Goal: Task Accomplishment & Management: Manage account settings

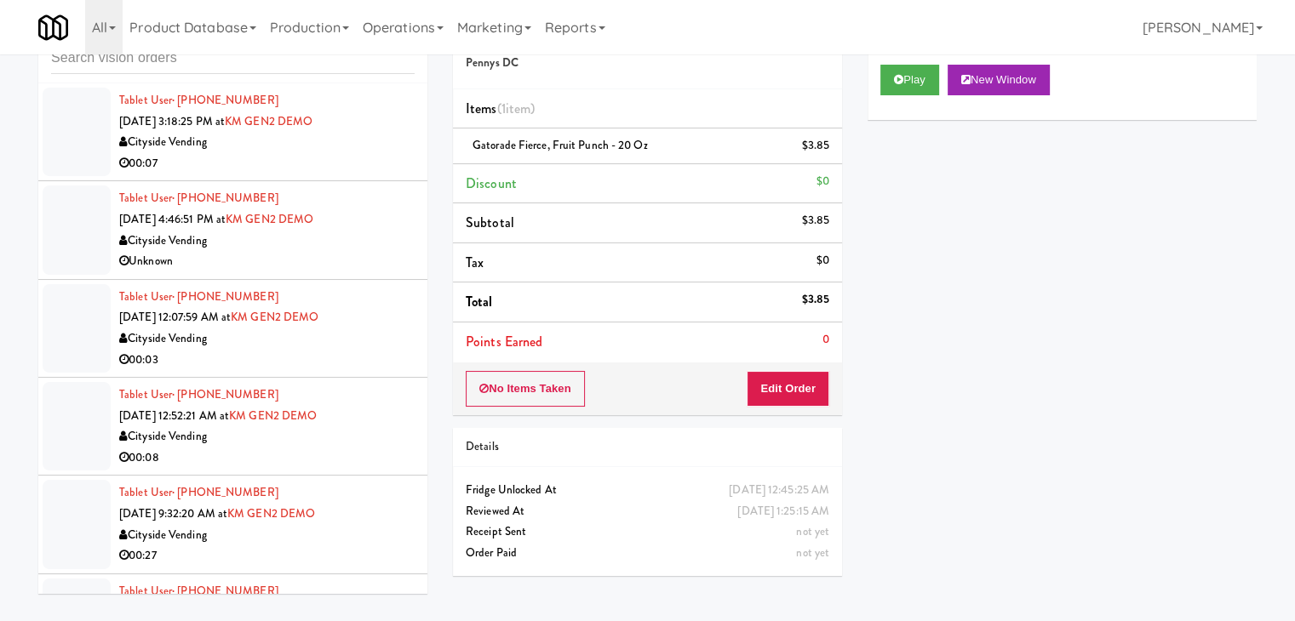
scroll to position [15666, 0]
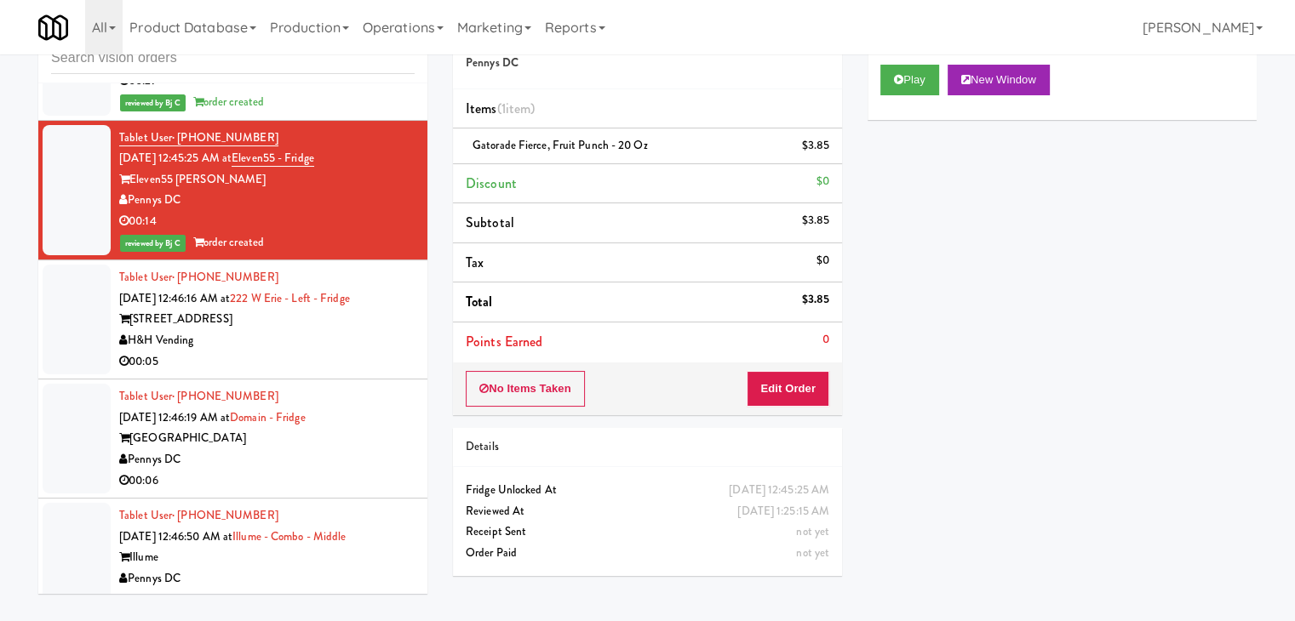
click at [327, 352] on div "H&H Vending" at bounding box center [266, 340] width 295 height 21
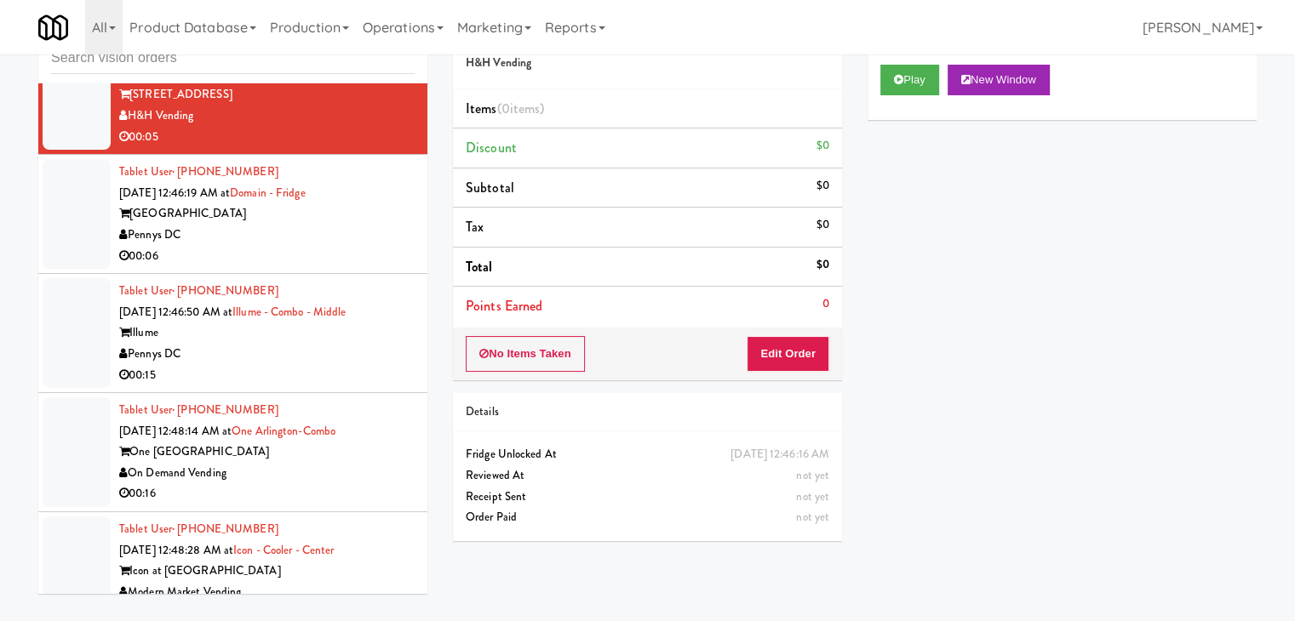
scroll to position [15921, 0]
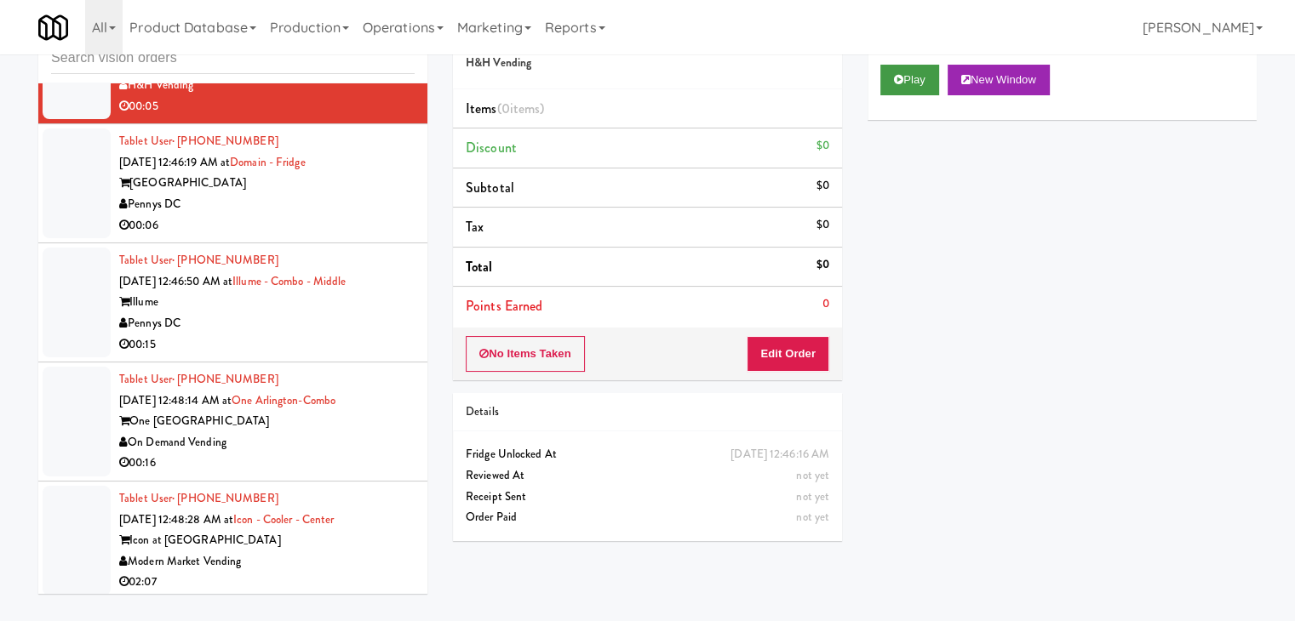
click at [910, 94] on div "Play New Window" at bounding box center [1061, 86] width 389 height 68
click at [914, 78] on button "Play" at bounding box center [909, 80] width 59 height 31
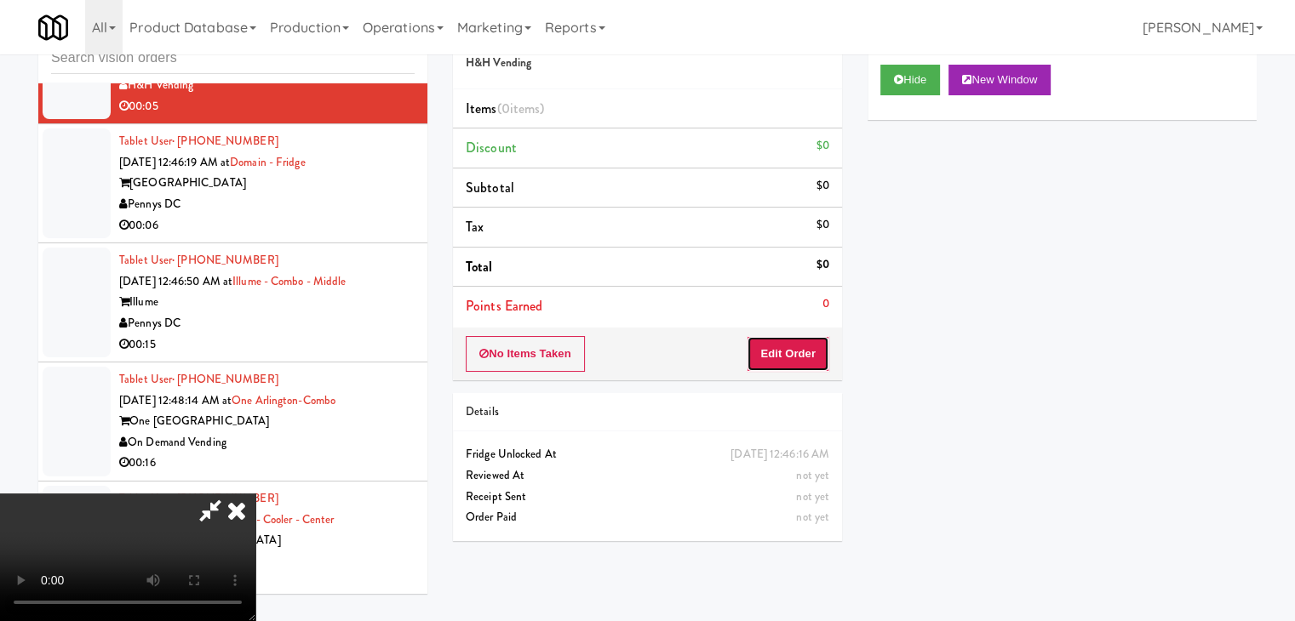
click at [793, 353] on button "Edit Order" at bounding box center [788, 354] width 83 height 36
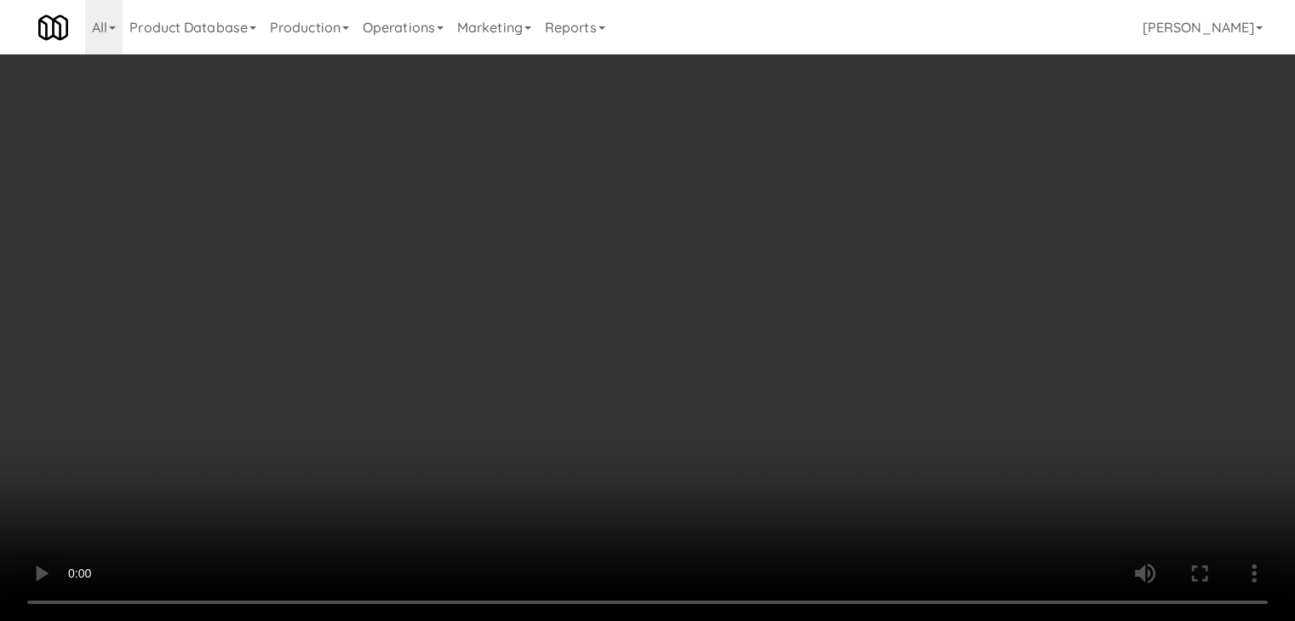
scroll to position [15858, 0]
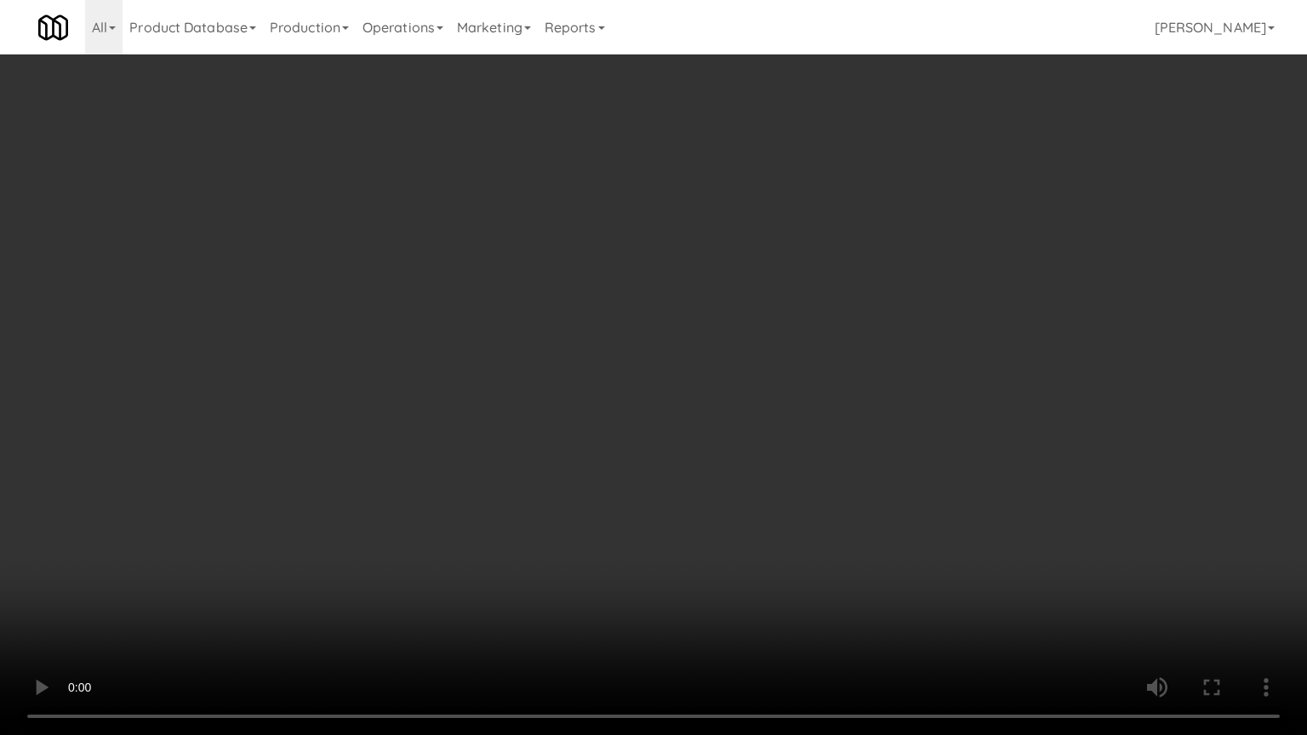
click at [637, 521] on video at bounding box center [653, 367] width 1307 height 735
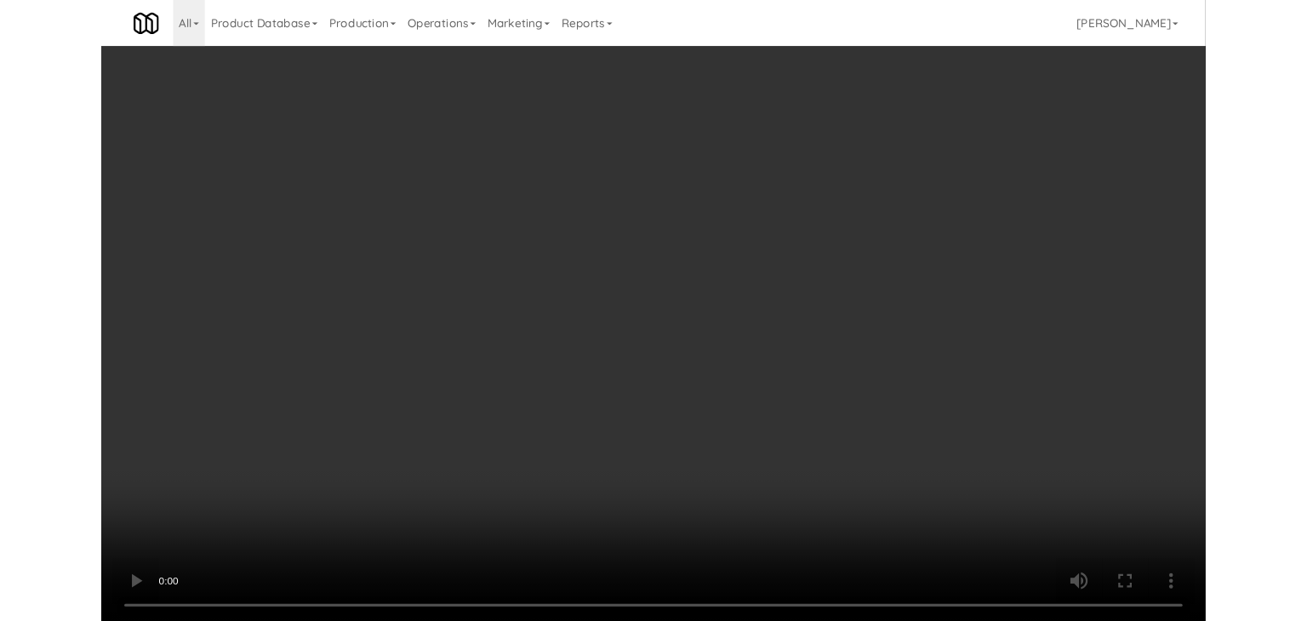
scroll to position [15921, 0]
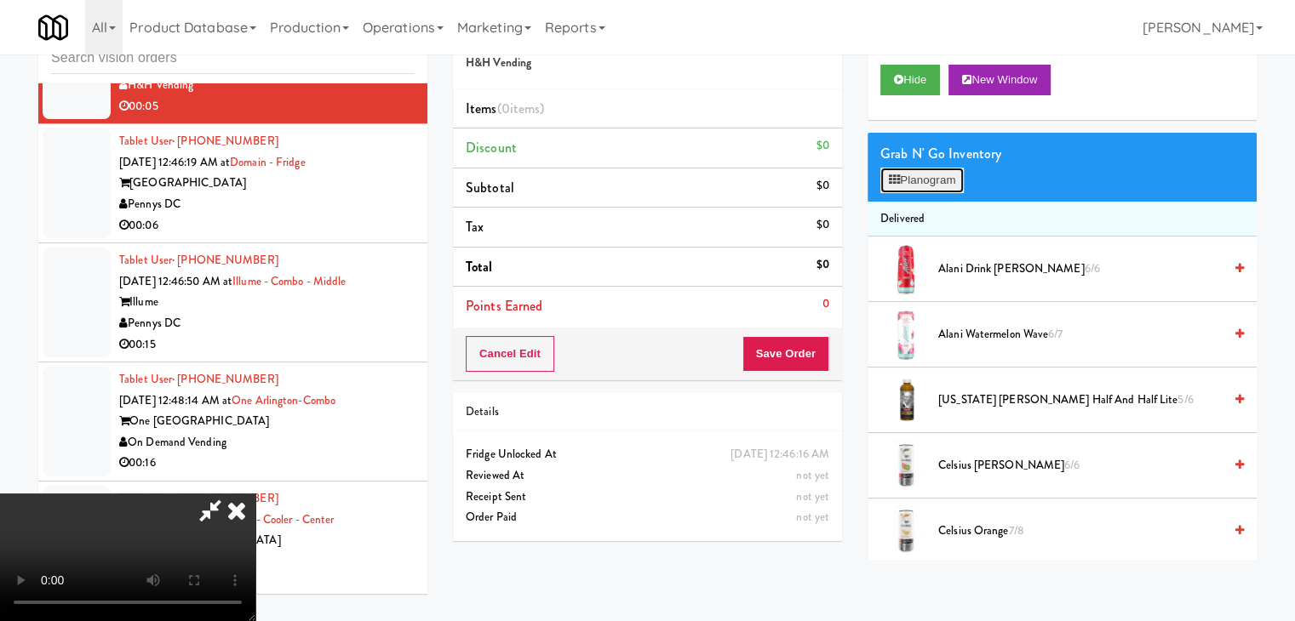
click at [920, 175] on button "Planogram" at bounding box center [921, 181] width 83 height 26
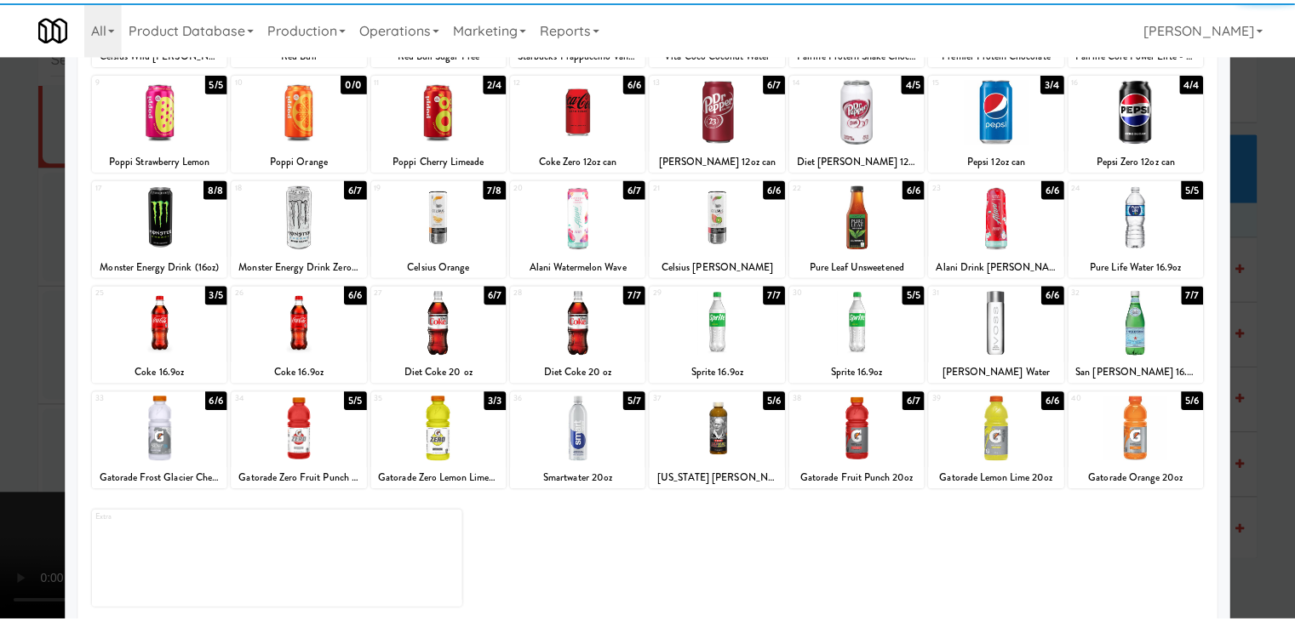
scroll to position [215, 0]
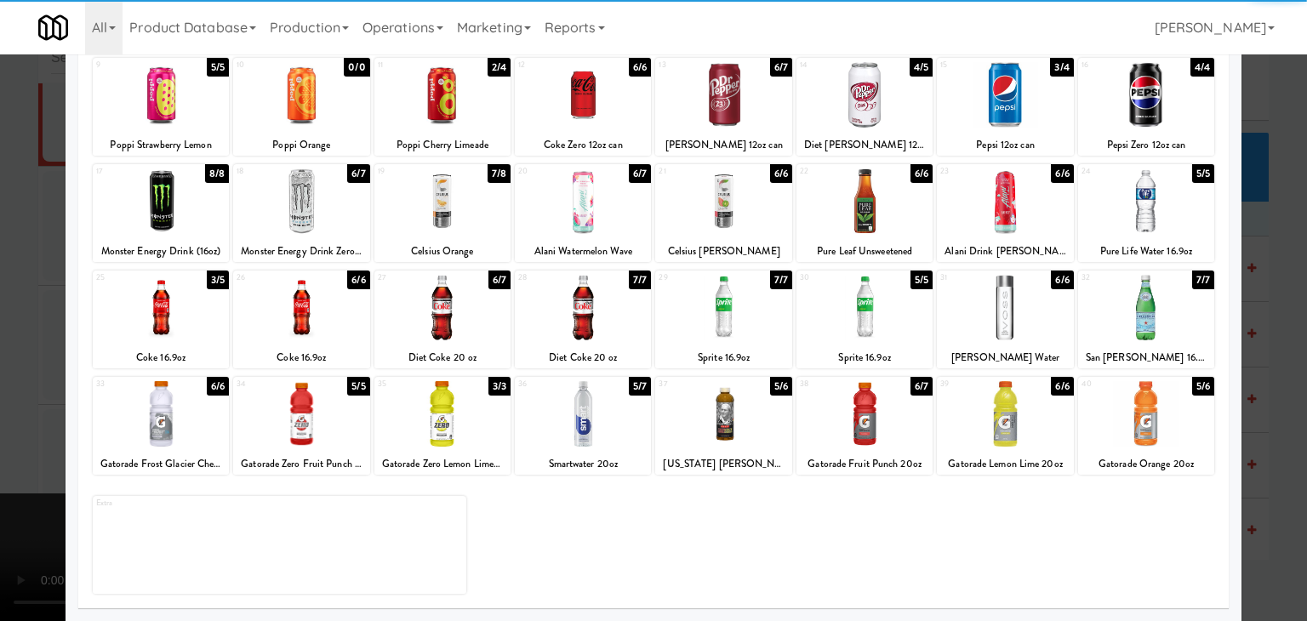
click at [443, 426] on div at bounding box center [443, 414] width 136 height 66
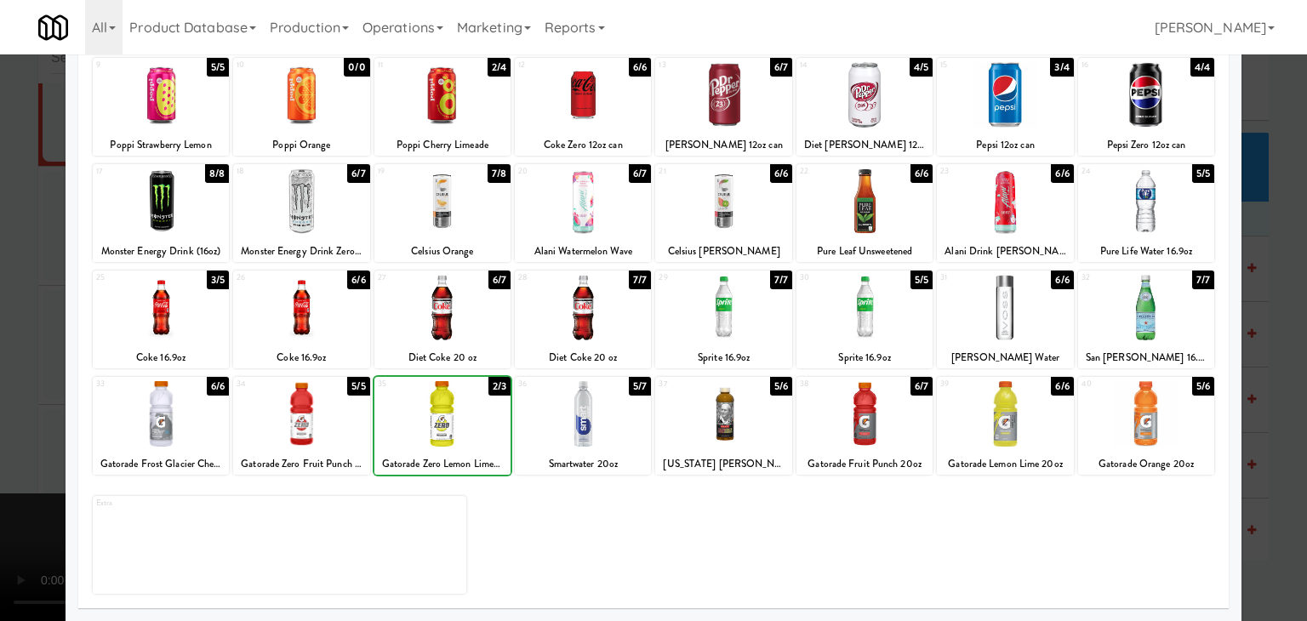
drag, startPoint x: 0, startPoint y: 431, endPoint x: 576, endPoint y: 375, distance: 578.9
click at [31, 421] on div at bounding box center [653, 310] width 1307 height 621
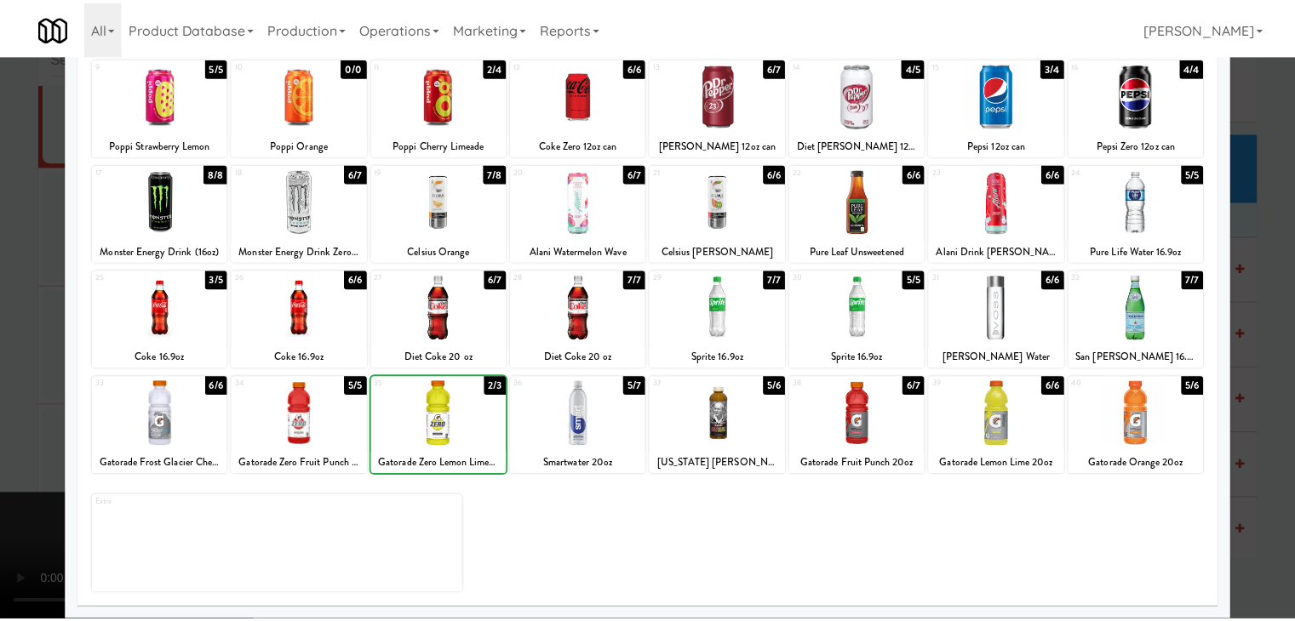
scroll to position [15921, 0]
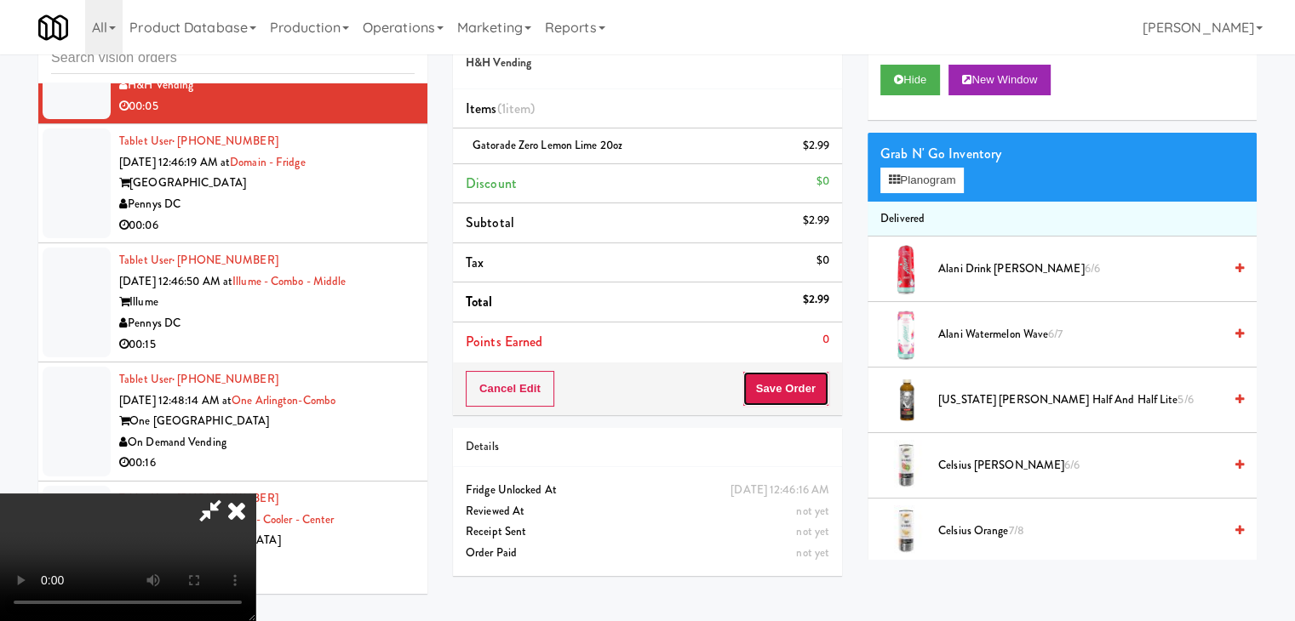
click at [814, 388] on button "Save Order" at bounding box center [785, 389] width 87 height 36
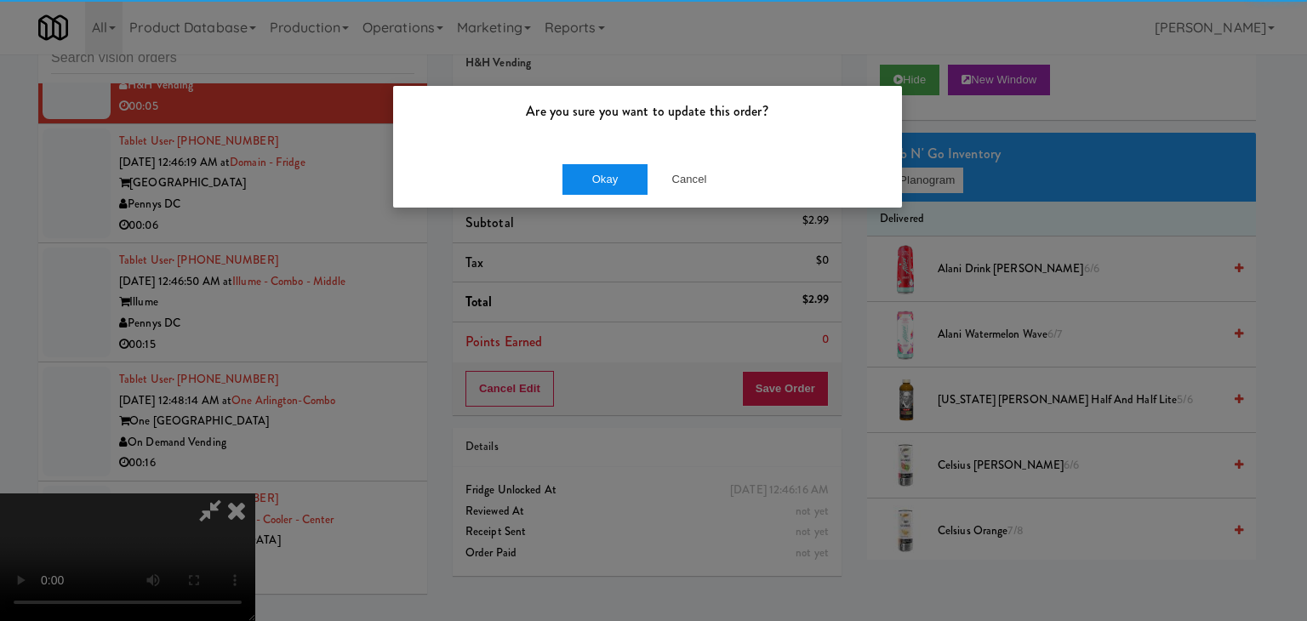
click at [569, 181] on div "Okay Cancel" at bounding box center [647, 179] width 509 height 57
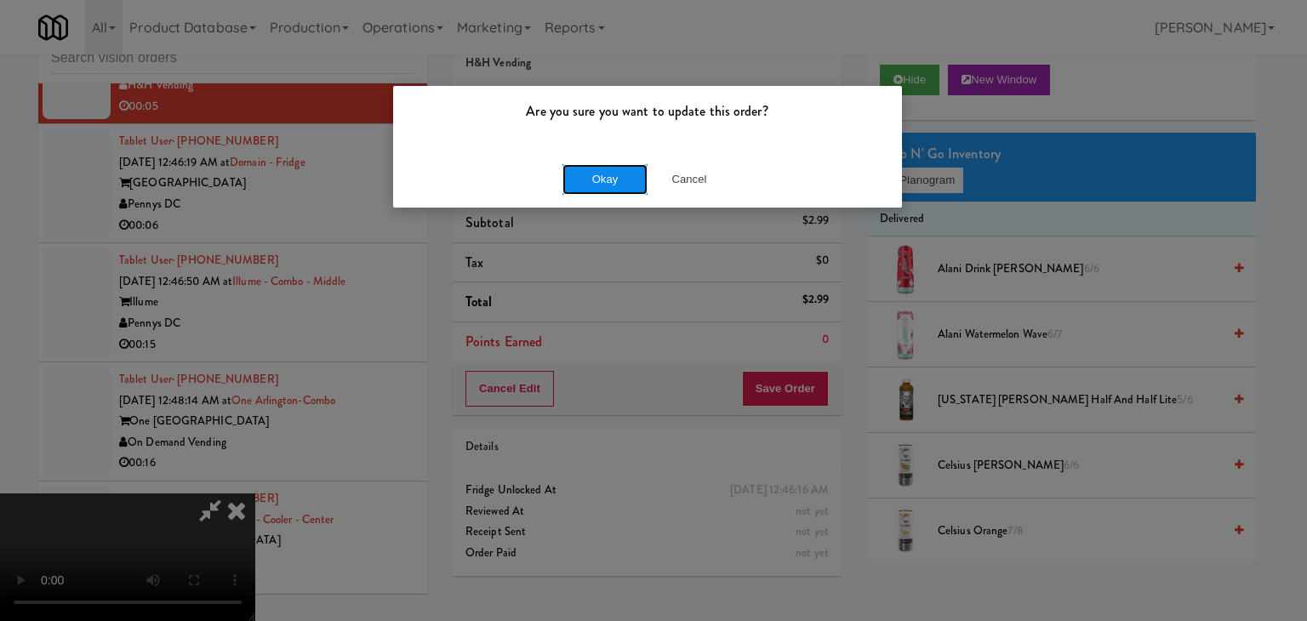
click at [581, 178] on button "Okay" at bounding box center [605, 179] width 85 height 31
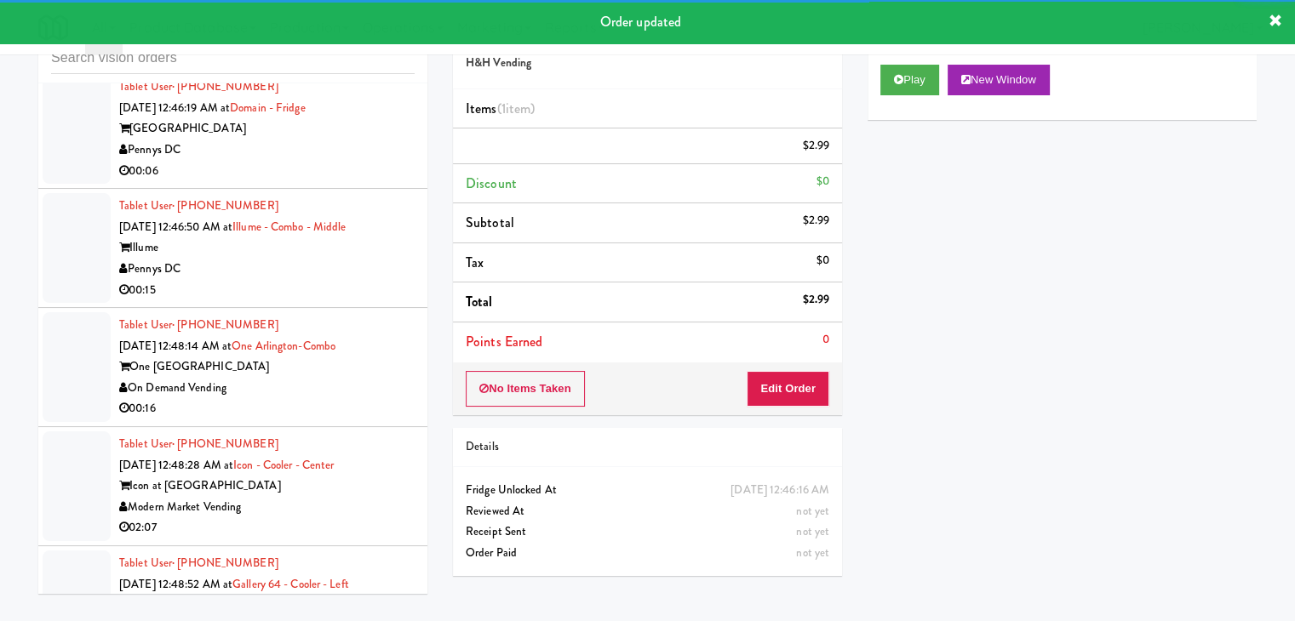
scroll to position [16006, 0]
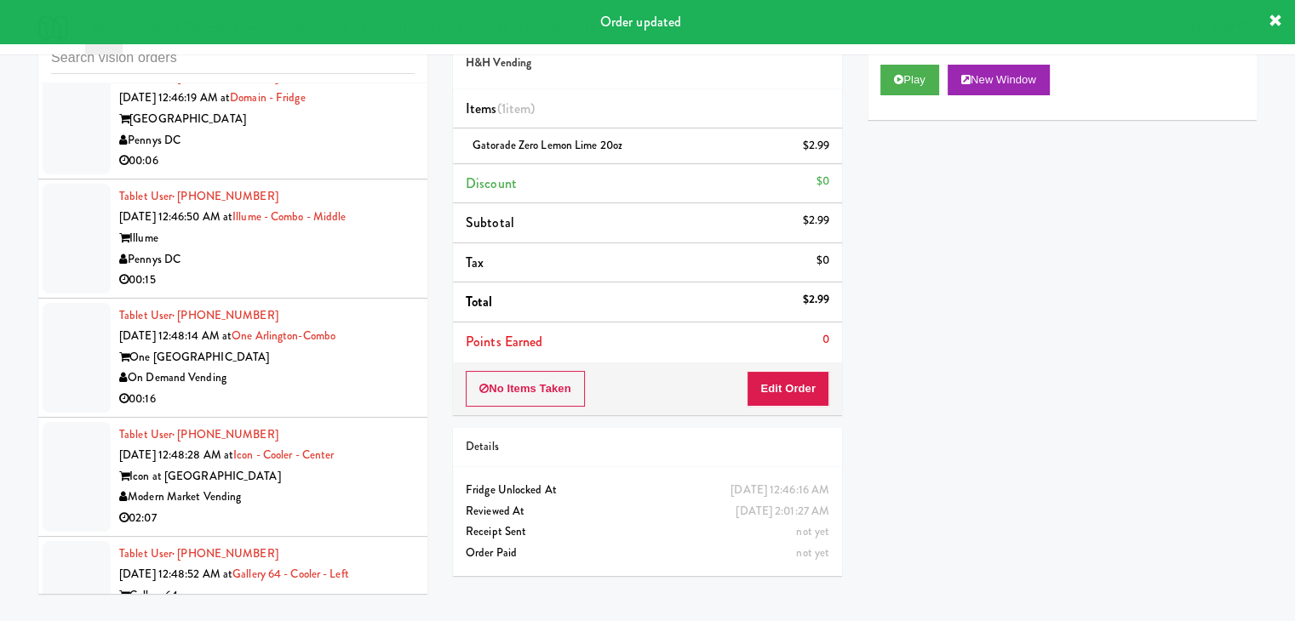
click at [351, 130] on div "[GEOGRAPHIC_DATA]" at bounding box center [266, 119] width 295 height 21
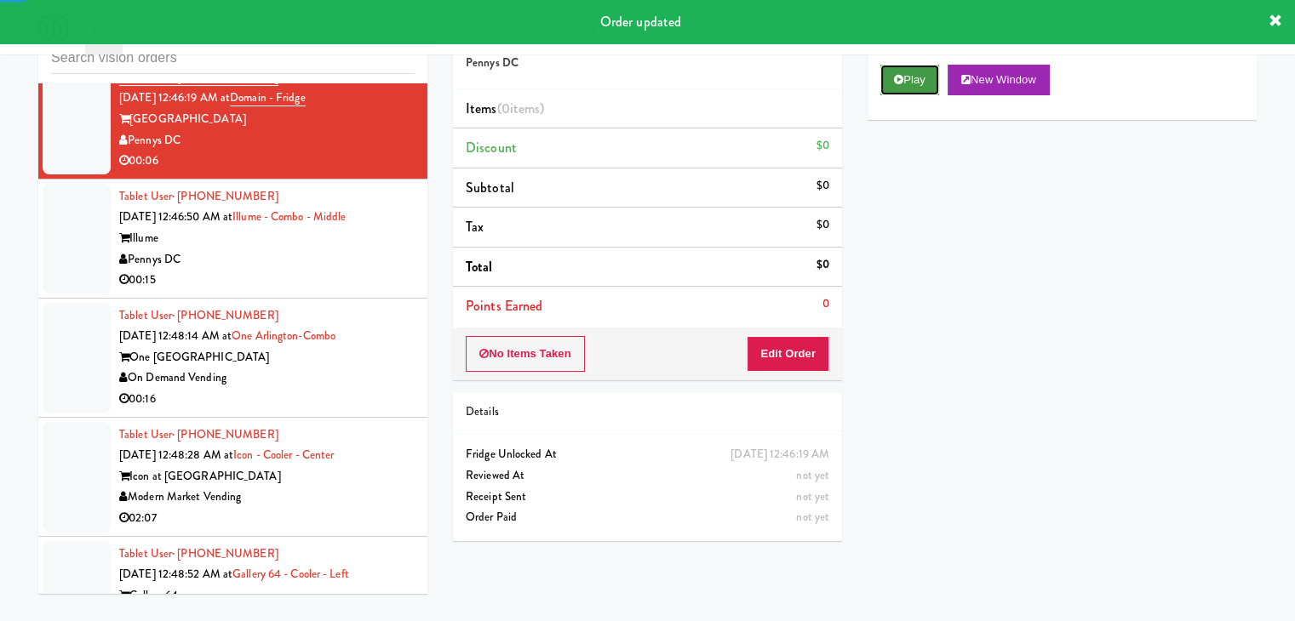
click at [899, 93] on button "Play" at bounding box center [909, 80] width 59 height 31
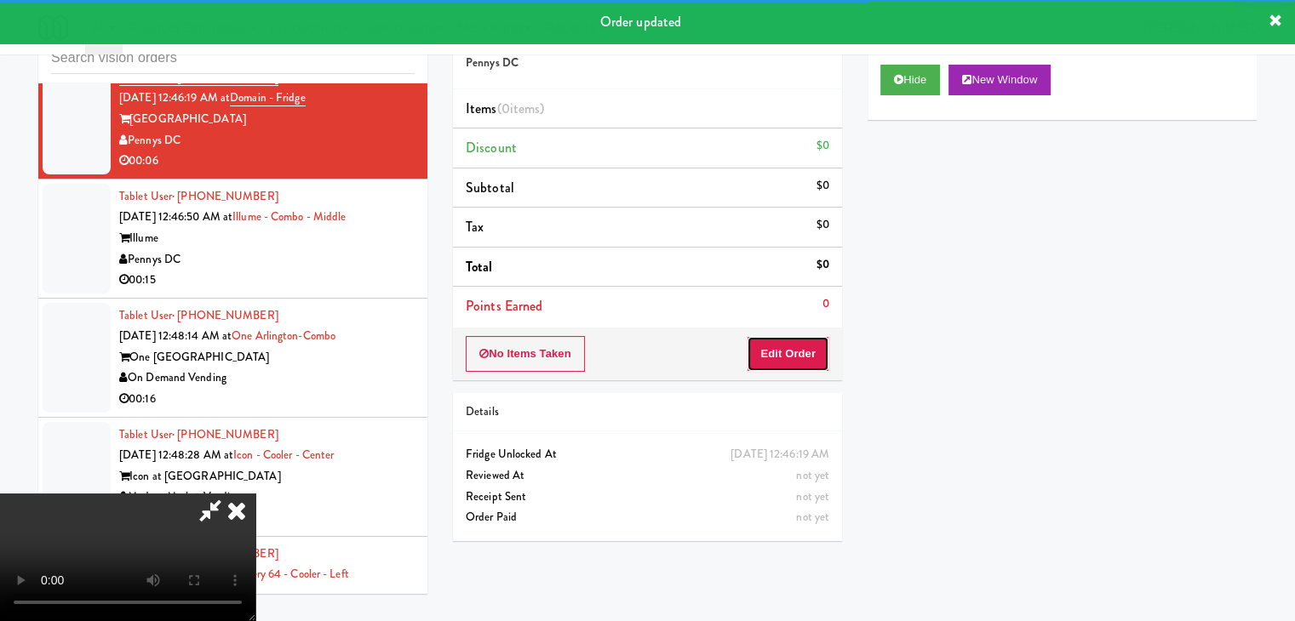
click at [804, 358] on button "Edit Order" at bounding box center [788, 354] width 83 height 36
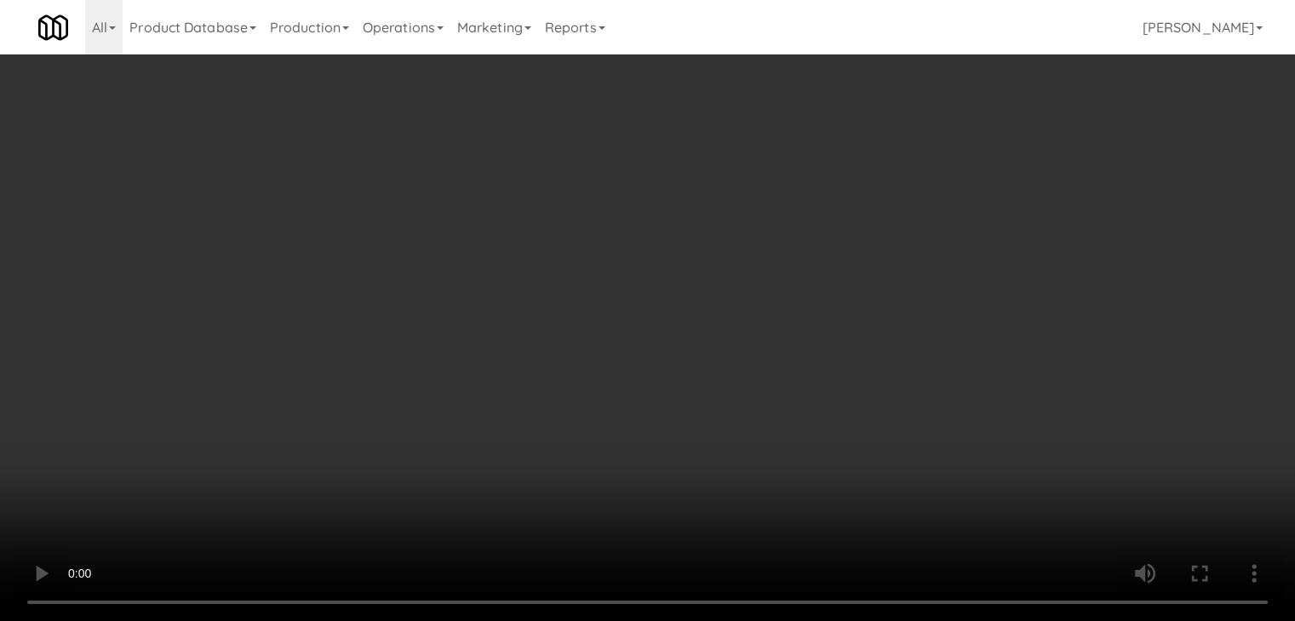
scroll to position [15943, 0]
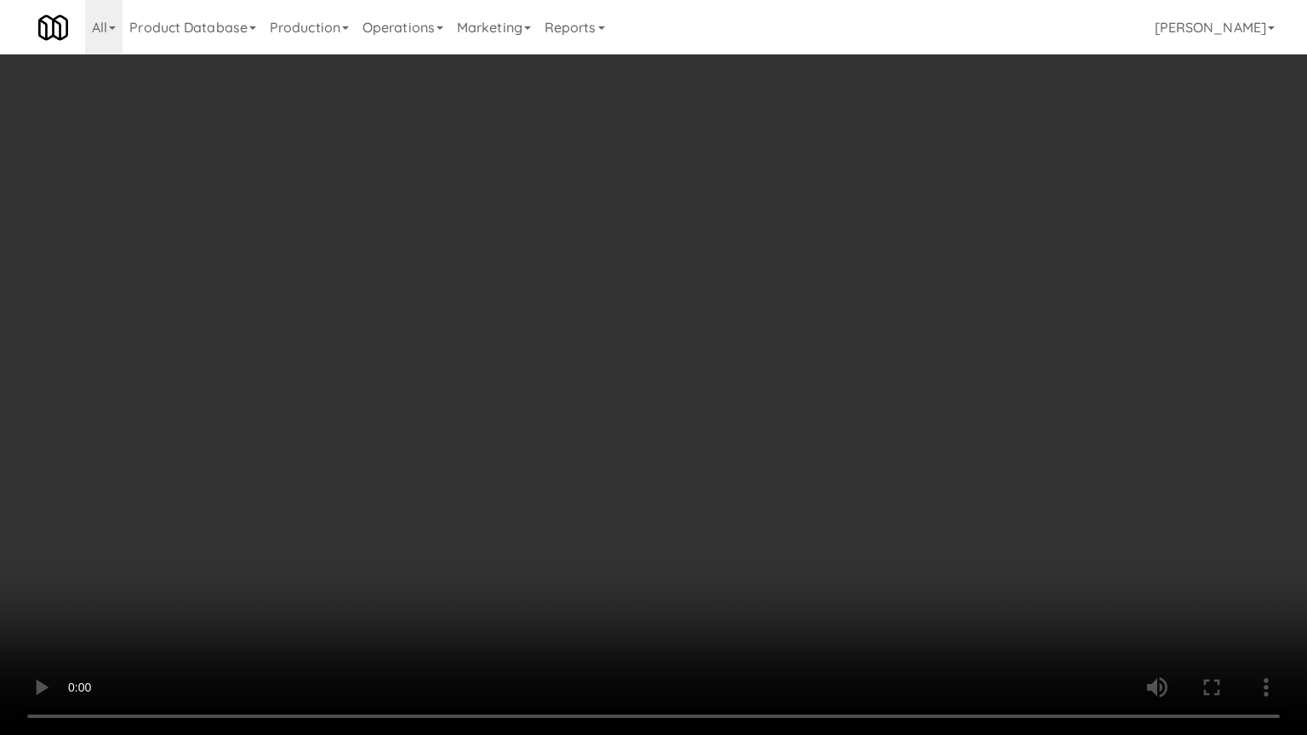
click at [699, 469] on video at bounding box center [653, 367] width 1307 height 735
drag, startPoint x: 699, startPoint y: 469, endPoint x: 804, endPoint y: 273, distance: 222.0
click at [698, 468] on video at bounding box center [653, 367] width 1307 height 735
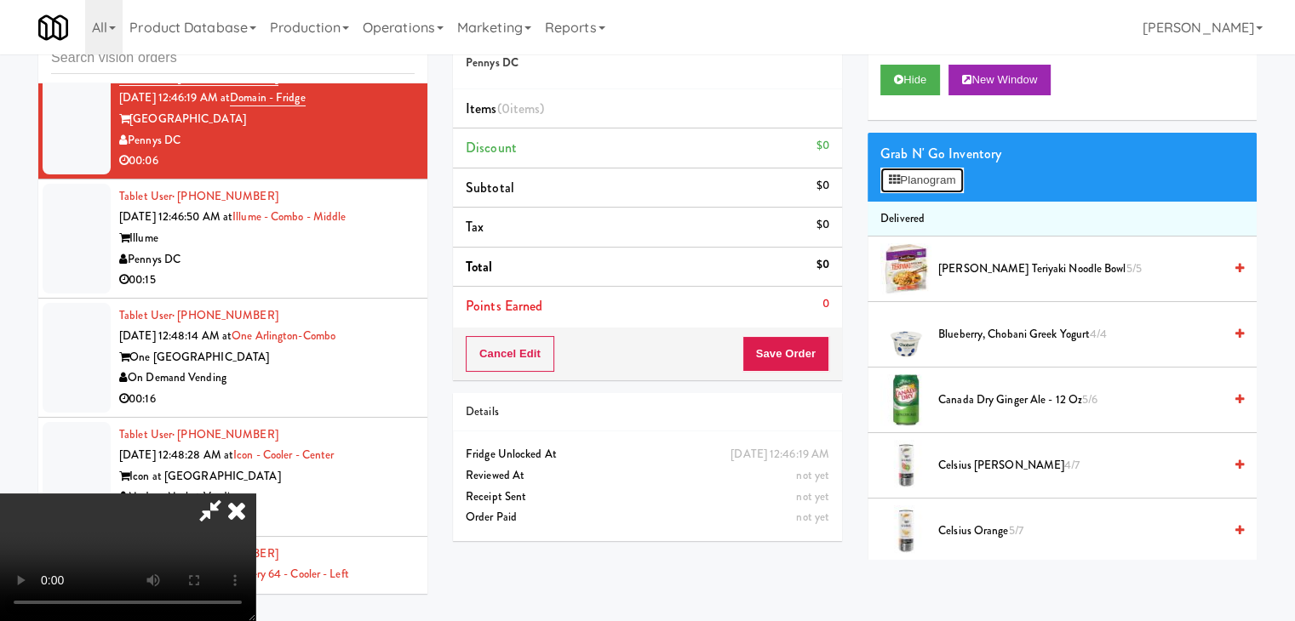
click at [909, 171] on button "Planogram" at bounding box center [921, 181] width 83 height 26
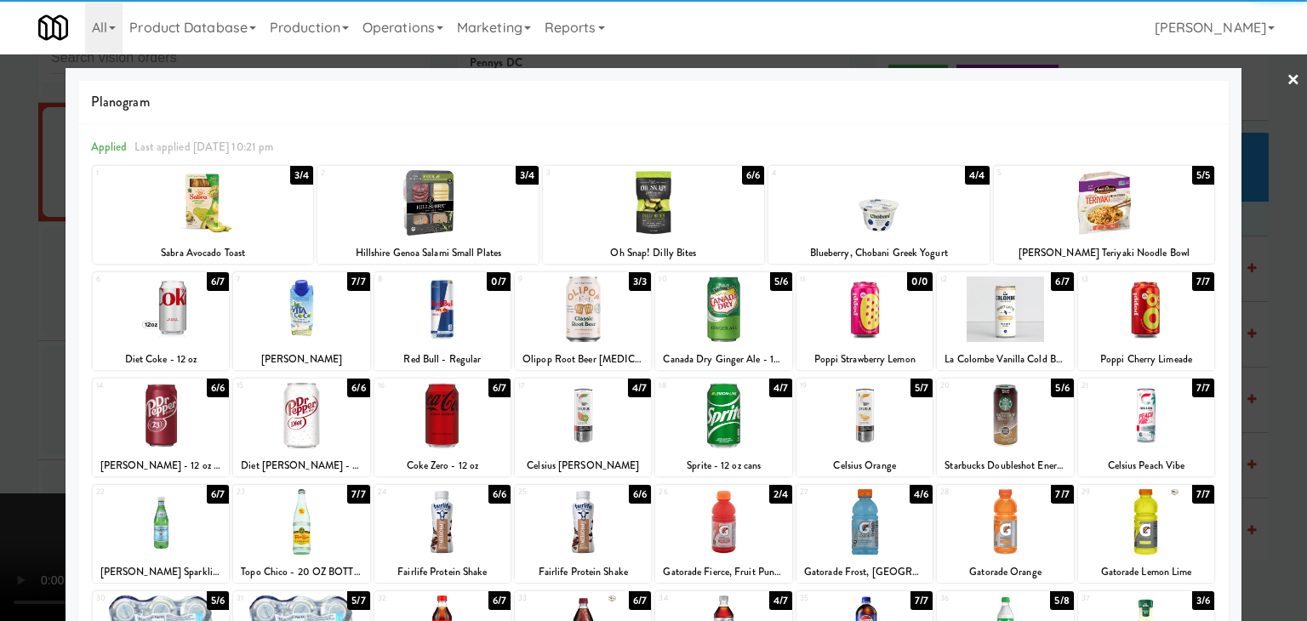
click at [844, 508] on div at bounding box center [865, 522] width 136 height 66
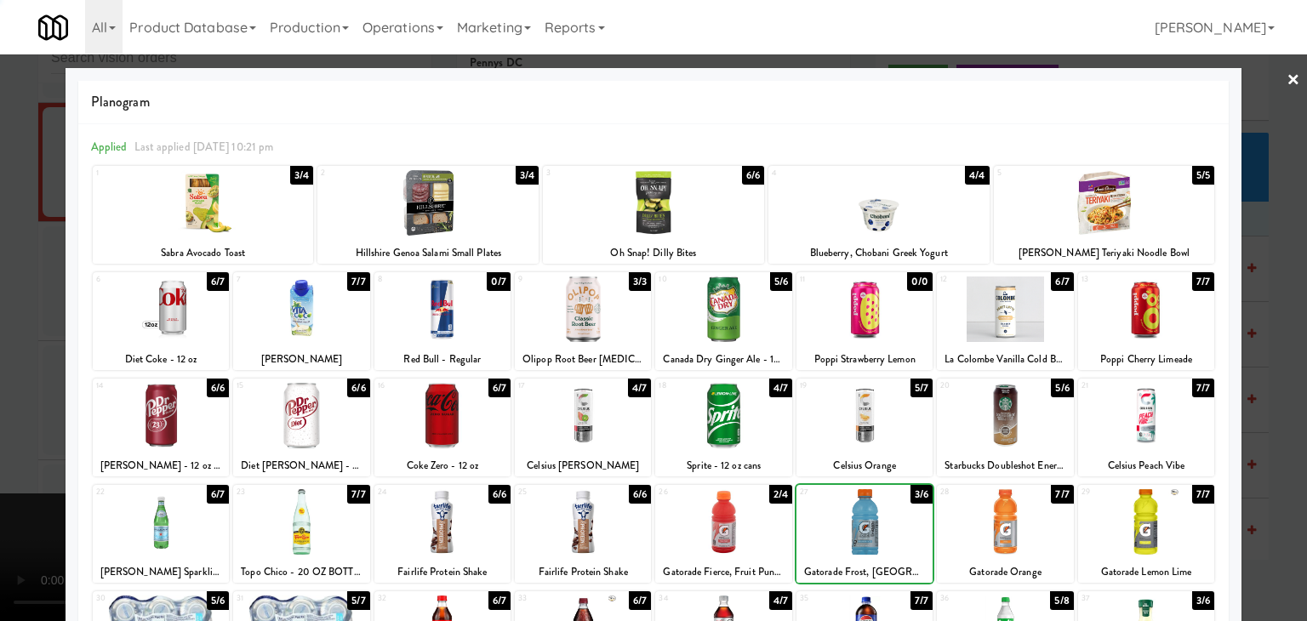
drag, startPoint x: 0, startPoint y: 506, endPoint x: 380, endPoint y: 469, distance: 381.4
click at [28, 499] on div at bounding box center [653, 310] width 1307 height 621
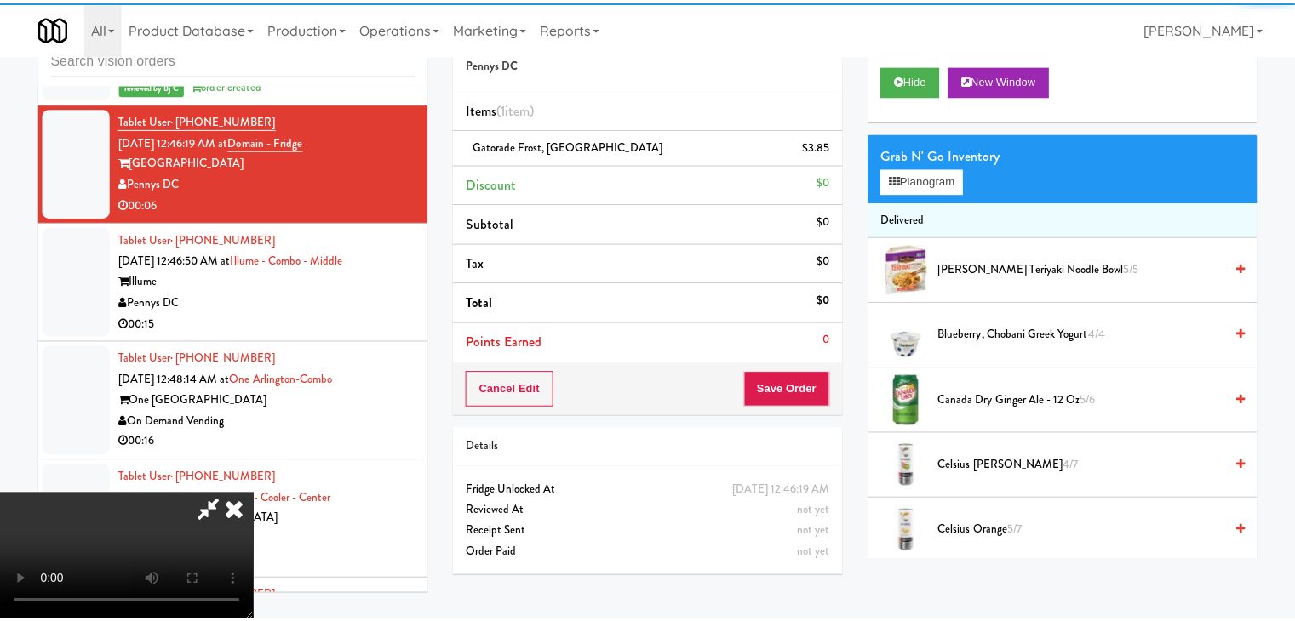
scroll to position [16006, 0]
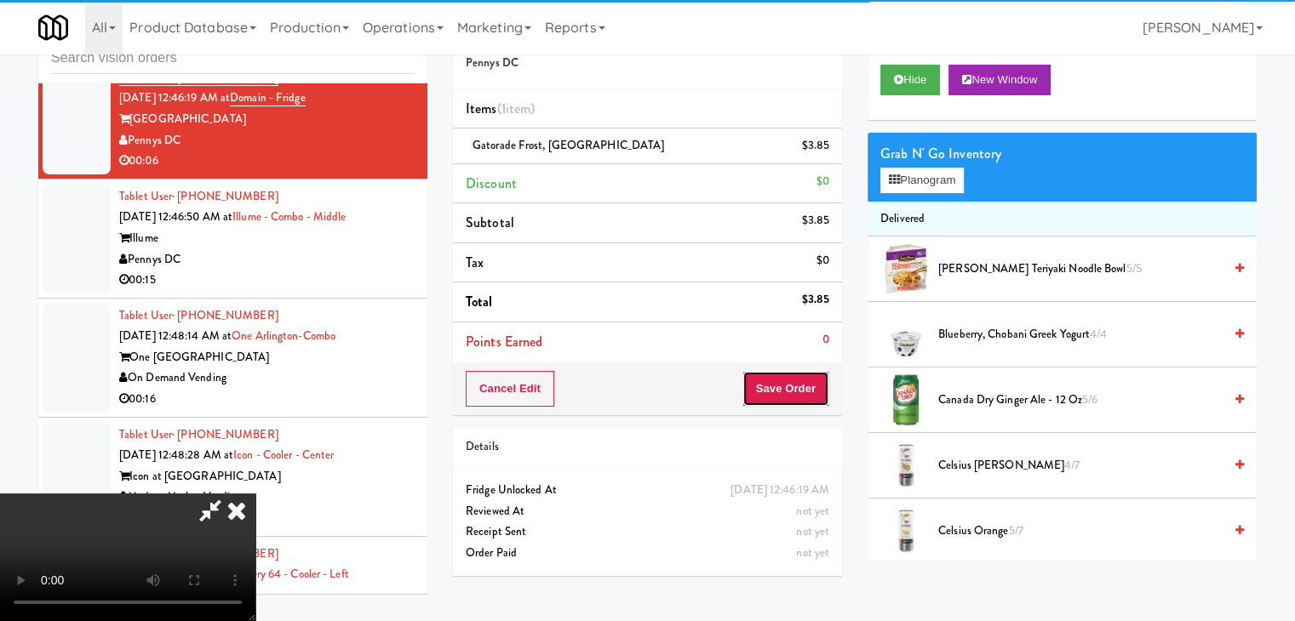
click at [792, 399] on button "Save Order" at bounding box center [785, 389] width 87 height 36
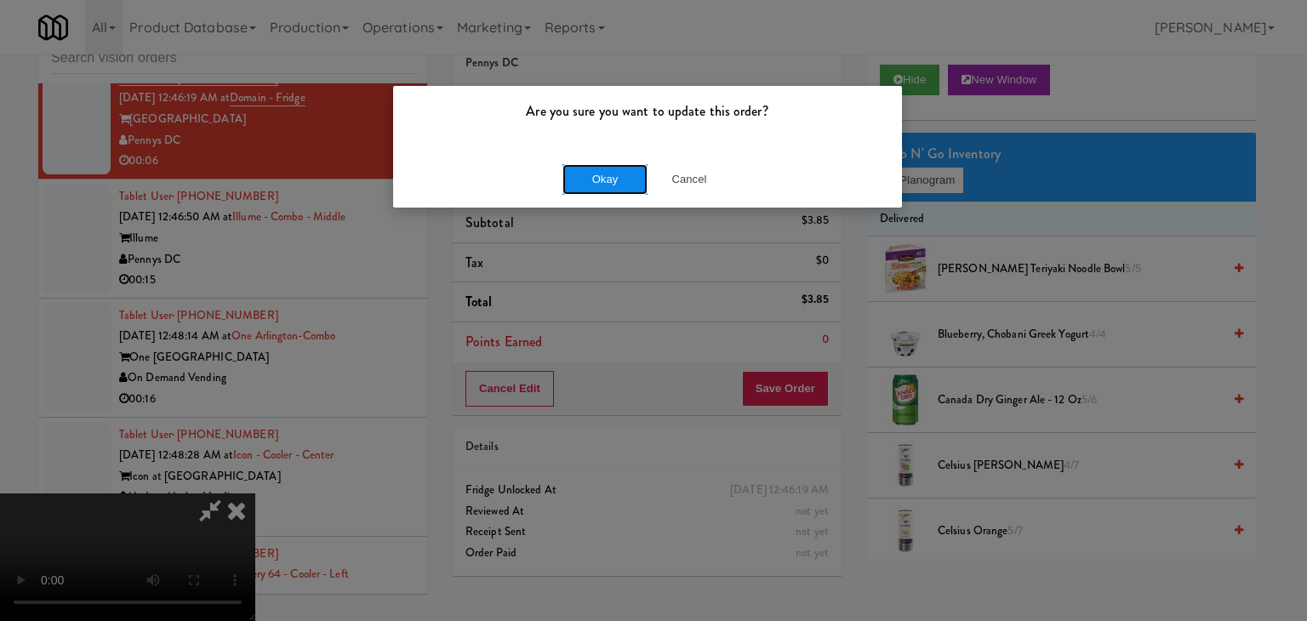
click at [606, 185] on button "Okay" at bounding box center [605, 179] width 85 height 31
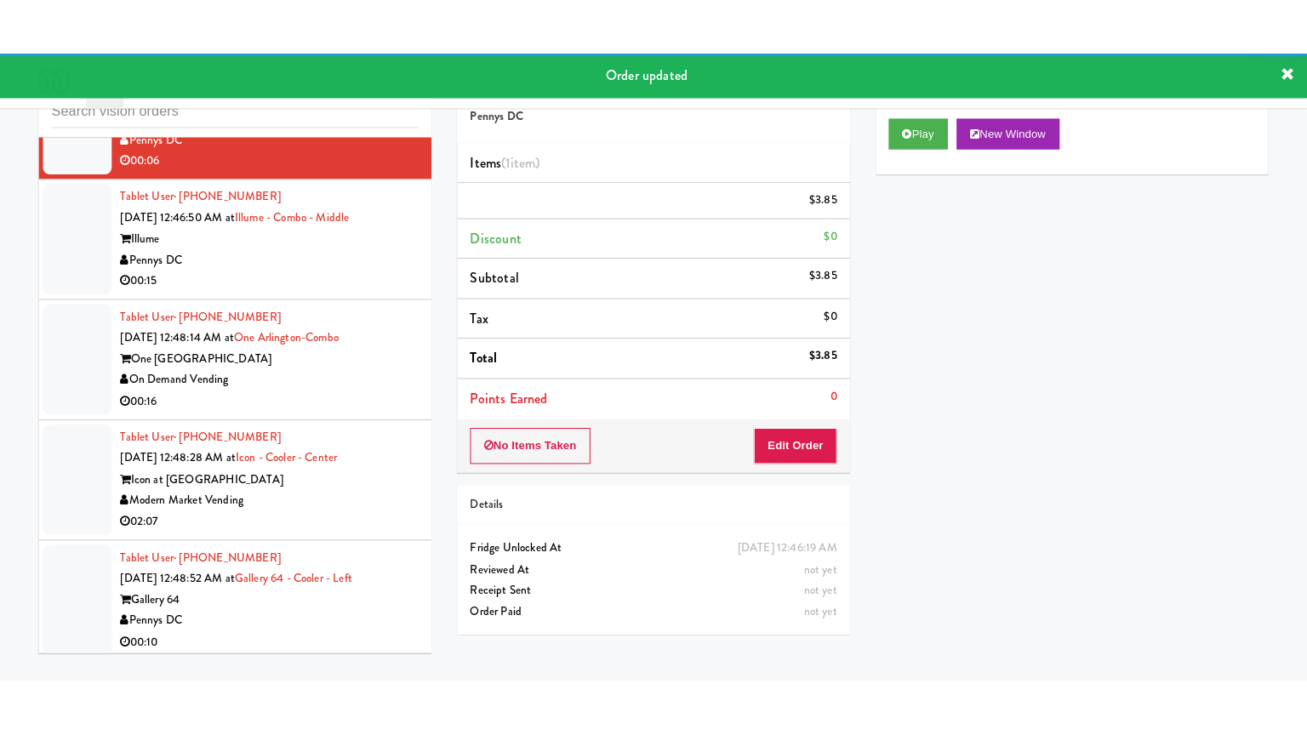
scroll to position [16092, 0]
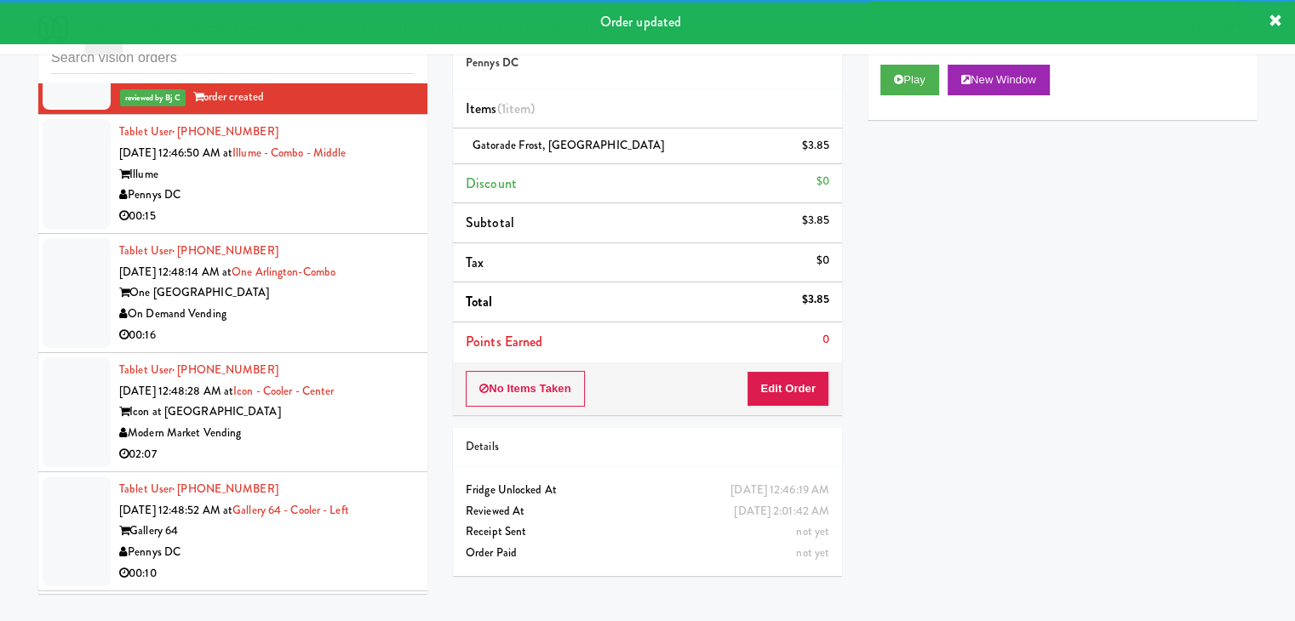
drag, startPoint x: 306, startPoint y: 253, endPoint x: 314, endPoint y: 283, distance: 31.6
click at [313, 186] on div "Illume" at bounding box center [266, 174] width 295 height 21
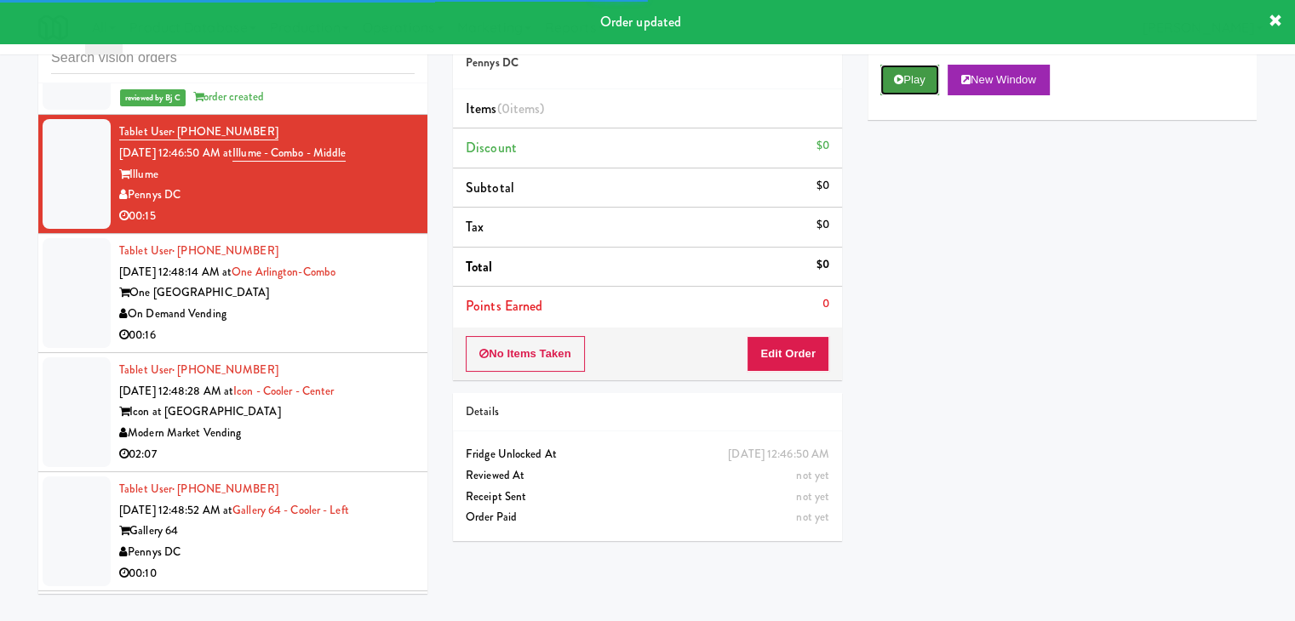
click at [916, 82] on button "Play" at bounding box center [909, 80] width 59 height 31
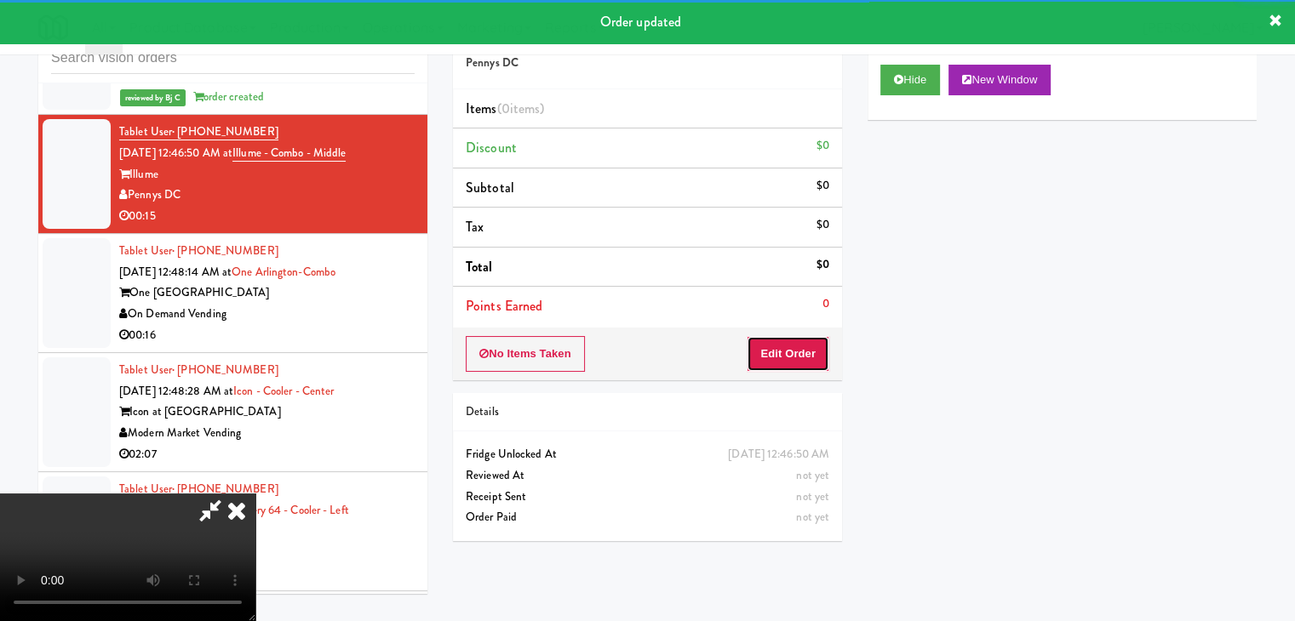
click at [807, 362] on button "Edit Order" at bounding box center [788, 354] width 83 height 36
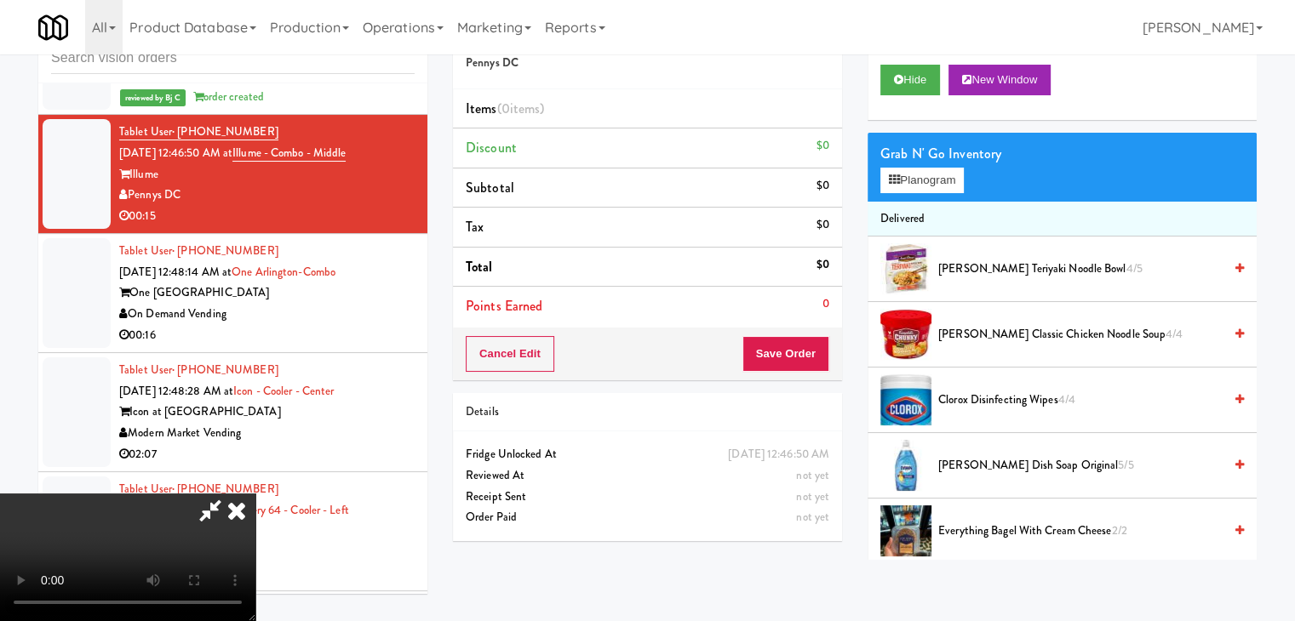
scroll to position [16028, 0]
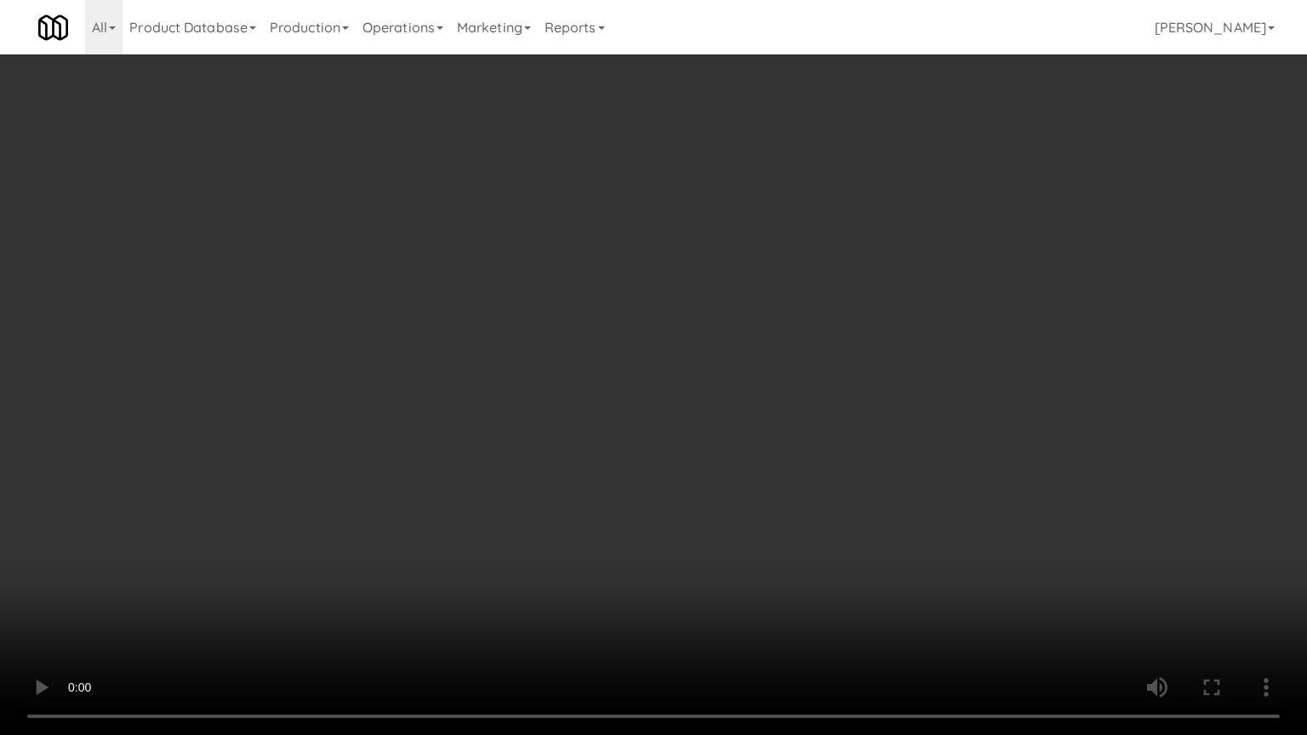
click at [798, 436] on video at bounding box center [653, 367] width 1307 height 735
drag, startPoint x: 798, startPoint y: 436, endPoint x: 937, endPoint y: 197, distance: 275.8
click at [802, 430] on video at bounding box center [653, 367] width 1307 height 735
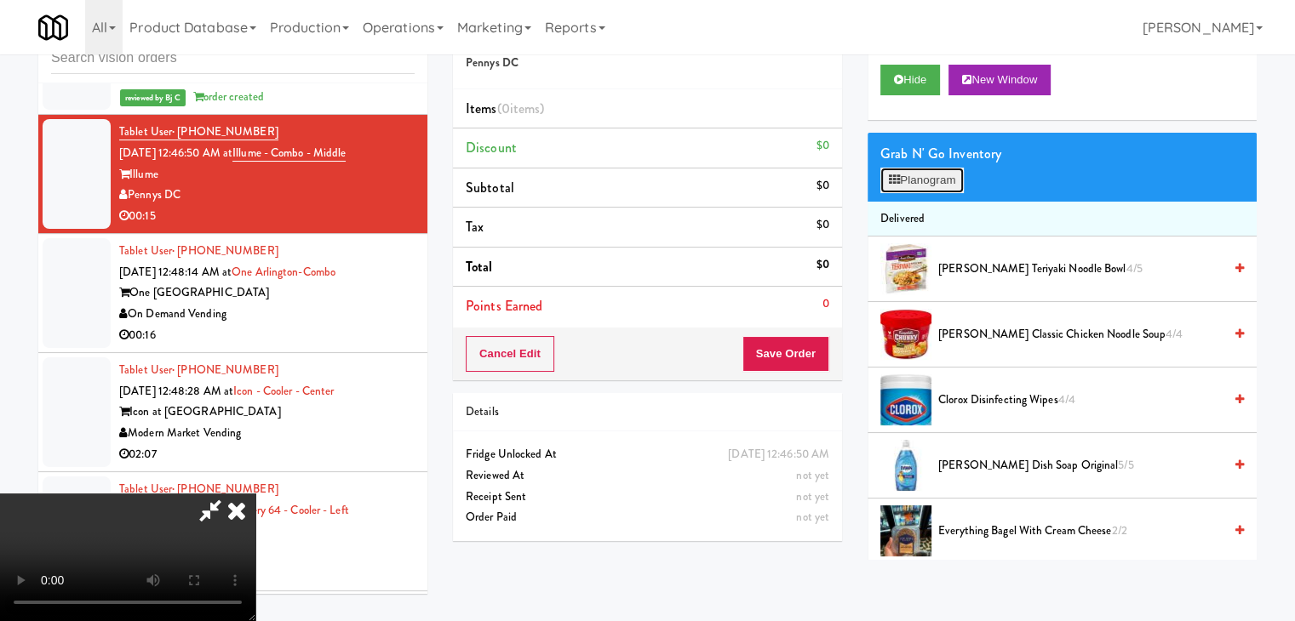
click at [948, 176] on button "Planogram" at bounding box center [921, 181] width 83 height 26
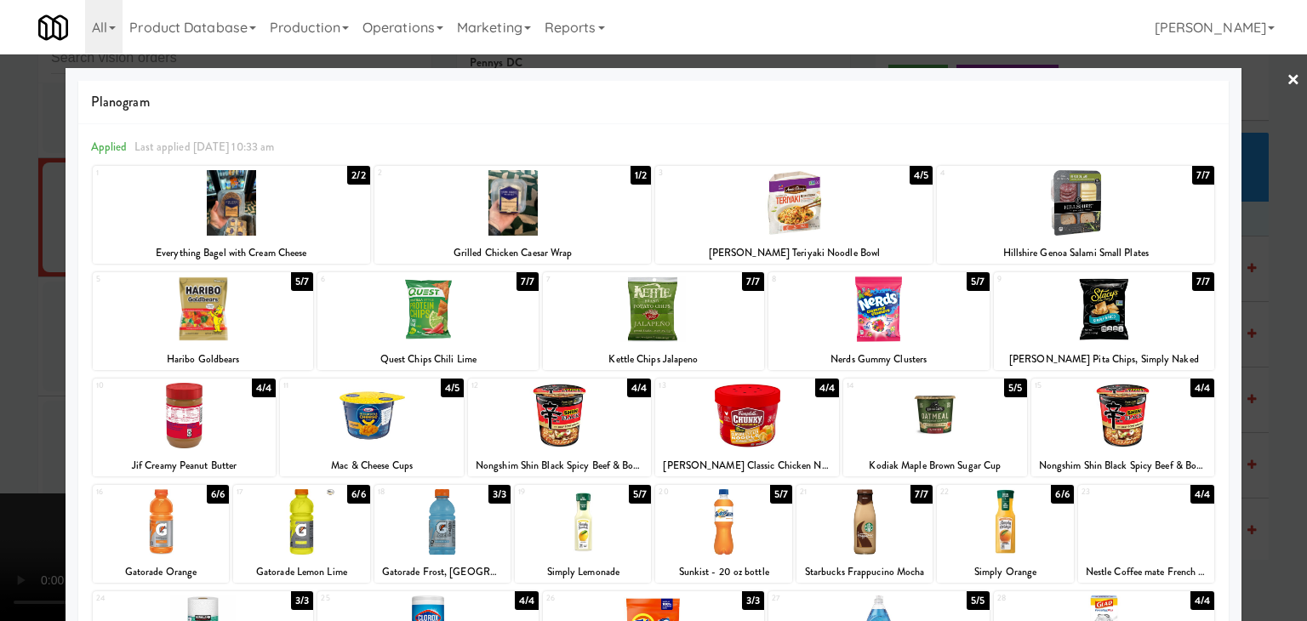
drag, startPoint x: 572, startPoint y: 418, endPoint x: 596, endPoint y: 418, distance: 23.8
click at [573, 418] on div at bounding box center [560, 416] width 184 height 66
click at [872, 307] on div at bounding box center [879, 310] width 221 height 66
drag, startPoint x: 0, startPoint y: 419, endPoint x: 286, endPoint y: 419, distance: 286.0
click at [14, 419] on div at bounding box center [653, 310] width 1307 height 621
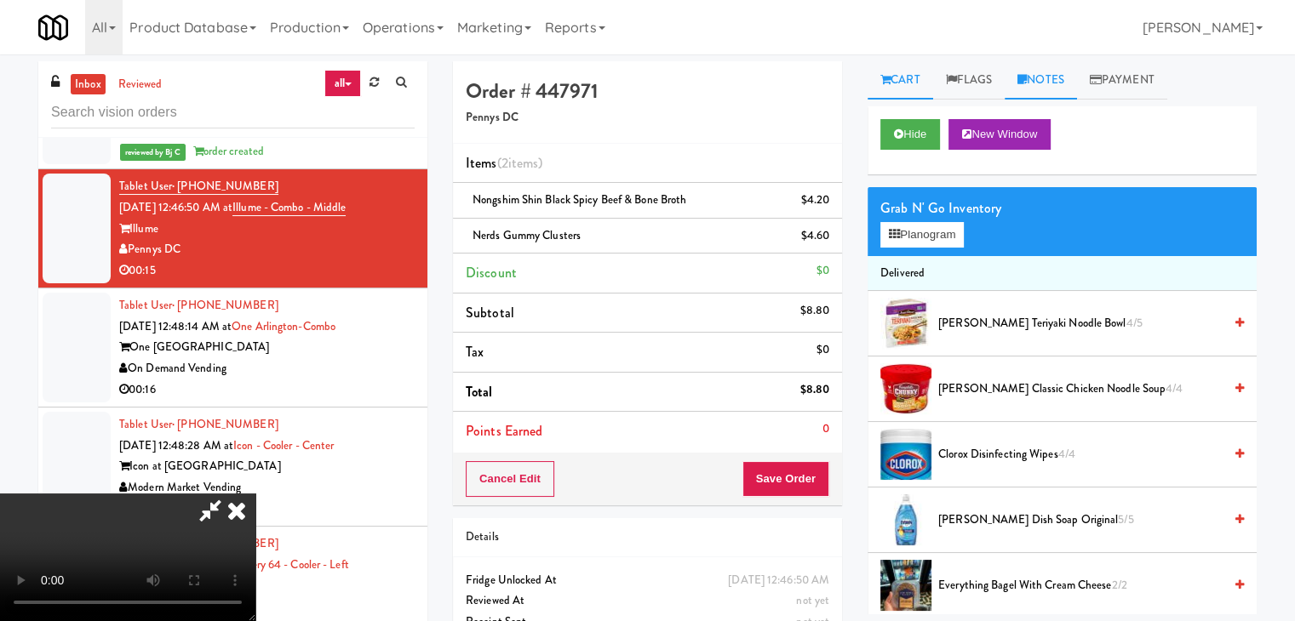
click at [1045, 82] on link "Notes" at bounding box center [1040, 80] width 72 height 38
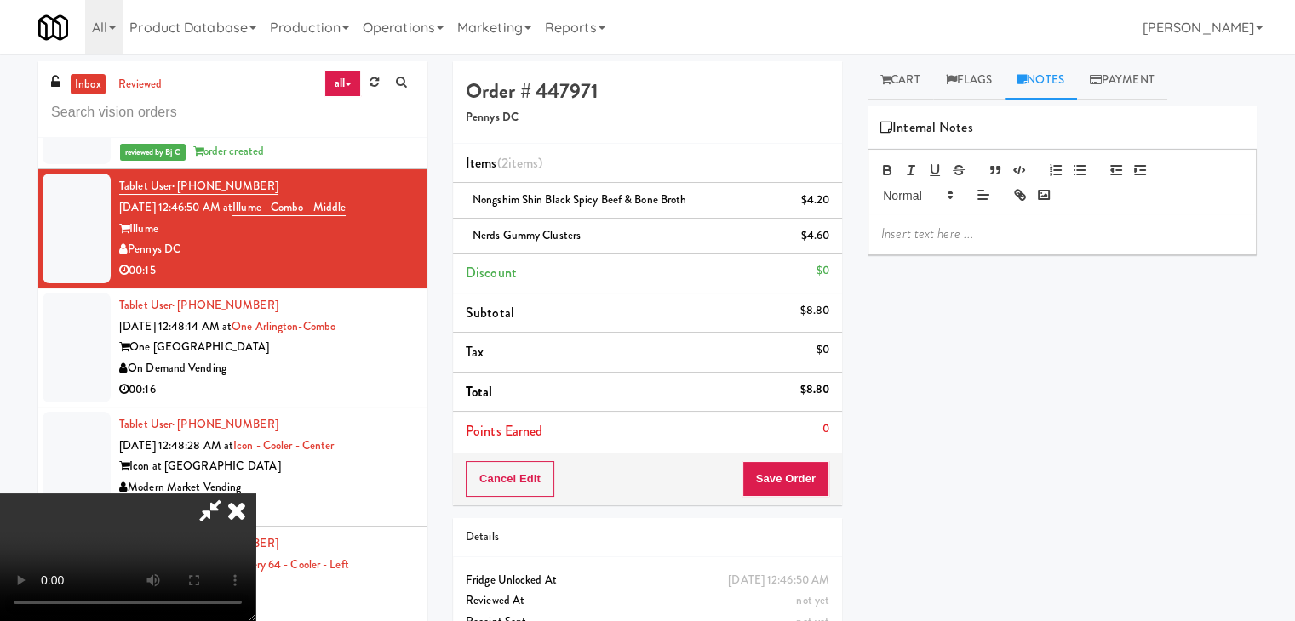
click at [960, 237] on p at bounding box center [1062, 234] width 362 height 19
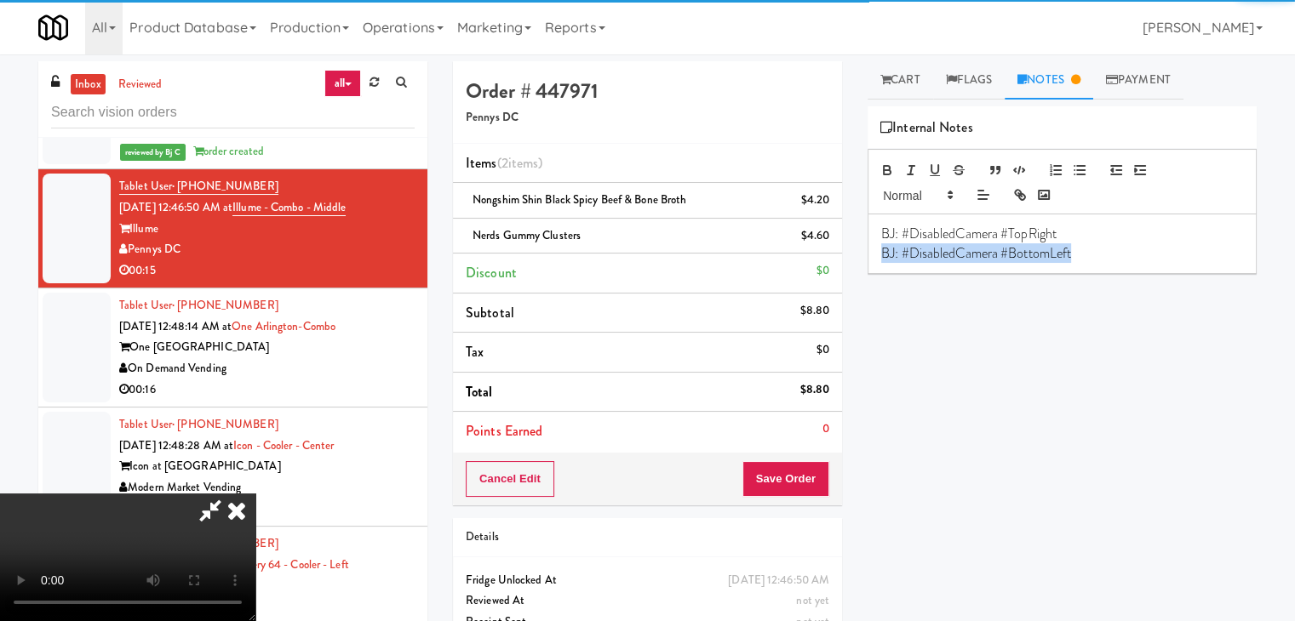
drag, startPoint x: 878, startPoint y: 256, endPoint x: 741, endPoint y: 256, distance: 137.0
click at [741, 256] on div "Order # 447971 Pennys DC Items (2 items ) Nongshim Shin Black Spicy Beef & Bone…" at bounding box center [855, 370] width 804 height 618
drag, startPoint x: 821, startPoint y: 466, endPoint x: 806, endPoint y: 482, distance: 21.1
click at [806, 484] on button "Save Order" at bounding box center [785, 479] width 87 height 36
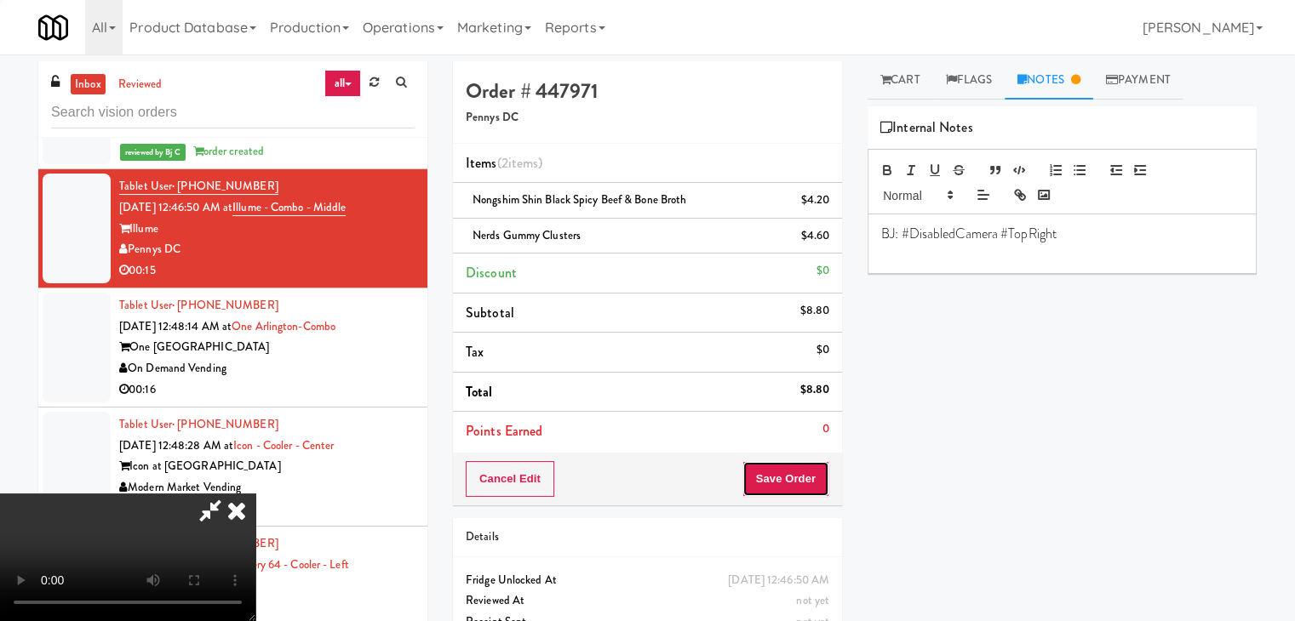
drag, startPoint x: 806, startPoint y: 482, endPoint x: 800, endPoint y: 460, distance: 22.9
click at [804, 477] on button "Save Order" at bounding box center [785, 479] width 87 height 36
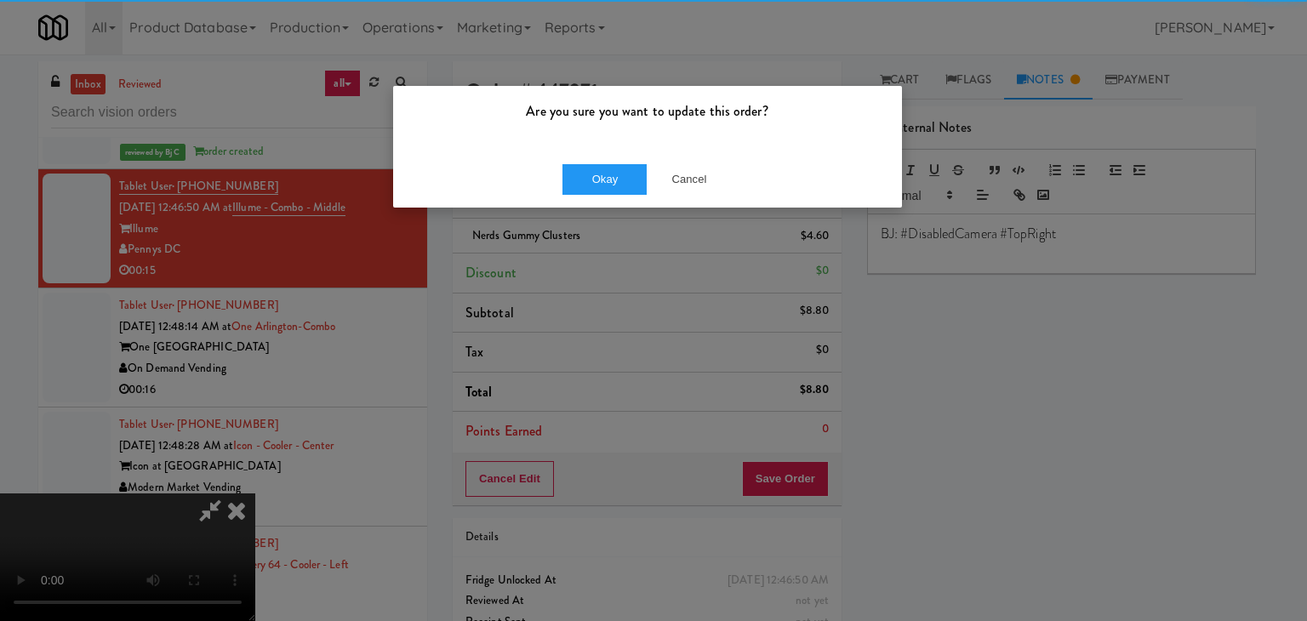
click at [619, 193] on div "Okay Cancel" at bounding box center [647, 179] width 509 height 57
click at [621, 186] on button "Okay" at bounding box center [605, 179] width 85 height 31
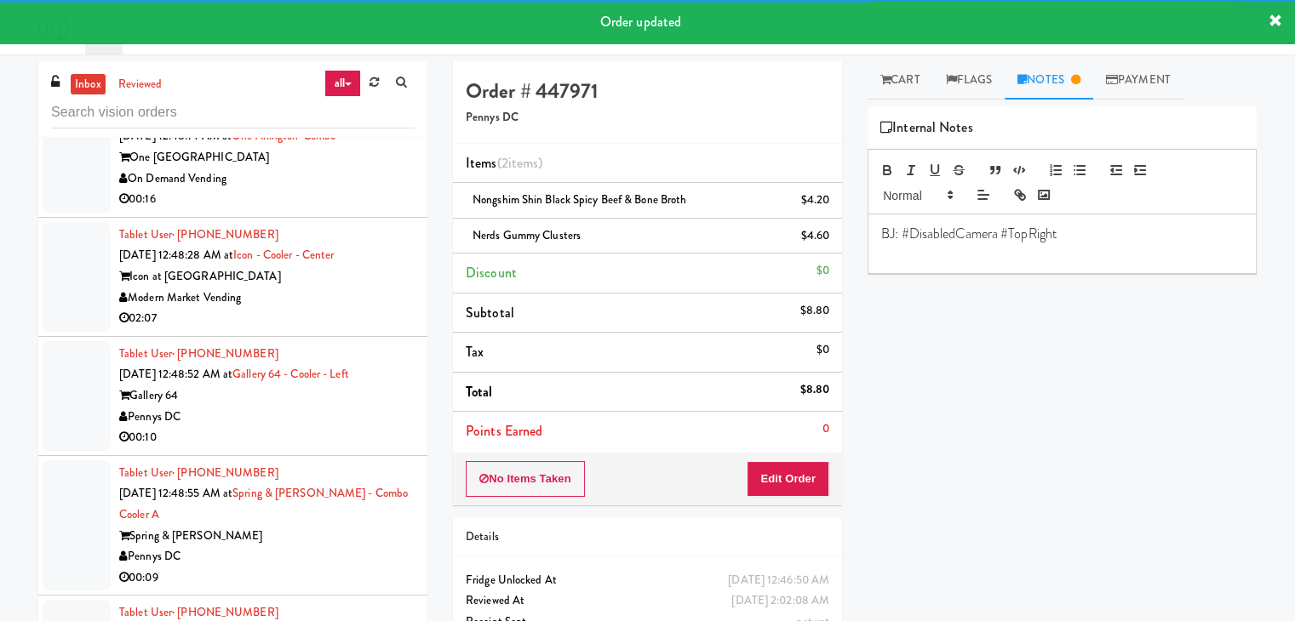
scroll to position [16347, 0]
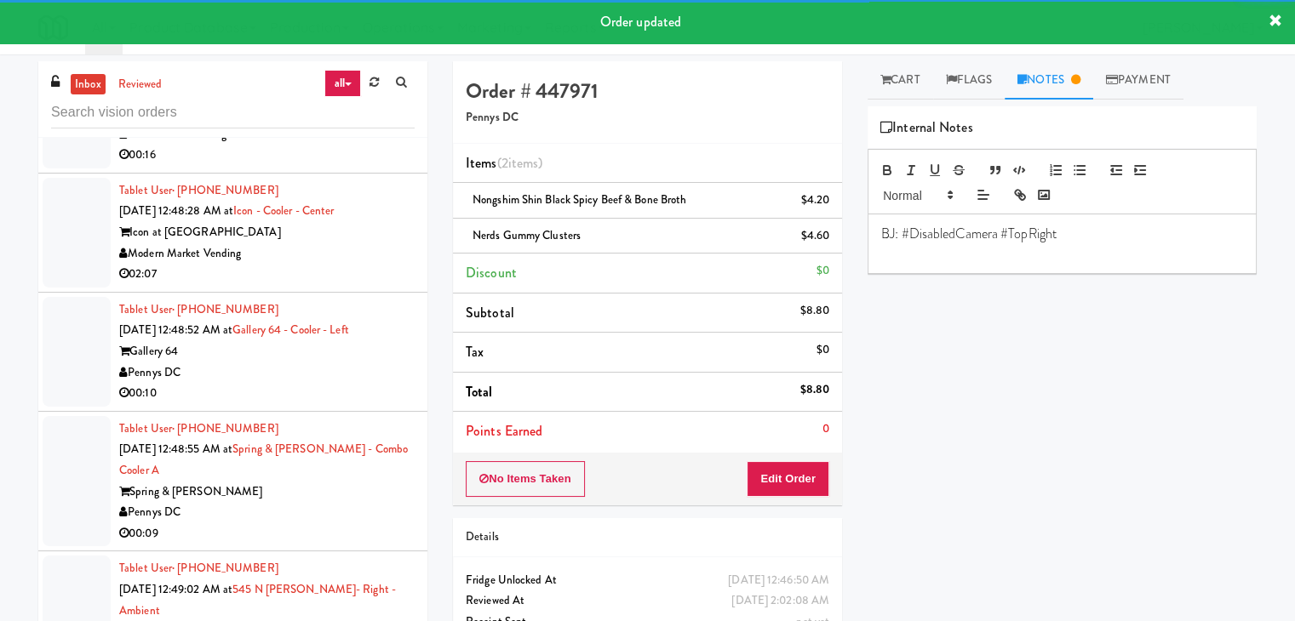
drag, startPoint x: 354, startPoint y: 243, endPoint x: 356, endPoint y: 251, distance: 8.7
click at [358, 174] on li "Tablet User · (603) 759-8328 [DATE] 12:48:14 AM at [GEOGRAPHIC_DATA]-Combo [GEO…" at bounding box center [232, 113] width 389 height 119
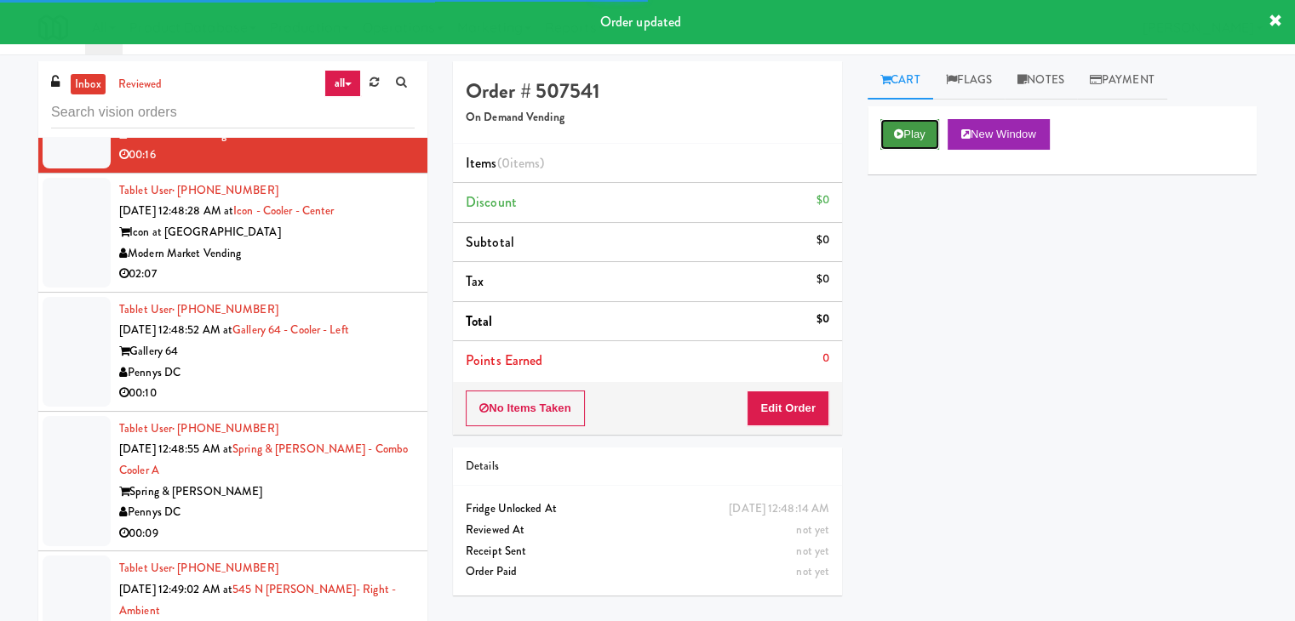
click at [910, 127] on button "Play" at bounding box center [909, 134] width 59 height 31
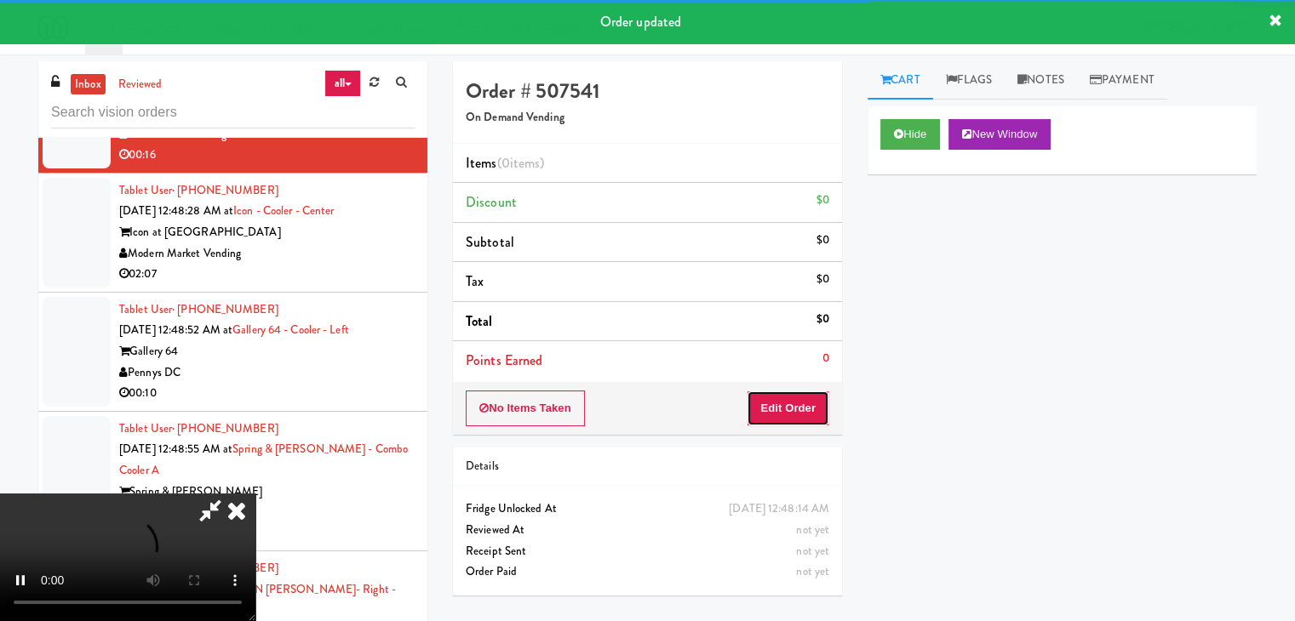
click at [820, 413] on button "Edit Order" at bounding box center [788, 409] width 83 height 36
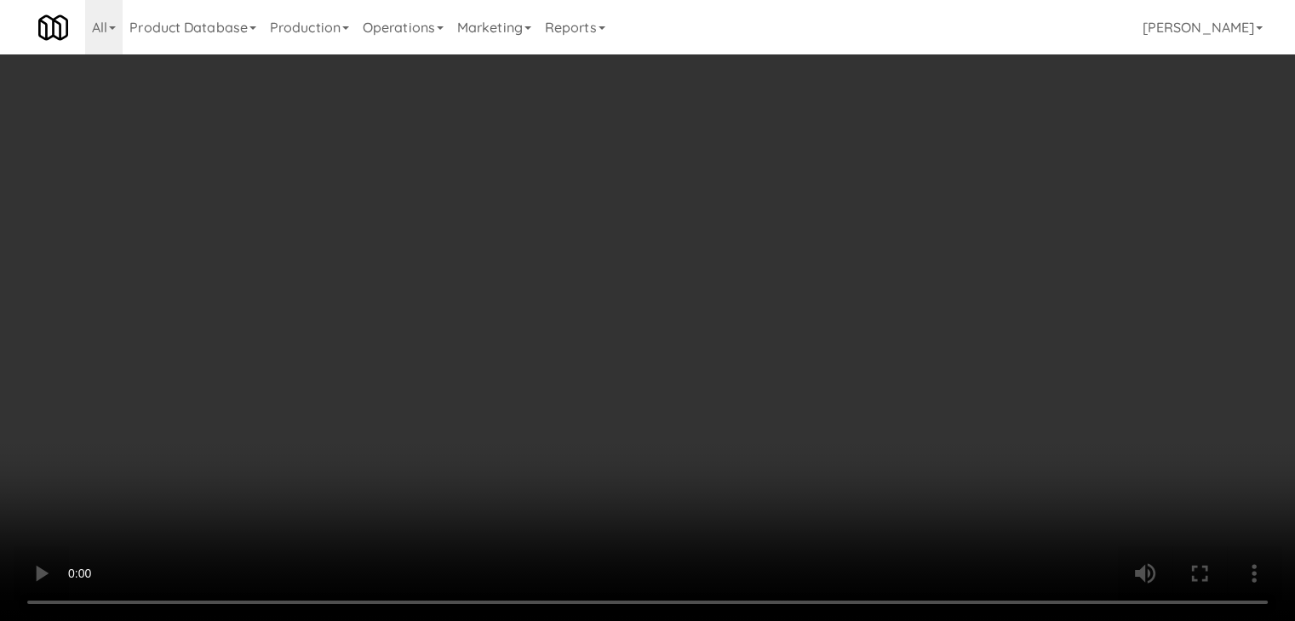
scroll to position [16284, 0]
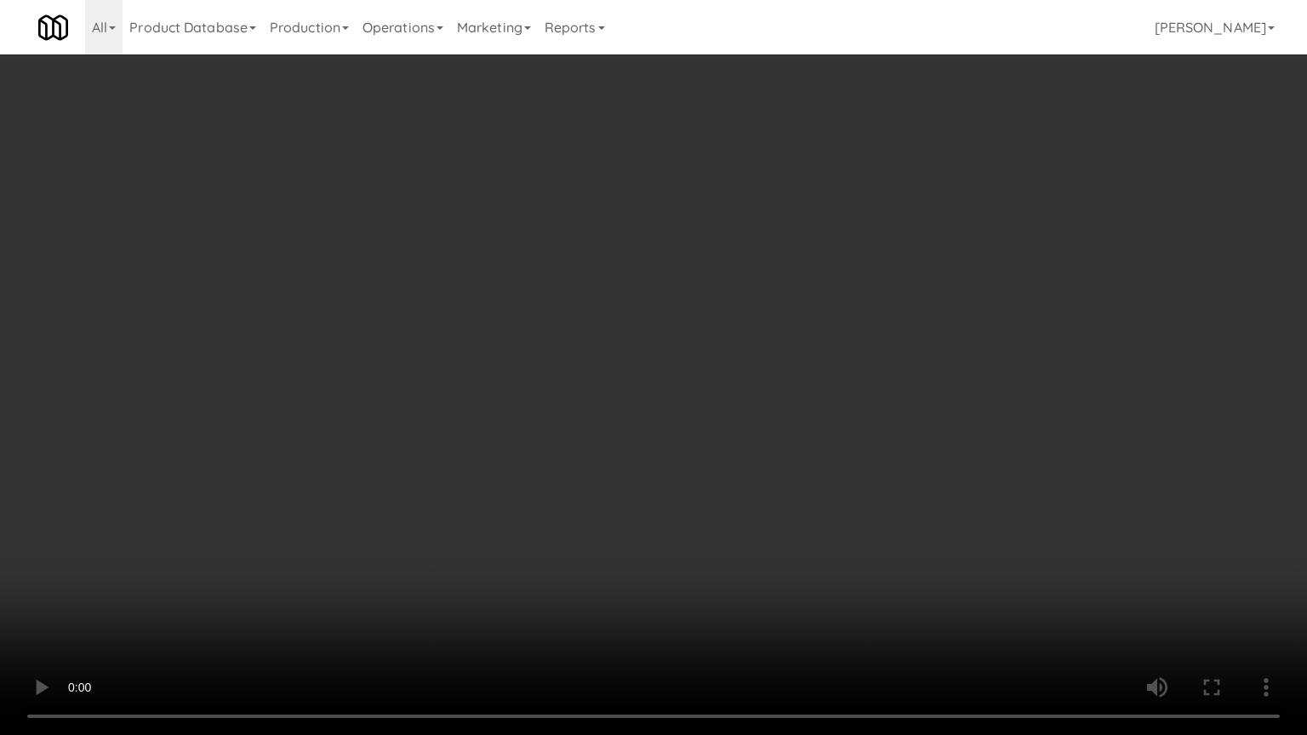
click at [752, 539] on video at bounding box center [653, 367] width 1307 height 735
click at [746, 539] on video at bounding box center [653, 367] width 1307 height 735
click at [750, 530] on video at bounding box center [653, 367] width 1307 height 735
click at [752, 507] on video at bounding box center [653, 367] width 1307 height 735
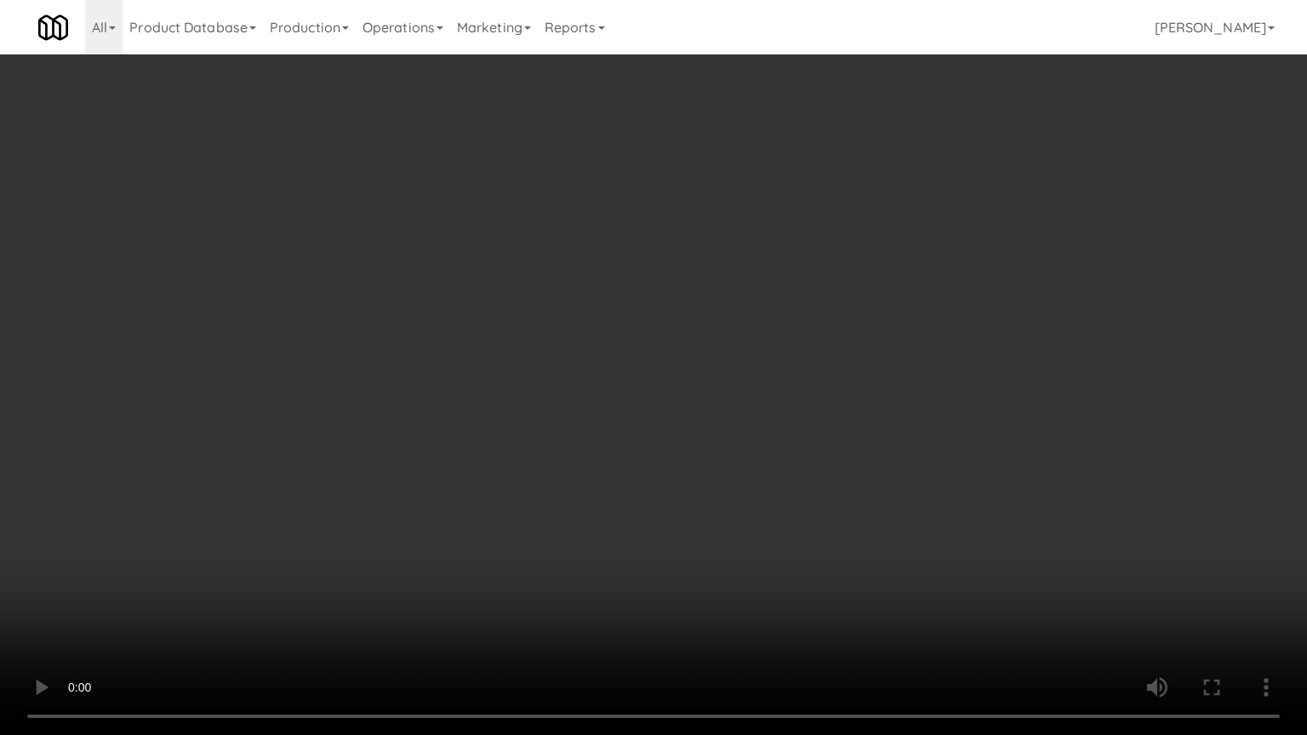
click at [752, 504] on video at bounding box center [653, 367] width 1307 height 735
click at [752, 501] on video at bounding box center [653, 367] width 1307 height 735
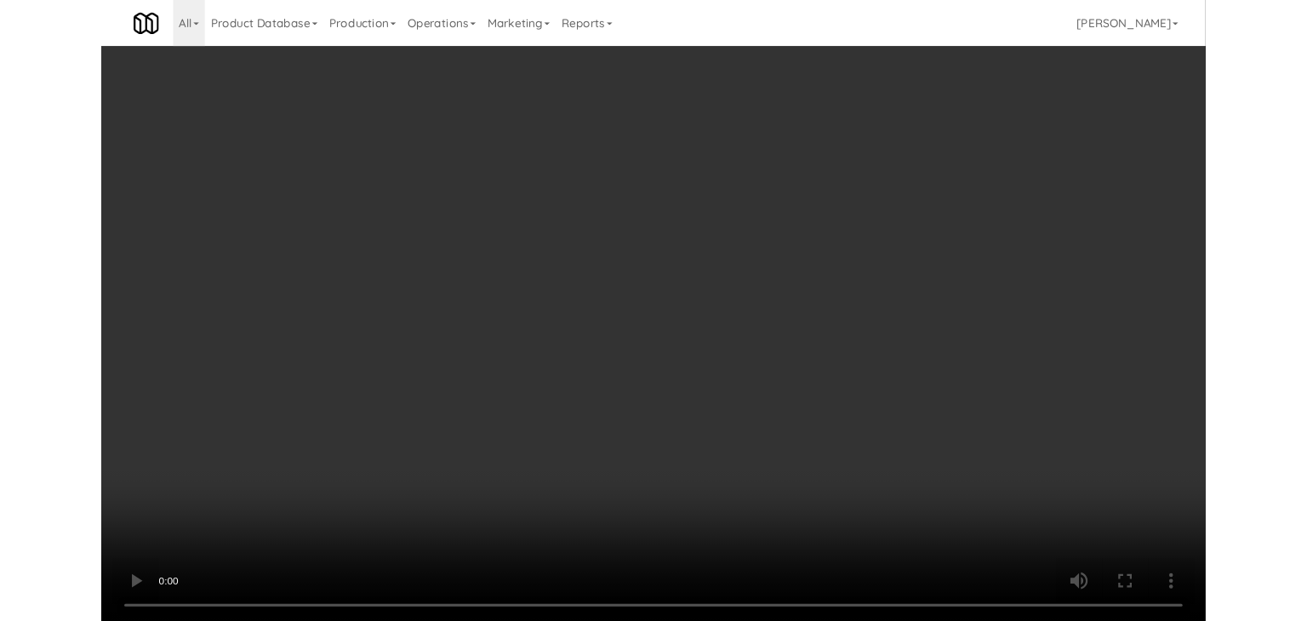
scroll to position [16347, 0]
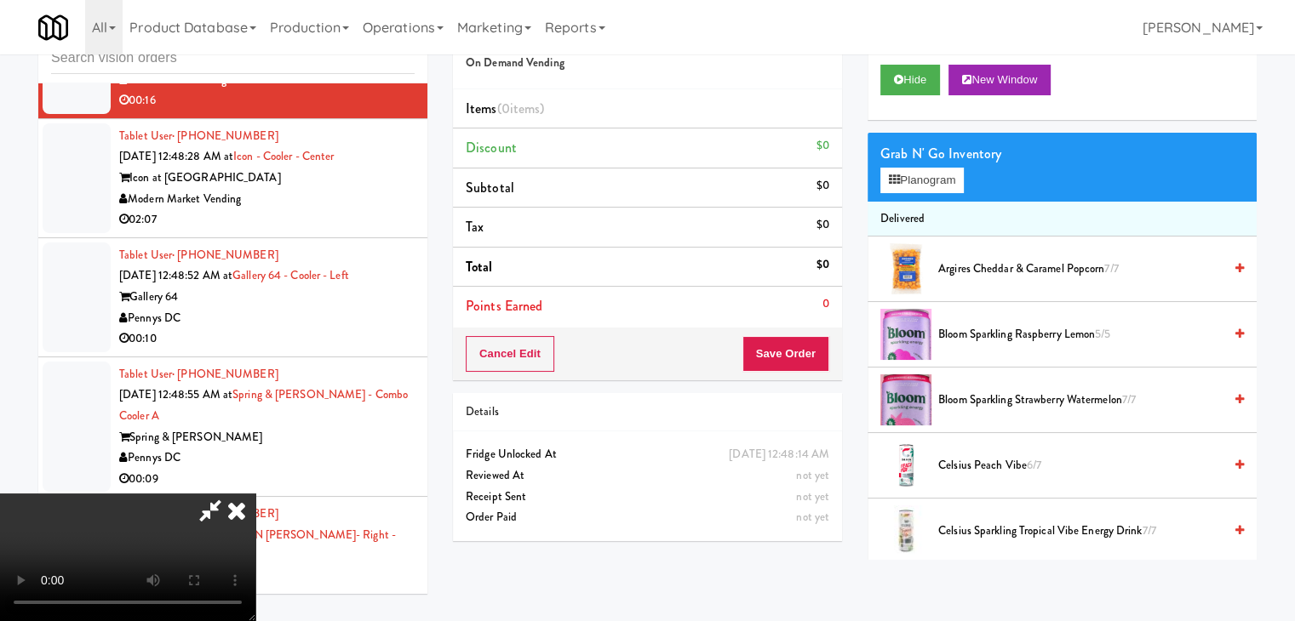
click at [255, 494] on video at bounding box center [127, 558] width 255 height 128
click at [915, 185] on button "Planogram" at bounding box center [921, 181] width 83 height 26
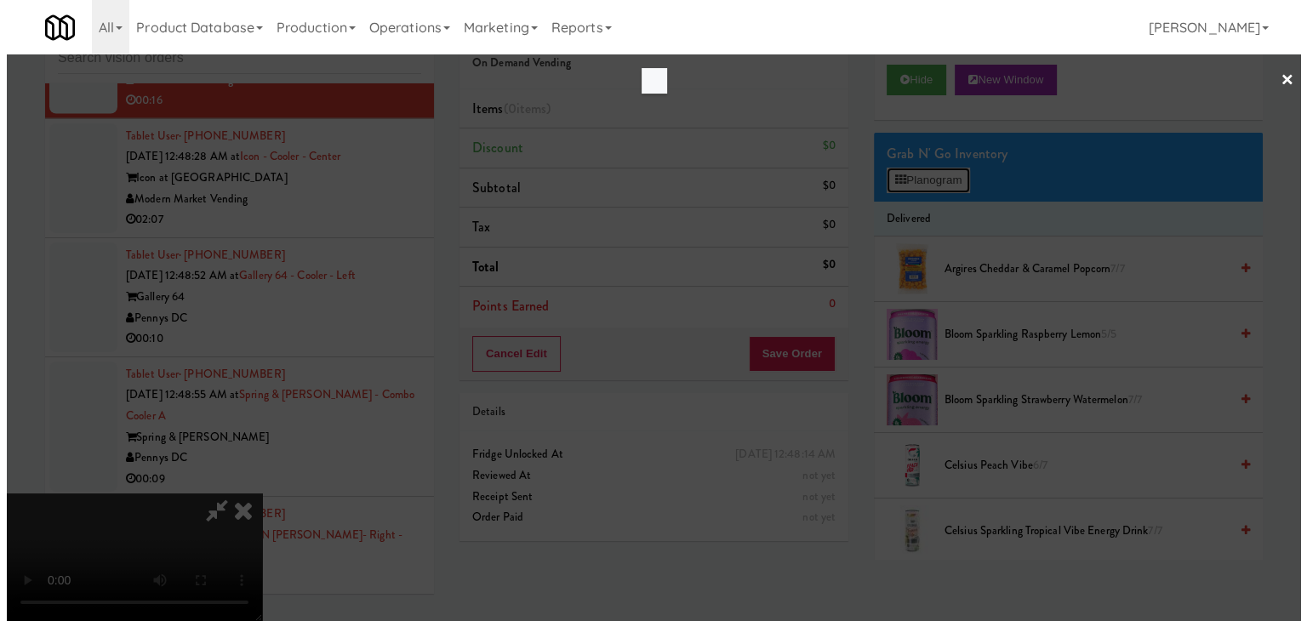
scroll to position [16284, 0]
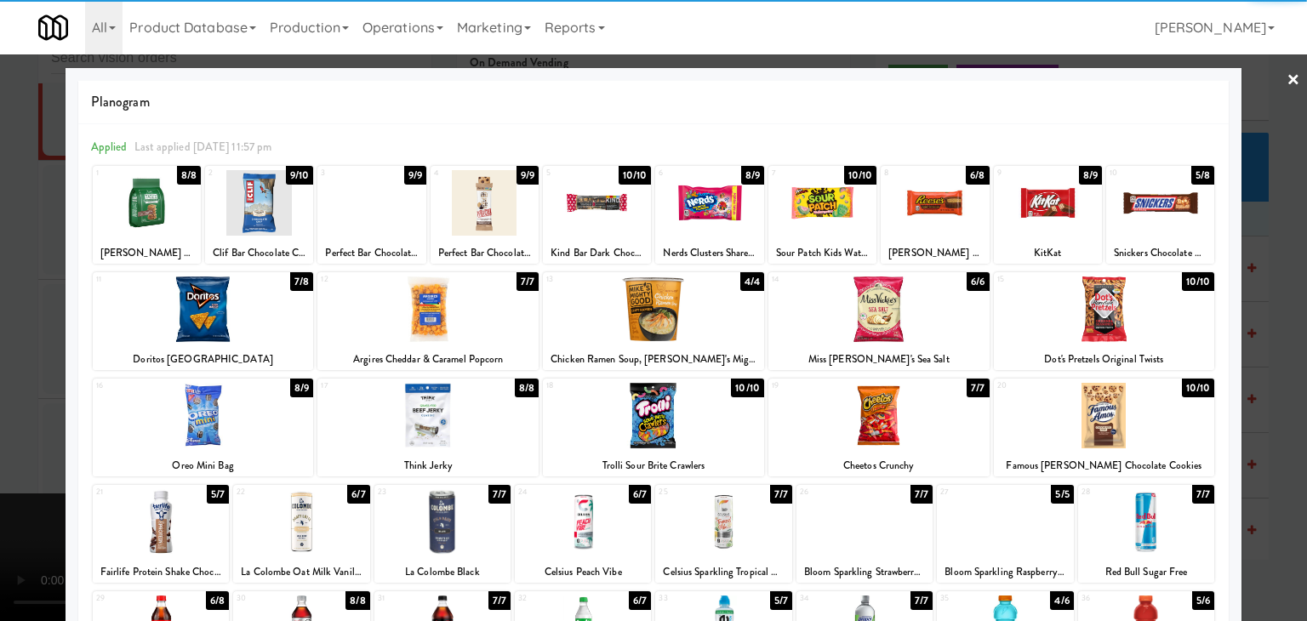
click at [885, 315] on div at bounding box center [879, 310] width 221 height 66
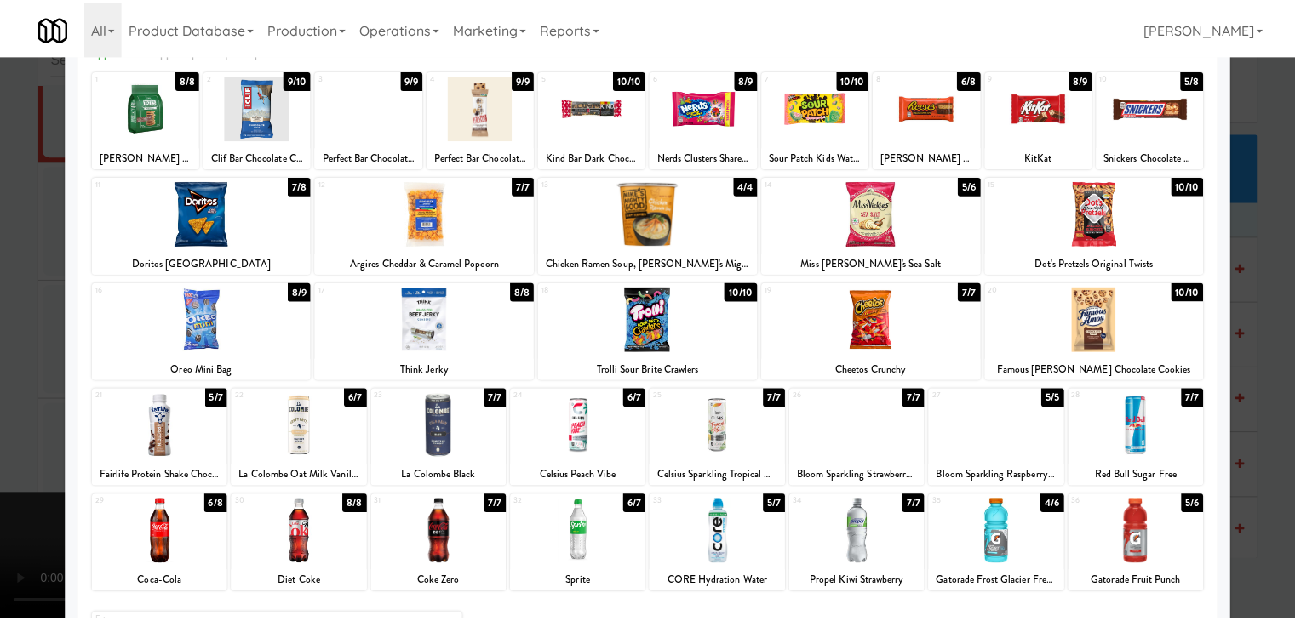
scroll to position [215, 0]
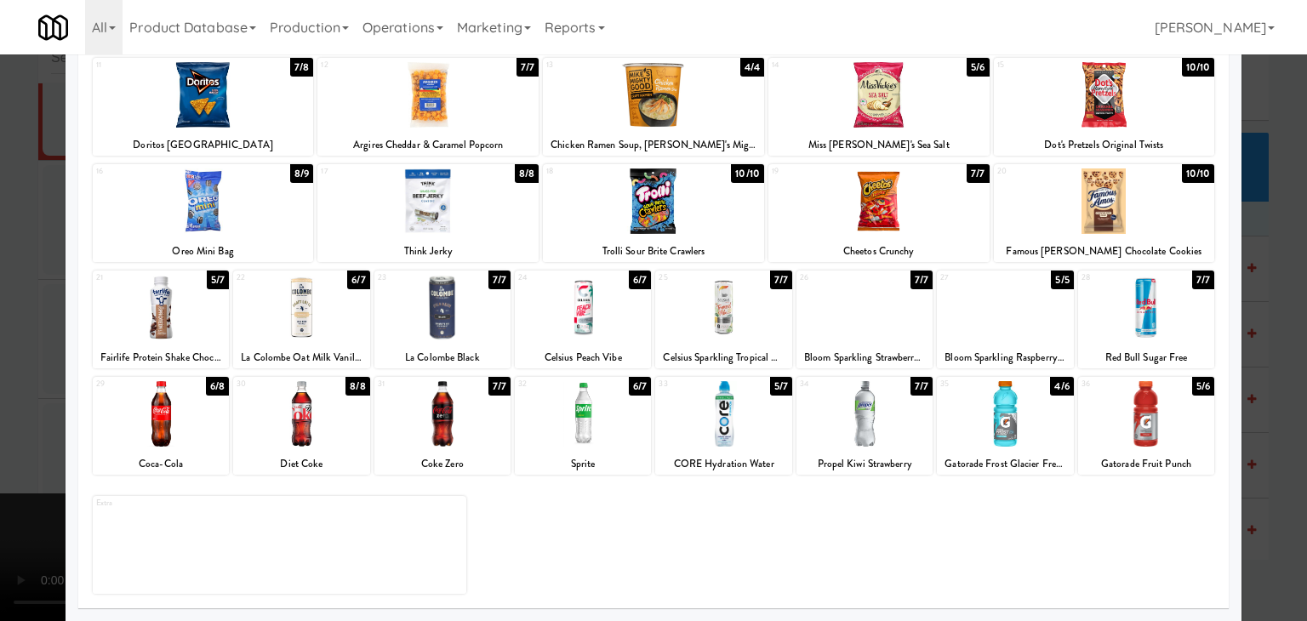
drag, startPoint x: 586, startPoint y: 437, endPoint x: 568, endPoint y: 437, distance: 17.9
click at [583, 437] on div at bounding box center [583, 414] width 136 height 66
drag, startPoint x: 2, startPoint y: 432, endPoint x: 298, endPoint y: 421, distance: 296.4
click at [14, 430] on div at bounding box center [653, 310] width 1307 height 621
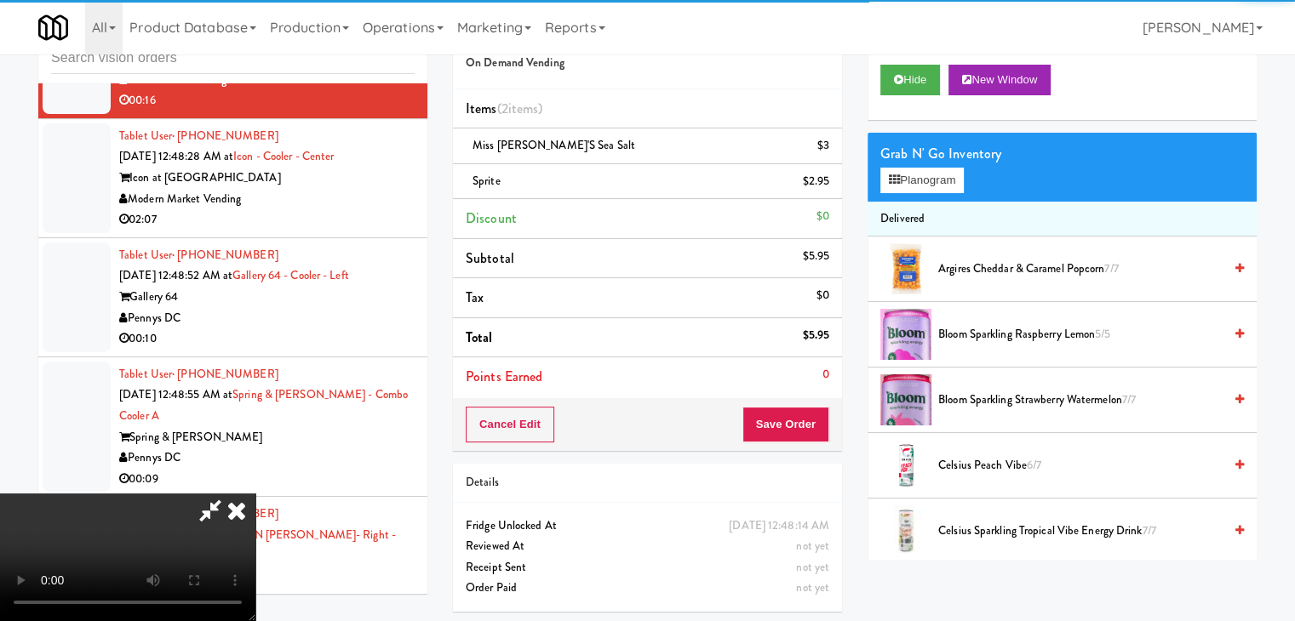
drag, startPoint x: 576, startPoint y: 421, endPoint x: 694, endPoint y: 430, distance: 117.8
click at [255, 494] on video at bounding box center [127, 558] width 255 height 128
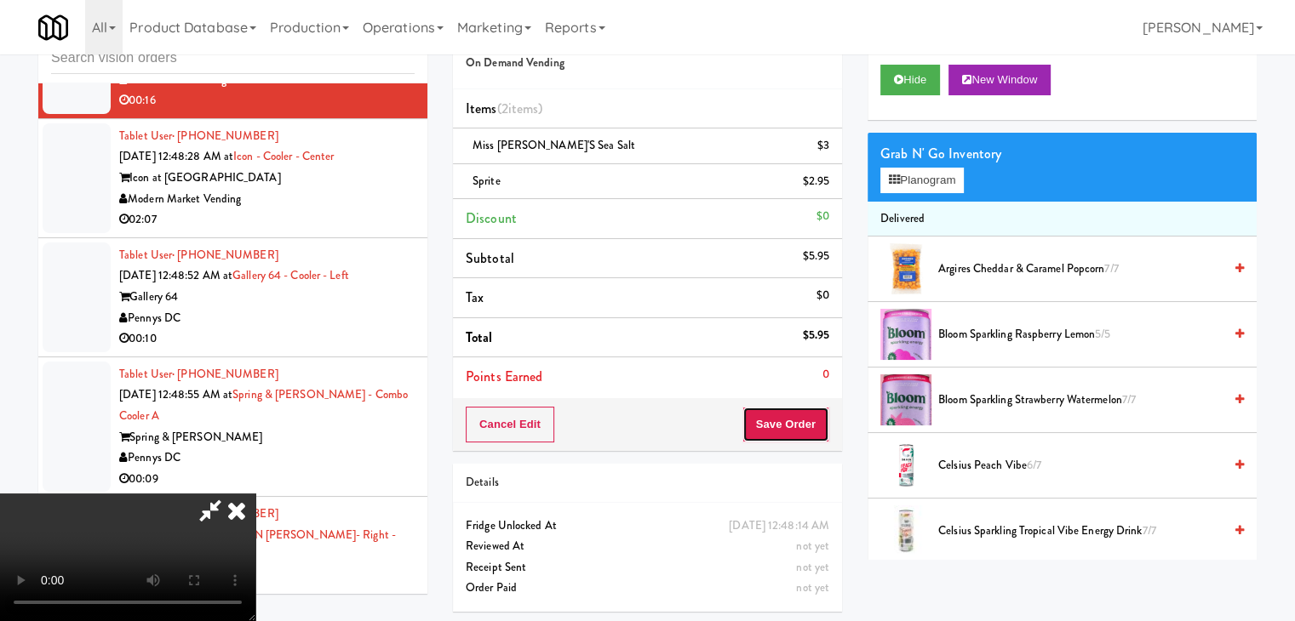
click at [814, 415] on button "Save Order" at bounding box center [785, 425] width 87 height 36
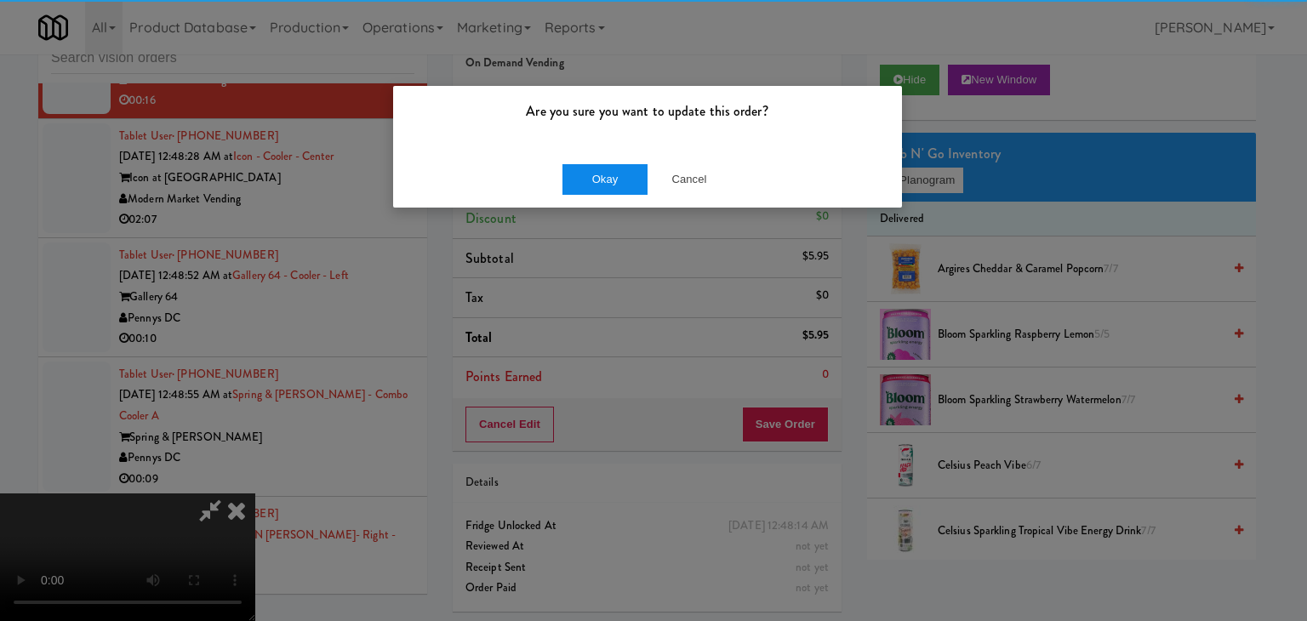
click at [615, 167] on div "Okay Cancel" at bounding box center [647, 179] width 509 height 57
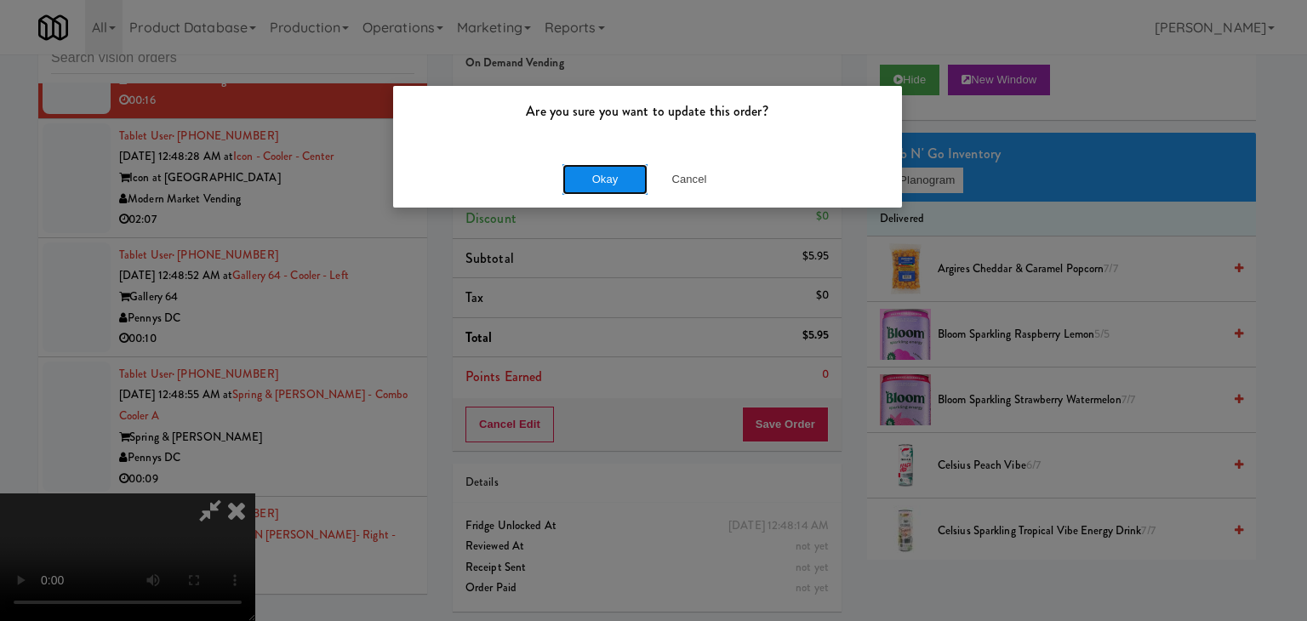
click at [612, 177] on button "Okay" at bounding box center [605, 179] width 85 height 31
click at [612, 177] on div "Okay Cancel" at bounding box center [647, 179] width 509 height 57
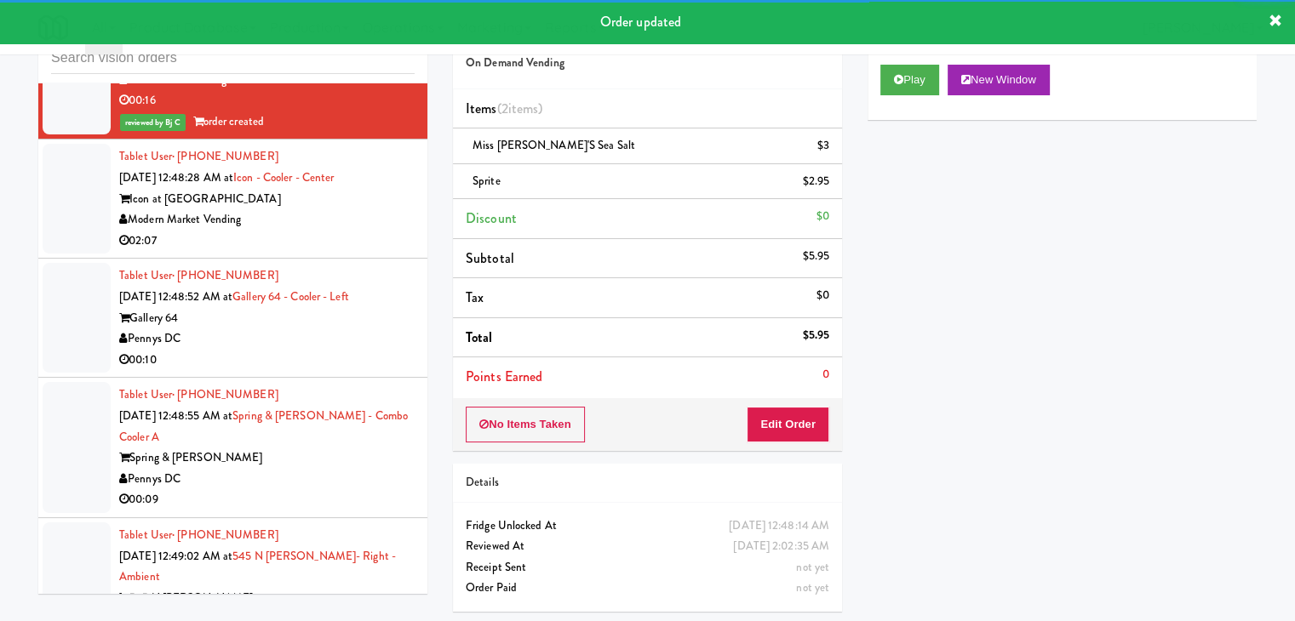
click at [377, 251] on div "Tablet User · (847) 573-0645 [DATE] 12:48:28 AM at [GEOGRAPHIC_DATA] Icon at [G…" at bounding box center [266, 198] width 295 height 105
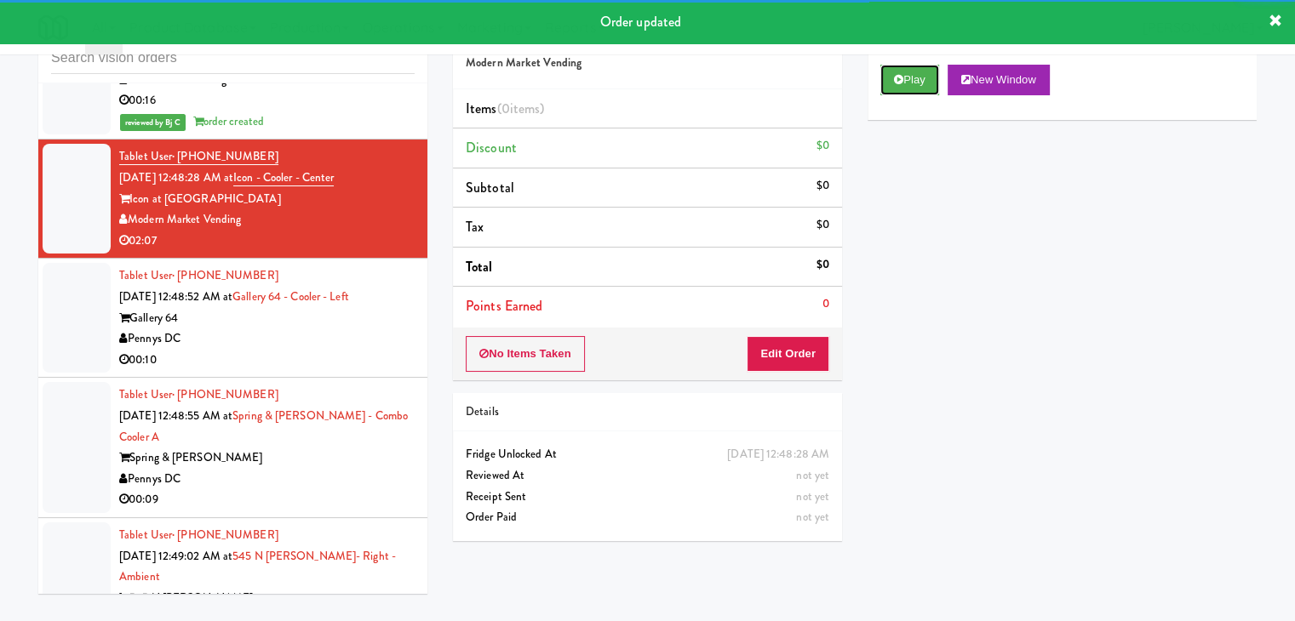
drag, startPoint x: 917, startPoint y: 76, endPoint x: 824, endPoint y: 263, distance: 209.0
click at [913, 94] on button "Play" at bounding box center [909, 80] width 59 height 31
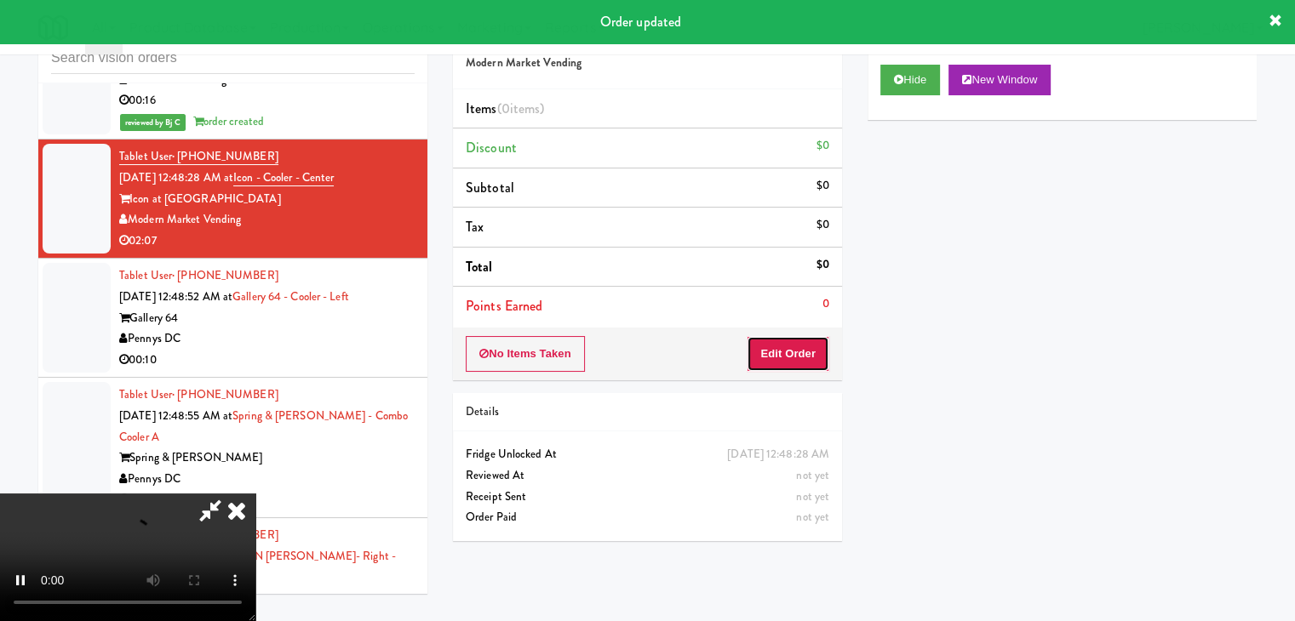
click at [802, 364] on button "Edit Order" at bounding box center [788, 354] width 83 height 36
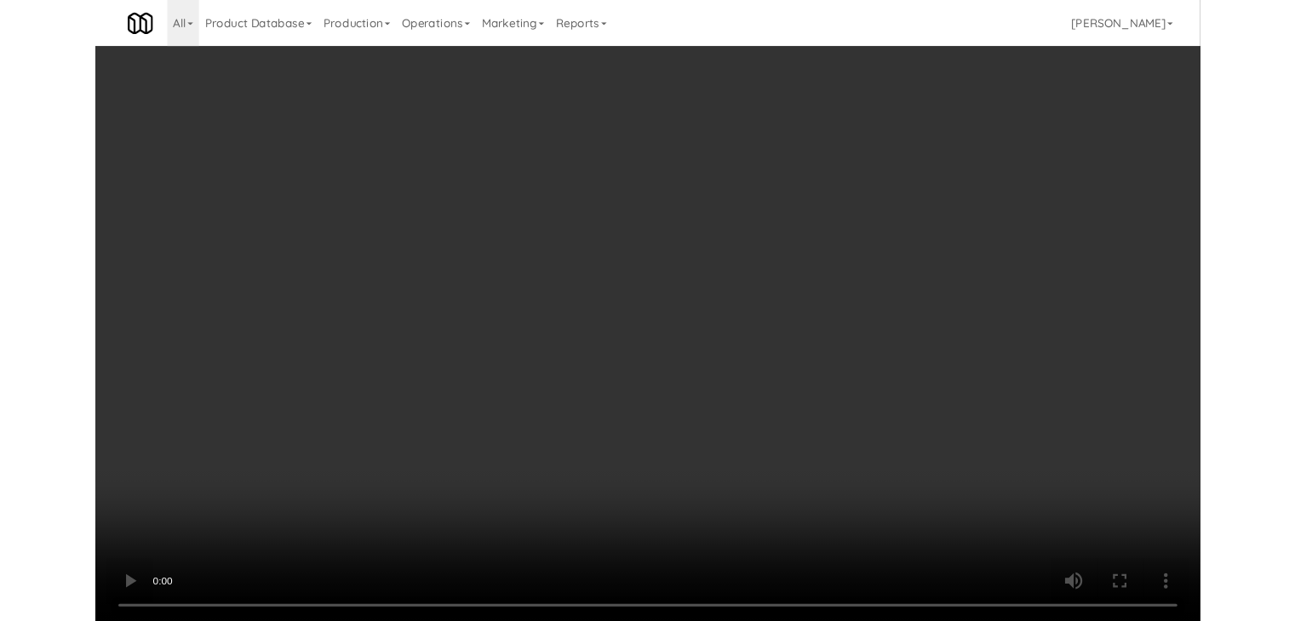
scroll to position [16284, 0]
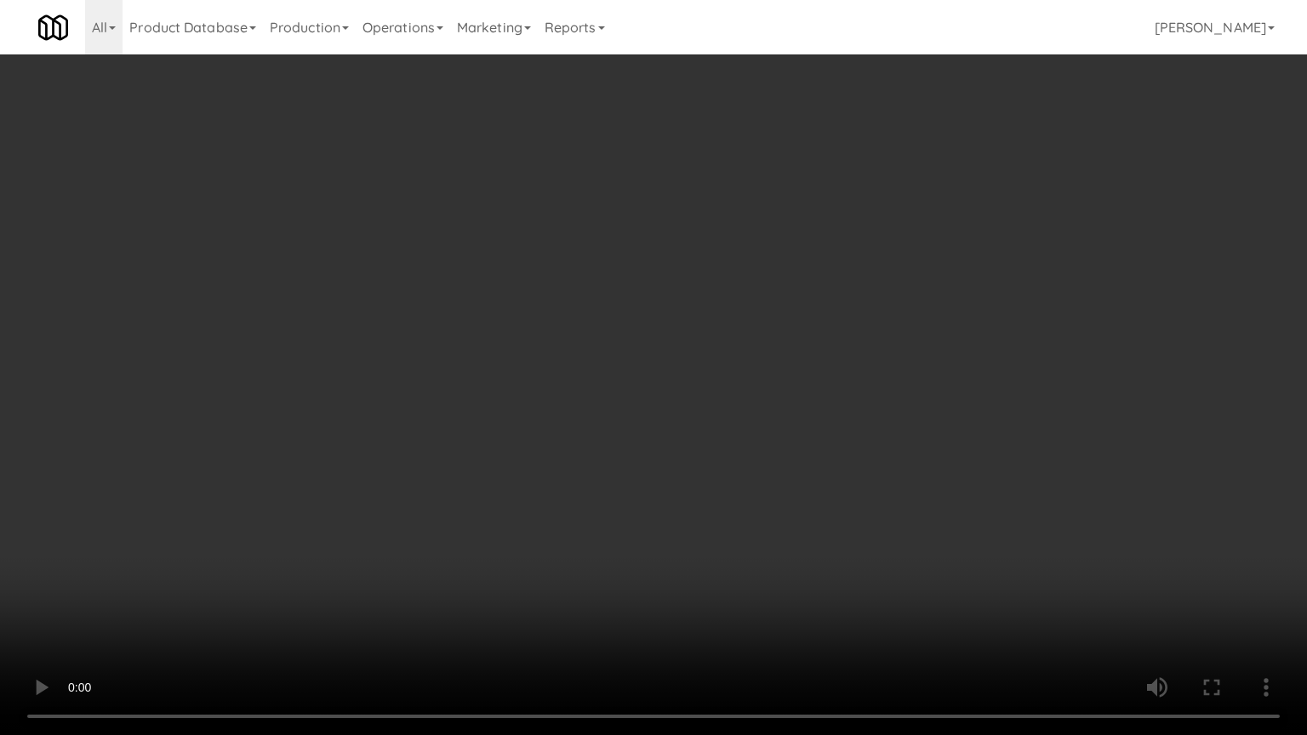
click at [749, 544] on video at bounding box center [653, 367] width 1307 height 735
click at [934, 319] on video at bounding box center [653, 367] width 1307 height 735
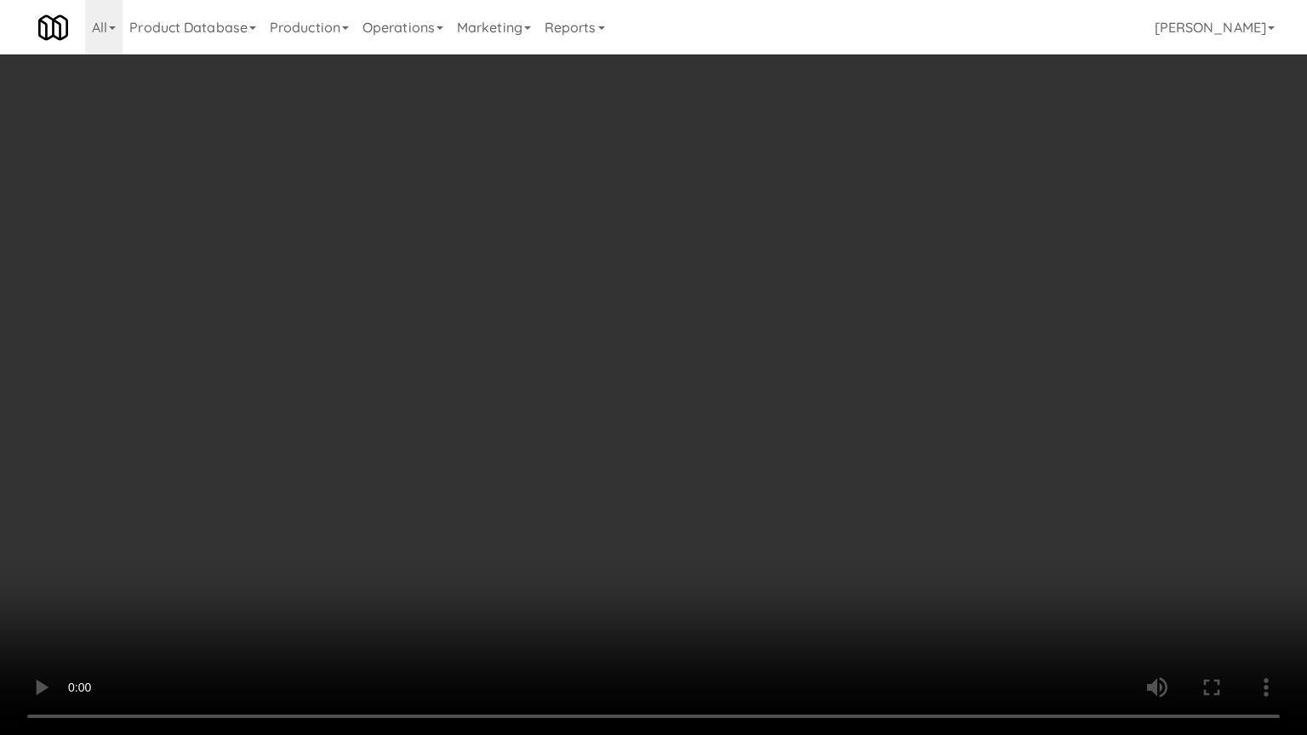
click at [934, 319] on video at bounding box center [653, 367] width 1307 height 735
click at [930, 306] on video at bounding box center [653, 367] width 1307 height 735
click at [924, 302] on video at bounding box center [653, 367] width 1307 height 735
drag, startPoint x: 924, startPoint y: 302, endPoint x: 998, endPoint y: 124, distance: 192.7
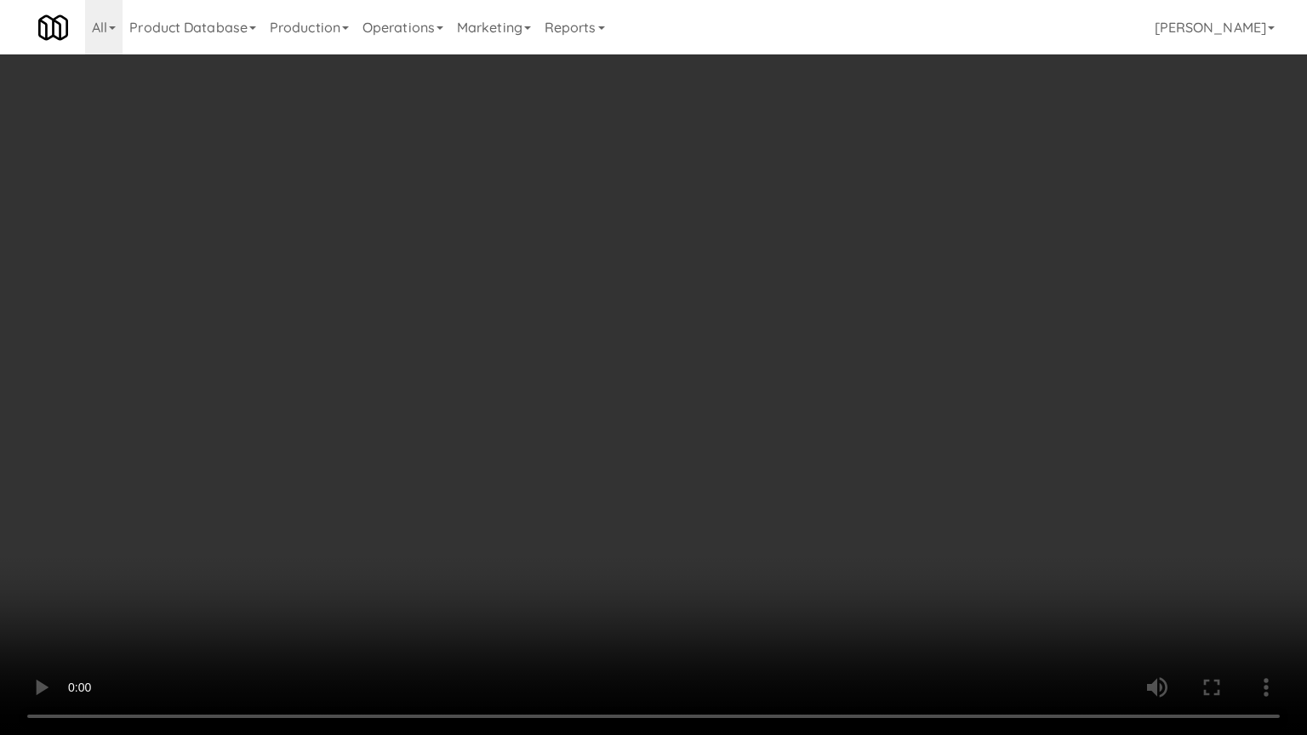
click at [924, 301] on video at bounding box center [653, 367] width 1307 height 735
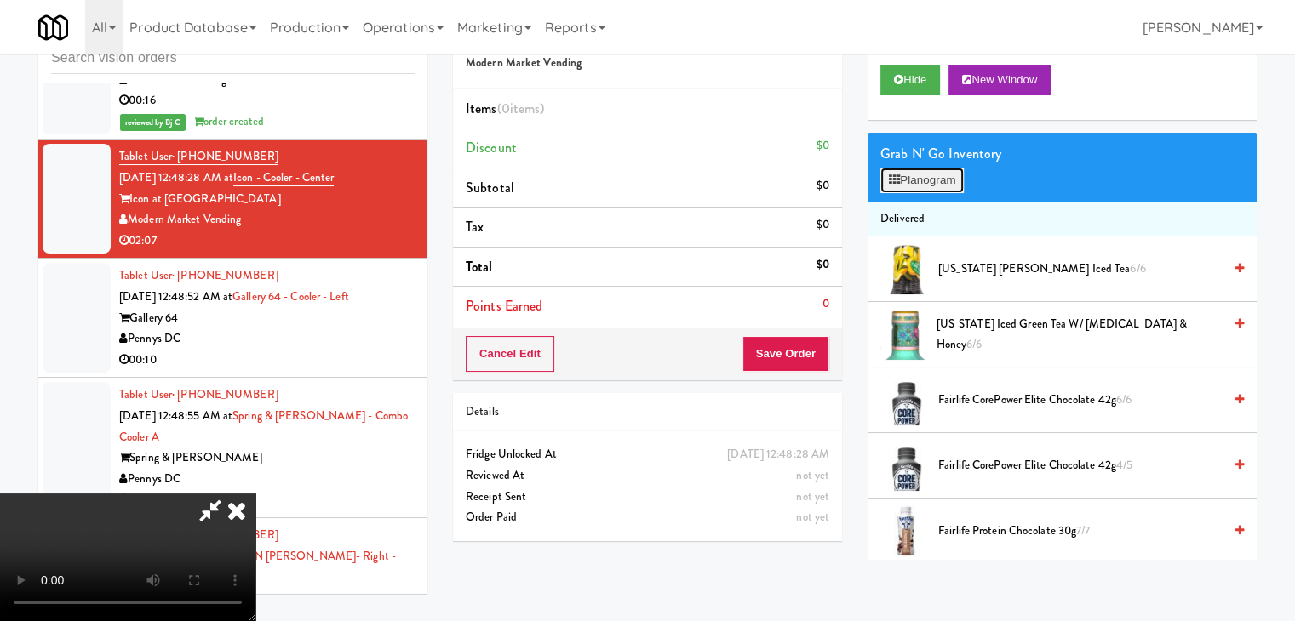
click at [930, 179] on button "Planogram" at bounding box center [921, 181] width 83 height 26
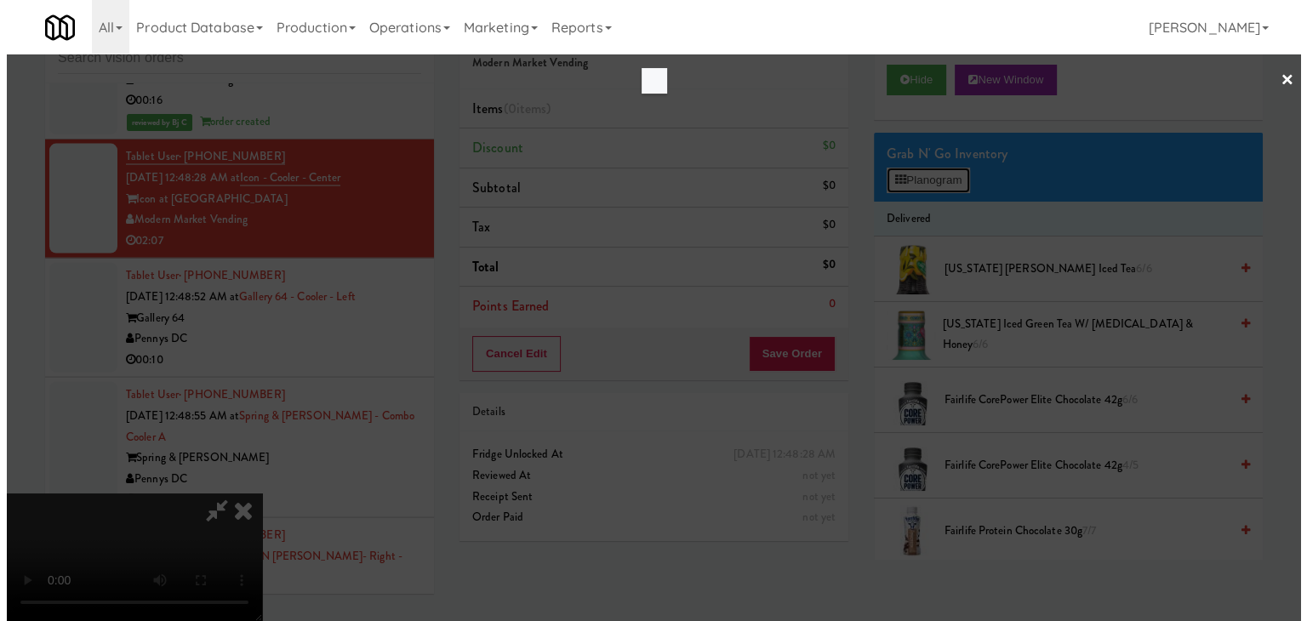
scroll to position [16284, 0]
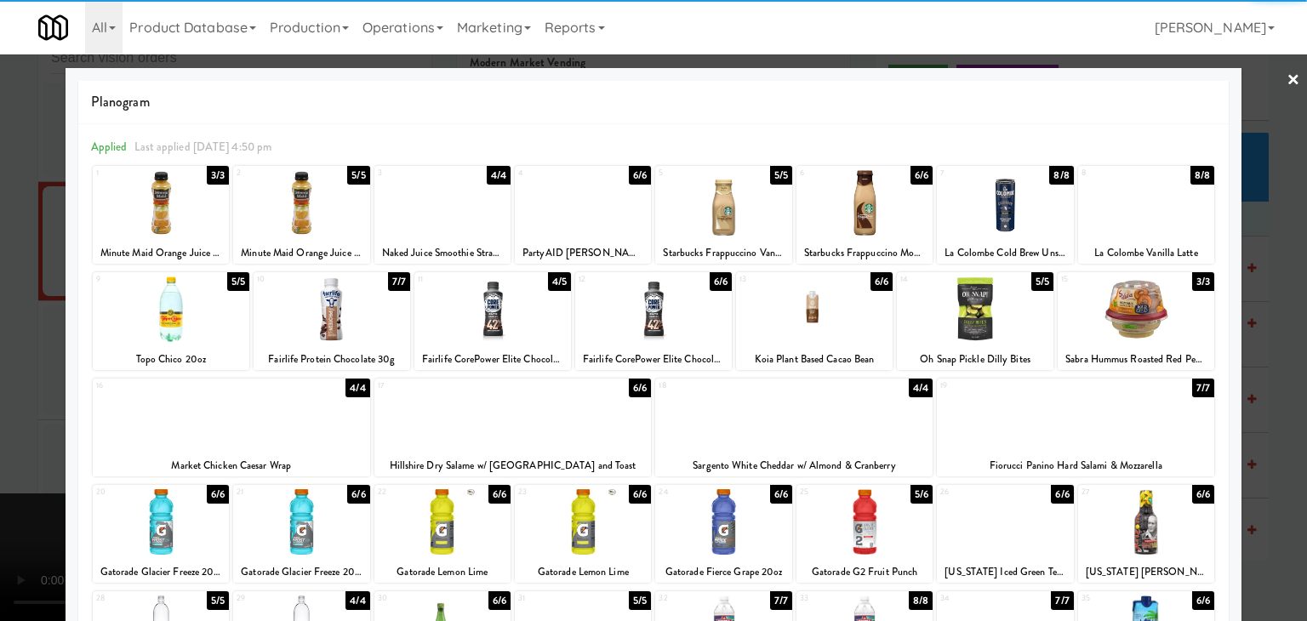
click at [415, 217] on div at bounding box center [443, 203] width 136 height 66
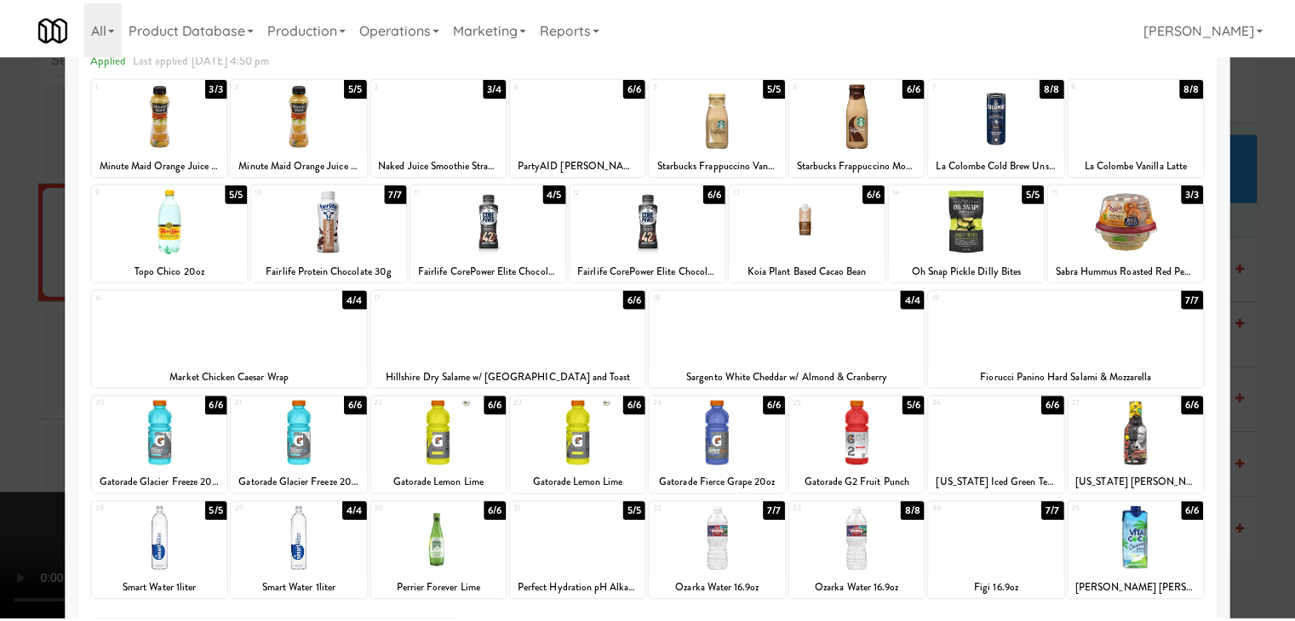
scroll to position [170, 0]
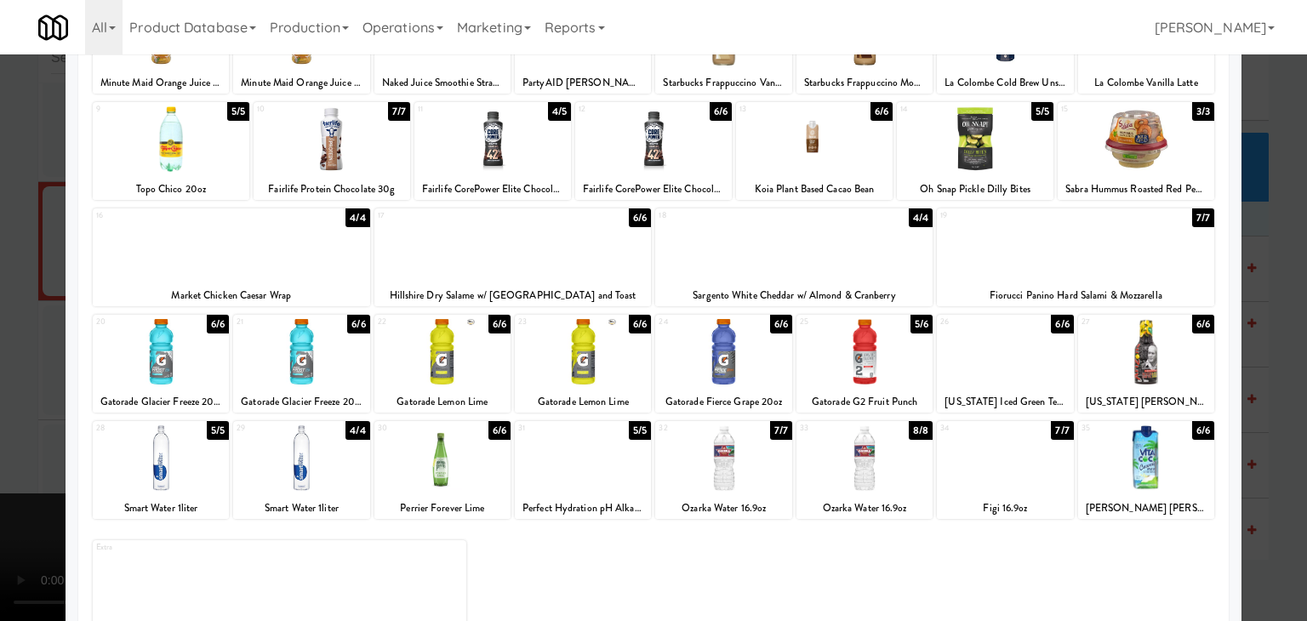
click at [0, 293] on div at bounding box center [653, 310] width 1307 height 621
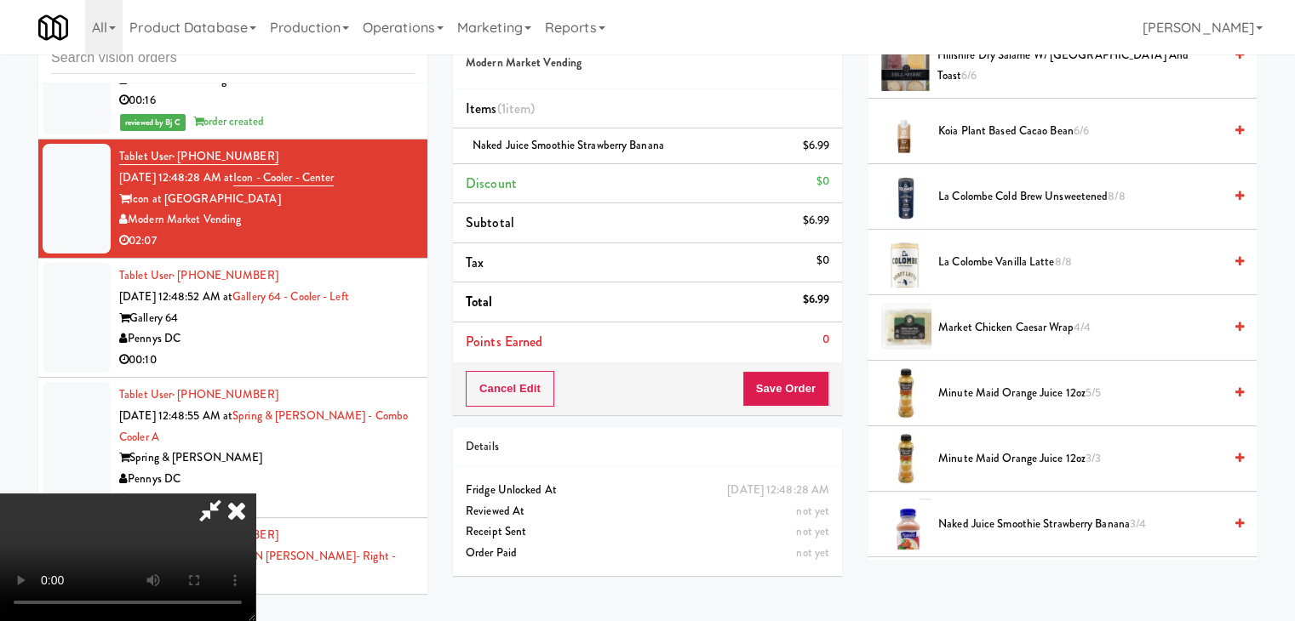
scroll to position [1107, 0]
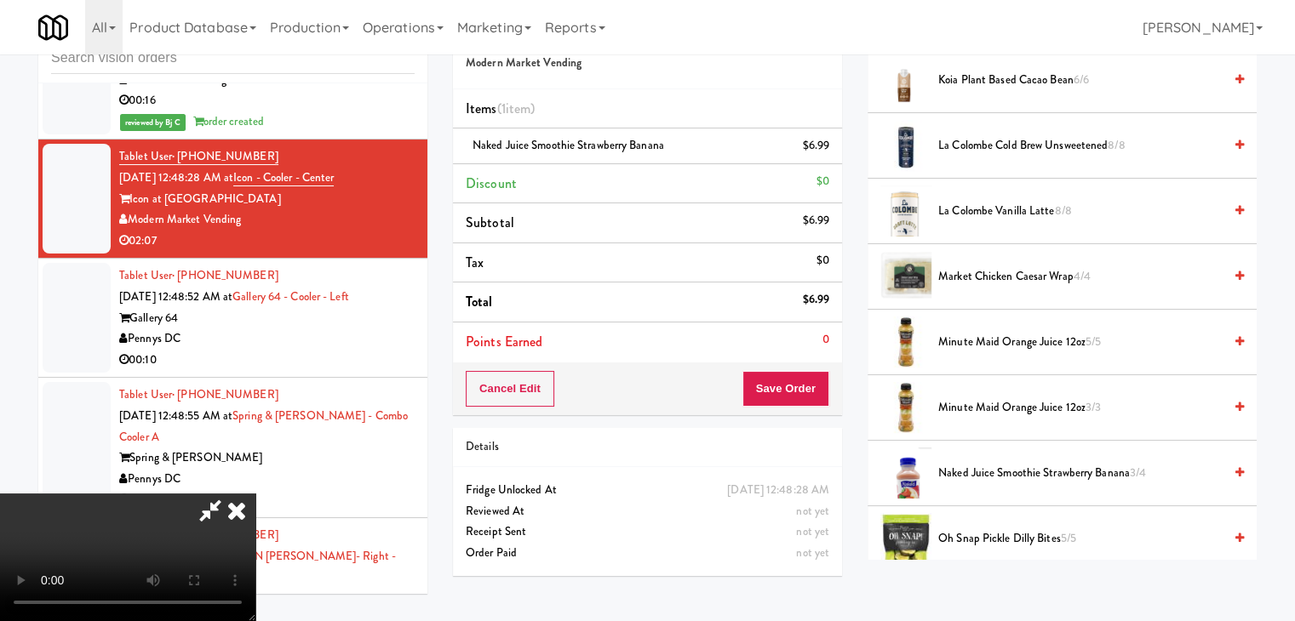
click at [1012, 280] on span "Market Chicken Caesar Wrap 4/4" at bounding box center [1080, 276] width 284 height 21
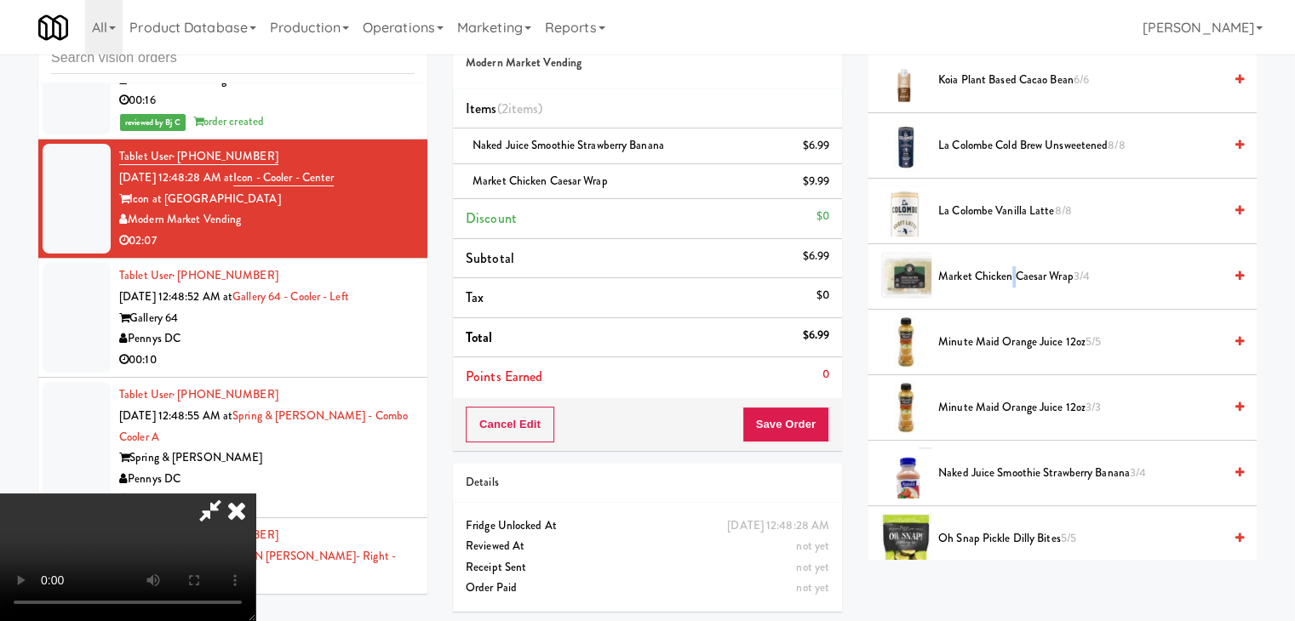
click at [1012, 280] on span "Market Chicken Caesar Wrap 3/4" at bounding box center [1080, 276] width 284 height 21
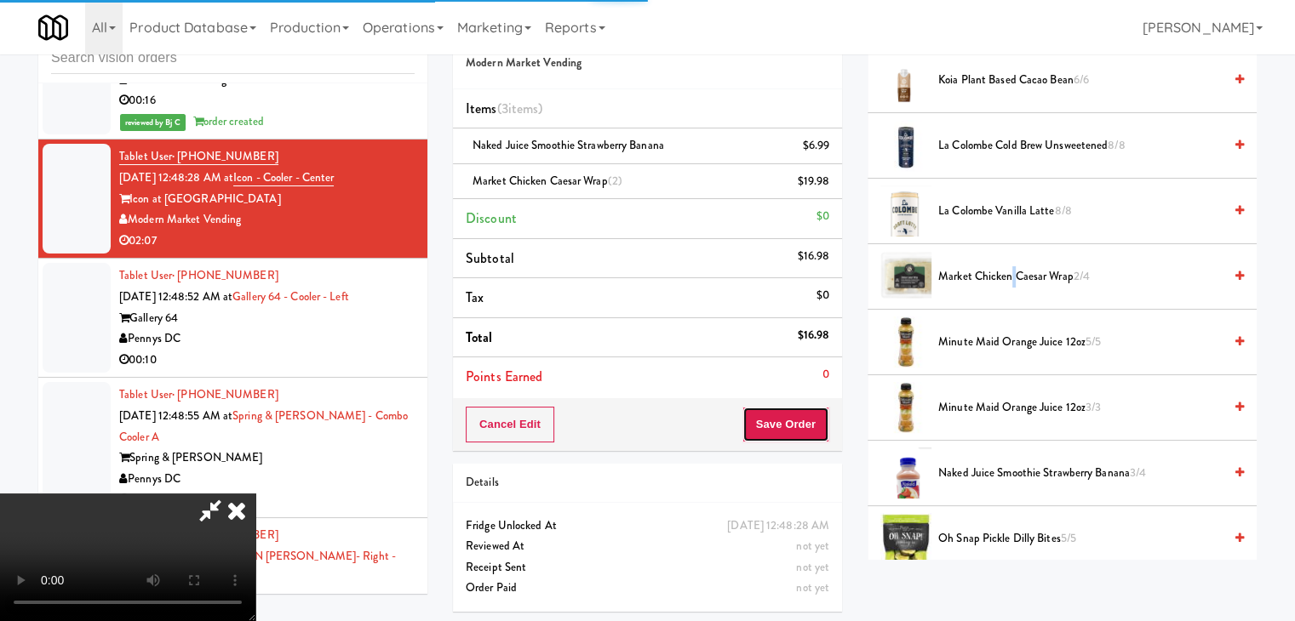
click at [816, 415] on button "Save Order" at bounding box center [785, 425] width 87 height 36
click at [814, 415] on button "Save Order" at bounding box center [785, 425] width 87 height 36
click at [810, 415] on button "Save Order" at bounding box center [785, 425] width 87 height 36
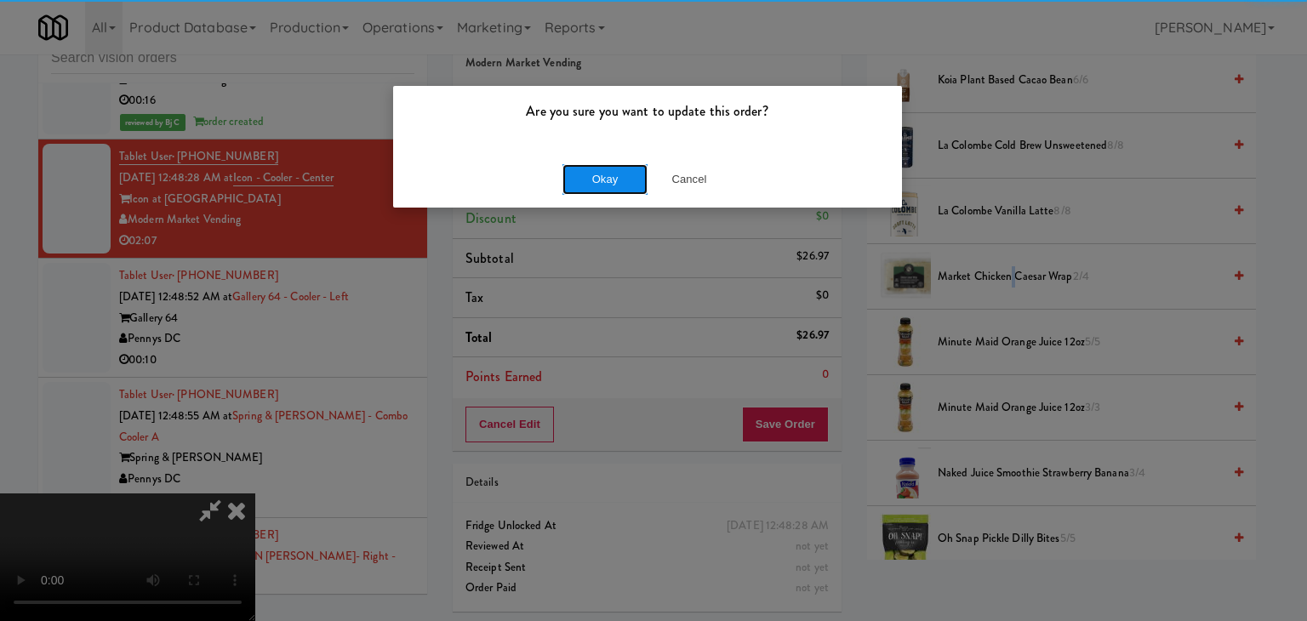
drag, startPoint x: 596, startPoint y: 168, endPoint x: 603, endPoint y: 175, distance: 9.6
click at [601, 171] on button "Okay" at bounding box center [605, 179] width 85 height 31
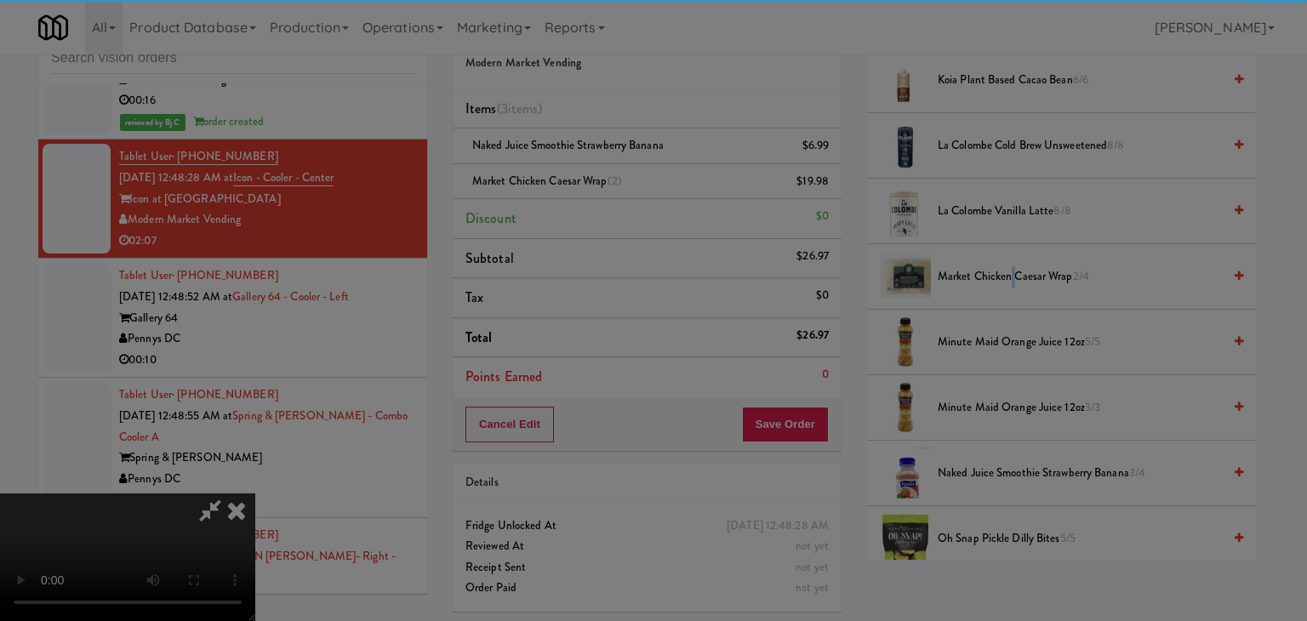
click at [604, 176] on div "Okay Cancel" at bounding box center [647, 147] width 509 height 57
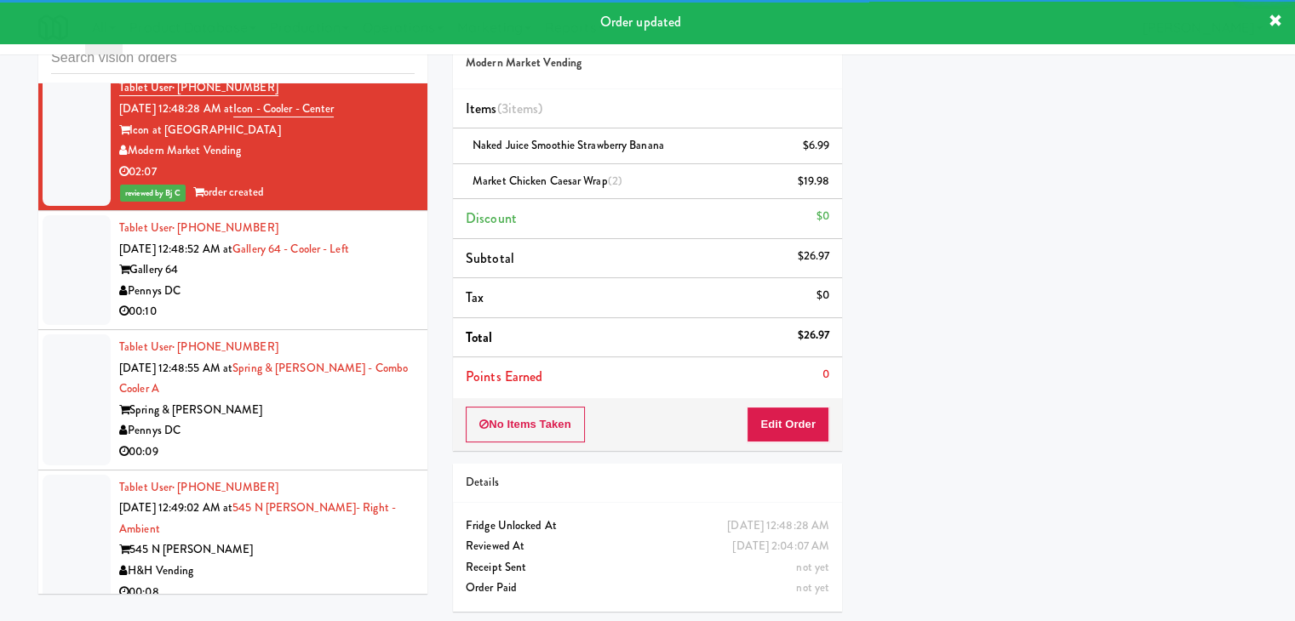
scroll to position [16517, 0]
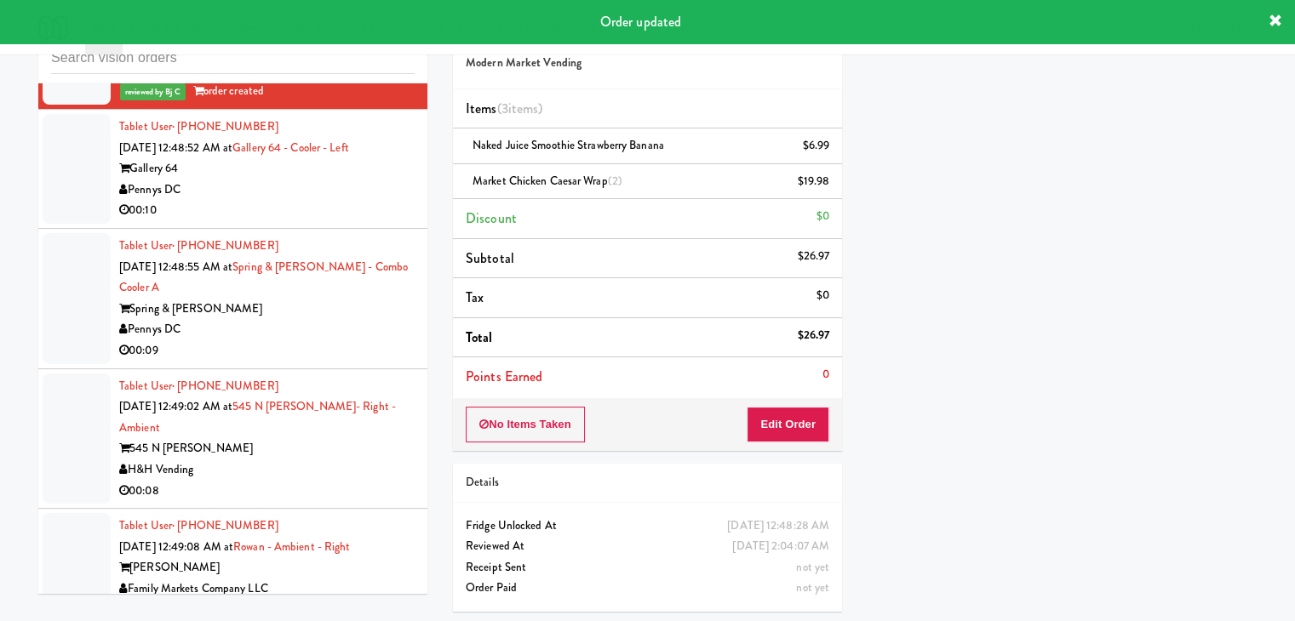
drag, startPoint x: 305, startPoint y: 278, endPoint x: 295, endPoint y: 283, distance: 10.7
click at [306, 221] on div "00:10" at bounding box center [266, 210] width 295 height 21
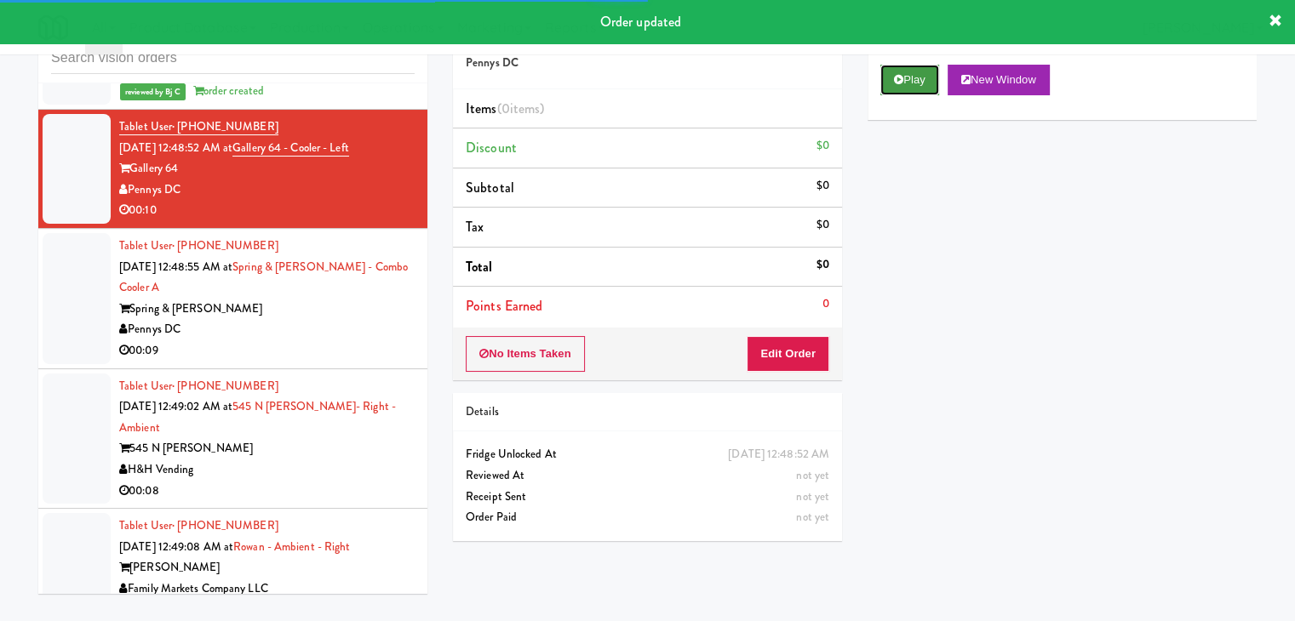
click at [932, 83] on button "Play" at bounding box center [909, 80] width 59 height 31
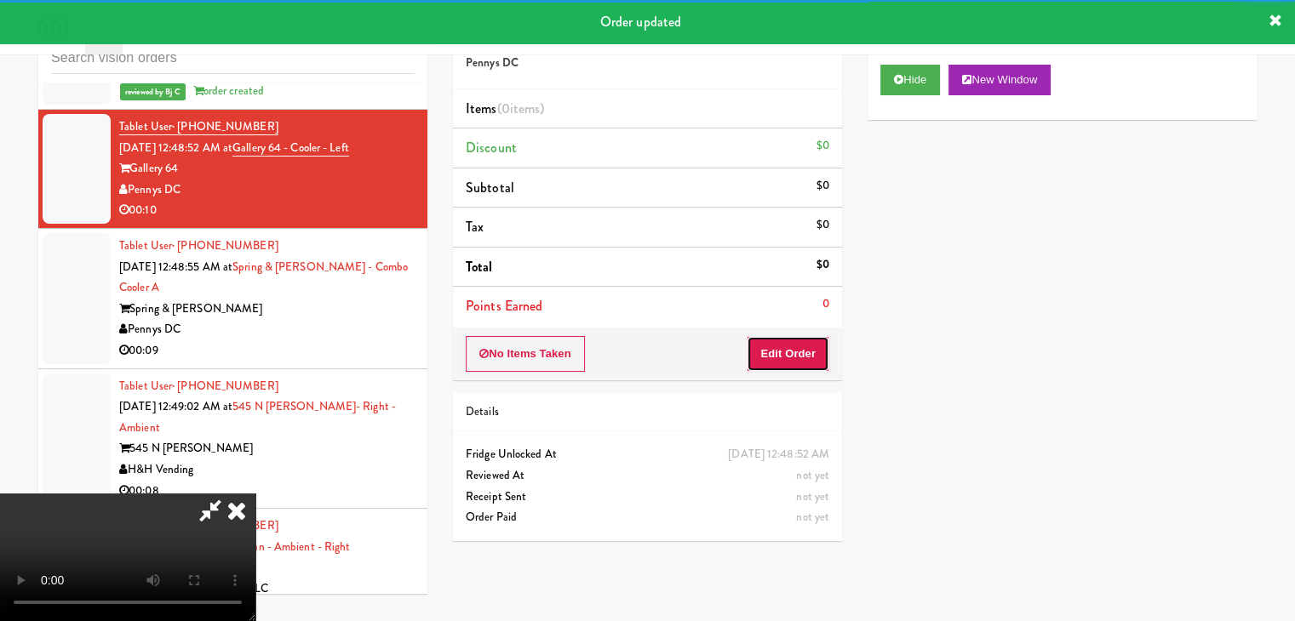
click at [797, 355] on button "Edit Order" at bounding box center [788, 354] width 83 height 36
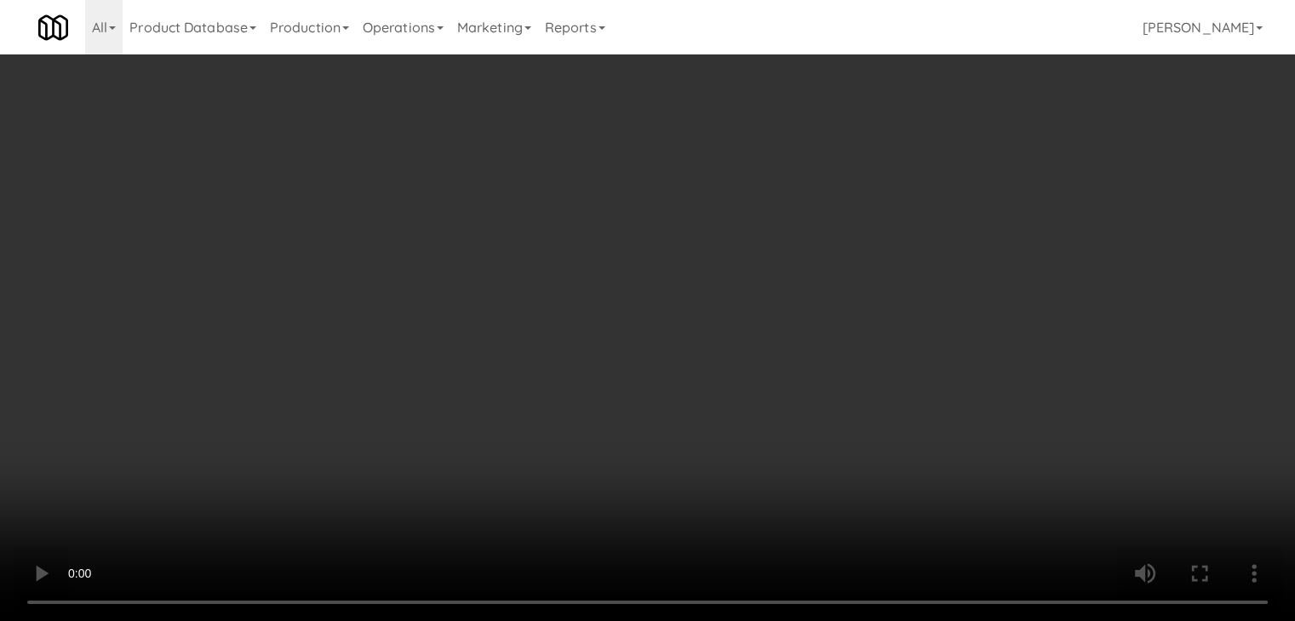
scroll to position [16454, 0]
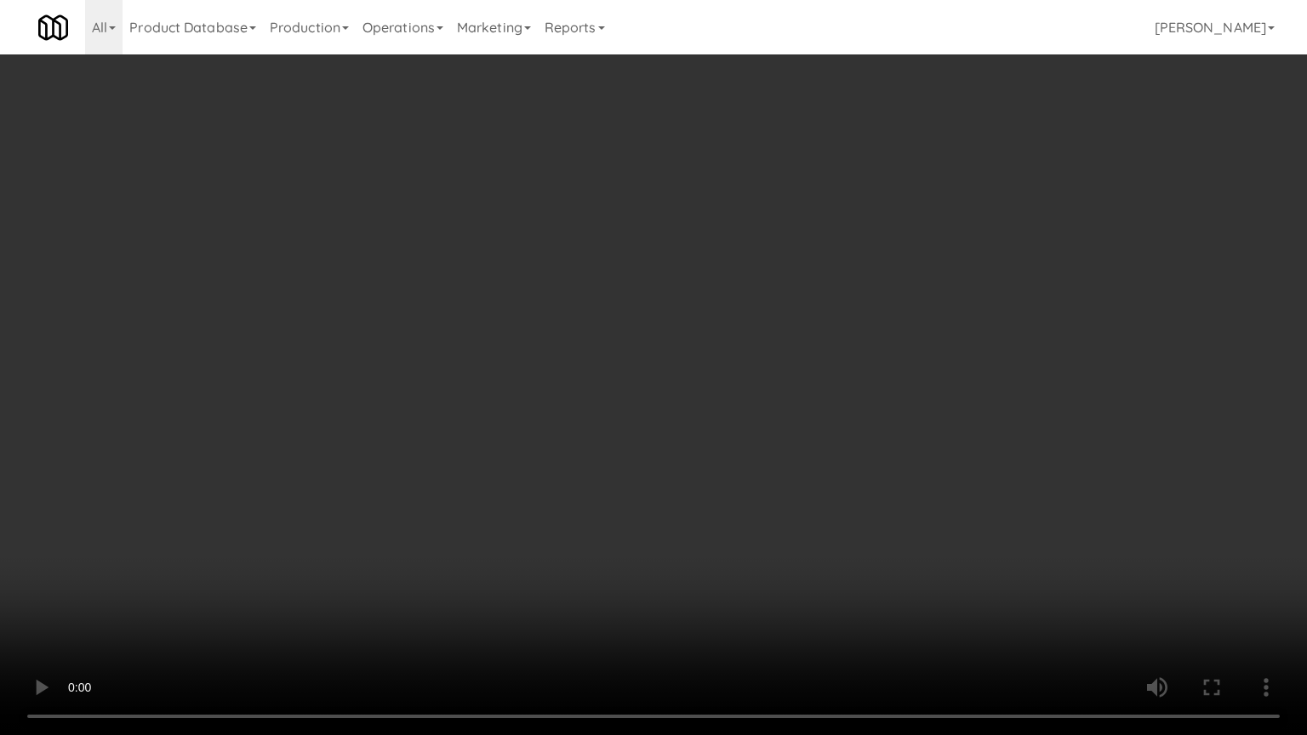
click at [757, 442] on video at bounding box center [653, 367] width 1307 height 735
drag, startPoint x: 756, startPoint y: 442, endPoint x: 821, endPoint y: 314, distance: 143.5
click at [759, 437] on video at bounding box center [653, 367] width 1307 height 735
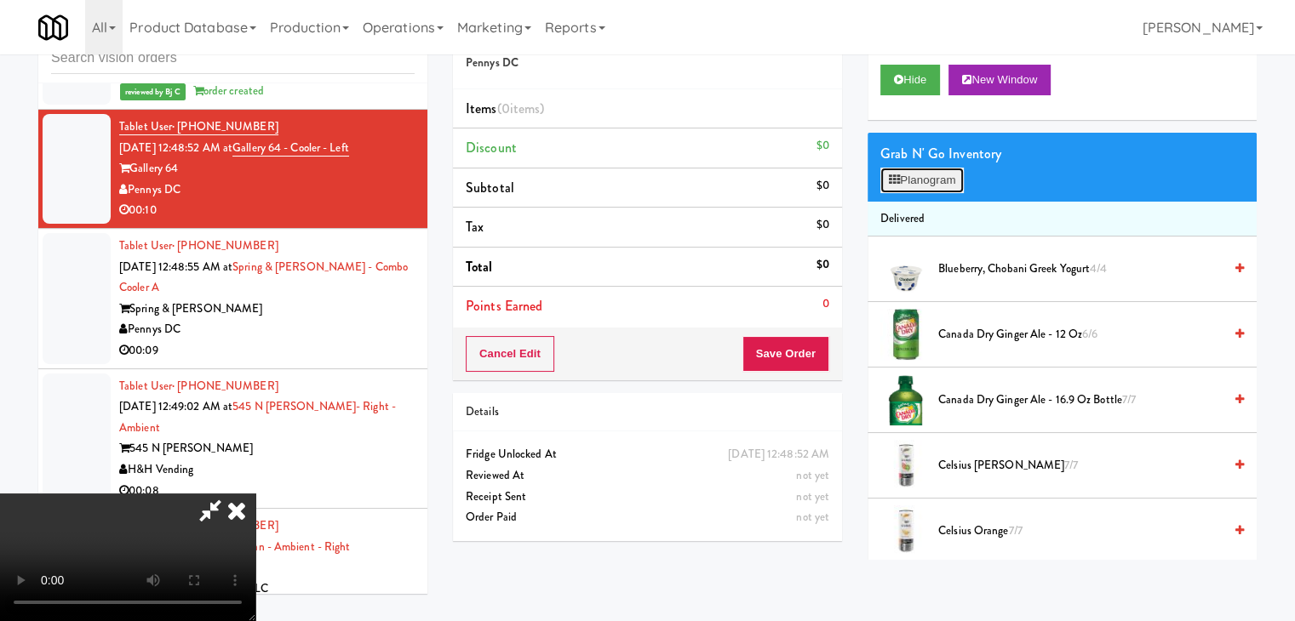
click at [947, 180] on button "Planogram" at bounding box center [921, 181] width 83 height 26
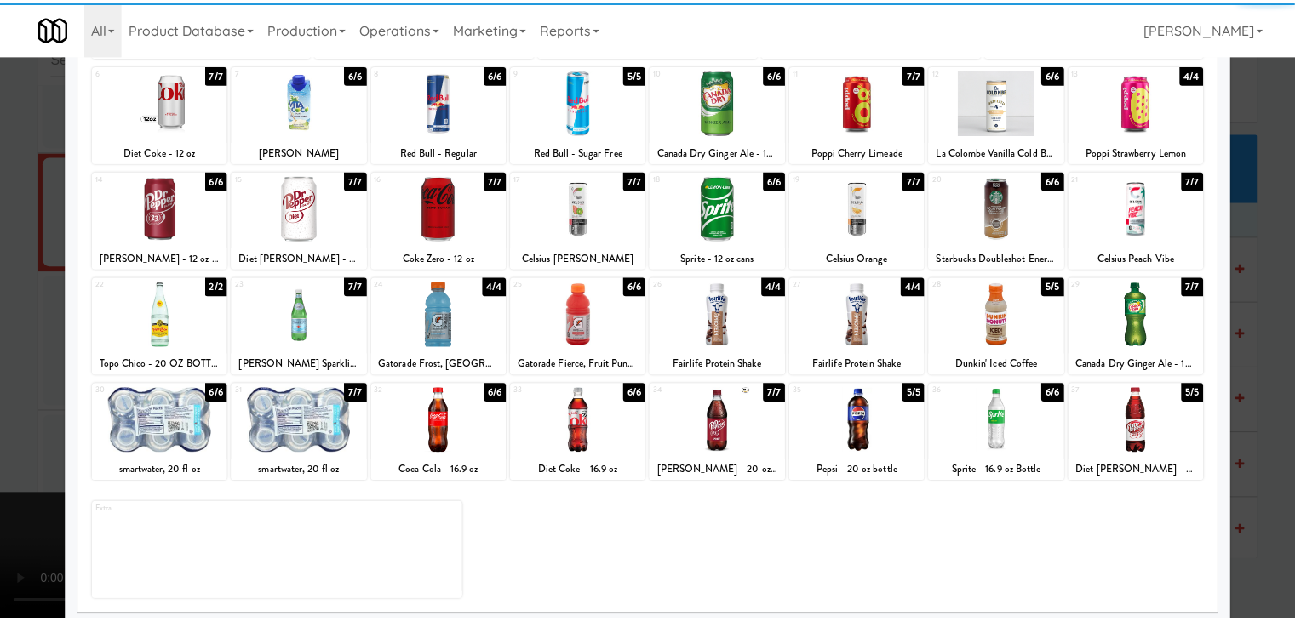
scroll to position [215, 0]
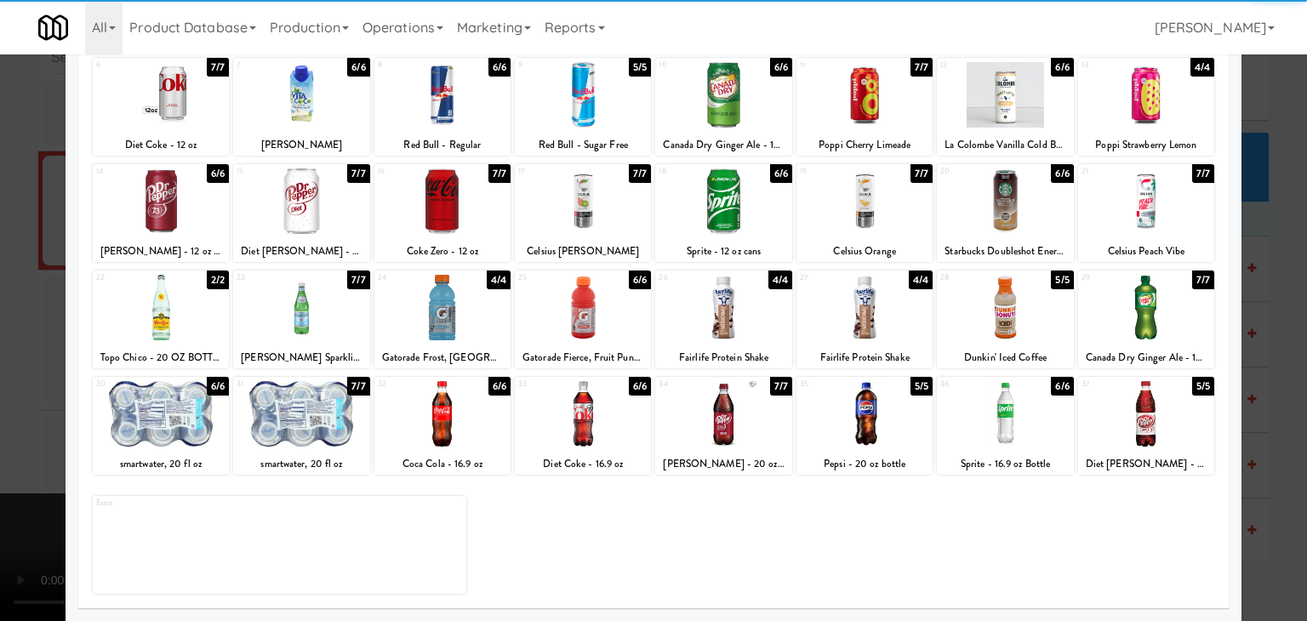
drag, startPoint x: 465, startPoint y: 328, endPoint x: 474, endPoint y: 329, distance: 9.5
click at [466, 328] on div at bounding box center [443, 308] width 136 height 66
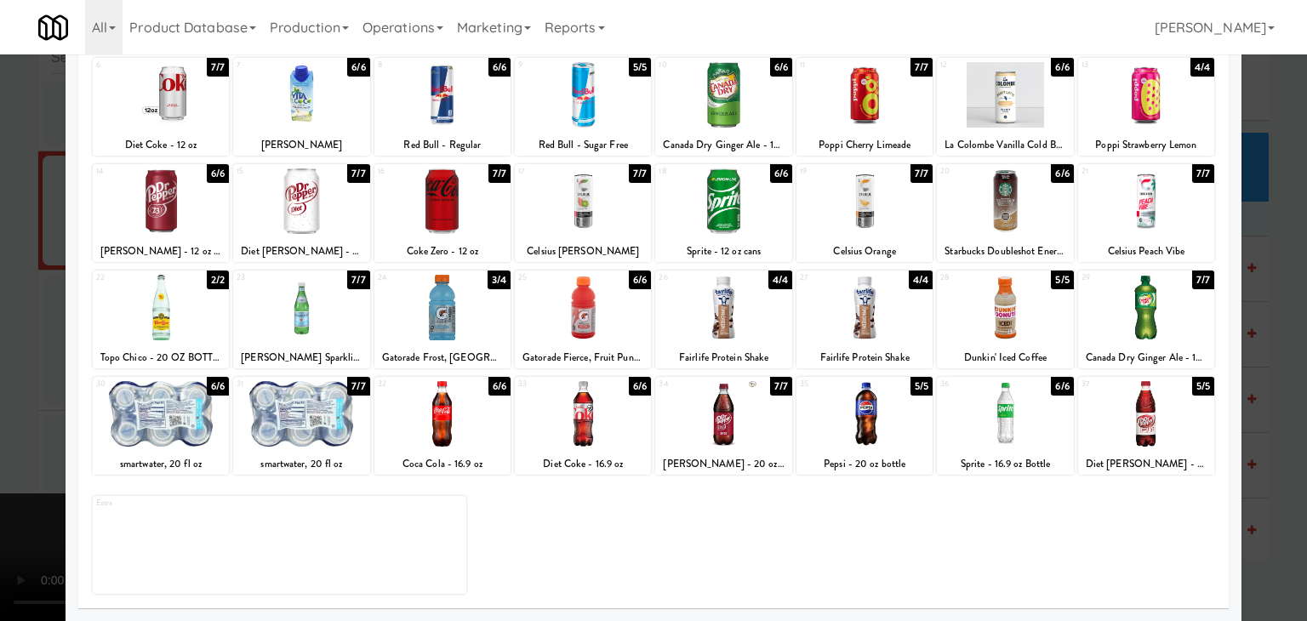
drag, startPoint x: 607, startPoint y: 328, endPoint x: 584, endPoint y: 329, distance: 23.0
click at [606, 328] on div at bounding box center [583, 308] width 136 height 66
click at [19, 384] on div at bounding box center [653, 310] width 1307 height 621
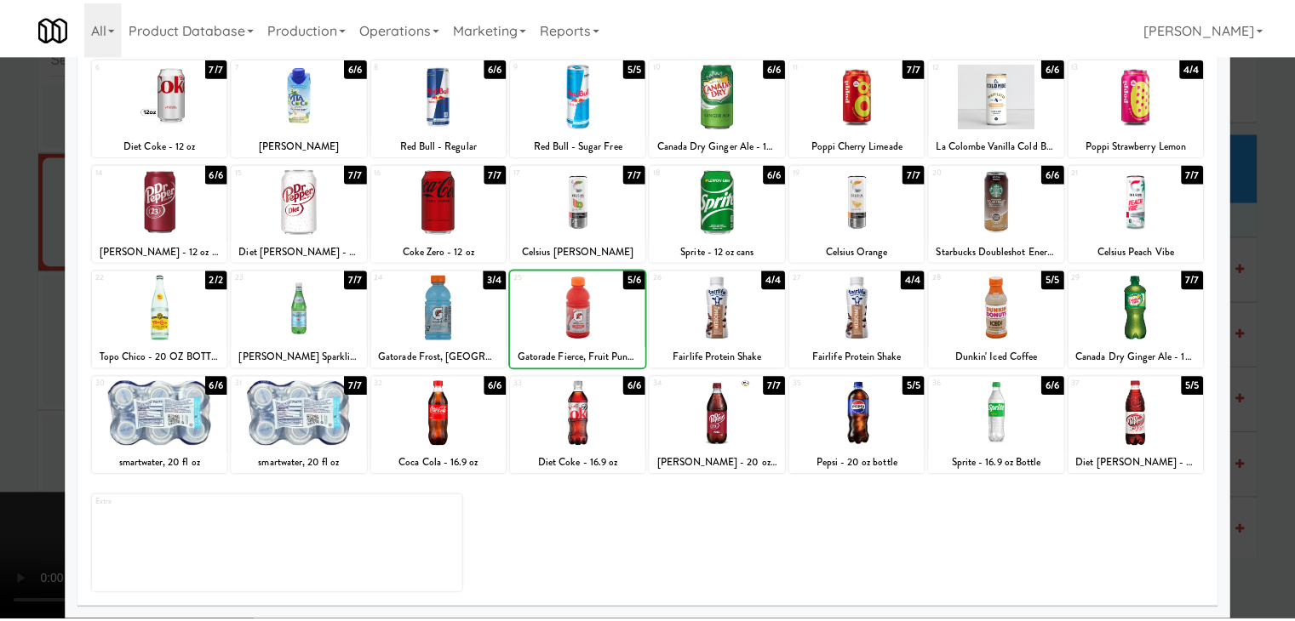
scroll to position [16517, 0]
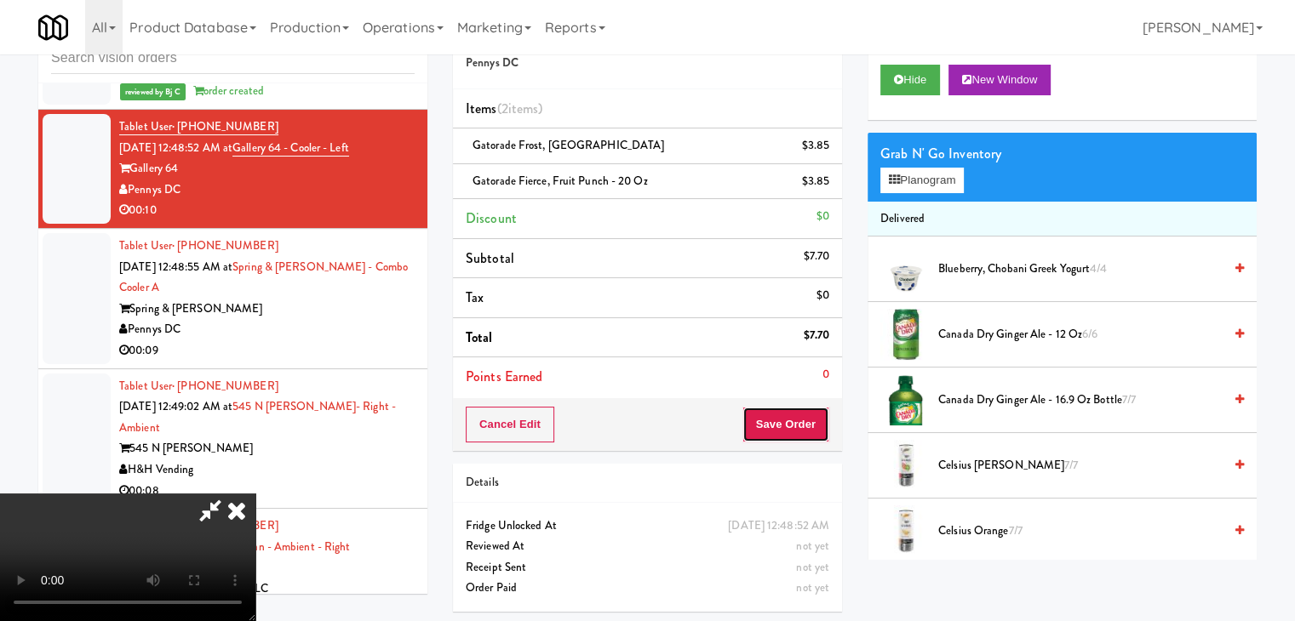
click at [810, 434] on button "Save Order" at bounding box center [785, 425] width 87 height 36
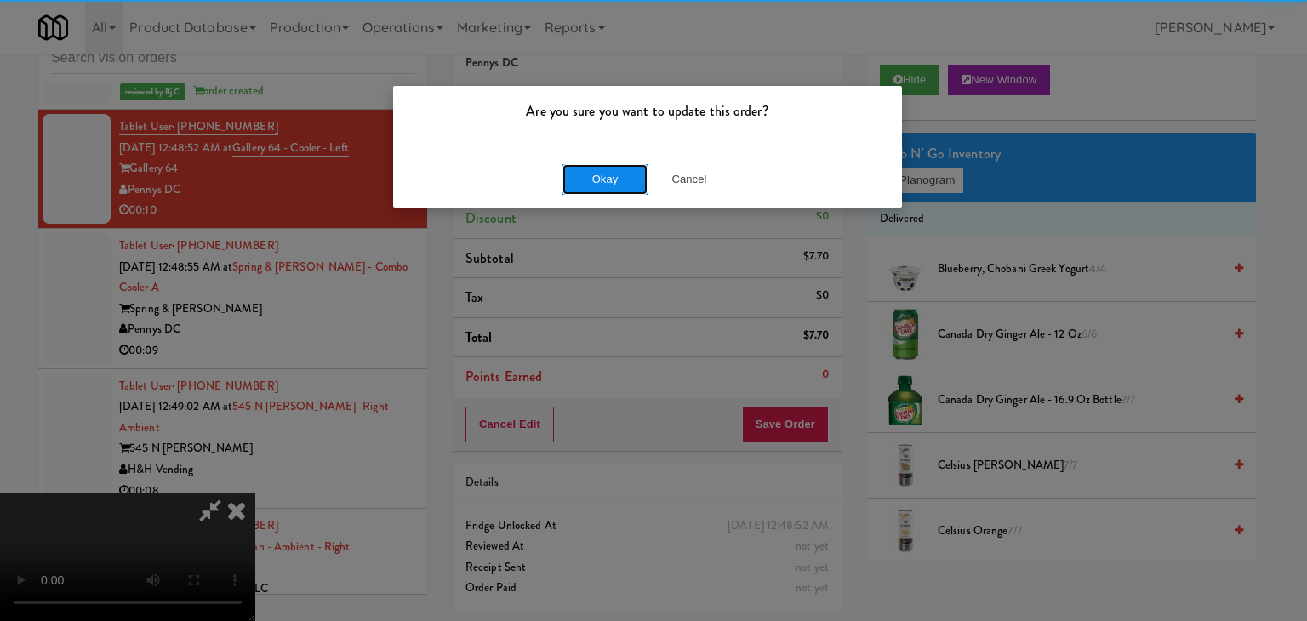
click at [613, 182] on button "Okay" at bounding box center [605, 179] width 85 height 31
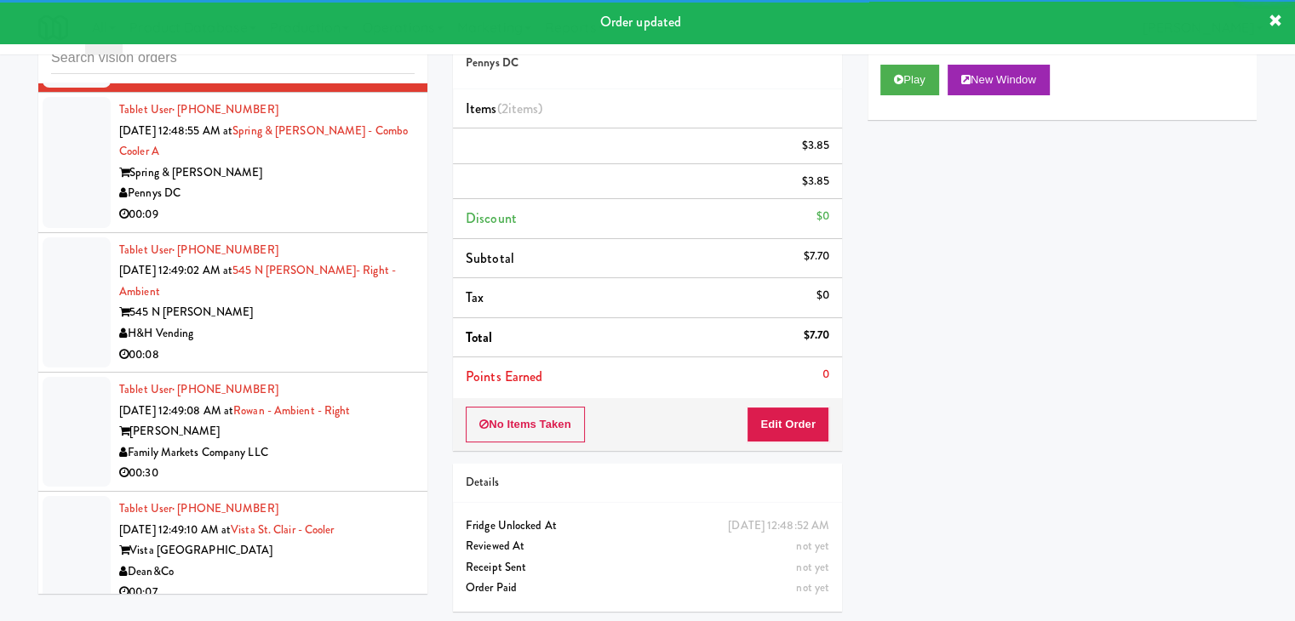
scroll to position [16687, 0]
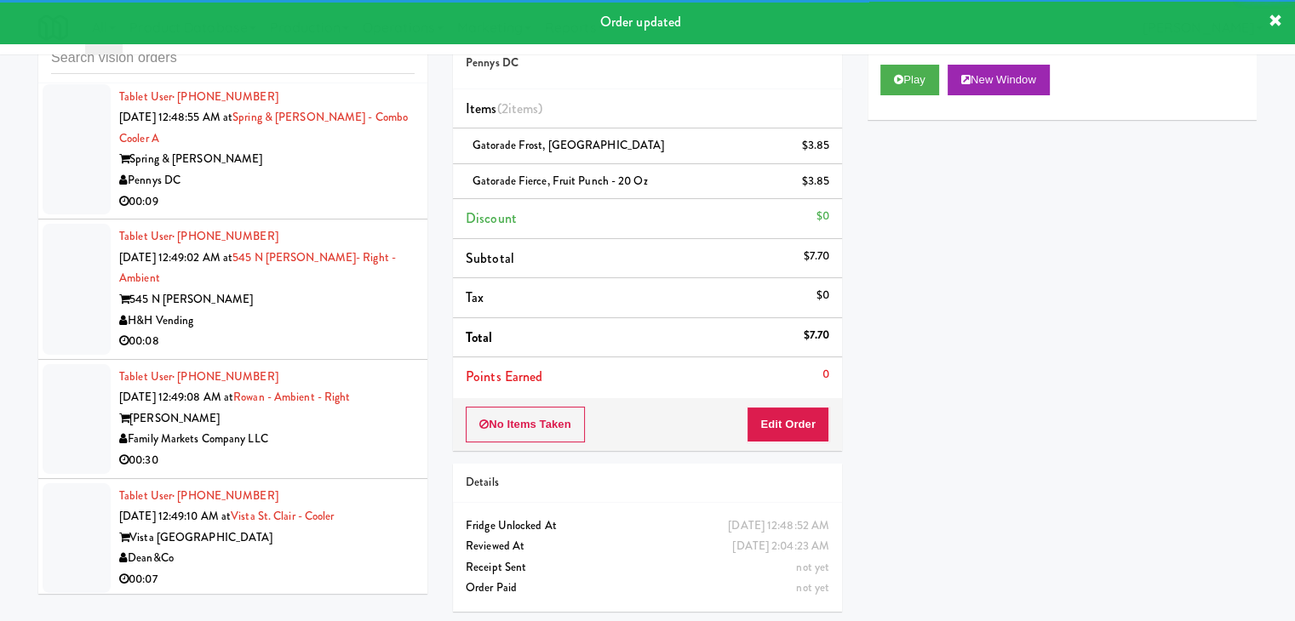
drag, startPoint x: 305, startPoint y: 235, endPoint x: 317, endPoint y: 251, distance: 20.1
click at [312, 170] on div "Spring & [PERSON_NAME]" at bounding box center [266, 159] width 295 height 21
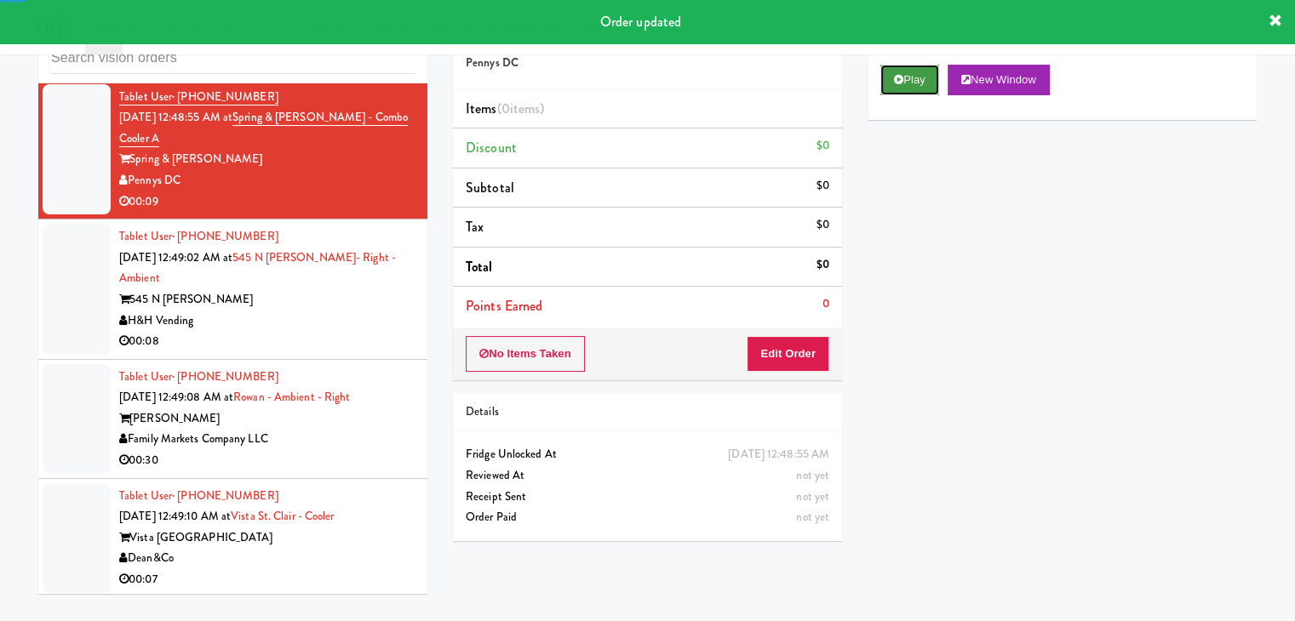
click at [903, 86] on button "Play" at bounding box center [909, 80] width 59 height 31
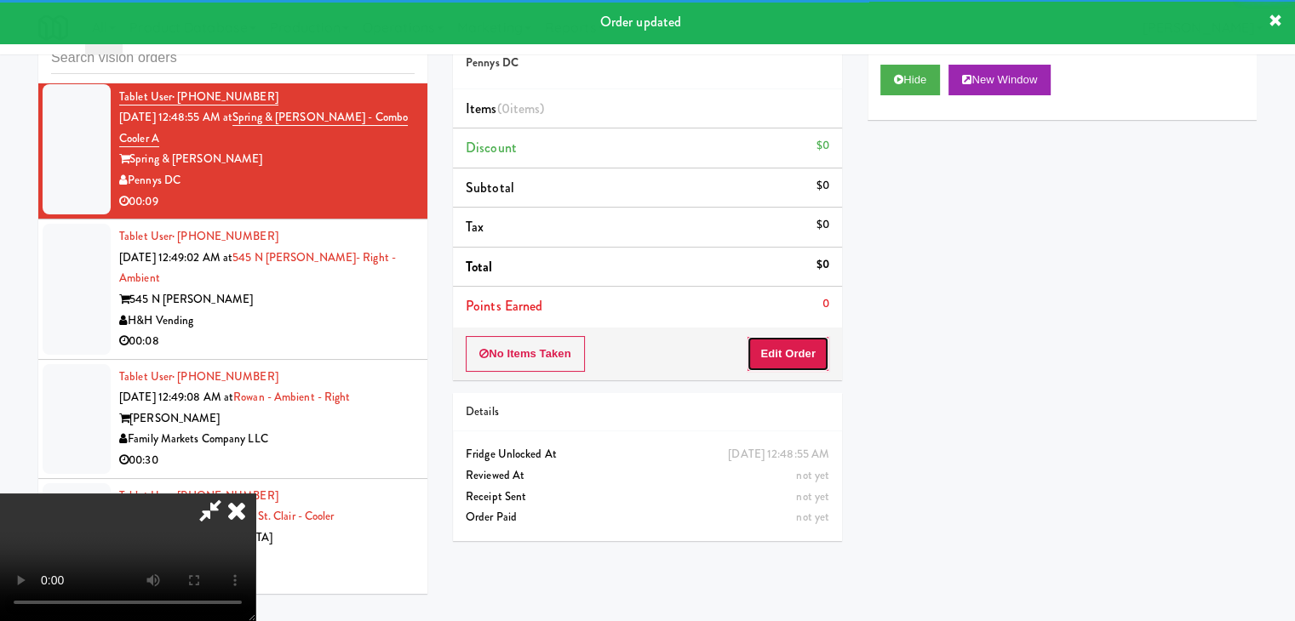
click at [821, 346] on button "Edit Order" at bounding box center [788, 354] width 83 height 36
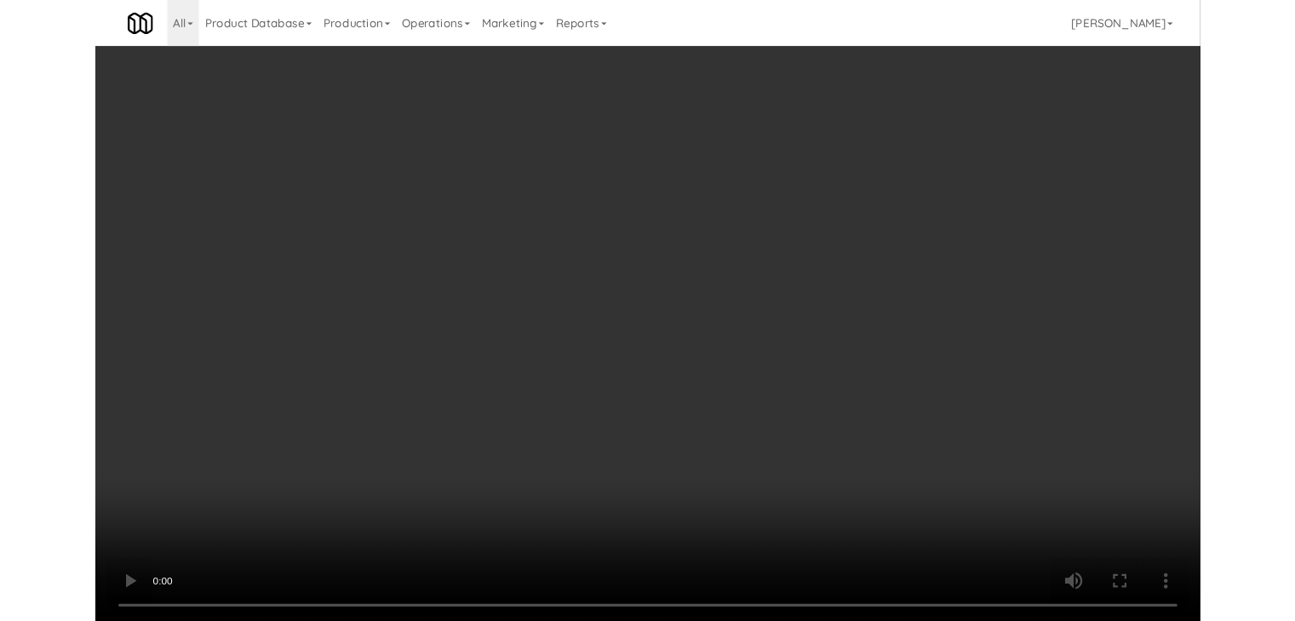
scroll to position [16624, 0]
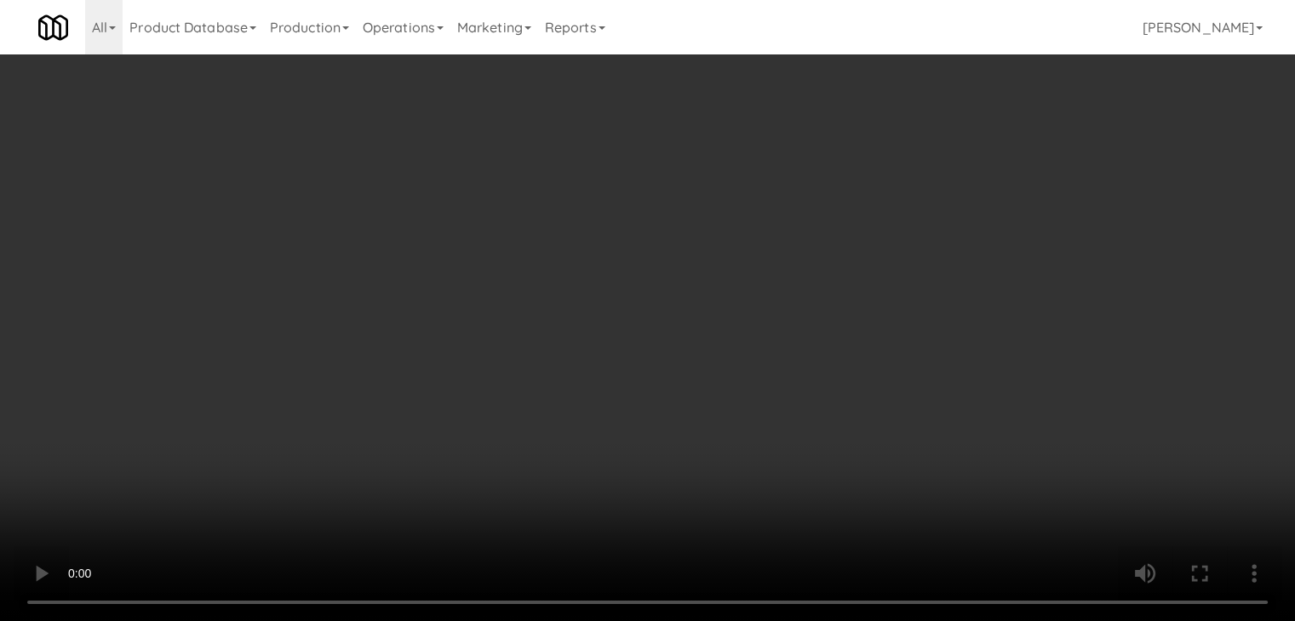
click at [583, 455] on video at bounding box center [647, 310] width 1295 height 621
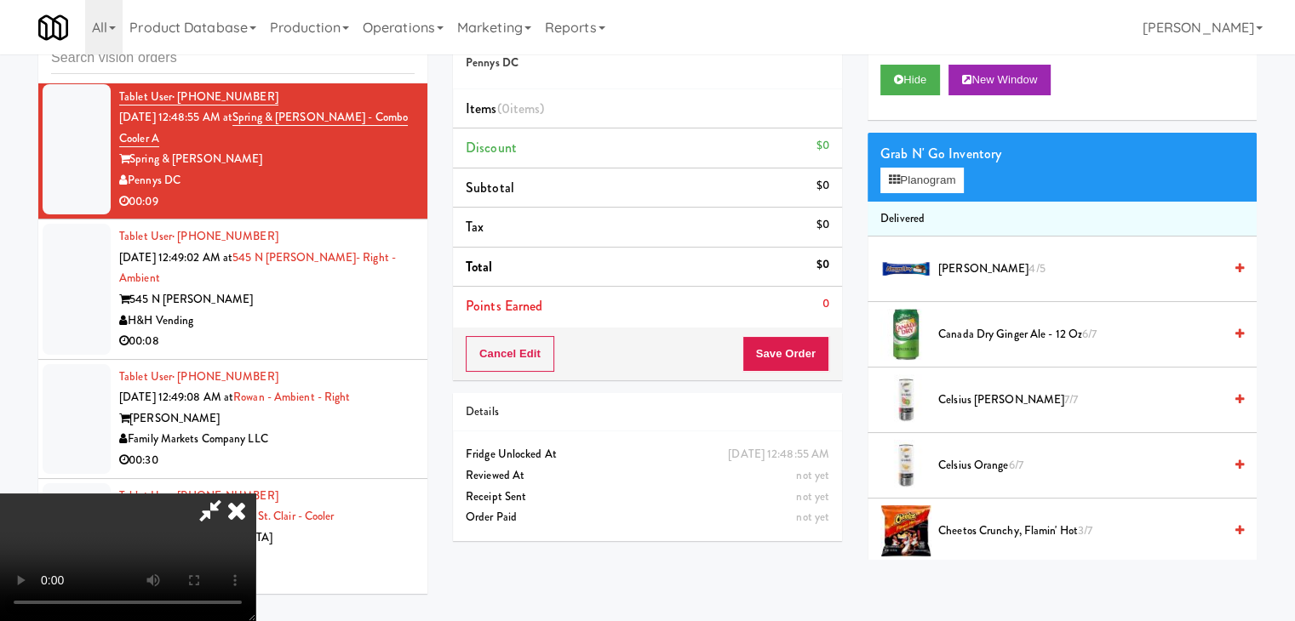
drag, startPoint x: 583, startPoint y: 455, endPoint x: 578, endPoint y: 525, distance: 70.8
click at [255, 494] on video at bounding box center [127, 558] width 255 height 128
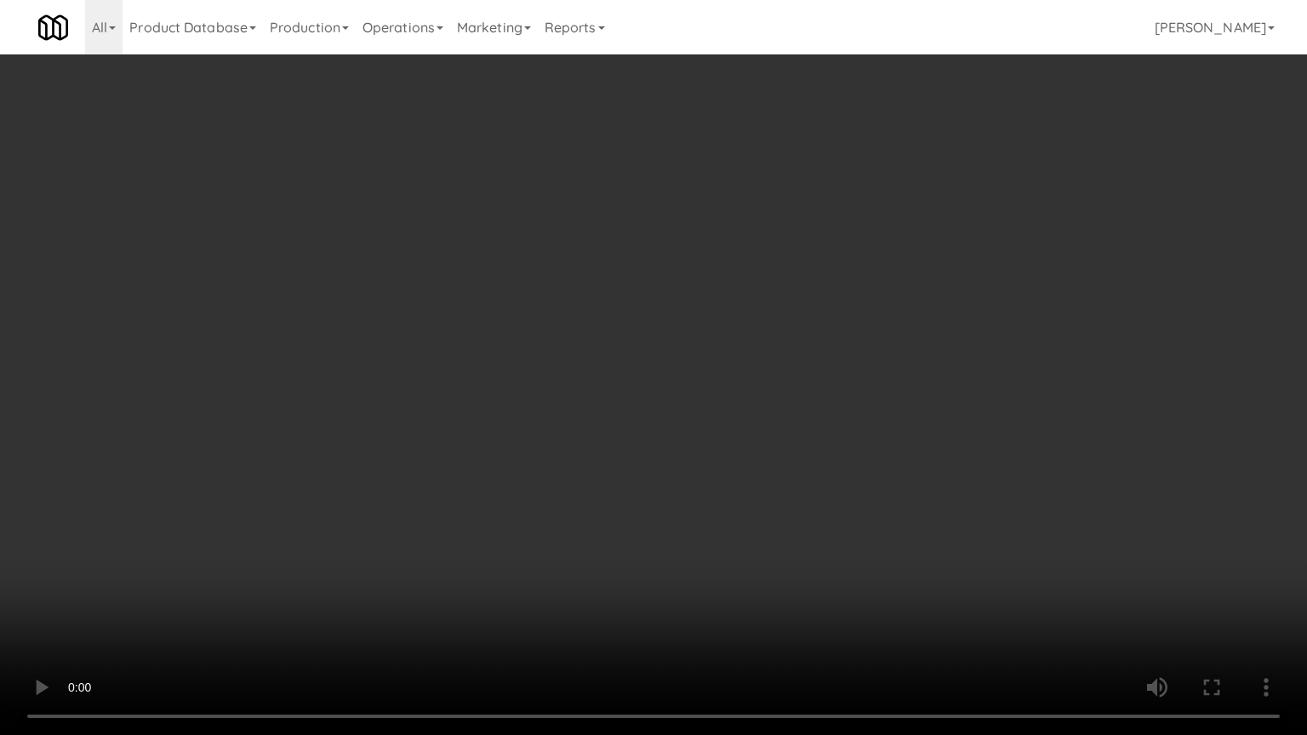
click at [593, 524] on video at bounding box center [653, 367] width 1307 height 735
click at [593, 525] on video at bounding box center [653, 367] width 1307 height 735
click at [688, 504] on video at bounding box center [653, 367] width 1307 height 735
drag, startPoint x: 688, startPoint y: 504, endPoint x: 671, endPoint y: 514, distance: 19.9
click at [681, 509] on video at bounding box center [653, 367] width 1307 height 735
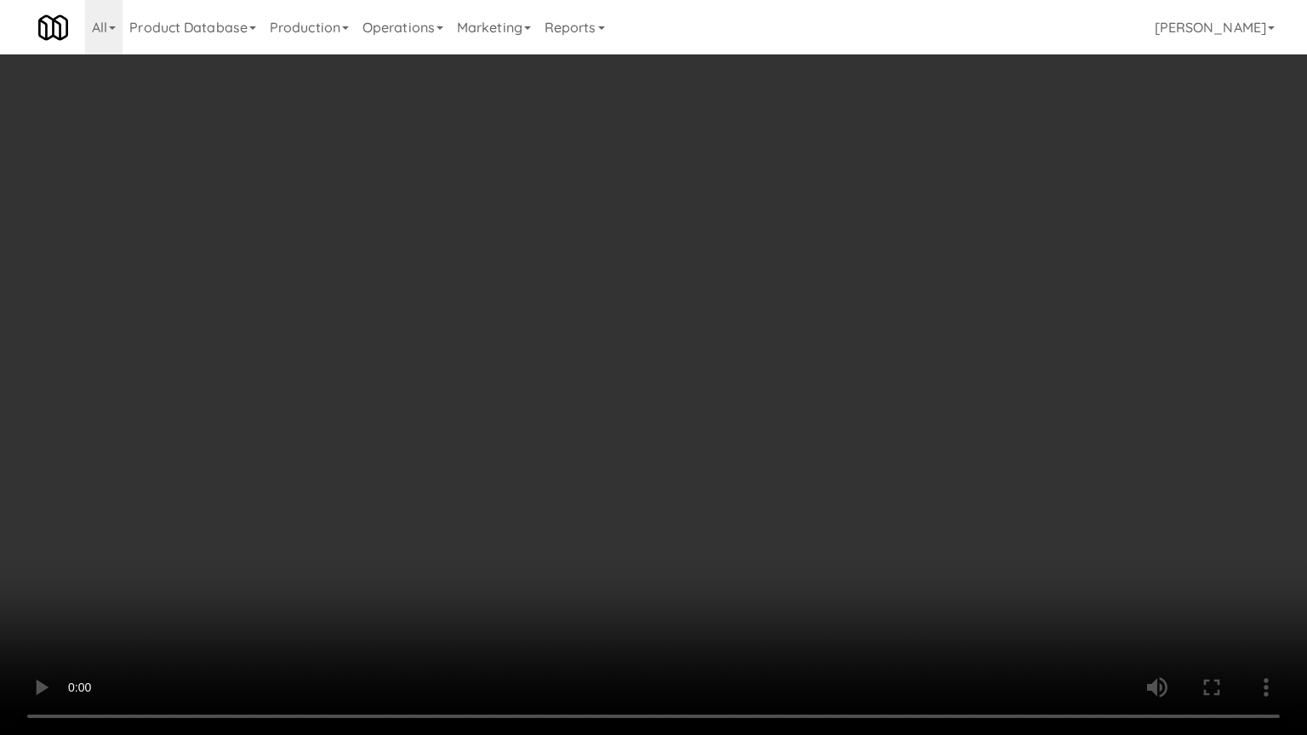
click at [687, 496] on video at bounding box center [653, 367] width 1307 height 735
click at [686, 496] on video at bounding box center [653, 367] width 1307 height 735
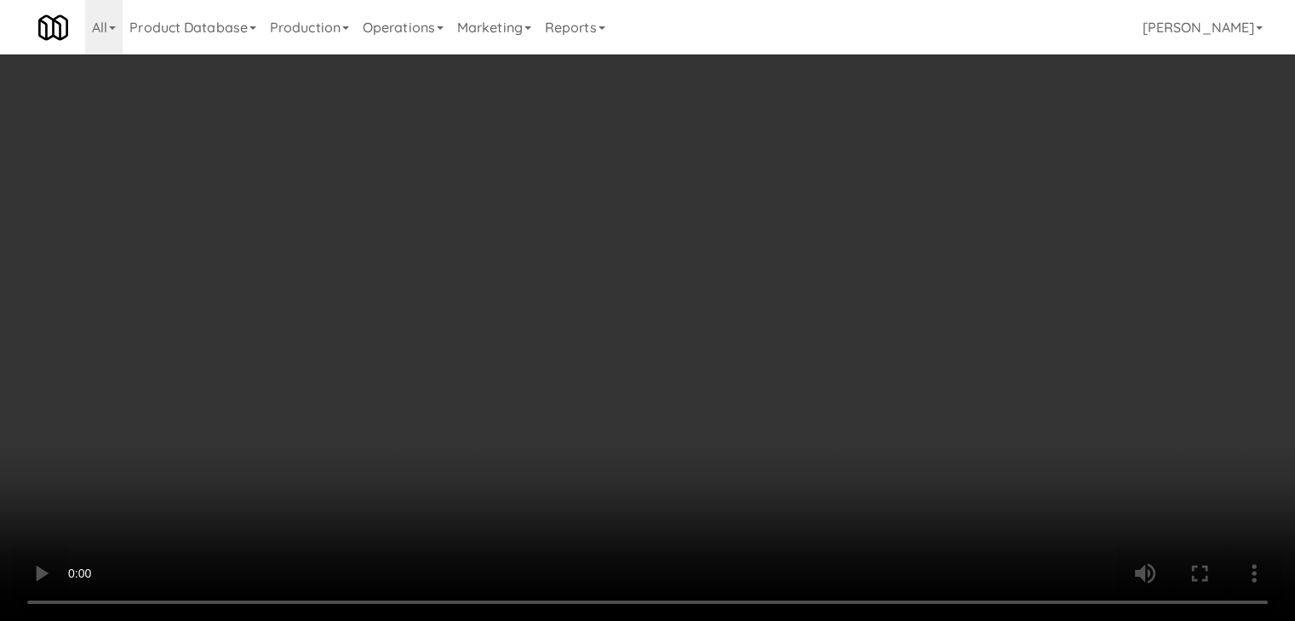
scroll to position [16687, 0]
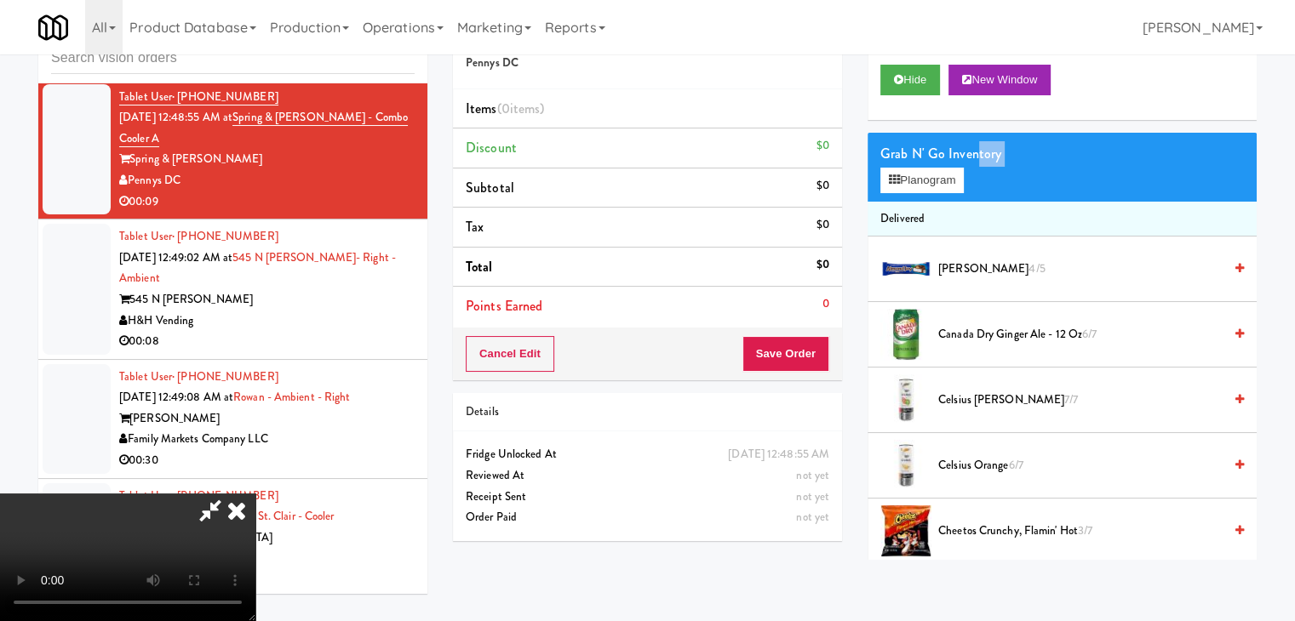
click at [976, 165] on div "Grab N' Go Inventory Planogram" at bounding box center [1061, 167] width 389 height 69
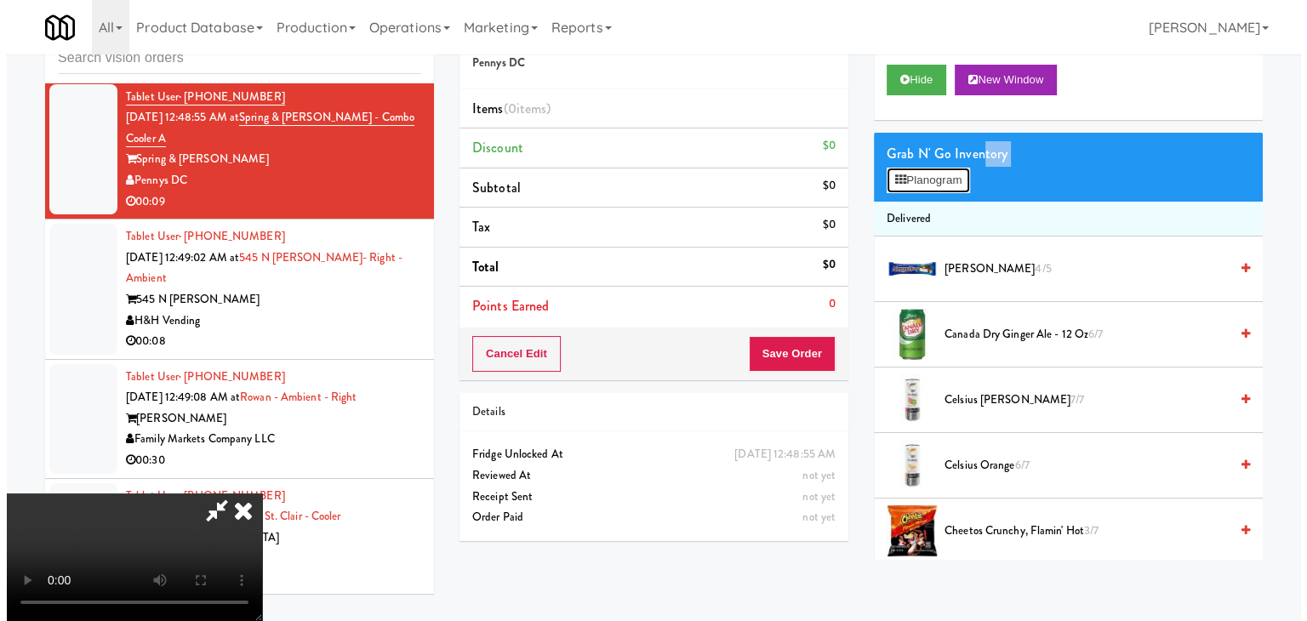
scroll to position [239, 0]
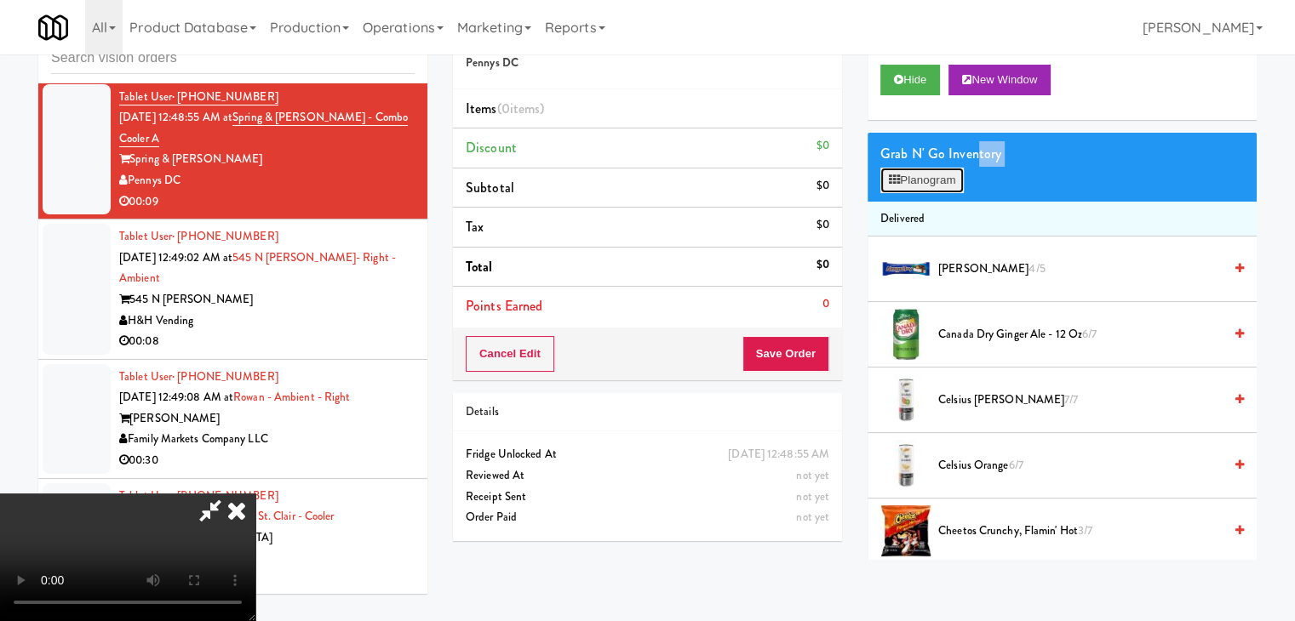
click at [908, 186] on button "Planogram" at bounding box center [921, 181] width 83 height 26
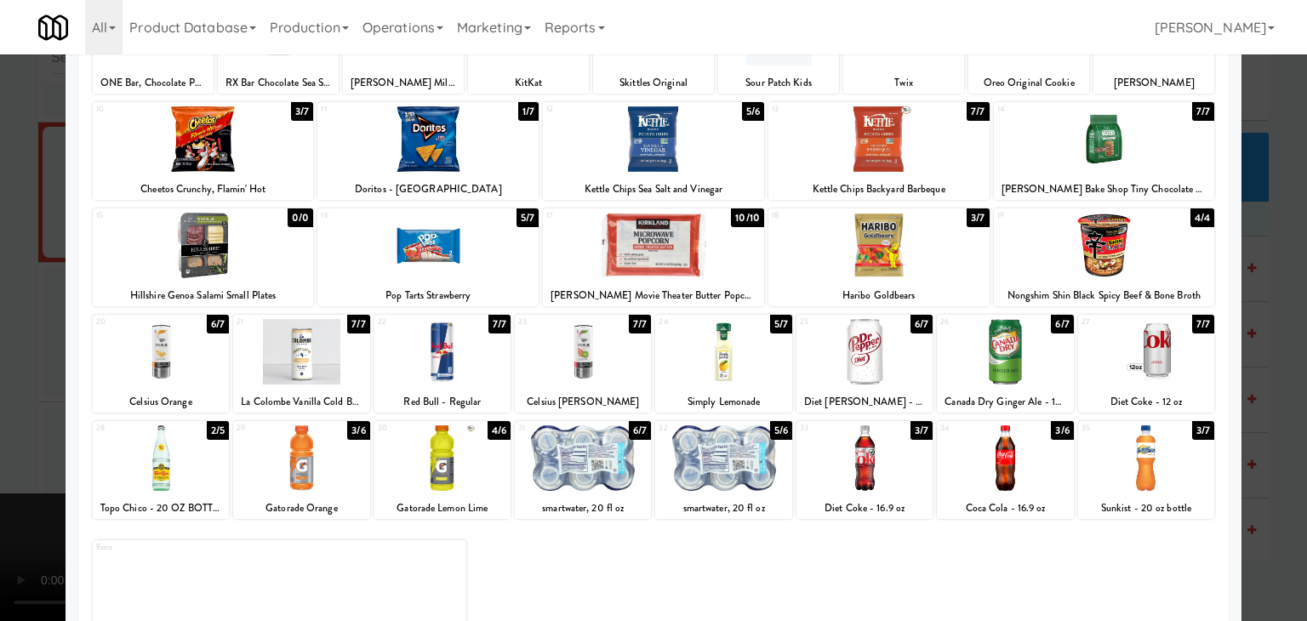
click at [456, 467] on div at bounding box center [443, 459] width 136 height 66
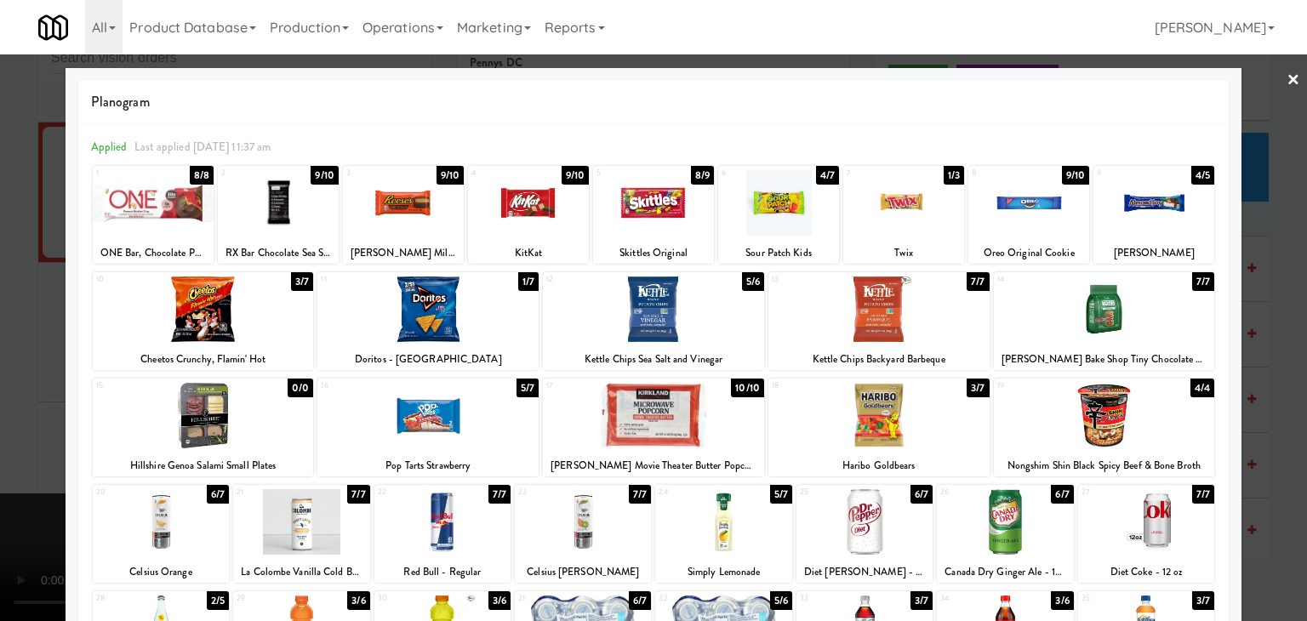
click at [544, 190] on div at bounding box center [528, 203] width 121 height 66
drag, startPoint x: 0, startPoint y: 438, endPoint x: 174, endPoint y: 440, distance: 173.7
click at [1, 438] on div at bounding box center [653, 310] width 1307 height 621
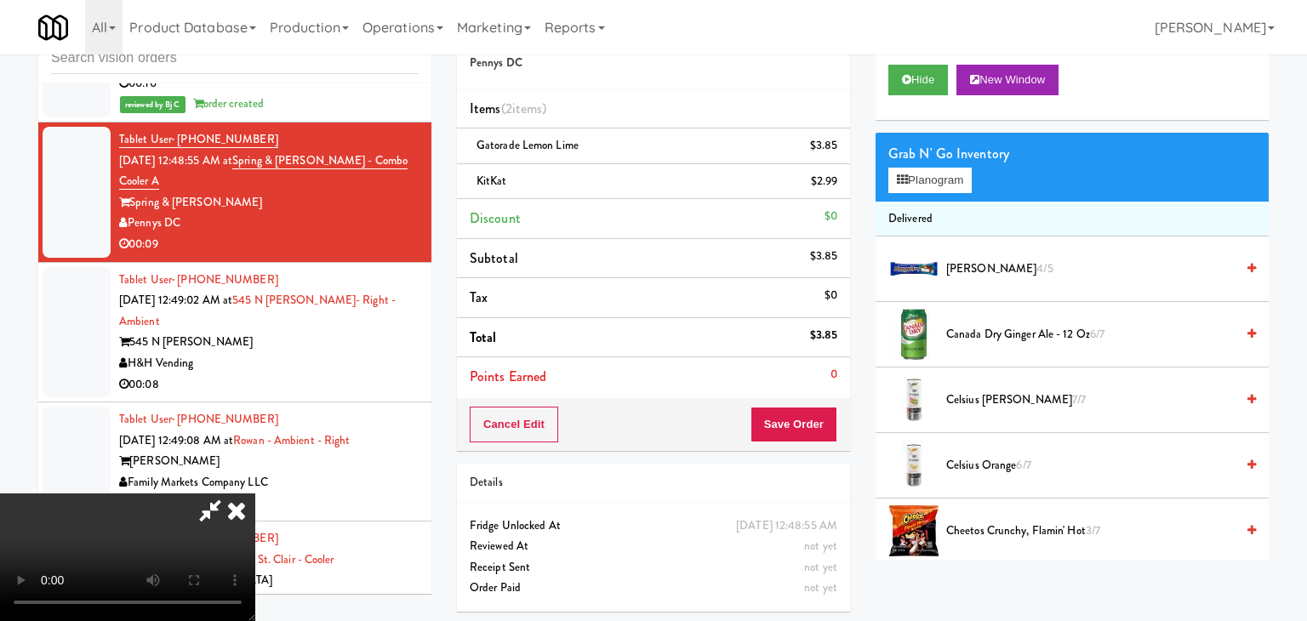
scroll to position [16687, 0]
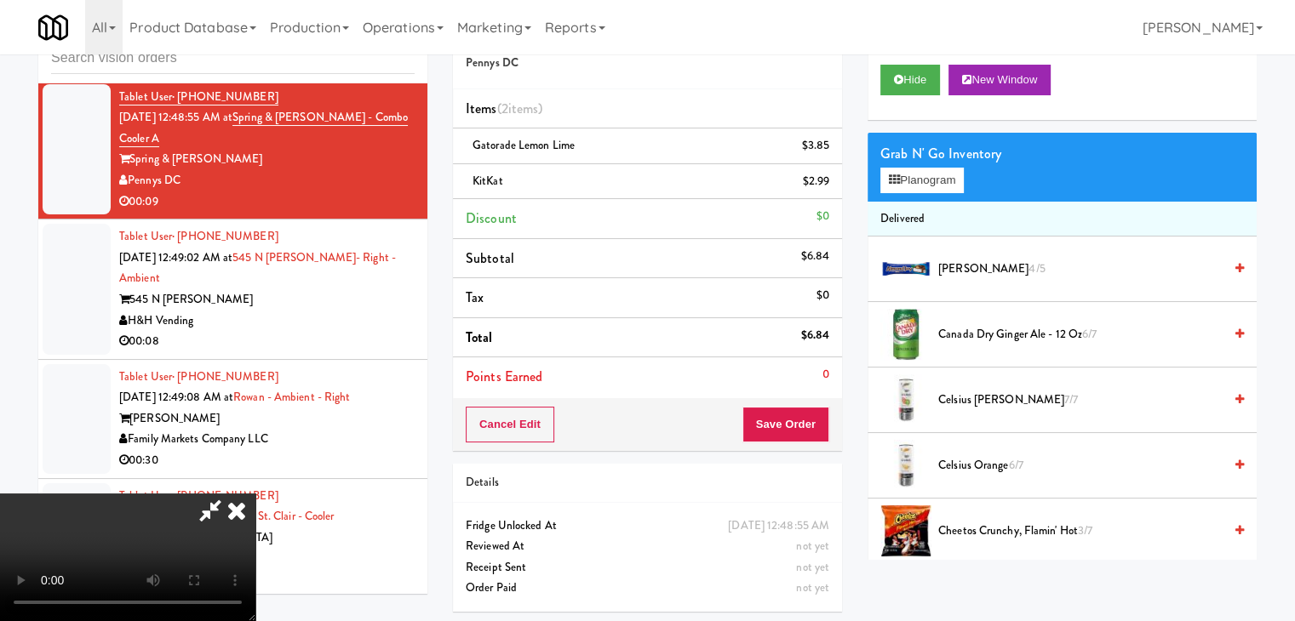
click at [255, 494] on video at bounding box center [127, 558] width 255 height 128
click at [834, 151] on icon at bounding box center [831, 151] width 9 height 11
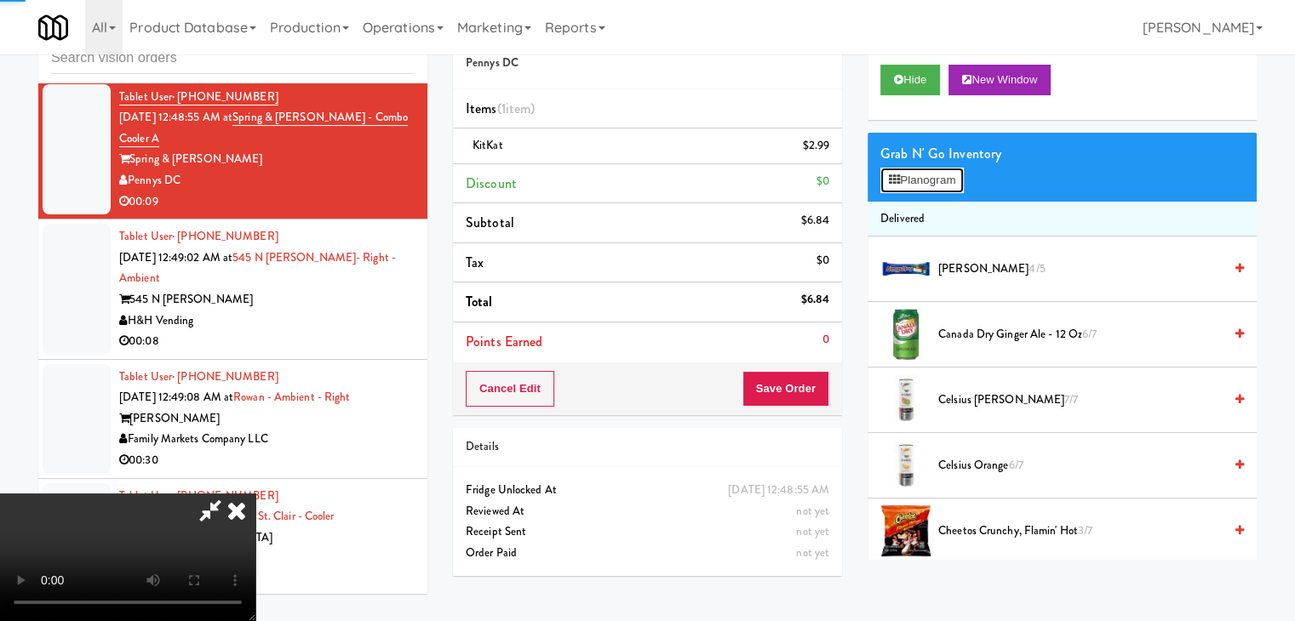
click at [895, 168] on button "Planogram" at bounding box center [921, 181] width 83 height 26
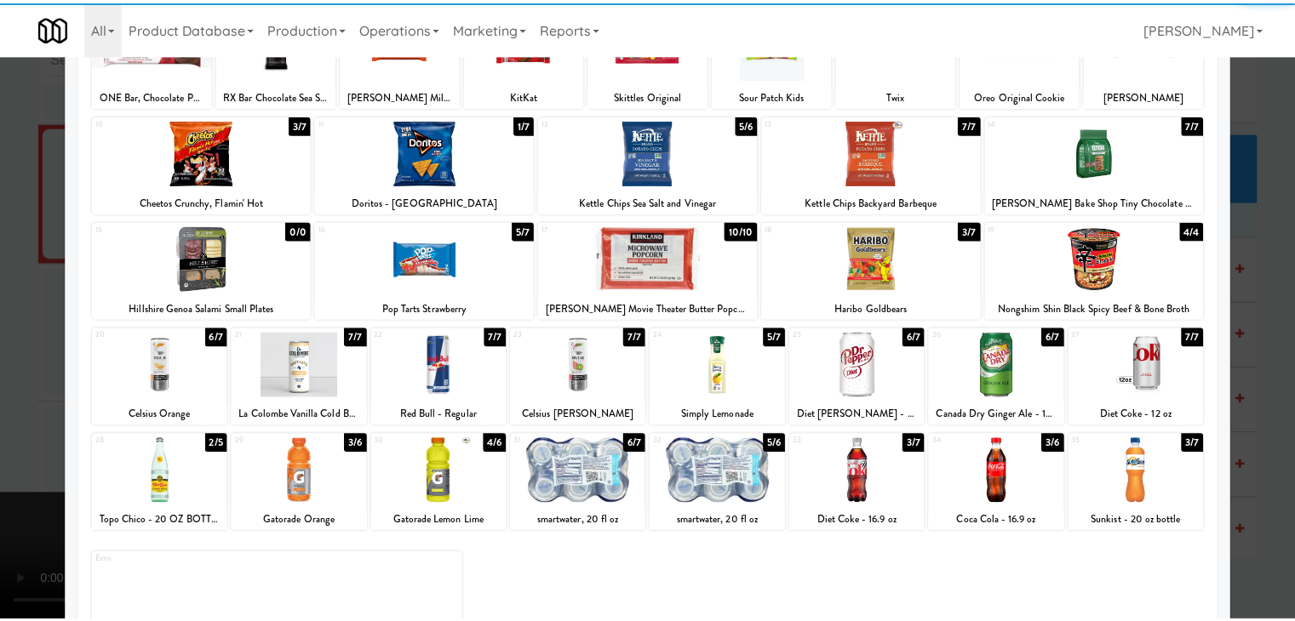
scroll to position [215, 0]
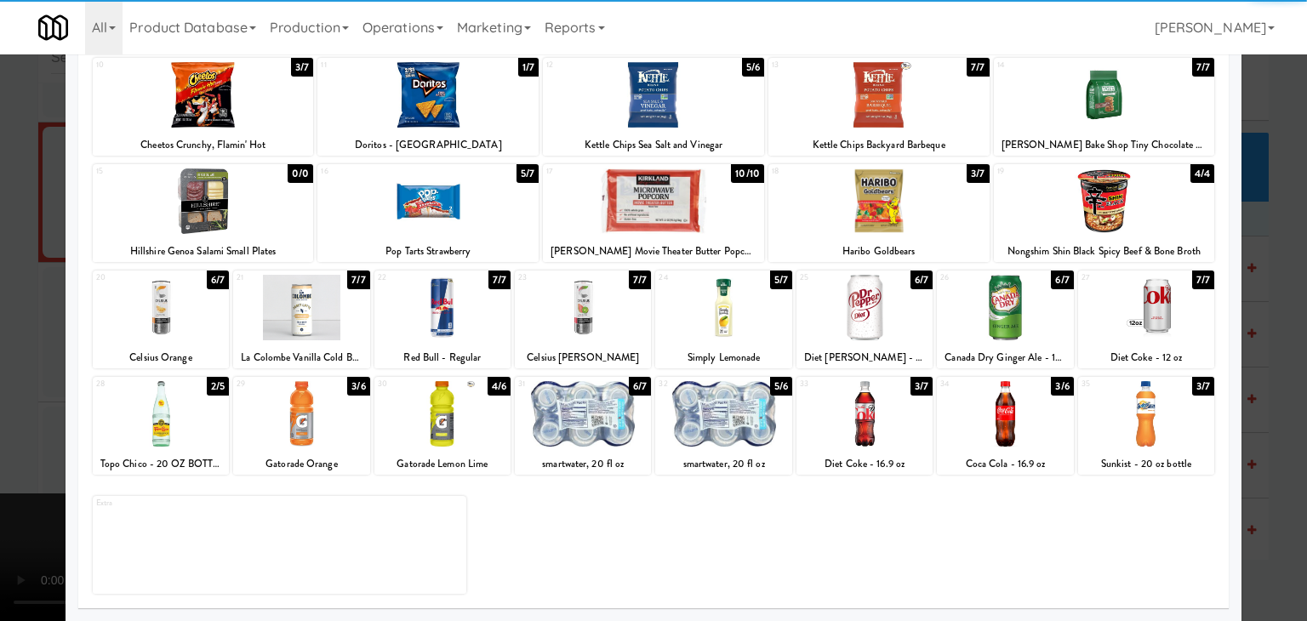
click at [600, 408] on div at bounding box center [583, 414] width 136 height 66
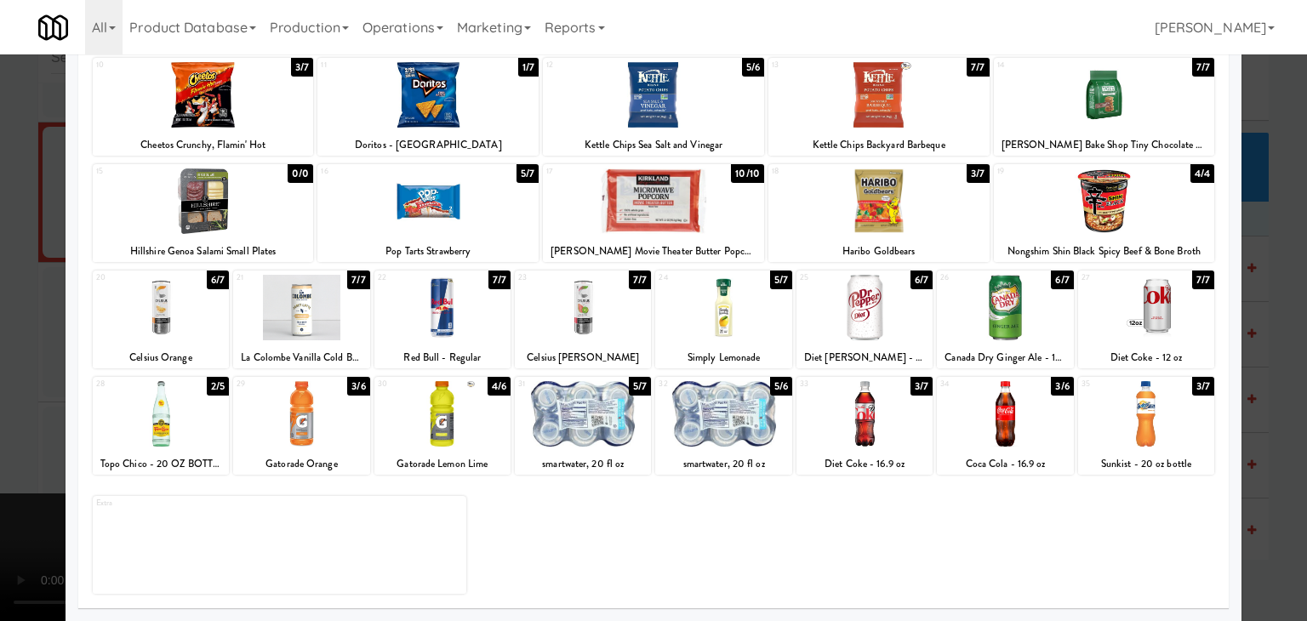
drag, startPoint x: 9, startPoint y: 411, endPoint x: 546, endPoint y: 414, distance: 538.0
click at [14, 411] on div at bounding box center [653, 310] width 1307 height 621
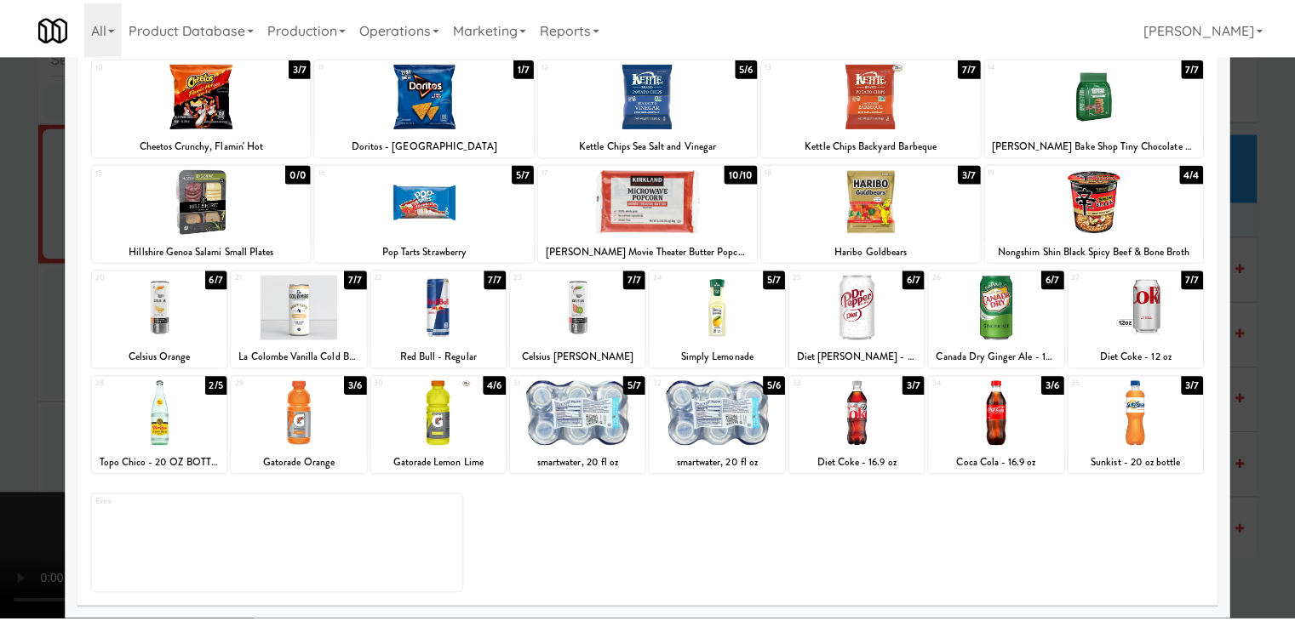
scroll to position [16687, 0]
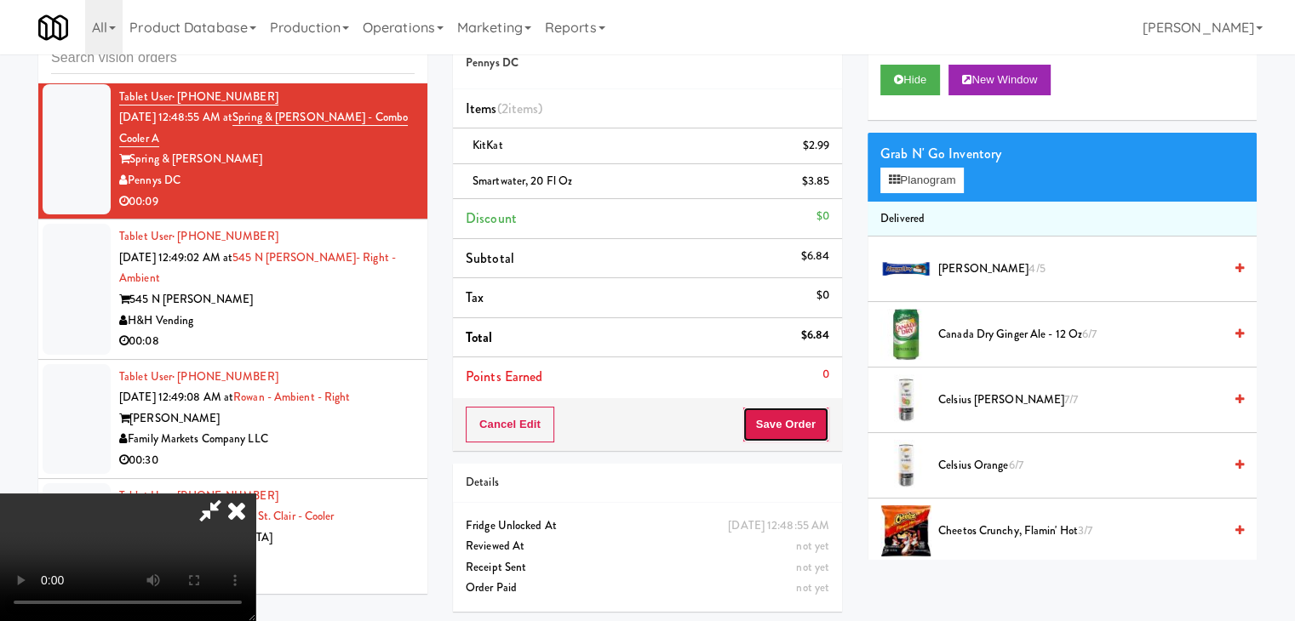
click at [796, 420] on button "Save Order" at bounding box center [785, 425] width 87 height 36
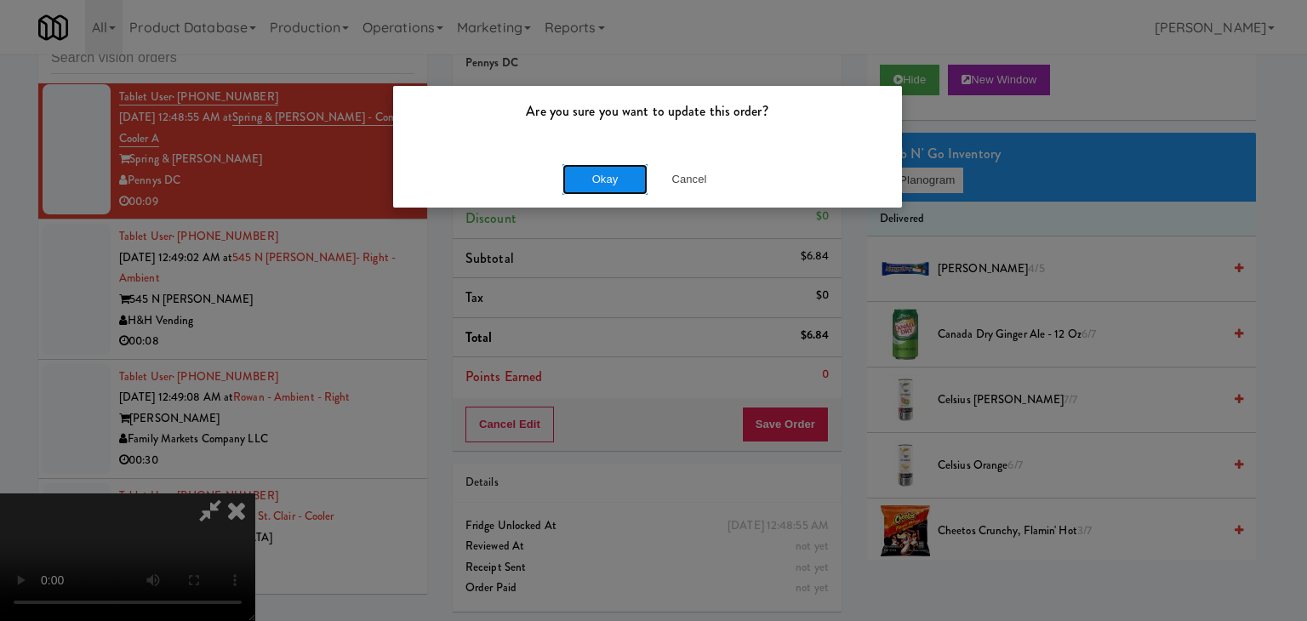
click at [610, 177] on button "Okay" at bounding box center [605, 179] width 85 height 31
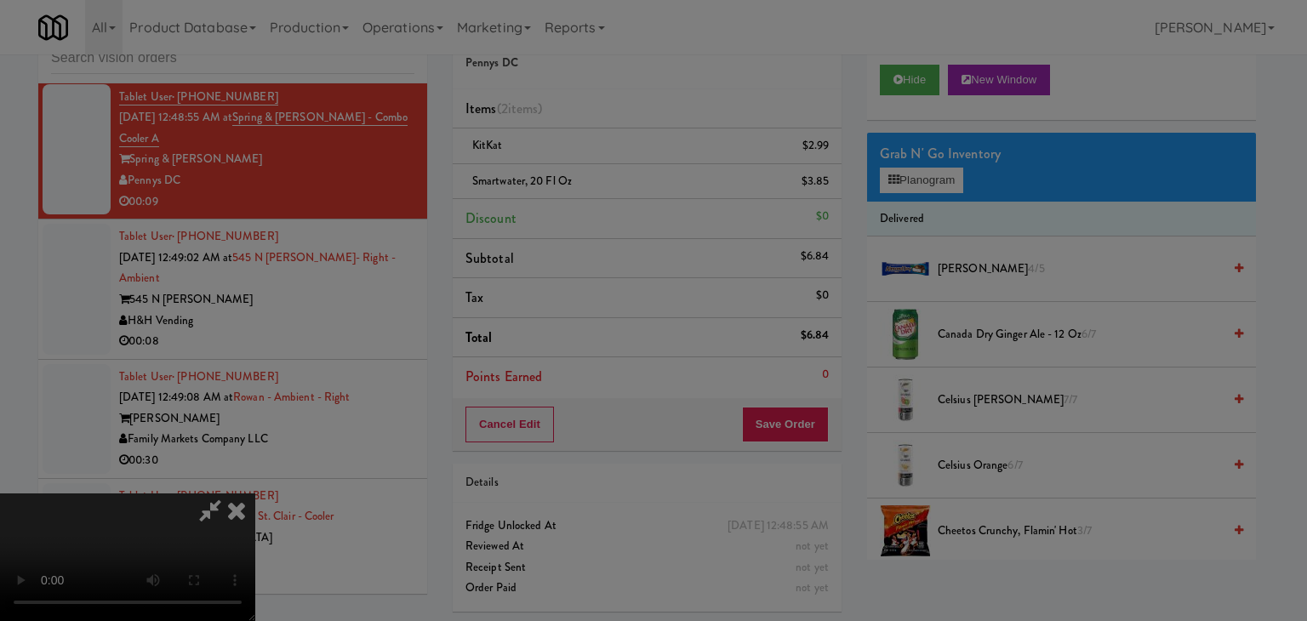
click at [610, 163] on button "Okay" at bounding box center [605, 148] width 85 height 31
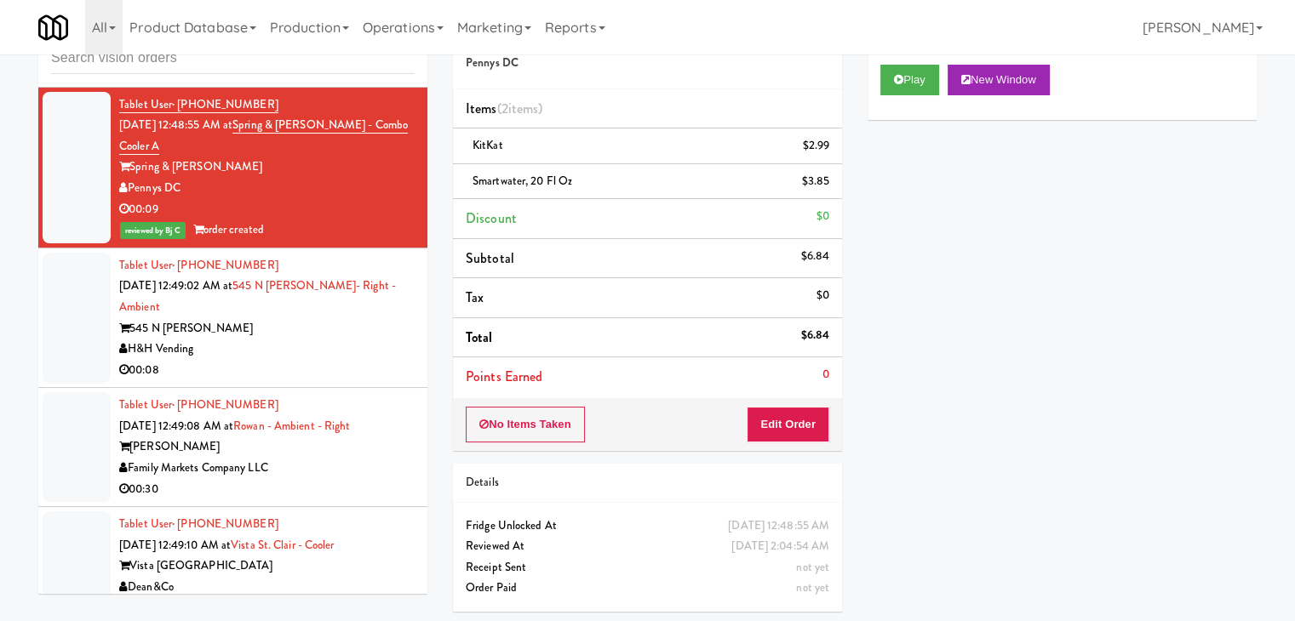
scroll to position [16773, 0]
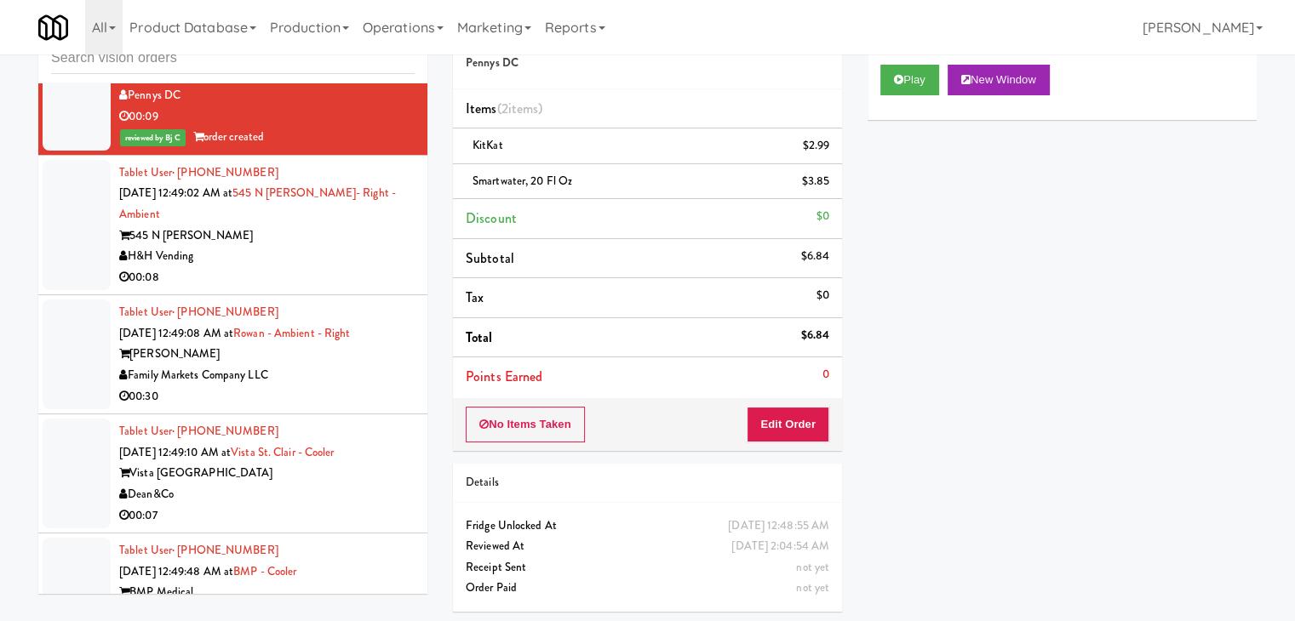
click at [295, 247] on div "545 N [PERSON_NAME]" at bounding box center [266, 236] width 295 height 21
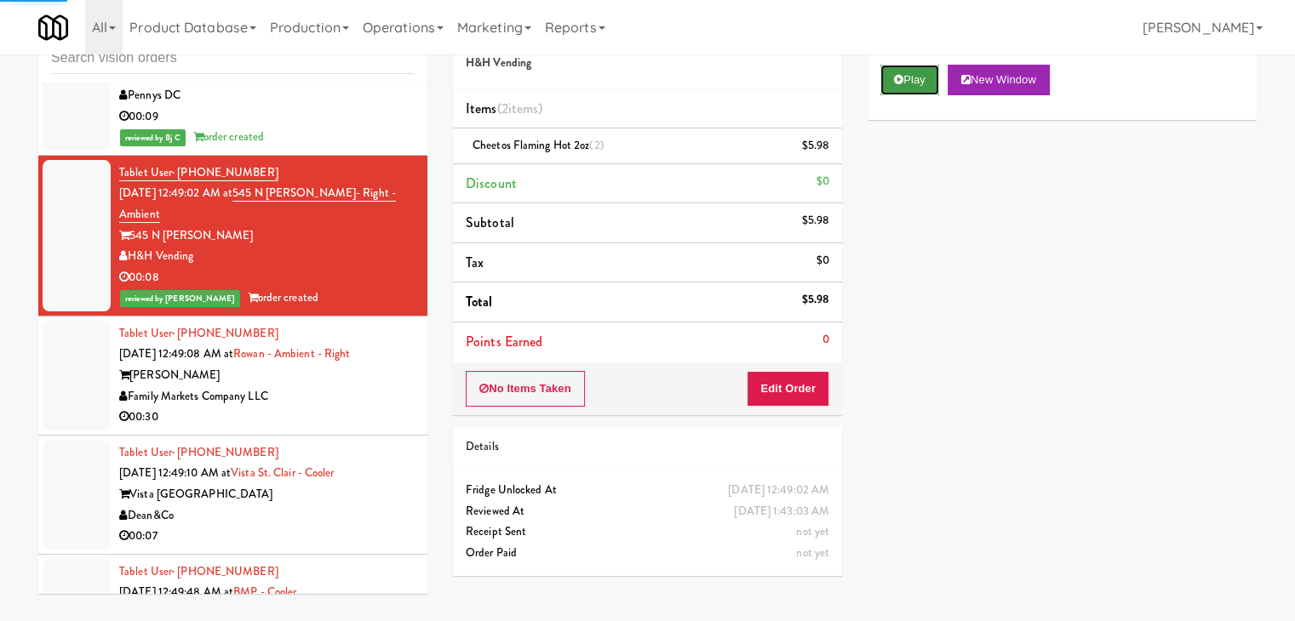
click at [930, 68] on button "Play" at bounding box center [909, 80] width 59 height 31
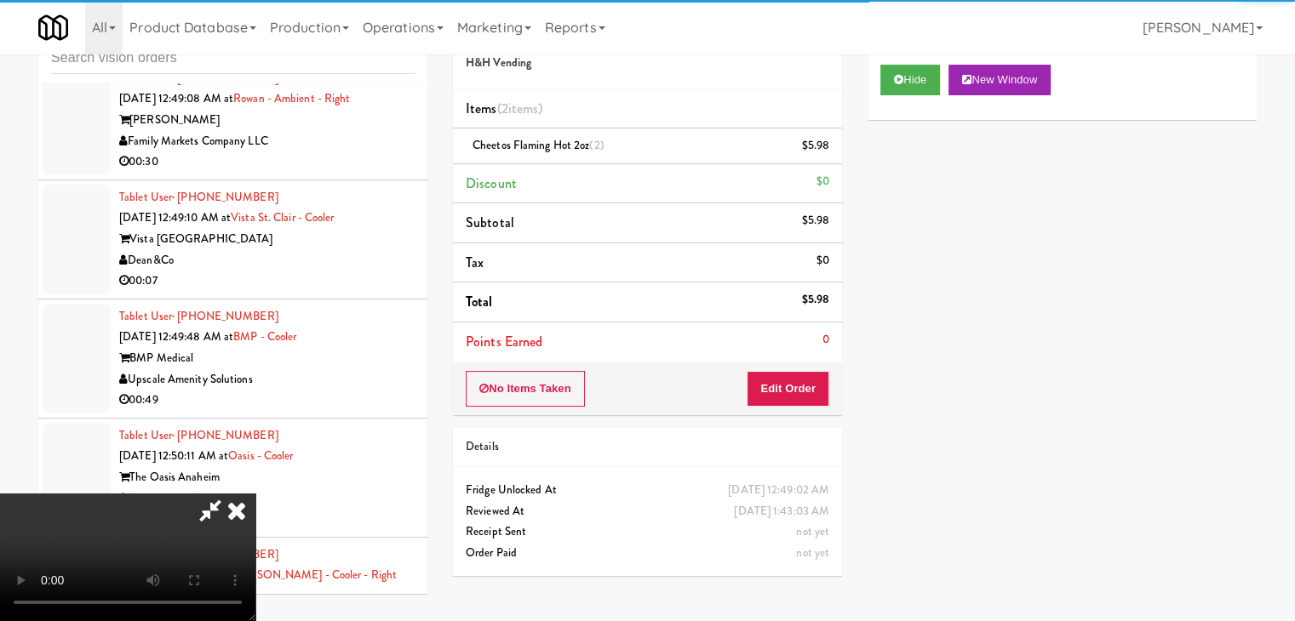
click at [364, 173] on div "Tablet User · (561) 635-2126 [DATE] 12:49:08 AM at [GEOGRAPHIC_DATA] - Ambient …" at bounding box center [266, 120] width 295 height 105
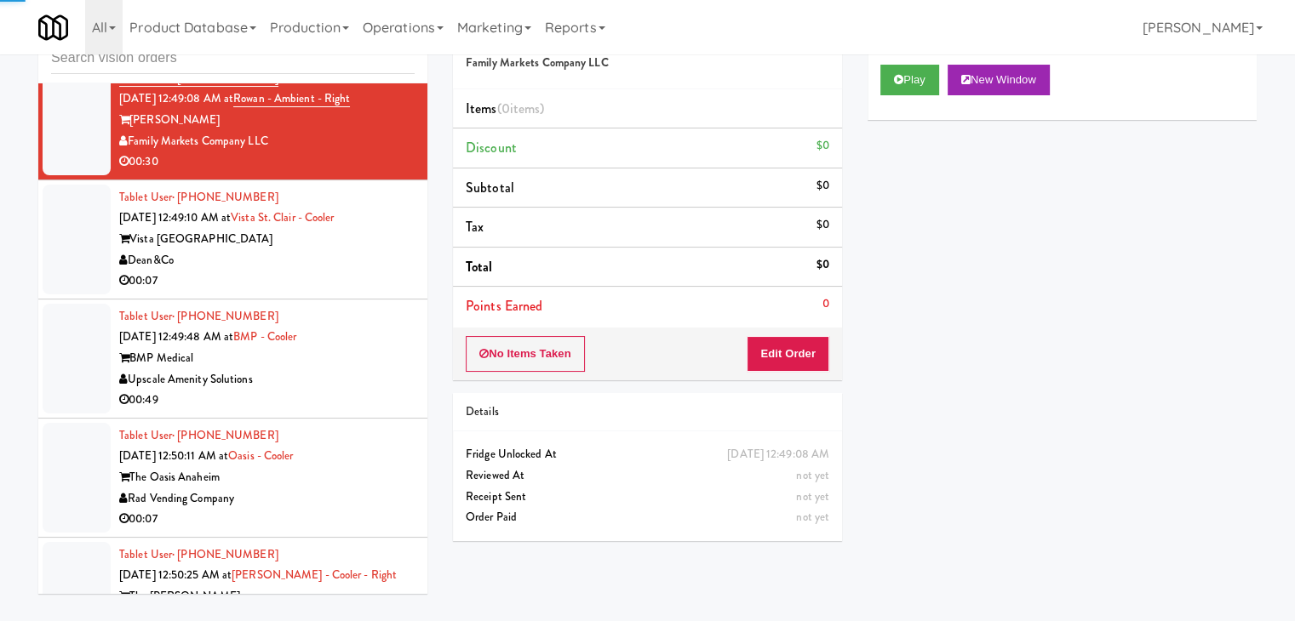
click at [370, 272] on div "Dean&Co" at bounding box center [266, 260] width 295 height 21
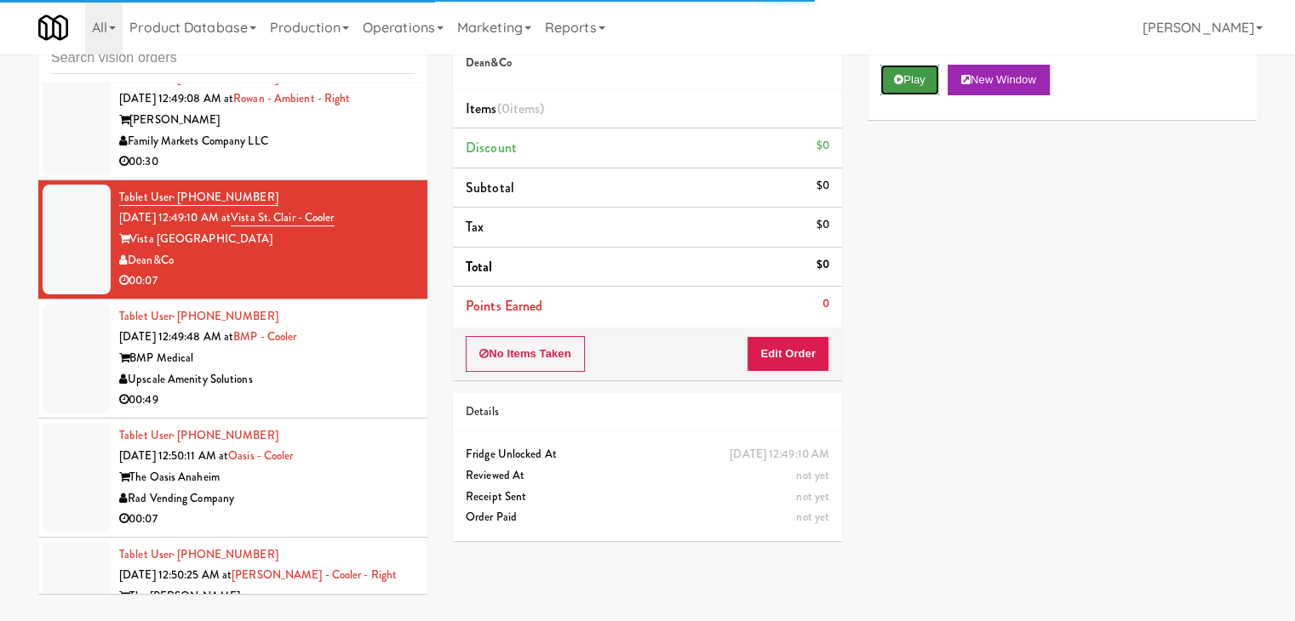
click at [886, 67] on button "Play" at bounding box center [909, 80] width 59 height 31
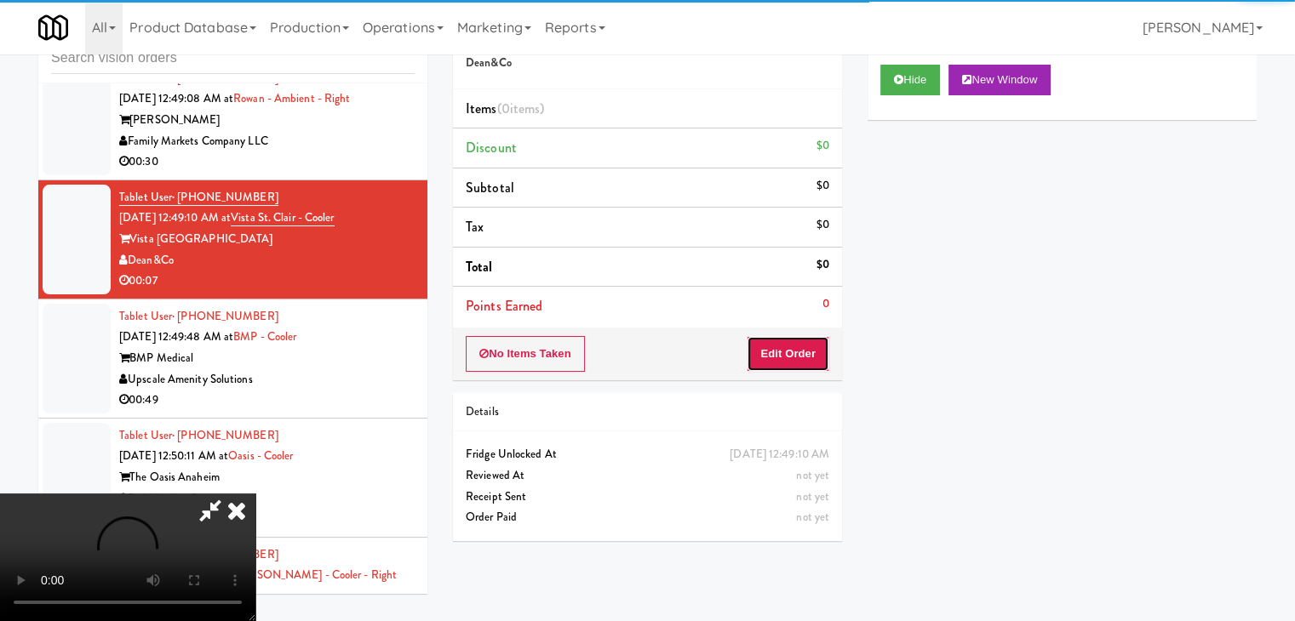
click at [781, 363] on button "Edit Order" at bounding box center [788, 354] width 83 height 36
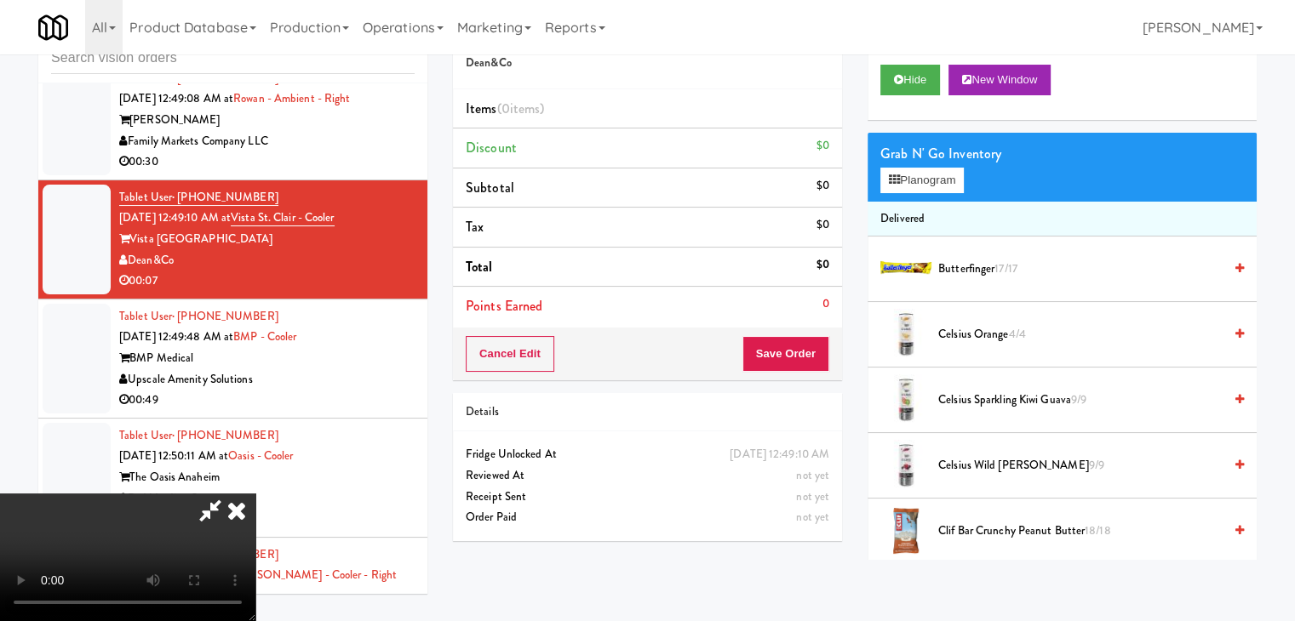
scroll to position [16965, 0]
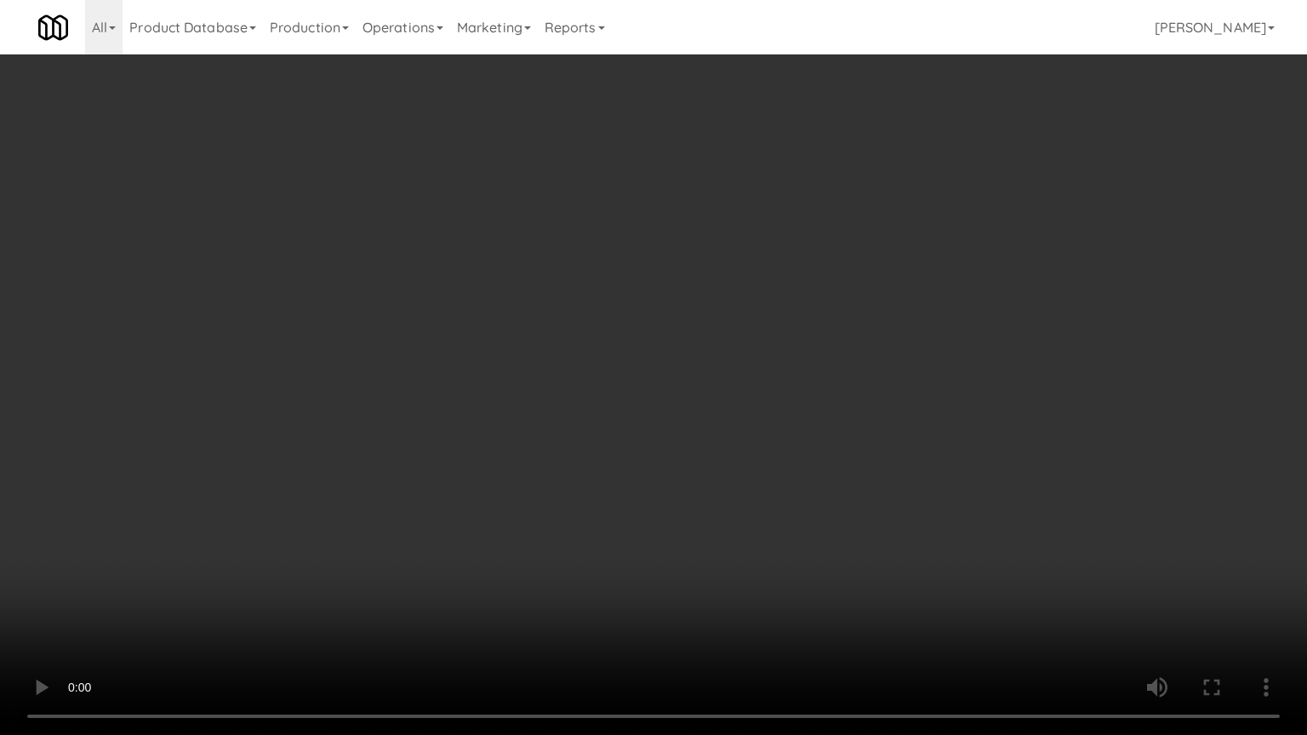
click at [707, 432] on video at bounding box center [653, 367] width 1307 height 735
click at [708, 432] on video at bounding box center [653, 367] width 1307 height 735
click at [708, 435] on video at bounding box center [653, 367] width 1307 height 735
click at [712, 436] on video at bounding box center [653, 367] width 1307 height 735
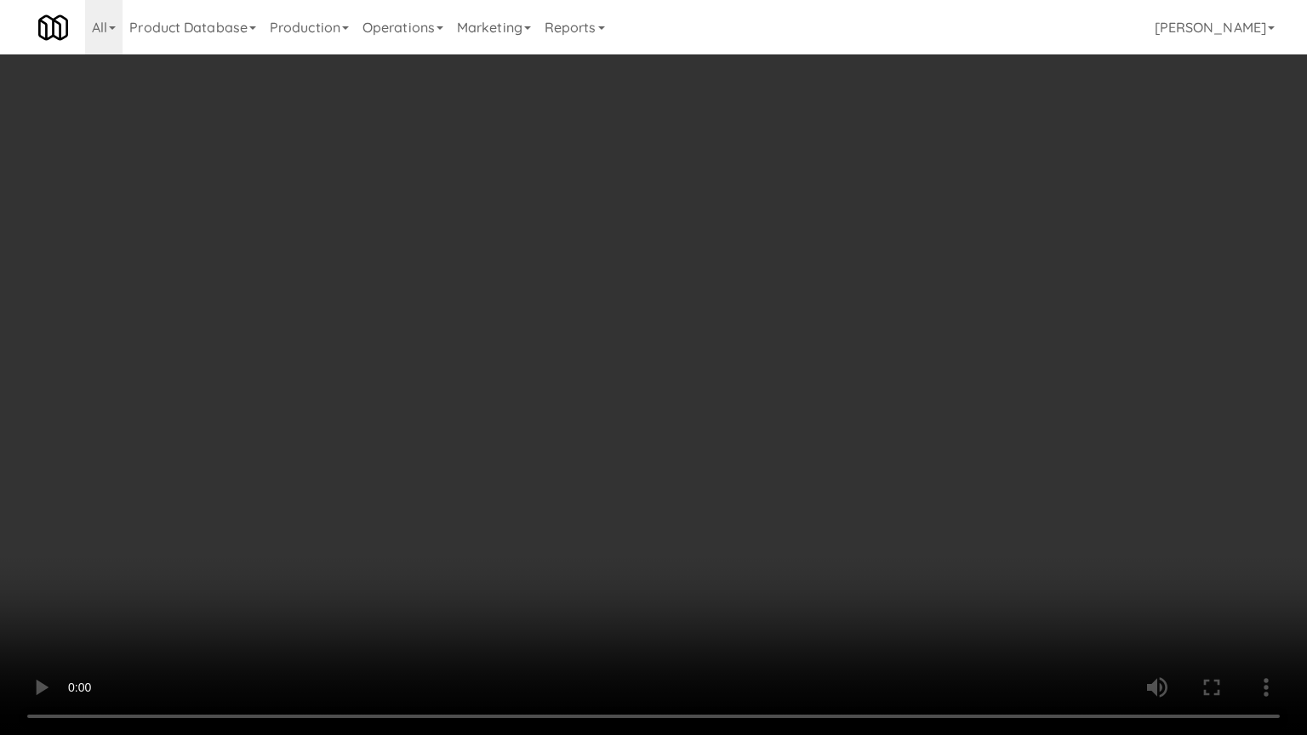
click at [712, 438] on video at bounding box center [653, 367] width 1307 height 735
click at [707, 409] on video at bounding box center [653, 367] width 1307 height 735
click at [706, 411] on video at bounding box center [653, 367] width 1307 height 735
click at [725, 392] on video at bounding box center [653, 367] width 1307 height 735
drag, startPoint x: 727, startPoint y: 392, endPoint x: 729, endPoint y: 288, distance: 103.9
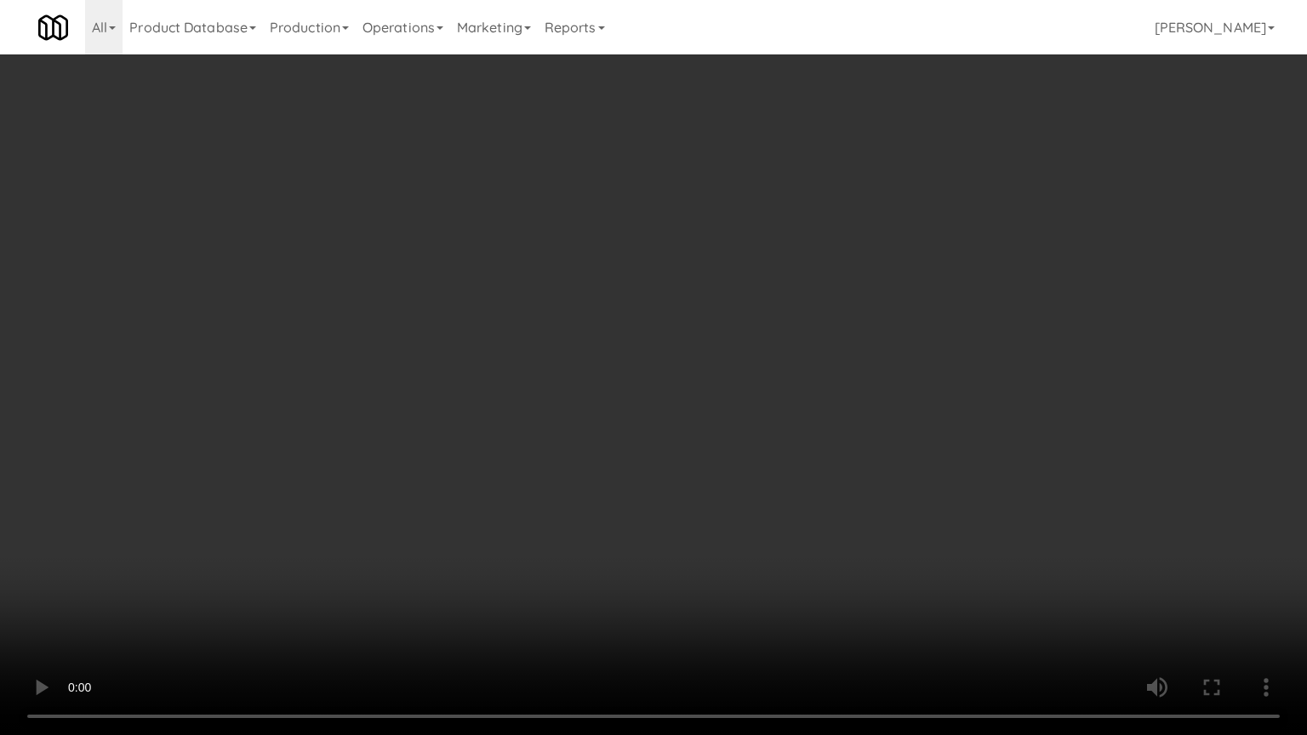
click at [727, 383] on video at bounding box center [653, 367] width 1307 height 735
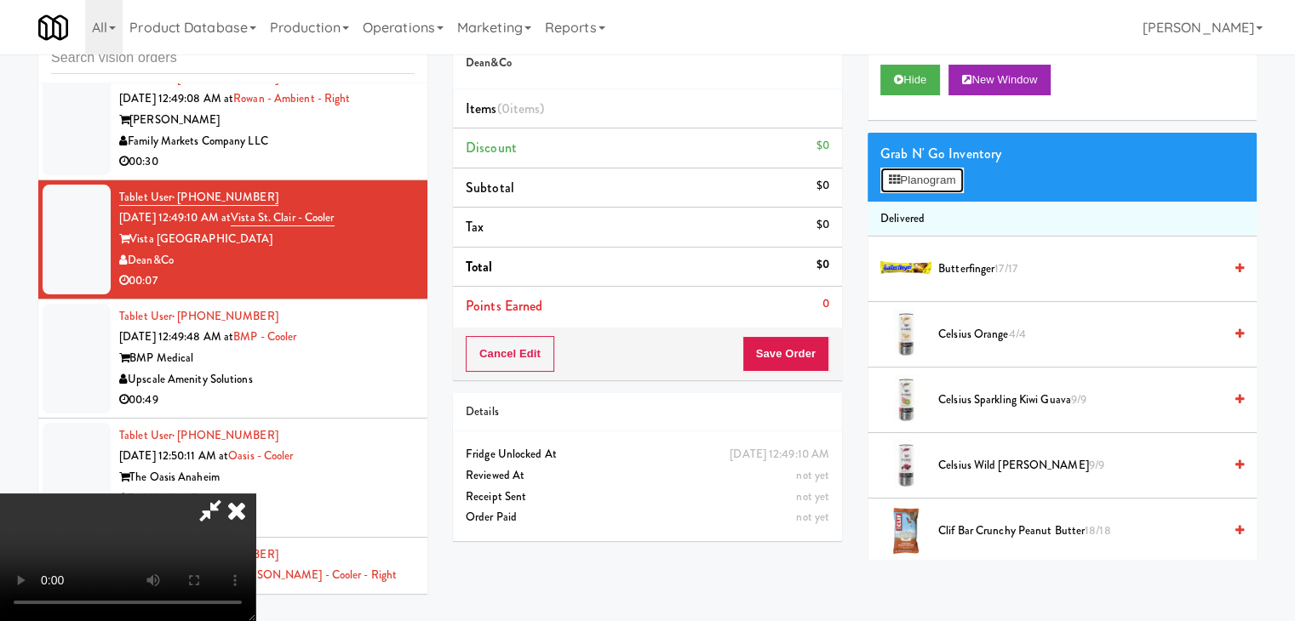
click at [914, 170] on button "Planogram" at bounding box center [921, 181] width 83 height 26
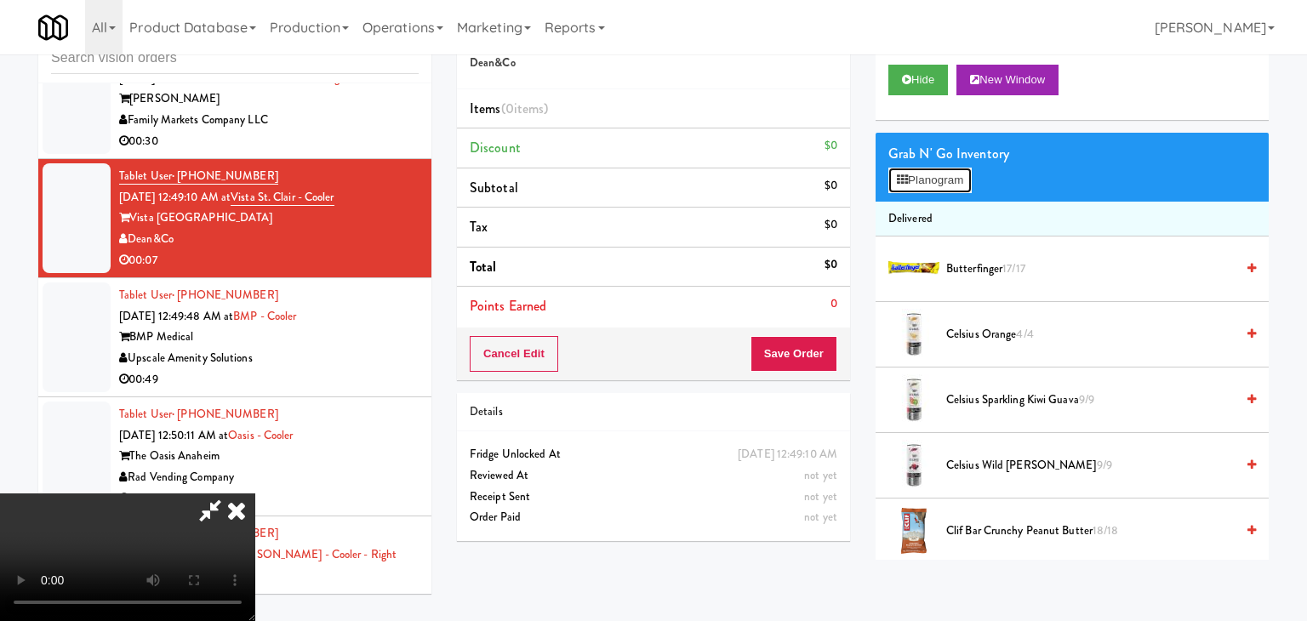
scroll to position [16965, 0]
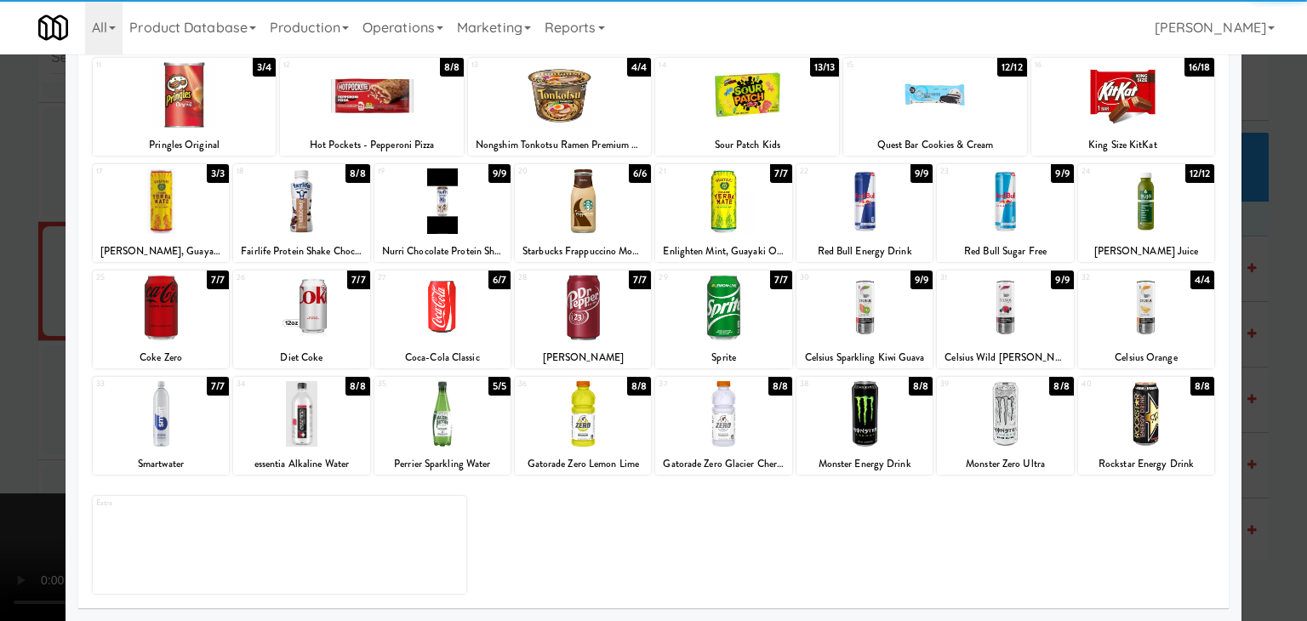
click at [870, 420] on div at bounding box center [865, 414] width 136 height 66
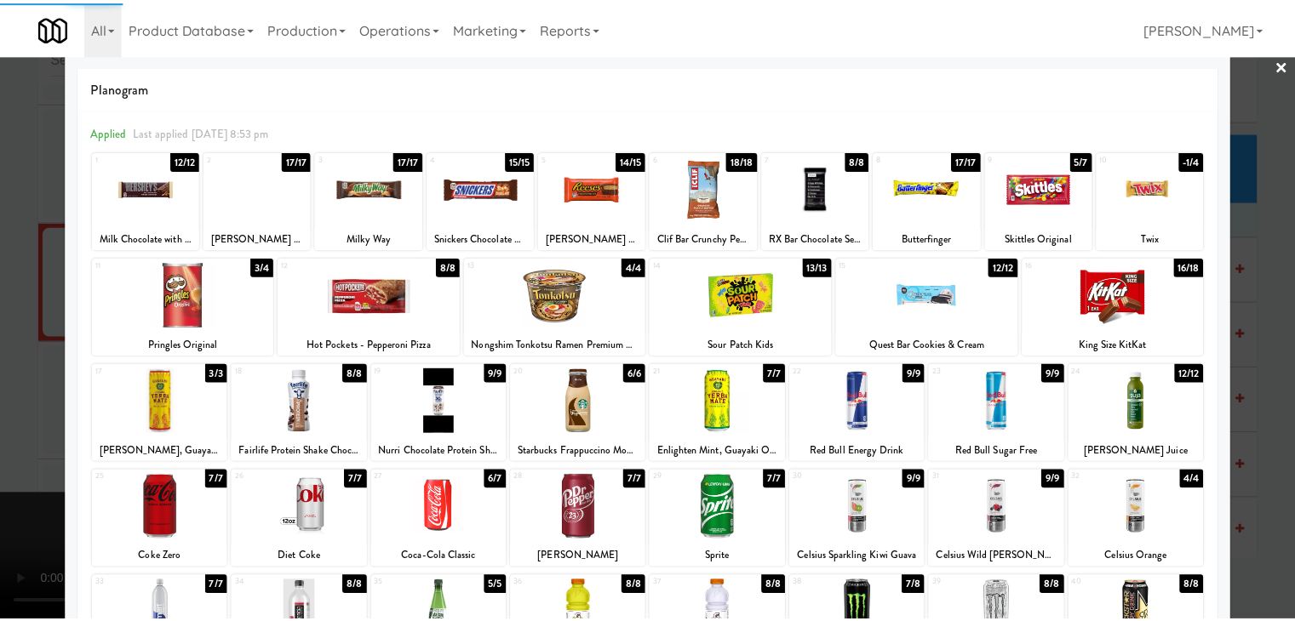
scroll to position [0, 0]
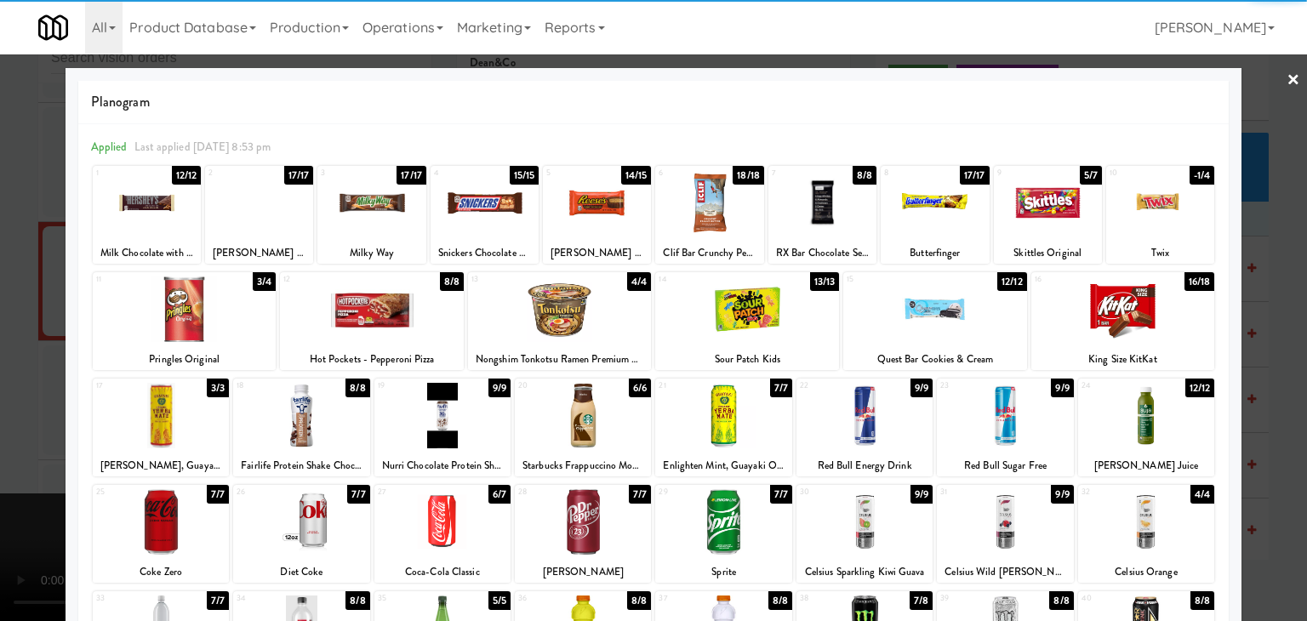
click at [379, 222] on div at bounding box center [372, 203] width 108 height 66
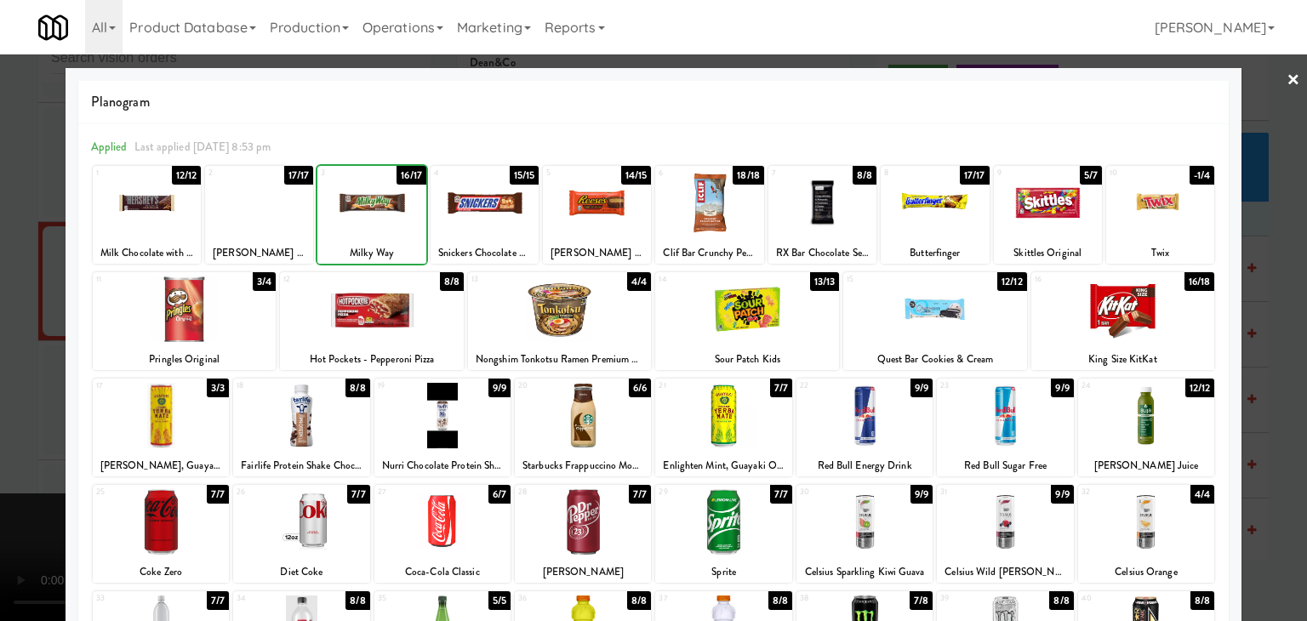
click at [495, 213] on div at bounding box center [485, 203] width 108 height 66
drag, startPoint x: 3, startPoint y: 317, endPoint x: 584, endPoint y: 270, distance: 583.3
click at [6, 317] on div at bounding box center [653, 310] width 1307 height 621
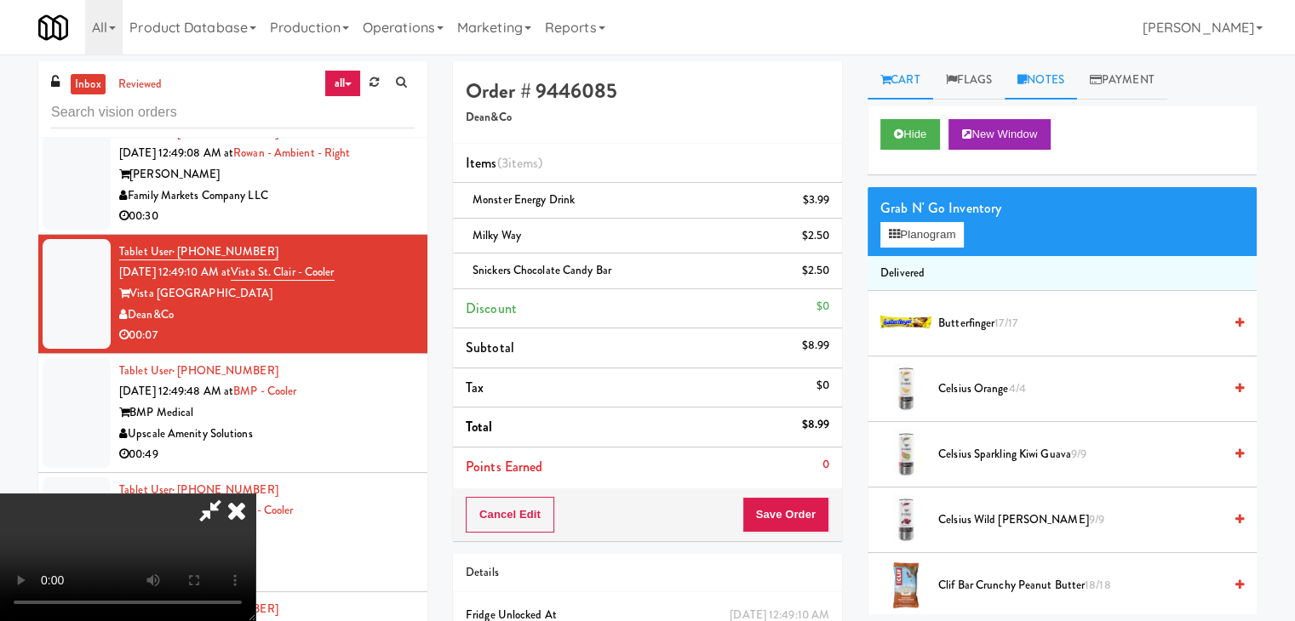
click at [1052, 86] on link "Notes" at bounding box center [1040, 80] width 72 height 38
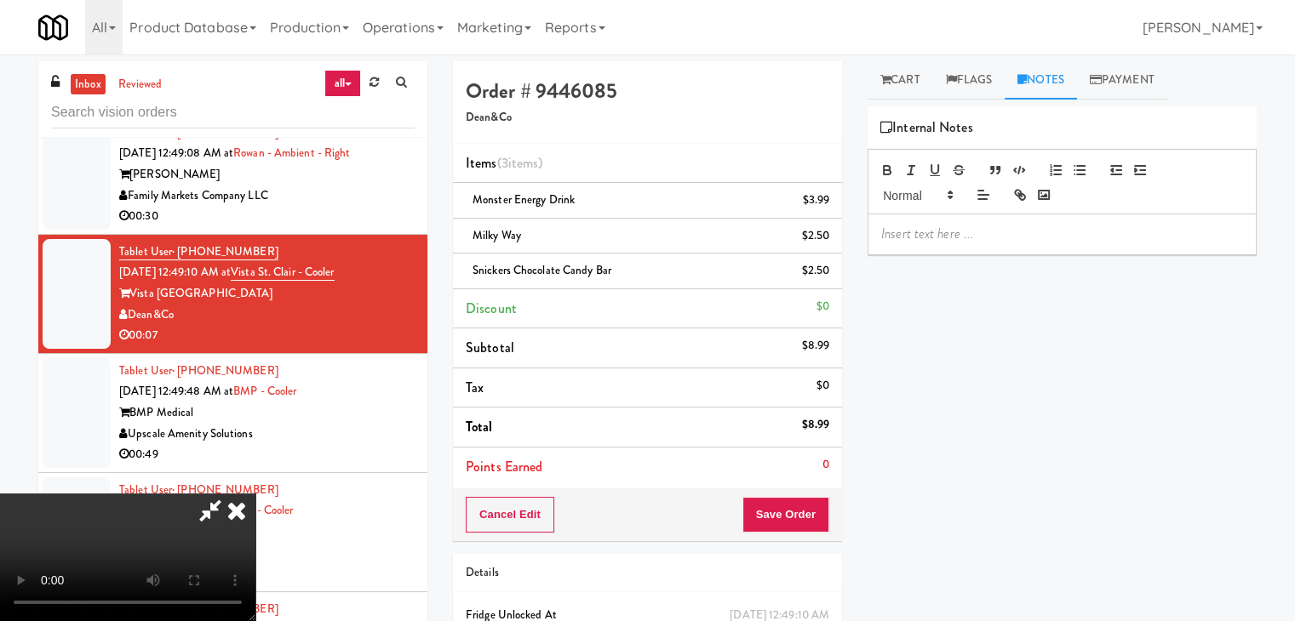
click at [973, 239] on p at bounding box center [1062, 234] width 362 height 19
click at [820, 485] on div "Items (3 items ) Monster Energy Drink $3.99 Milky Way $2.50 Snickers Chocolate …" at bounding box center [647, 316] width 389 height 345
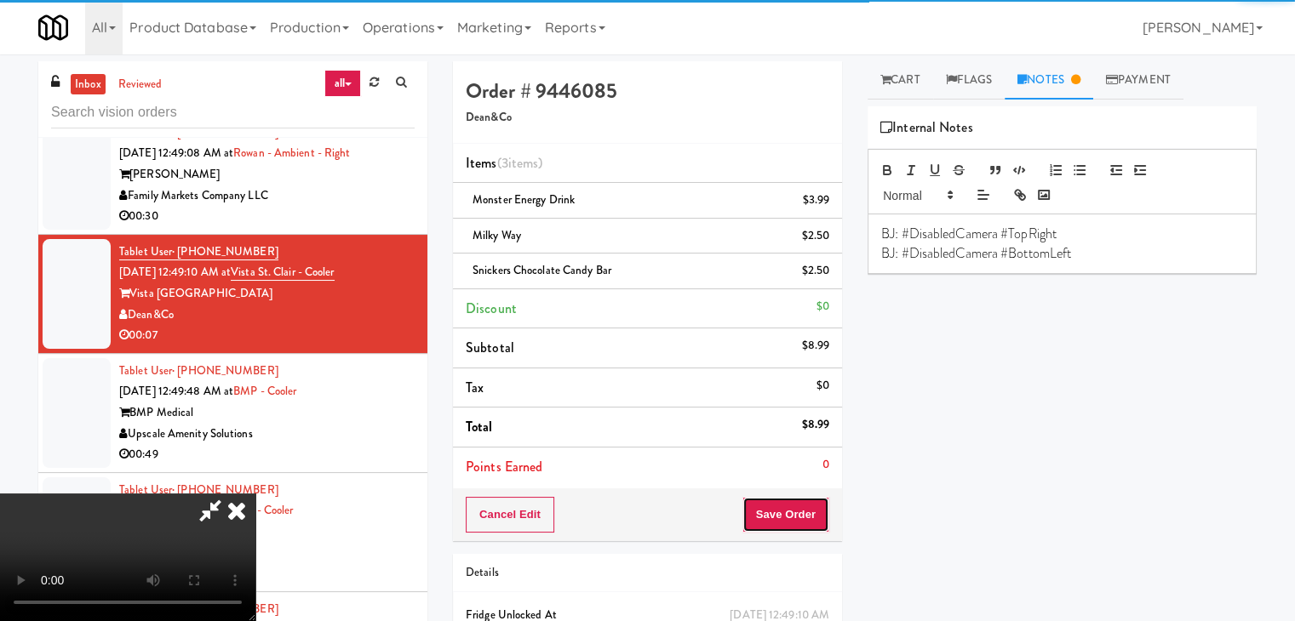
click at [802, 516] on button "Save Order" at bounding box center [785, 515] width 87 height 36
click at [801, 515] on button "Save Order" at bounding box center [785, 515] width 87 height 36
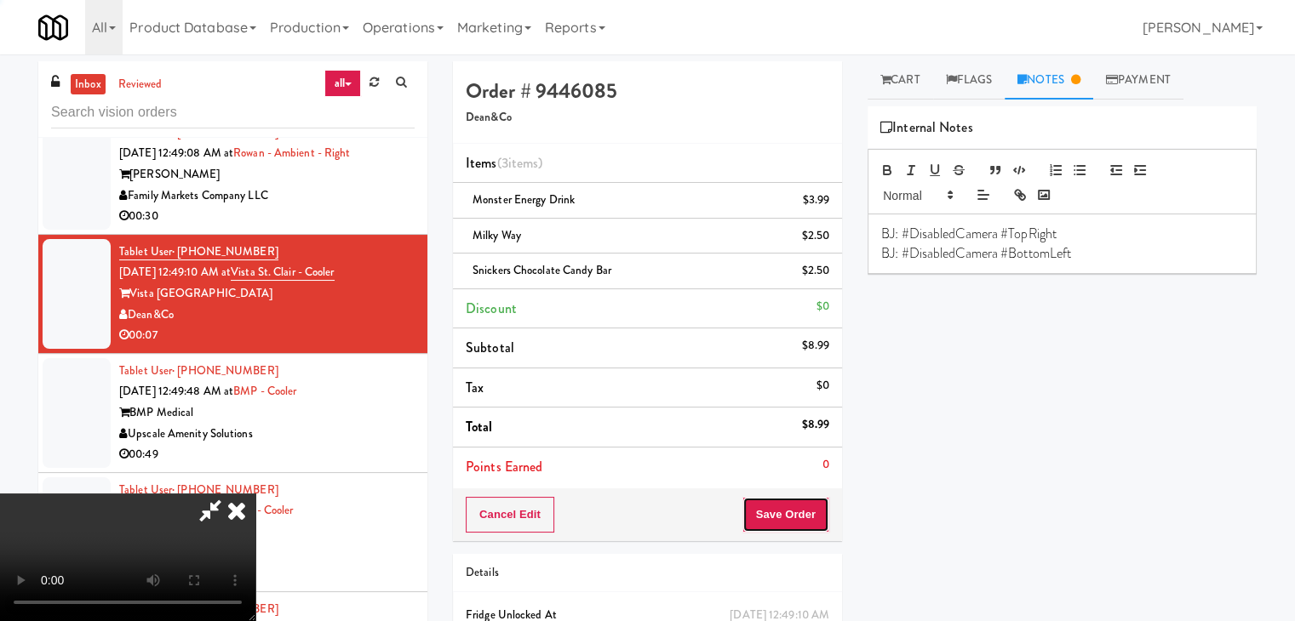
click at [799, 513] on button "Save Order" at bounding box center [785, 515] width 87 height 36
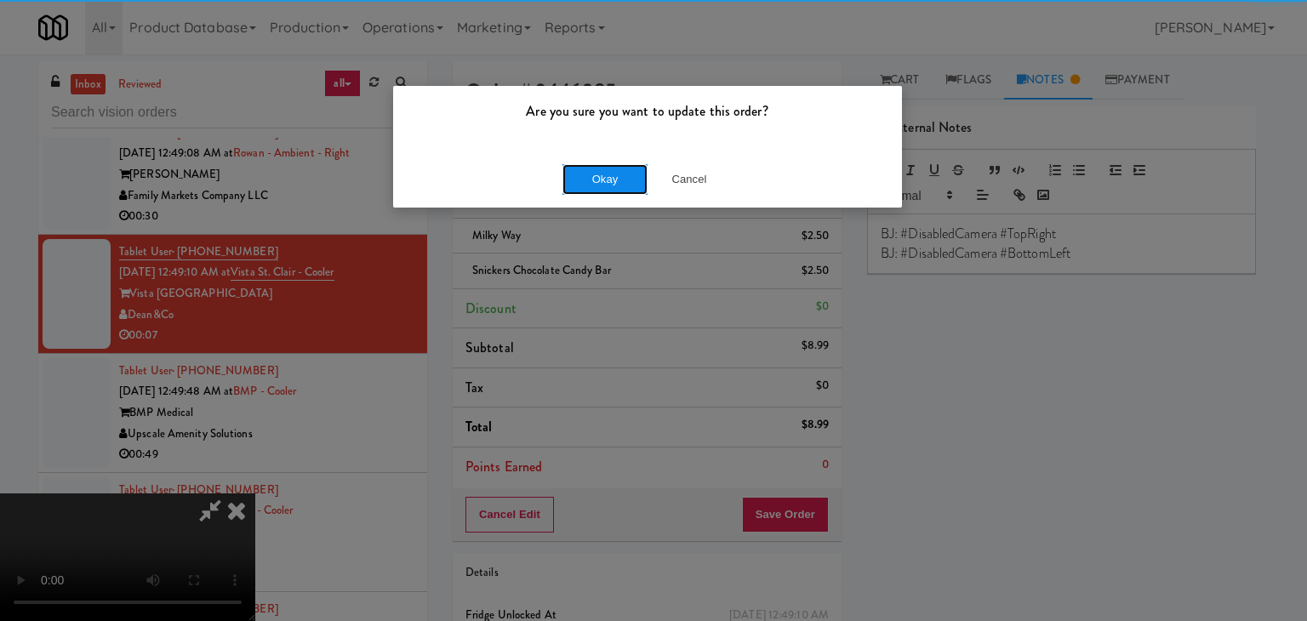
click at [620, 175] on button "Okay" at bounding box center [605, 179] width 85 height 31
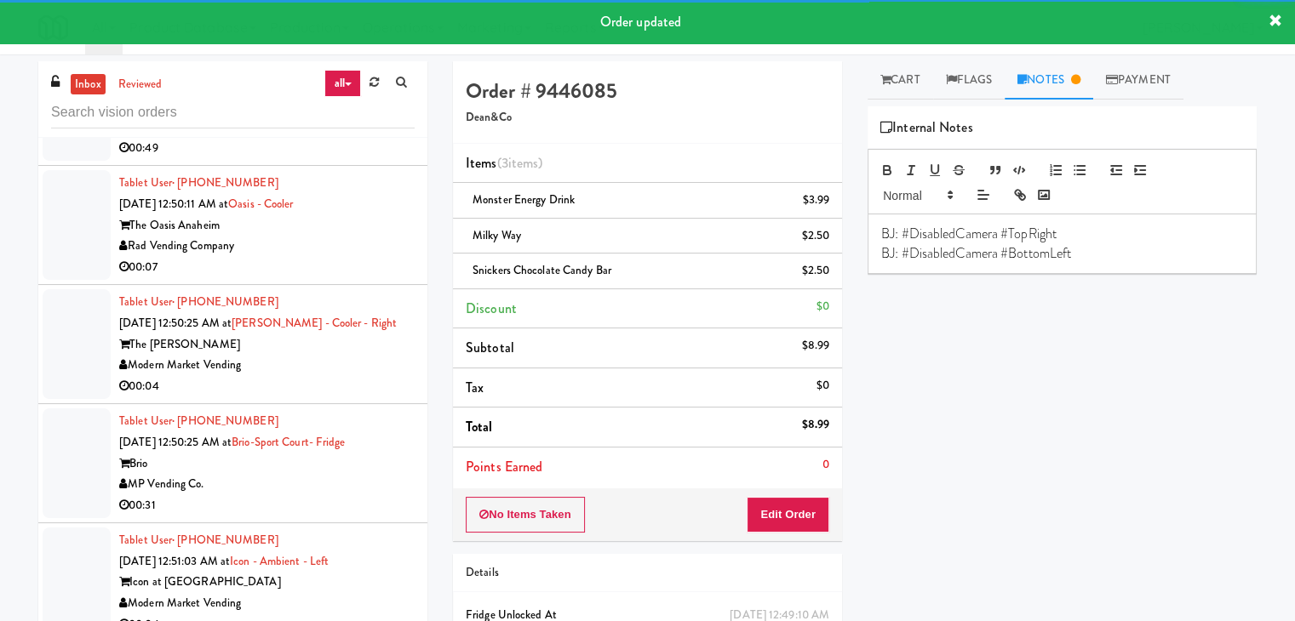
scroll to position [17368, 0]
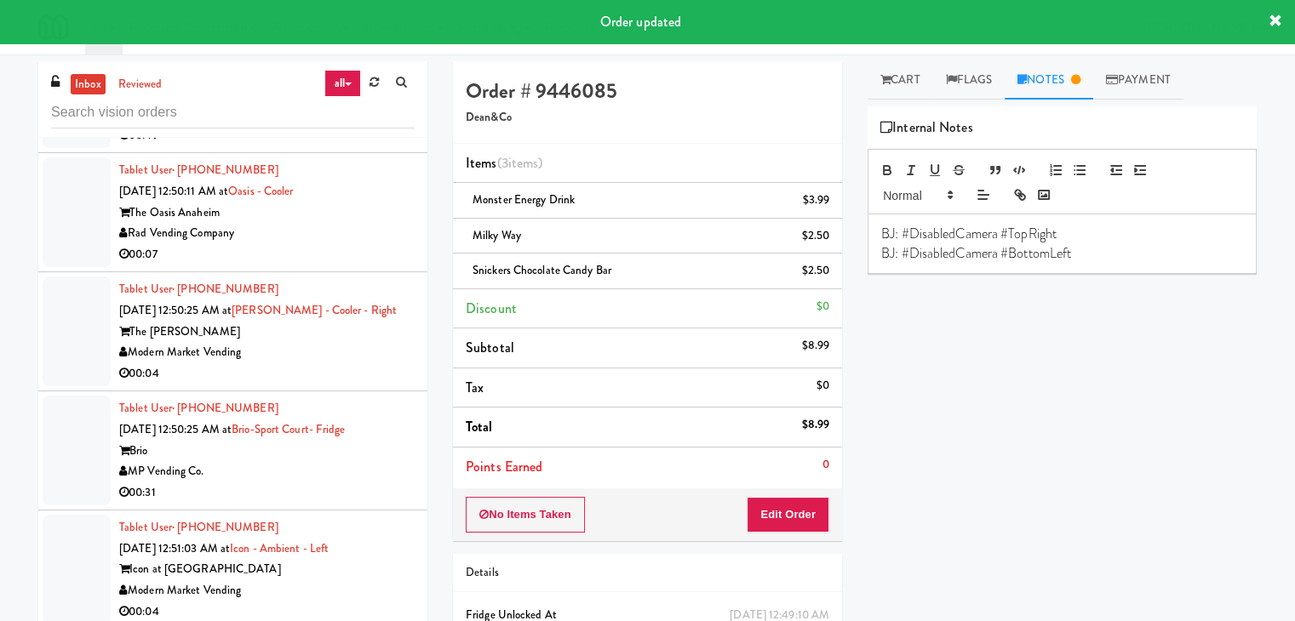
click at [326, 266] on div "00:07" at bounding box center [266, 254] width 295 height 21
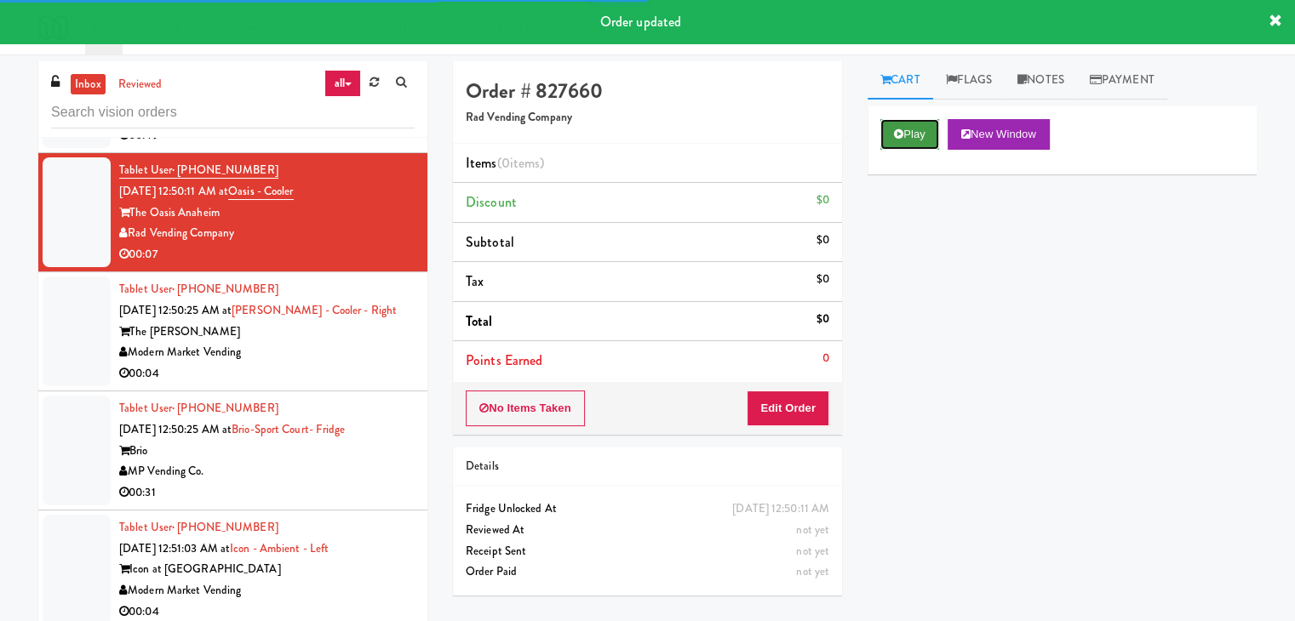
drag, startPoint x: 900, startPoint y: 129, endPoint x: 884, endPoint y: 229, distance: 101.6
click at [900, 129] on button "Play" at bounding box center [909, 134] width 59 height 31
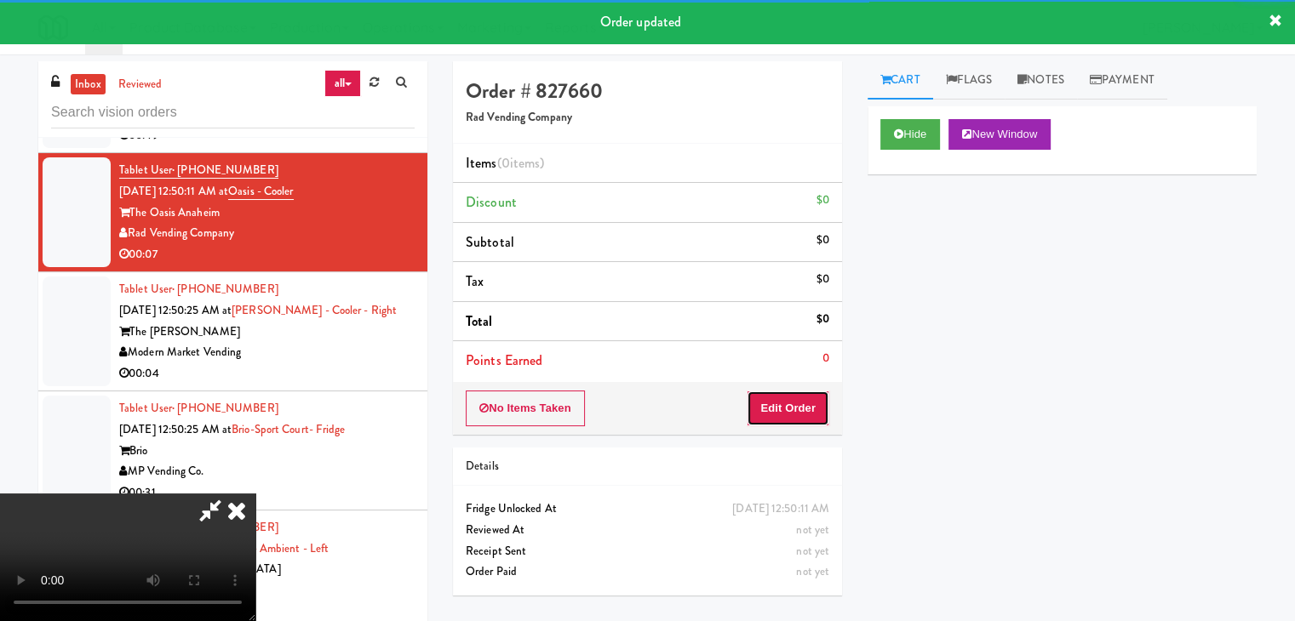
click at [799, 400] on button "Edit Order" at bounding box center [788, 409] width 83 height 36
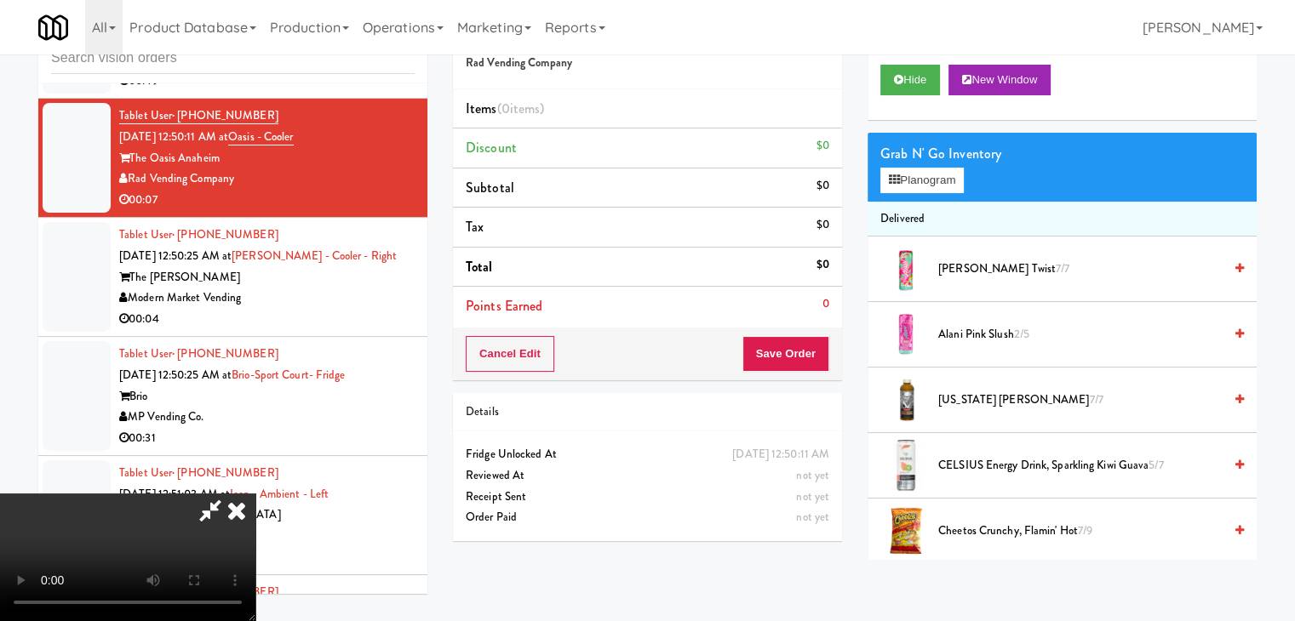
scroll to position [17305, 0]
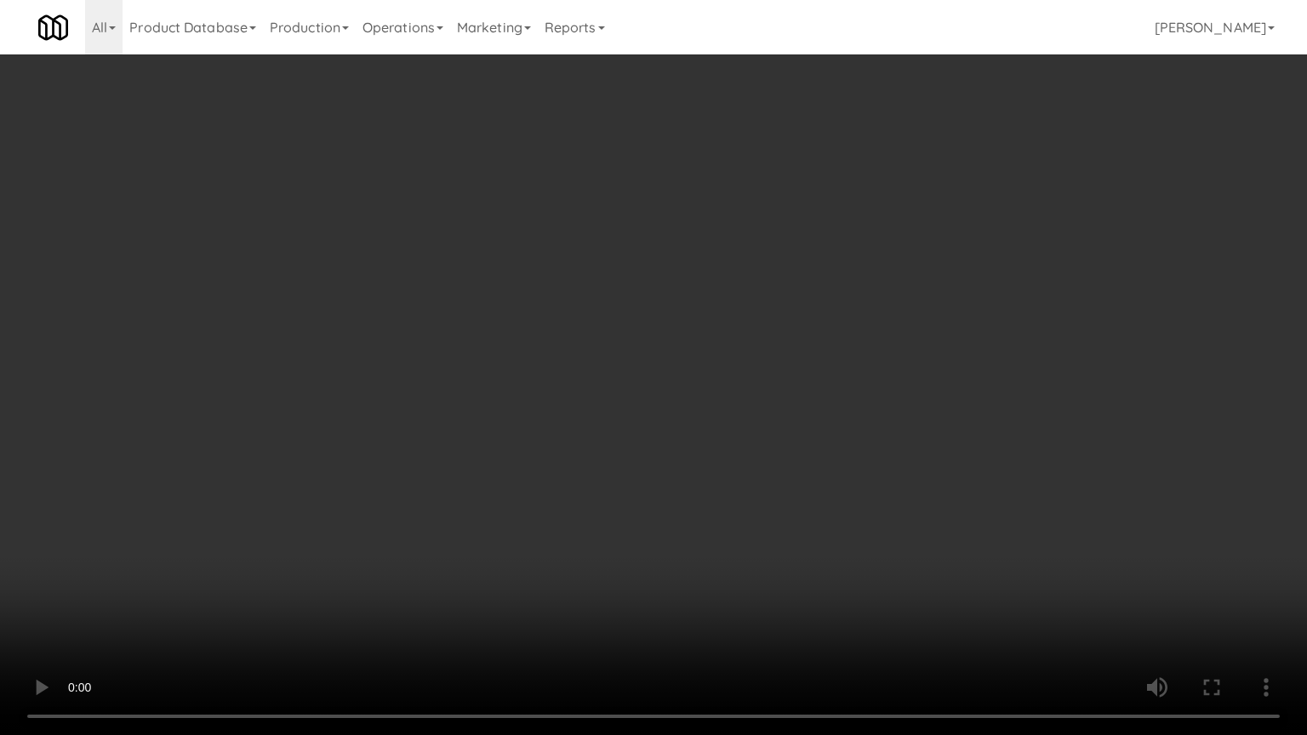
click at [856, 497] on video at bounding box center [653, 367] width 1307 height 735
drag, startPoint x: 856, startPoint y: 497, endPoint x: 923, endPoint y: 272, distance: 235.1
click at [856, 494] on video at bounding box center [653, 367] width 1307 height 735
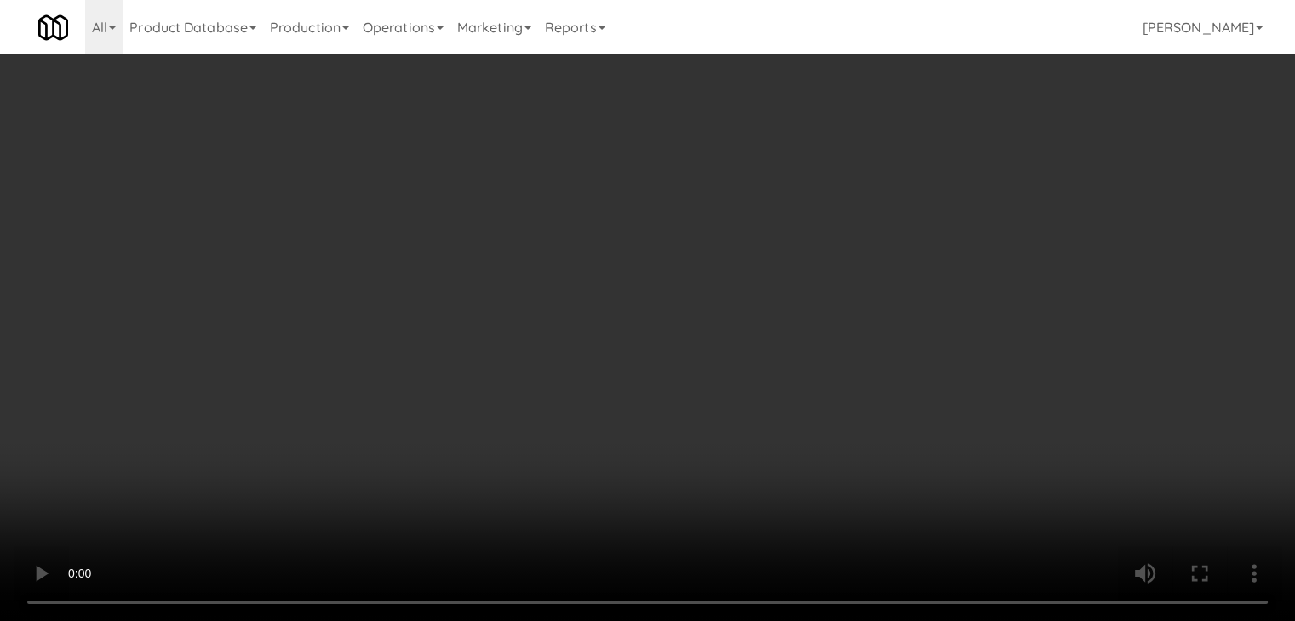
click at [941, 187] on button "Planogram" at bounding box center [921, 181] width 83 height 26
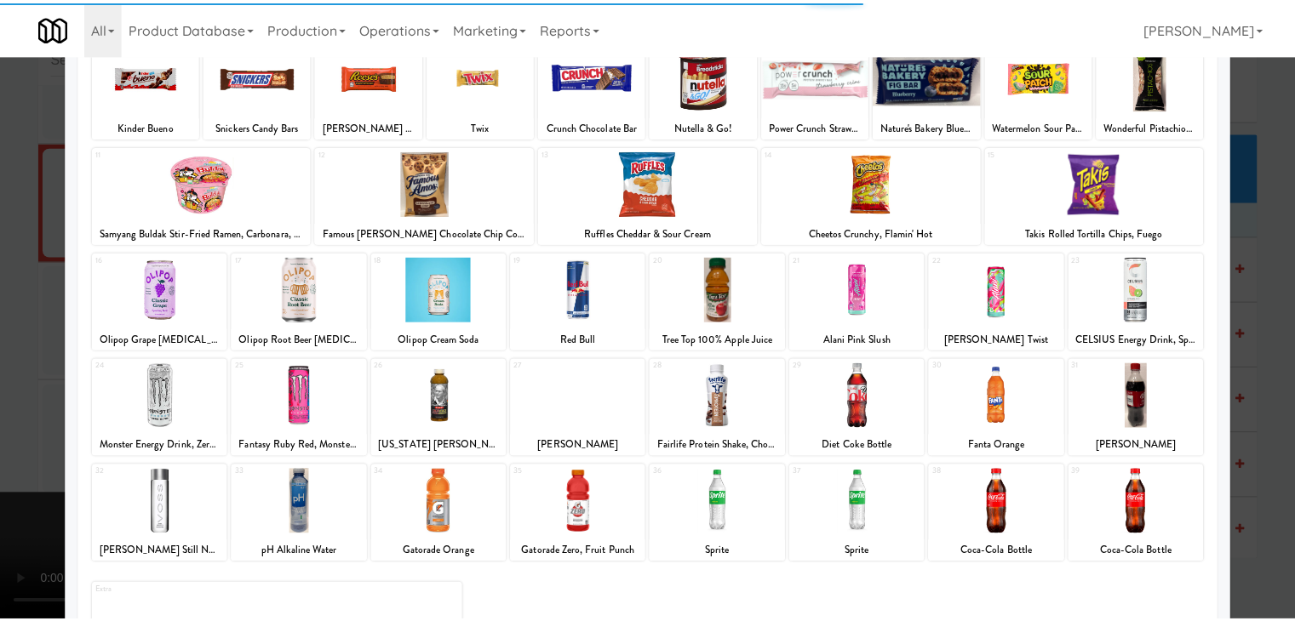
scroll to position [170, 0]
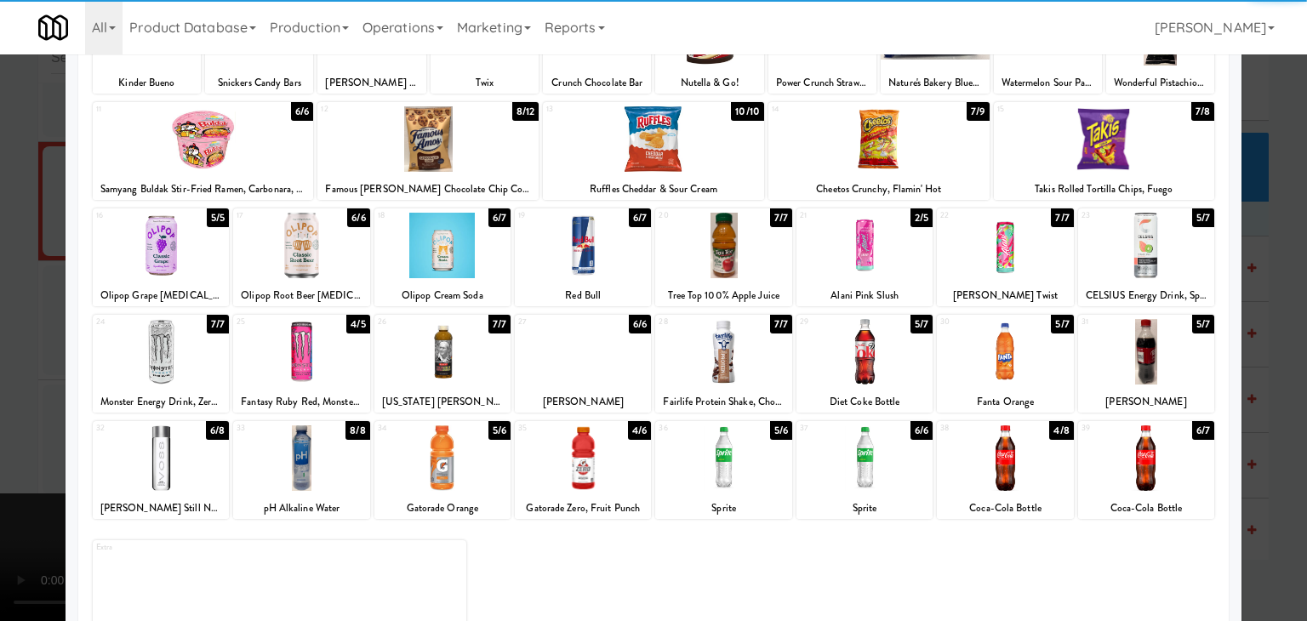
click at [454, 367] on div at bounding box center [443, 352] width 136 height 66
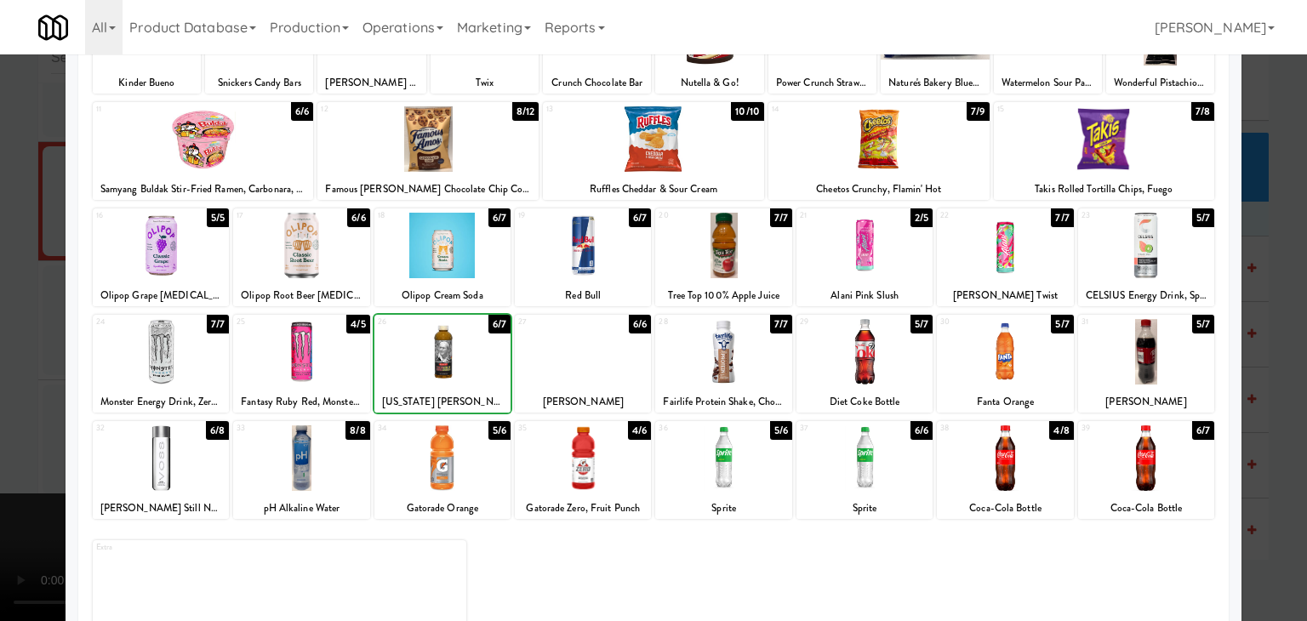
drag, startPoint x: 0, startPoint y: 376, endPoint x: 249, endPoint y: 374, distance: 248.6
click at [29, 374] on div at bounding box center [653, 310] width 1307 height 621
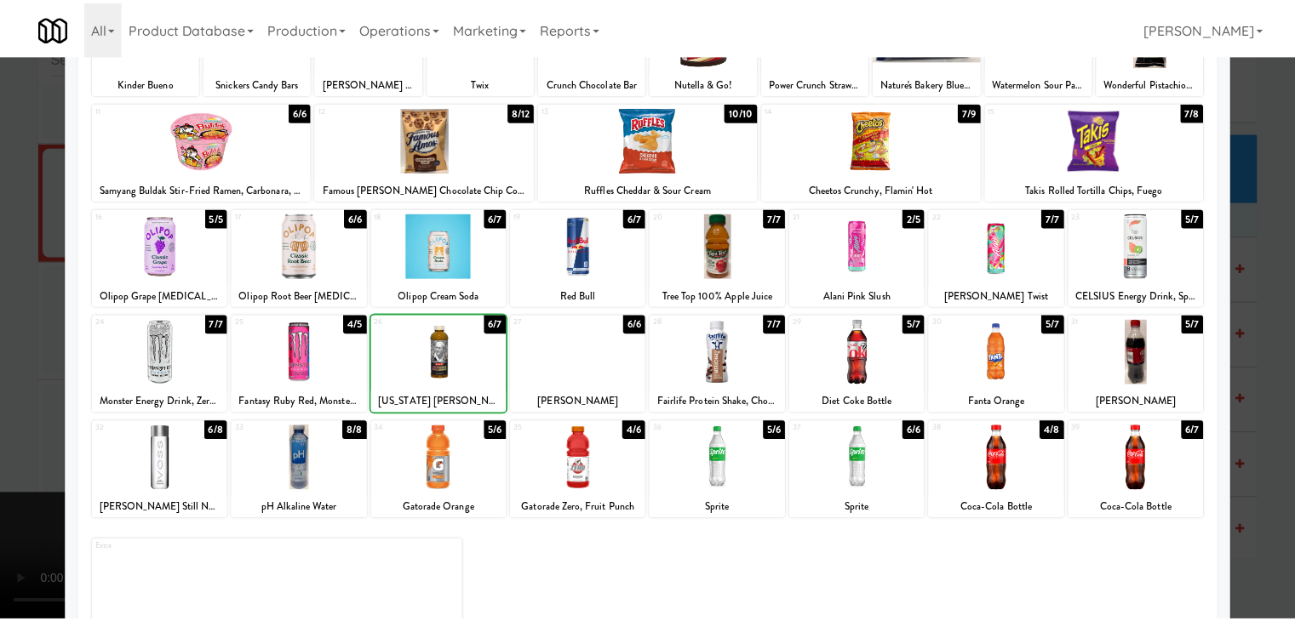
scroll to position [17368, 0]
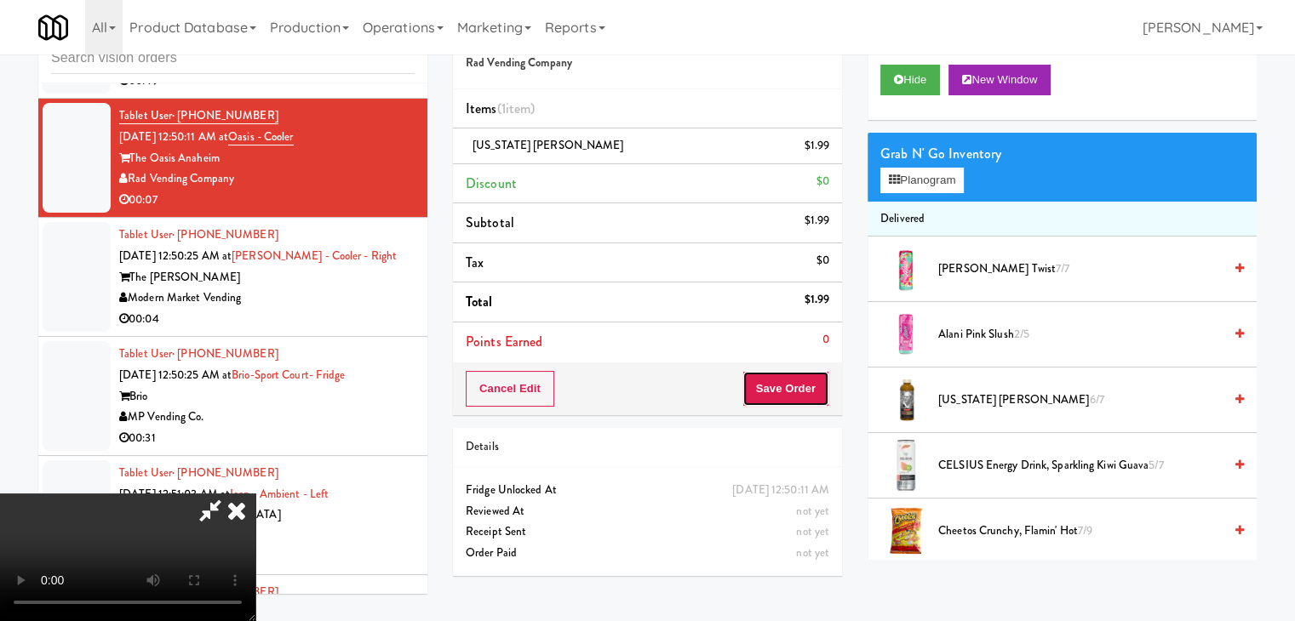
click at [804, 389] on button "Save Order" at bounding box center [785, 389] width 87 height 36
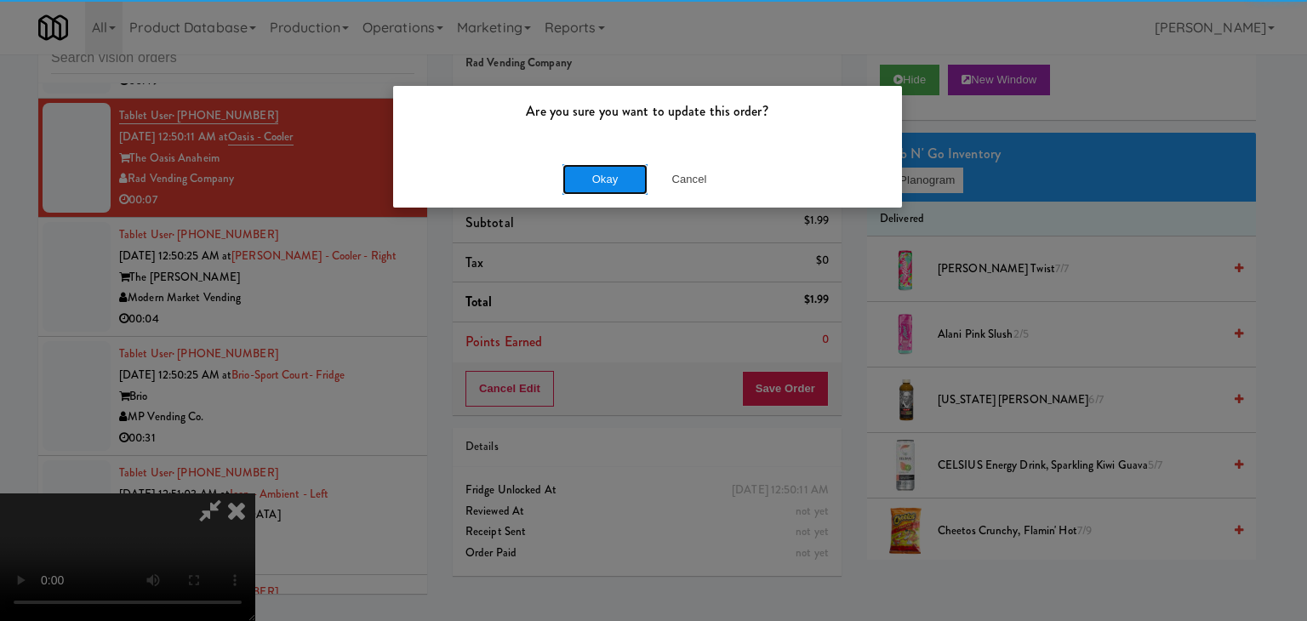
click at [621, 182] on button "Okay" at bounding box center [605, 179] width 85 height 31
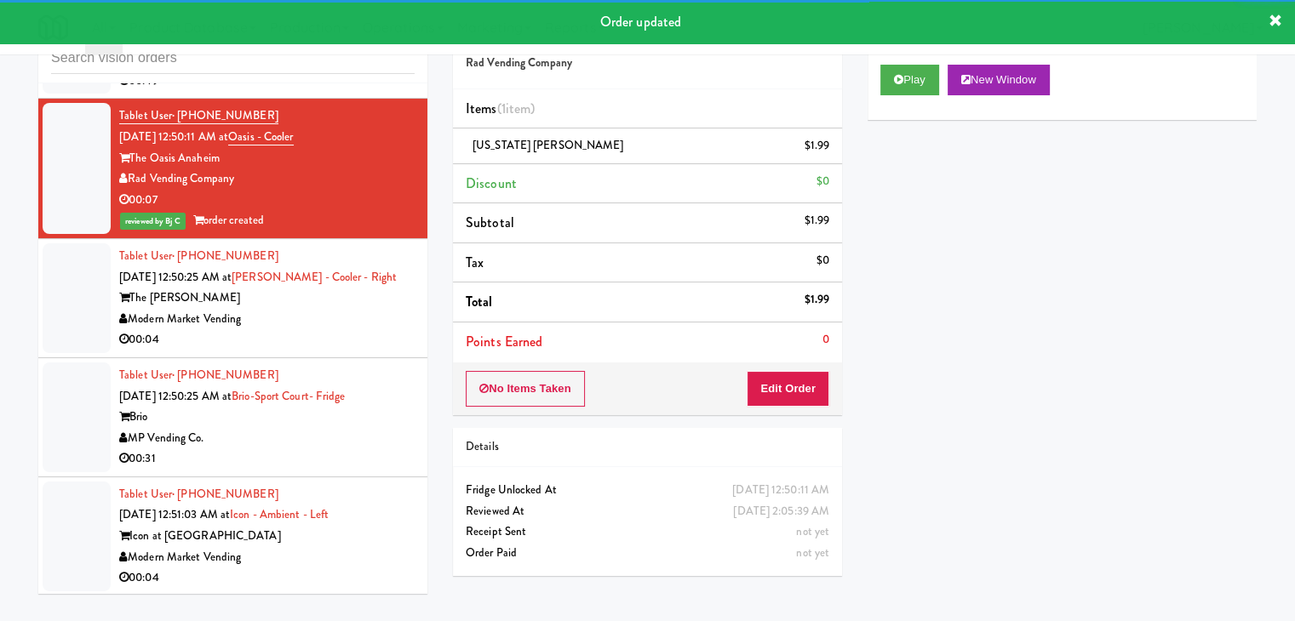
scroll to position [17454, 0]
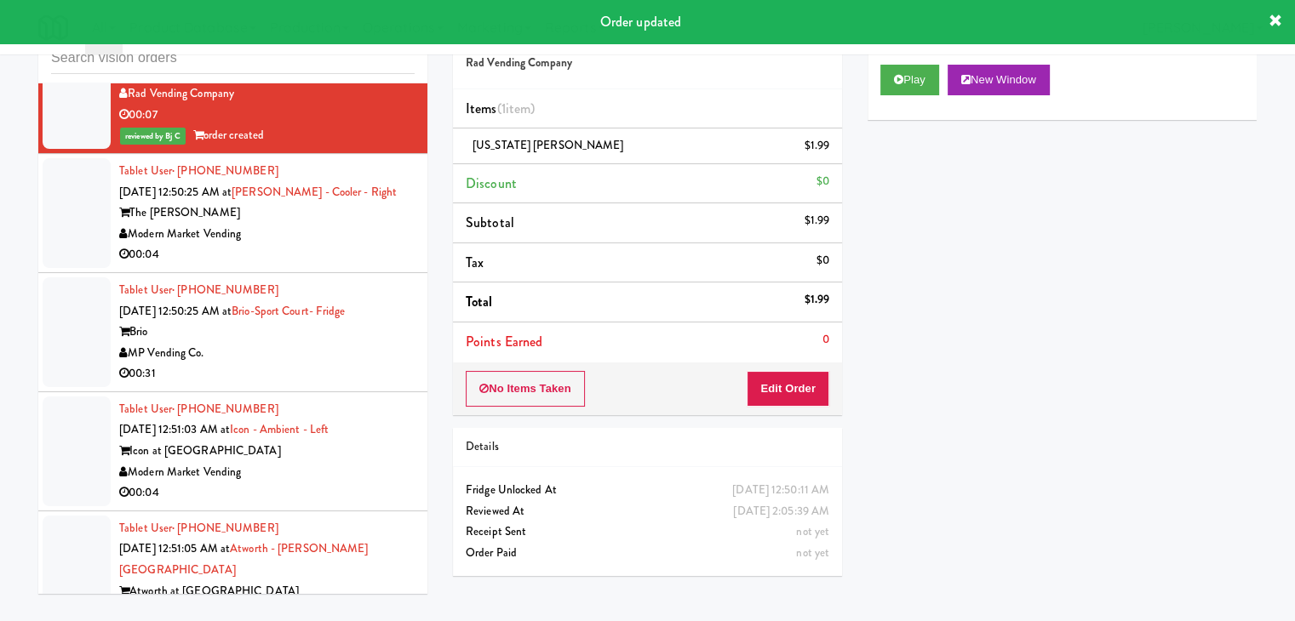
drag, startPoint x: 328, startPoint y: 303, endPoint x: 311, endPoint y: 328, distance: 30.0
click at [332, 245] on div "Modern Market Vending" at bounding box center [266, 234] width 295 height 21
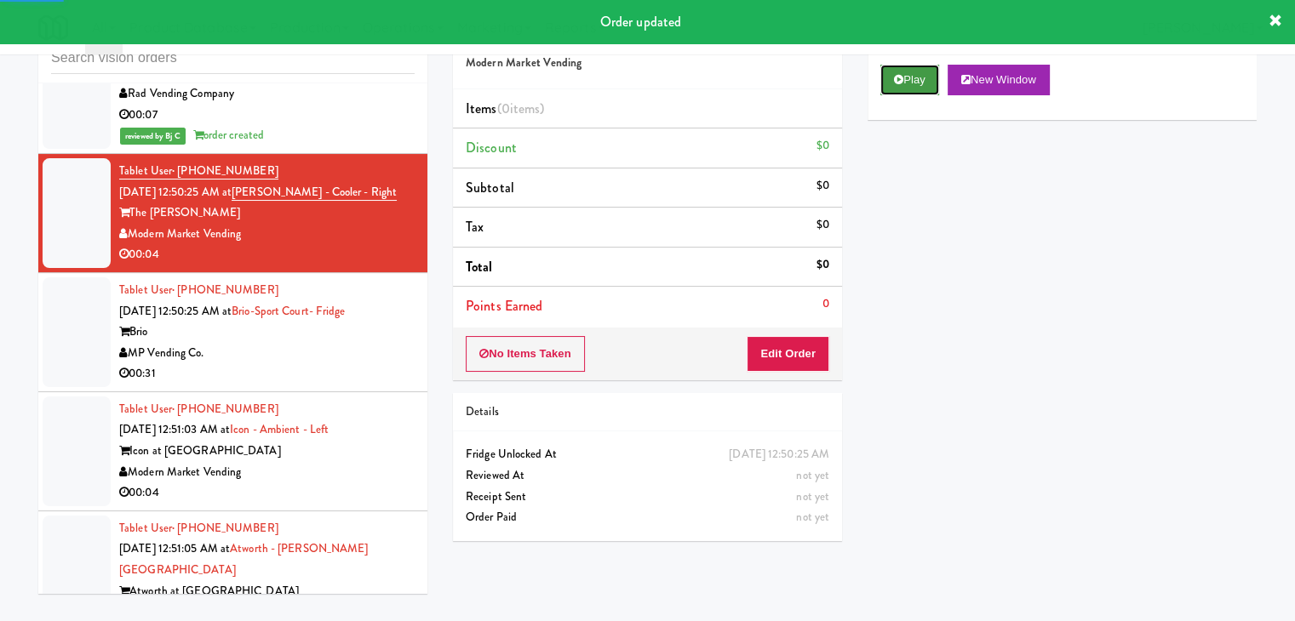
drag, startPoint x: 909, startPoint y: 83, endPoint x: 866, endPoint y: 185, distance: 110.2
click at [909, 84] on button "Play" at bounding box center [909, 80] width 59 height 31
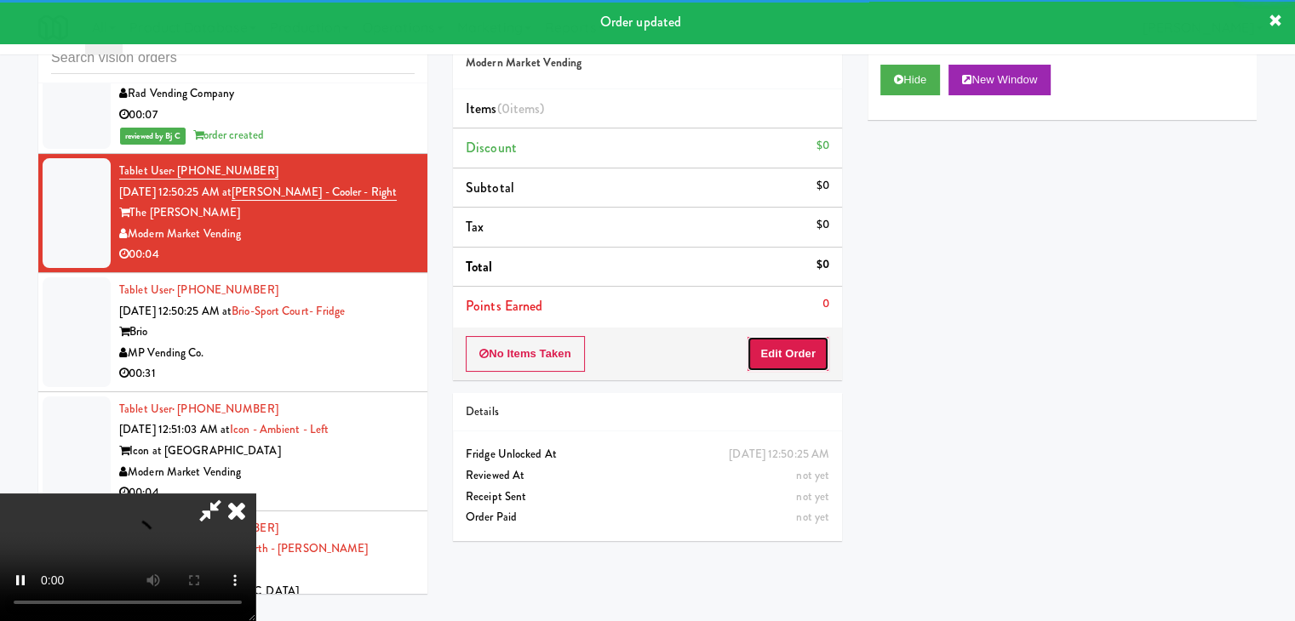
click at [773, 365] on button "Edit Order" at bounding box center [788, 354] width 83 height 36
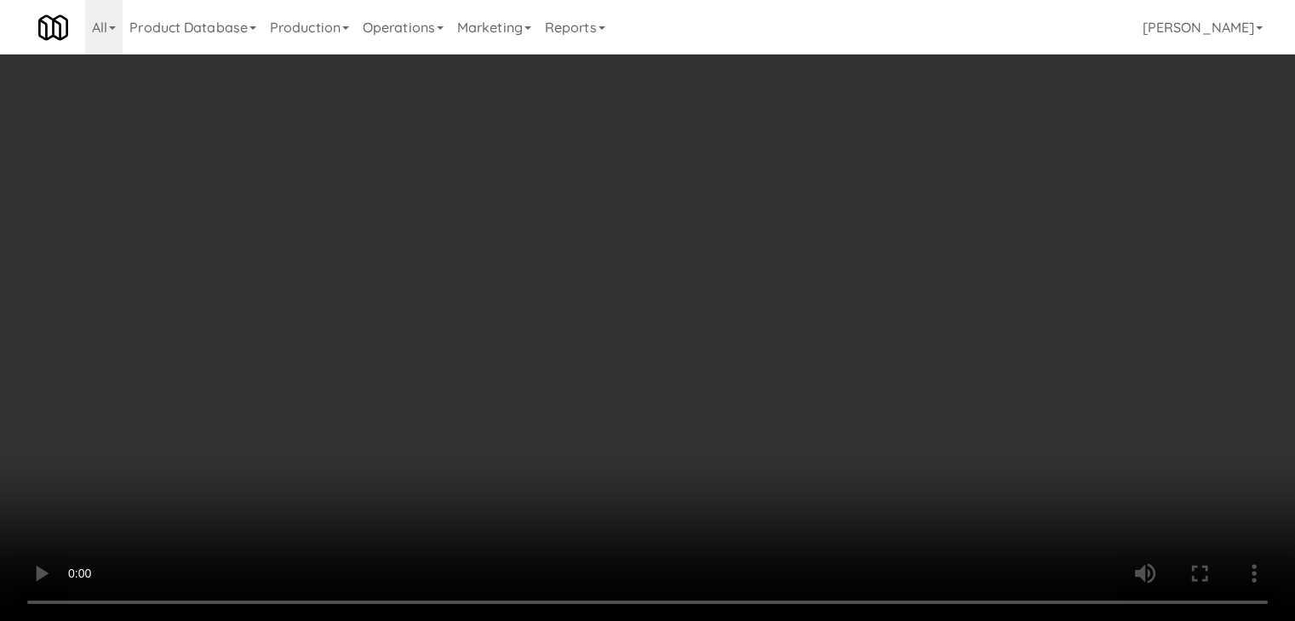
scroll to position [17391, 0]
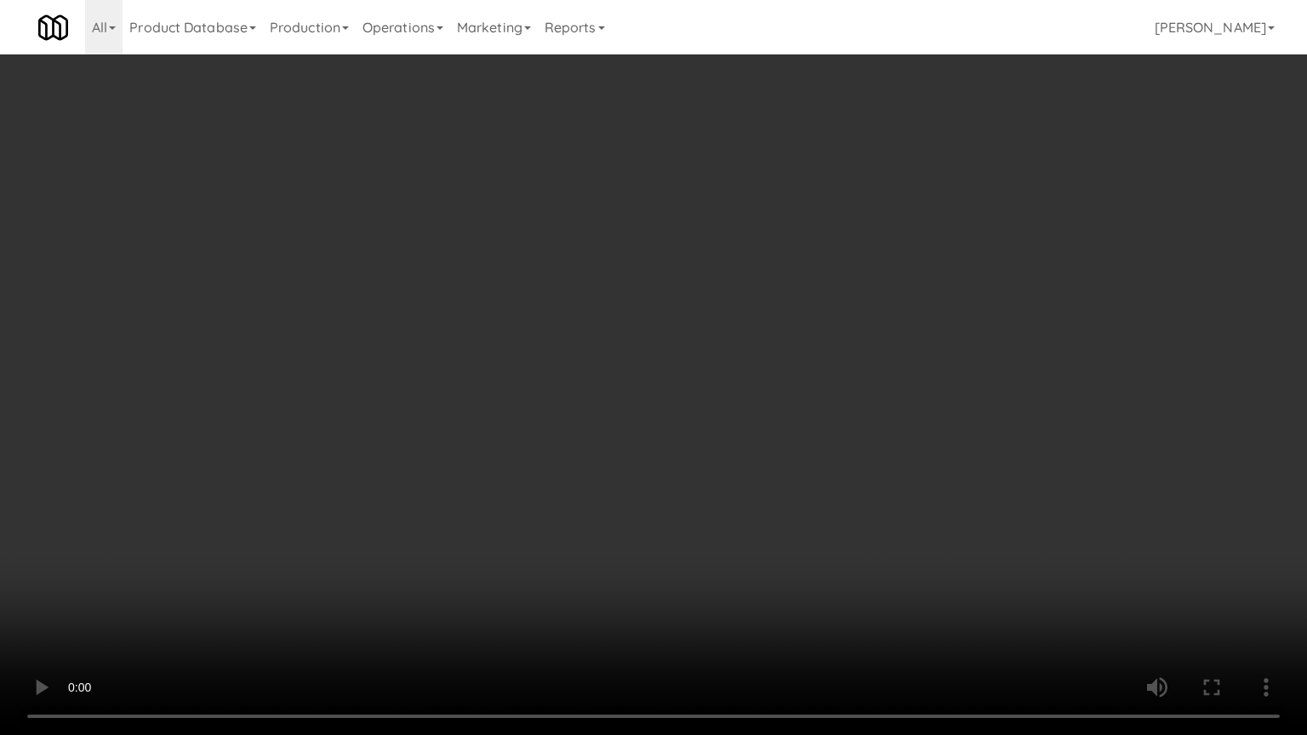
click at [770, 500] on video at bounding box center [653, 367] width 1307 height 735
click at [815, 499] on video at bounding box center [653, 367] width 1307 height 735
click at [814, 497] on video at bounding box center [653, 367] width 1307 height 735
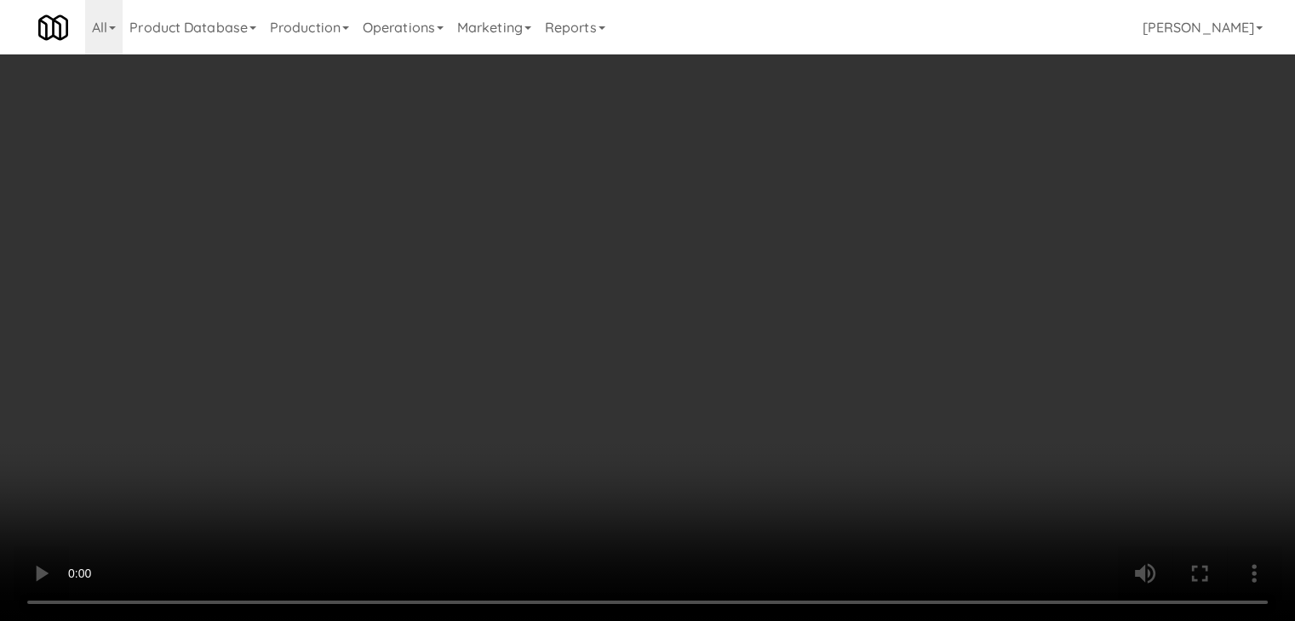
click at [936, 182] on button "Planogram" at bounding box center [921, 181] width 83 height 26
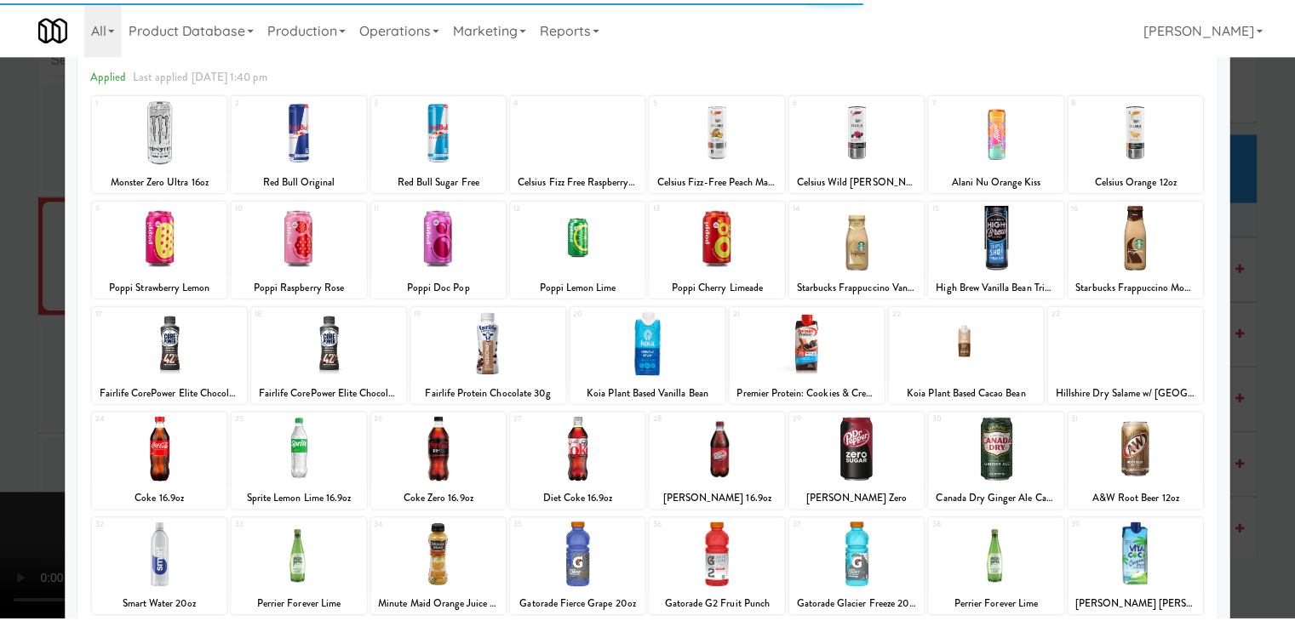
scroll to position [215, 0]
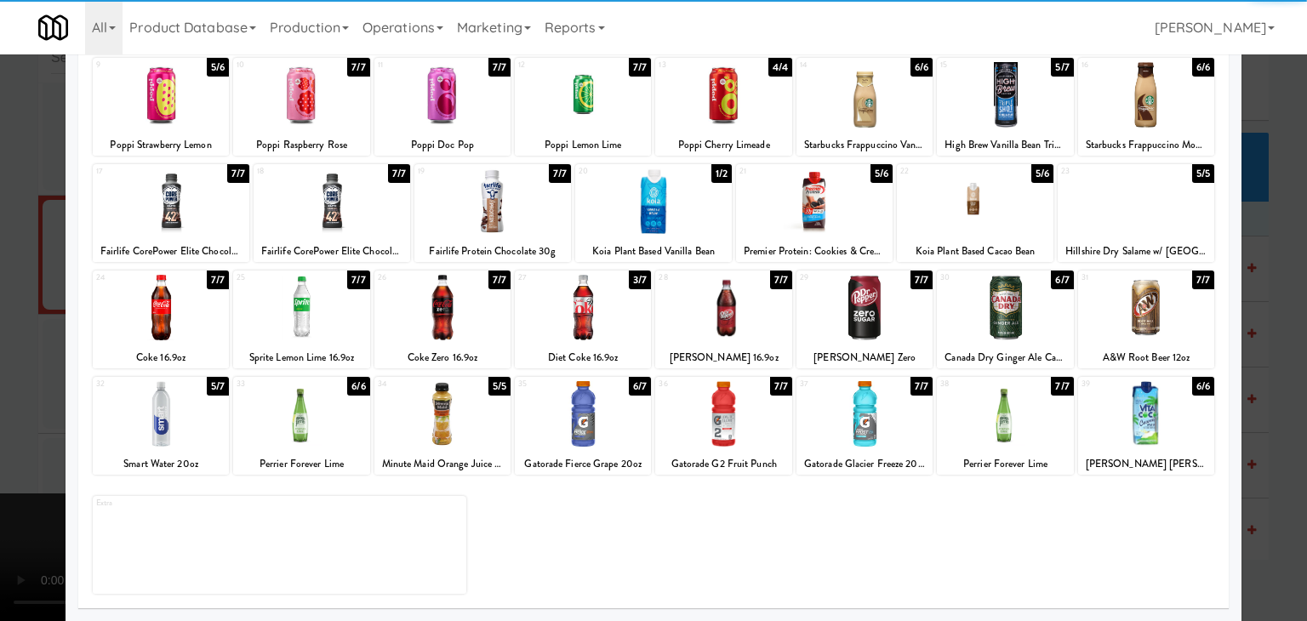
drag, startPoint x: 179, startPoint y: 409, endPoint x: 114, endPoint y: 410, distance: 64.7
click at [176, 409] on div at bounding box center [161, 414] width 136 height 66
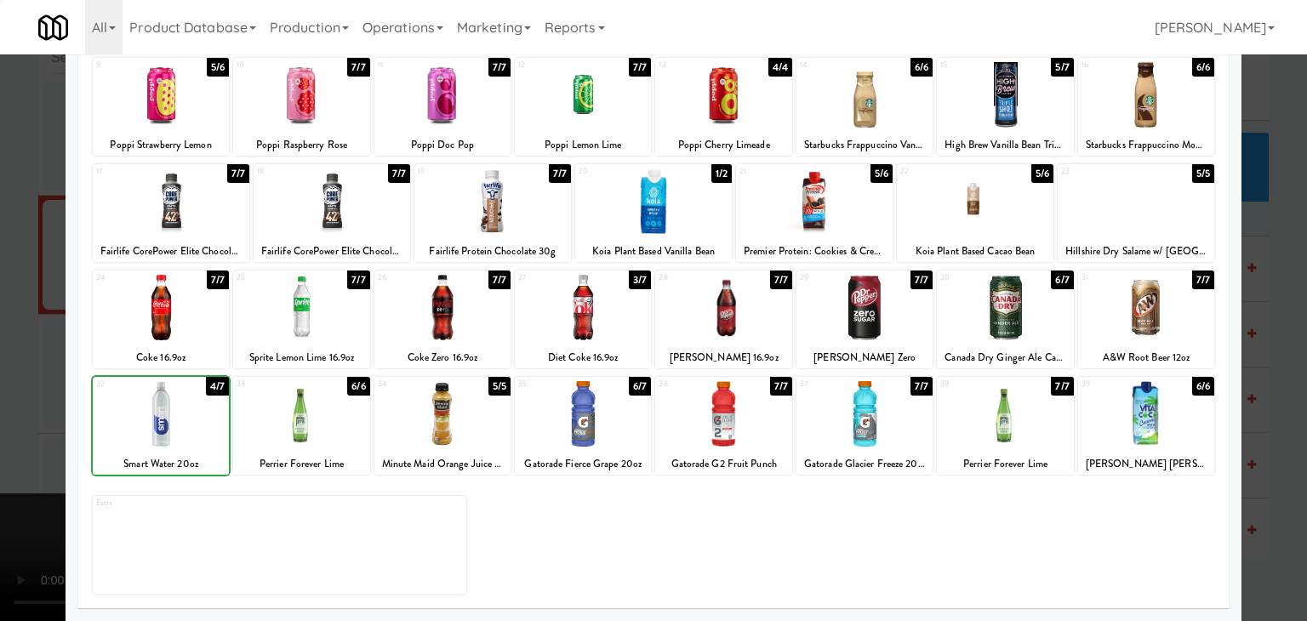
click at [20, 403] on div at bounding box center [653, 310] width 1307 height 621
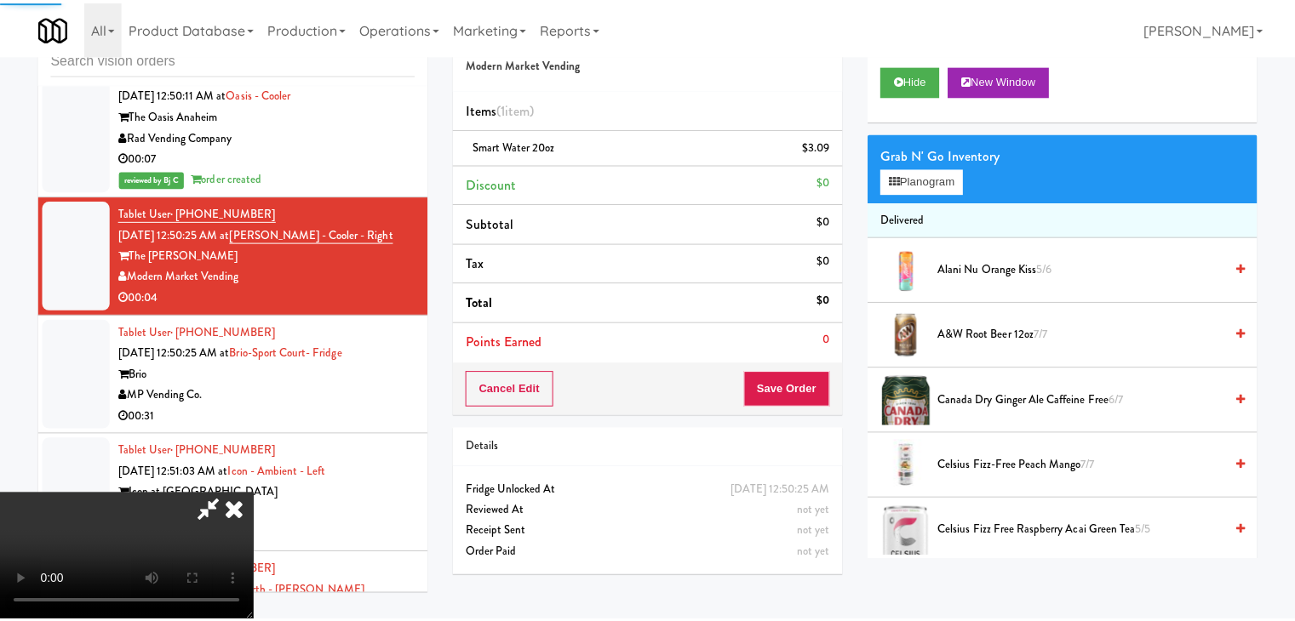
scroll to position [17454, 0]
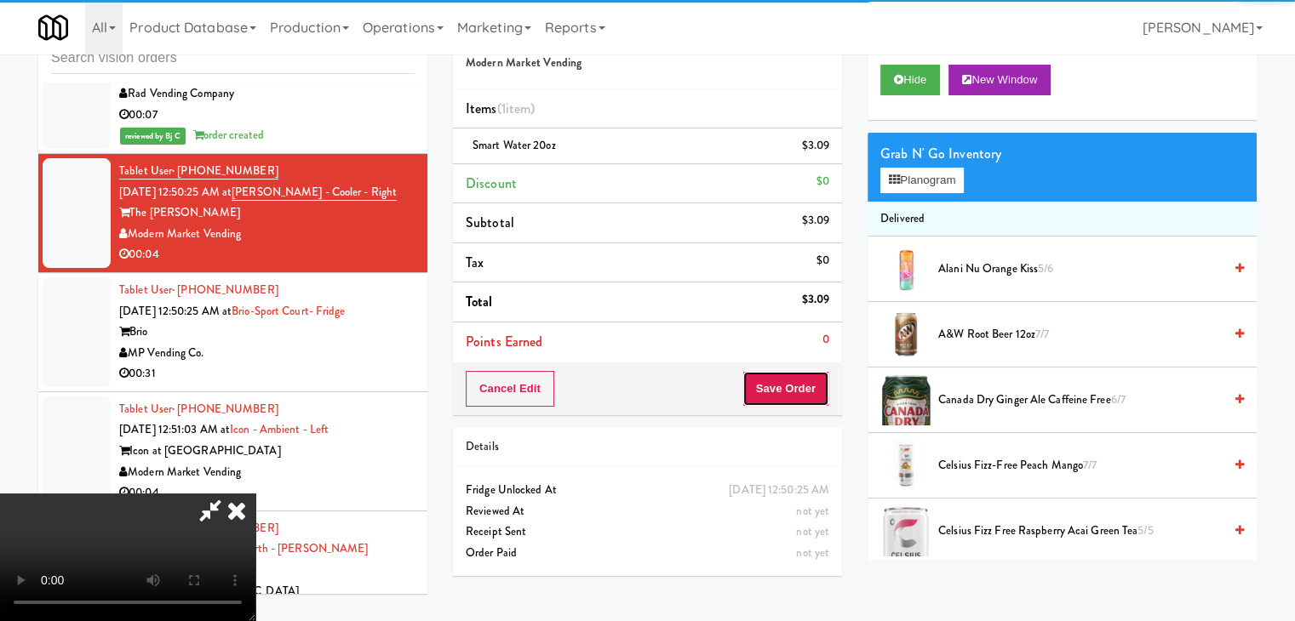
click at [800, 387] on button "Save Order" at bounding box center [785, 389] width 87 height 36
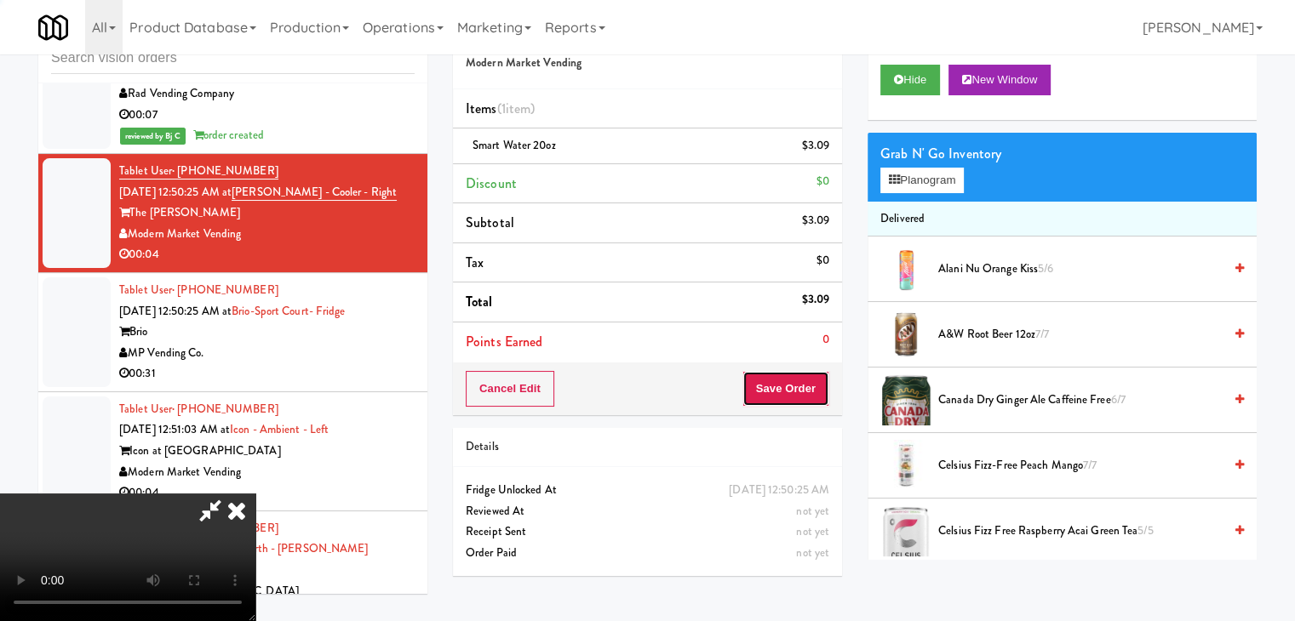
click at [800, 387] on button "Save Order" at bounding box center [785, 389] width 87 height 36
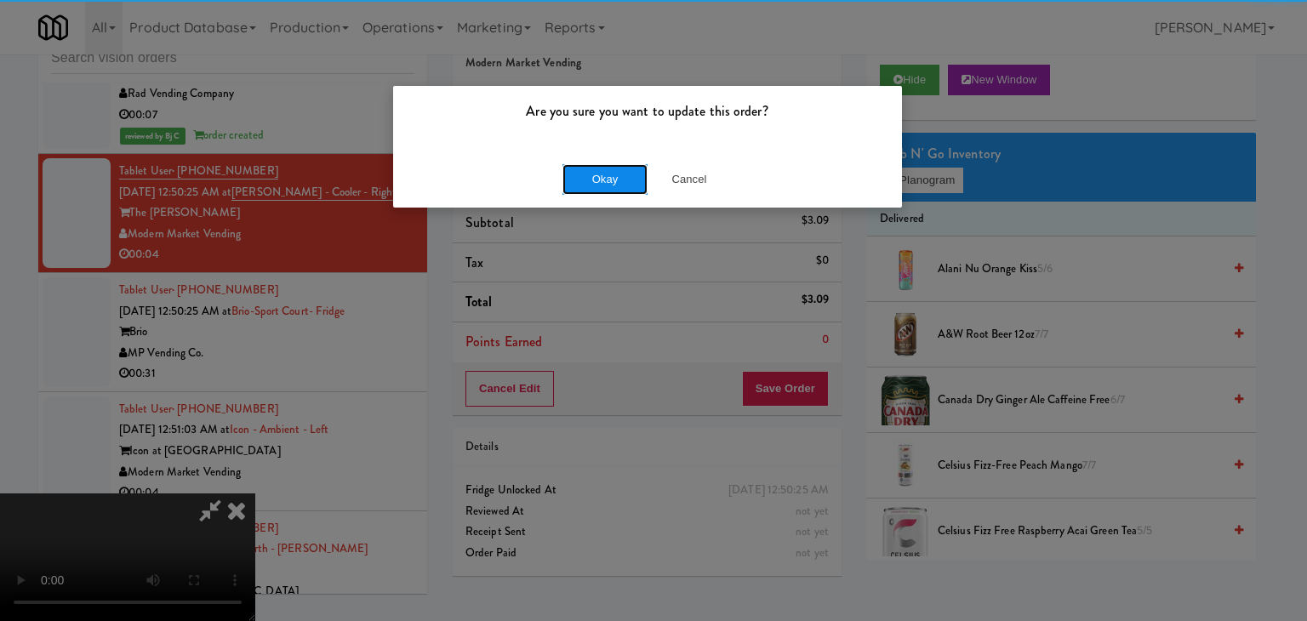
click at [616, 180] on button "Okay" at bounding box center [605, 179] width 85 height 31
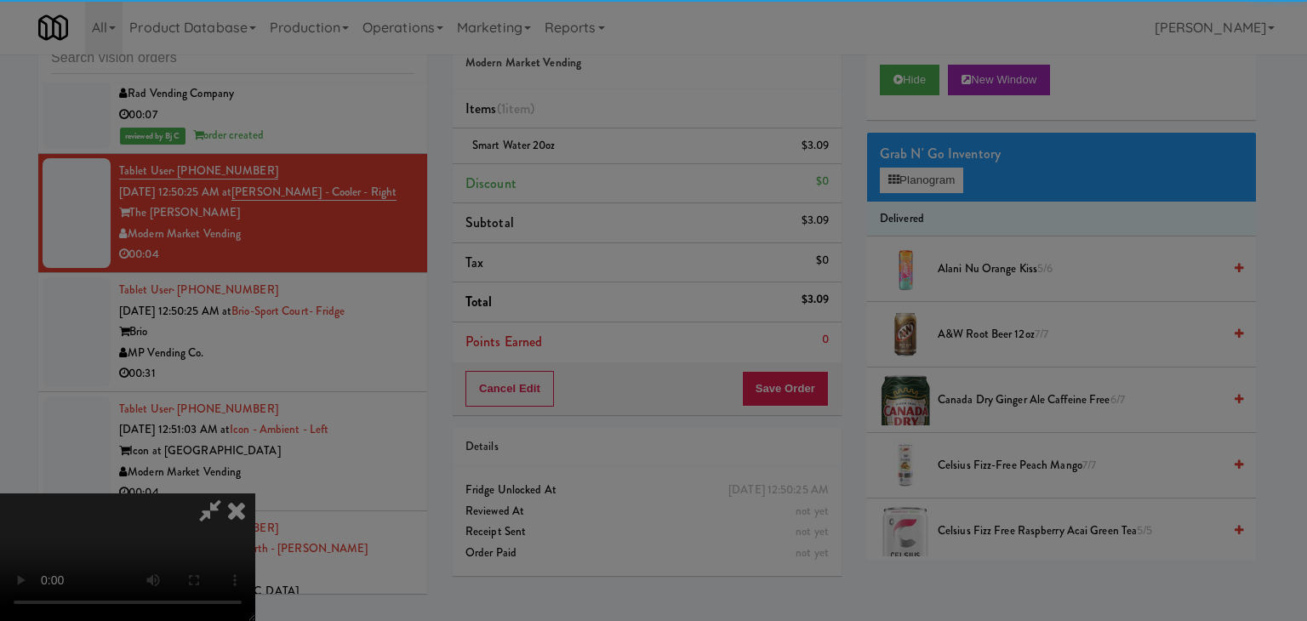
click at [616, 176] on div "Okay Cancel" at bounding box center [647, 147] width 509 height 57
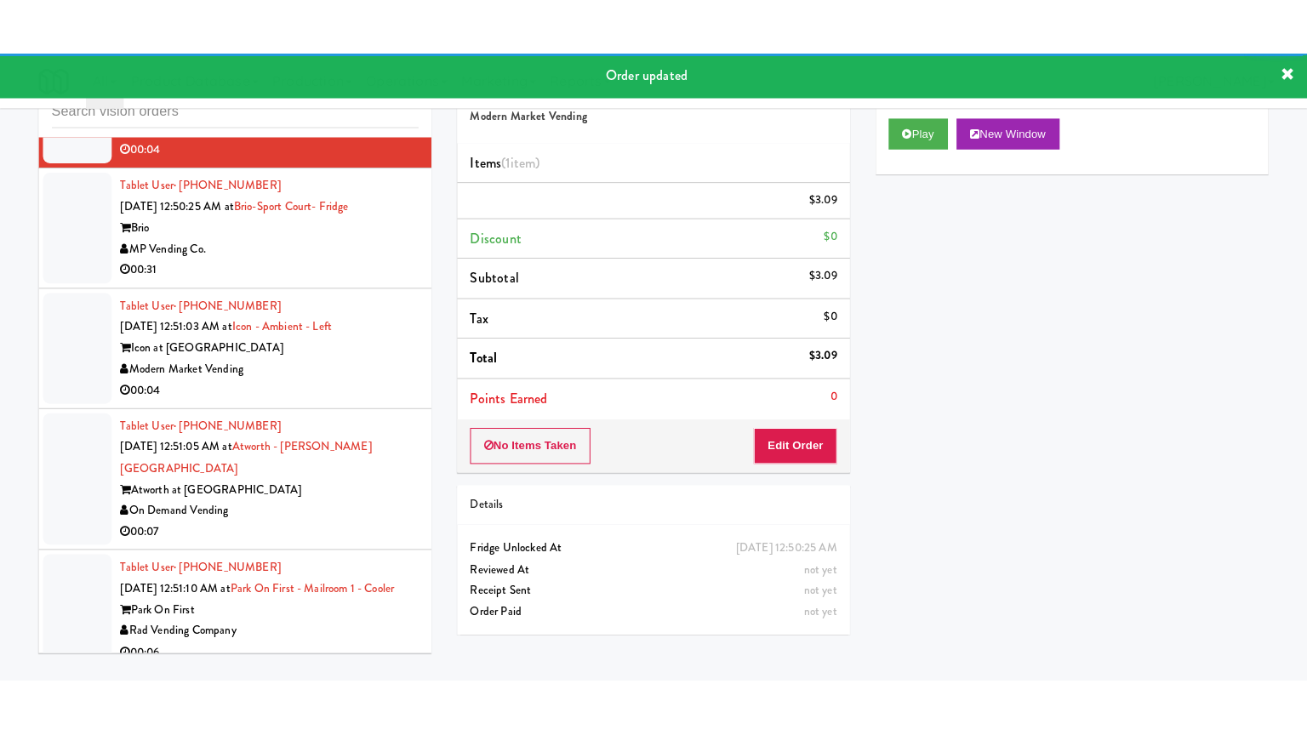
scroll to position [17624, 0]
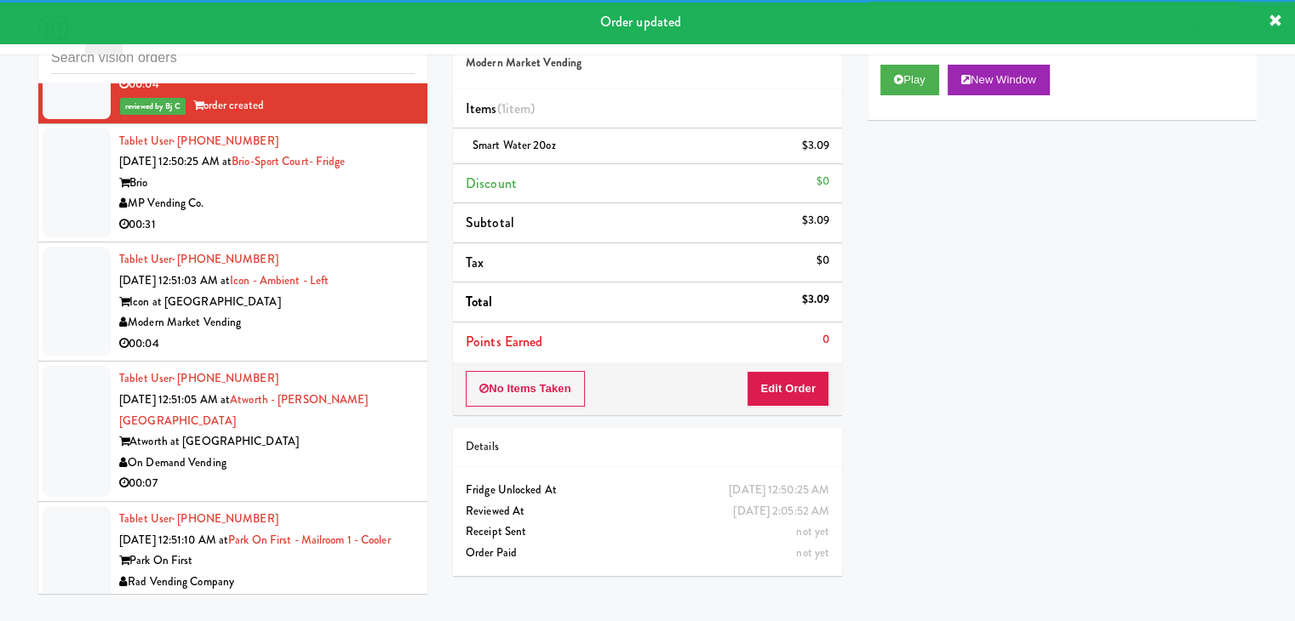
click at [311, 215] on div "MP Vending Co." at bounding box center [266, 203] width 295 height 21
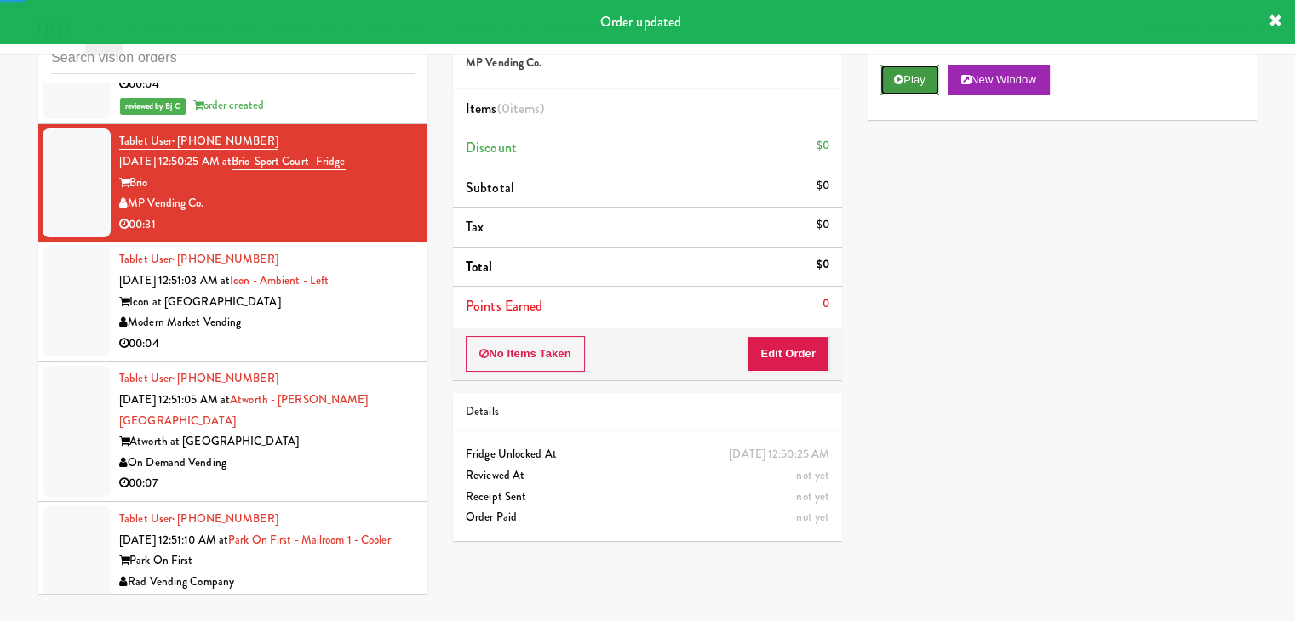
click at [899, 72] on button "Play" at bounding box center [909, 80] width 59 height 31
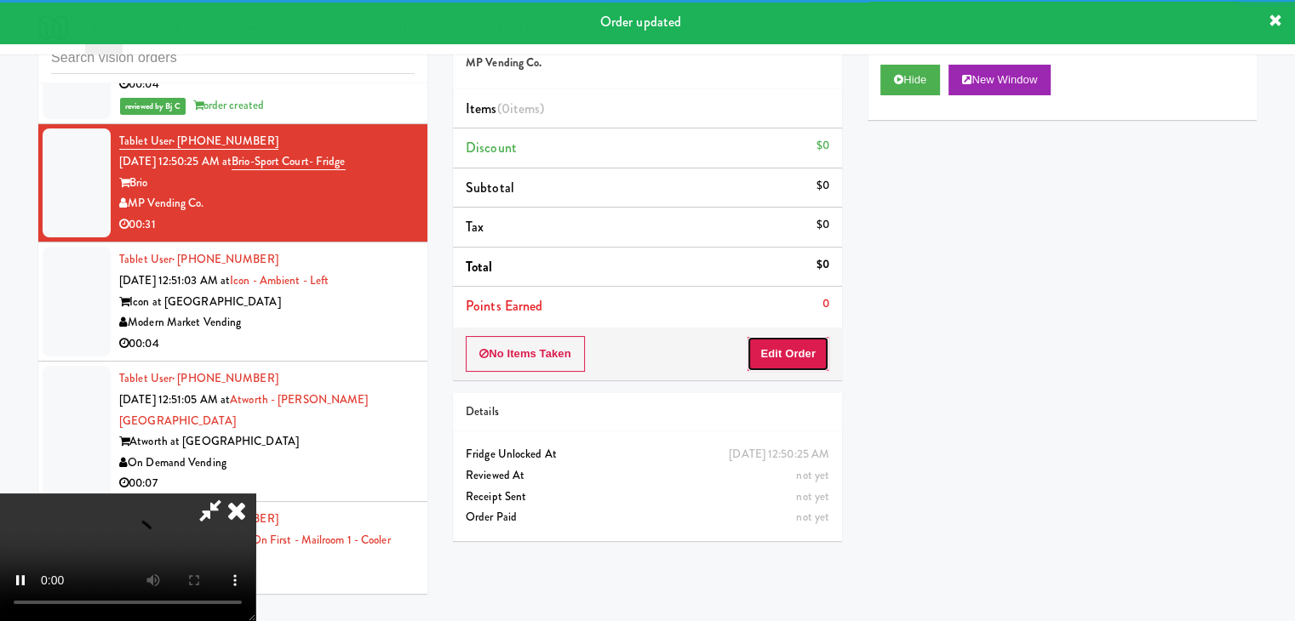
click at [790, 345] on button "Edit Order" at bounding box center [788, 354] width 83 height 36
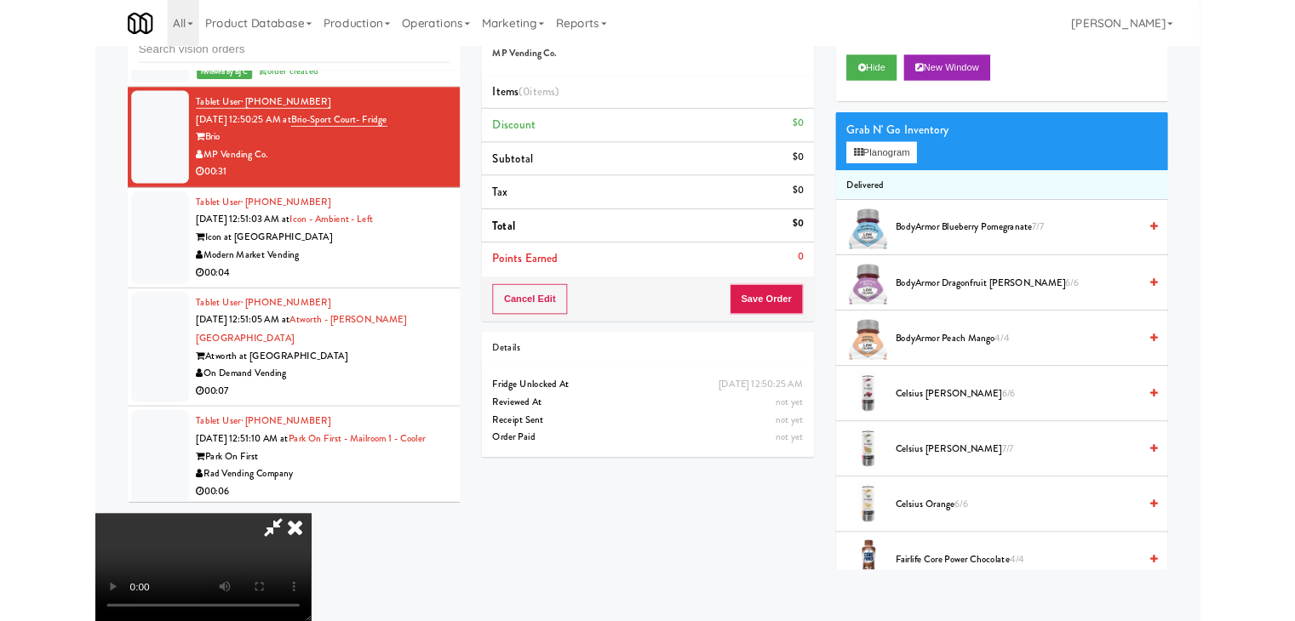
scroll to position [17561, 0]
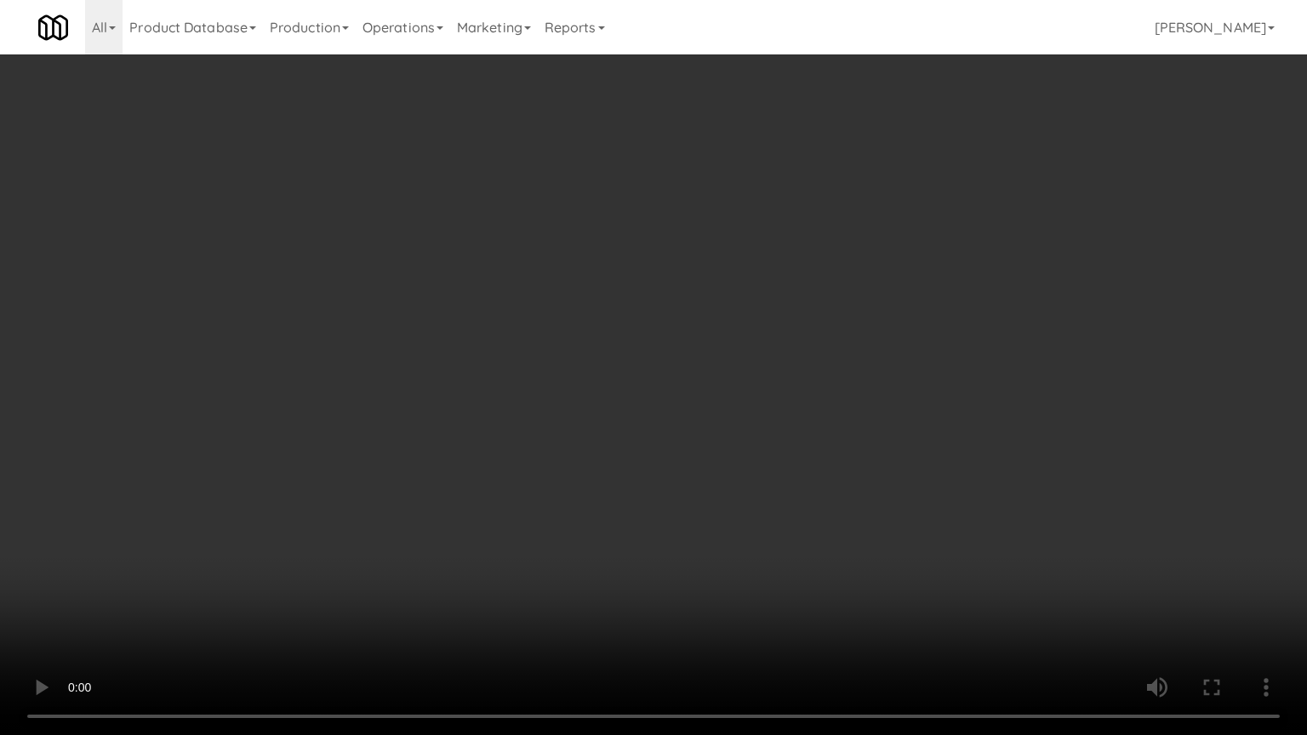
click at [730, 533] on video at bounding box center [653, 367] width 1307 height 735
click at [724, 541] on video at bounding box center [653, 367] width 1307 height 735
click at [739, 530] on video at bounding box center [653, 367] width 1307 height 735
drag, startPoint x: 739, startPoint y: 530, endPoint x: 735, endPoint y: 461, distance: 69.9
click at [739, 530] on video at bounding box center [653, 367] width 1307 height 735
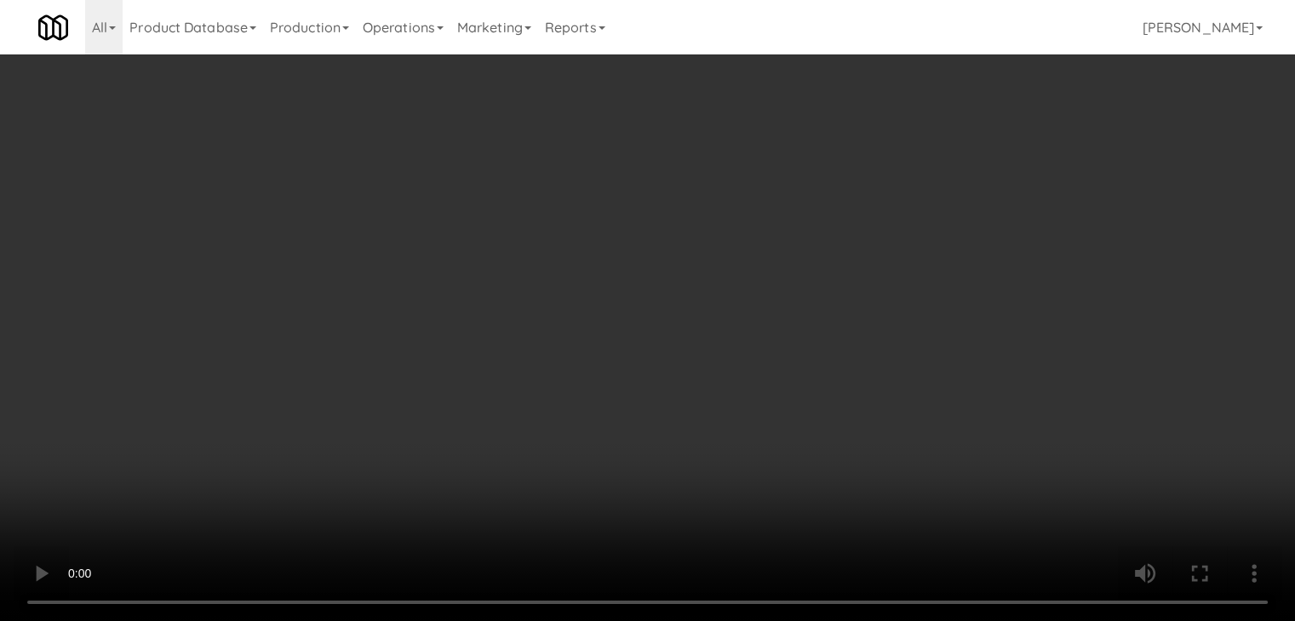
click at [630, 446] on video at bounding box center [647, 310] width 1295 height 621
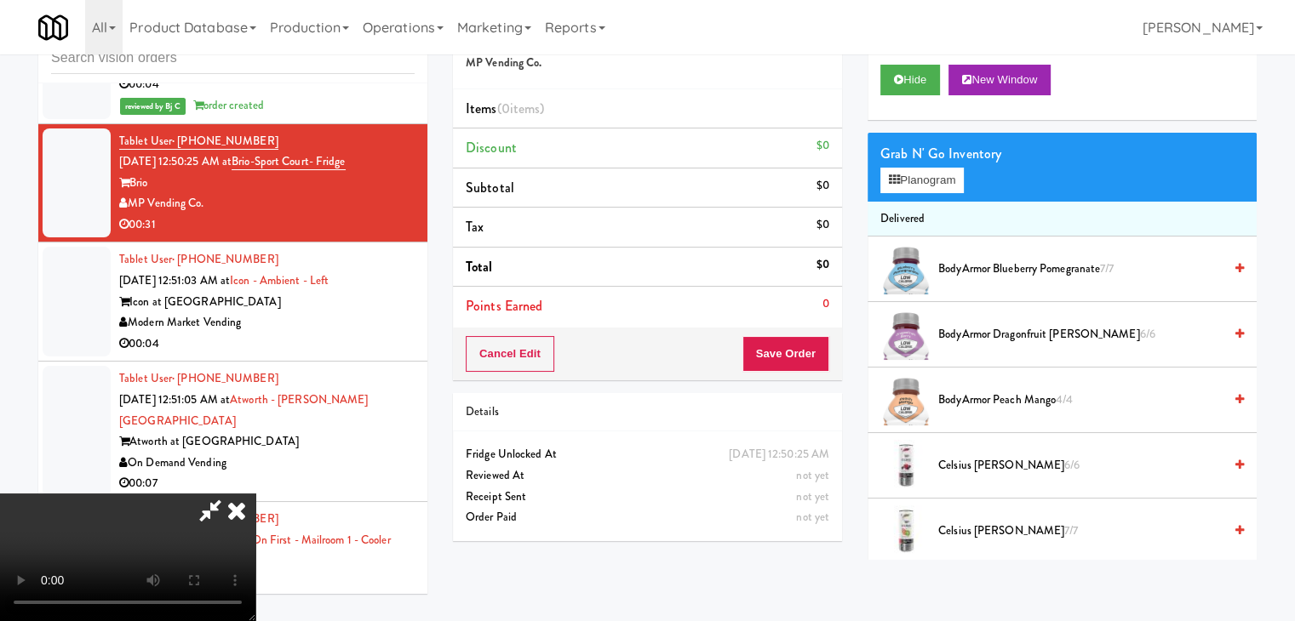
click at [255, 494] on video at bounding box center [127, 558] width 255 height 128
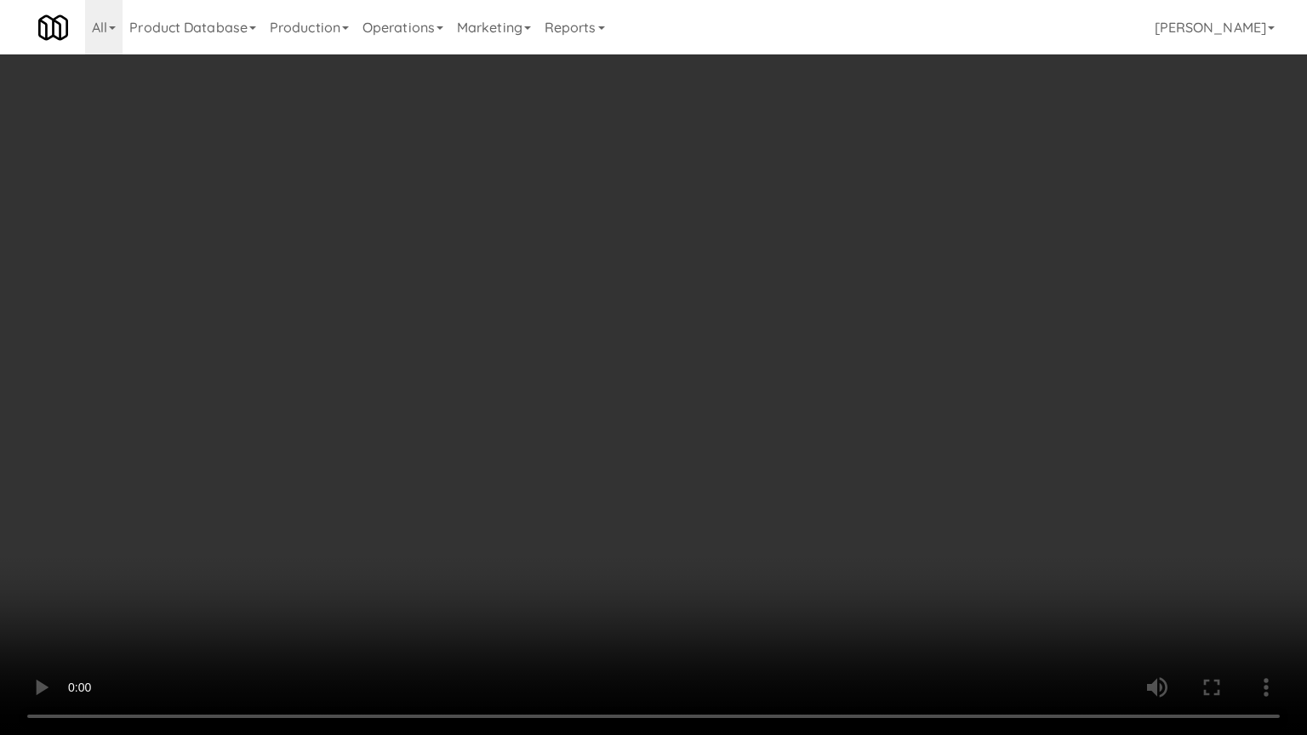
click at [943, 388] on video at bounding box center [653, 367] width 1307 height 735
click at [935, 388] on video at bounding box center [653, 367] width 1307 height 735
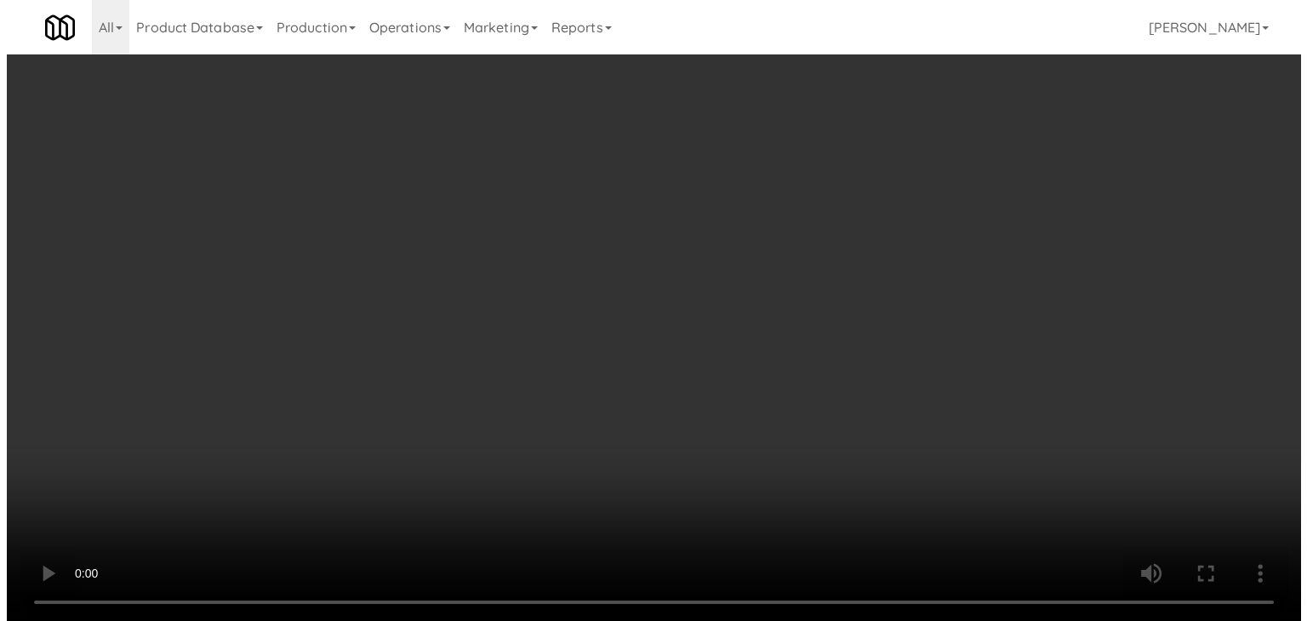
scroll to position [17624, 0]
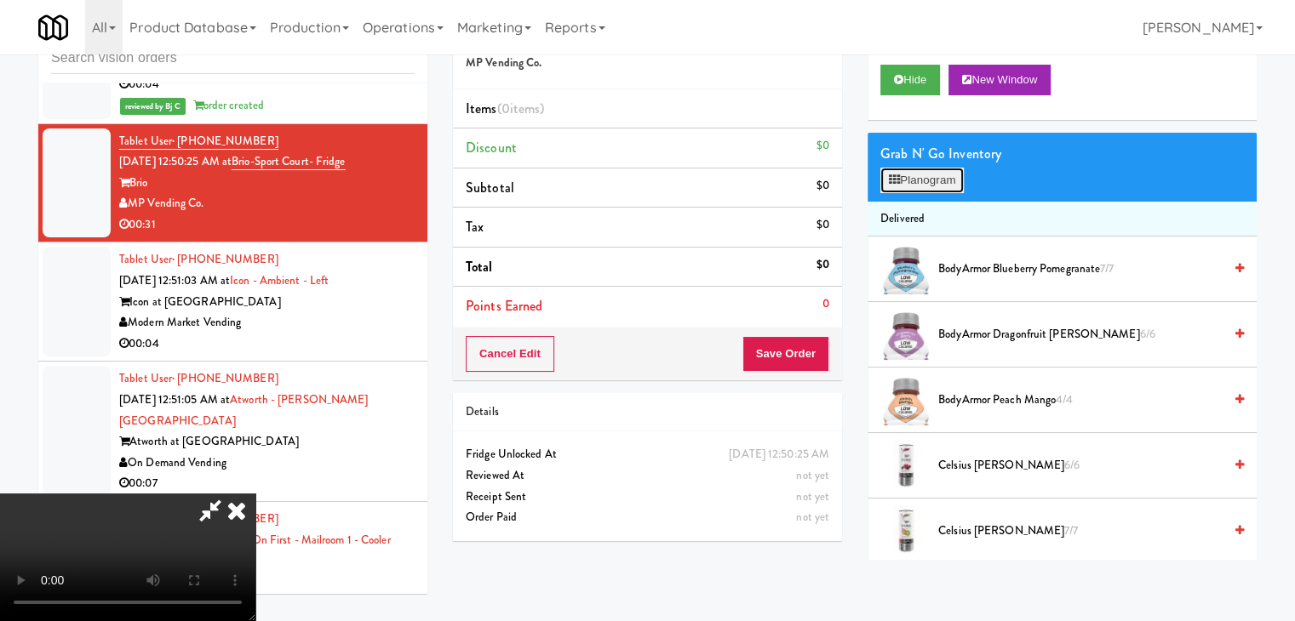
click at [957, 177] on button "Planogram" at bounding box center [921, 181] width 83 height 26
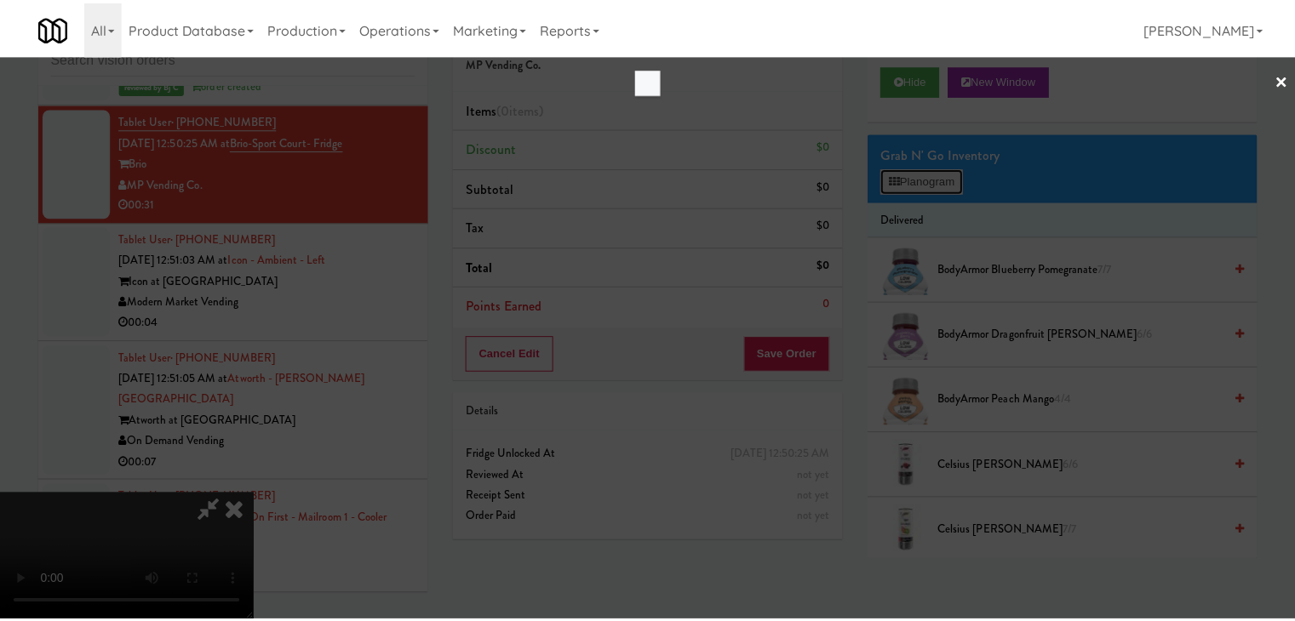
scroll to position [17561, 0]
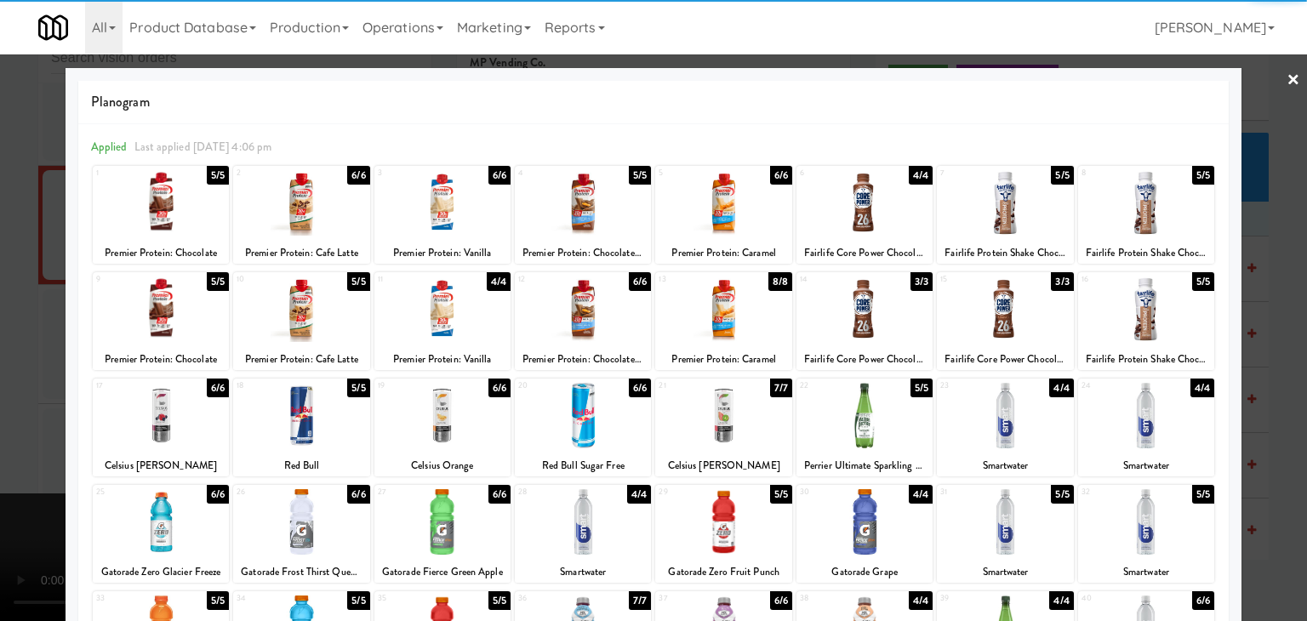
click at [990, 416] on div at bounding box center [1005, 416] width 136 height 66
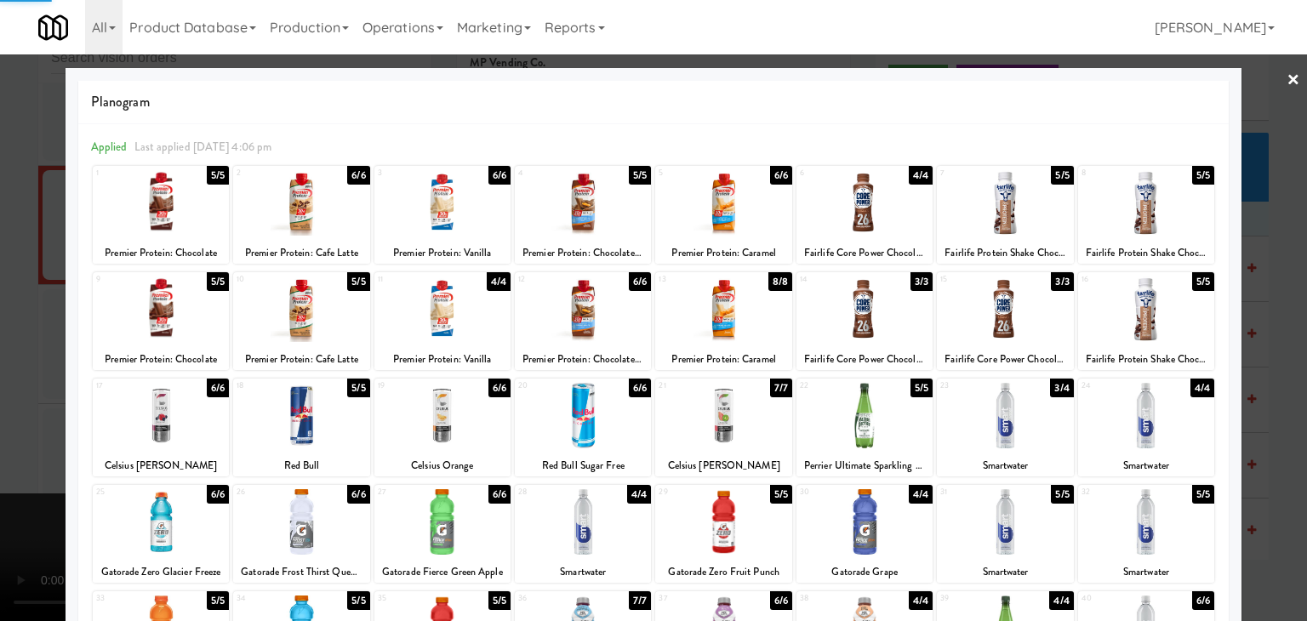
drag, startPoint x: 0, startPoint y: 422, endPoint x: 715, endPoint y: 437, distance: 715.2
click at [53, 419] on div at bounding box center [653, 310] width 1307 height 621
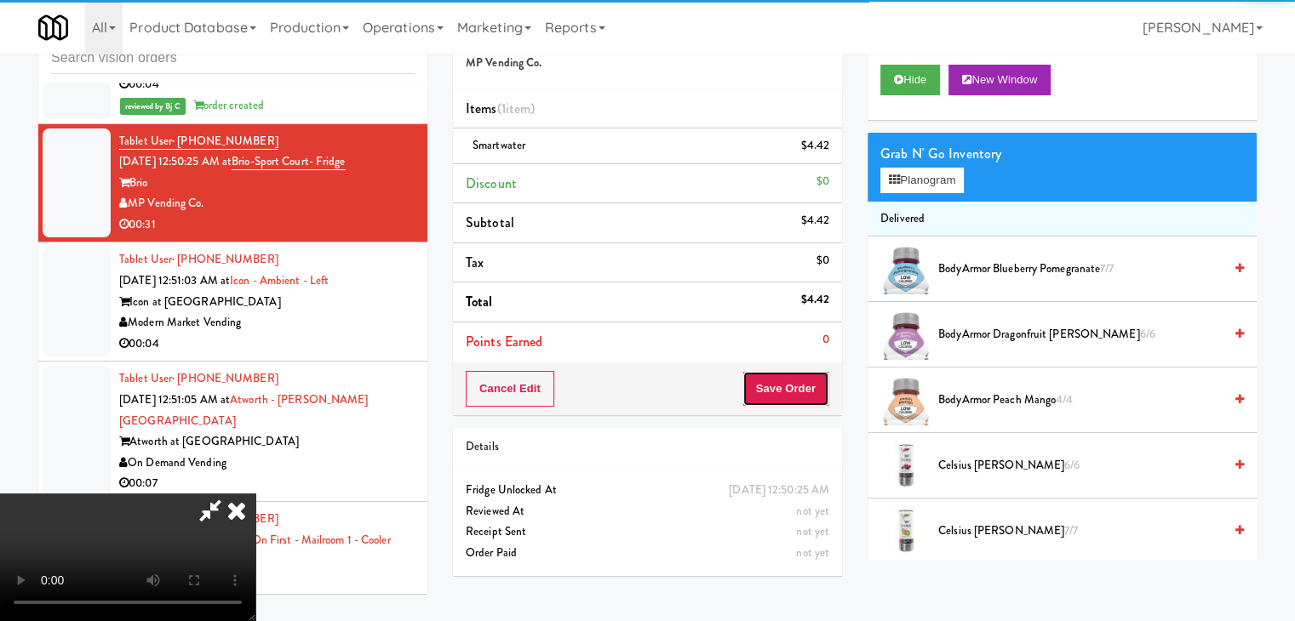
click at [805, 397] on button "Save Order" at bounding box center [785, 389] width 87 height 36
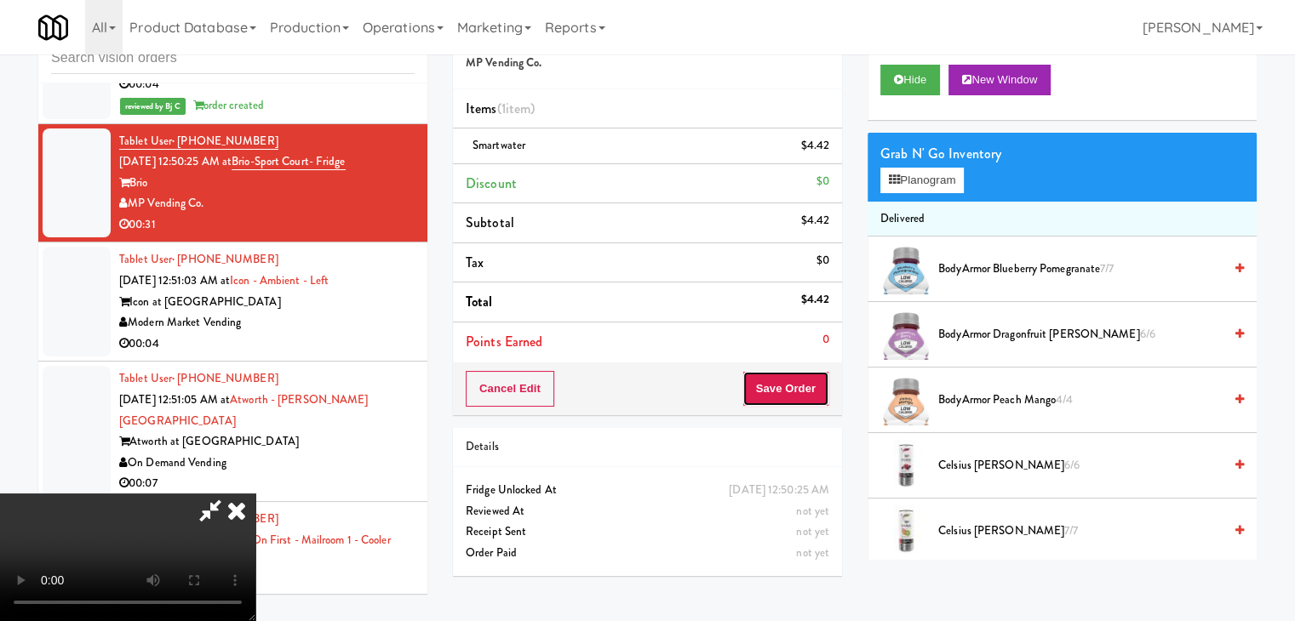
click at [805, 397] on button "Save Order" at bounding box center [785, 389] width 87 height 36
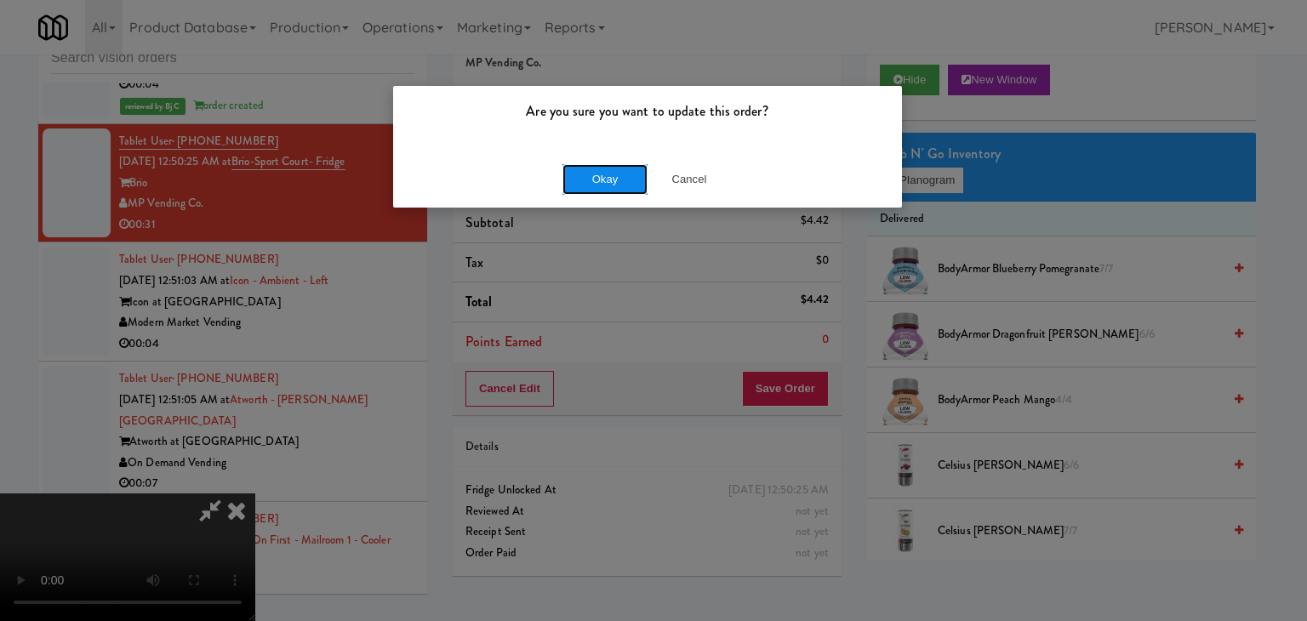
click at [609, 182] on button "Okay" at bounding box center [605, 179] width 85 height 31
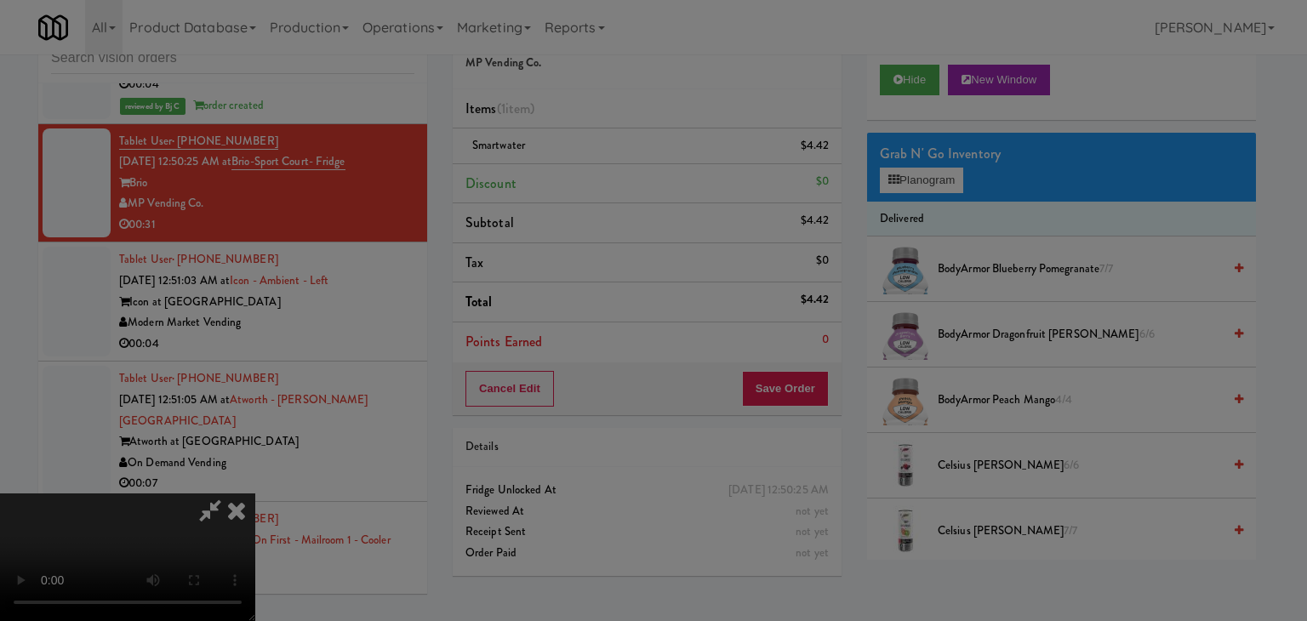
click at [609, 176] on div "Okay Cancel" at bounding box center [647, 147] width 509 height 57
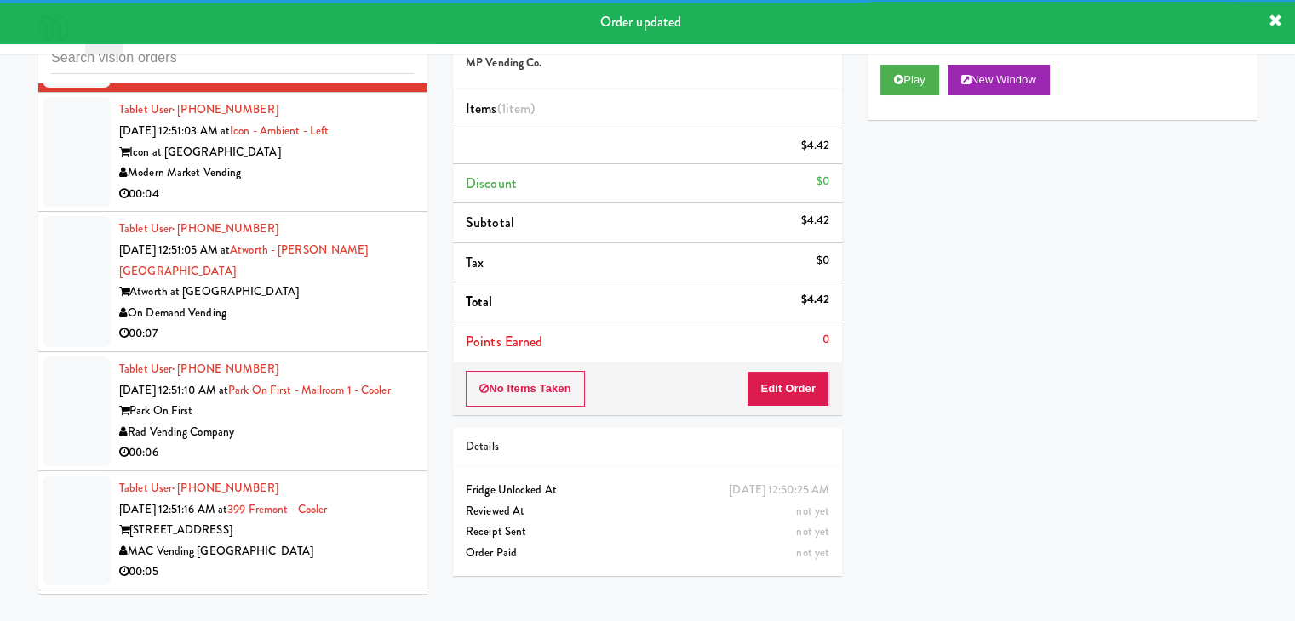
scroll to position [17794, 0]
click at [340, 185] on div "Modern Market Vending" at bounding box center [266, 173] width 295 height 21
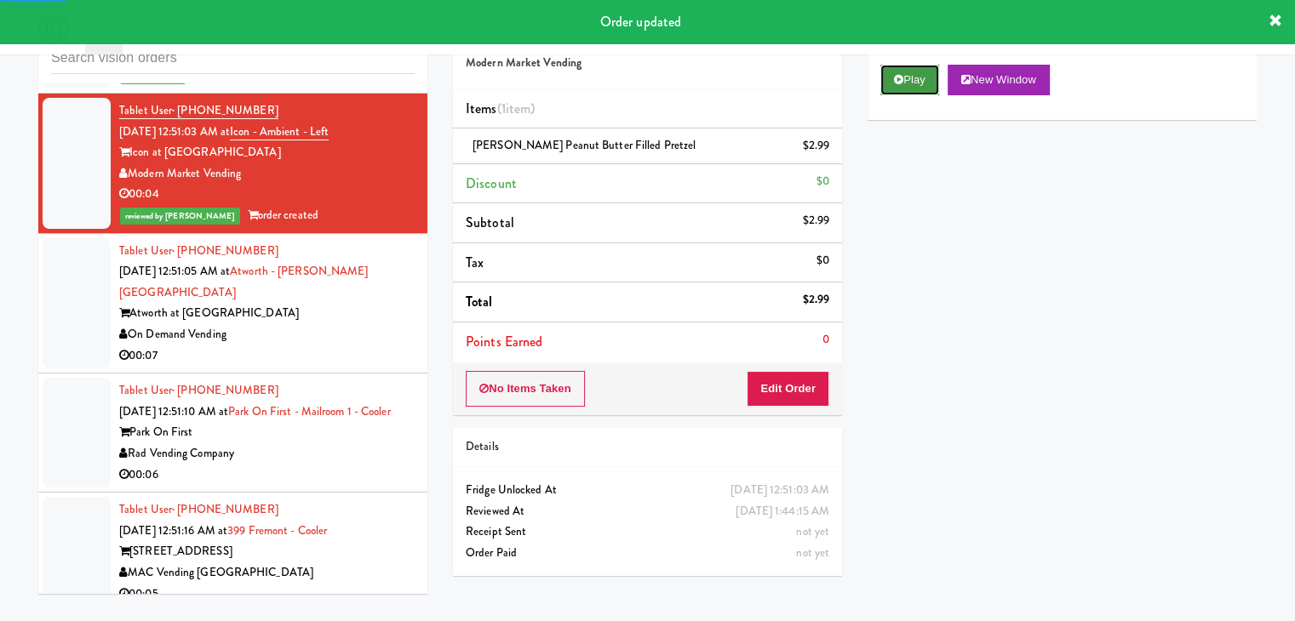
click at [894, 66] on button "Play" at bounding box center [909, 80] width 59 height 31
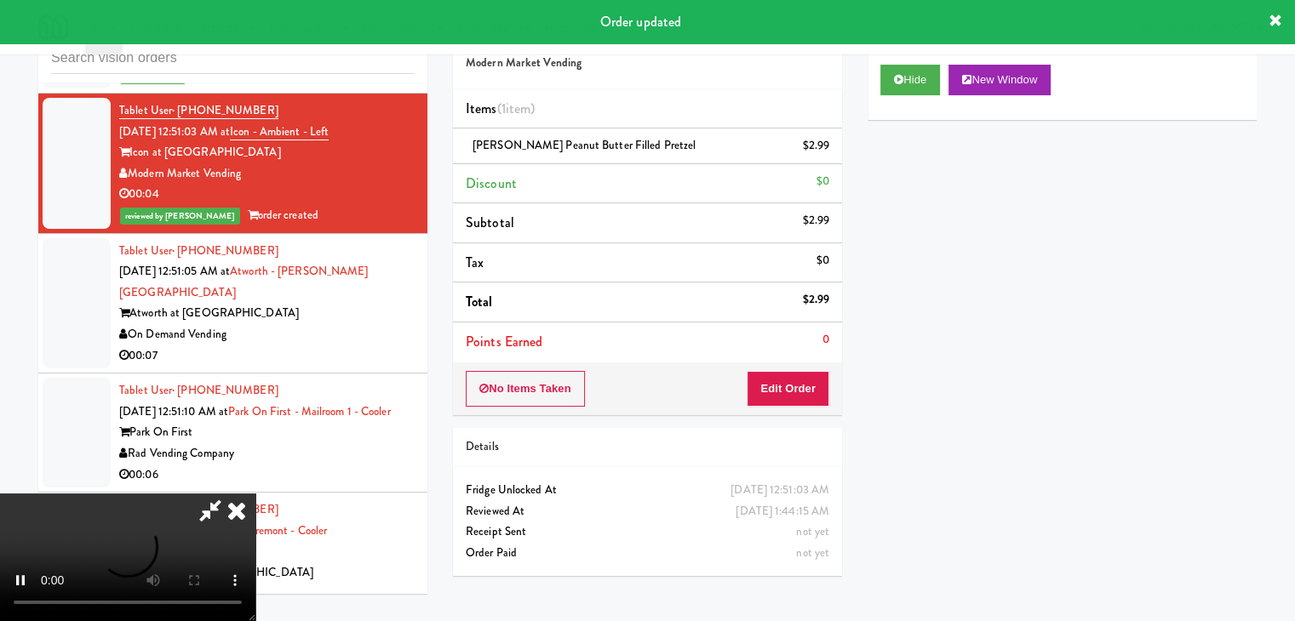
drag, startPoint x: 343, startPoint y: 401, endPoint x: 432, endPoint y: 378, distance: 91.5
click at [346, 367] on div "00:07" at bounding box center [266, 356] width 295 height 21
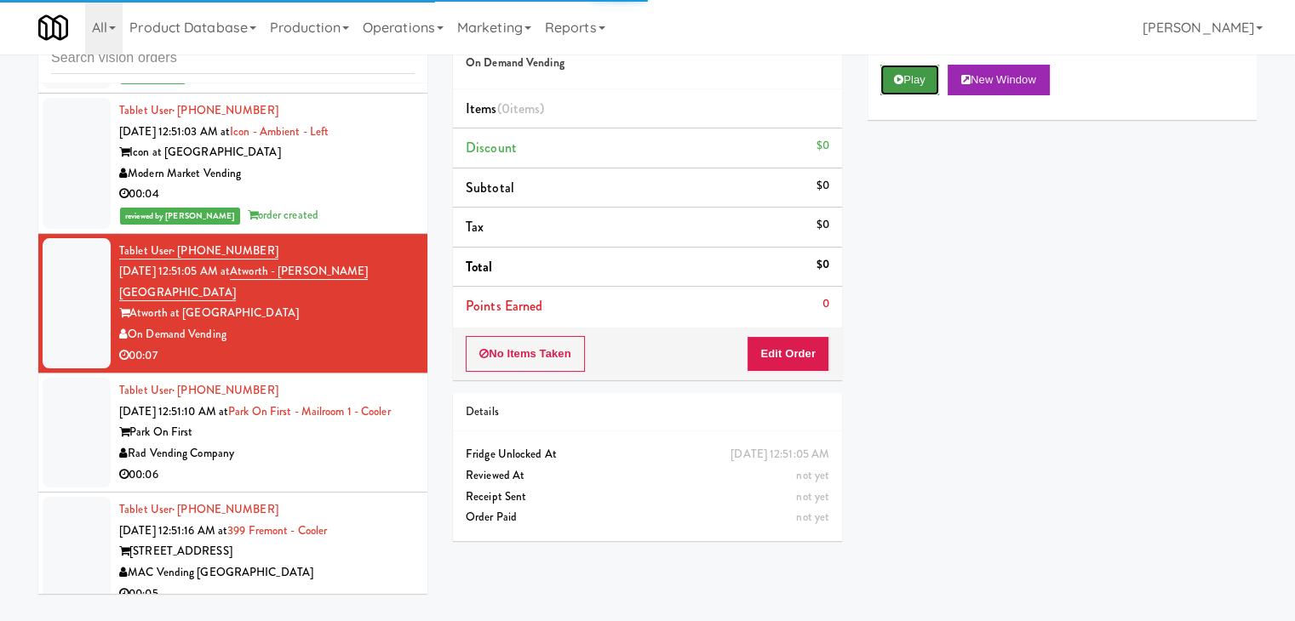
click at [919, 83] on button "Play" at bounding box center [909, 80] width 59 height 31
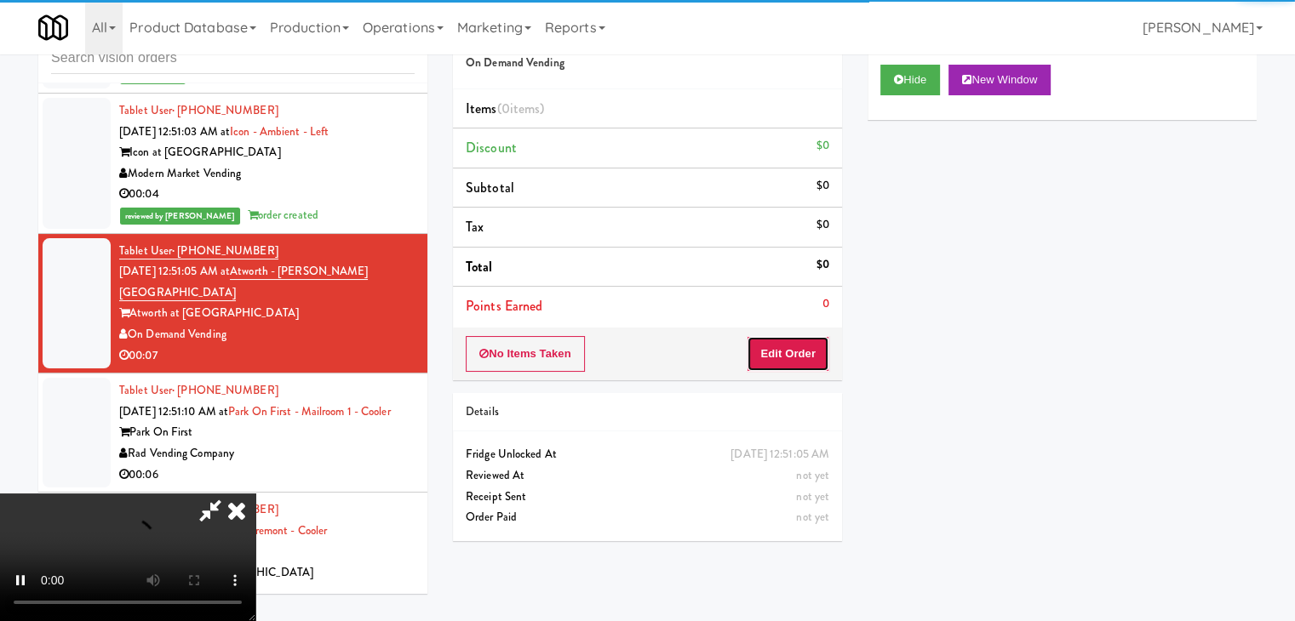
click at [781, 362] on button "Edit Order" at bounding box center [788, 354] width 83 height 36
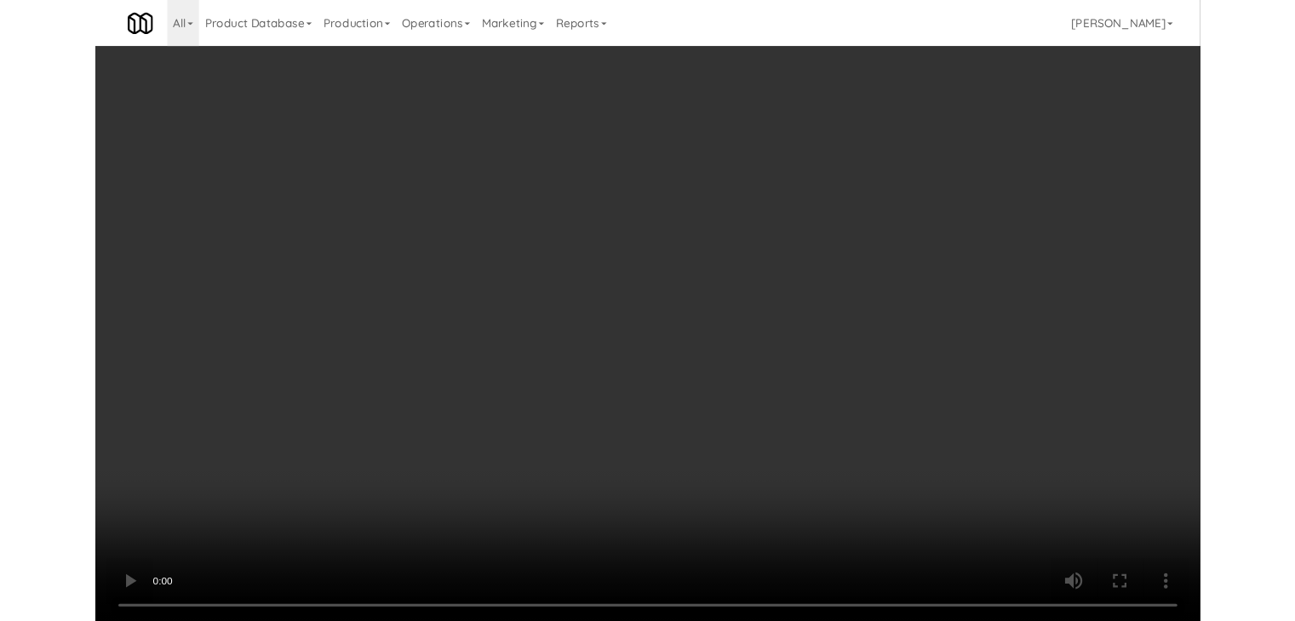
scroll to position [17730, 0]
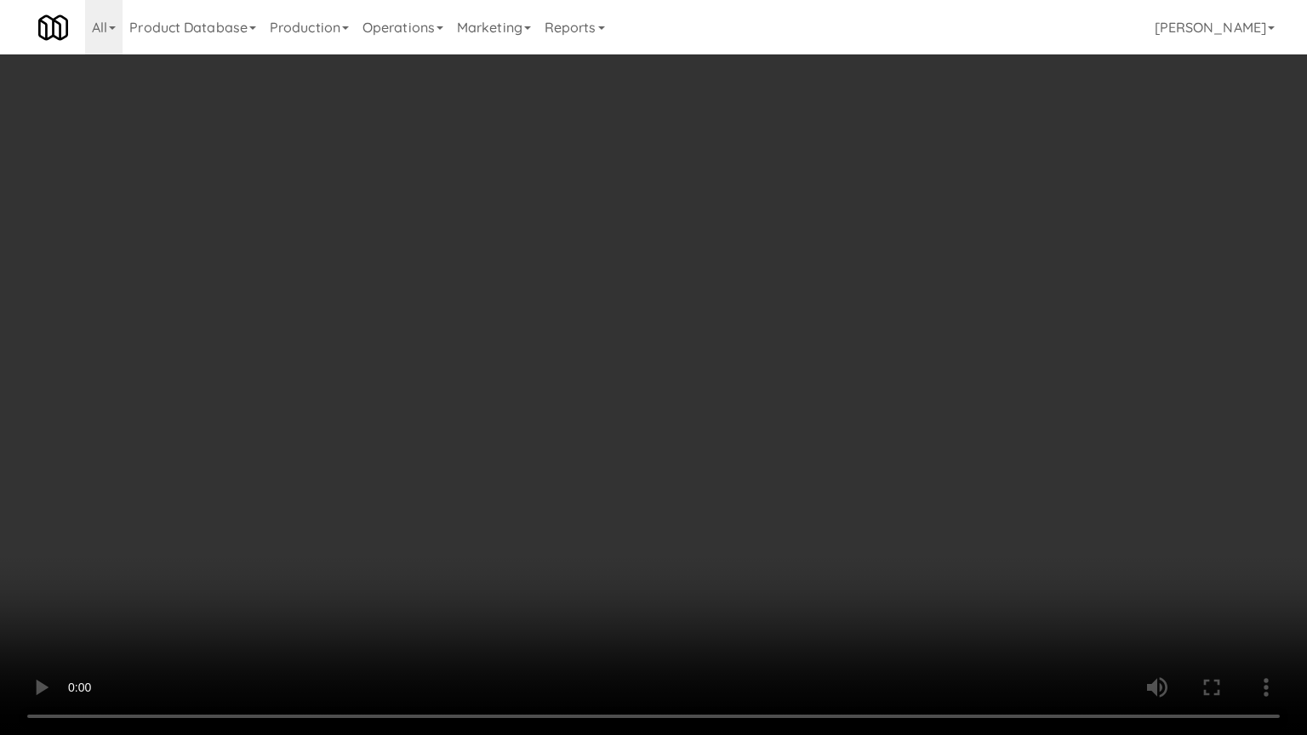
click at [752, 514] on video at bounding box center [653, 367] width 1307 height 735
click at [752, 516] on video at bounding box center [653, 367] width 1307 height 735
click at [775, 507] on video at bounding box center [653, 367] width 1307 height 735
click at [817, 483] on video at bounding box center [653, 367] width 1307 height 735
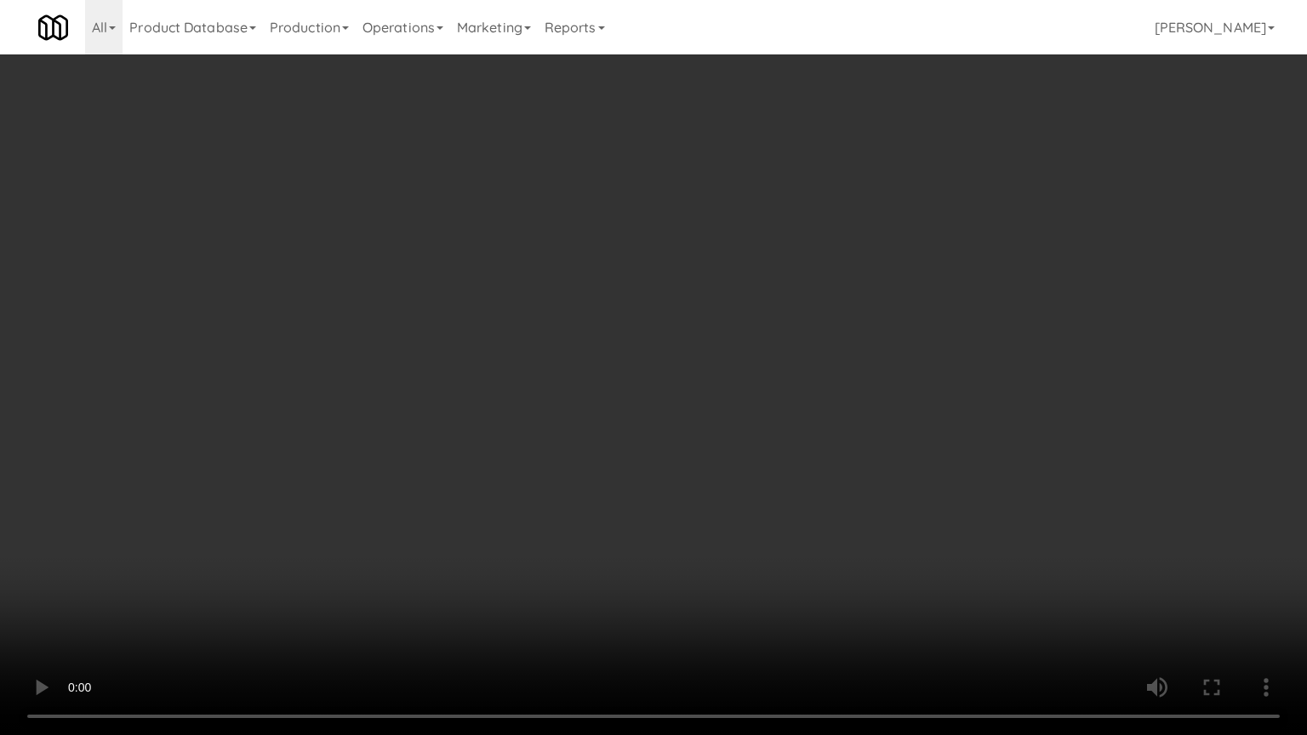
click at [815, 480] on video at bounding box center [653, 367] width 1307 height 735
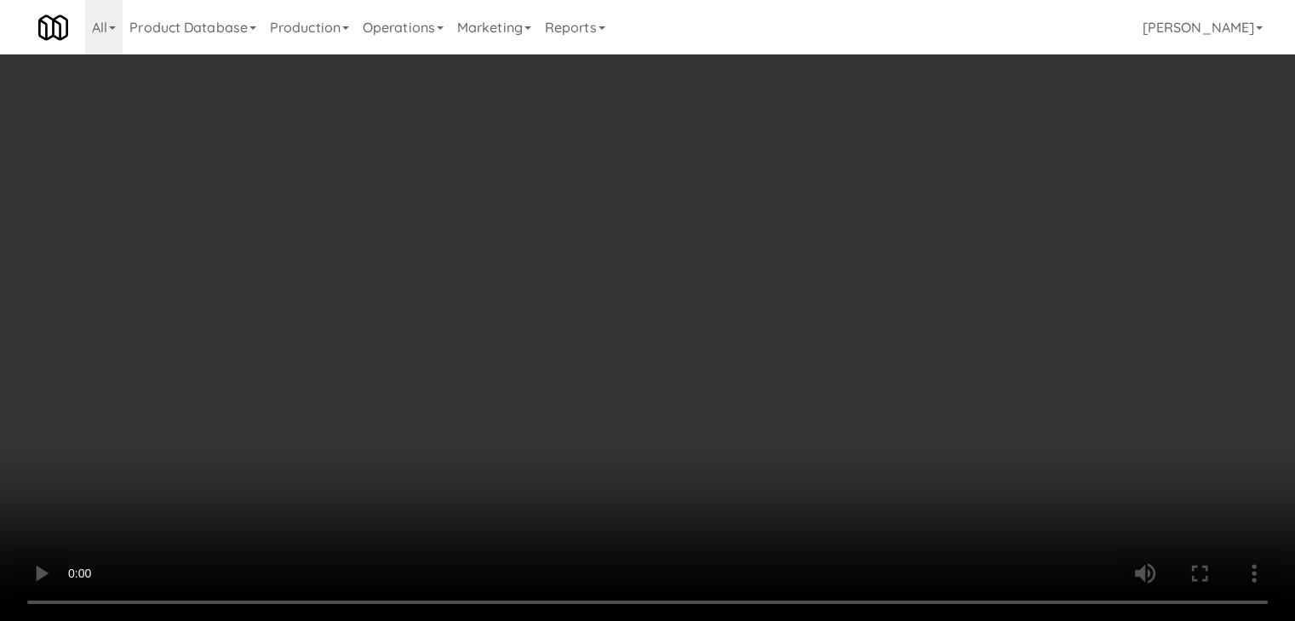
click at [913, 177] on button "Planogram" at bounding box center [921, 181] width 83 height 26
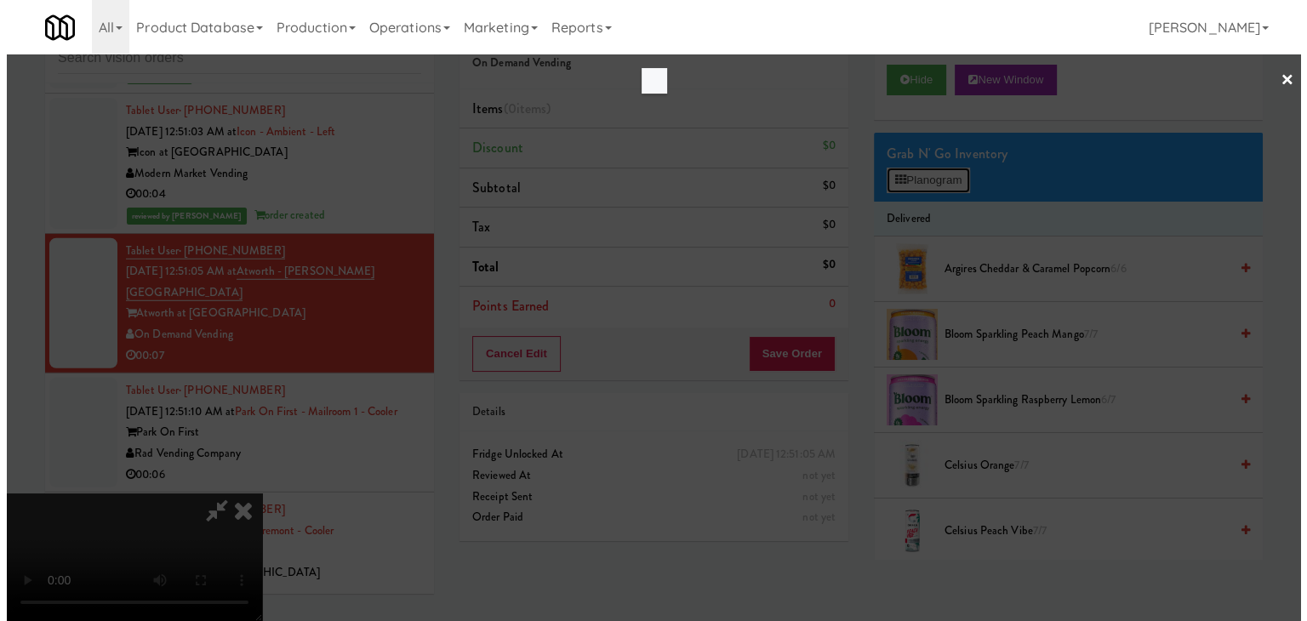
scroll to position [17730, 0]
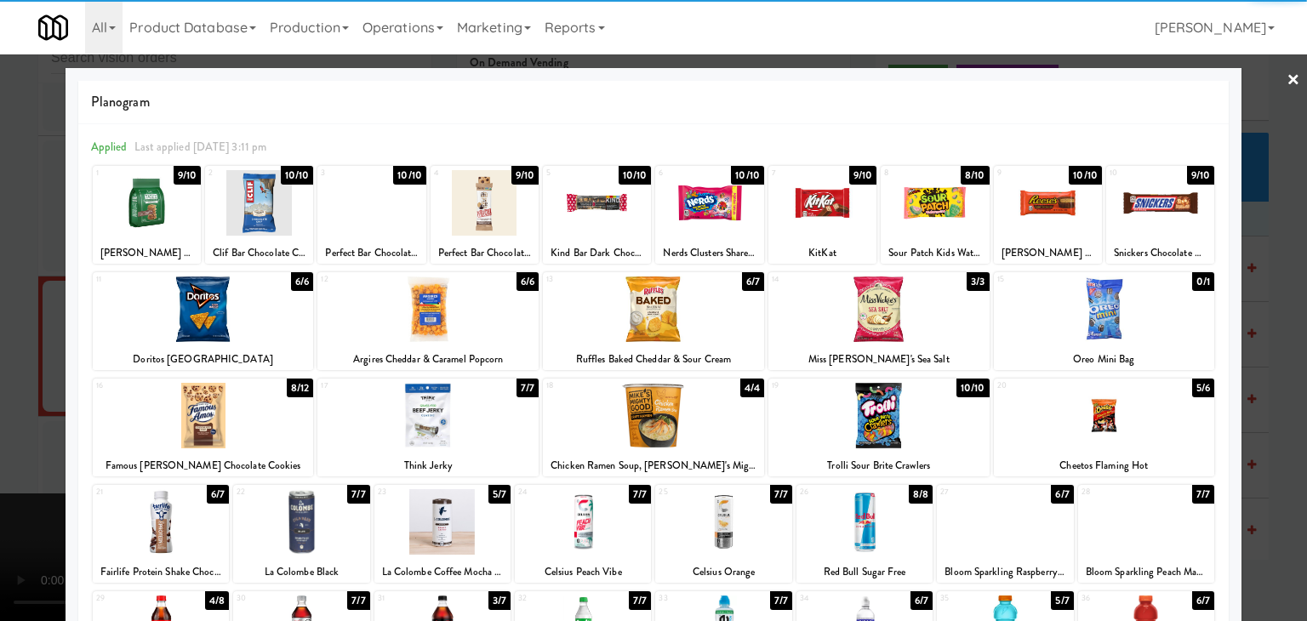
drag, startPoint x: 203, startPoint y: 422, endPoint x: 249, endPoint y: 422, distance: 45.1
click at [205, 422] on div at bounding box center [203, 416] width 221 height 66
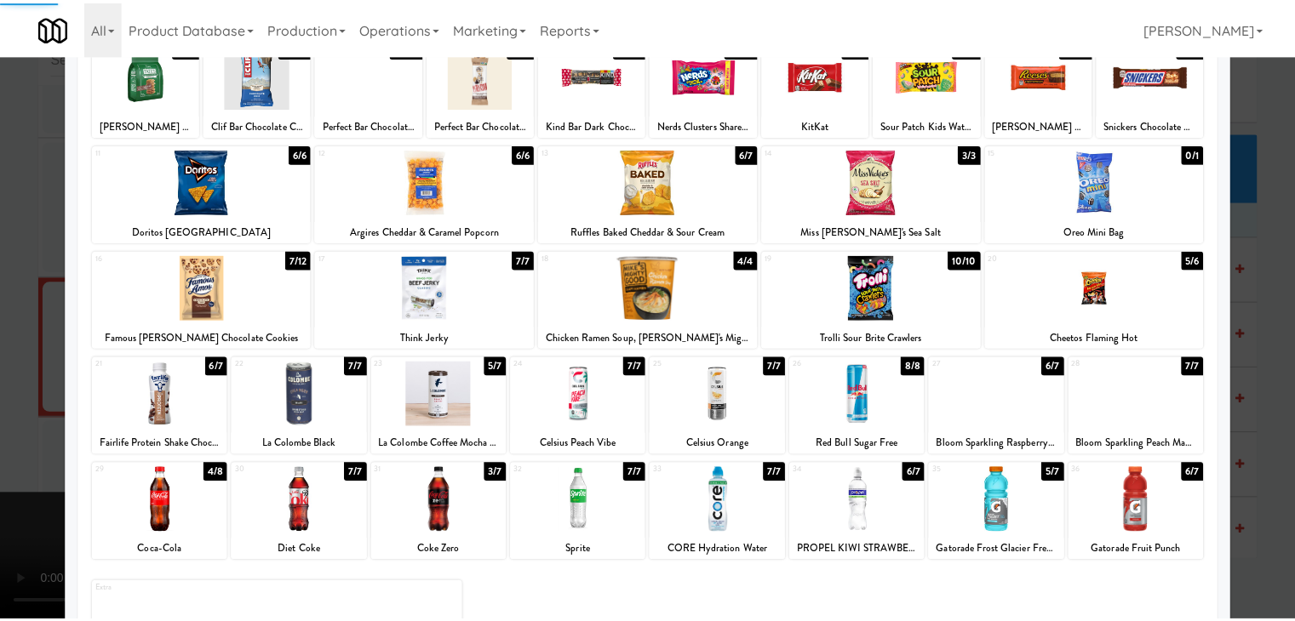
scroll to position [215, 0]
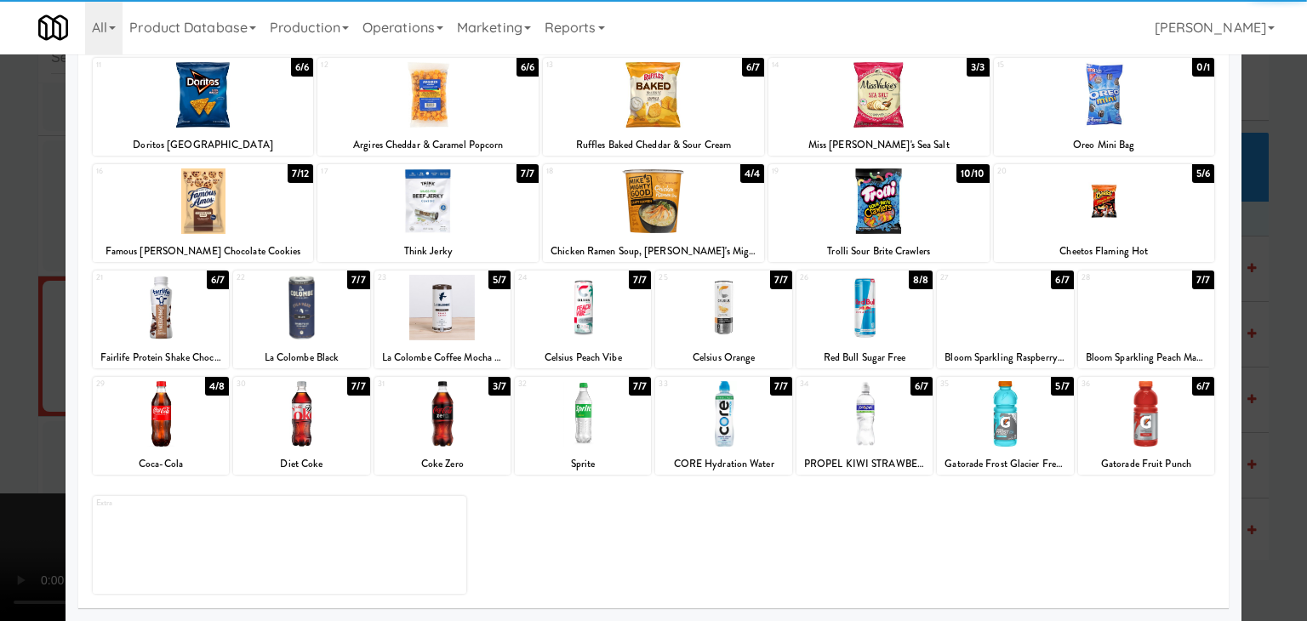
drag, startPoint x: 399, startPoint y: 430, endPoint x: 386, endPoint y: 430, distance: 13.6
click at [400, 430] on div at bounding box center [443, 414] width 136 height 66
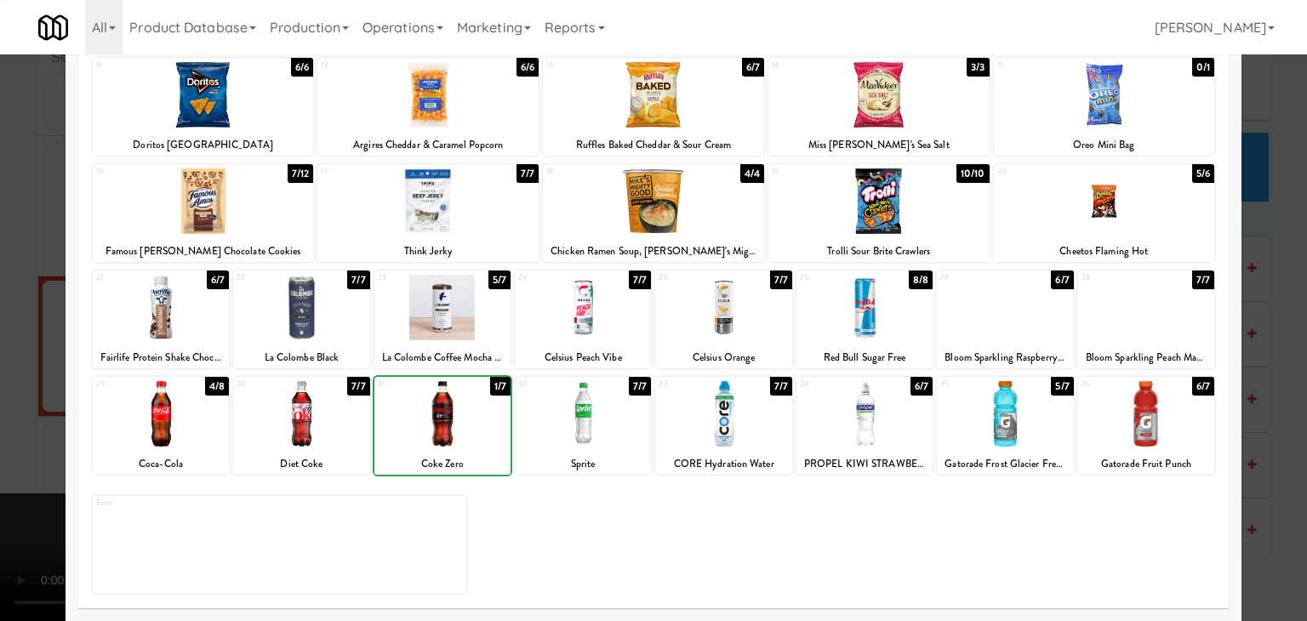
drag, startPoint x: 0, startPoint y: 444, endPoint x: 392, endPoint y: 405, distance: 393.5
click at [14, 443] on div at bounding box center [653, 310] width 1307 height 621
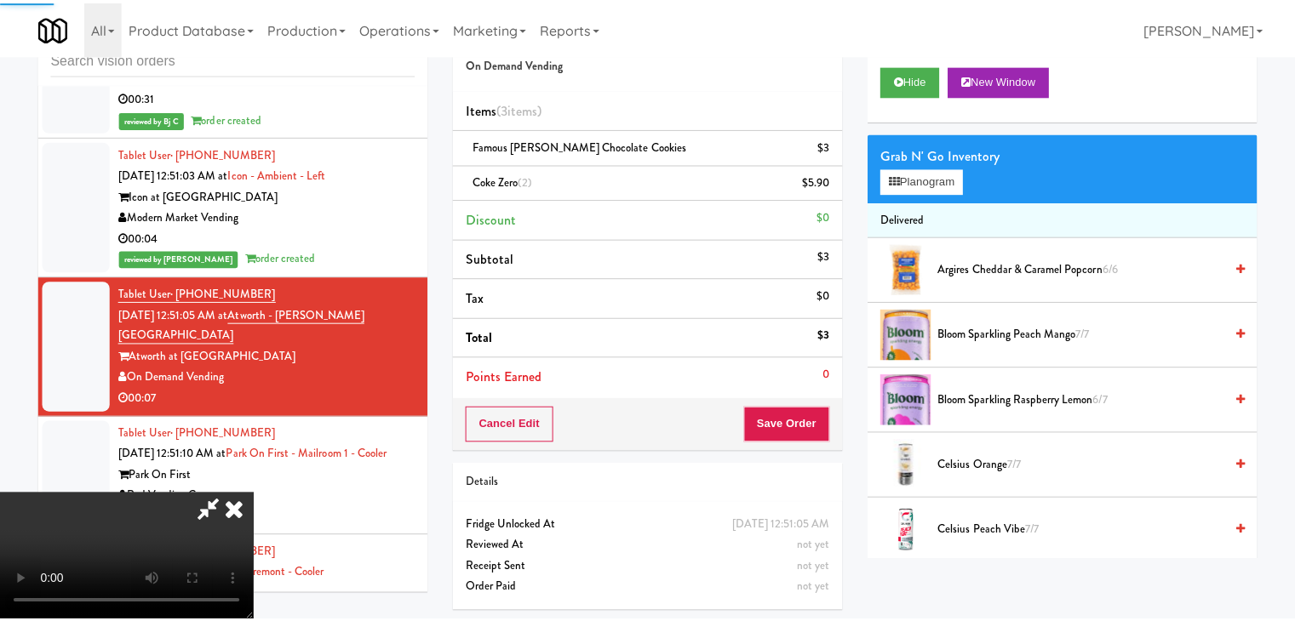
scroll to position [17794, 0]
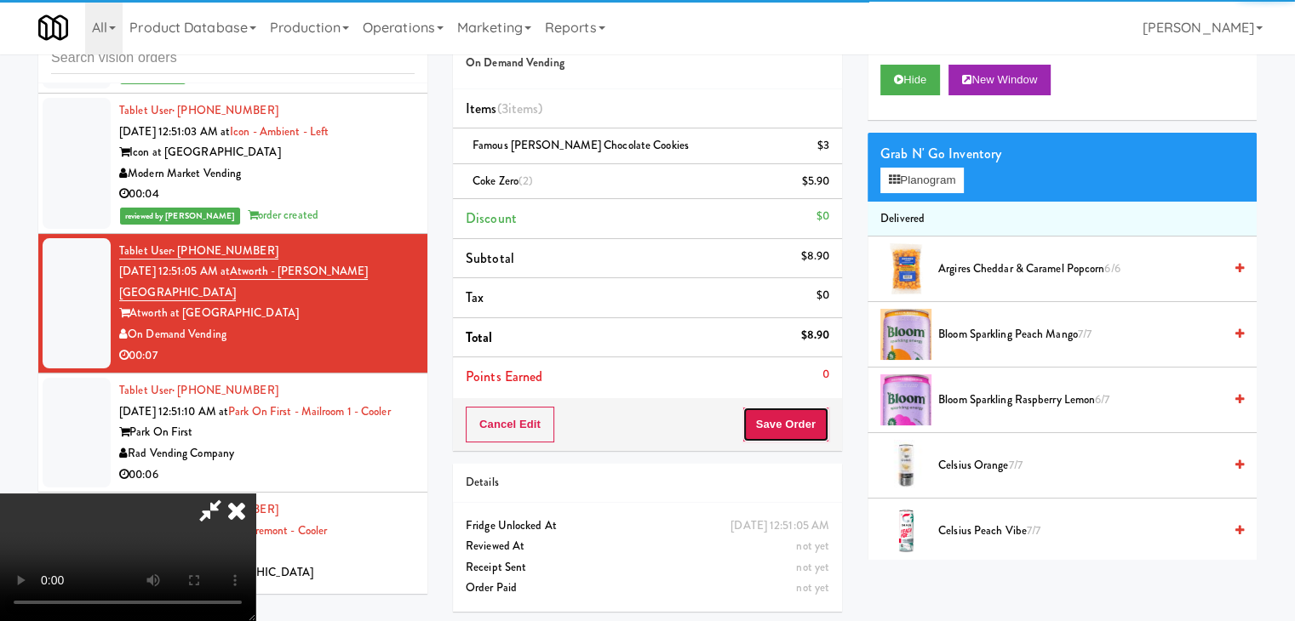
click at [802, 429] on button "Save Order" at bounding box center [785, 425] width 87 height 36
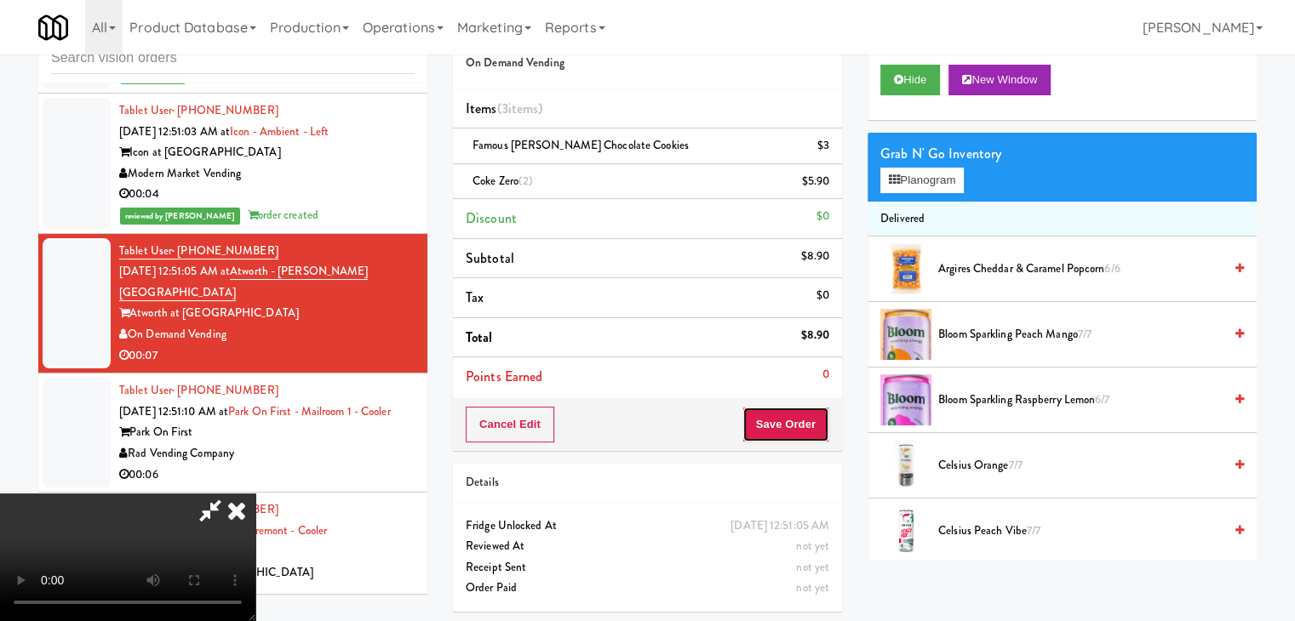
click at [802, 429] on button "Save Order" at bounding box center [785, 425] width 87 height 36
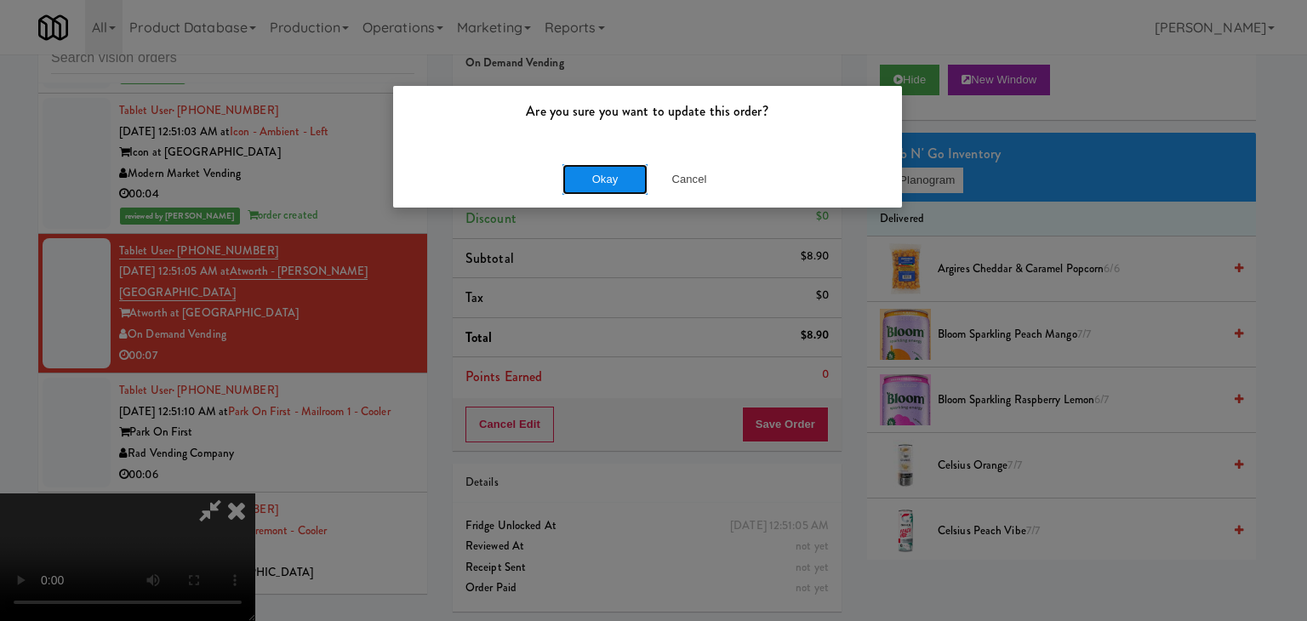
click at [600, 192] on button "Okay" at bounding box center [605, 179] width 85 height 31
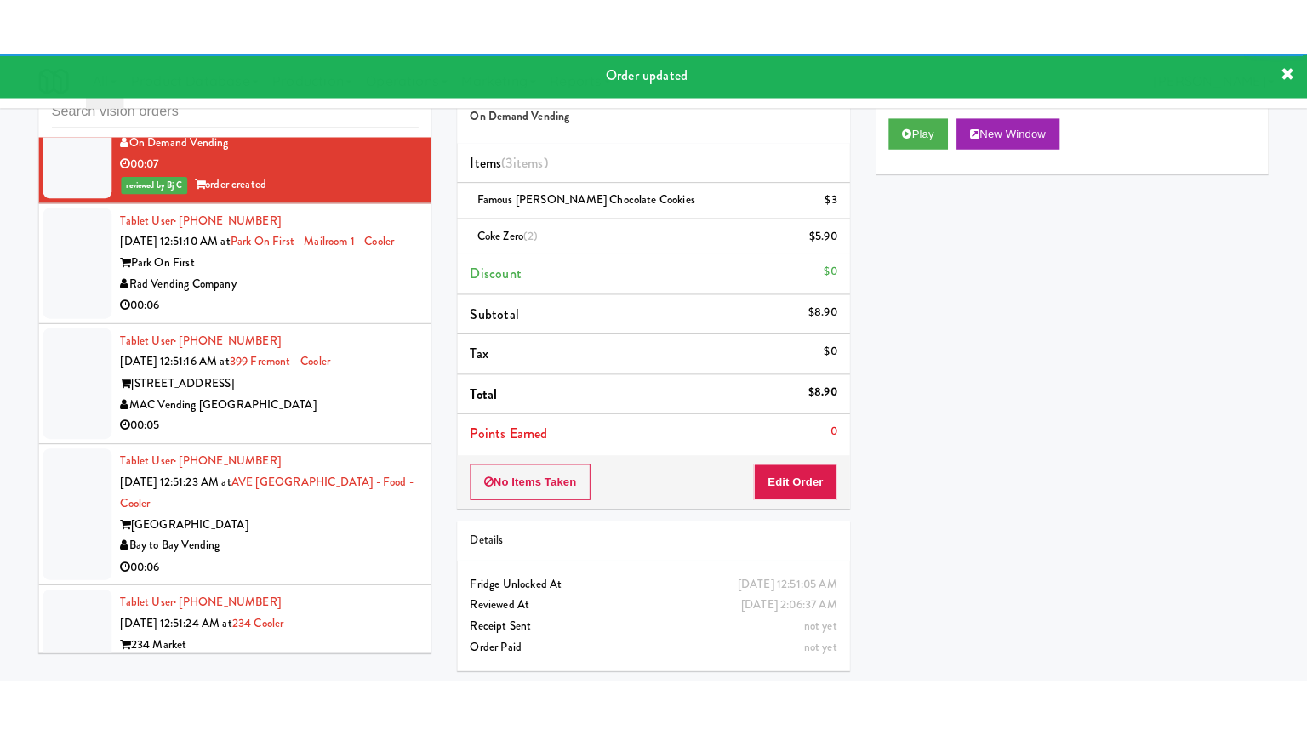
scroll to position [18049, 0]
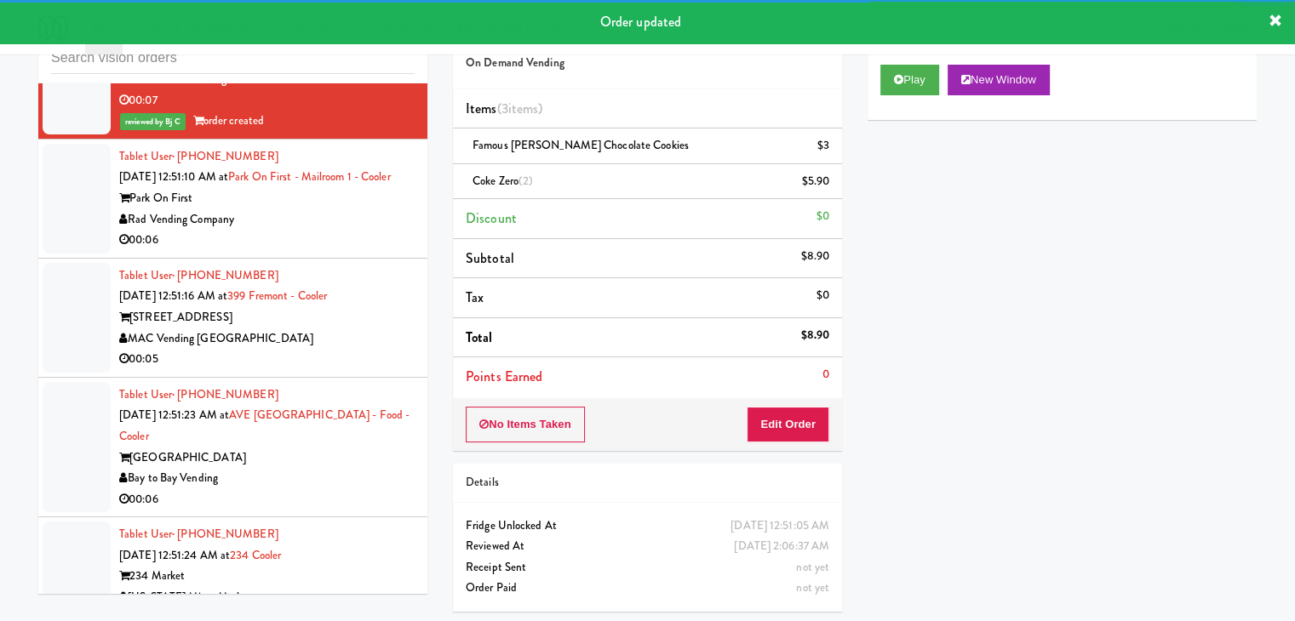
click at [335, 231] on div "Rad Vending Company" at bounding box center [266, 219] width 295 height 21
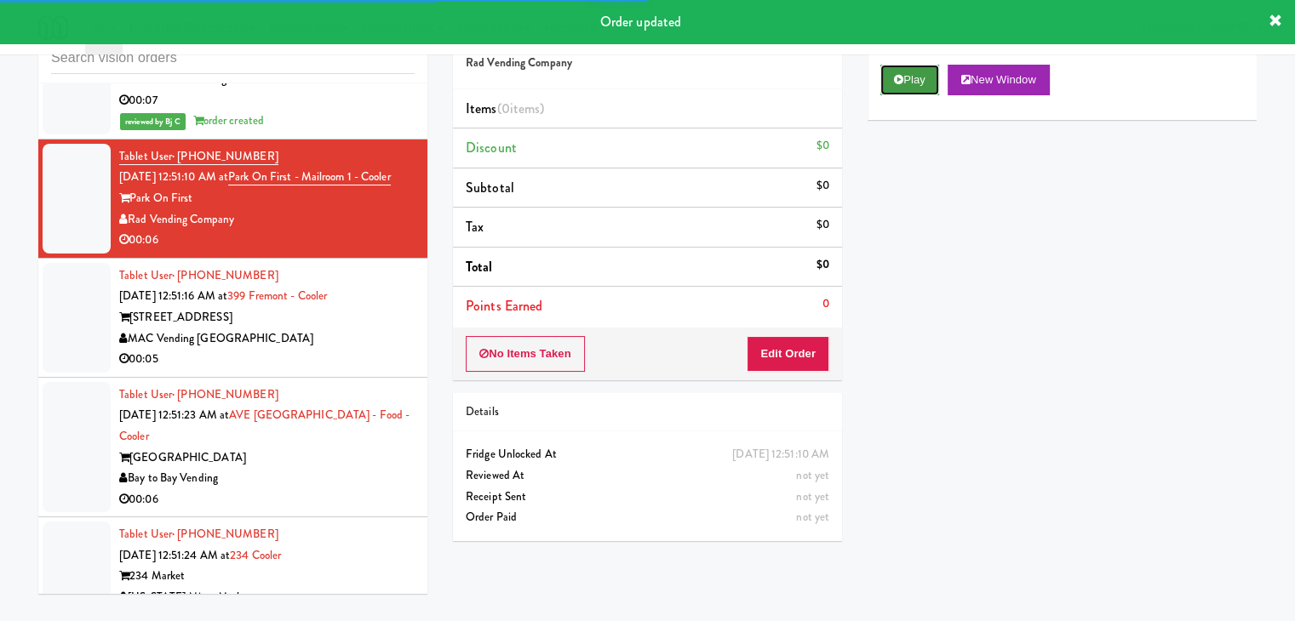
drag, startPoint x: 927, startPoint y: 69, endPoint x: 923, endPoint y: 86, distance: 17.5
click at [926, 70] on button "Play" at bounding box center [909, 80] width 59 height 31
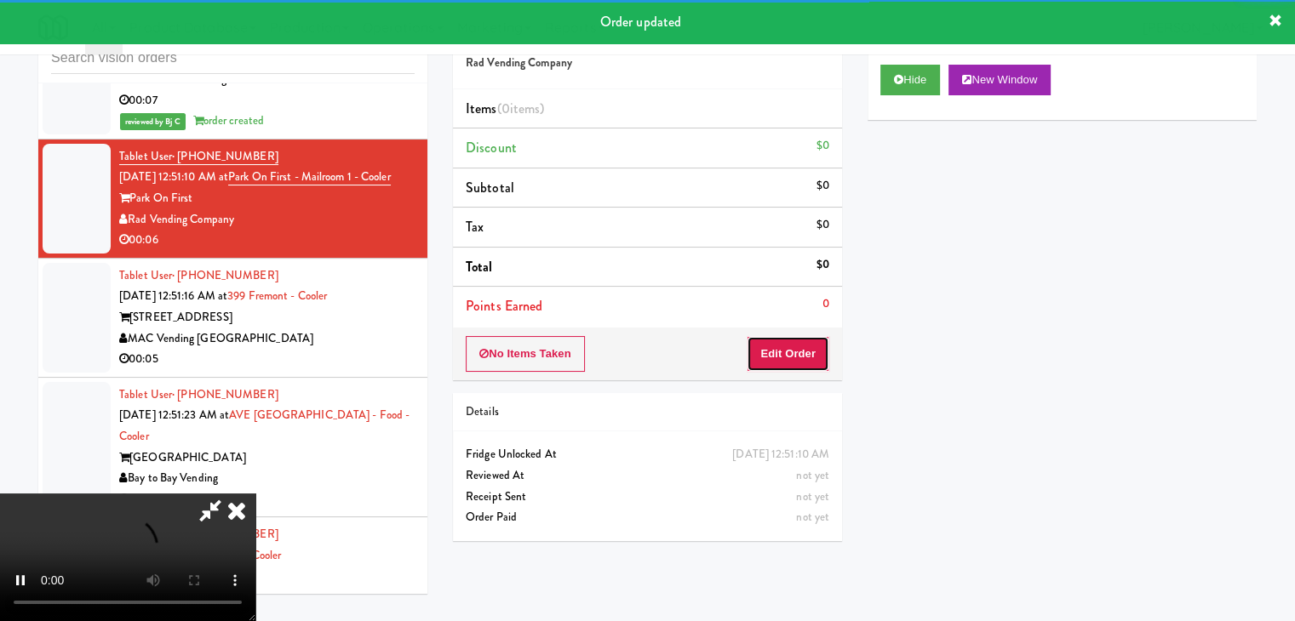
click at [774, 356] on button "Edit Order" at bounding box center [788, 354] width 83 height 36
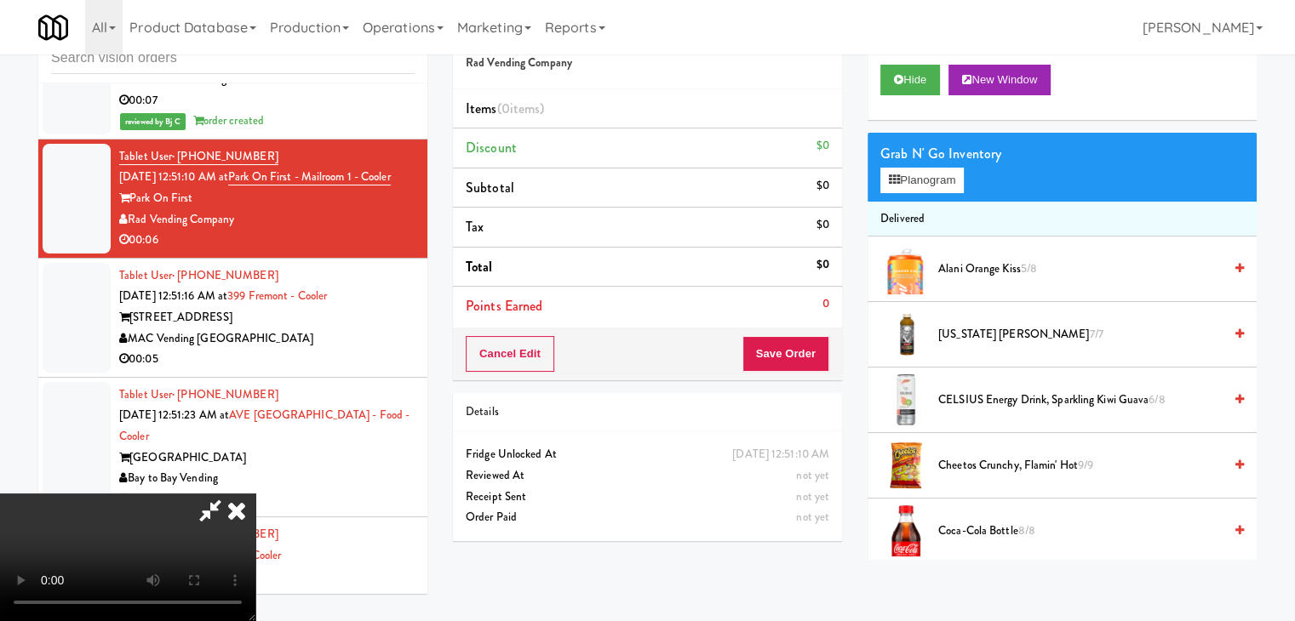
scroll to position [17986, 0]
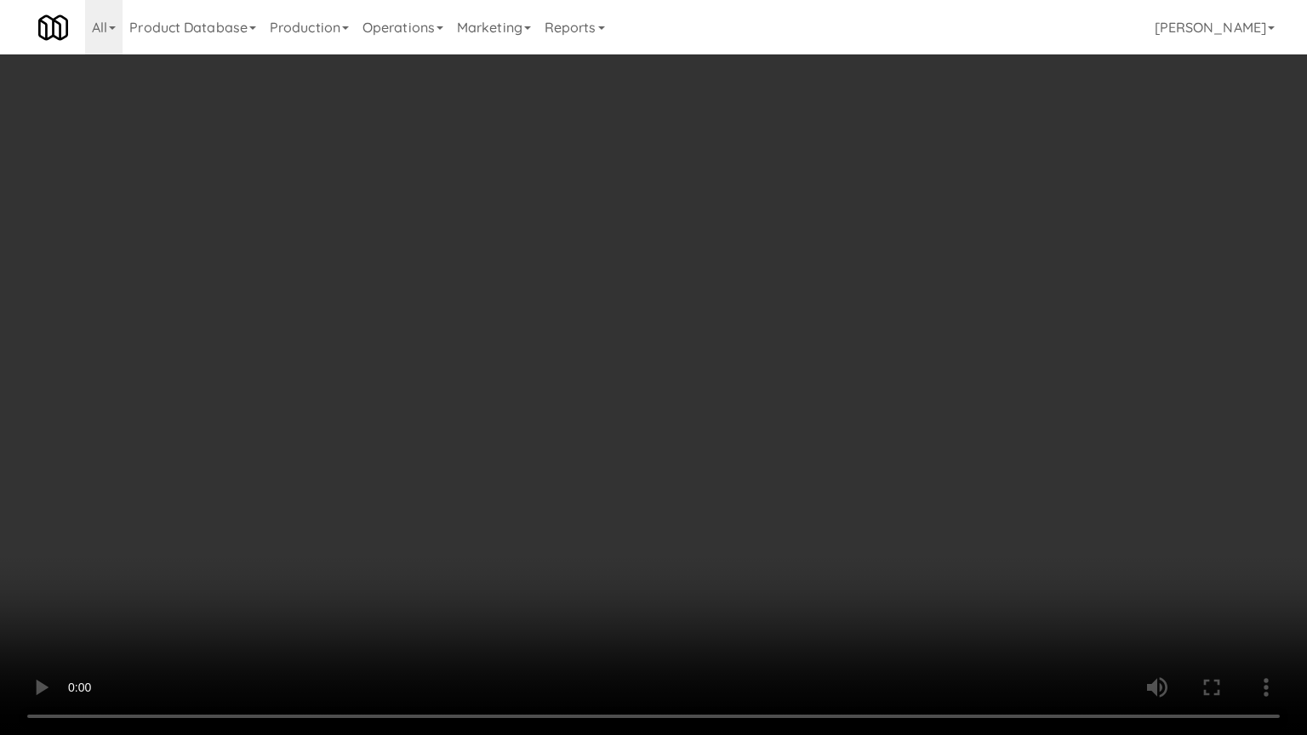
click at [787, 465] on video at bounding box center [653, 367] width 1307 height 735
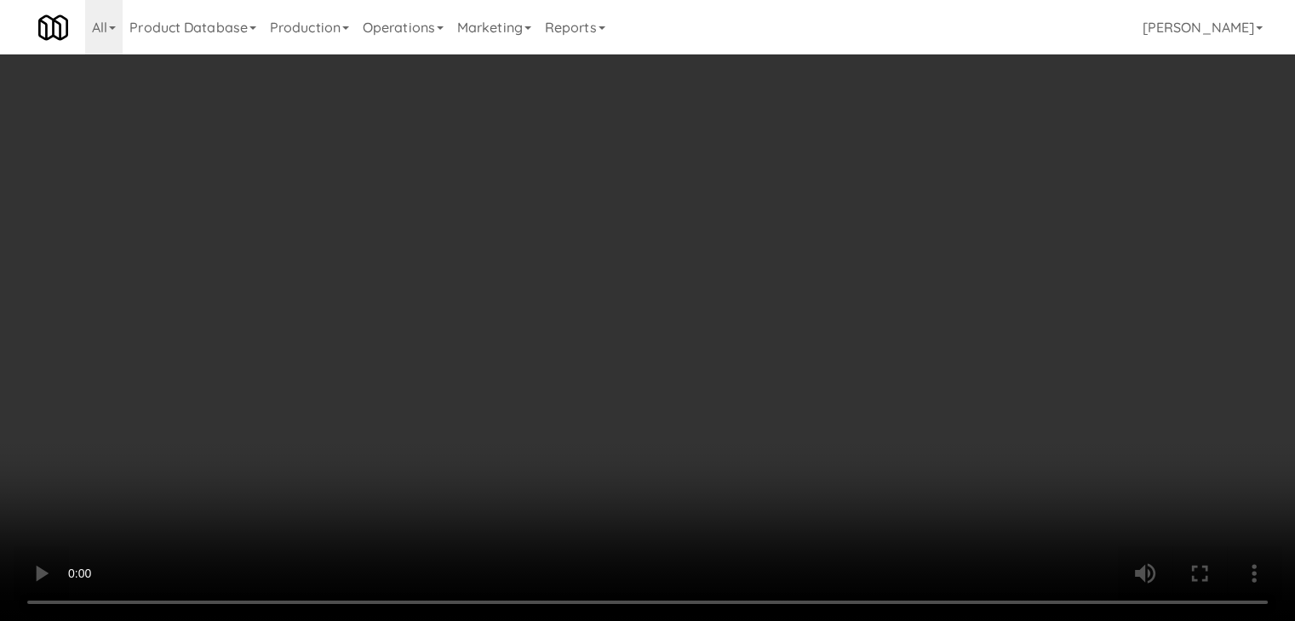
click at [954, 176] on button "Planogram" at bounding box center [921, 181] width 83 height 26
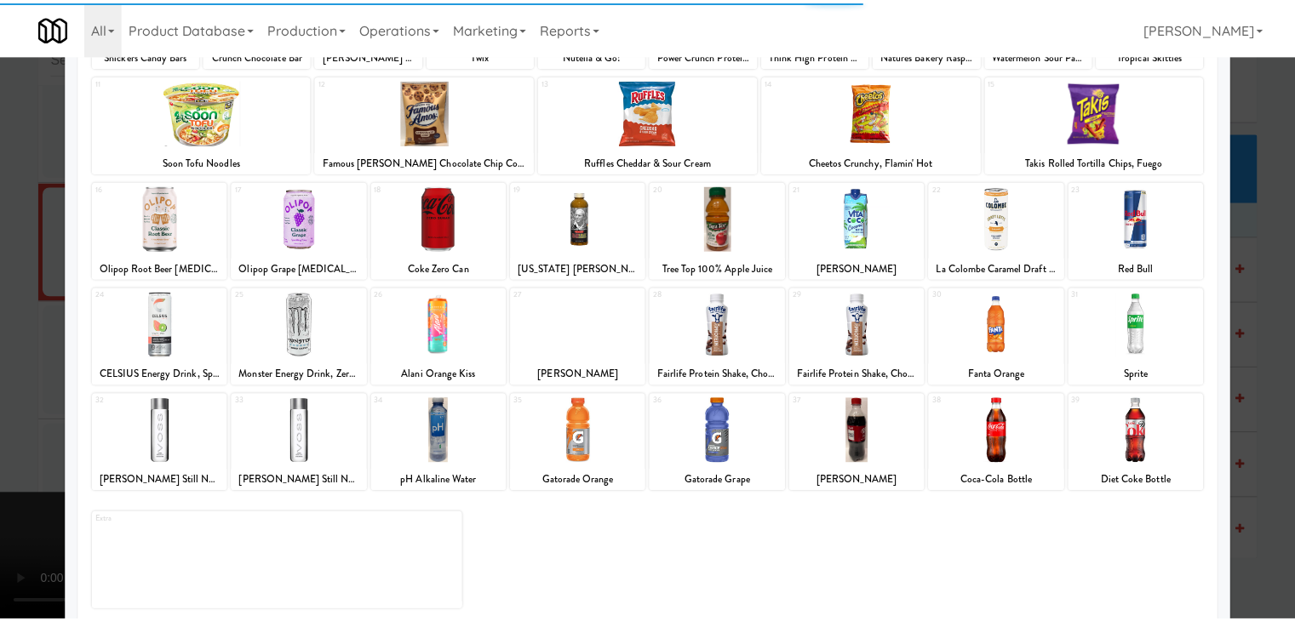
scroll to position [215, 0]
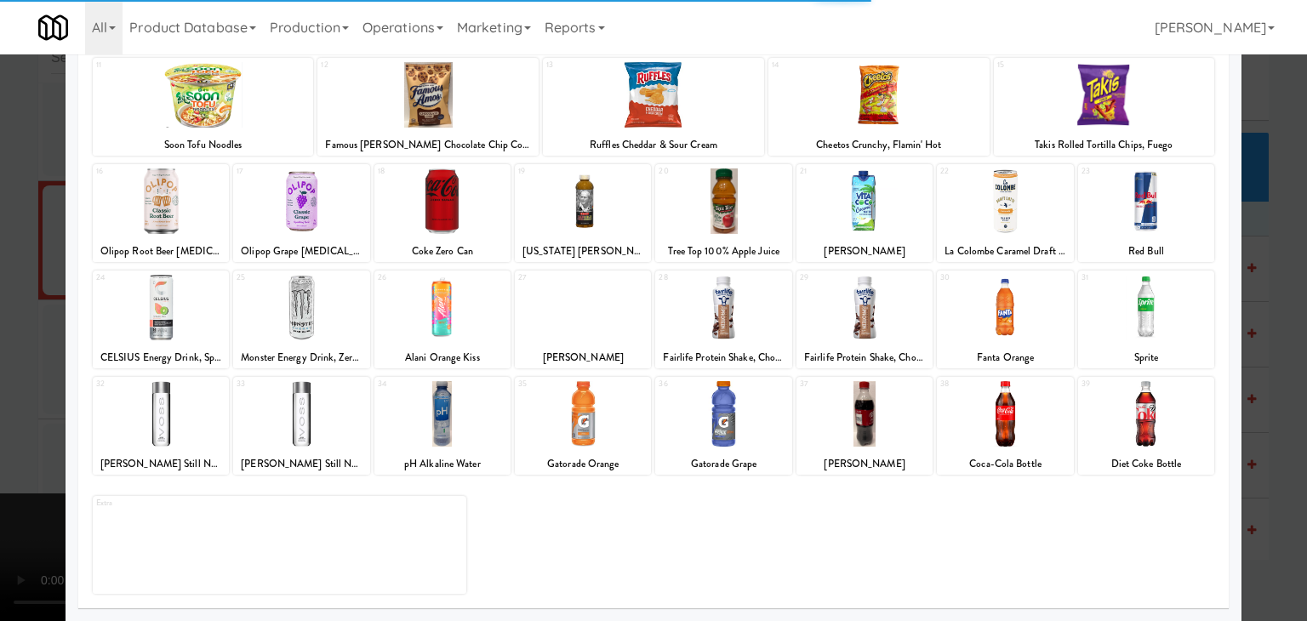
drag, startPoint x: 1032, startPoint y: 445, endPoint x: 1043, endPoint y: 443, distance: 11.2
click at [1033, 444] on div at bounding box center [1005, 414] width 136 height 66
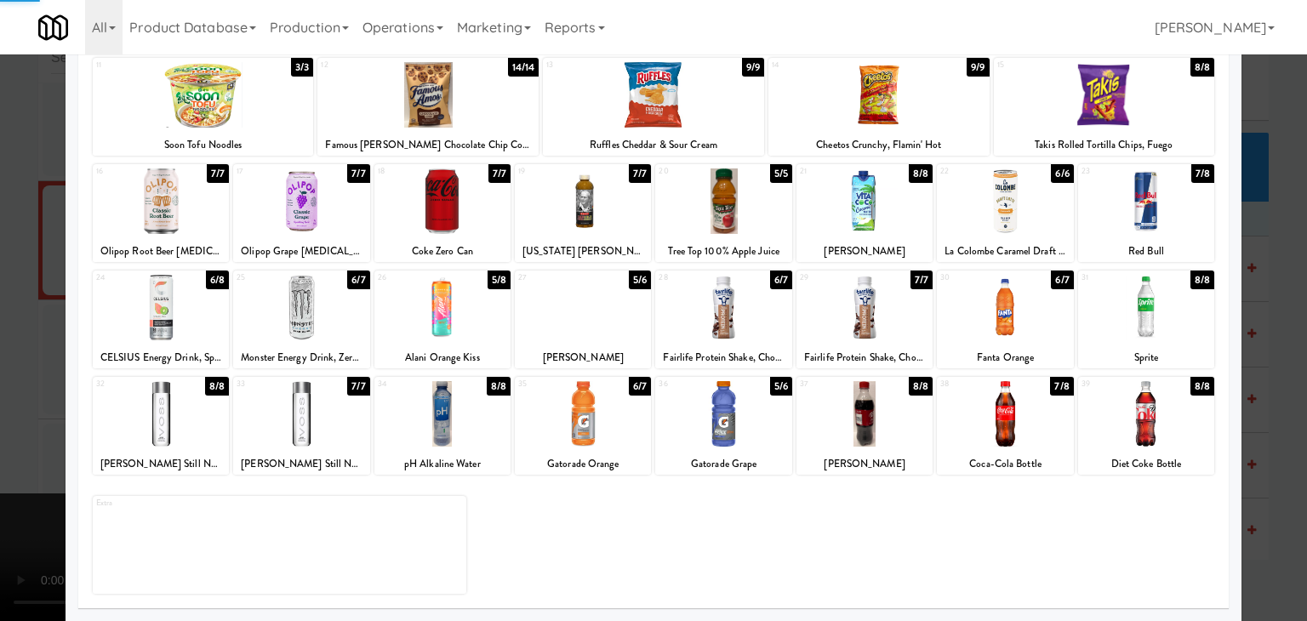
click at [1232, 436] on div at bounding box center [653, 310] width 1307 height 621
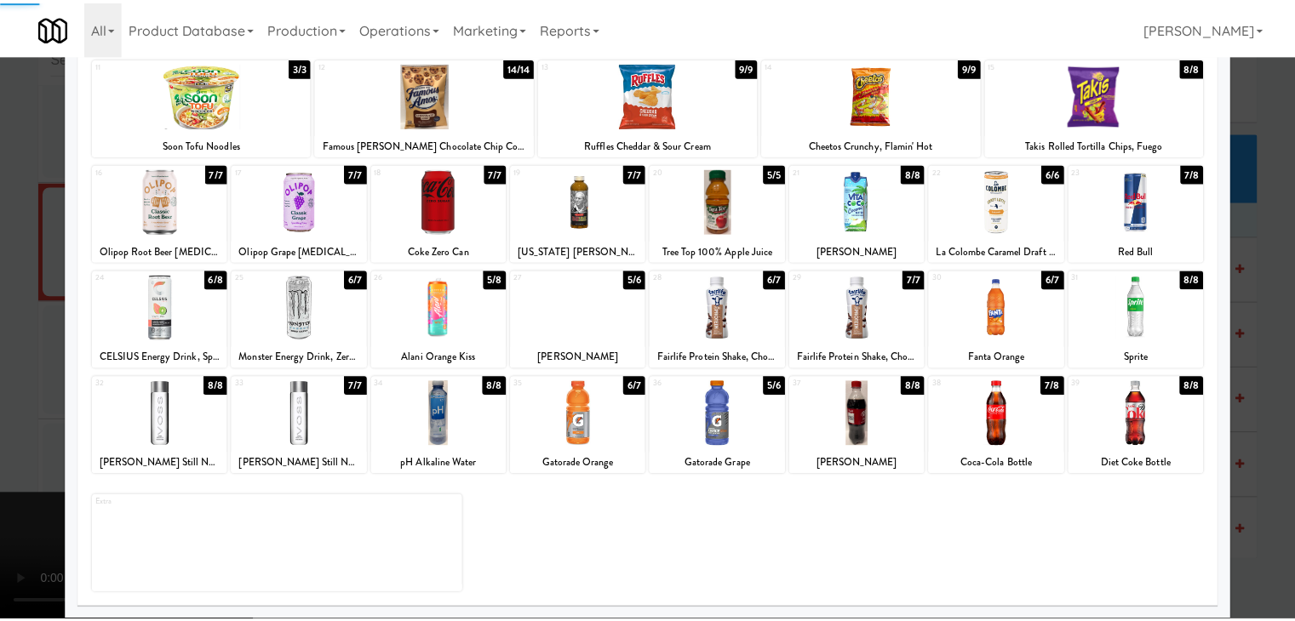
scroll to position [18049, 0]
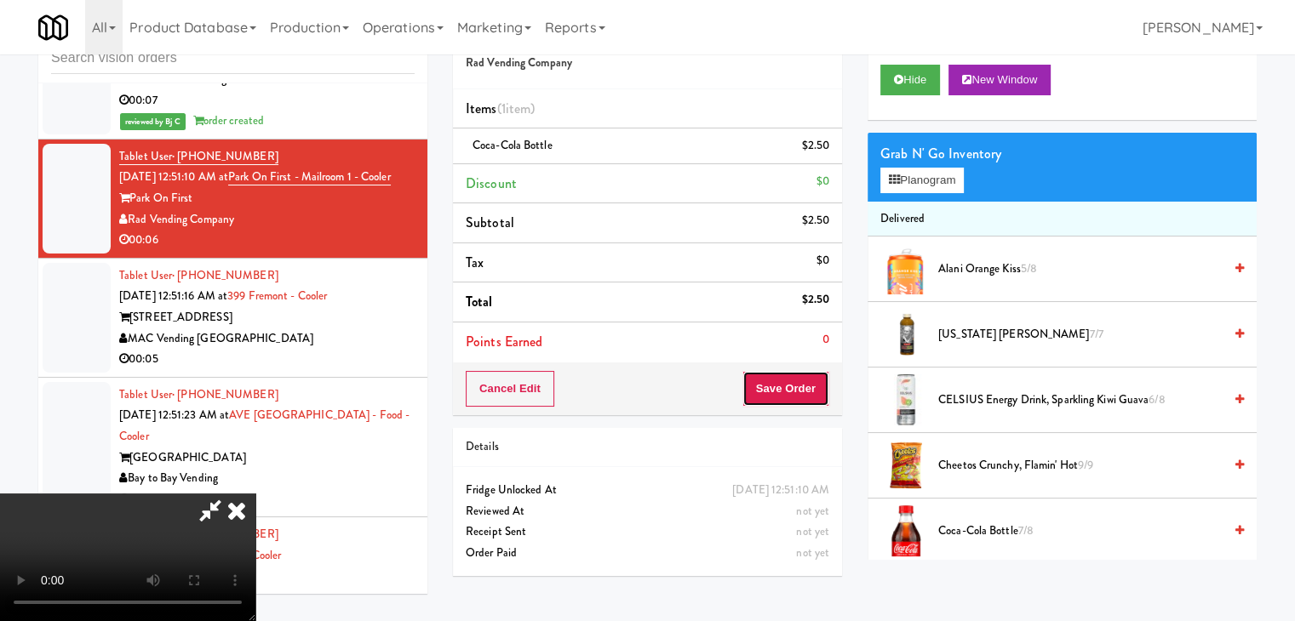
click at [796, 380] on button "Save Order" at bounding box center [785, 389] width 87 height 36
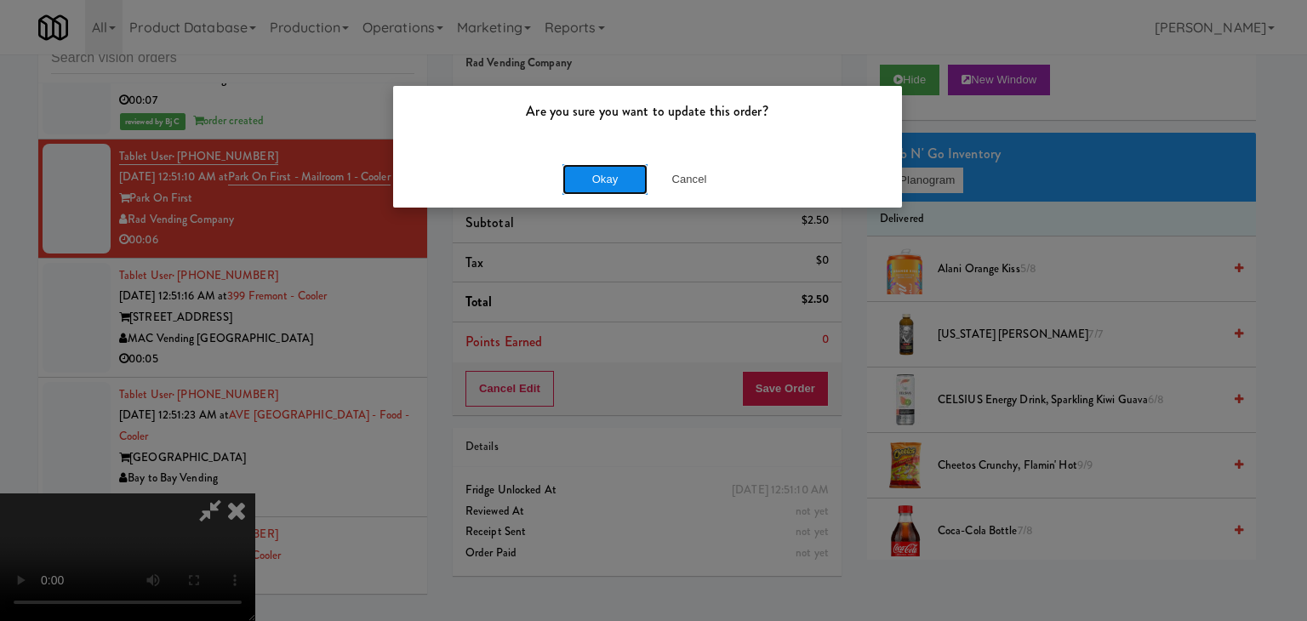
click at [639, 164] on button "Okay" at bounding box center [605, 179] width 85 height 31
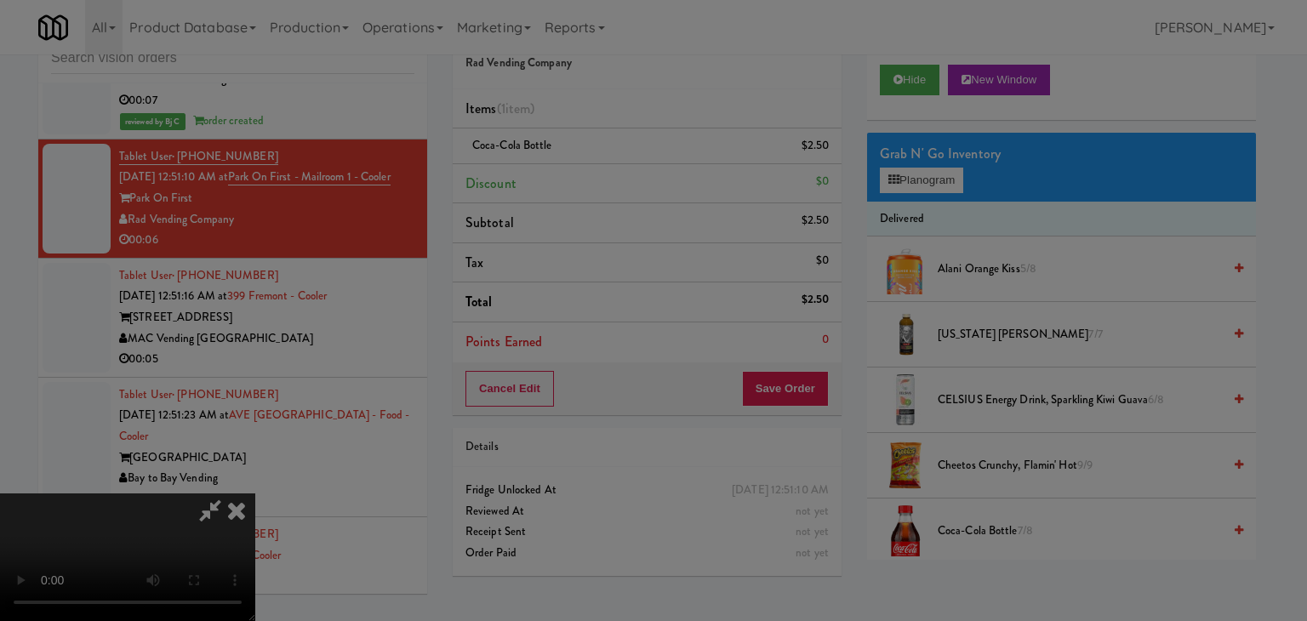
click at [630, 168] on body "Are you sure you want to update this order? Okay Cancel Okay Are you sure you w…" at bounding box center [653, 310] width 1307 height 621
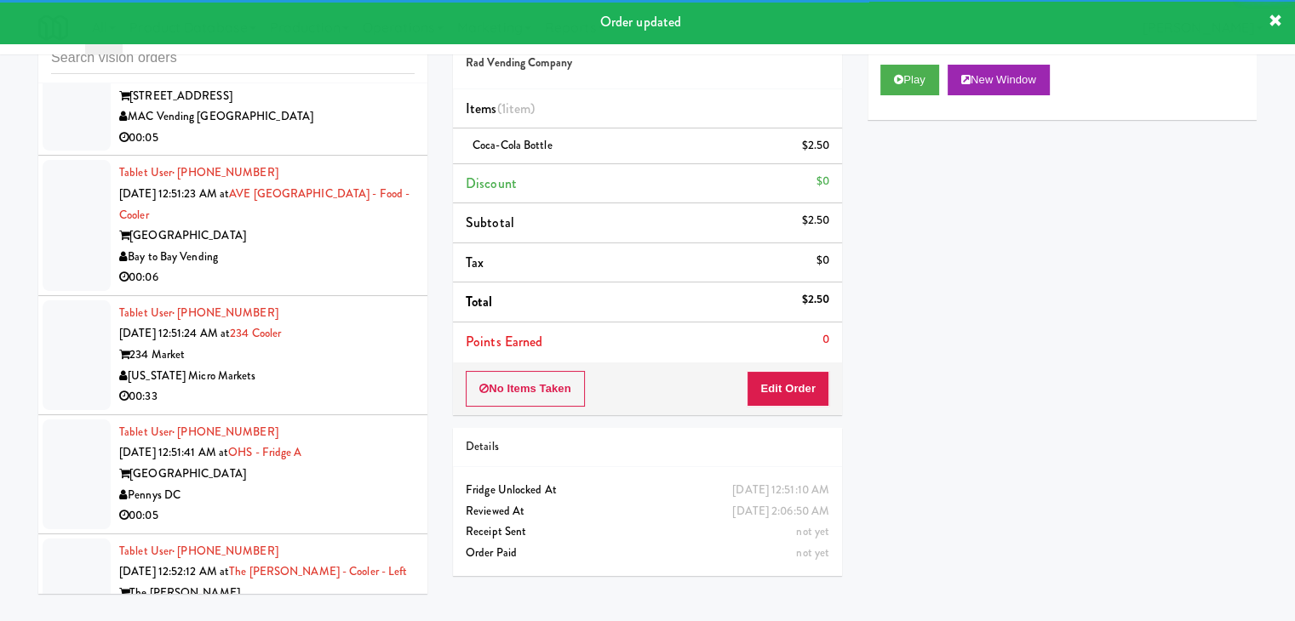
scroll to position [18305, 0]
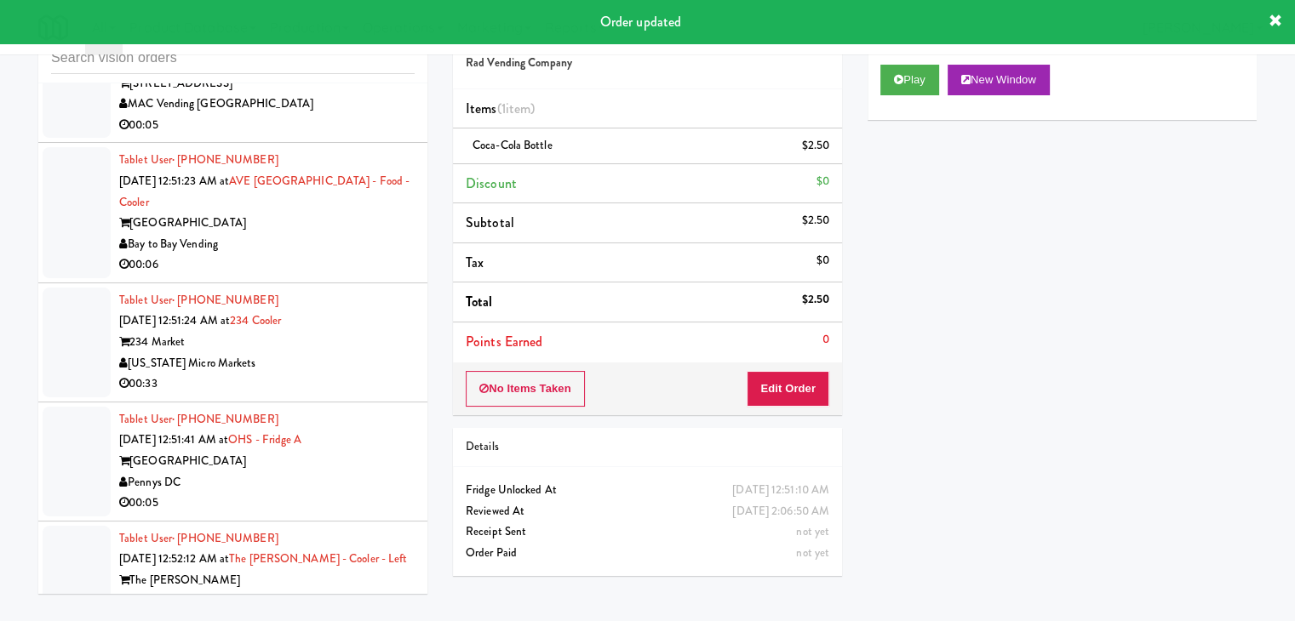
click at [360, 136] on div "00:05" at bounding box center [266, 125] width 295 height 21
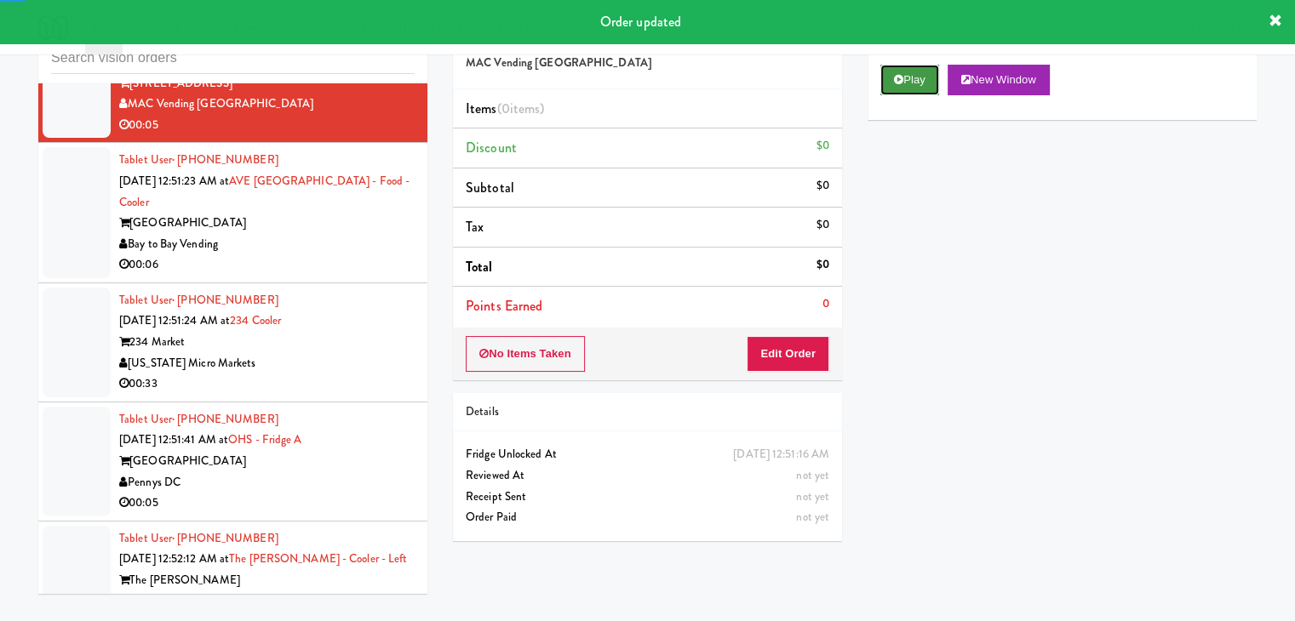
click at [913, 79] on button "Play" at bounding box center [909, 80] width 59 height 31
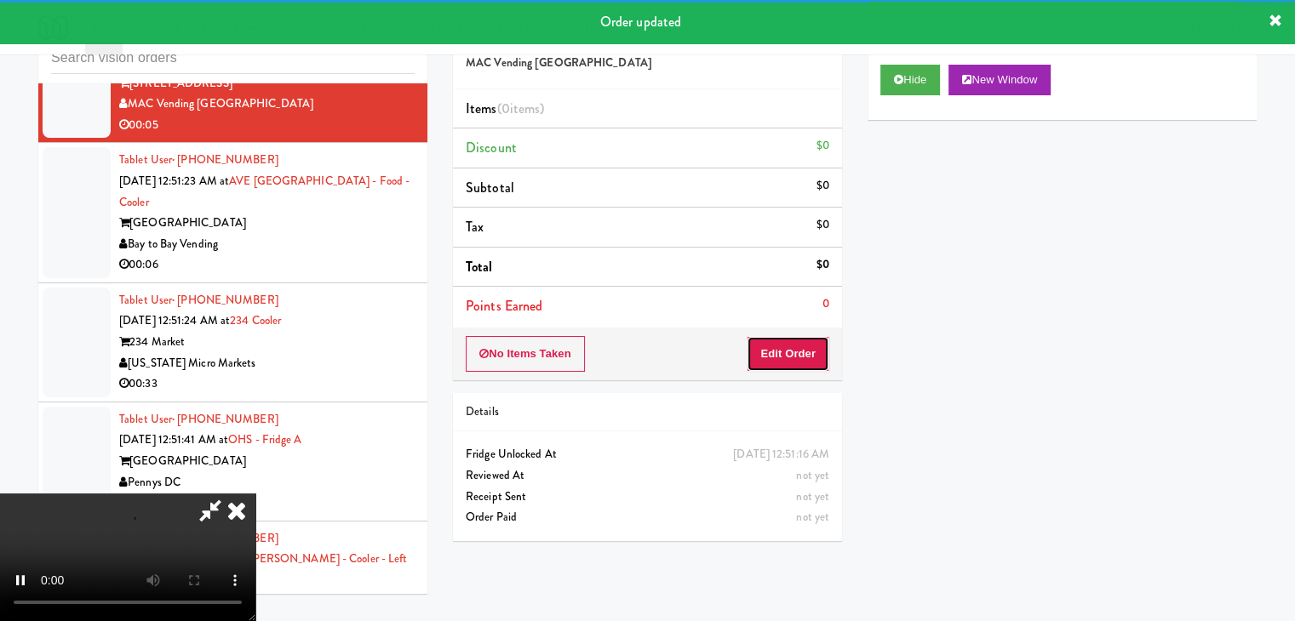
click at [786, 355] on button "Edit Order" at bounding box center [788, 354] width 83 height 36
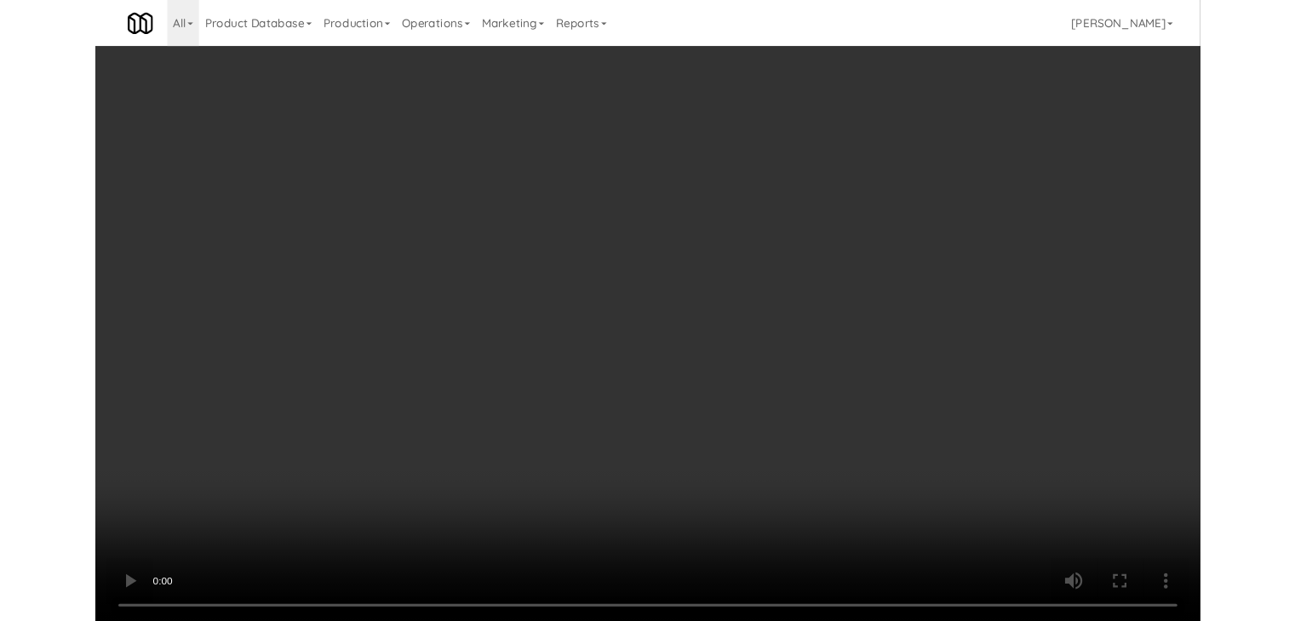
scroll to position [18242, 0]
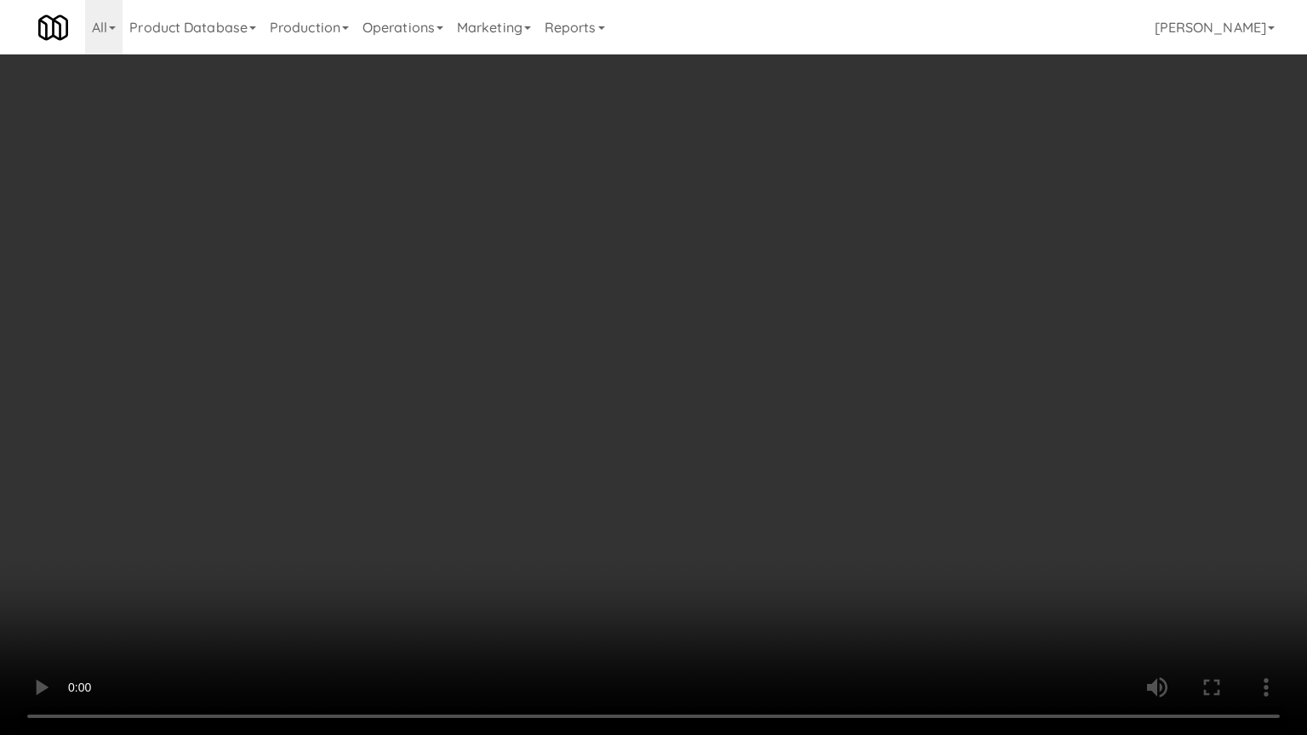
click at [784, 488] on video at bounding box center [653, 367] width 1307 height 735
drag, startPoint x: 784, startPoint y: 488, endPoint x: 892, endPoint y: 280, distance: 234.1
click at [787, 483] on video at bounding box center [653, 367] width 1307 height 735
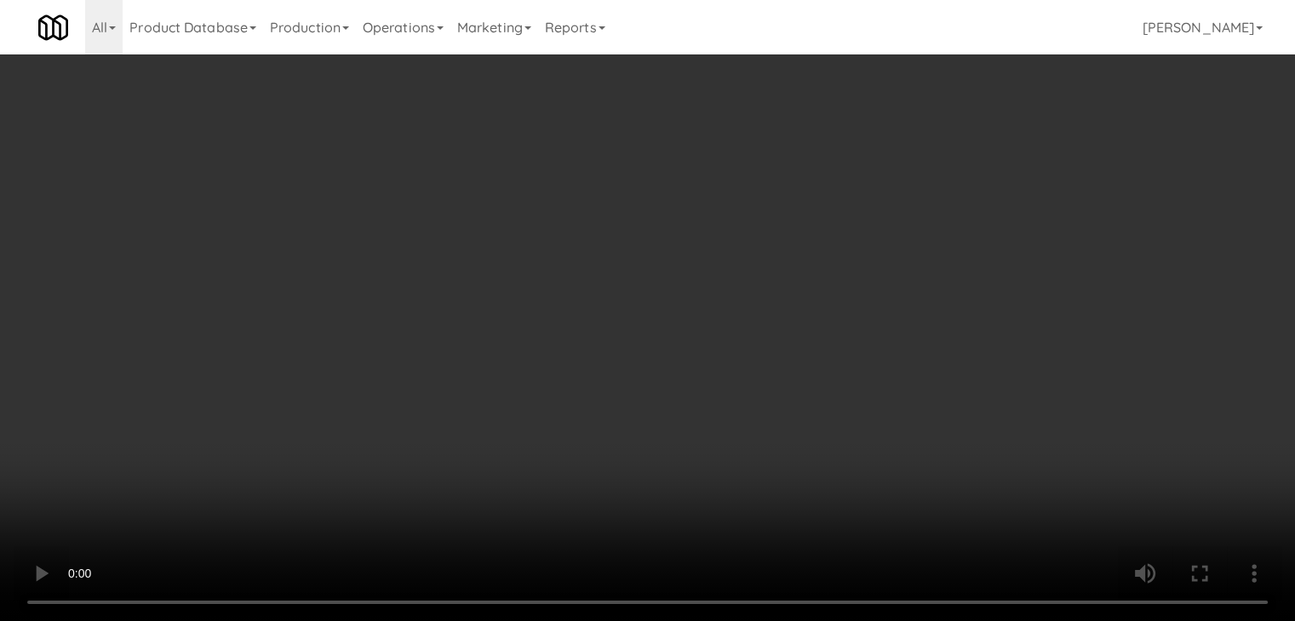
click at [957, 179] on button "Planogram" at bounding box center [921, 181] width 83 height 26
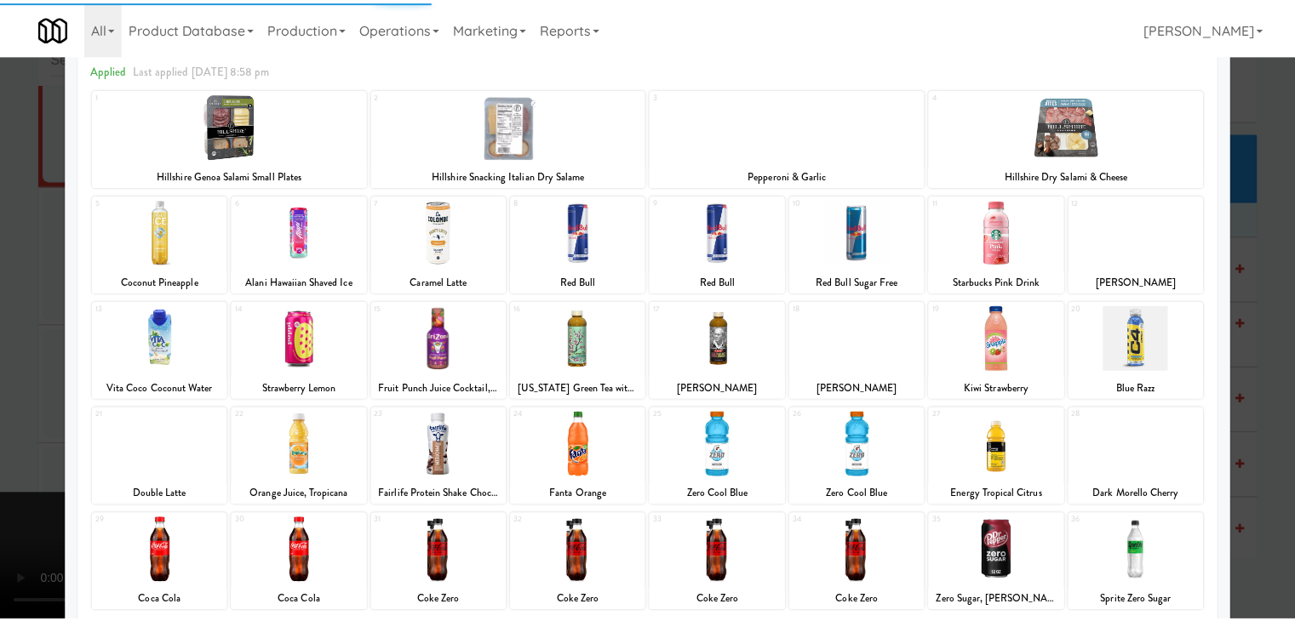
scroll to position [170, 0]
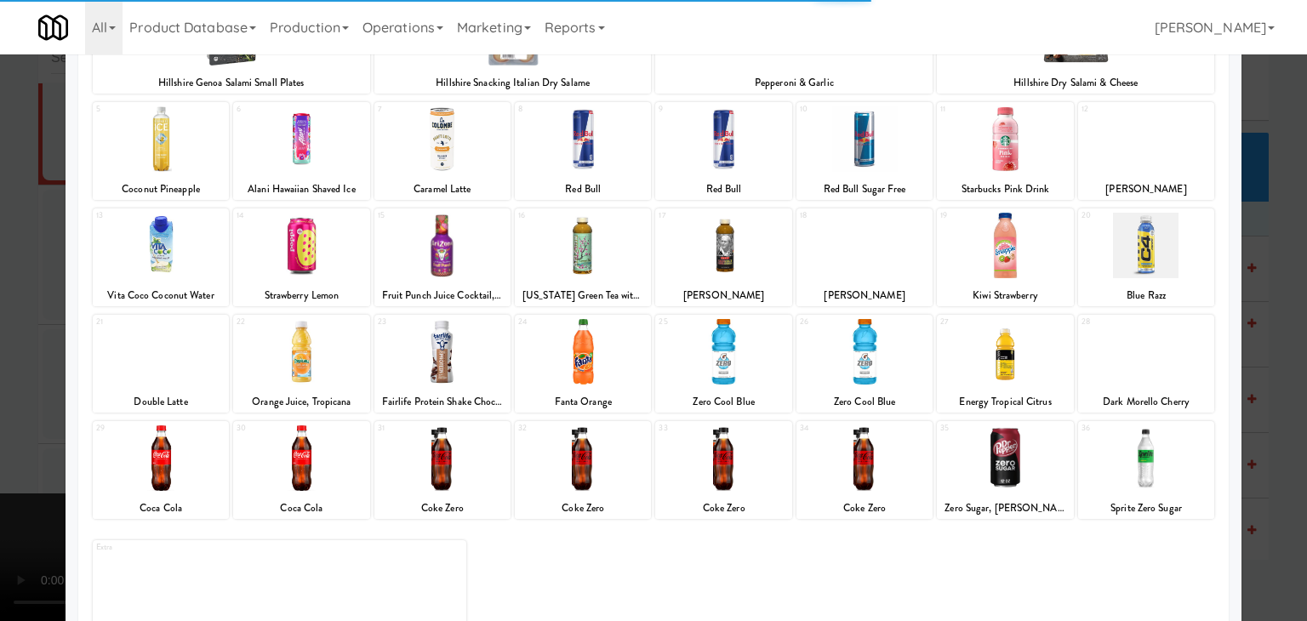
click at [1021, 366] on div at bounding box center [1005, 352] width 136 height 66
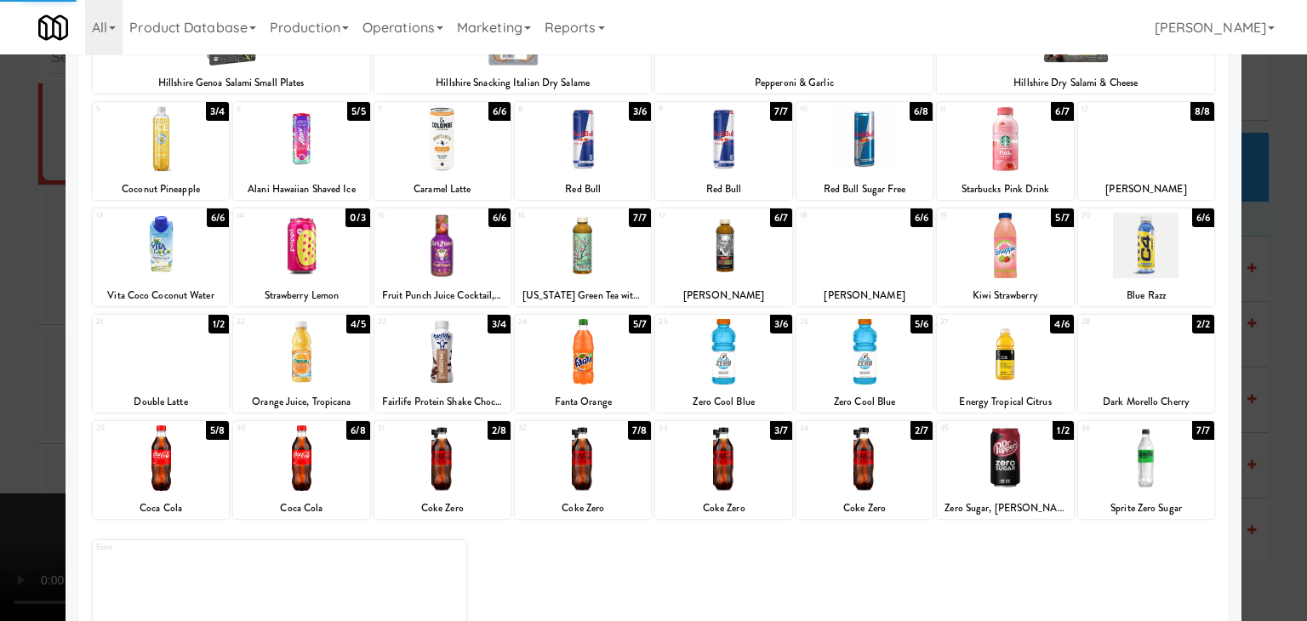
drag, startPoint x: 0, startPoint y: 396, endPoint x: 416, endPoint y: 386, distance: 416.4
click at [7, 394] on div at bounding box center [653, 310] width 1307 height 621
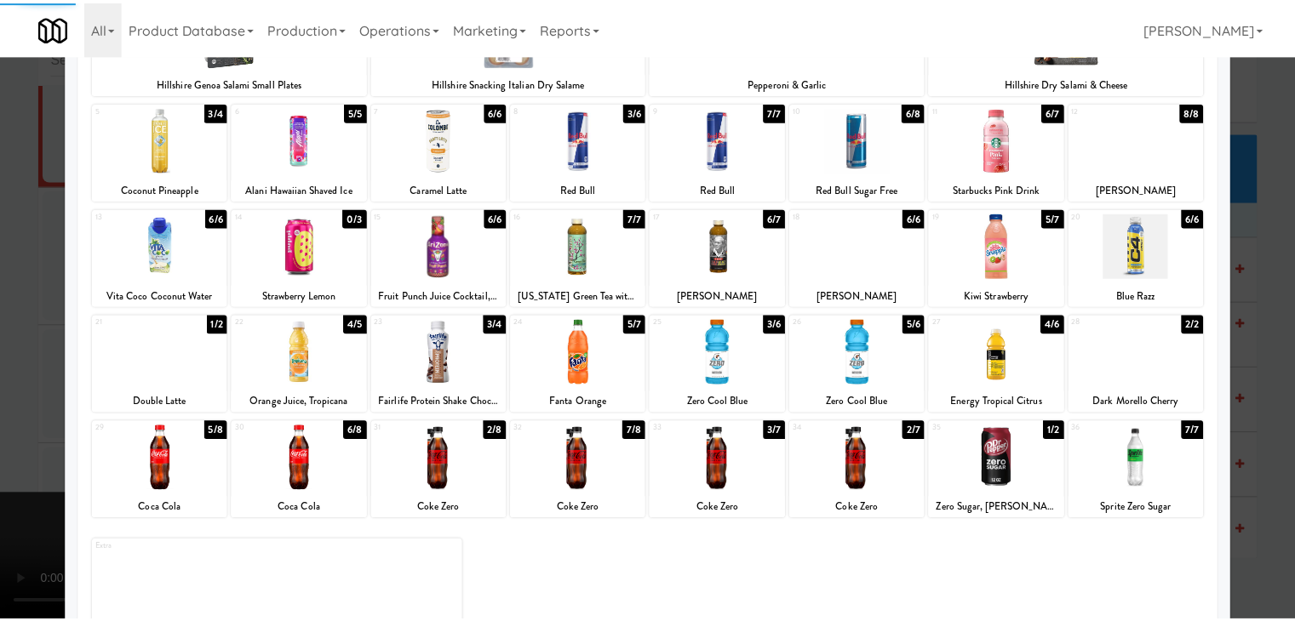
scroll to position [18305, 0]
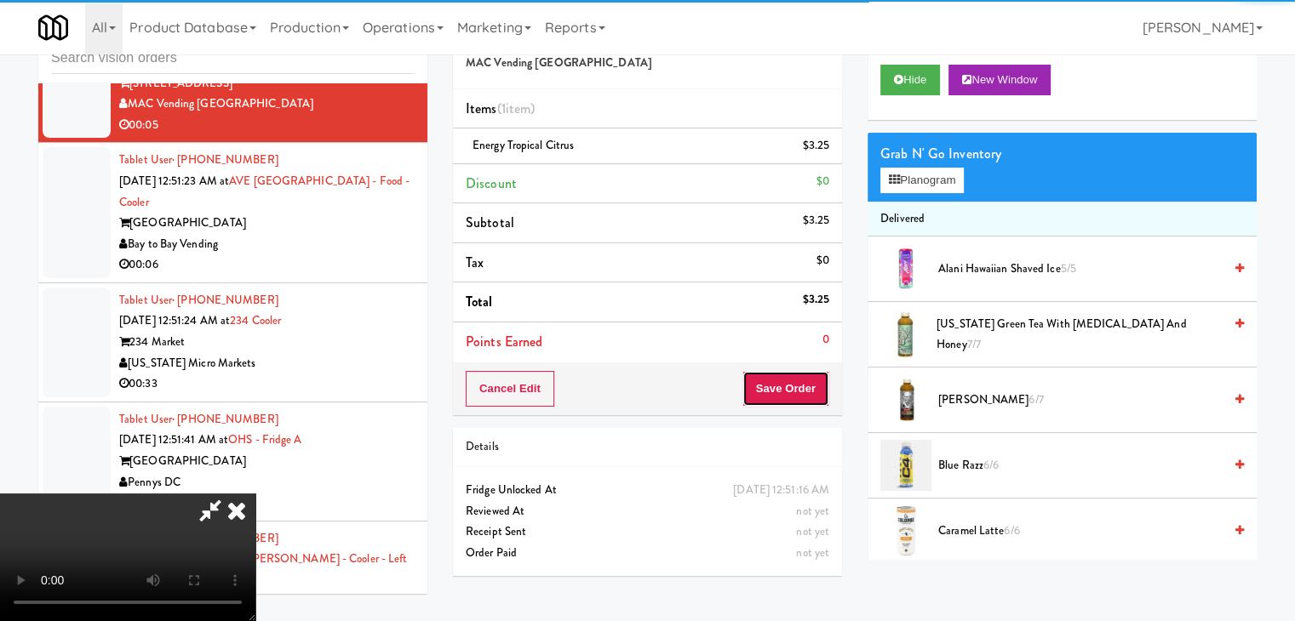
click at [818, 397] on button "Save Order" at bounding box center [785, 389] width 87 height 36
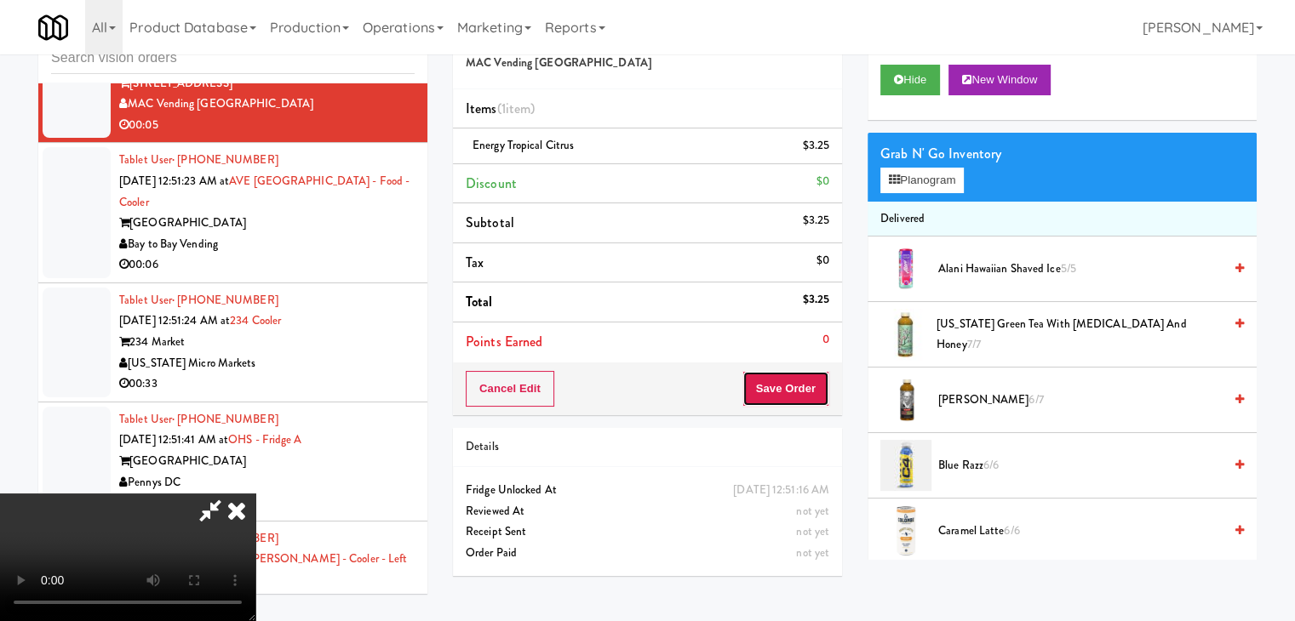
click at [818, 396] on button "Save Order" at bounding box center [785, 389] width 87 height 36
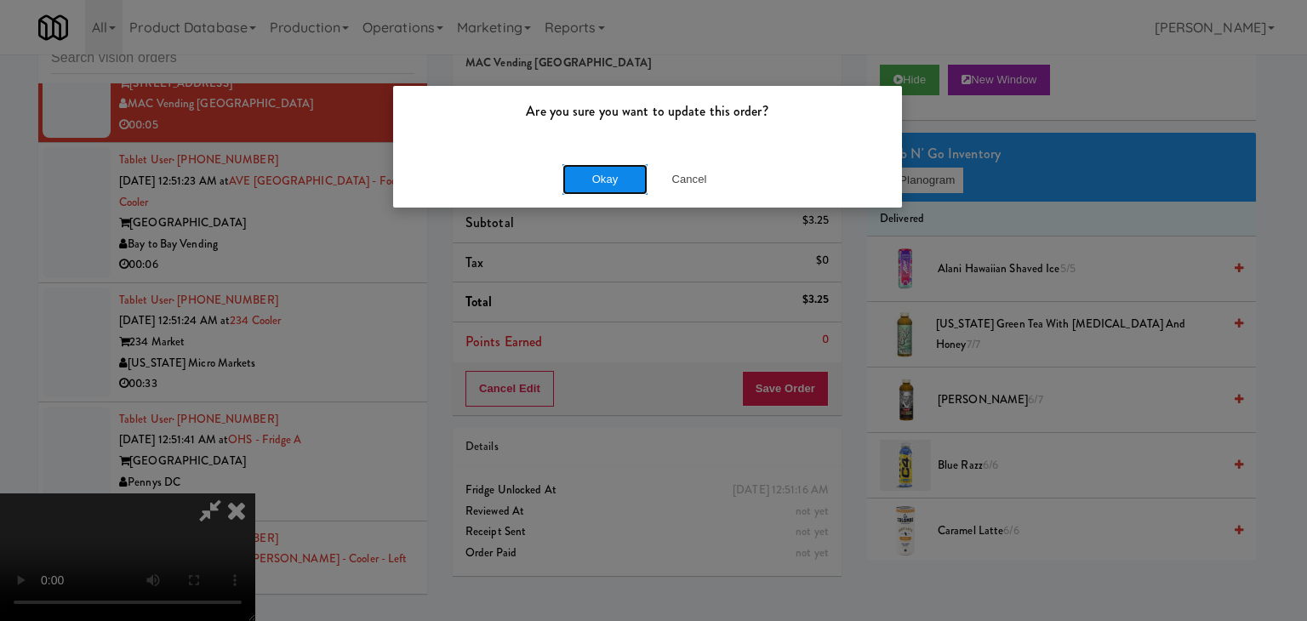
drag, startPoint x: 627, startPoint y: 185, endPoint x: 610, endPoint y: 184, distance: 16.2
click at [610, 184] on button "Okay" at bounding box center [605, 179] width 85 height 31
click at [610, 184] on div "Okay Cancel" at bounding box center [647, 179] width 509 height 57
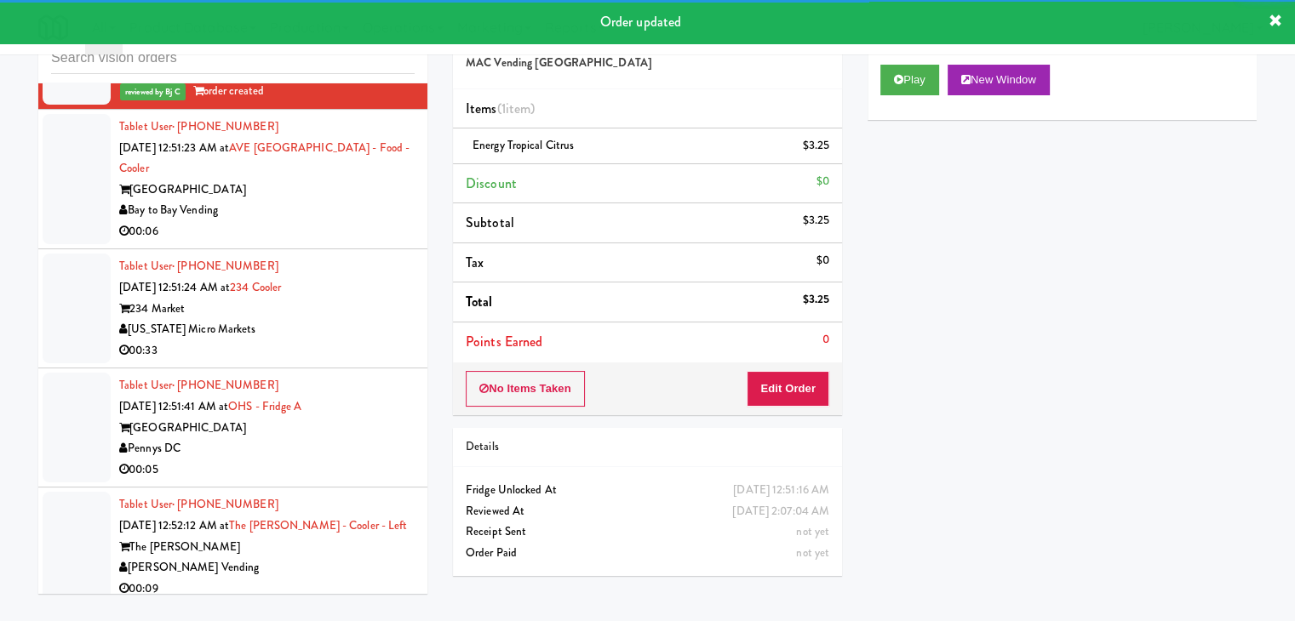
scroll to position [18390, 0]
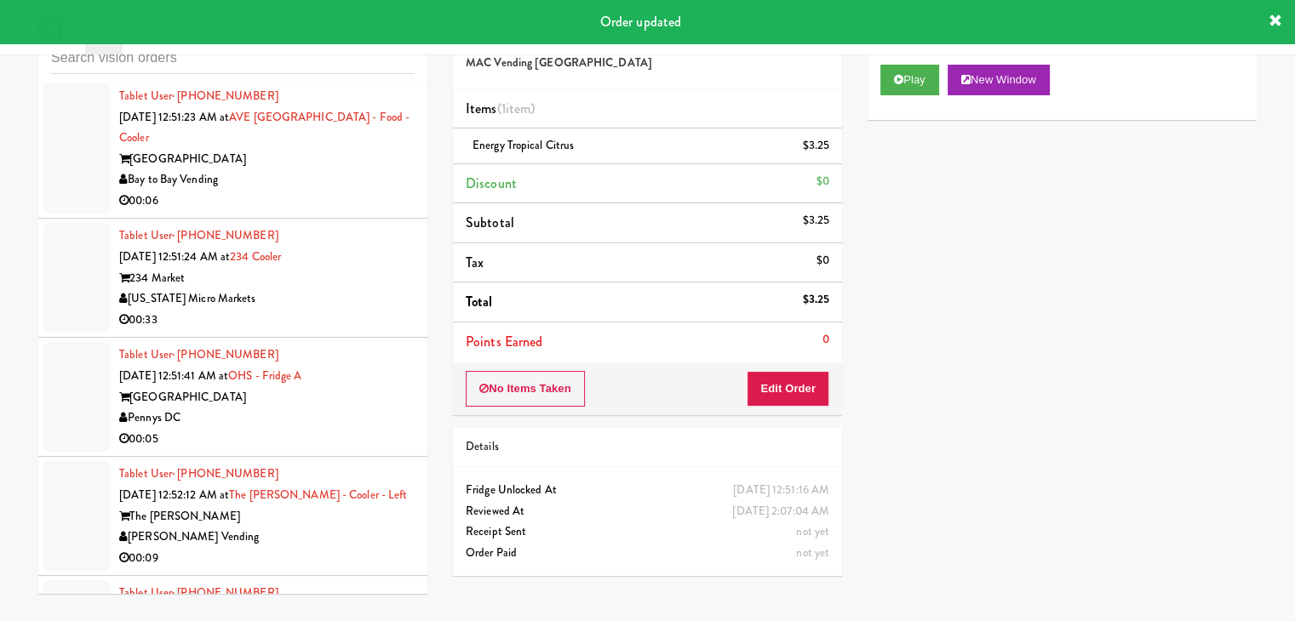
click at [340, 191] on div "Bay to Bay Vending" at bounding box center [266, 179] width 295 height 21
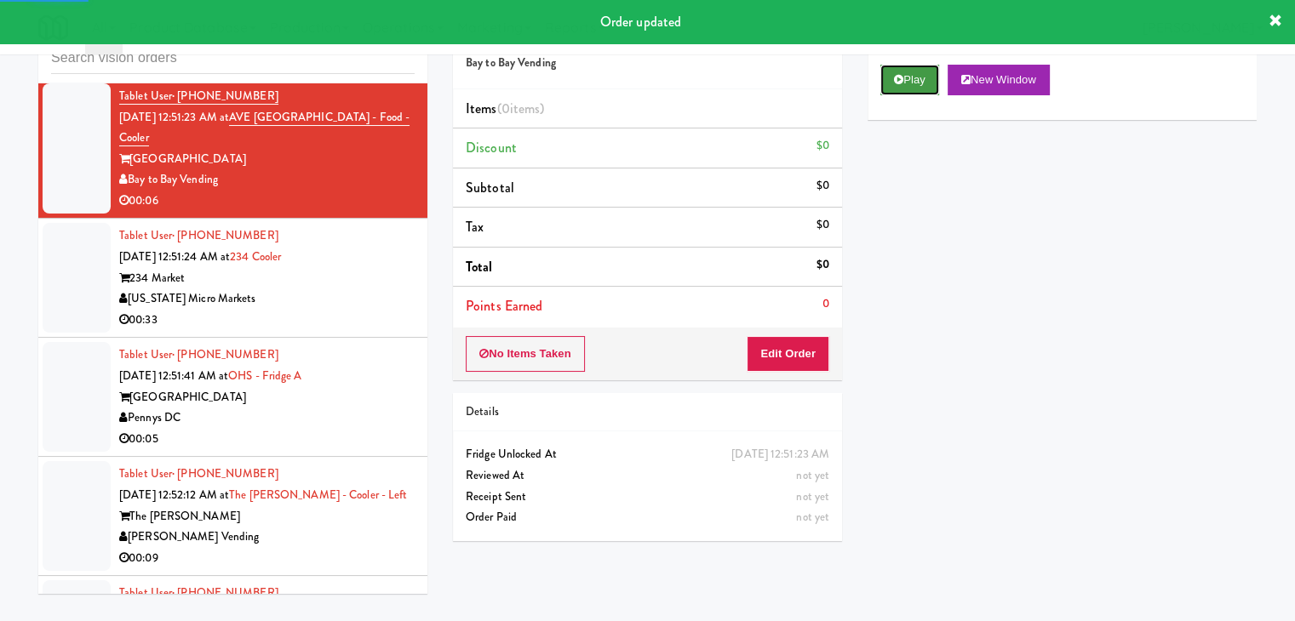
click at [924, 83] on button "Play" at bounding box center [909, 80] width 59 height 31
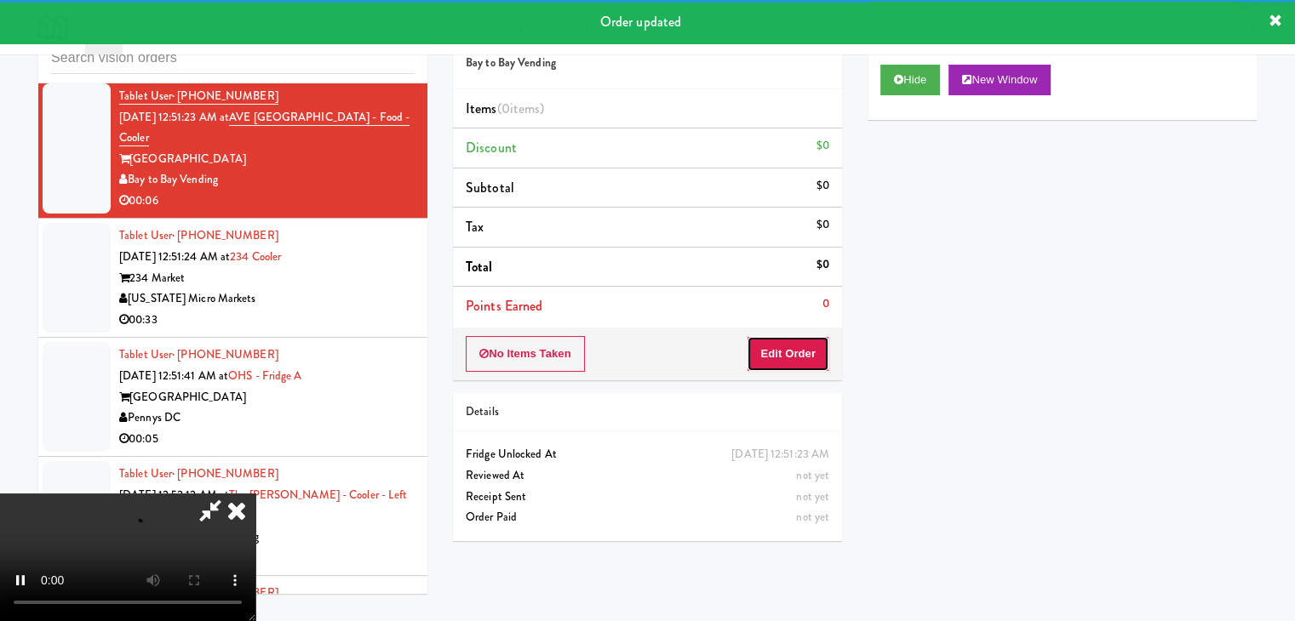
click at [796, 352] on button "Edit Order" at bounding box center [788, 354] width 83 height 36
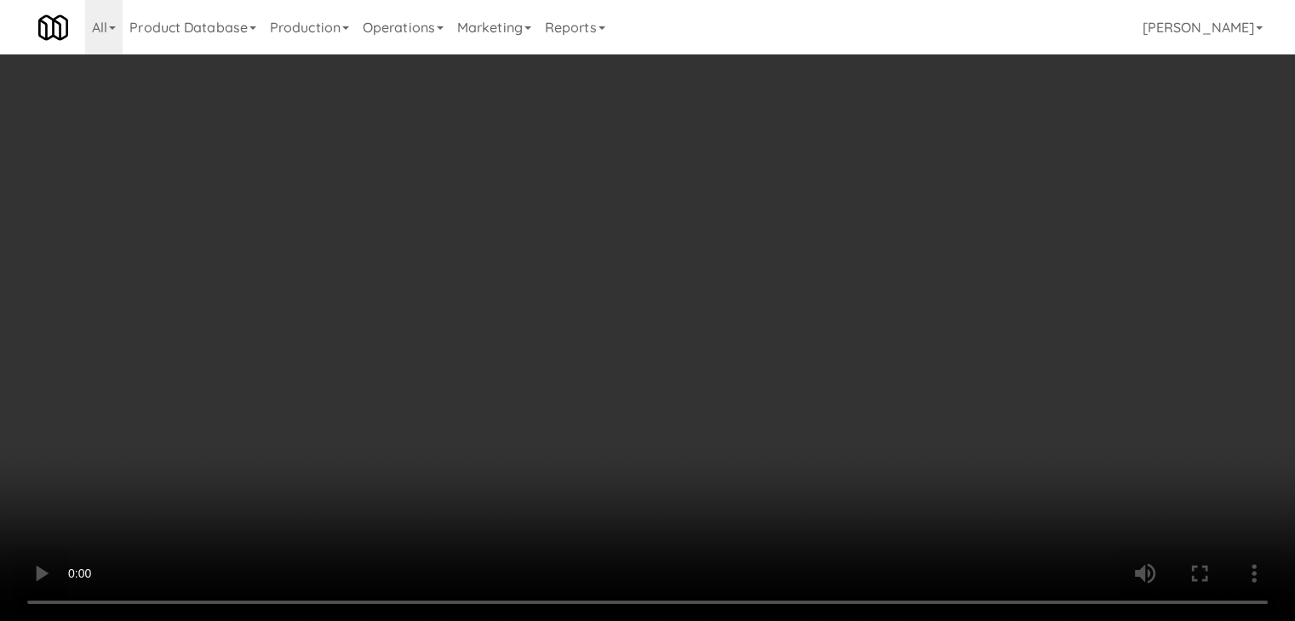
scroll to position [18327, 0]
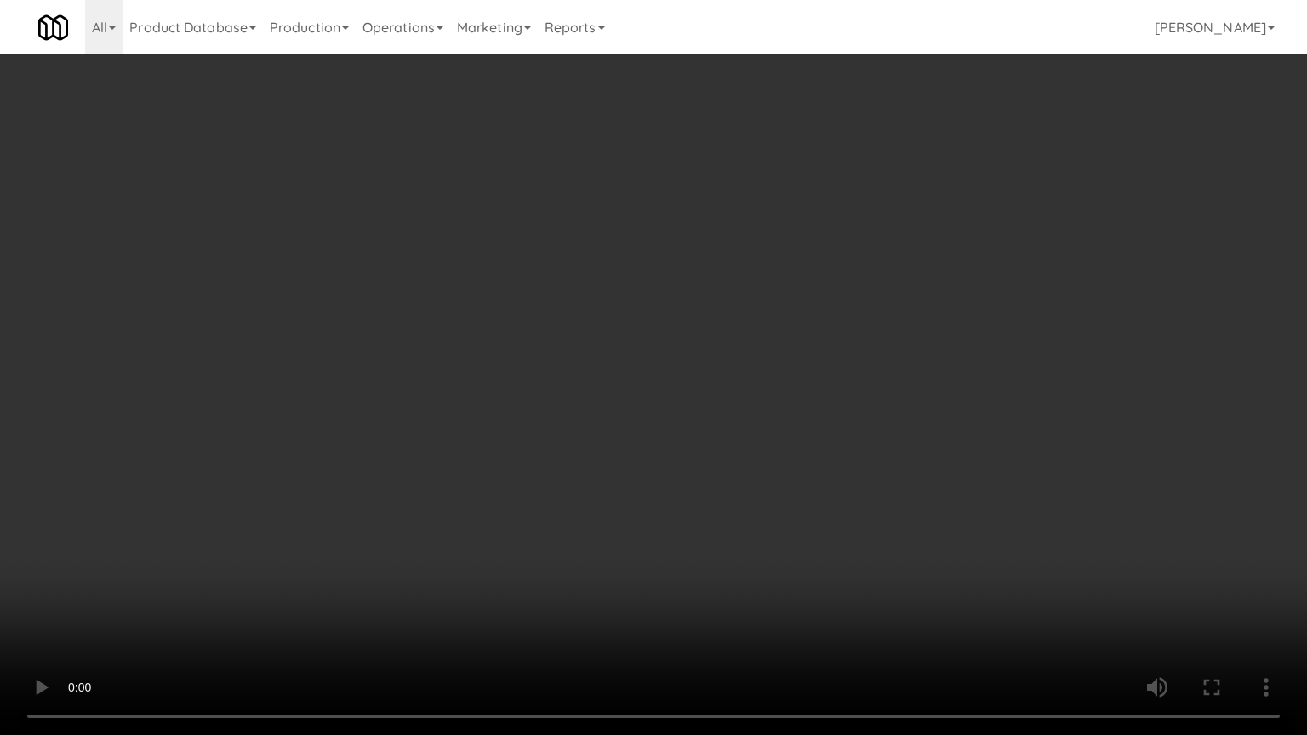
click at [721, 544] on video at bounding box center [653, 367] width 1307 height 735
drag, startPoint x: 726, startPoint y: 546, endPoint x: 736, endPoint y: 549, distance: 10.5
click at [733, 548] on video at bounding box center [653, 367] width 1307 height 735
click at [758, 552] on video at bounding box center [653, 367] width 1307 height 735
click at [762, 552] on video at bounding box center [653, 367] width 1307 height 735
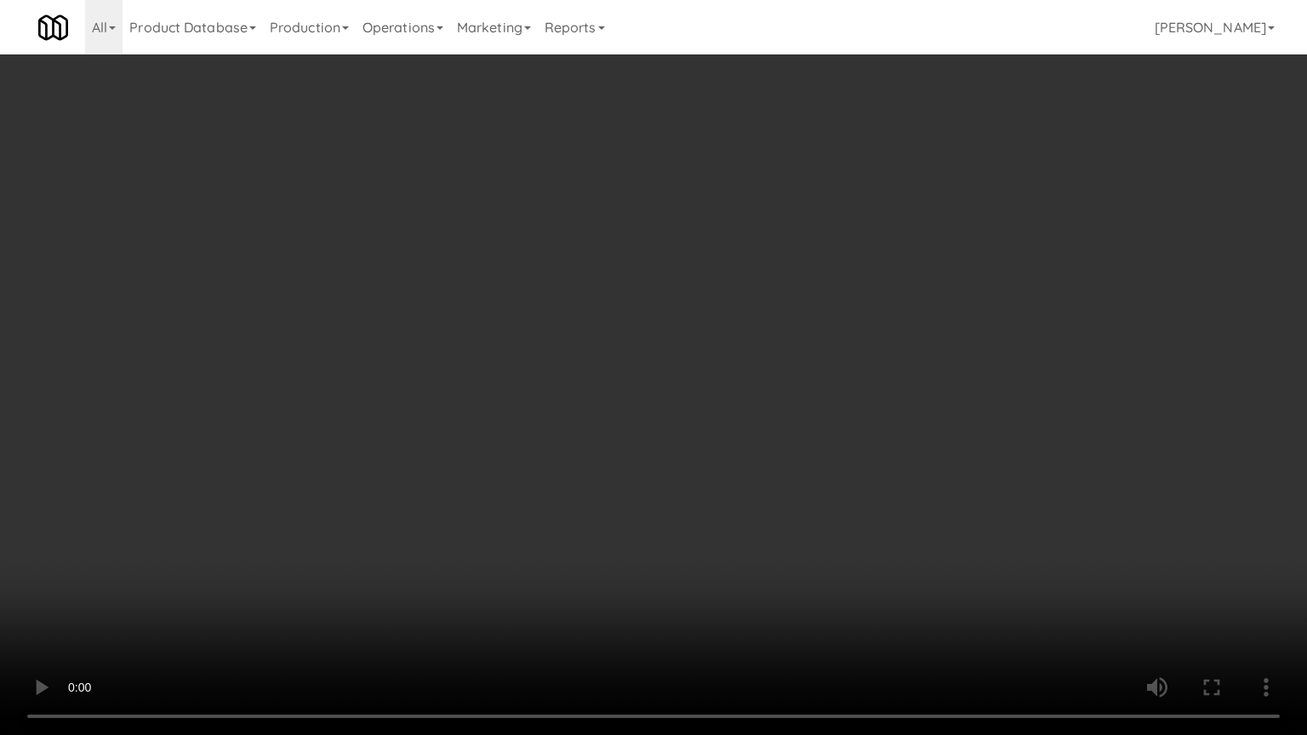
click at [769, 552] on video at bounding box center [653, 367] width 1307 height 735
click at [770, 552] on video at bounding box center [653, 367] width 1307 height 735
click at [773, 551] on video at bounding box center [653, 367] width 1307 height 735
click at [773, 550] on video at bounding box center [653, 367] width 1307 height 735
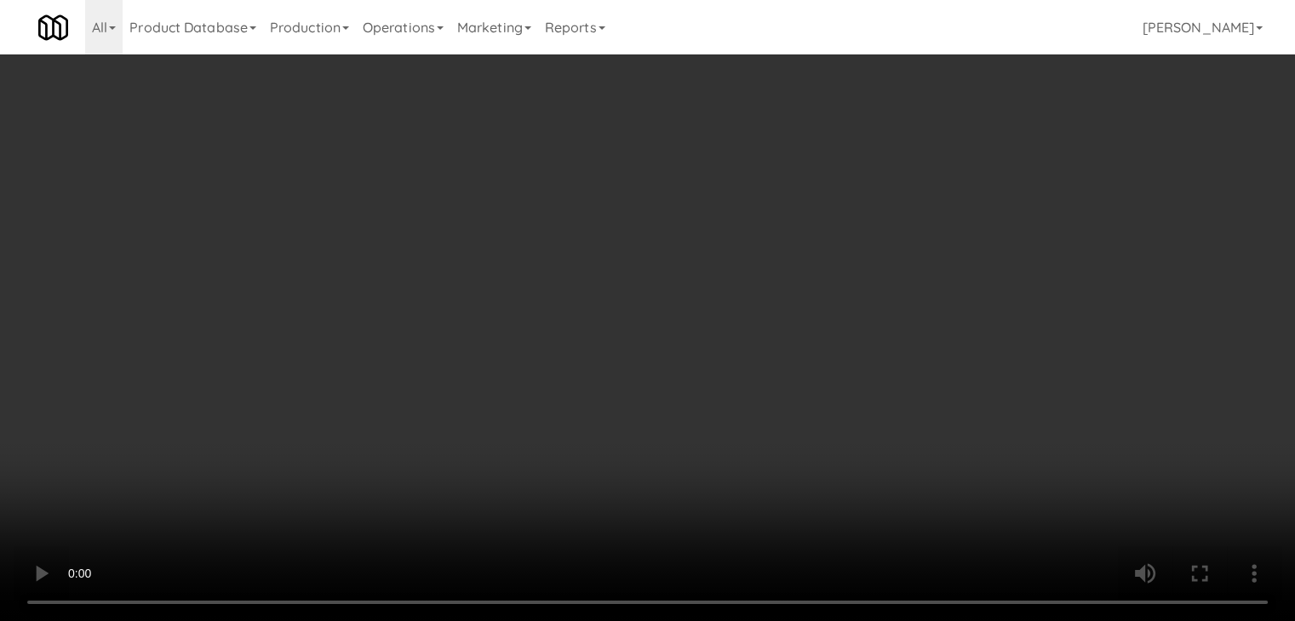
drag, startPoint x: 930, startPoint y: 191, endPoint x: 933, endPoint y: 182, distance: 9.2
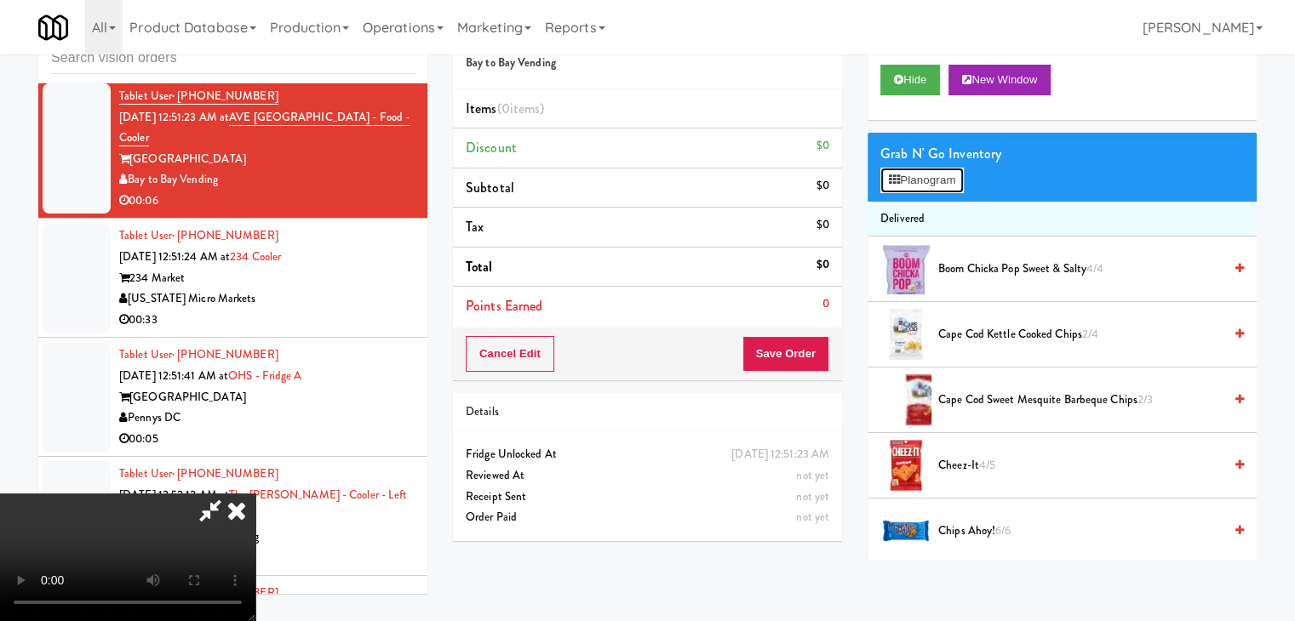
click at [929, 189] on button "Planogram" at bounding box center [921, 181] width 83 height 26
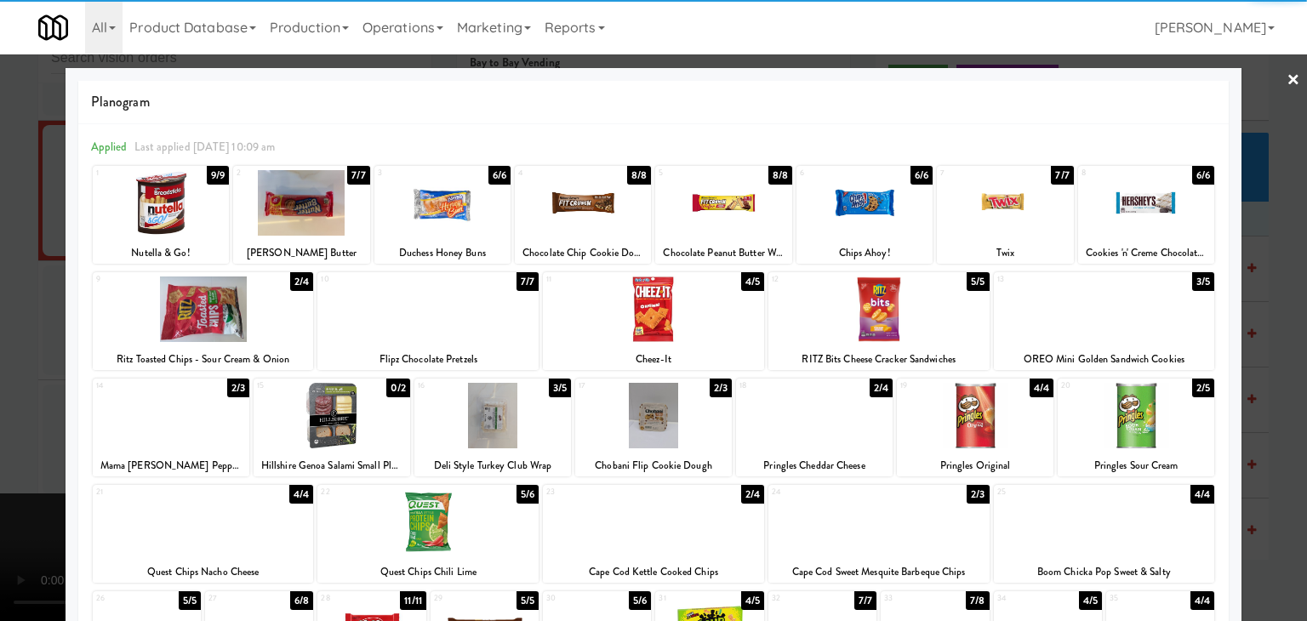
click at [1124, 424] on div at bounding box center [1136, 416] width 157 height 66
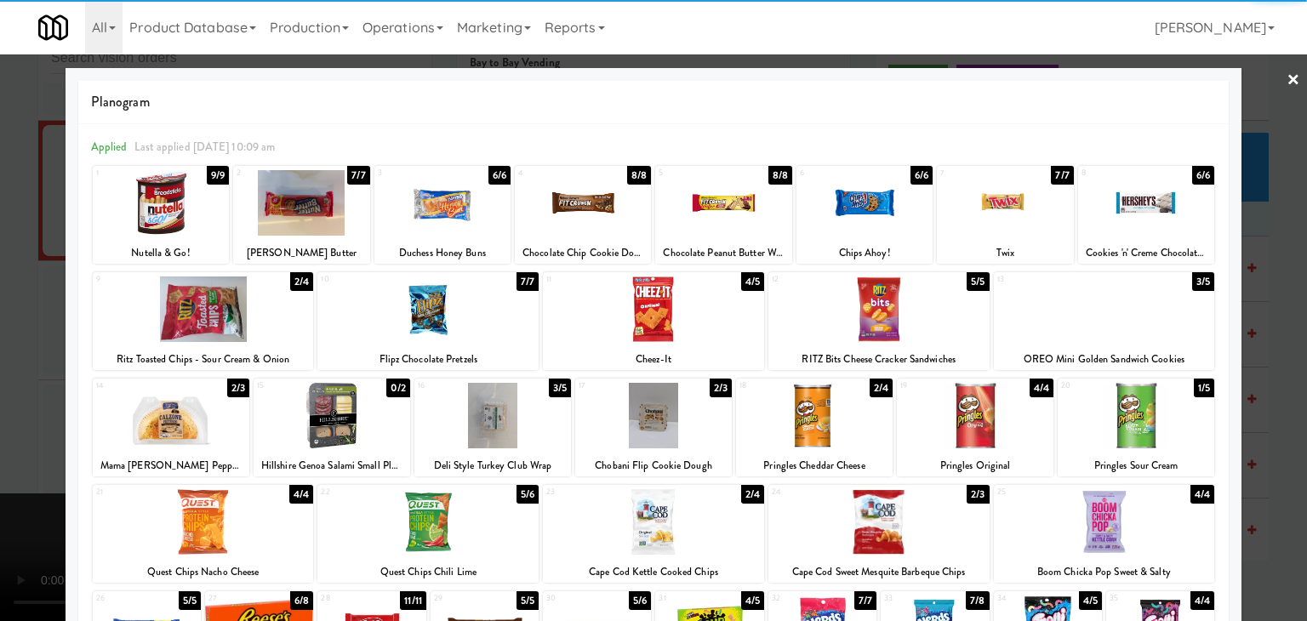
click at [141, 208] on div at bounding box center [161, 203] width 136 height 66
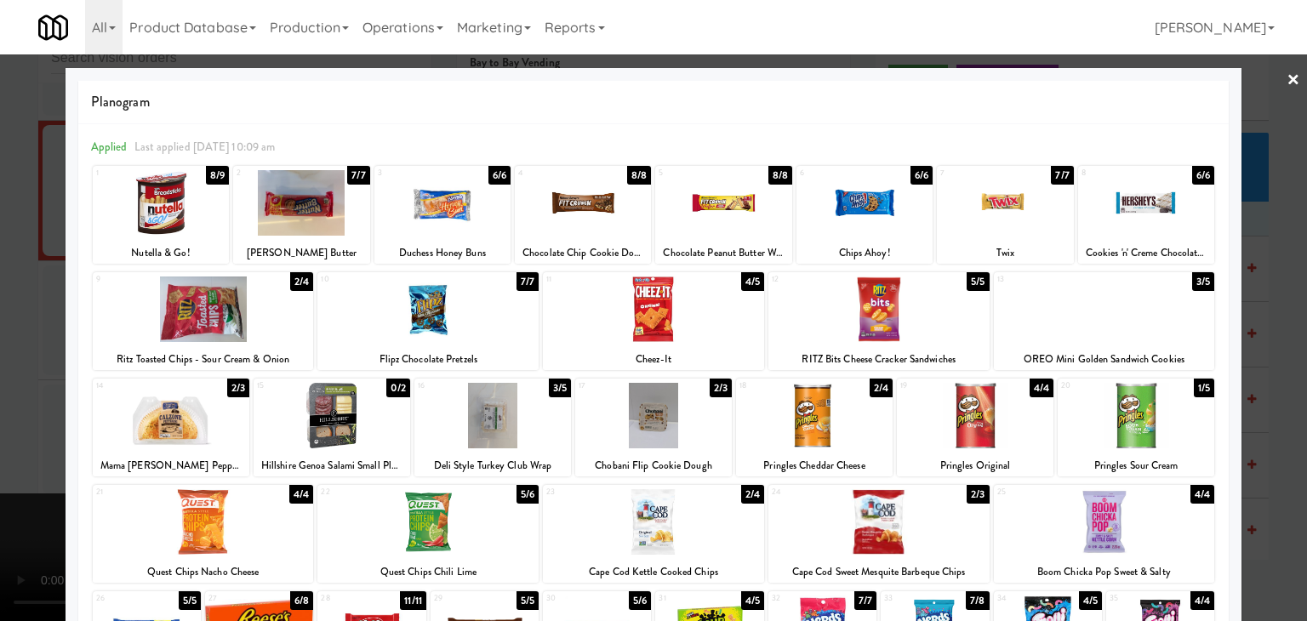
drag, startPoint x: 3, startPoint y: 286, endPoint x: 24, endPoint y: 291, distance: 21.1
click at [7, 287] on div at bounding box center [653, 310] width 1307 height 621
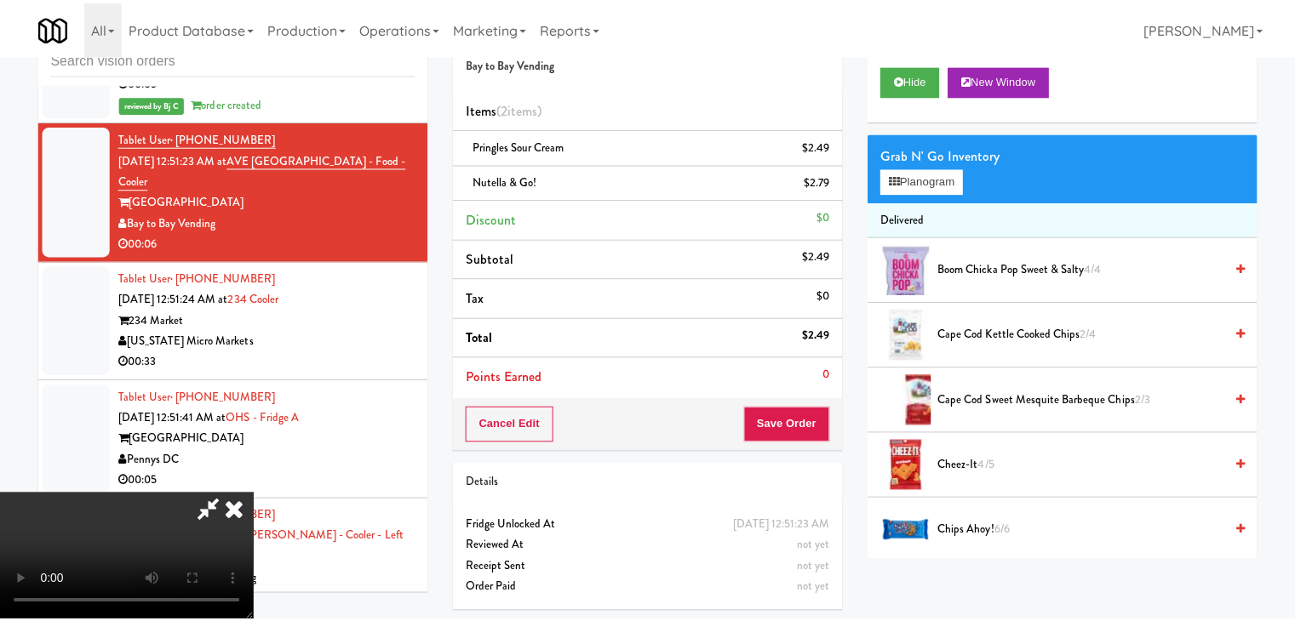
scroll to position [18390, 0]
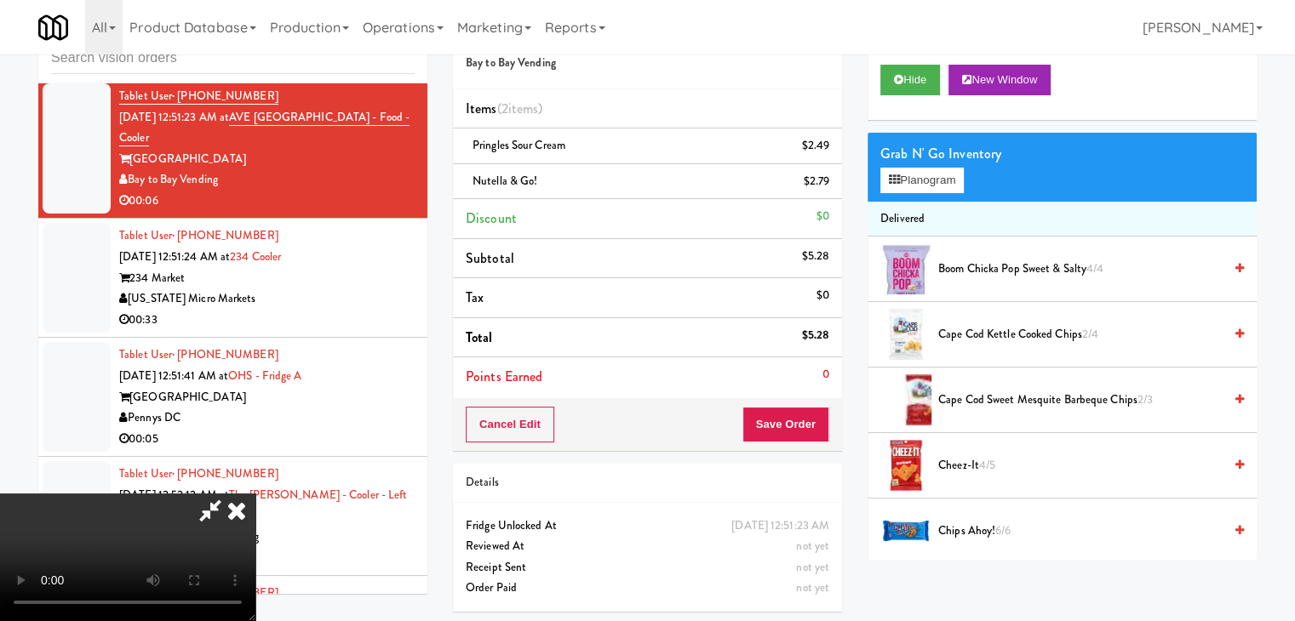
click at [255, 494] on video at bounding box center [127, 558] width 255 height 128
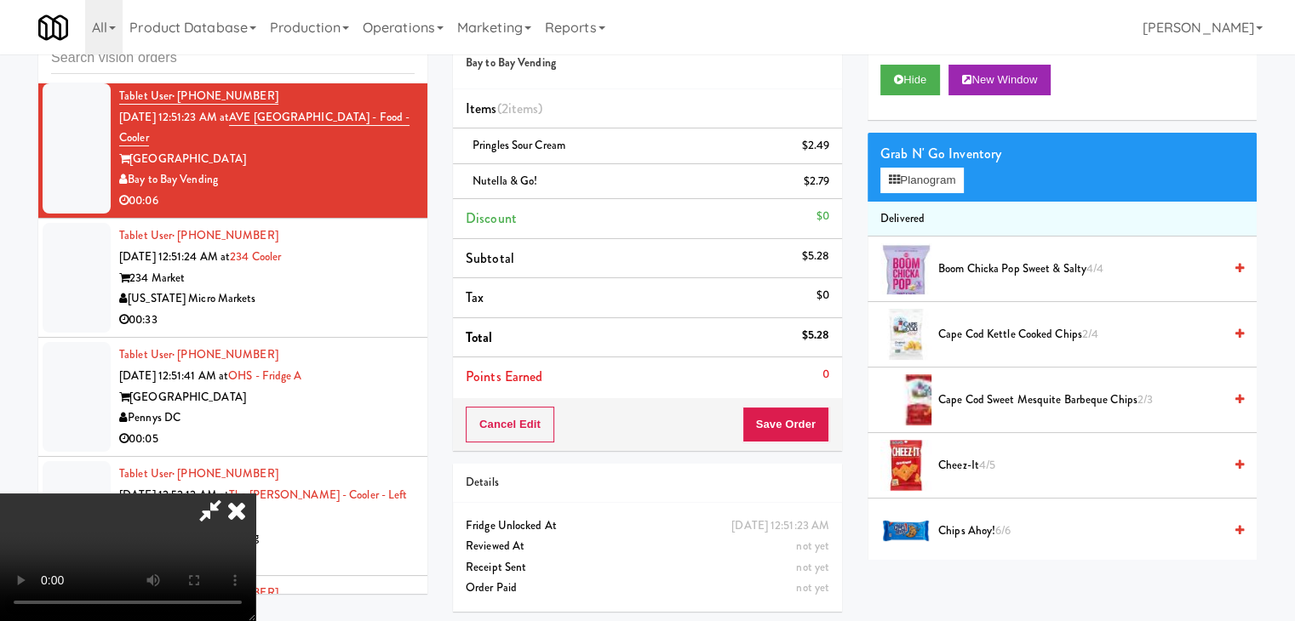
click at [255, 494] on video at bounding box center [127, 558] width 255 height 128
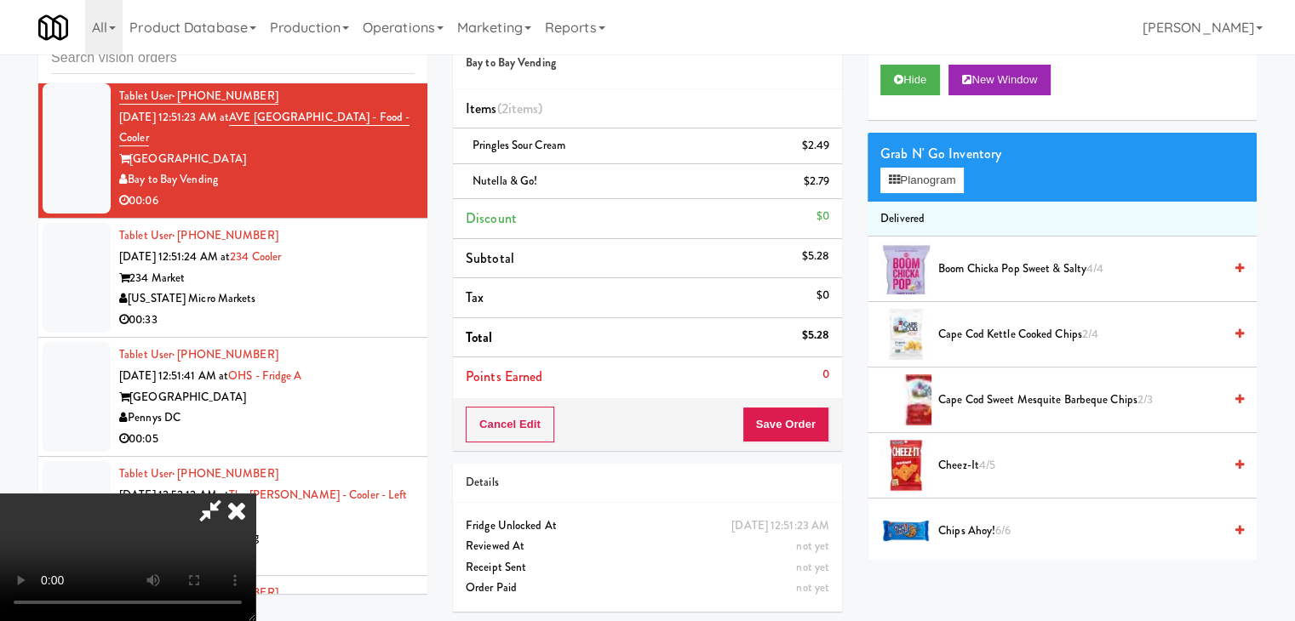
click at [841, 403] on div "Cancel Edit Save Order" at bounding box center [647, 424] width 389 height 53
click at [814, 415] on button "Save Order" at bounding box center [785, 425] width 87 height 36
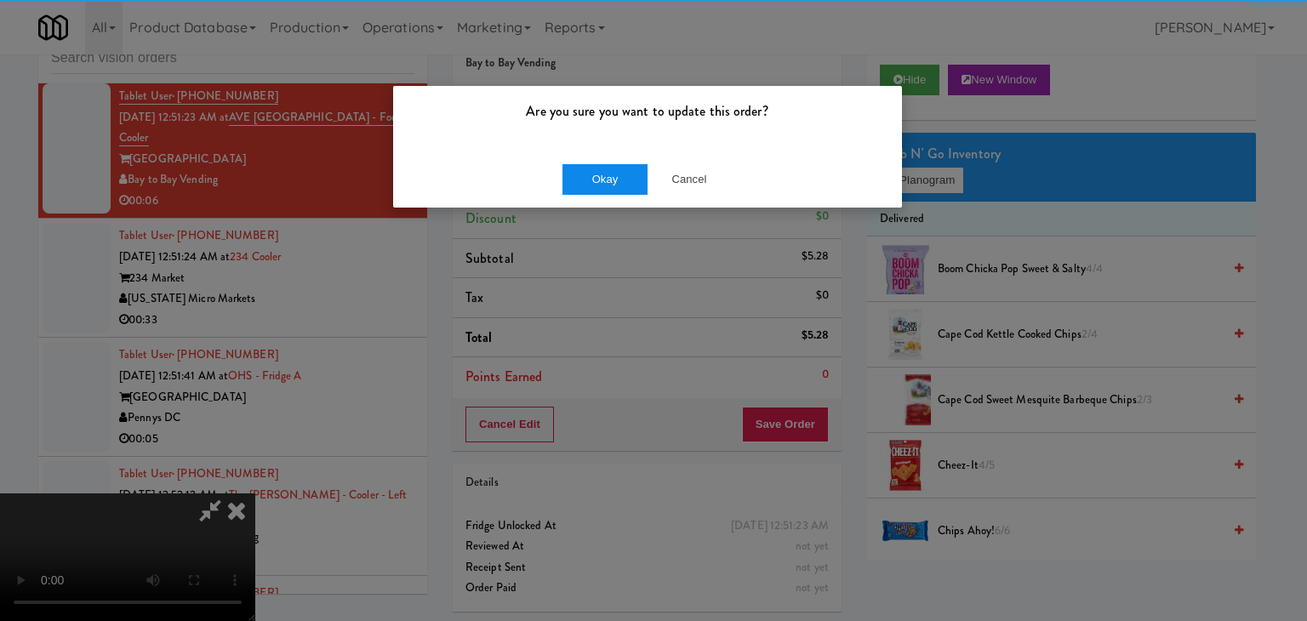
drag, startPoint x: 610, startPoint y: 157, endPoint x: 607, endPoint y: 171, distance: 14.0
click at [609, 161] on div "Okay Cancel" at bounding box center [647, 179] width 509 height 57
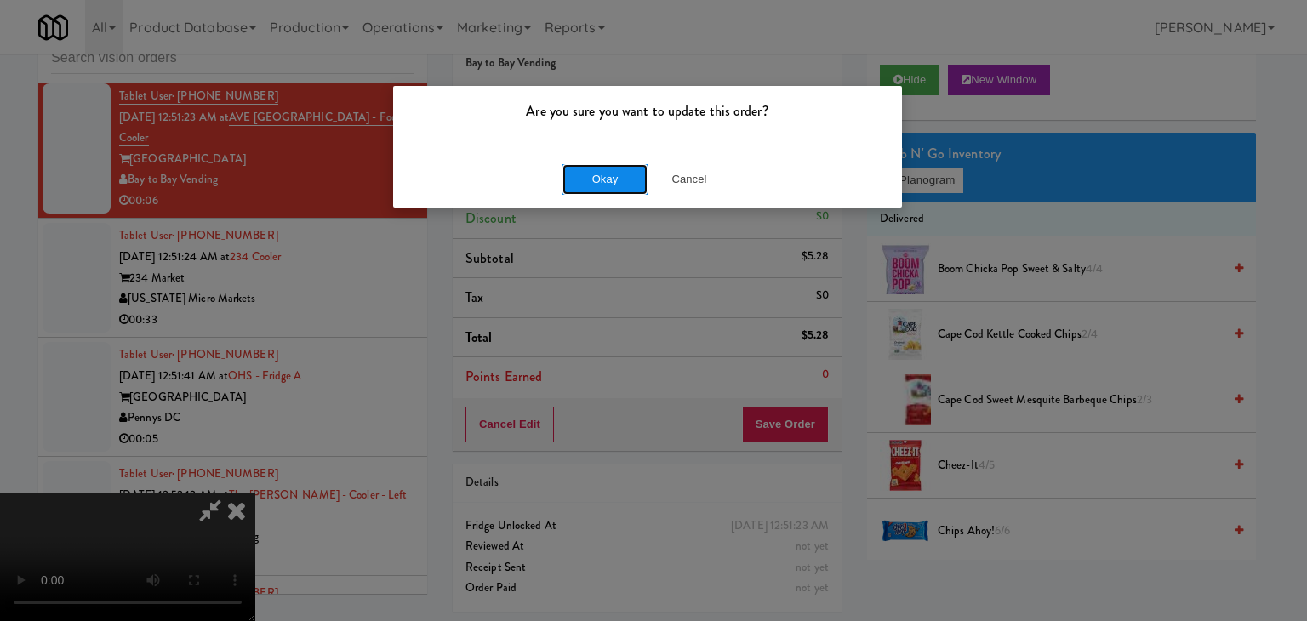
click at [607, 171] on button "Okay" at bounding box center [605, 179] width 85 height 31
click at [607, 172] on button "Okay" at bounding box center [605, 179] width 85 height 31
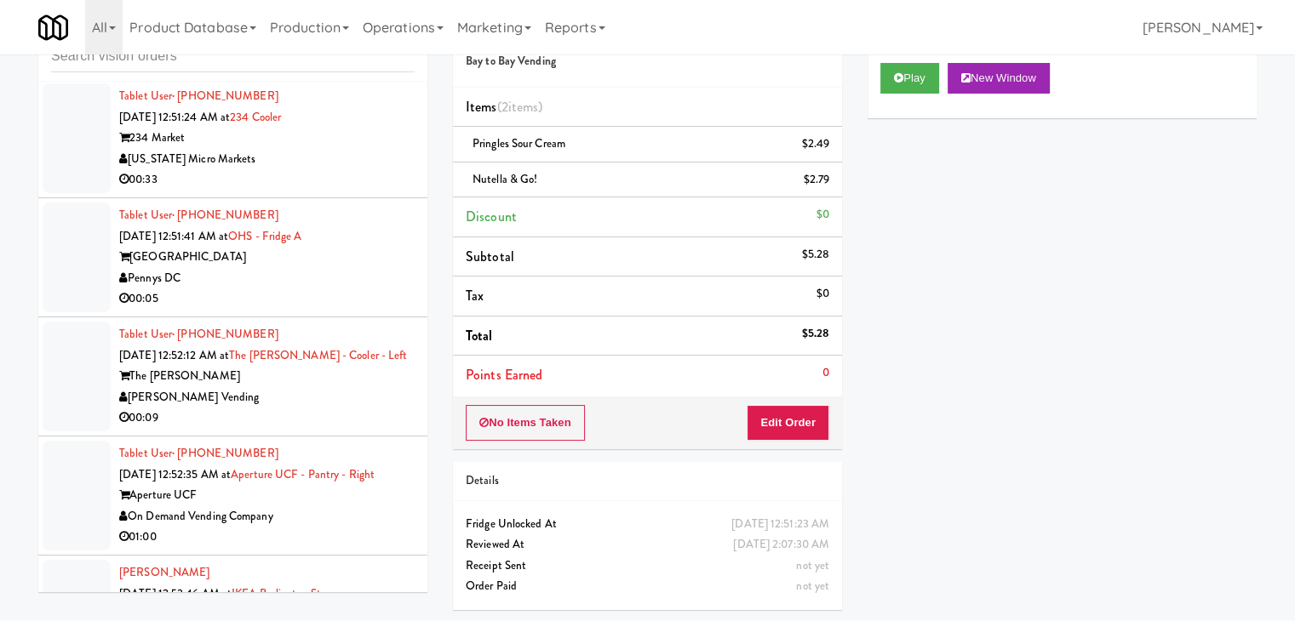
scroll to position [18560, 0]
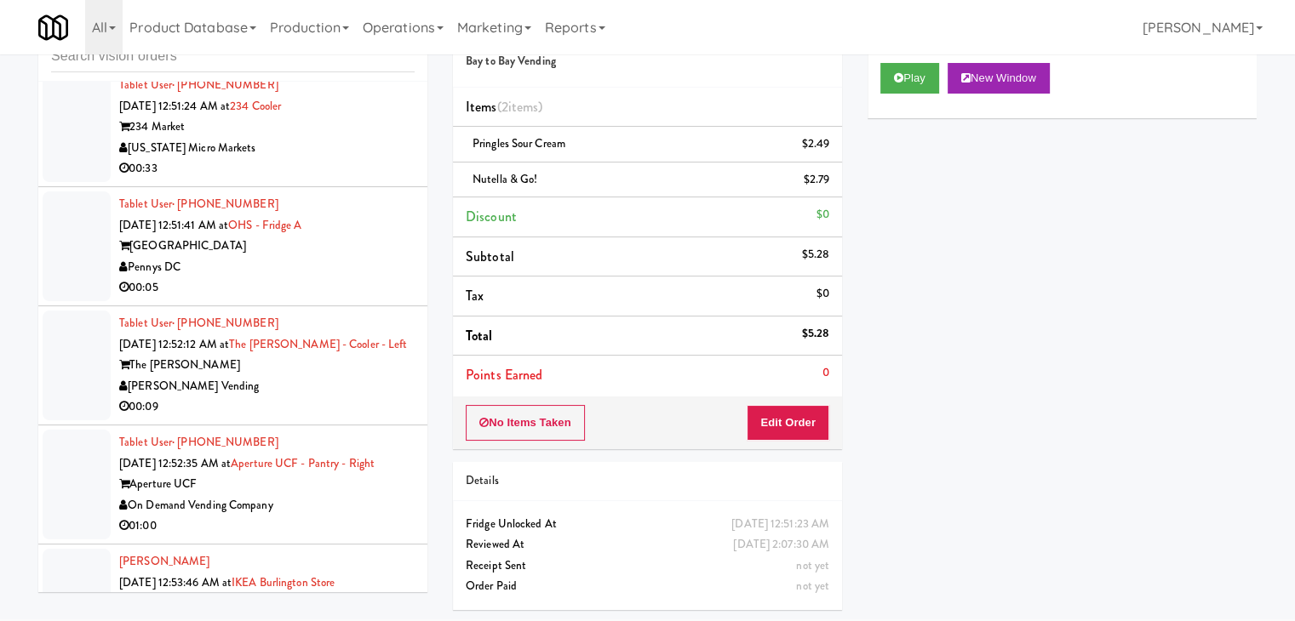
click at [348, 138] on div "234 Market" at bounding box center [266, 127] width 295 height 21
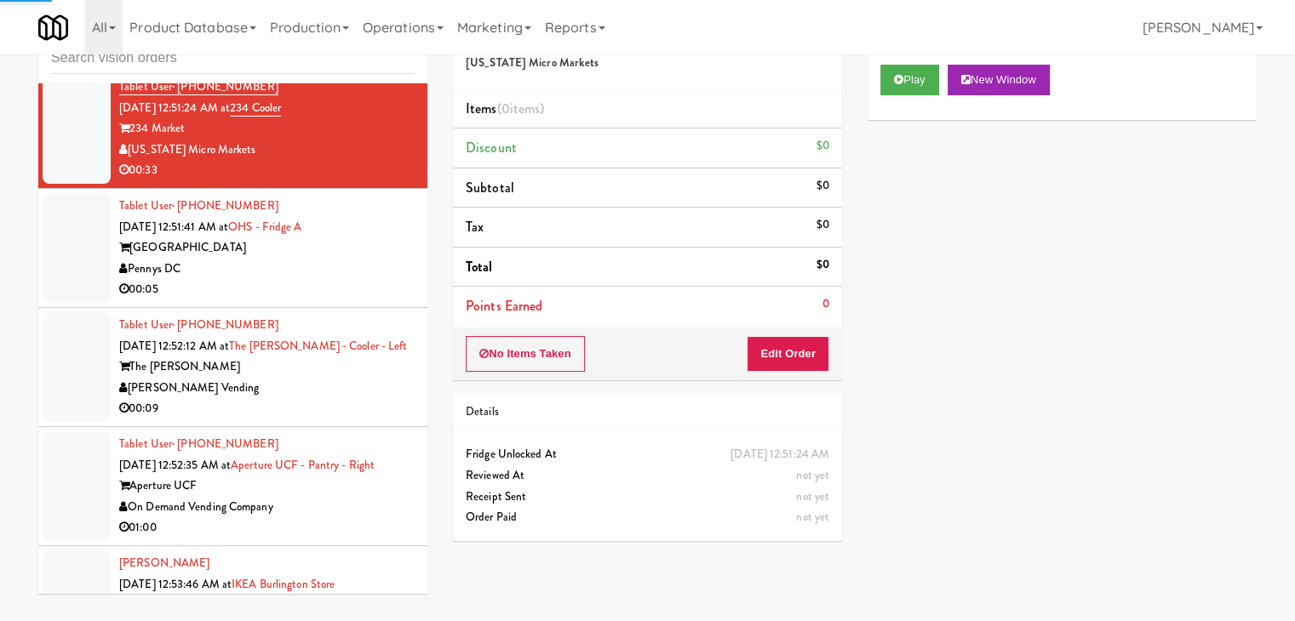
click at [896, 95] on div "Play New Window" at bounding box center [1061, 86] width 389 height 68
click at [906, 90] on button "Play" at bounding box center [909, 80] width 59 height 31
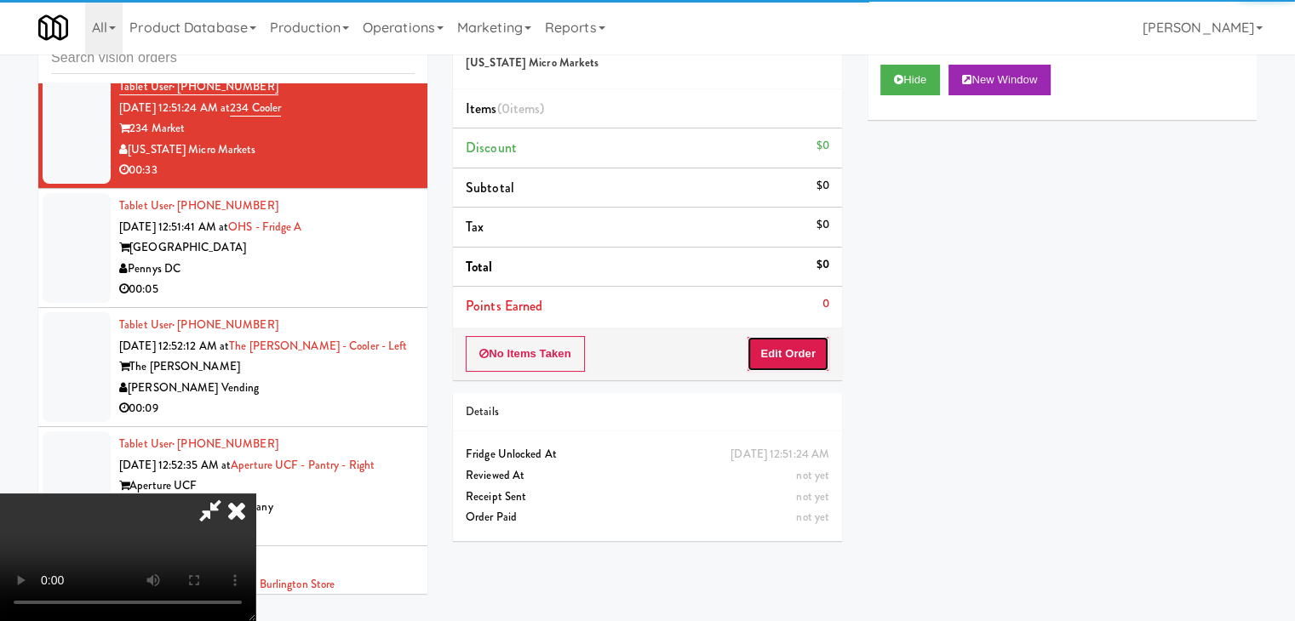
click at [793, 355] on button "Edit Order" at bounding box center [788, 354] width 83 height 36
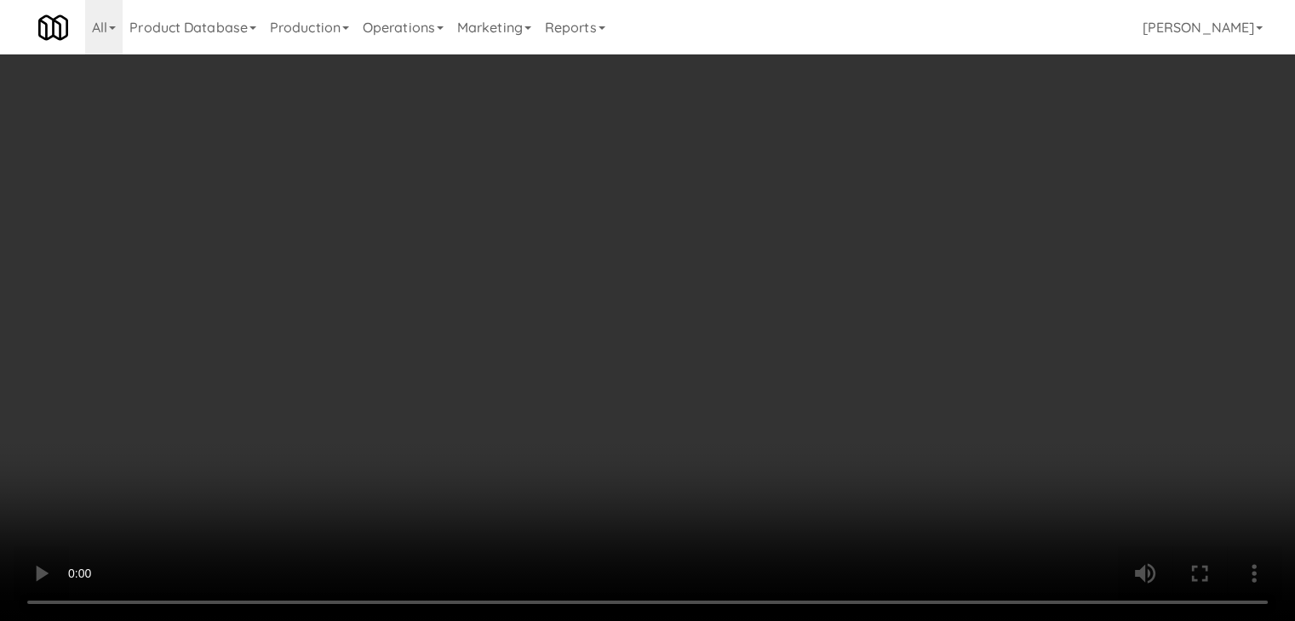
scroll to position [18496, 0]
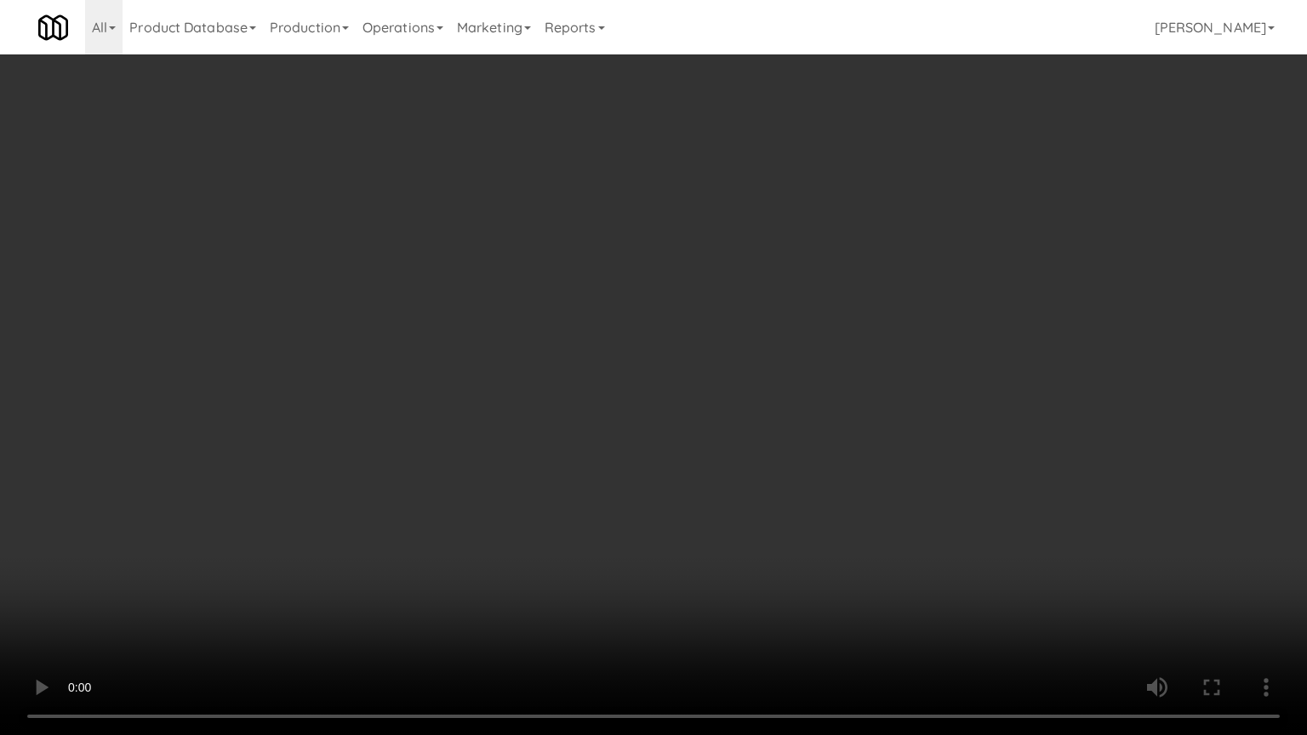
click at [758, 471] on video at bounding box center [653, 367] width 1307 height 735
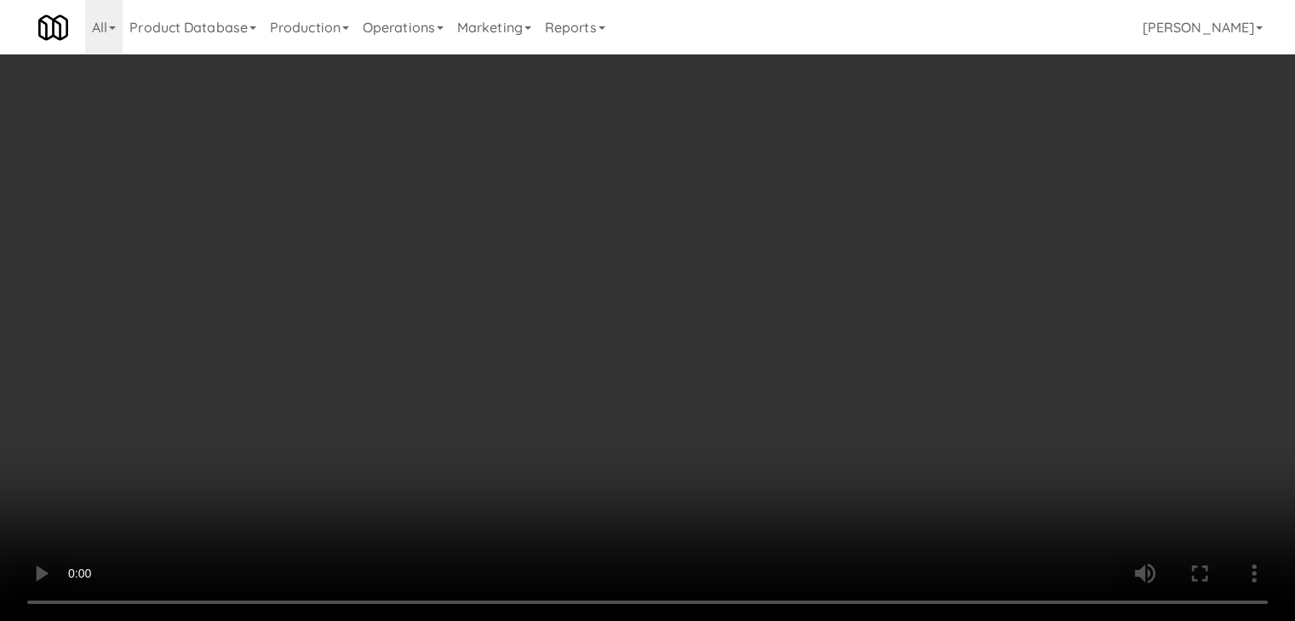
drag, startPoint x: 943, startPoint y: 152, endPoint x: 945, endPoint y: 173, distance: 21.3
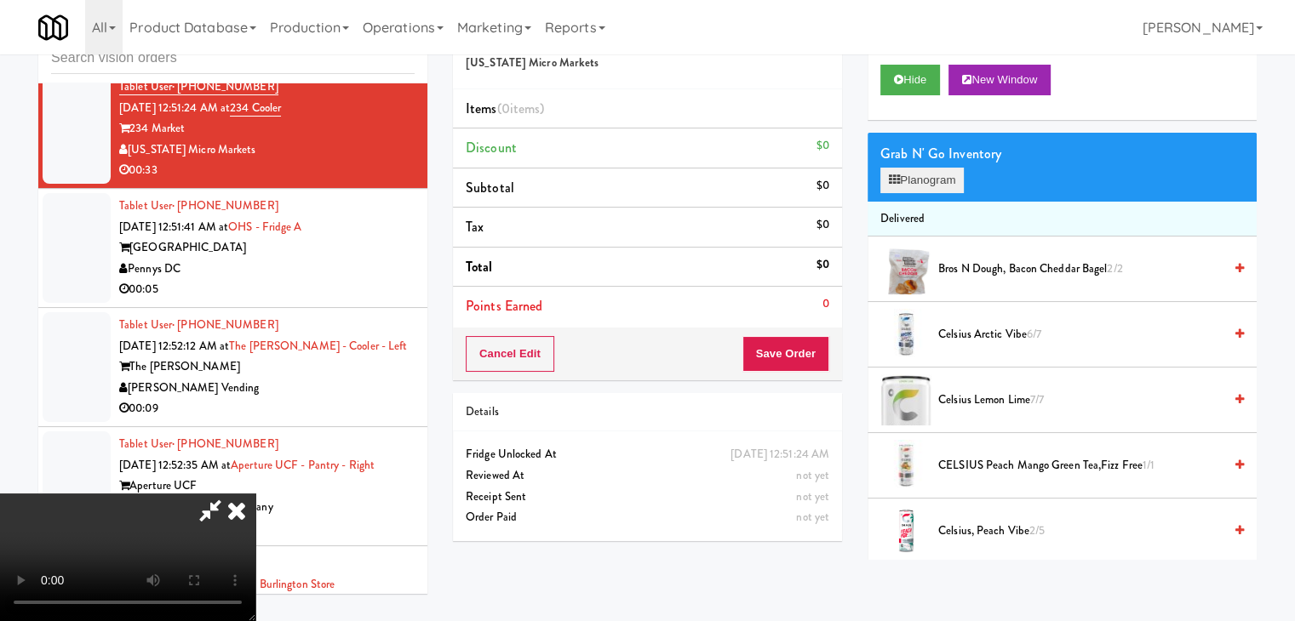
click at [944, 163] on div "Grab N' Go Inventory" at bounding box center [1061, 154] width 363 height 26
click at [945, 173] on button "Planogram" at bounding box center [921, 181] width 83 height 26
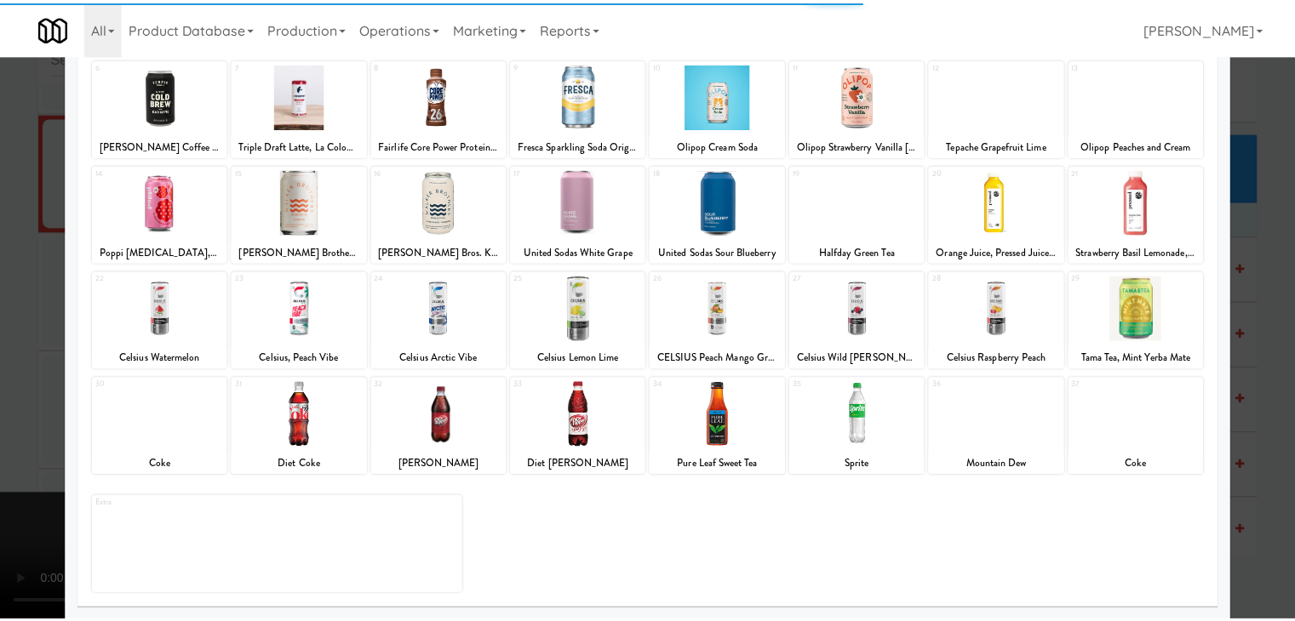
scroll to position [215, 0]
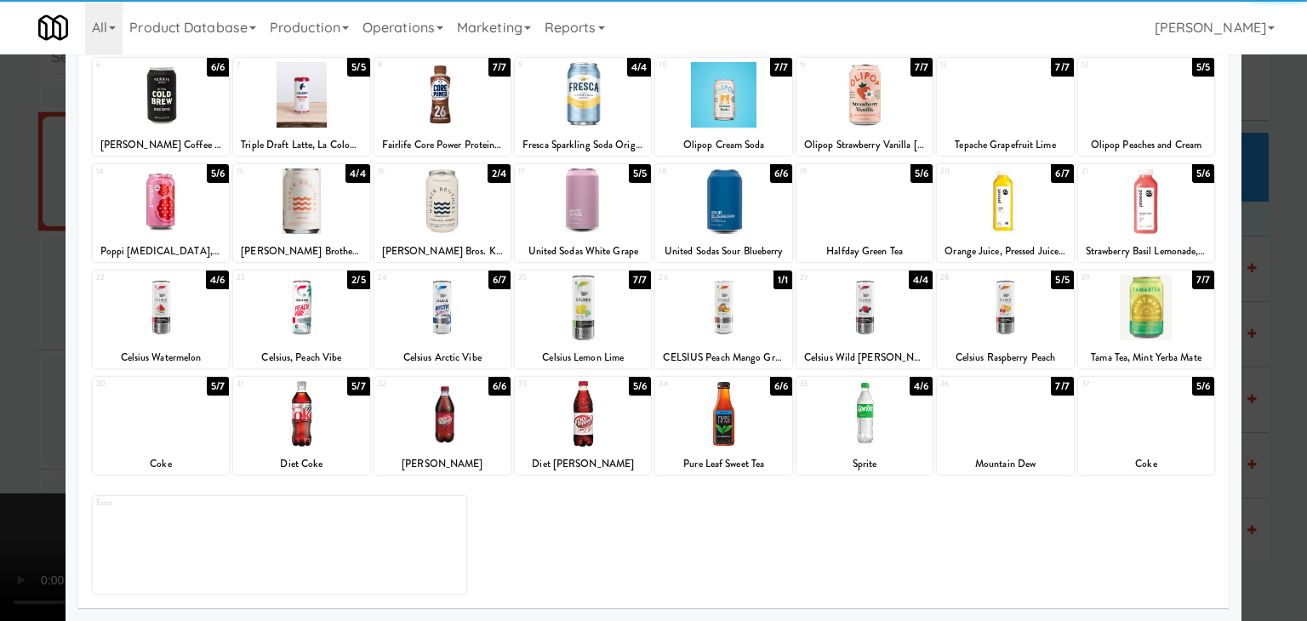
click at [333, 297] on div at bounding box center [301, 308] width 136 height 66
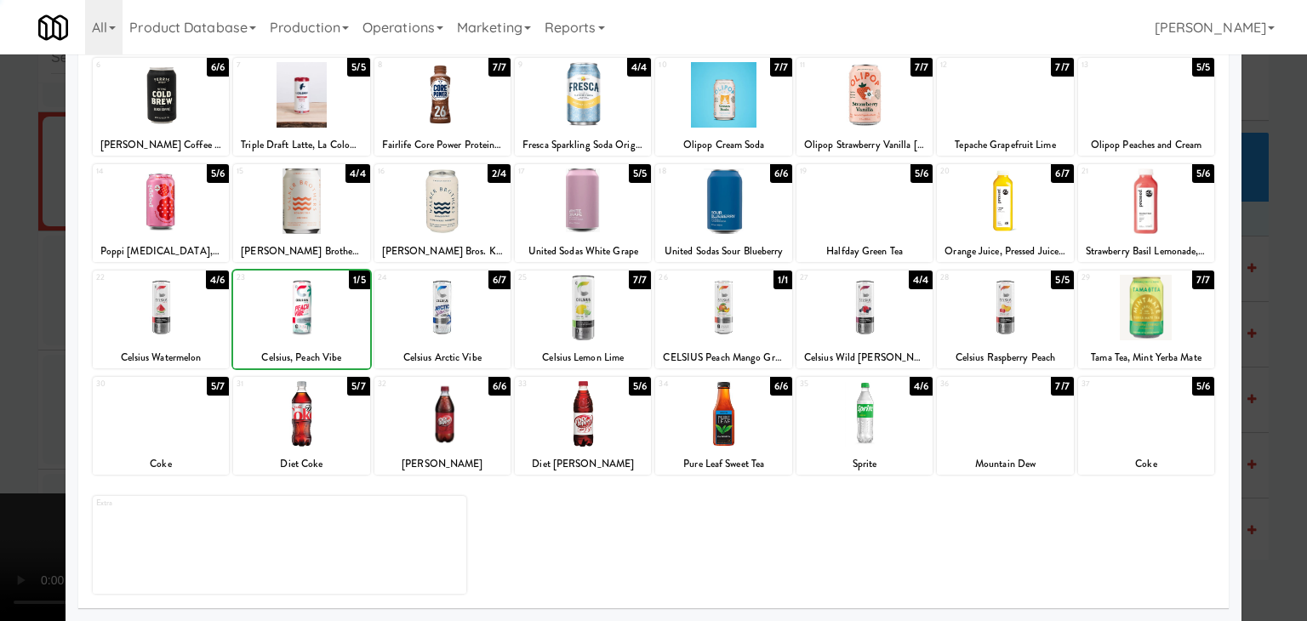
drag, startPoint x: 0, startPoint y: 367, endPoint x: 218, endPoint y: 381, distance: 218.4
click at [6, 367] on div at bounding box center [653, 310] width 1307 height 621
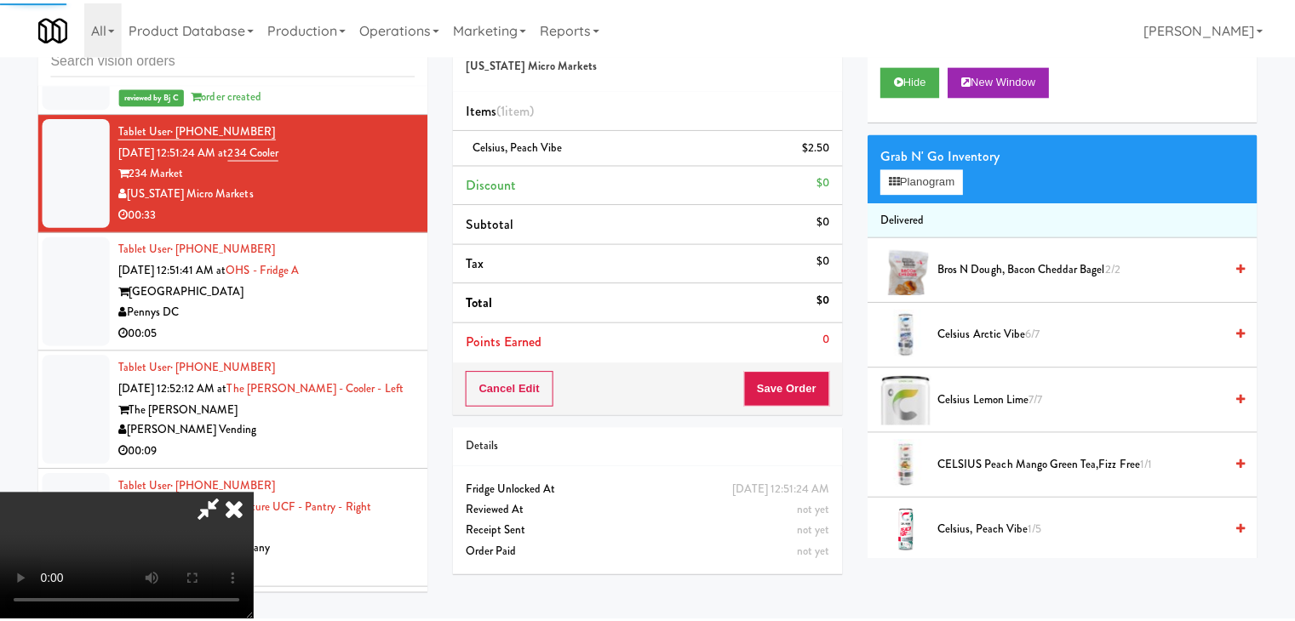
scroll to position [18560, 0]
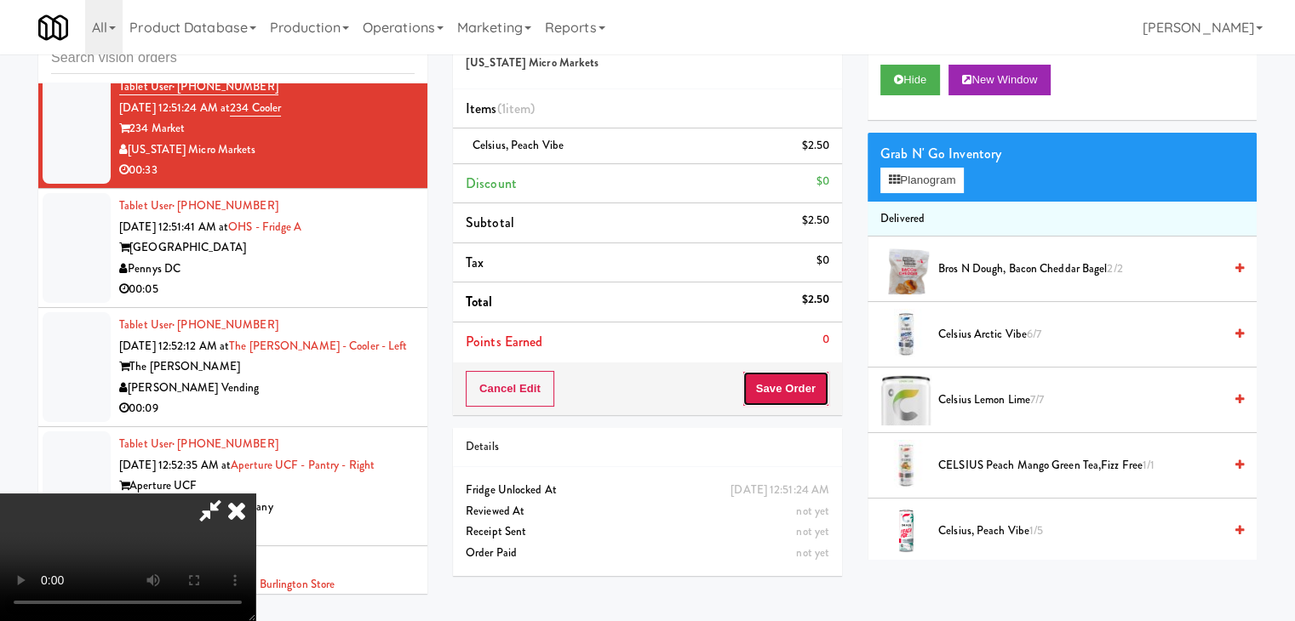
click at [794, 396] on button "Save Order" at bounding box center [785, 389] width 87 height 36
click at [796, 396] on button "Save Order" at bounding box center [785, 389] width 87 height 36
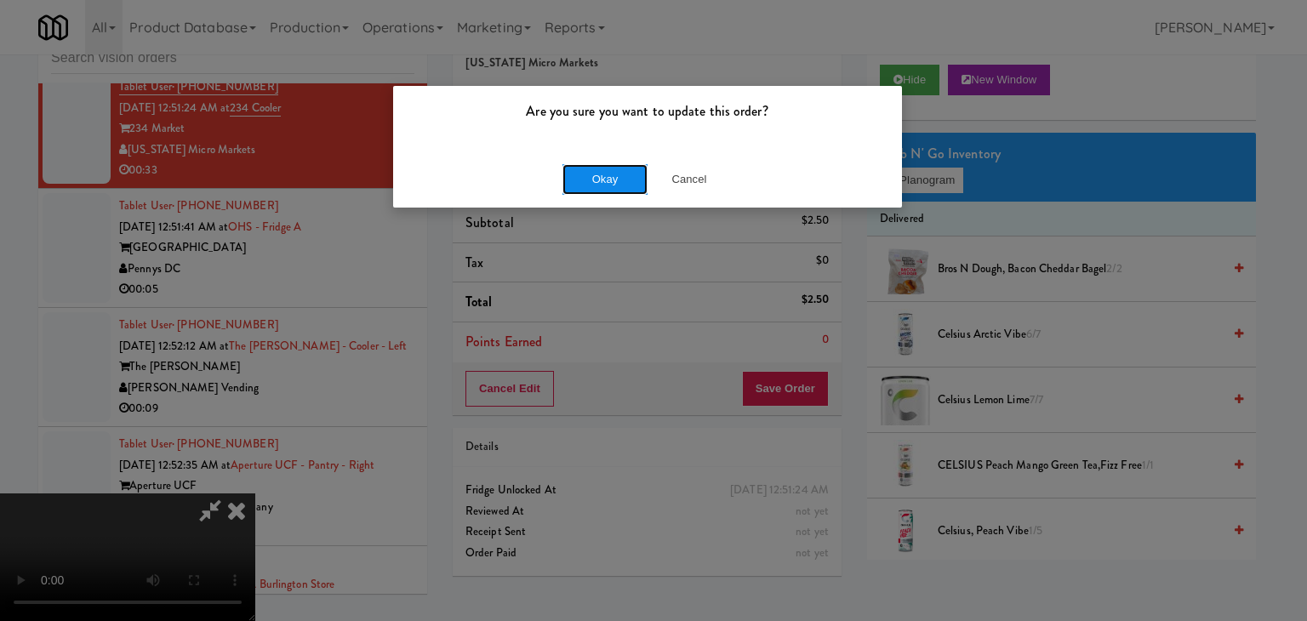
click at [609, 186] on button "Okay" at bounding box center [605, 179] width 85 height 31
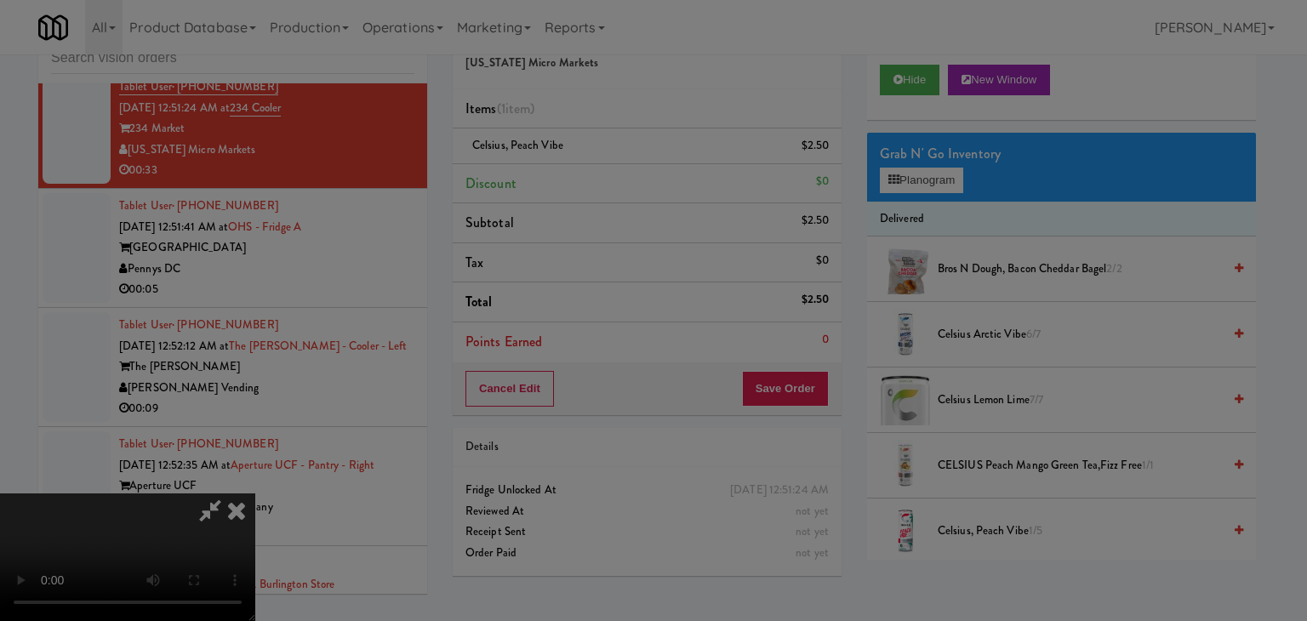
click at [609, 176] on div "Okay Cancel" at bounding box center [647, 147] width 509 height 57
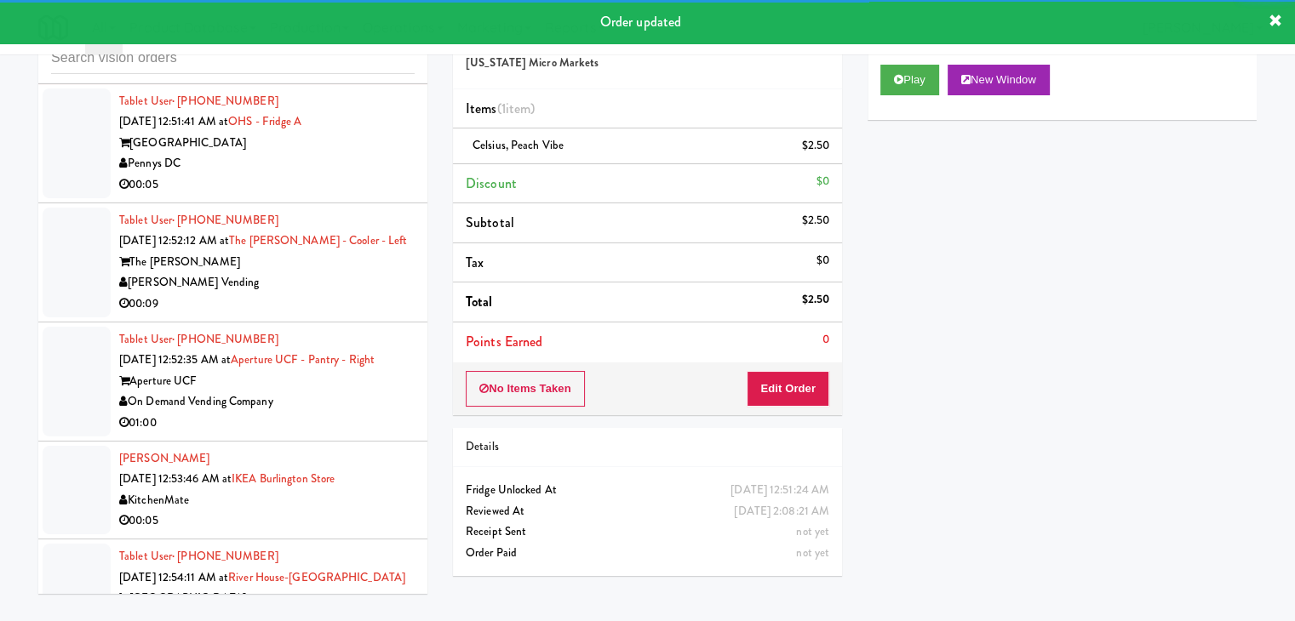
scroll to position [18730, 0]
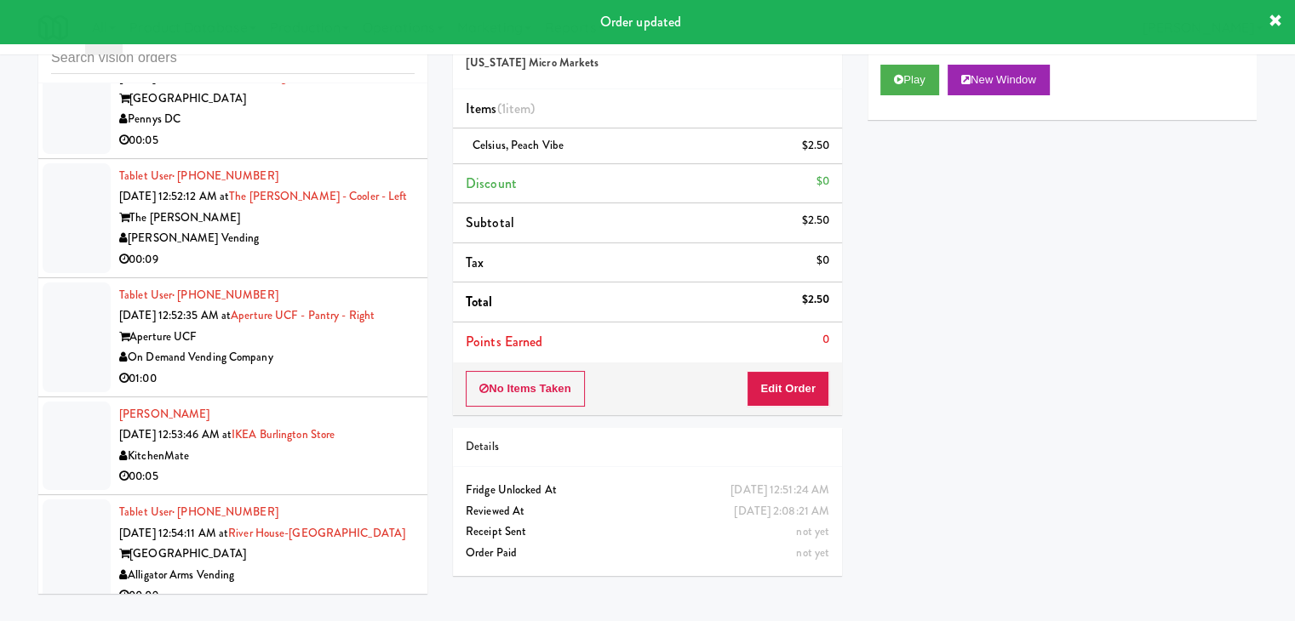
click at [363, 152] on div "Tablet User · (646) 465-1970 [DATE] 12:51:41 AM at [GEOGRAPHIC_DATA] A One Hill…" at bounding box center [266, 99] width 295 height 105
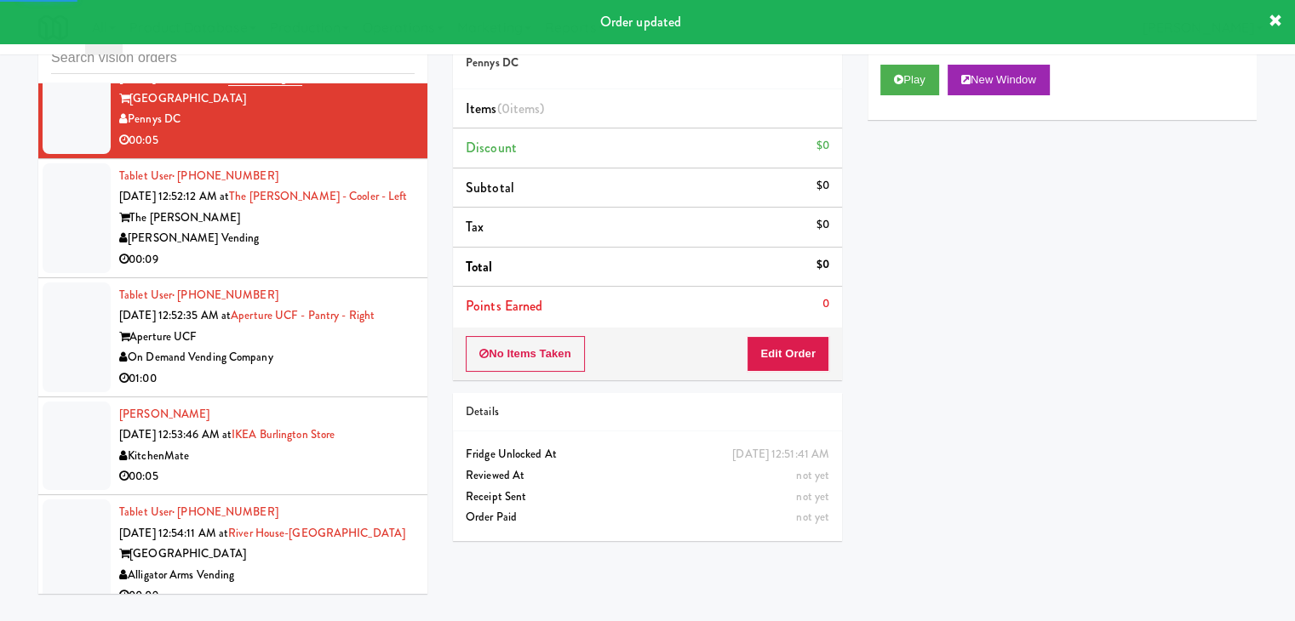
drag, startPoint x: 909, startPoint y: 61, endPoint x: 895, endPoint y: 112, distance: 52.9
click at [909, 62] on div "Play New Window" at bounding box center [1061, 86] width 389 height 68
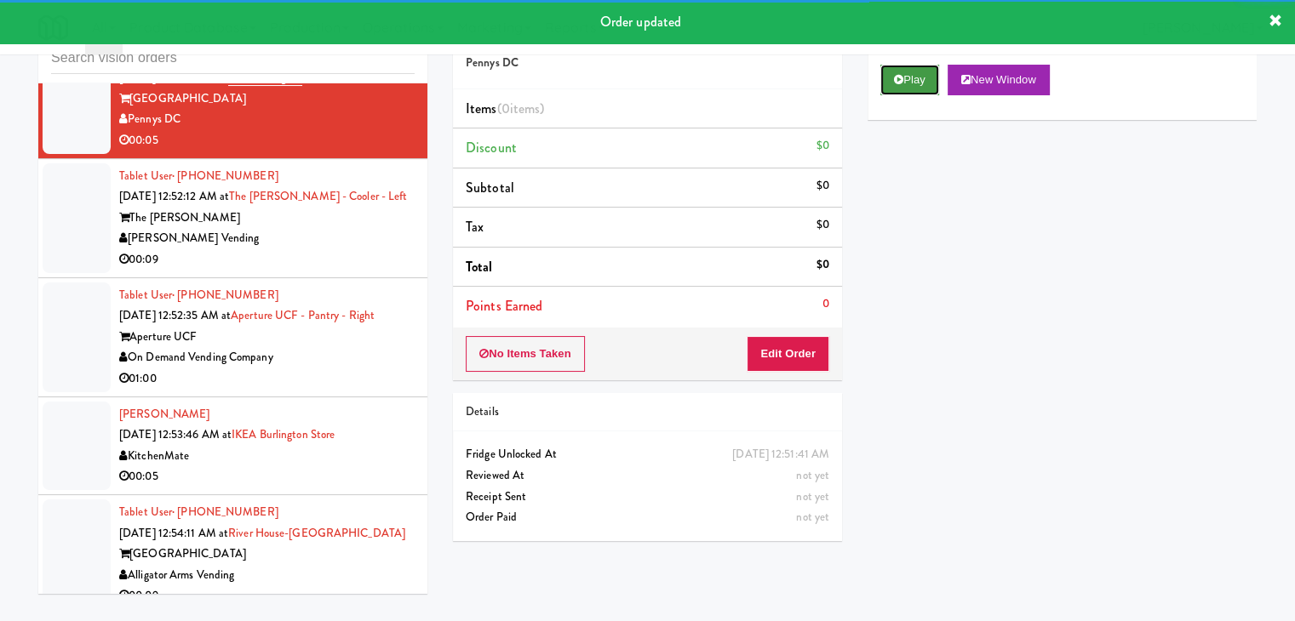
click at [913, 84] on button "Play" at bounding box center [909, 80] width 59 height 31
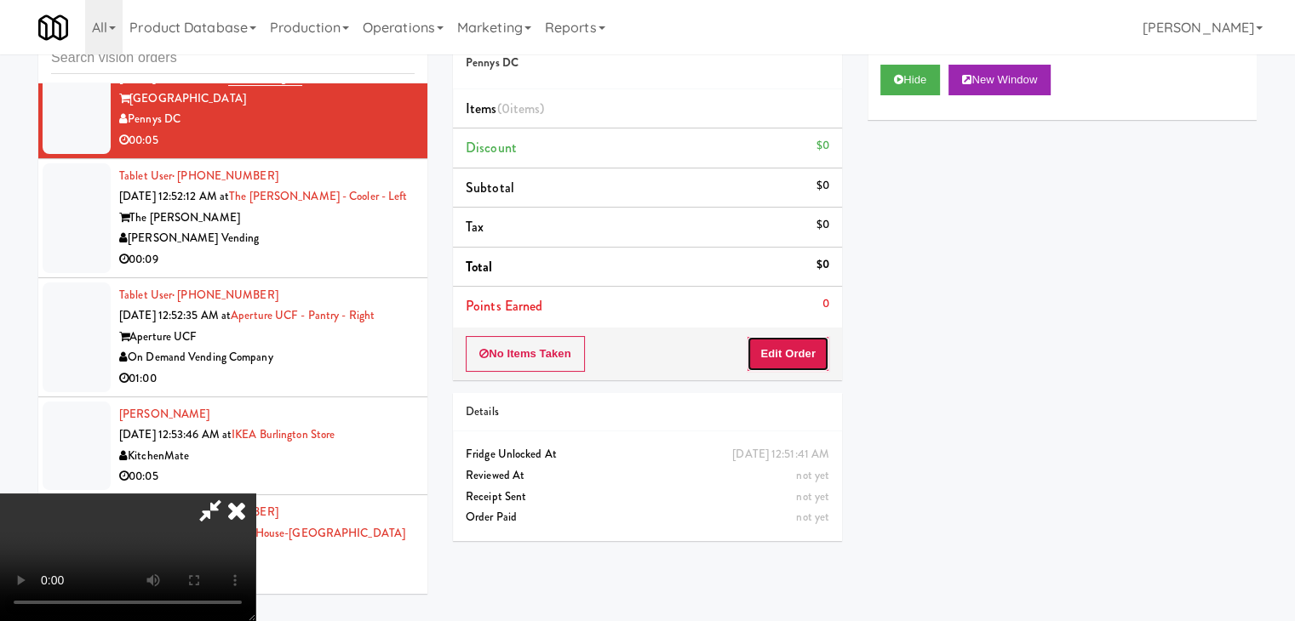
click at [788, 350] on button "Edit Order" at bounding box center [788, 354] width 83 height 36
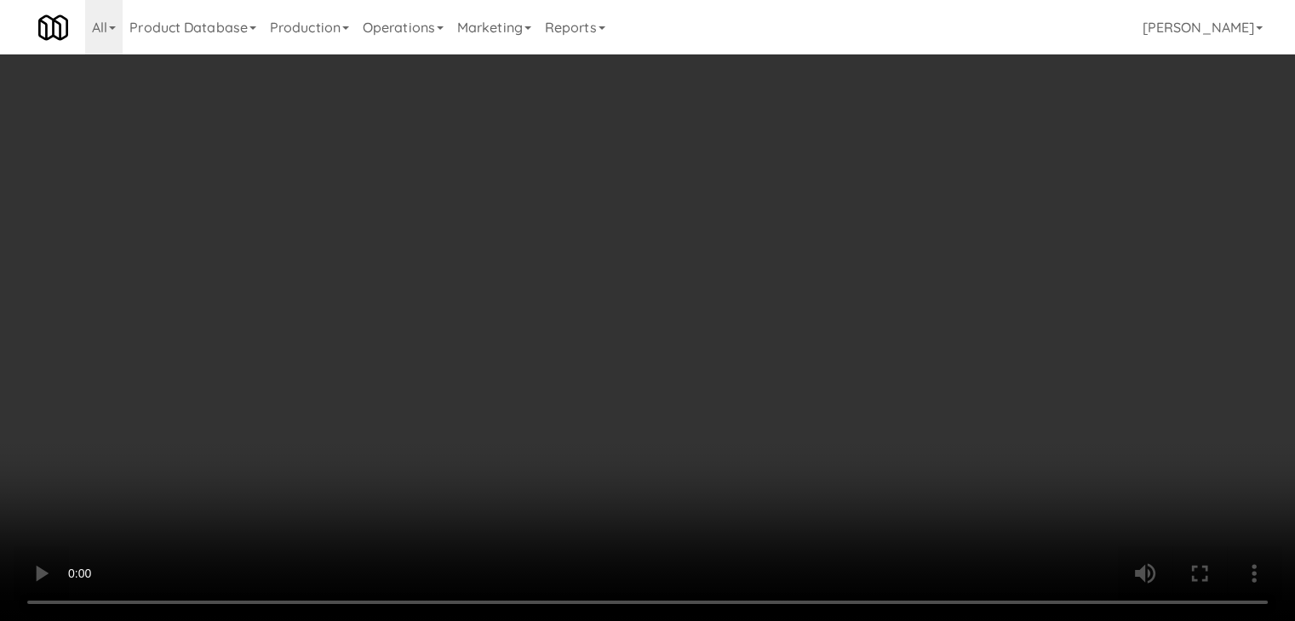
scroll to position [18667, 0]
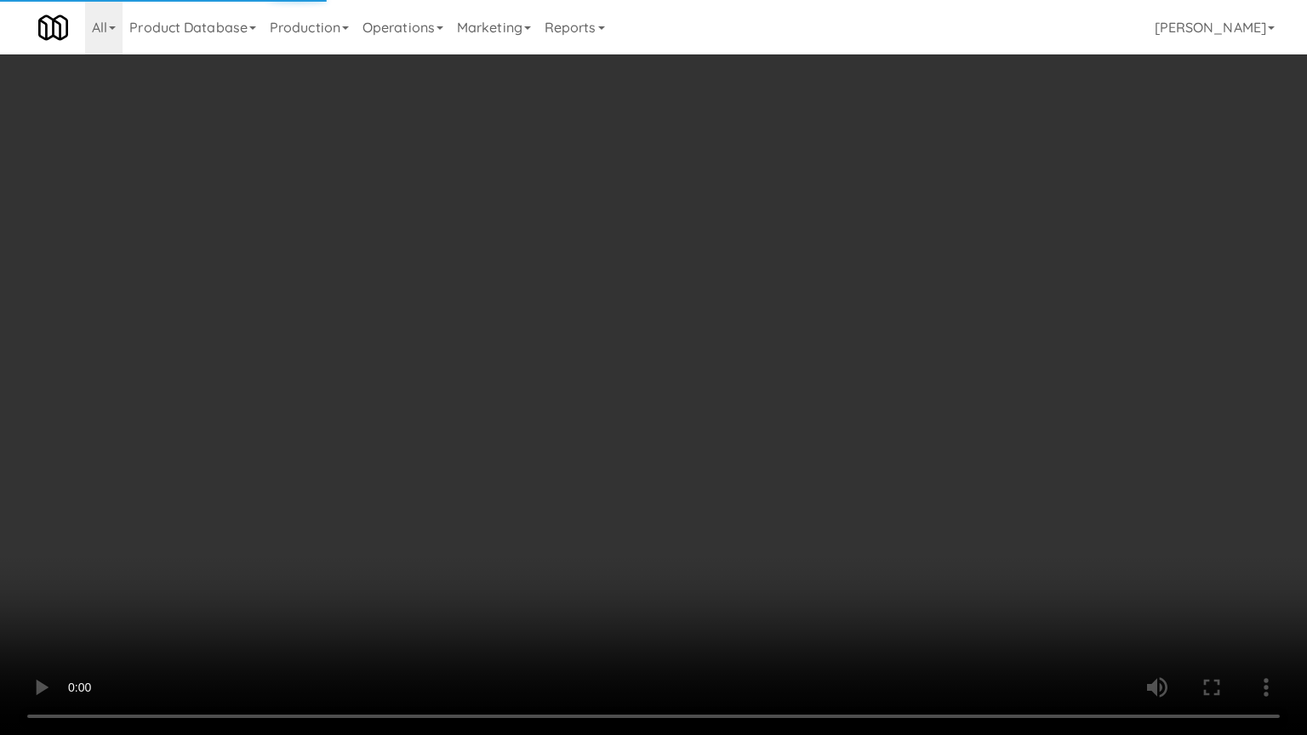
click at [714, 469] on video at bounding box center [653, 367] width 1307 height 735
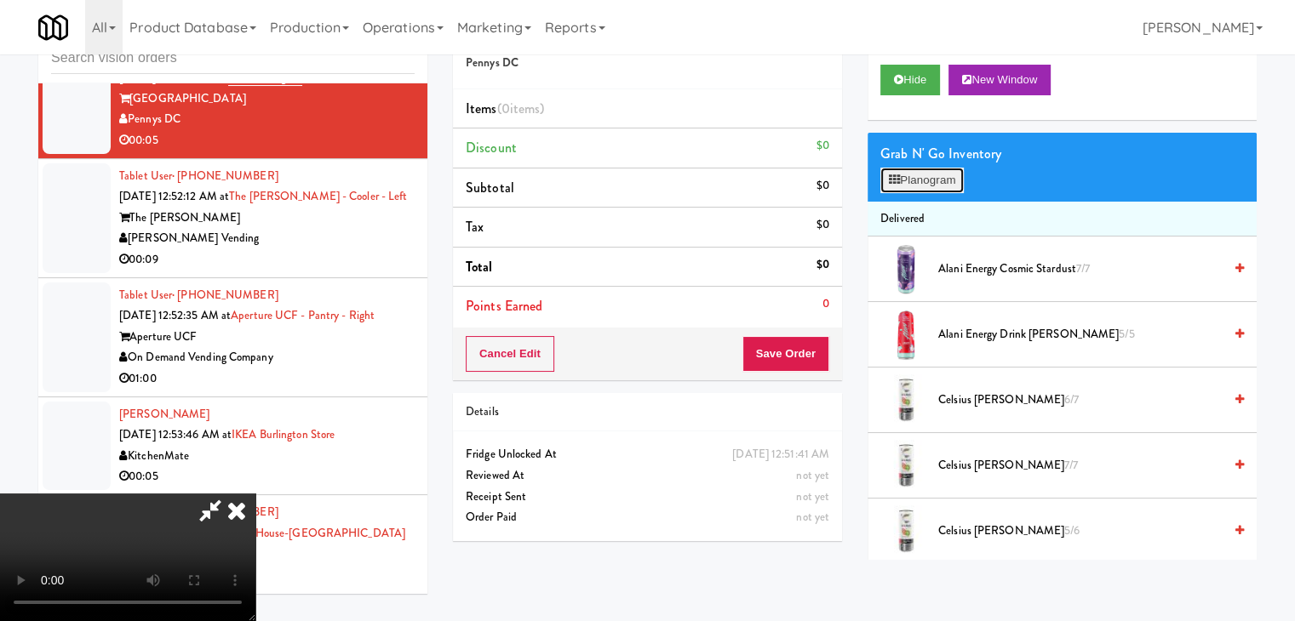
click at [941, 179] on button "Planogram" at bounding box center [921, 181] width 83 height 26
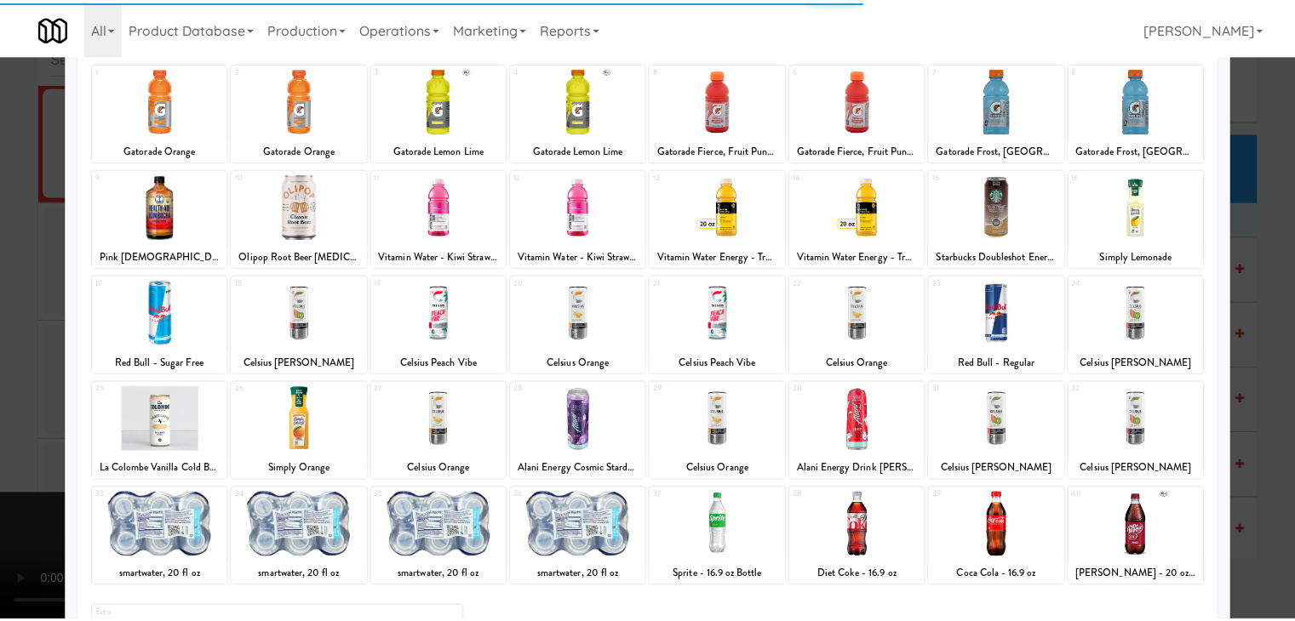
scroll to position [215, 0]
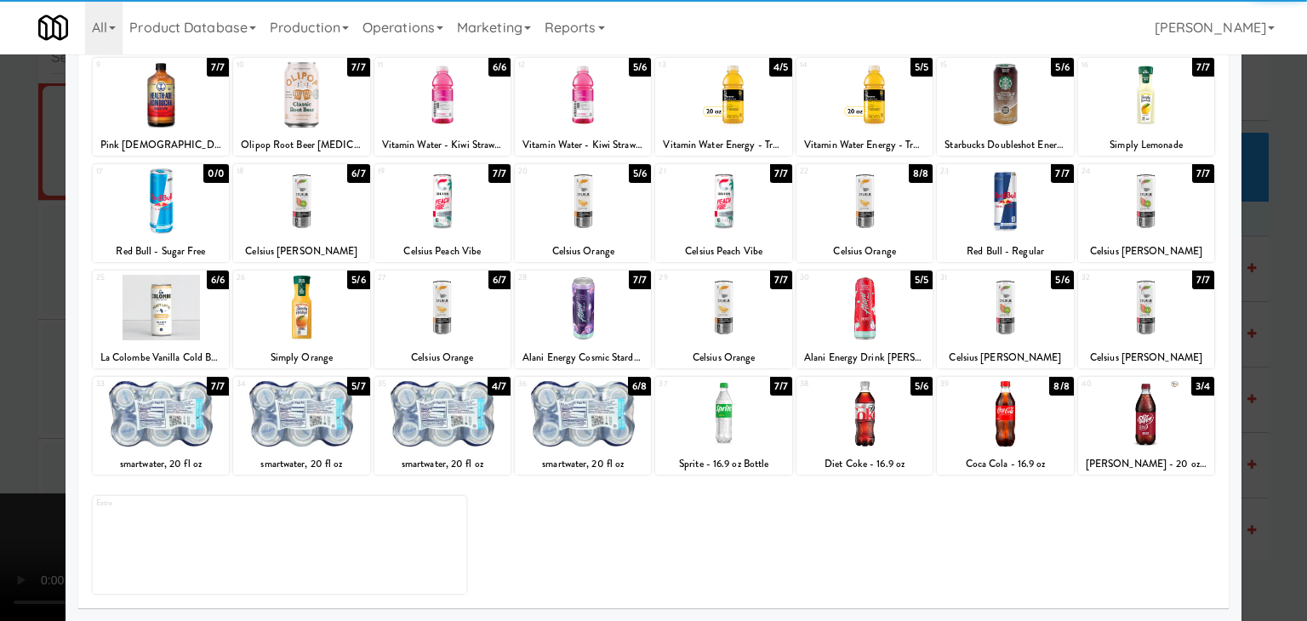
click at [861, 433] on div at bounding box center [865, 414] width 136 height 66
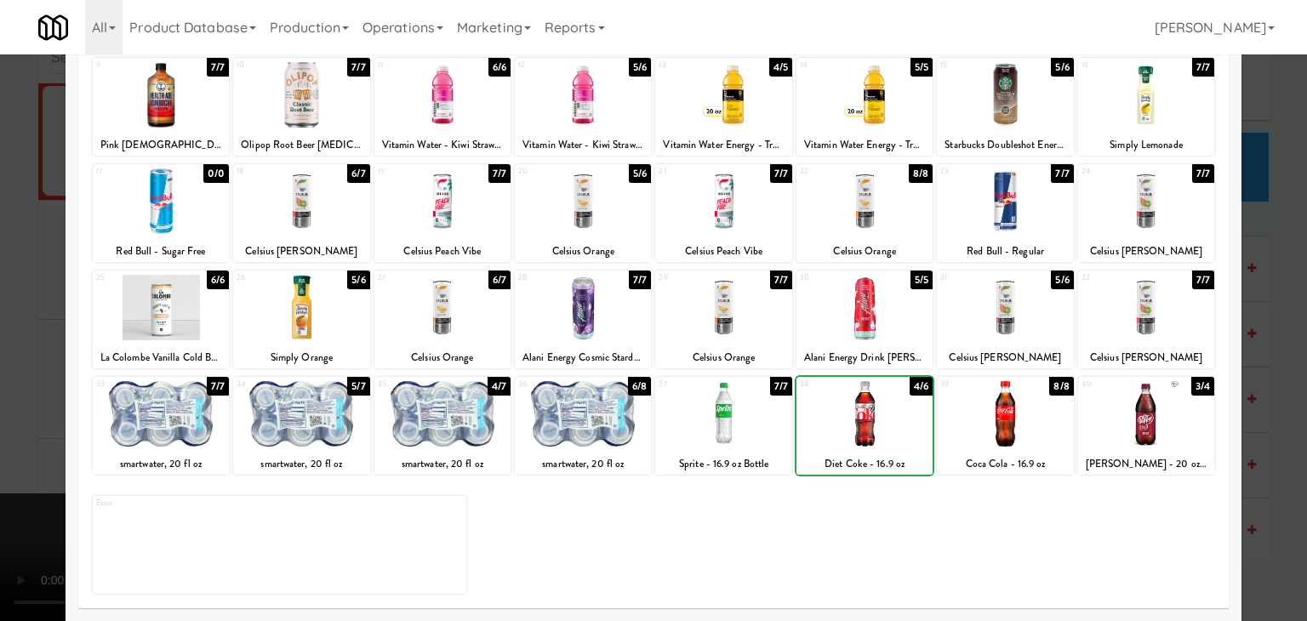
drag, startPoint x: 7, startPoint y: 427, endPoint x: 493, endPoint y: 422, distance: 486.1
click at [30, 425] on div at bounding box center [653, 310] width 1307 height 621
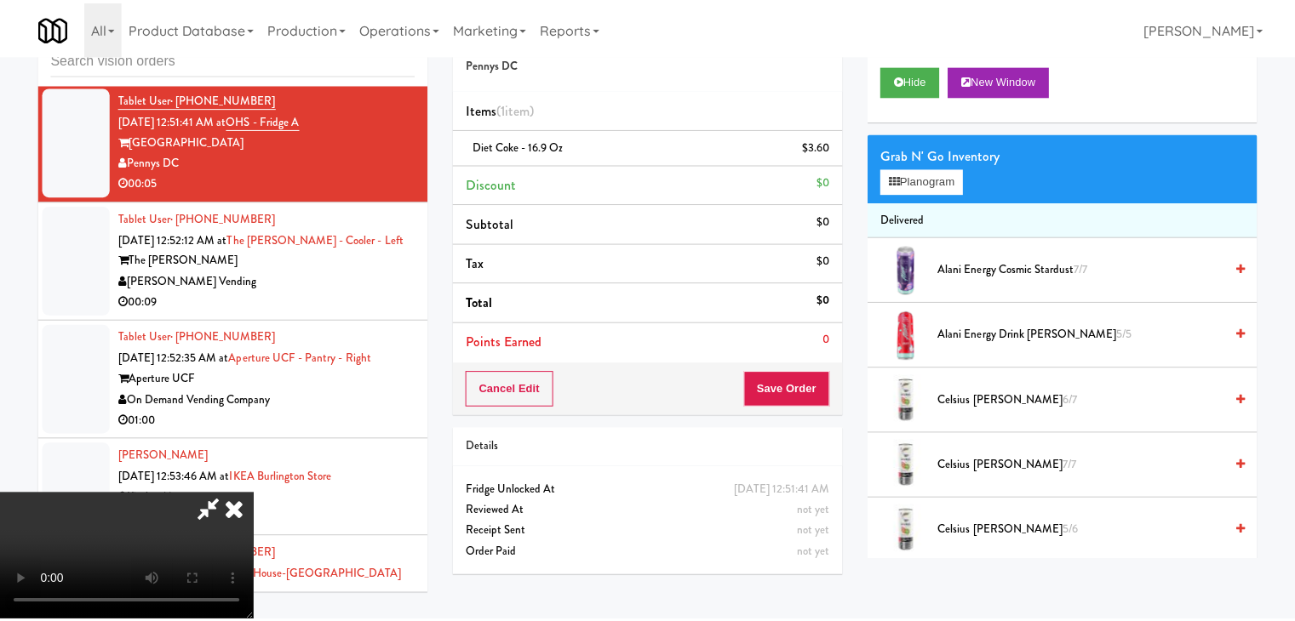
scroll to position [18730, 0]
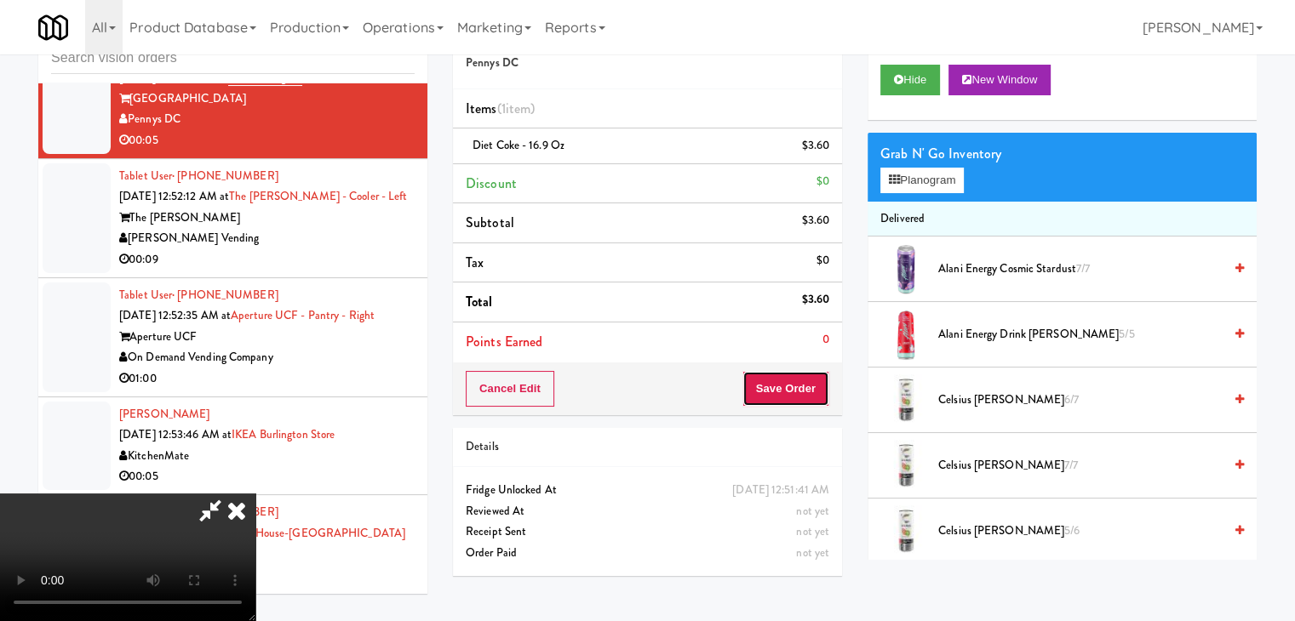
click at [807, 381] on button "Save Order" at bounding box center [785, 389] width 87 height 36
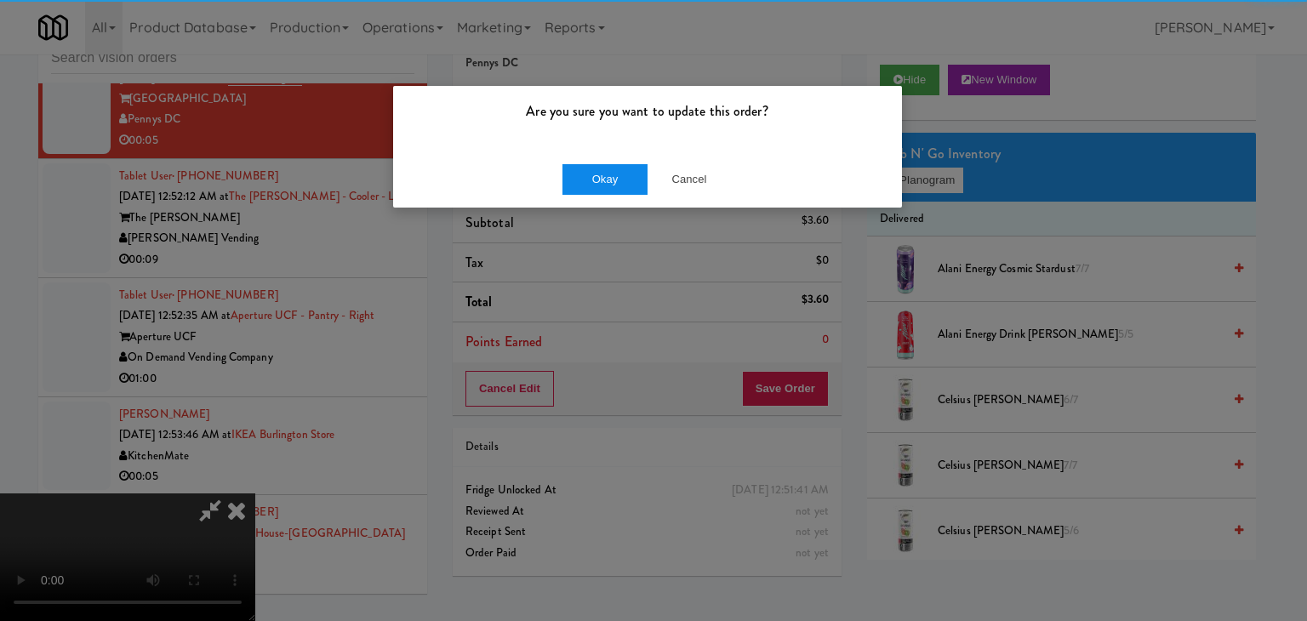
click at [627, 192] on div "Okay Cancel" at bounding box center [647, 179] width 509 height 57
click at [627, 191] on button "Okay" at bounding box center [605, 179] width 85 height 31
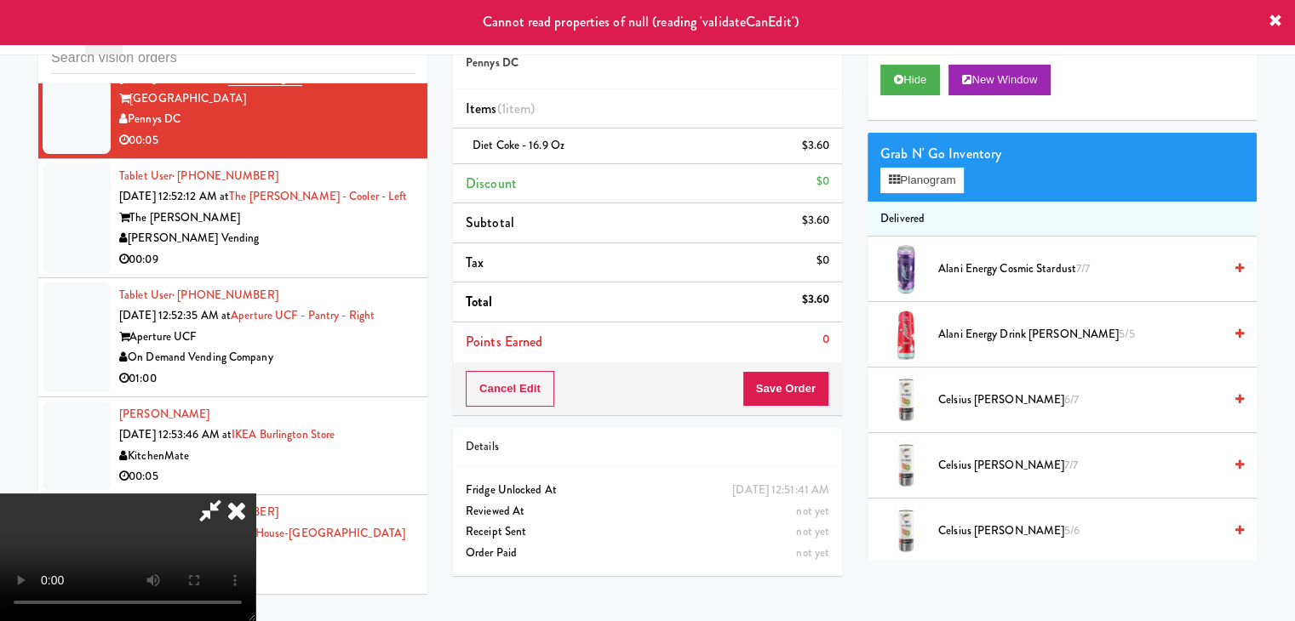
click at [255, 494] on icon at bounding box center [236, 511] width 37 height 34
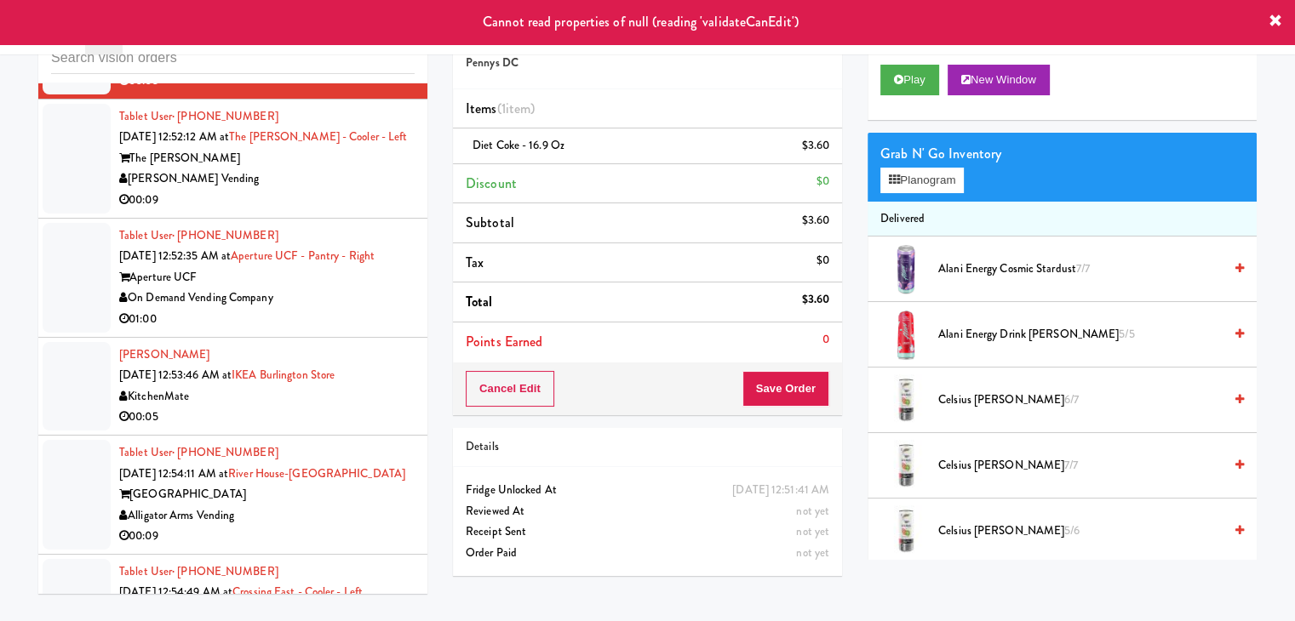
scroll to position [18815, 0]
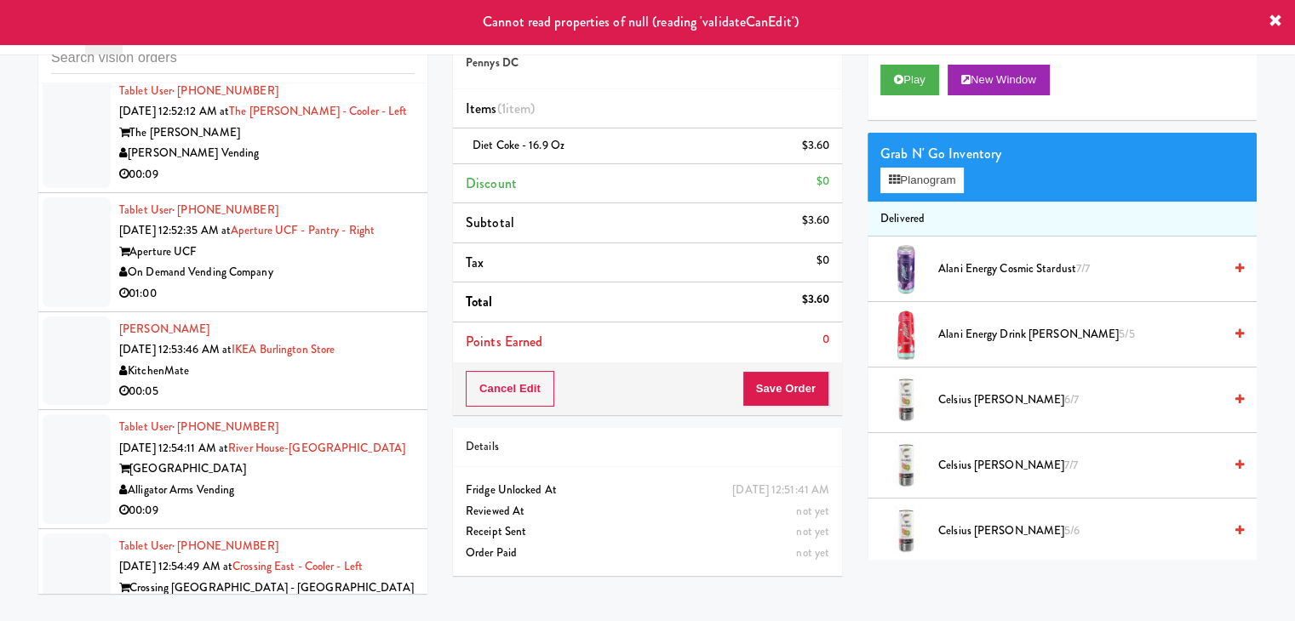
click at [339, 186] on div "00:09" at bounding box center [266, 174] width 295 height 21
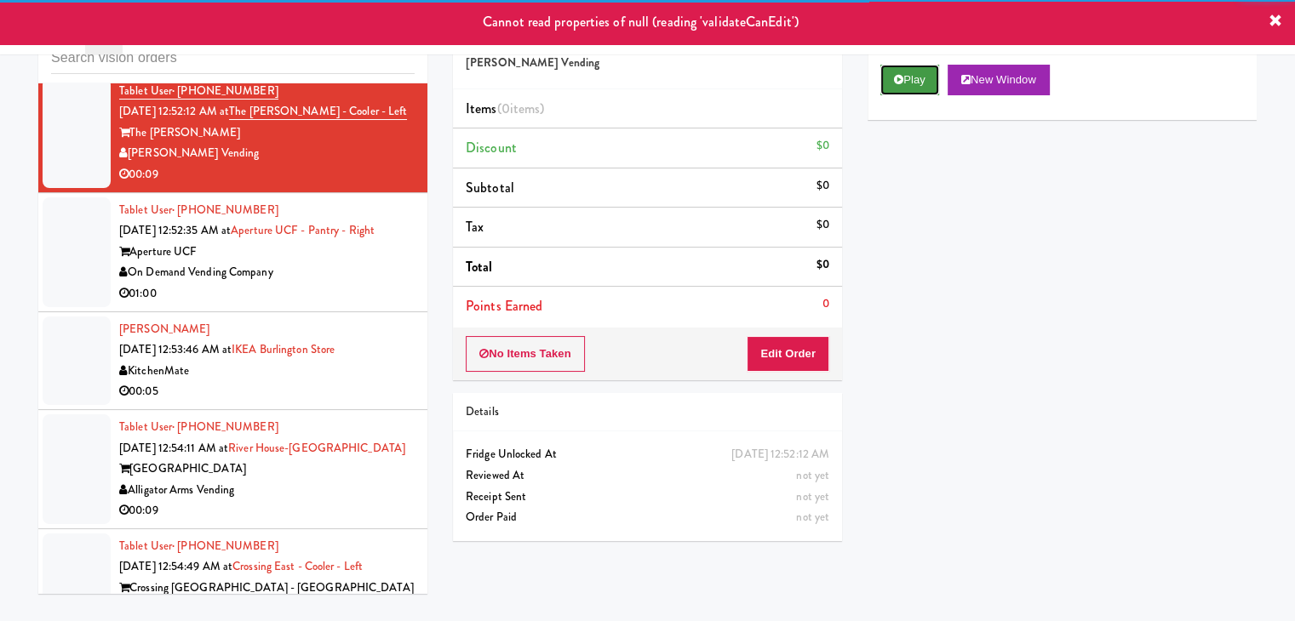
click at [923, 83] on button "Play" at bounding box center [909, 80] width 59 height 31
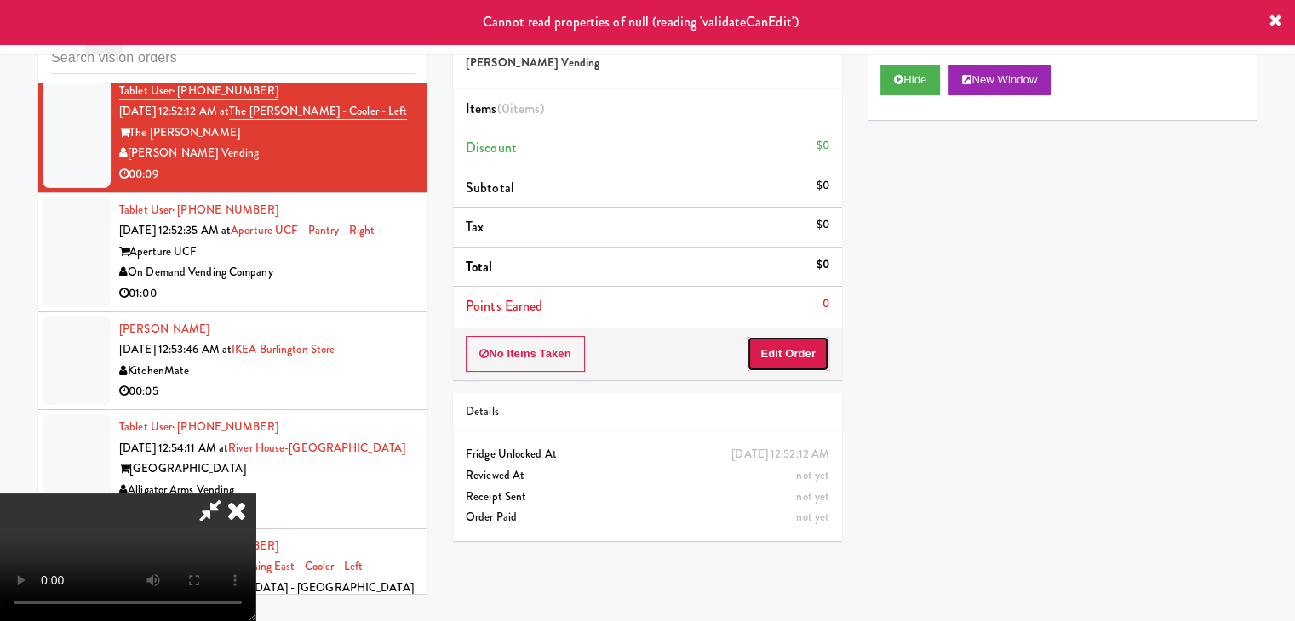
click at [794, 355] on button "Edit Order" at bounding box center [788, 354] width 83 height 36
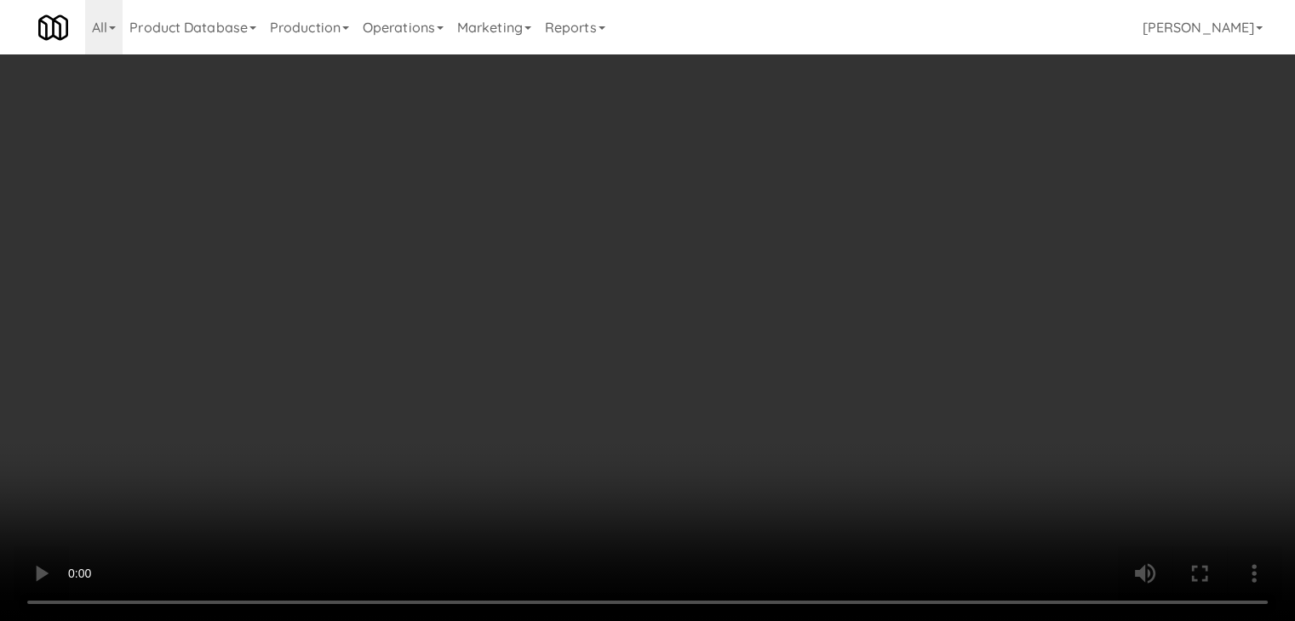
scroll to position [18752, 0]
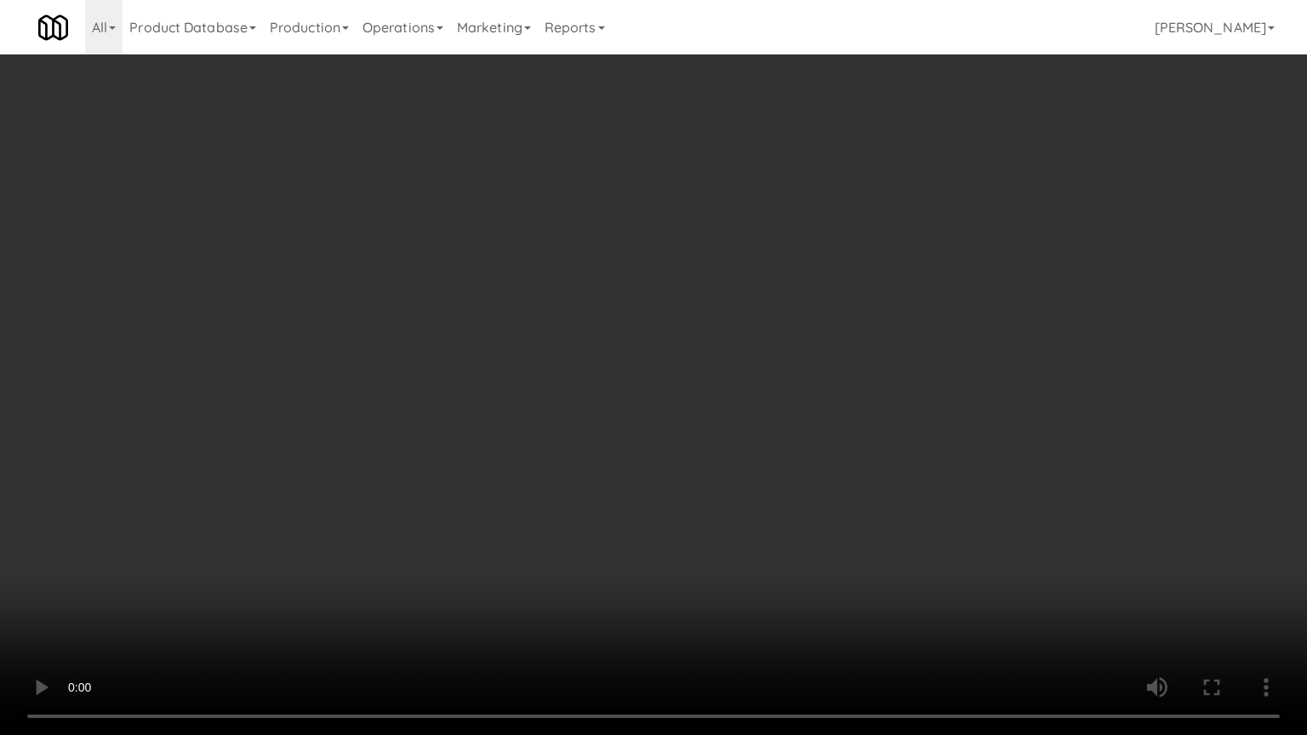
click at [804, 459] on video at bounding box center [653, 367] width 1307 height 735
click at [804, 449] on video at bounding box center [653, 367] width 1307 height 735
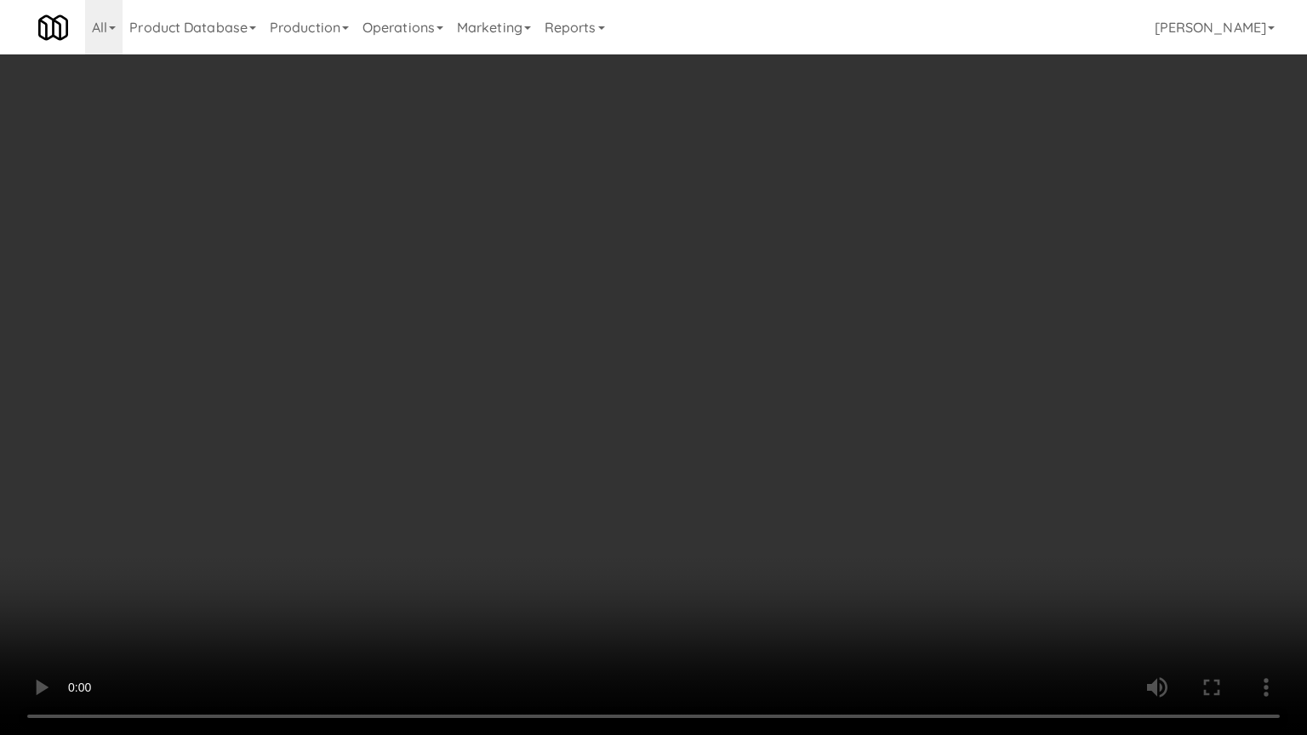
click at [805, 440] on video at bounding box center [653, 367] width 1307 height 735
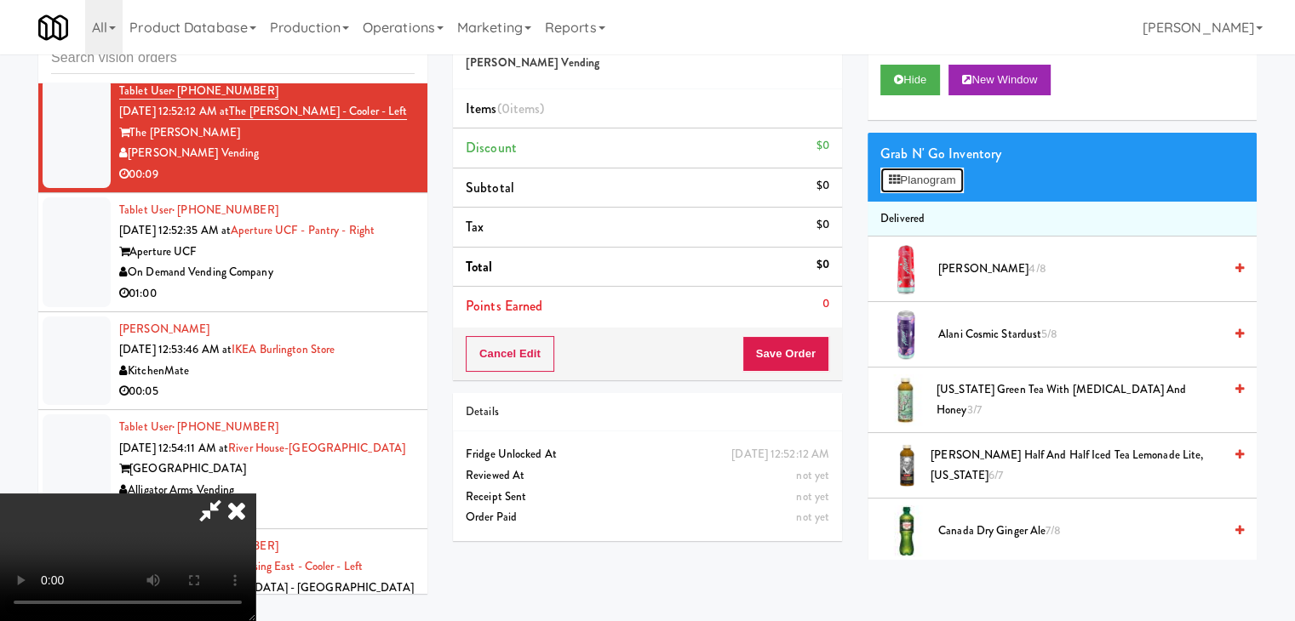
click at [916, 169] on button "Planogram" at bounding box center [921, 181] width 83 height 26
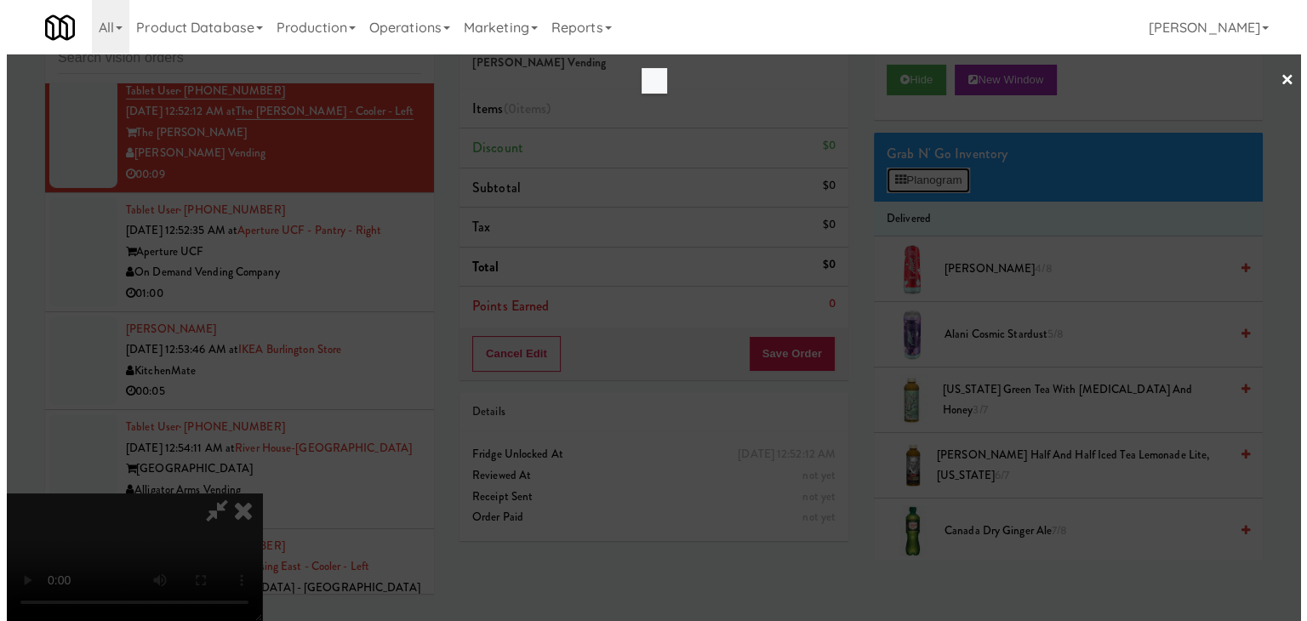
scroll to position [18752, 0]
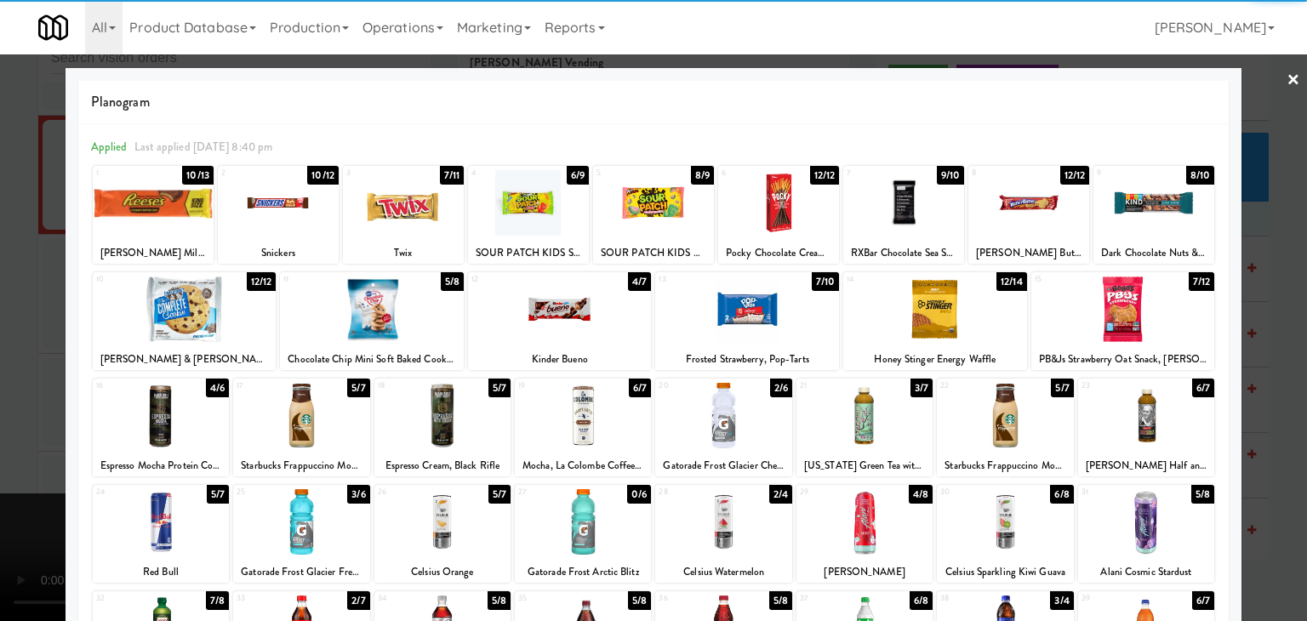
click at [541, 215] on div at bounding box center [528, 203] width 121 height 66
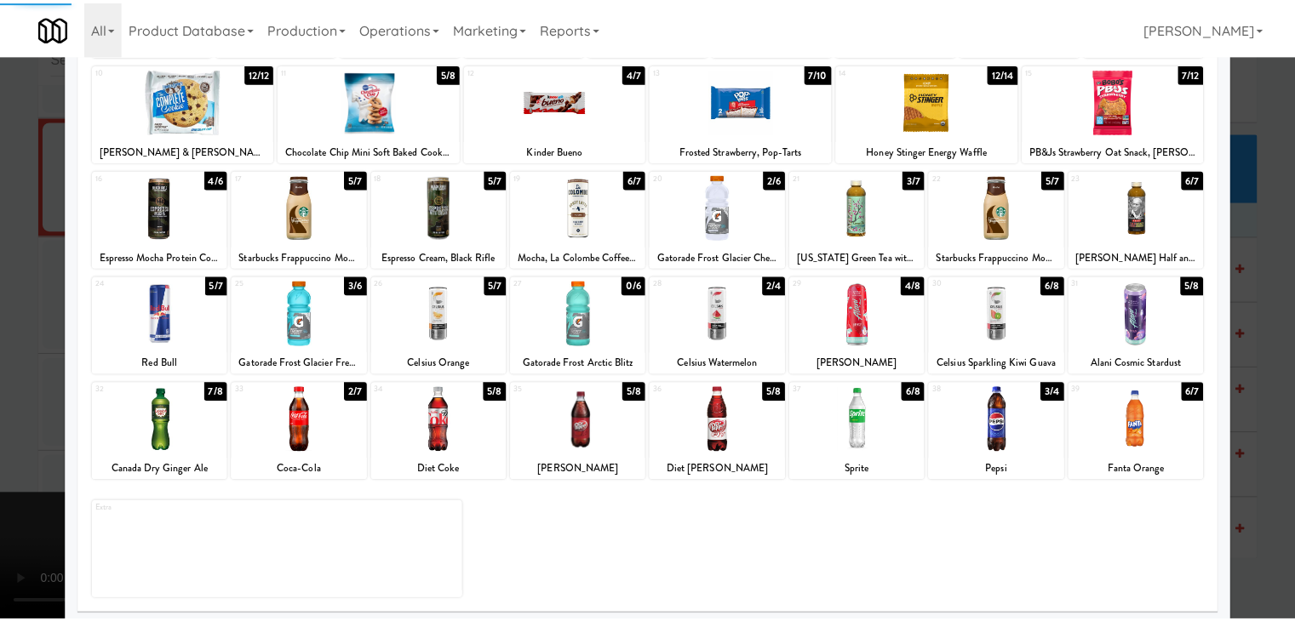
scroll to position [215, 0]
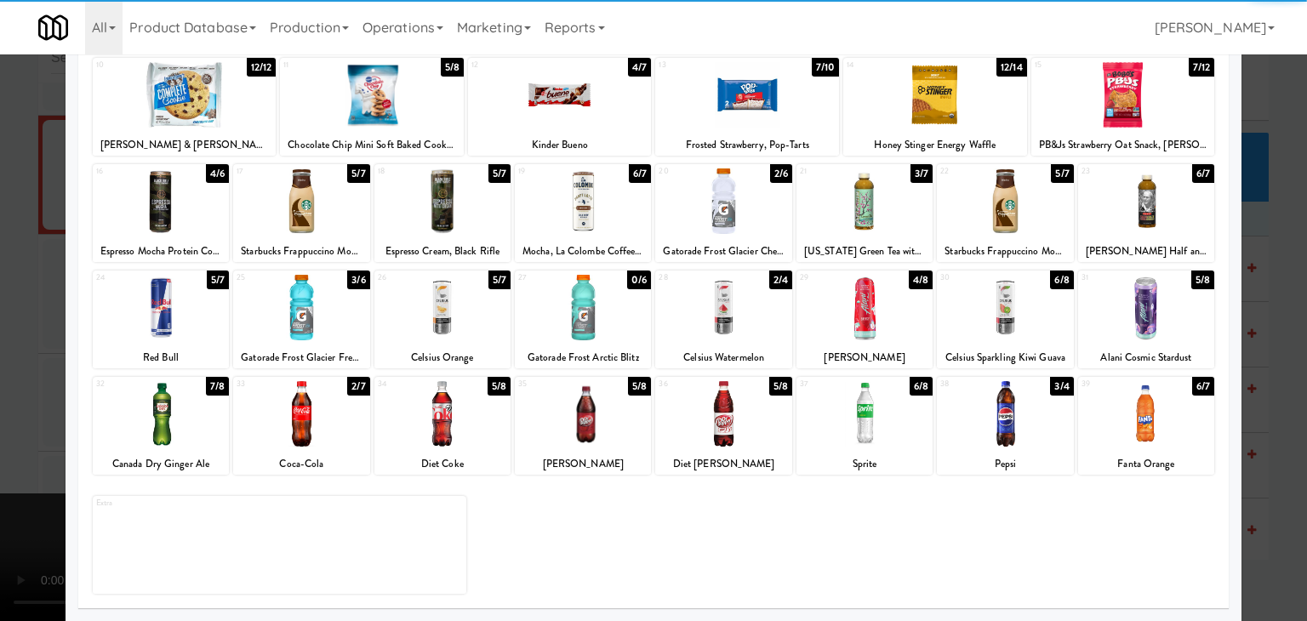
click at [720, 405] on div at bounding box center [723, 414] width 136 height 66
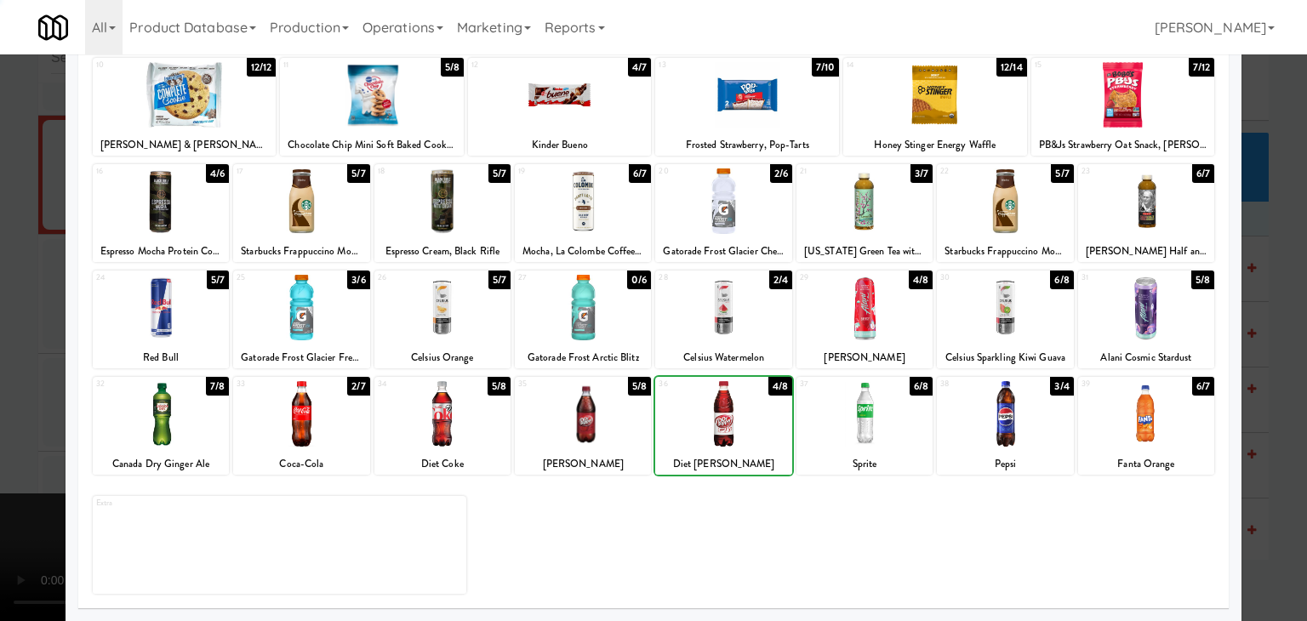
drag, startPoint x: 0, startPoint y: 395, endPoint x: 512, endPoint y: 392, distance: 512.4
click at [31, 392] on div at bounding box center [653, 310] width 1307 height 621
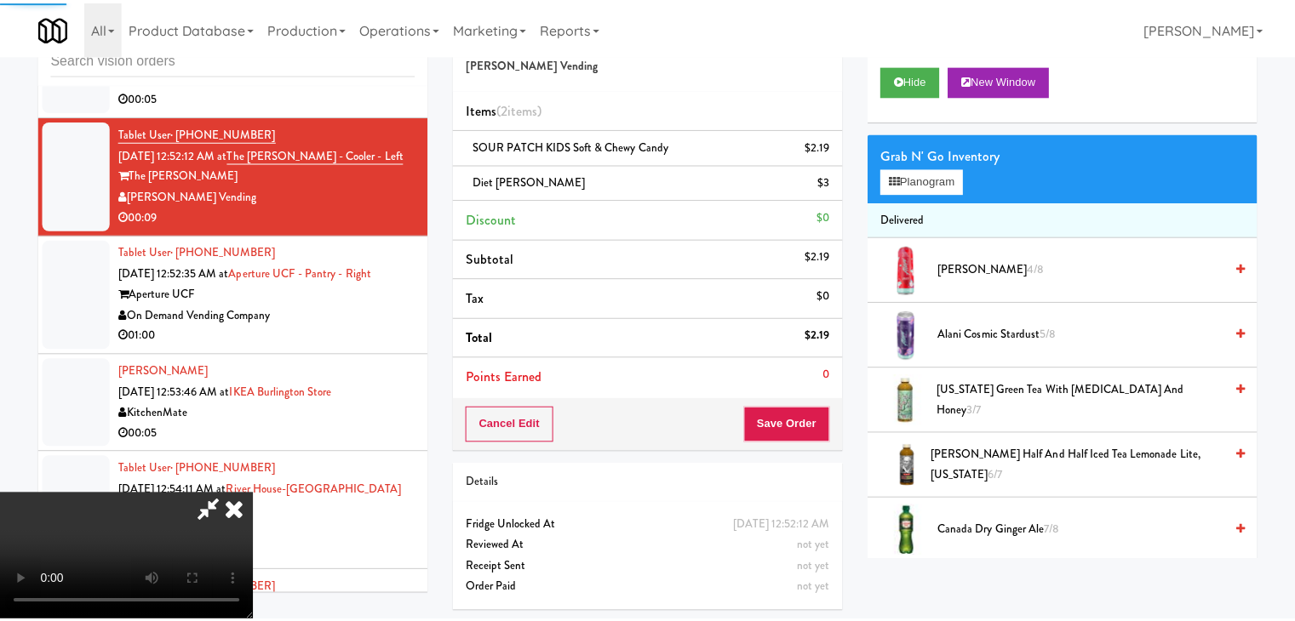
scroll to position [18815, 0]
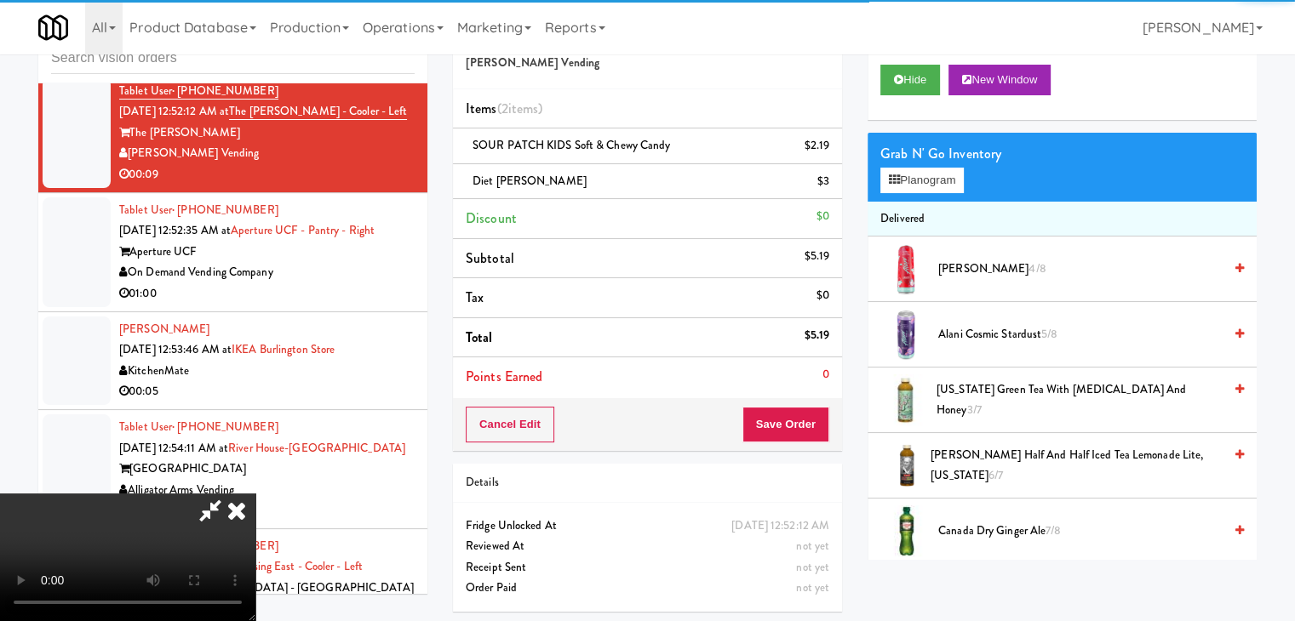
drag, startPoint x: 686, startPoint y: 405, endPoint x: 774, endPoint y: 403, distance: 87.7
click at [255, 494] on video at bounding box center [127, 558] width 255 height 128
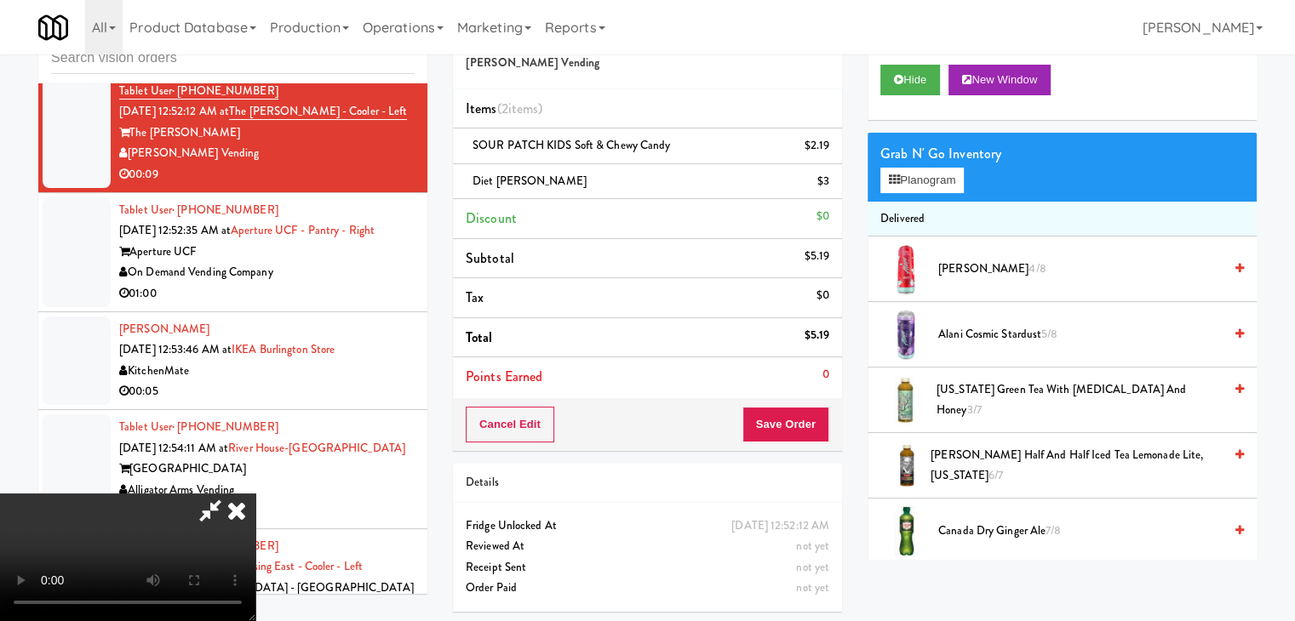
drag, startPoint x: 832, startPoint y: 417, endPoint x: 815, endPoint y: 421, distance: 16.5
click at [827, 418] on div "Cancel Edit Save Order" at bounding box center [647, 424] width 389 height 53
drag, startPoint x: 804, startPoint y: 420, endPoint x: 791, endPoint y: 403, distance: 21.3
click at [804, 420] on button "Save Order" at bounding box center [785, 425] width 87 height 36
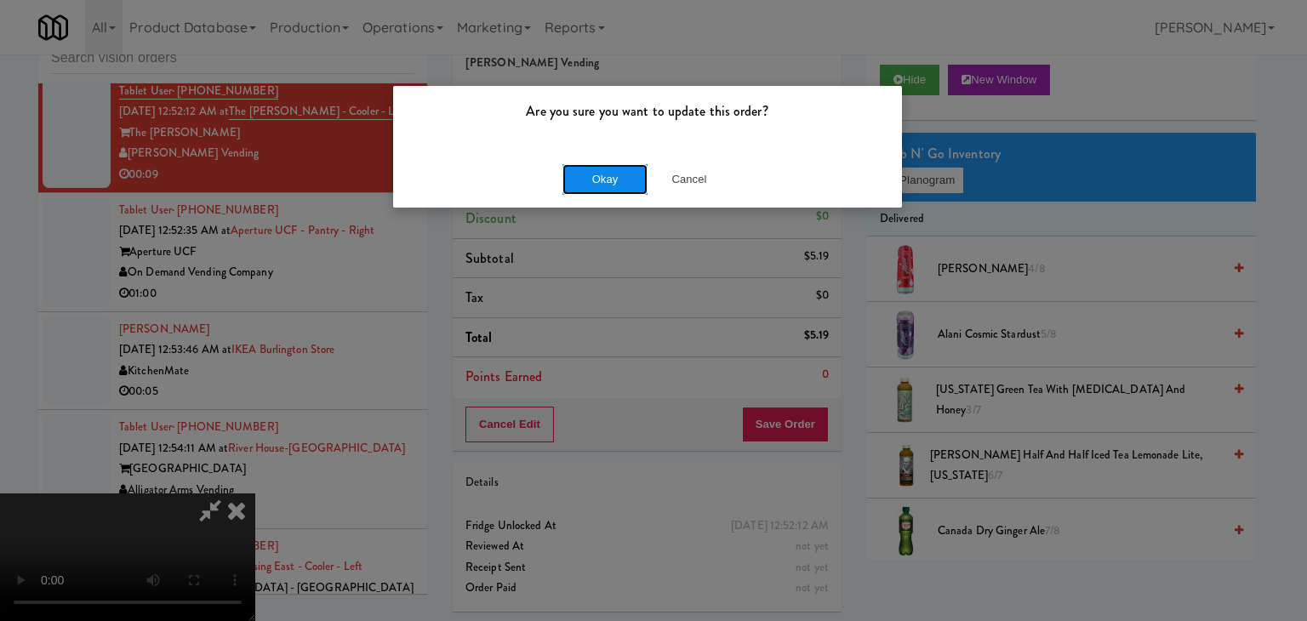
click at [621, 167] on button "Okay" at bounding box center [605, 179] width 85 height 31
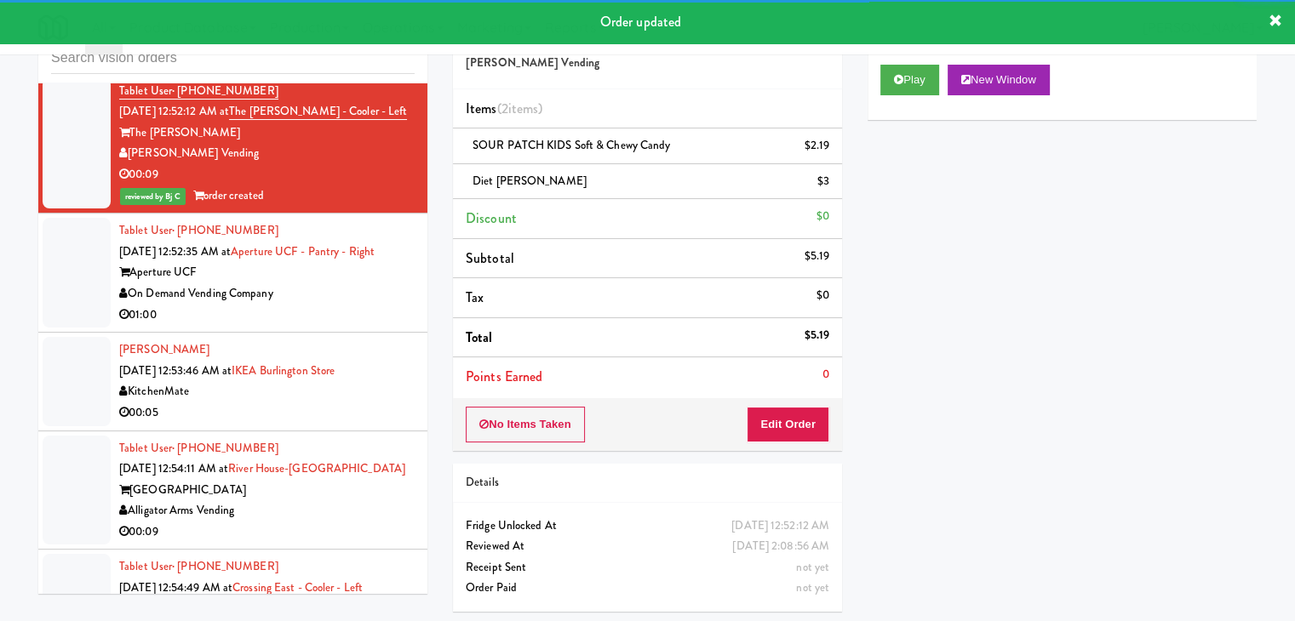
drag, startPoint x: 358, startPoint y: 358, endPoint x: 366, endPoint y: 365, distance: 10.3
click at [358, 305] on div "On Demand Vending Company" at bounding box center [266, 293] width 295 height 21
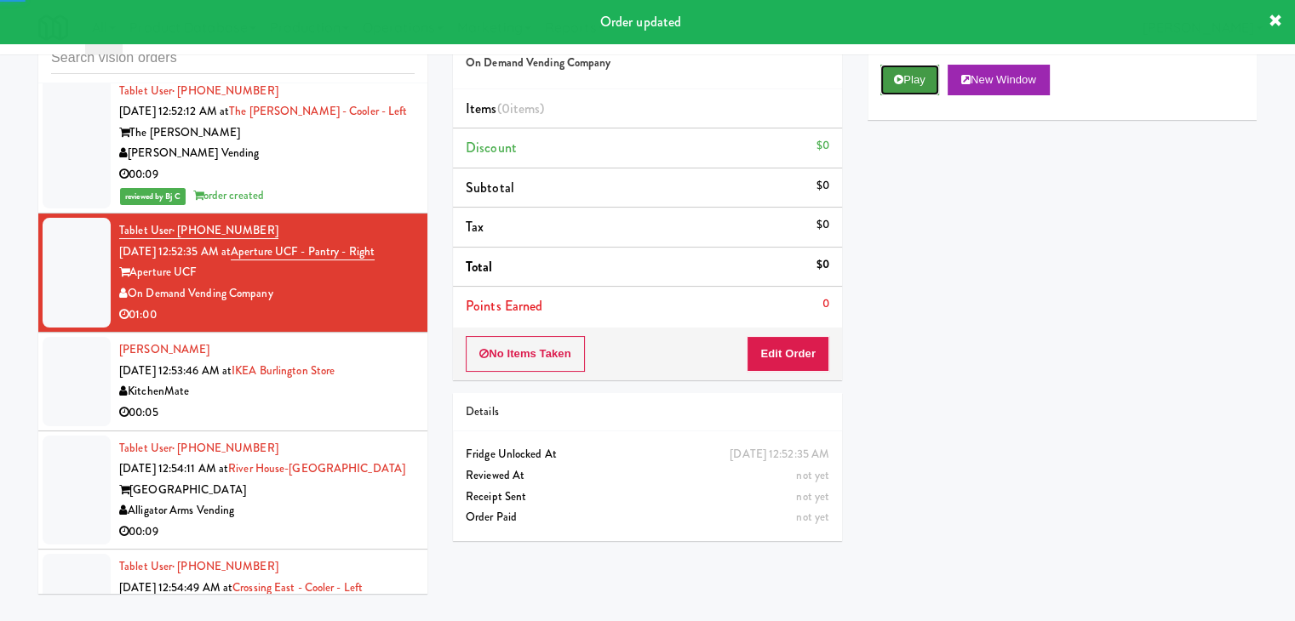
click at [909, 84] on button "Play" at bounding box center [909, 80] width 59 height 31
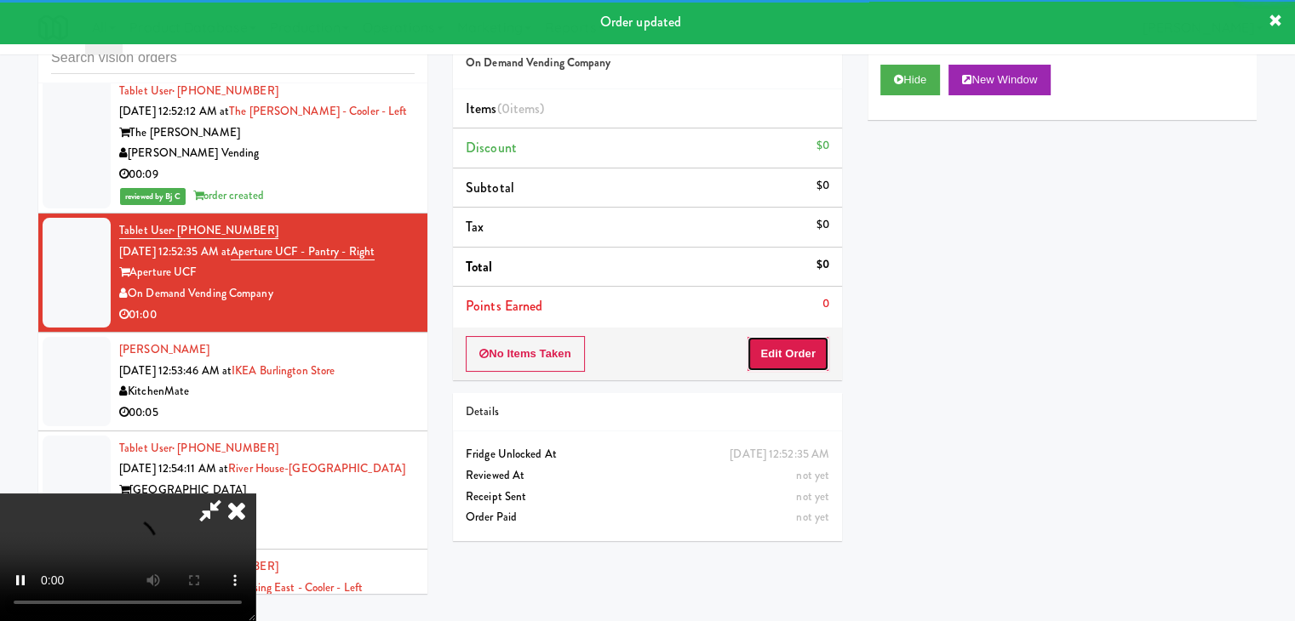
click at [804, 342] on button "Edit Order" at bounding box center [788, 354] width 83 height 36
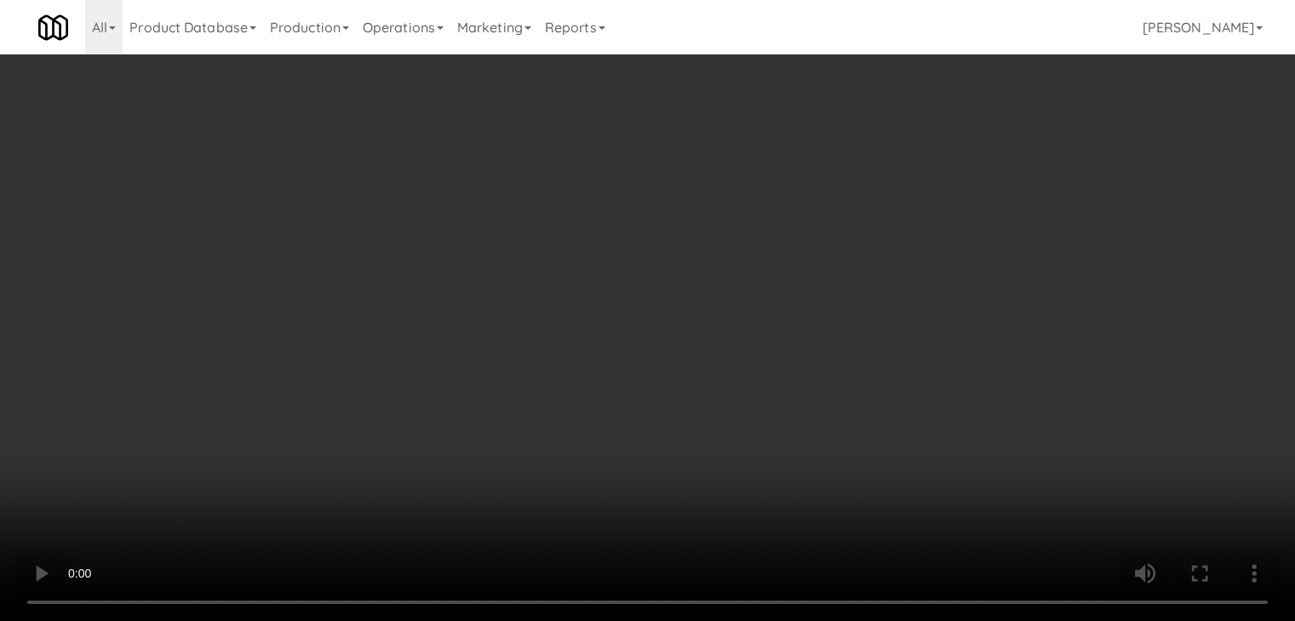
scroll to position [18752, 0]
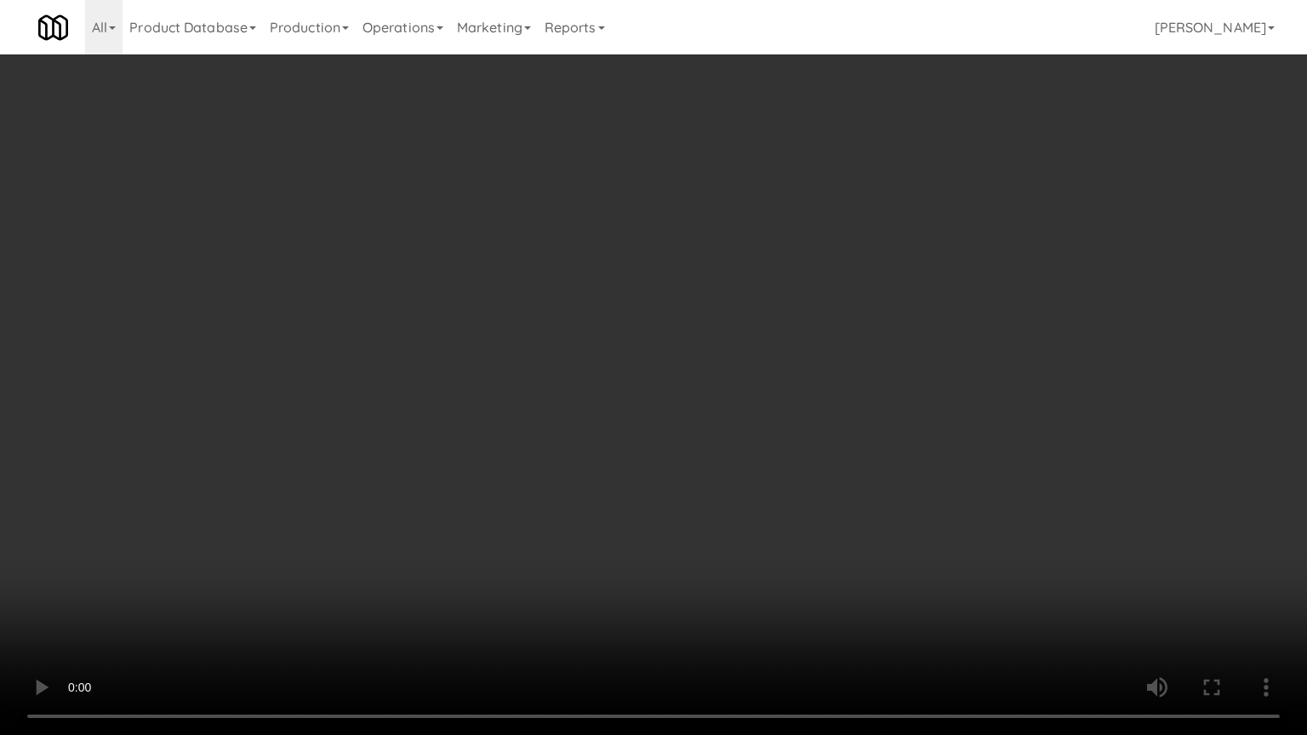
click at [798, 368] on video at bounding box center [653, 367] width 1307 height 735
click at [721, 328] on video at bounding box center [653, 367] width 1307 height 735
drag, startPoint x: 721, startPoint y: 328, endPoint x: 718, endPoint y: 253, distance: 75.0
click at [721, 327] on video at bounding box center [653, 367] width 1307 height 735
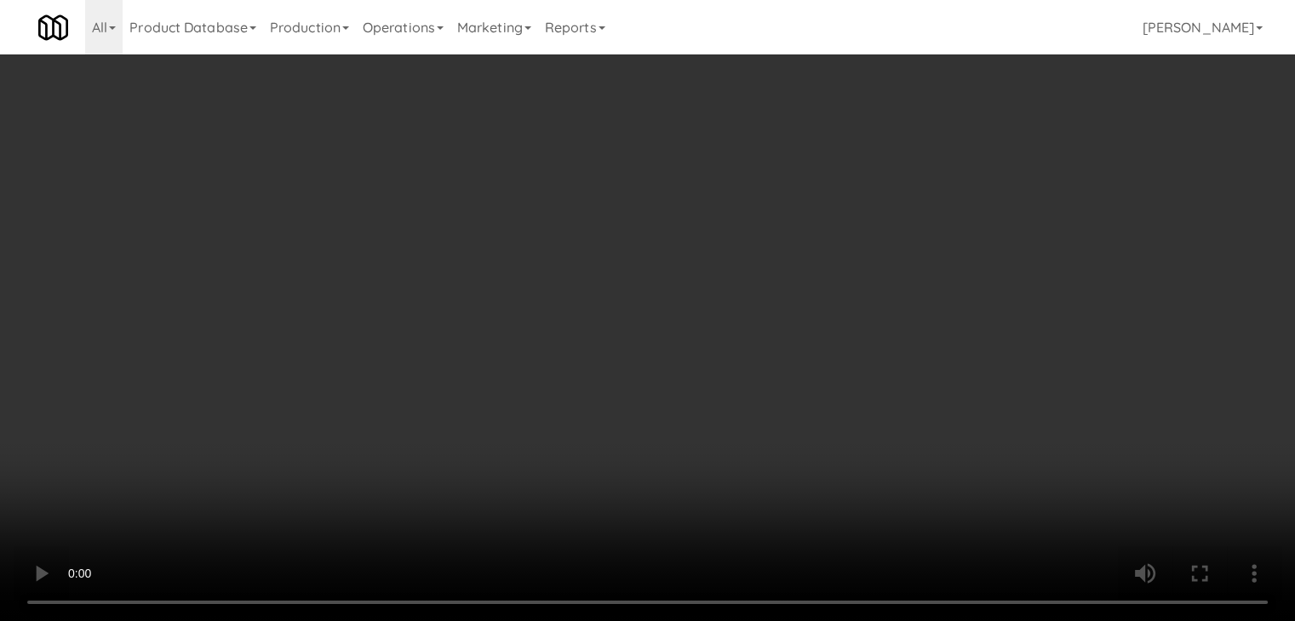
scroll to position [18815, 0]
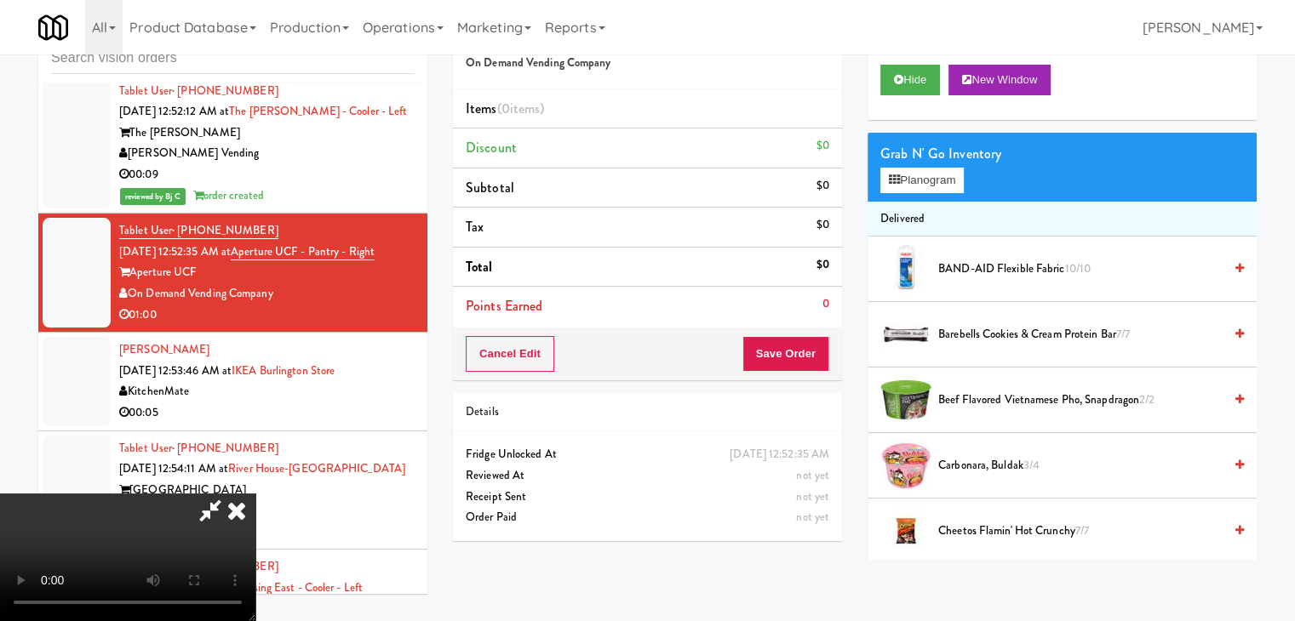
click at [255, 494] on video at bounding box center [127, 558] width 255 height 128
click at [916, 165] on div "Grab N' Go Inventory Planogram" at bounding box center [1061, 167] width 389 height 69
click at [940, 184] on button "Planogram" at bounding box center [921, 181] width 83 height 26
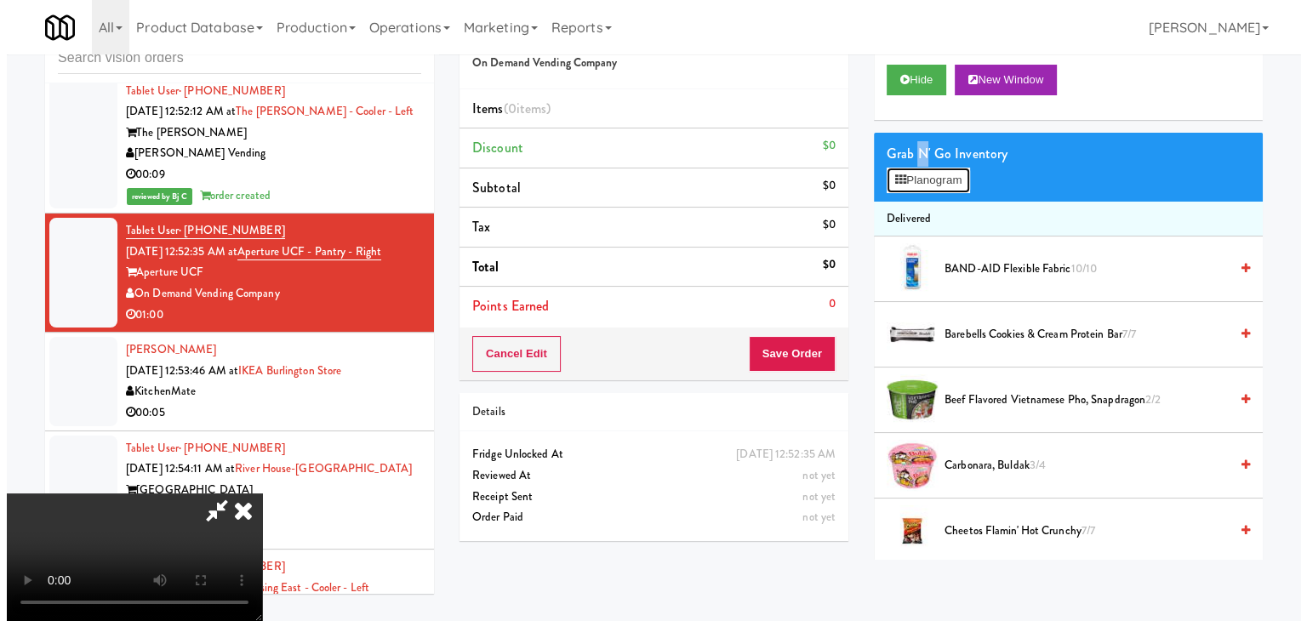
scroll to position [18752, 0]
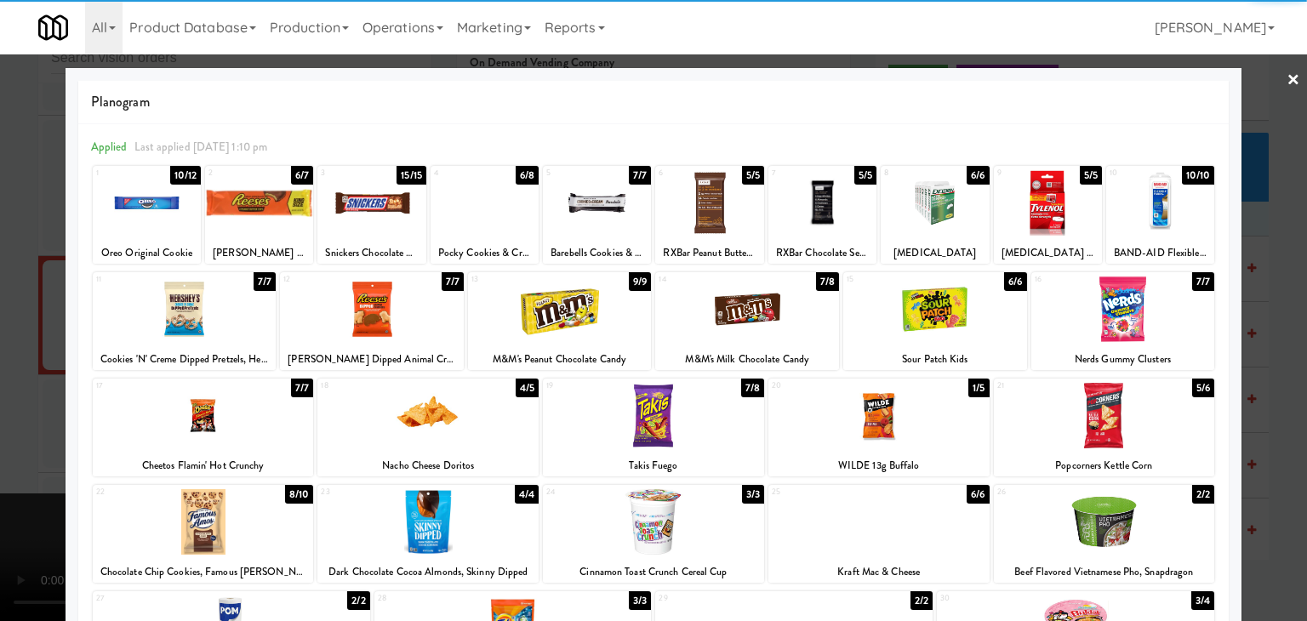
click at [209, 407] on div at bounding box center [203, 416] width 221 height 66
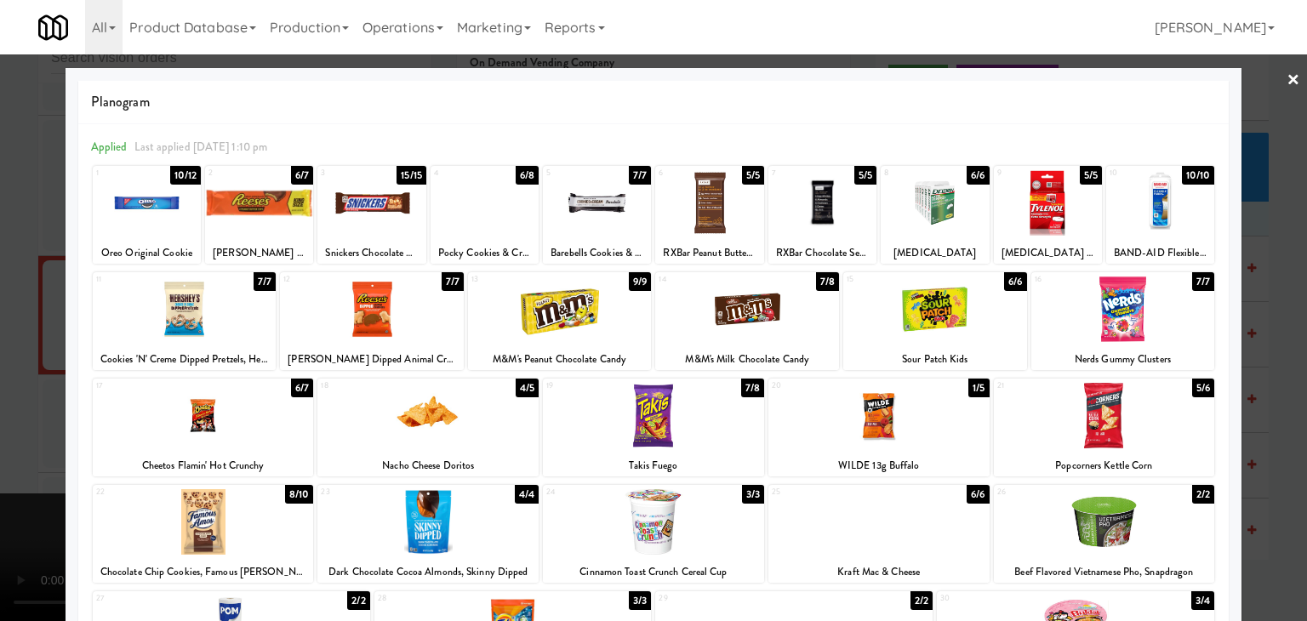
click at [171, 213] on div at bounding box center [147, 203] width 108 height 66
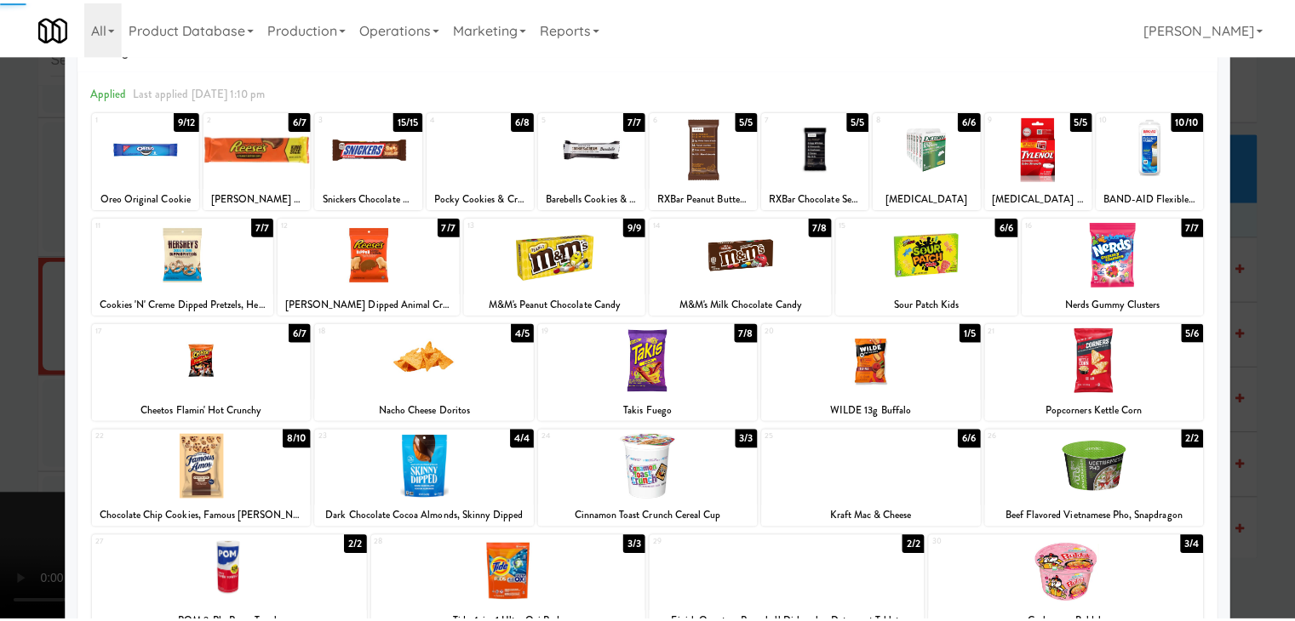
scroll to position [170, 0]
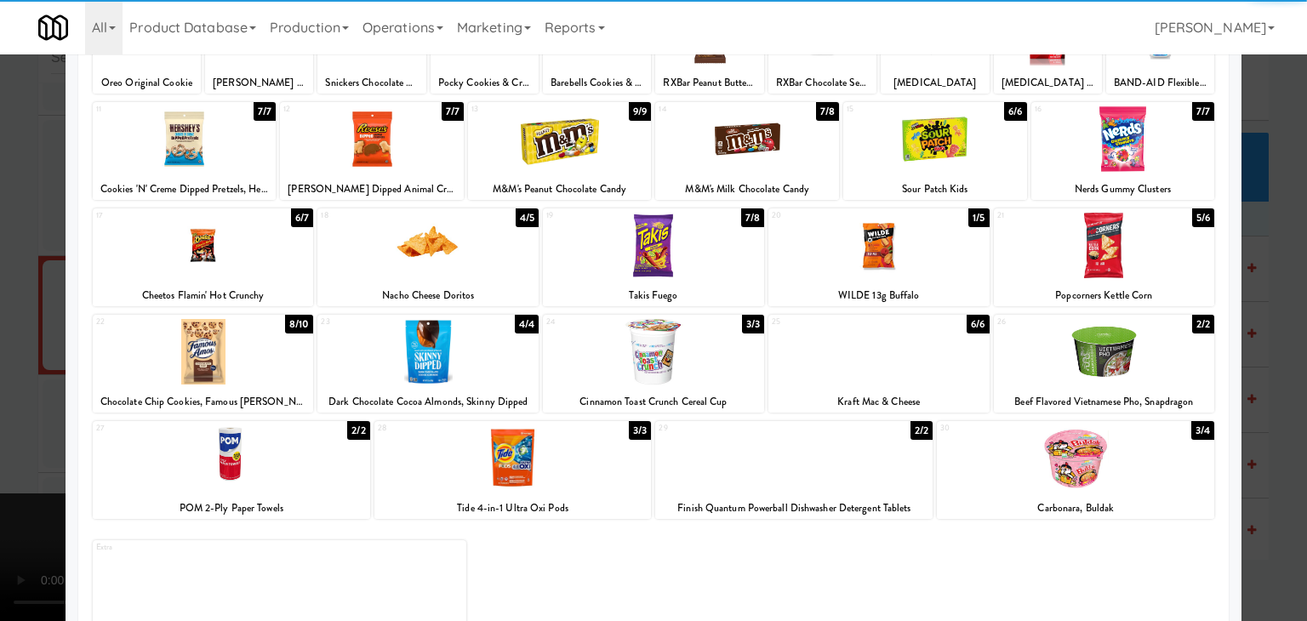
drag, startPoint x: 1041, startPoint y: 461, endPoint x: 1011, endPoint y: 461, distance: 29.8
click at [1039, 461] on div at bounding box center [1075, 459] width 277 height 66
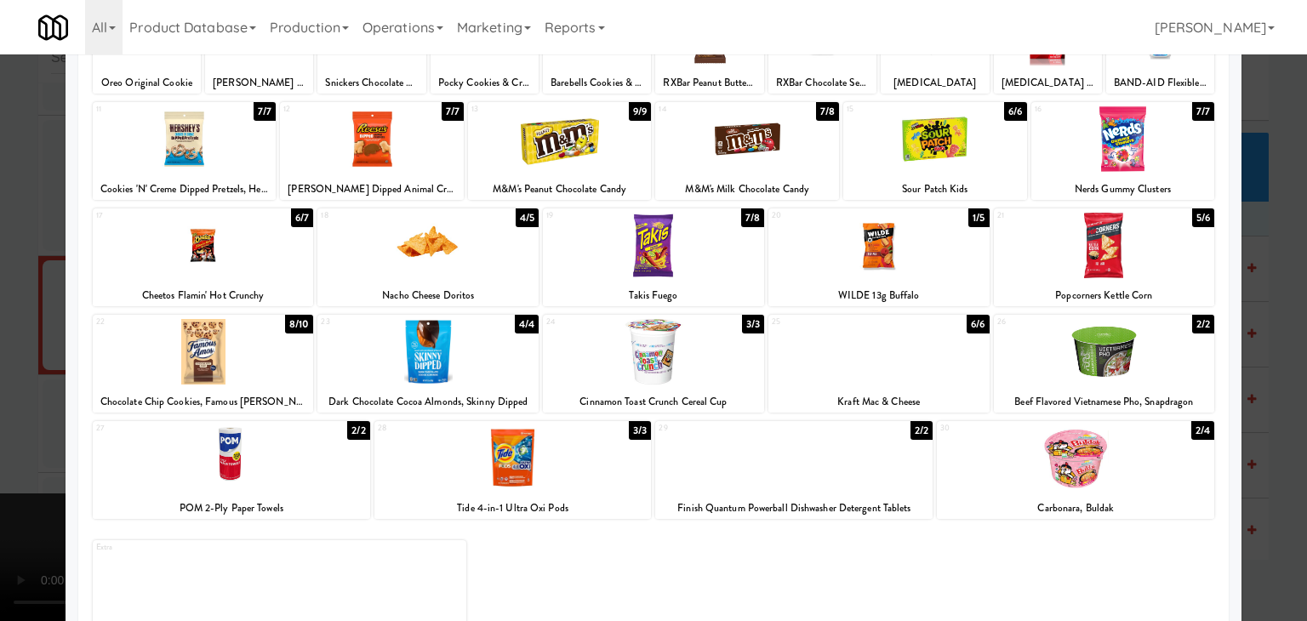
drag, startPoint x: 0, startPoint y: 369, endPoint x: 351, endPoint y: 365, distance: 350.7
click at [1, 368] on div at bounding box center [653, 310] width 1307 height 621
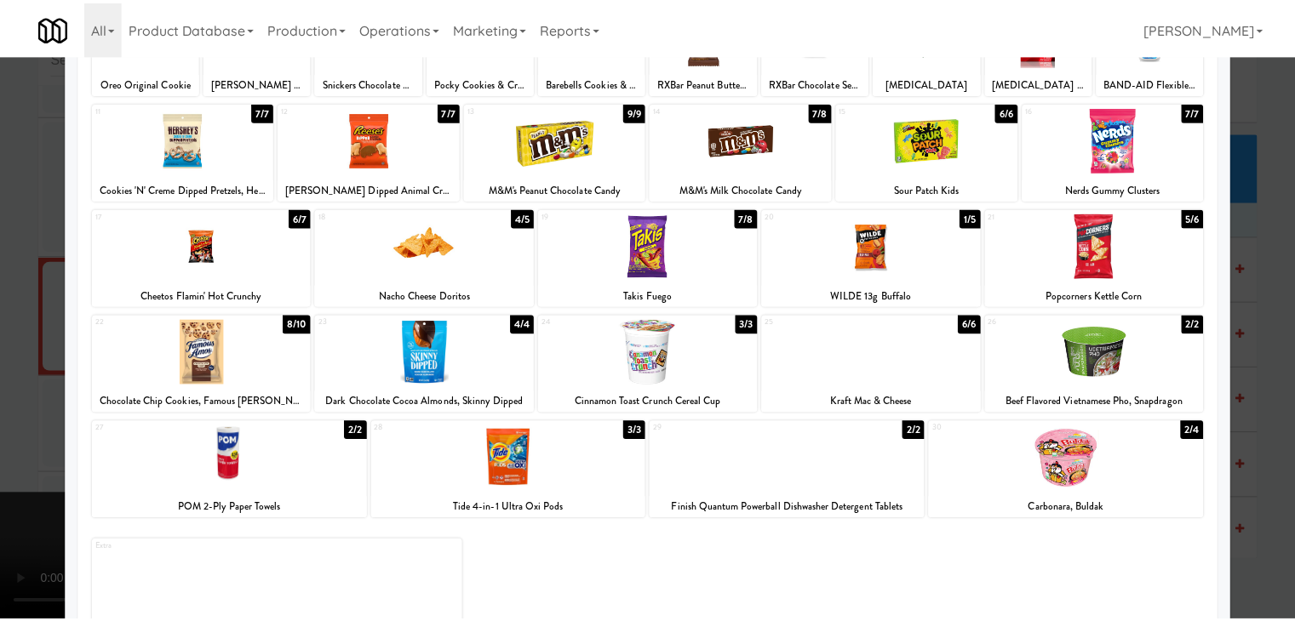
scroll to position [18815, 0]
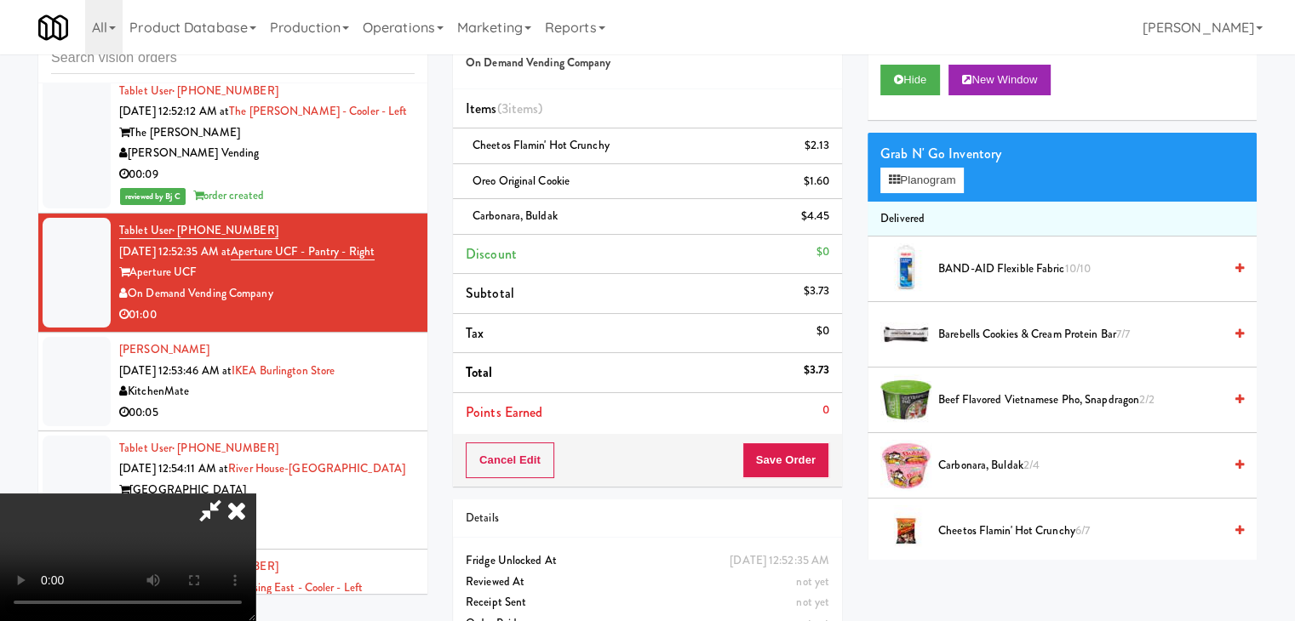
click at [255, 494] on video at bounding box center [127, 558] width 255 height 128
click at [795, 451] on button "Save Order" at bounding box center [785, 461] width 87 height 36
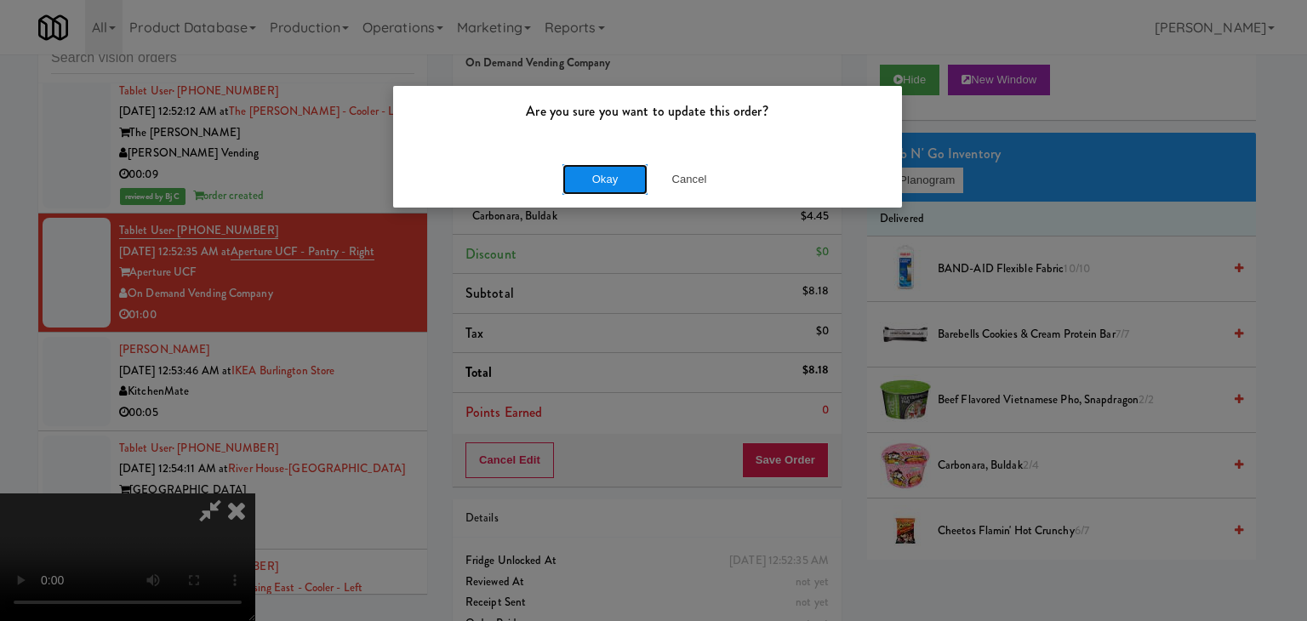
click at [586, 175] on button "Okay" at bounding box center [605, 179] width 85 height 31
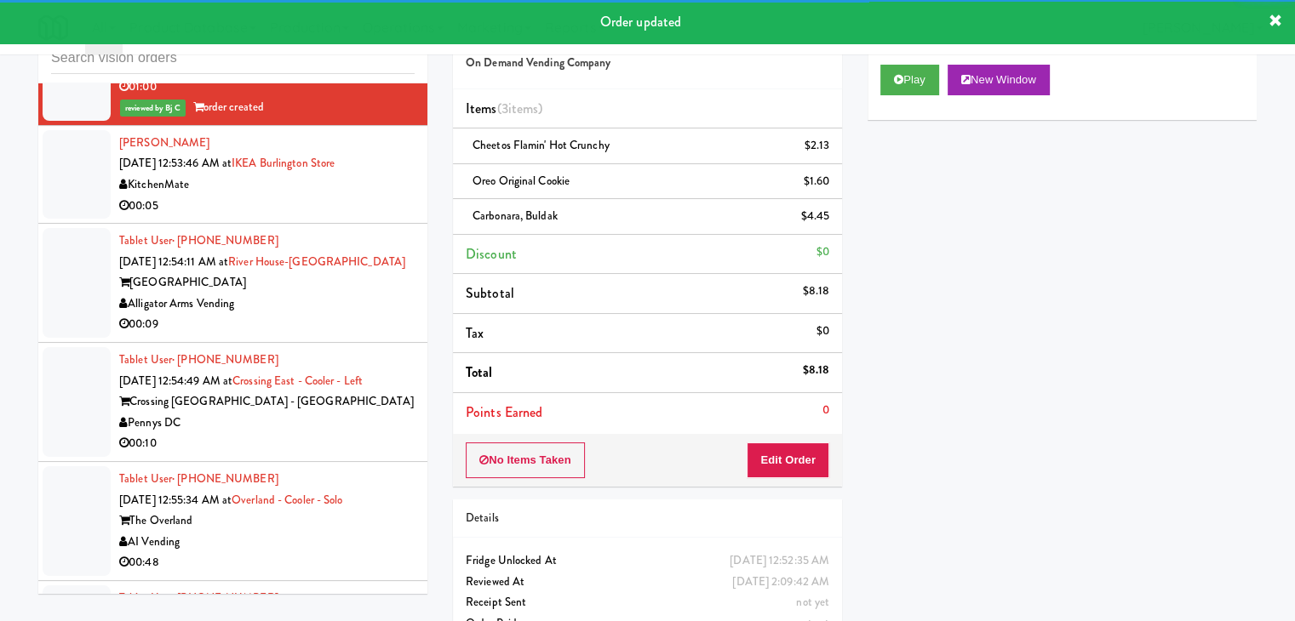
scroll to position [19071, 0]
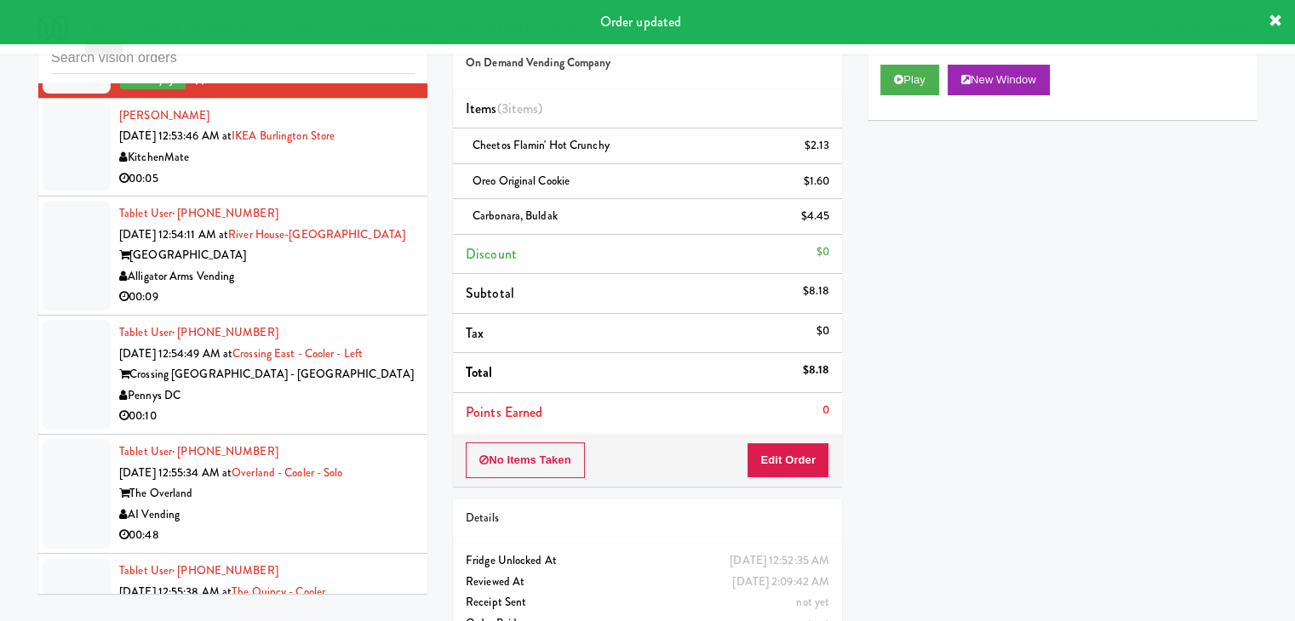
click at [380, 190] on div "00:05" at bounding box center [266, 179] width 295 height 21
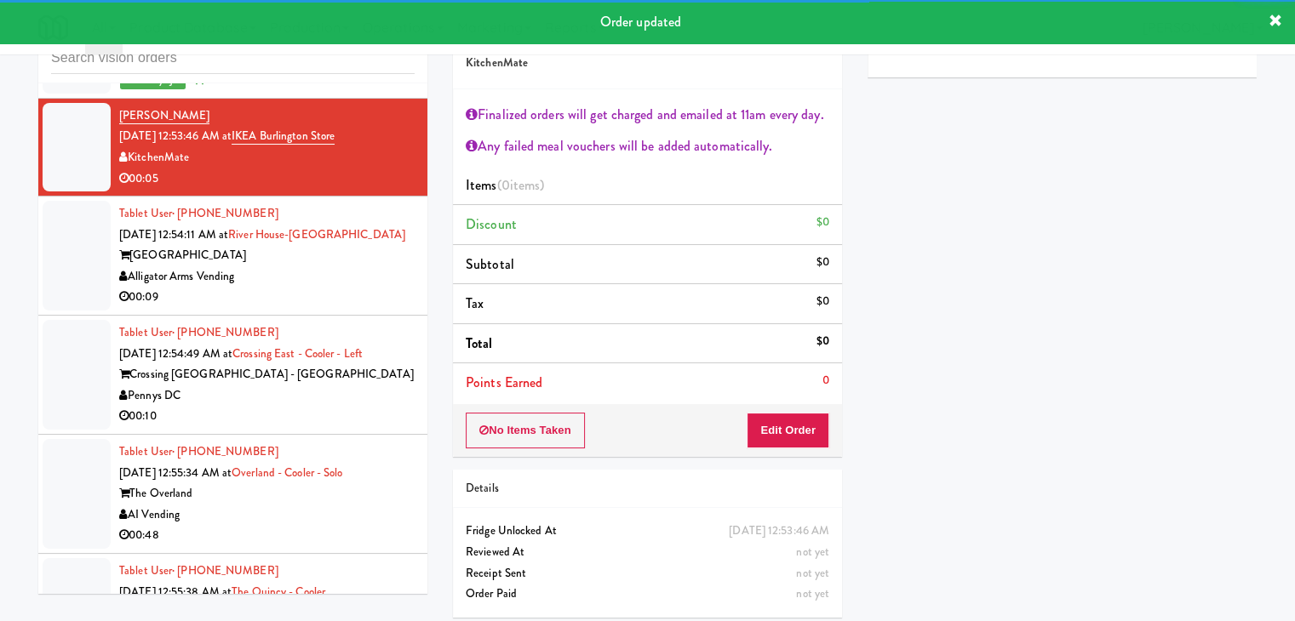
drag, startPoint x: 330, startPoint y: 347, endPoint x: 546, endPoint y: 285, distance: 225.0
click at [335, 288] on div "Alligator Arms Vending" at bounding box center [266, 276] width 295 height 21
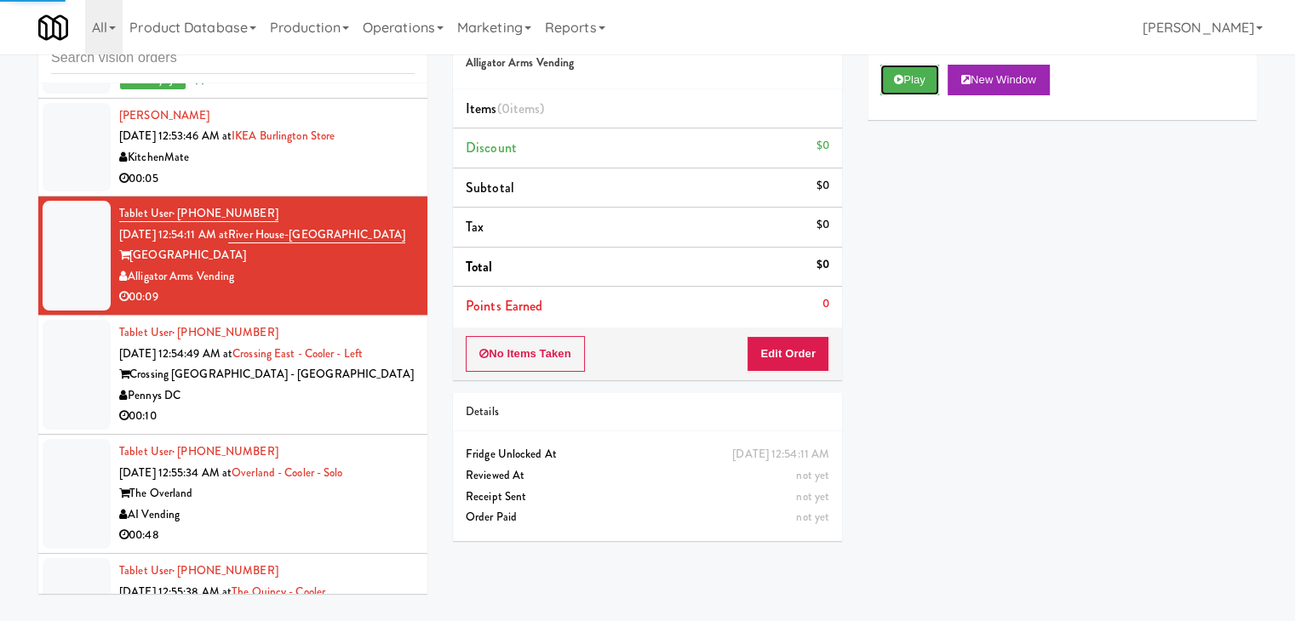
drag, startPoint x: 892, startPoint y: 75, endPoint x: 871, endPoint y: 225, distance: 151.3
click at [893, 76] on button "Play" at bounding box center [909, 80] width 59 height 31
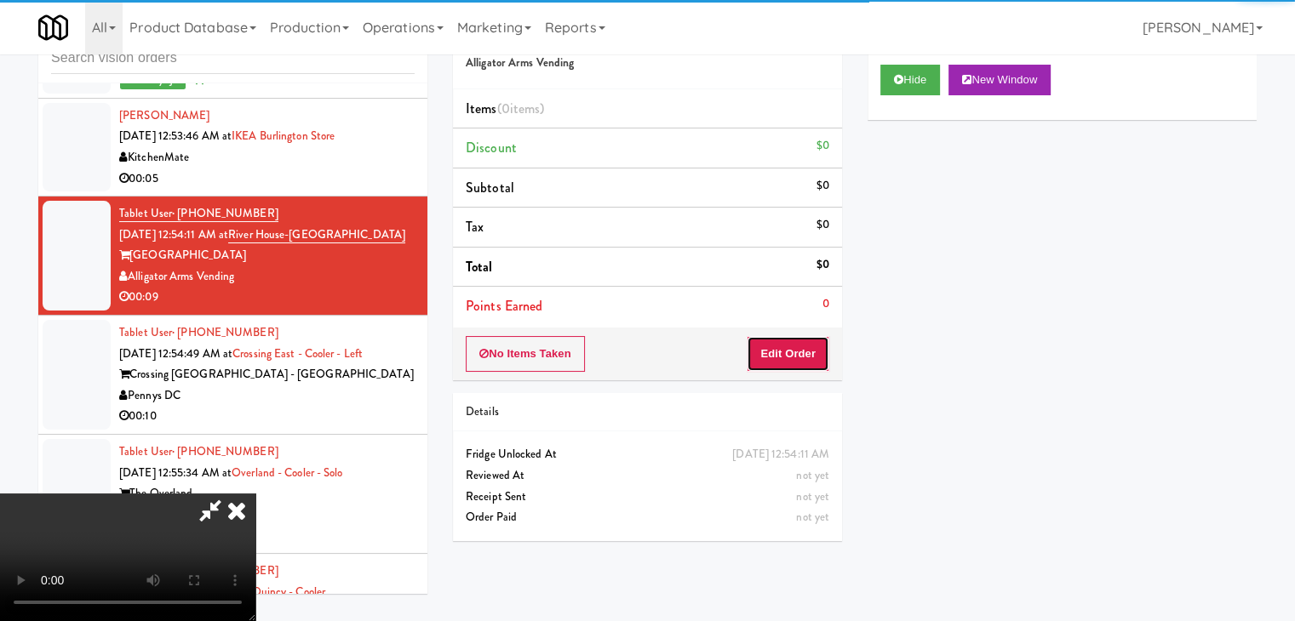
click at [801, 350] on button "Edit Order" at bounding box center [788, 354] width 83 height 36
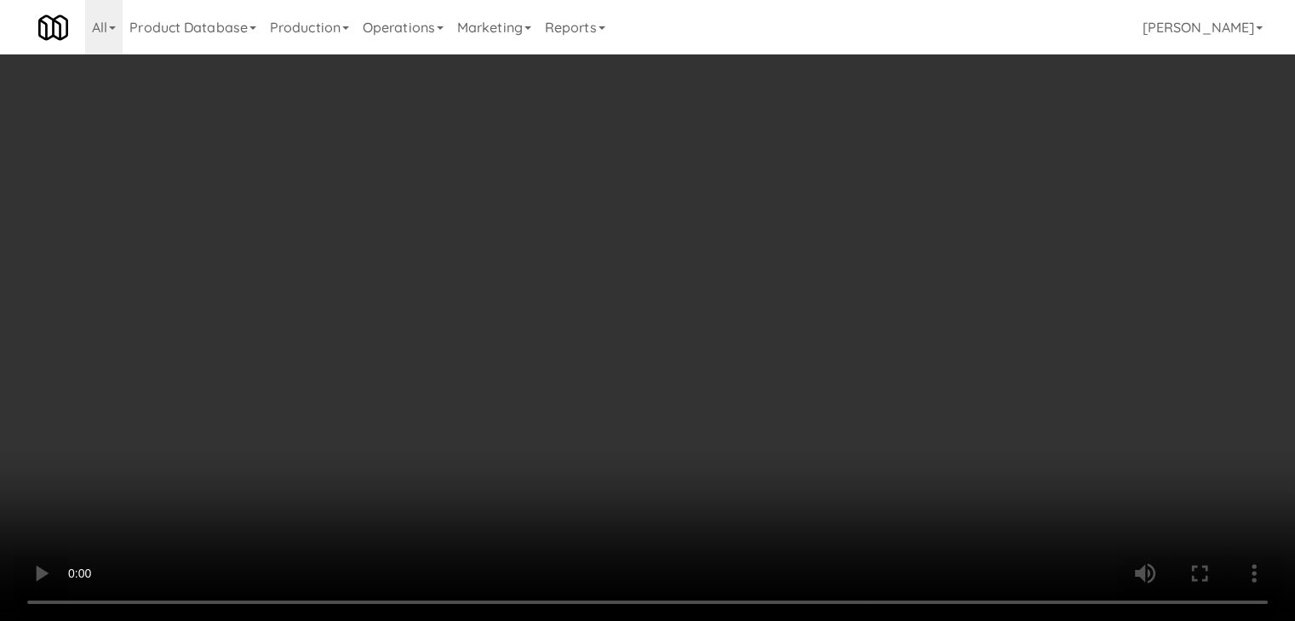
scroll to position [19007, 0]
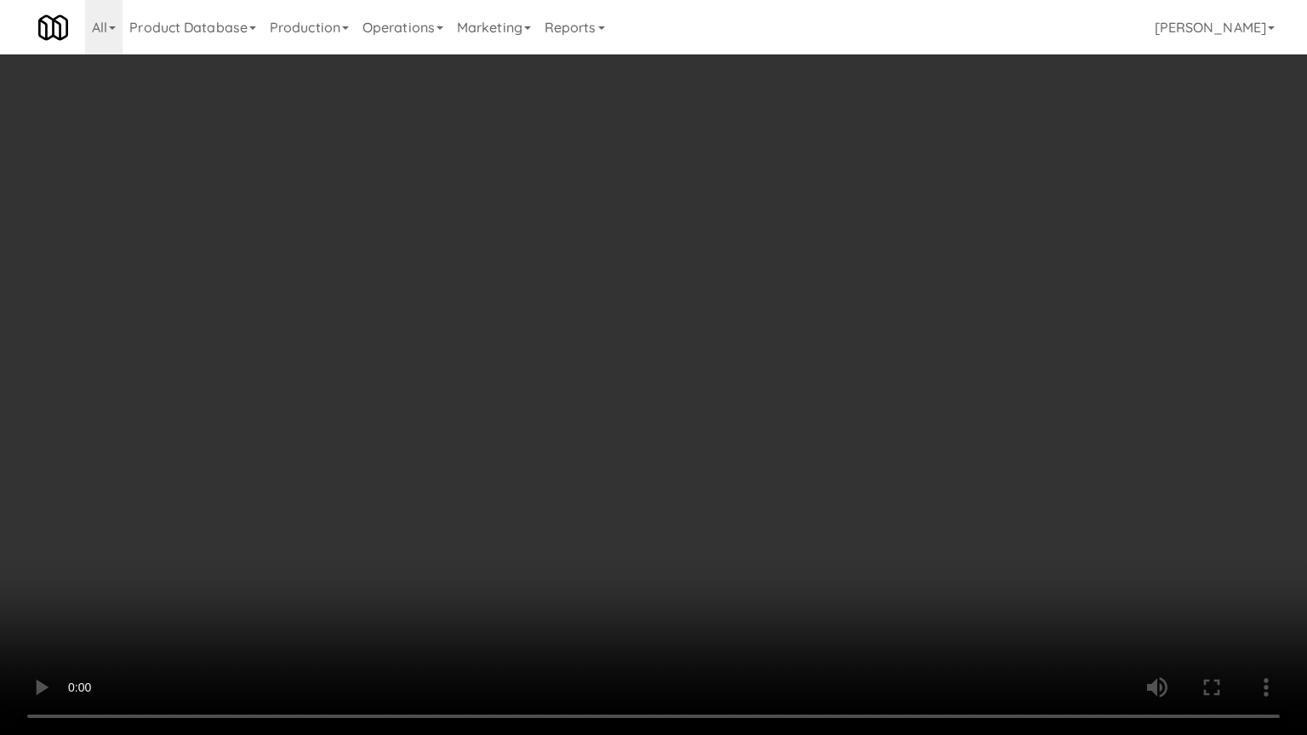
click at [804, 537] on video at bounding box center [653, 367] width 1307 height 735
drag, startPoint x: 804, startPoint y: 537, endPoint x: 798, endPoint y: 467, distance: 70.0
click at [804, 538] on video at bounding box center [653, 367] width 1307 height 735
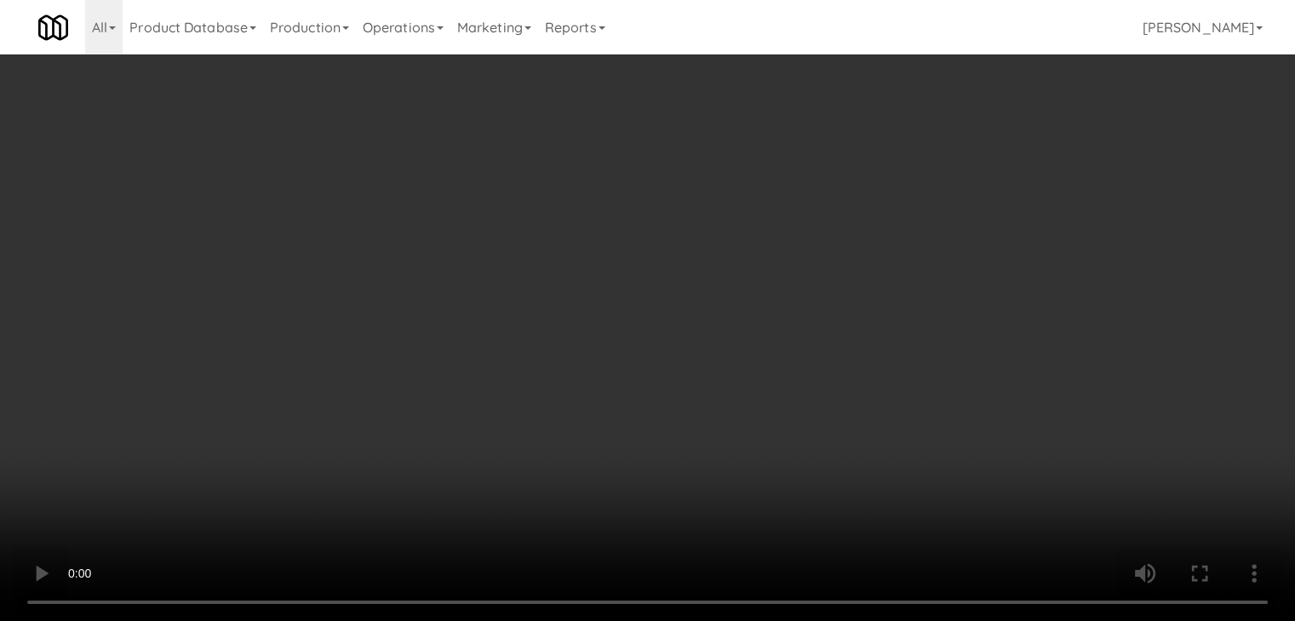
scroll to position [19071, 0]
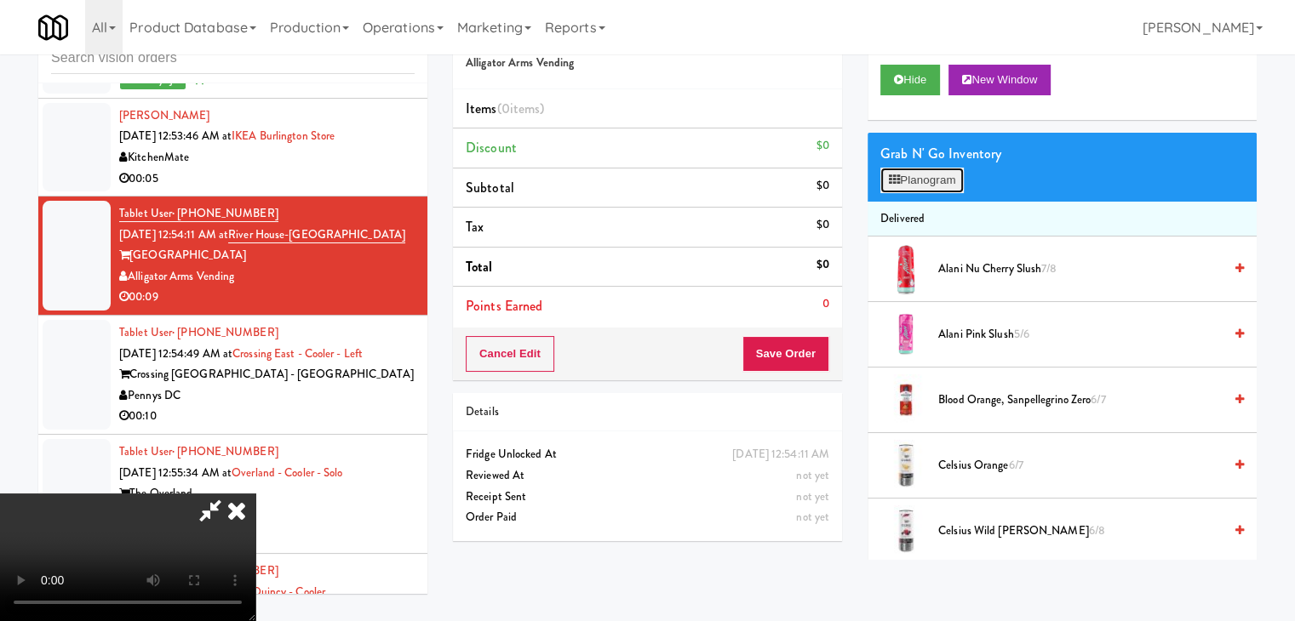
click at [912, 174] on button "Planogram" at bounding box center [921, 181] width 83 height 26
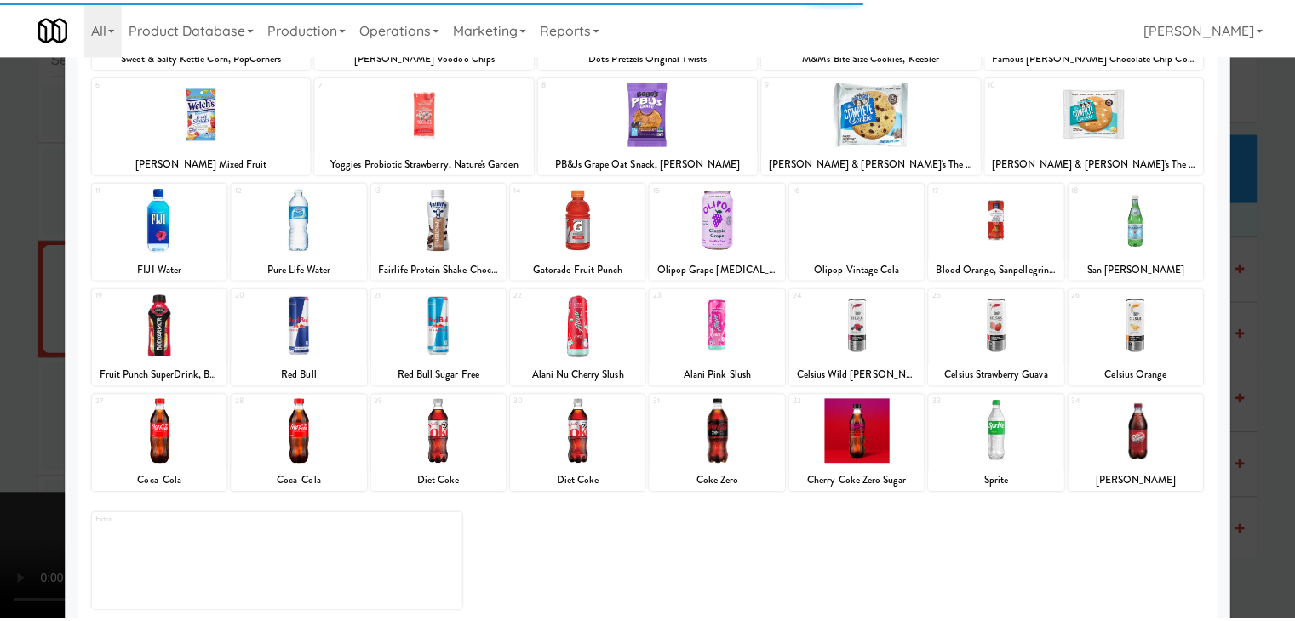
scroll to position [215, 0]
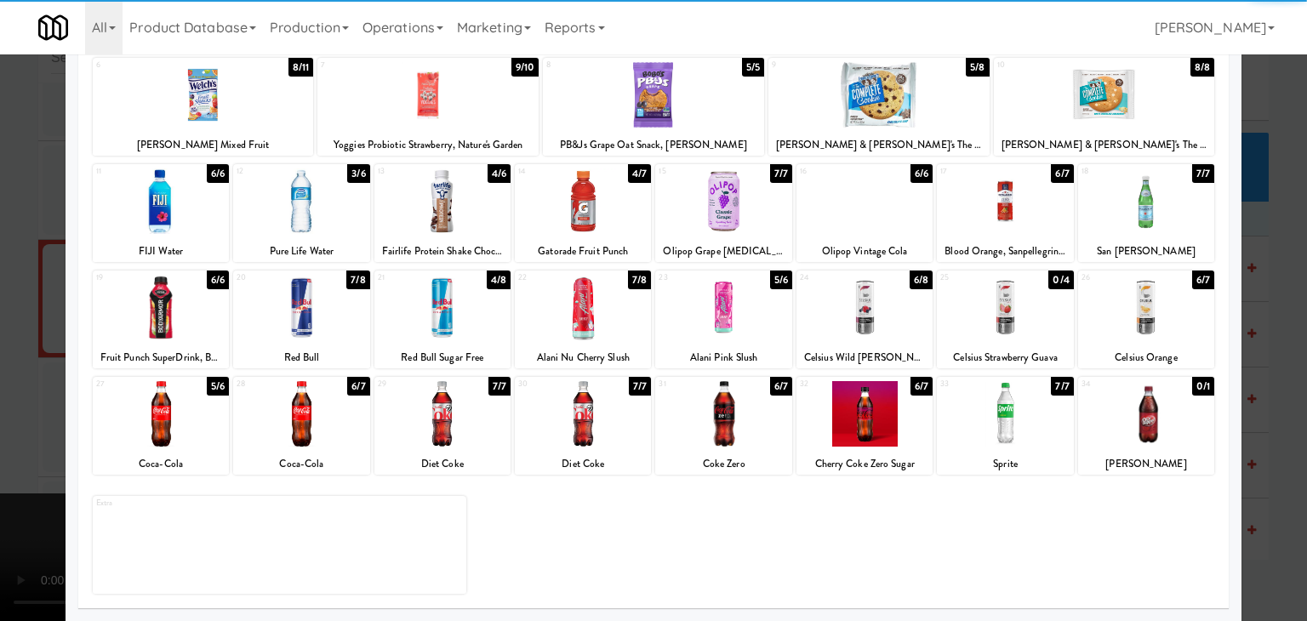
click at [160, 323] on div at bounding box center [161, 308] width 136 height 66
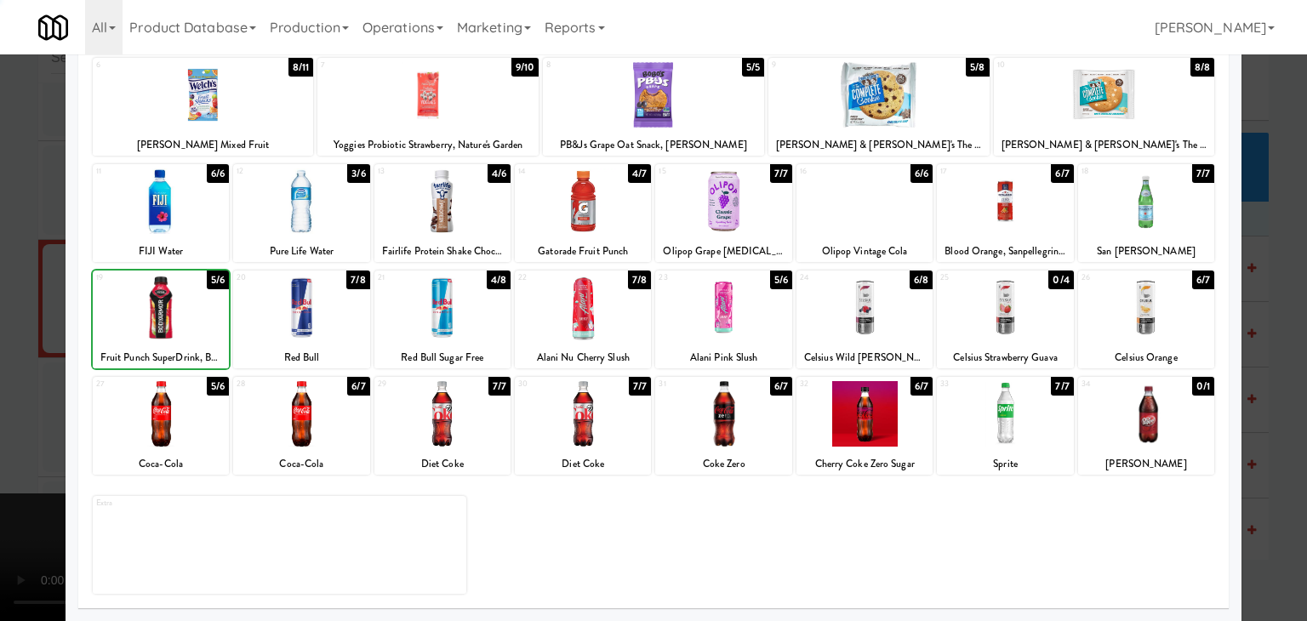
click at [160, 323] on div at bounding box center [161, 308] width 136 height 66
drag, startPoint x: 0, startPoint y: 358, endPoint x: 466, endPoint y: 347, distance: 466.6
click at [5, 358] on div at bounding box center [653, 310] width 1307 height 621
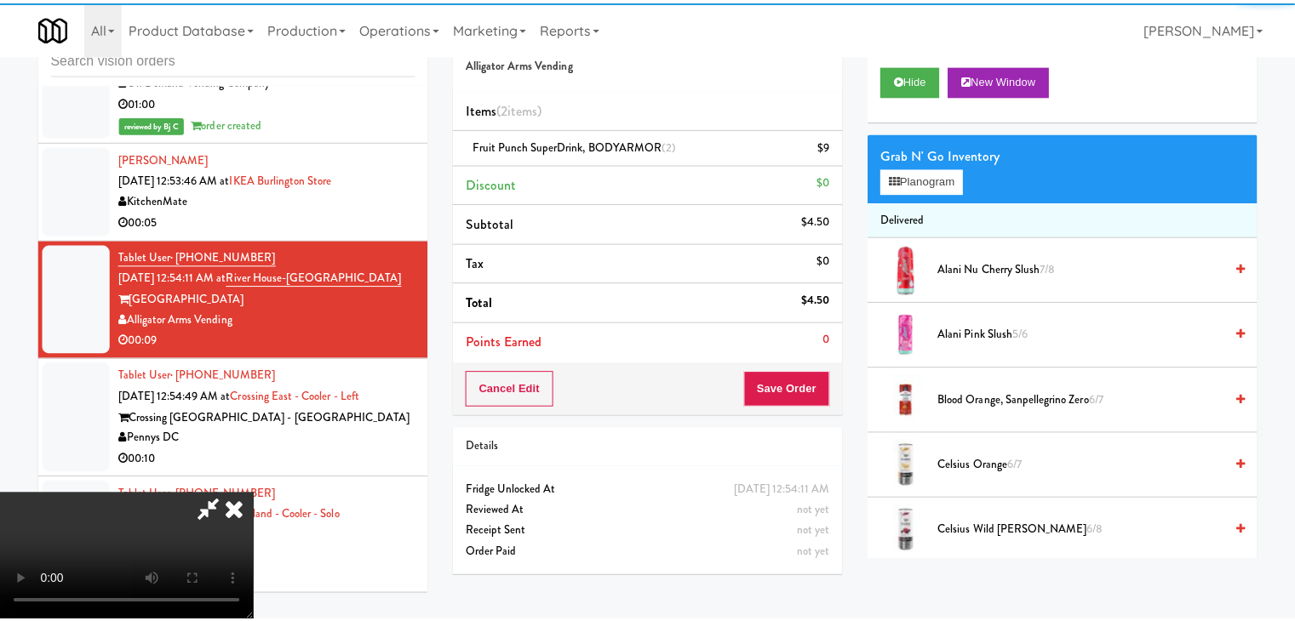
scroll to position [19071, 0]
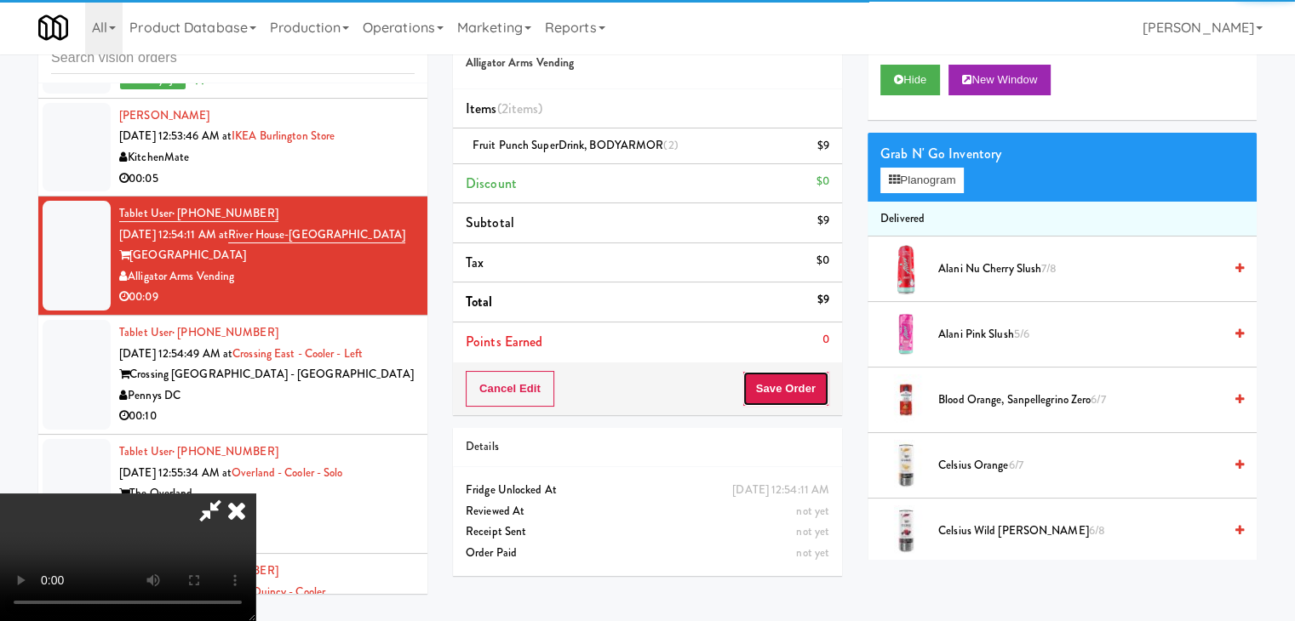
click at [797, 389] on button "Save Order" at bounding box center [785, 389] width 87 height 36
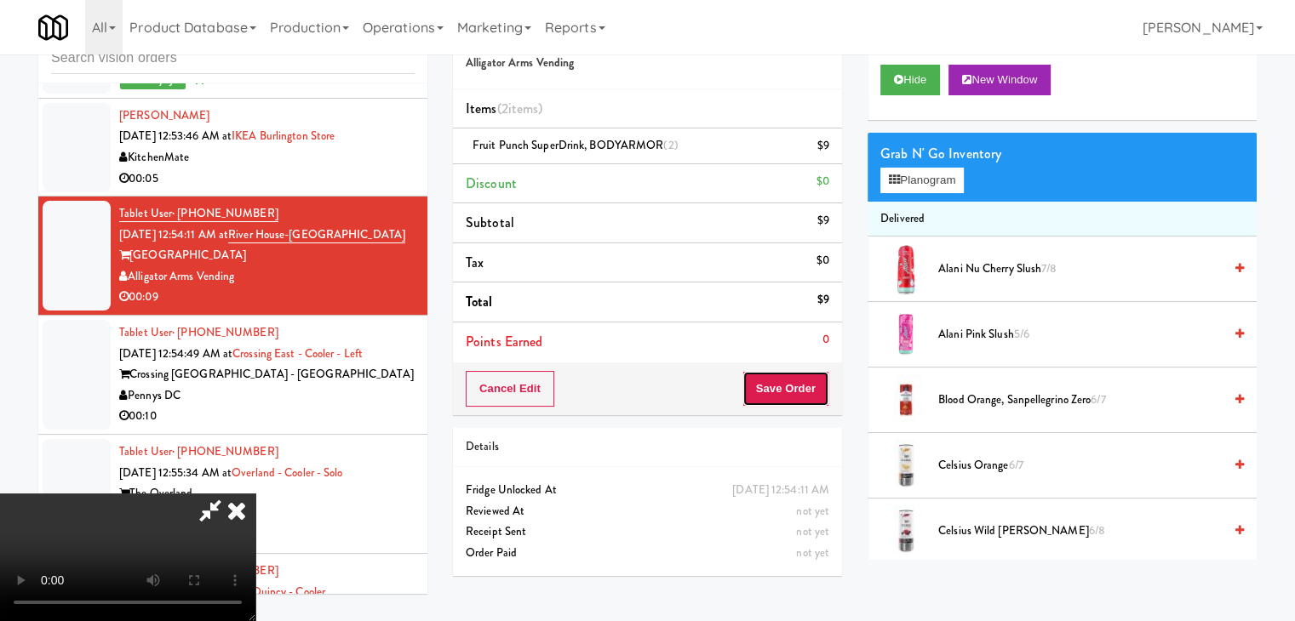
click at [796, 389] on button "Save Order" at bounding box center [785, 389] width 87 height 36
click at [796, 388] on button "Save Order" at bounding box center [785, 389] width 87 height 36
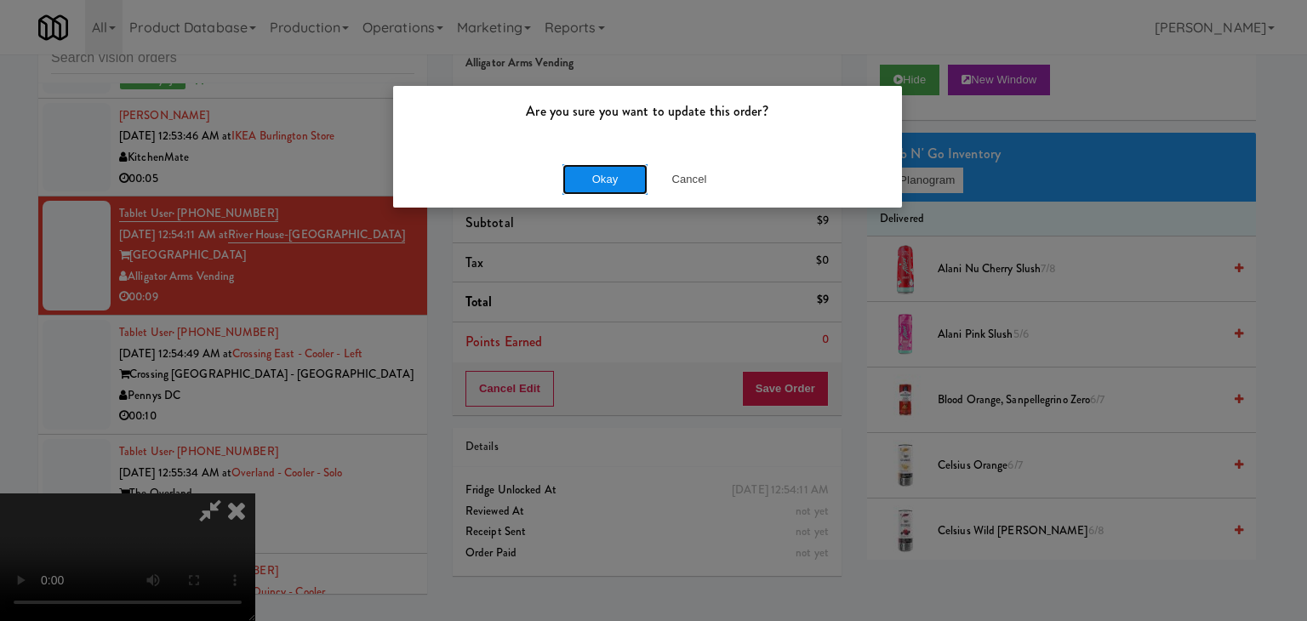
click at [598, 168] on button "Okay" at bounding box center [605, 179] width 85 height 31
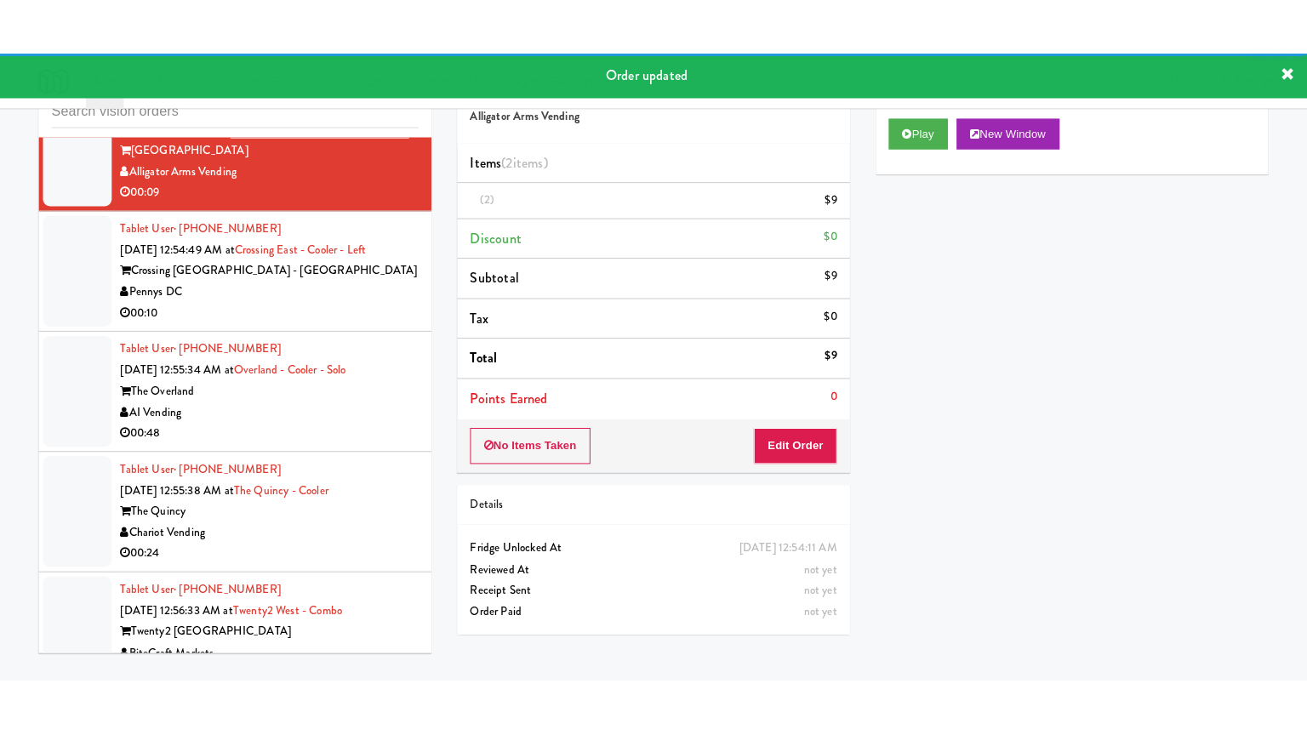
scroll to position [19241, 0]
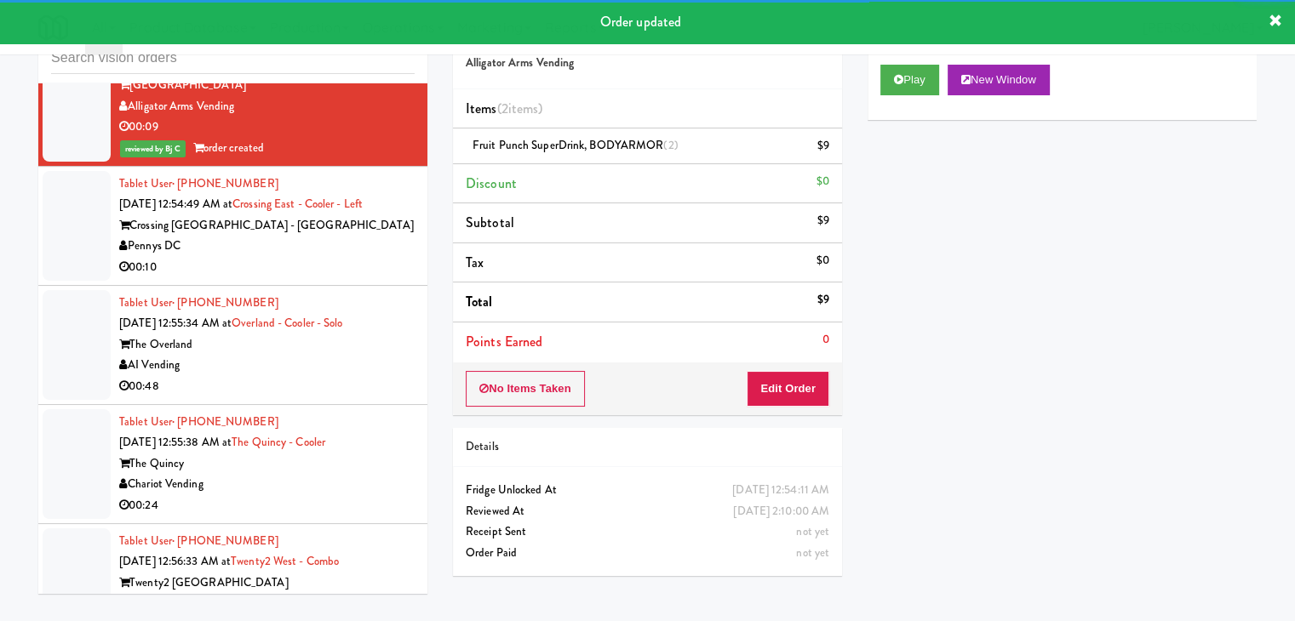
click at [323, 278] on div "00:10" at bounding box center [266, 267] width 295 height 21
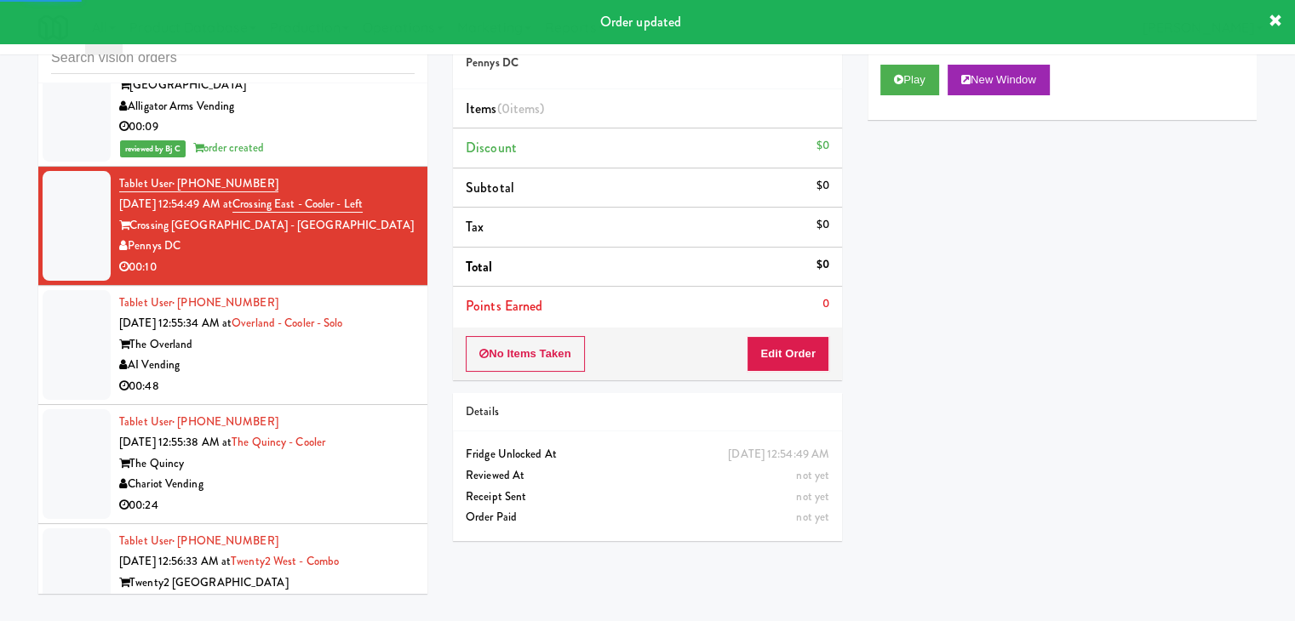
click at [899, 96] on div "Play New Window" at bounding box center [1061, 86] width 389 height 68
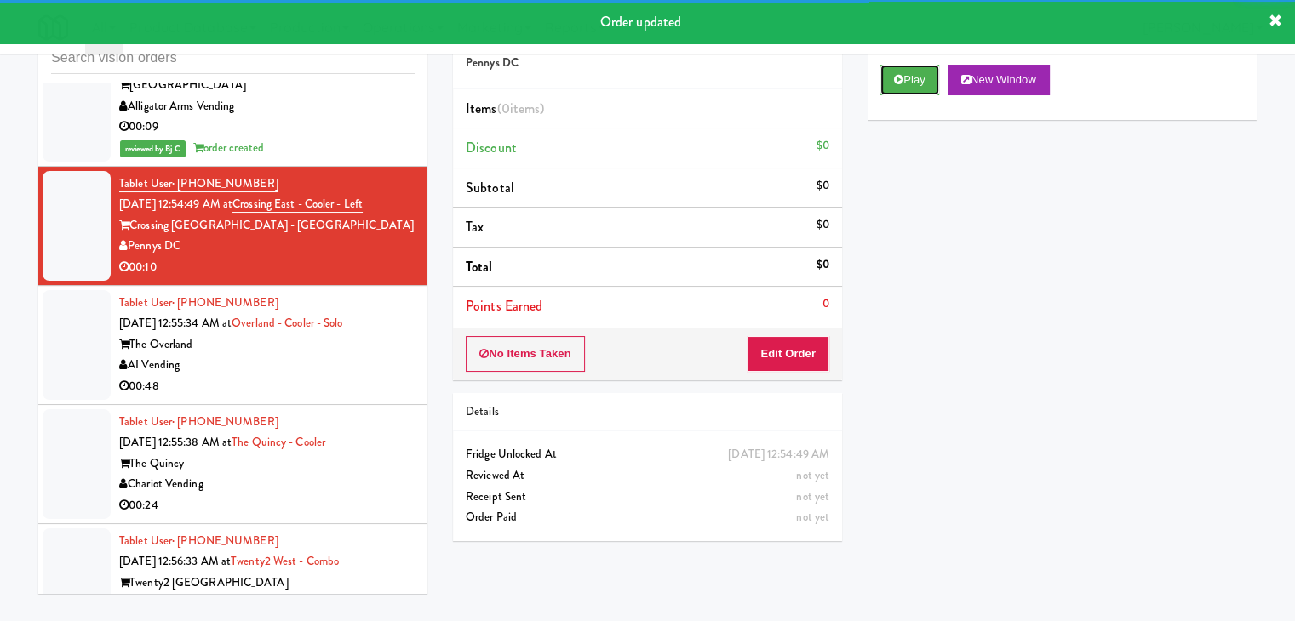
drag, startPoint x: 909, startPoint y: 86, endPoint x: 898, endPoint y: 101, distance: 18.9
click at [908, 86] on button "Play" at bounding box center [909, 80] width 59 height 31
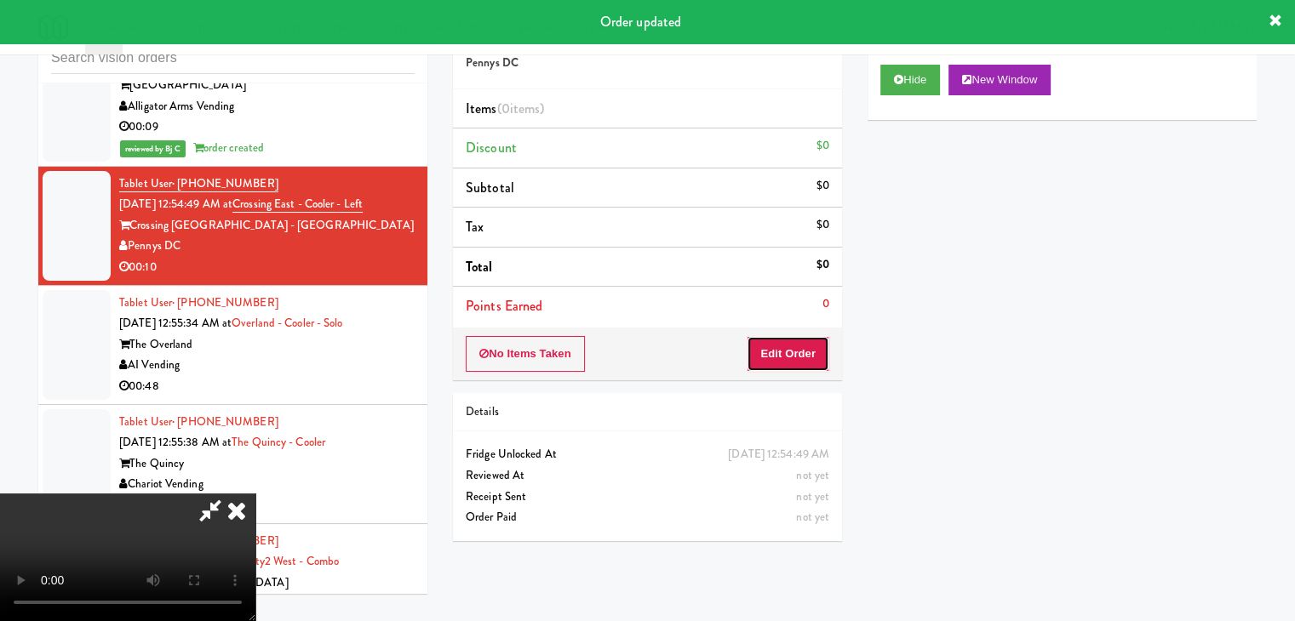
click at [775, 357] on button "Edit Order" at bounding box center [788, 354] width 83 height 36
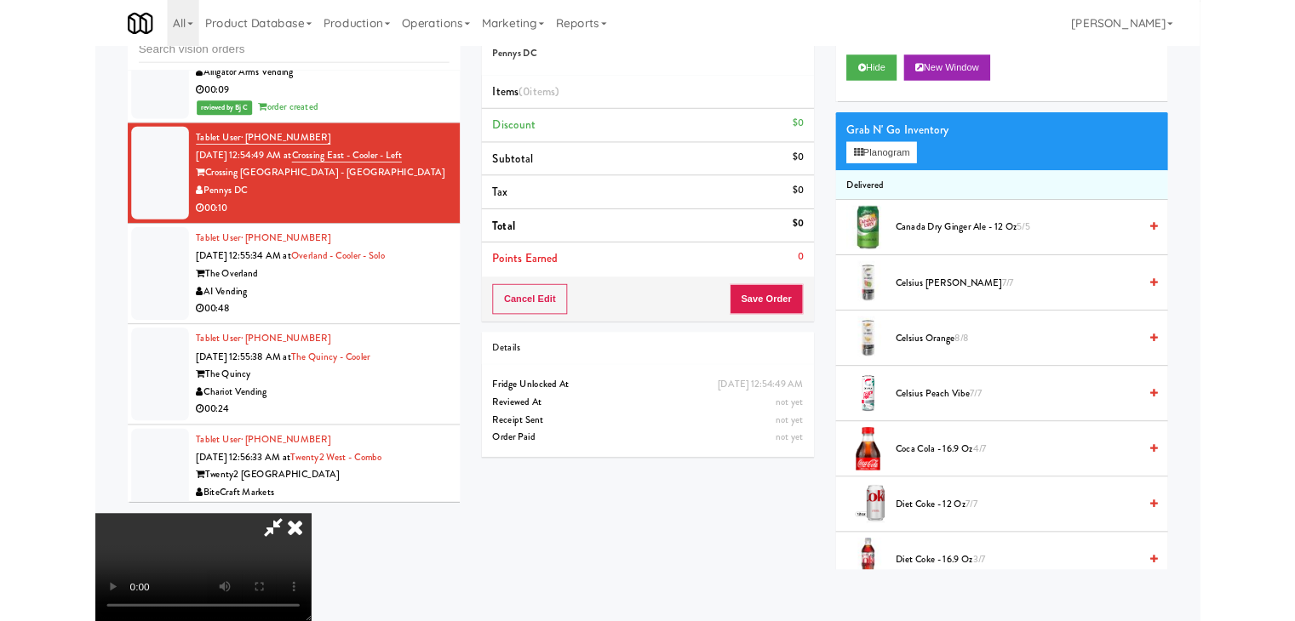
scroll to position [19178, 0]
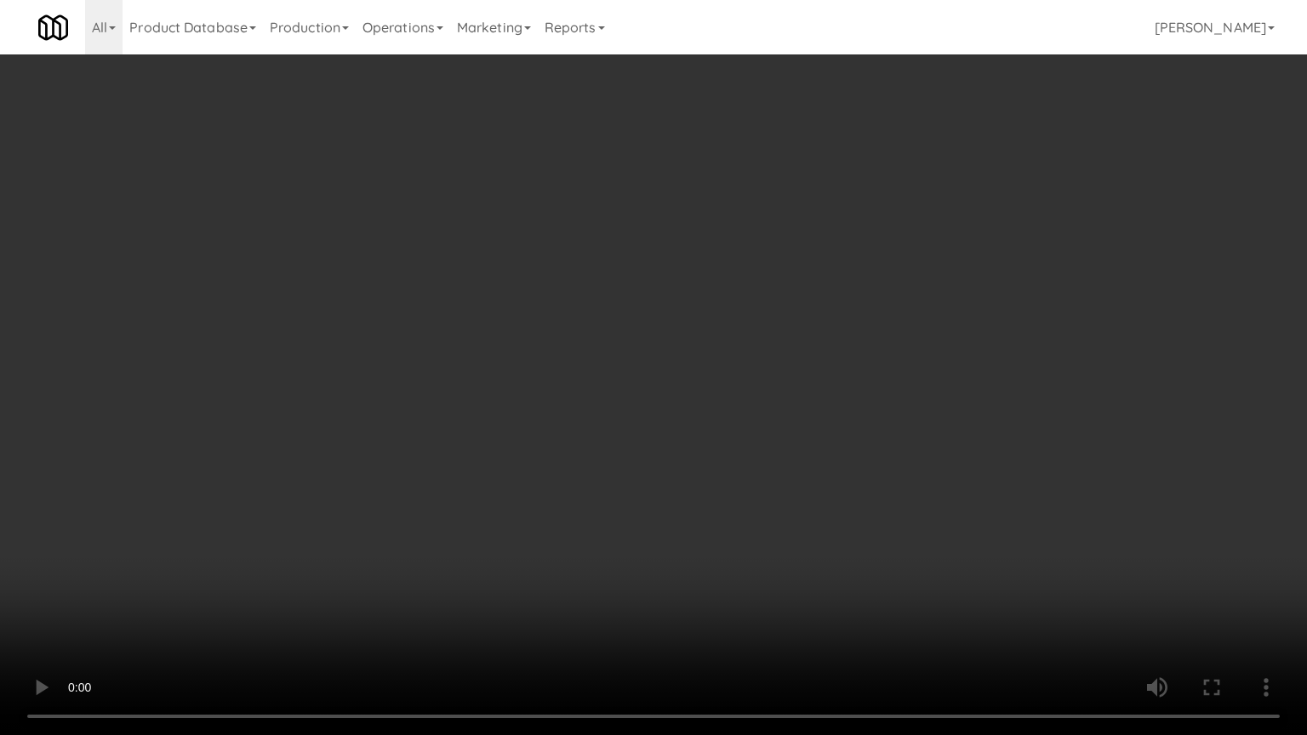
click at [792, 486] on video at bounding box center [653, 367] width 1307 height 735
click at [787, 489] on video at bounding box center [653, 367] width 1307 height 735
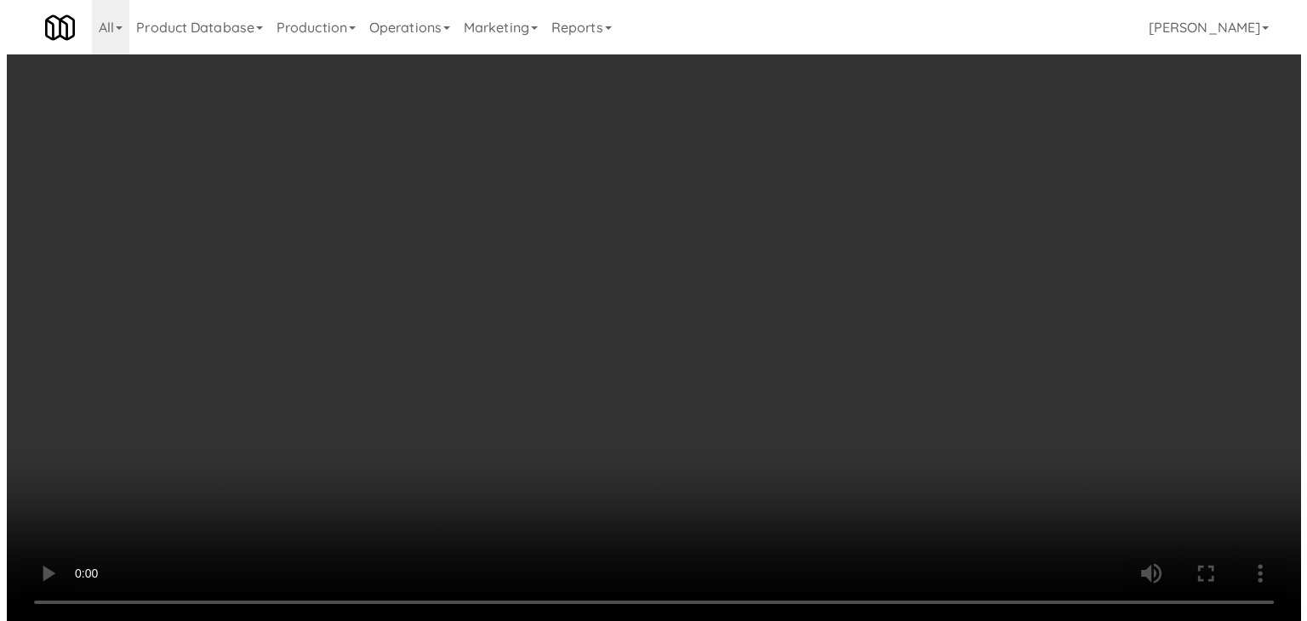
scroll to position [19241, 0]
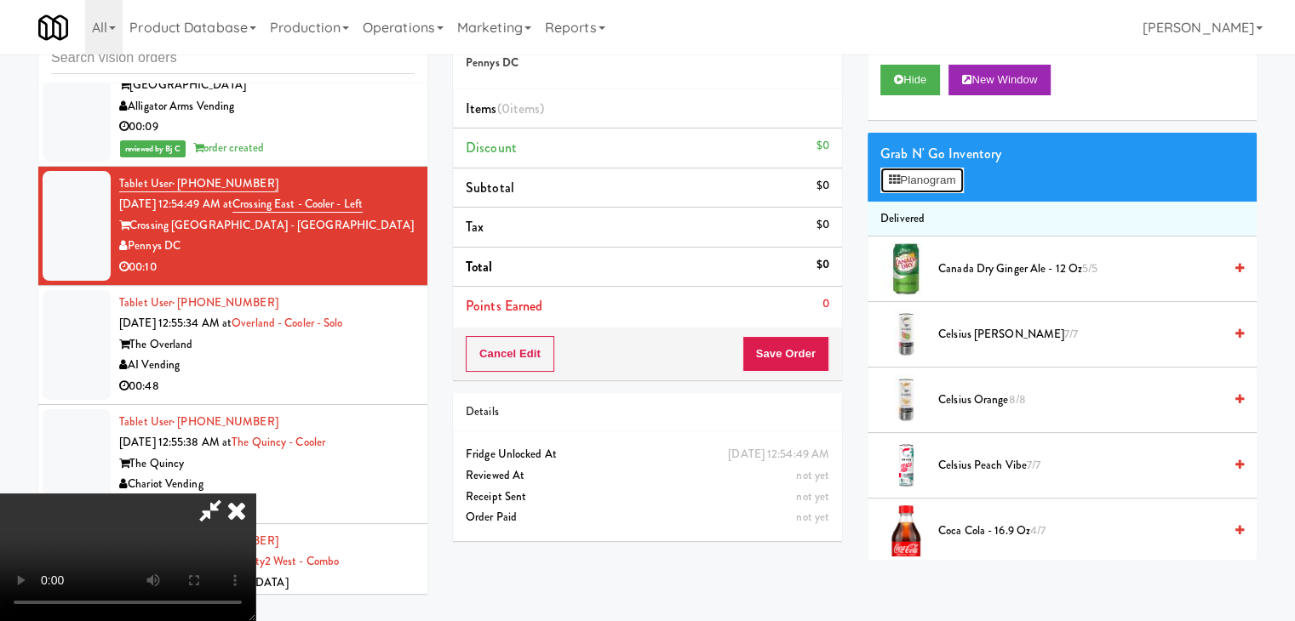
click at [958, 178] on button "Planogram" at bounding box center [921, 181] width 83 height 26
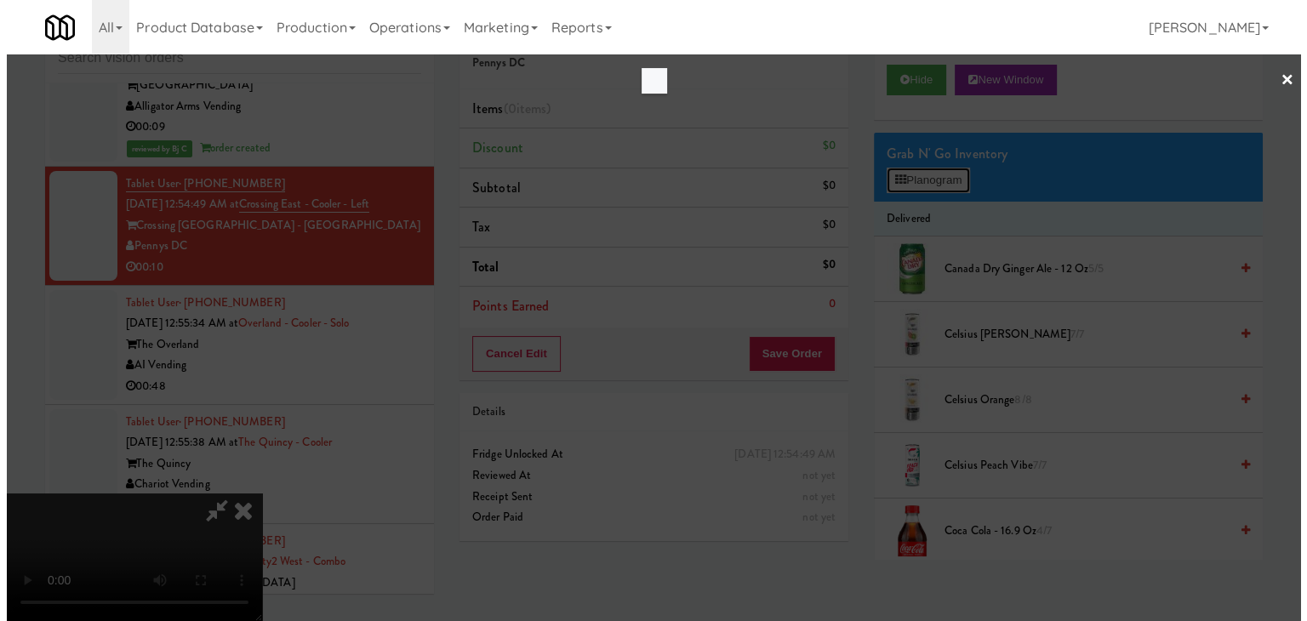
scroll to position [19178, 0]
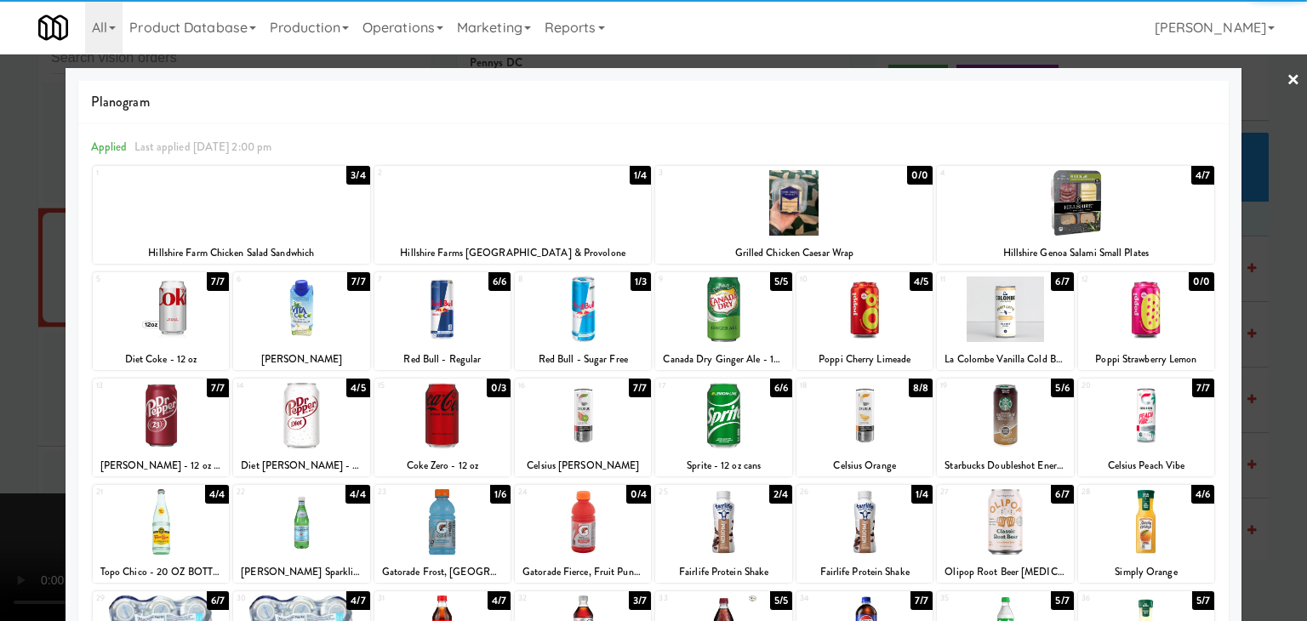
click at [304, 307] on div at bounding box center [301, 310] width 136 height 66
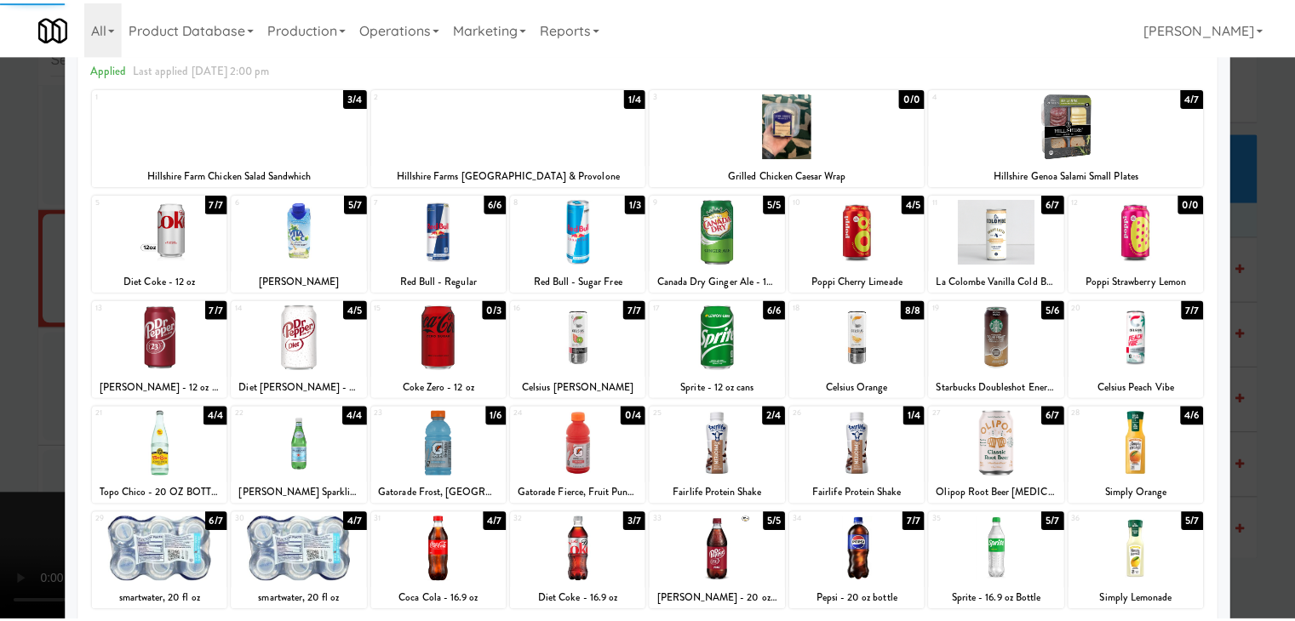
scroll to position [170, 0]
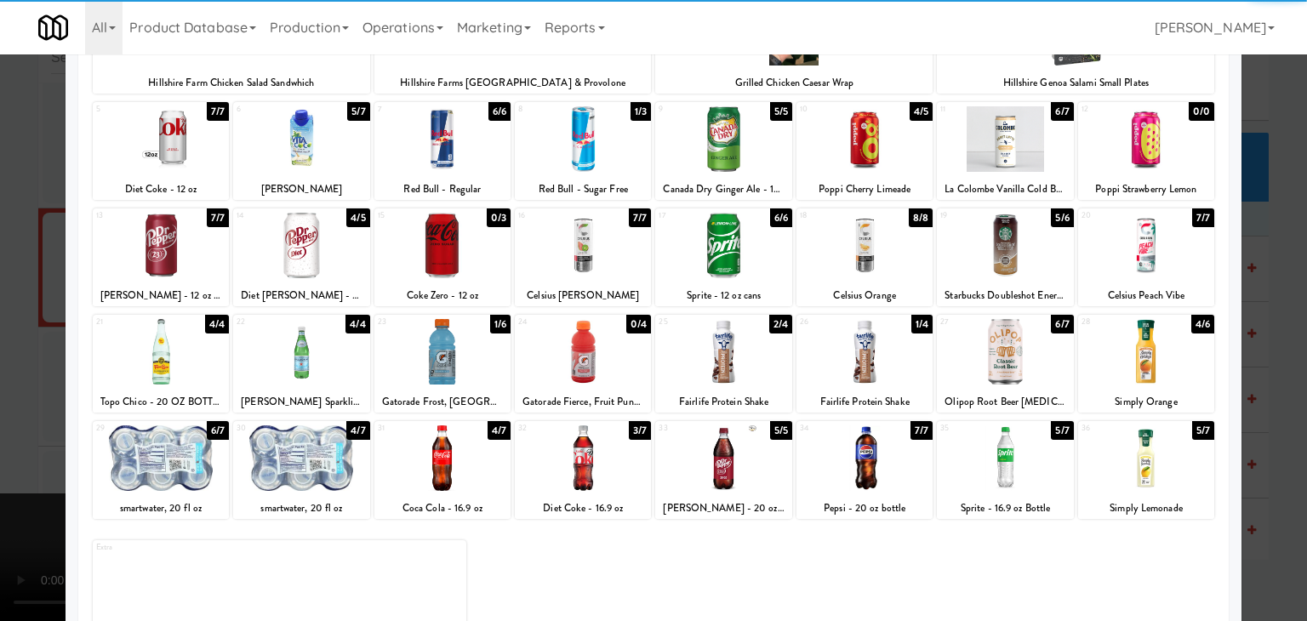
click at [437, 349] on div at bounding box center [443, 352] width 136 height 66
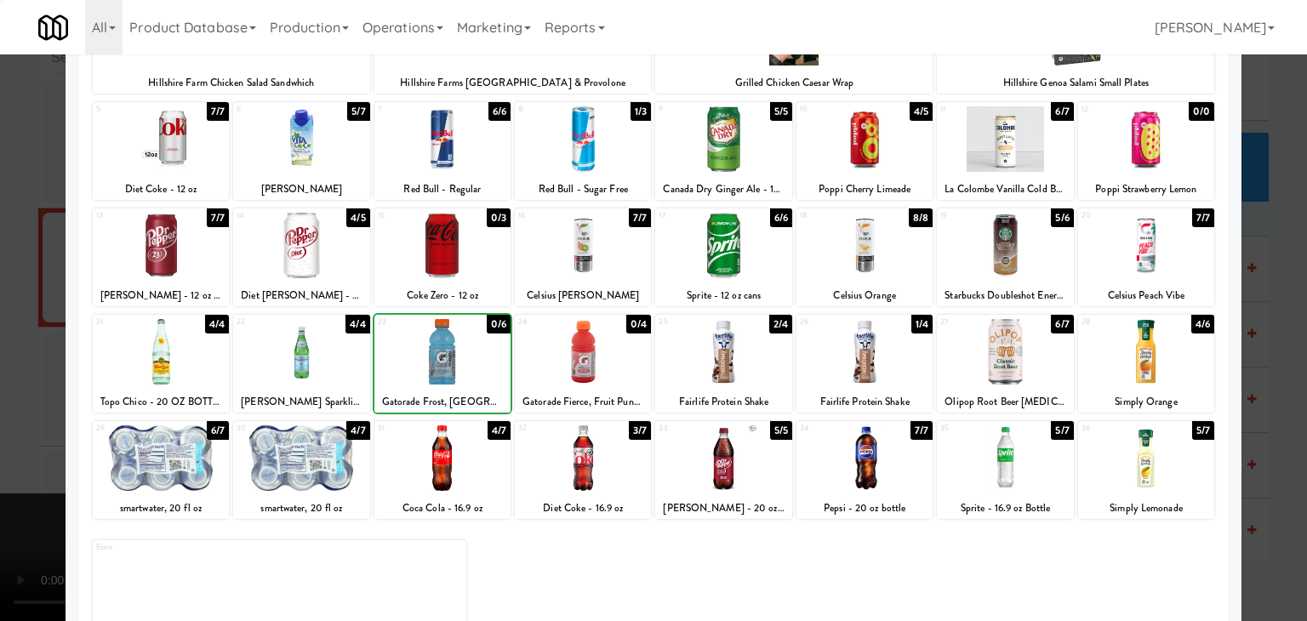
click at [19, 370] on div at bounding box center [653, 310] width 1307 height 621
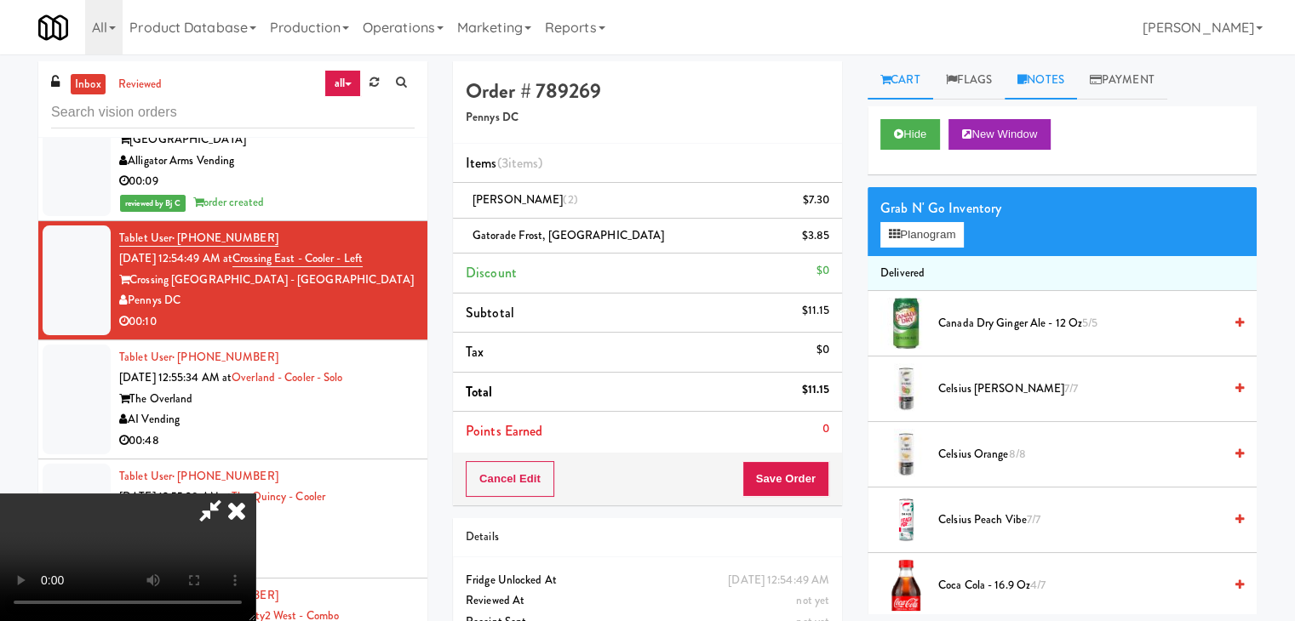
click at [1046, 79] on link "Notes" at bounding box center [1040, 80] width 72 height 38
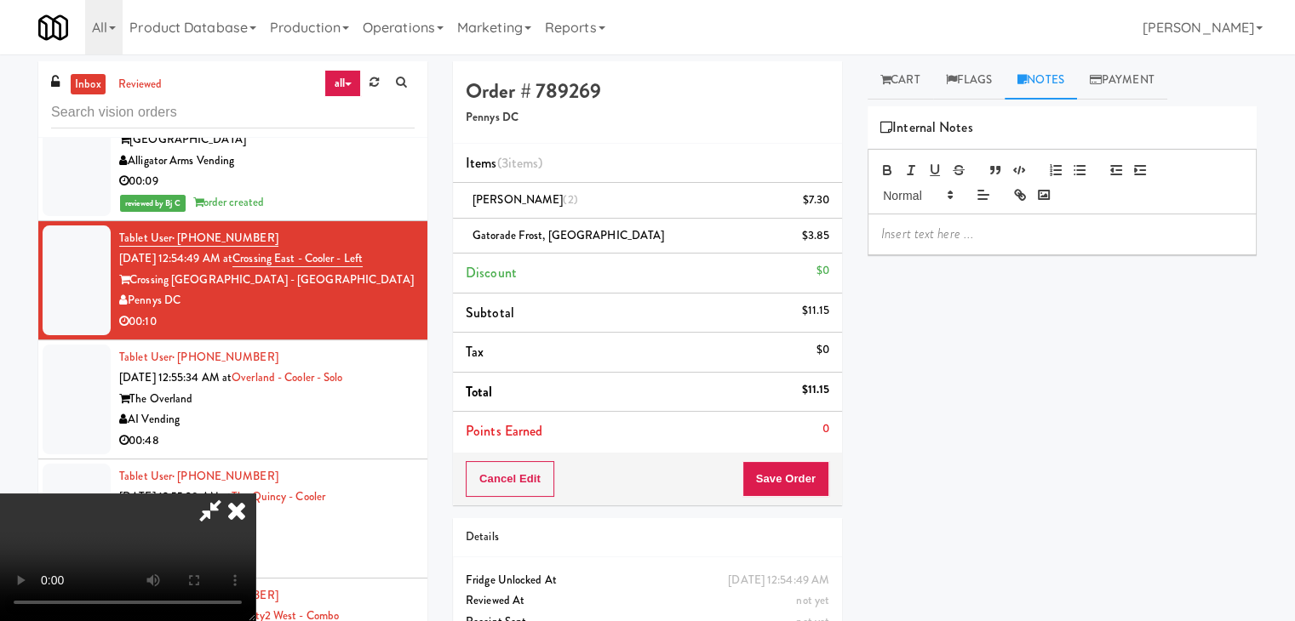
click at [957, 238] on p at bounding box center [1062, 234] width 362 height 19
paste div
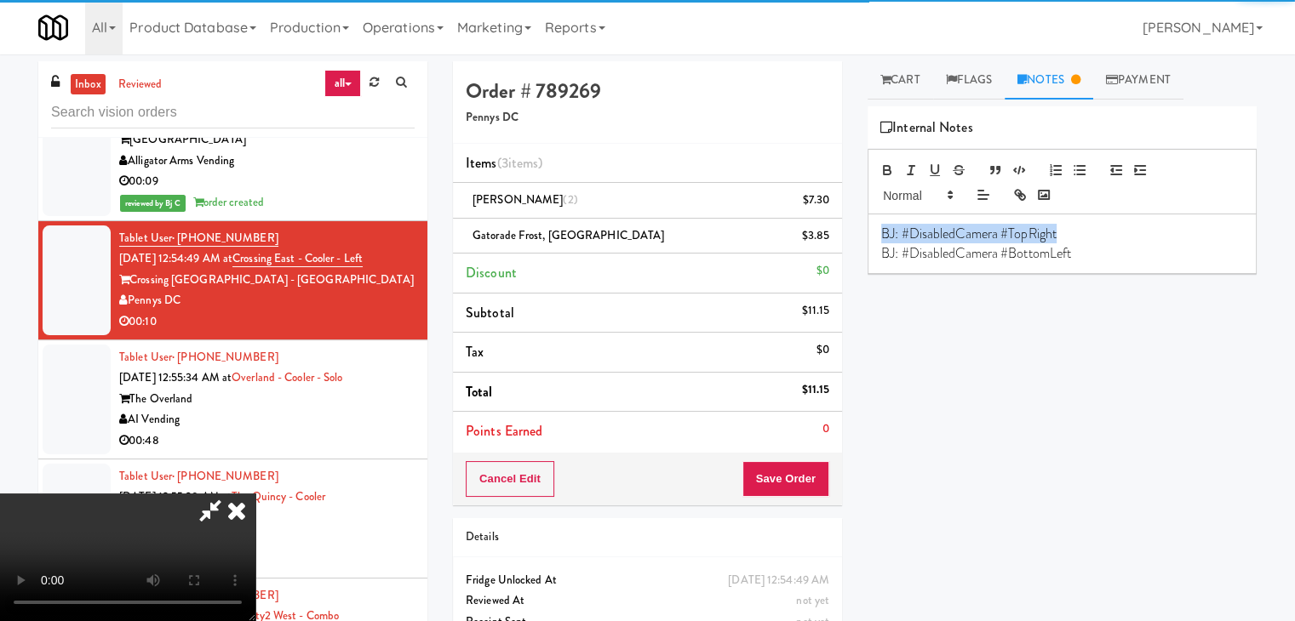
drag, startPoint x: 953, startPoint y: 233, endPoint x: 739, endPoint y: 237, distance: 214.5
click at [747, 237] on div "Order # 789269 Pennys DC Items (3 items ) Vita Coco (2) $7.30 Gatorade Frost, G…" at bounding box center [855, 370] width 804 height 618
click at [814, 472] on button "Save Order" at bounding box center [785, 479] width 87 height 36
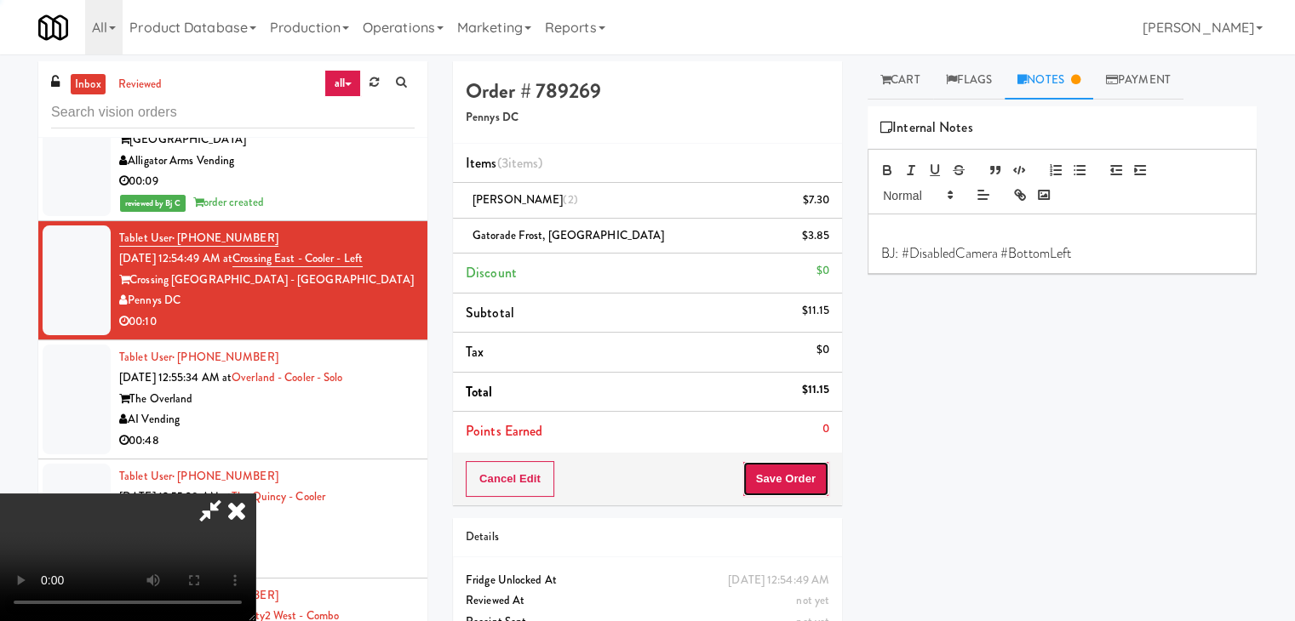
click at [814, 471] on button "Save Order" at bounding box center [785, 479] width 87 height 36
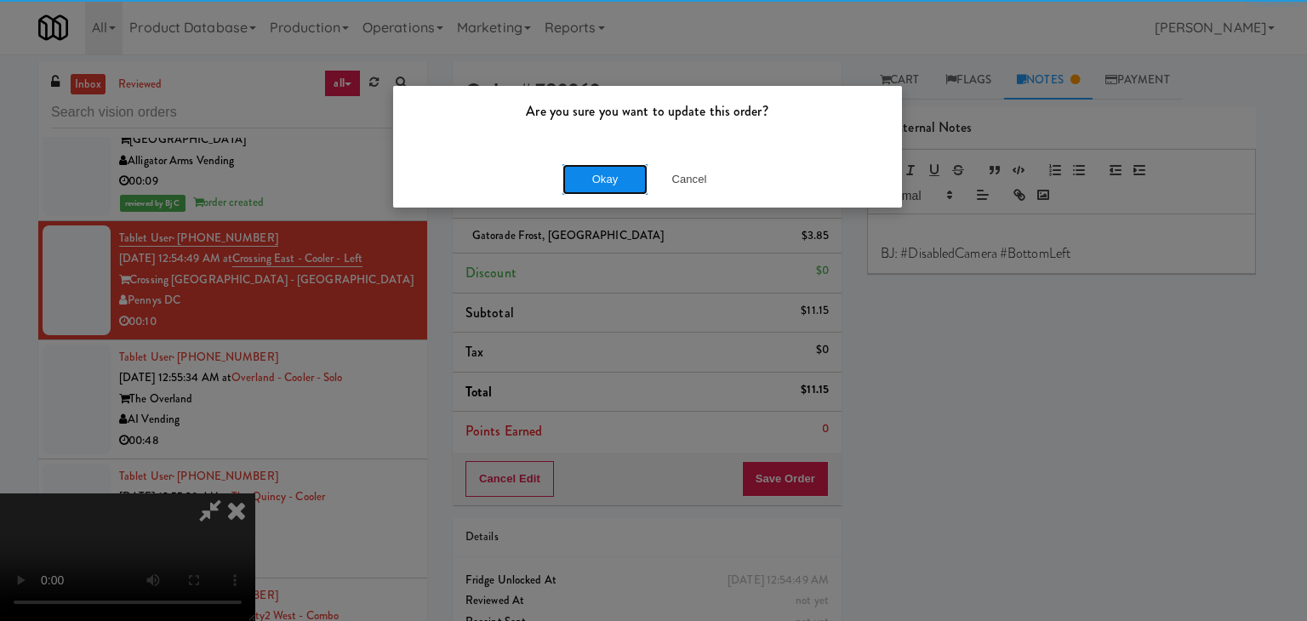
click at [614, 186] on button "Okay" at bounding box center [605, 179] width 85 height 31
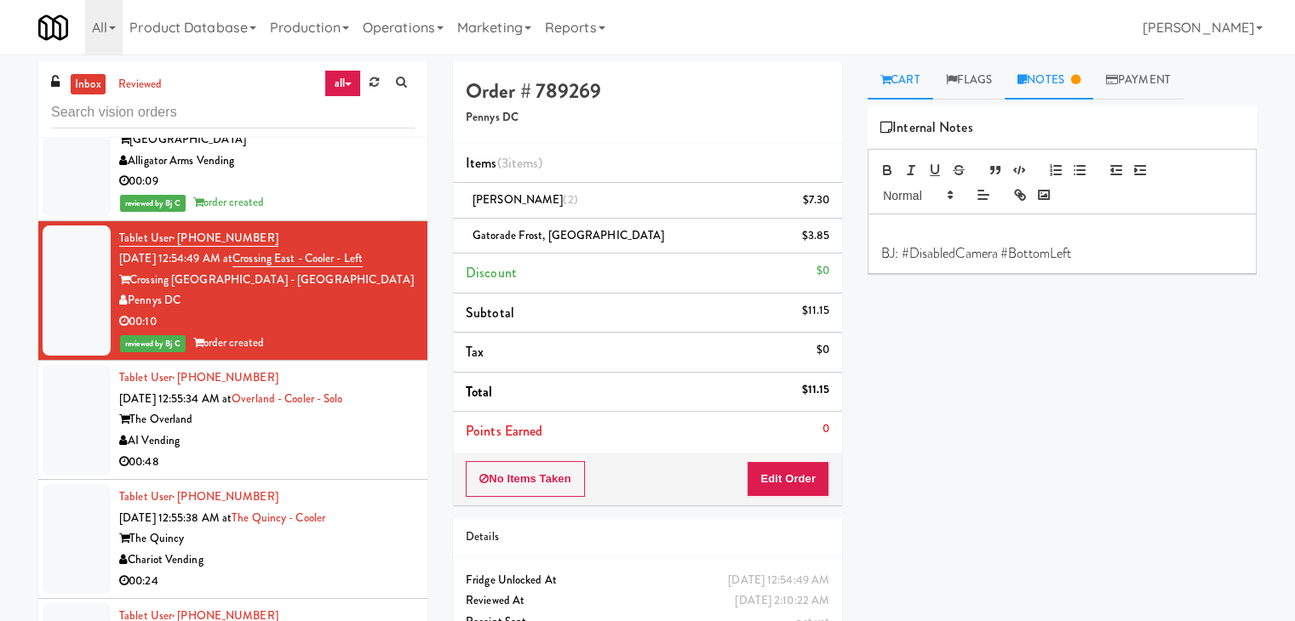
click at [913, 80] on link "Cart" at bounding box center [900, 80] width 66 height 38
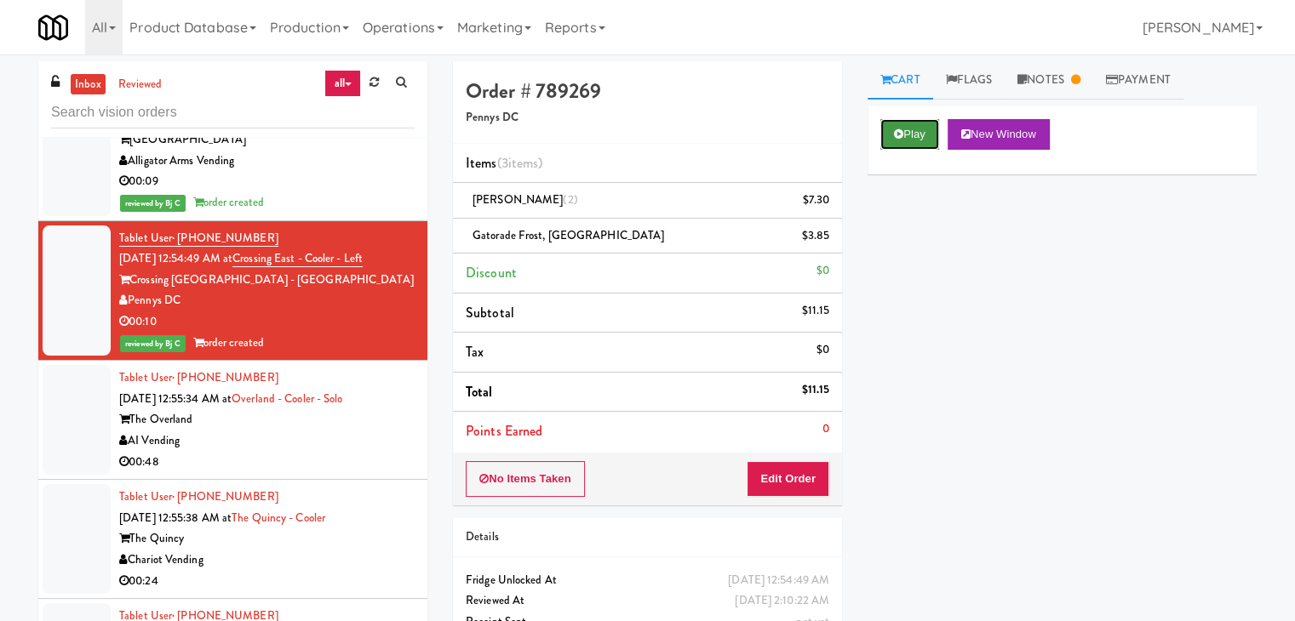
click at [895, 146] on button "Play" at bounding box center [909, 134] width 59 height 31
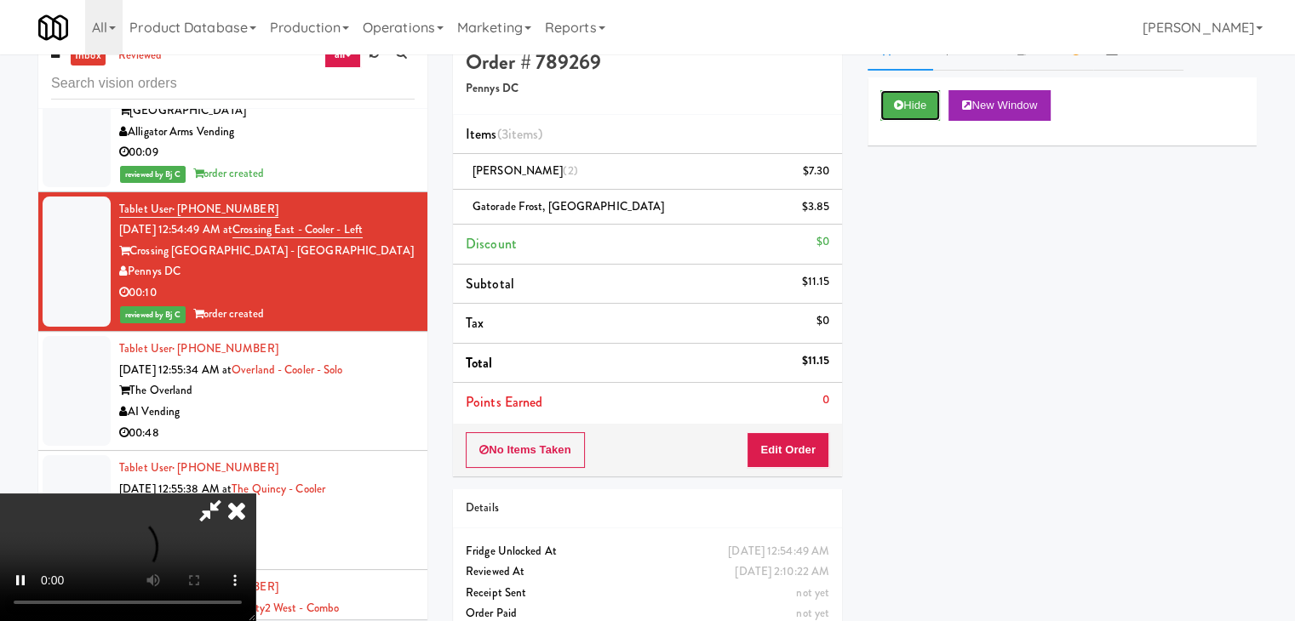
scroll to position [56, 0]
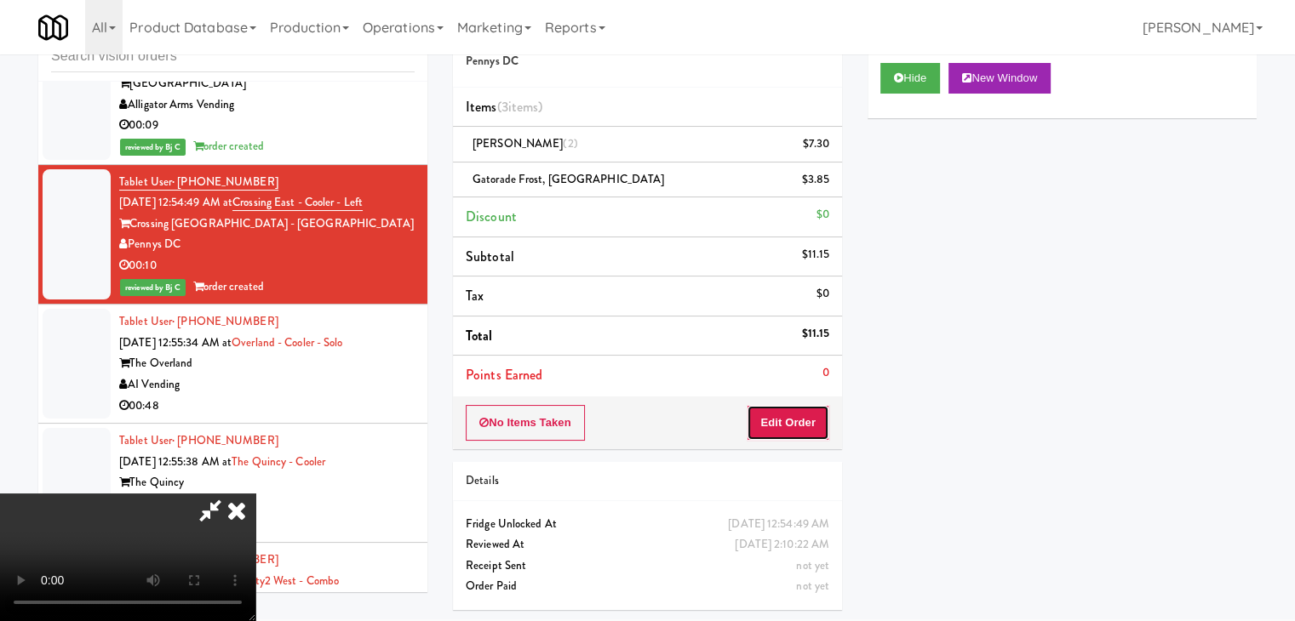
click at [812, 419] on button "Edit Order" at bounding box center [788, 423] width 83 height 36
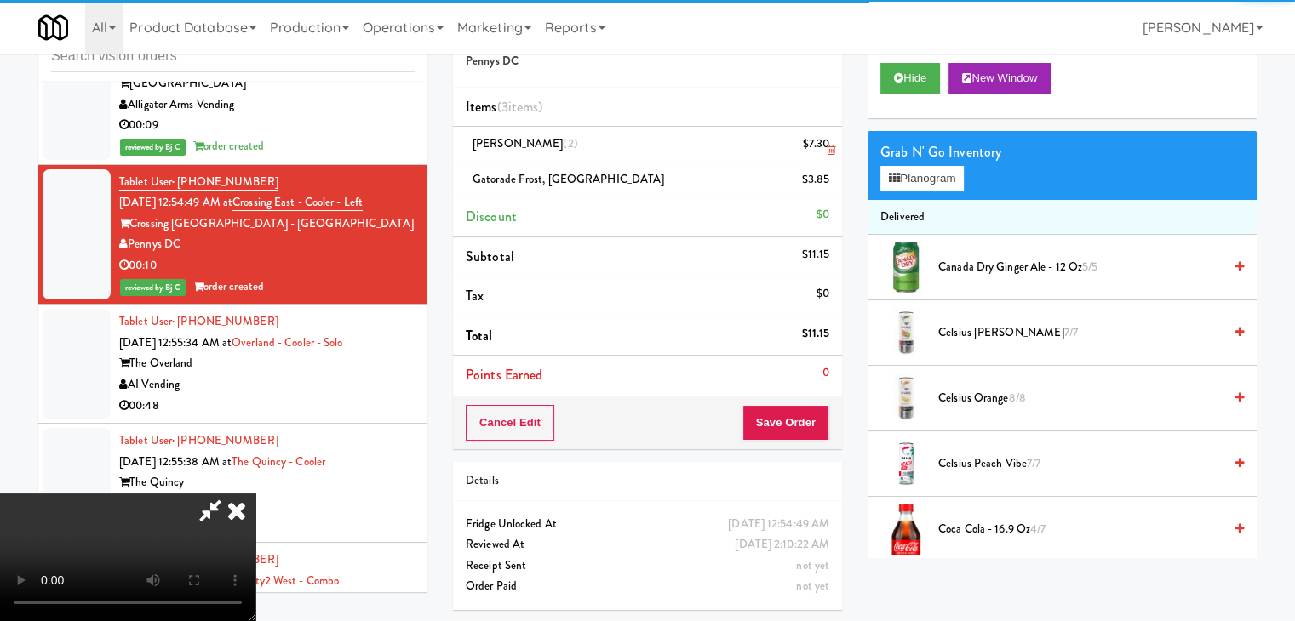
click at [832, 158] on link at bounding box center [827, 150] width 15 height 21
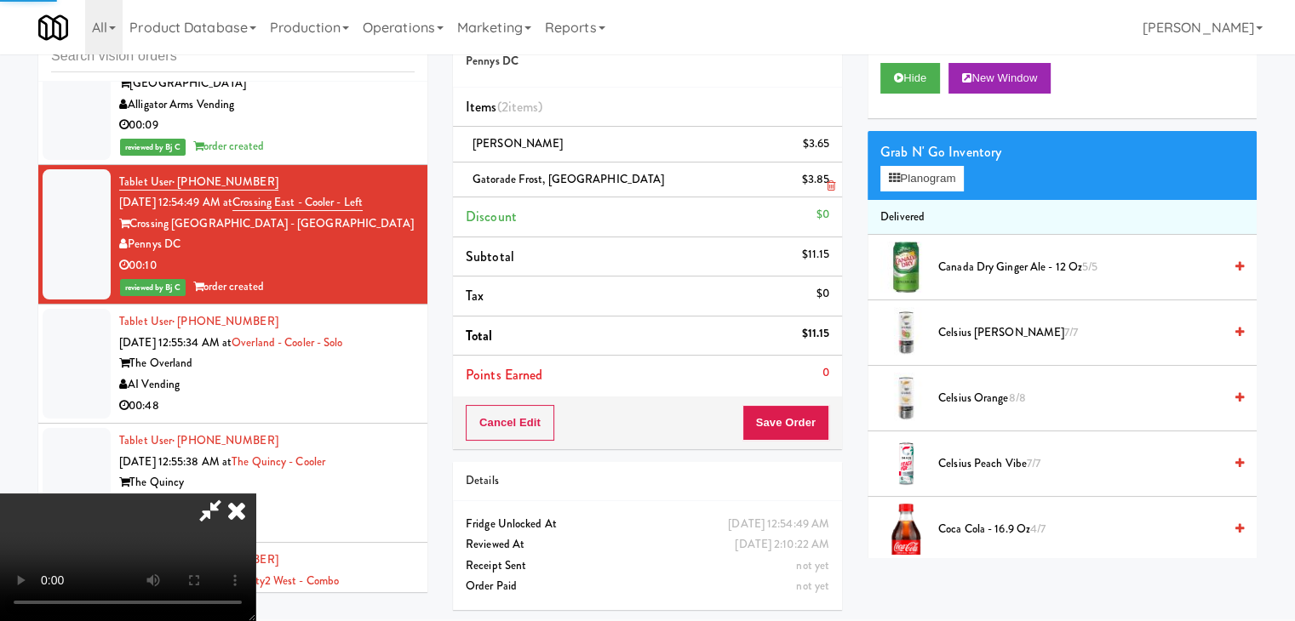
click at [832, 147] on icon at bounding box center [831, 150] width 9 height 11
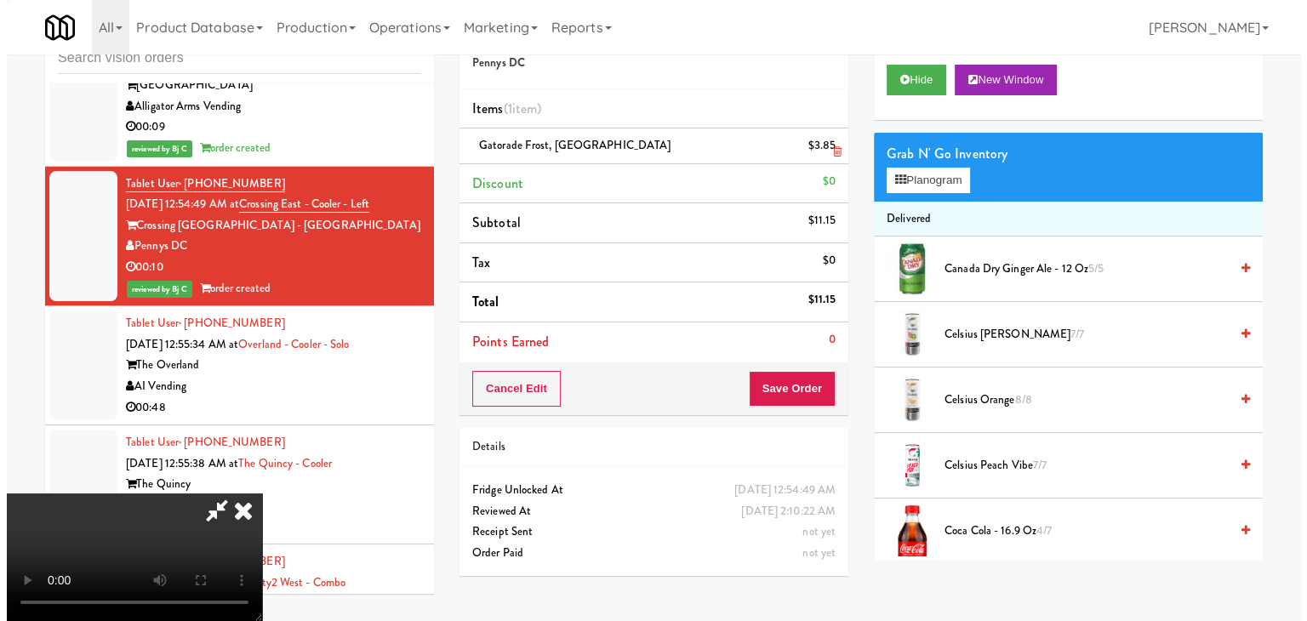
scroll to position [54, 0]
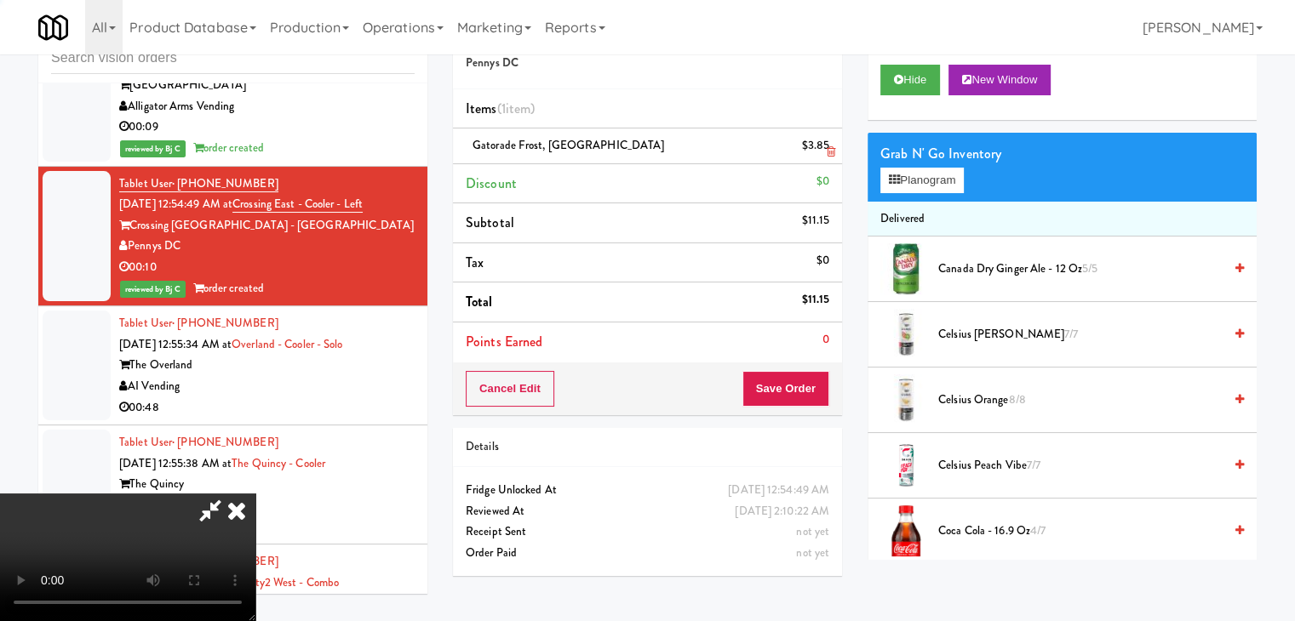
click at [832, 147] on icon at bounding box center [831, 151] width 9 height 11
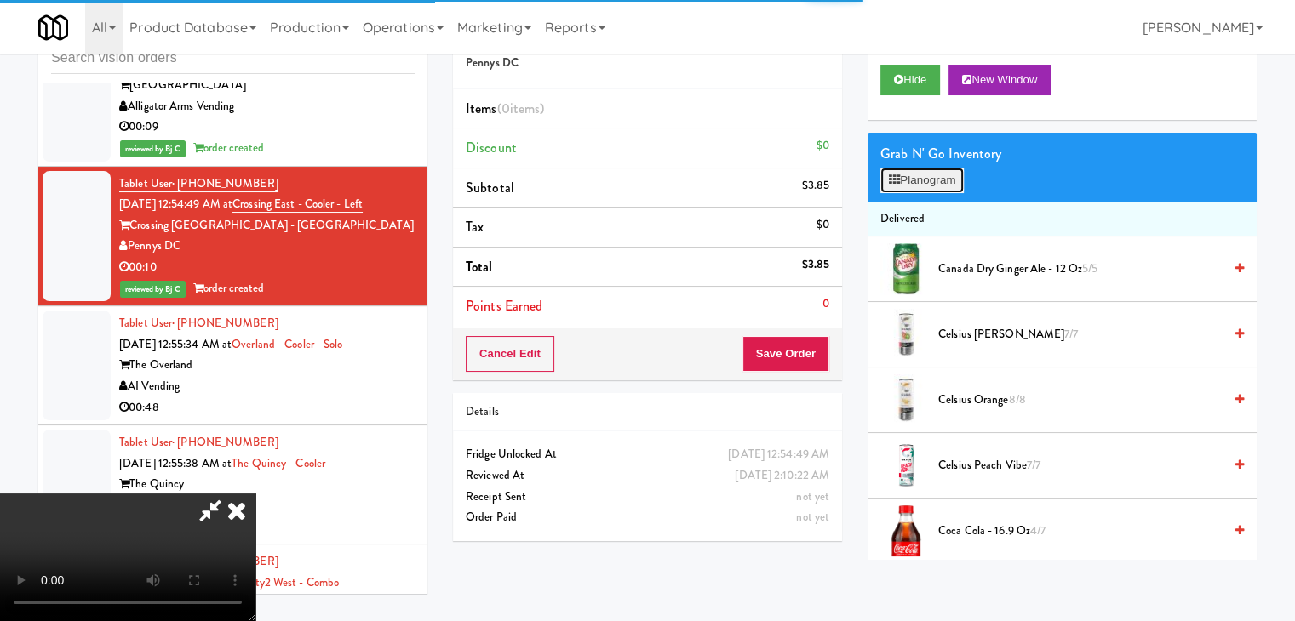
click at [926, 181] on button "Planogram" at bounding box center [921, 181] width 83 height 26
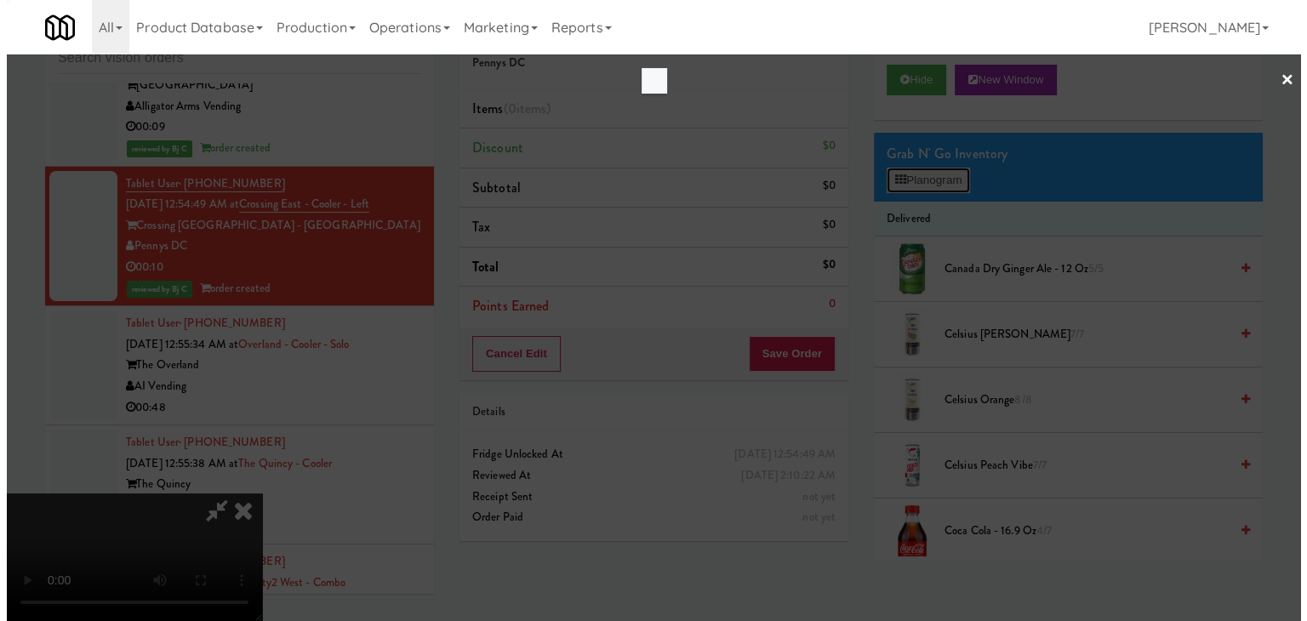
scroll to position [19178, 0]
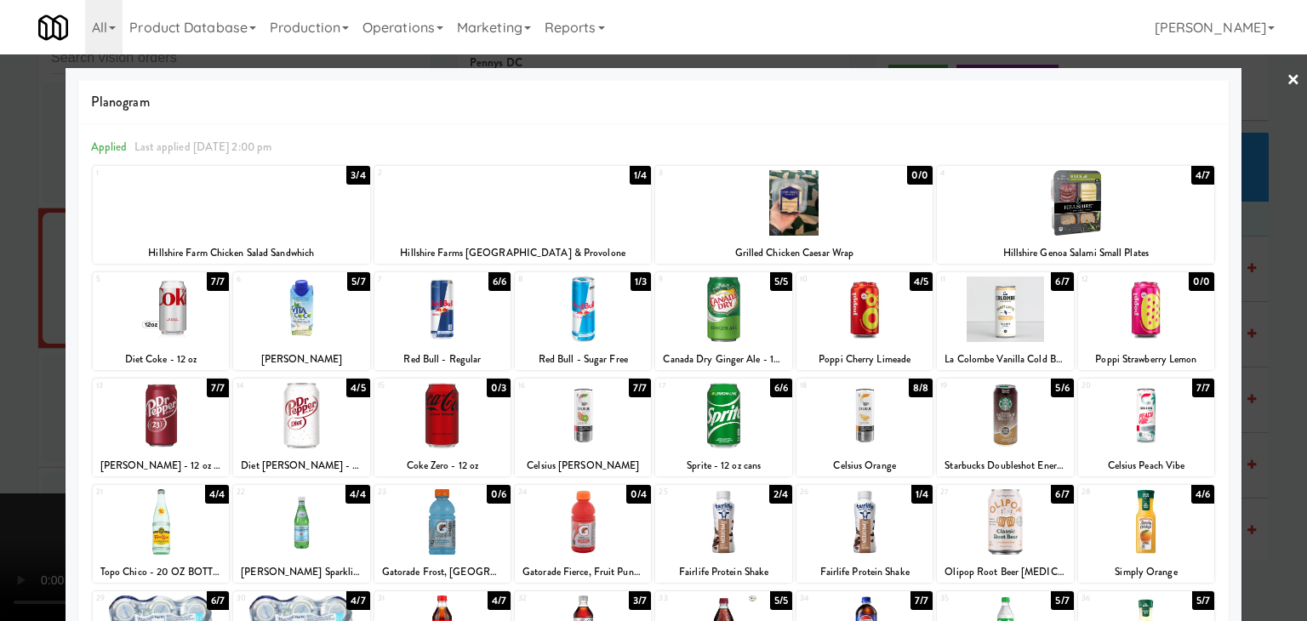
click at [446, 324] on div at bounding box center [443, 310] width 136 height 66
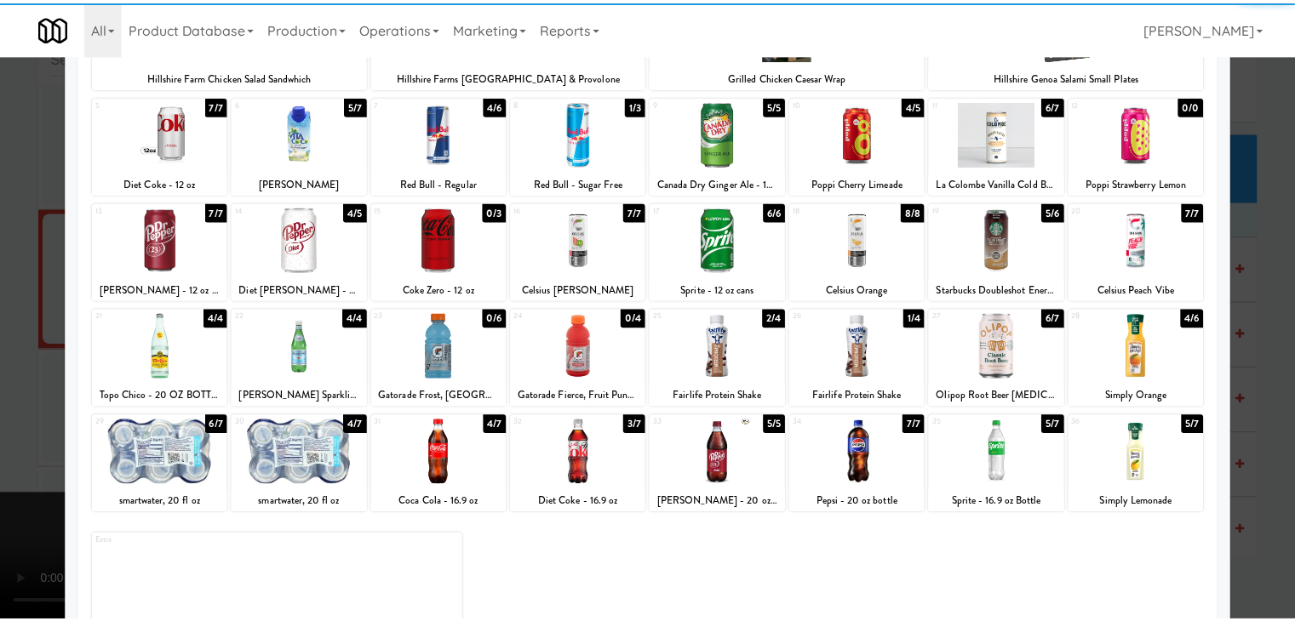
scroll to position [215, 0]
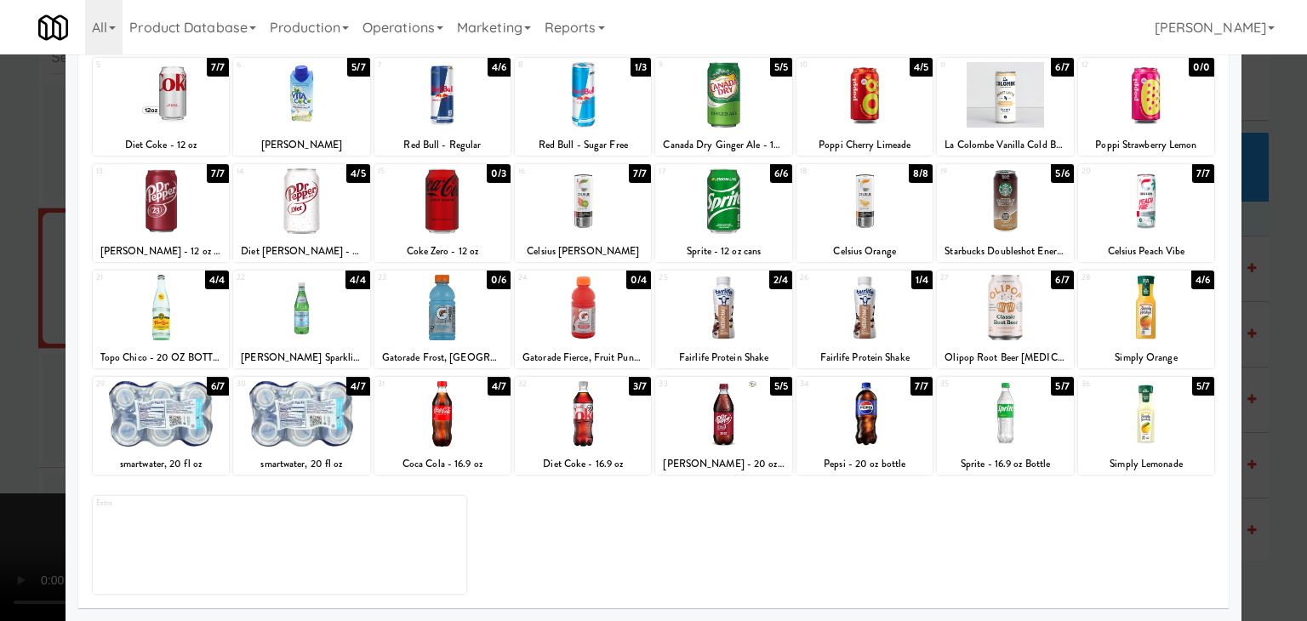
drag, startPoint x: 427, startPoint y: 323, endPoint x: 405, endPoint y: 327, distance: 22.5
click at [425, 323] on div at bounding box center [443, 308] width 136 height 66
drag, startPoint x: 0, startPoint y: 363, endPoint x: 37, endPoint y: 355, distance: 37.4
click at [7, 360] on div at bounding box center [653, 310] width 1307 height 621
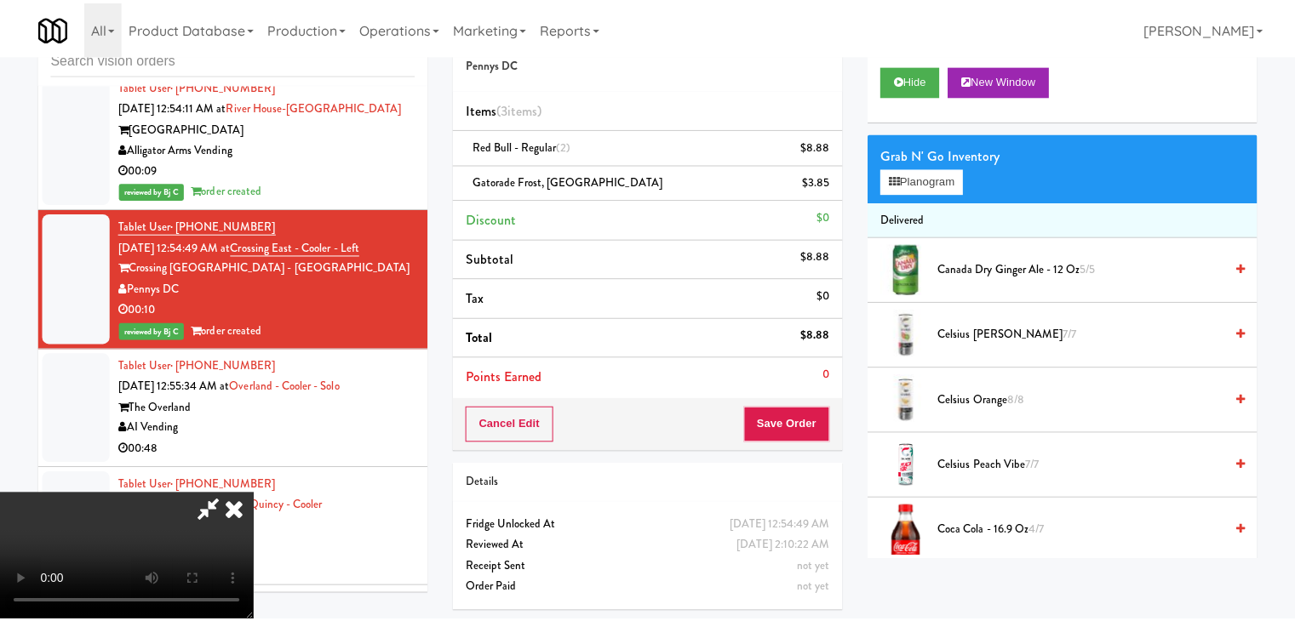
scroll to position [19241, 0]
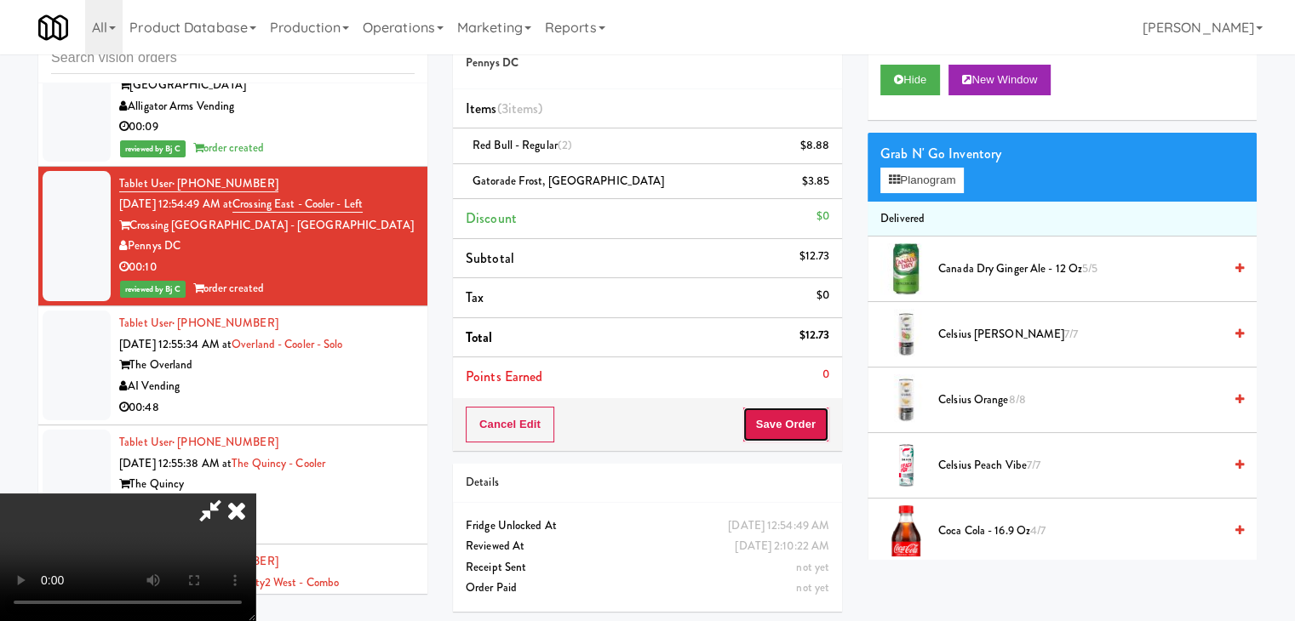
click at [817, 429] on button "Save Order" at bounding box center [785, 425] width 87 height 36
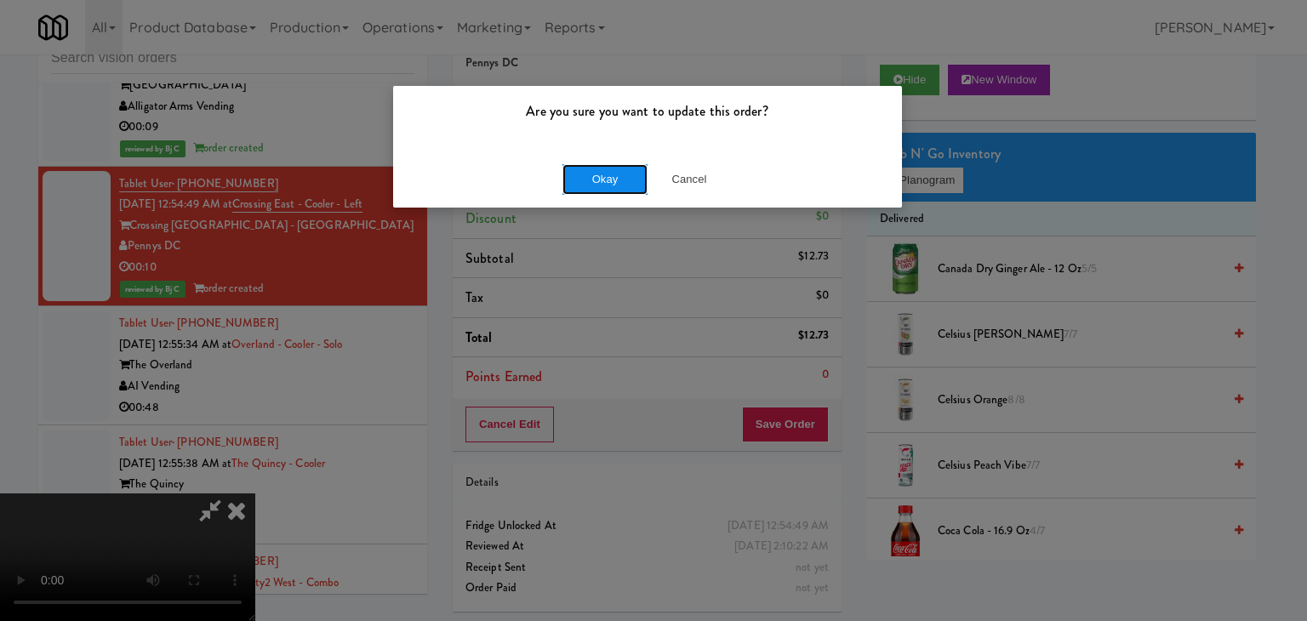
click at [608, 176] on button "Okay" at bounding box center [605, 179] width 85 height 31
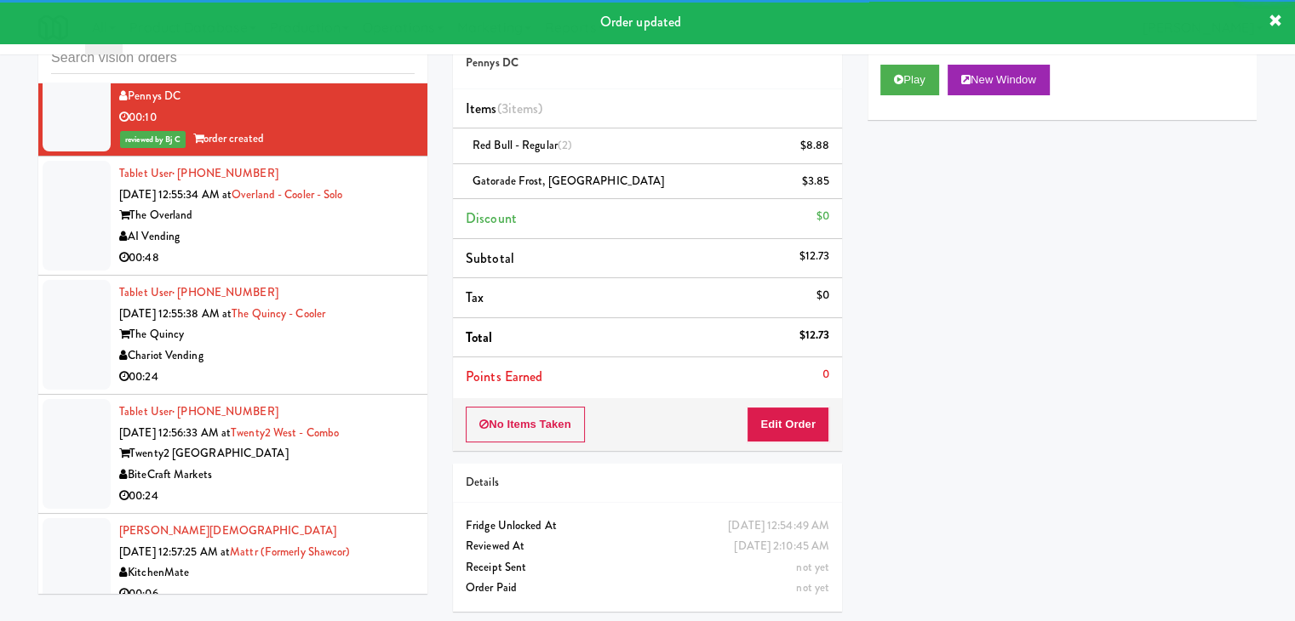
scroll to position [19411, 0]
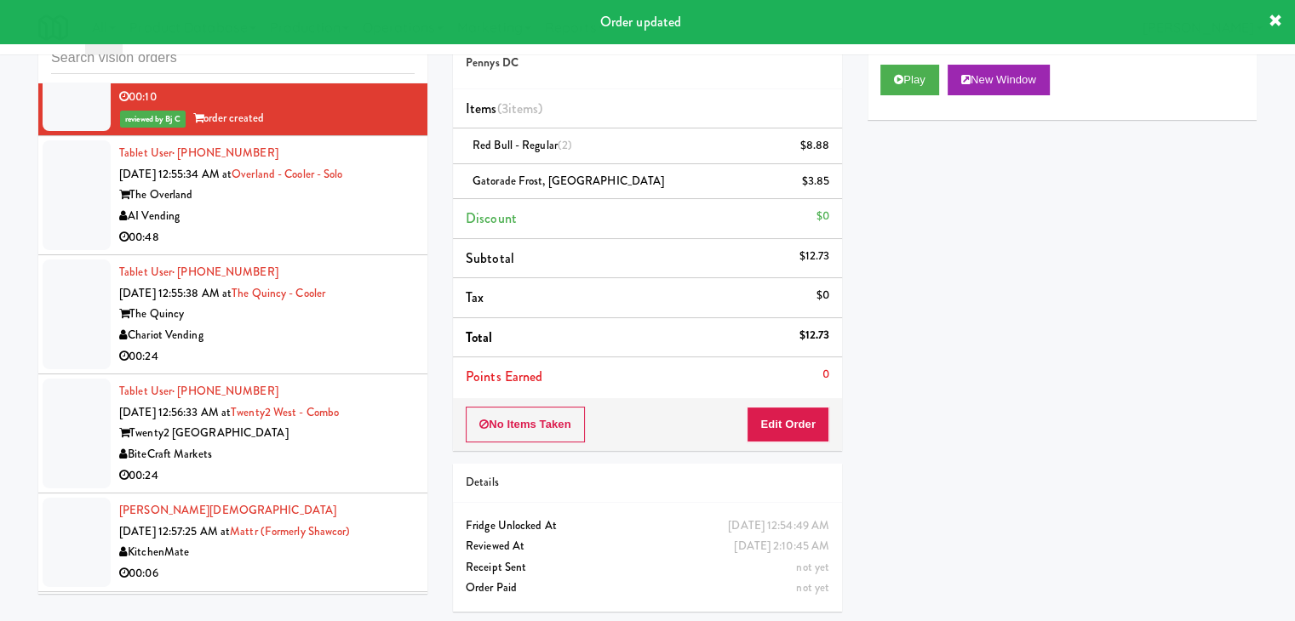
click at [327, 249] on div "00:48" at bounding box center [266, 237] width 295 height 21
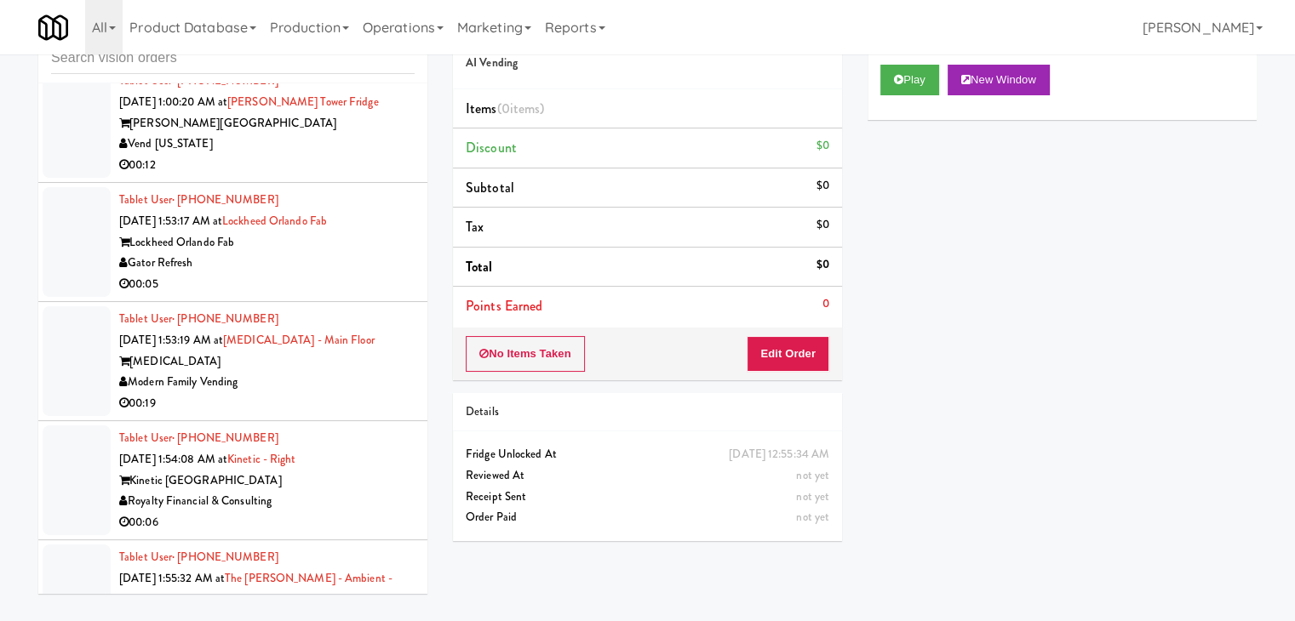
scroll to position [20263, 0]
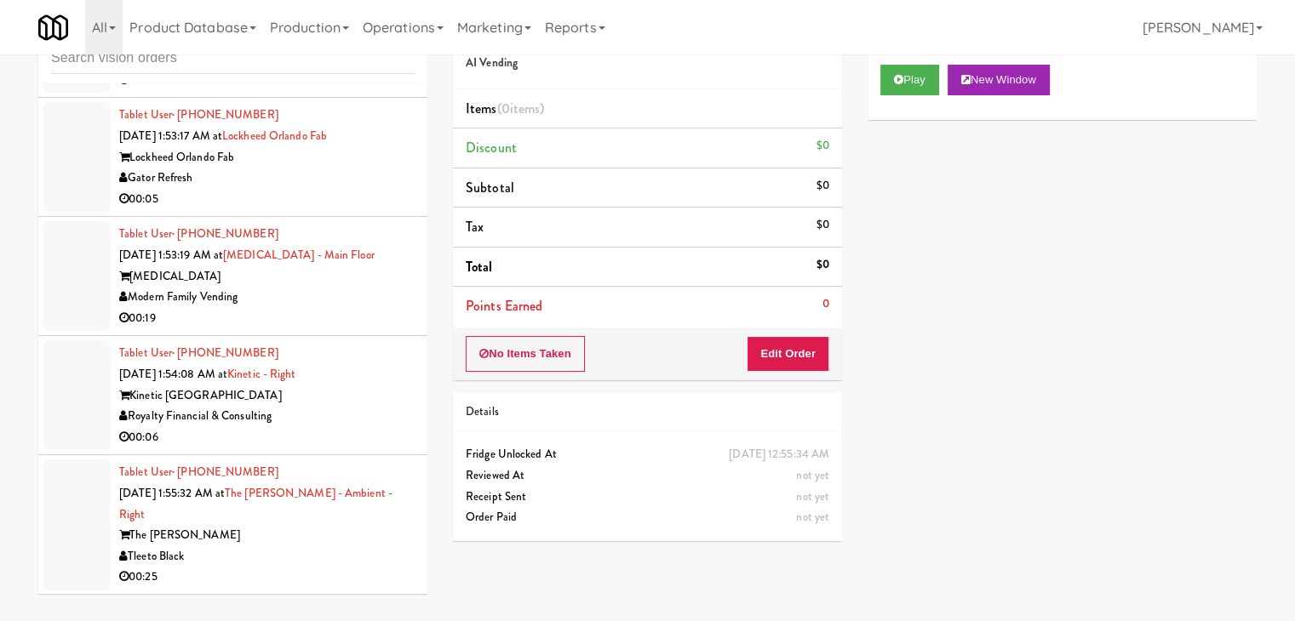
click at [304, 189] on div "Gator Refresh" at bounding box center [266, 178] width 295 height 21
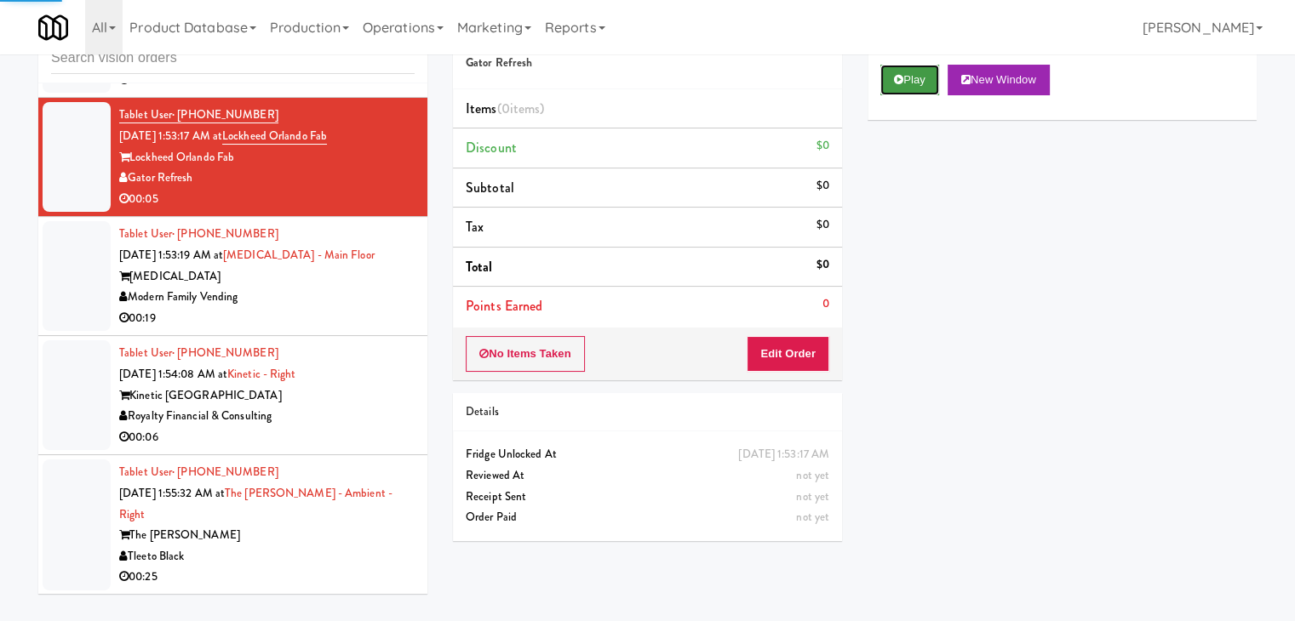
click at [902, 81] on button "Play" at bounding box center [909, 80] width 59 height 31
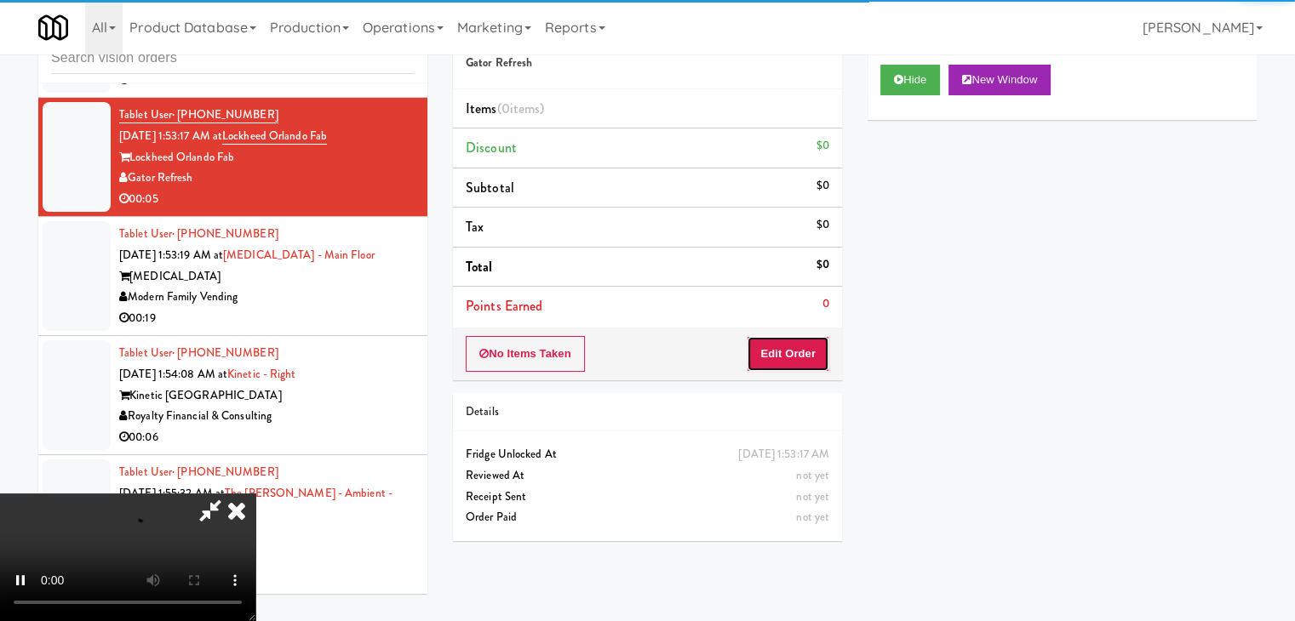
click at [775, 354] on button "Edit Order" at bounding box center [788, 354] width 83 height 36
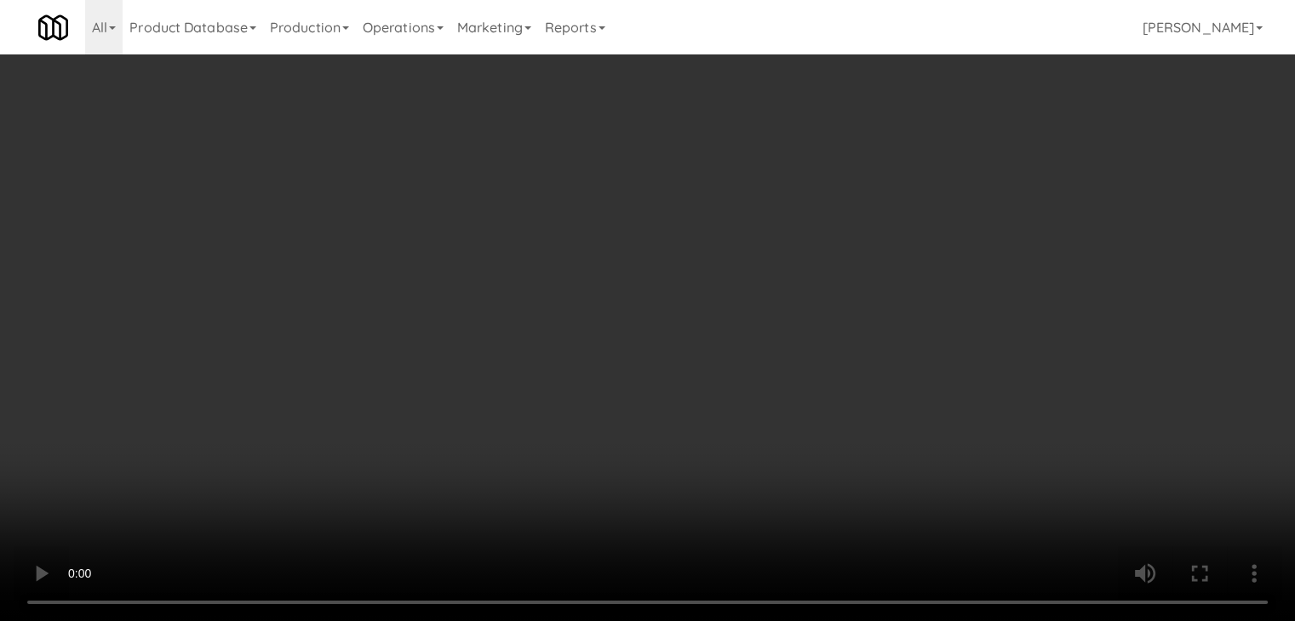
scroll to position [20200, 0]
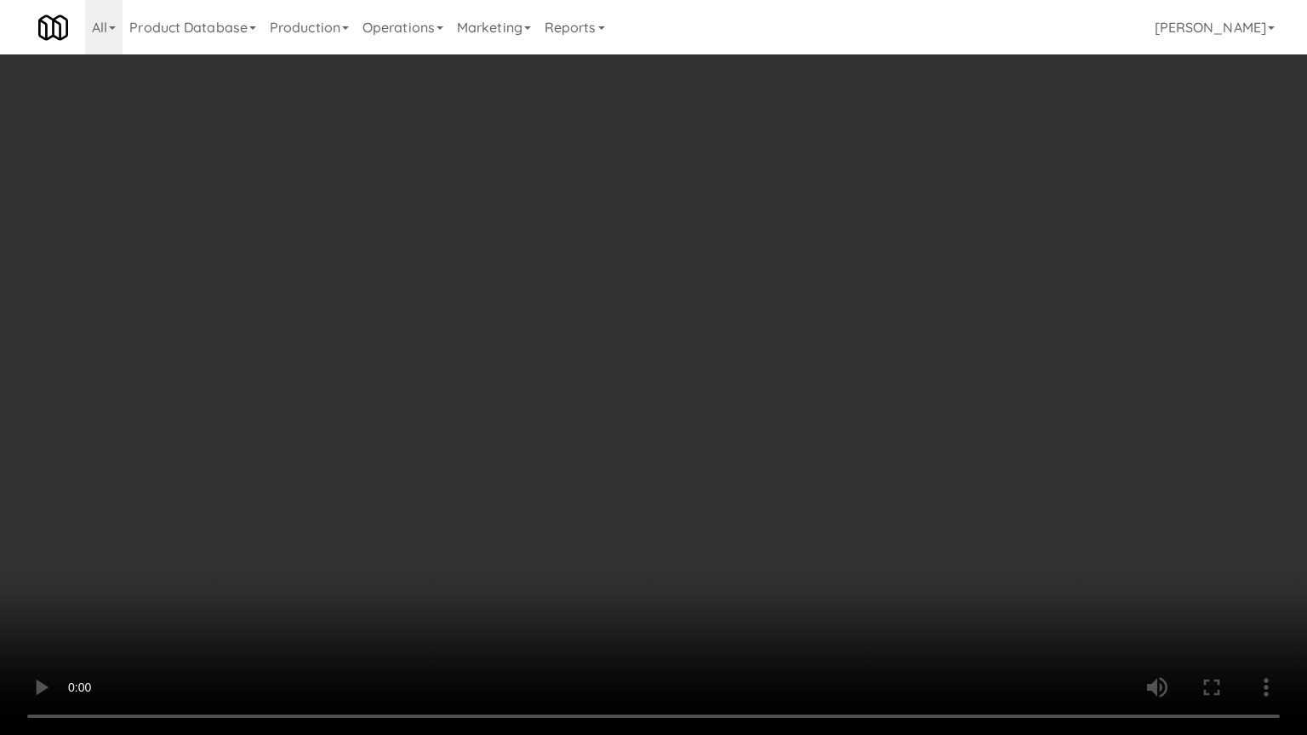
click at [732, 432] on video at bounding box center [653, 367] width 1307 height 735
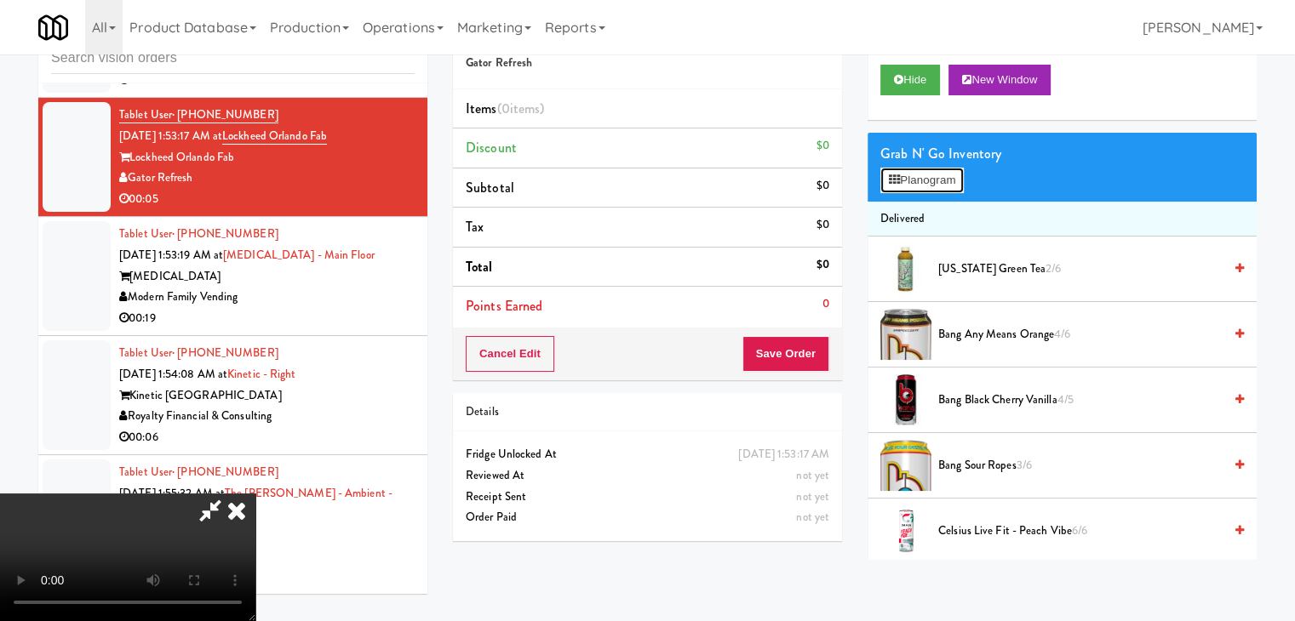
click at [923, 182] on button "Planogram" at bounding box center [921, 181] width 83 height 26
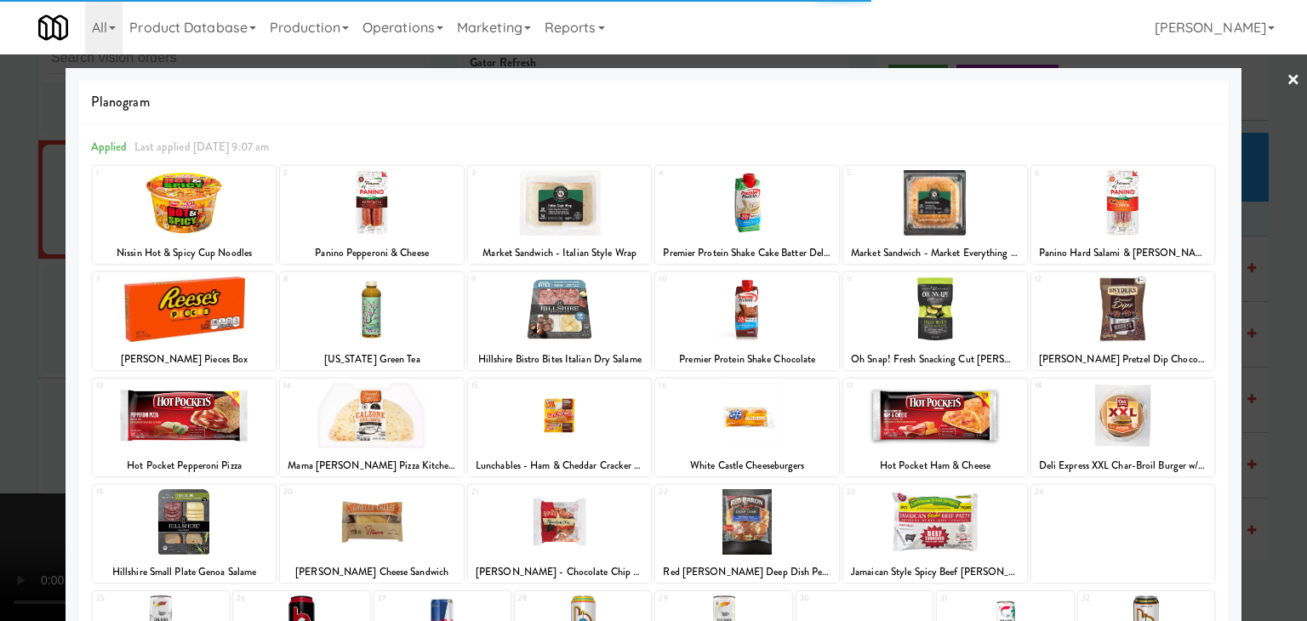
click at [957, 219] on div at bounding box center [936, 203] width 184 height 66
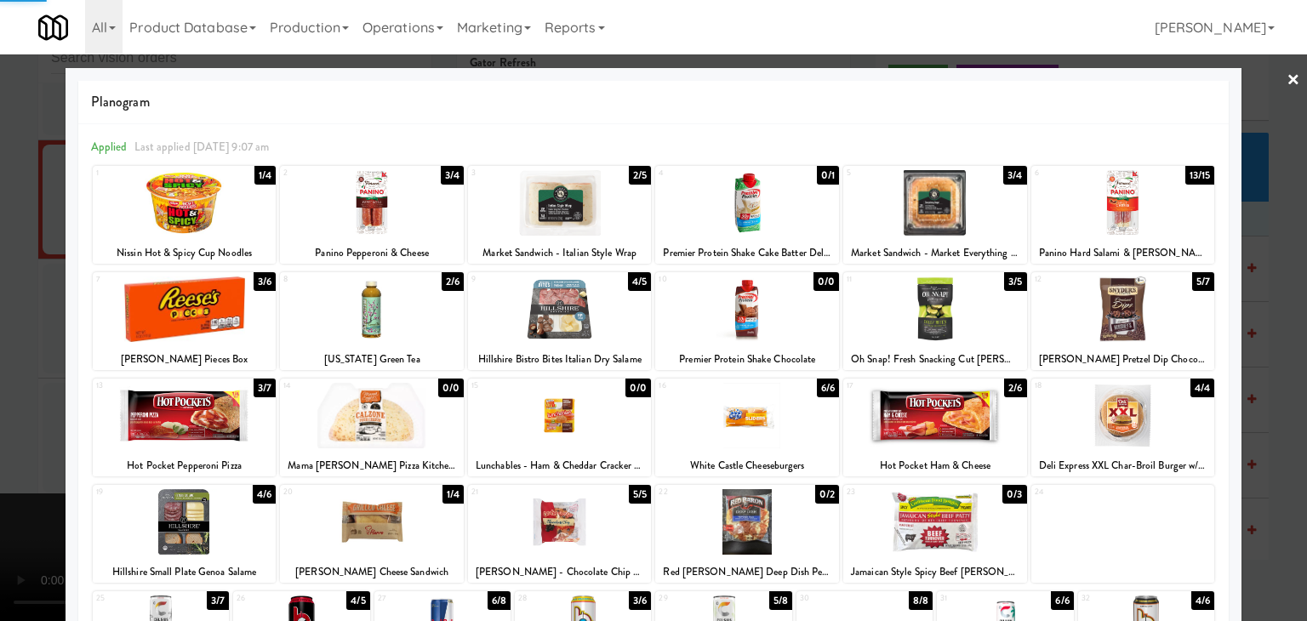
click at [1245, 313] on div at bounding box center [653, 310] width 1307 height 621
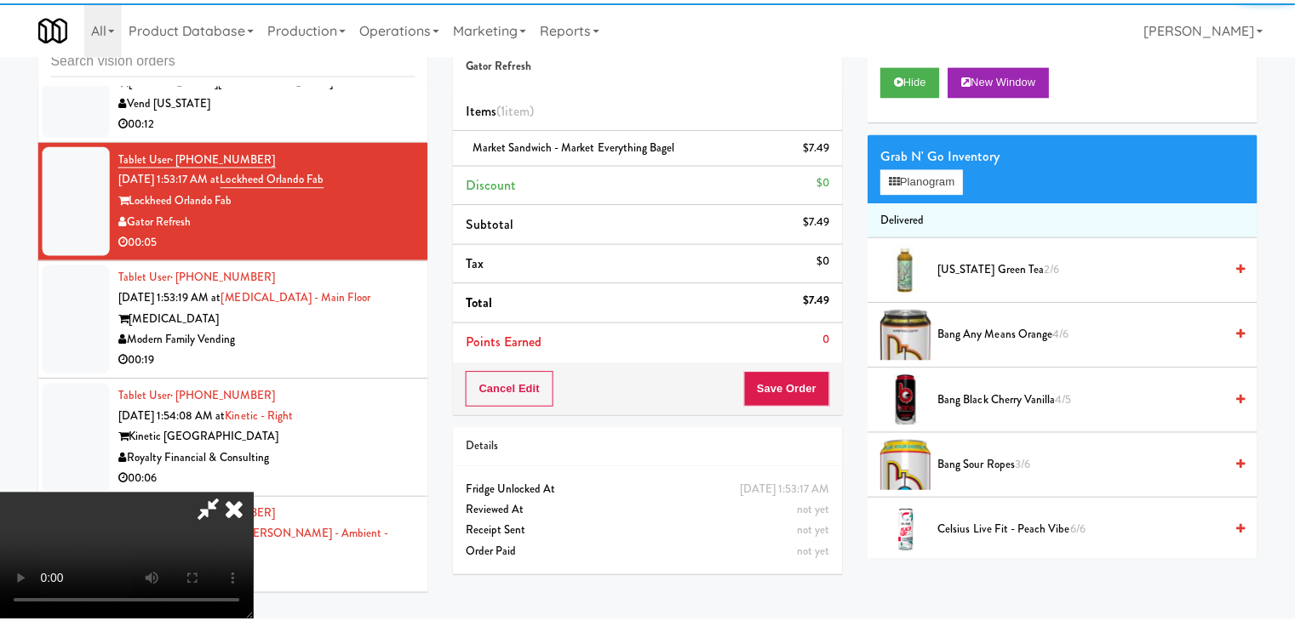
scroll to position [20263, 0]
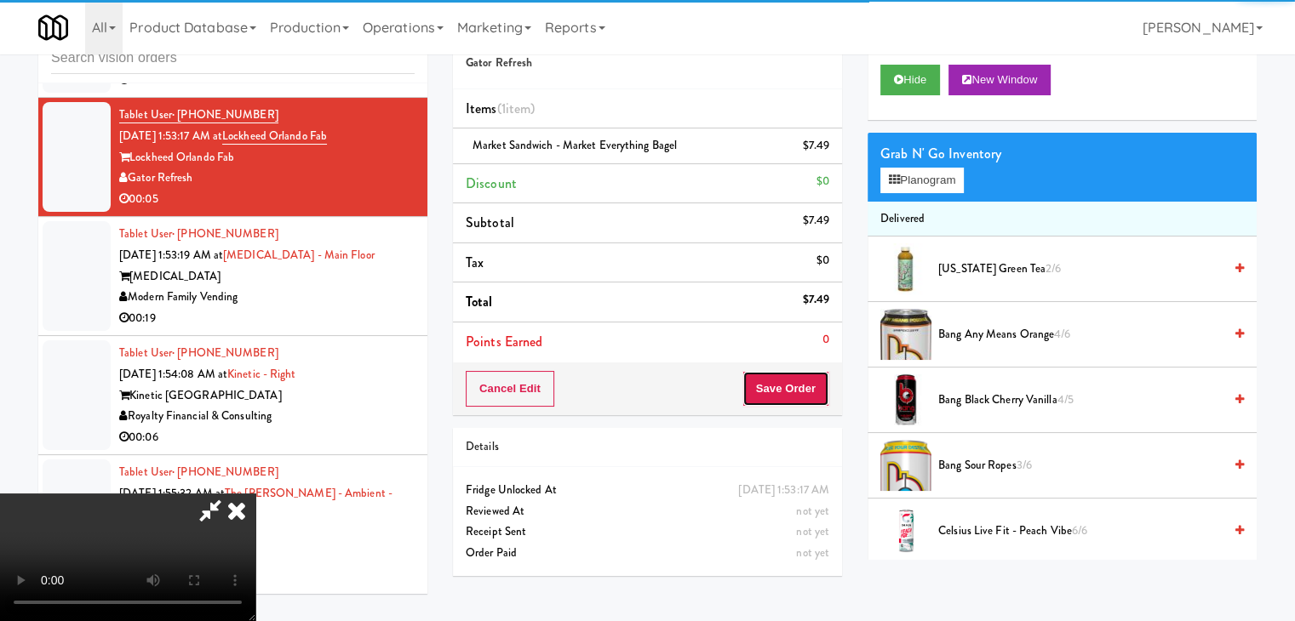
click at [791, 382] on button "Save Order" at bounding box center [785, 389] width 87 height 36
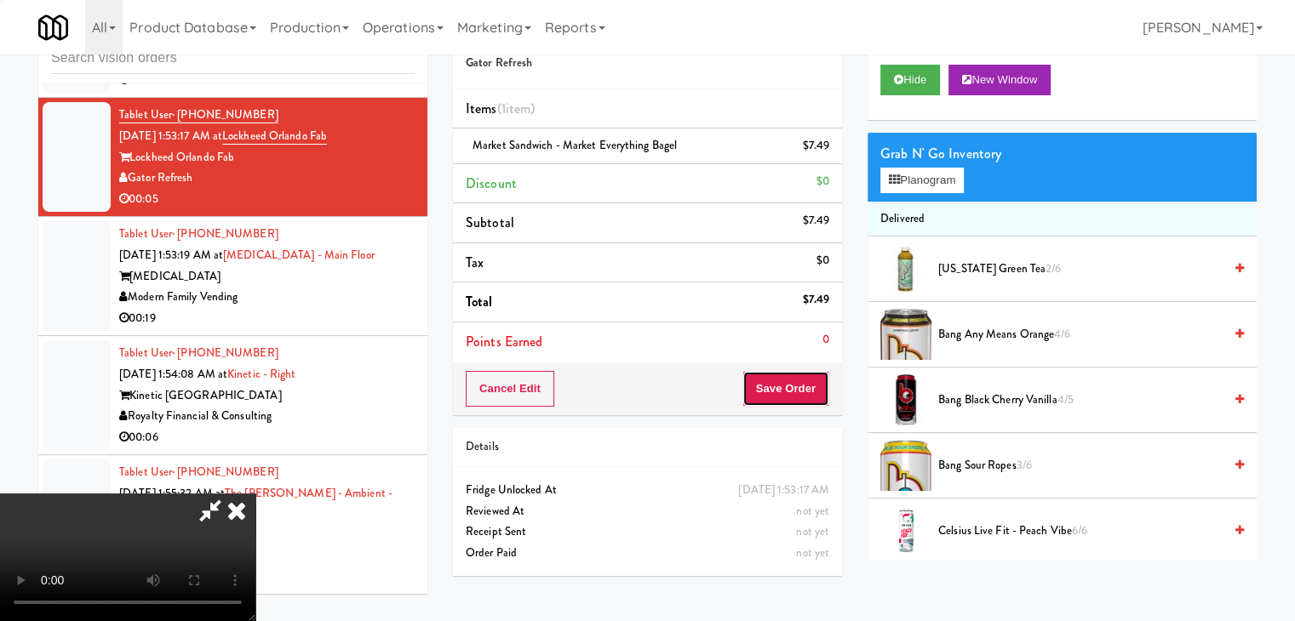
click at [792, 382] on button "Save Order" at bounding box center [785, 389] width 87 height 36
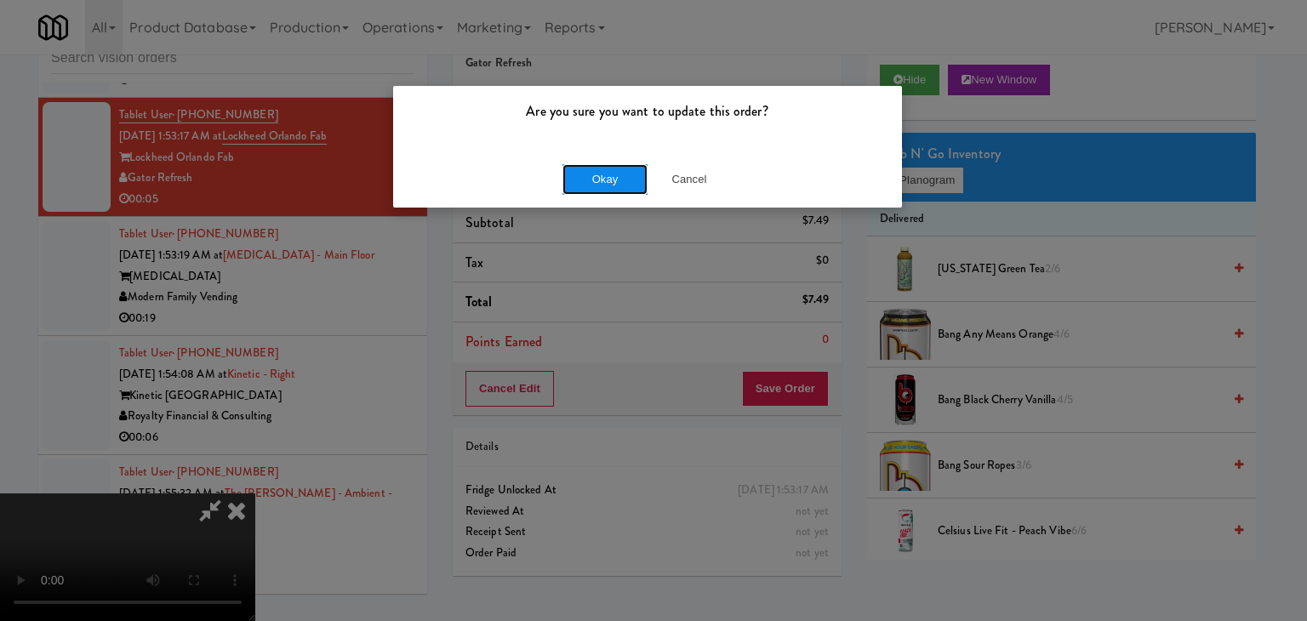
click at [596, 186] on button "Okay" at bounding box center [605, 179] width 85 height 31
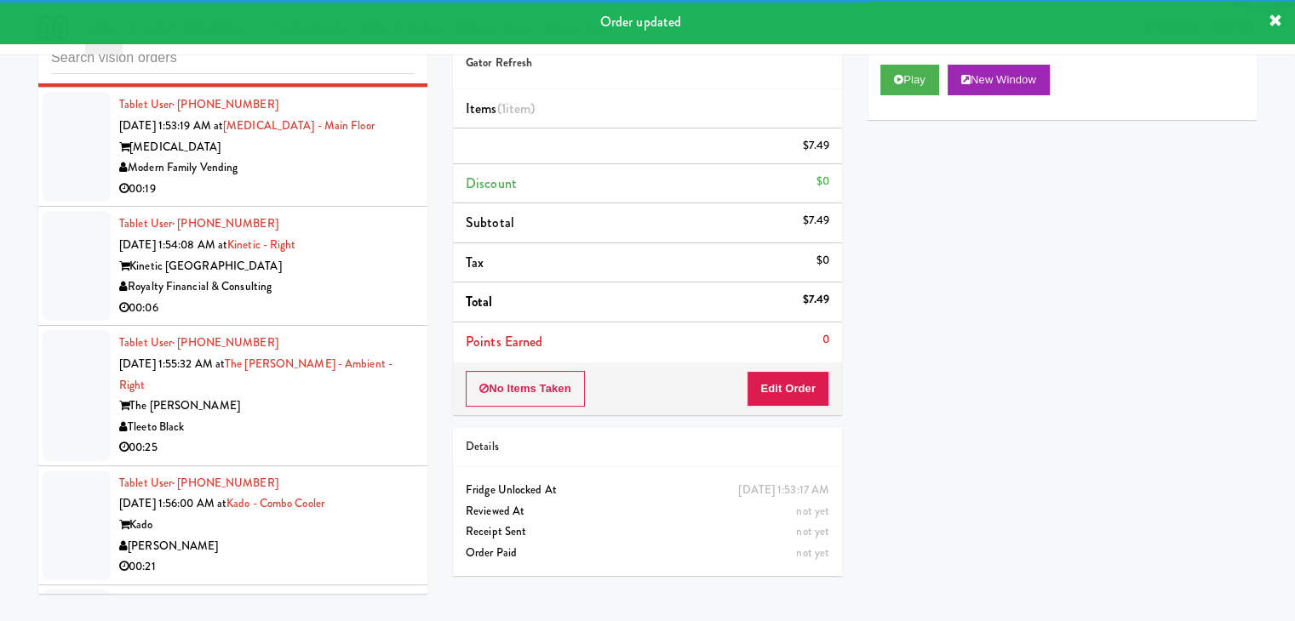
scroll to position [20433, 0]
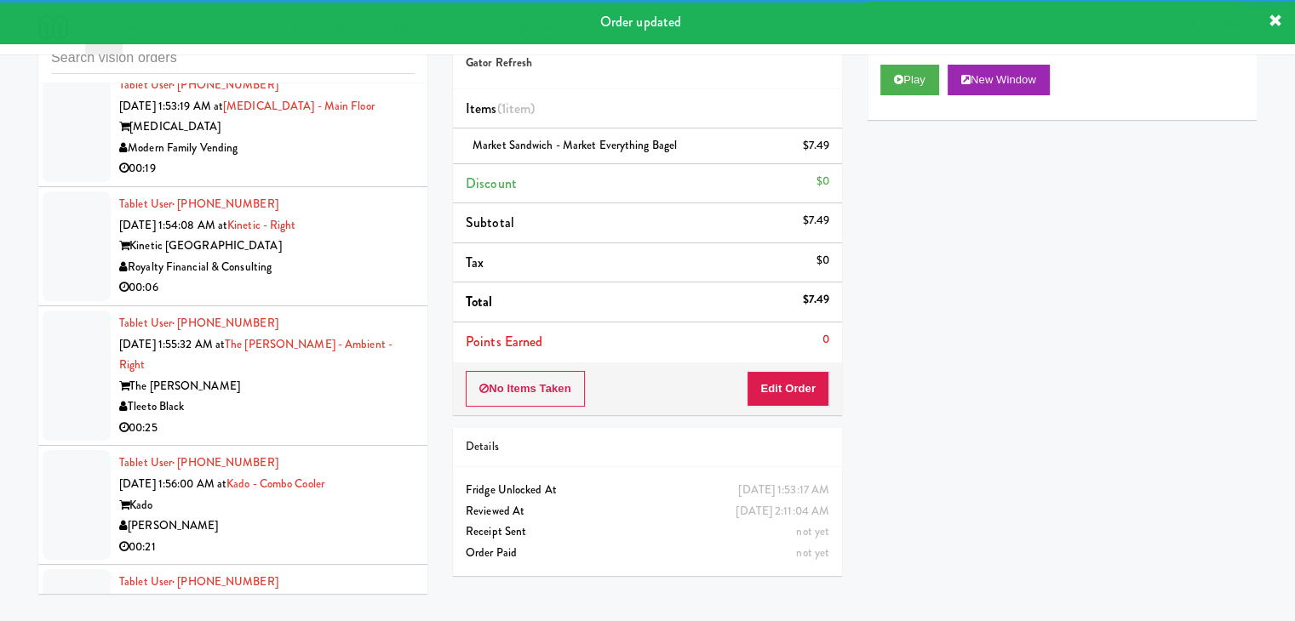
click at [374, 159] on div "Modern Family Vending" at bounding box center [266, 148] width 295 height 21
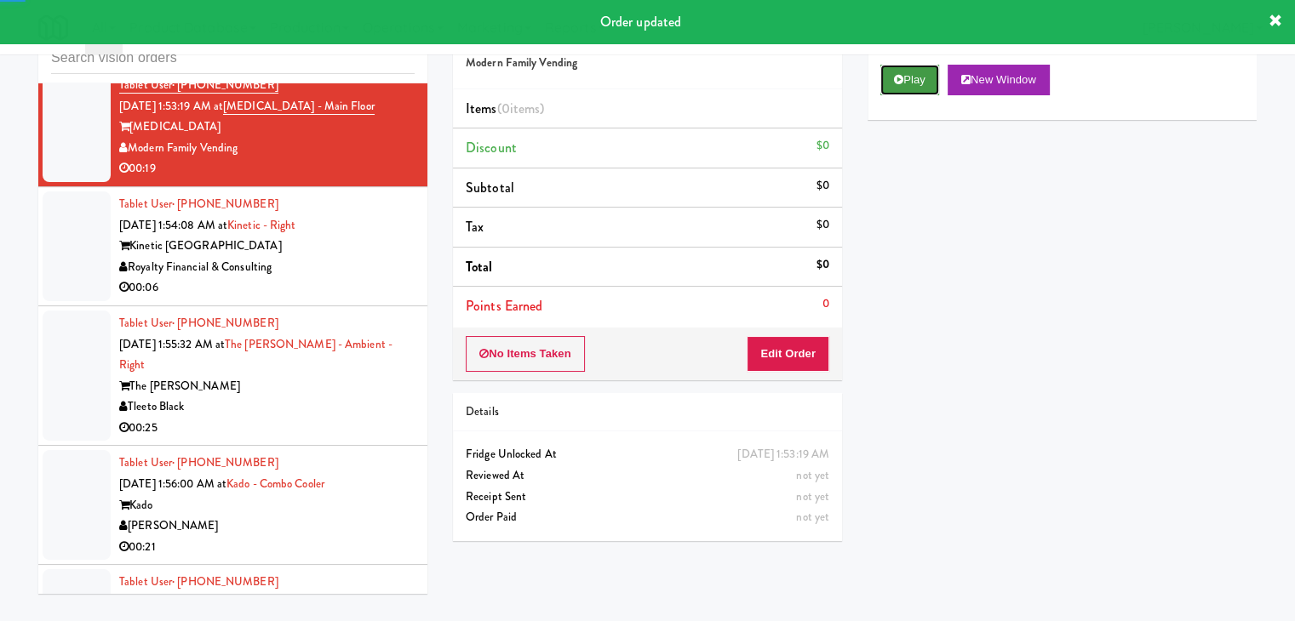
click at [914, 72] on button "Play" at bounding box center [909, 80] width 59 height 31
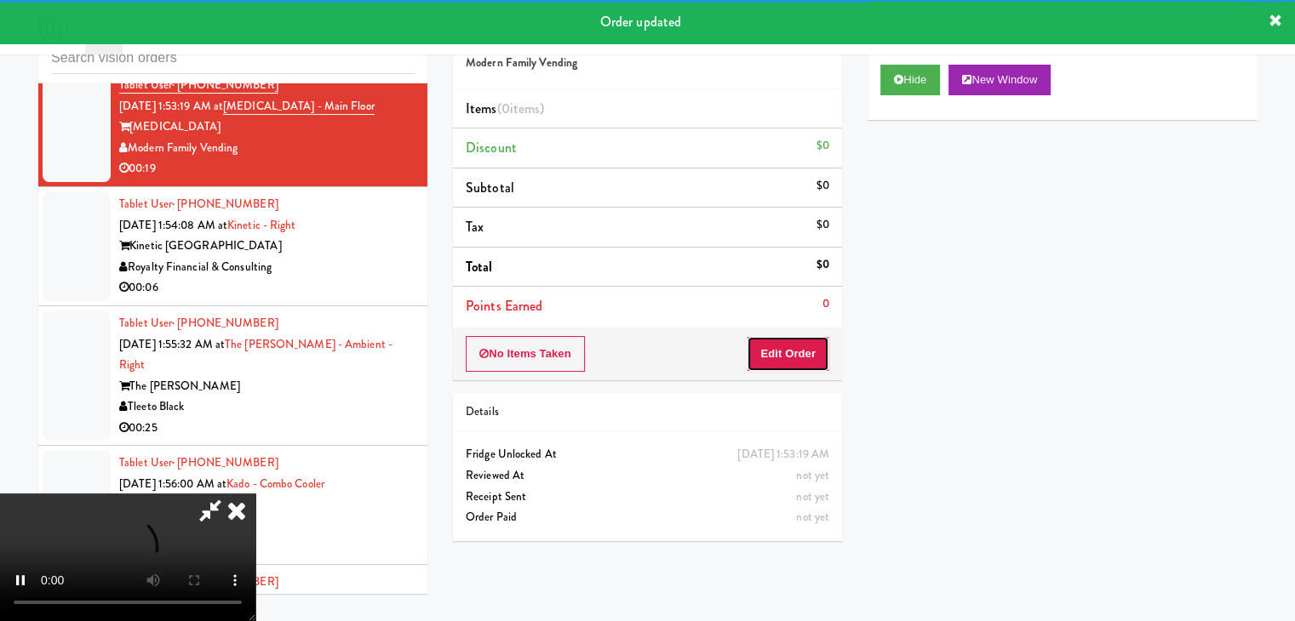
click at [783, 358] on button "Edit Order" at bounding box center [788, 354] width 83 height 36
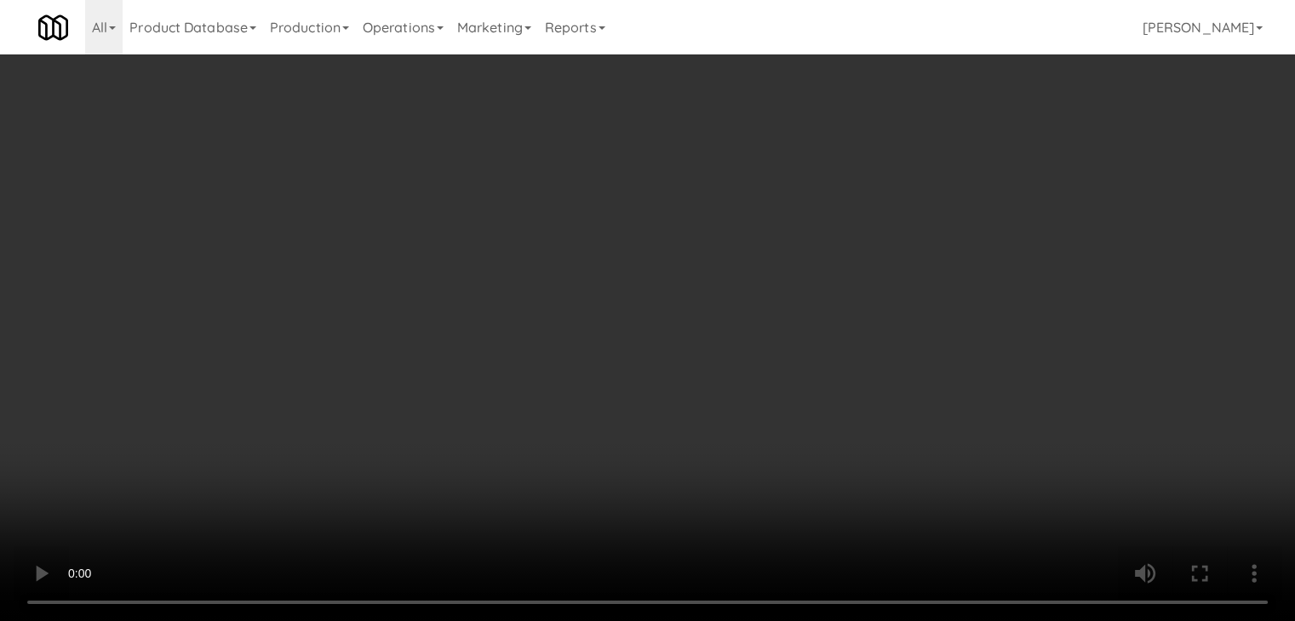
scroll to position [20370, 0]
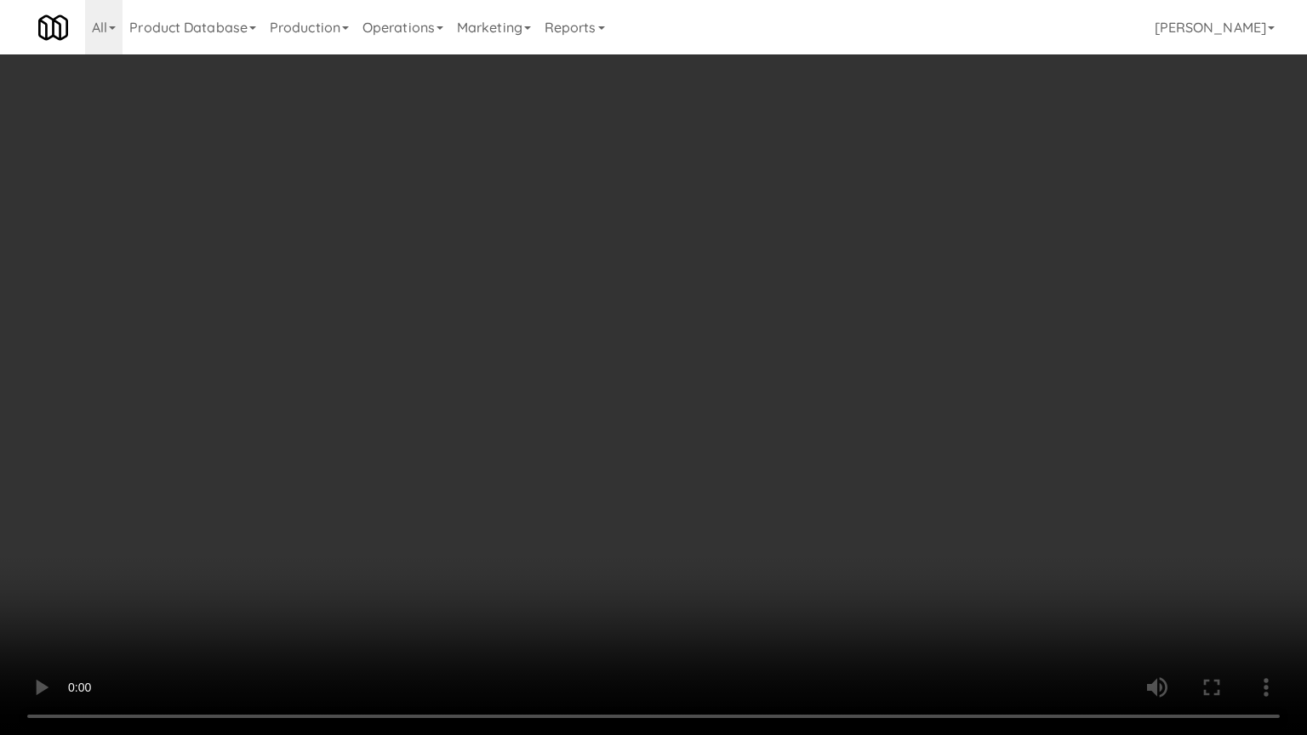
click at [732, 483] on video at bounding box center [653, 367] width 1307 height 735
click at [746, 437] on video at bounding box center [653, 367] width 1307 height 735
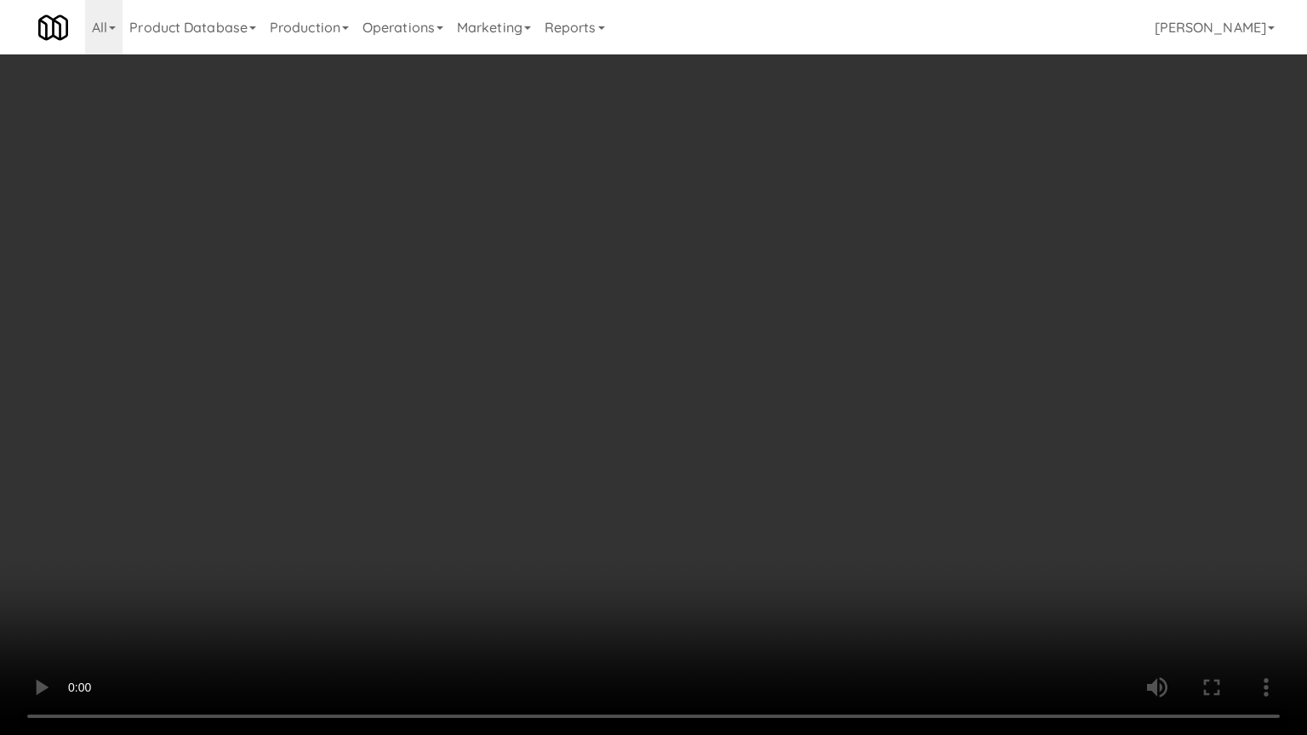
click at [746, 437] on video at bounding box center [653, 367] width 1307 height 735
click at [747, 433] on video at bounding box center [653, 367] width 1307 height 735
click at [738, 426] on video at bounding box center [653, 367] width 1307 height 735
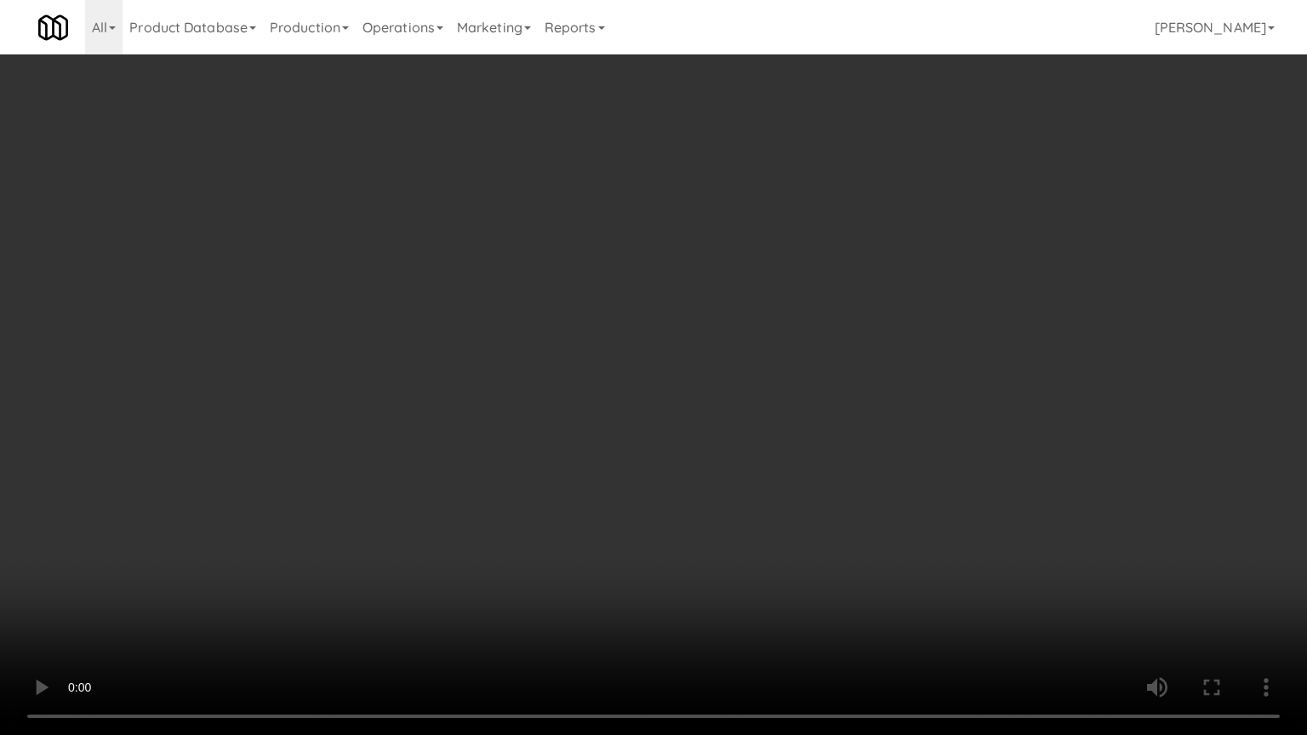
click at [661, 375] on video at bounding box center [653, 367] width 1307 height 735
drag, startPoint x: 661, startPoint y: 375, endPoint x: 861, endPoint y: 147, distance: 302.8
click at [661, 375] on video at bounding box center [653, 367] width 1307 height 735
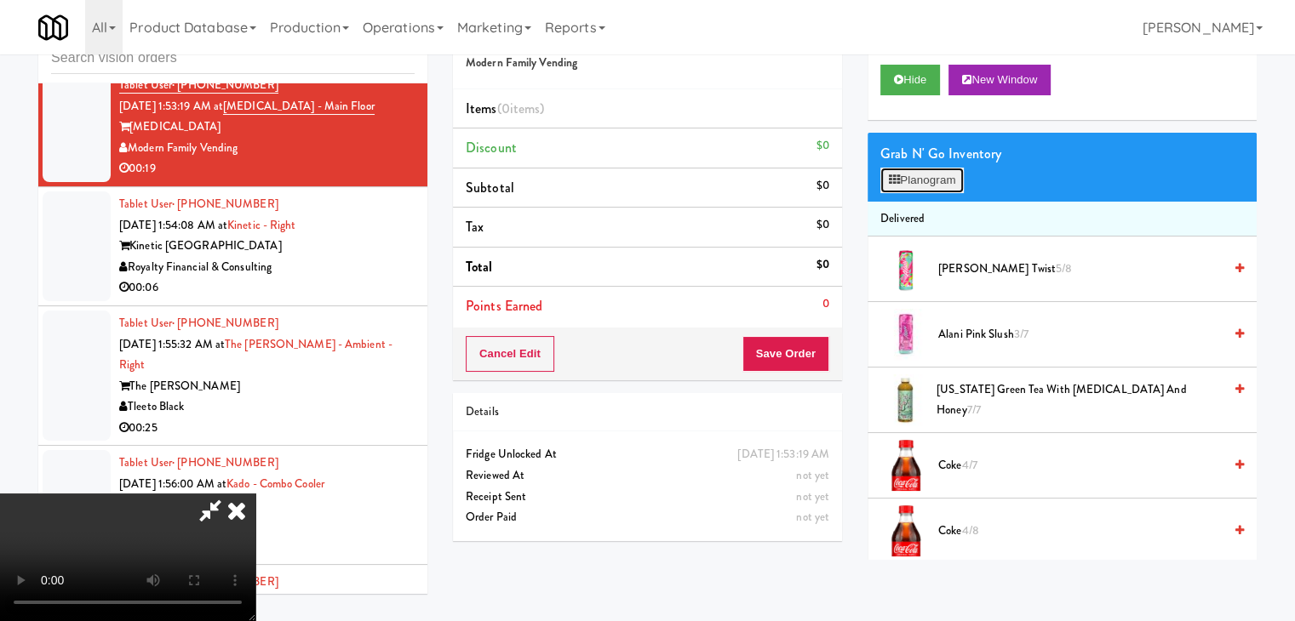
click at [930, 175] on button "Planogram" at bounding box center [921, 181] width 83 height 26
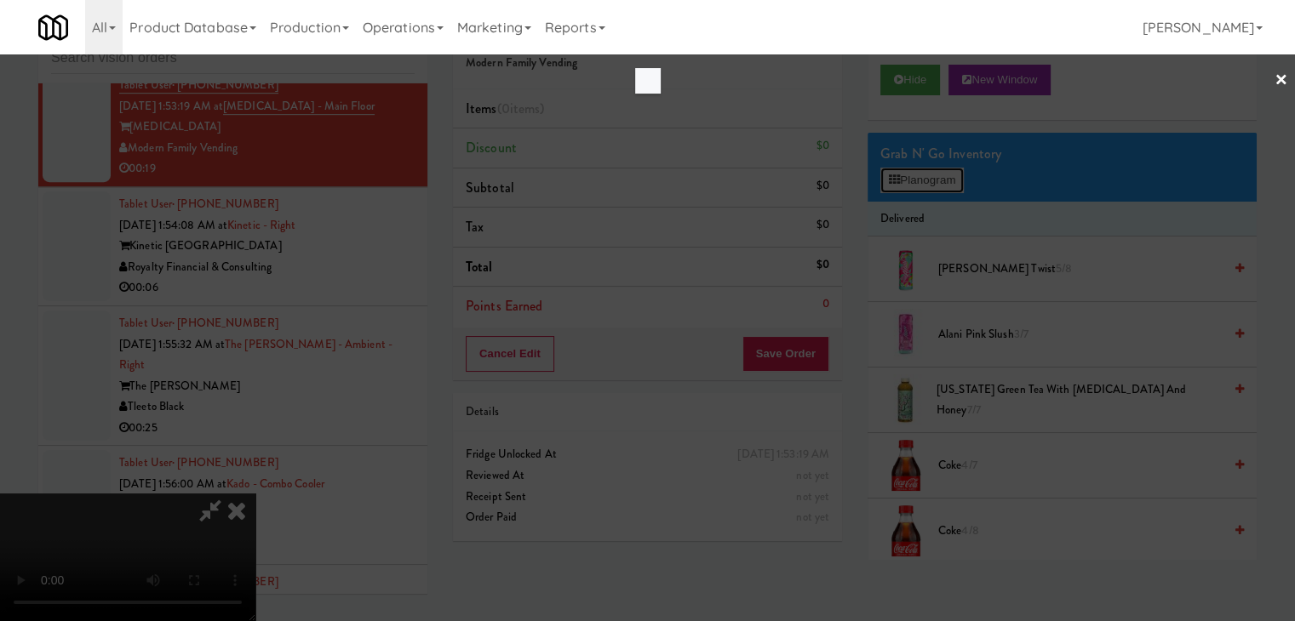
scroll to position [20370, 0]
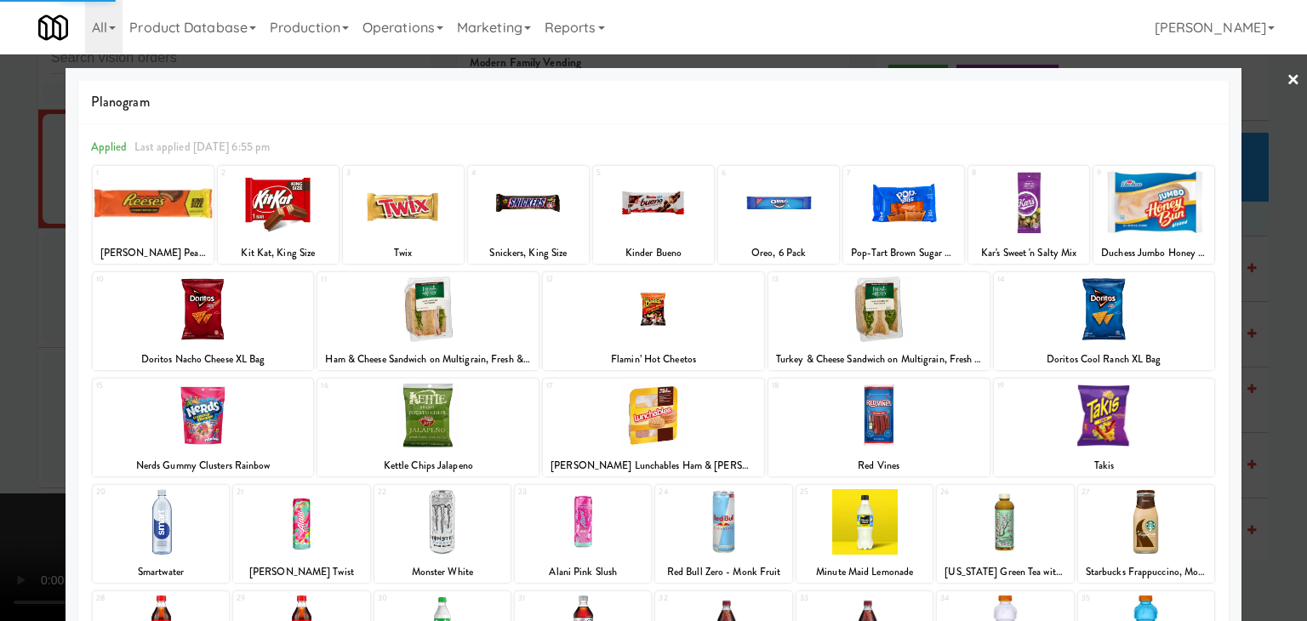
click at [186, 207] on div at bounding box center [153, 203] width 121 height 66
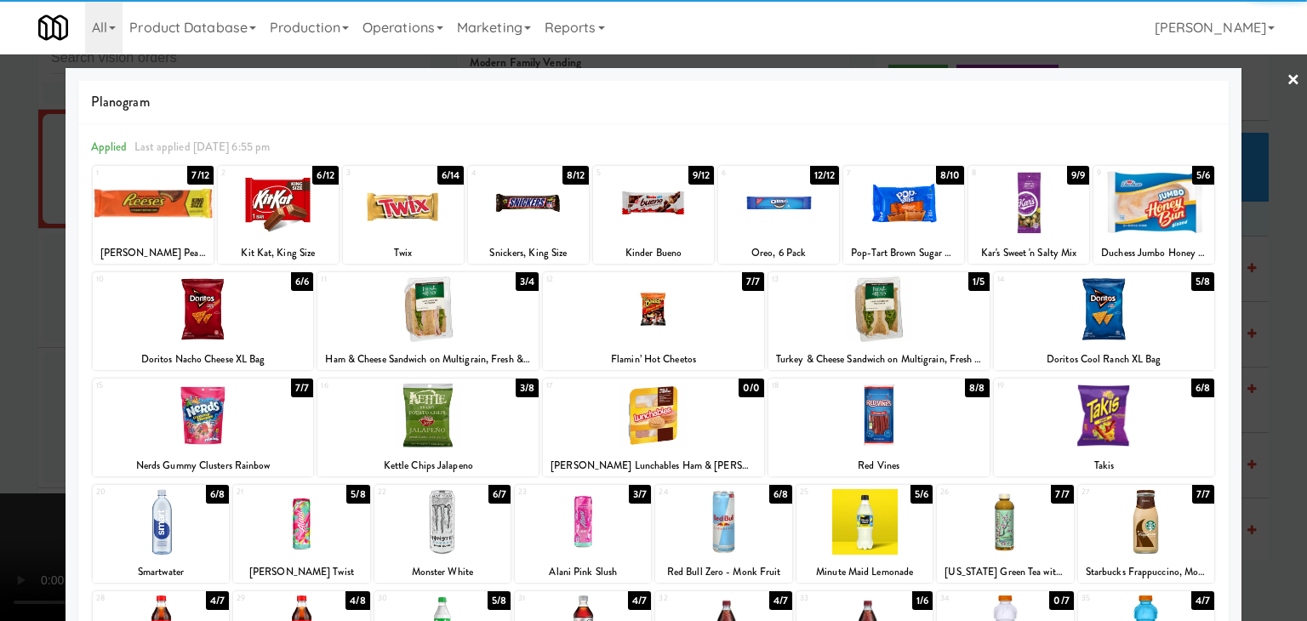
click at [307, 214] on div at bounding box center [278, 203] width 121 height 66
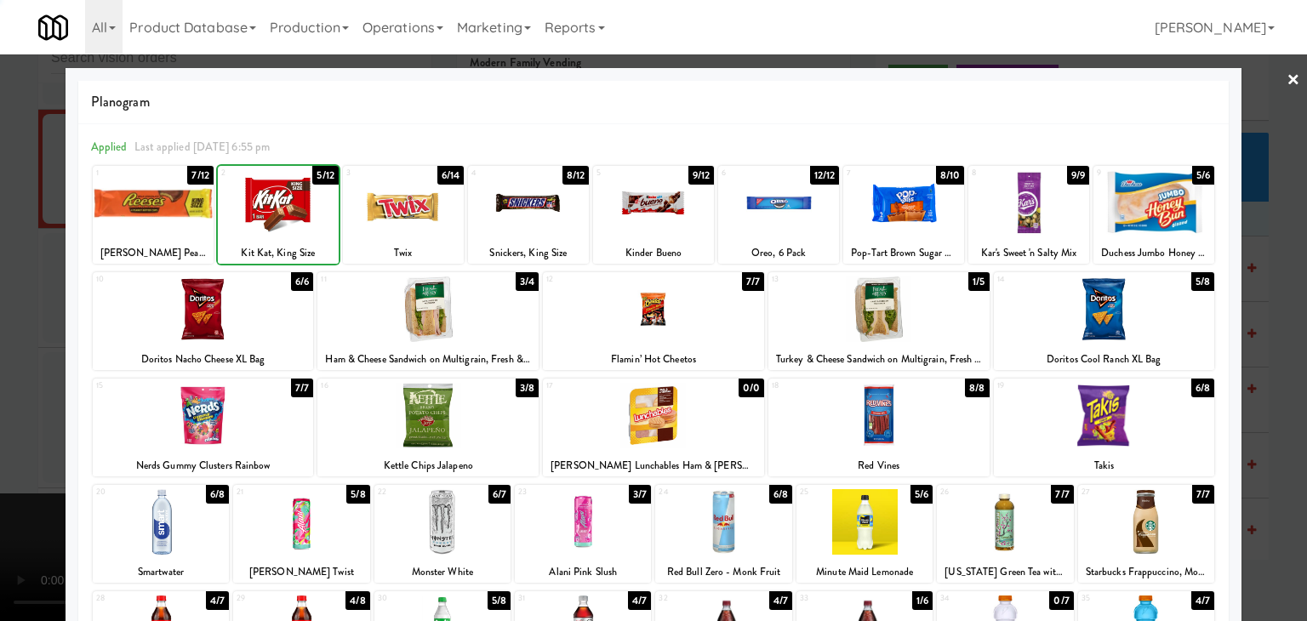
click at [383, 215] on div at bounding box center [403, 203] width 121 height 66
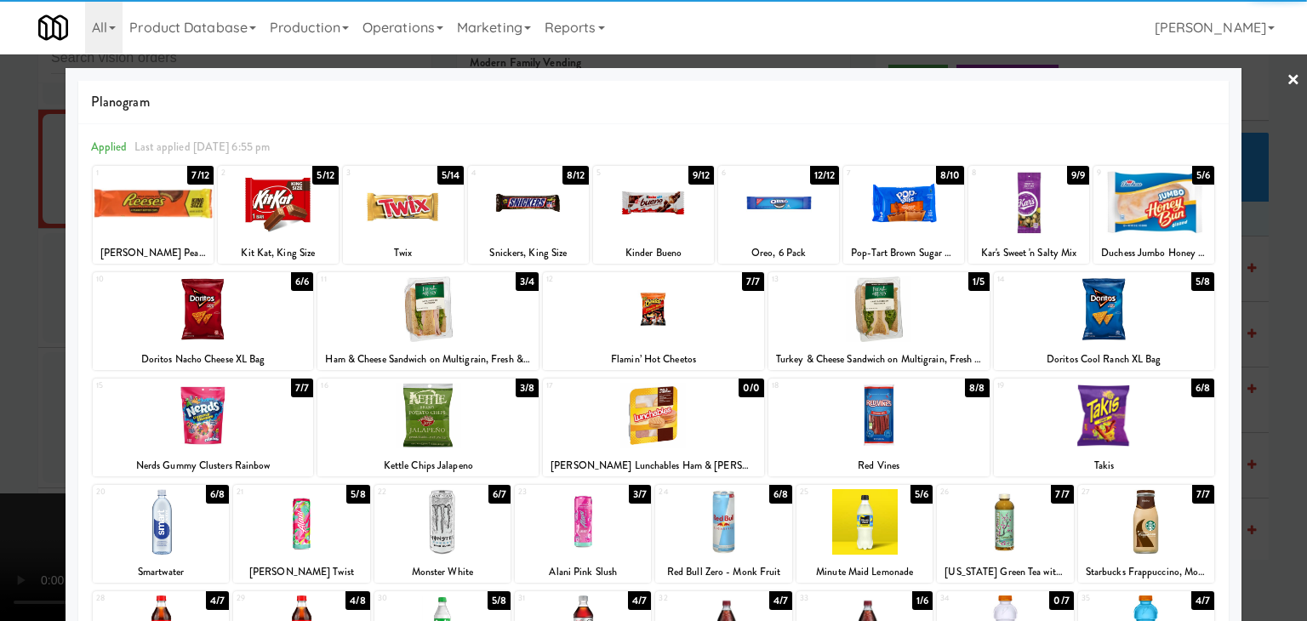
click at [1130, 212] on div at bounding box center [1154, 203] width 121 height 66
click at [1285, 282] on div at bounding box center [653, 310] width 1307 height 621
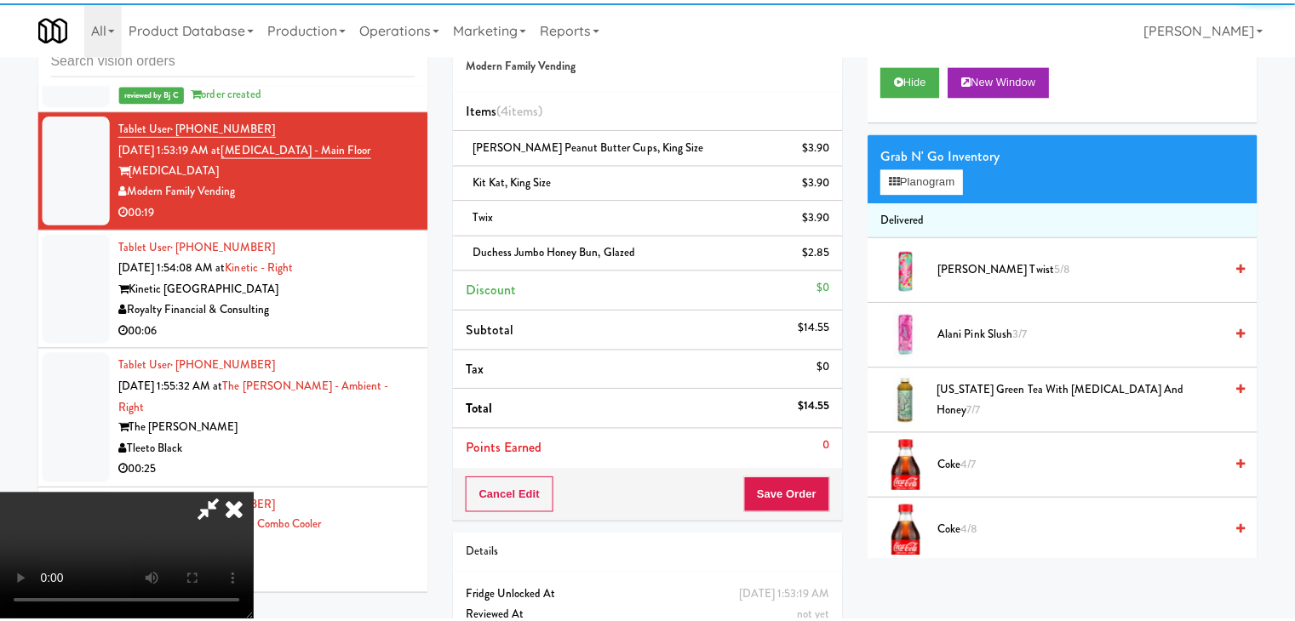
scroll to position [20433, 0]
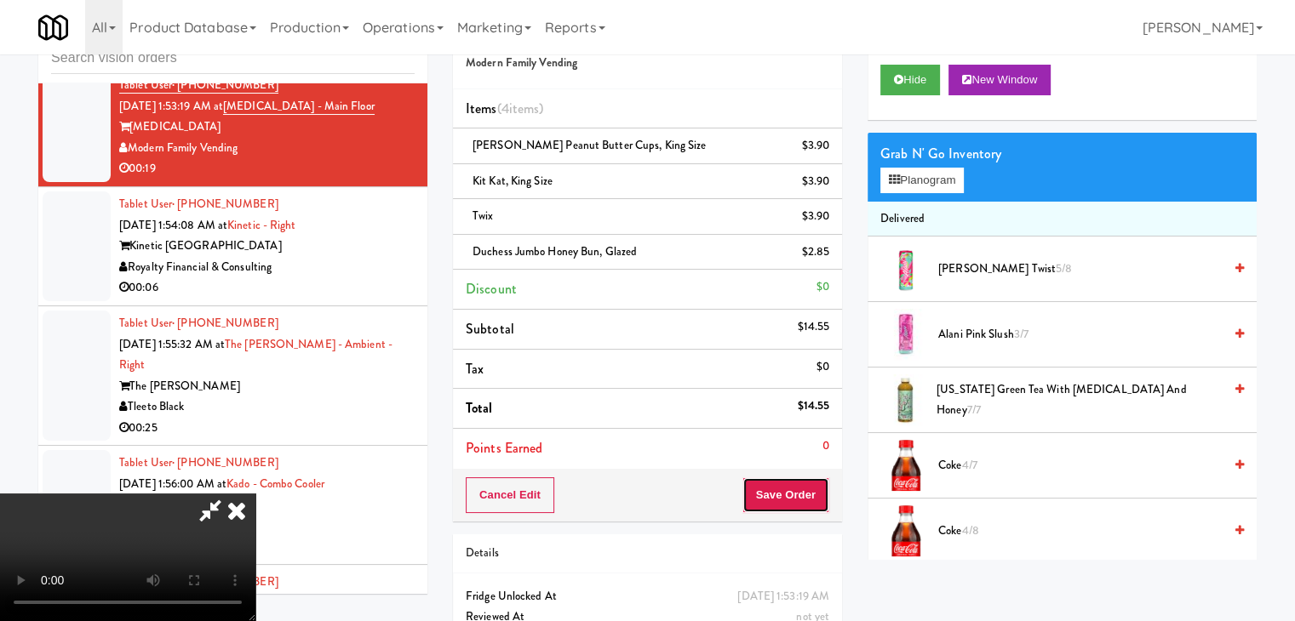
click at [808, 502] on button "Save Order" at bounding box center [785, 496] width 87 height 36
click at [810, 501] on button "Save Order" at bounding box center [785, 496] width 87 height 36
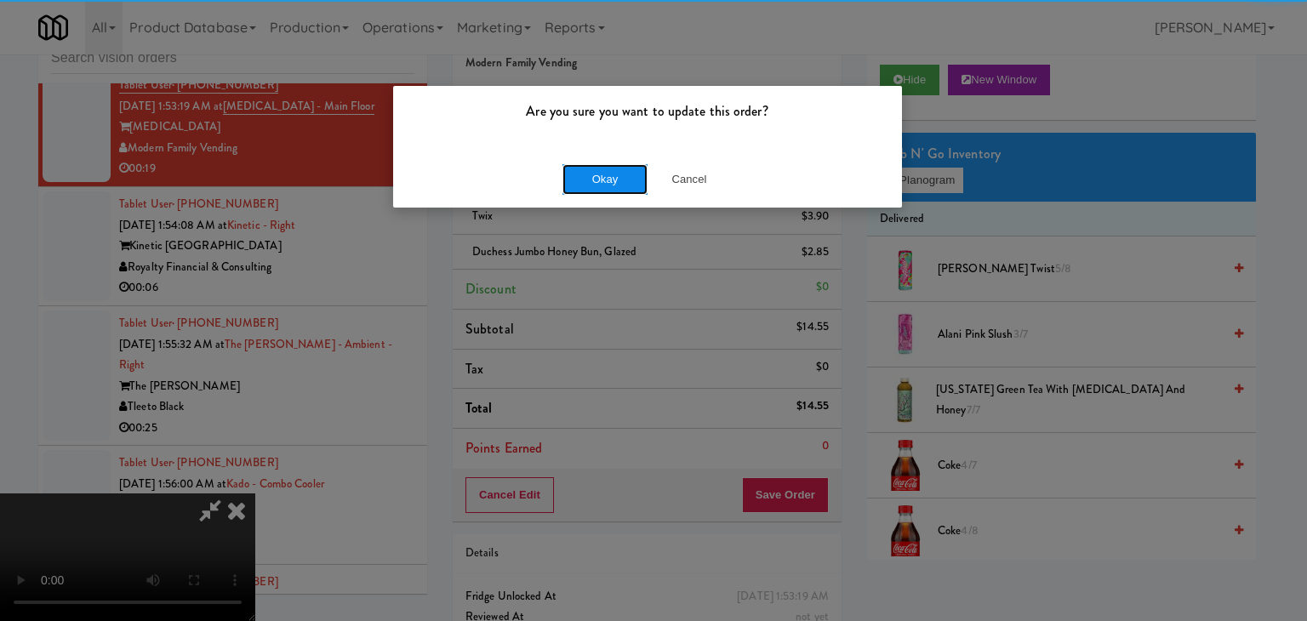
click at [579, 175] on button "Okay" at bounding box center [605, 179] width 85 height 31
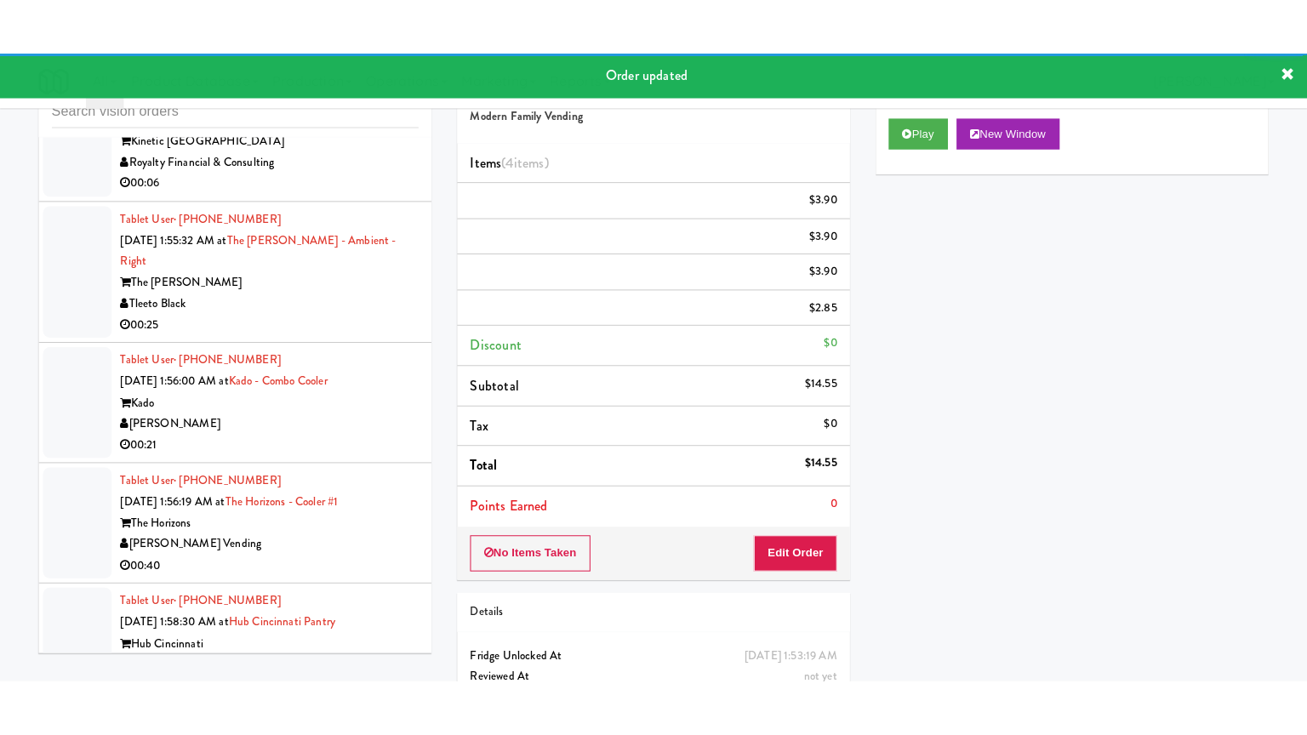
scroll to position [20603, 0]
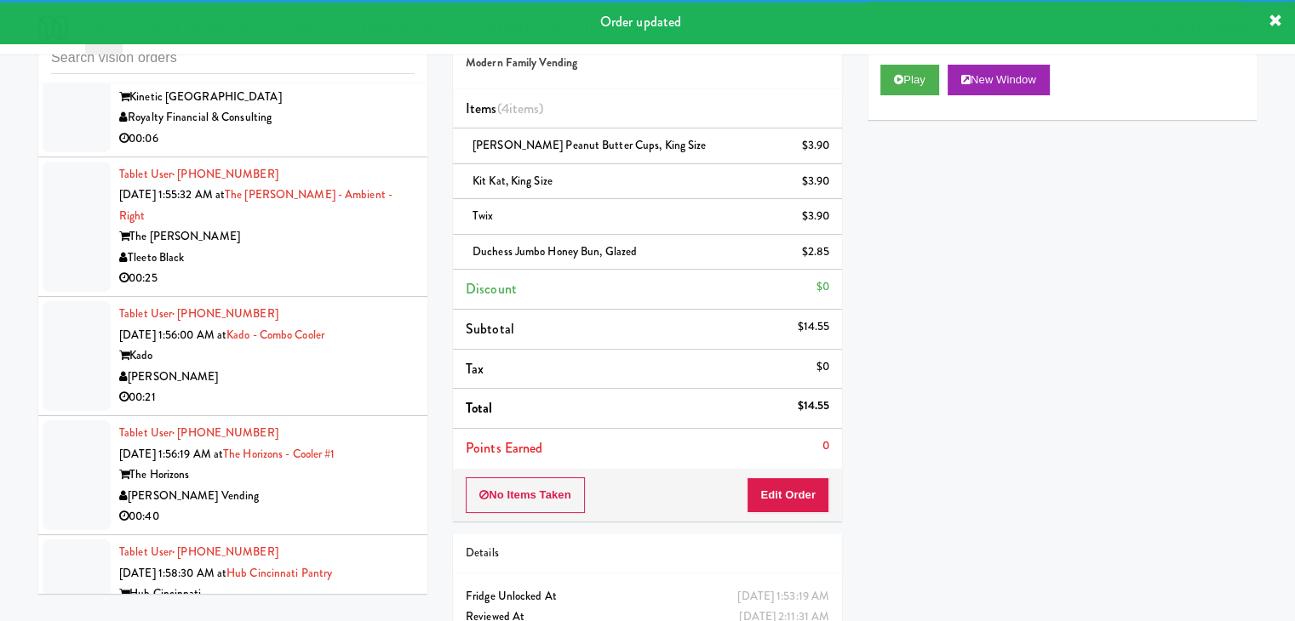
click at [354, 129] on div "Royalty Financial & Consulting" at bounding box center [266, 117] width 295 height 21
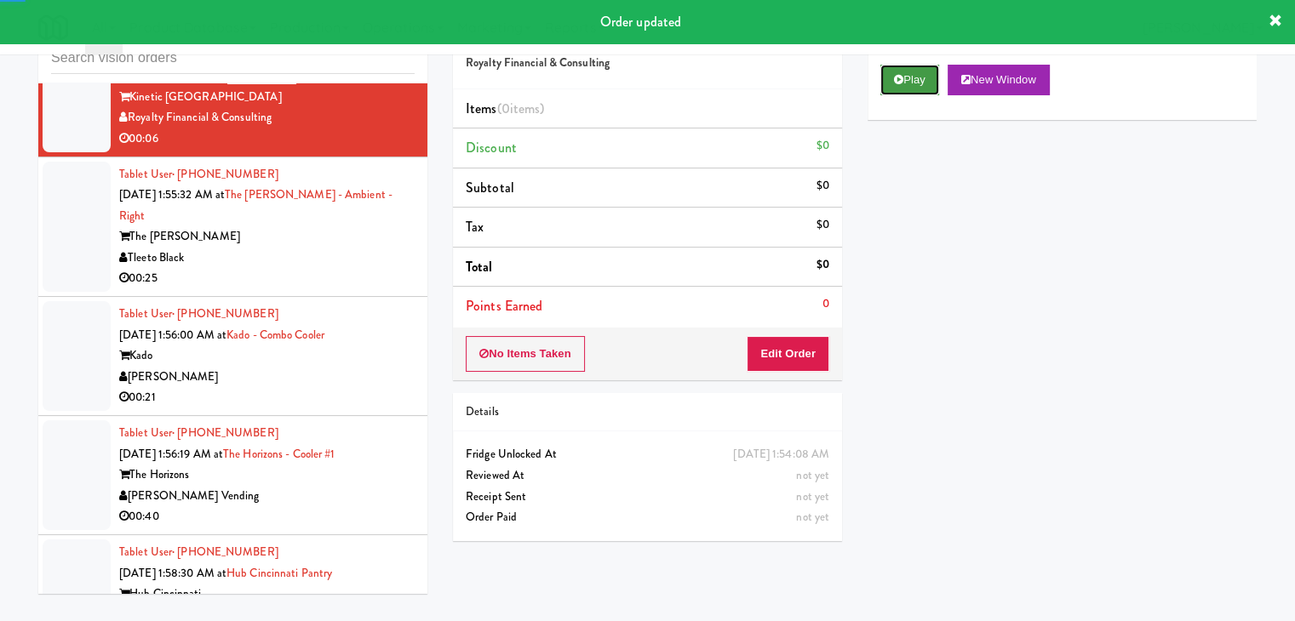
click at [904, 74] on button "Play" at bounding box center [909, 80] width 59 height 31
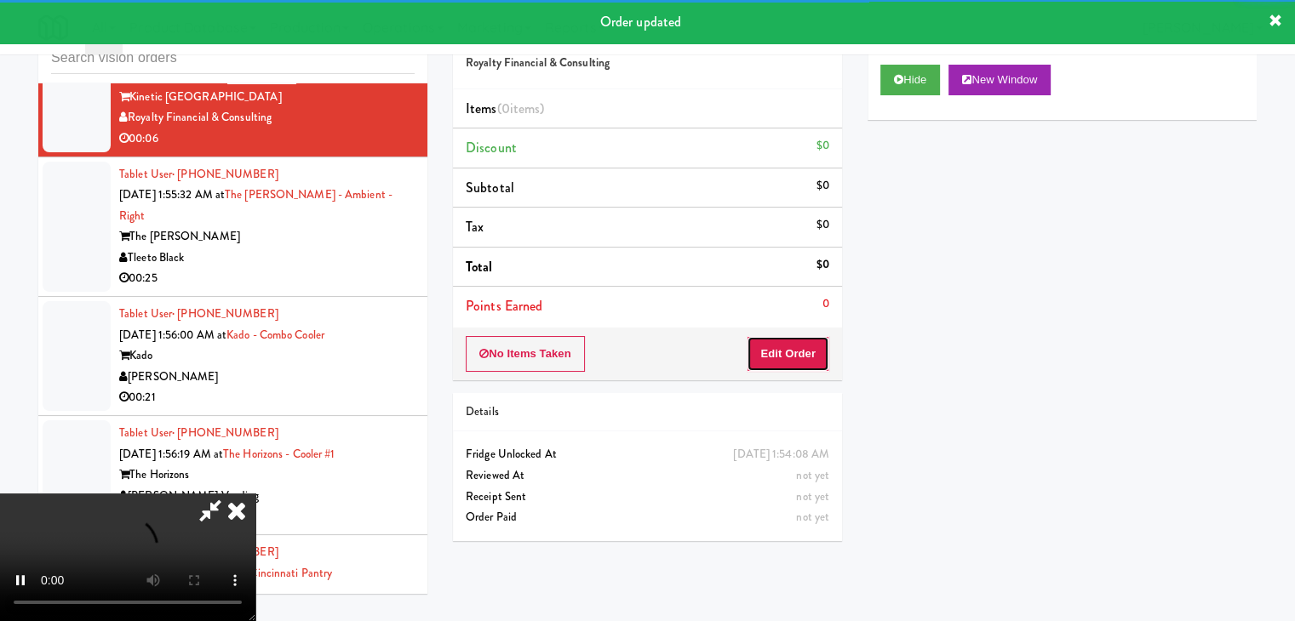
click at [783, 345] on button "Edit Order" at bounding box center [788, 354] width 83 height 36
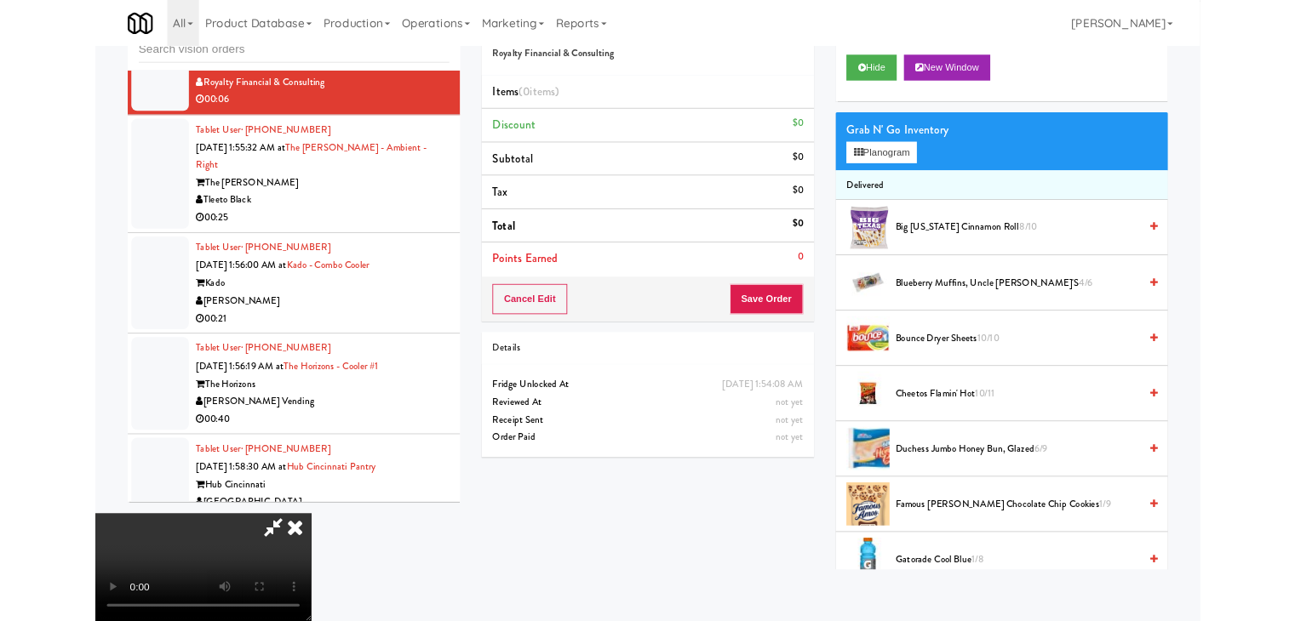
scroll to position [20540, 0]
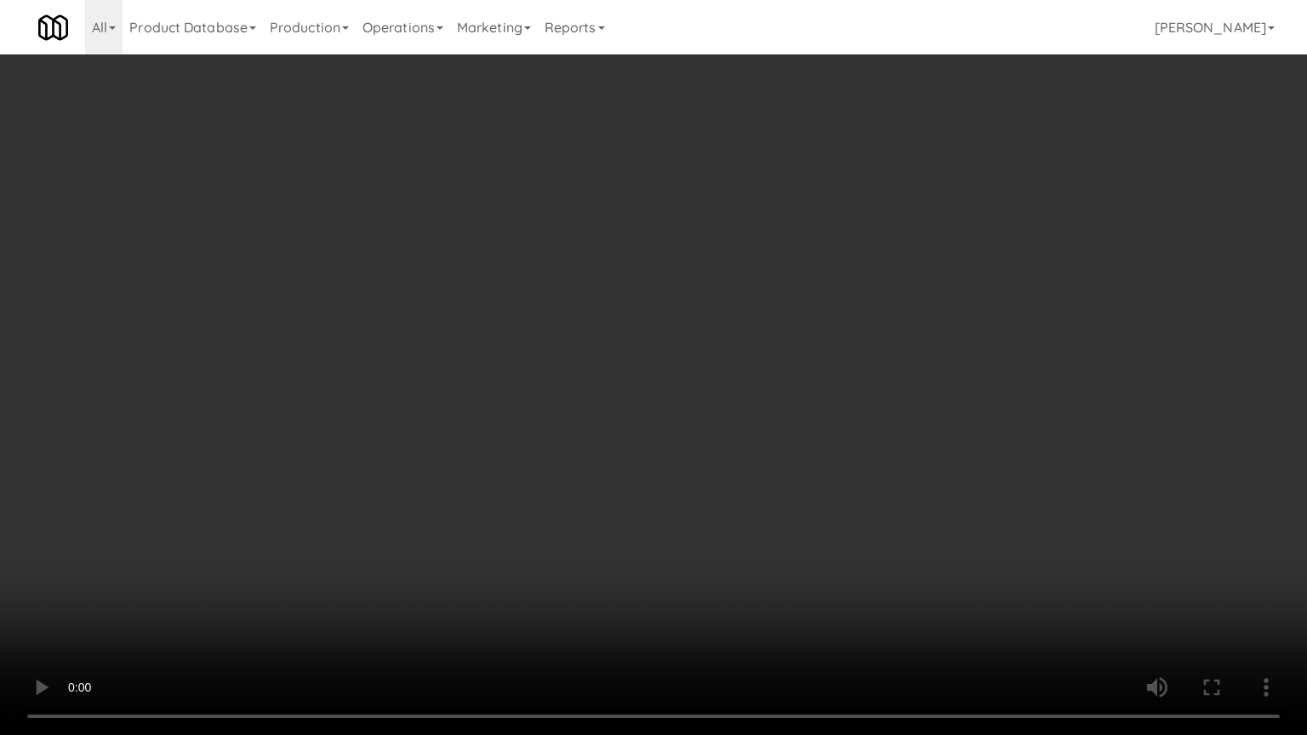
click at [724, 478] on video at bounding box center [653, 367] width 1307 height 735
click at [723, 478] on video at bounding box center [653, 367] width 1307 height 735
click at [695, 487] on video at bounding box center [653, 367] width 1307 height 735
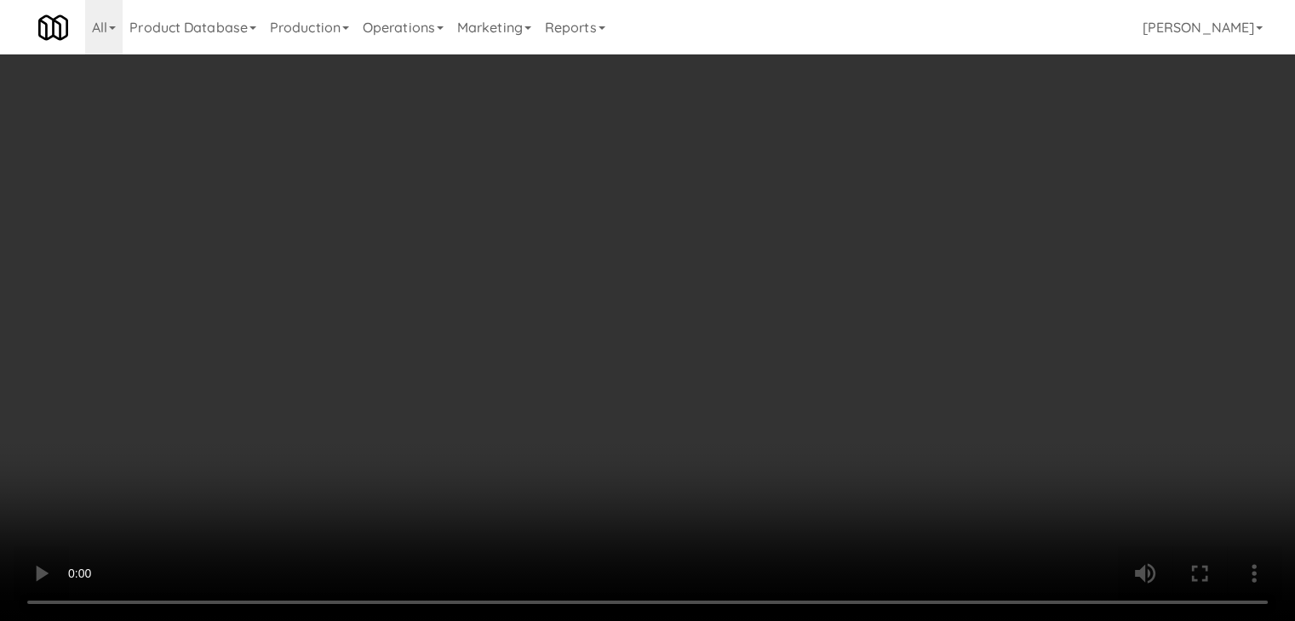
click at [929, 176] on button "Planogram" at bounding box center [921, 181] width 83 height 26
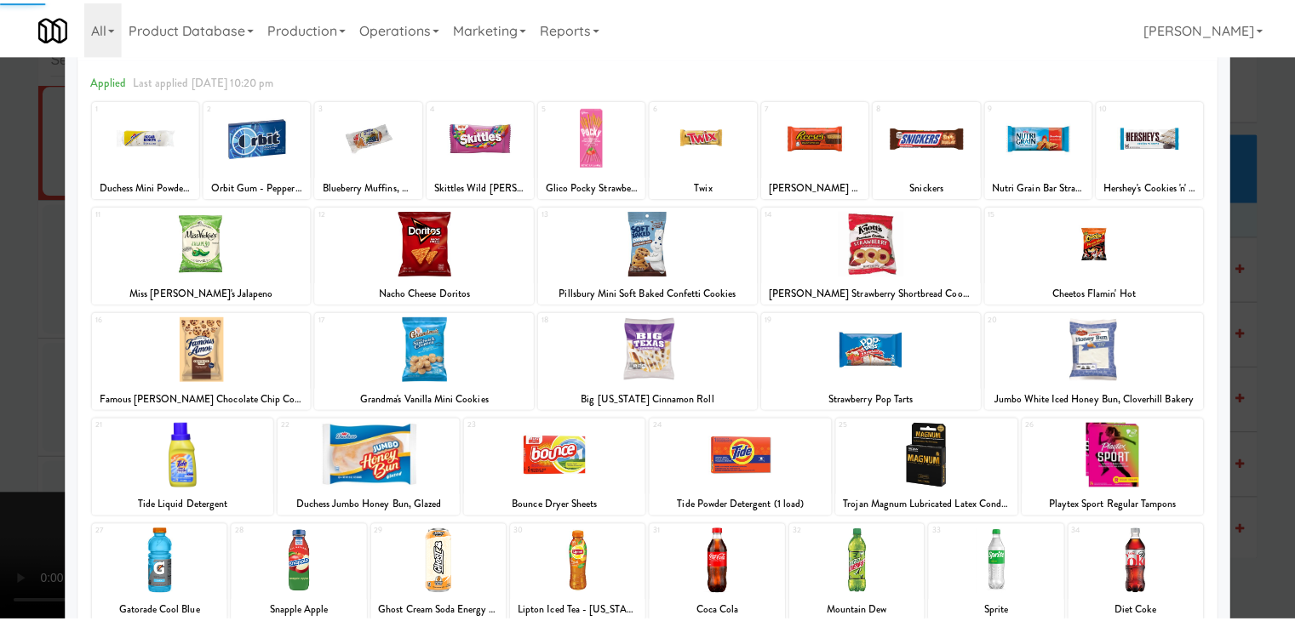
scroll to position [215, 0]
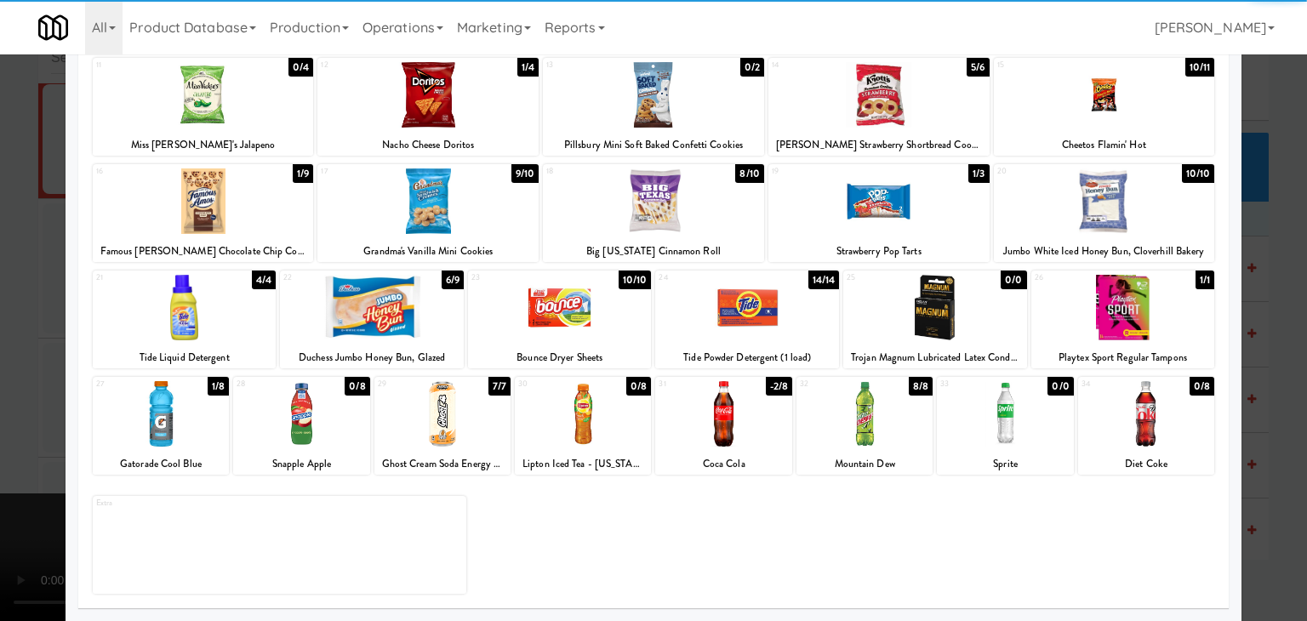
click at [467, 427] on div at bounding box center [443, 414] width 136 height 66
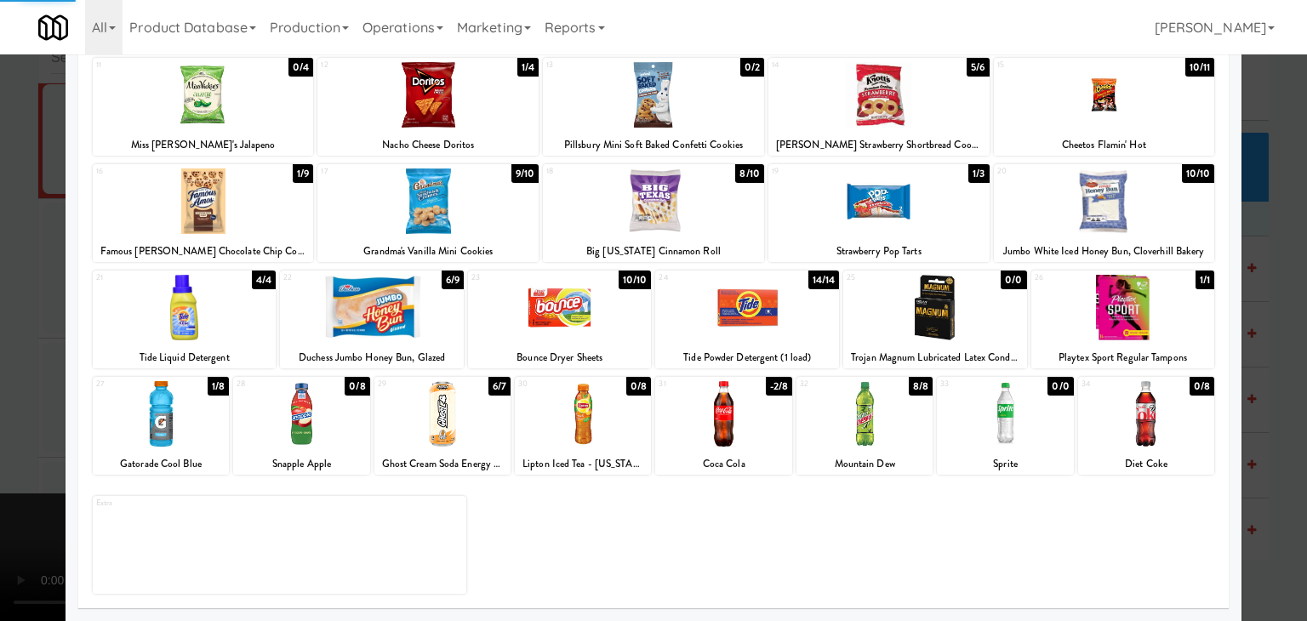
drag, startPoint x: 0, startPoint y: 430, endPoint x: 496, endPoint y: 421, distance: 496.4
click at [16, 427] on div at bounding box center [653, 310] width 1307 height 621
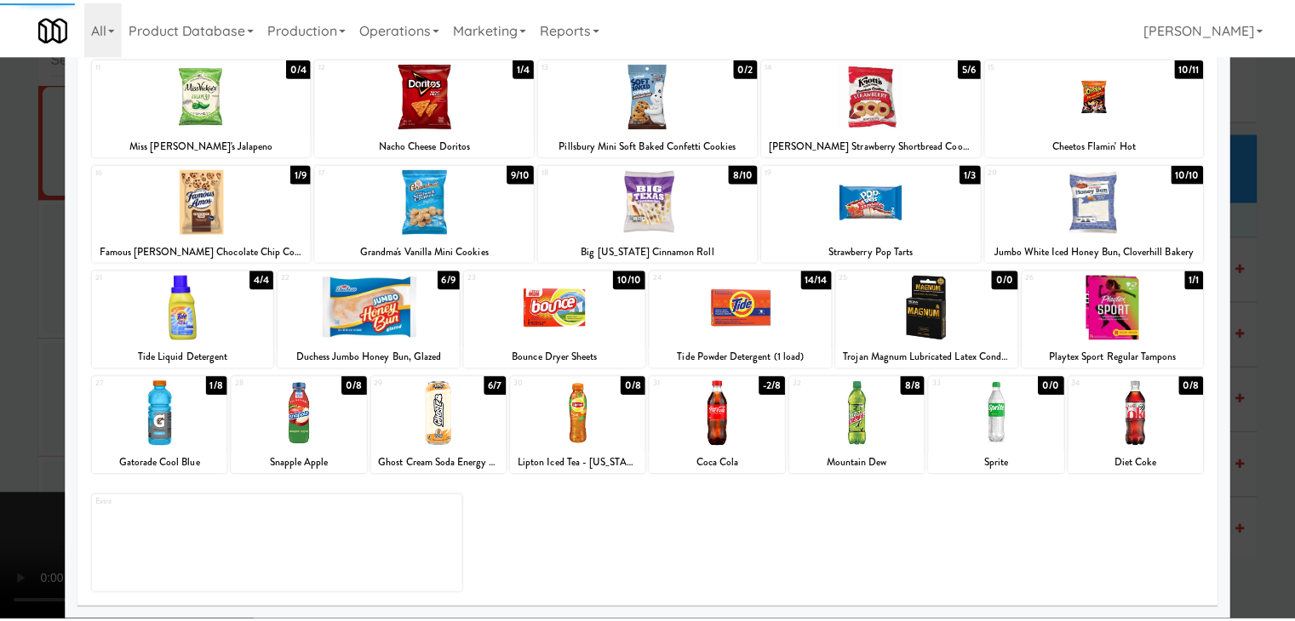
scroll to position [20603, 0]
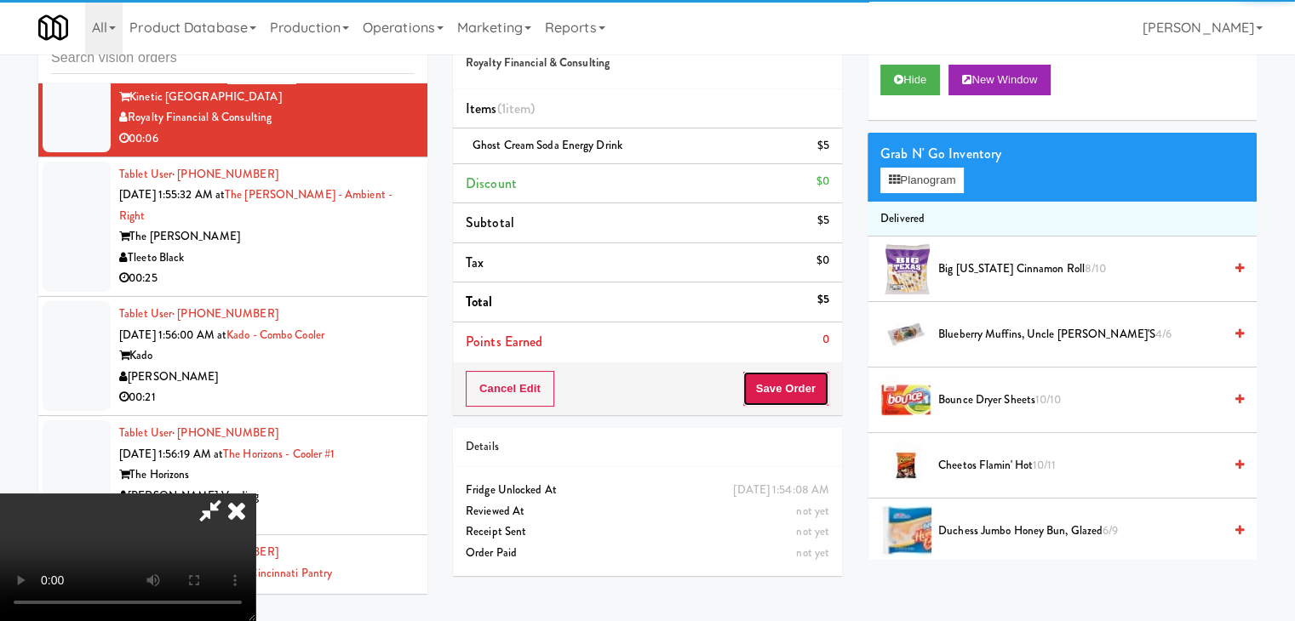
click at [810, 388] on button "Save Order" at bounding box center [785, 389] width 87 height 36
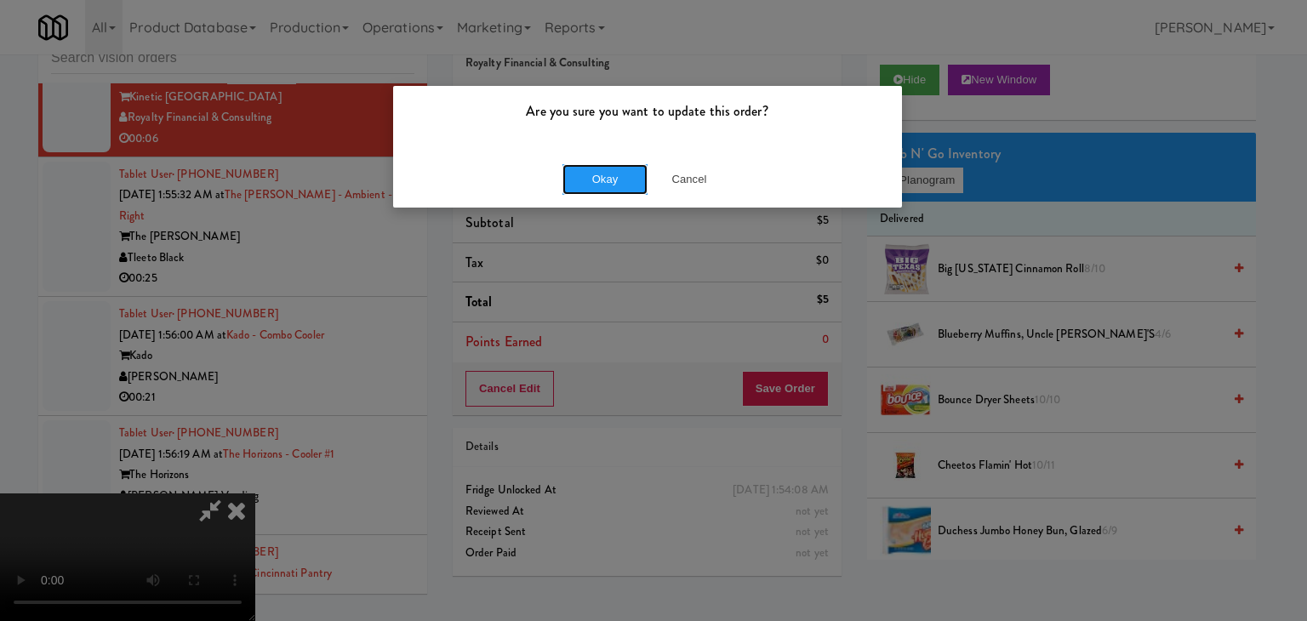
click at [630, 179] on button "Okay" at bounding box center [605, 179] width 85 height 31
click at [626, 180] on button "Okay" at bounding box center [605, 179] width 85 height 31
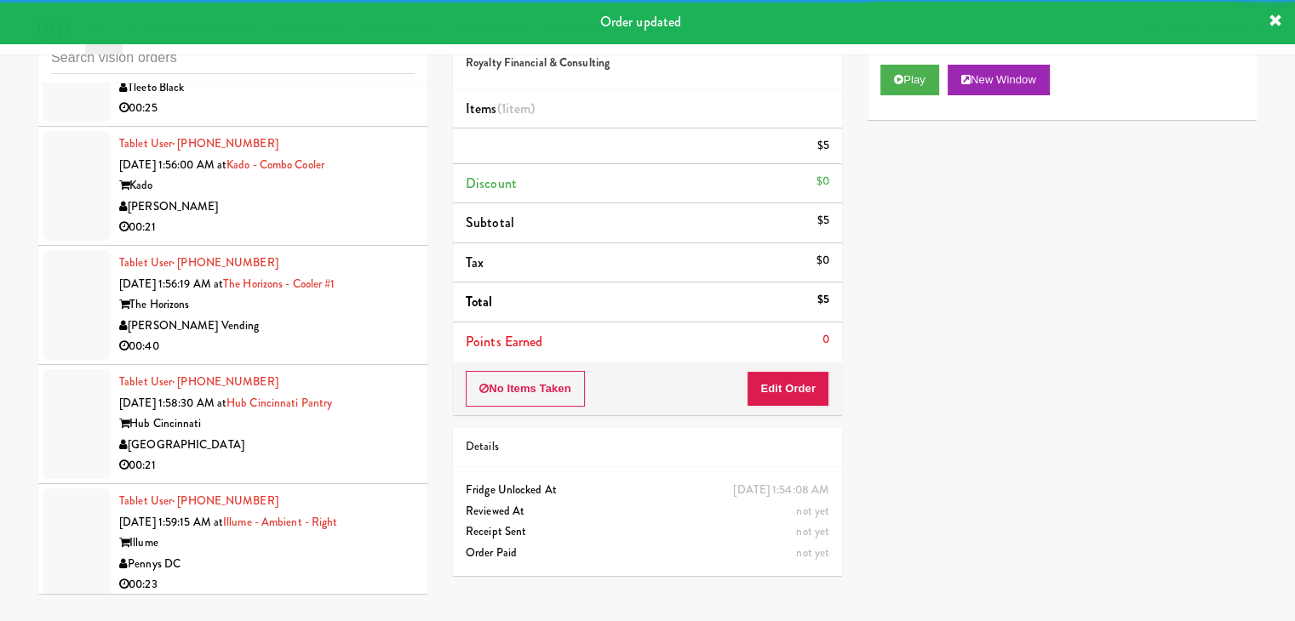
scroll to position [20794, 0]
click at [347, 120] on div "00:25" at bounding box center [266, 109] width 295 height 21
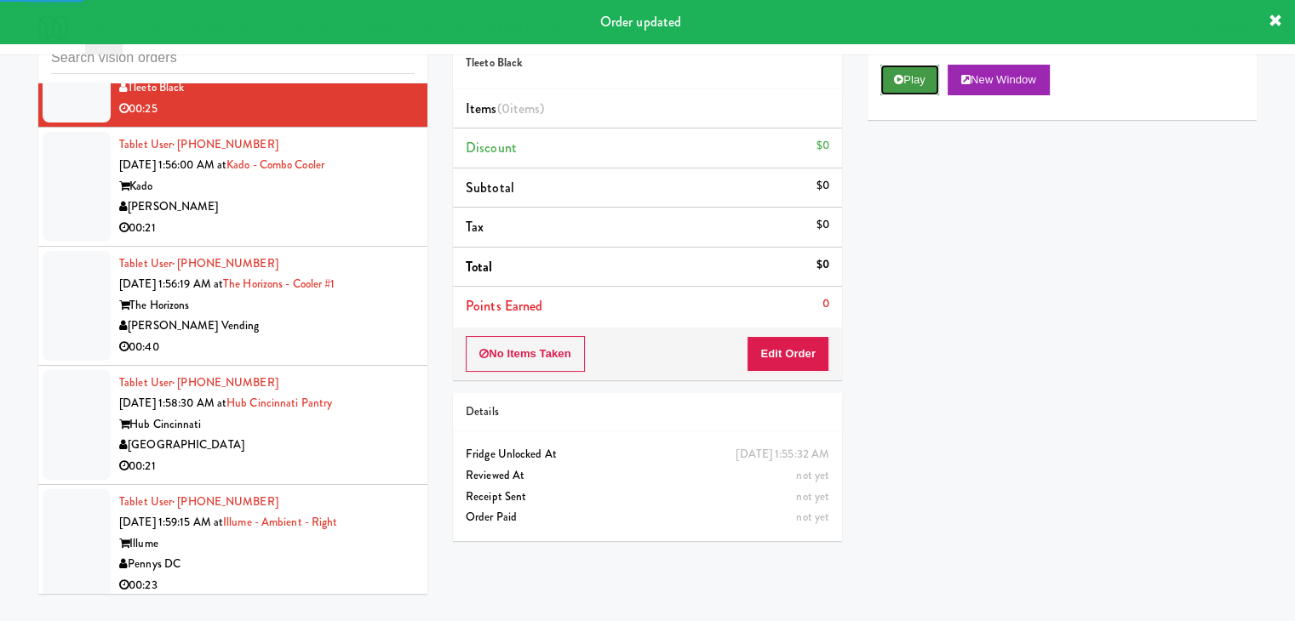
click at [919, 78] on button "Play" at bounding box center [909, 80] width 59 height 31
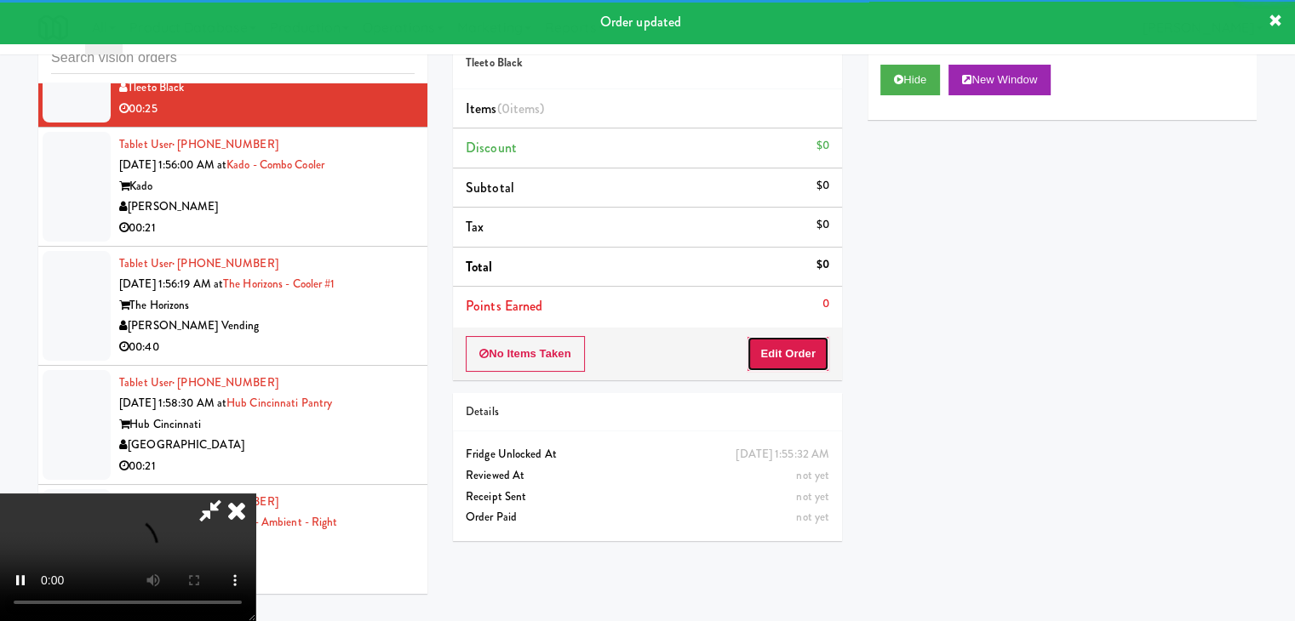
click at [816, 346] on button "Edit Order" at bounding box center [788, 354] width 83 height 36
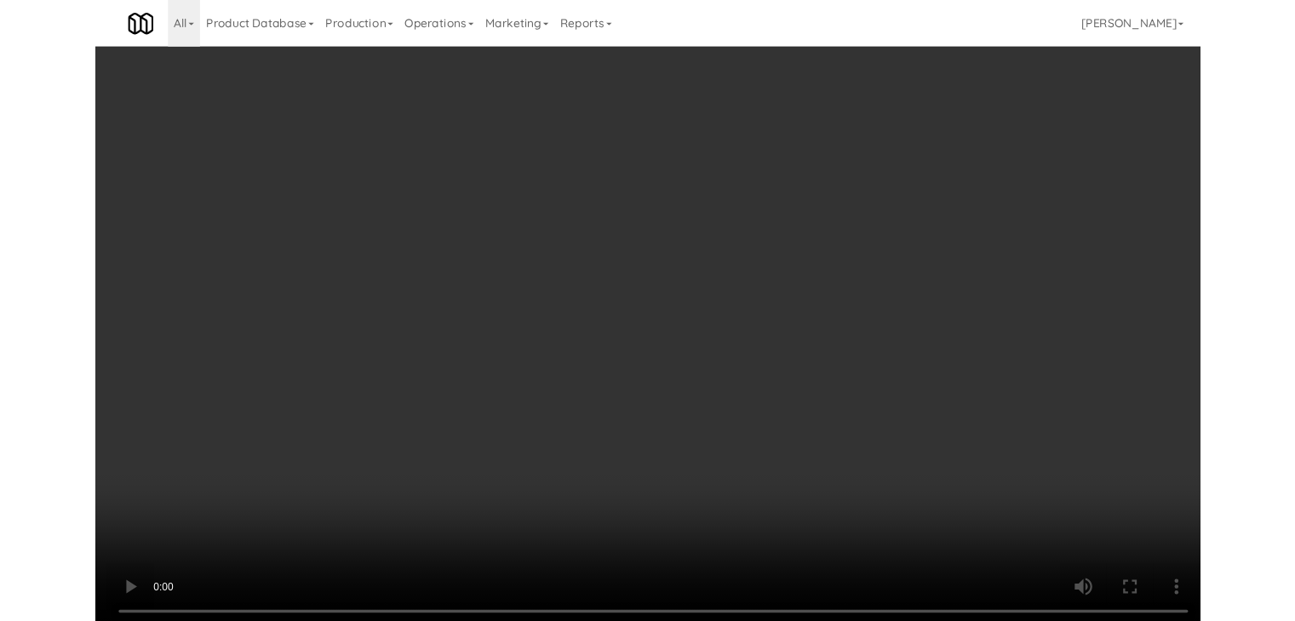
scroll to position [20731, 0]
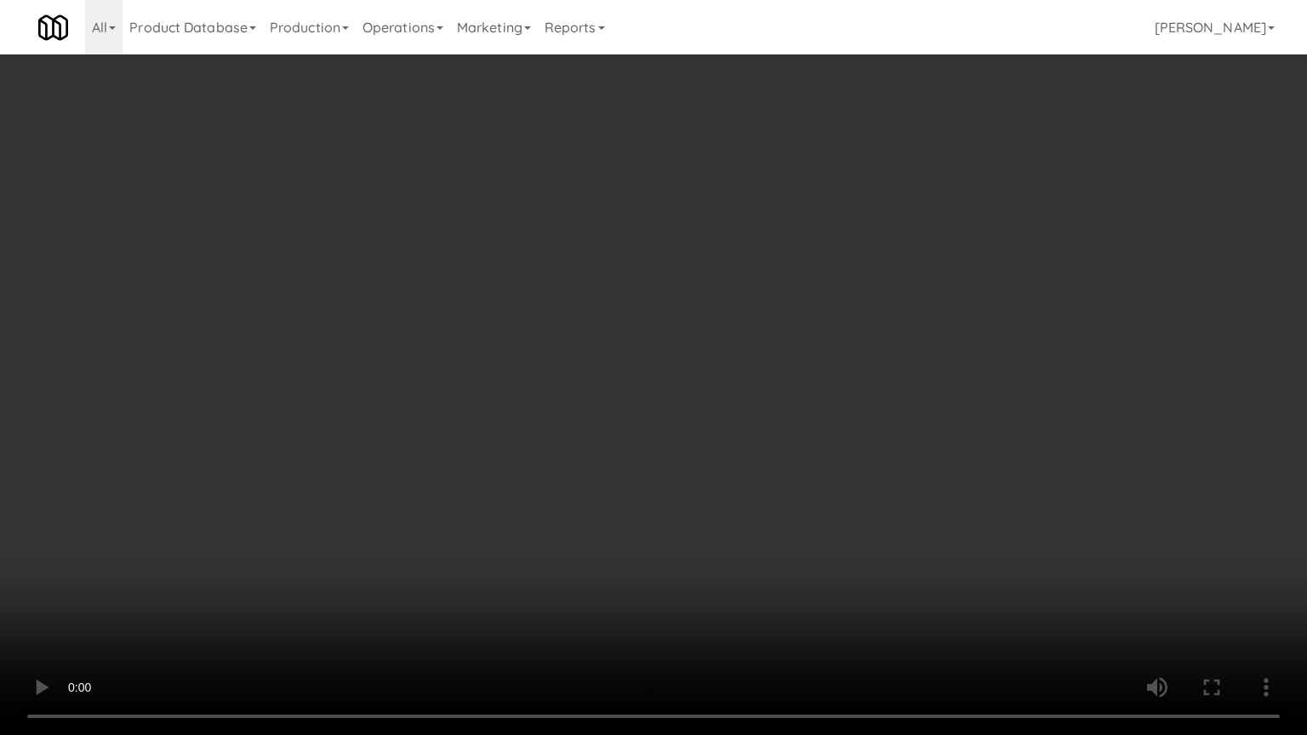
click at [808, 454] on video at bounding box center [653, 367] width 1307 height 735
click at [812, 459] on video at bounding box center [653, 367] width 1307 height 735
click at [828, 461] on video at bounding box center [653, 367] width 1307 height 735
click at [819, 461] on video at bounding box center [653, 367] width 1307 height 735
click at [789, 460] on video at bounding box center [653, 367] width 1307 height 735
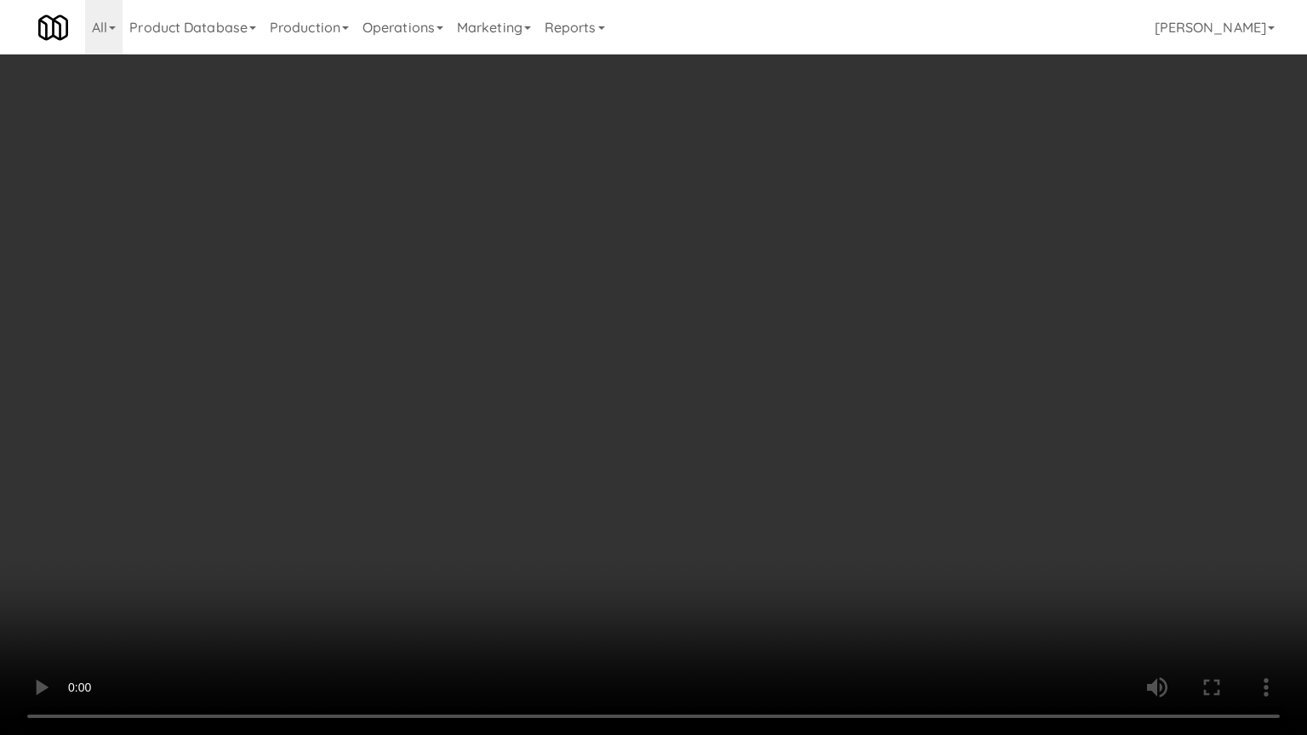
click at [788, 462] on video at bounding box center [653, 367] width 1307 height 735
click at [712, 520] on video at bounding box center [653, 367] width 1307 height 735
click at [733, 519] on video at bounding box center [653, 367] width 1307 height 735
click at [732, 519] on video at bounding box center [653, 367] width 1307 height 735
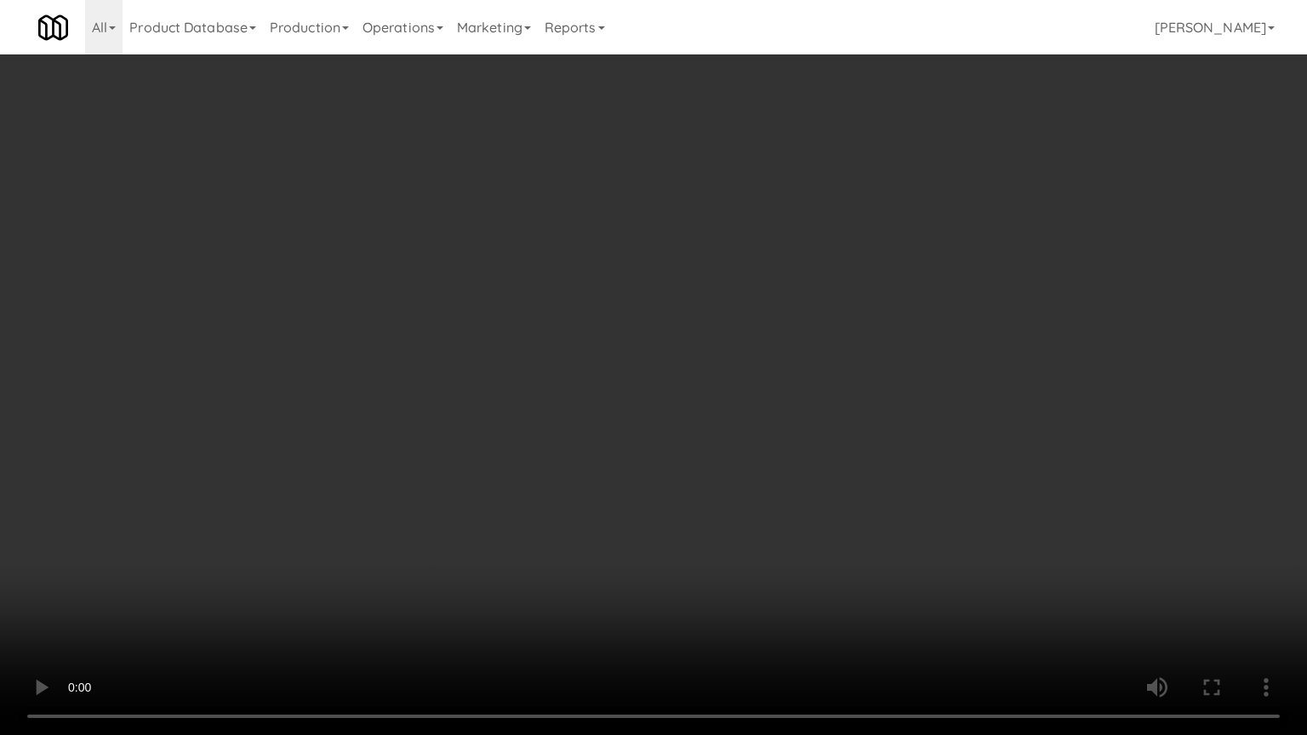
click at [924, 390] on video at bounding box center [653, 367] width 1307 height 735
click at [922, 392] on video at bounding box center [653, 367] width 1307 height 735
click at [905, 621] on video at bounding box center [653, 367] width 1307 height 735
click at [906, 499] on video at bounding box center [653, 367] width 1307 height 735
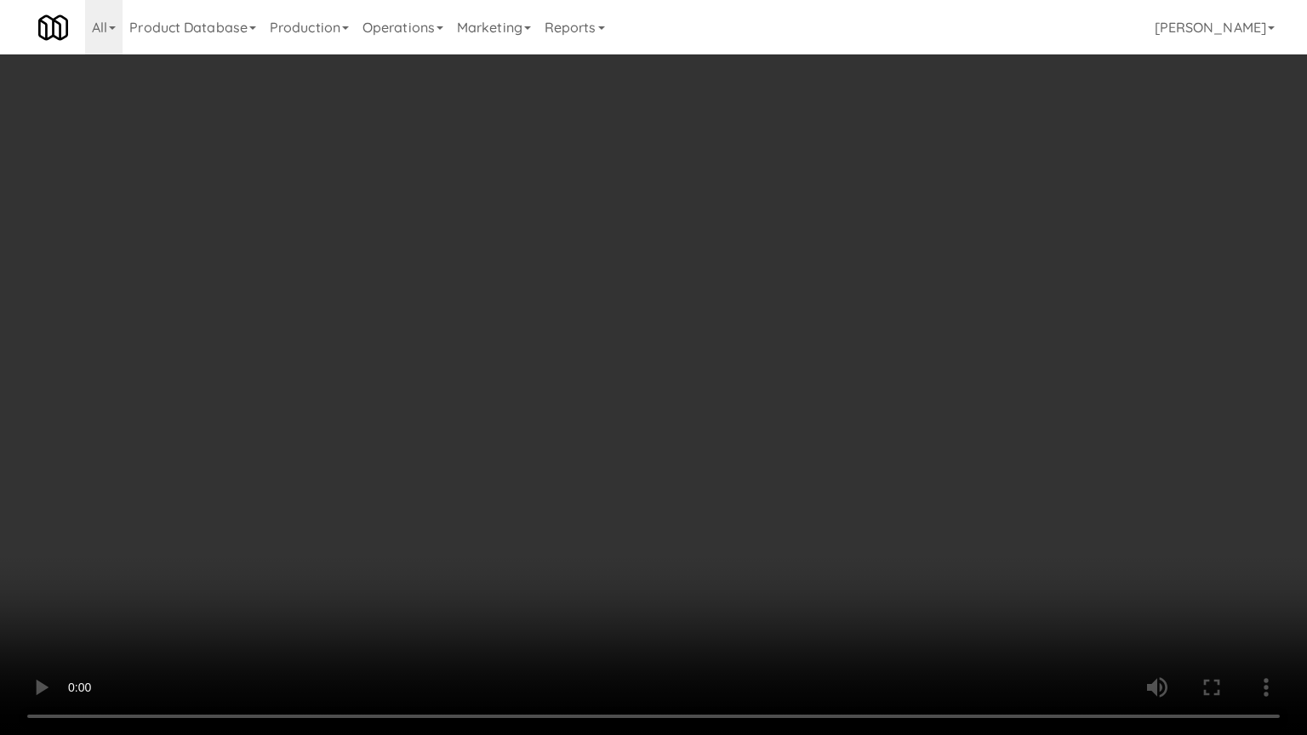
click at [908, 497] on video at bounding box center [653, 367] width 1307 height 735
click at [910, 497] on video at bounding box center [653, 367] width 1307 height 735
click at [914, 497] on video at bounding box center [653, 367] width 1307 height 735
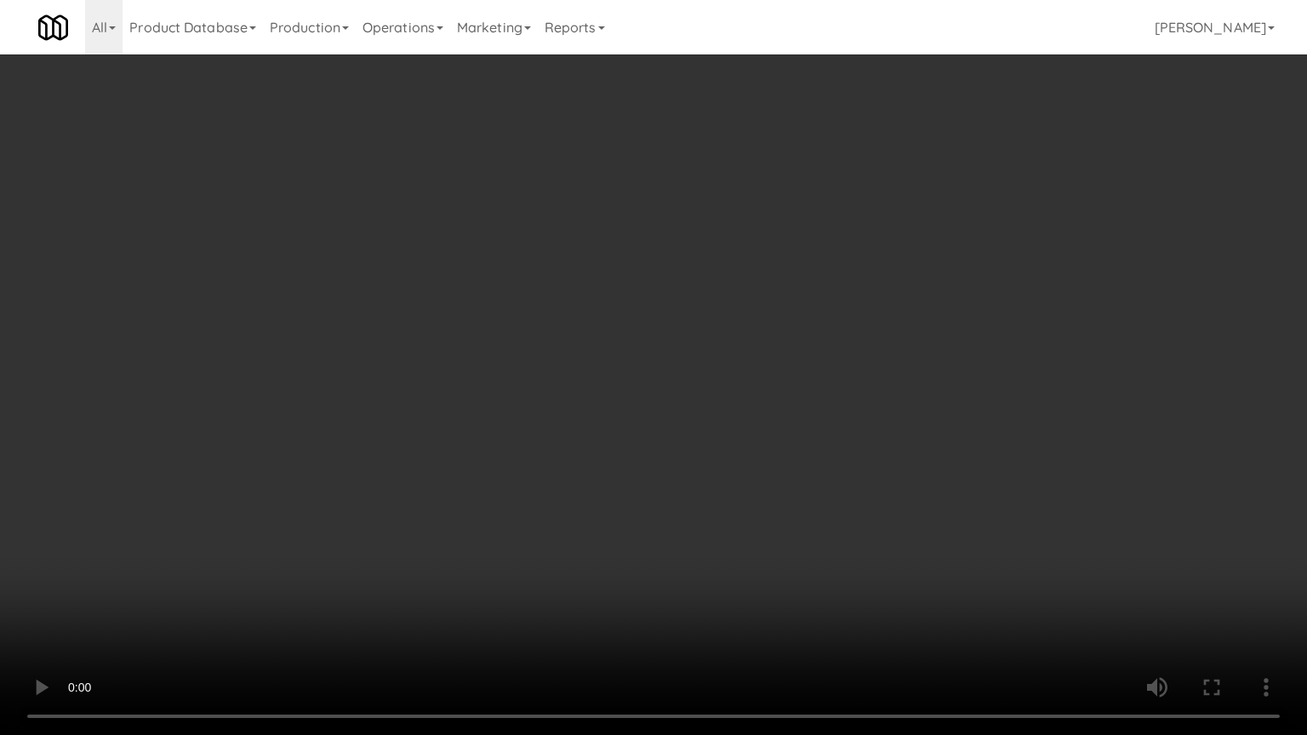
click at [868, 453] on video at bounding box center [653, 367] width 1307 height 735
click at [867, 453] on video at bounding box center [653, 367] width 1307 height 735
click at [981, 621] on video at bounding box center [653, 367] width 1307 height 735
click at [990, 620] on video at bounding box center [653, 367] width 1307 height 735
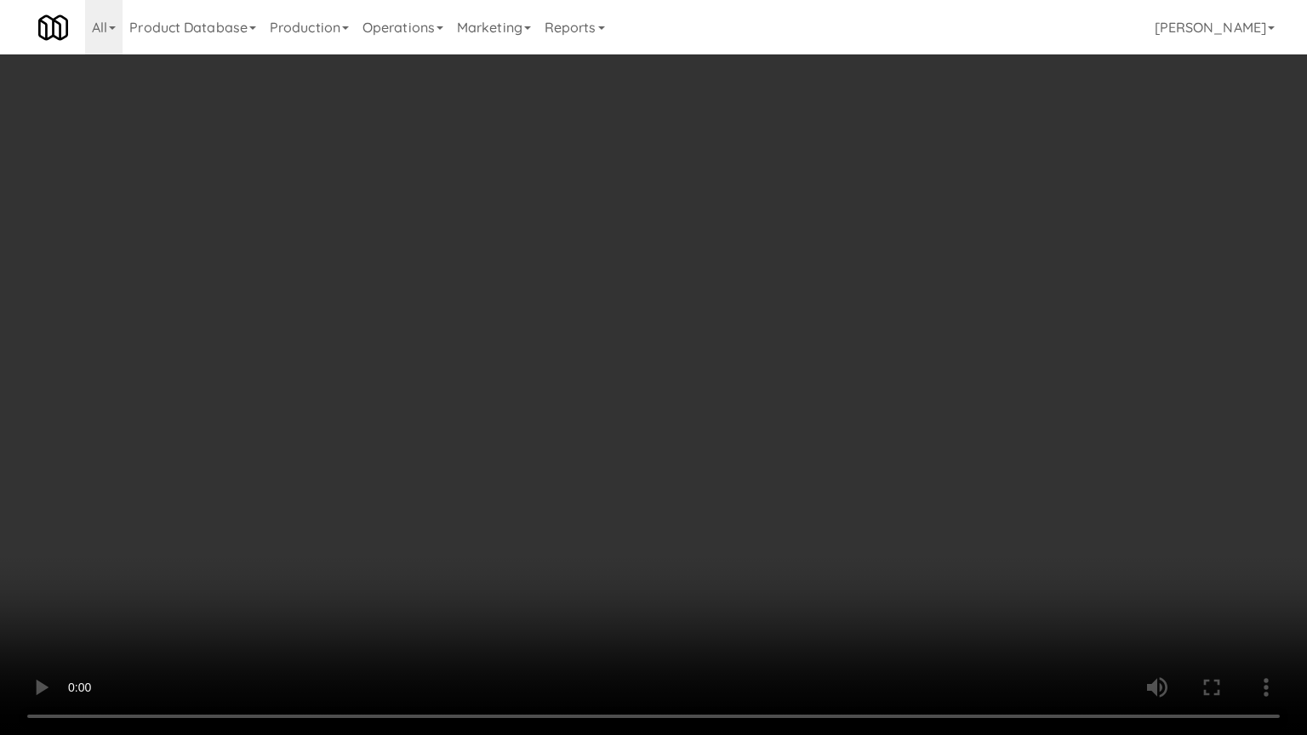
click at [991, 620] on video at bounding box center [653, 367] width 1307 height 735
click at [993, 619] on video at bounding box center [653, 367] width 1307 height 735
click at [994, 618] on video at bounding box center [653, 367] width 1307 height 735
click at [981, 576] on video at bounding box center [653, 367] width 1307 height 735
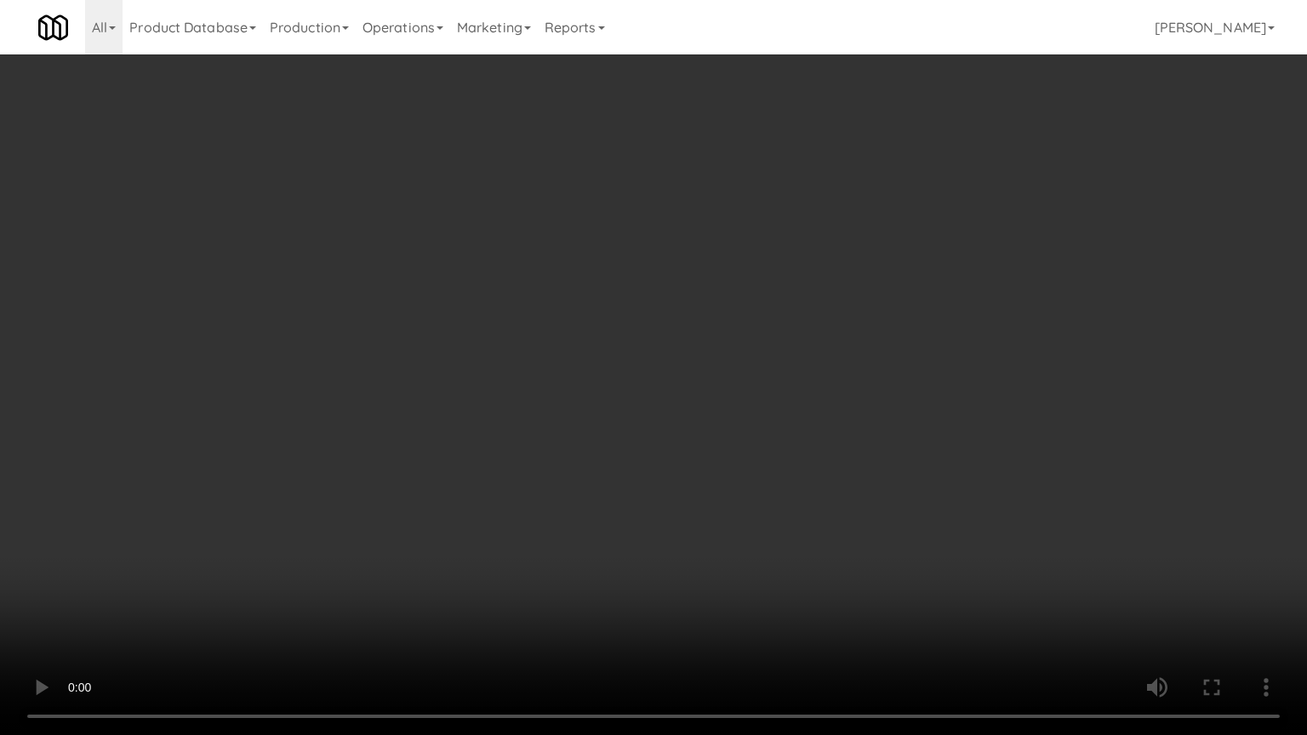
click at [981, 572] on video at bounding box center [653, 367] width 1307 height 735
click at [975, 569] on video at bounding box center [653, 367] width 1307 height 735
click at [974, 564] on video at bounding box center [653, 367] width 1307 height 735
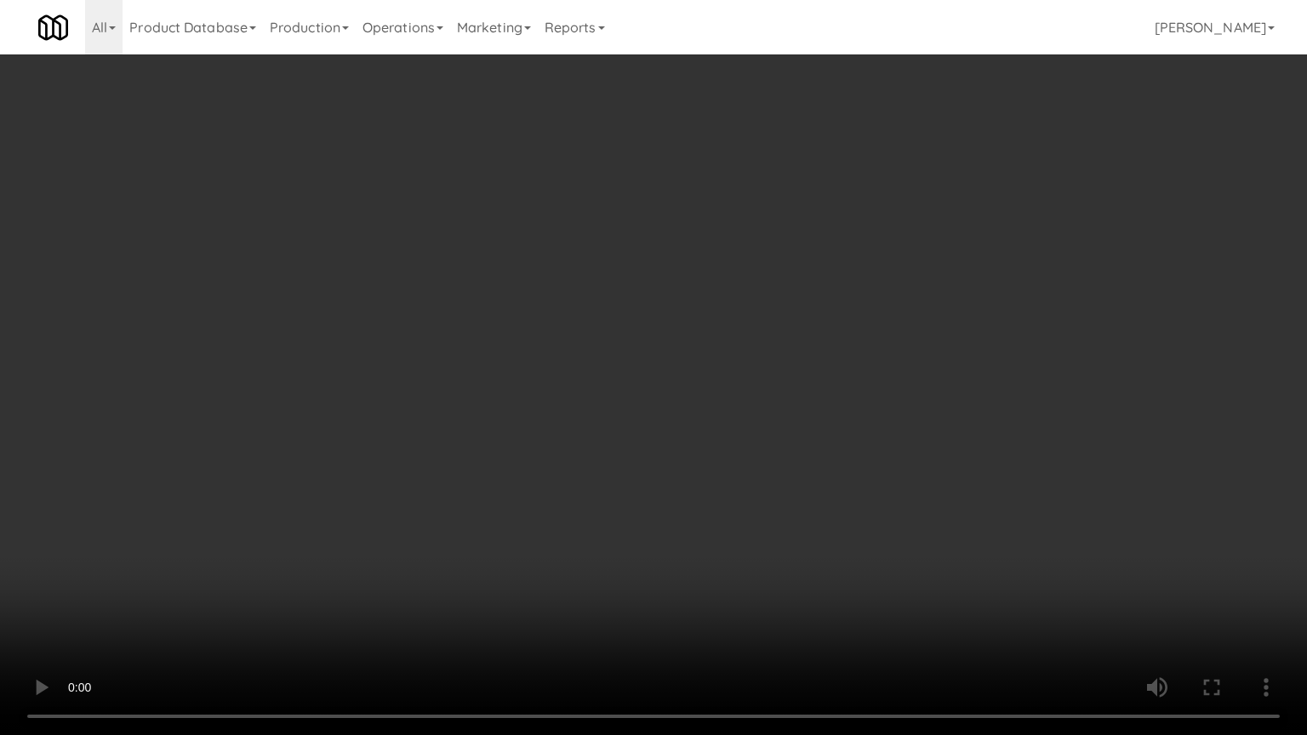
click at [979, 557] on video at bounding box center [653, 367] width 1307 height 735
click at [969, 535] on video at bounding box center [653, 367] width 1307 height 735
click at [967, 535] on video at bounding box center [653, 367] width 1307 height 735
click at [924, 493] on video at bounding box center [653, 367] width 1307 height 735
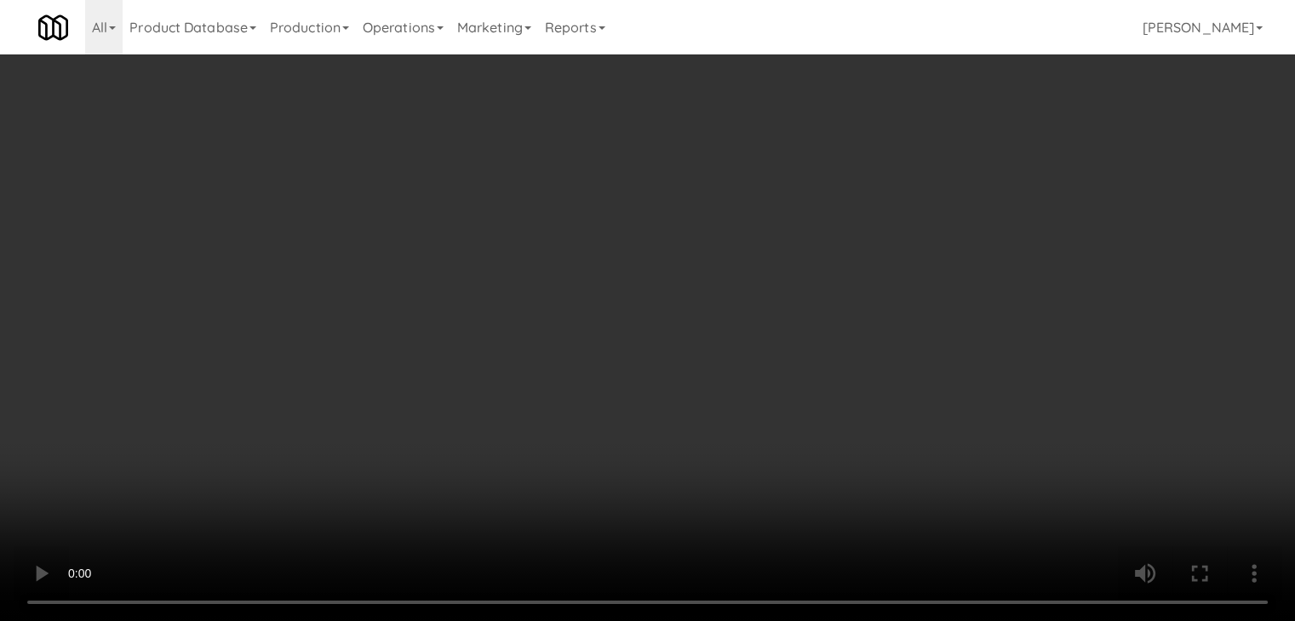
scroll to position [20794, 0]
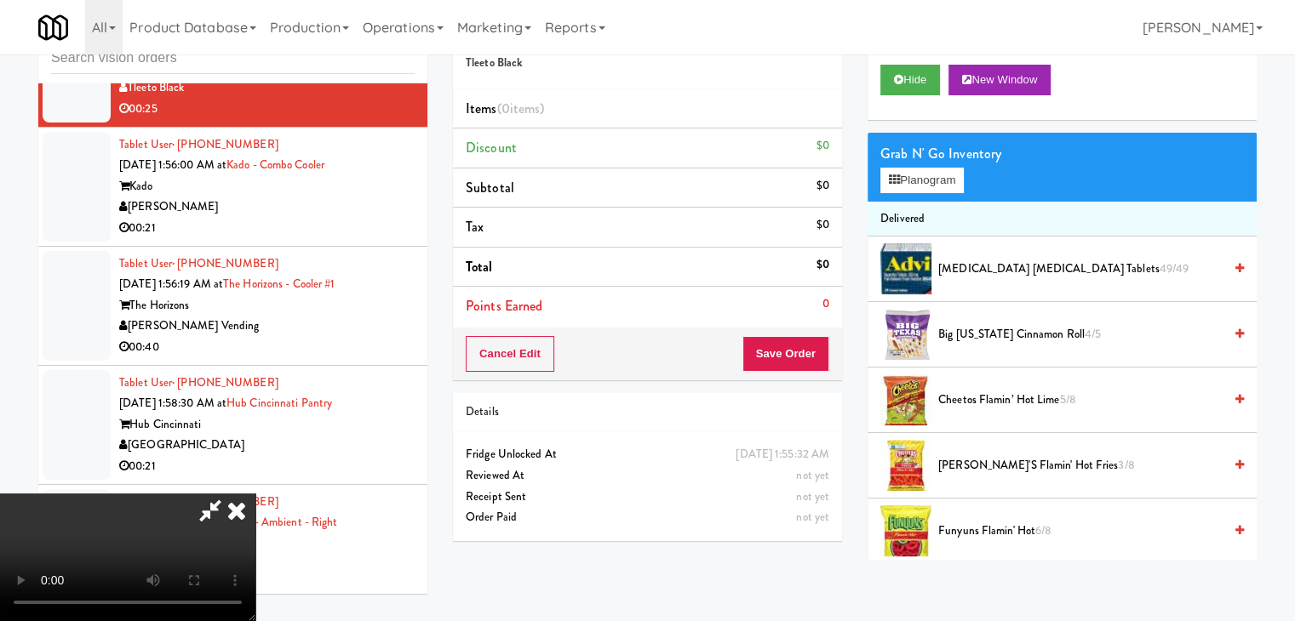
click at [255, 494] on video at bounding box center [127, 558] width 255 height 128
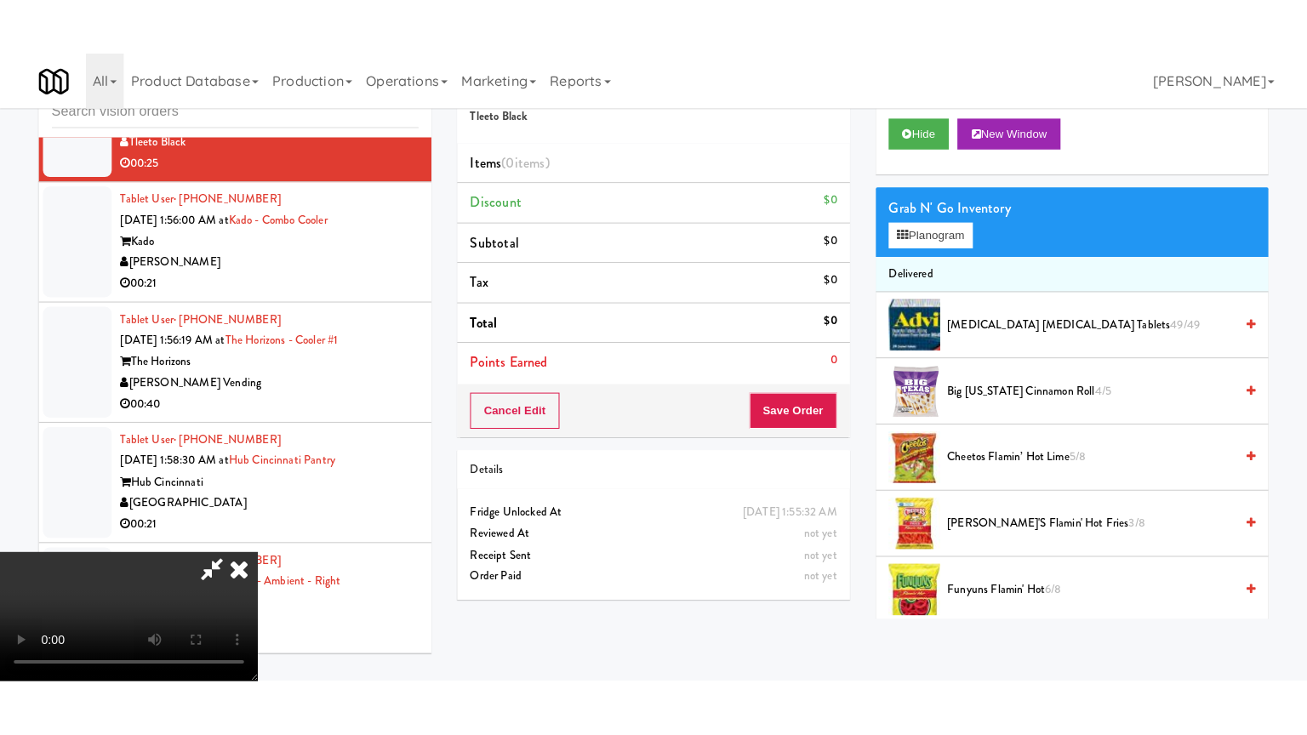
scroll to position [239, 0]
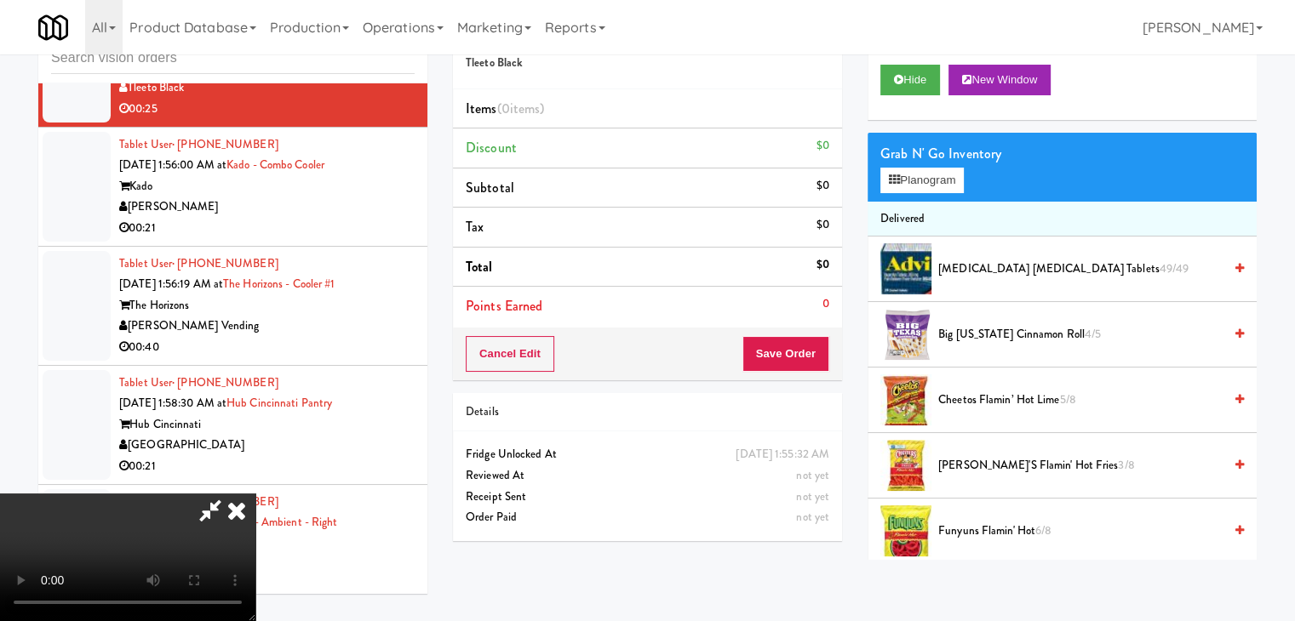
click at [255, 494] on video at bounding box center [127, 558] width 255 height 128
drag, startPoint x: 649, startPoint y: 386, endPoint x: 701, endPoint y: 488, distance: 115.0
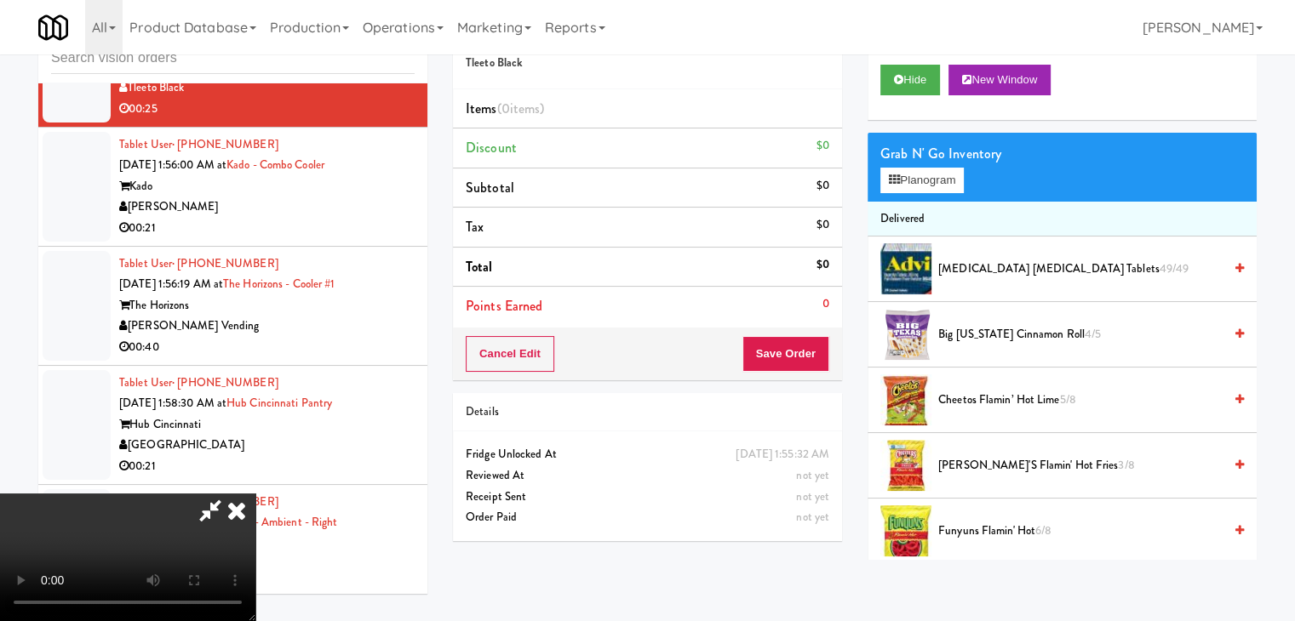
click at [255, 494] on video at bounding box center [127, 558] width 255 height 128
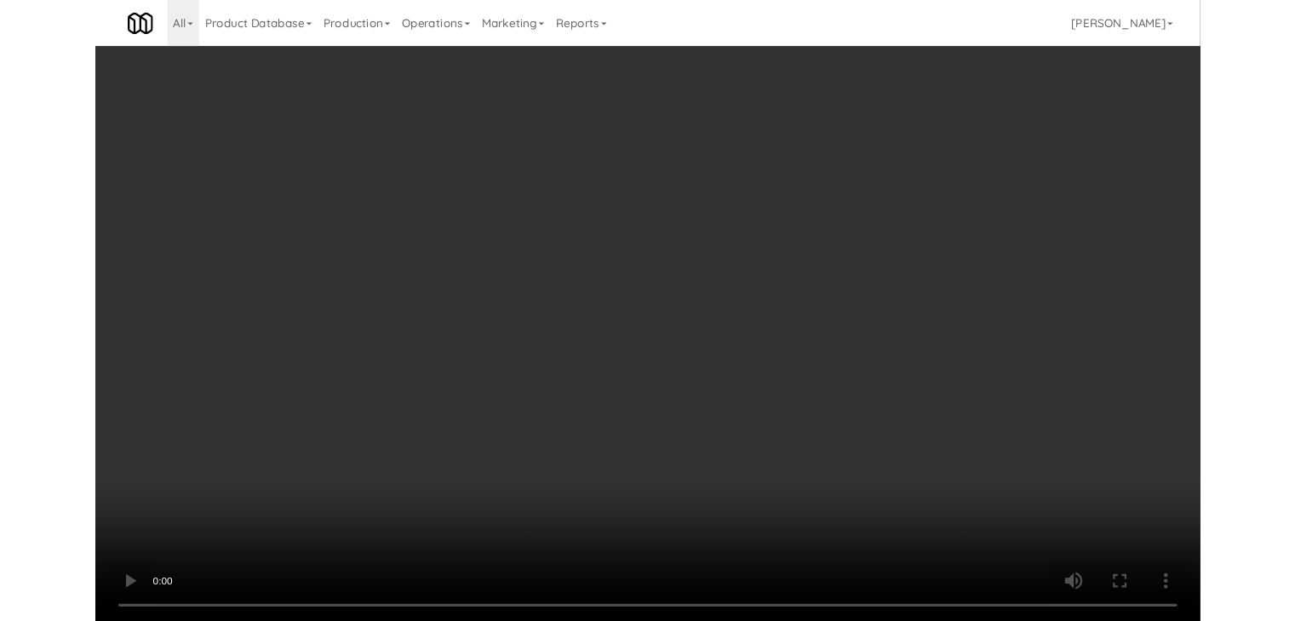
scroll to position [20731, 0]
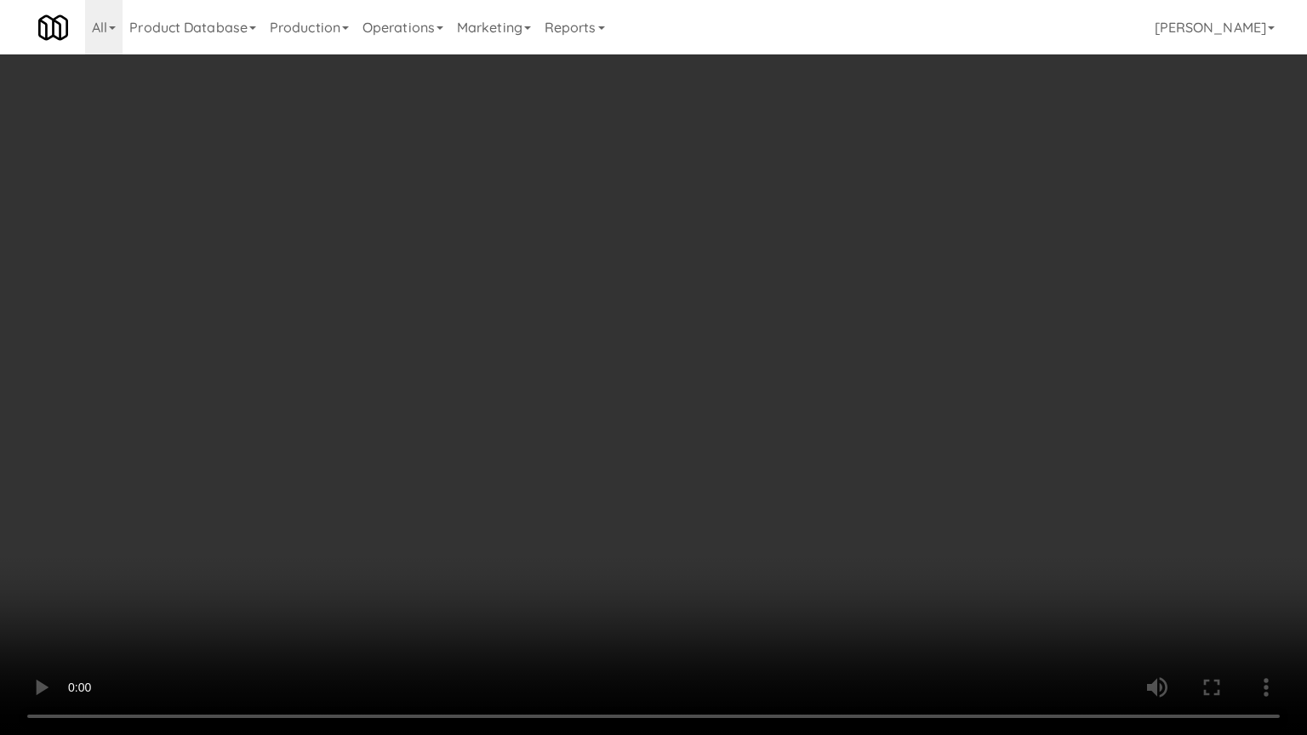
click at [910, 525] on video at bounding box center [653, 367] width 1307 height 735
click at [906, 586] on video at bounding box center [653, 367] width 1307 height 735
click at [914, 566] on video at bounding box center [653, 367] width 1307 height 735
click at [918, 565] on video at bounding box center [653, 367] width 1307 height 735
click at [926, 563] on video at bounding box center [653, 367] width 1307 height 735
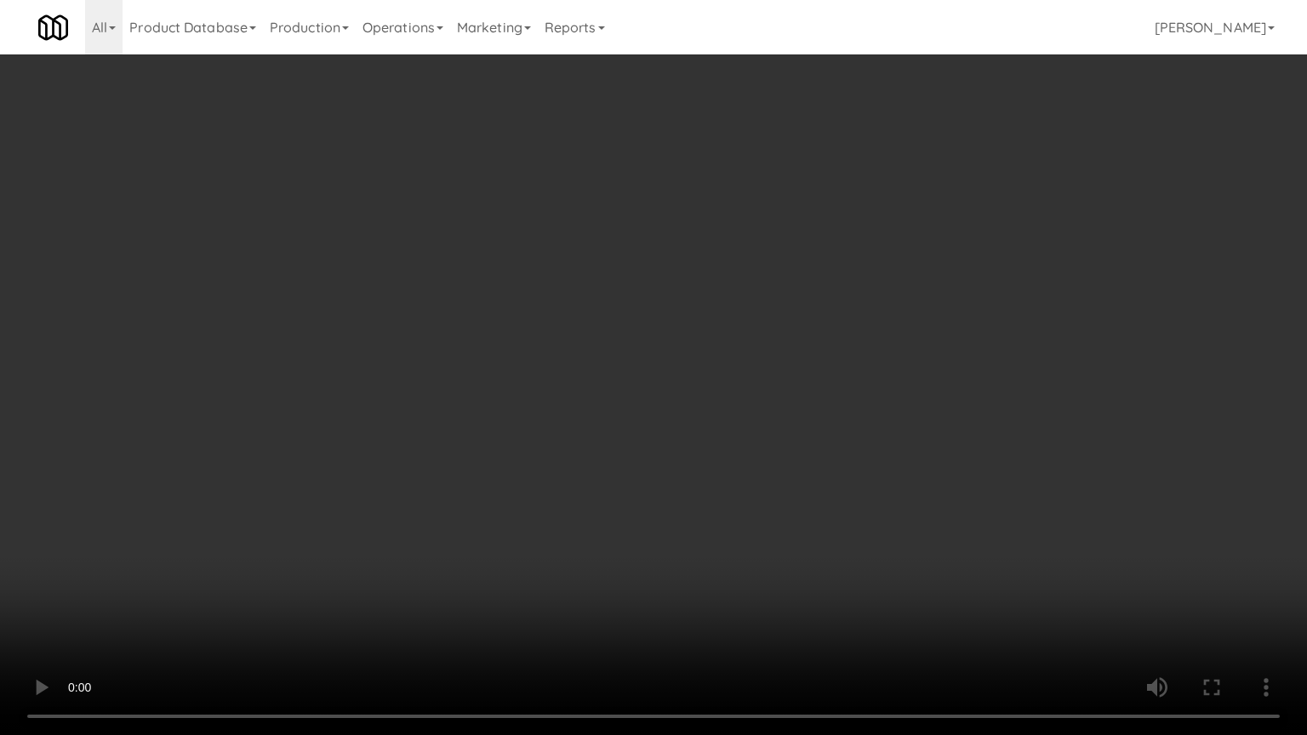
click at [926, 563] on video at bounding box center [653, 367] width 1307 height 735
click at [925, 562] on video at bounding box center [653, 367] width 1307 height 735
click at [929, 555] on video at bounding box center [653, 367] width 1307 height 735
click at [926, 553] on video at bounding box center [653, 367] width 1307 height 735
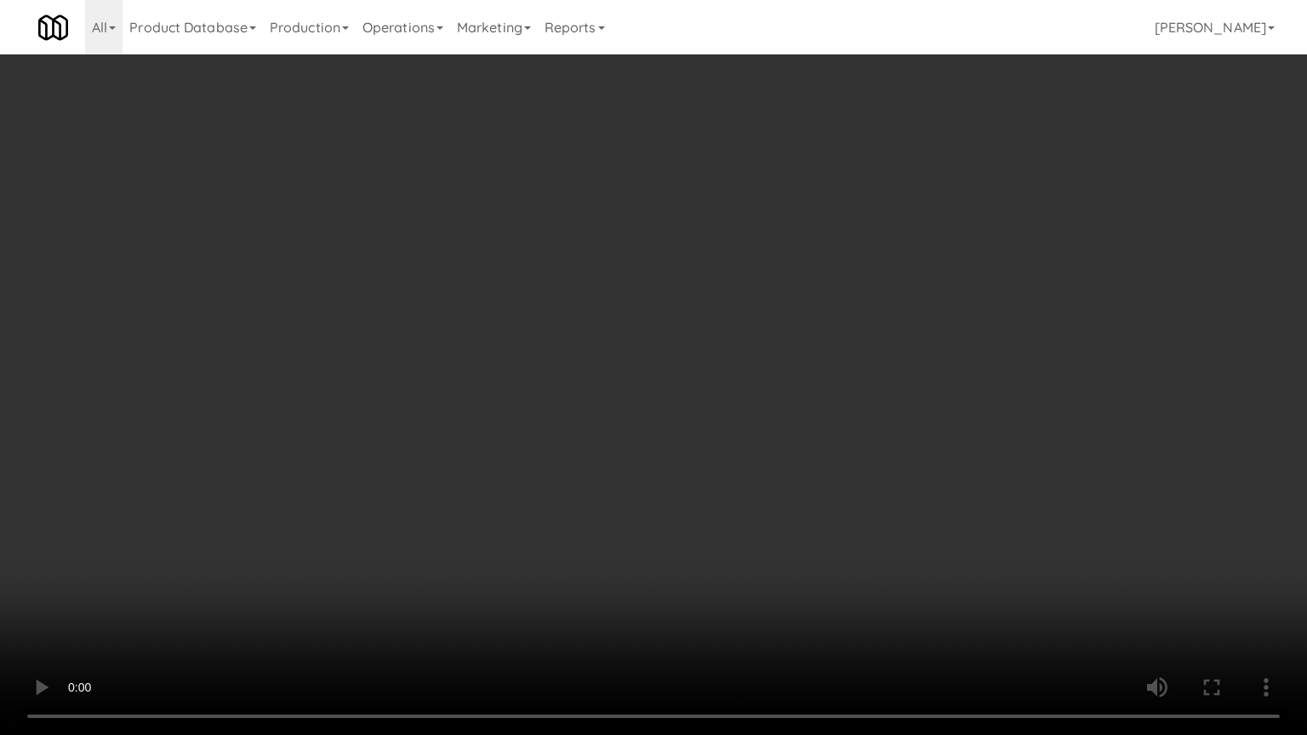
click at [930, 524] on video at bounding box center [653, 367] width 1307 height 735
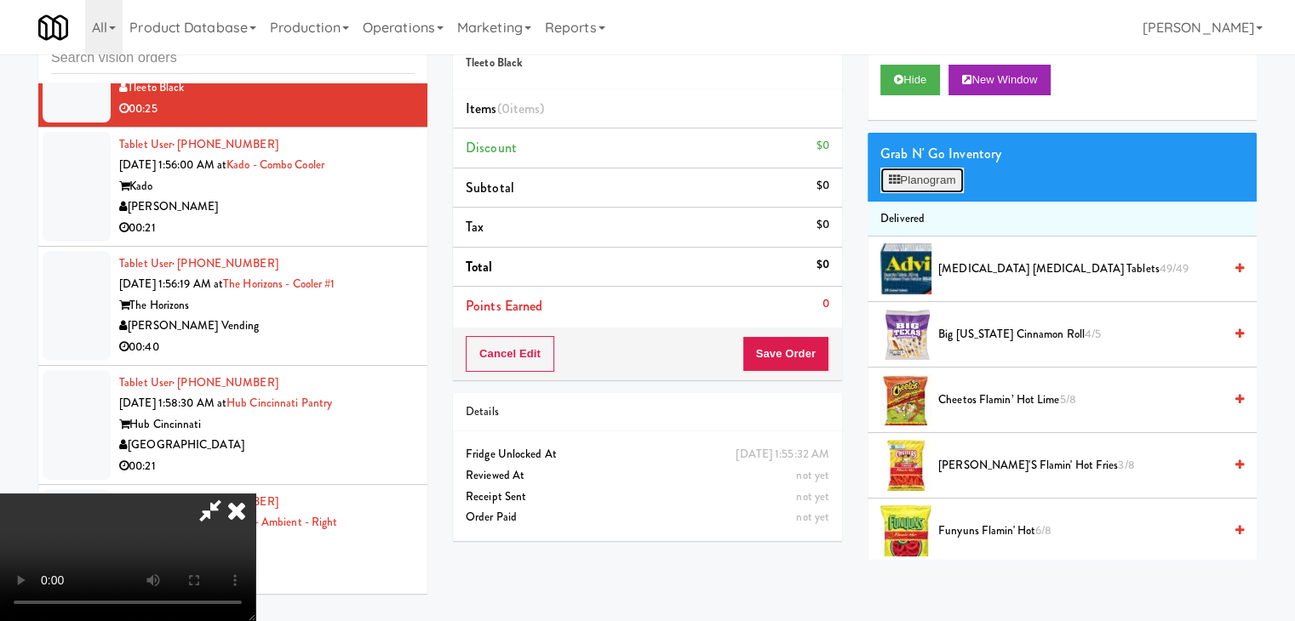
click at [950, 184] on button "Planogram" at bounding box center [921, 181] width 83 height 26
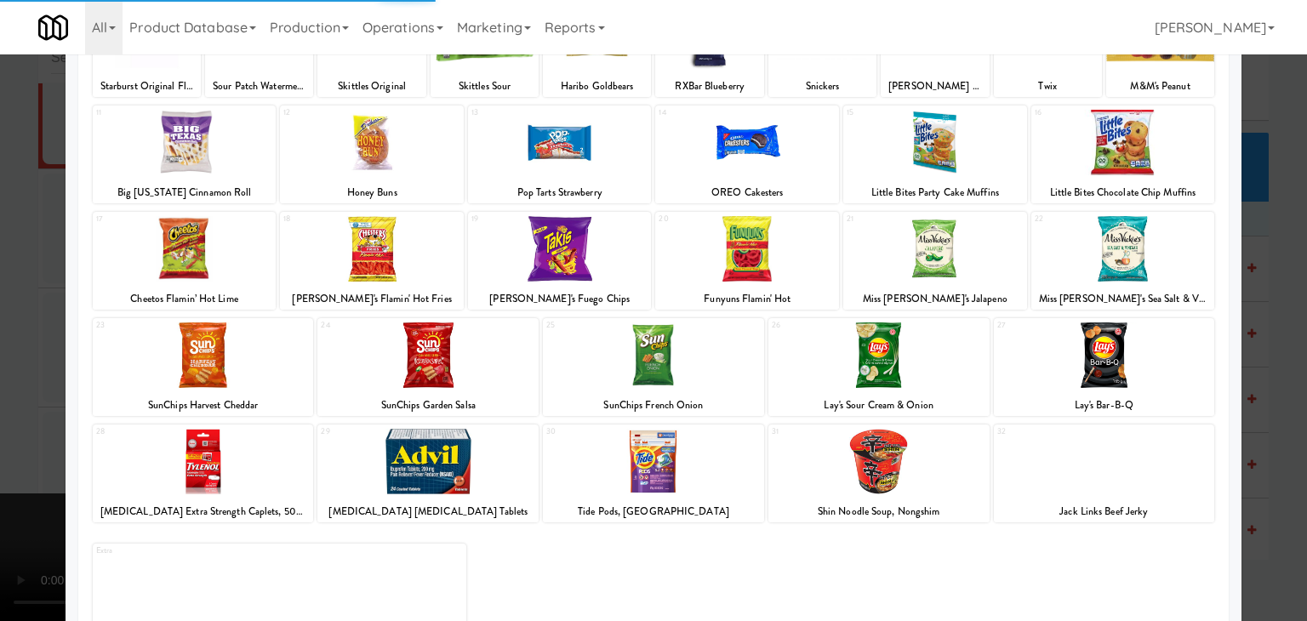
scroll to position [215, 0]
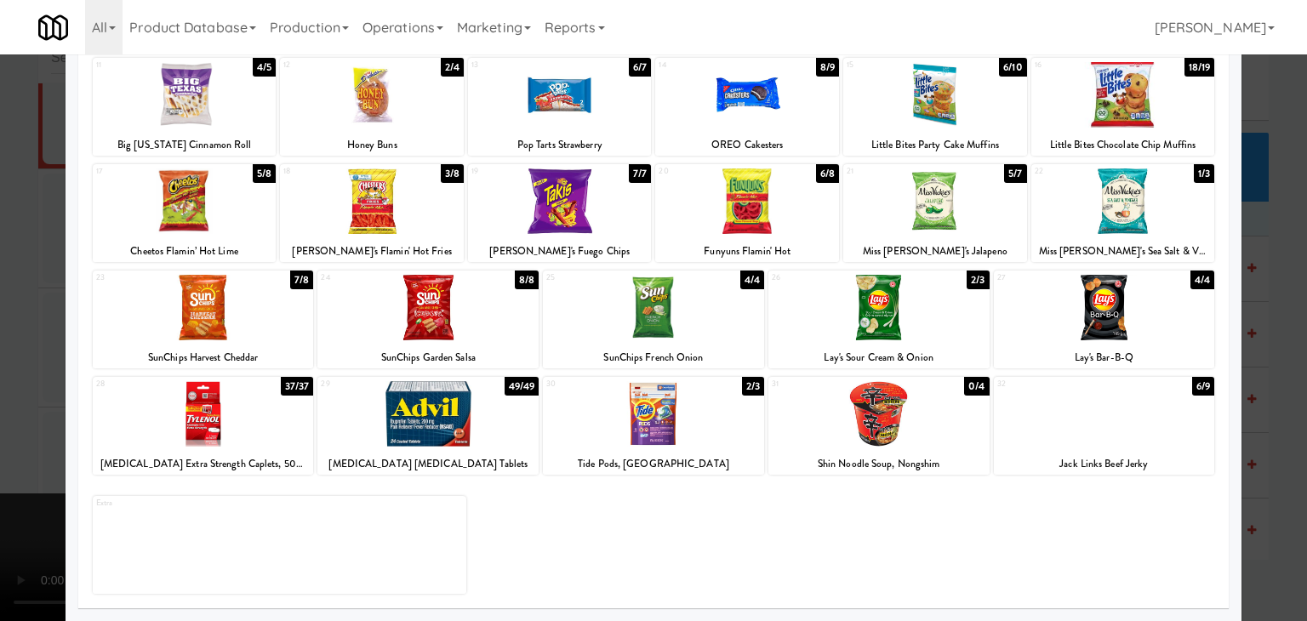
click at [1045, 421] on div at bounding box center [1104, 414] width 221 height 66
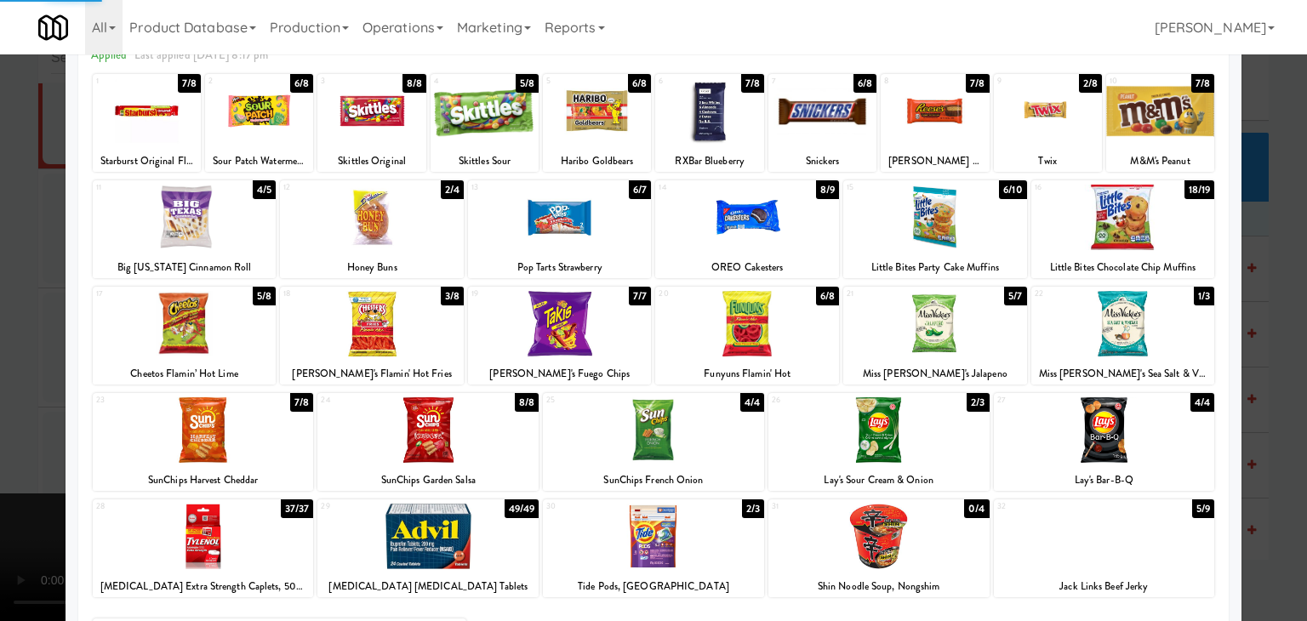
scroll to position [0, 0]
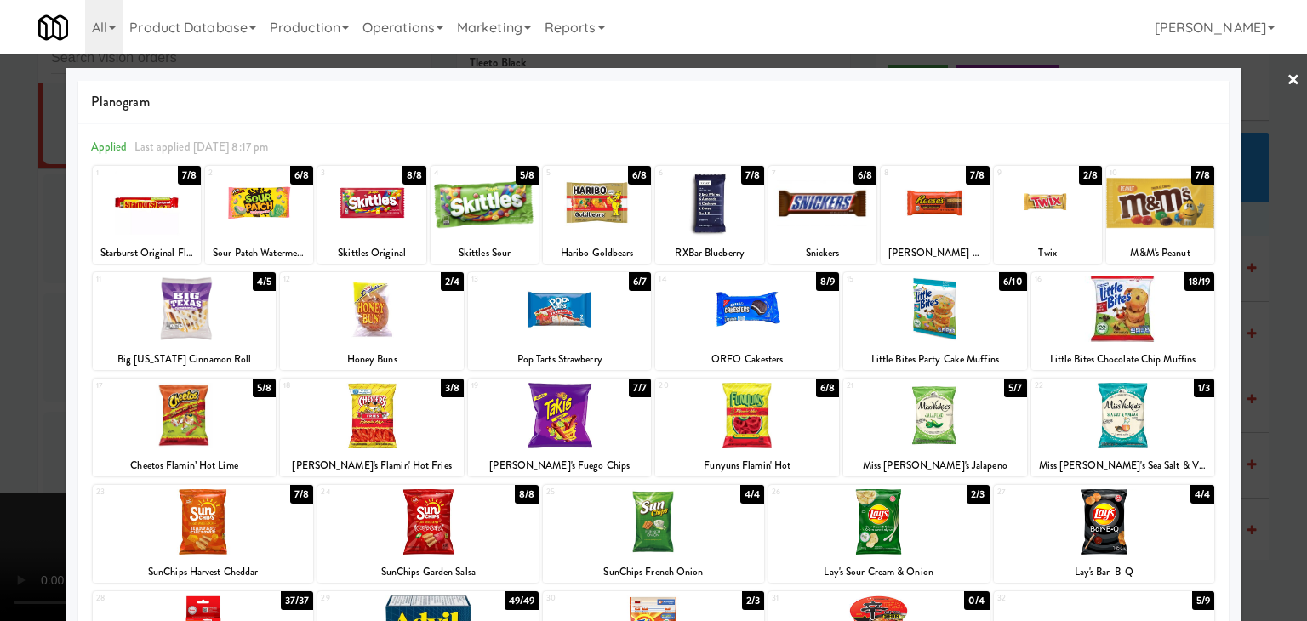
drag, startPoint x: 504, startPoint y: 197, endPoint x: 515, endPoint y: 200, distance: 11.4
click at [506, 197] on div at bounding box center [485, 203] width 108 height 66
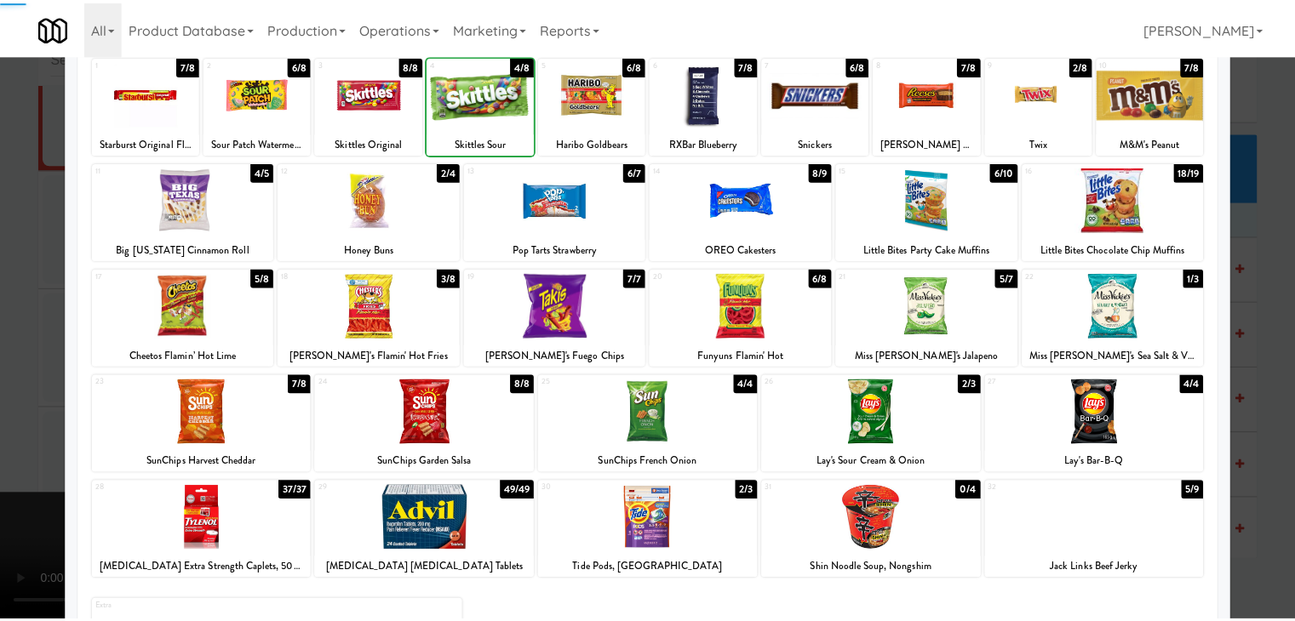
scroll to position [215, 0]
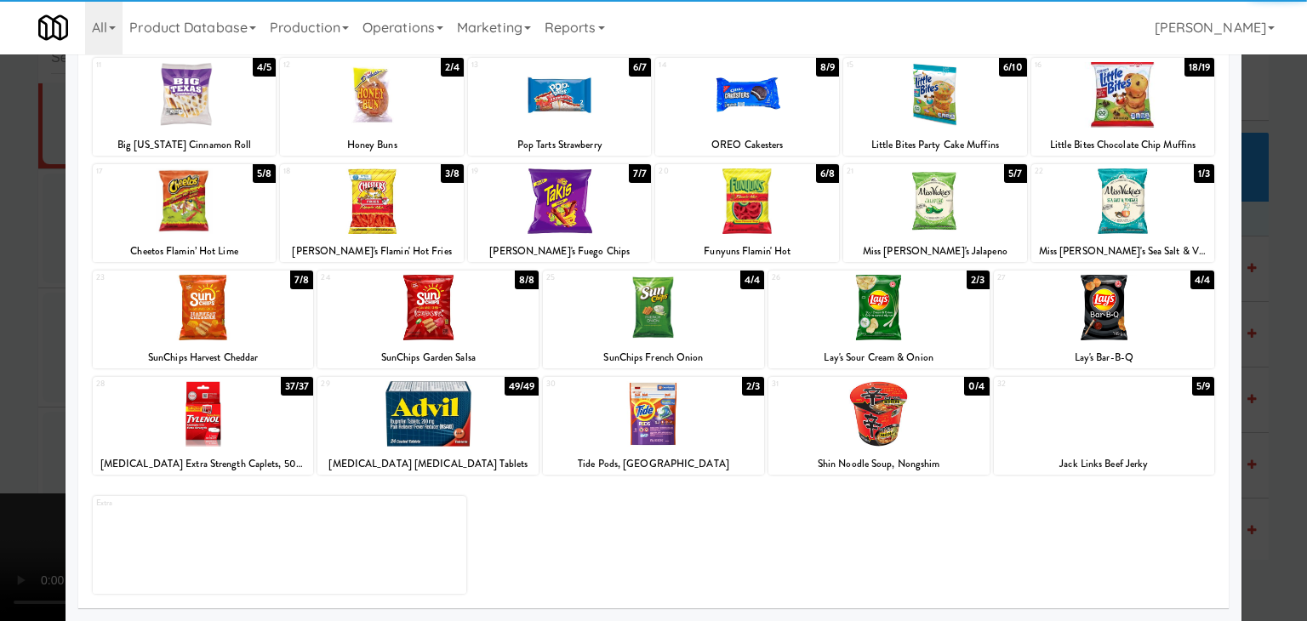
click at [461, 314] on div at bounding box center [428, 308] width 221 height 66
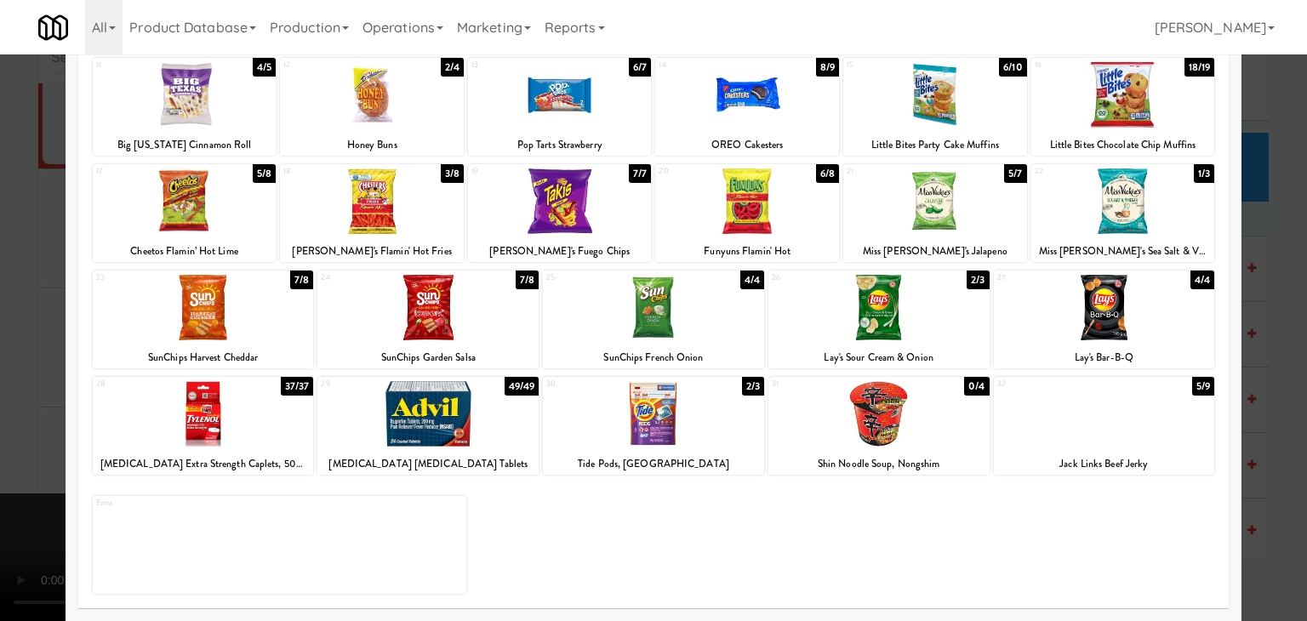
drag, startPoint x: 6, startPoint y: 345, endPoint x: 214, endPoint y: 362, distance: 208.4
click at [12, 345] on div at bounding box center [653, 310] width 1307 height 621
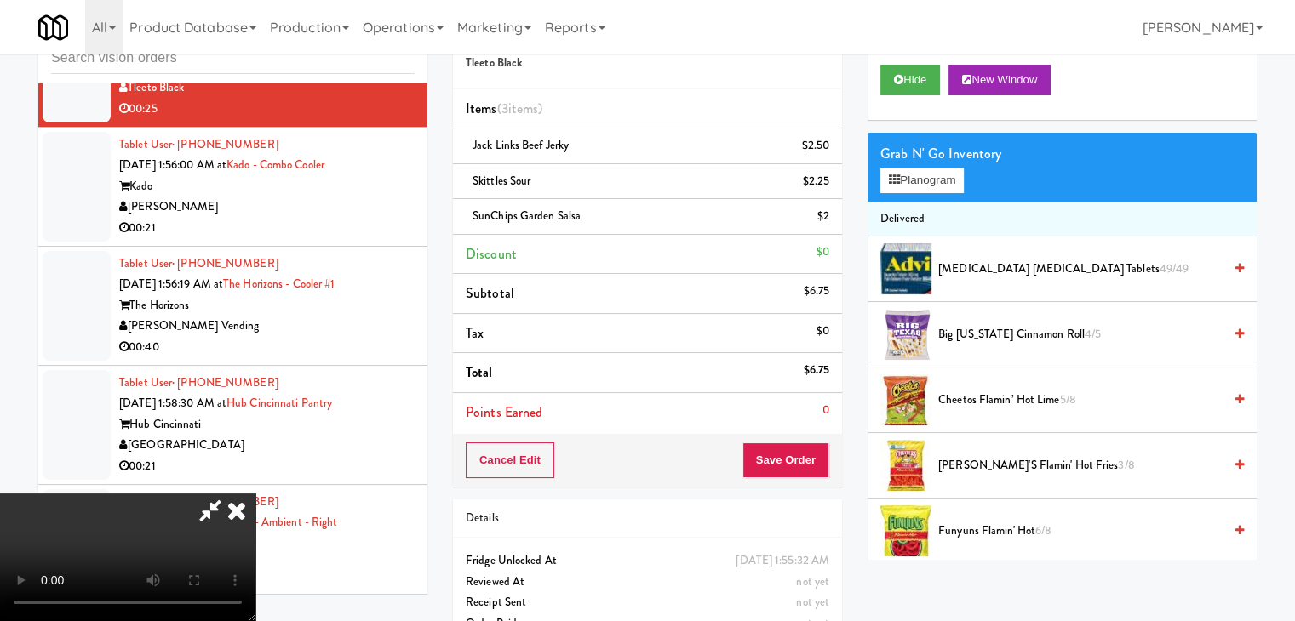
scroll to position [170, 0]
click at [255, 494] on video at bounding box center [127, 558] width 255 height 128
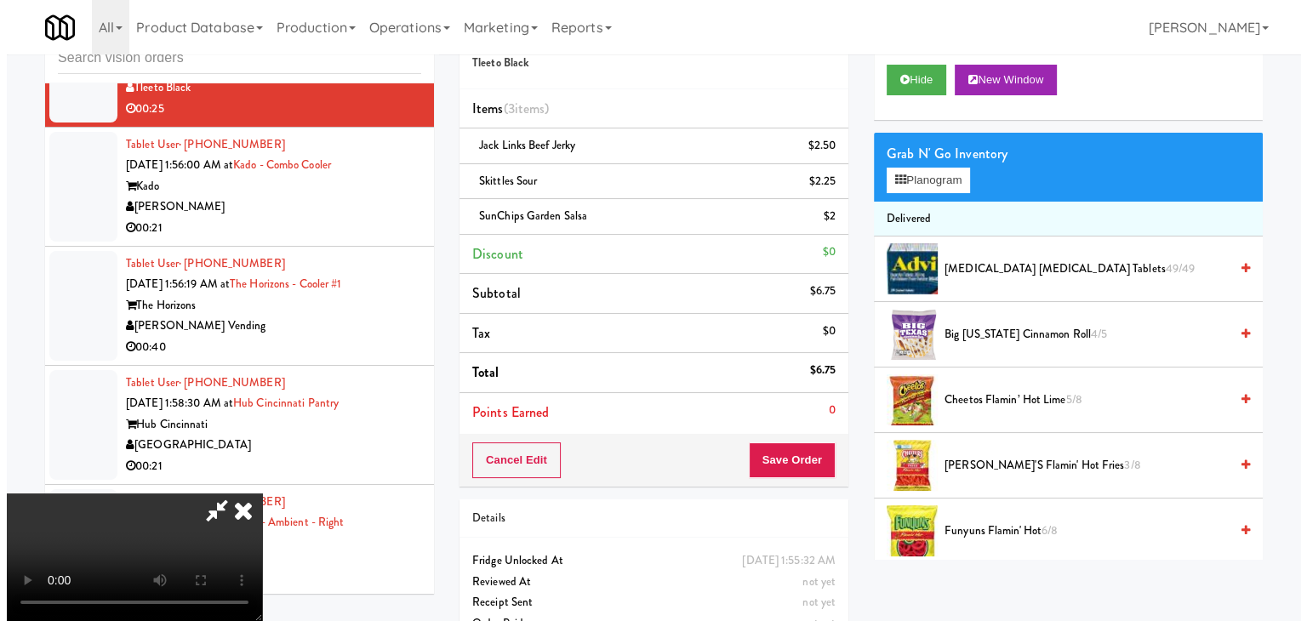
scroll to position [85, 0]
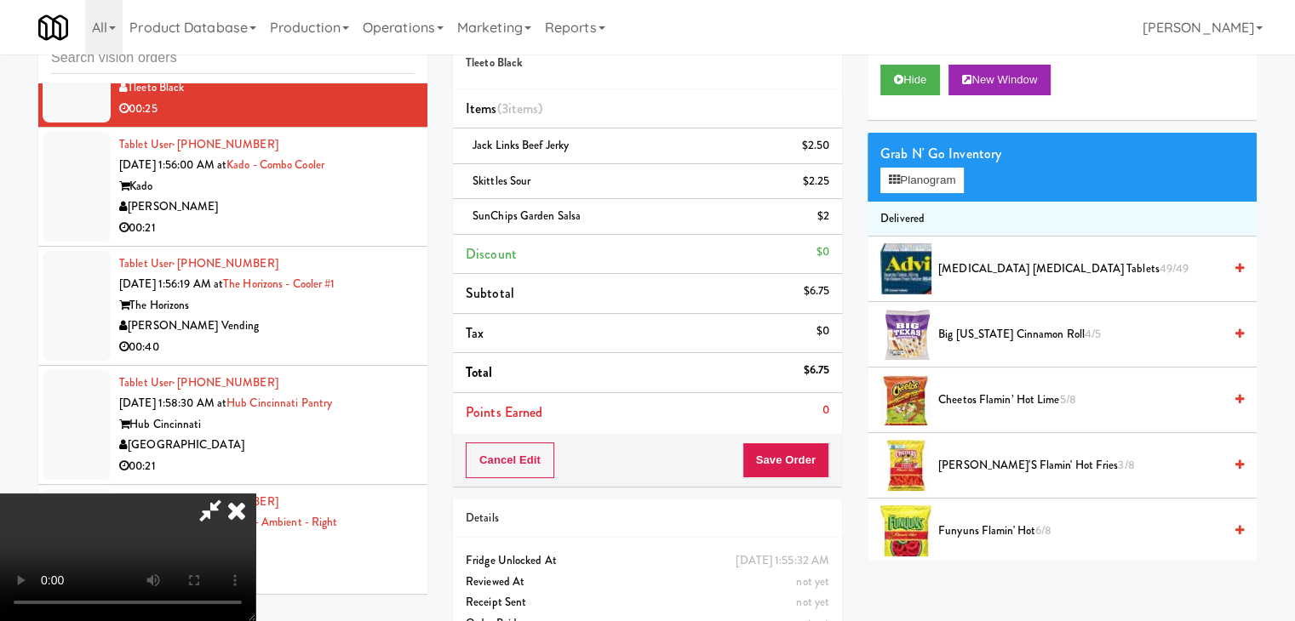
click at [255, 494] on video at bounding box center [127, 558] width 255 height 128
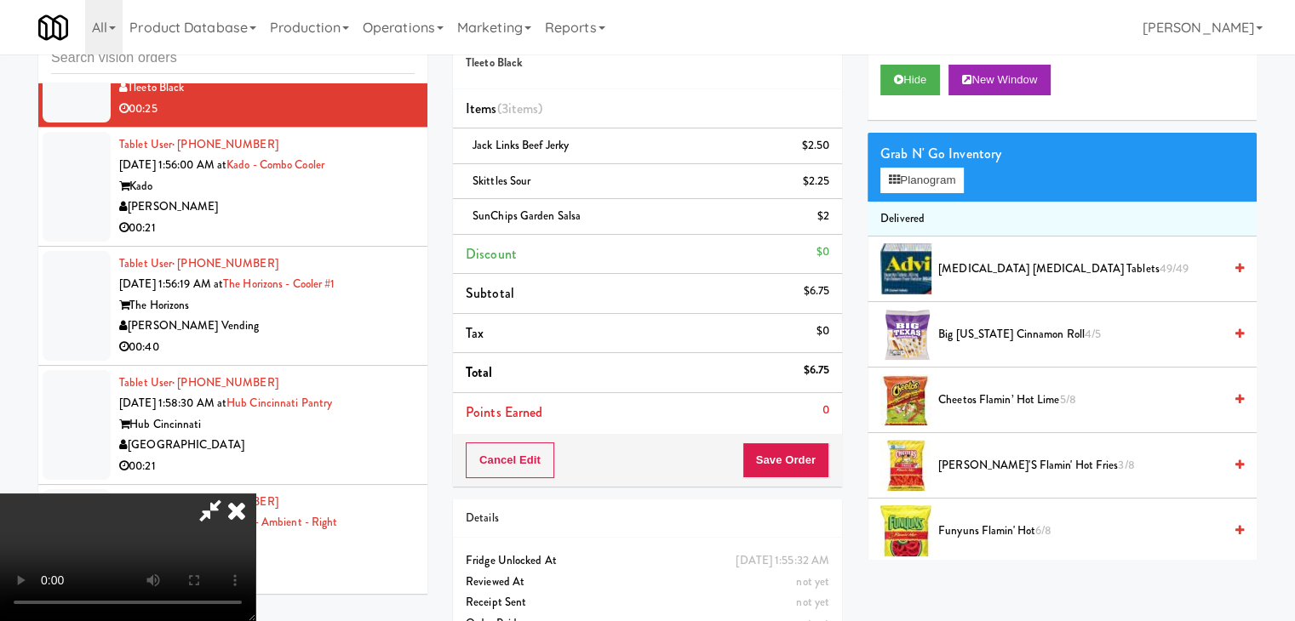
click at [255, 494] on video at bounding box center [127, 558] width 255 height 128
click at [939, 194] on div "Grab N' Go Inventory Planogram" at bounding box center [1061, 167] width 389 height 69
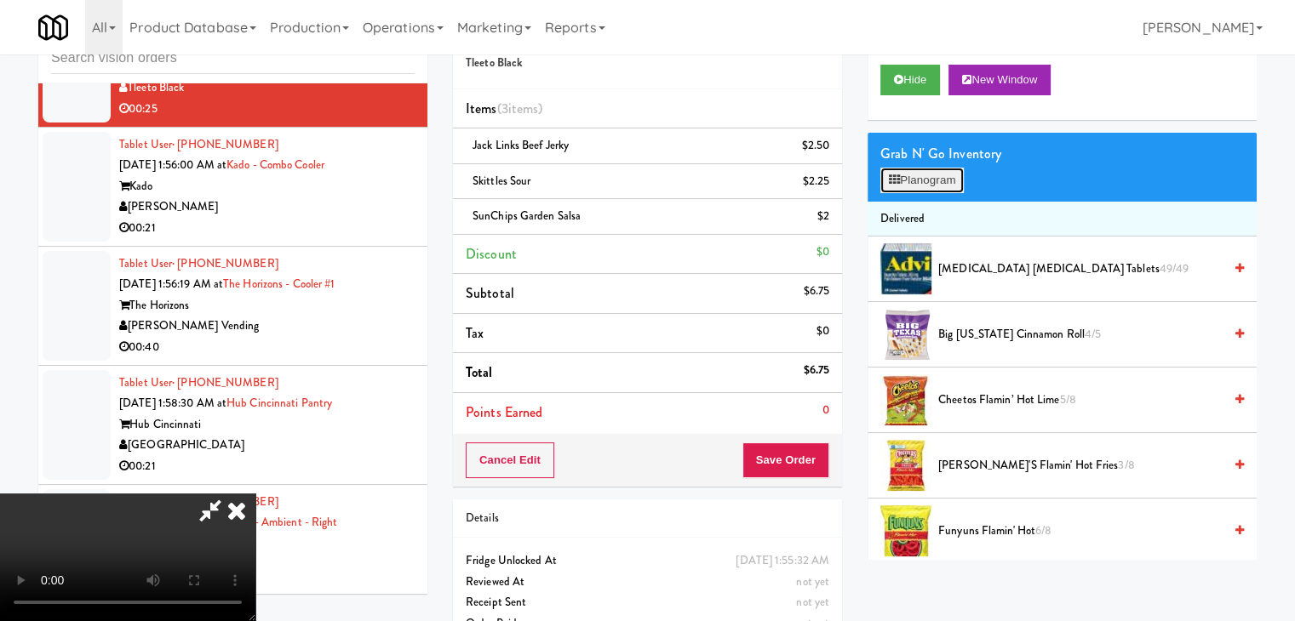
click at [945, 186] on button "Planogram" at bounding box center [921, 181] width 83 height 26
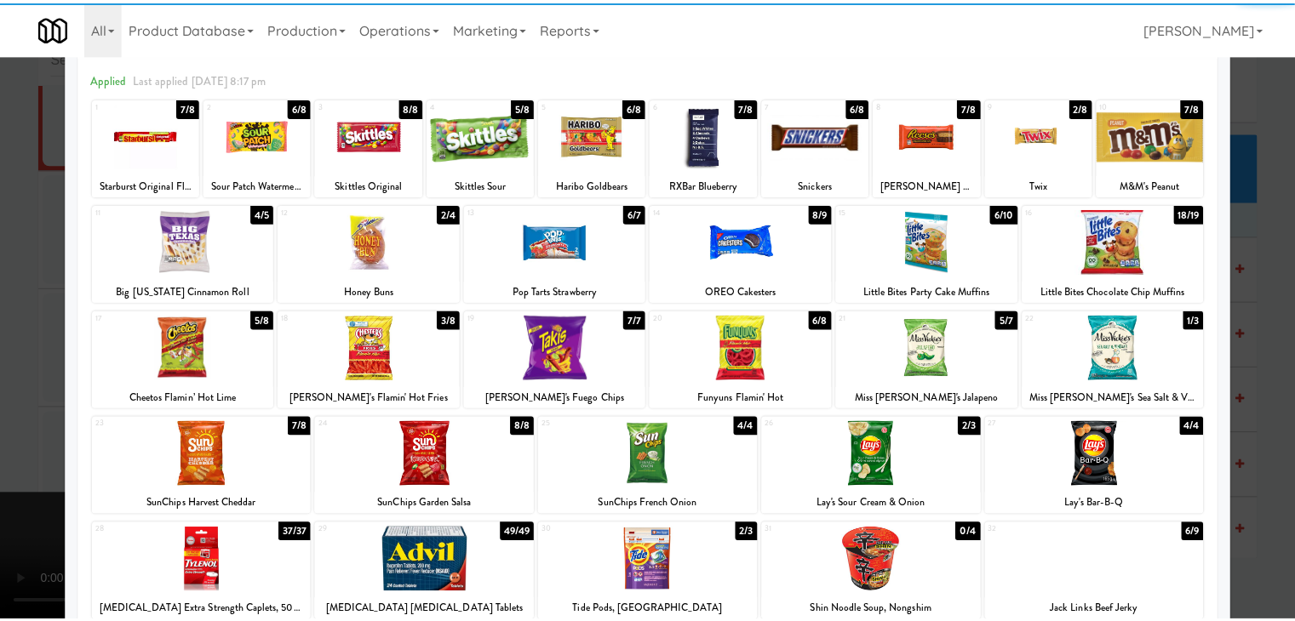
scroll to position [85, 0]
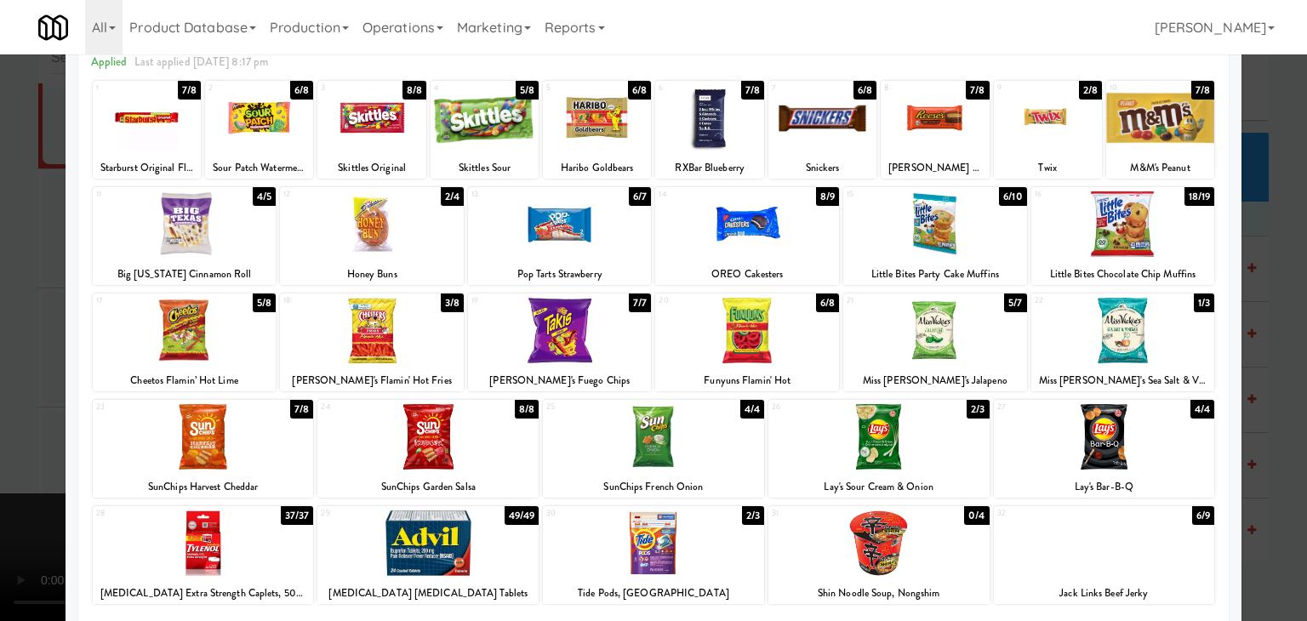
click at [272, 457] on div at bounding box center [203, 437] width 221 height 66
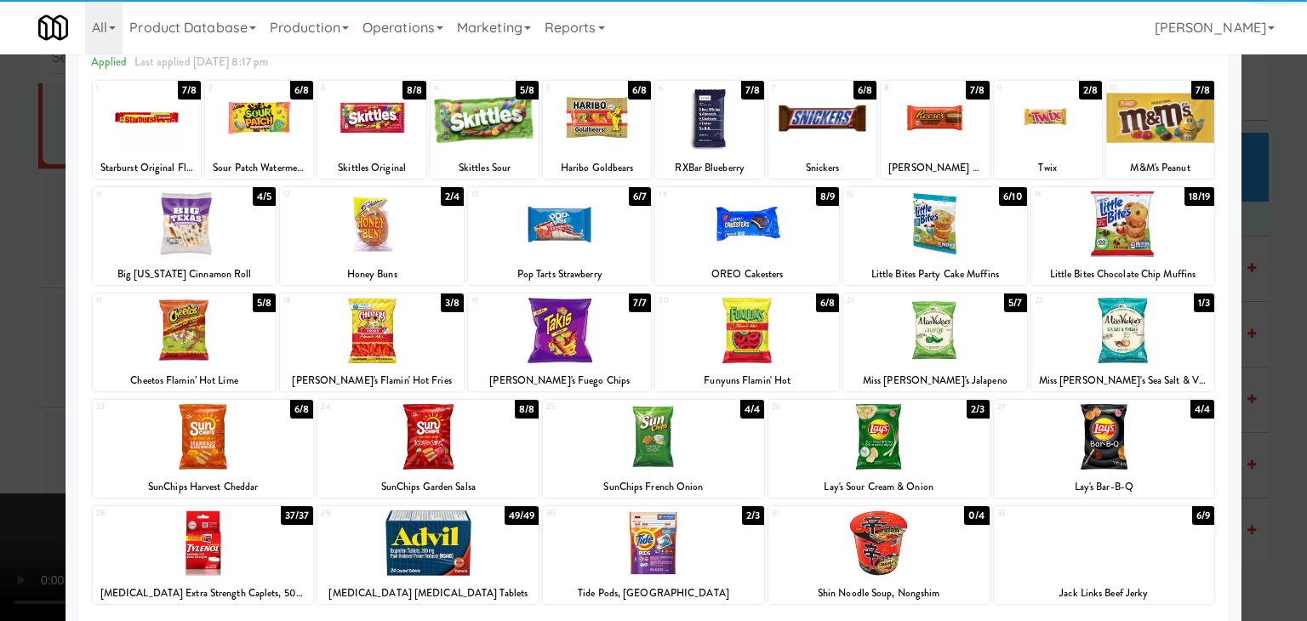
drag, startPoint x: 0, startPoint y: 449, endPoint x: 463, endPoint y: 312, distance: 482.9
click at [25, 438] on div at bounding box center [653, 310] width 1307 height 621
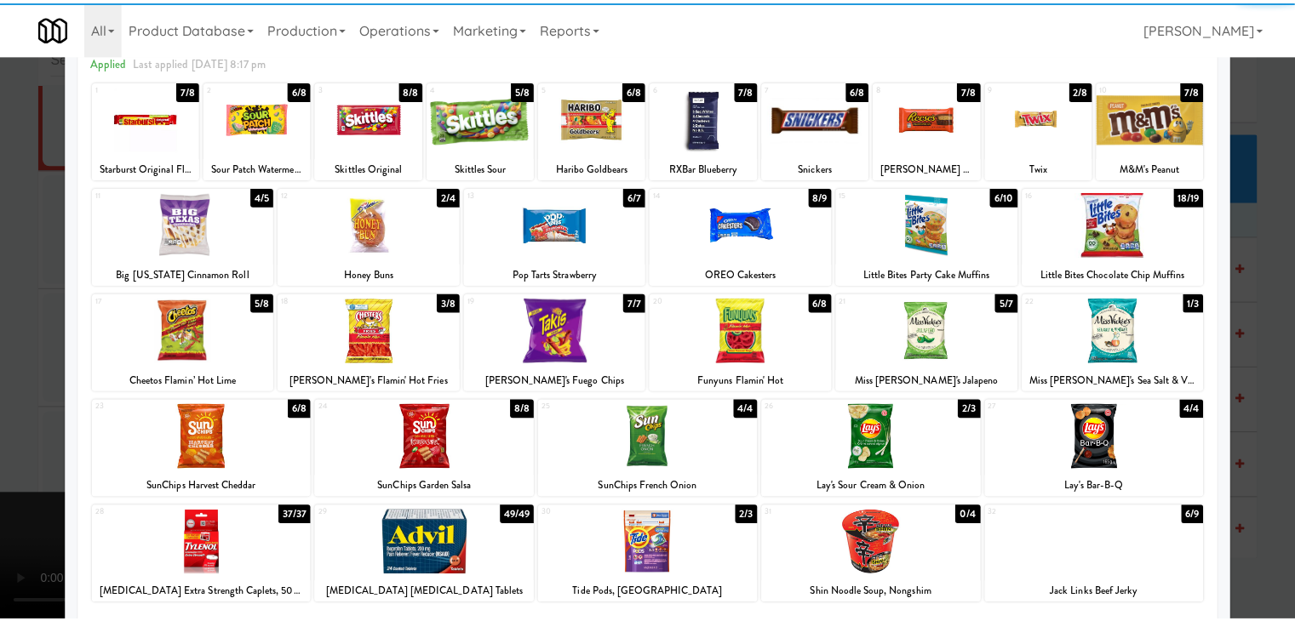
scroll to position [20794, 0]
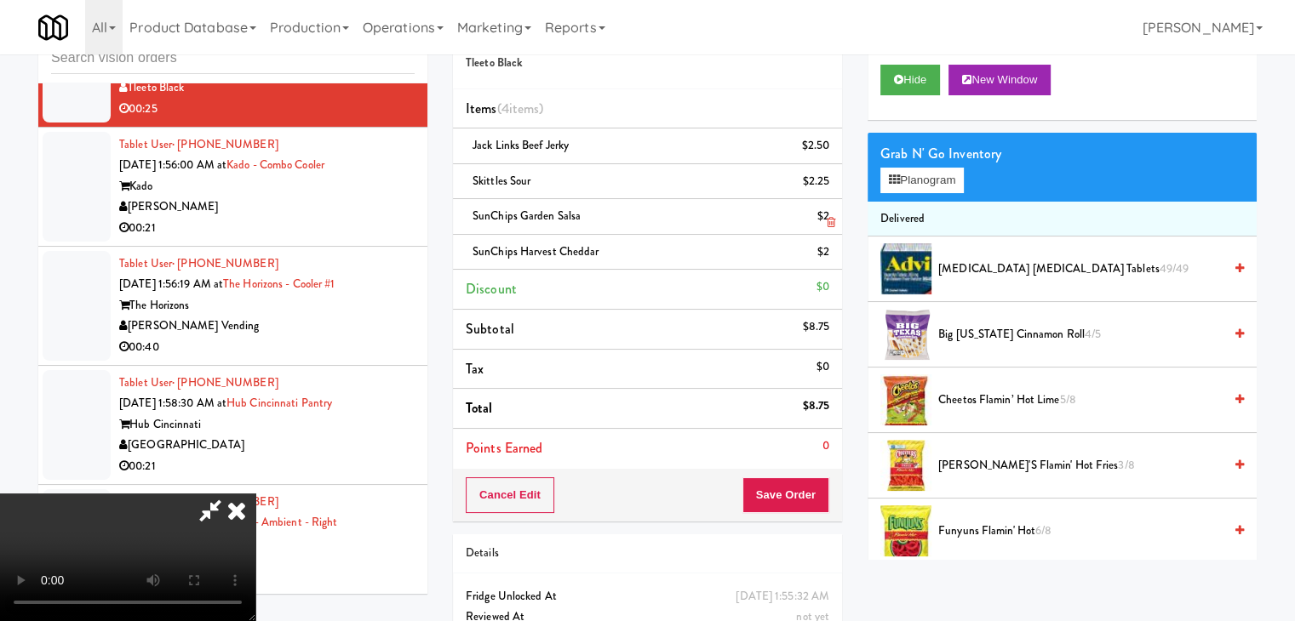
click at [827, 221] on icon at bounding box center [831, 222] width 9 height 11
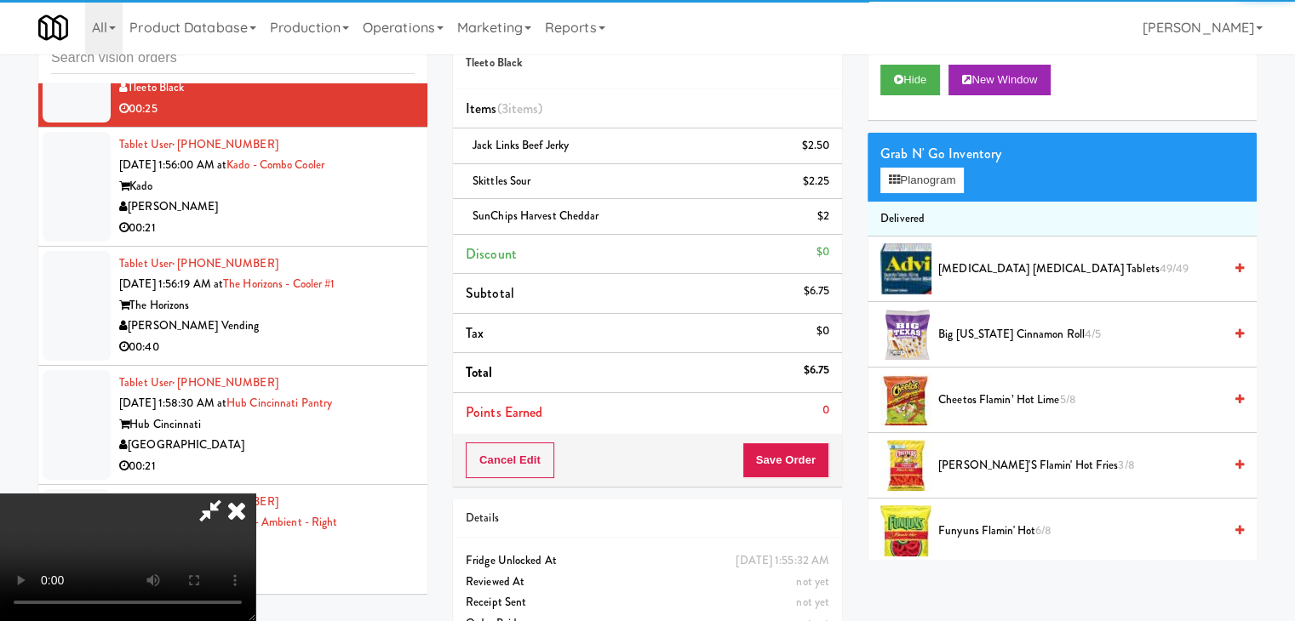
click at [255, 494] on video at bounding box center [127, 558] width 255 height 128
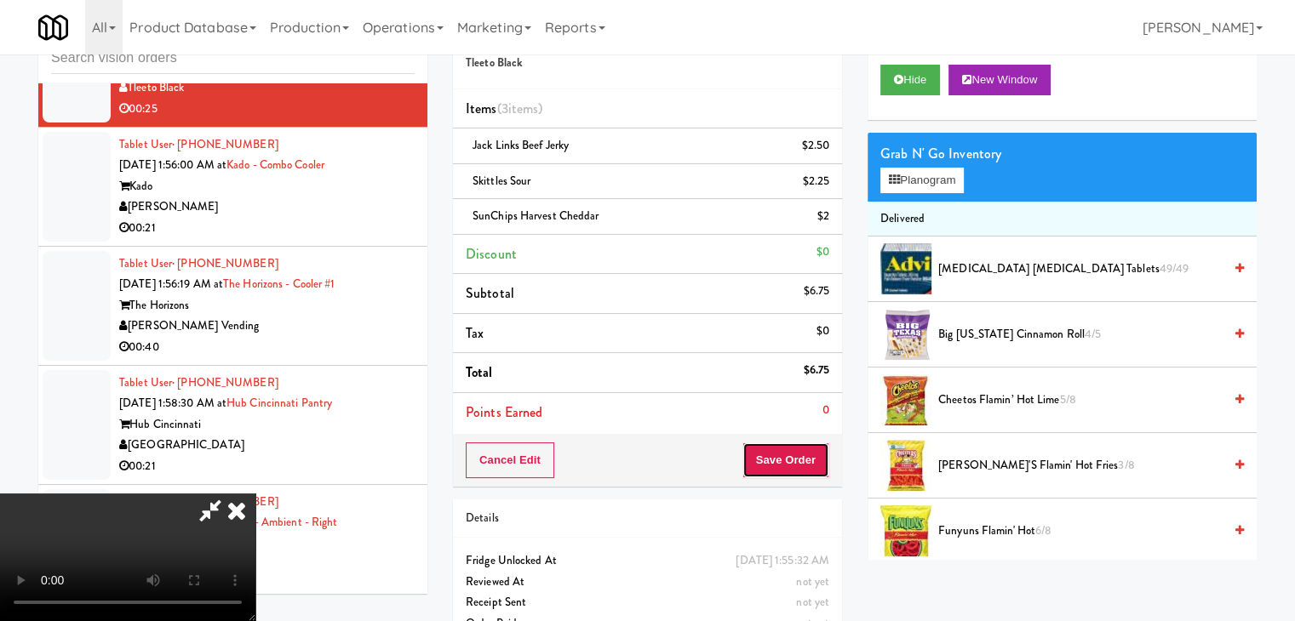
click at [800, 461] on button "Save Order" at bounding box center [785, 461] width 87 height 36
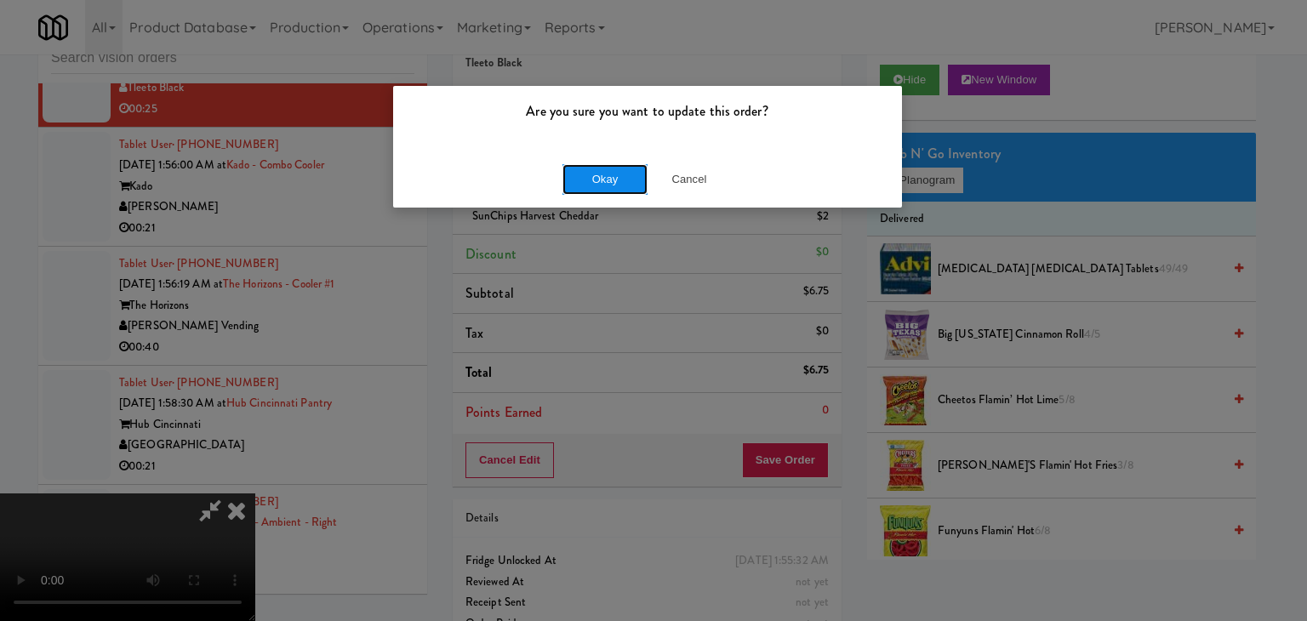
click at [626, 177] on button "Okay" at bounding box center [605, 179] width 85 height 31
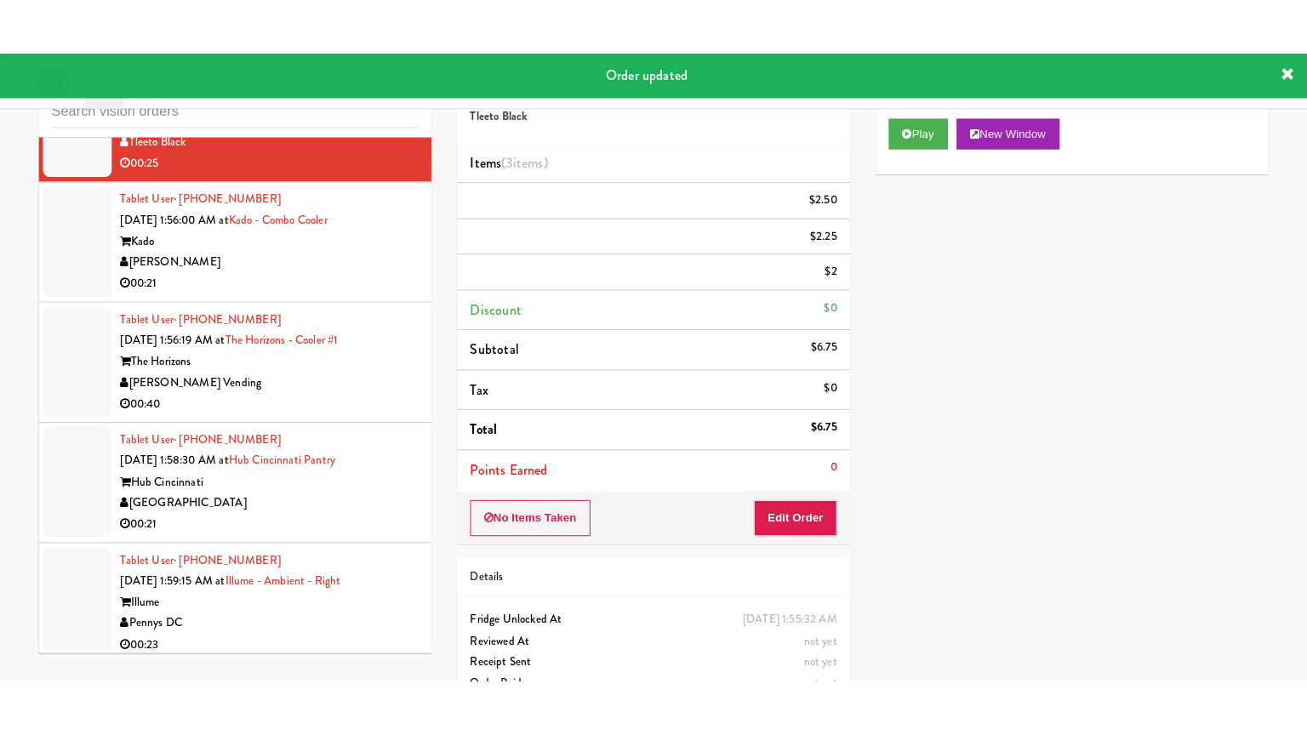
scroll to position [0, 0]
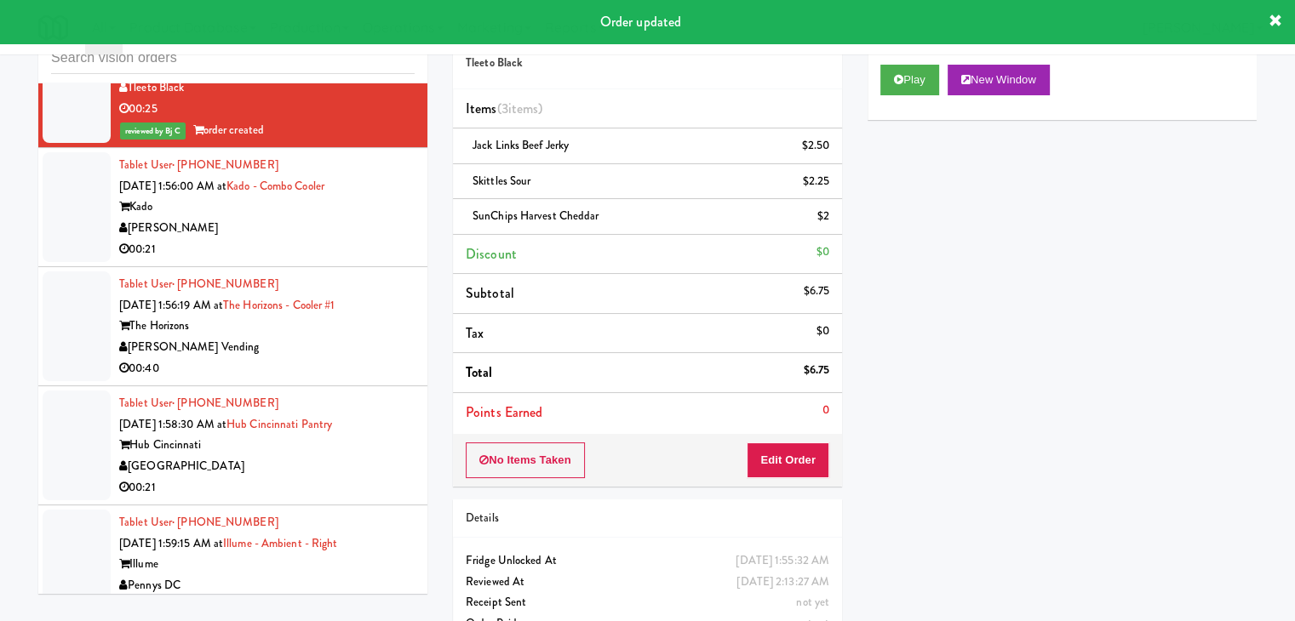
click at [351, 239] on div "[PERSON_NAME]" at bounding box center [266, 228] width 295 height 21
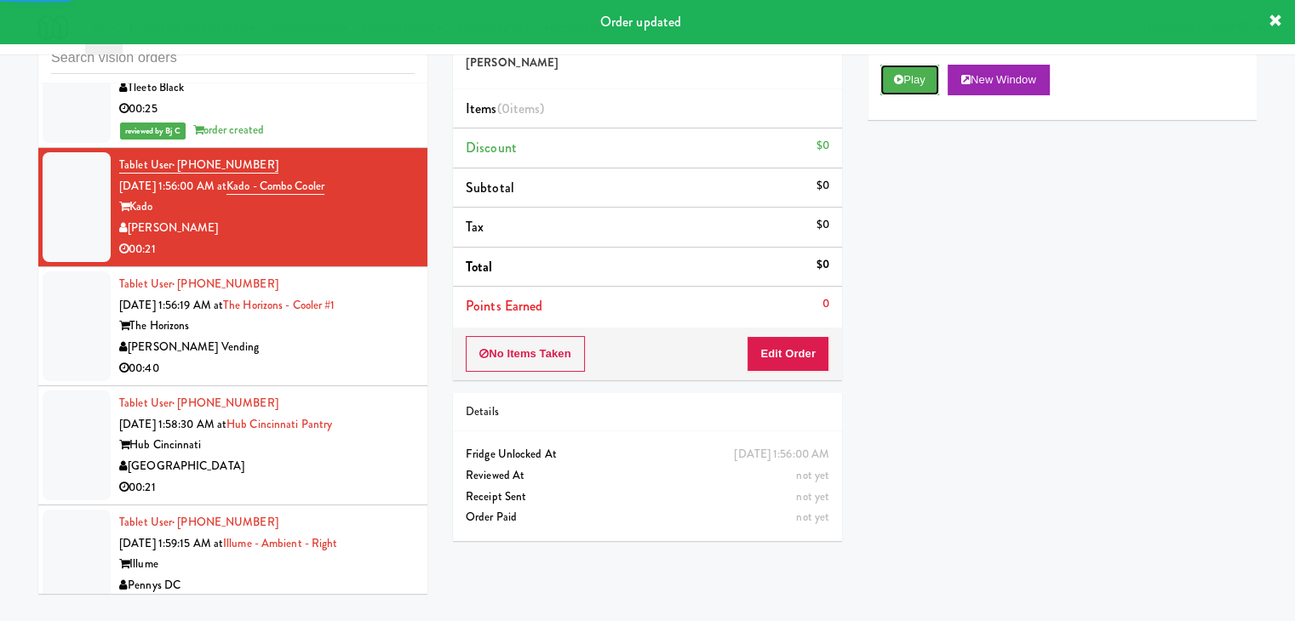
drag, startPoint x: 914, startPoint y: 74, endPoint x: 878, endPoint y: 169, distance: 101.8
click at [911, 78] on button "Play" at bounding box center [909, 80] width 59 height 31
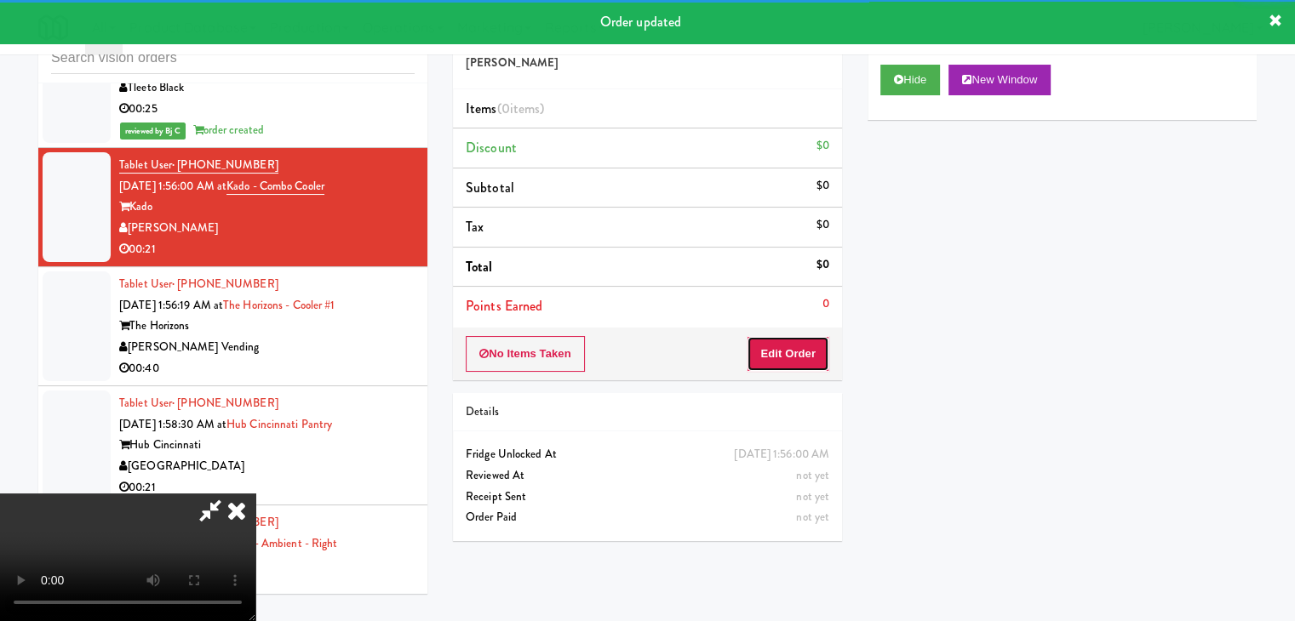
click at [793, 351] on button "Edit Order" at bounding box center [788, 354] width 83 height 36
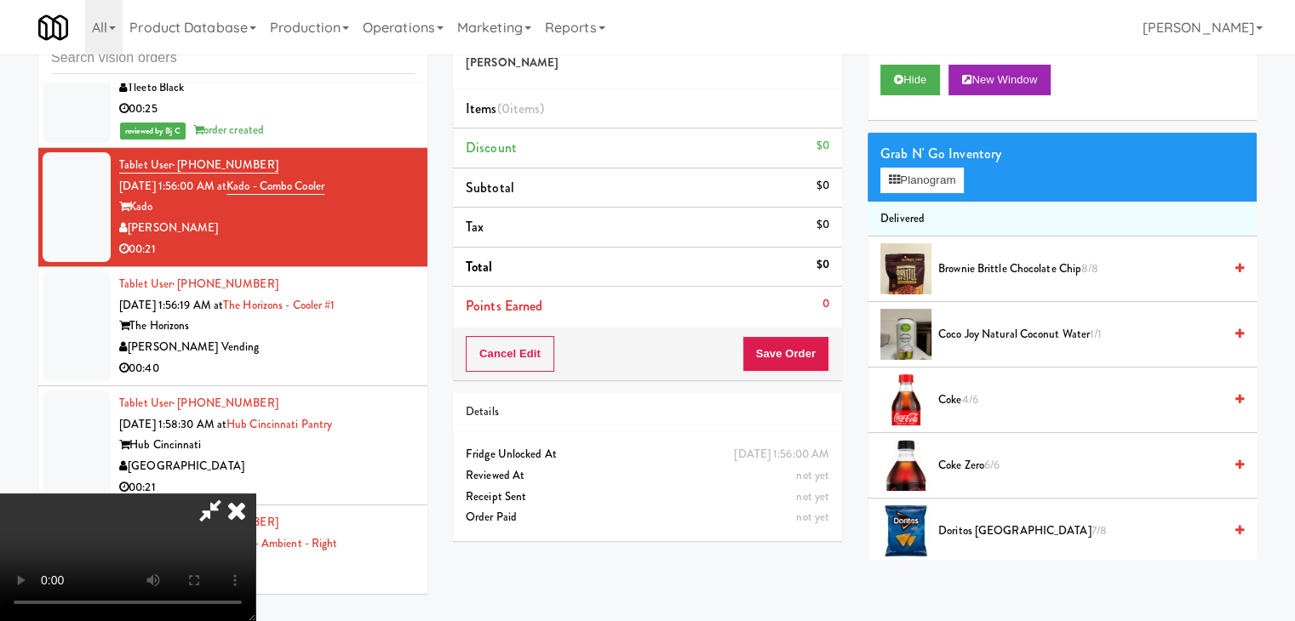
click at [340, 120] on div "00:25" at bounding box center [266, 109] width 295 height 21
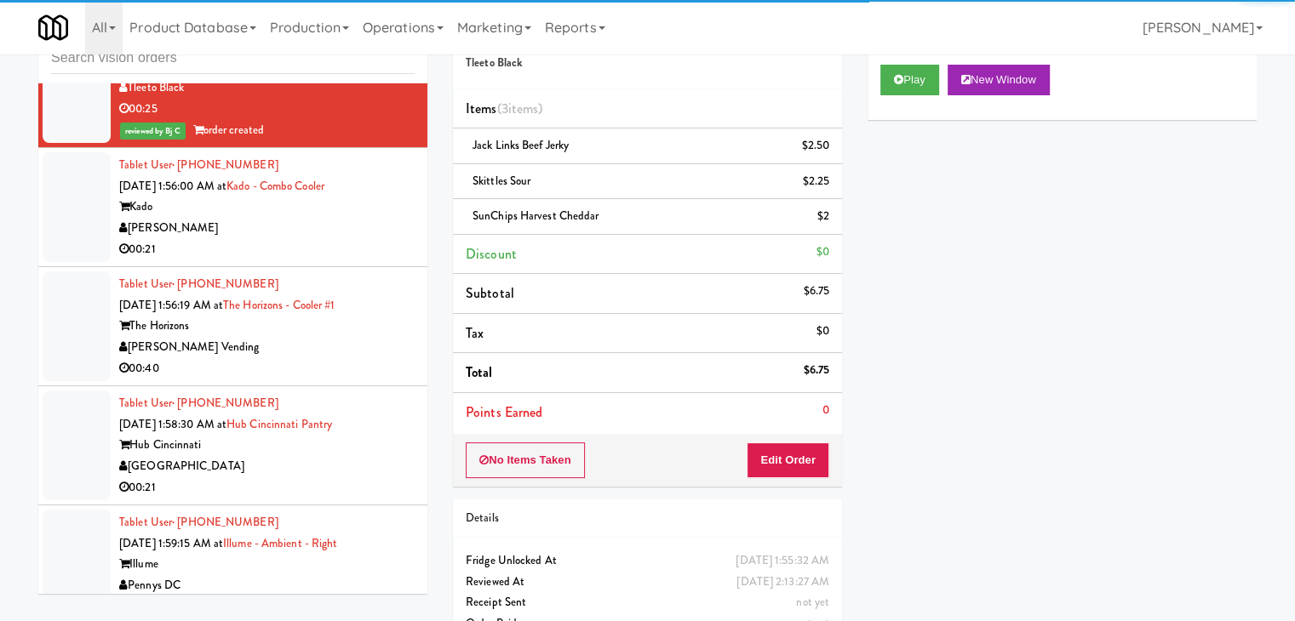
drag, startPoint x: 306, startPoint y: 266, endPoint x: 306, endPoint y: 281, distance: 15.3
click at [306, 239] on div "[PERSON_NAME]" at bounding box center [266, 228] width 295 height 21
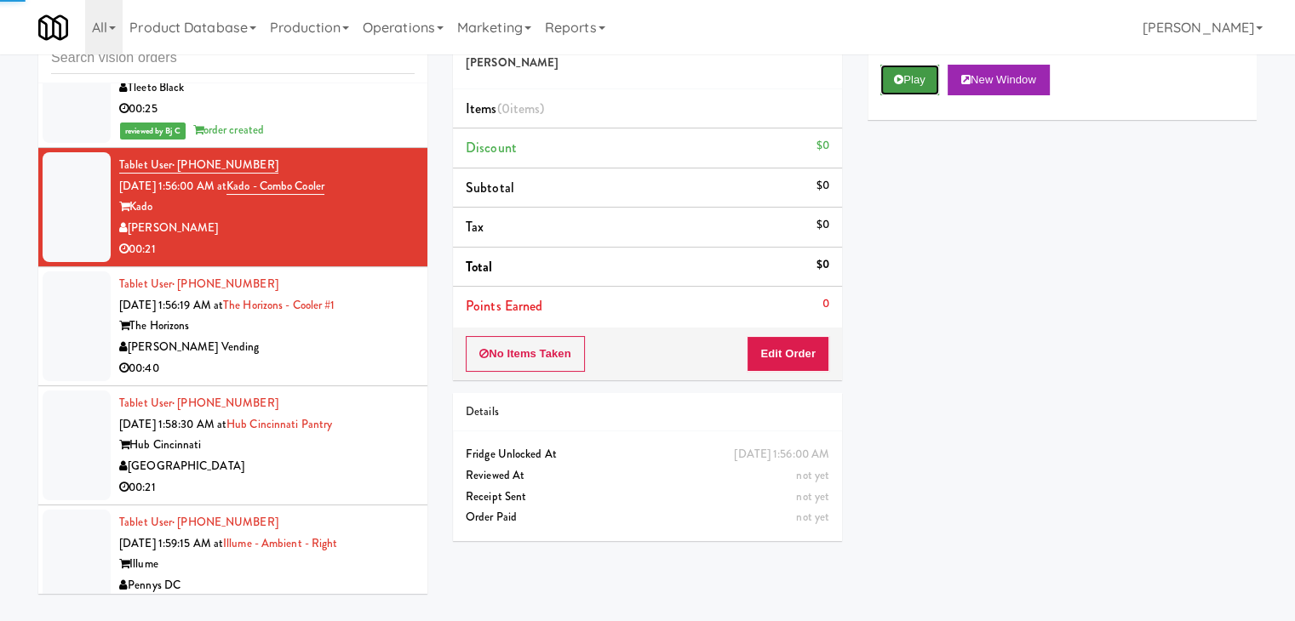
click at [918, 83] on button "Play" at bounding box center [909, 80] width 59 height 31
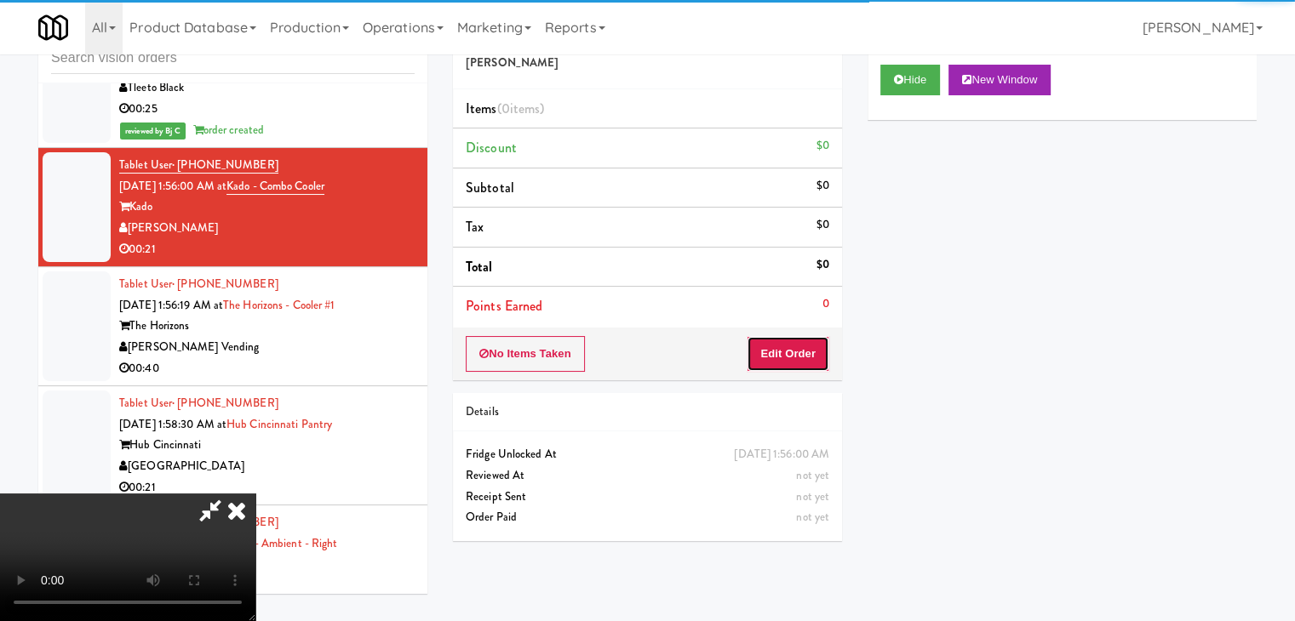
drag, startPoint x: 805, startPoint y: 337, endPoint x: 797, endPoint y: 346, distance: 12.0
click at [797, 346] on button "Edit Order" at bounding box center [788, 354] width 83 height 36
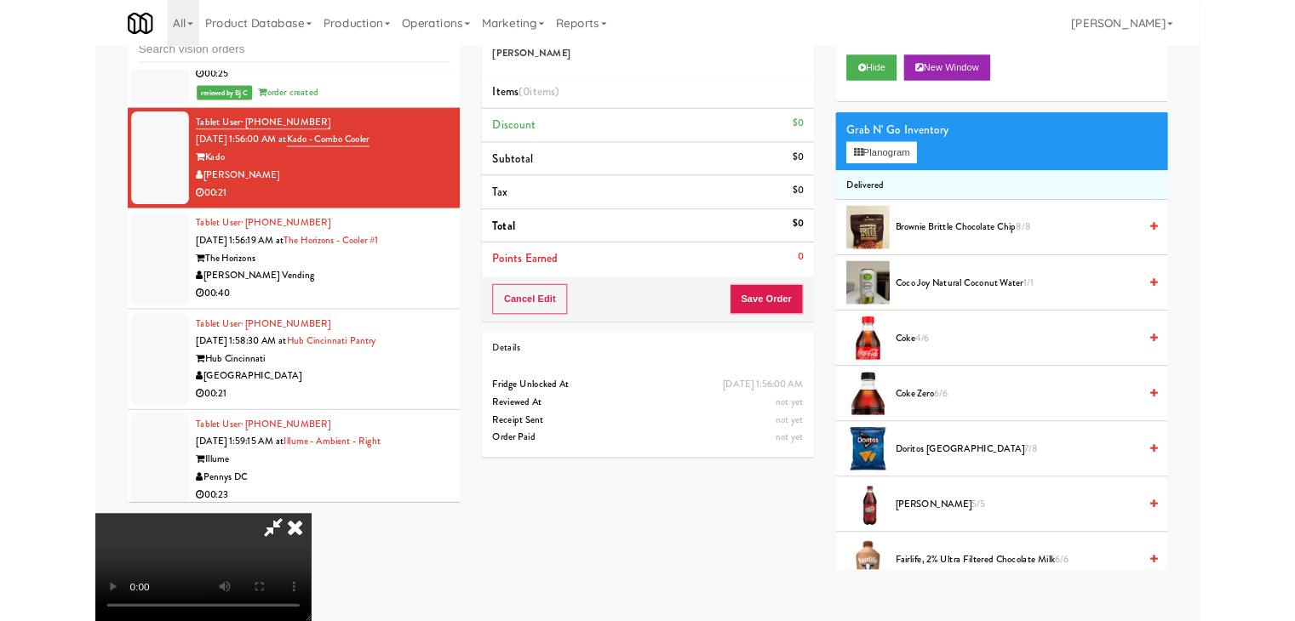
scroll to position [20731, 0]
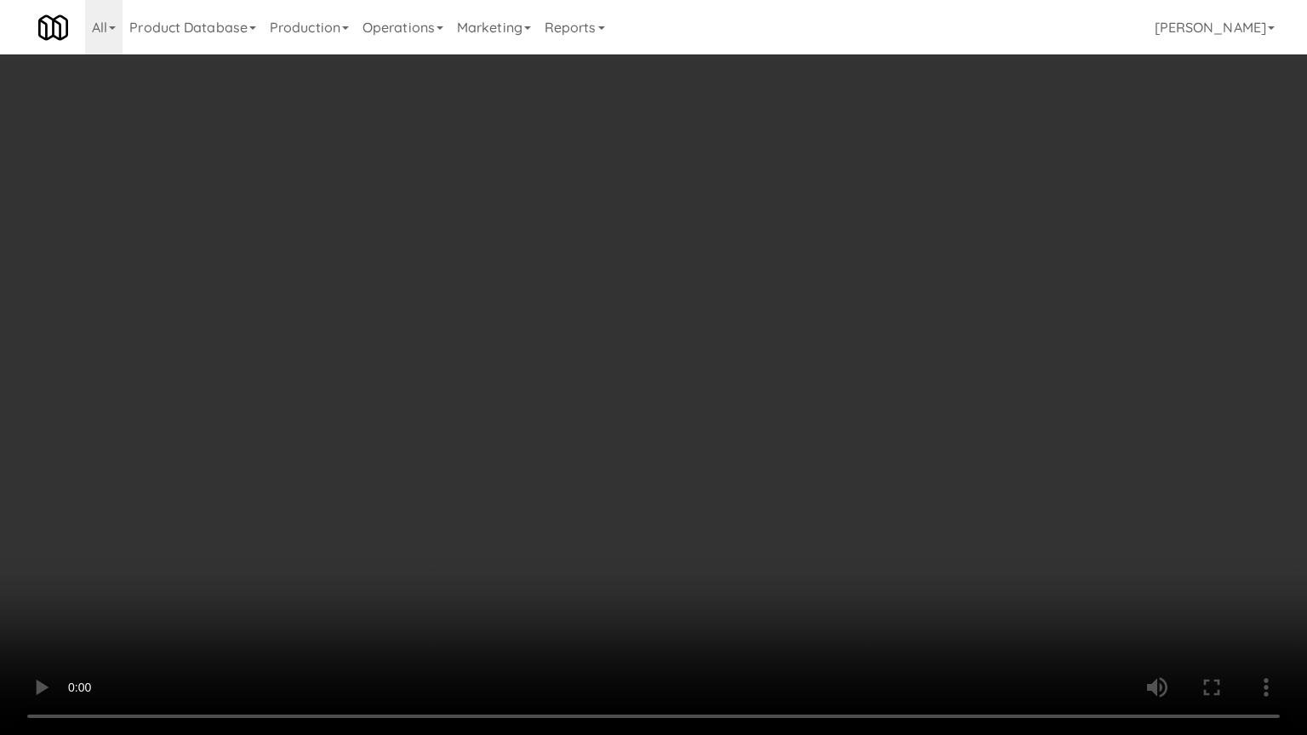
click at [738, 516] on video at bounding box center [653, 367] width 1307 height 735
click at [746, 514] on video at bounding box center [653, 367] width 1307 height 735
click at [758, 514] on video at bounding box center [653, 367] width 1307 height 735
drag, startPoint x: 763, startPoint y: 517, endPoint x: 772, endPoint y: 528, distance: 14.5
click at [766, 523] on video at bounding box center [653, 367] width 1307 height 735
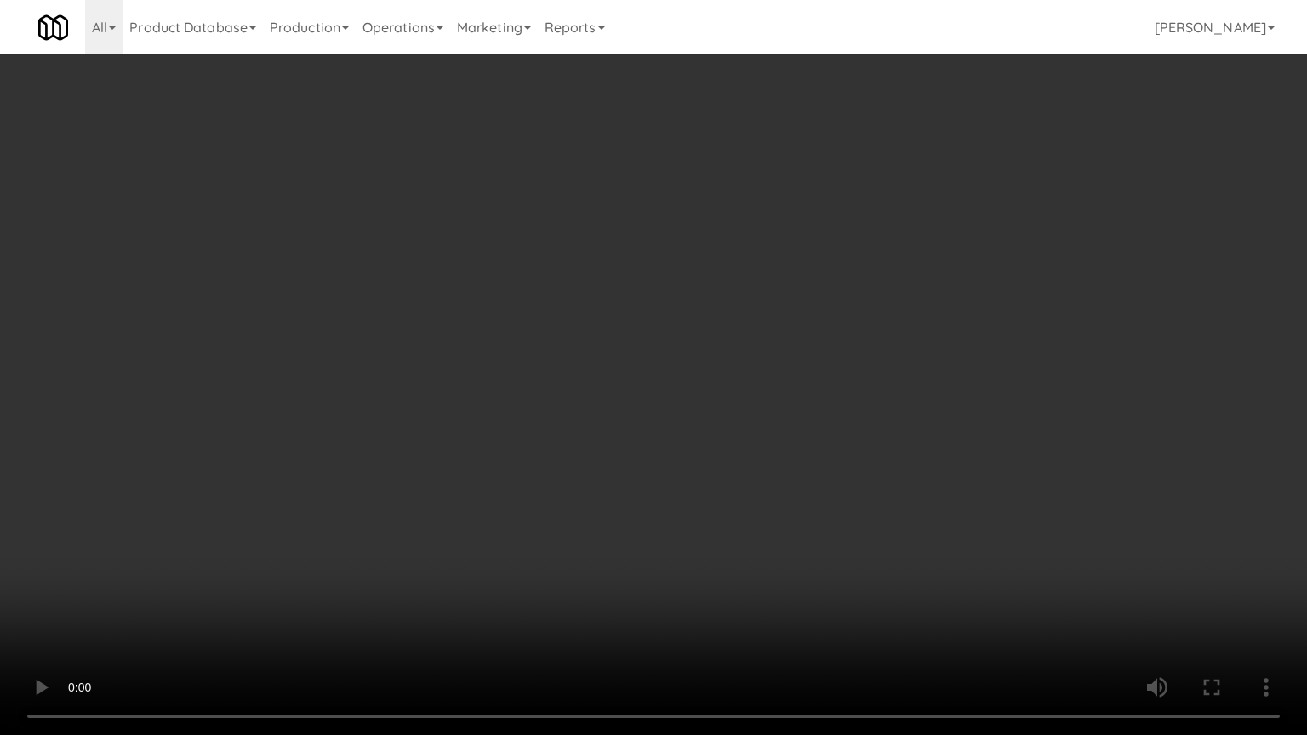
click at [789, 520] on video at bounding box center [653, 367] width 1307 height 735
click at [781, 505] on video at bounding box center [653, 367] width 1307 height 735
click at [797, 488] on video at bounding box center [653, 367] width 1307 height 735
click at [804, 489] on video at bounding box center [653, 367] width 1307 height 735
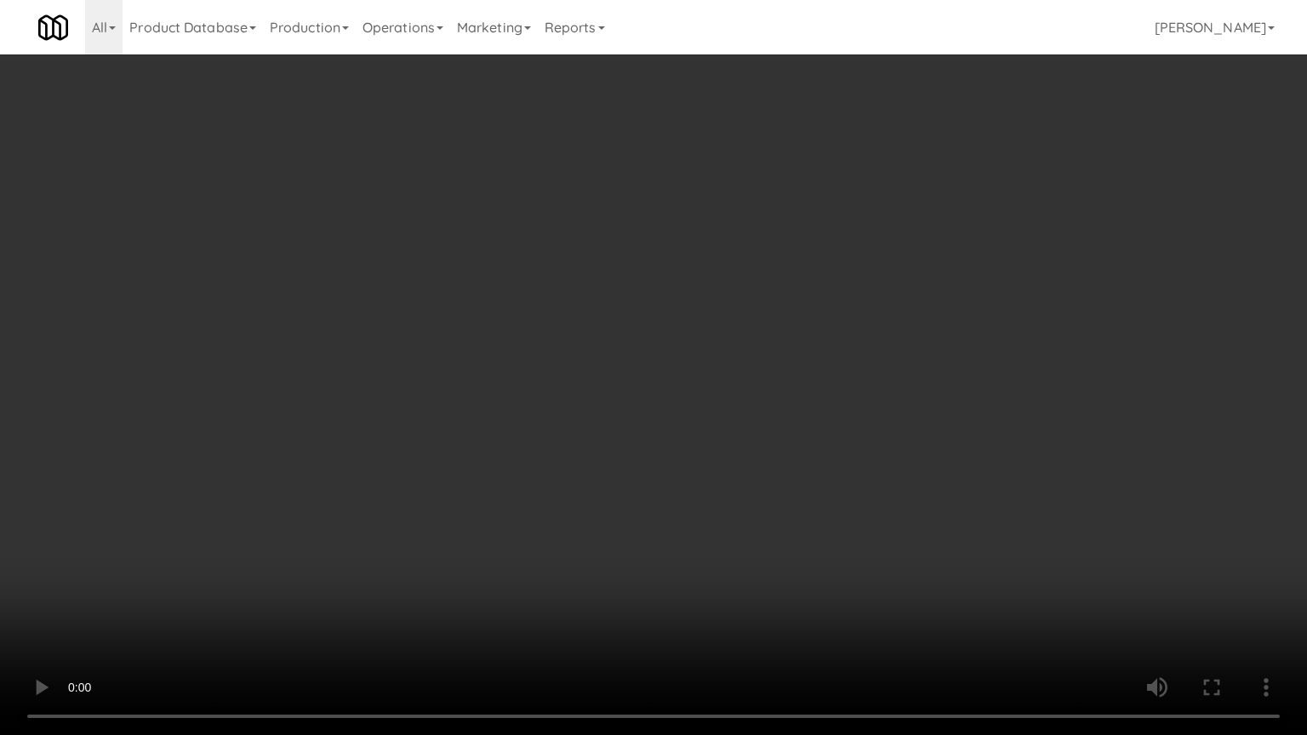
click at [804, 489] on video at bounding box center [653, 367] width 1307 height 735
click at [805, 487] on video at bounding box center [653, 367] width 1307 height 735
click at [807, 486] on video at bounding box center [653, 367] width 1307 height 735
click at [815, 481] on video at bounding box center [653, 367] width 1307 height 735
click at [786, 494] on video at bounding box center [653, 367] width 1307 height 735
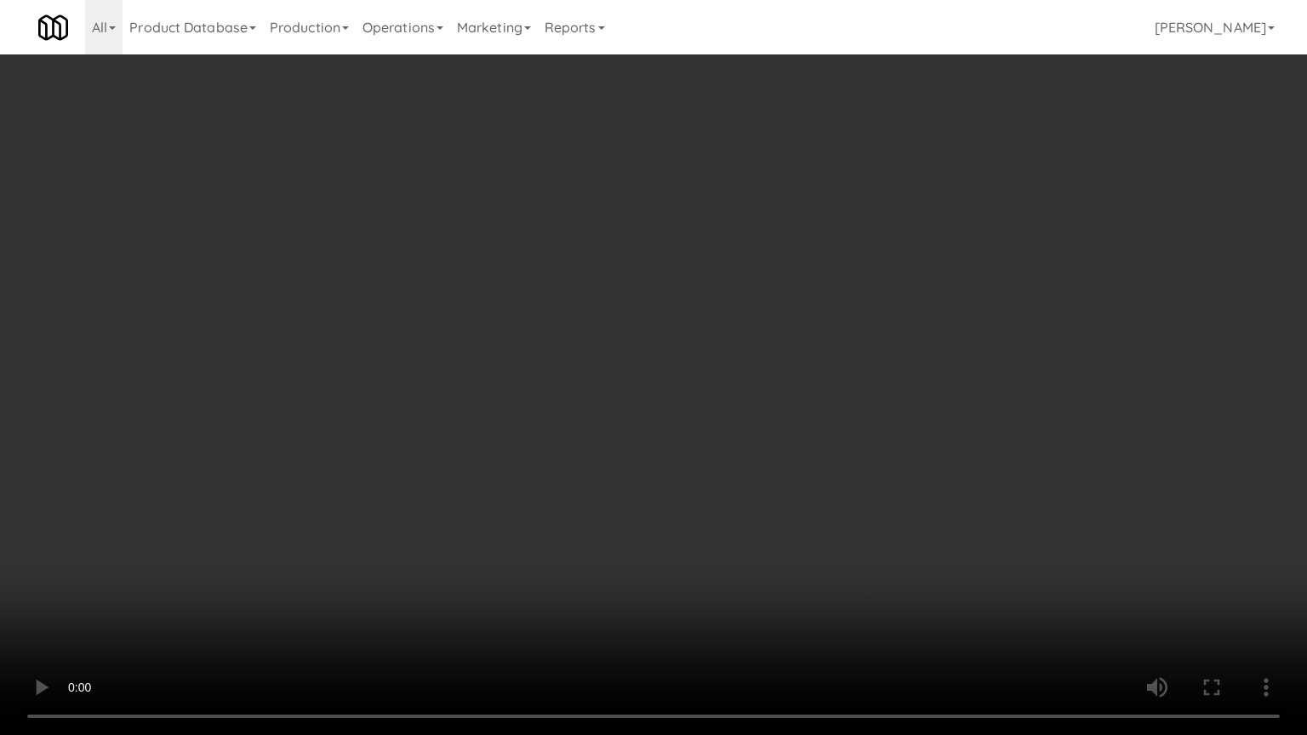
click at [784, 506] on video at bounding box center [653, 367] width 1307 height 735
click at [791, 506] on video at bounding box center [653, 367] width 1307 height 735
click at [794, 506] on video at bounding box center [653, 367] width 1307 height 735
click at [796, 505] on video at bounding box center [653, 367] width 1307 height 735
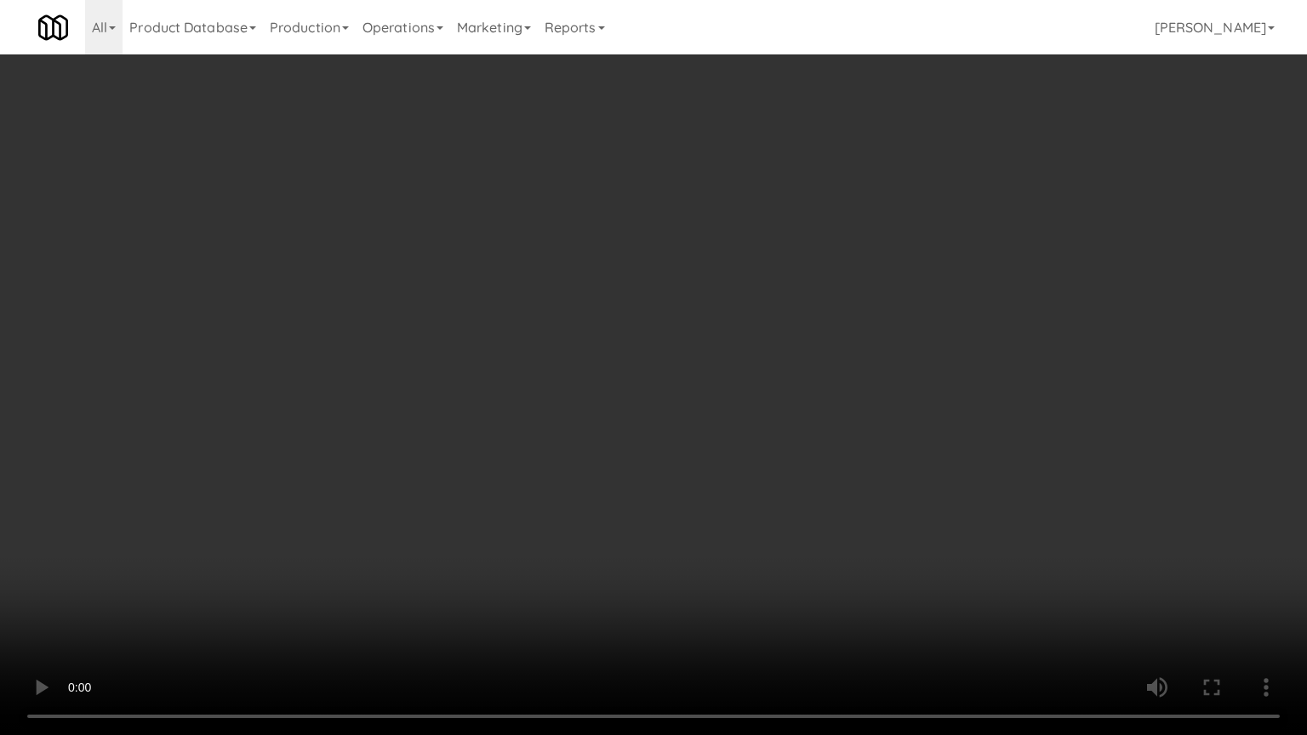
drag, startPoint x: 796, startPoint y: 504, endPoint x: 822, endPoint y: 335, distance: 171.4
click at [798, 483] on video at bounding box center [653, 367] width 1307 height 735
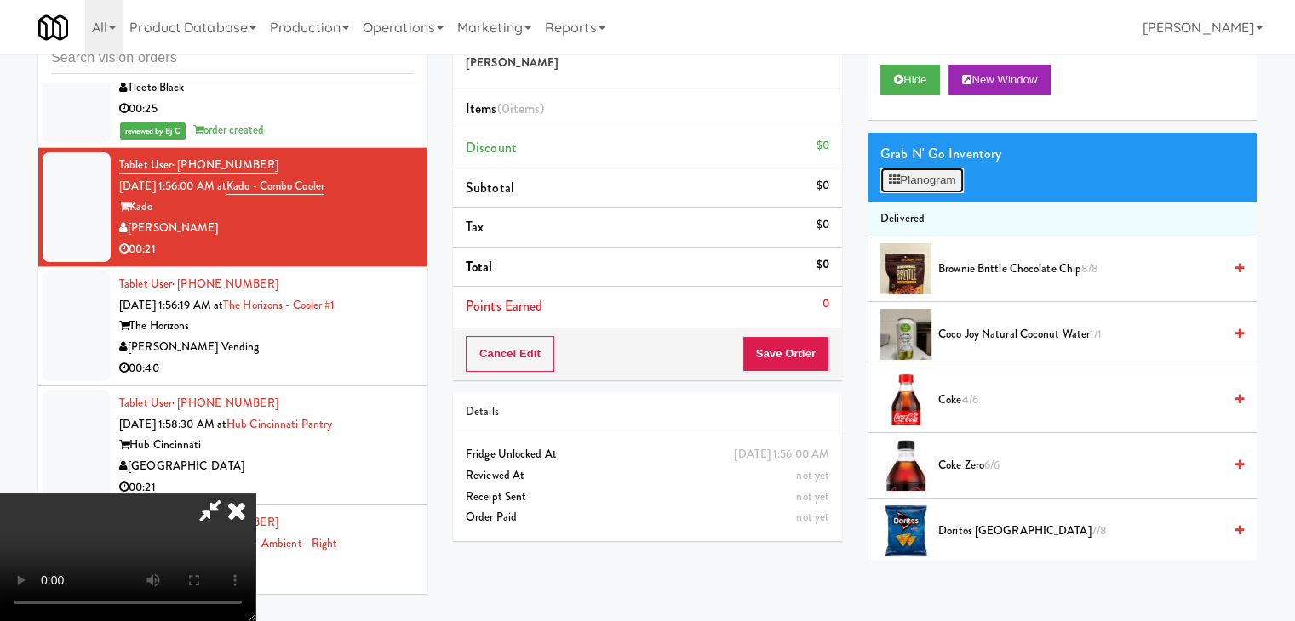
click at [937, 172] on button "Planogram" at bounding box center [921, 181] width 83 height 26
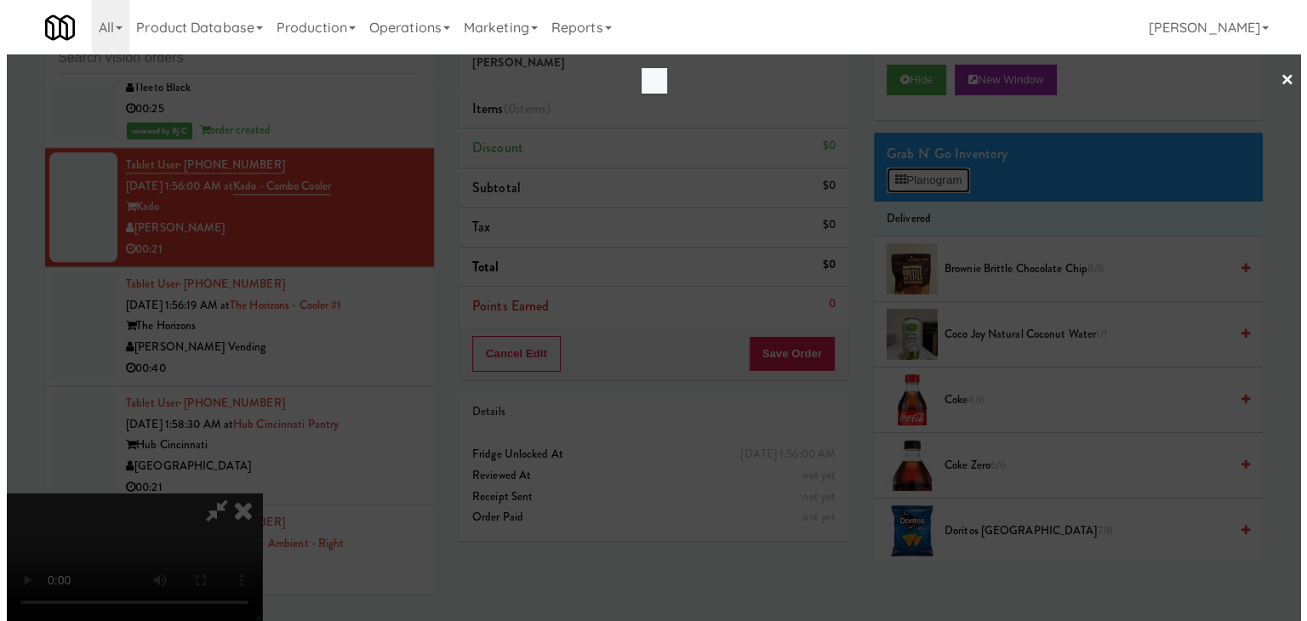
scroll to position [20731, 0]
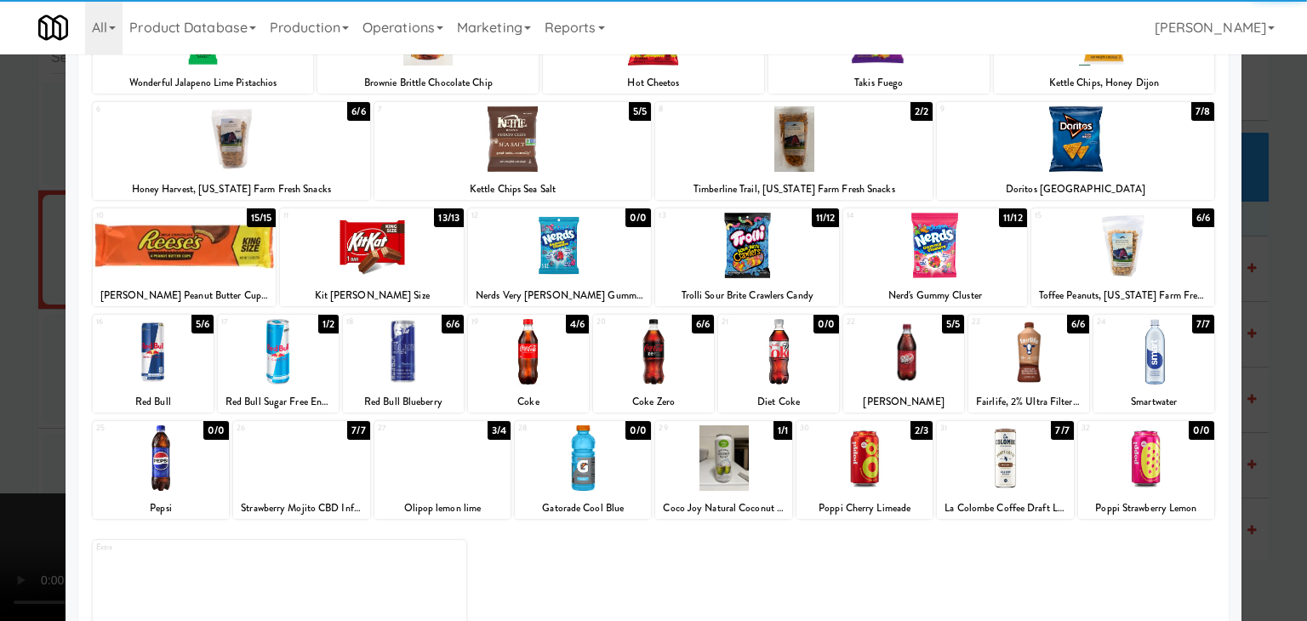
click at [1014, 344] on div at bounding box center [1029, 352] width 121 height 66
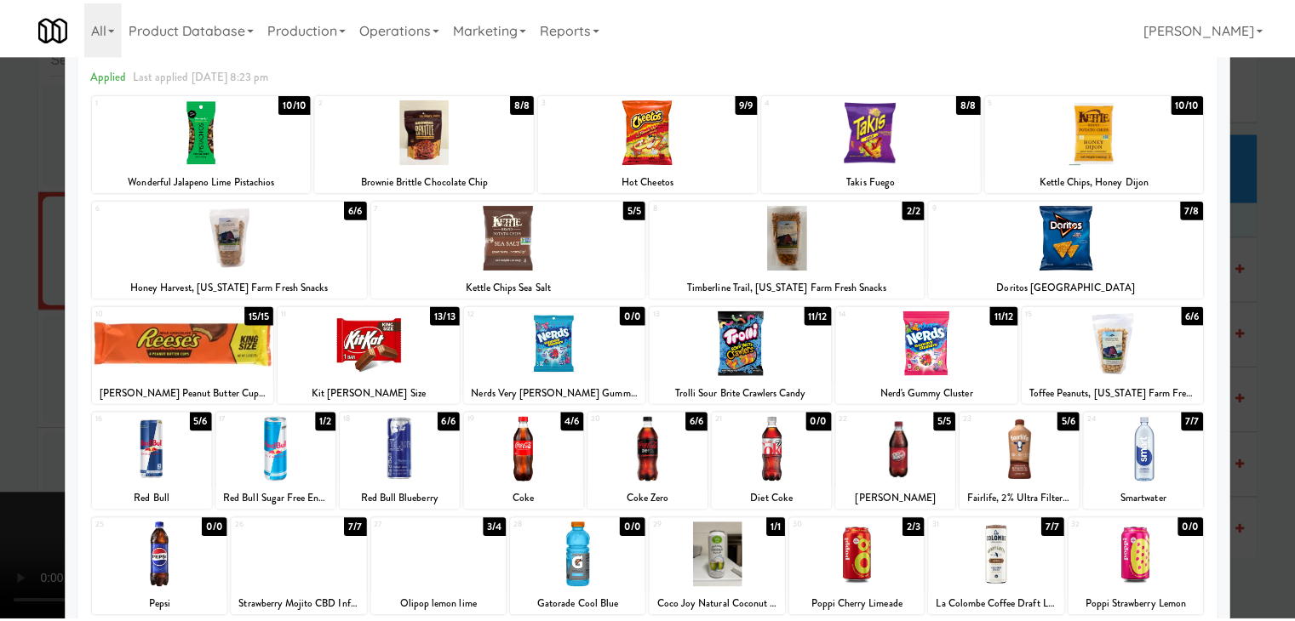
scroll to position [0, 0]
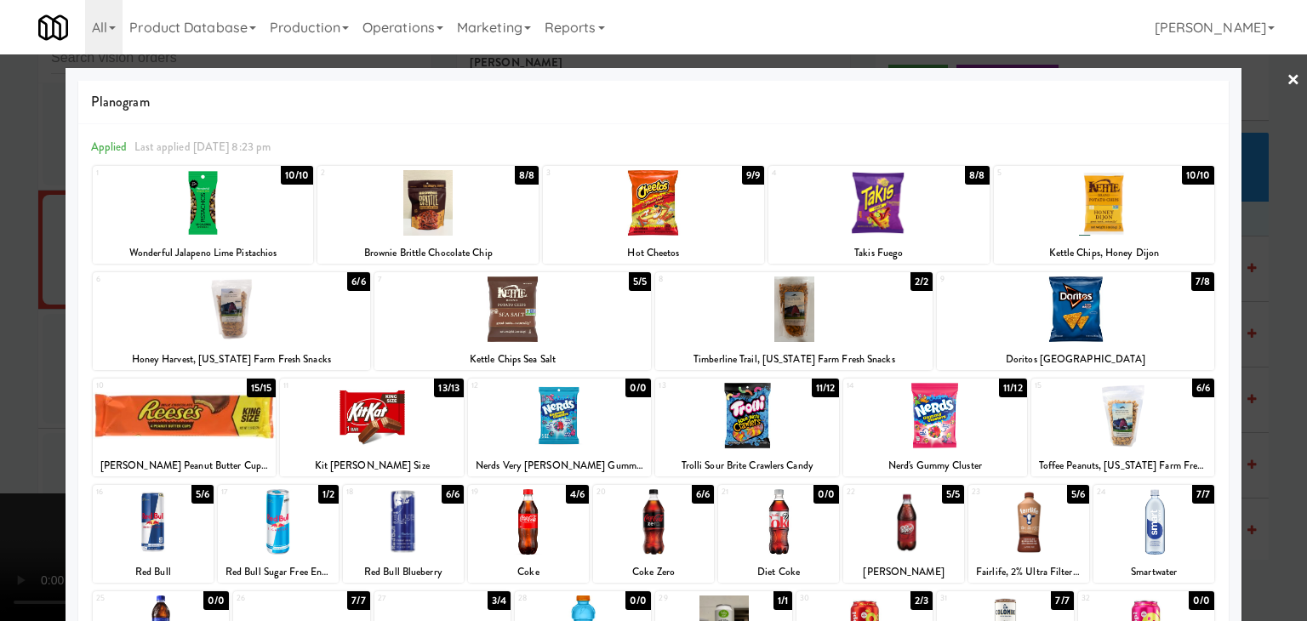
click at [752, 419] on div at bounding box center [747, 416] width 184 height 66
drag, startPoint x: 0, startPoint y: 463, endPoint x: 323, endPoint y: 461, distance: 323.5
click at [2, 463] on div at bounding box center [653, 310] width 1307 height 621
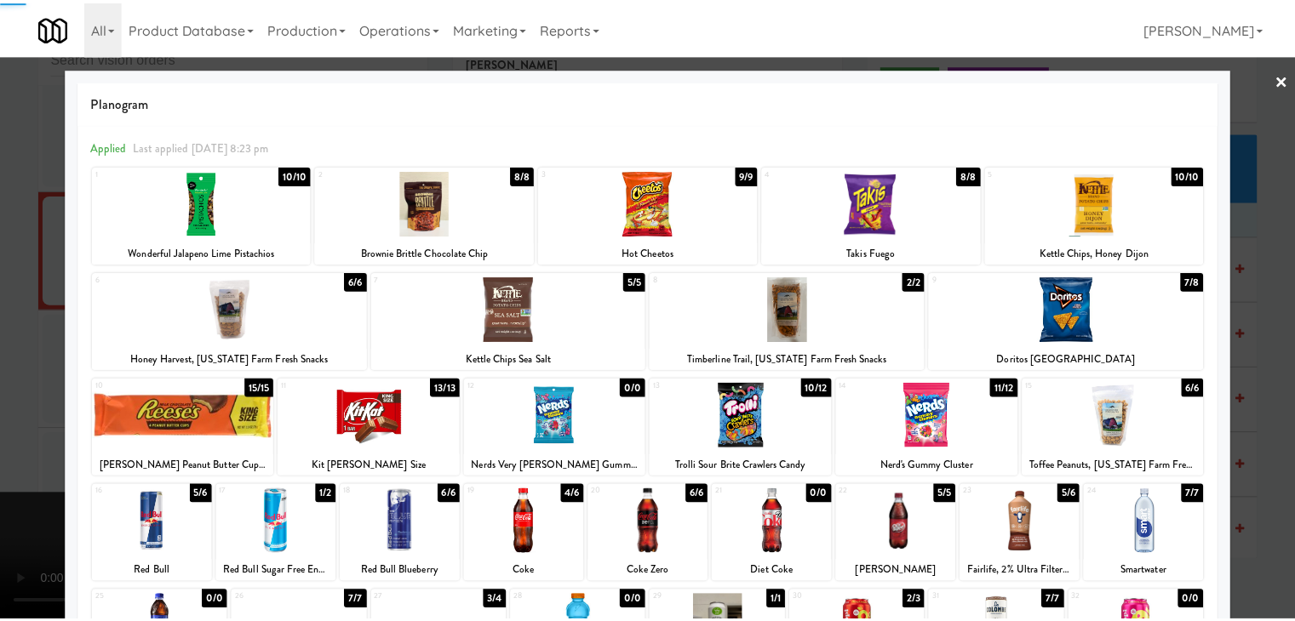
scroll to position [20794, 0]
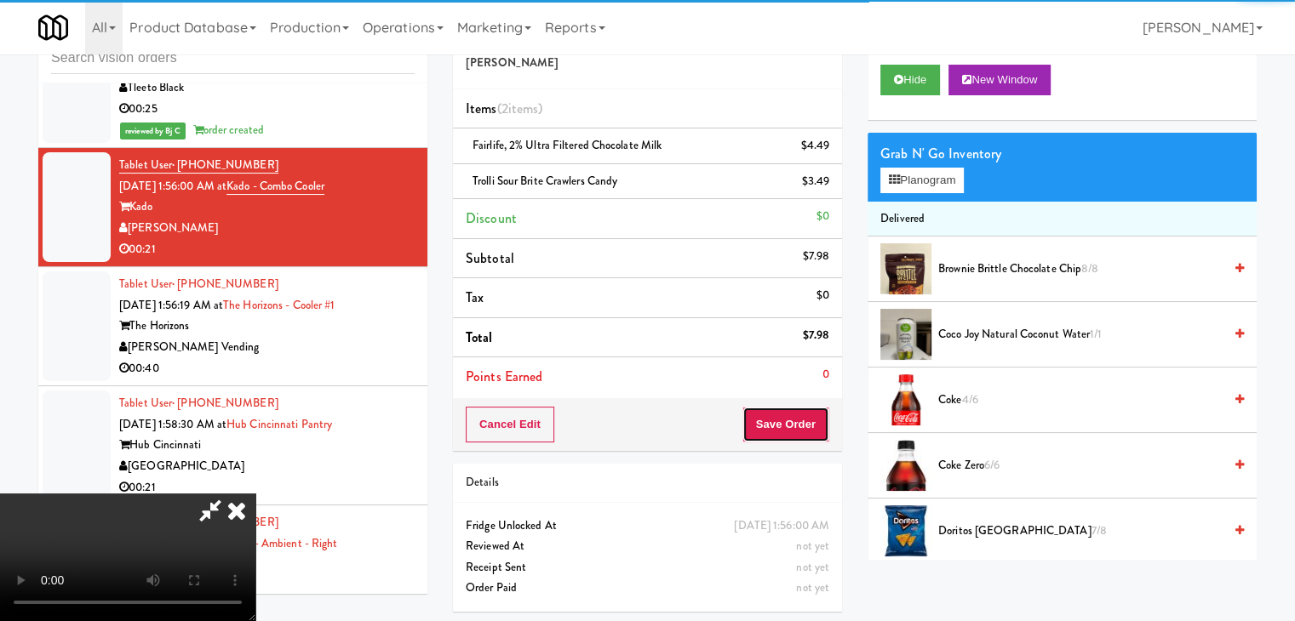
click at [811, 420] on button "Save Order" at bounding box center [785, 425] width 87 height 36
click at [810, 420] on button "Save Order" at bounding box center [785, 425] width 87 height 36
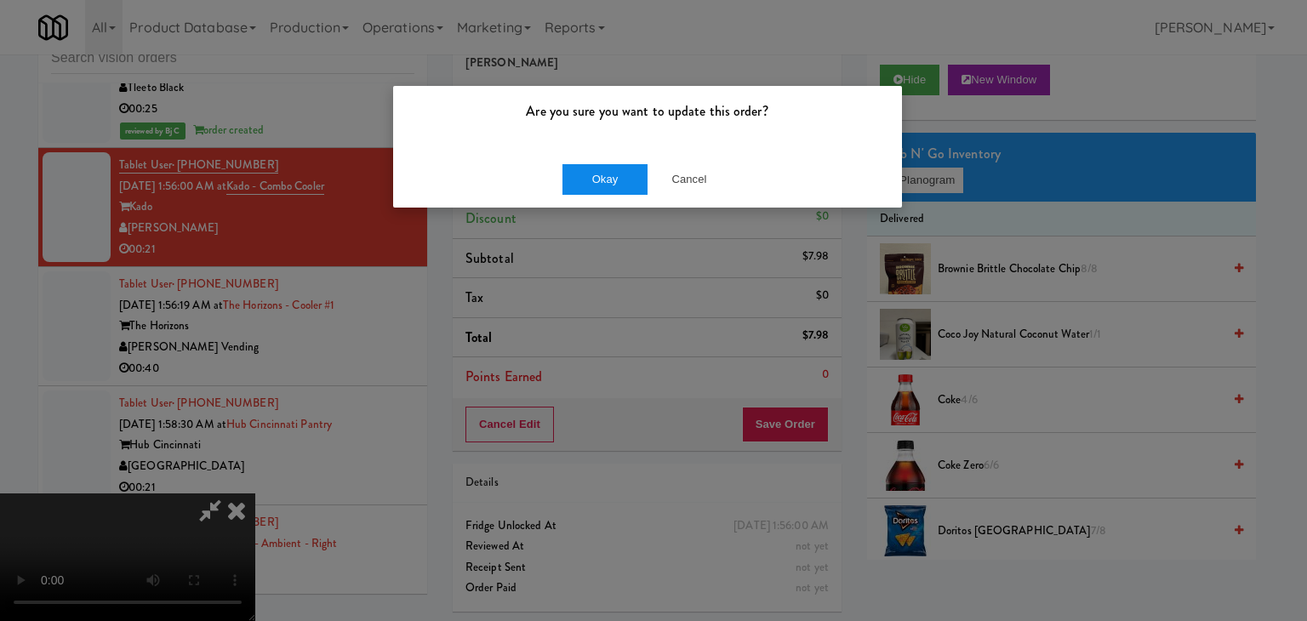
drag, startPoint x: 613, startPoint y: 152, endPoint x: 607, endPoint y: 163, distance: 13.3
click at [611, 153] on div "Okay Cancel" at bounding box center [647, 179] width 509 height 57
click at [607, 167] on button "Okay" at bounding box center [605, 179] width 85 height 31
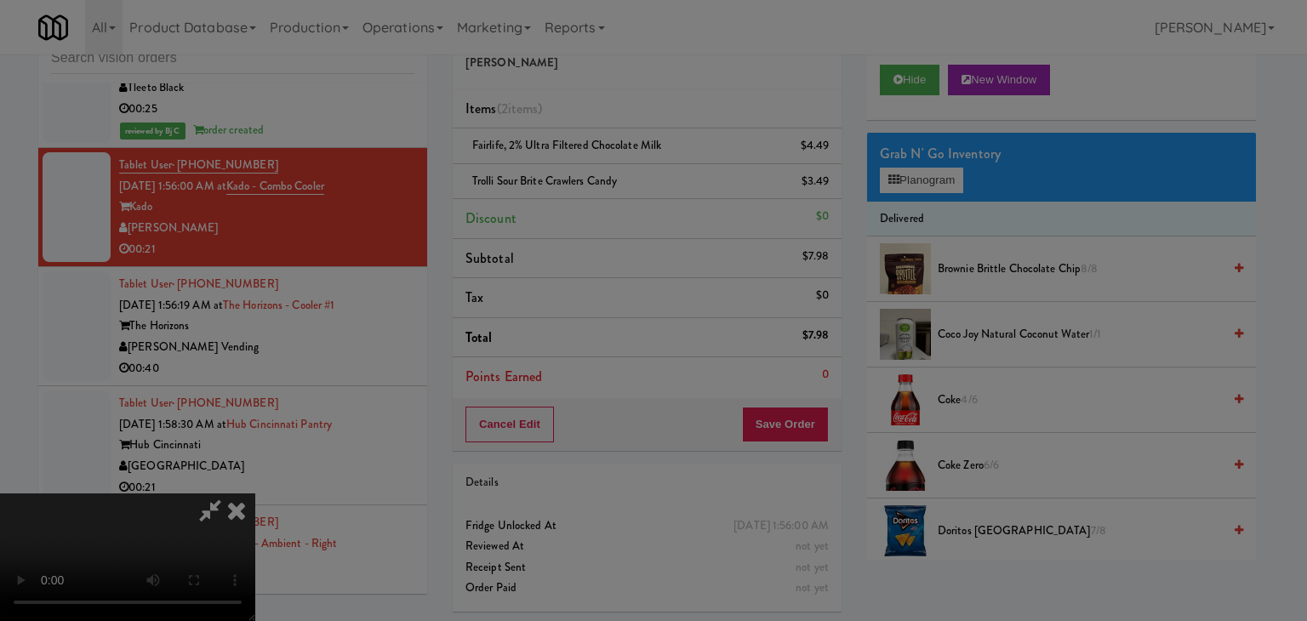
drag, startPoint x: 609, startPoint y: 169, endPoint x: 613, endPoint y: 186, distance: 17.5
click at [609, 163] on button "Okay" at bounding box center [605, 148] width 85 height 31
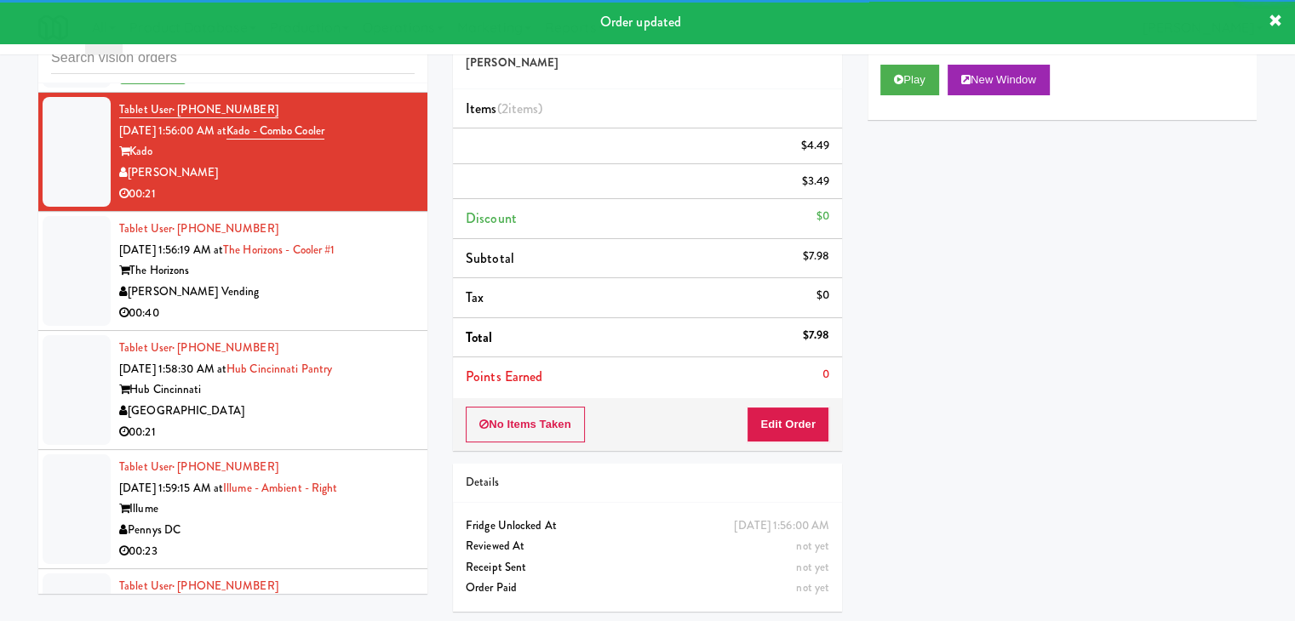
scroll to position [20879, 0]
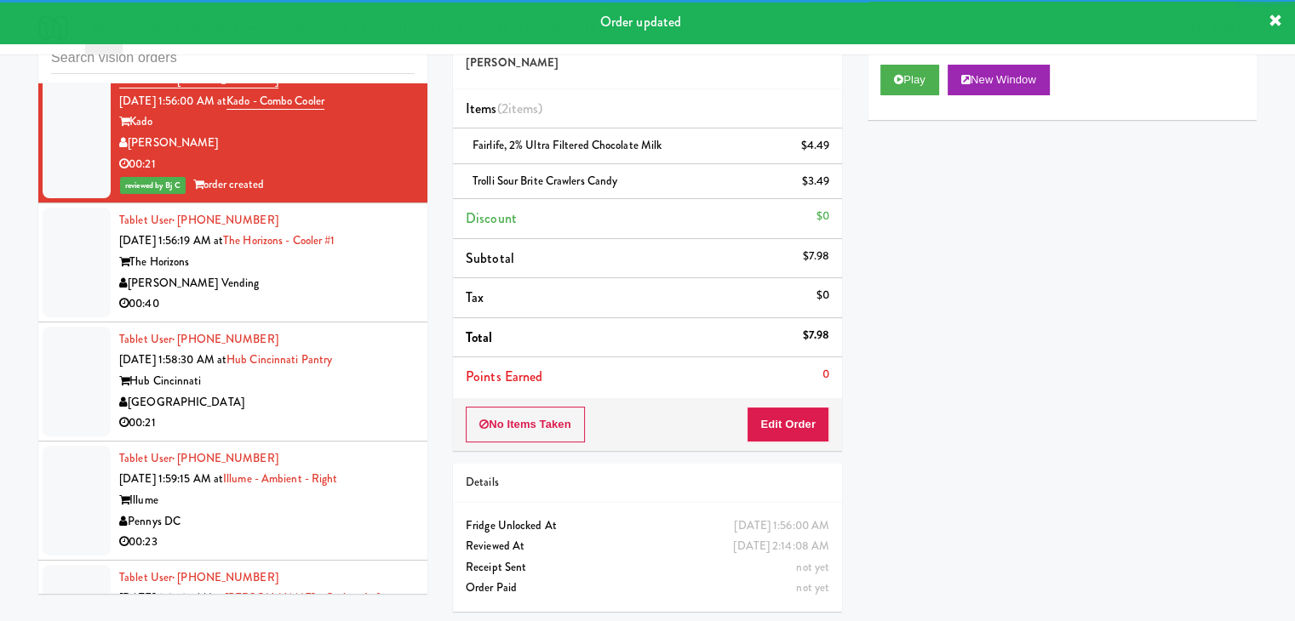
drag, startPoint x: 281, startPoint y: 317, endPoint x: 300, endPoint y: 319, distance: 18.9
click at [290, 273] on div "The Horizons" at bounding box center [266, 262] width 295 height 21
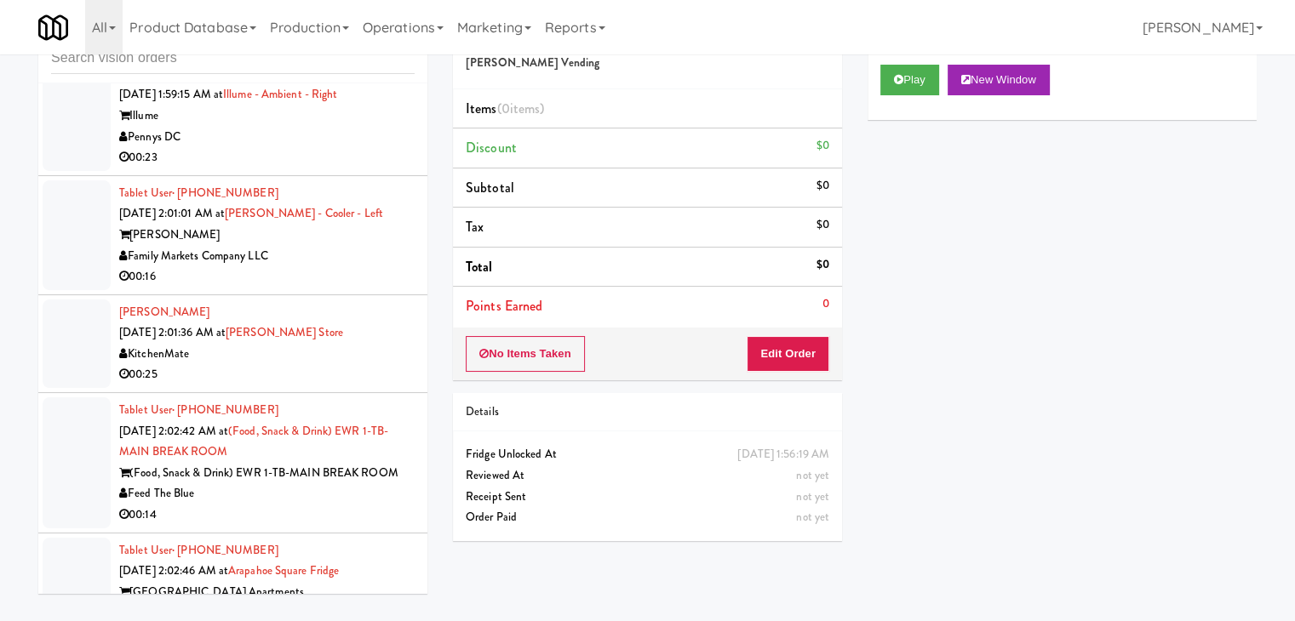
scroll to position [21304, 0]
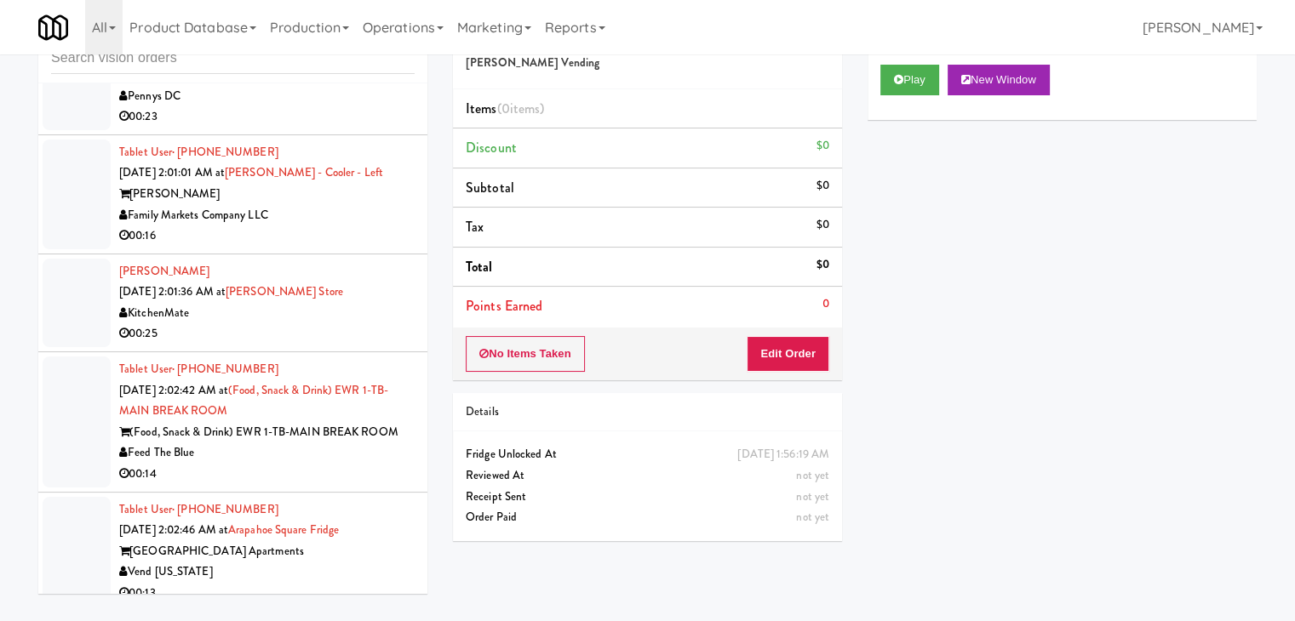
drag, startPoint x: 328, startPoint y: 256, endPoint x: 330, endPoint y: 266, distance: 10.5
click at [329, 226] on div "Family Markets Company LLC" at bounding box center [266, 215] width 295 height 21
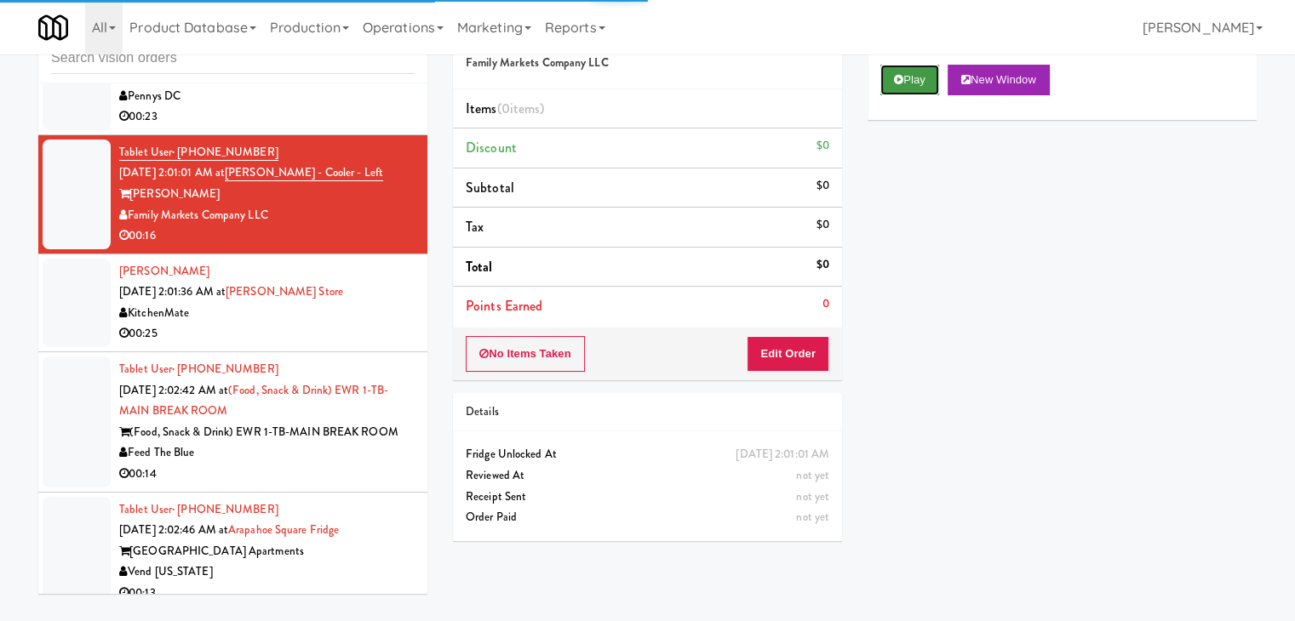
click at [925, 75] on button "Play" at bounding box center [909, 80] width 59 height 31
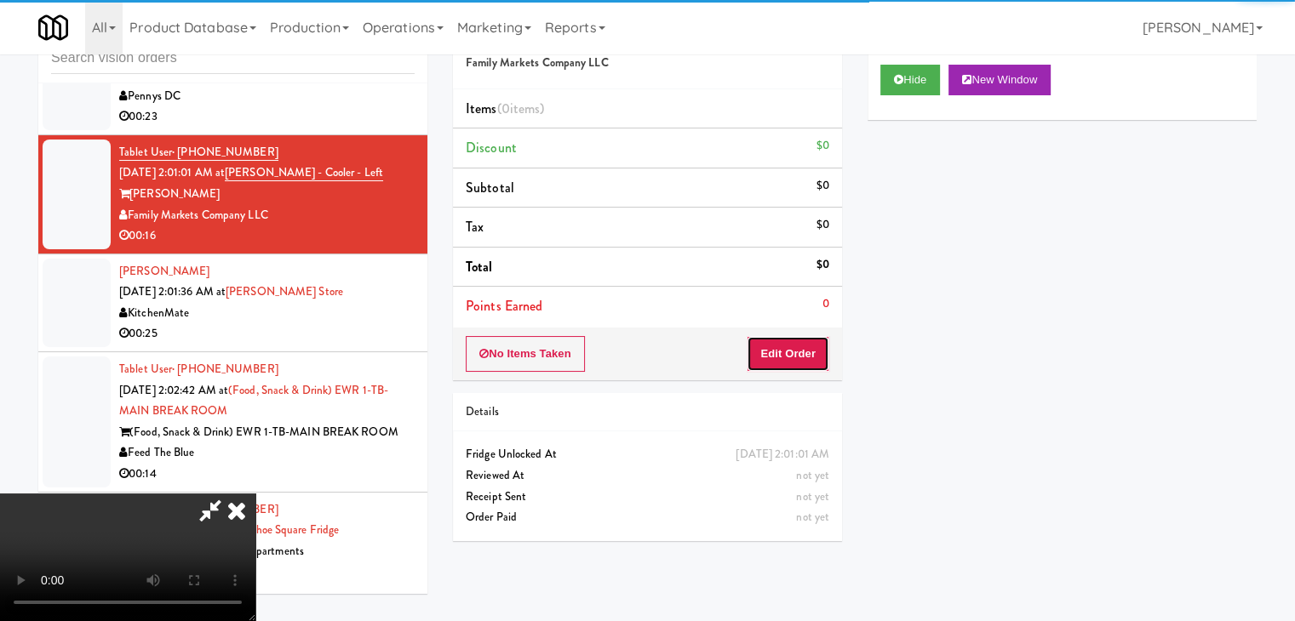
click at [800, 347] on button "Edit Order" at bounding box center [788, 354] width 83 height 36
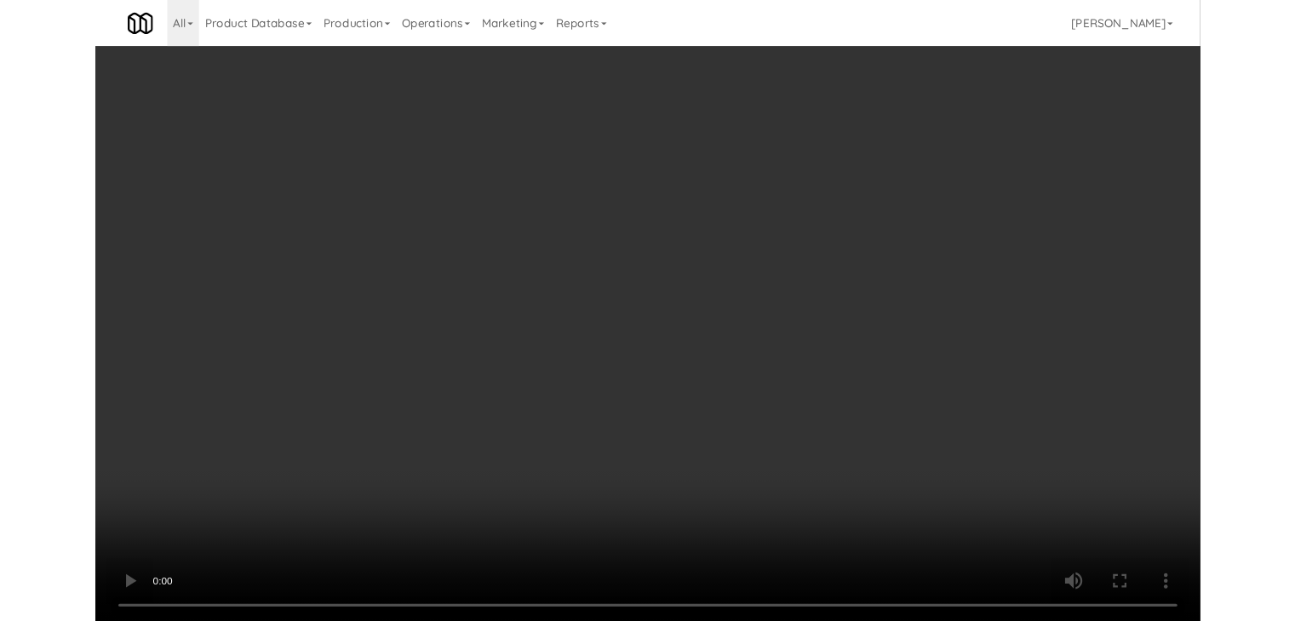
scroll to position [21241, 0]
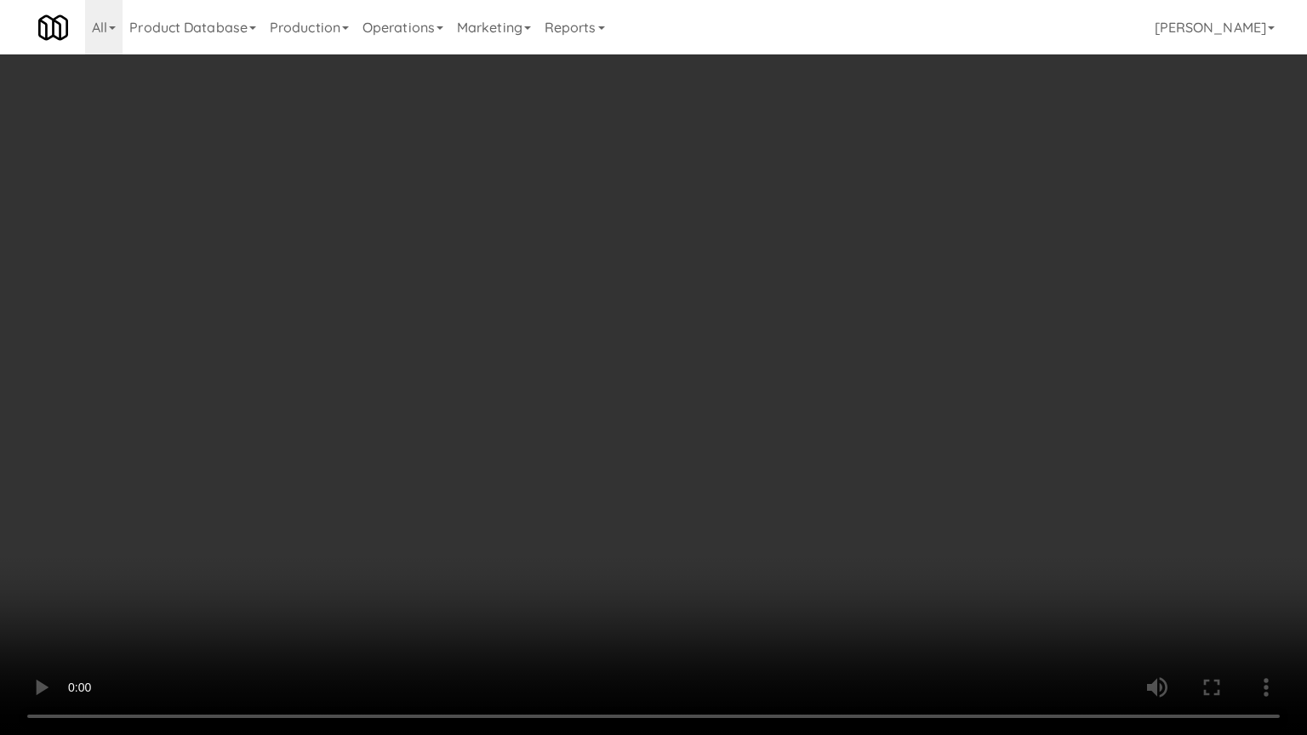
click at [759, 518] on video at bounding box center [653, 367] width 1307 height 735
click at [760, 518] on video at bounding box center [653, 367] width 1307 height 735
click at [767, 518] on video at bounding box center [653, 367] width 1307 height 735
click at [810, 496] on video at bounding box center [653, 367] width 1307 height 735
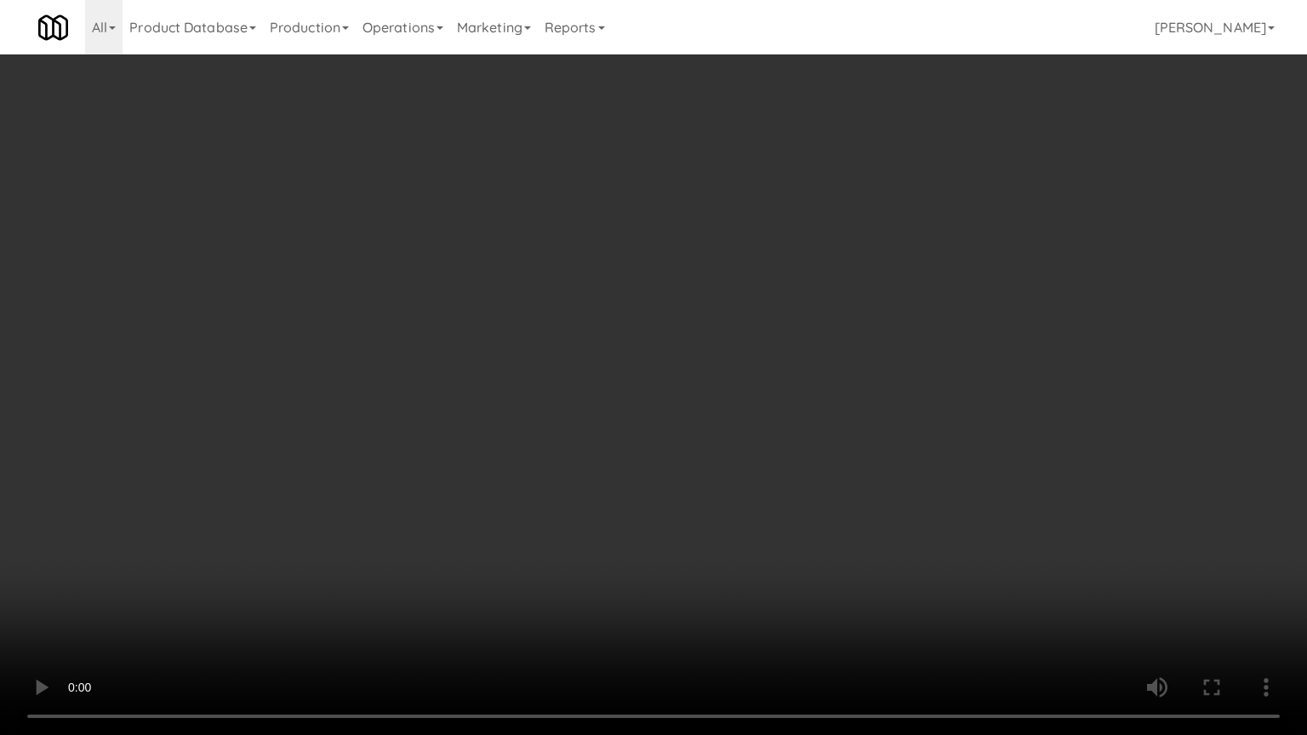
click at [810, 496] on video at bounding box center [653, 367] width 1307 height 735
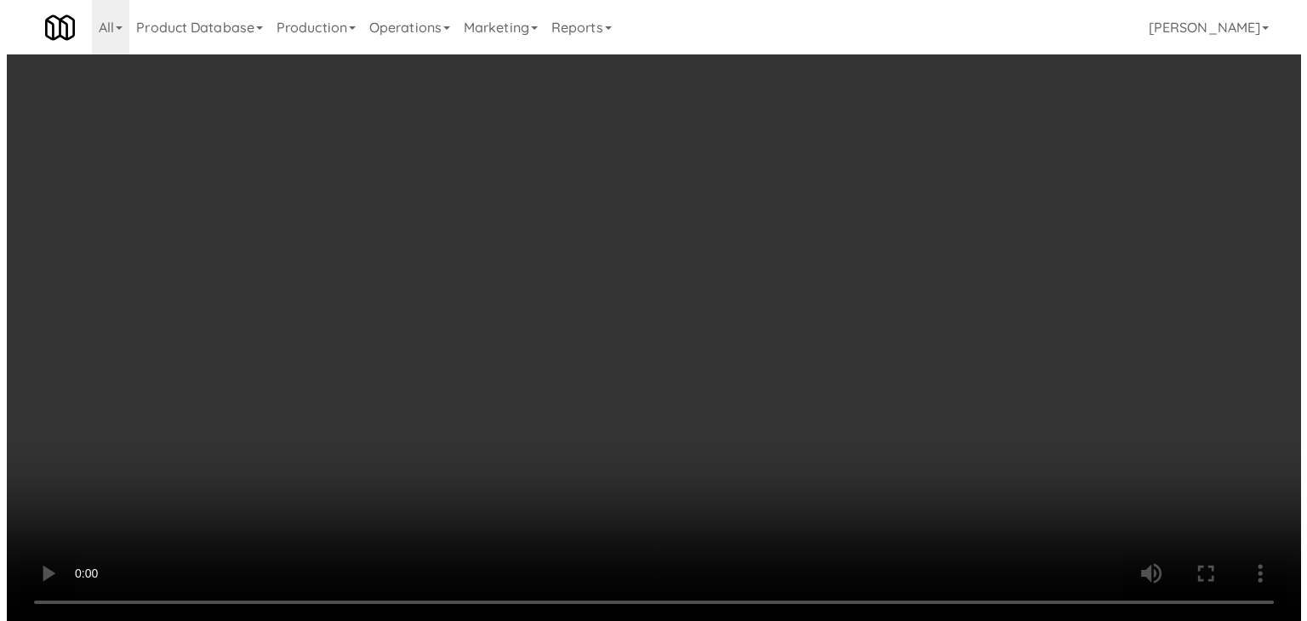
scroll to position [21304, 0]
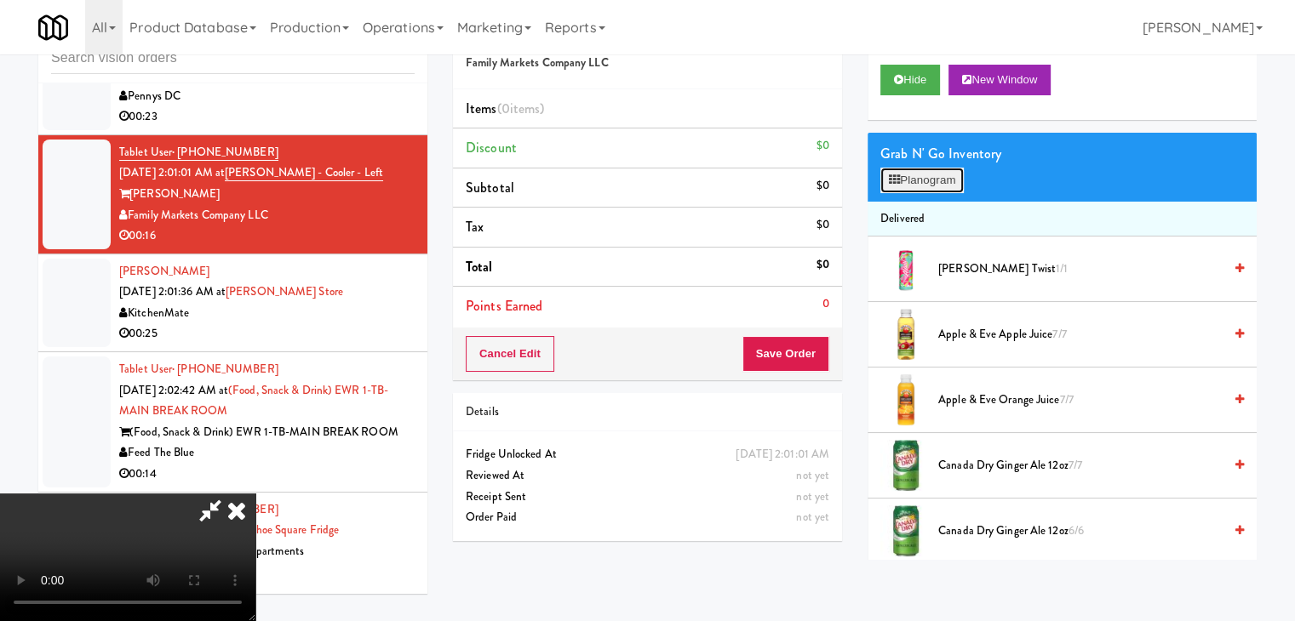
click at [947, 180] on button "Planogram" at bounding box center [921, 181] width 83 height 26
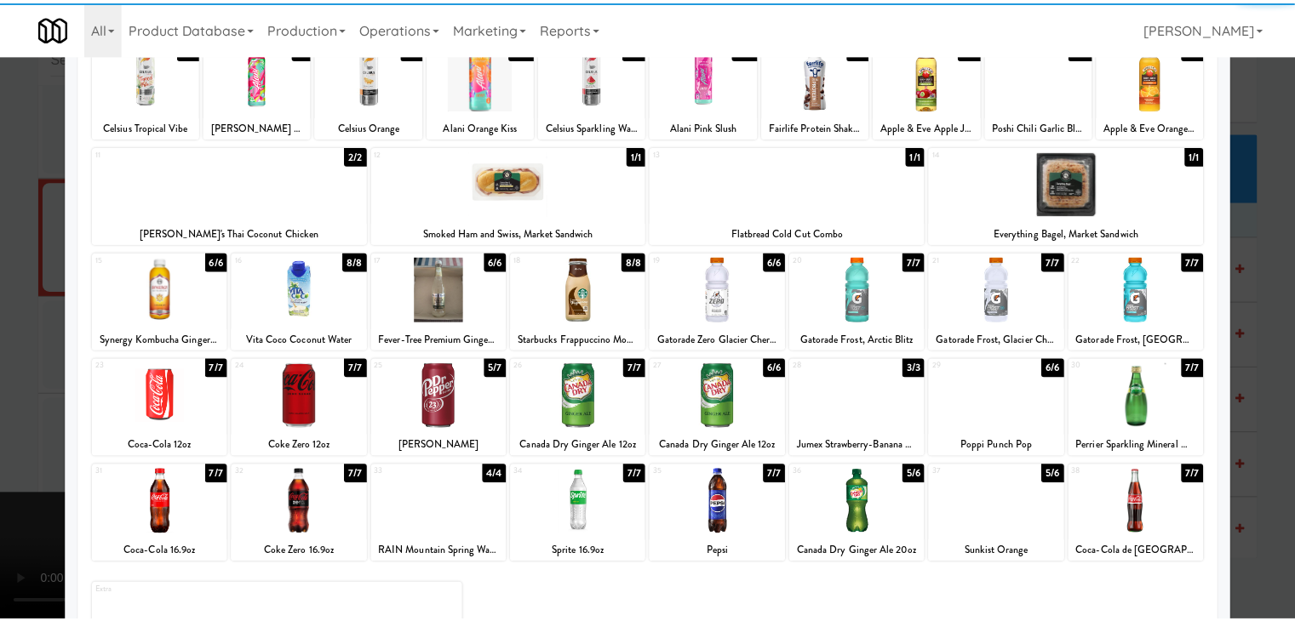
scroll to position [170, 0]
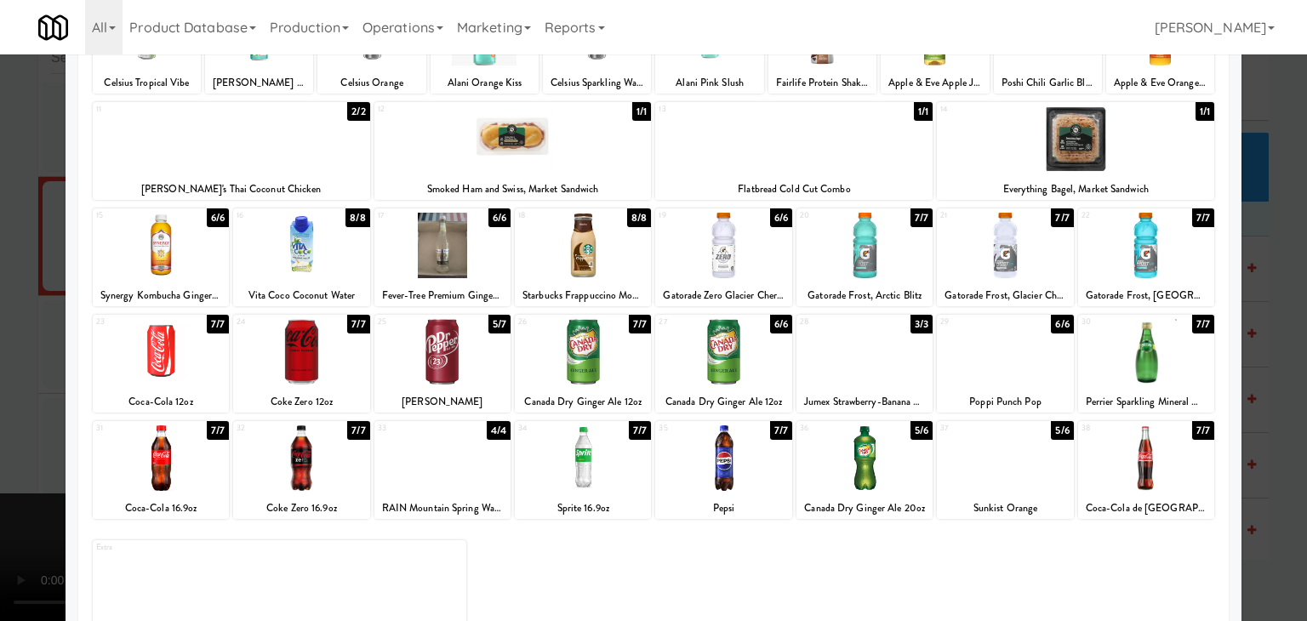
click at [0, 338] on div at bounding box center [653, 310] width 1307 height 621
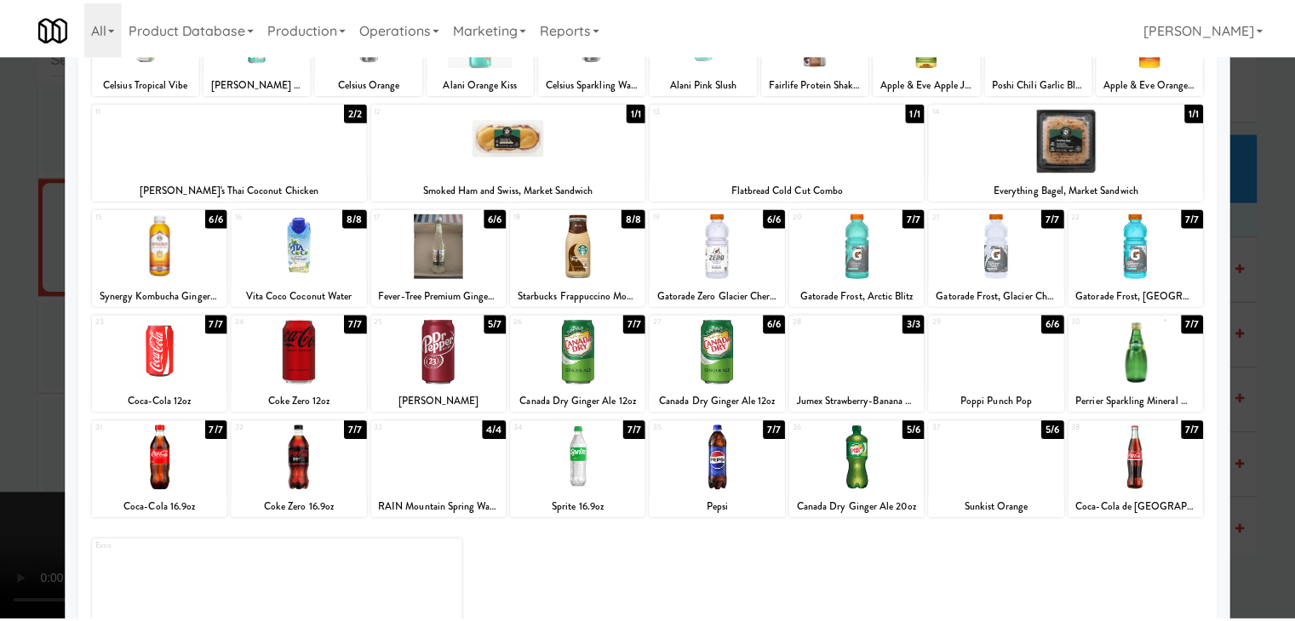
scroll to position [21304, 0]
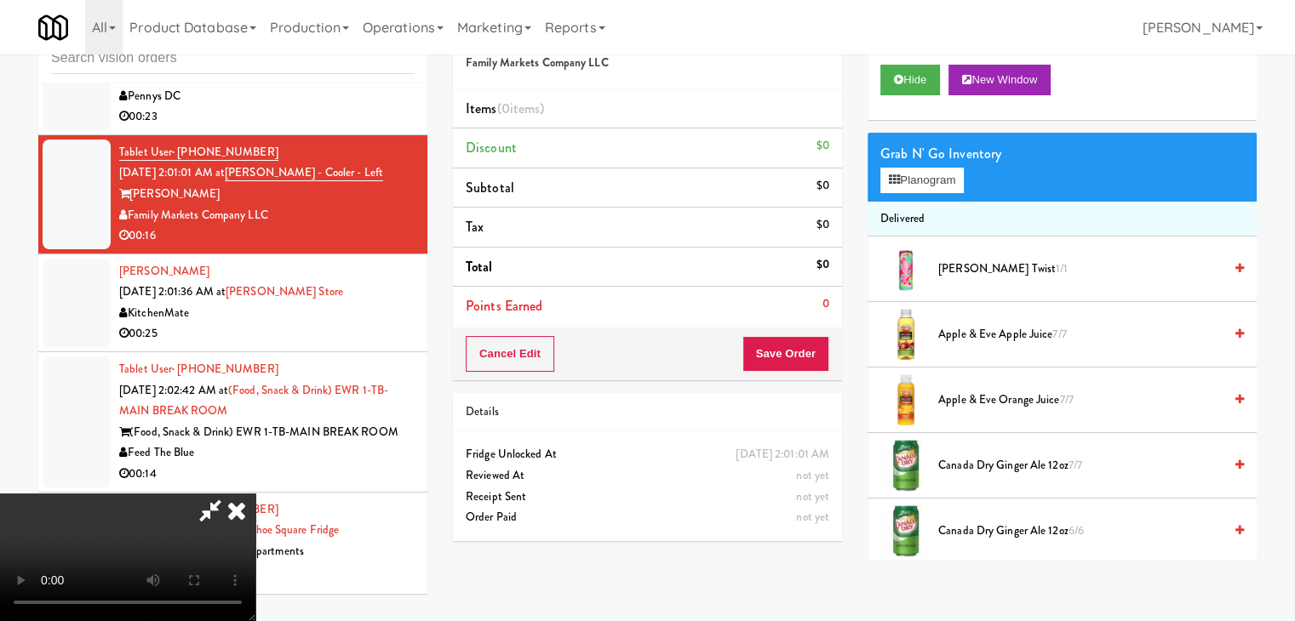
click at [255, 494] on video at bounding box center [127, 558] width 255 height 128
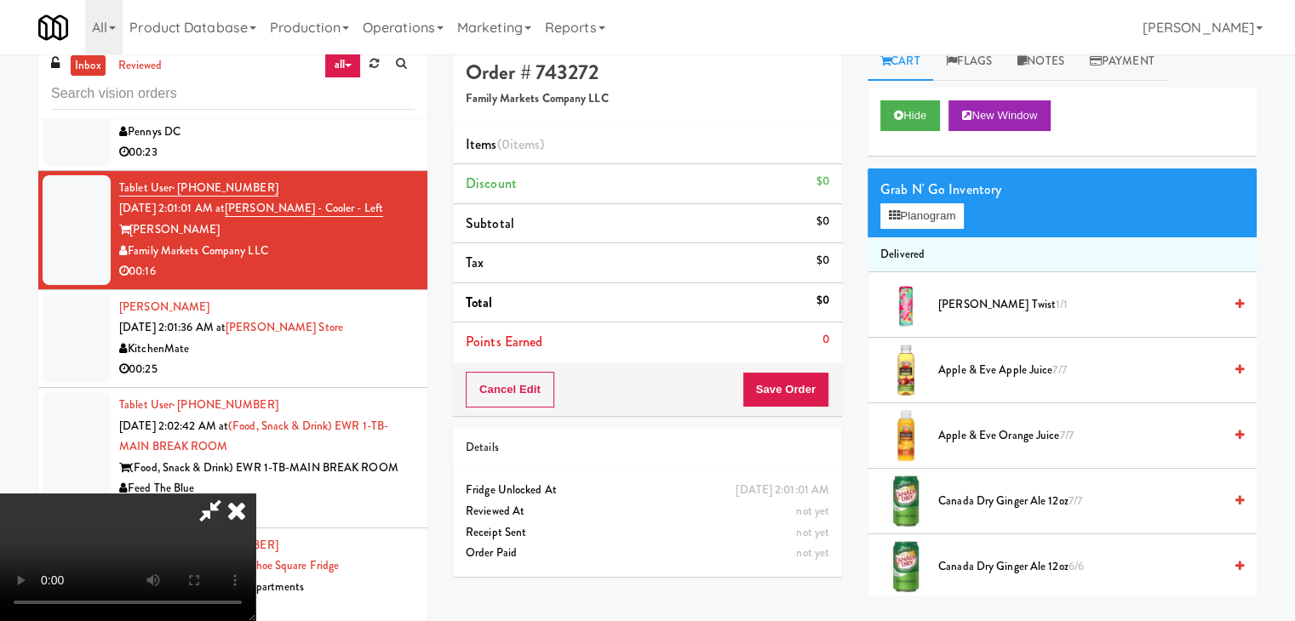
scroll to position [0, 0]
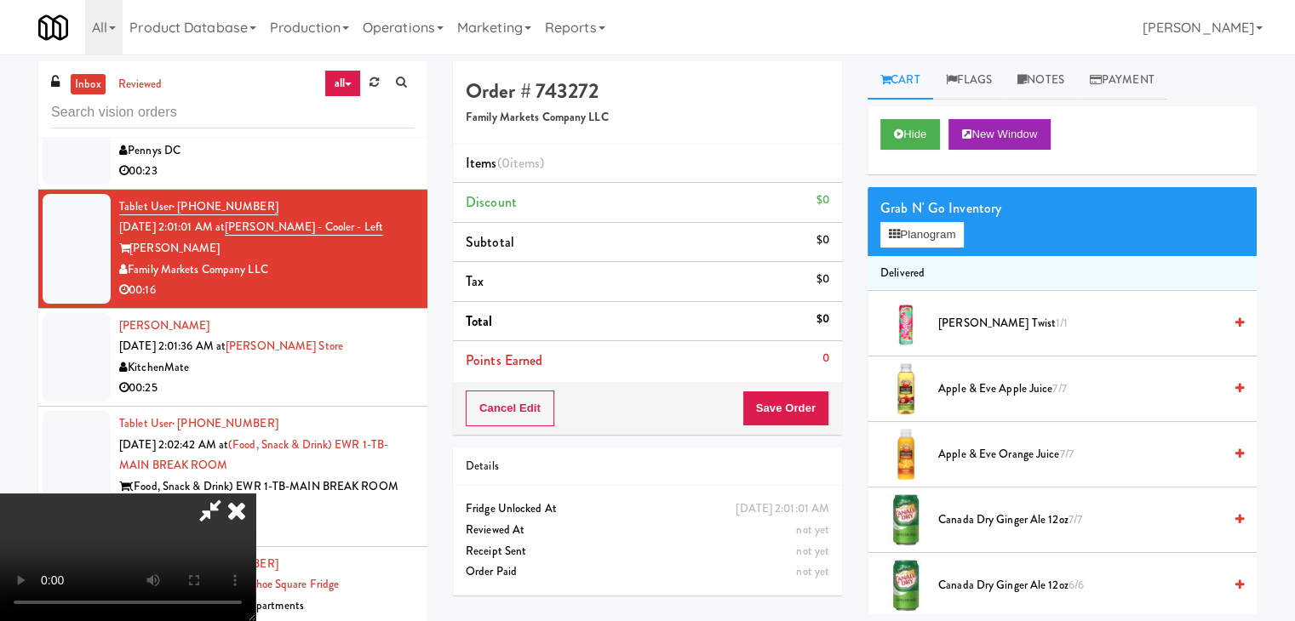
click at [255, 494] on video at bounding box center [127, 558] width 255 height 128
drag, startPoint x: 591, startPoint y: 323, endPoint x: 653, endPoint y: 302, distance: 65.7
click at [255, 494] on video at bounding box center [127, 558] width 255 height 128
click at [941, 237] on button "Planogram" at bounding box center [921, 235] width 83 height 26
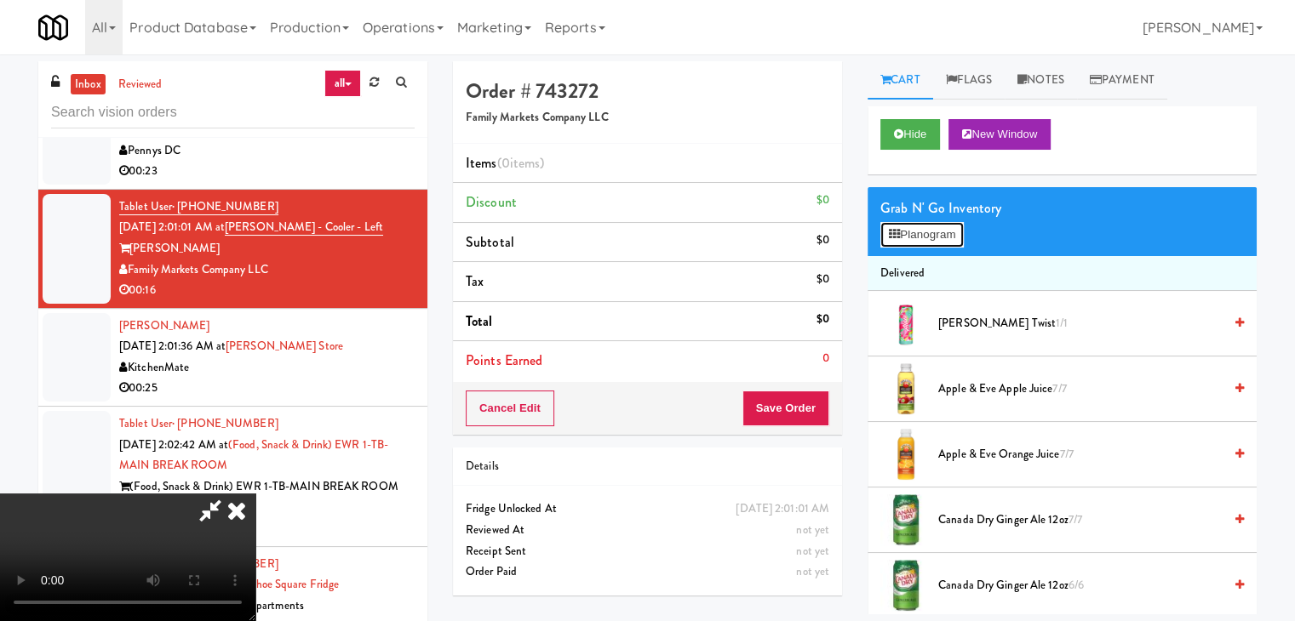
scroll to position [21241, 0]
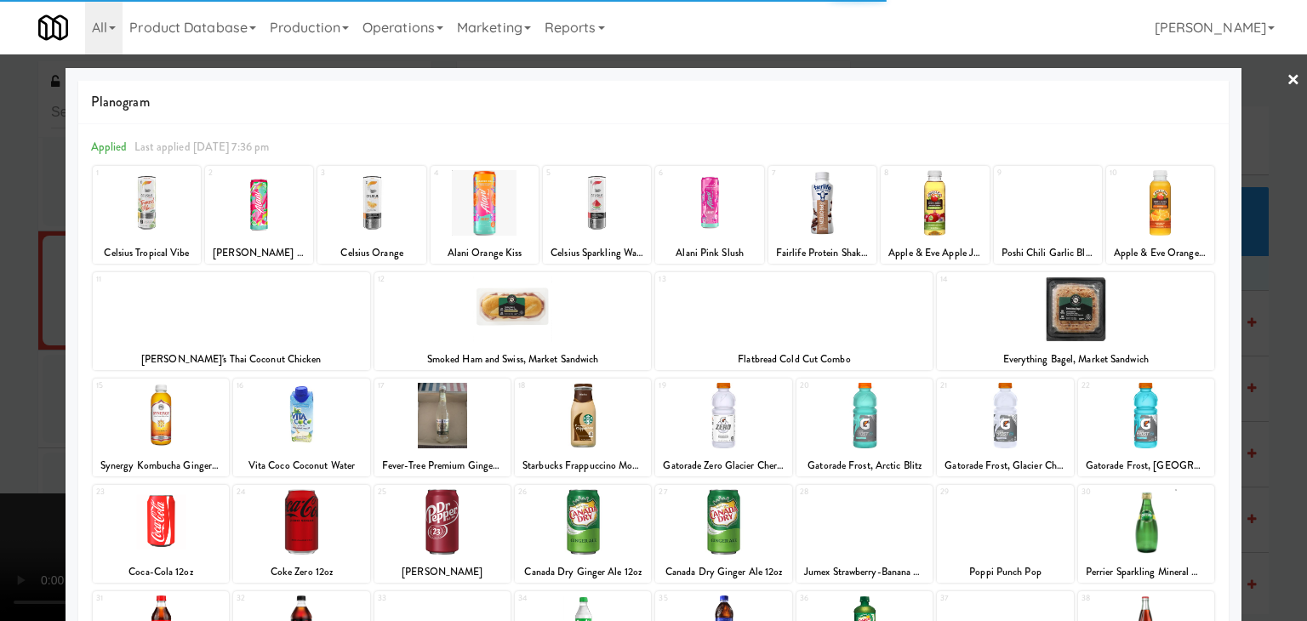
click at [447, 416] on div at bounding box center [443, 416] width 136 height 66
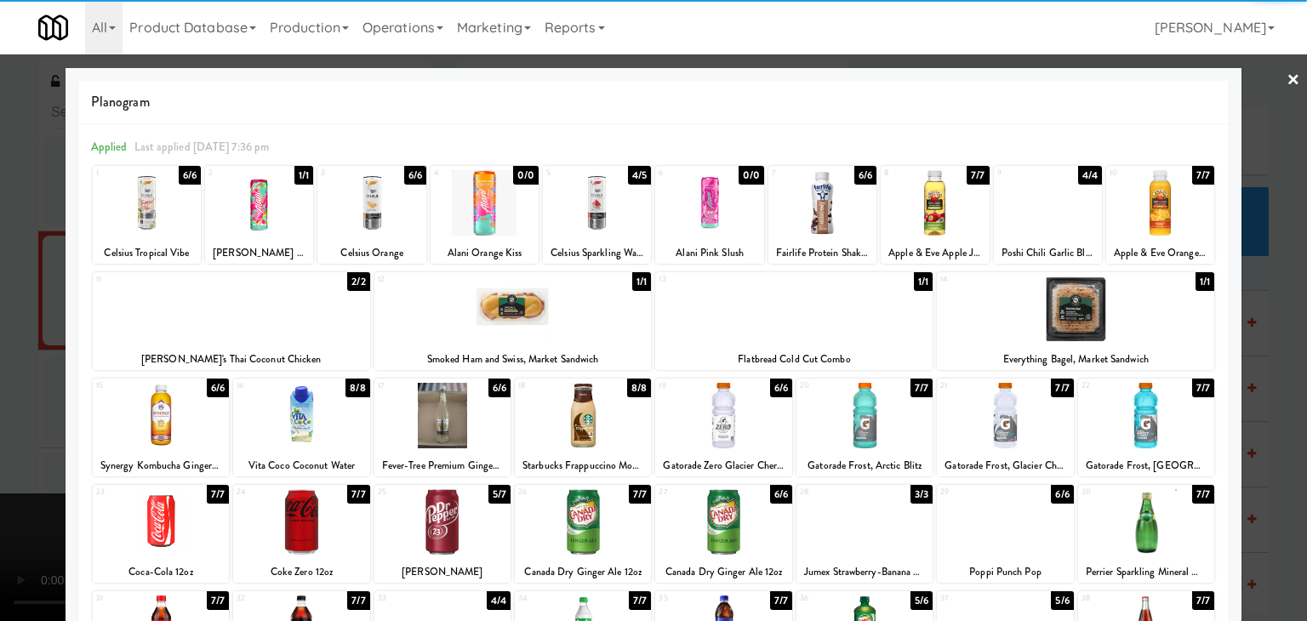
drag, startPoint x: 0, startPoint y: 451, endPoint x: 288, endPoint y: 427, distance: 288.7
click at [3, 451] on div at bounding box center [653, 310] width 1307 height 621
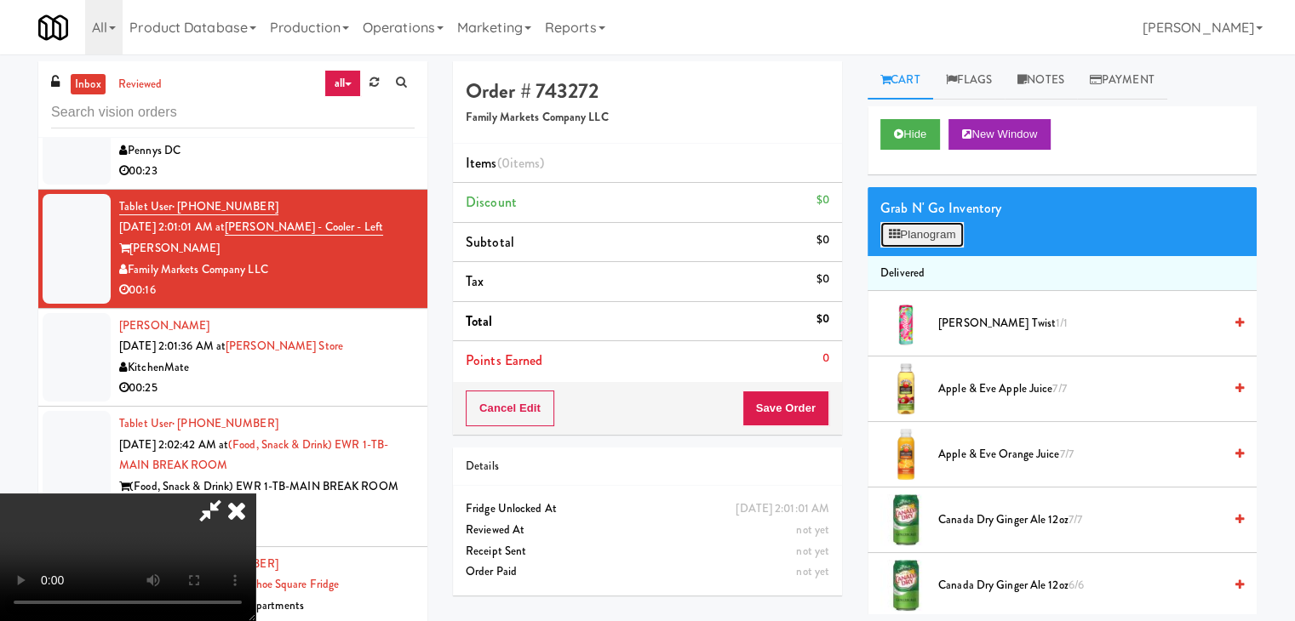
click at [940, 232] on button "Planogram" at bounding box center [921, 235] width 83 height 26
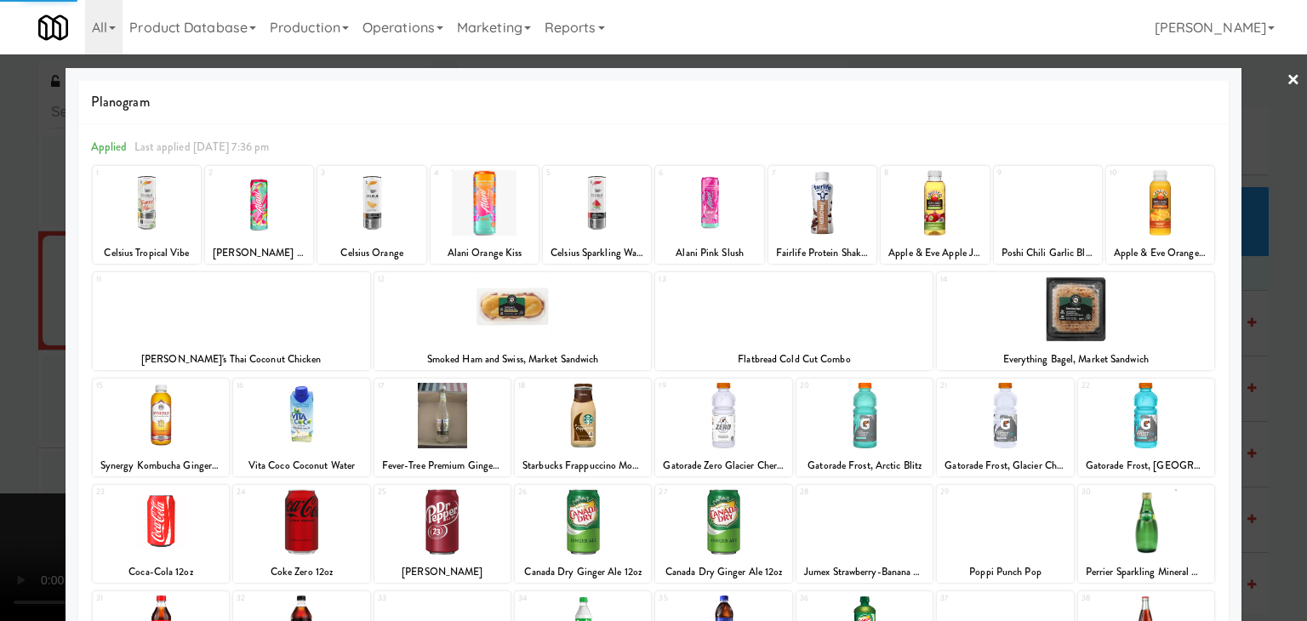
click at [443, 428] on div at bounding box center [443, 416] width 136 height 66
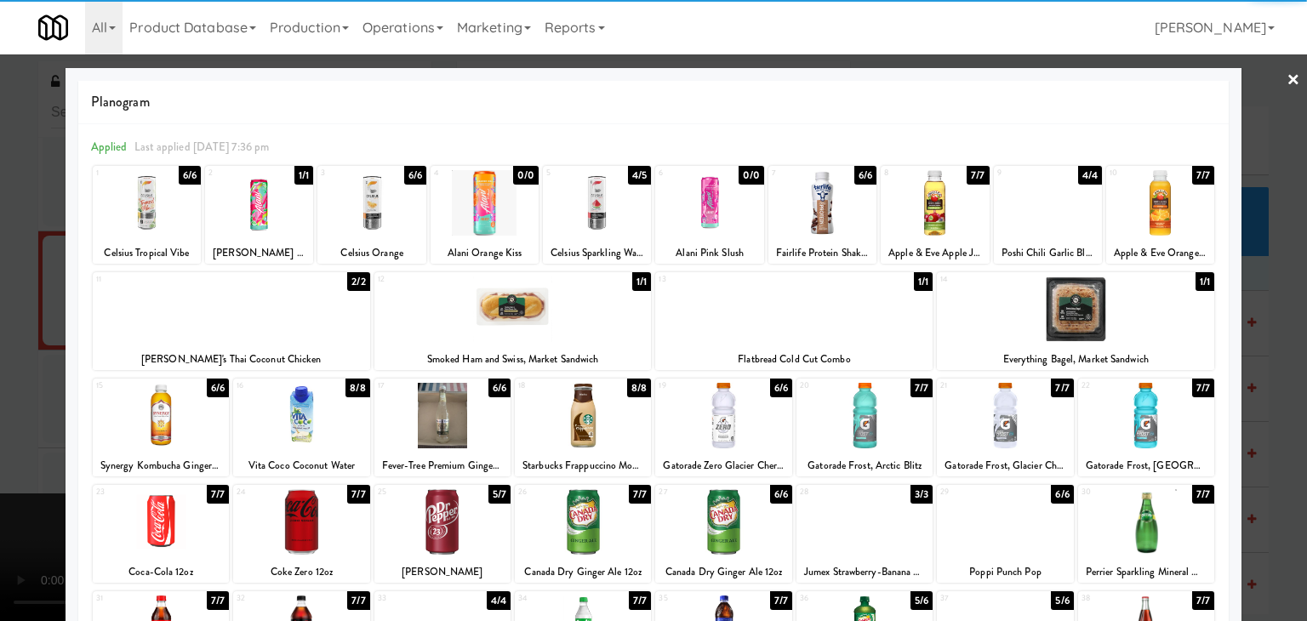
click at [438, 438] on div at bounding box center [443, 416] width 136 height 66
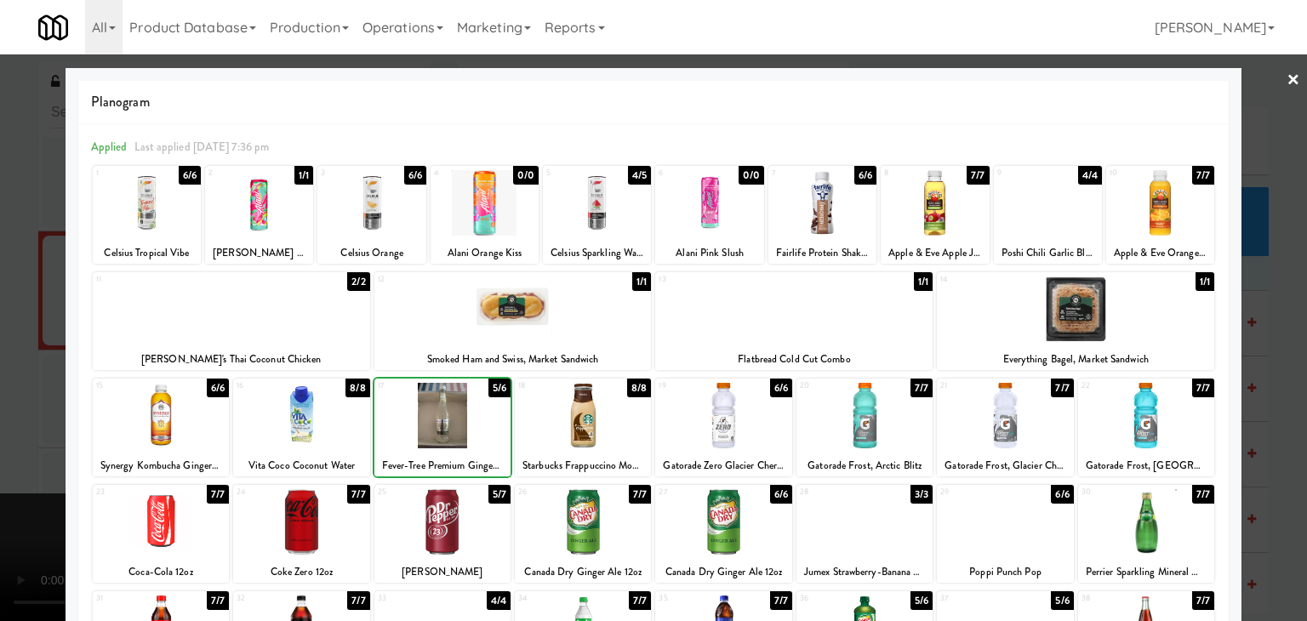
drag, startPoint x: 0, startPoint y: 454, endPoint x: 717, endPoint y: 431, distance: 717.1
click at [44, 447] on div at bounding box center [653, 310] width 1307 height 621
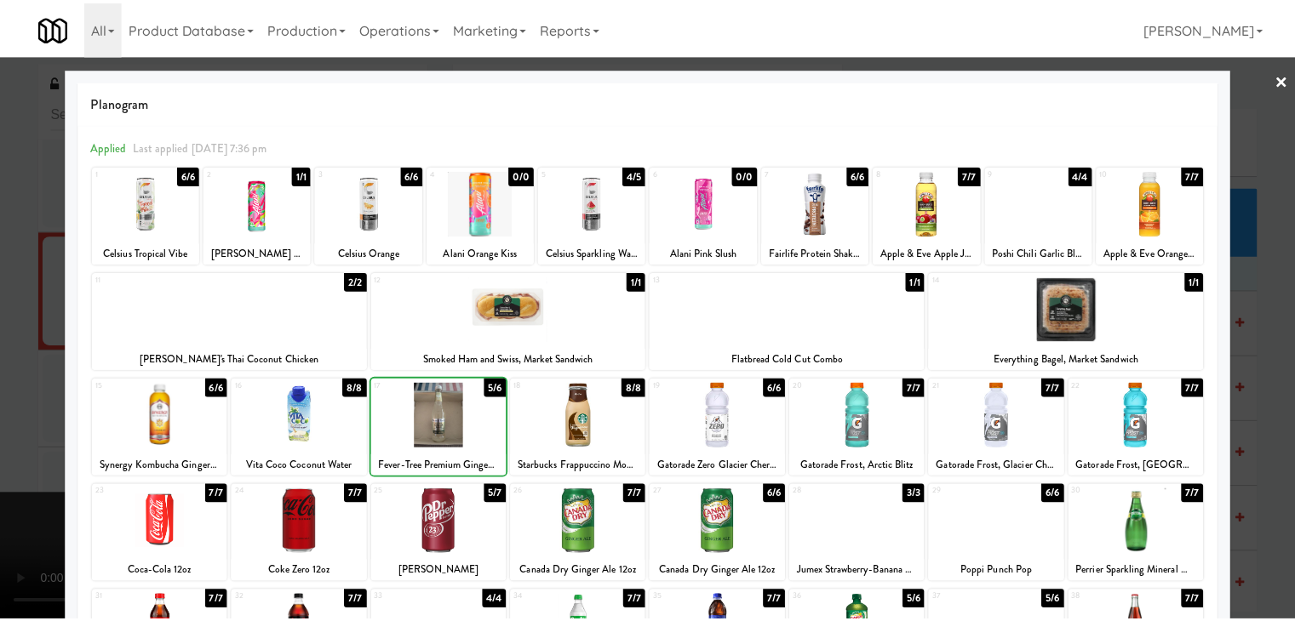
scroll to position [21304, 0]
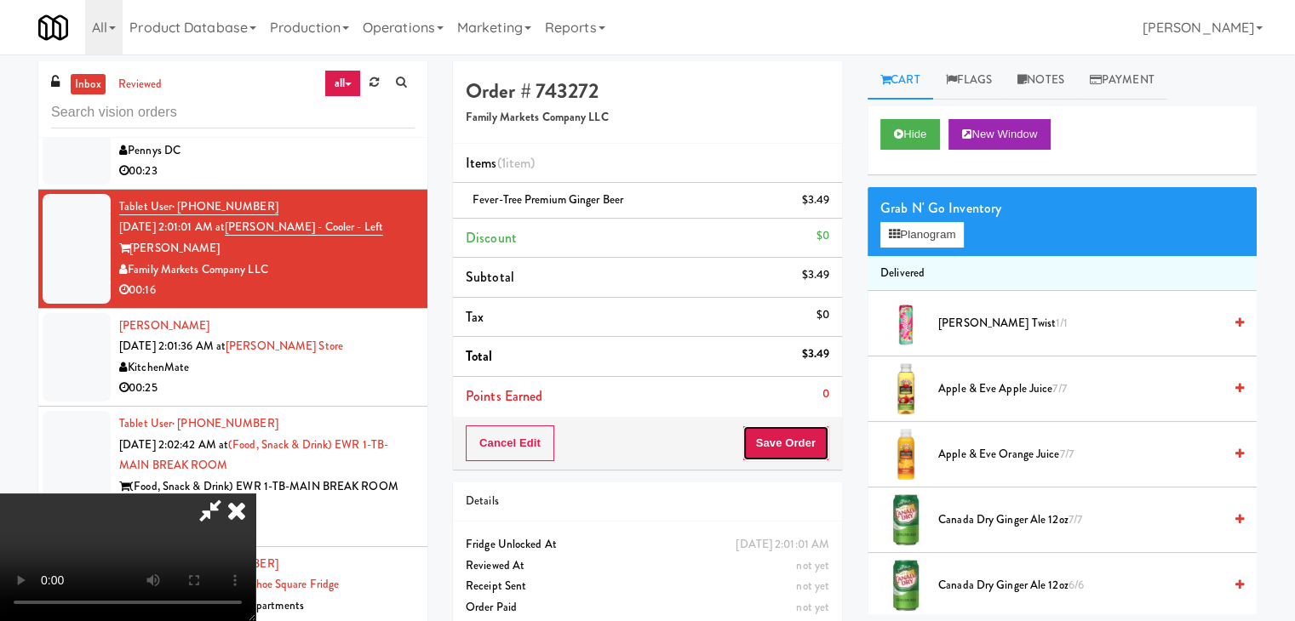
click at [805, 452] on button "Save Order" at bounding box center [785, 444] width 87 height 36
drag, startPoint x: 809, startPoint y: 450, endPoint x: 810, endPoint y: 442, distance: 8.7
click at [810, 448] on button "Save Order" at bounding box center [785, 444] width 87 height 36
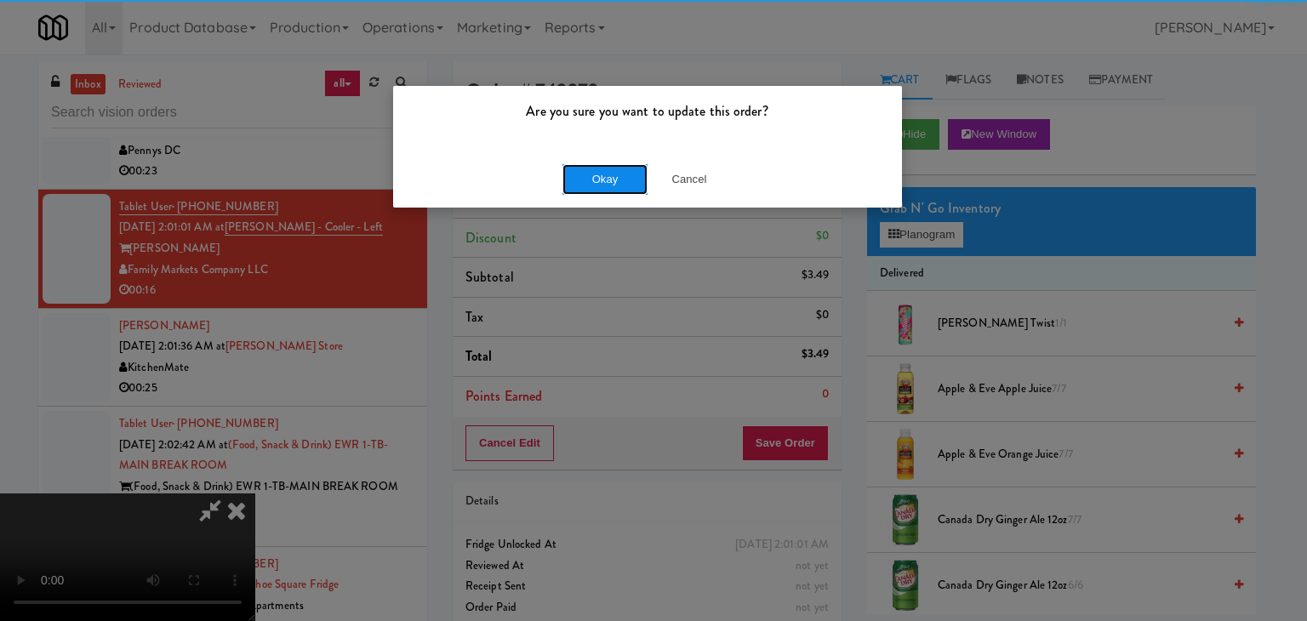
click at [617, 175] on button "Okay" at bounding box center [605, 179] width 85 height 31
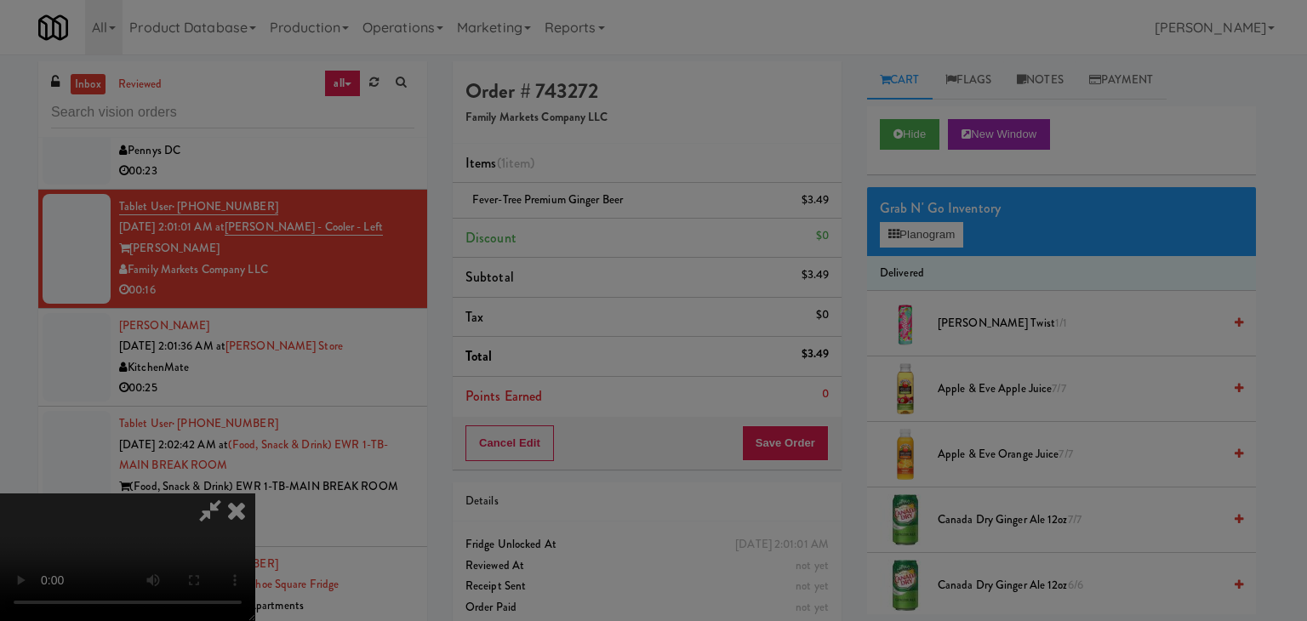
click at [617, 163] on button "Okay" at bounding box center [605, 148] width 85 height 31
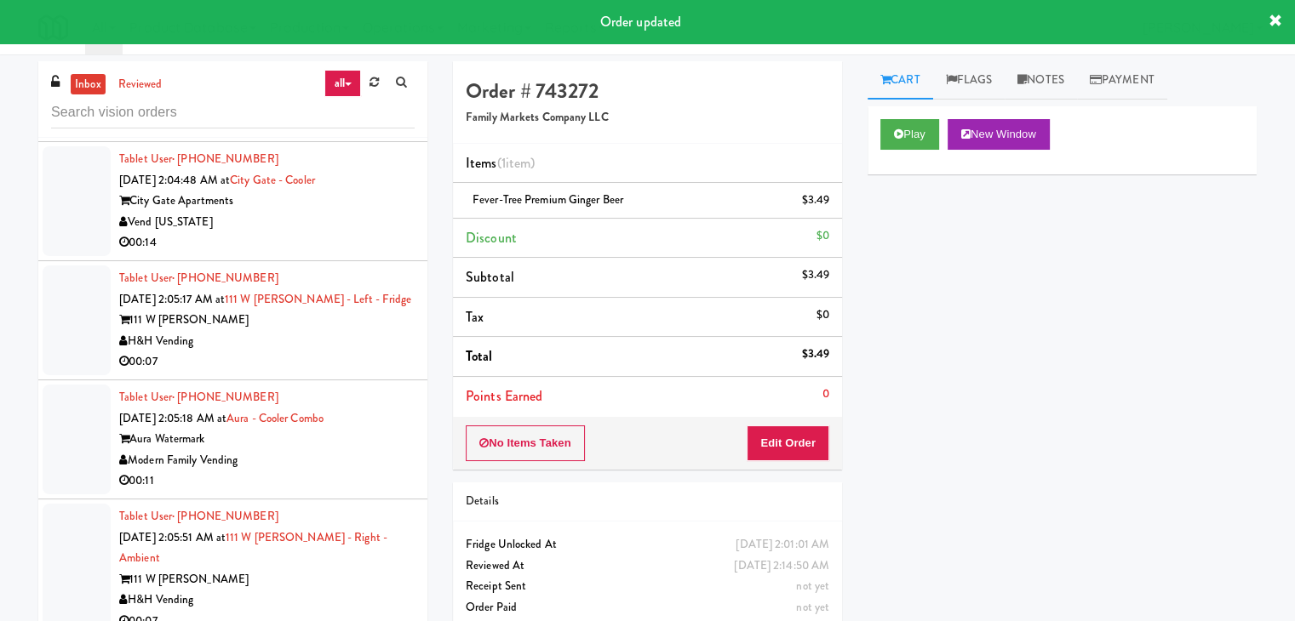
scroll to position [22326, 0]
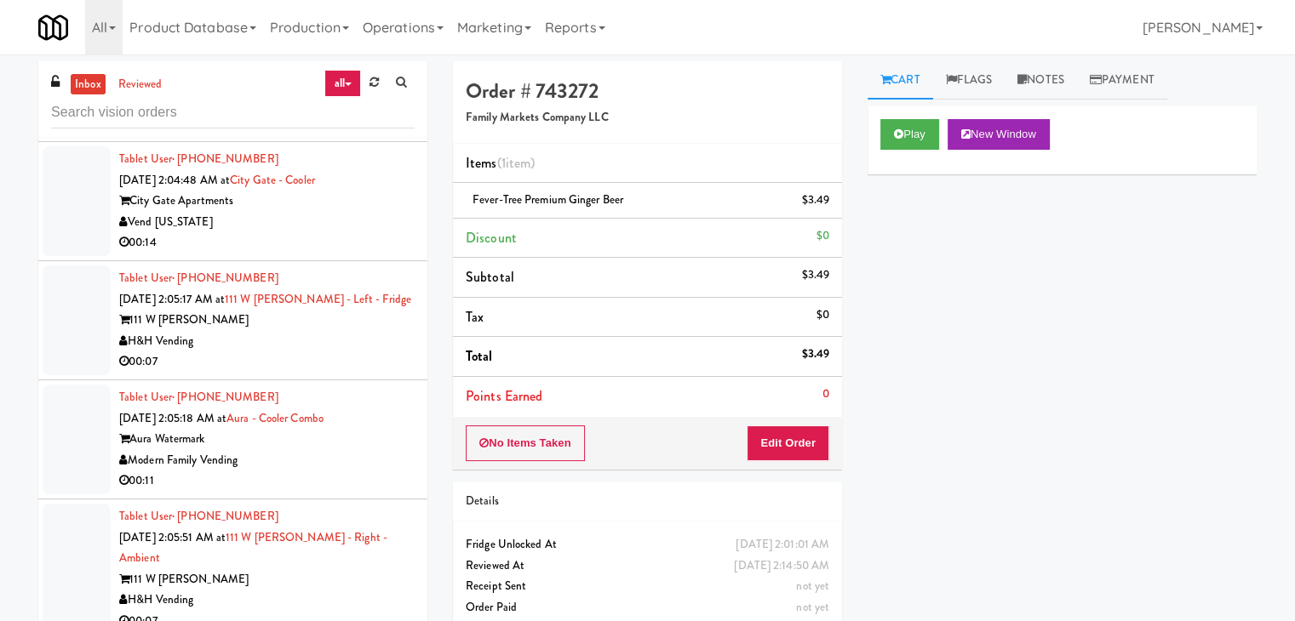
click at [300, 373] on div "00:07" at bounding box center [266, 362] width 295 height 21
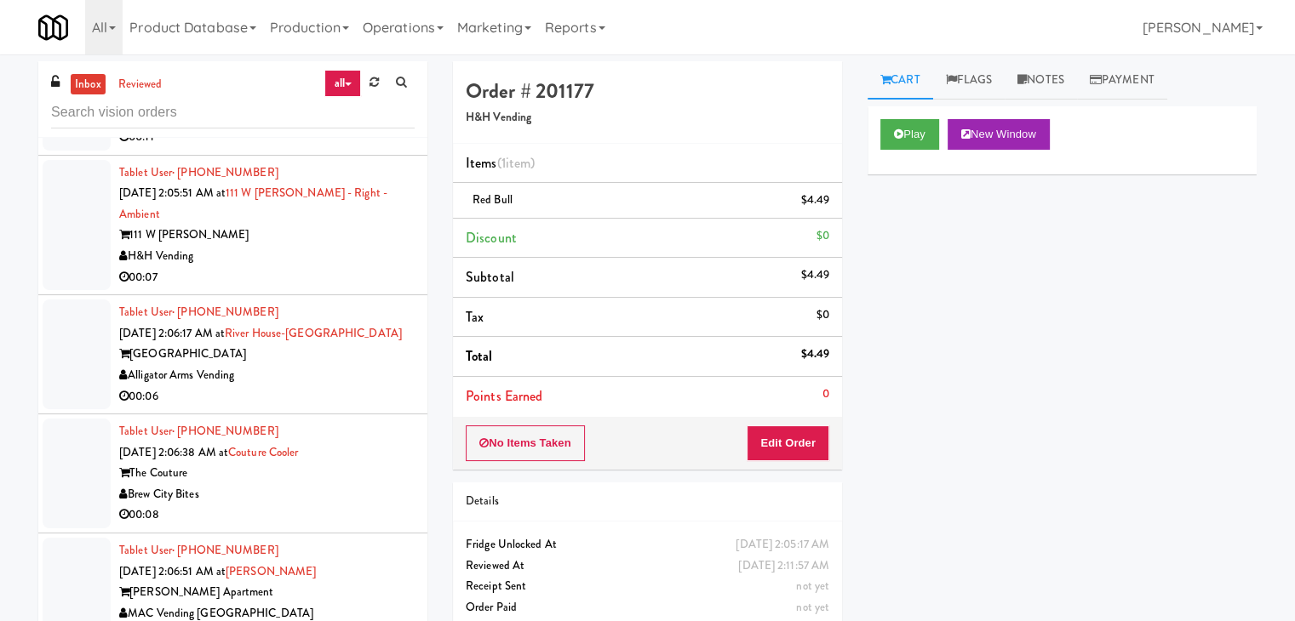
scroll to position [23007, 0]
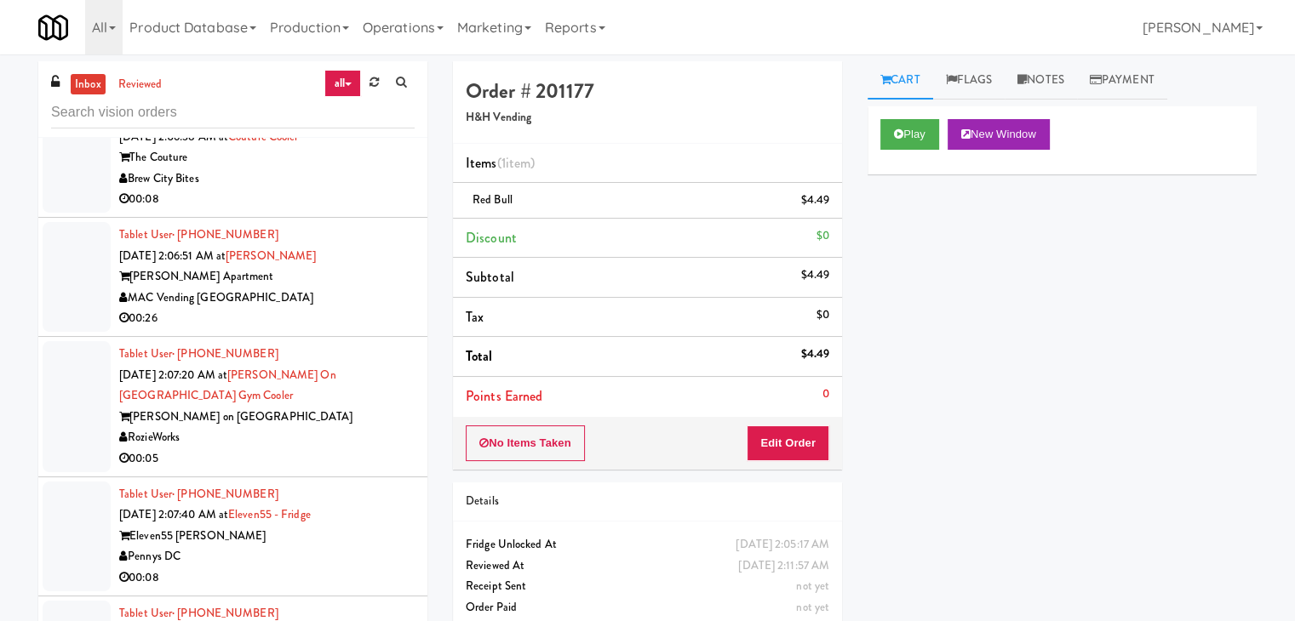
click at [334, 428] on div "[PERSON_NAME] on [GEOGRAPHIC_DATA]" at bounding box center [266, 417] width 295 height 21
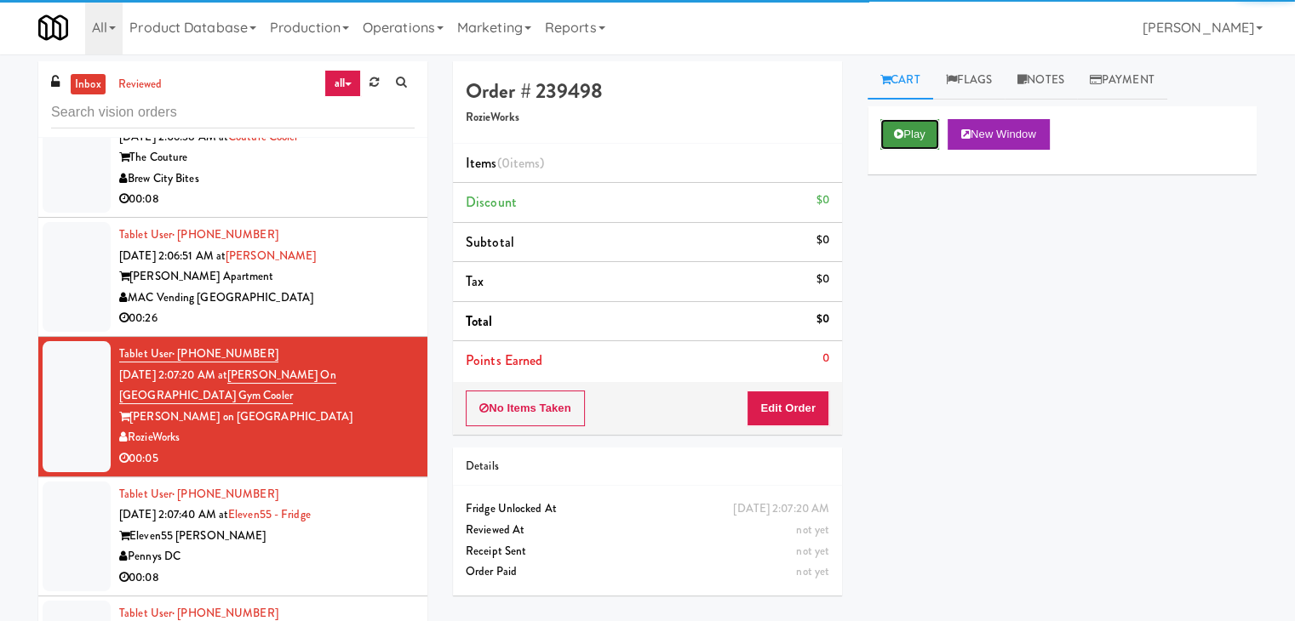
click at [909, 137] on button "Play" at bounding box center [909, 134] width 59 height 31
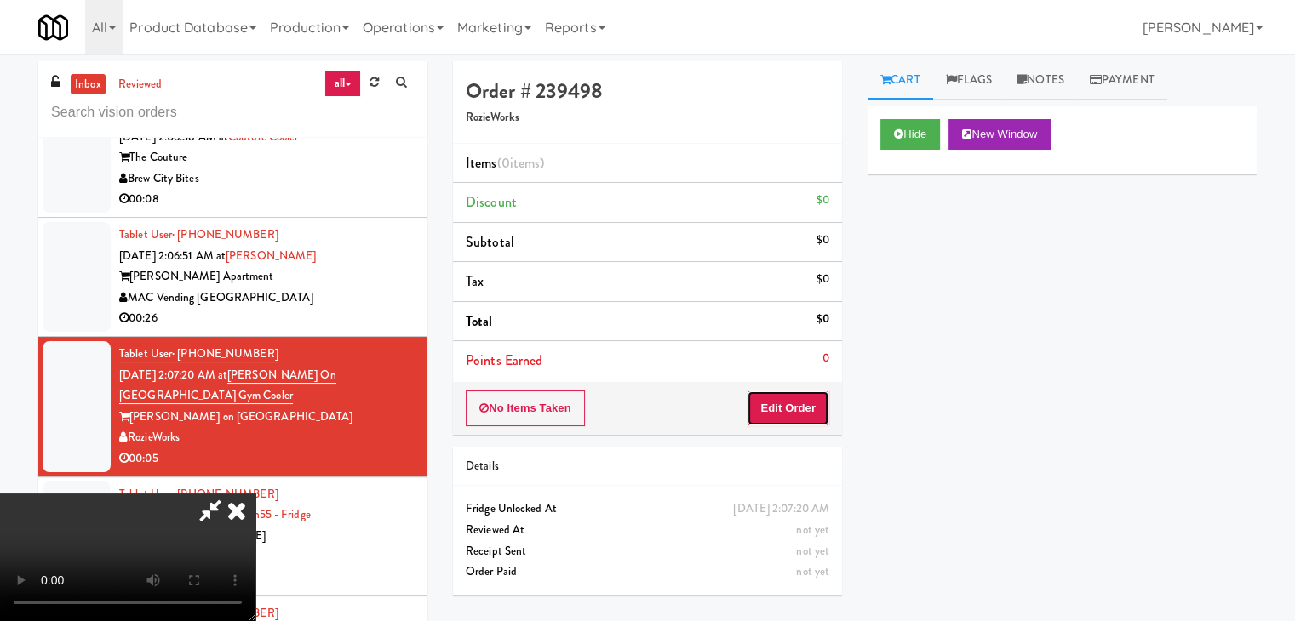
click at [806, 403] on button "Edit Order" at bounding box center [788, 409] width 83 height 36
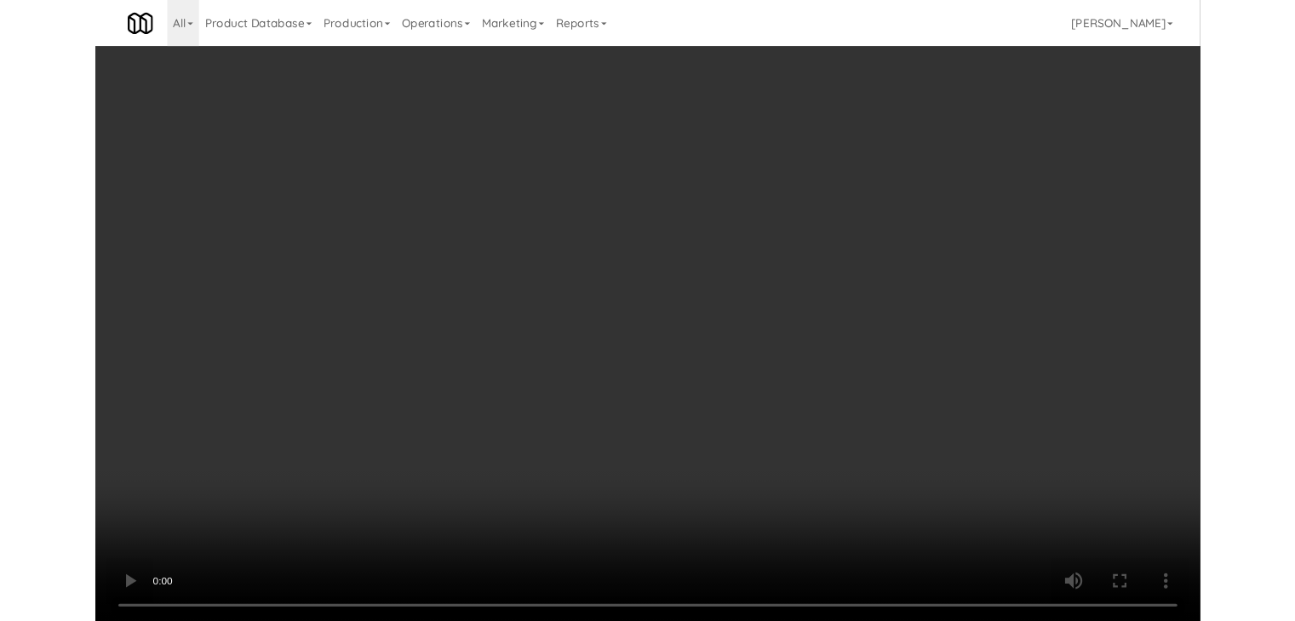
scroll to position [22944, 0]
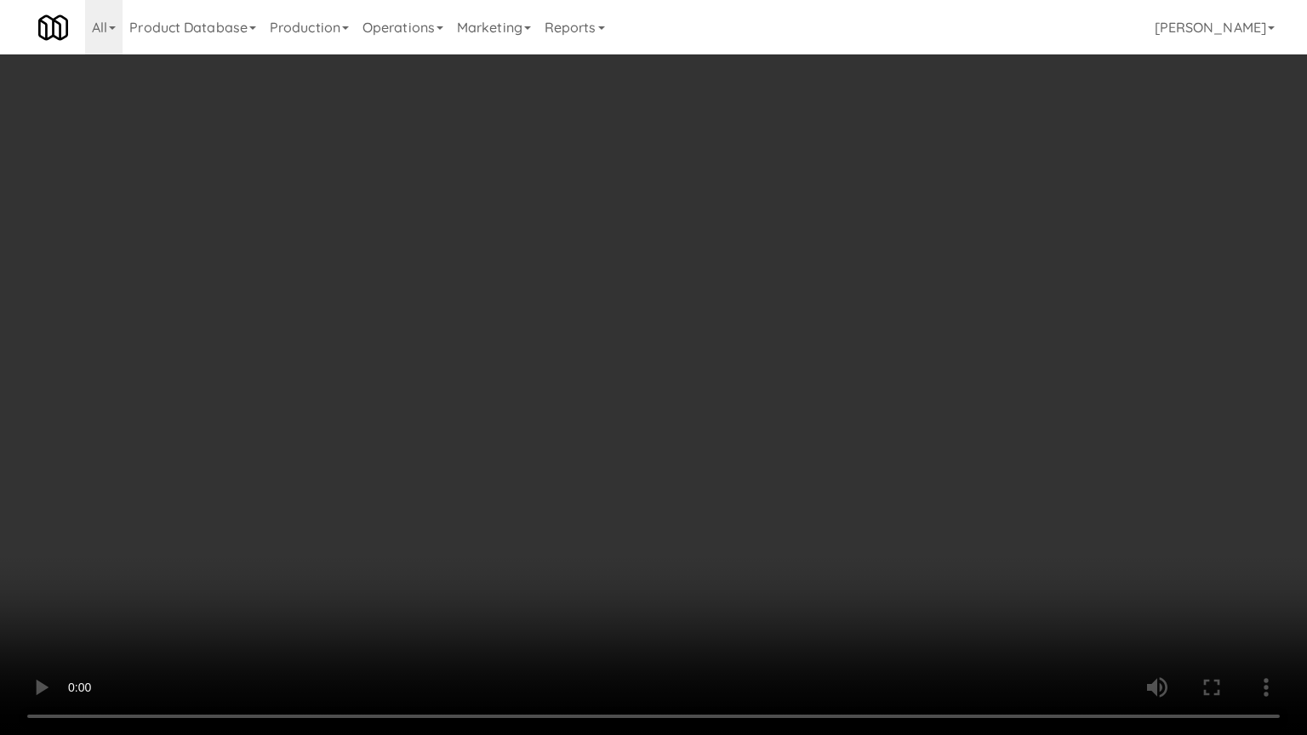
click at [784, 483] on video at bounding box center [653, 367] width 1307 height 735
drag, startPoint x: 783, startPoint y: 483, endPoint x: 968, endPoint y: 218, distance: 322.8
click at [786, 478] on video at bounding box center [653, 367] width 1307 height 735
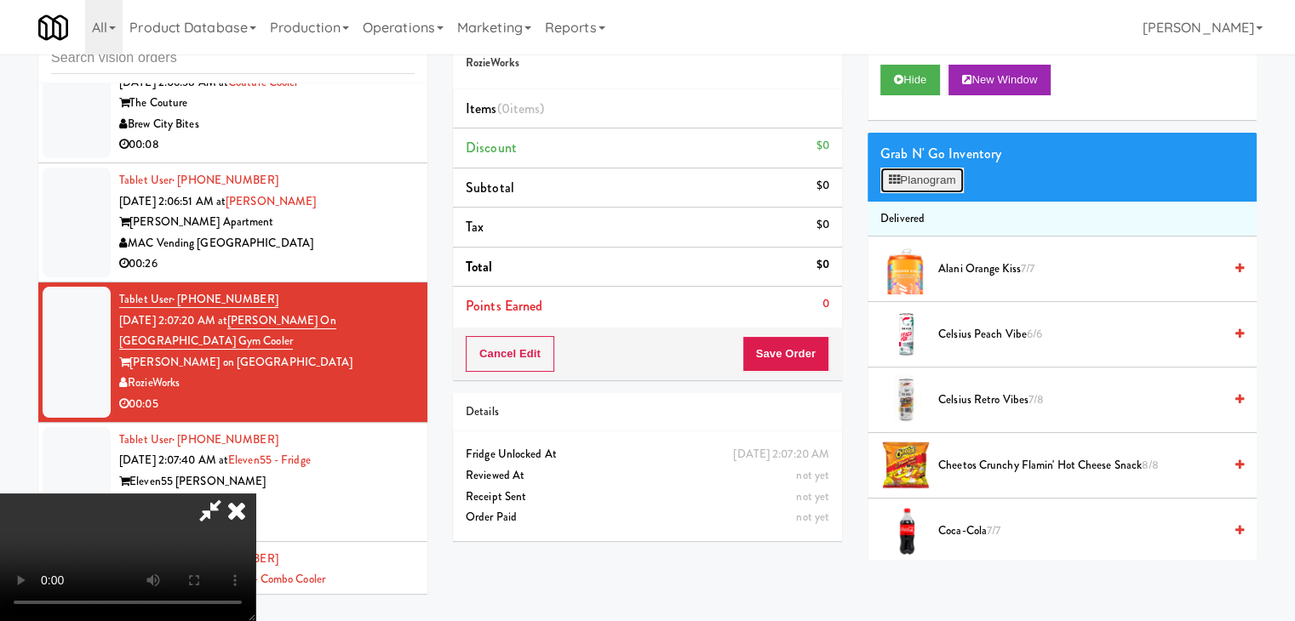
click at [949, 181] on button "Planogram" at bounding box center [921, 181] width 83 height 26
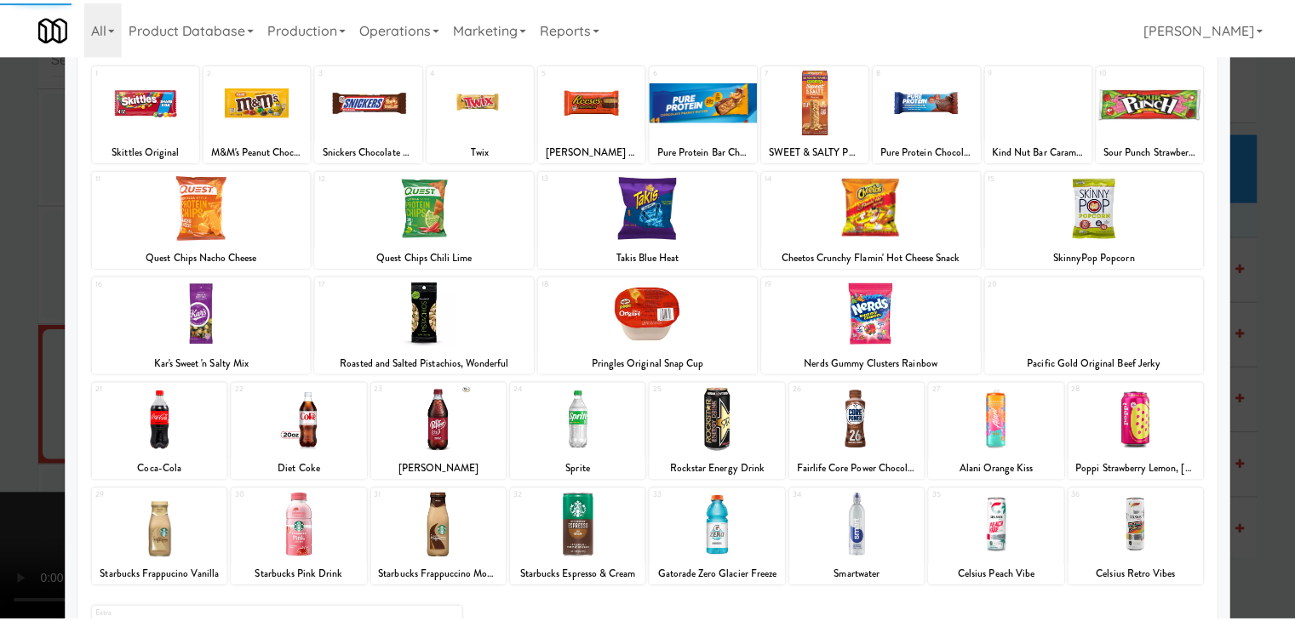
scroll to position [215, 0]
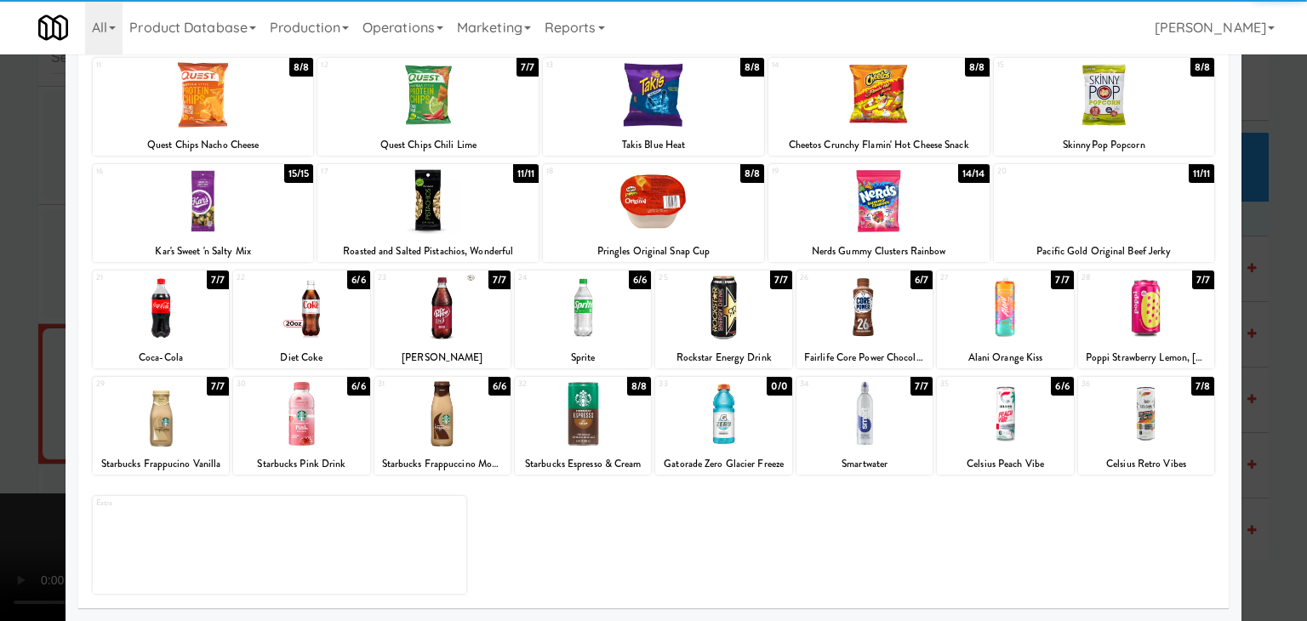
click at [859, 420] on div at bounding box center [865, 414] width 136 height 66
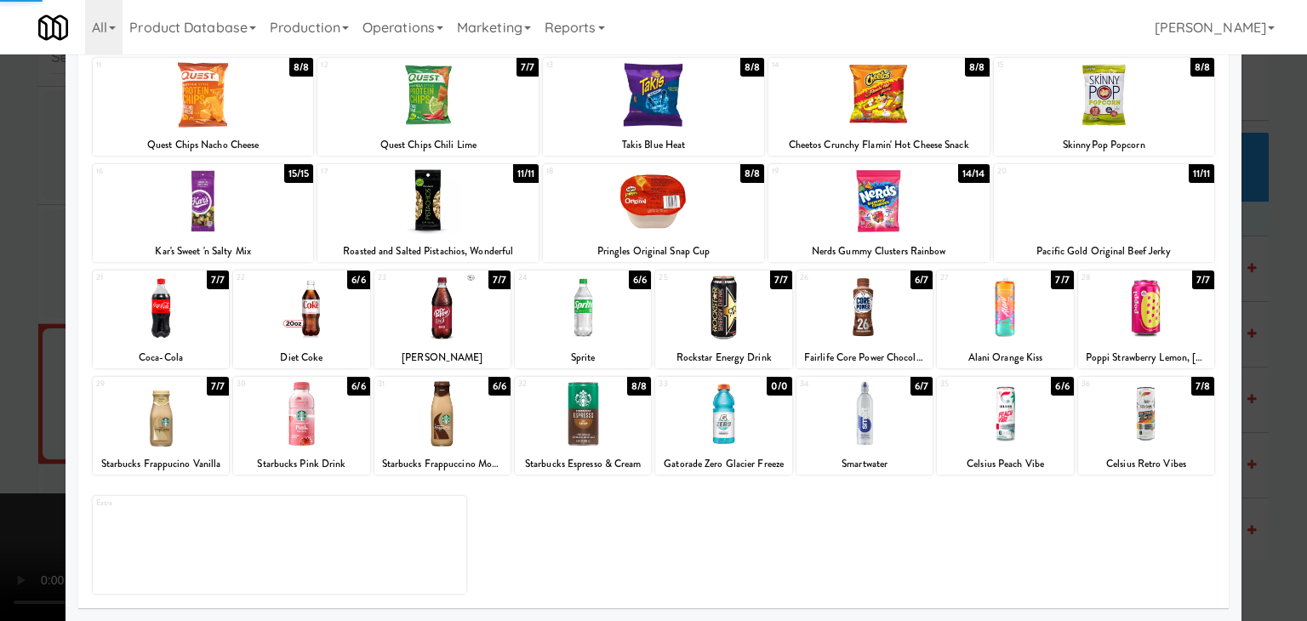
drag, startPoint x: 3, startPoint y: 390, endPoint x: 454, endPoint y: 380, distance: 451.3
click at [26, 386] on div at bounding box center [653, 310] width 1307 height 621
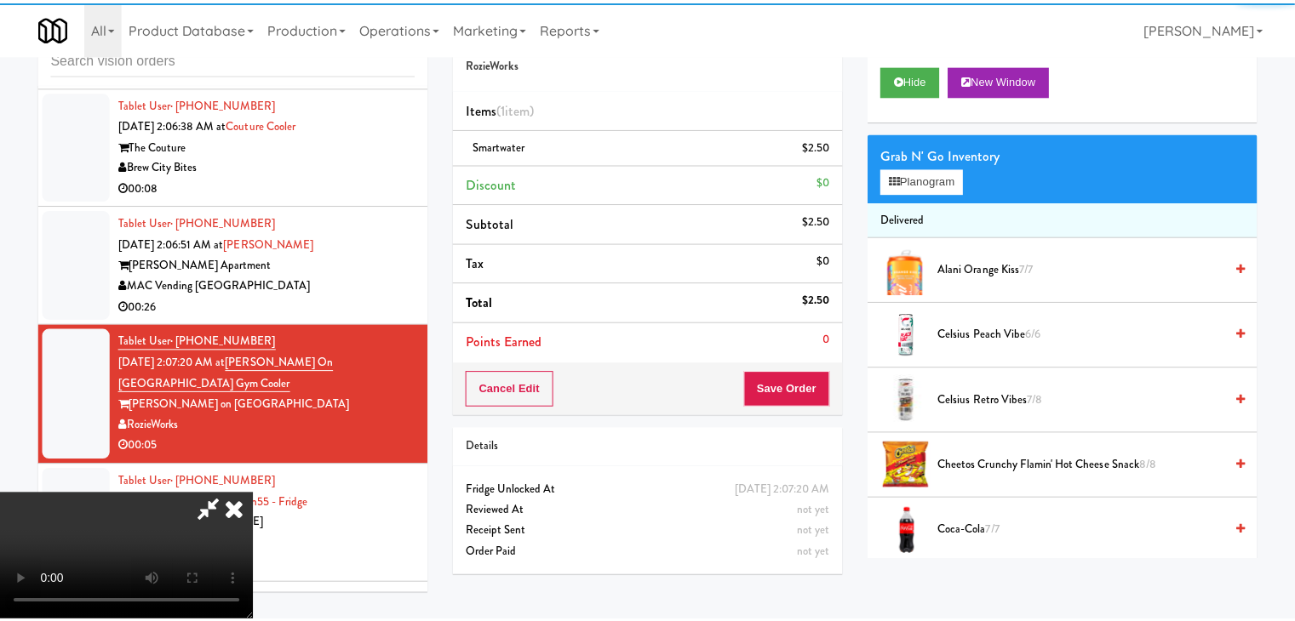
scroll to position [23007, 0]
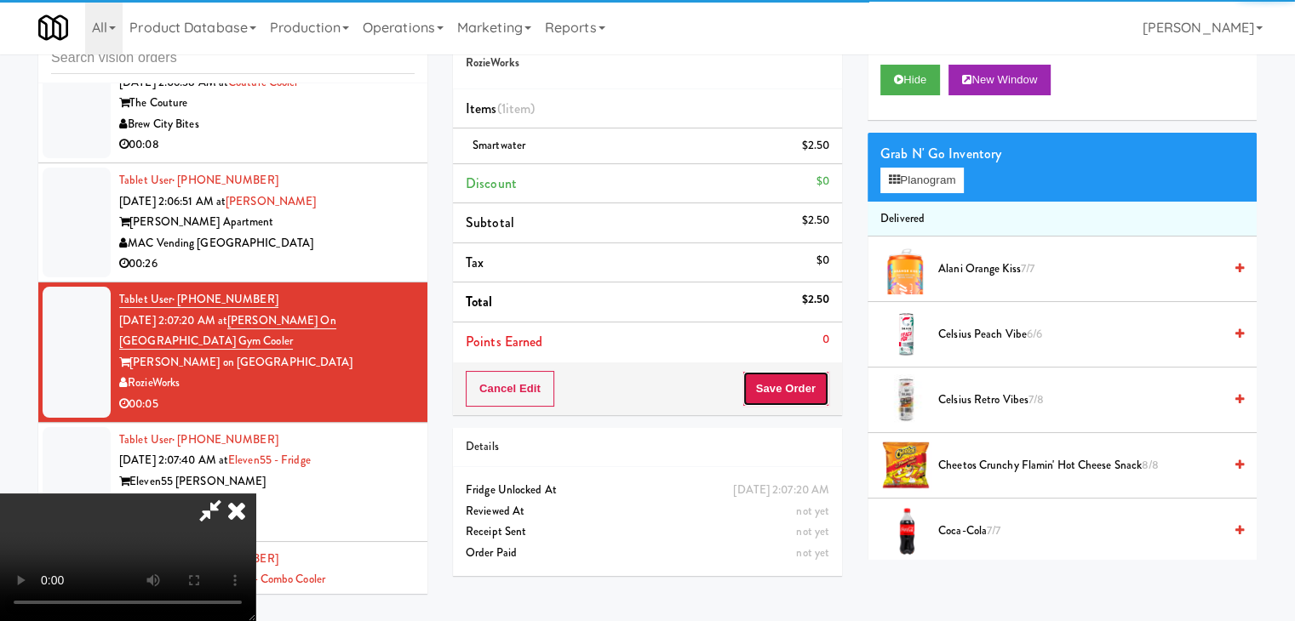
click at [810, 376] on button "Save Order" at bounding box center [785, 389] width 87 height 36
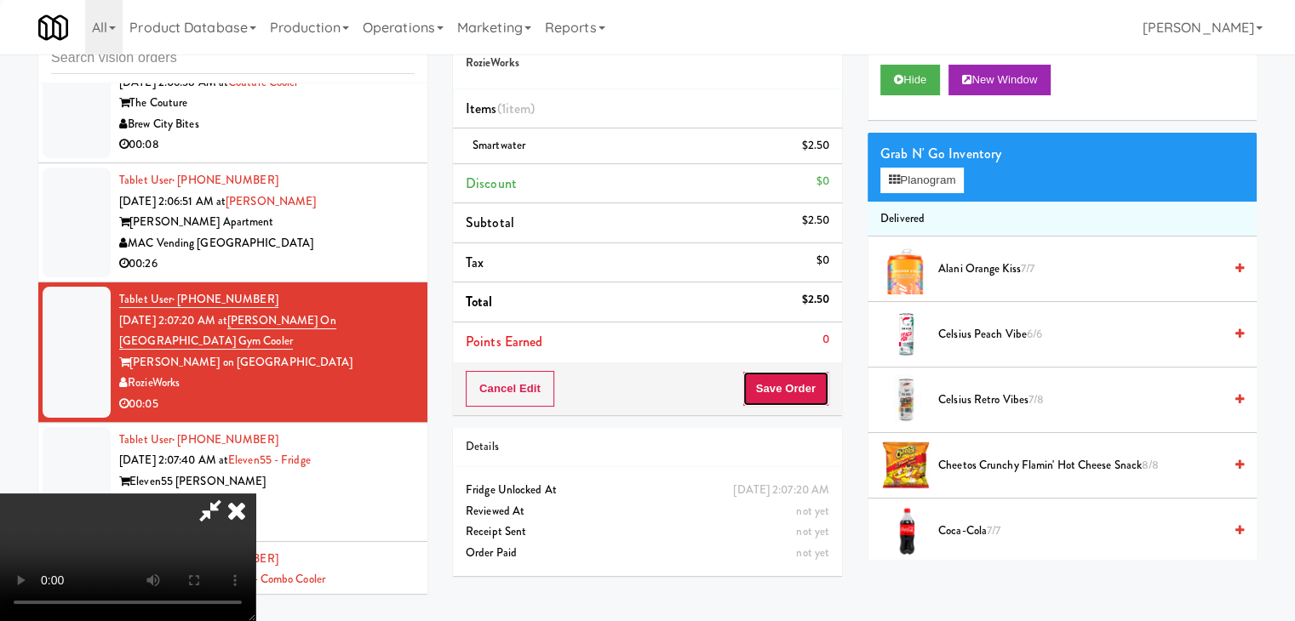
click at [810, 376] on button "Save Order" at bounding box center [785, 389] width 87 height 36
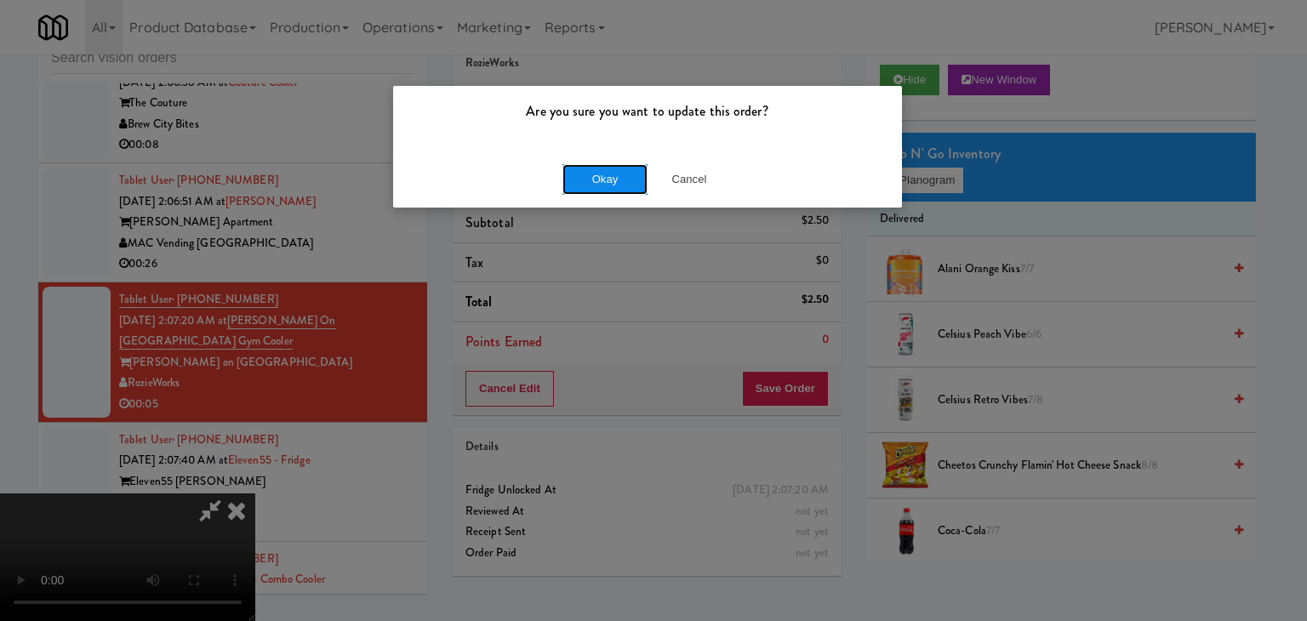
click at [614, 182] on button "Okay" at bounding box center [605, 179] width 85 height 31
click at [616, 182] on div "Okay Cancel" at bounding box center [647, 179] width 509 height 57
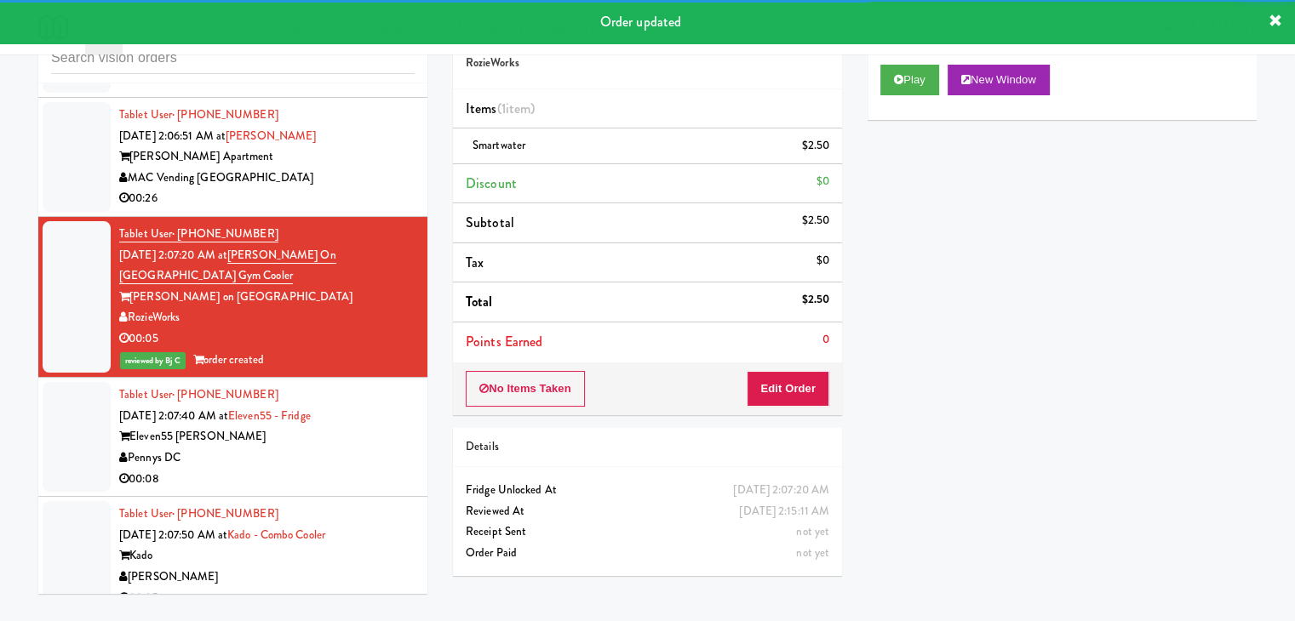
scroll to position [23177, 0]
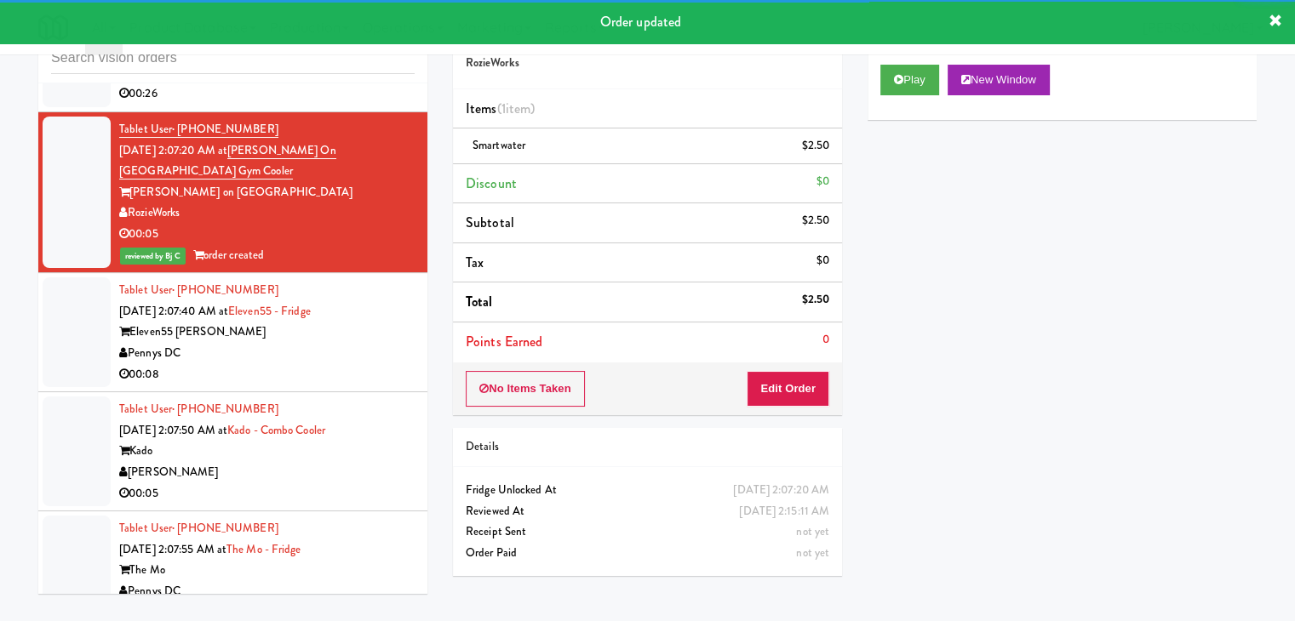
click at [358, 364] on div "Pennys DC" at bounding box center [266, 353] width 295 height 21
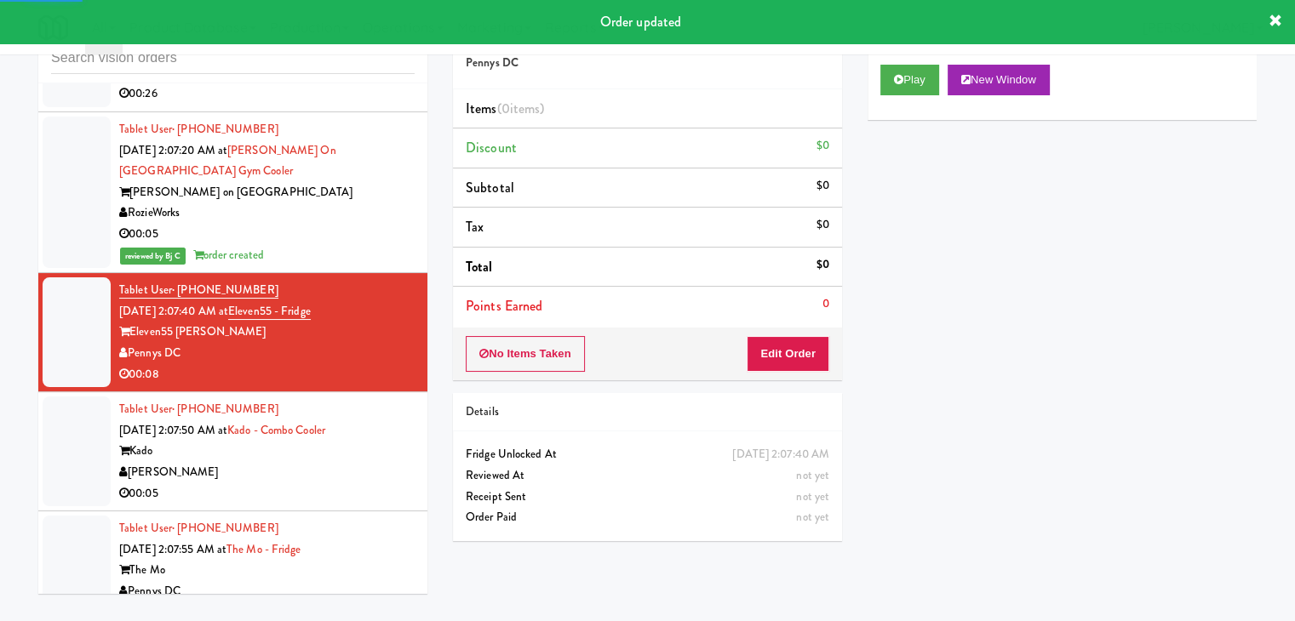
click at [920, 100] on div "Play New Window" at bounding box center [1061, 86] width 389 height 68
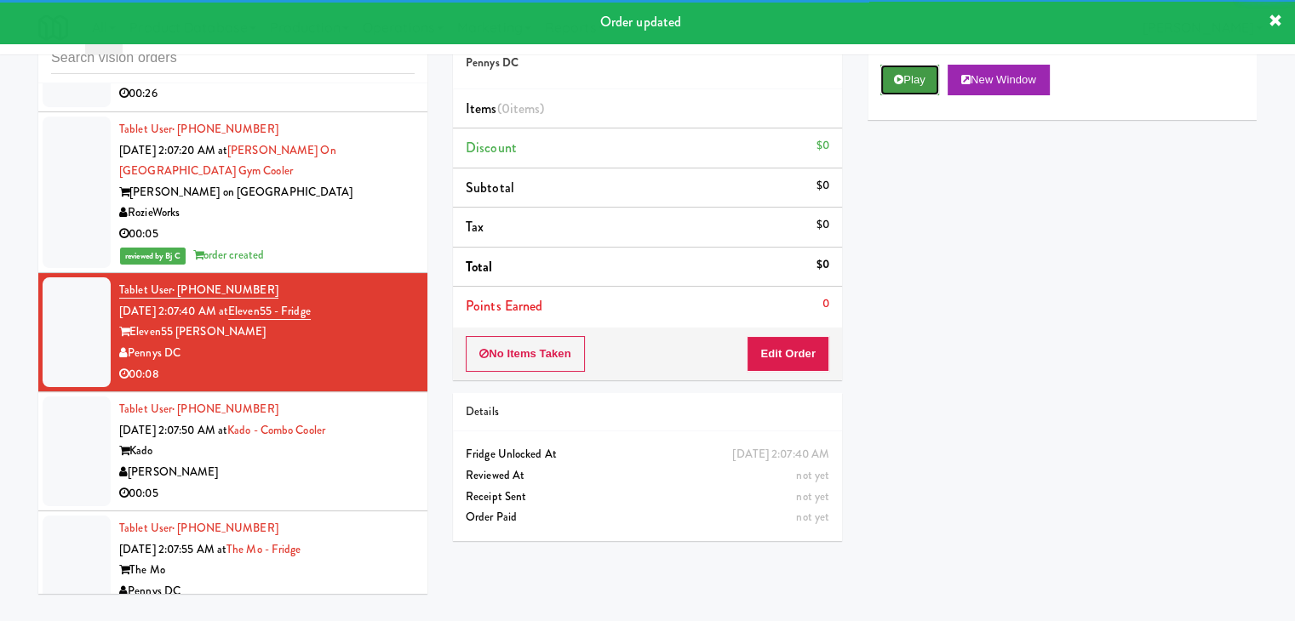
click at [920, 88] on button "Play" at bounding box center [909, 80] width 59 height 31
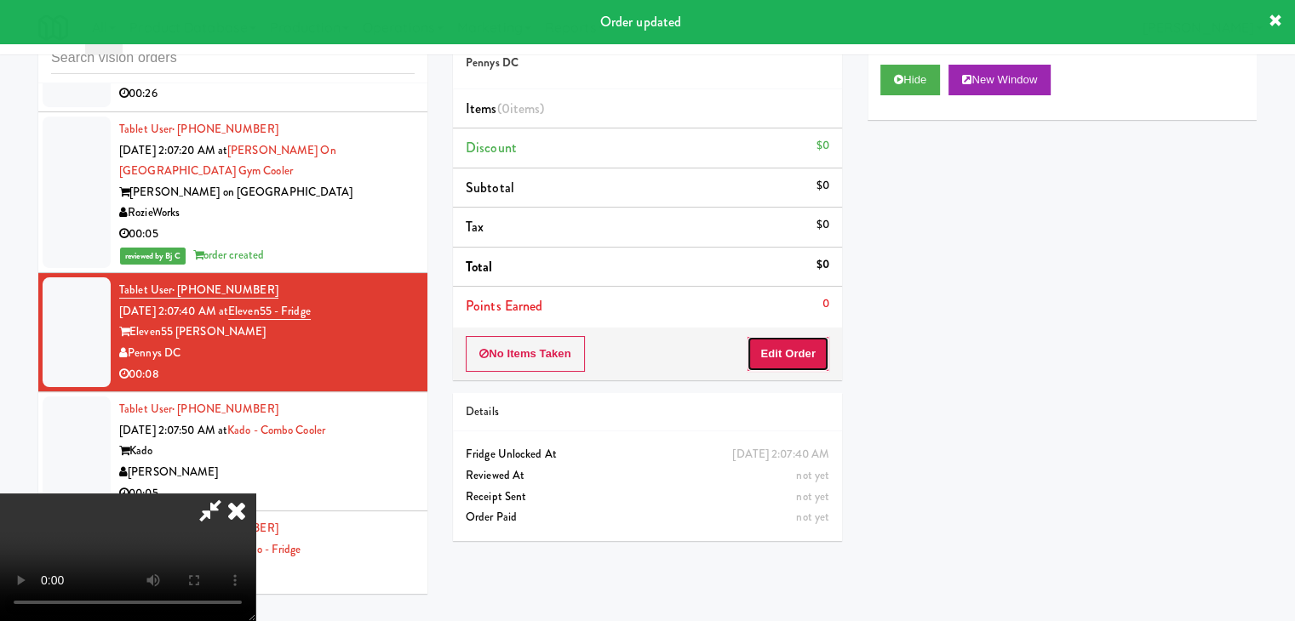
click at [780, 355] on button "Edit Order" at bounding box center [788, 354] width 83 height 36
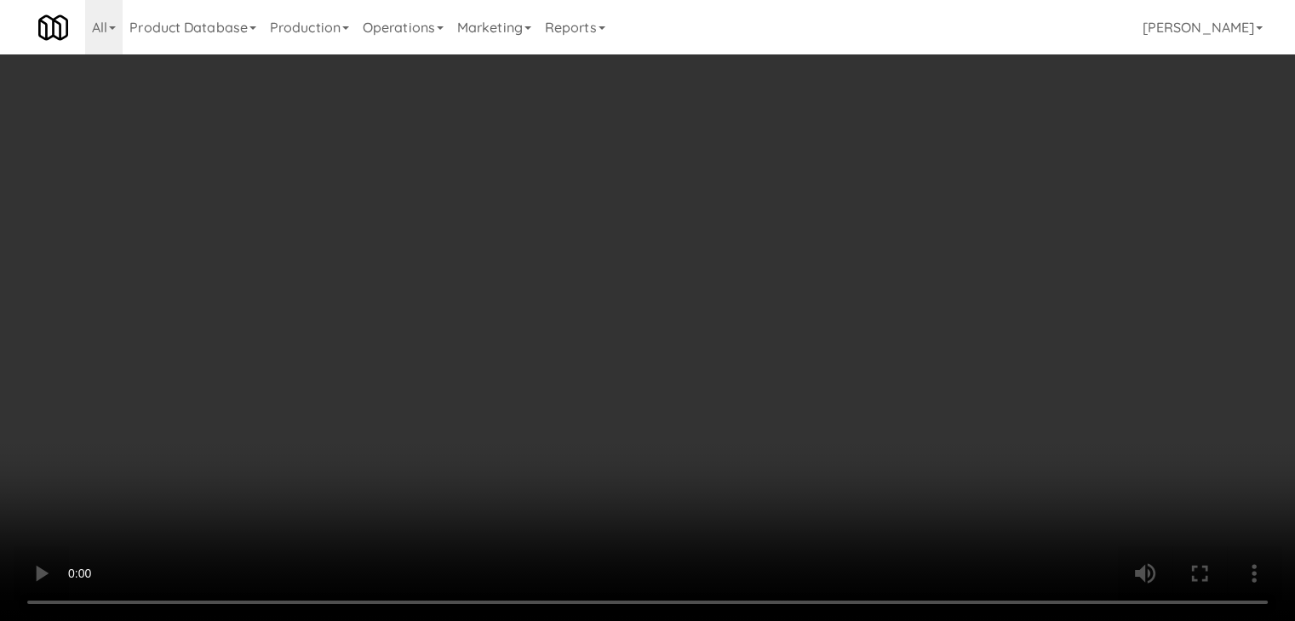
scroll to position [23115, 0]
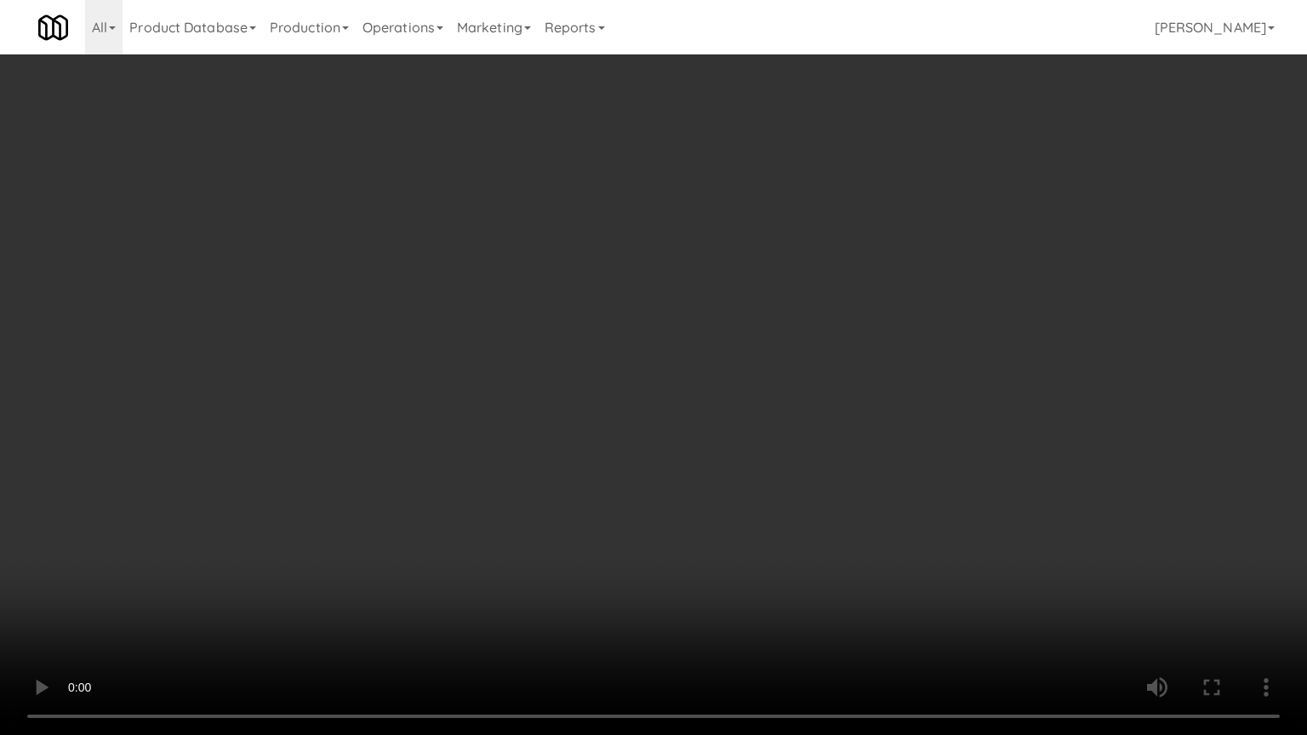
click at [861, 481] on video at bounding box center [653, 367] width 1307 height 735
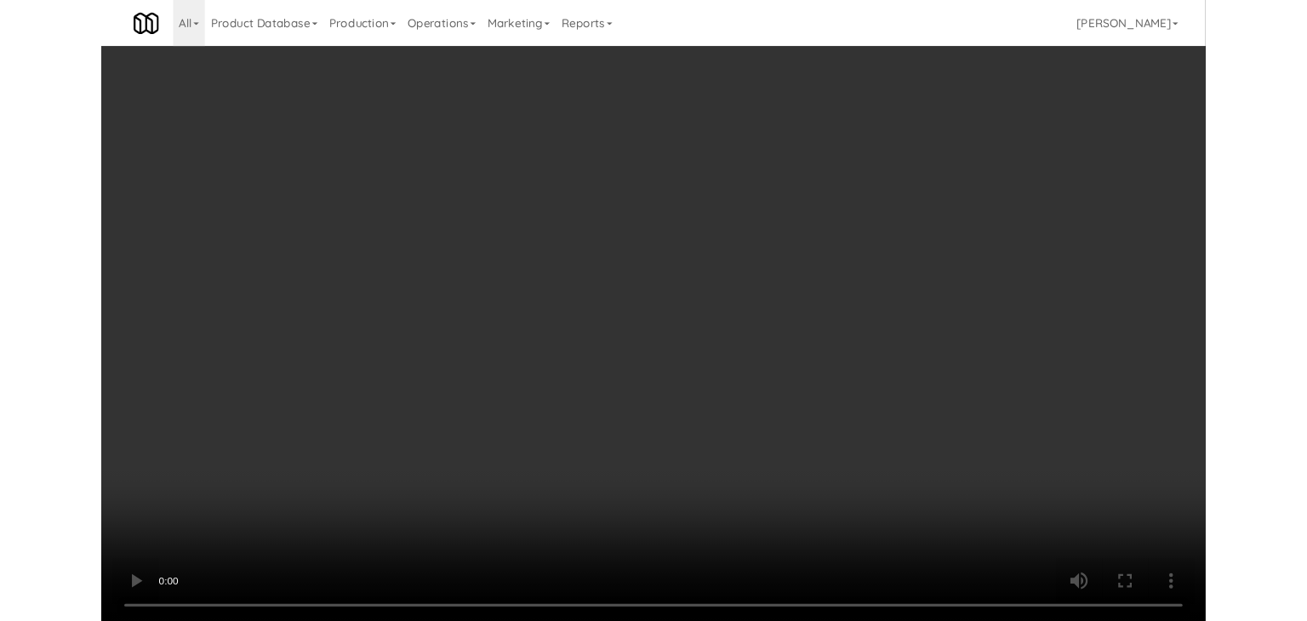
scroll to position [23177, 0]
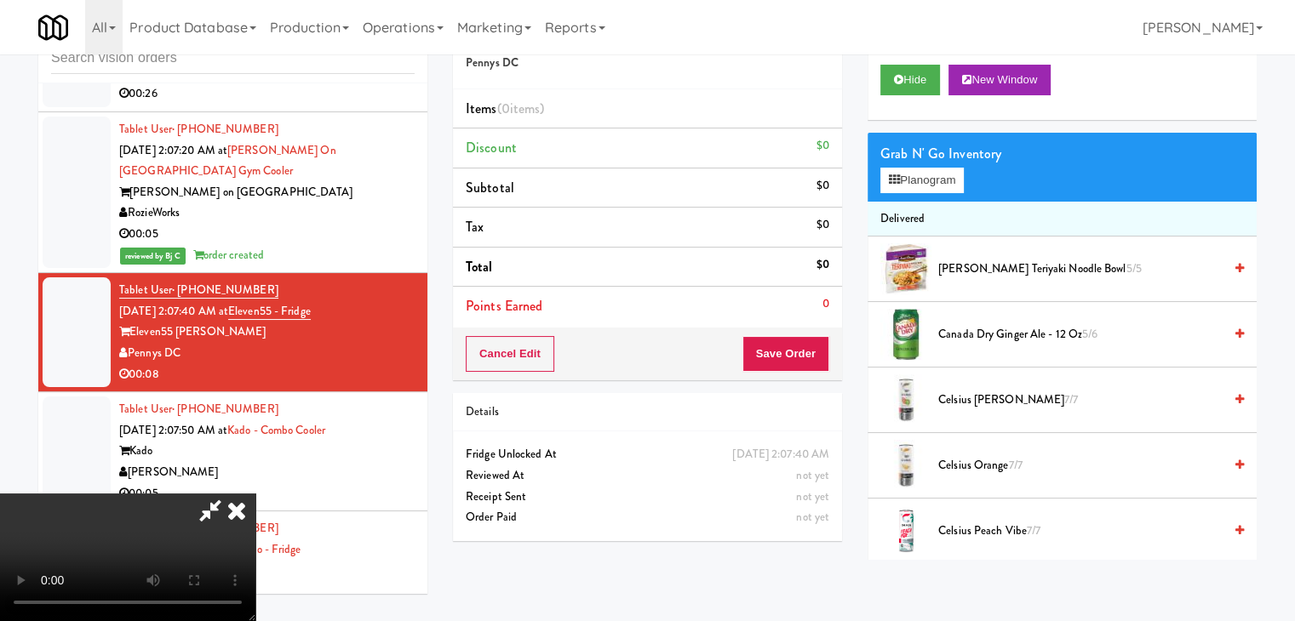
click at [255, 494] on video at bounding box center [127, 558] width 255 height 128
drag, startPoint x: 682, startPoint y: 357, endPoint x: 719, endPoint y: 343, distance: 39.9
click at [255, 494] on video at bounding box center [127, 558] width 255 height 128
click at [944, 174] on button "Planogram" at bounding box center [921, 181] width 83 height 26
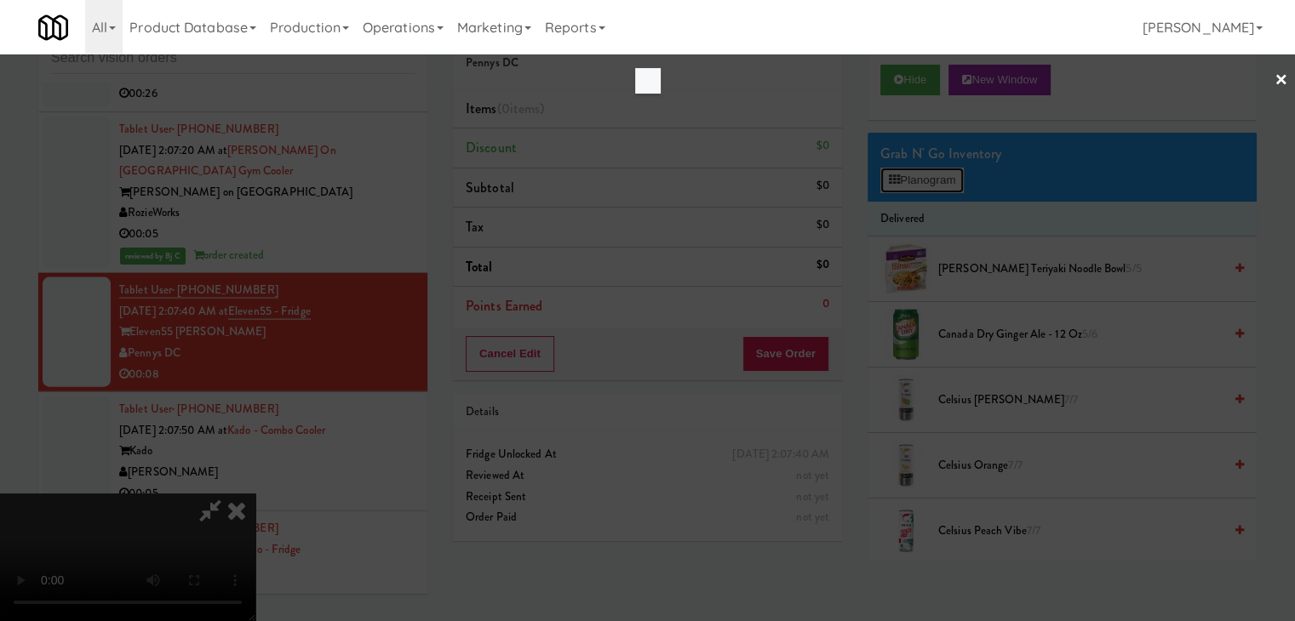
scroll to position [23115, 0]
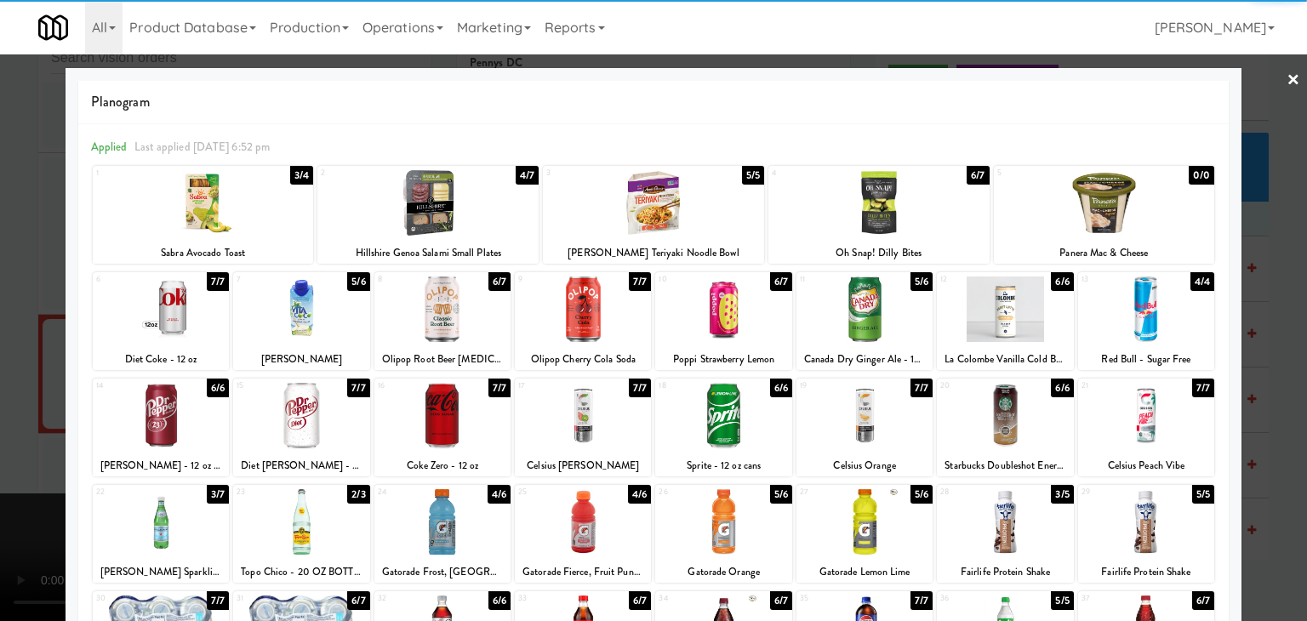
click at [996, 606] on div at bounding box center [1005, 629] width 136 height 66
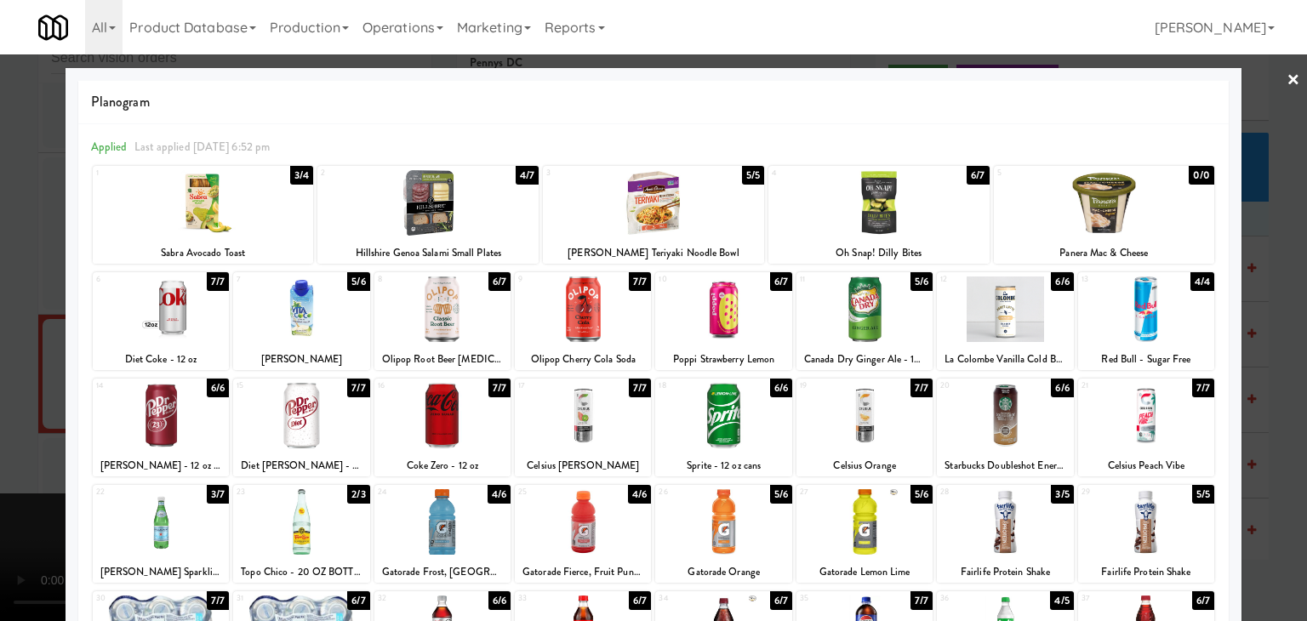
click at [620, 539] on div at bounding box center [583, 522] width 136 height 66
drag, startPoint x: 0, startPoint y: 498, endPoint x: 584, endPoint y: 475, distance: 584.4
click at [15, 498] on div at bounding box center [653, 310] width 1307 height 621
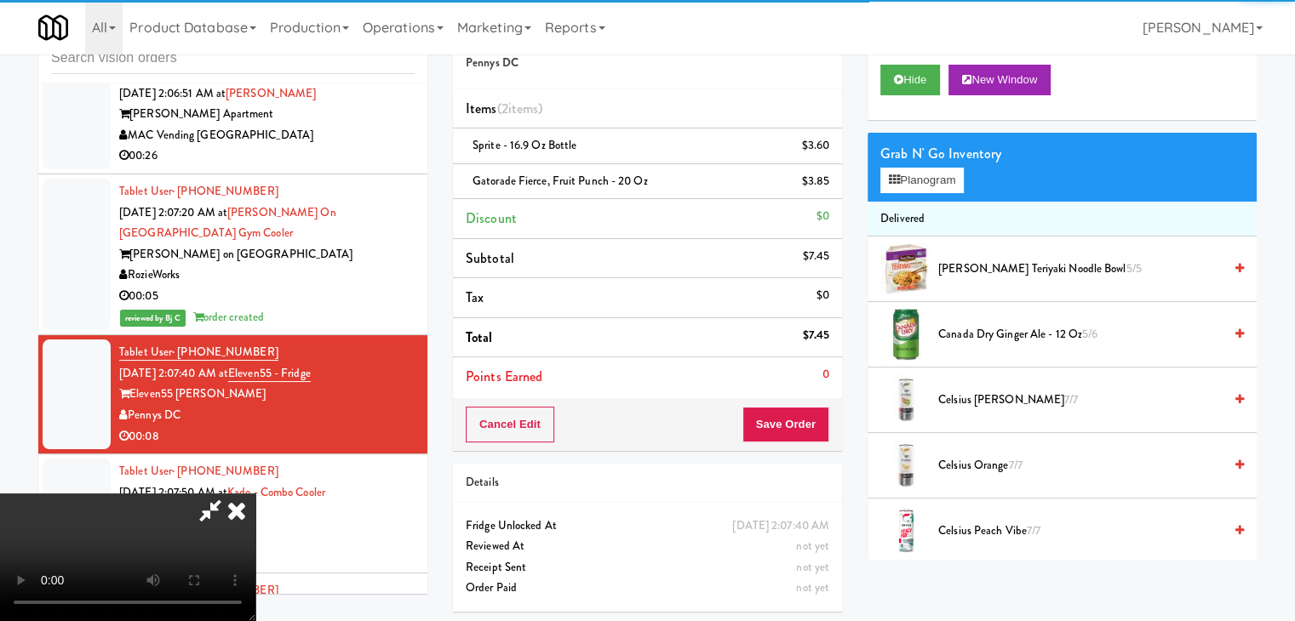
scroll to position [23177, 0]
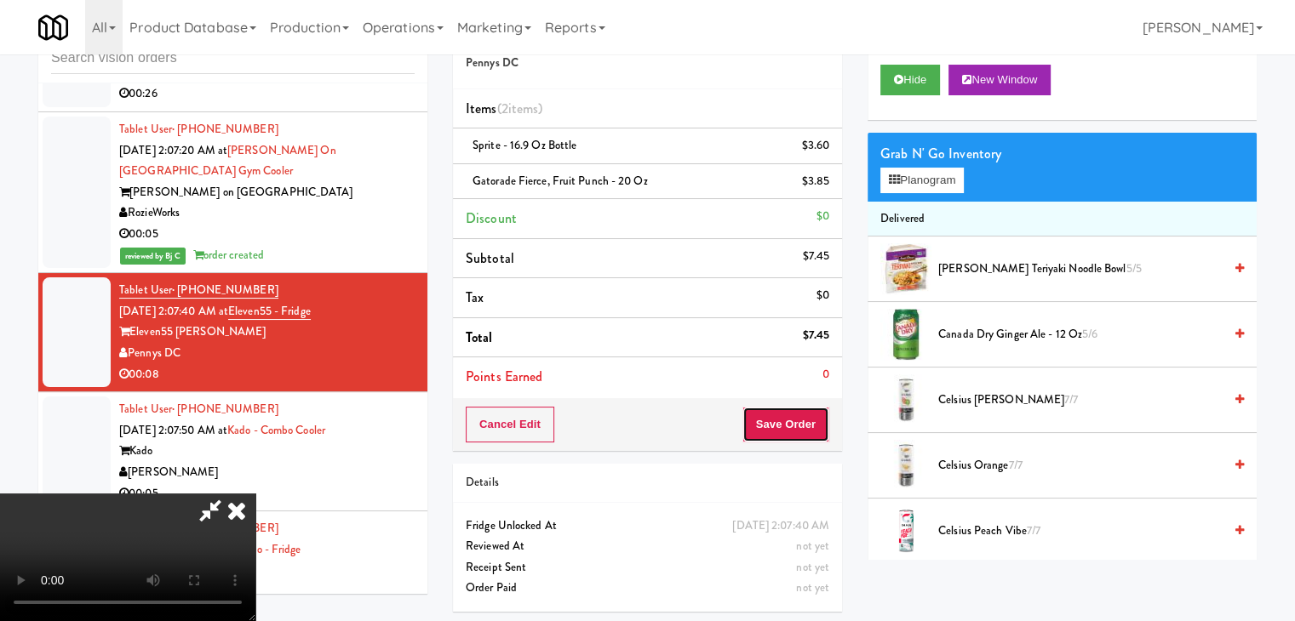
click at [808, 435] on button "Save Order" at bounding box center [785, 425] width 87 height 36
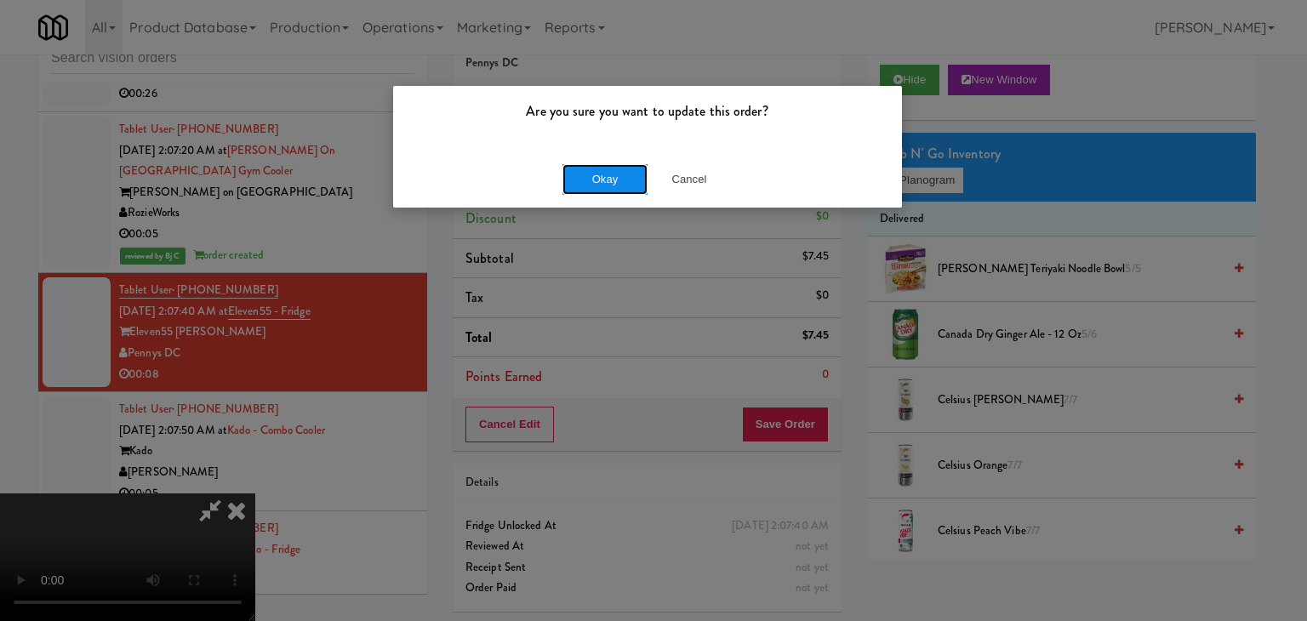
click at [629, 175] on button "Okay" at bounding box center [605, 179] width 85 height 31
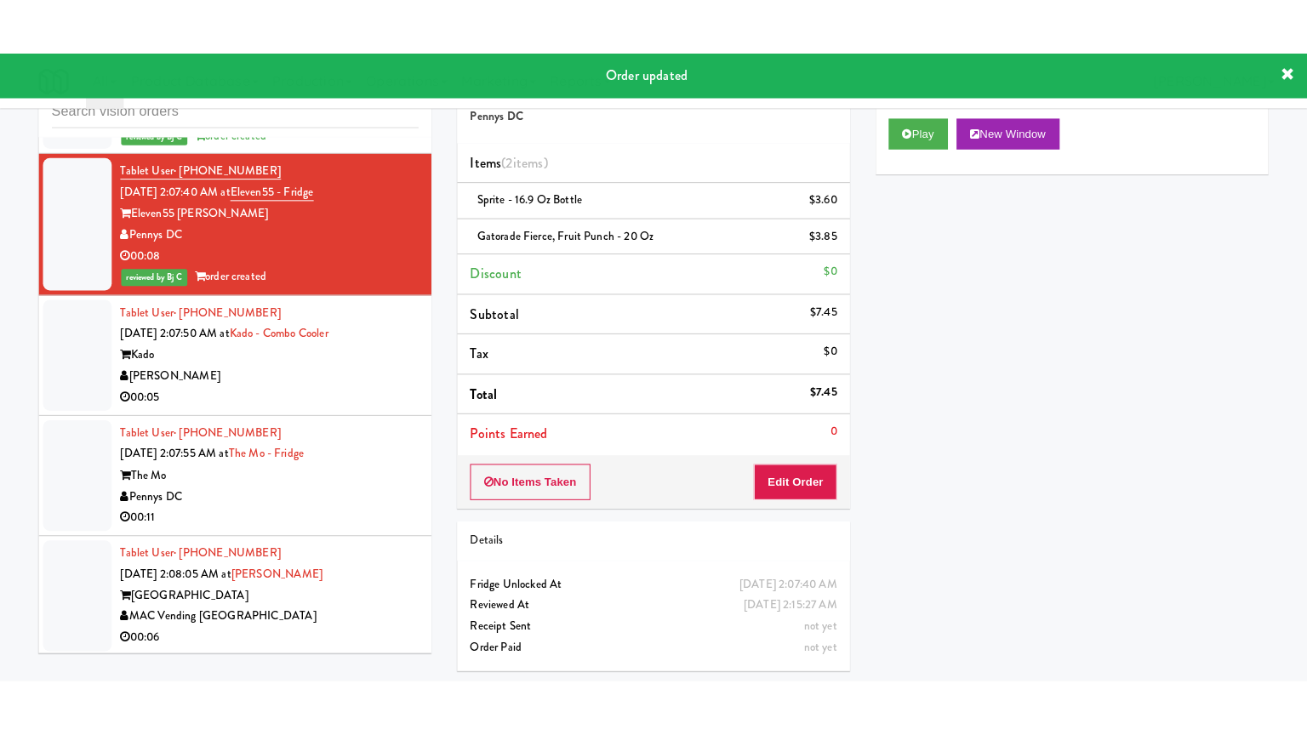
scroll to position [23433, 0]
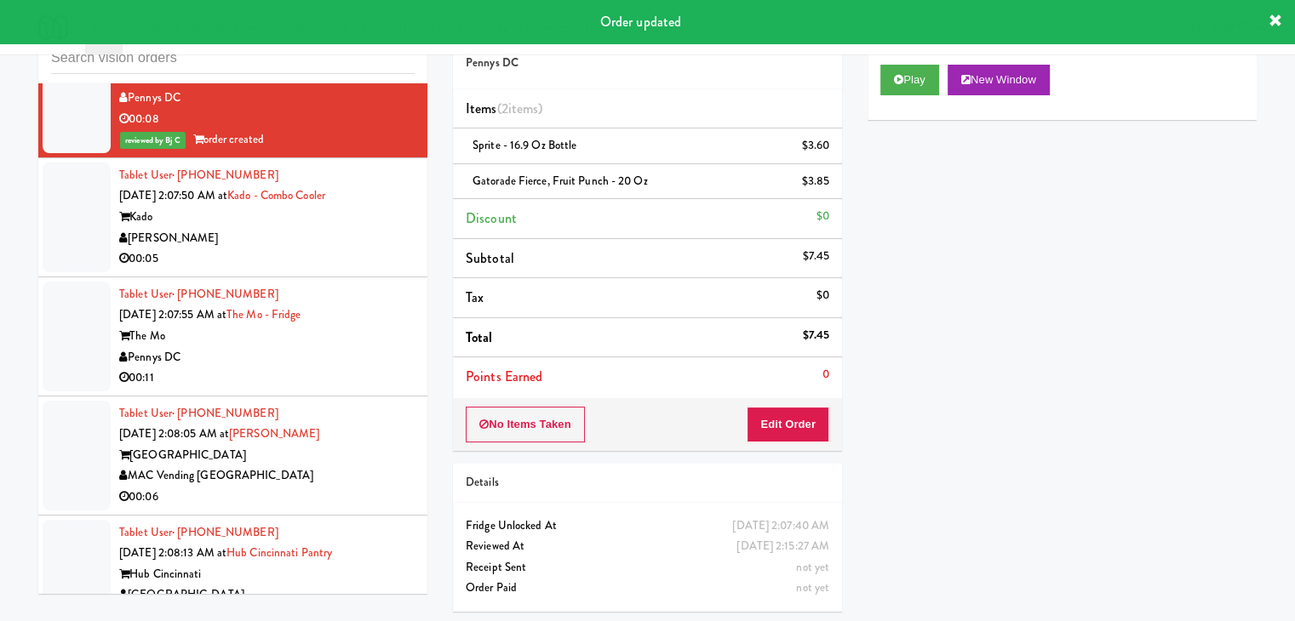
drag, startPoint x: 376, startPoint y: 253, endPoint x: 370, endPoint y: 266, distance: 14.9
click at [378, 249] on div "[PERSON_NAME]" at bounding box center [266, 238] width 295 height 21
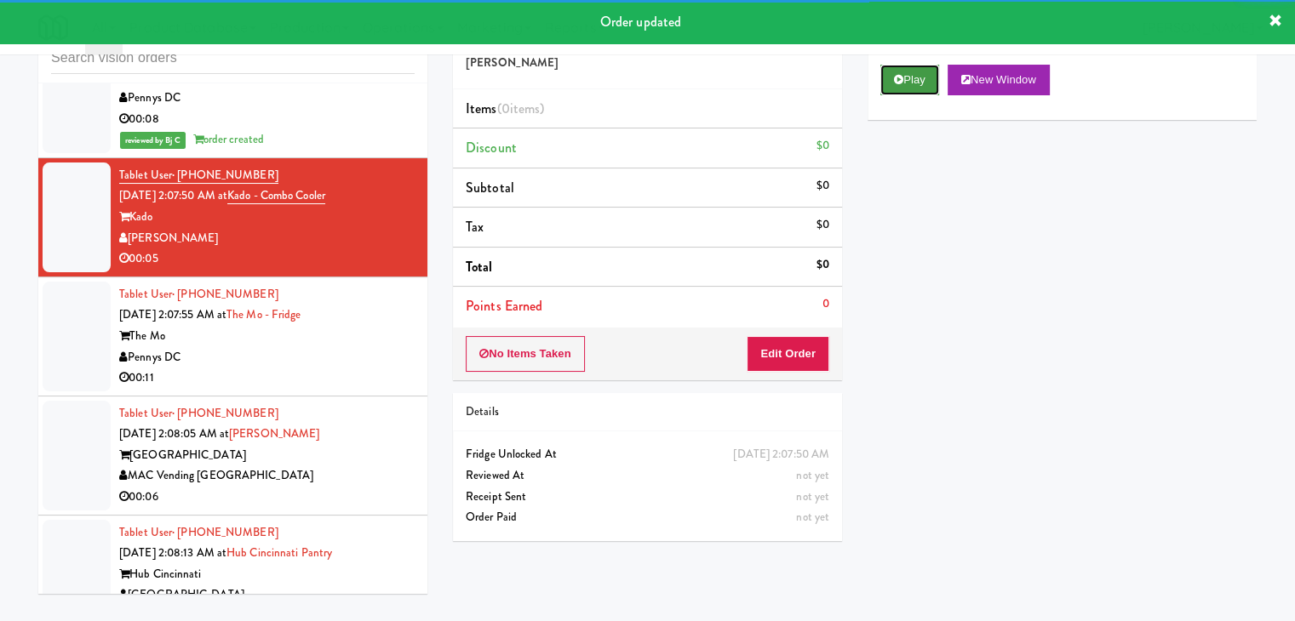
click at [906, 77] on button "Play" at bounding box center [909, 80] width 59 height 31
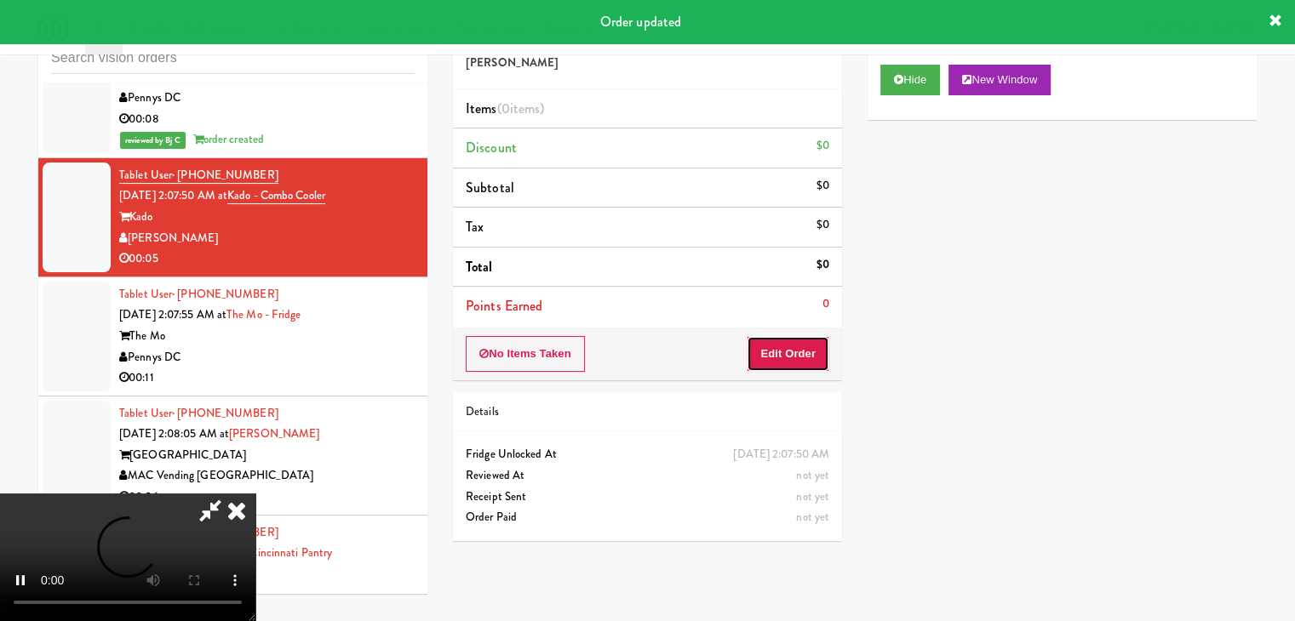
click at [799, 352] on button "Edit Order" at bounding box center [788, 354] width 83 height 36
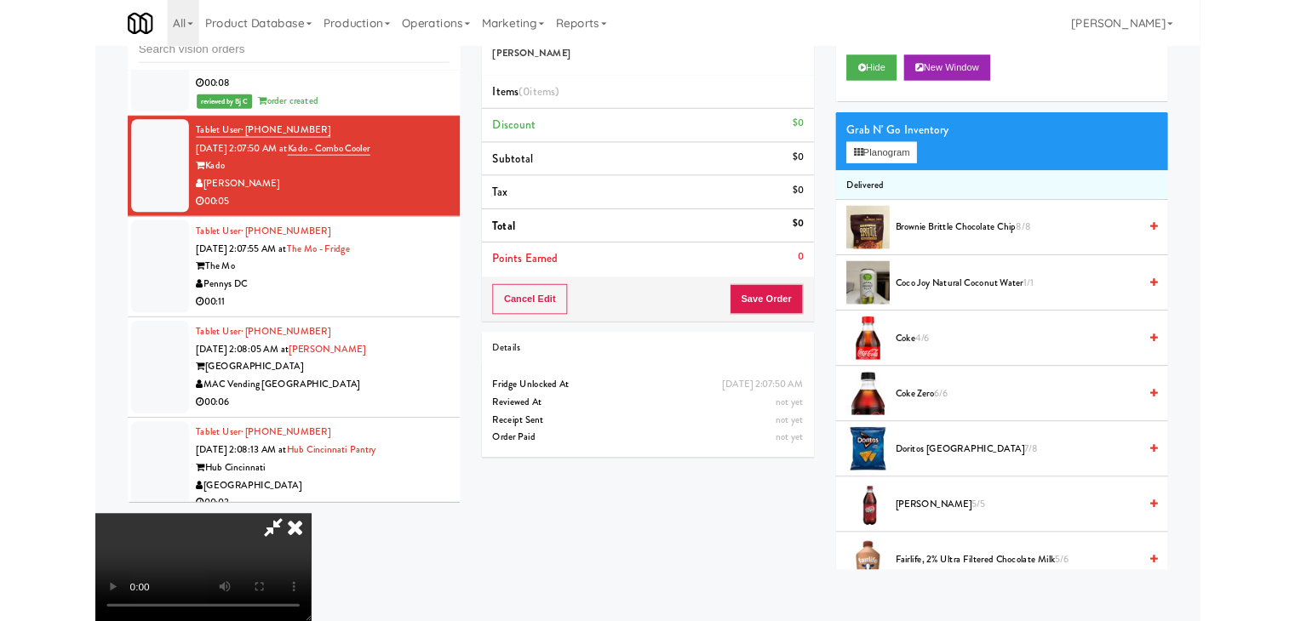
scroll to position [23370, 0]
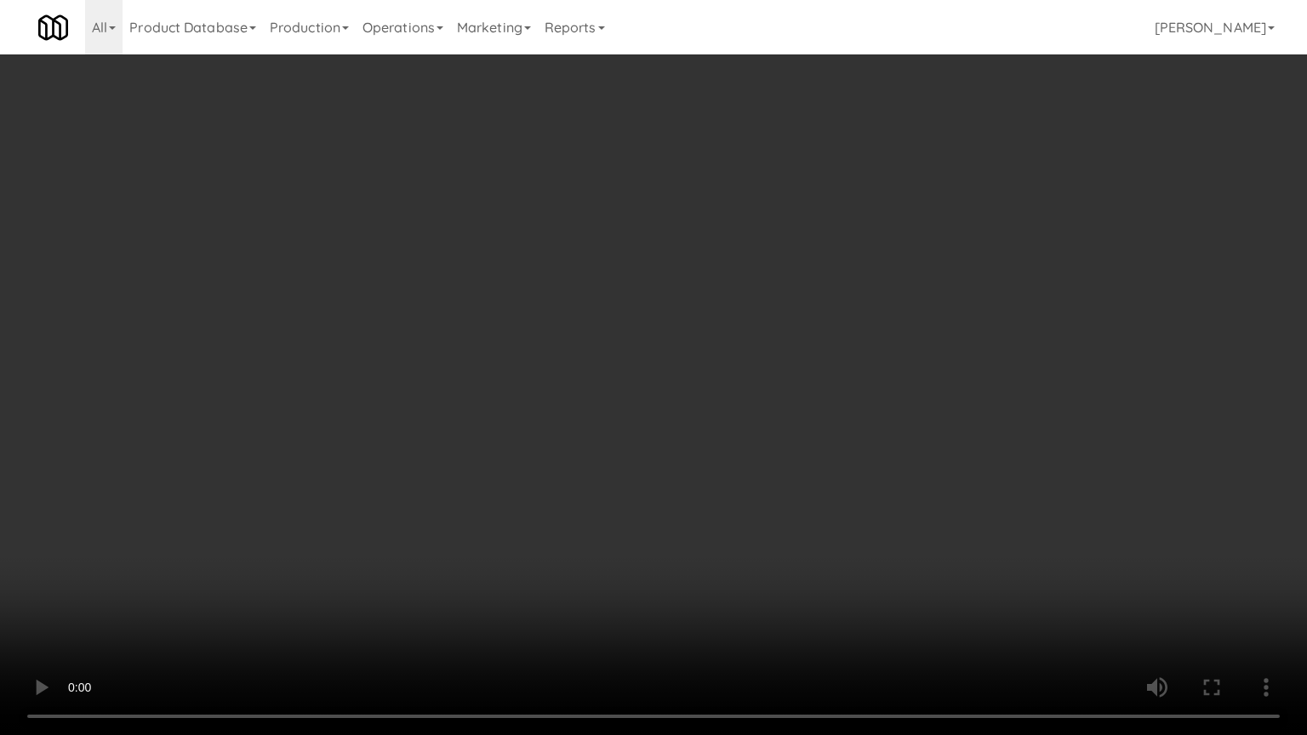
click at [776, 506] on video at bounding box center [653, 367] width 1307 height 735
click at [777, 521] on video at bounding box center [653, 367] width 1307 height 735
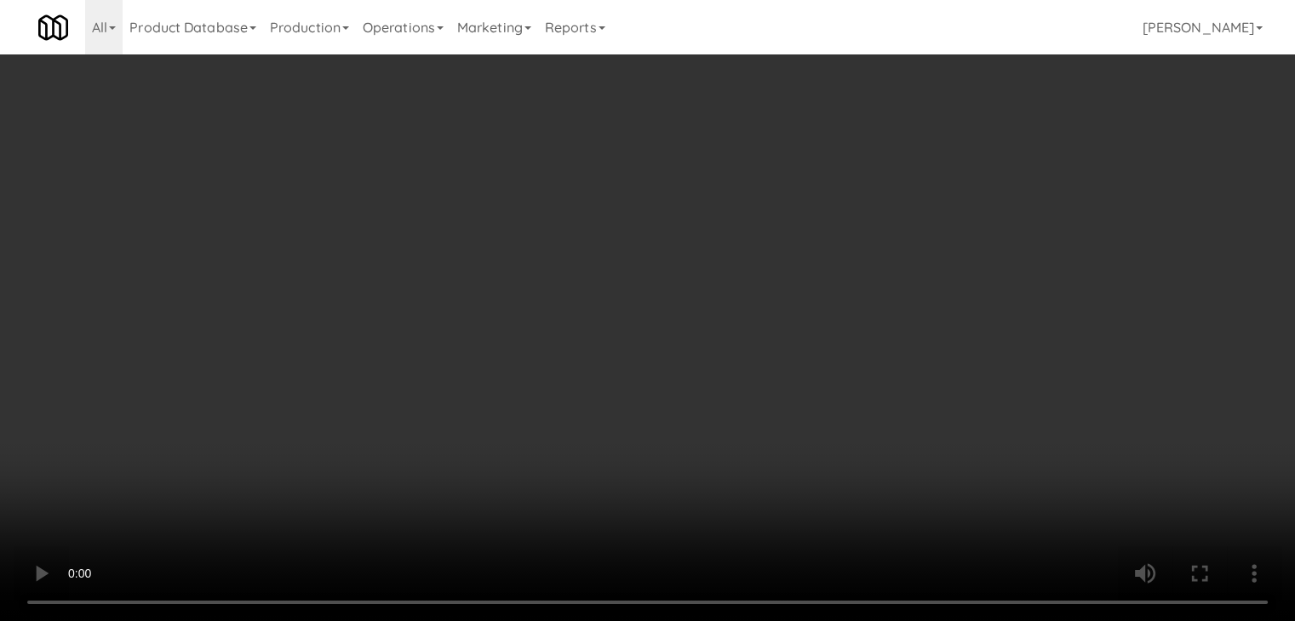
click at [962, 181] on button "Planogram" at bounding box center [921, 181] width 83 height 26
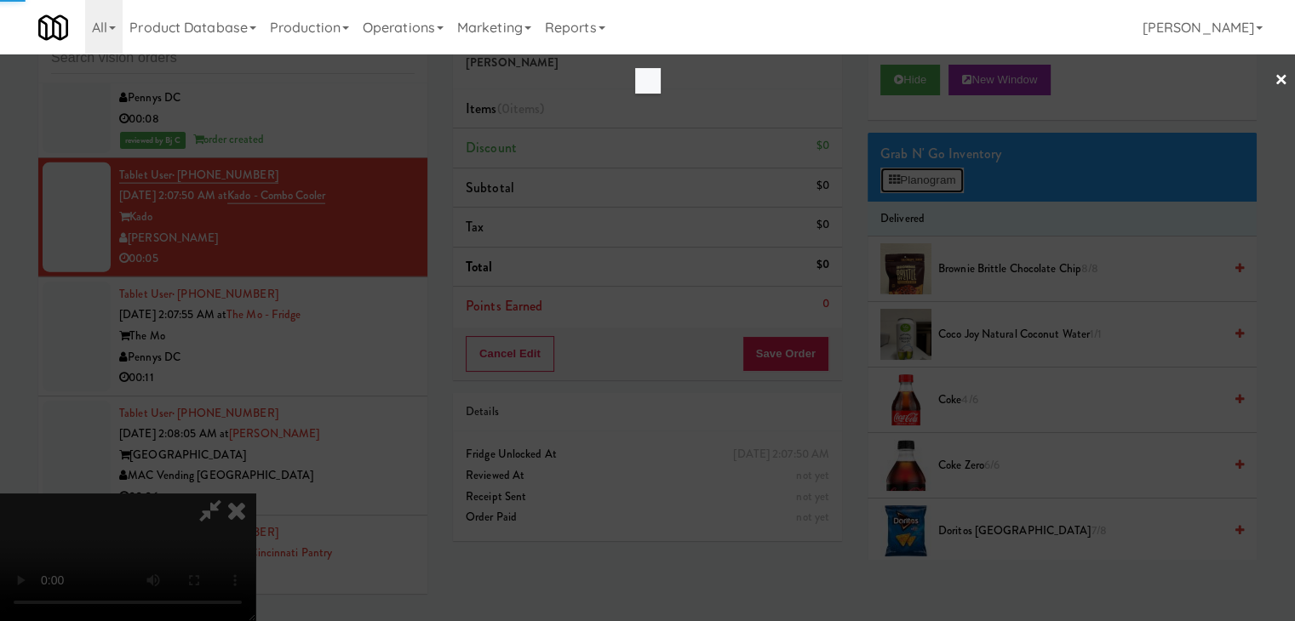
scroll to position [23370, 0]
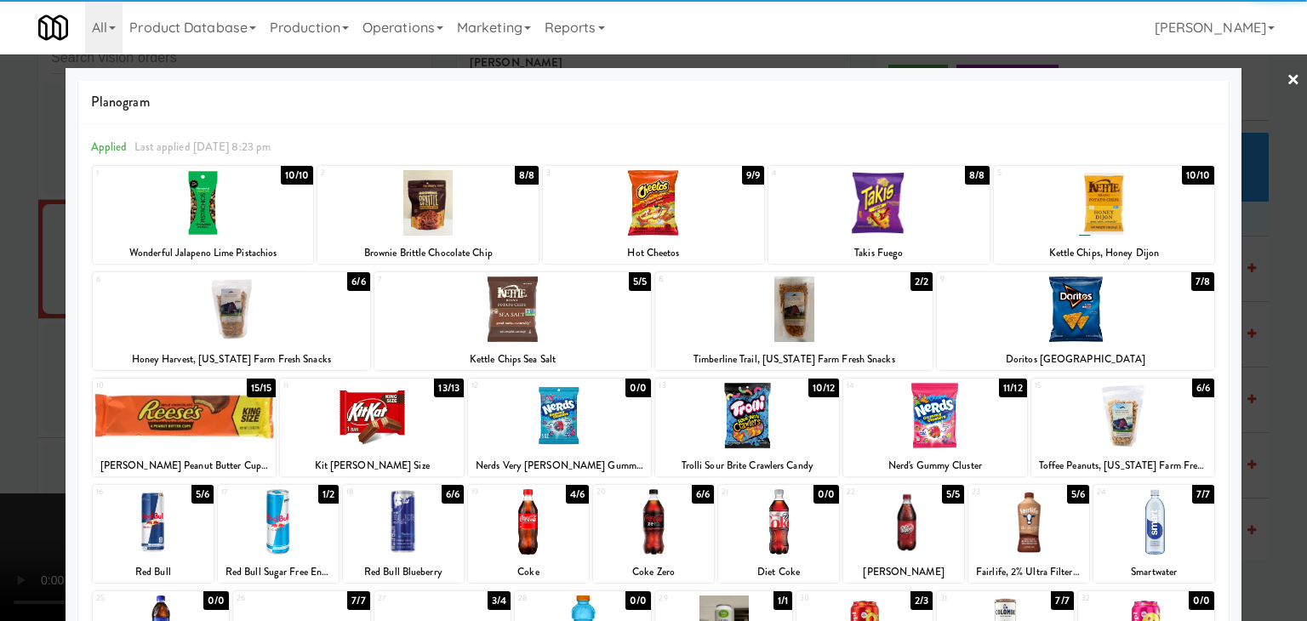
click at [172, 525] on div at bounding box center [153, 522] width 121 height 66
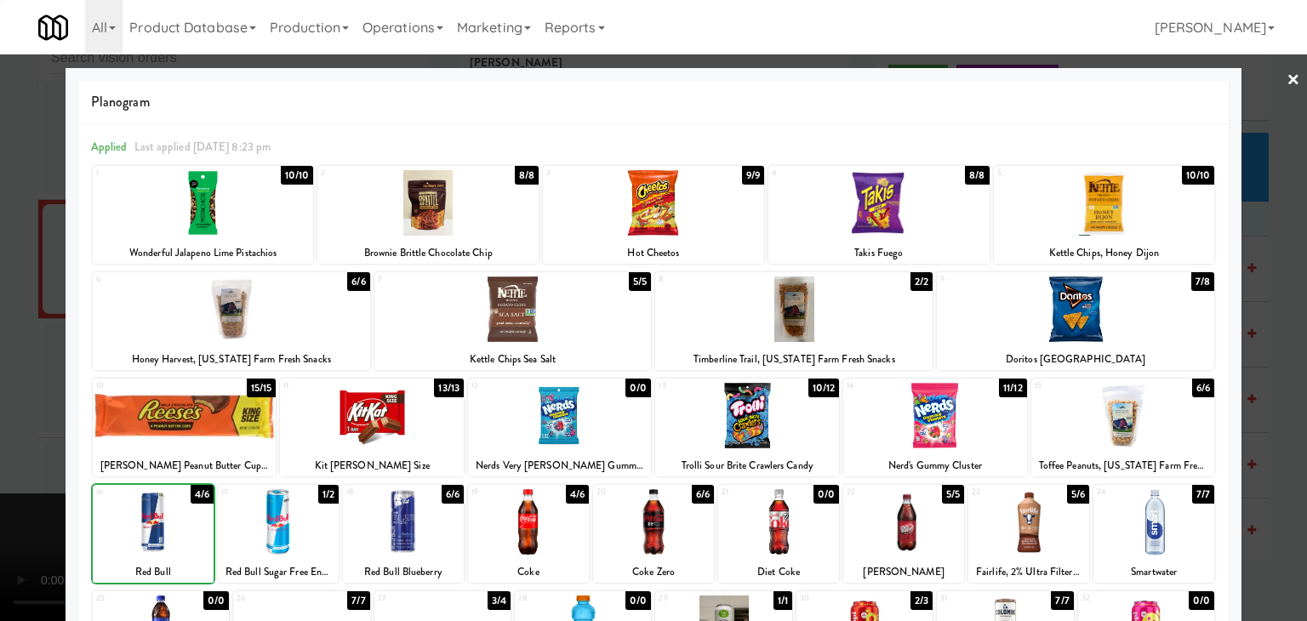
click at [8, 517] on div at bounding box center [653, 310] width 1307 height 621
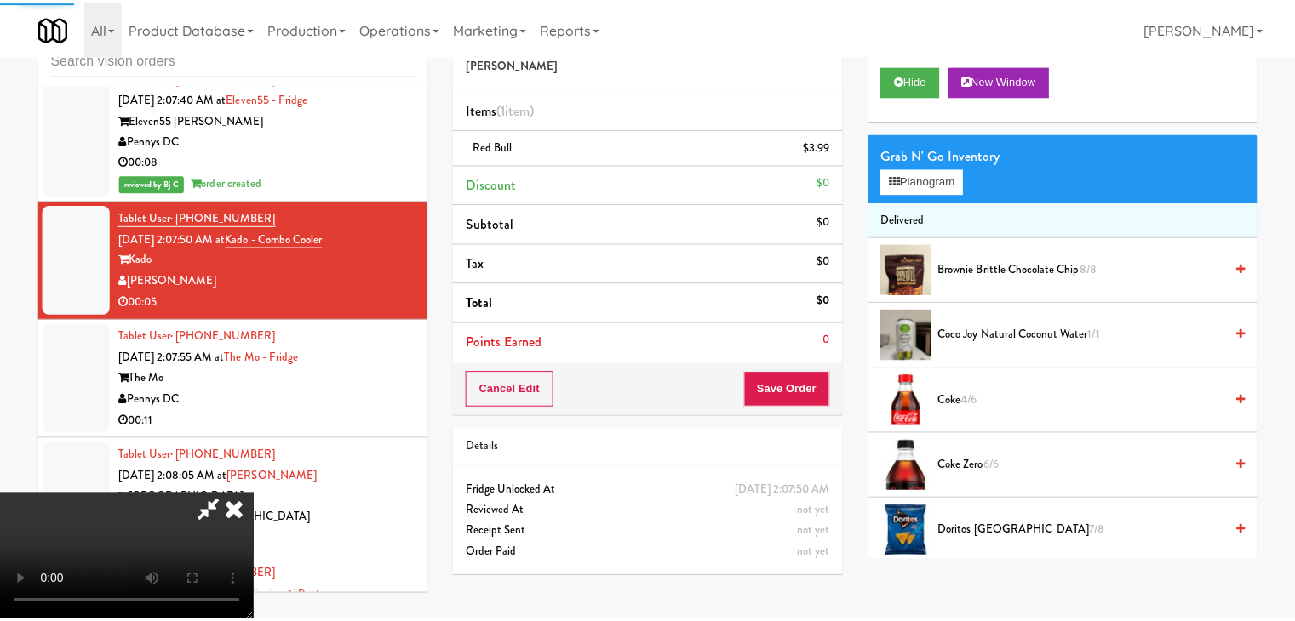
scroll to position [23433, 0]
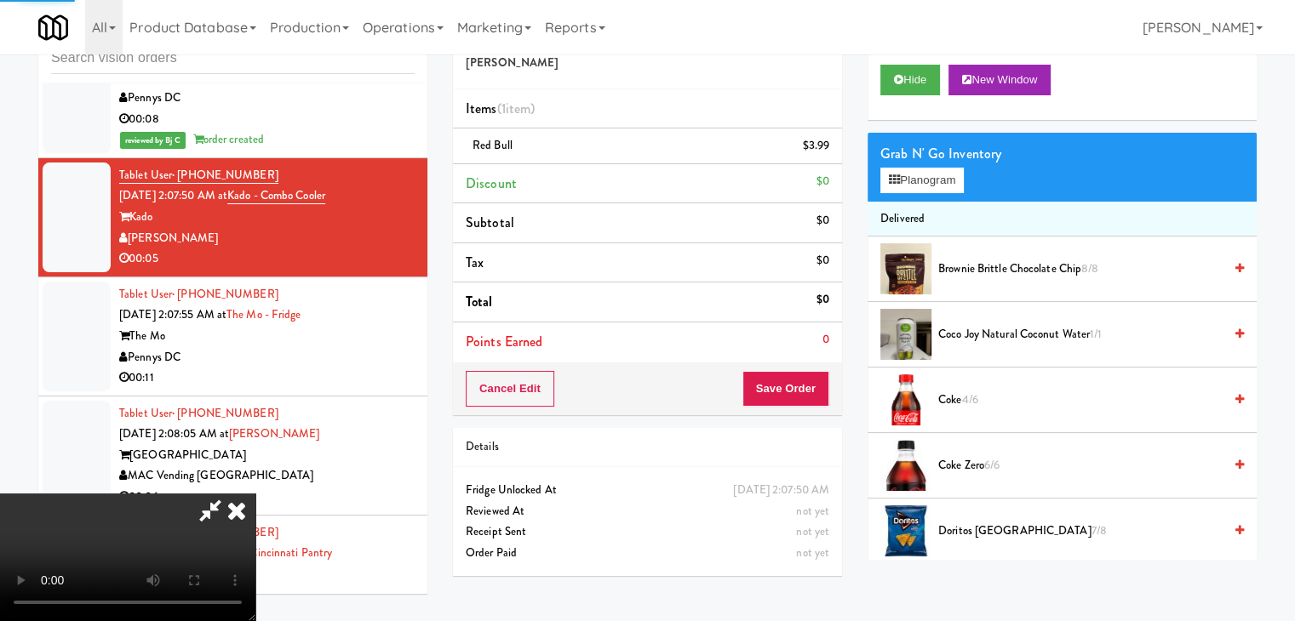
click at [255, 494] on video at bounding box center [127, 558] width 255 height 128
click at [810, 375] on button "Save Order" at bounding box center [785, 389] width 87 height 36
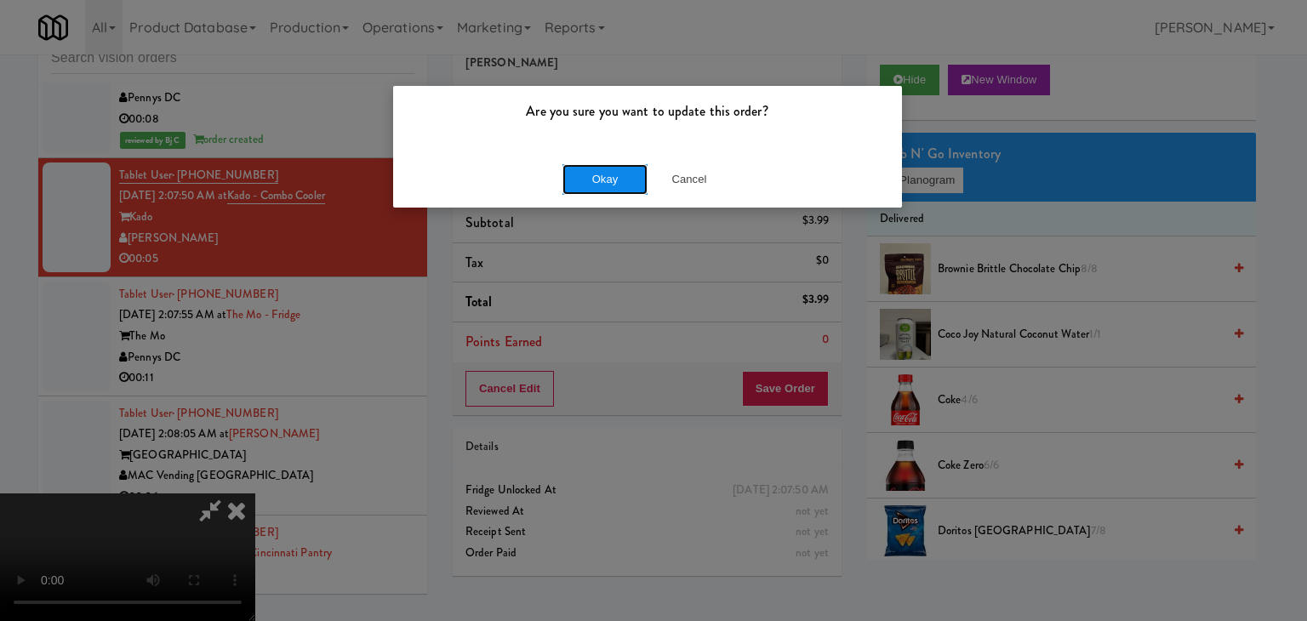
click at [600, 181] on button "Okay" at bounding box center [605, 179] width 85 height 31
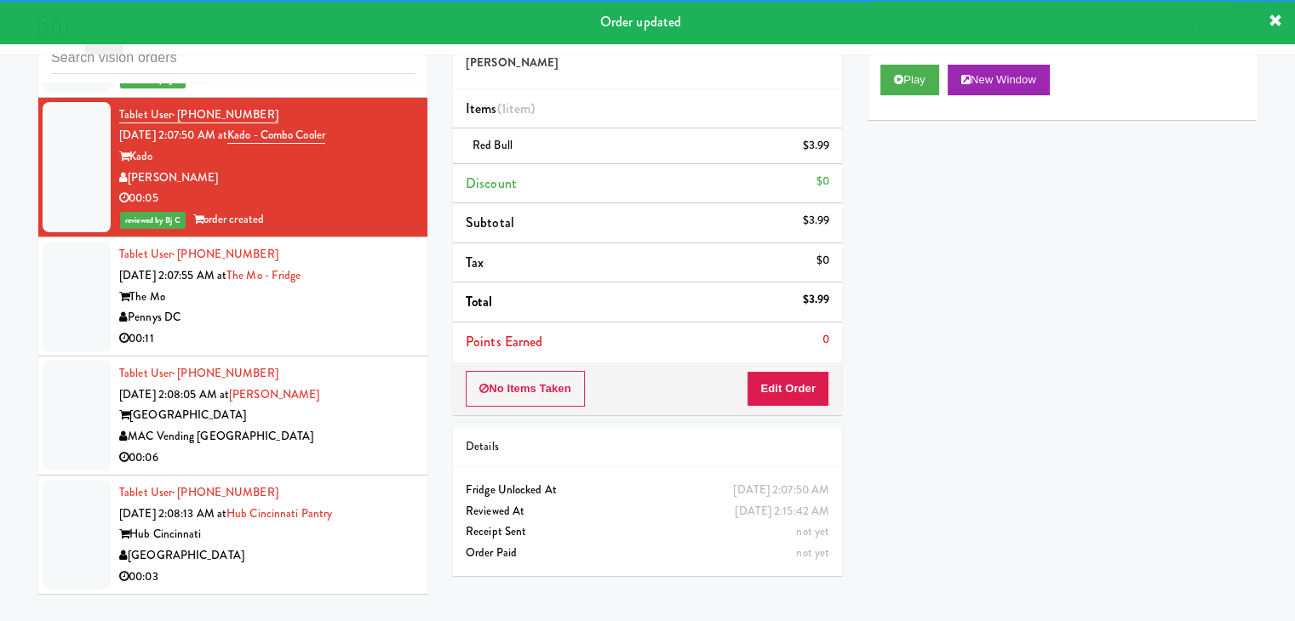
scroll to position [23518, 0]
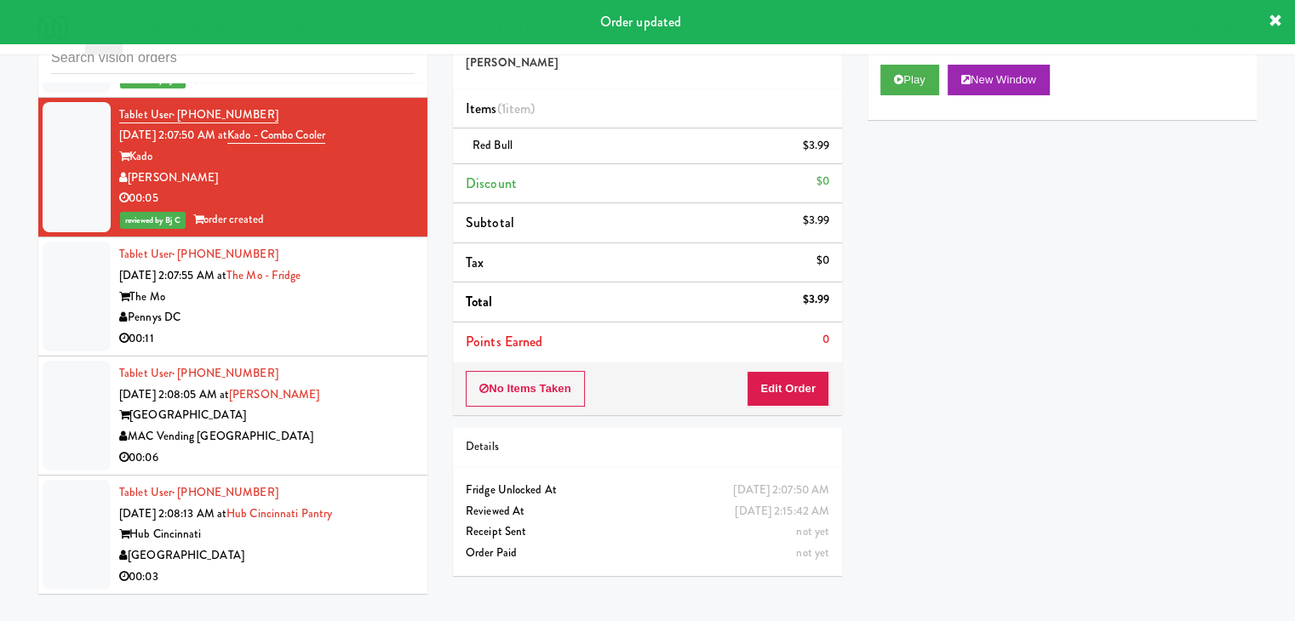
click at [368, 319] on div "Pennys DC" at bounding box center [266, 317] width 295 height 21
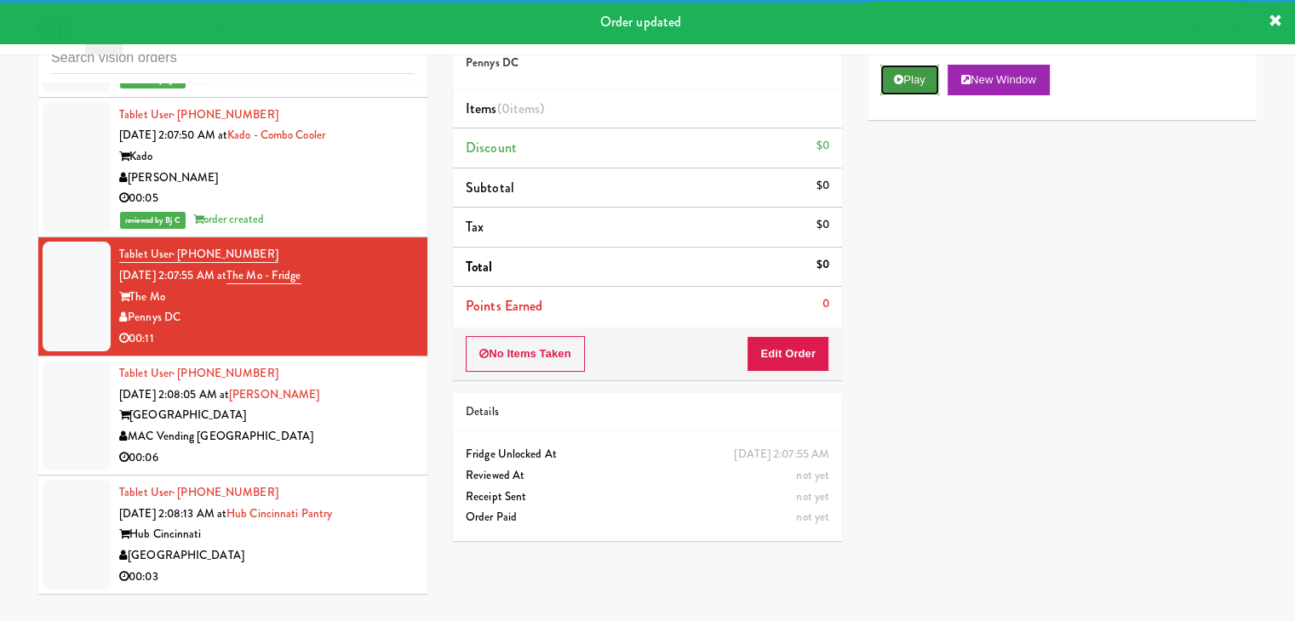
click at [913, 66] on button "Play" at bounding box center [909, 80] width 59 height 31
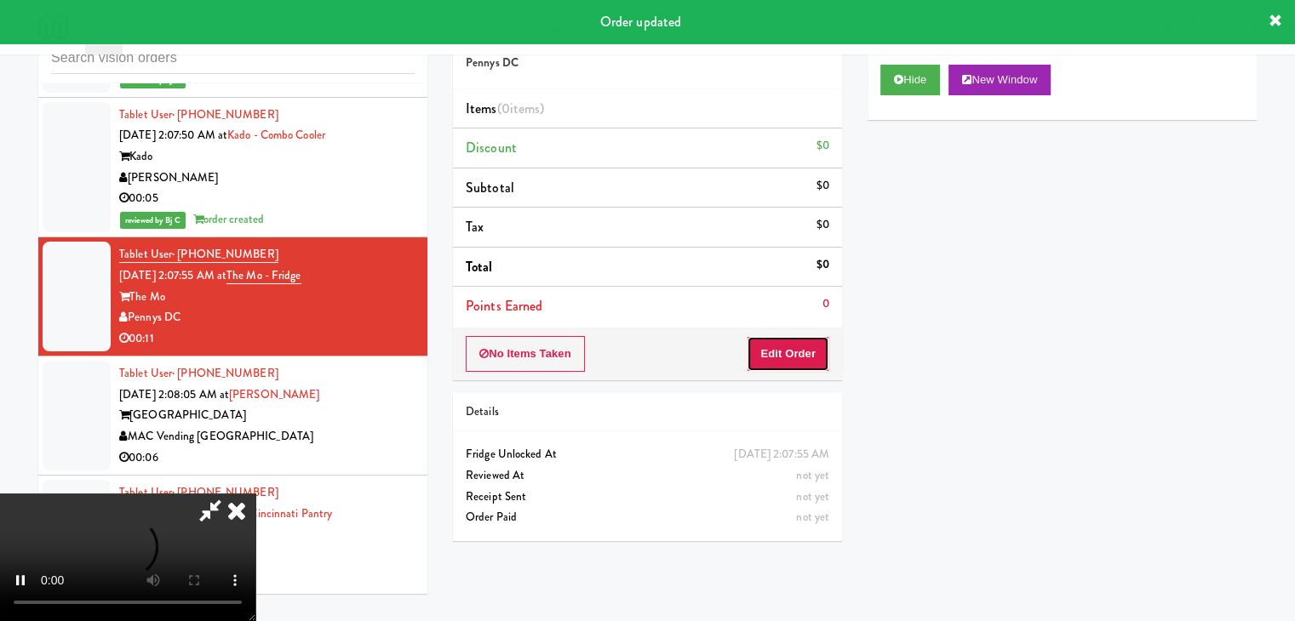
click at [810, 353] on button "Edit Order" at bounding box center [788, 354] width 83 height 36
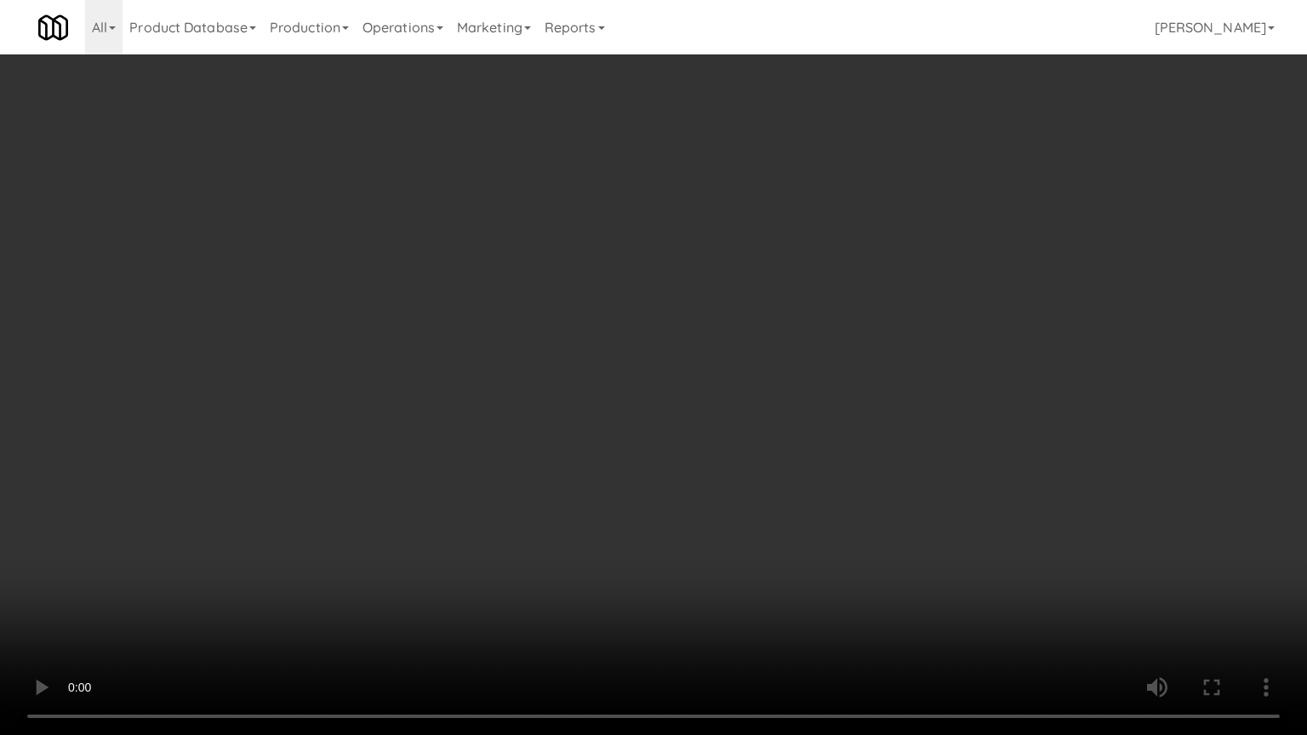
click at [850, 498] on video at bounding box center [653, 367] width 1307 height 735
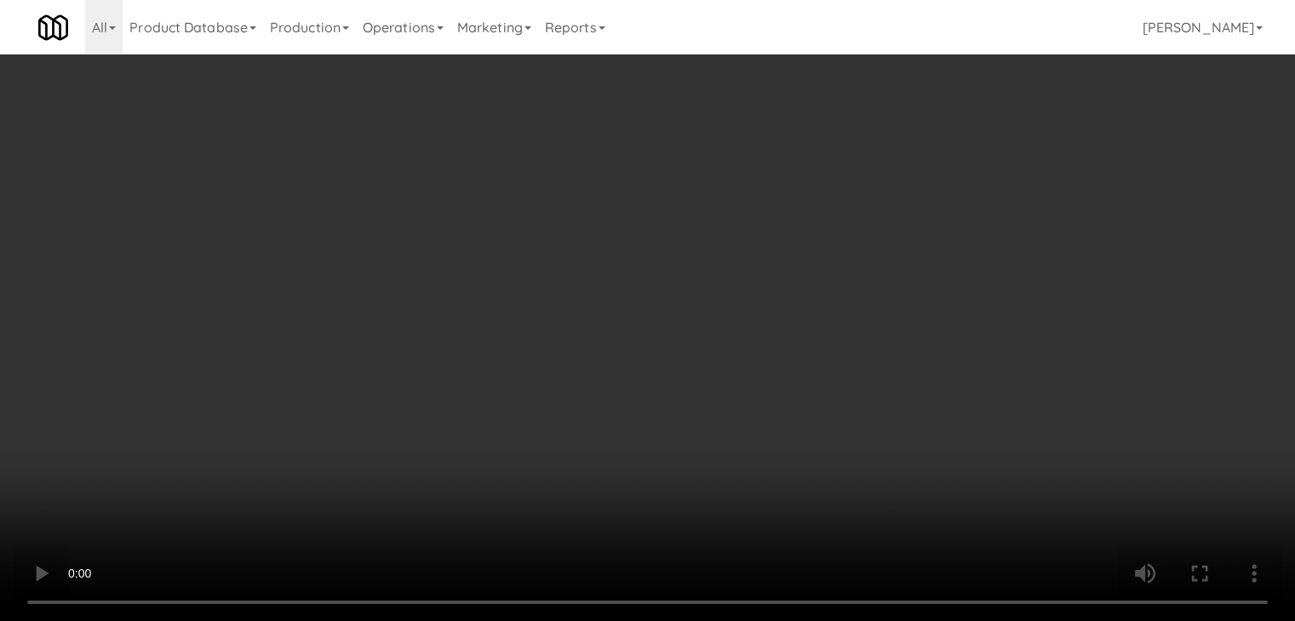
click at [953, 170] on button "Planogram" at bounding box center [921, 181] width 83 height 26
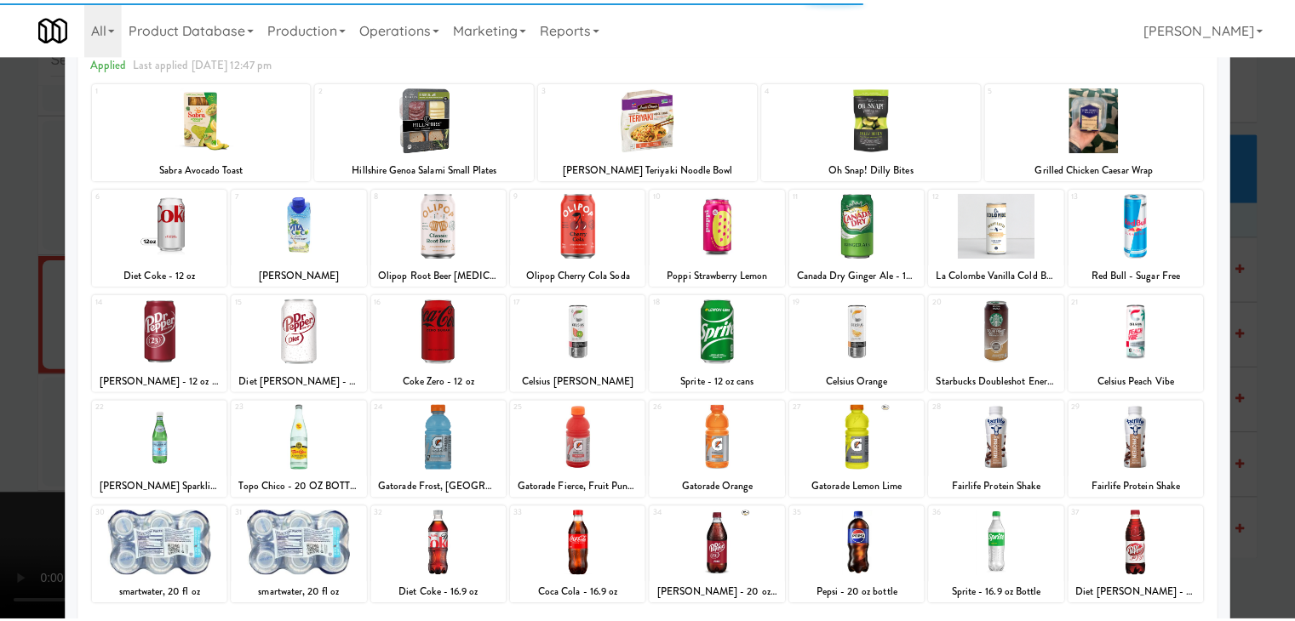
scroll to position [170, 0]
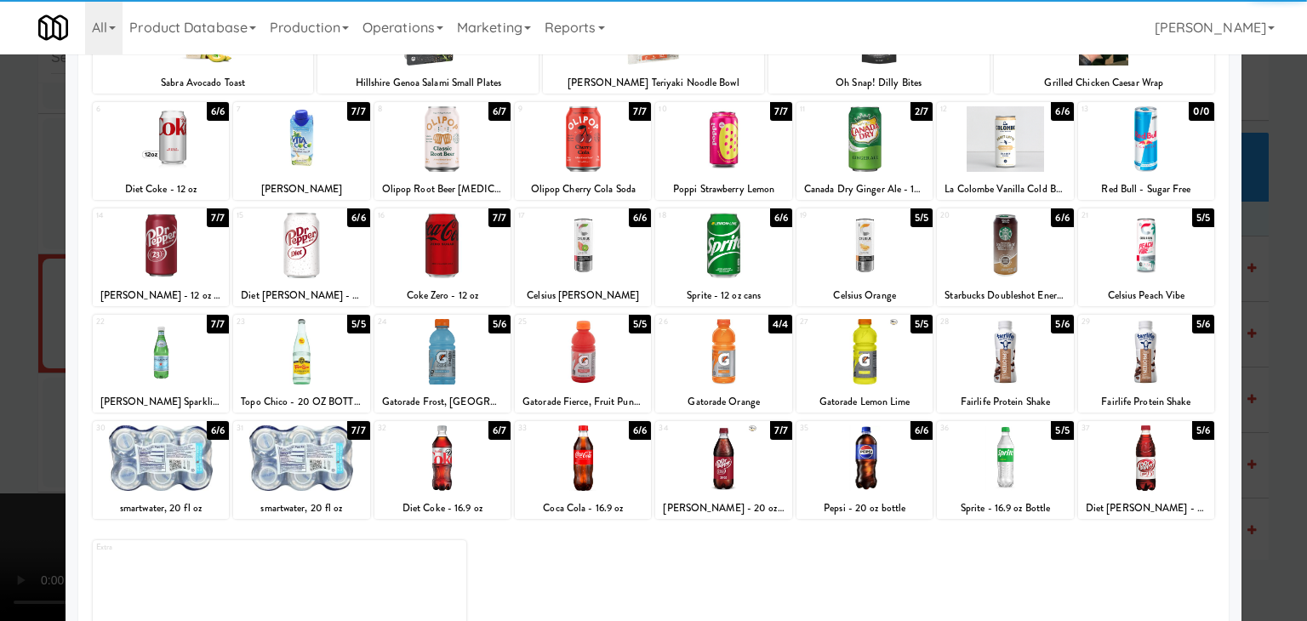
drag, startPoint x: 167, startPoint y: 363, endPoint x: 177, endPoint y: 372, distance: 13.9
click at [167, 363] on div at bounding box center [161, 352] width 136 height 66
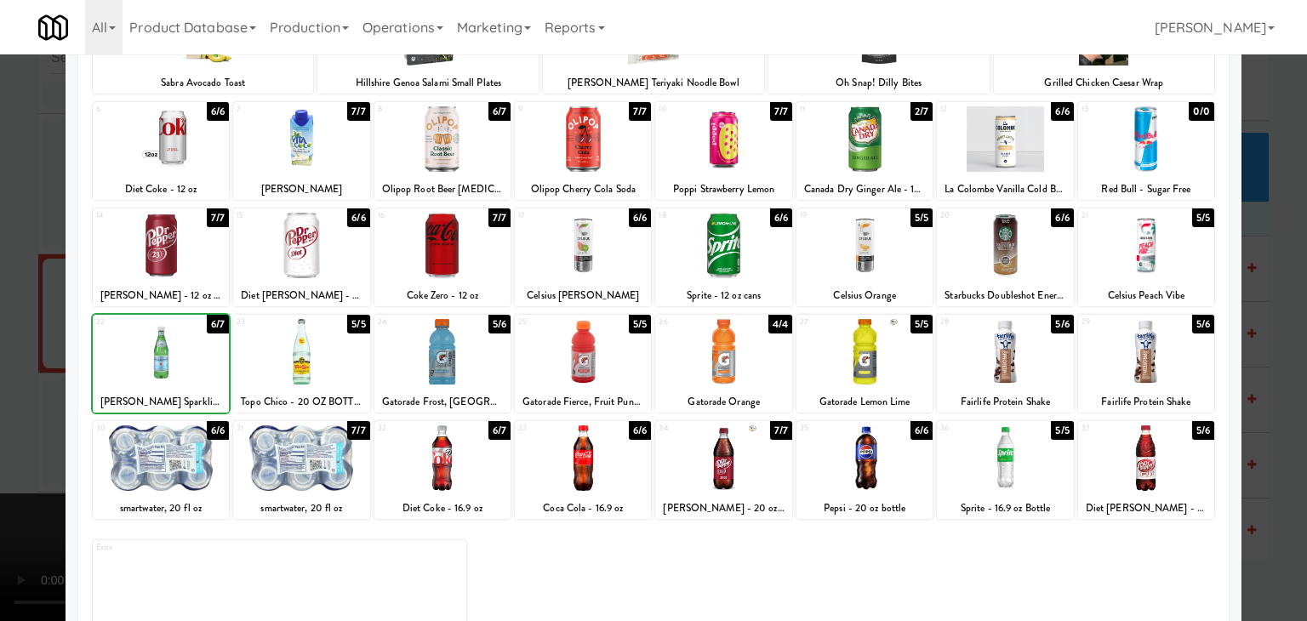
click at [312, 490] on div at bounding box center [301, 459] width 136 height 66
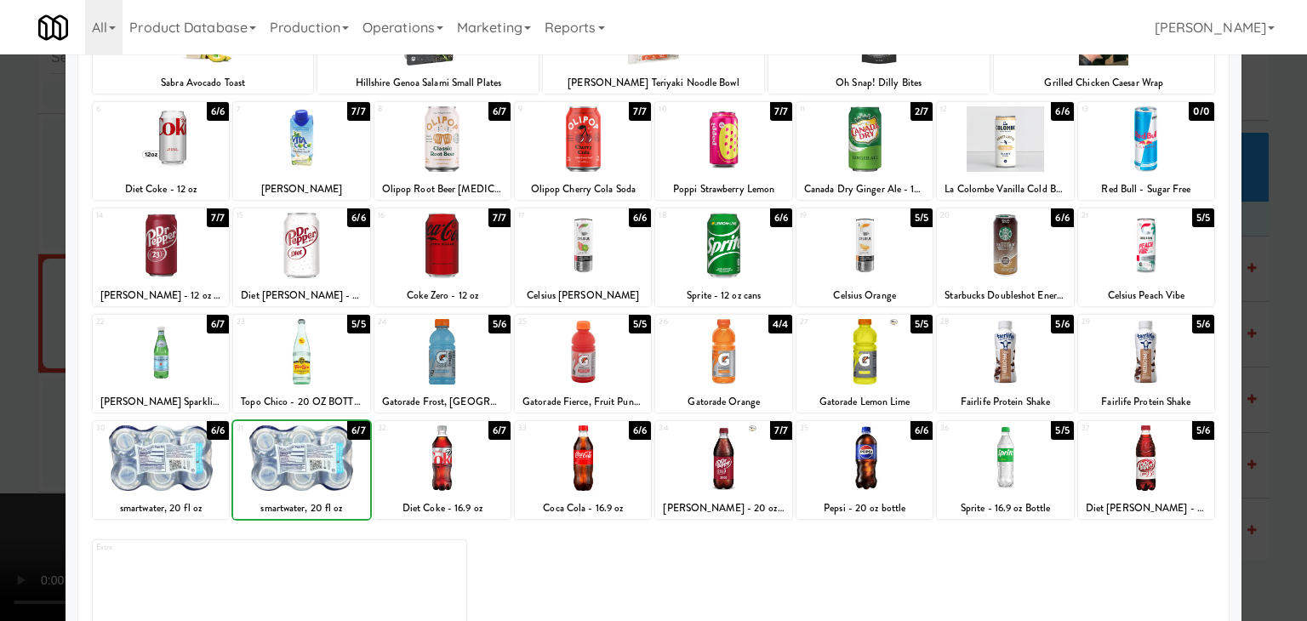
click at [20, 481] on div at bounding box center [653, 310] width 1307 height 621
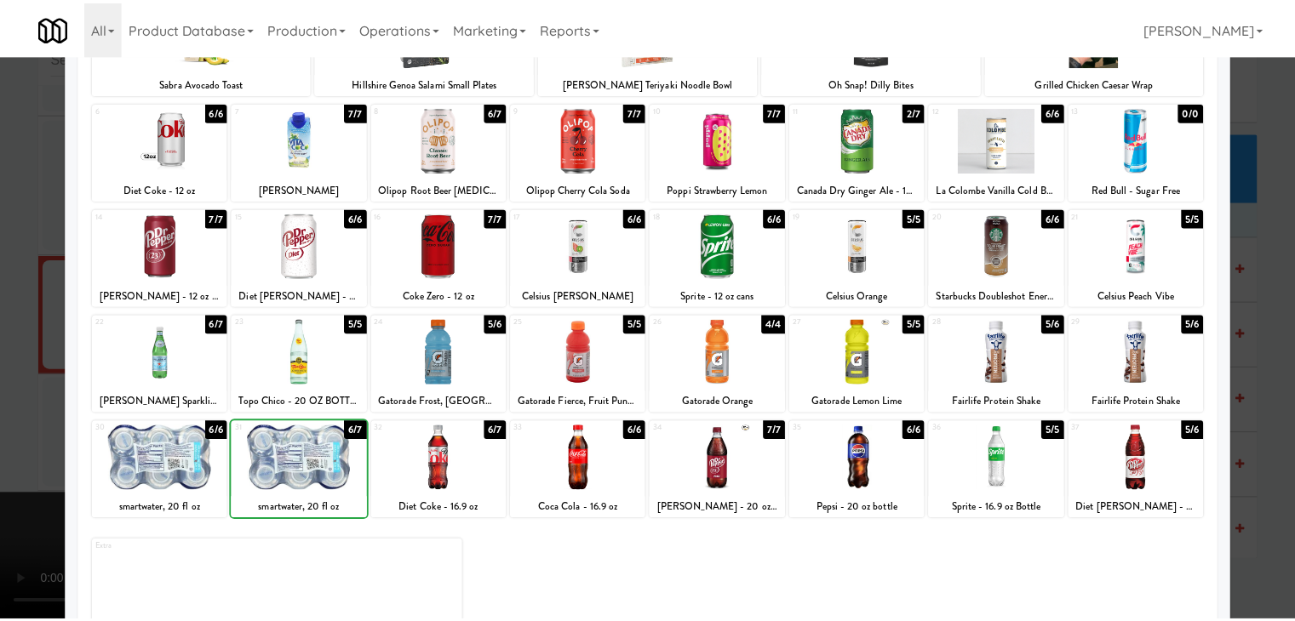
scroll to position [23518, 0]
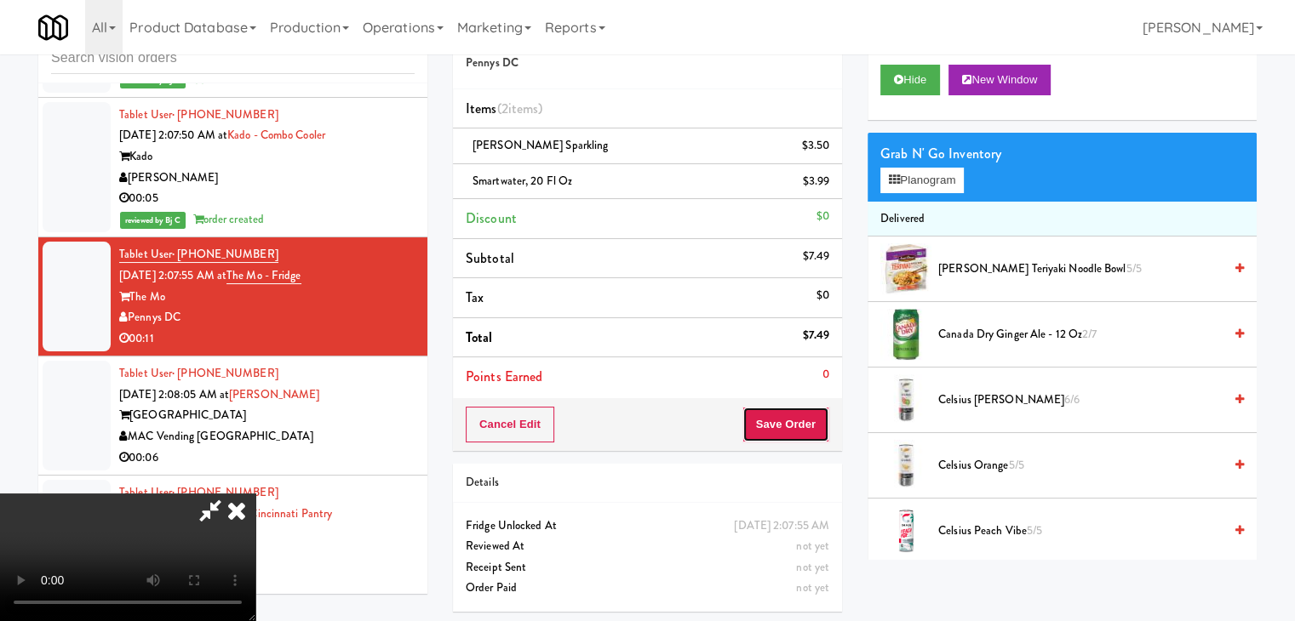
click at [817, 424] on button "Save Order" at bounding box center [785, 425] width 87 height 36
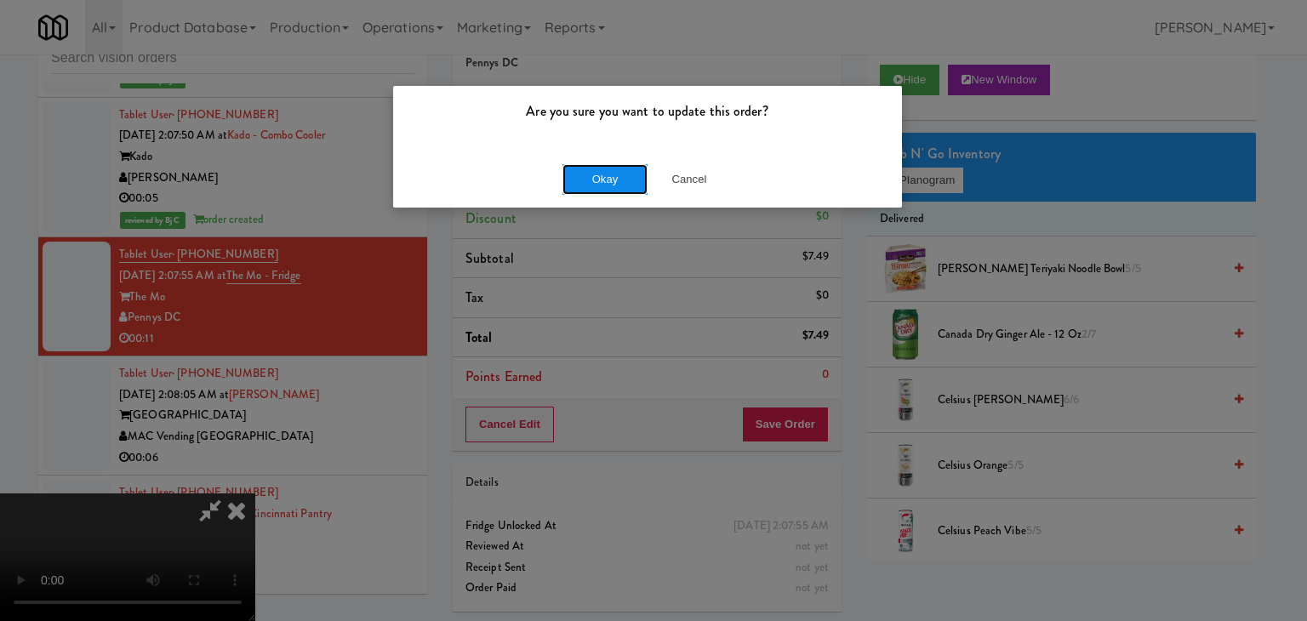
click at [593, 168] on button "Okay" at bounding box center [605, 179] width 85 height 31
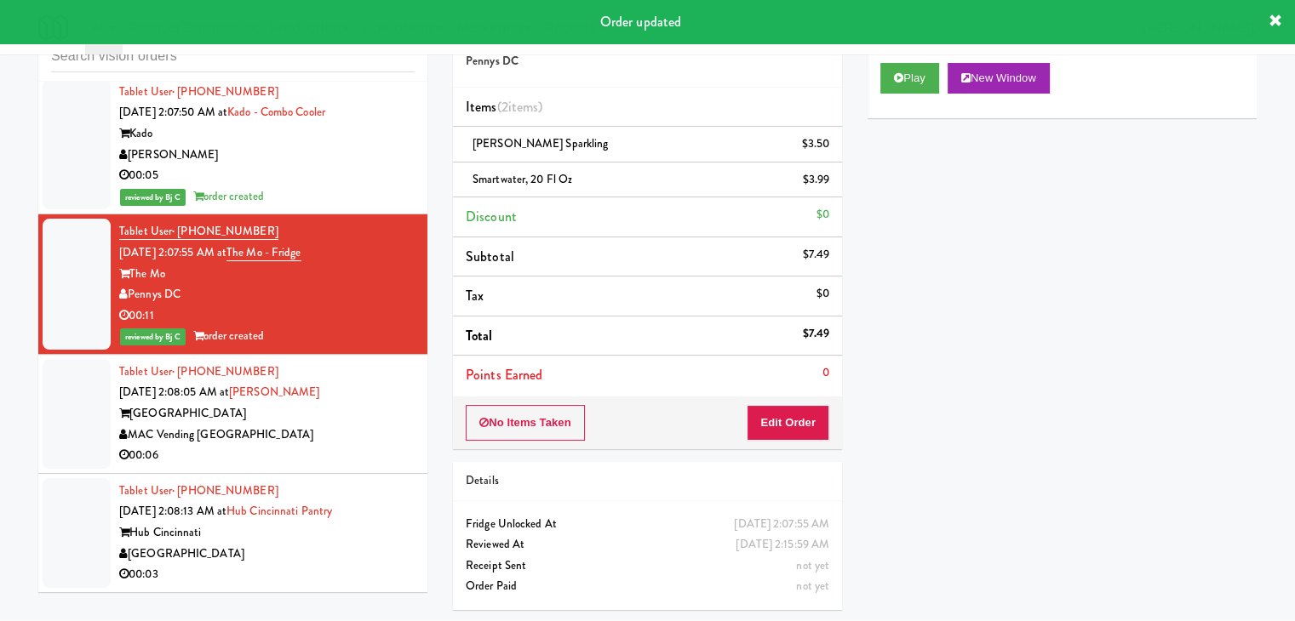
click at [365, 425] on div "[GEOGRAPHIC_DATA]" at bounding box center [266, 413] width 295 height 21
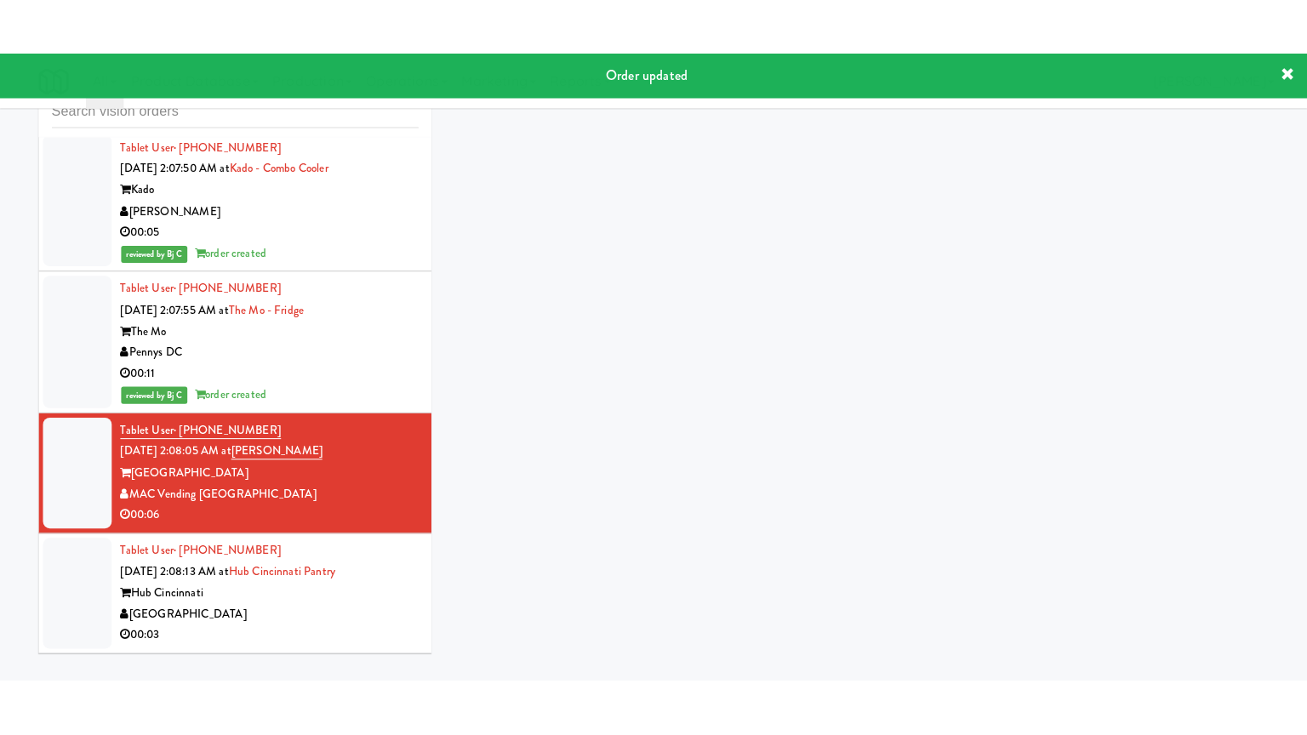
scroll to position [54, 0]
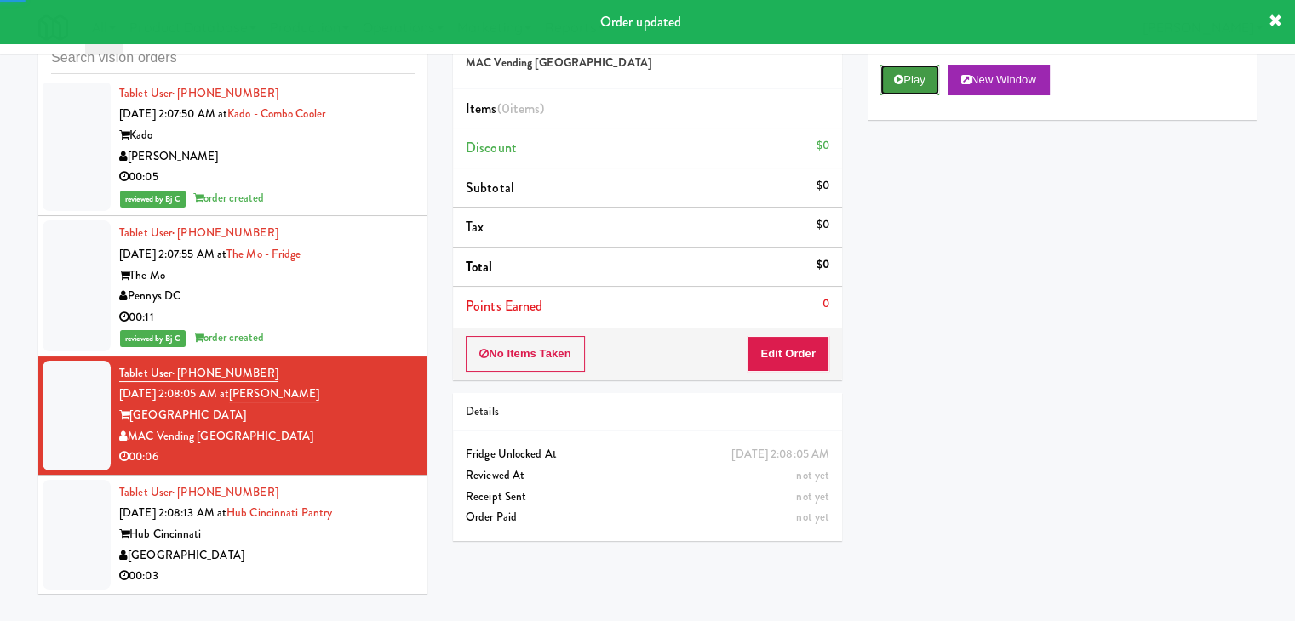
click at [919, 89] on button "Play" at bounding box center [909, 80] width 59 height 31
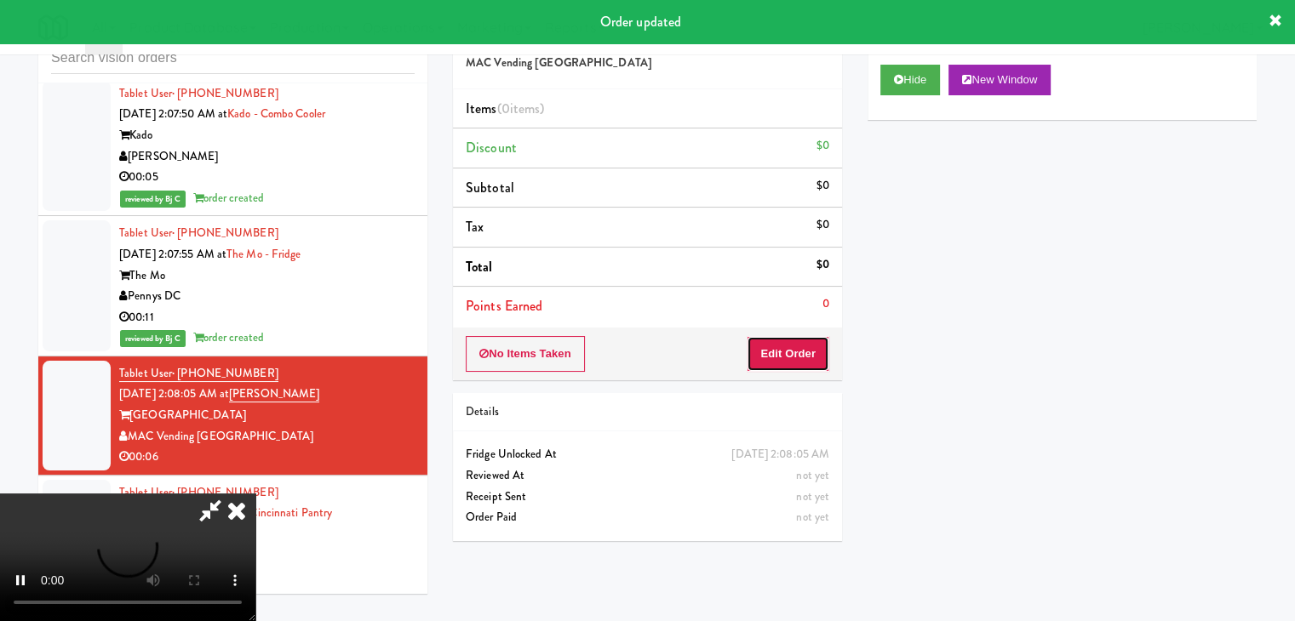
click at [794, 358] on button "Edit Order" at bounding box center [788, 354] width 83 height 36
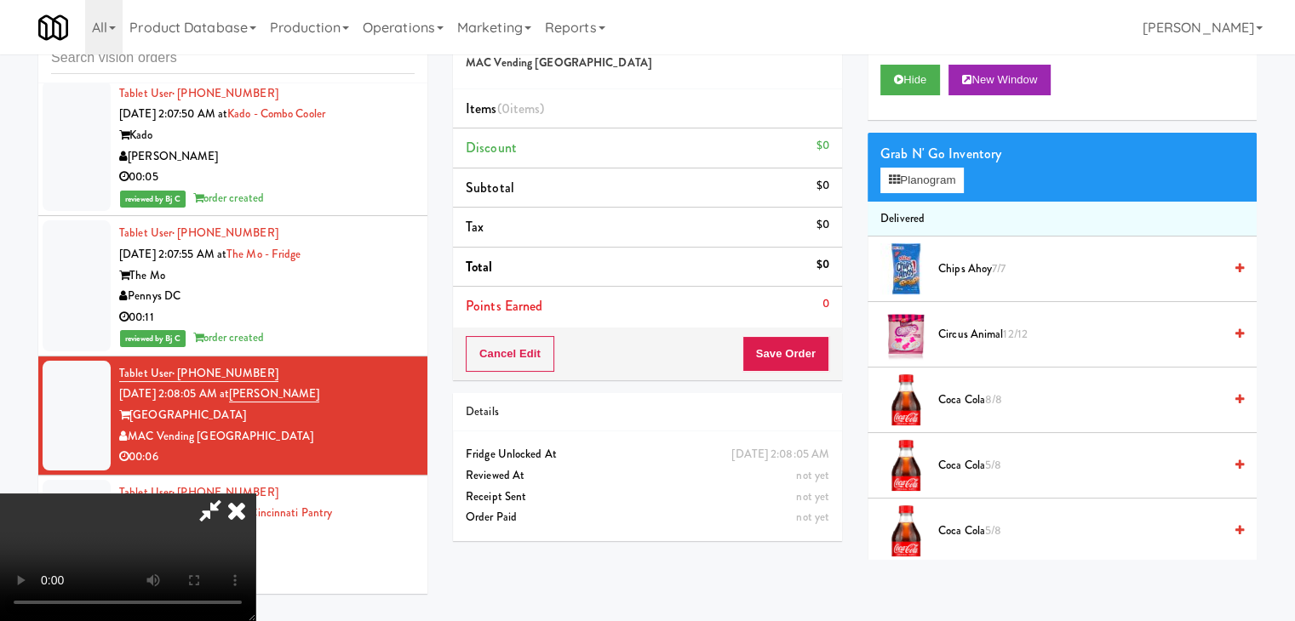
scroll to position [23455, 0]
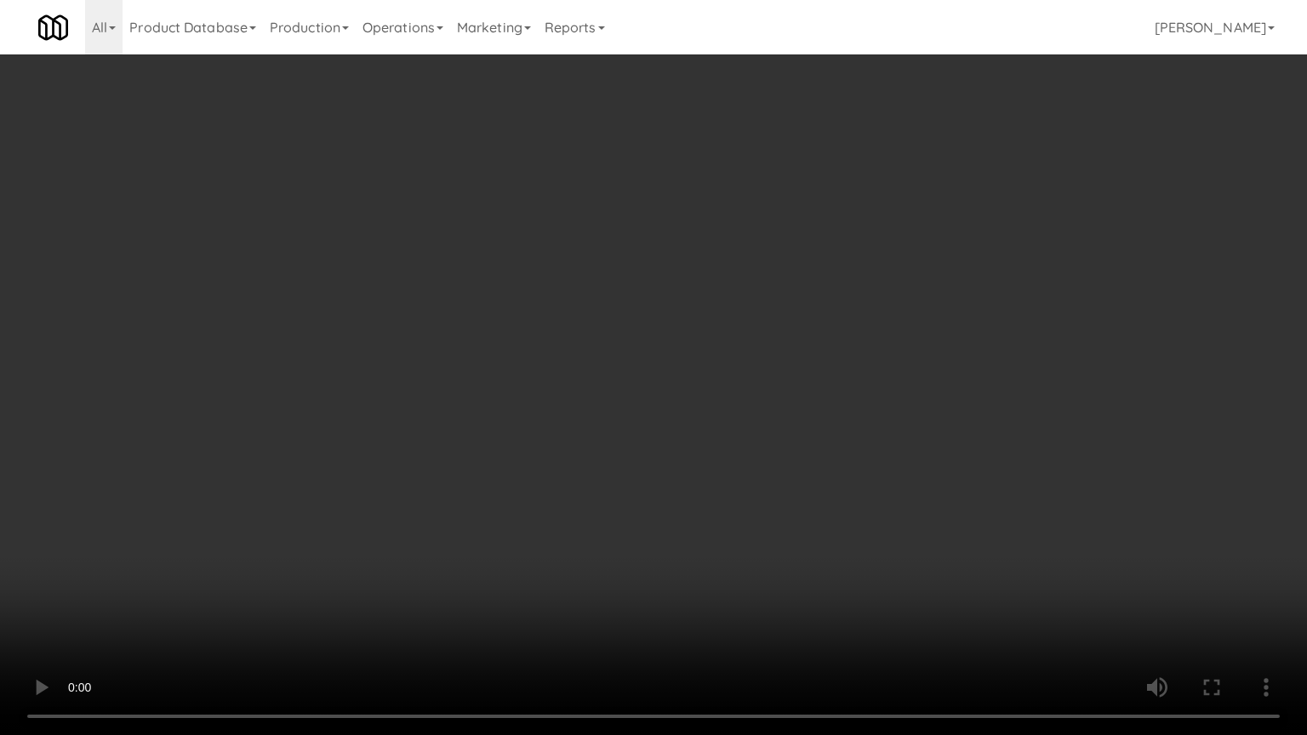
click at [713, 528] on video at bounding box center [653, 367] width 1307 height 735
click at [708, 530] on video at bounding box center [653, 367] width 1307 height 735
click at [722, 529] on video at bounding box center [653, 367] width 1307 height 735
click at [718, 536] on video at bounding box center [653, 367] width 1307 height 735
click at [749, 517] on video at bounding box center [653, 367] width 1307 height 735
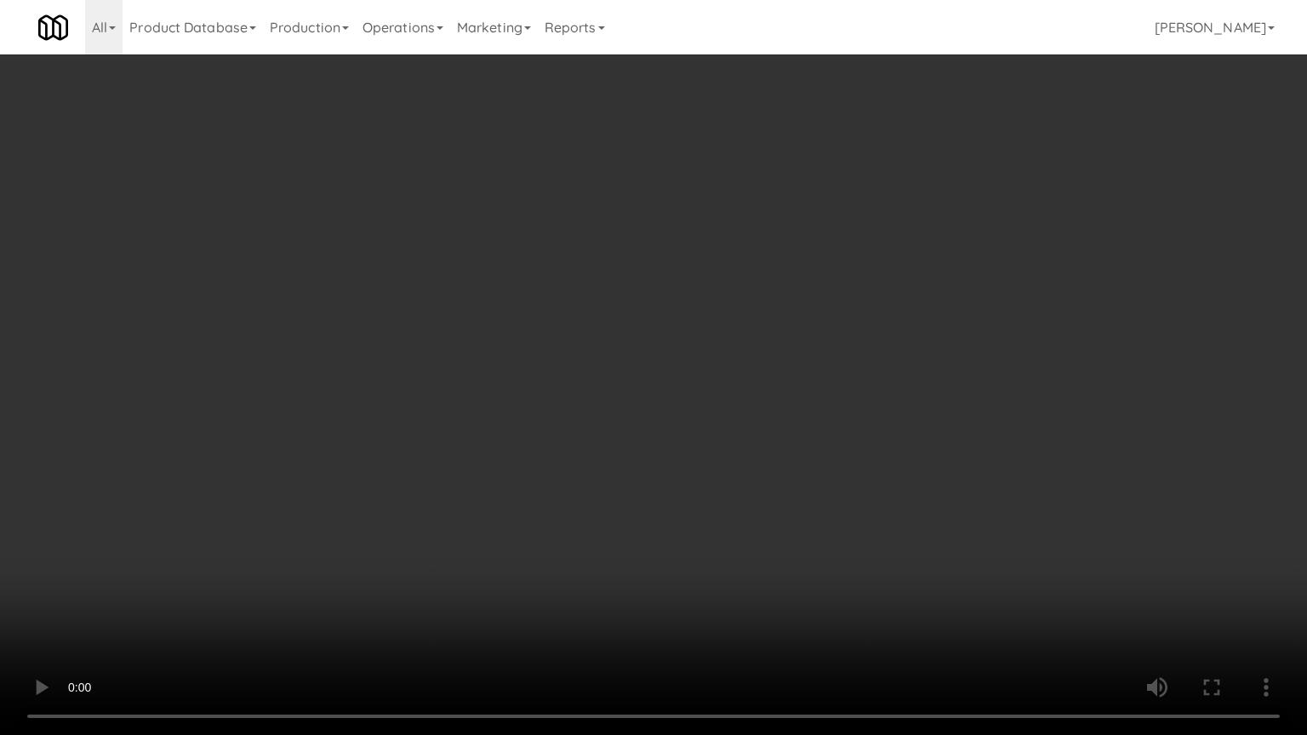
drag, startPoint x: 749, startPoint y: 517, endPoint x: 869, endPoint y: 273, distance: 271.4
click at [749, 514] on video at bounding box center [653, 367] width 1307 height 735
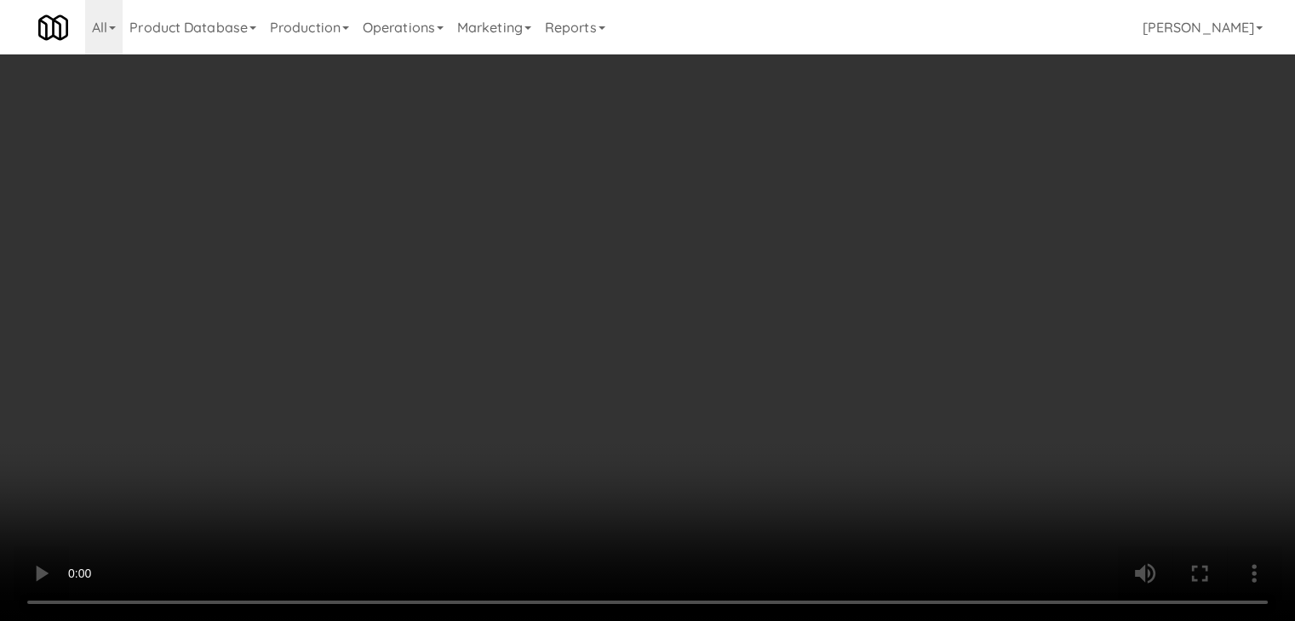
click at [933, 182] on button "Planogram" at bounding box center [921, 181] width 83 height 26
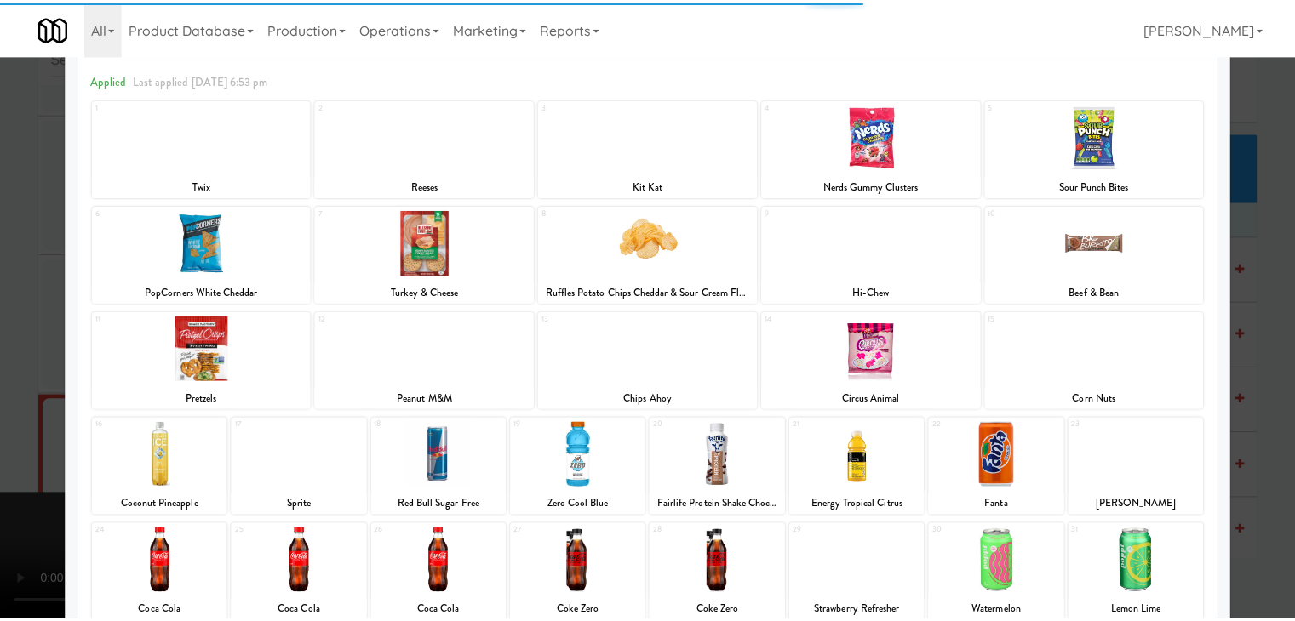
scroll to position [170, 0]
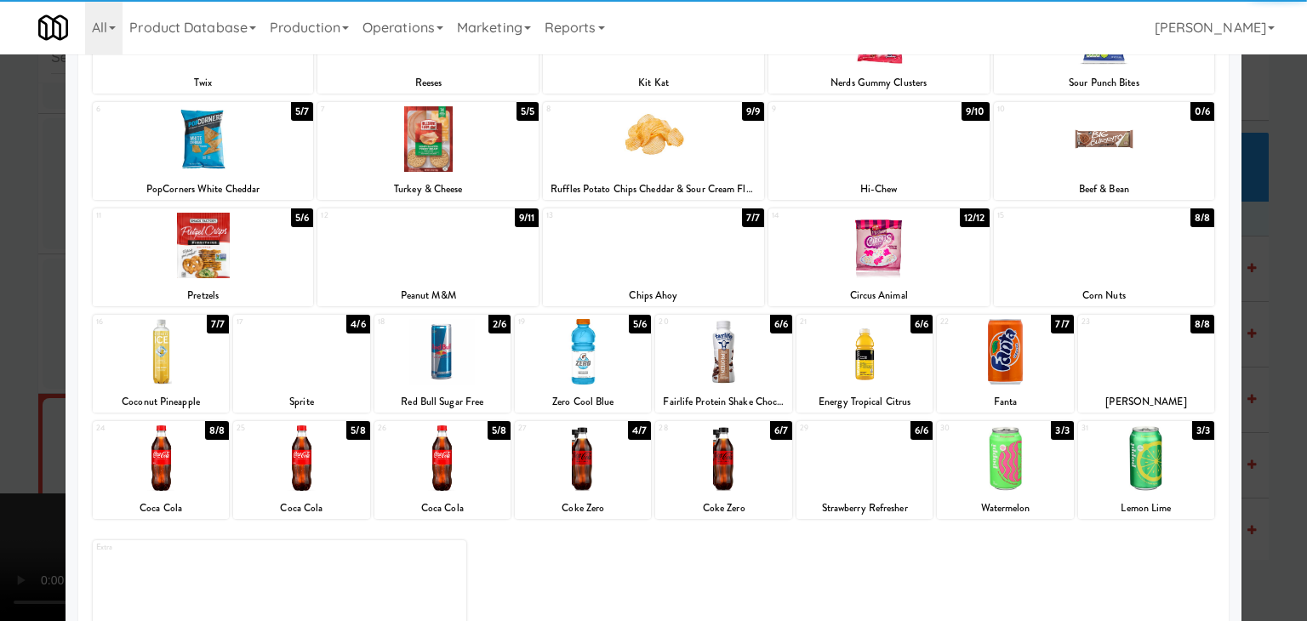
click at [584, 358] on div at bounding box center [583, 352] width 136 height 66
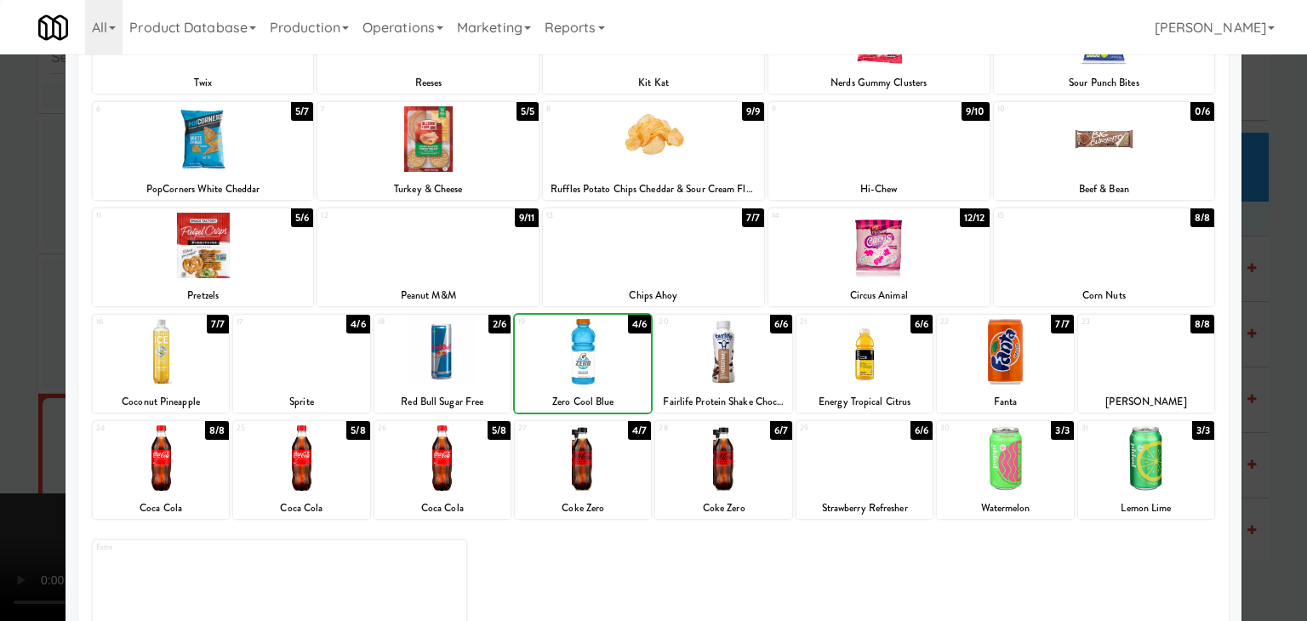
click at [29, 435] on div at bounding box center [653, 310] width 1307 height 621
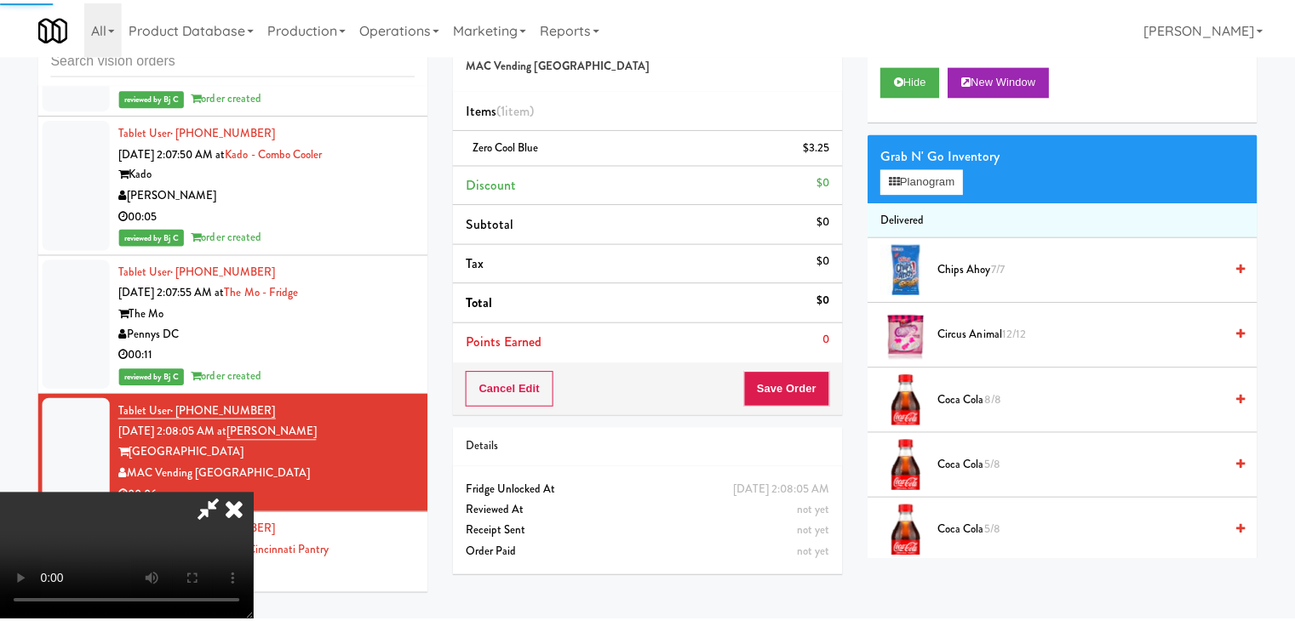
scroll to position [23518, 0]
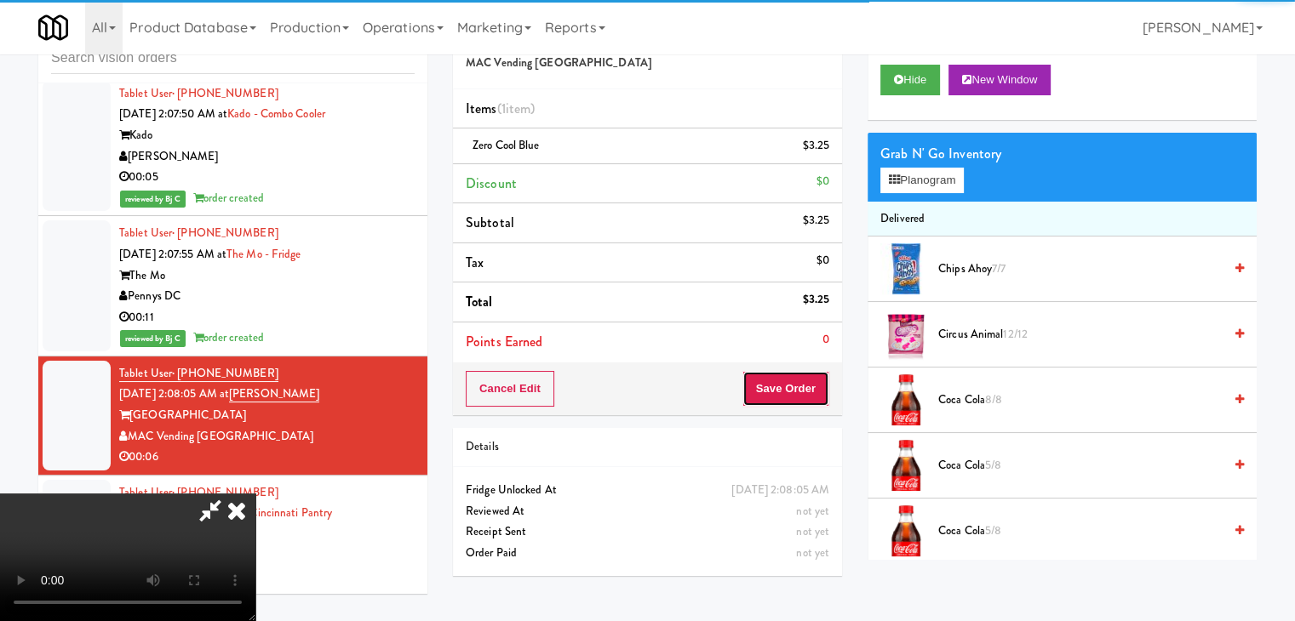
click at [824, 386] on button "Save Order" at bounding box center [785, 389] width 87 height 36
click at [823, 386] on button "Save Order" at bounding box center [785, 389] width 87 height 36
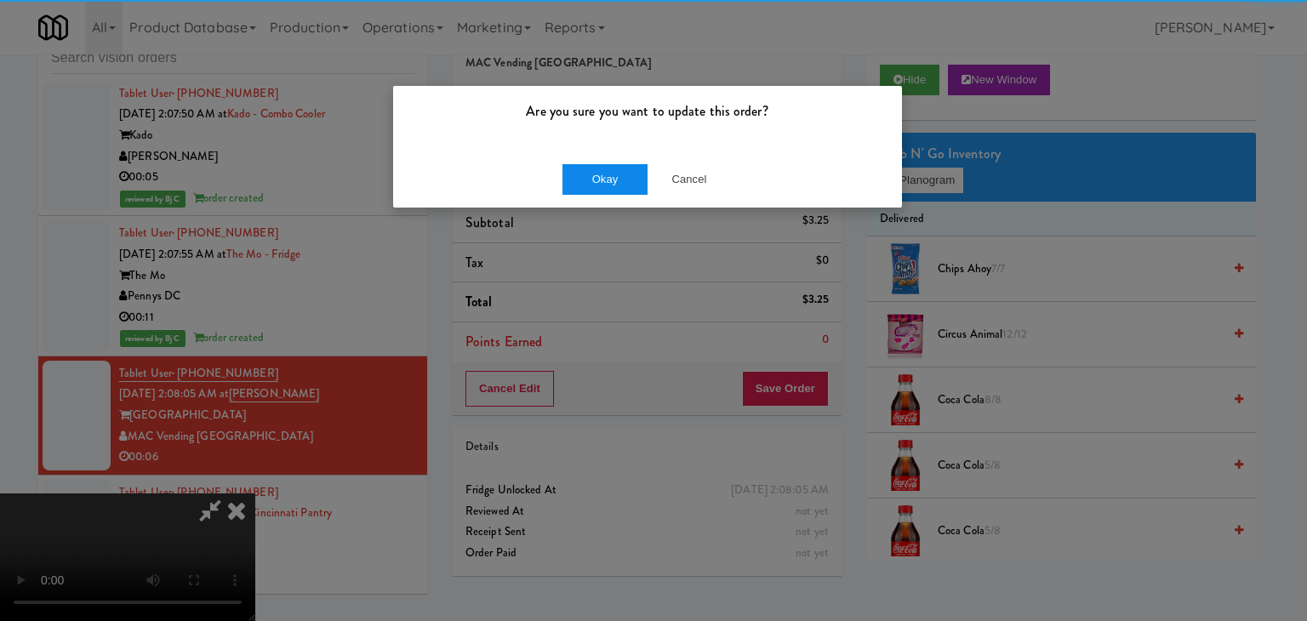
drag, startPoint x: 565, startPoint y: 157, endPoint x: 578, endPoint y: 171, distance: 19.3
click at [569, 157] on div "Okay Cancel" at bounding box center [647, 179] width 509 height 57
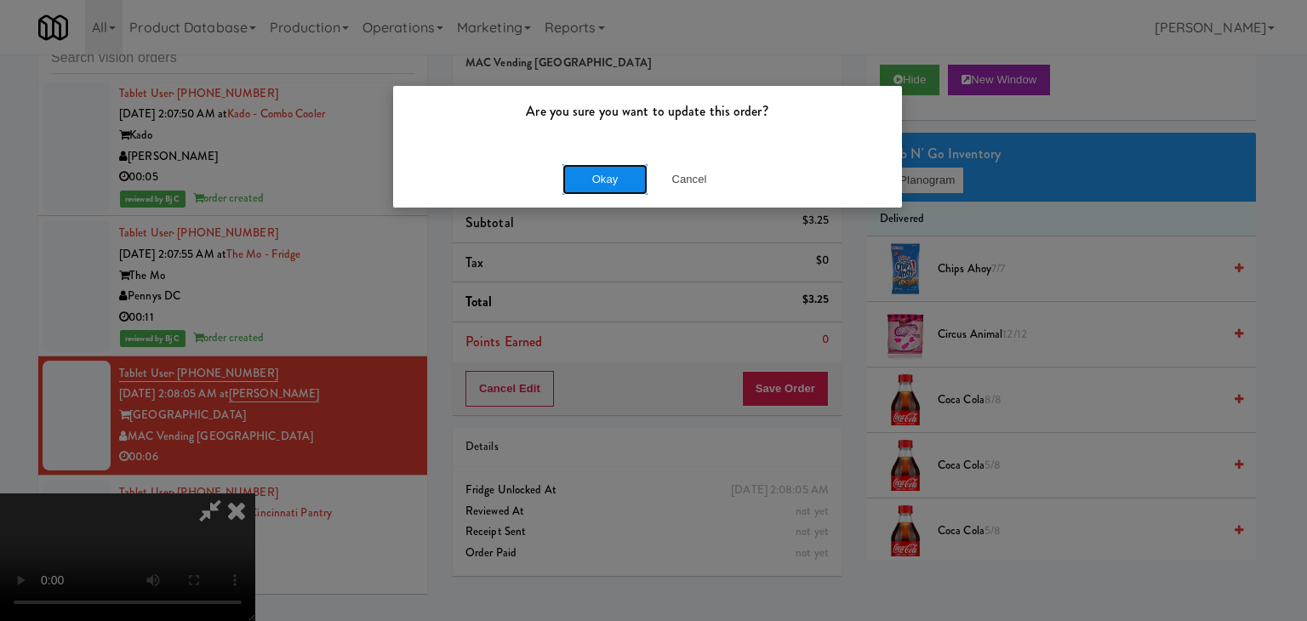
click at [578, 171] on button "Okay" at bounding box center [605, 179] width 85 height 31
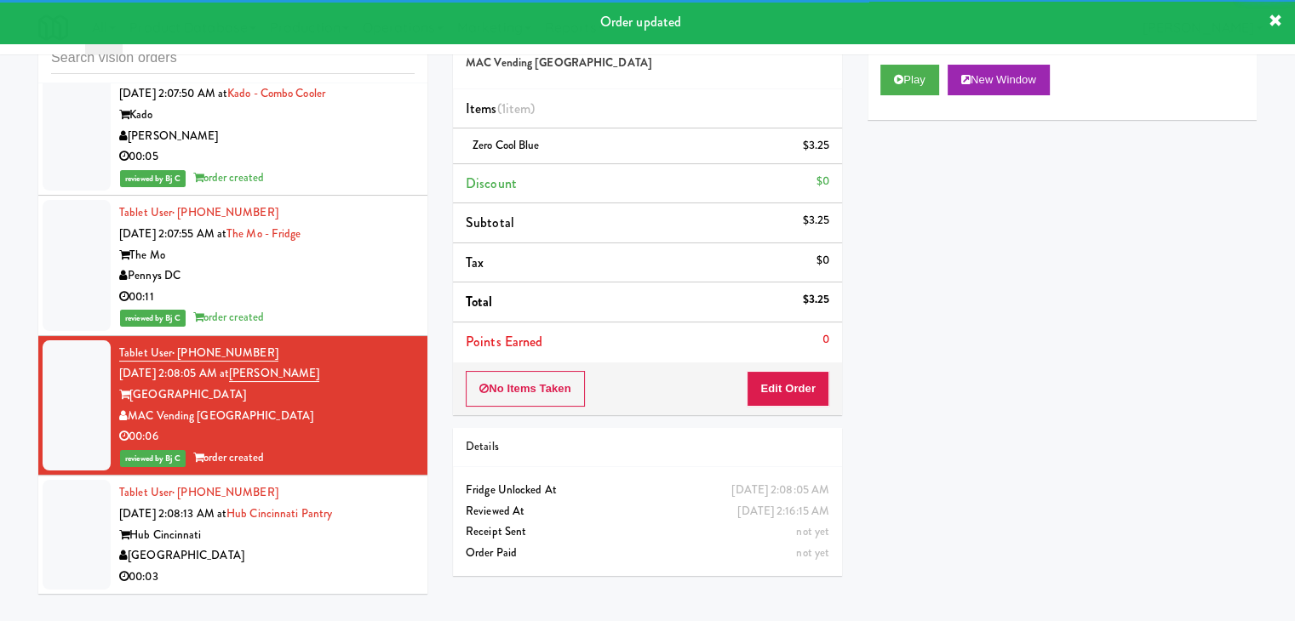
scroll to position [23561, 0]
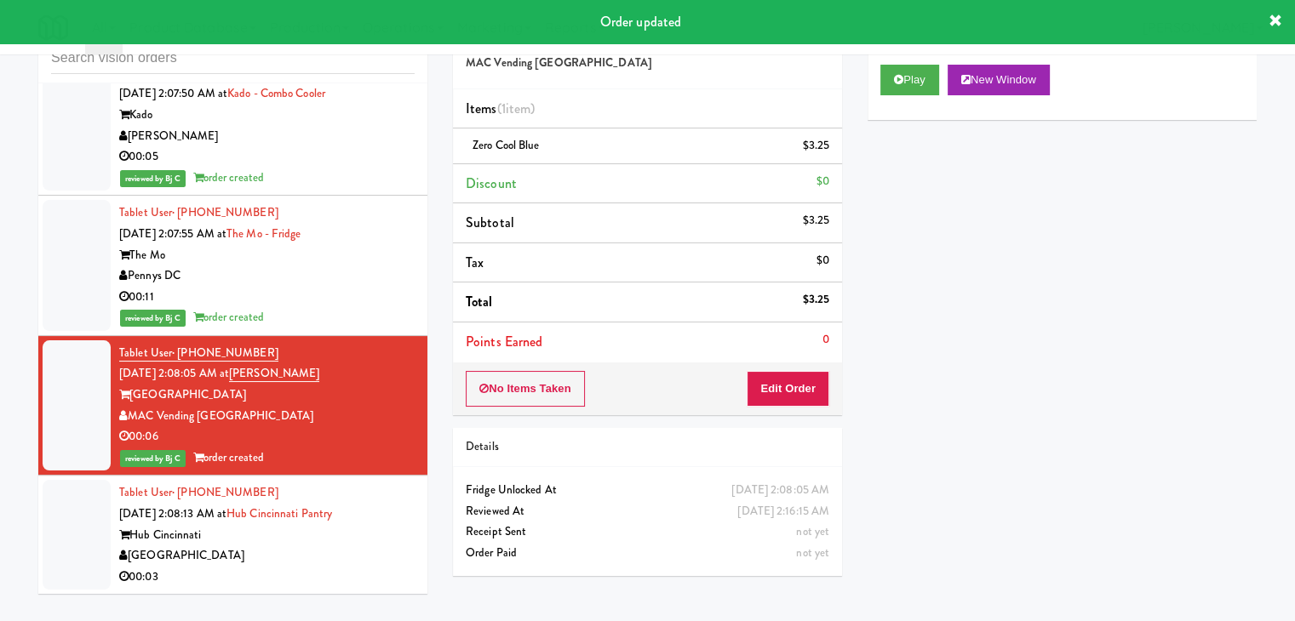
drag, startPoint x: 342, startPoint y: 555, endPoint x: 388, endPoint y: 536, distance: 49.6
click at [343, 555] on div "[GEOGRAPHIC_DATA]" at bounding box center [266, 556] width 295 height 21
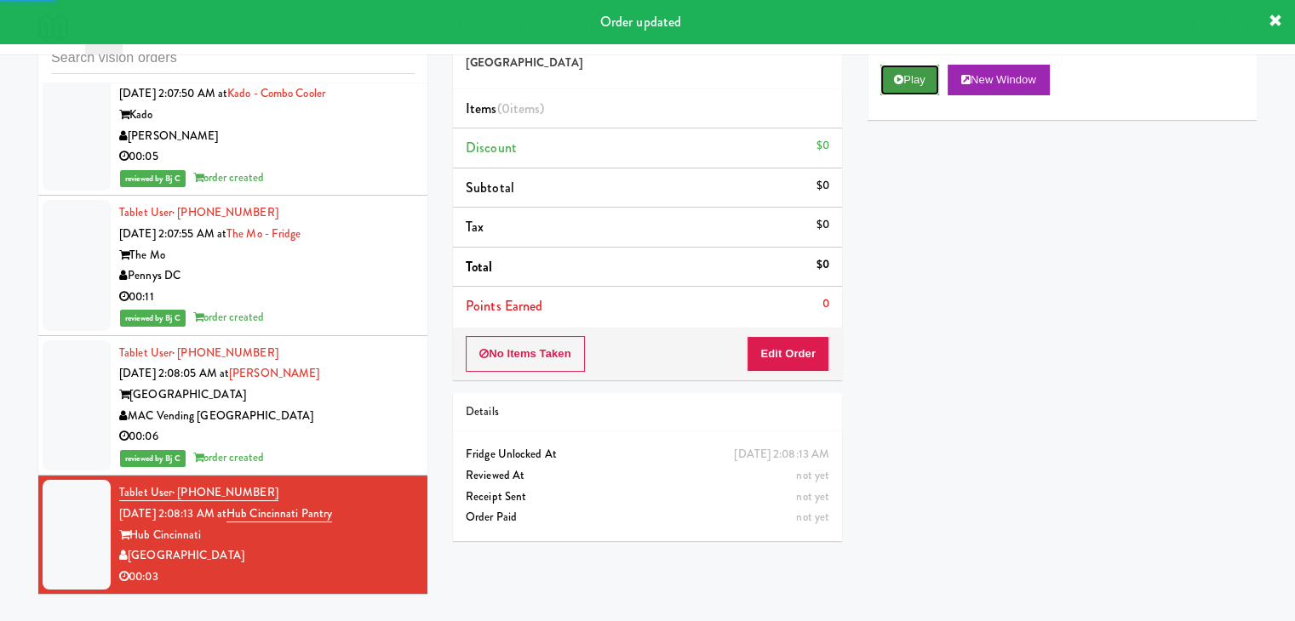
click at [924, 79] on button "Play" at bounding box center [909, 80] width 59 height 31
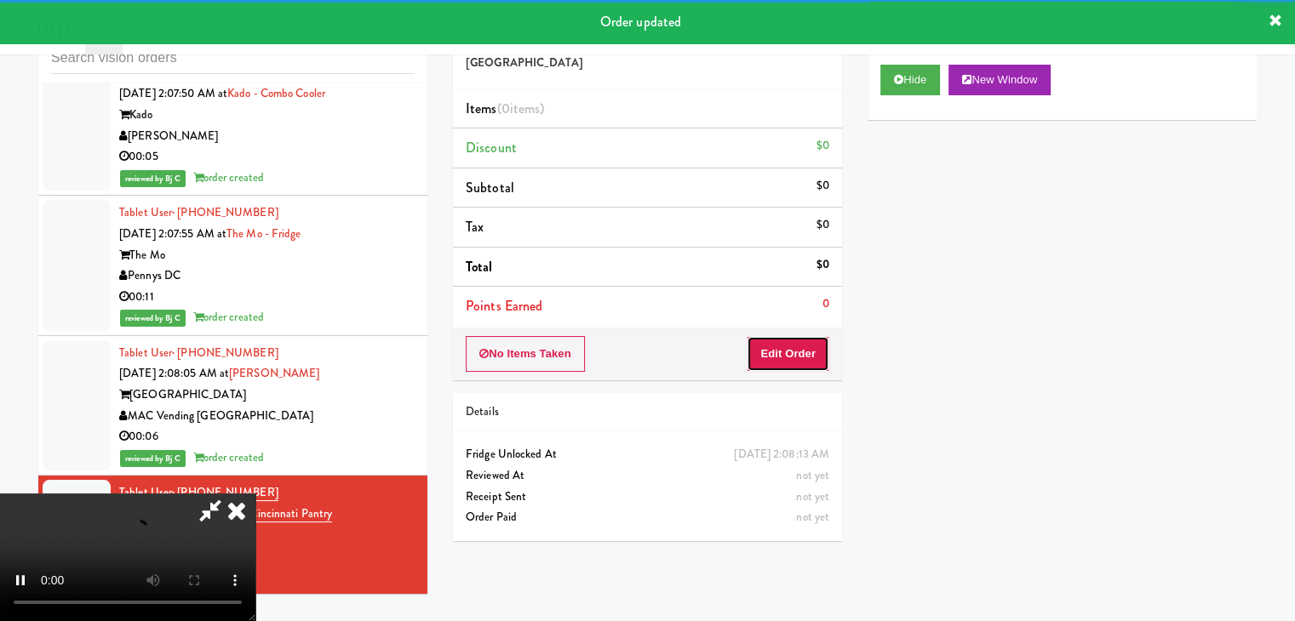
click at [797, 359] on button "Edit Order" at bounding box center [788, 354] width 83 height 36
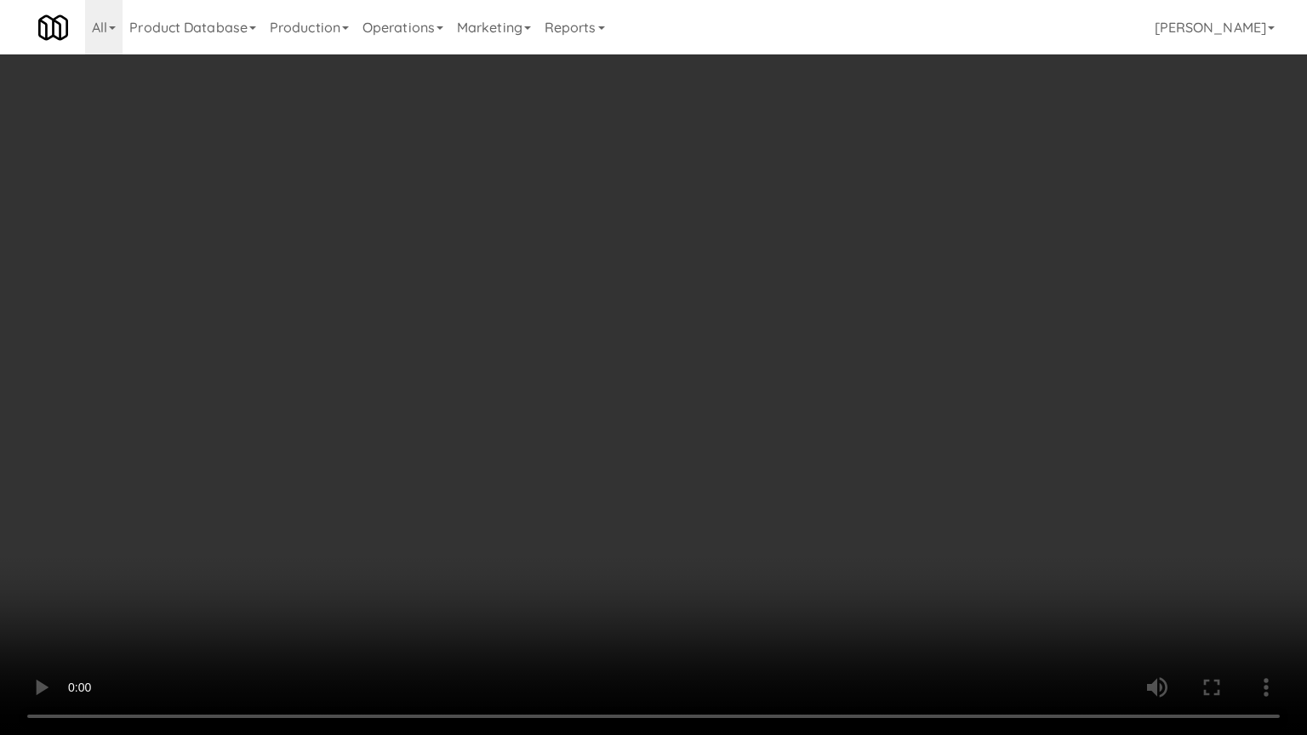
click at [757, 522] on video at bounding box center [653, 367] width 1307 height 735
click at [756, 524] on video at bounding box center [653, 367] width 1307 height 735
click at [776, 515] on video at bounding box center [653, 367] width 1307 height 735
drag, startPoint x: 776, startPoint y: 515, endPoint x: 812, endPoint y: 358, distance: 160.7
click at [778, 501] on video at bounding box center [653, 367] width 1307 height 735
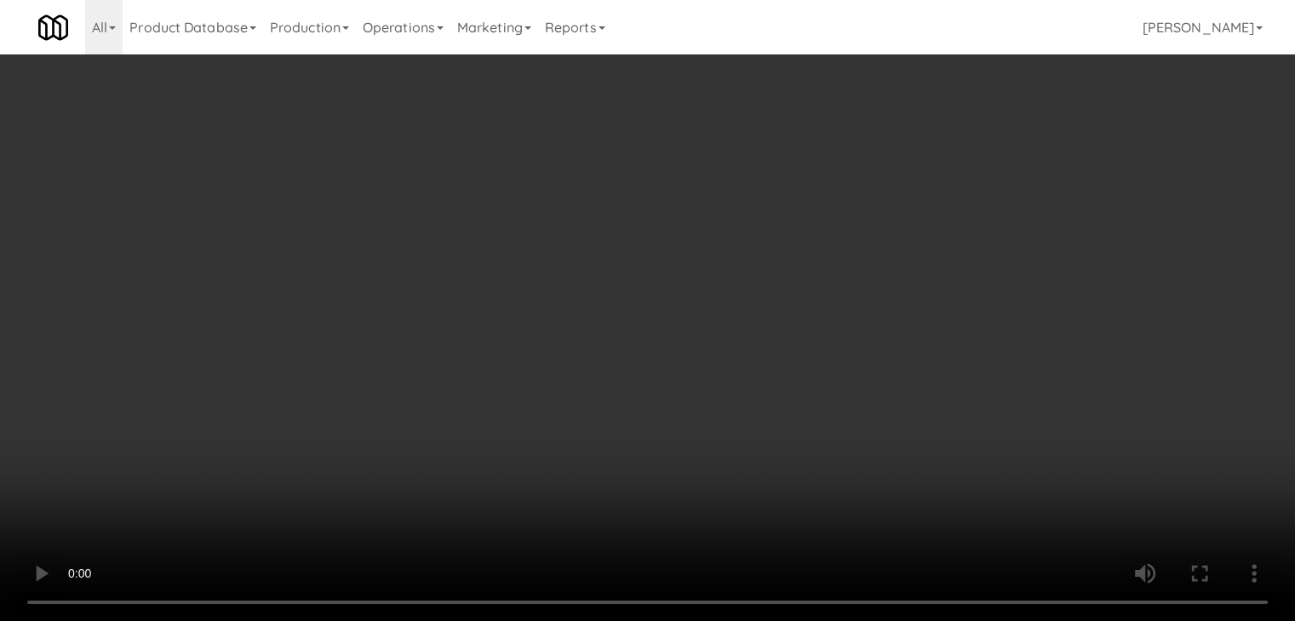
drag, startPoint x: 914, startPoint y: 178, endPoint x: 930, endPoint y: 188, distance: 18.4
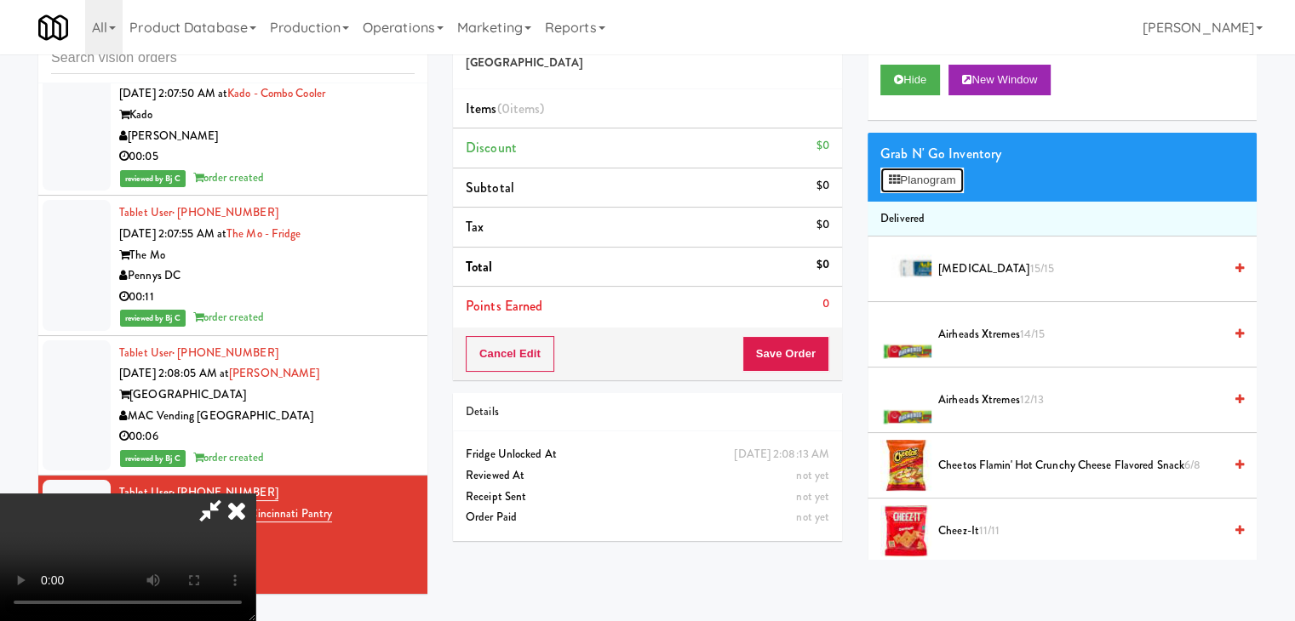
click at [916, 178] on button "Planogram" at bounding box center [921, 181] width 83 height 26
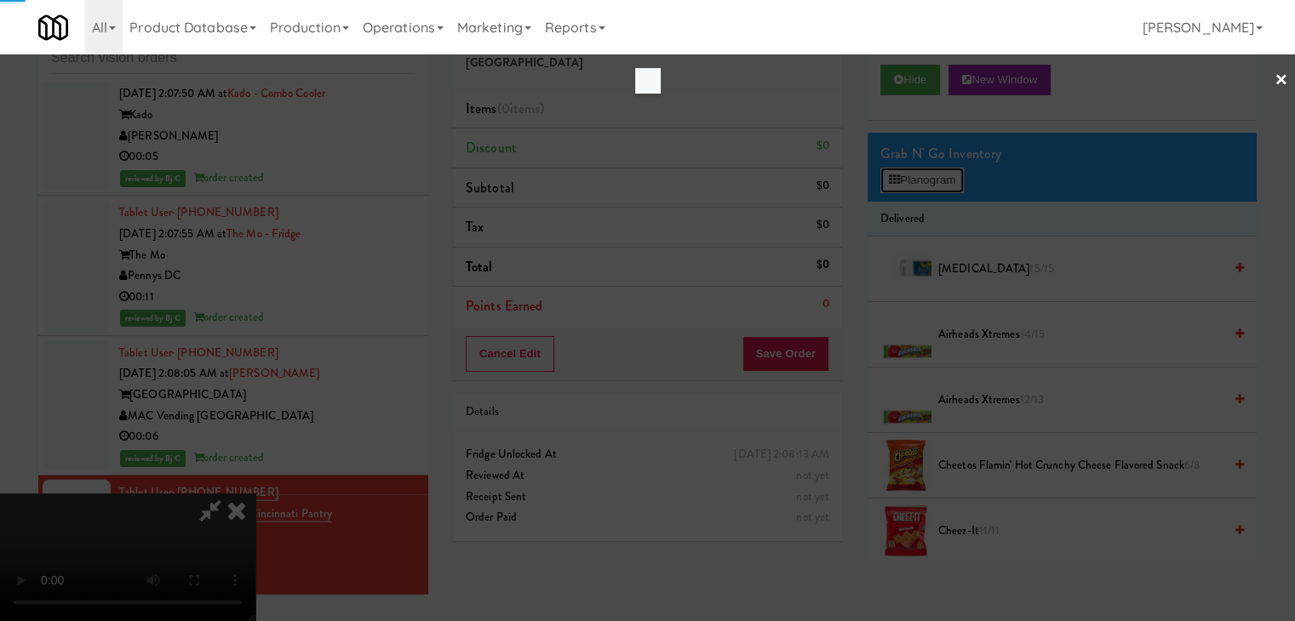
scroll to position [23498, 0]
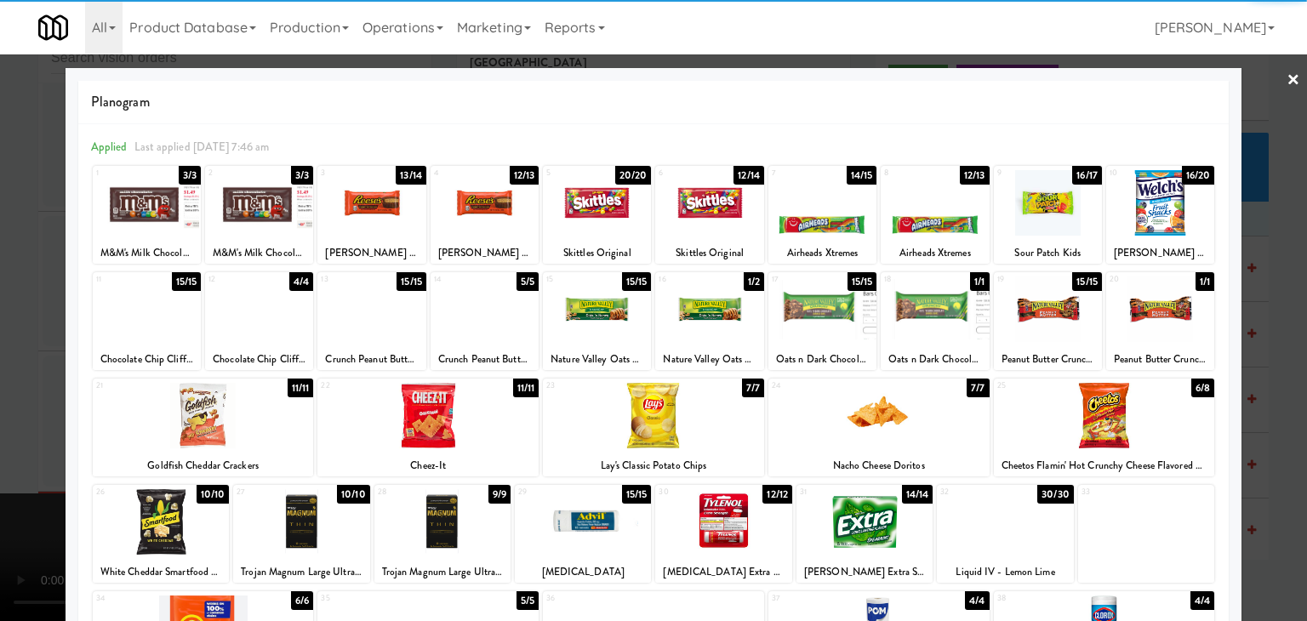
click at [1125, 420] on div at bounding box center [1104, 416] width 221 height 66
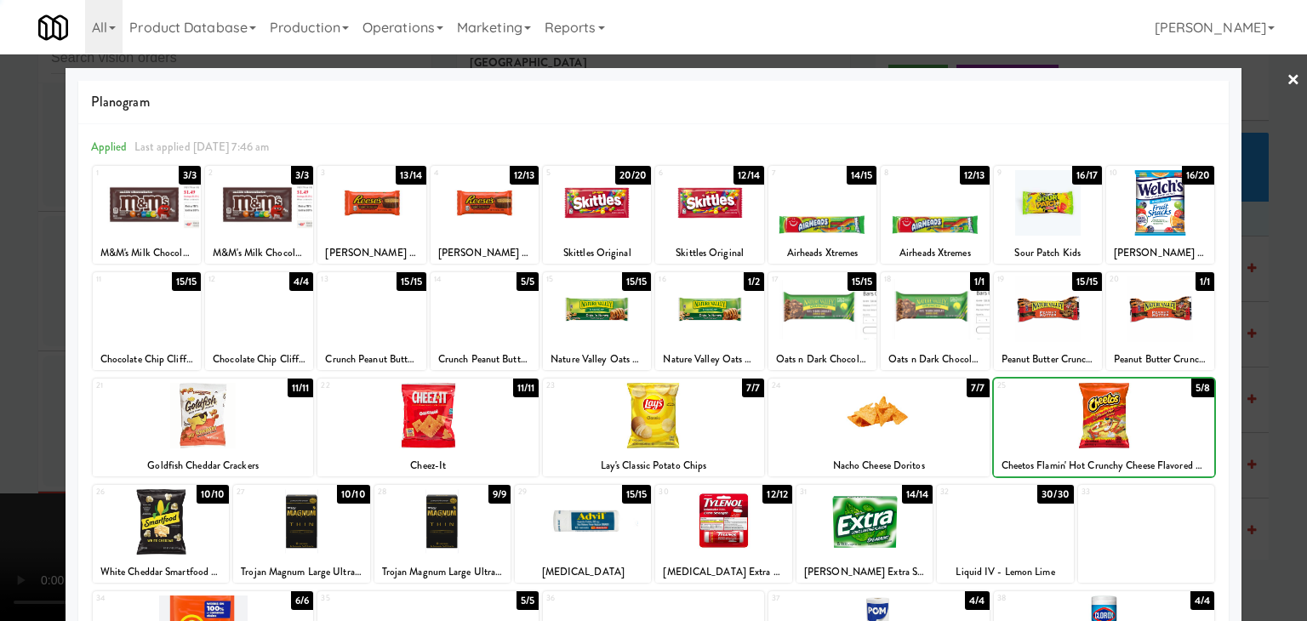
drag, startPoint x: 1279, startPoint y: 413, endPoint x: 1113, endPoint y: 410, distance: 166.9
click at [1278, 413] on div at bounding box center [653, 310] width 1307 height 621
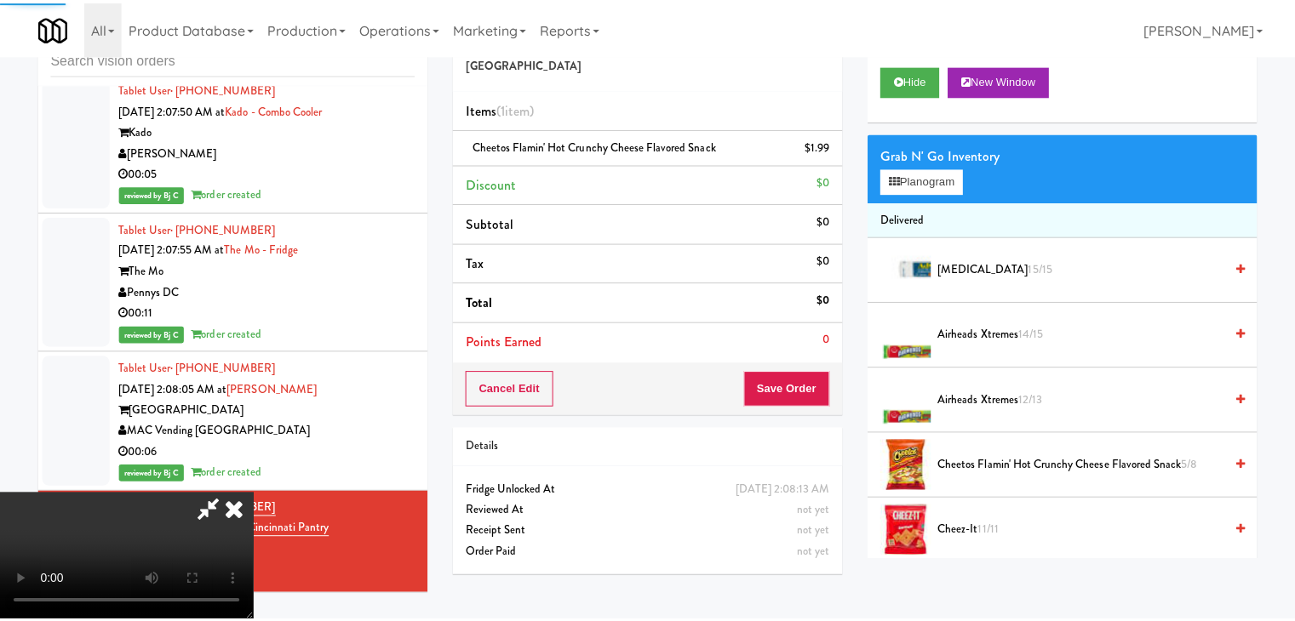
scroll to position [23561, 0]
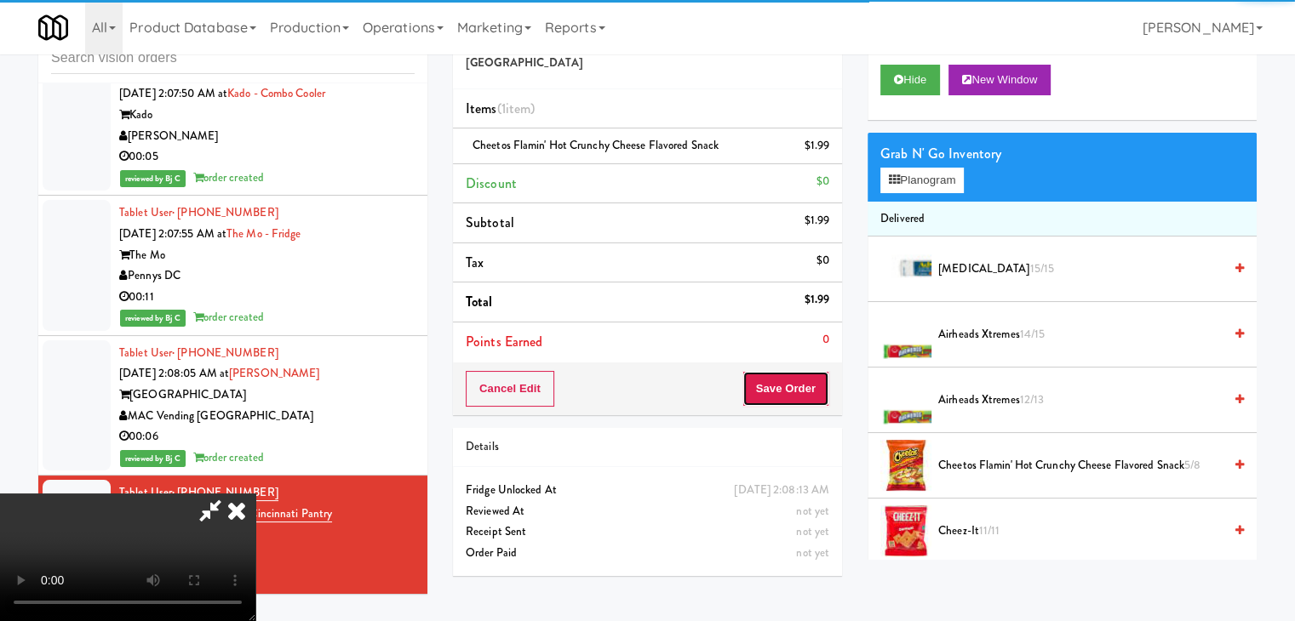
click at [814, 391] on button "Save Order" at bounding box center [785, 389] width 87 height 36
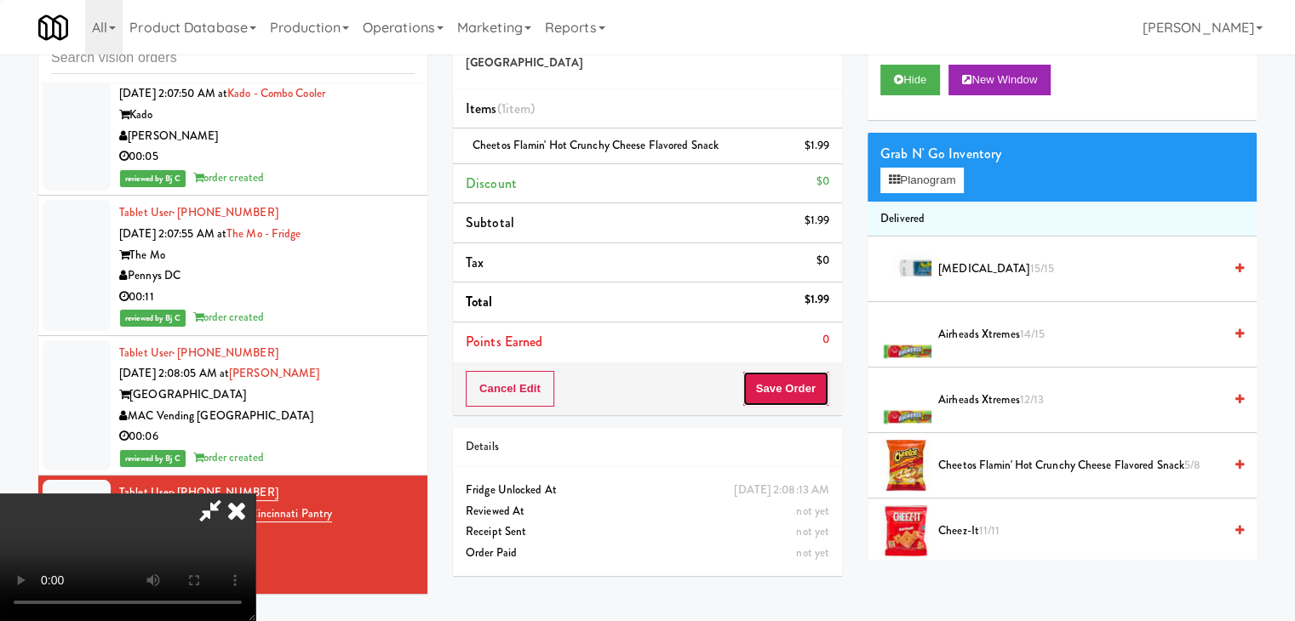
click at [814, 391] on button "Save Order" at bounding box center [785, 389] width 87 height 36
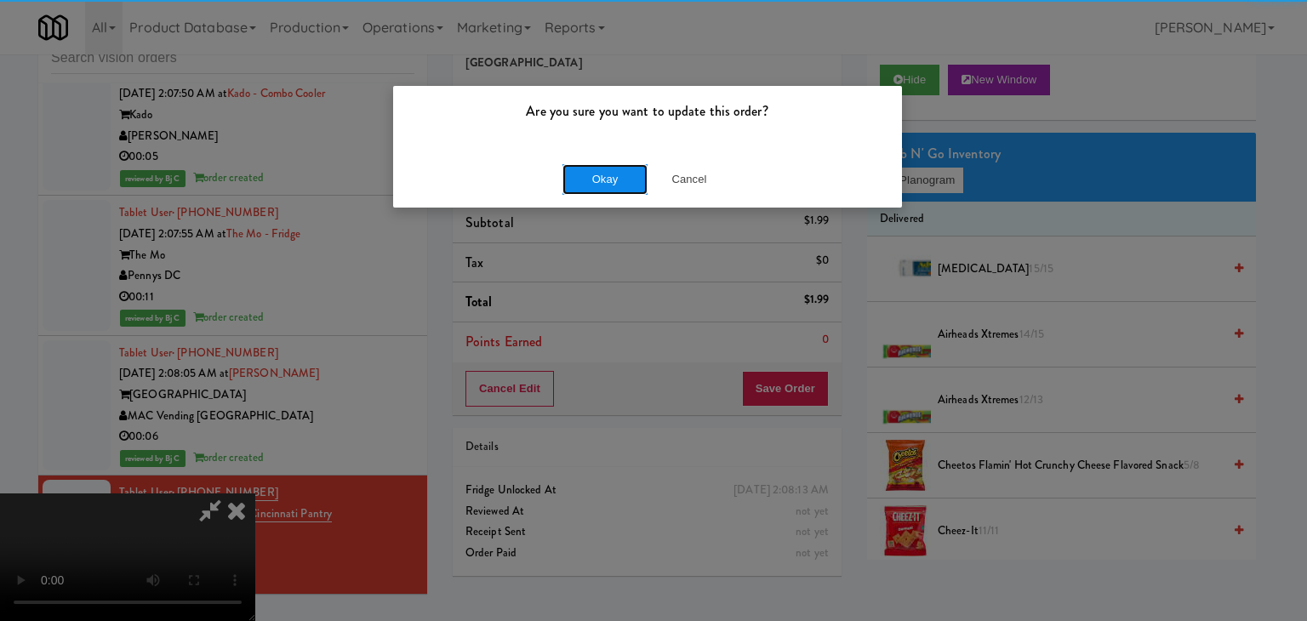
click at [573, 177] on button "Okay" at bounding box center [605, 179] width 85 height 31
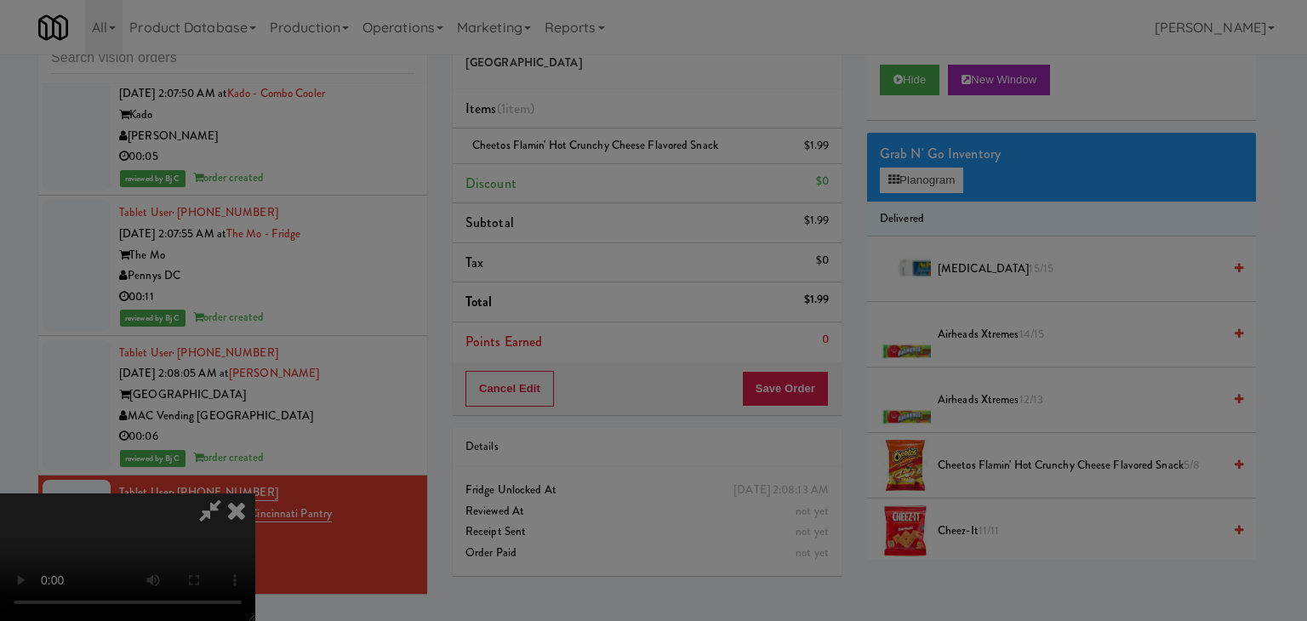
click at [575, 176] on div "Okay Cancel" at bounding box center [647, 147] width 509 height 57
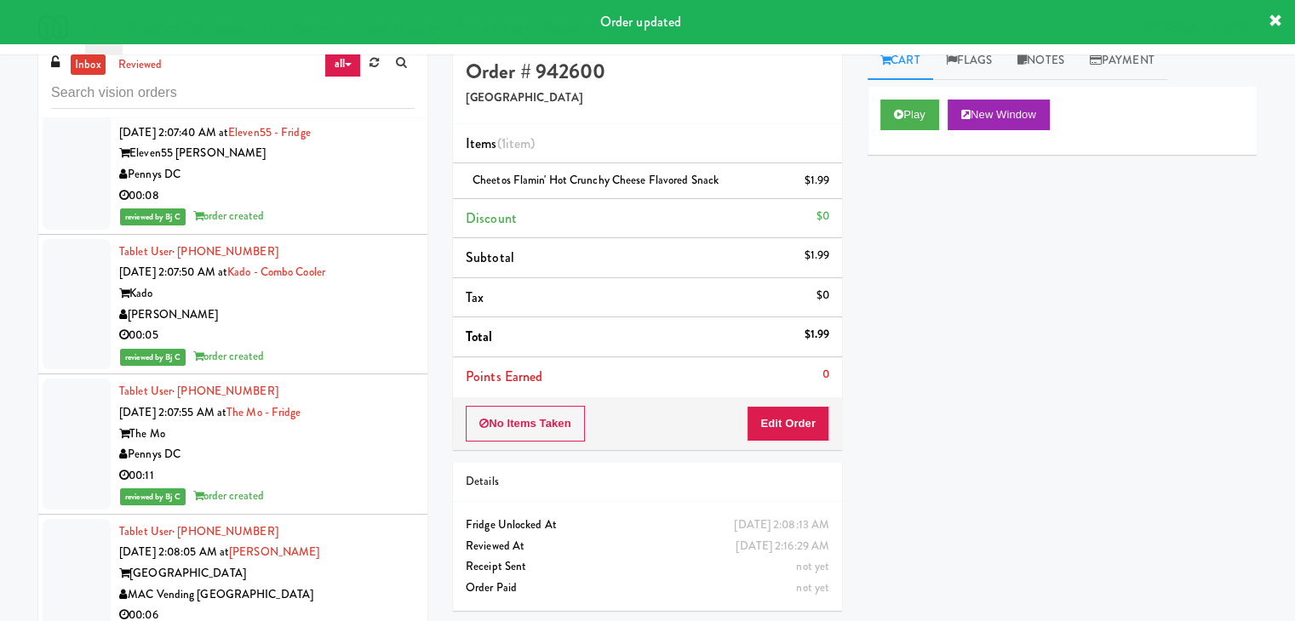
scroll to position [0, 0]
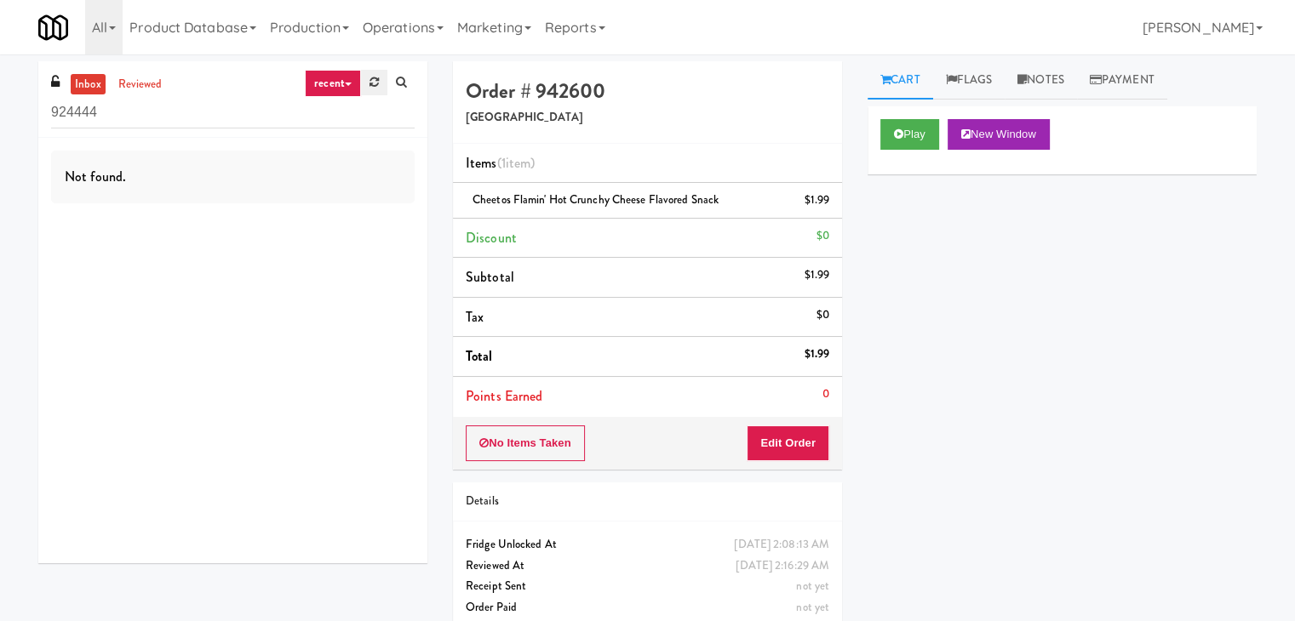
click at [373, 89] on link at bounding box center [374, 83] width 26 height 26
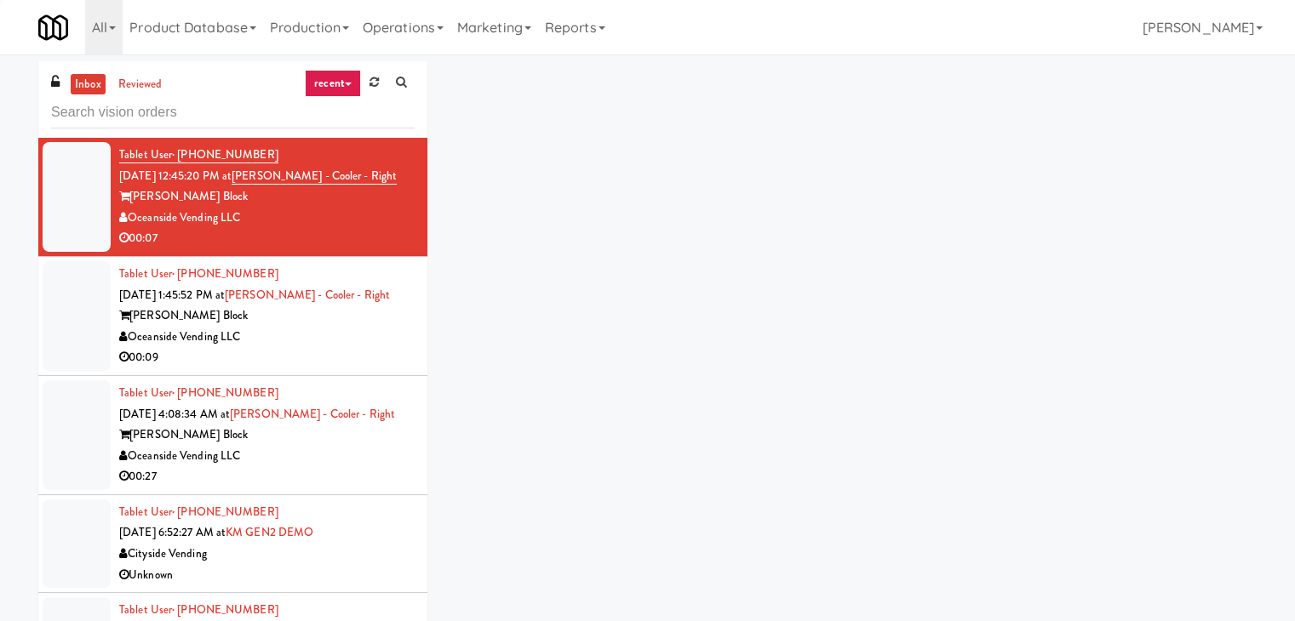
click at [347, 81] on link "recent" at bounding box center [333, 83] width 56 height 27
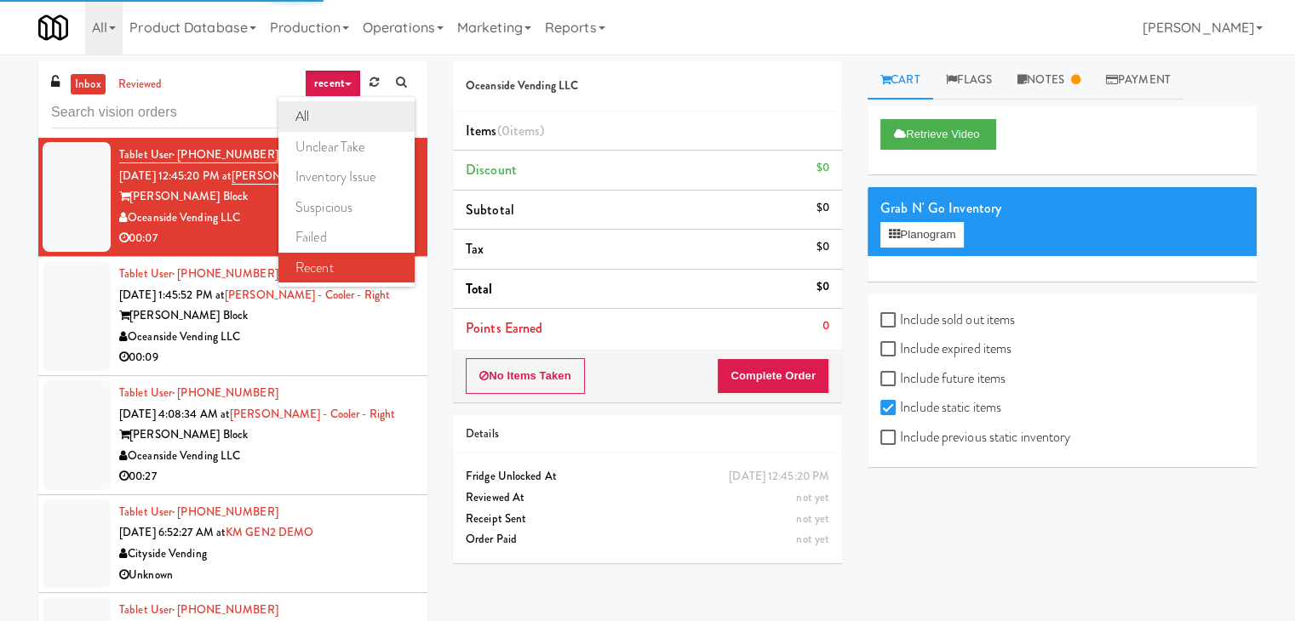
click at [337, 105] on link "all" at bounding box center [346, 116] width 136 height 31
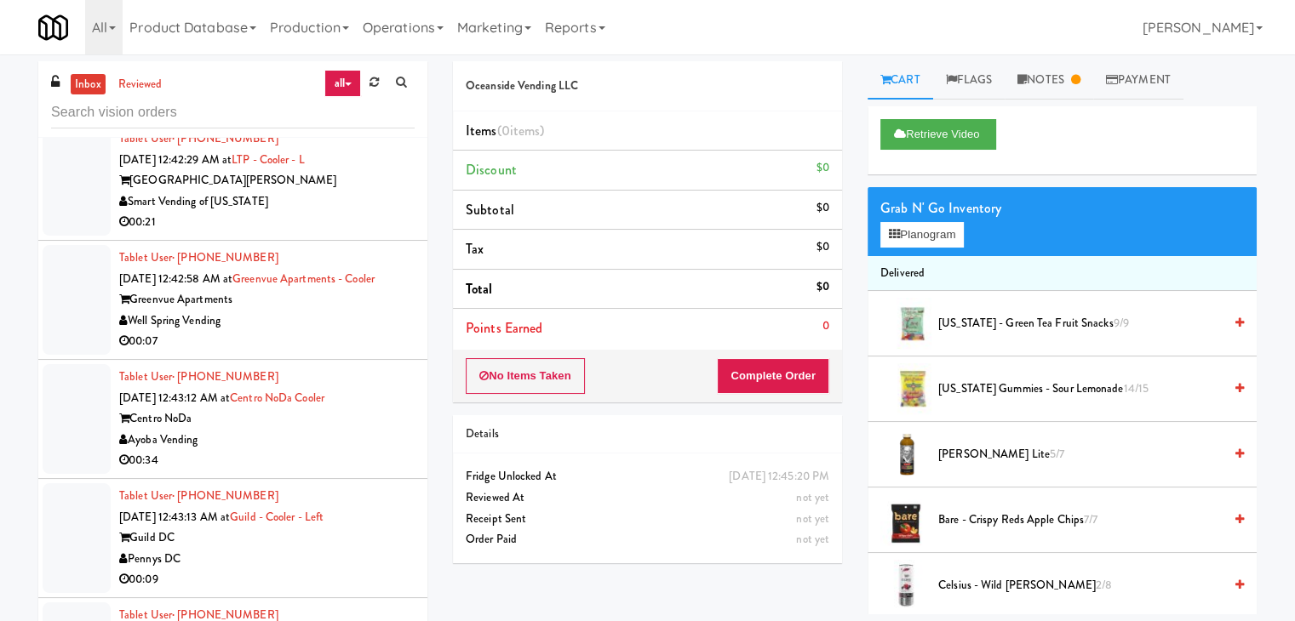
scroll to position [6027, 0]
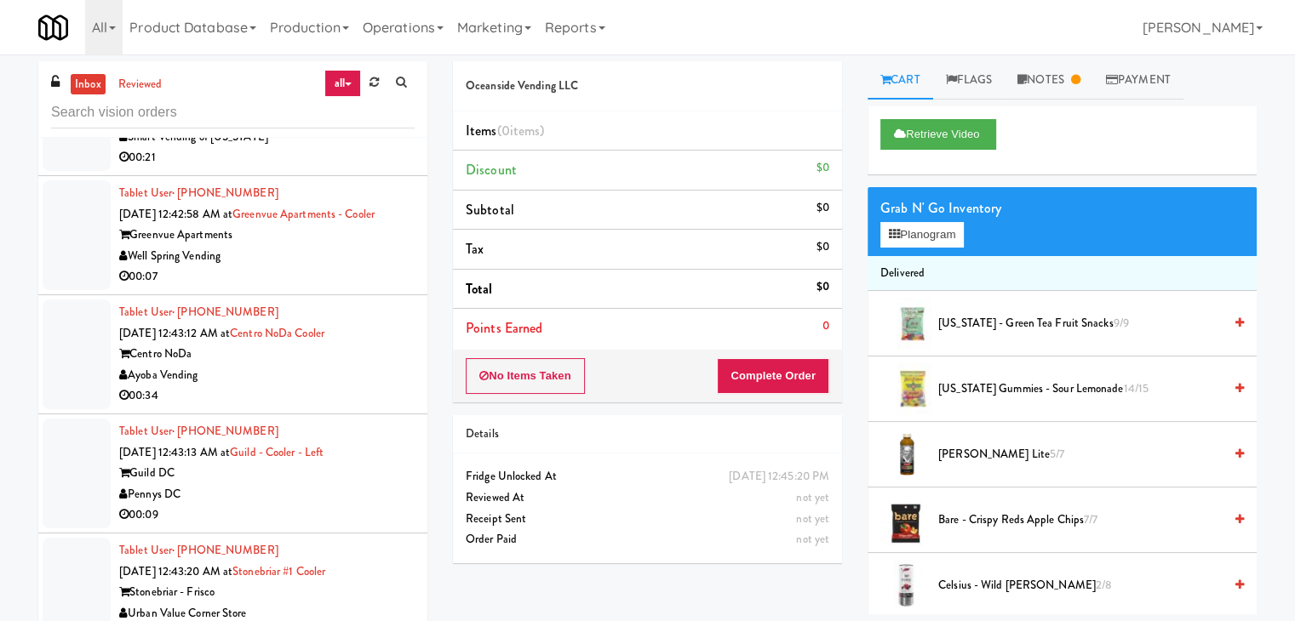
click at [329, 252] on div "Well Spring Vending" at bounding box center [266, 256] width 295 height 21
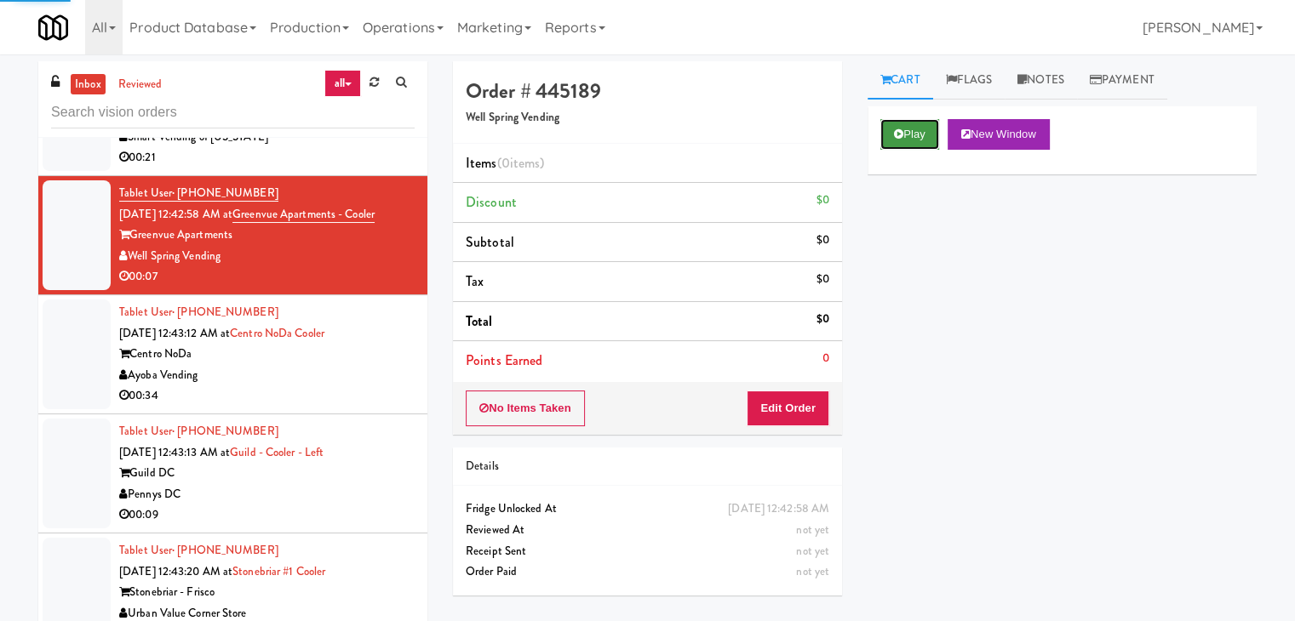
click at [913, 134] on button "Play" at bounding box center [909, 134] width 59 height 31
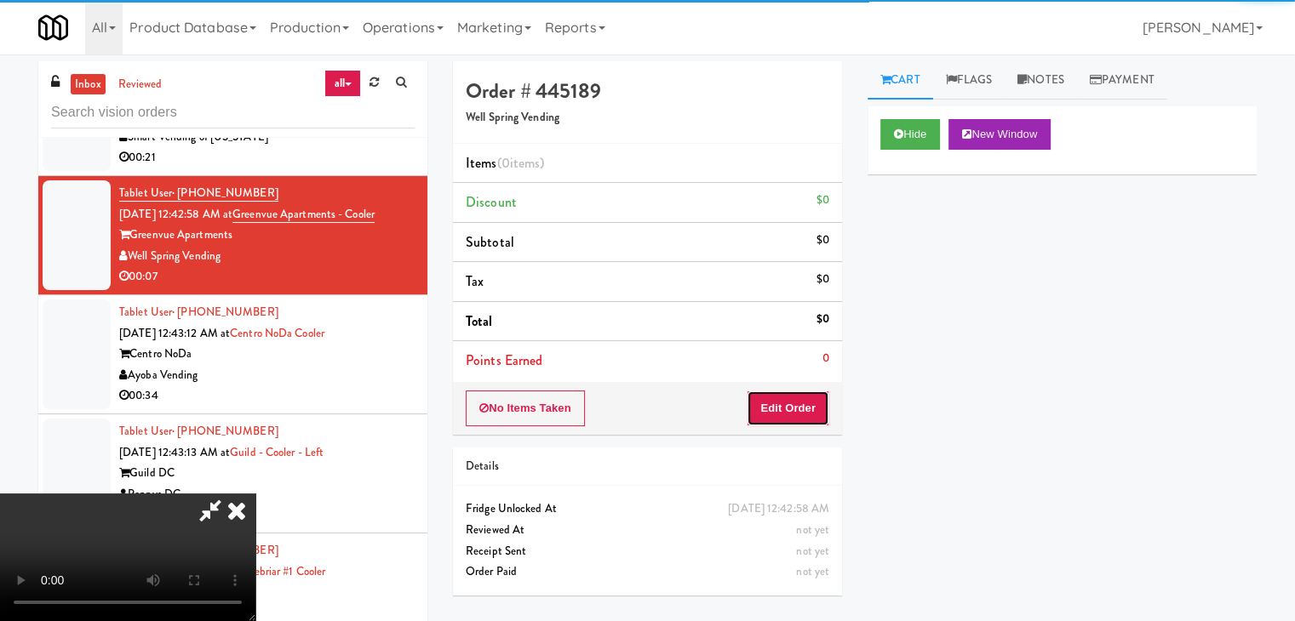
click at [798, 414] on button "Edit Order" at bounding box center [788, 409] width 83 height 36
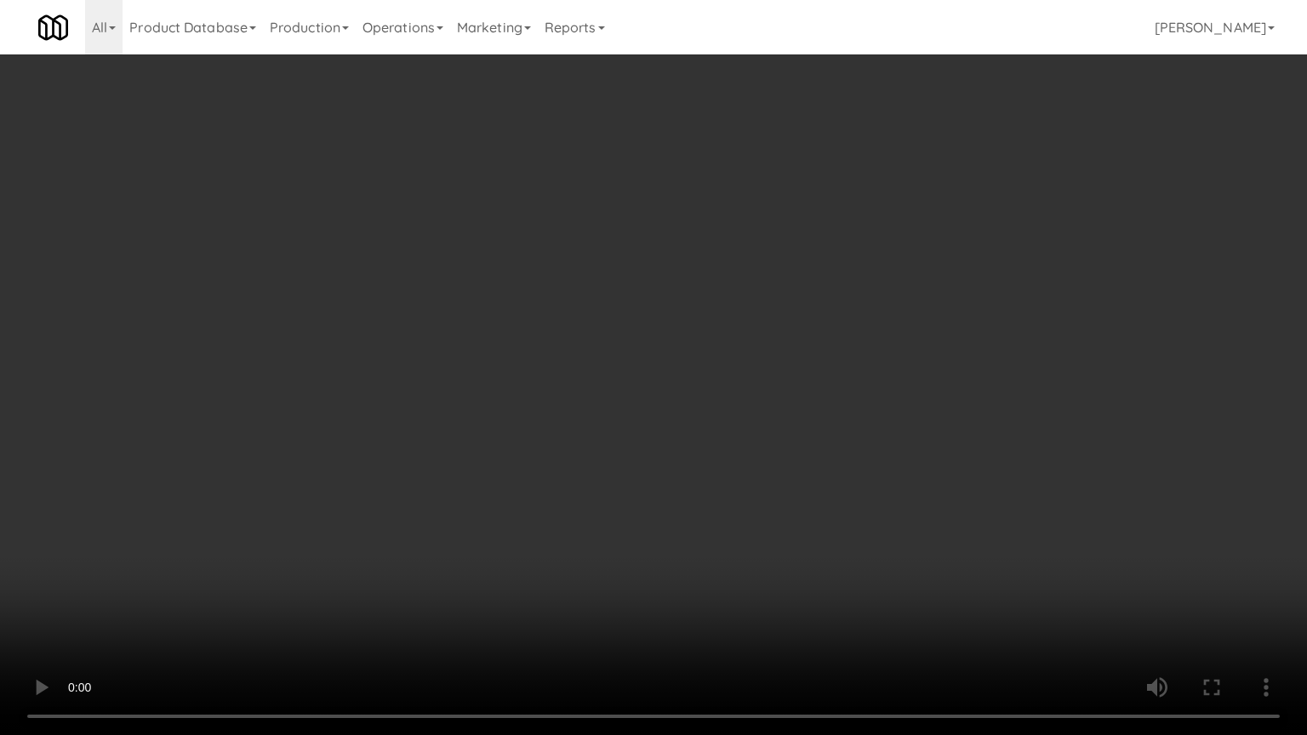
click at [815, 455] on video at bounding box center [653, 367] width 1307 height 735
click at [829, 456] on video at bounding box center [653, 367] width 1307 height 735
click at [831, 456] on video at bounding box center [653, 367] width 1307 height 735
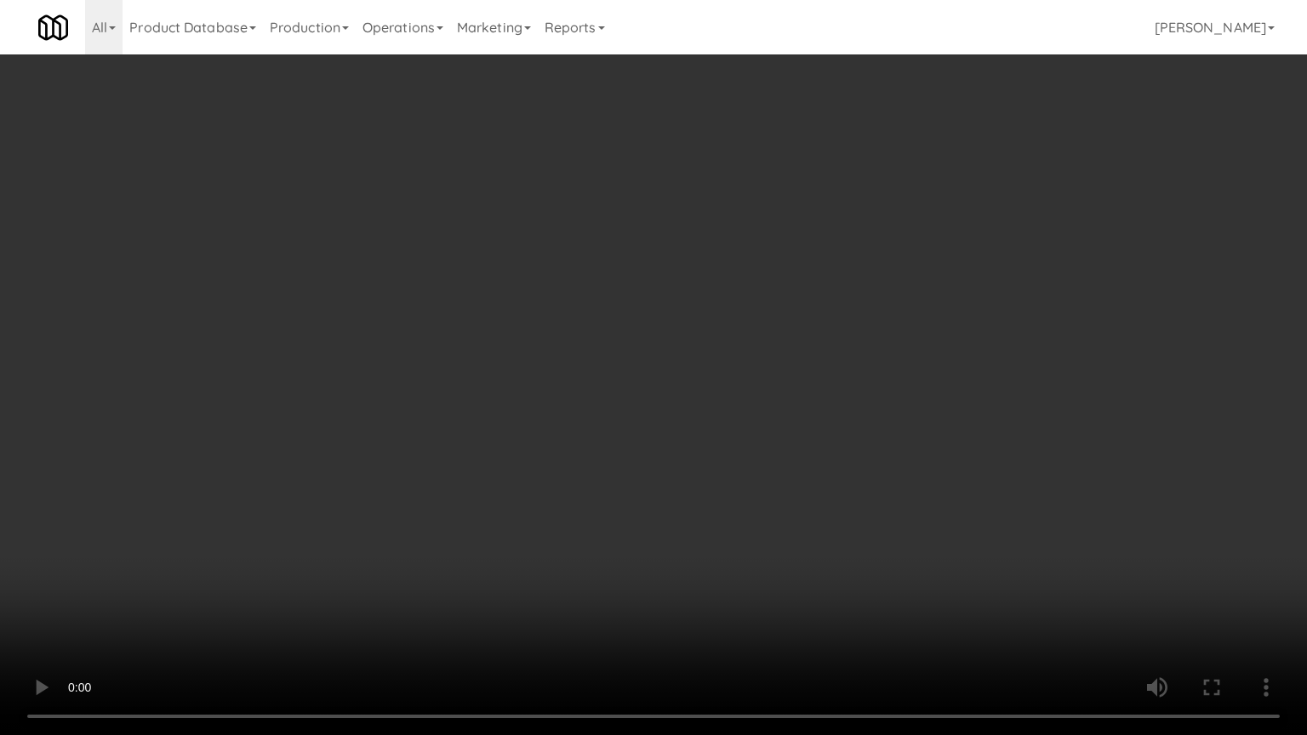
click at [831, 456] on video at bounding box center [653, 367] width 1307 height 735
click at [833, 456] on video at bounding box center [653, 367] width 1307 height 735
click at [828, 466] on video at bounding box center [653, 367] width 1307 height 735
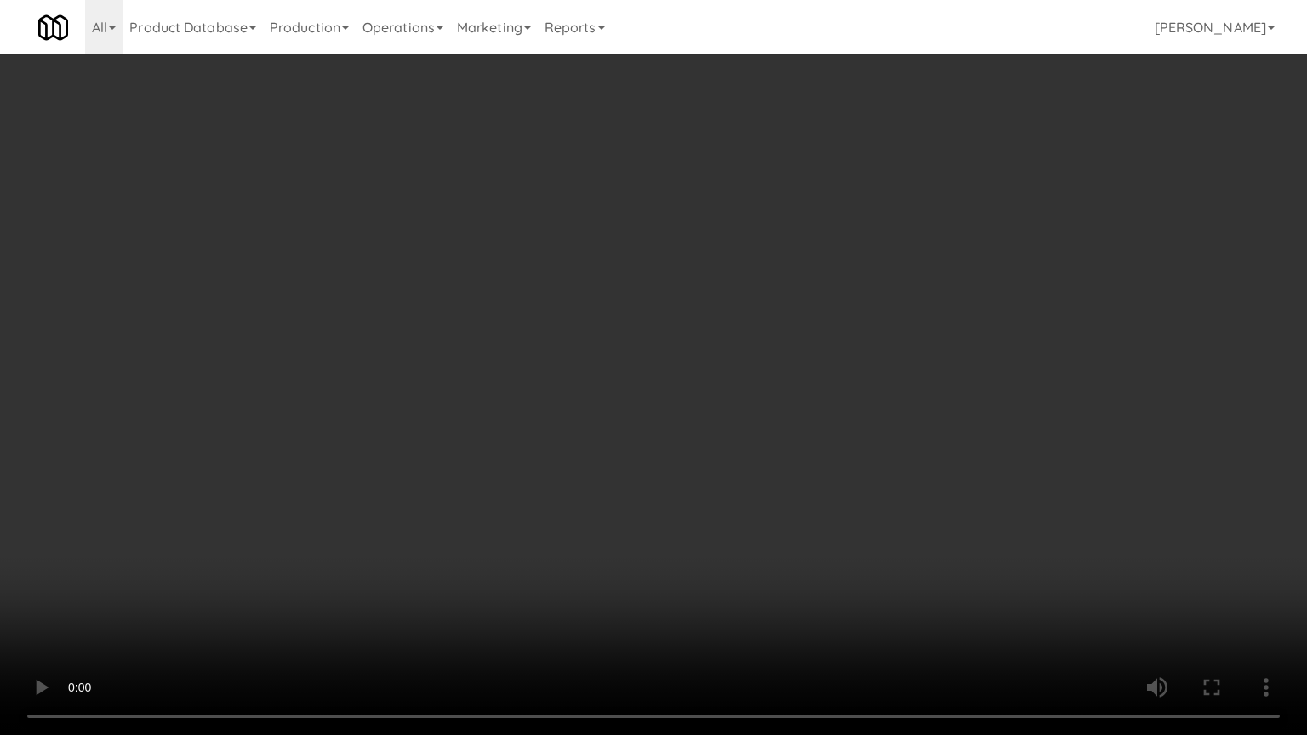
click at [867, 447] on video at bounding box center [653, 367] width 1307 height 735
drag, startPoint x: 867, startPoint y: 447, endPoint x: 899, endPoint y: 314, distance: 136.7
click at [868, 443] on video at bounding box center [653, 367] width 1307 height 735
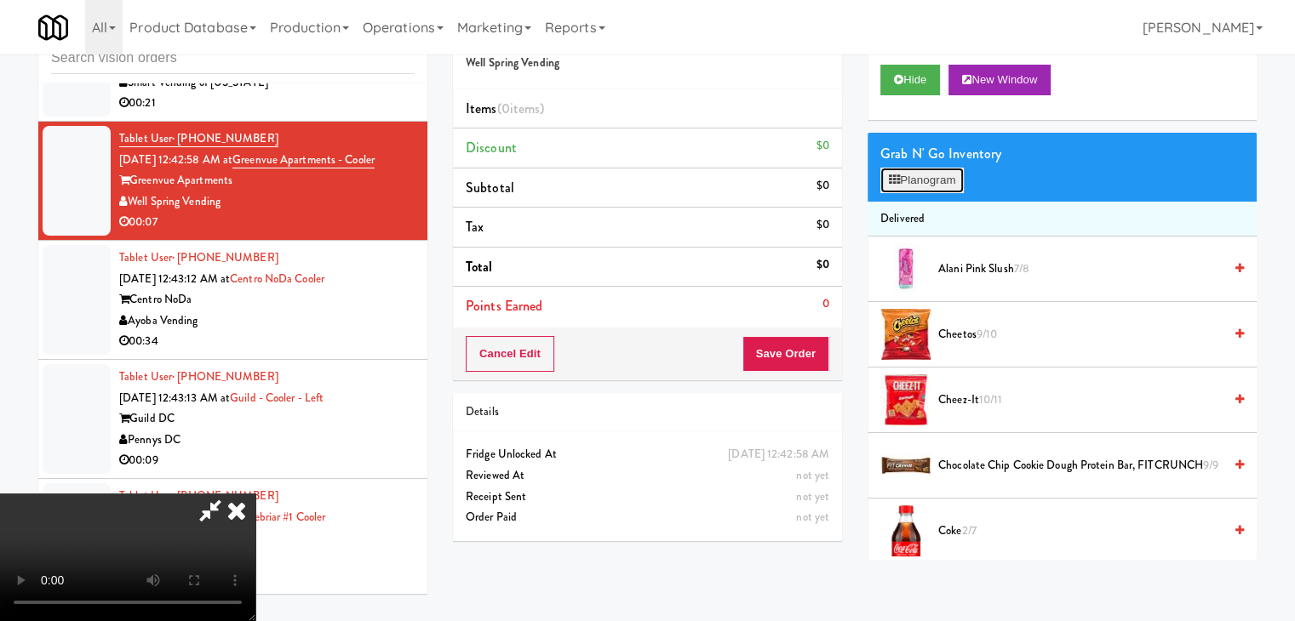
click at [964, 180] on button "Planogram" at bounding box center [921, 181] width 83 height 26
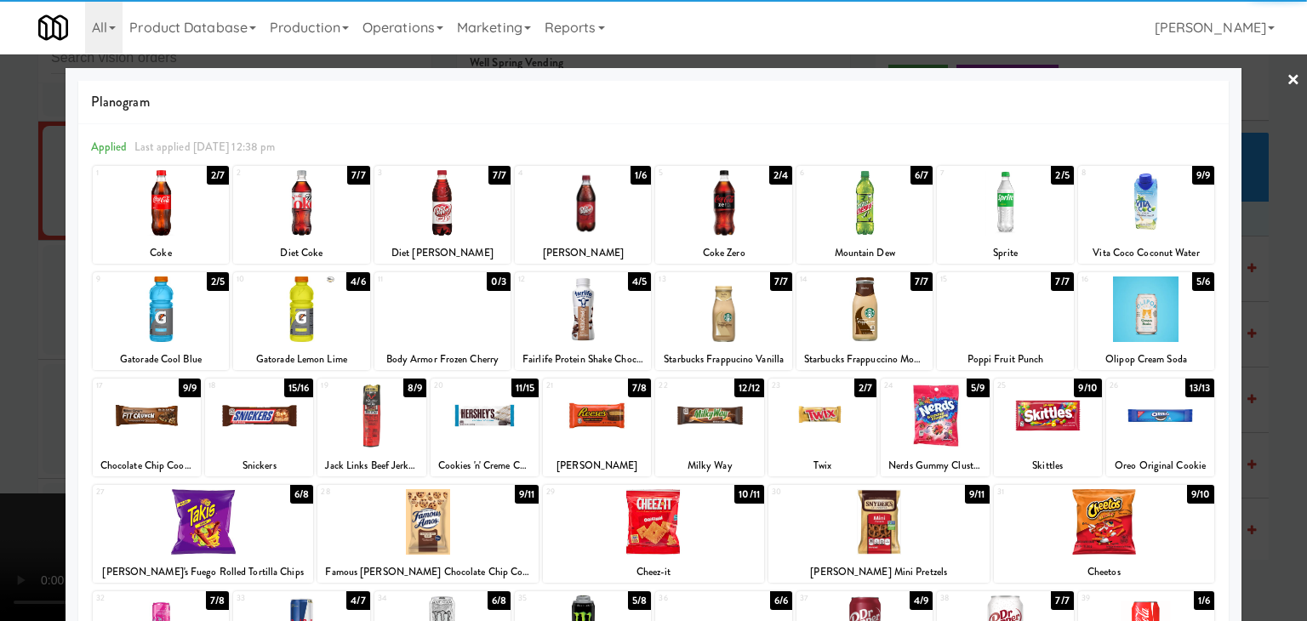
drag, startPoint x: 1120, startPoint y: 219, endPoint x: 1244, endPoint y: 243, distance: 125.7
click at [1122, 219] on div at bounding box center [1147, 203] width 136 height 66
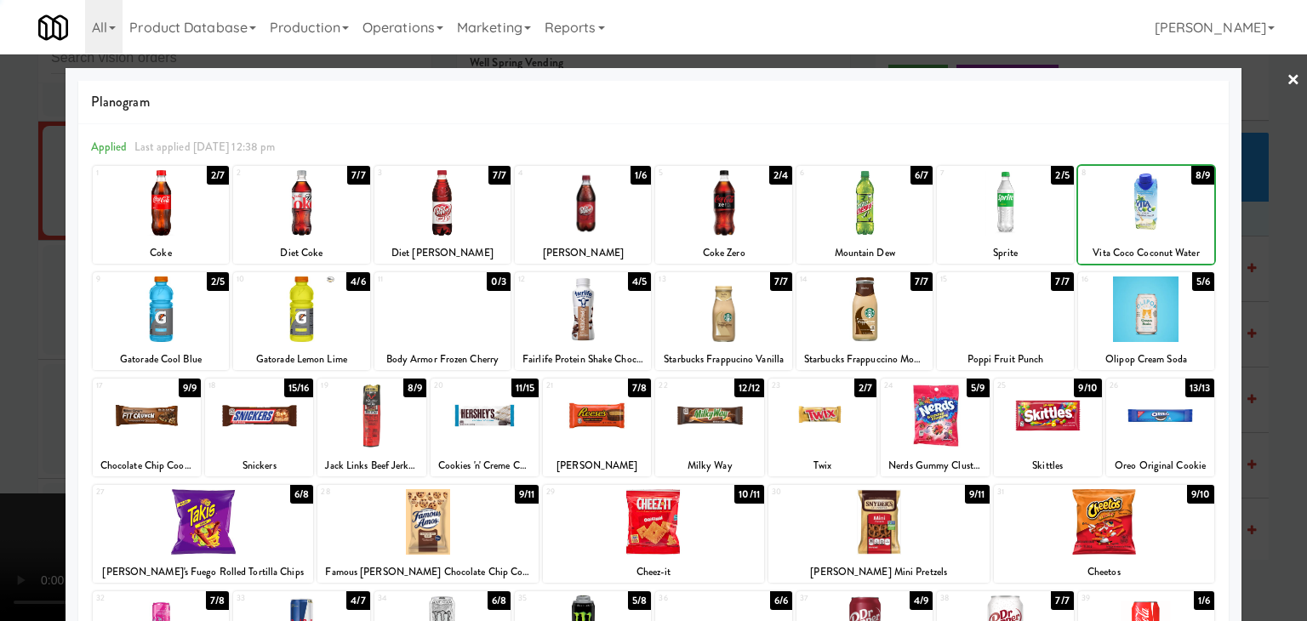
click at [1266, 254] on div at bounding box center [653, 310] width 1307 height 621
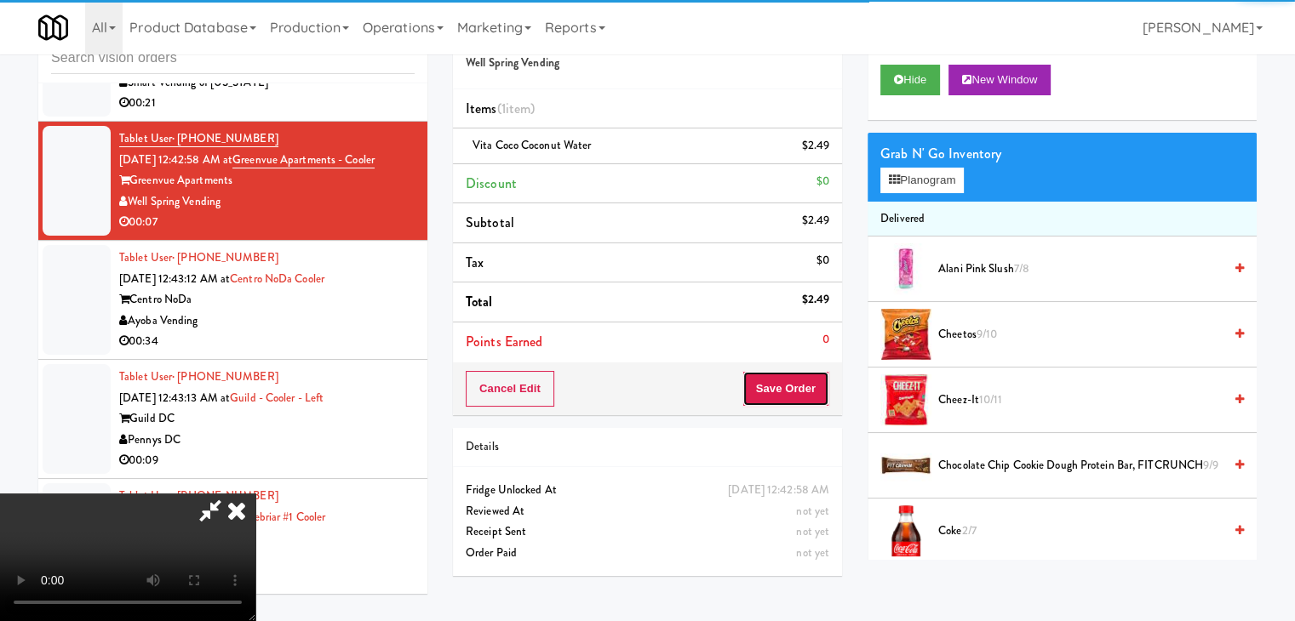
click at [815, 388] on button "Save Order" at bounding box center [785, 389] width 87 height 36
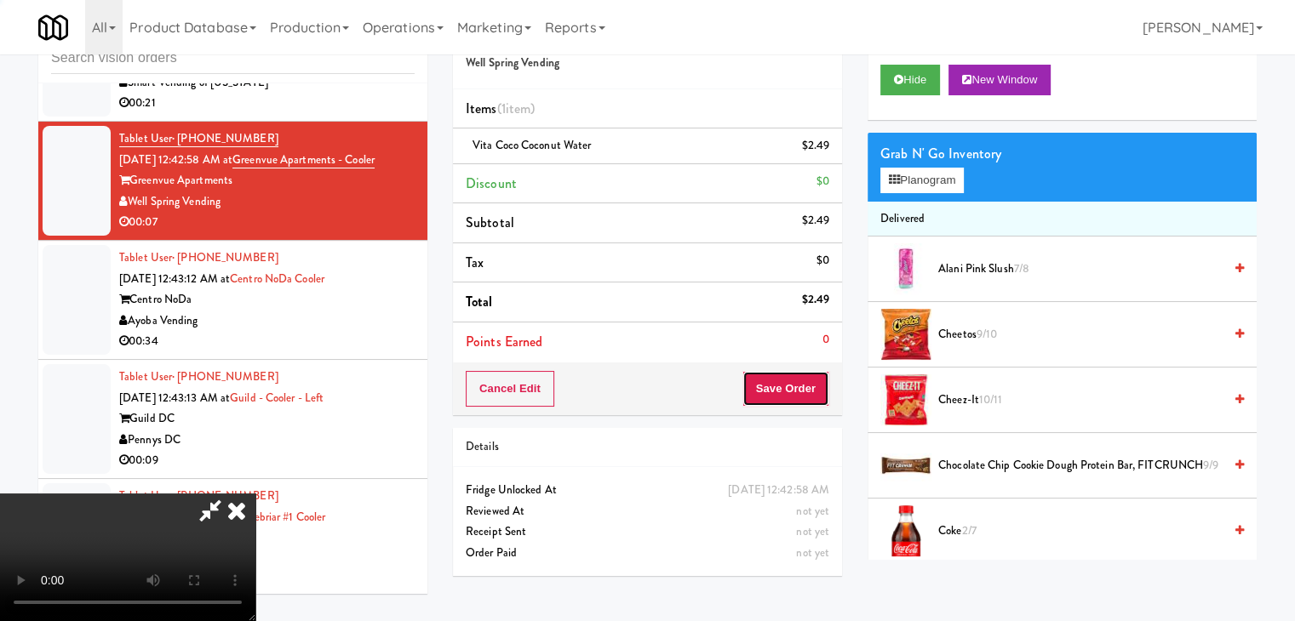
click at [815, 388] on button "Save Order" at bounding box center [785, 389] width 87 height 36
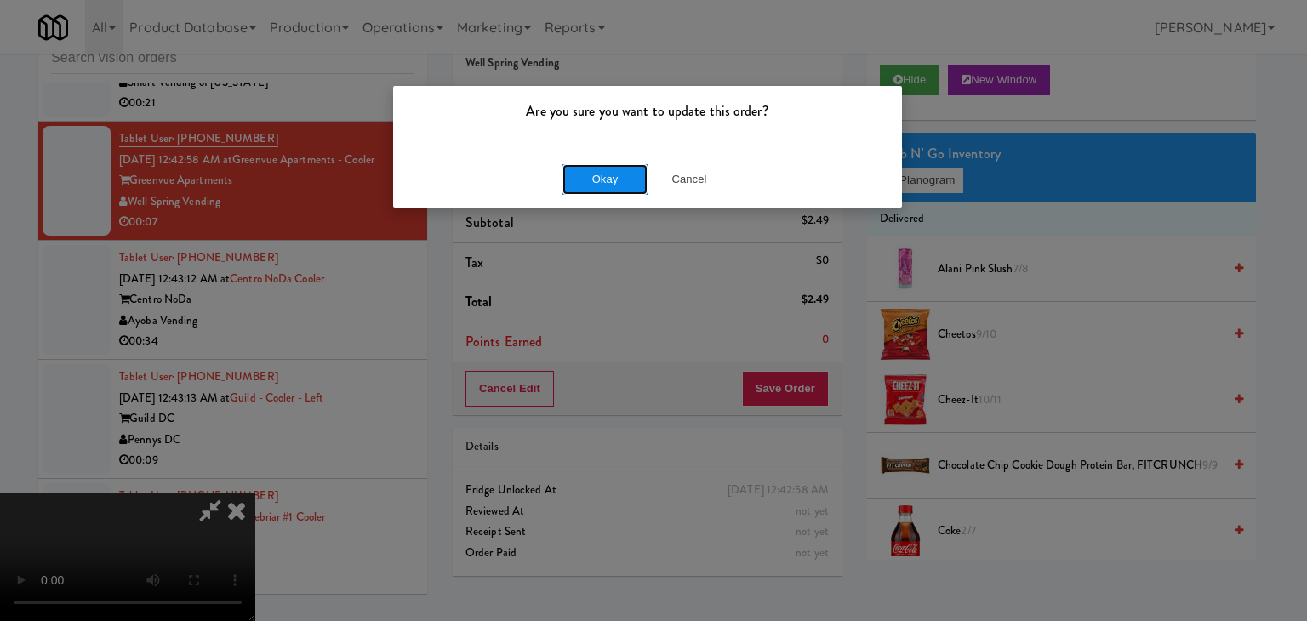
click at [619, 177] on button "Okay" at bounding box center [605, 179] width 85 height 31
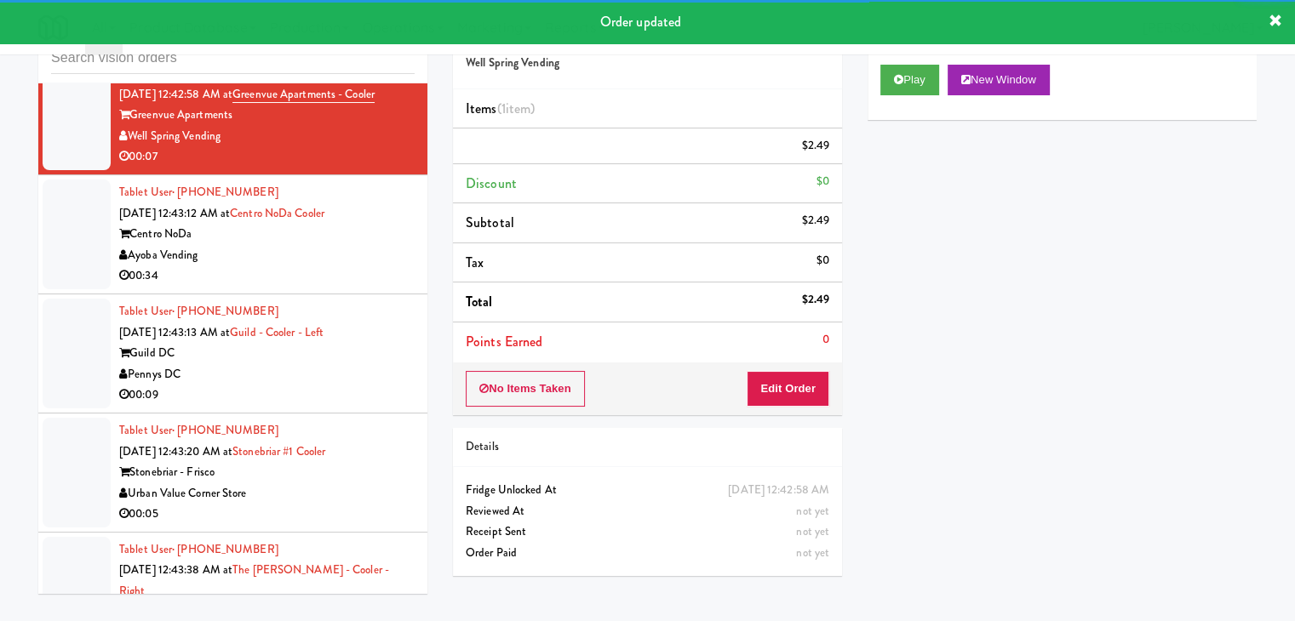
scroll to position [6112, 0]
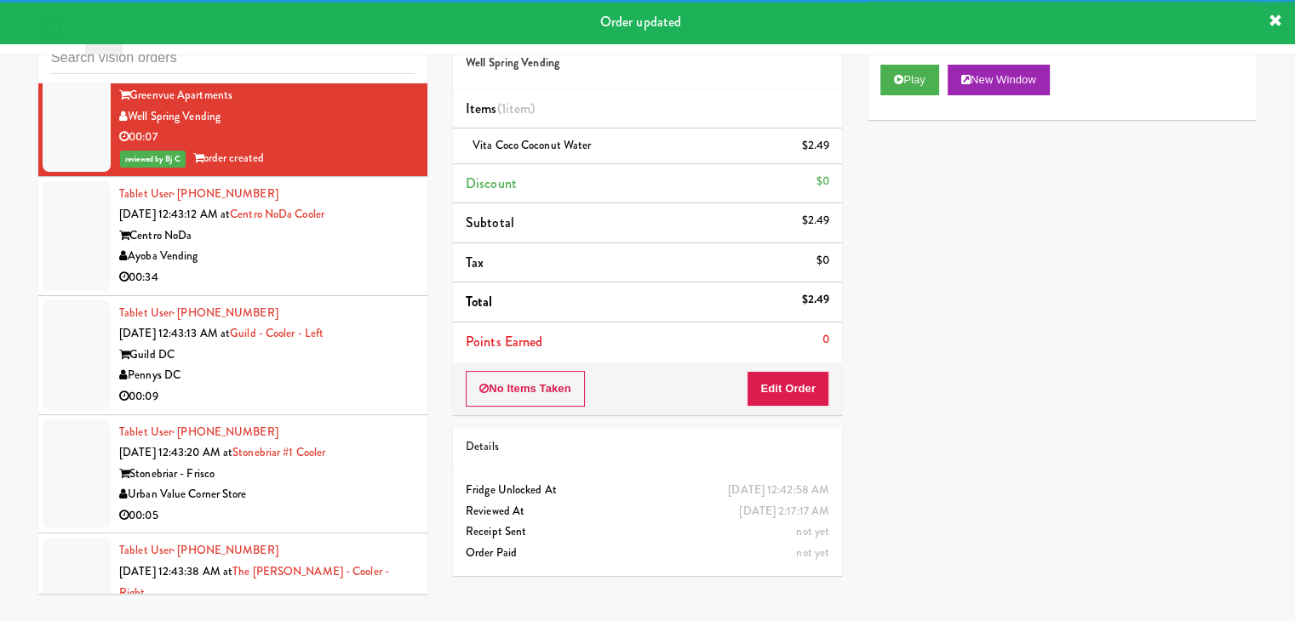
drag, startPoint x: 320, startPoint y: 263, endPoint x: 309, endPoint y: 277, distance: 17.5
click at [320, 267] on div "00:34" at bounding box center [266, 277] width 295 height 21
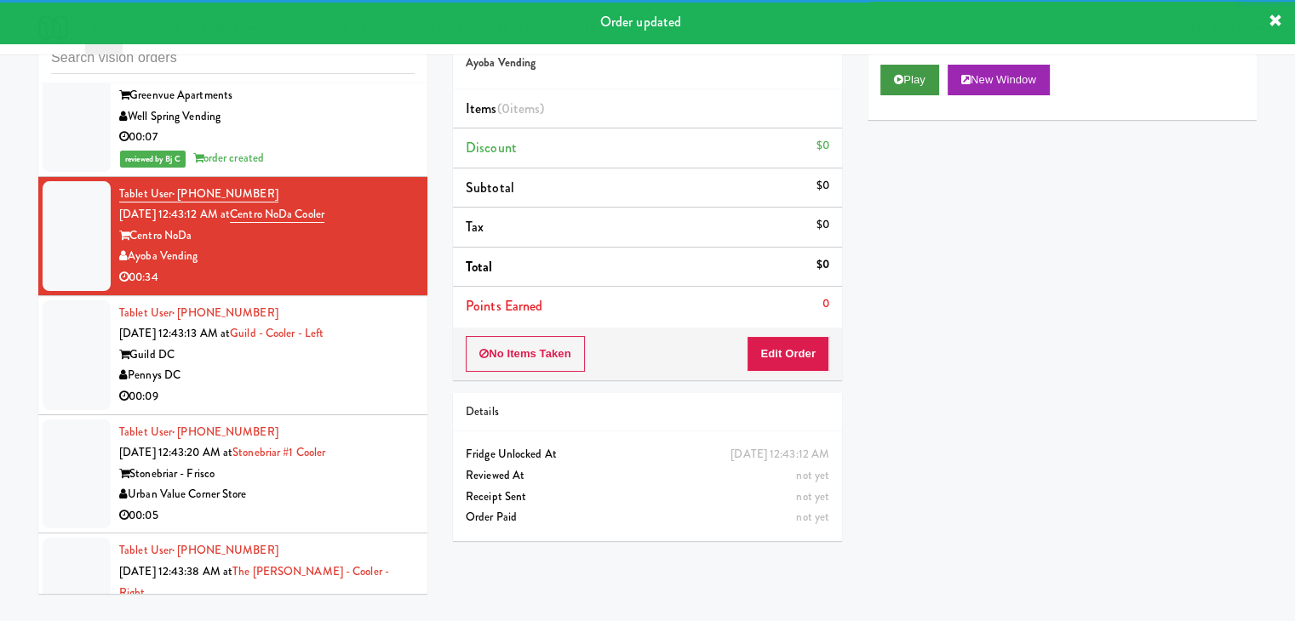
click at [880, 86] on div "Cart Flags Notes Payment Play New Window Primary Flag Clear Flag if unable to d…" at bounding box center [1062, 283] width 415 height 553
click at [885, 84] on button "Play" at bounding box center [909, 80] width 59 height 31
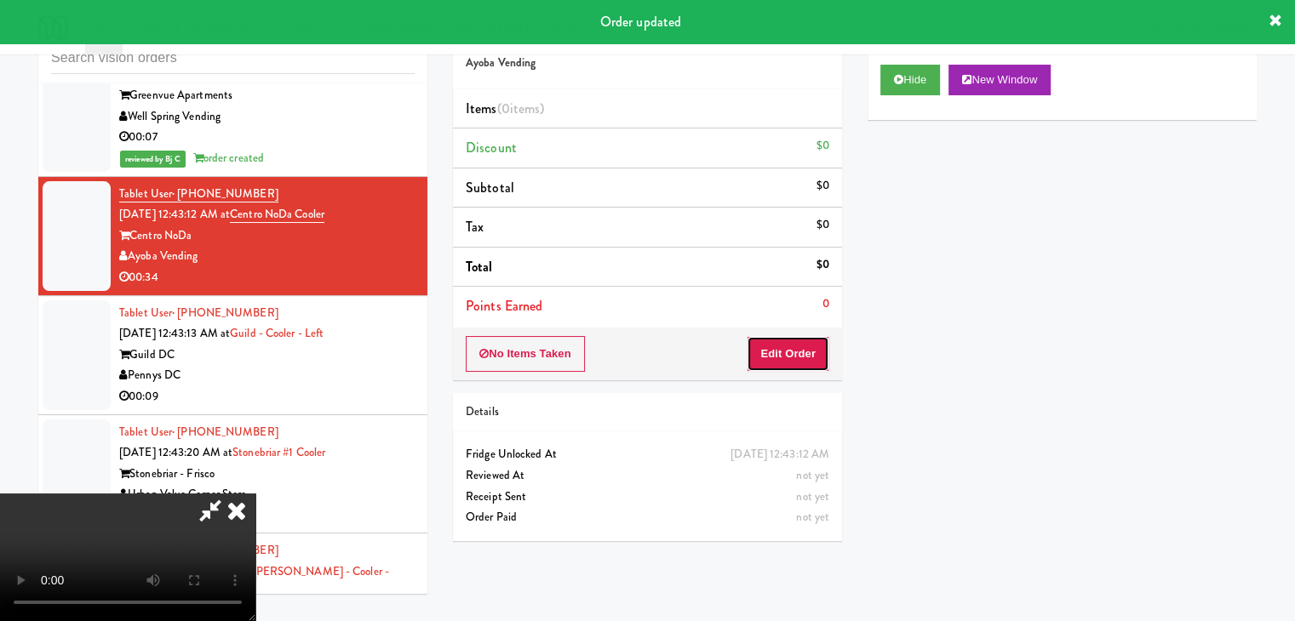
click at [789, 358] on button "Edit Order" at bounding box center [788, 354] width 83 height 36
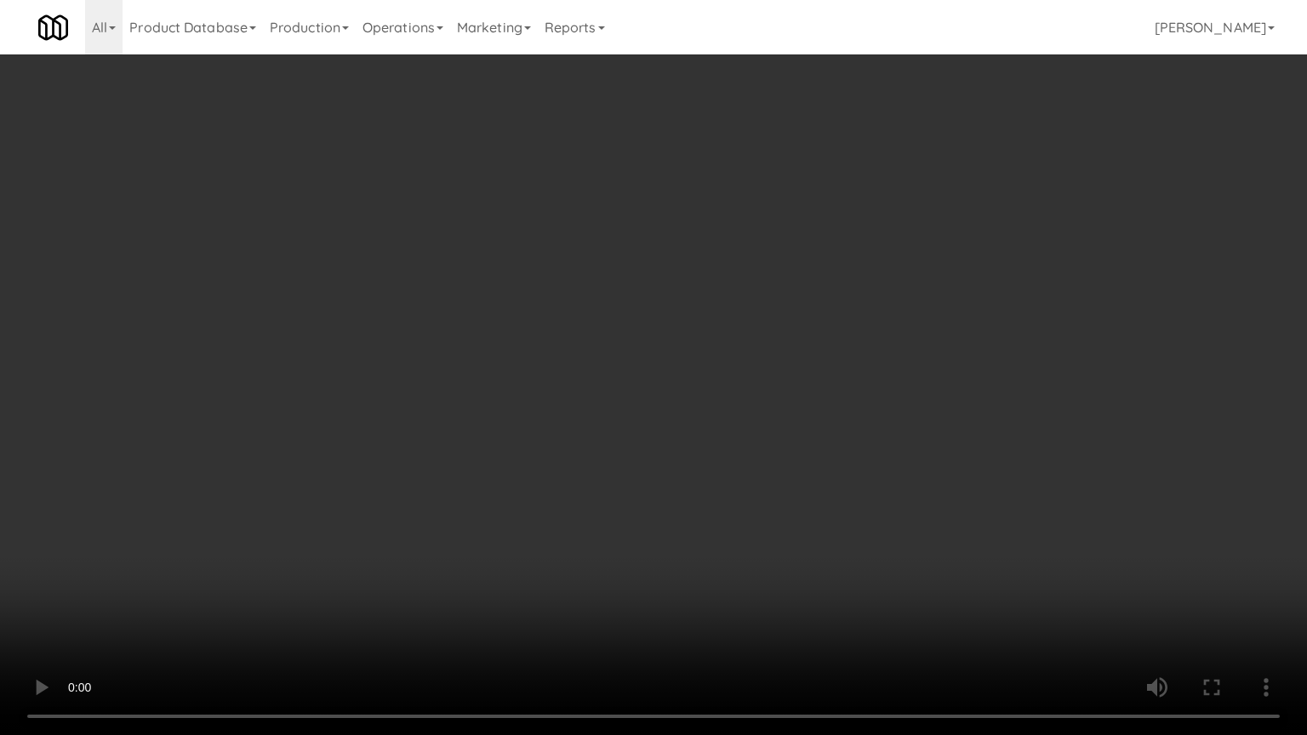
click at [834, 524] on video at bounding box center [653, 367] width 1307 height 735
click at [835, 523] on video at bounding box center [653, 367] width 1307 height 735
click at [850, 526] on video at bounding box center [653, 367] width 1307 height 735
click at [855, 518] on video at bounding box center [653, 367] width 1307 height 735
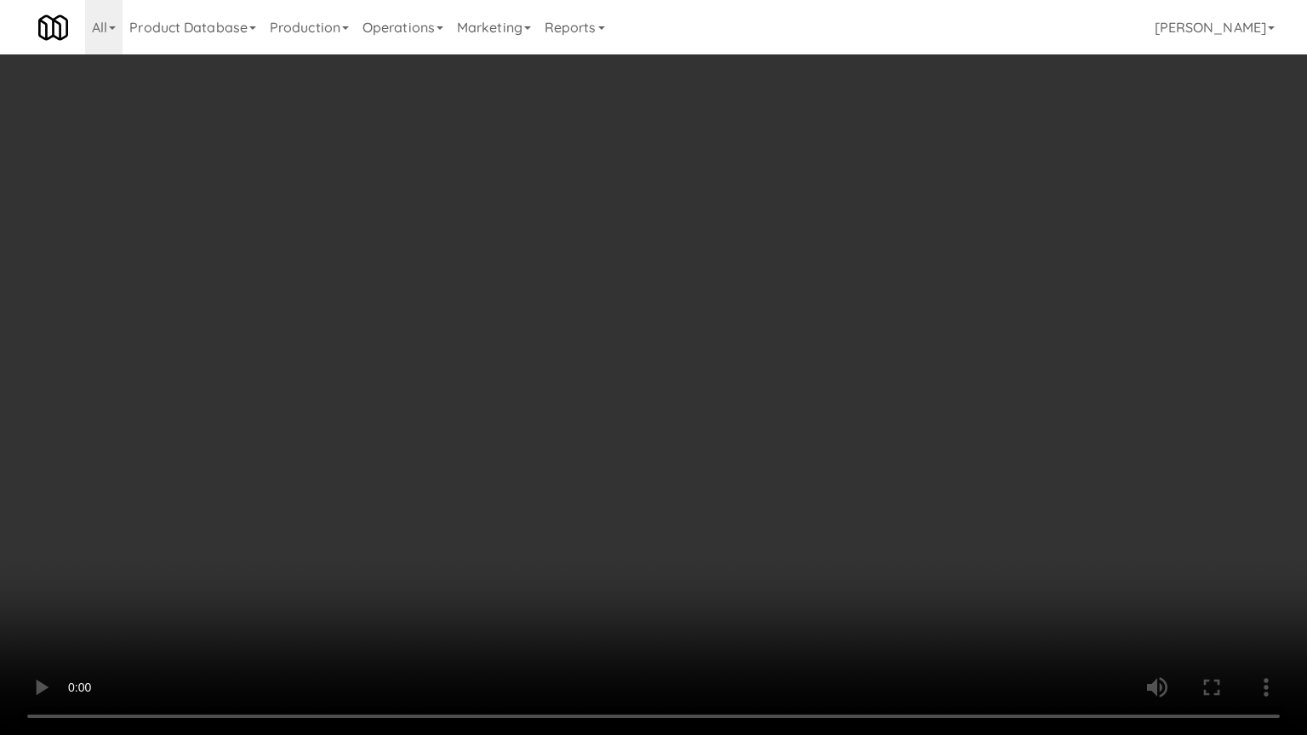
click at [856, 518] on video at bounding box center [653, 367] width 1307 height 735
click at [899, 449] on video at bounding box center [653, 367] width 1307 height 735
click at [897, 449] on video at bounding box center [653, 367] width 1307 height 735
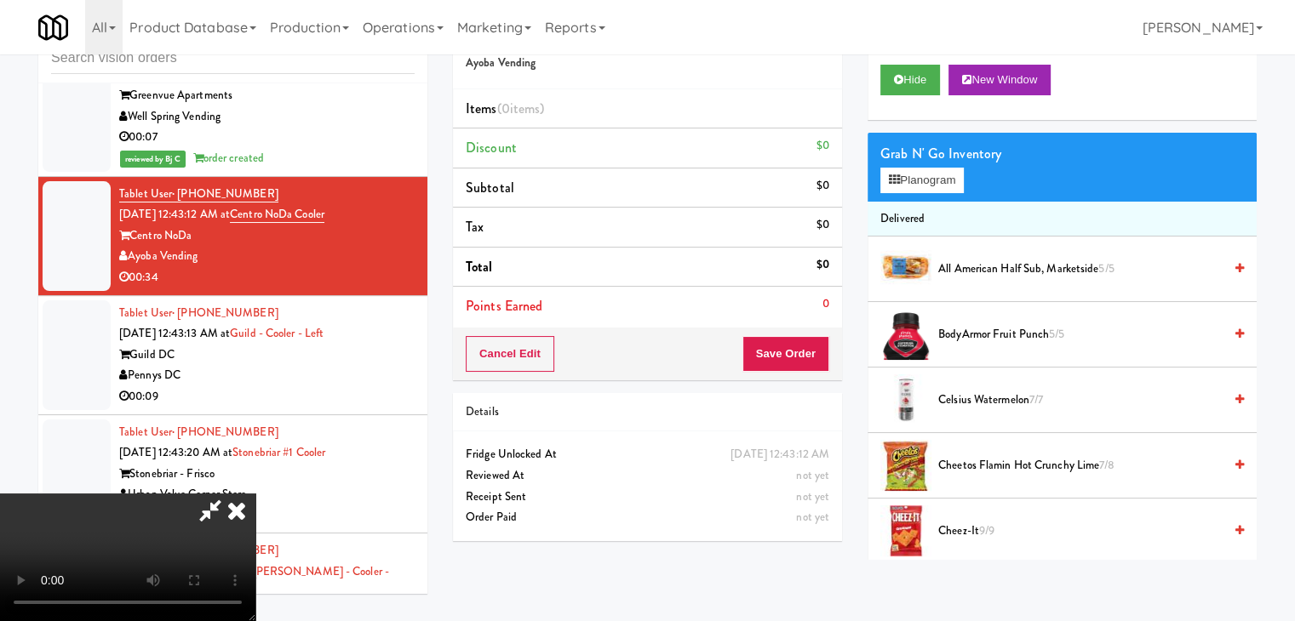
click at [255, 494] on video at bounding box center [127, 558] width 255 height 128
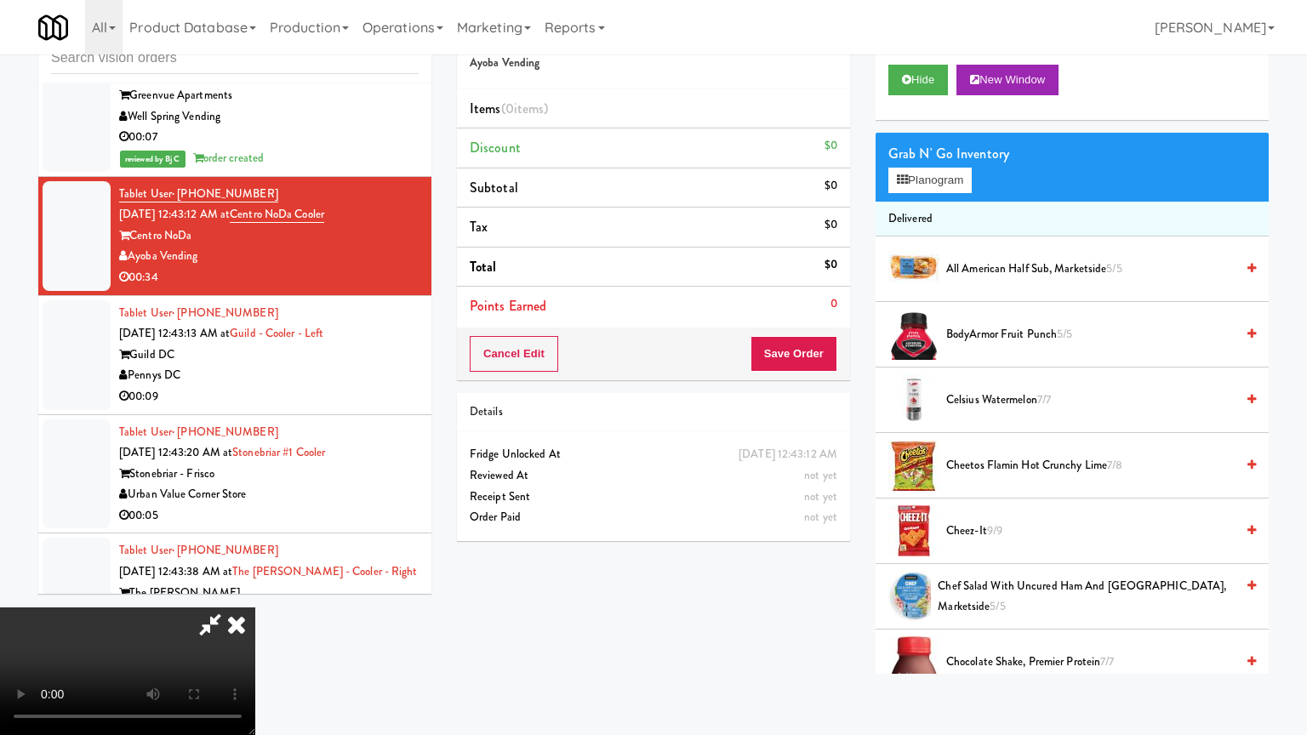
click at [255, 608] on video at bounding box center [127, 672] width 255 height 128
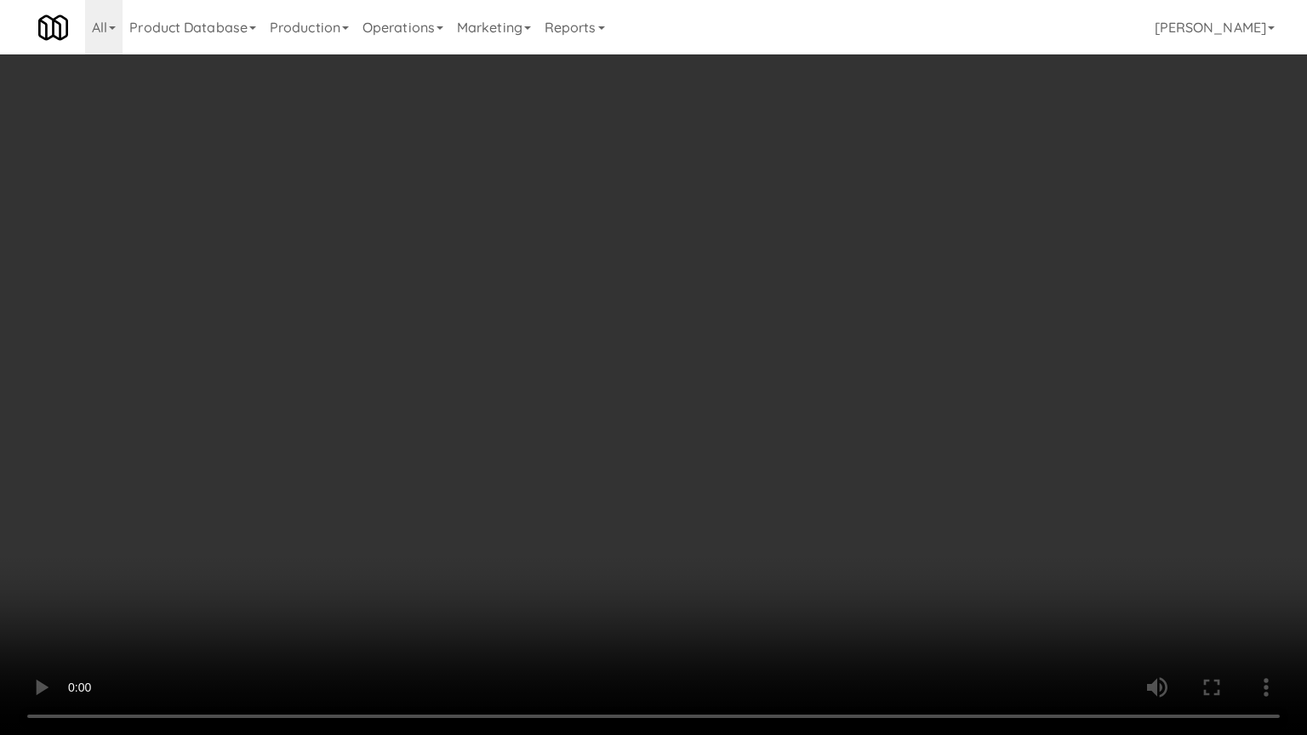
click at [773, 364] on video at bounding box center [653, 367] width 1307 height 735
click at [775, 372] on video at bounding box center [653, 367] width 1307 height 735
click at [775, 371] on video at bounding box center [653, 367] width 1307 height 735
click at [827, 337] on video at bounding box center [653, 367] width 1307 height 735
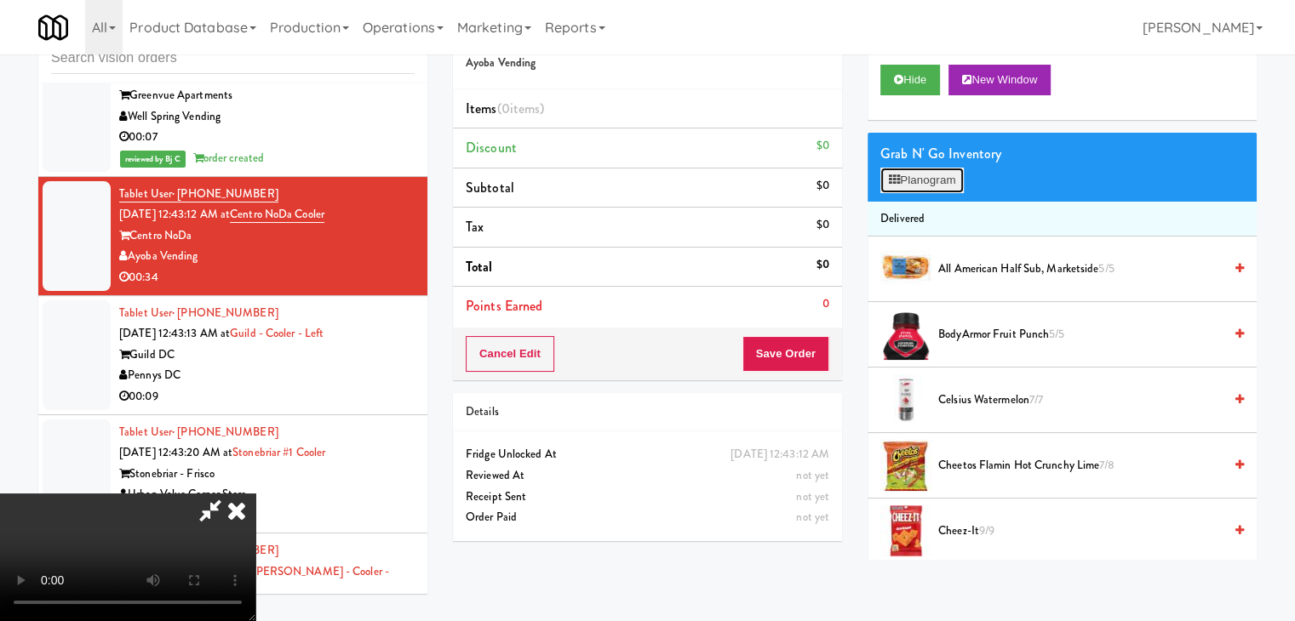
click at [930, 175] on button "Planogram" at bounding box center [921, 181] width 83 height 26
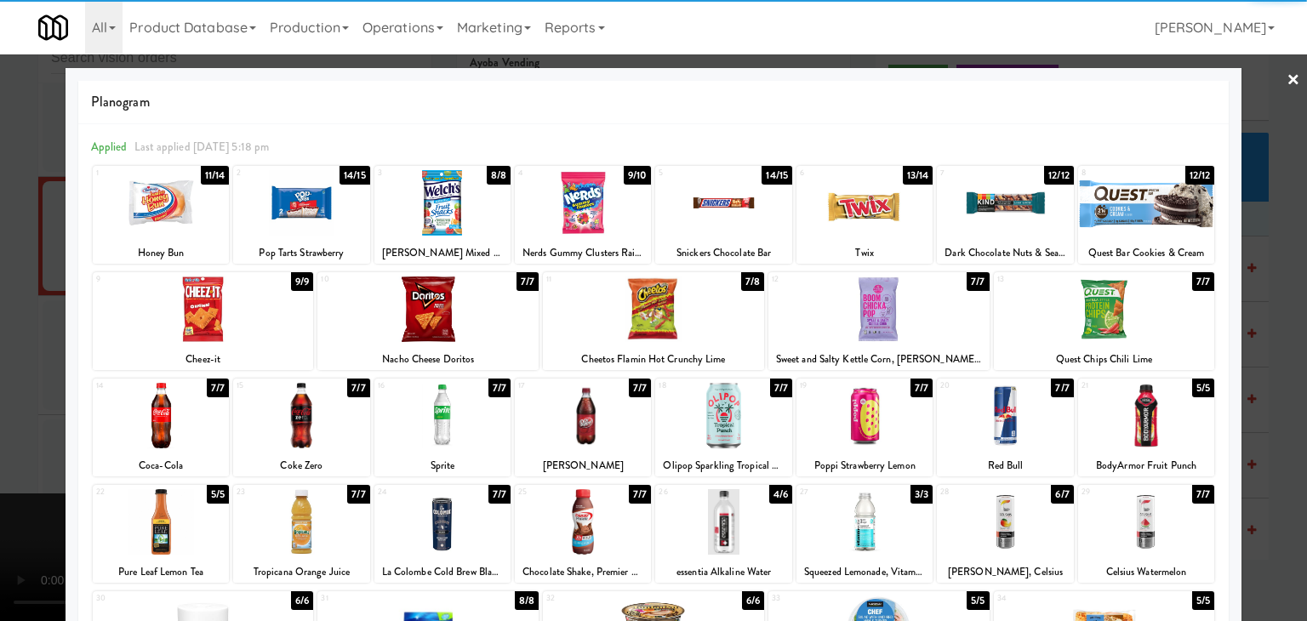
click at [592, 211] on div at bounding box center [583, 203] width 136 height 66
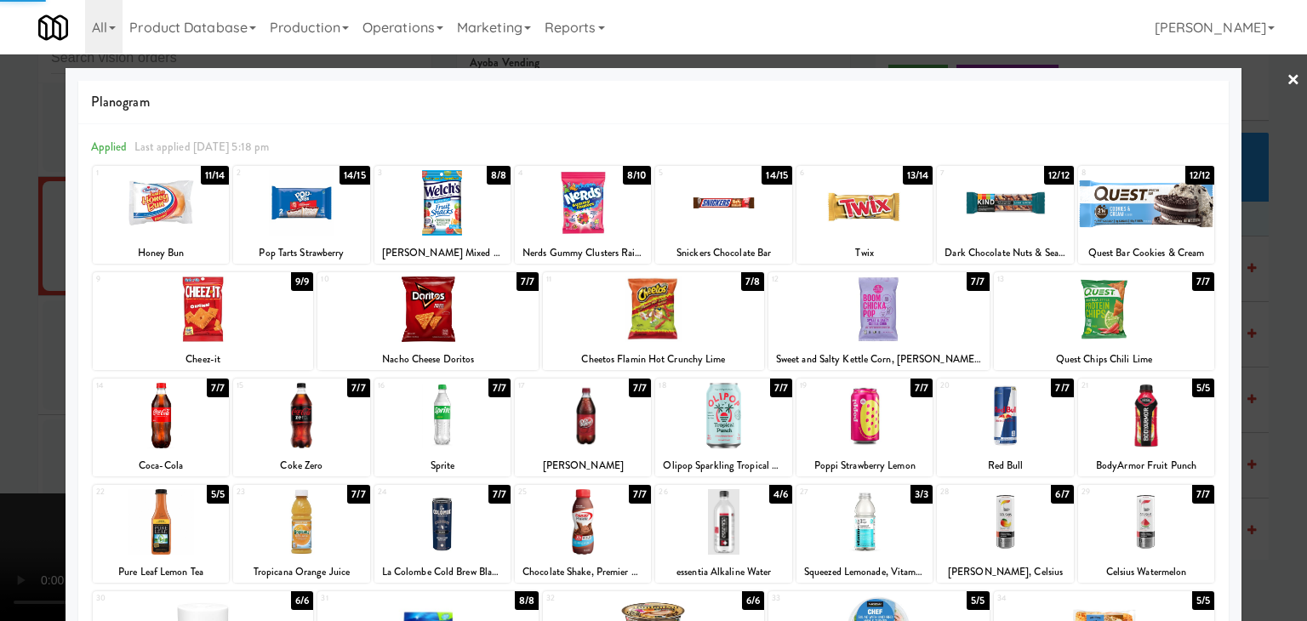
click at [575, 401] on div at bounding box center [583, 416] width 136 height 66
drag, startPoint x: 0, startPoint y: 396, endPoint x: 398, endPoint y: 375, distance: 398.9
click at [2, 396] on div at bounding box center [653, 310] width 1307 height 621
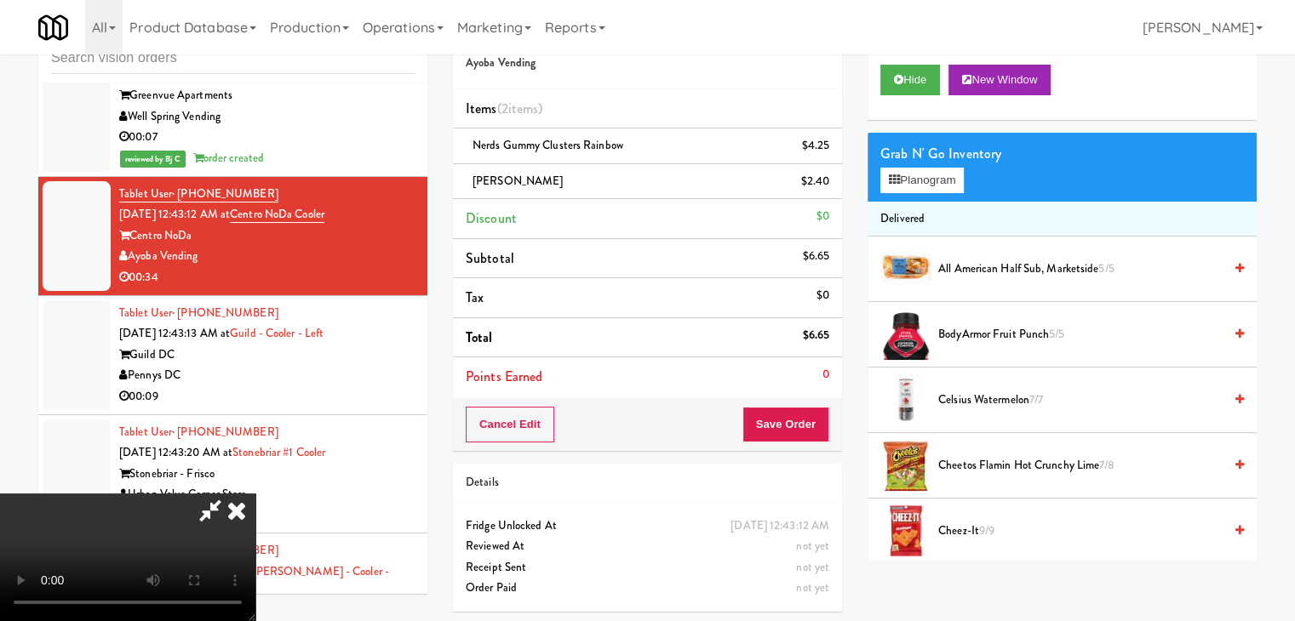
drag, startPoint x: 824, startPoint y: 406, endPoint x: 815, endPoint y: 411, distance: 10.7
click at [815, 411] on div "Cancel Edit Save Order" at bounding box center [647, 424] width 389 height 53
click at [814, 411] on button "Save Order" at bounding box center [785, 425] width 87 height 36
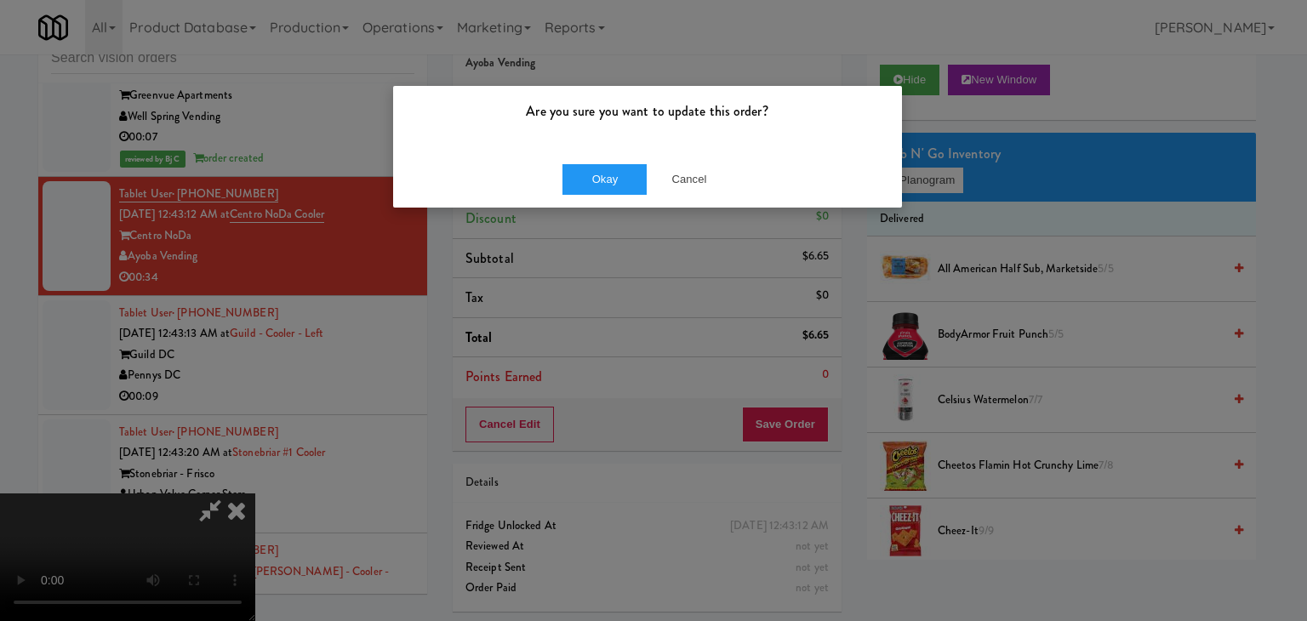
click at [609, 209] on div "Are you sure you want to update this order? Okay Cancel" at bounding box center [653, 310] width 1307 height 621
click at [613, 188] on button "Okay" at bounding box center [605, 179] width 85 height 31
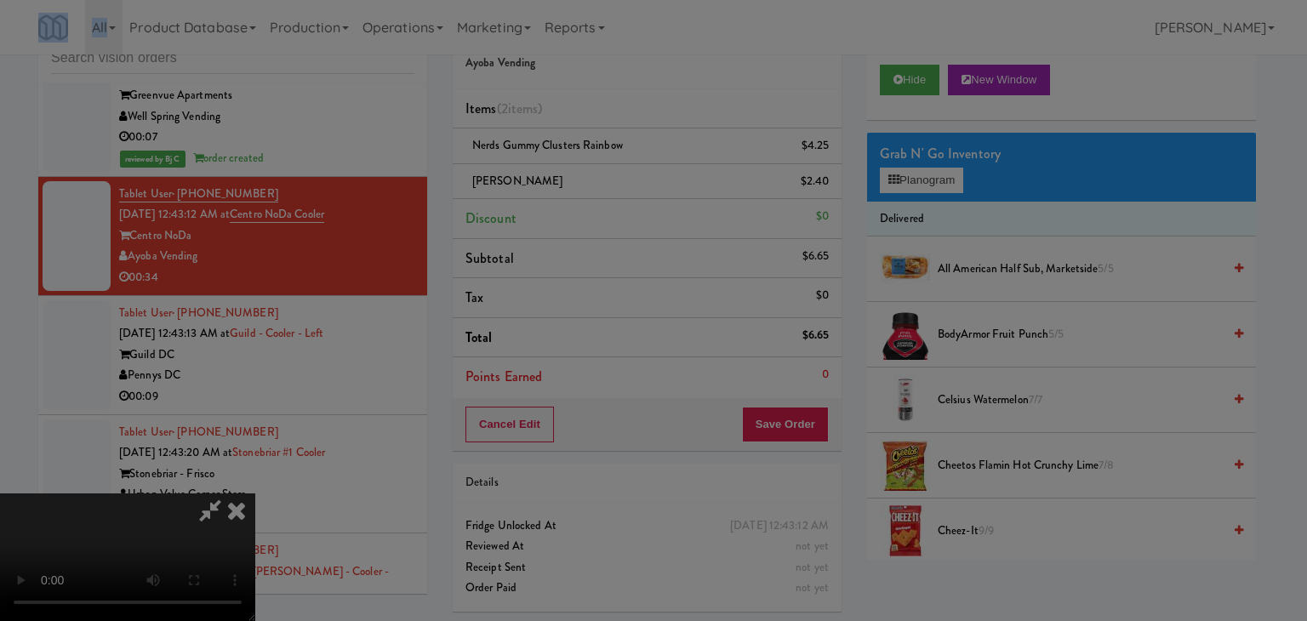
click at [613, 178] on div "Are you sure you want to update this order? Okay Cancel" at bounding box center [647, 115] width 511 height 123
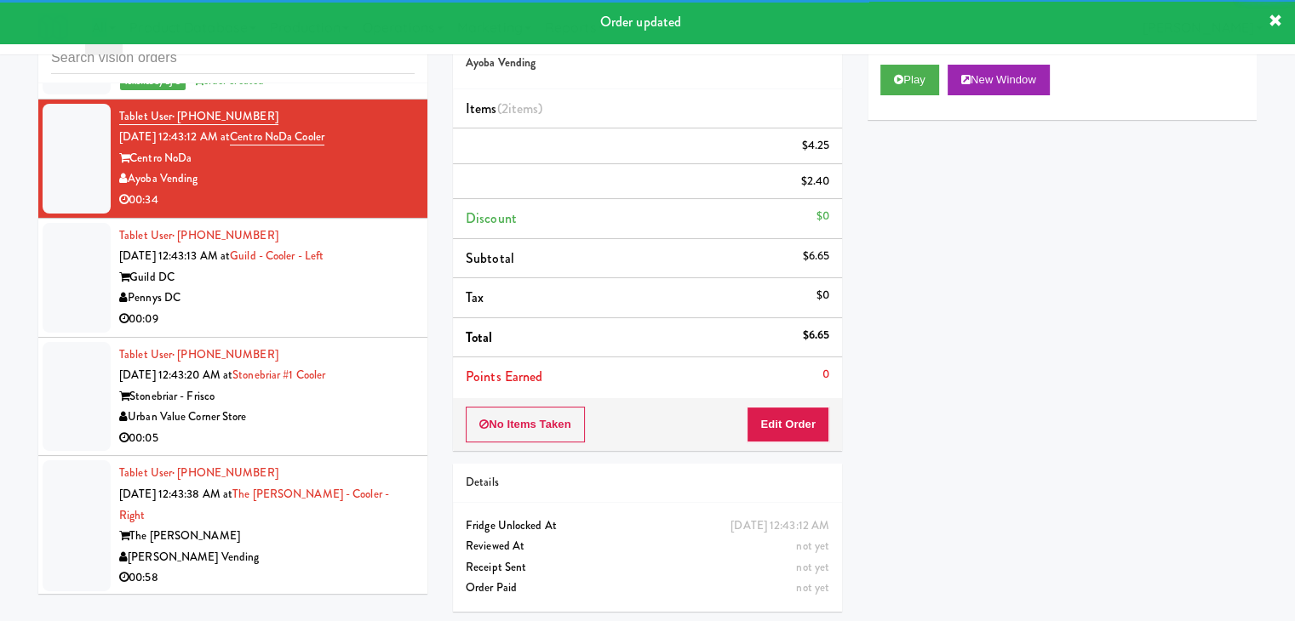
scroll to position [6282, 0]
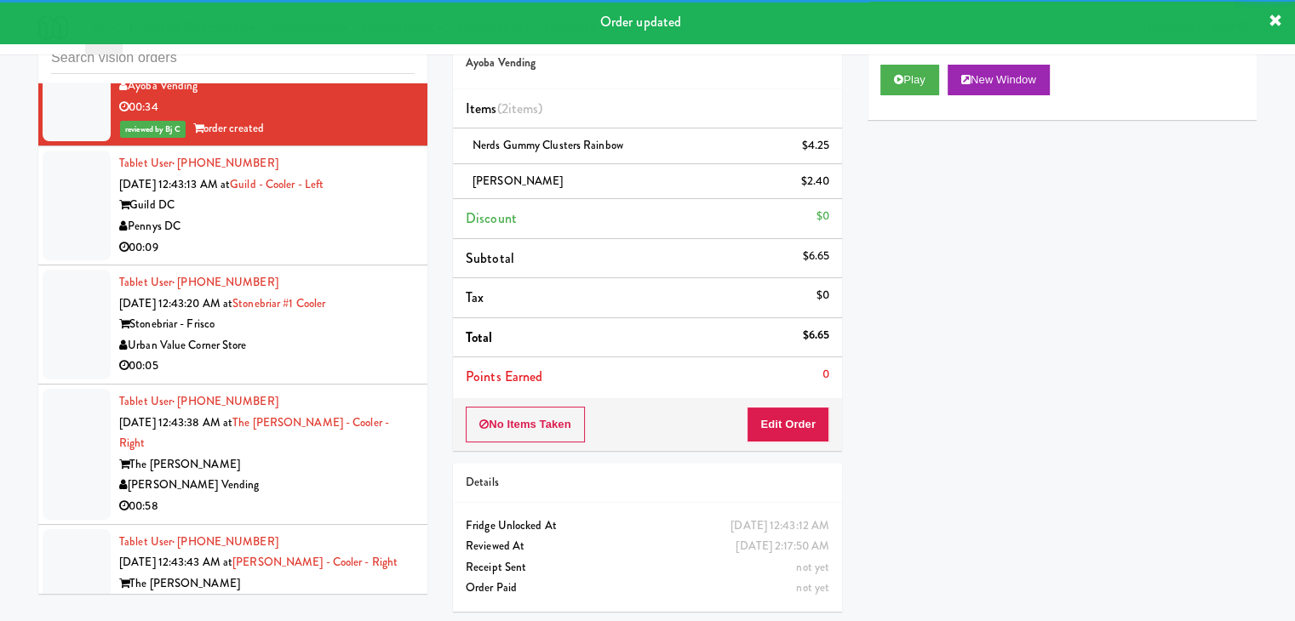
drag, startPoint x: 387, startPoint y: 207, endPoint x: 395, endPoint y: 232, distance: 25.8
click at [389, 207] on div "Guild DC" at bounding box center [266, 205] width 295 height 21
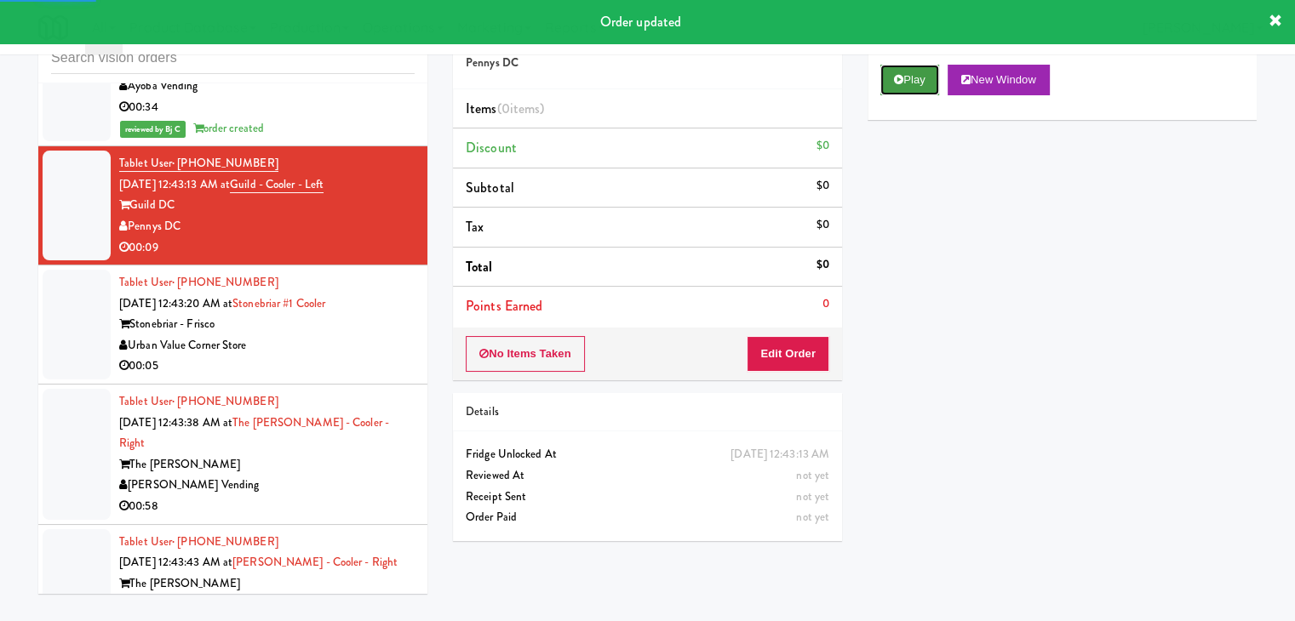
click at [913, 72] on button "Play" at bounding box center [909, 80] width 59 height 31
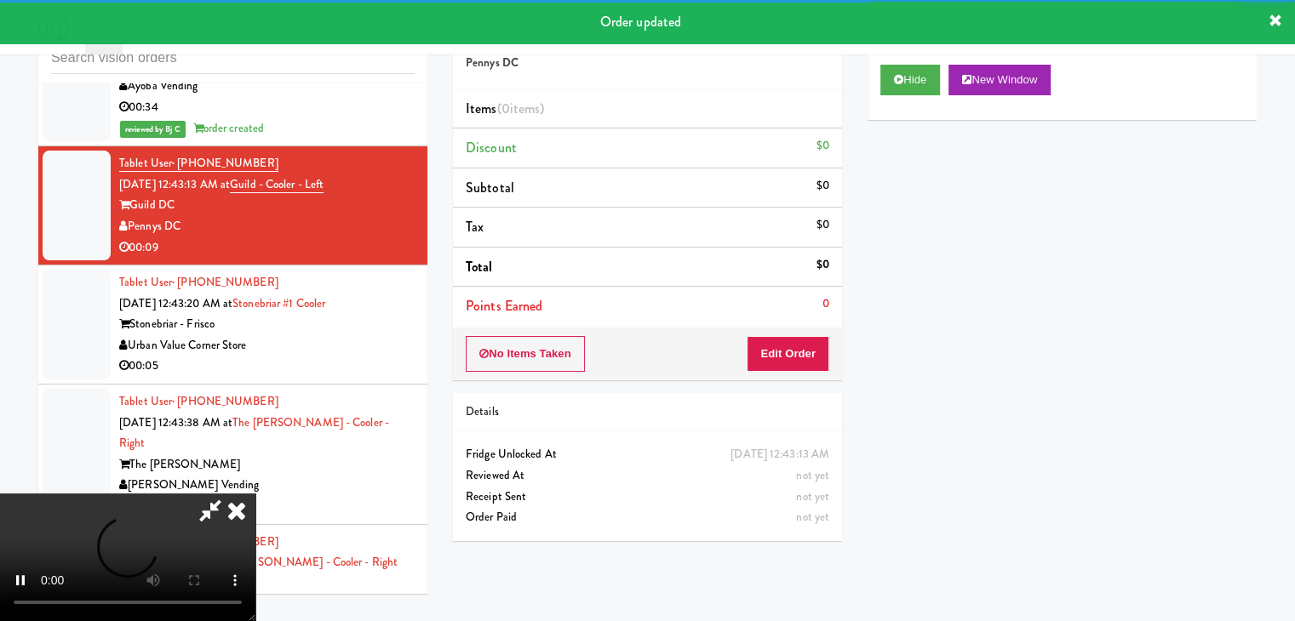
click at [792, 338] on div "No Items Taken Edit Order" at bounding box center [647, 354] width 389 height 53
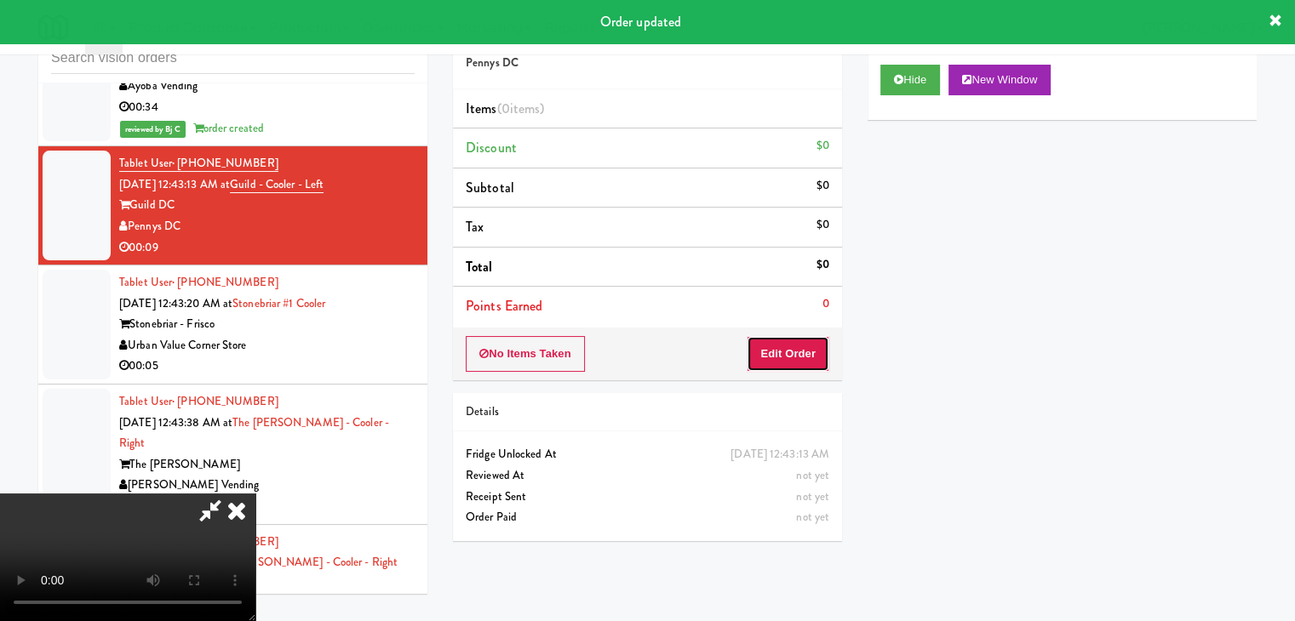
click at [790, 345] on button "Edit Order" at bounding box center [788, 354] width 83 height 36
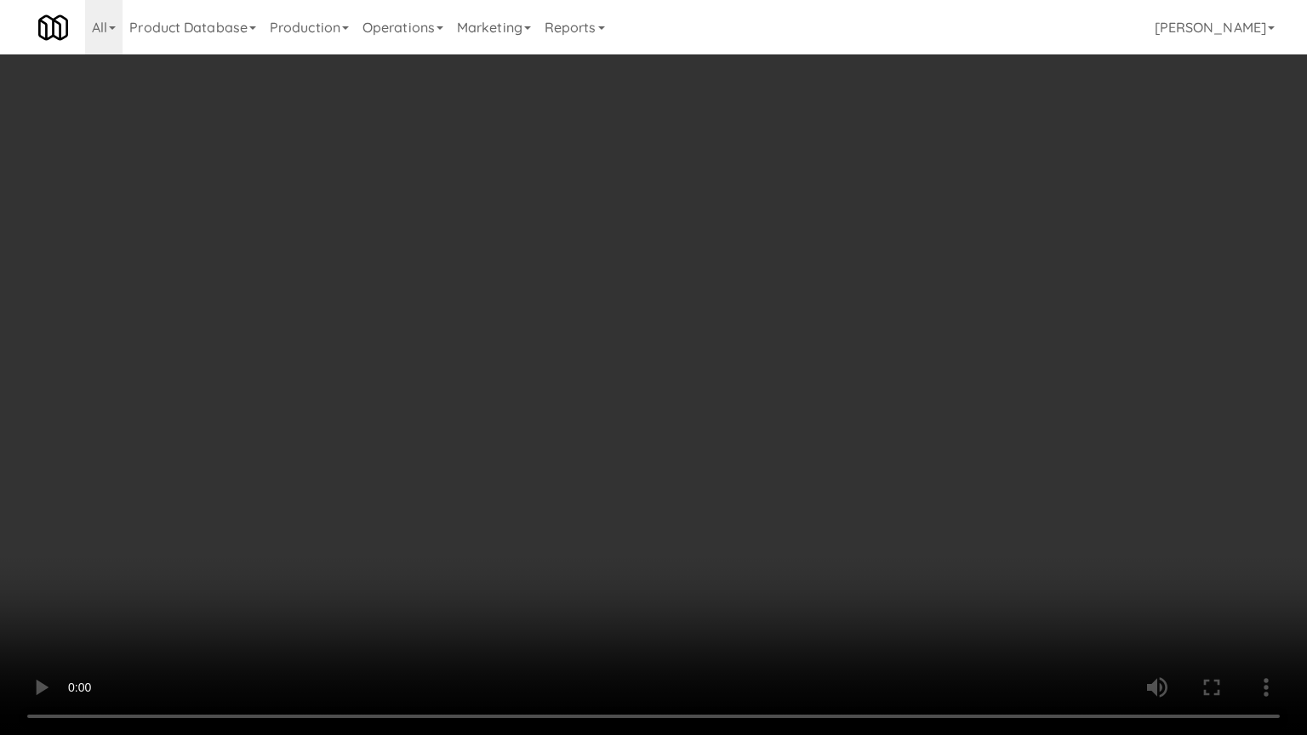
click at [867, 533] on video at bounding box center [653, 367] width 1307 height 735
click at [872, 500] on video at bounding box center [653, 367] width 1307 height 735
drag, startPoint x: 872, startPoint y: 500, endPoint x: 892, endPoint y: 329, distance: 172.3
click at [870, 490] on video at bounding box center [653, 367] width 1307 height 735
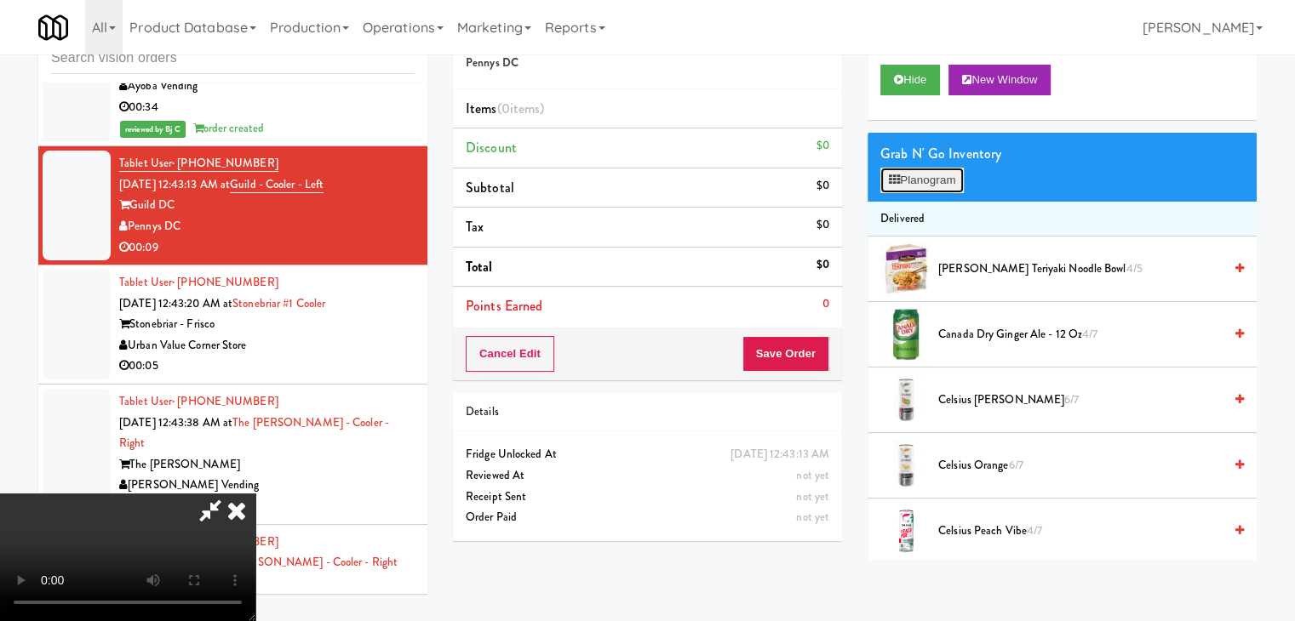
click at [940, 175] on button "Planogram" at bounding box center [921, 181] width 83 height 26
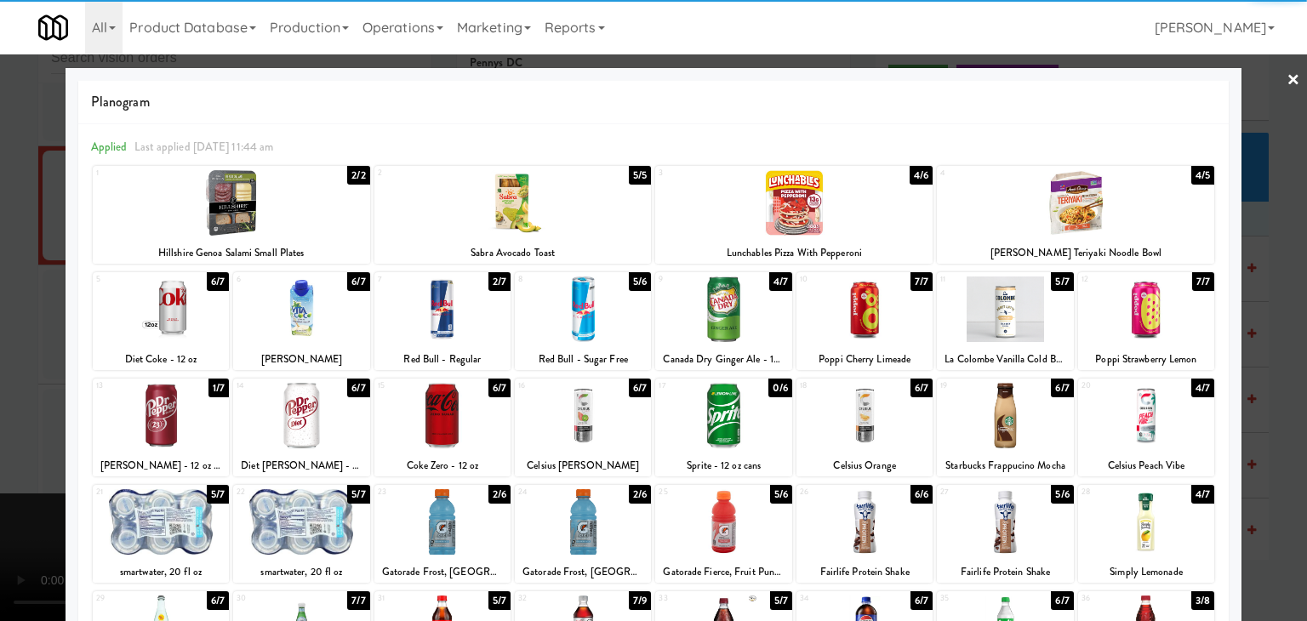
drag, startPoint x: 1148, startPoint y: 328, endPoint x: 1161, endPoint y: 329, distance: 12.8
click at [1152, 328] on div at bounding box center [1147, 310] width 136 height 66
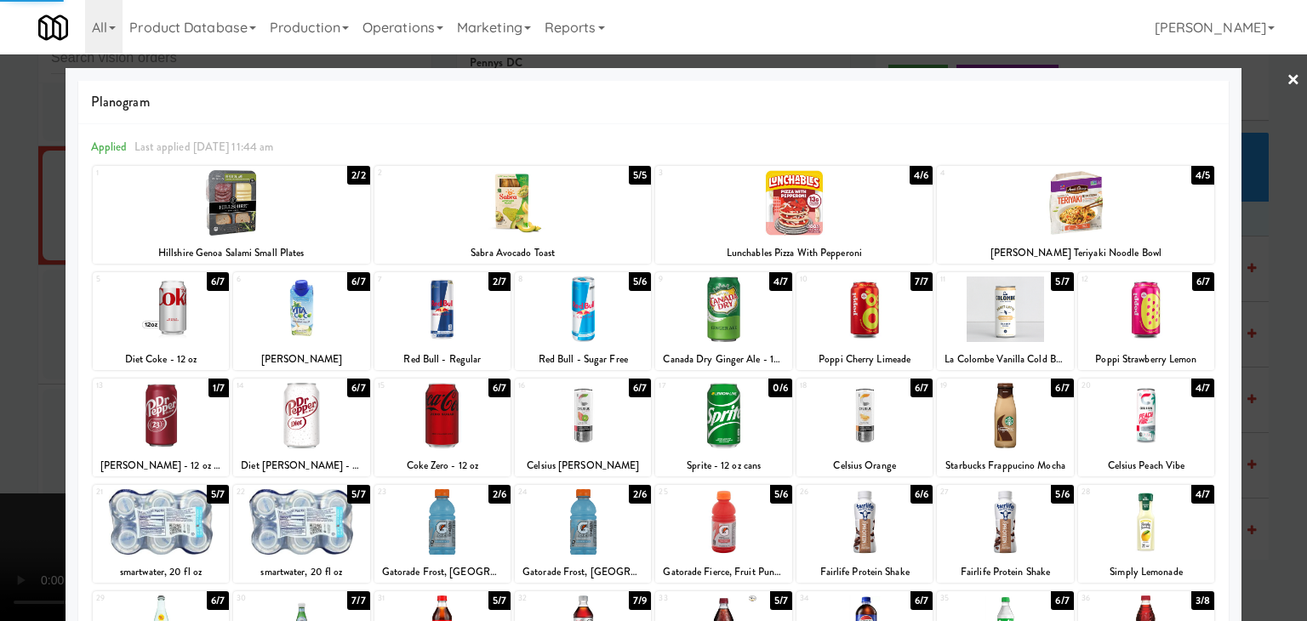
click at [1273, 355] on div at bounding box center [653, 310] width 1307 height 621
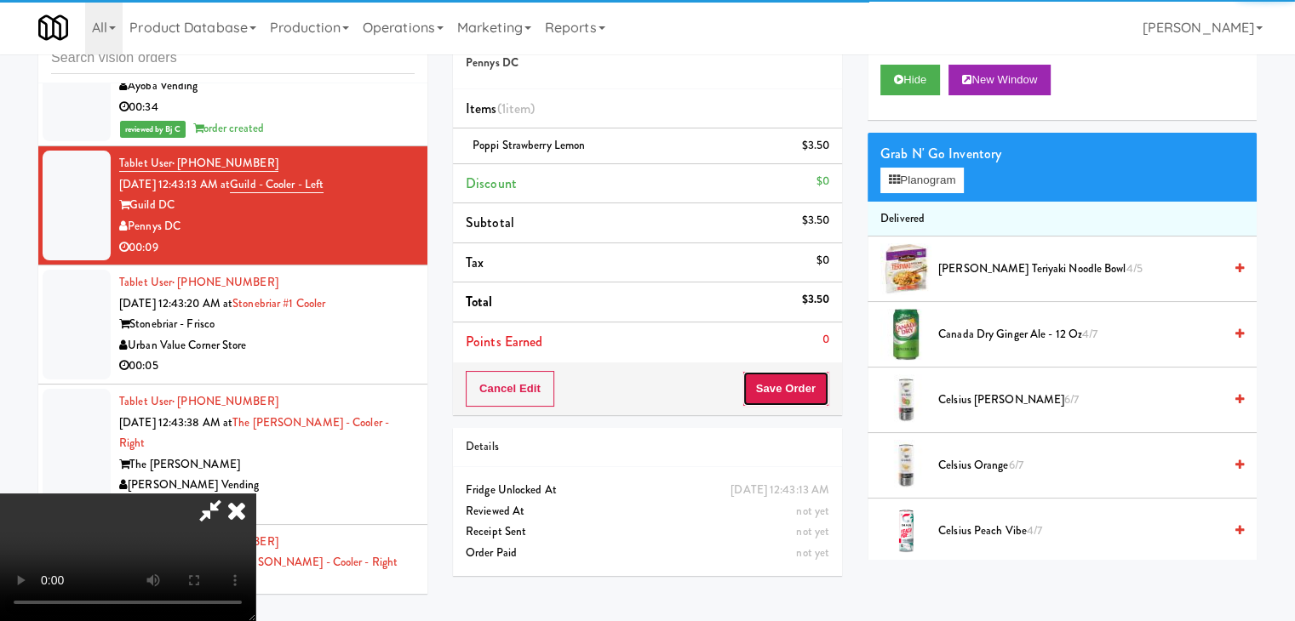
click at [807, 384] on button "Save Order" at bounding box center [785, 389] width 87 height 36
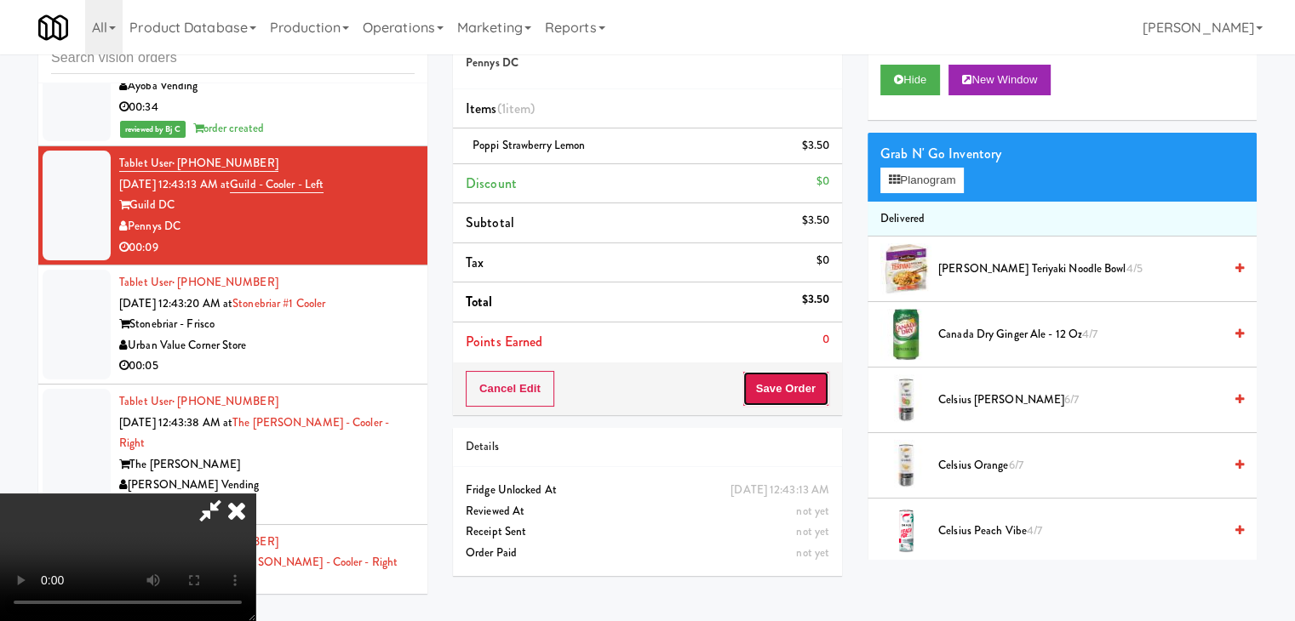
click at [807, 384] on button "Save Order" at bounding box center [785, 389] width 87 height 36
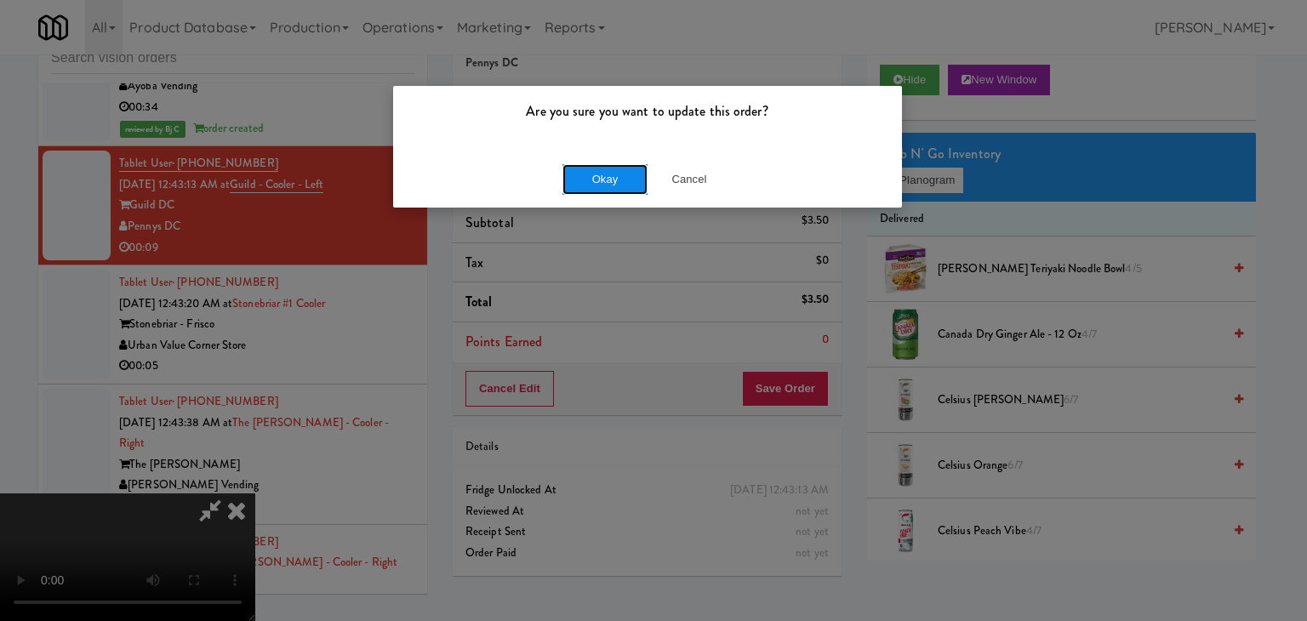
click at [615, 181] on button "Okay" at bounding box center [605, 179] width 85 height 31
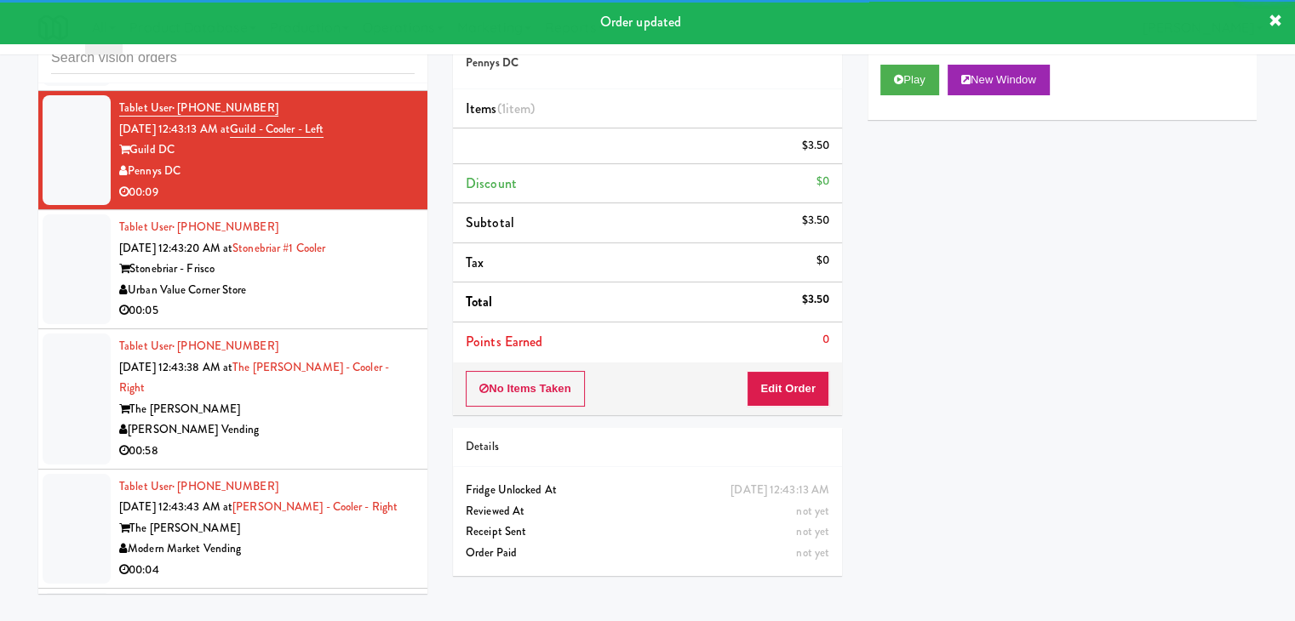
scroll to position [6367, 0]
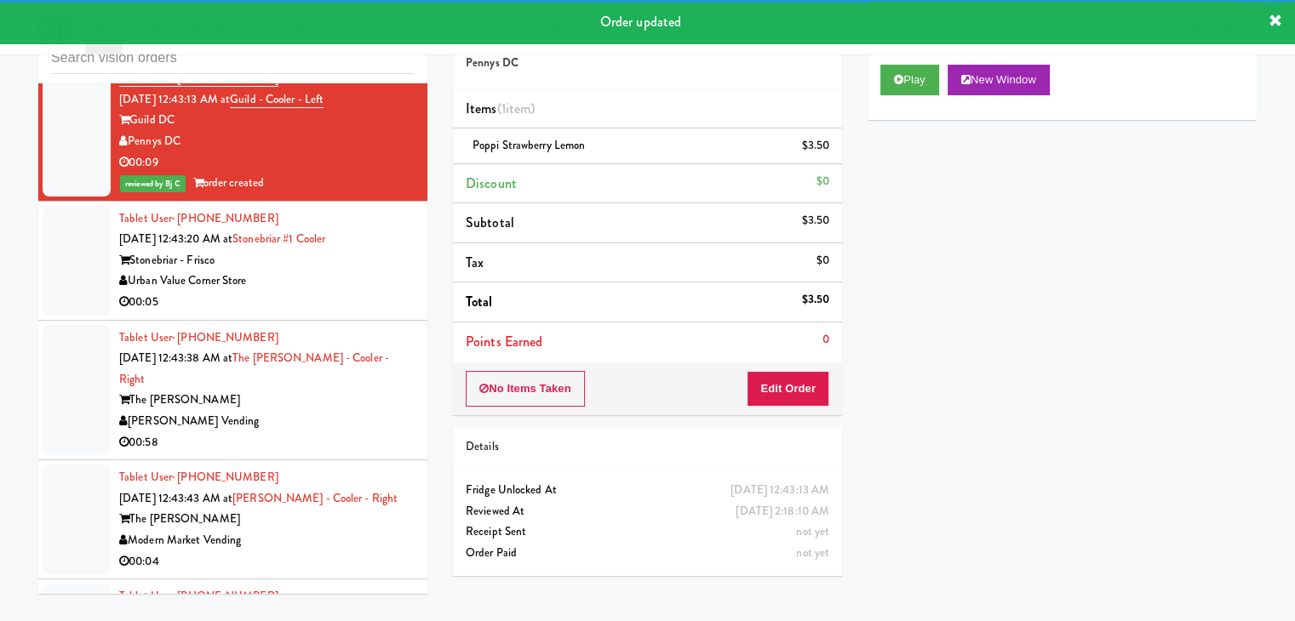
click at [338, 272] on div "Urban Value Corner Store" at bounding box center [266, 281] width 295 height 21
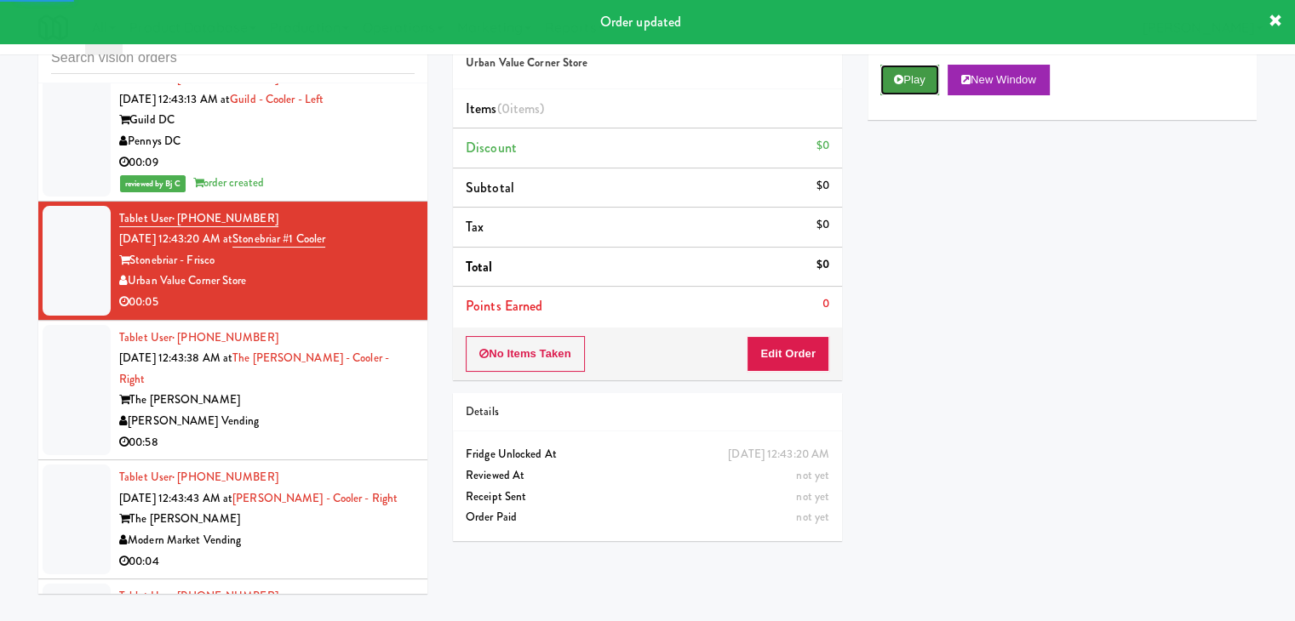
click at [921, 67] on button "Play" at bounding box center [909, 80] width 59 height 31
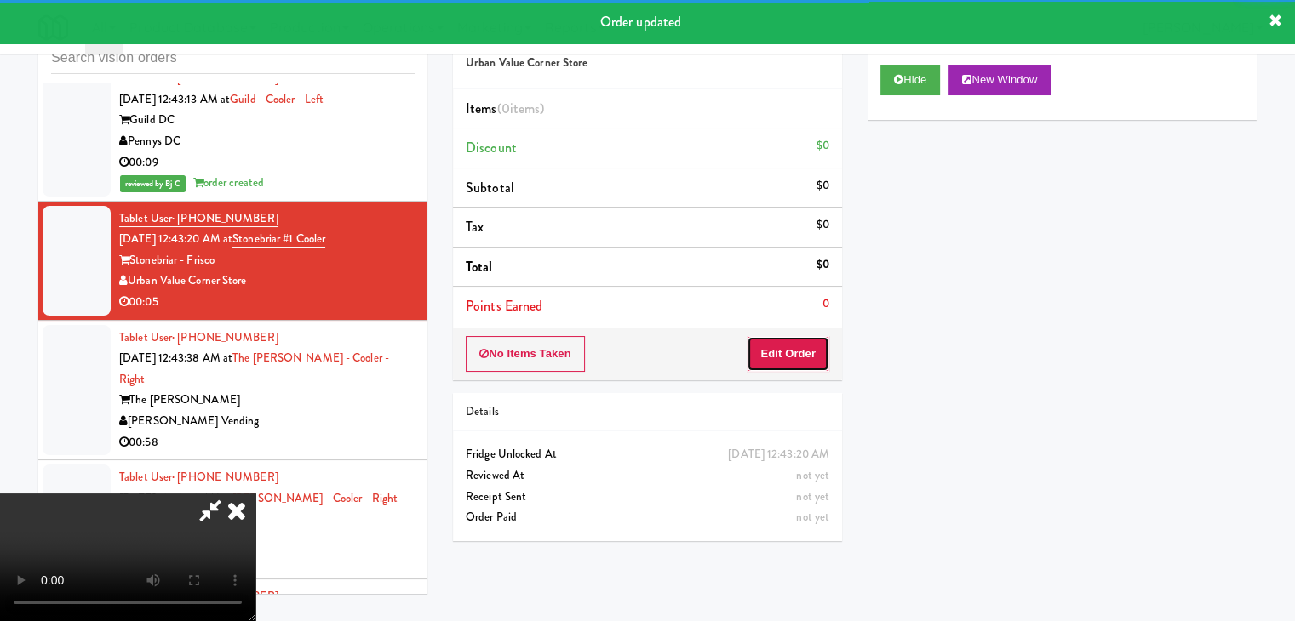
click at [801, 352] on button "Edit Order" at bounding box center [788, 354] width 83 height 36
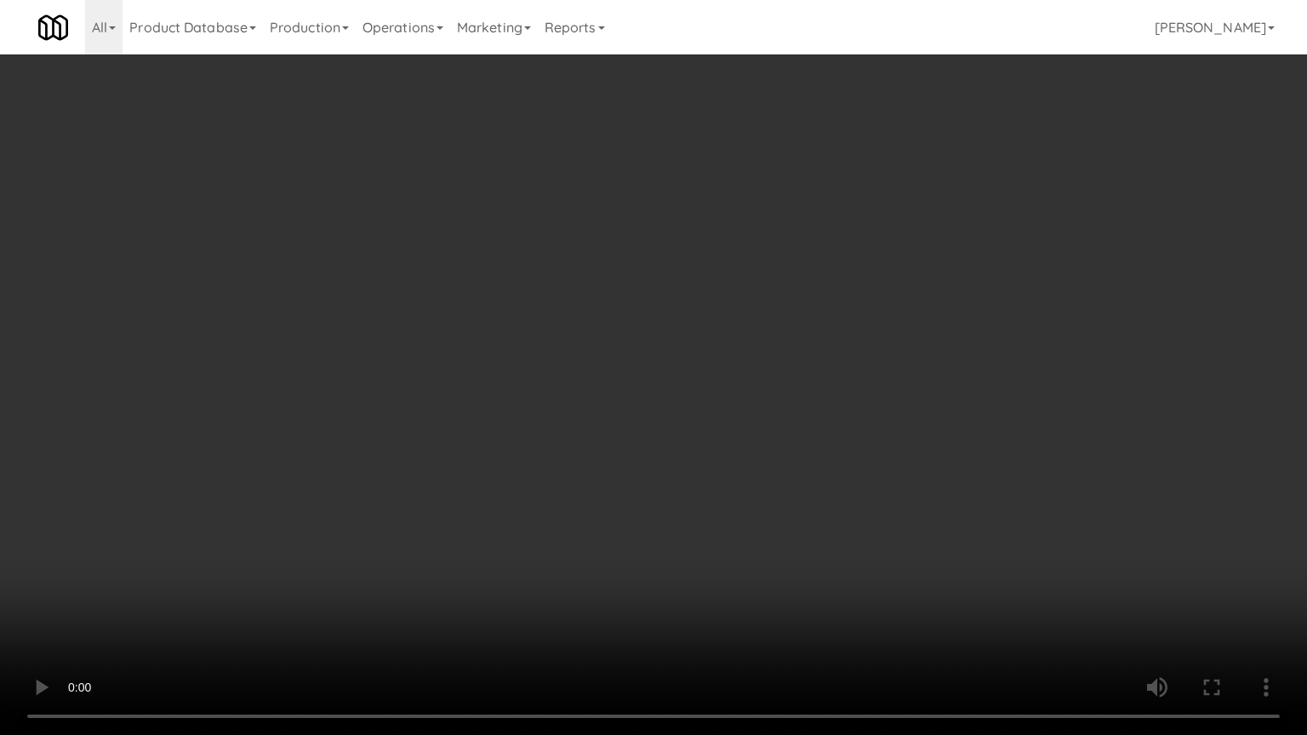
click at [803, 524] on video at bounding box center [653, 367] width 1307 height 735
click at [804, 524] on video at bounding box center [653, 367] width 1307 height 735
click at [829, 531] on video at bounding box center [653, 367] width 1307 height 735
click at [834, 530] on video at bounding box center [653, 367] width 1307 height 735
click at [844, 535] on video at bounding box center [653, 367] width 1307 height 735
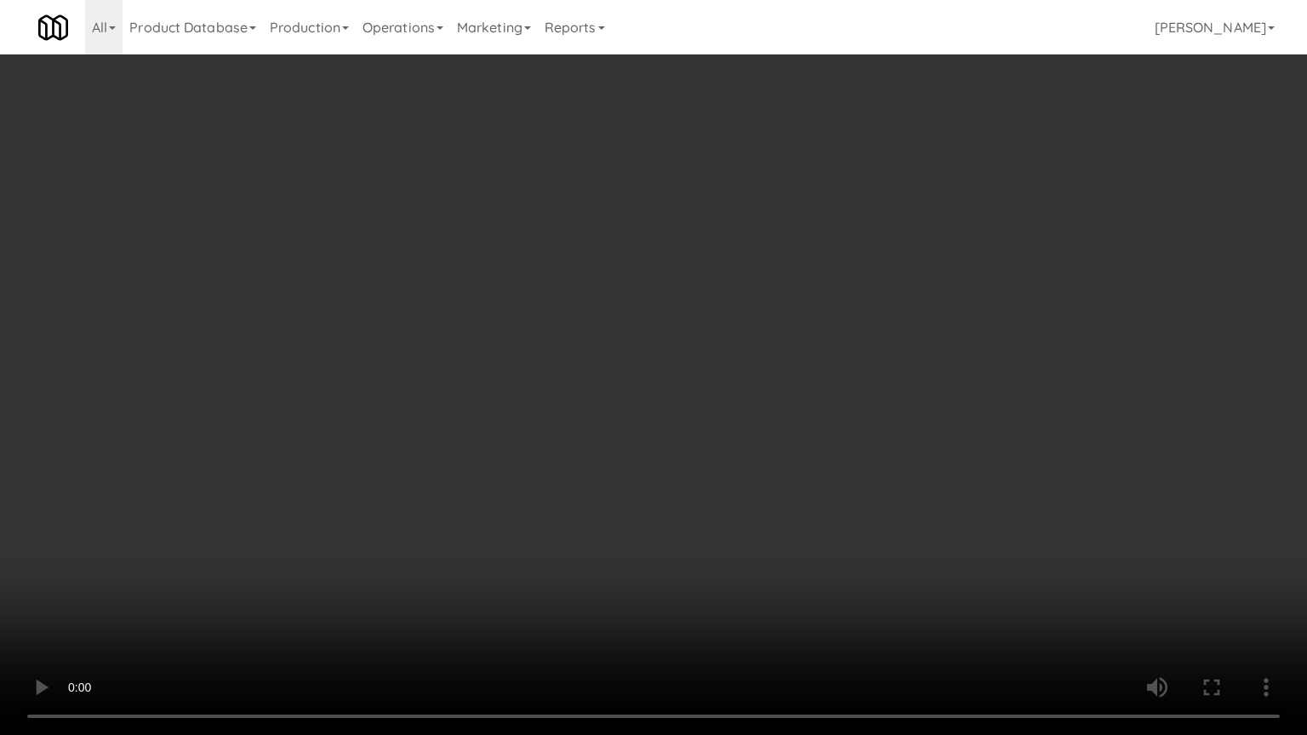
click at [861, 535] on video at bounding box center [653, 367] width 1307 height 735
click at [861, 514] on video at bounding box center [653, 367] width 1307 height 735
drag, startPoint x: 861, startPoint y: 514, endPoint x: 894, endPoint y: 355, distance: 162.6
click at [861, 513] on video at bounding box center [653, 367] width 1307 height 735
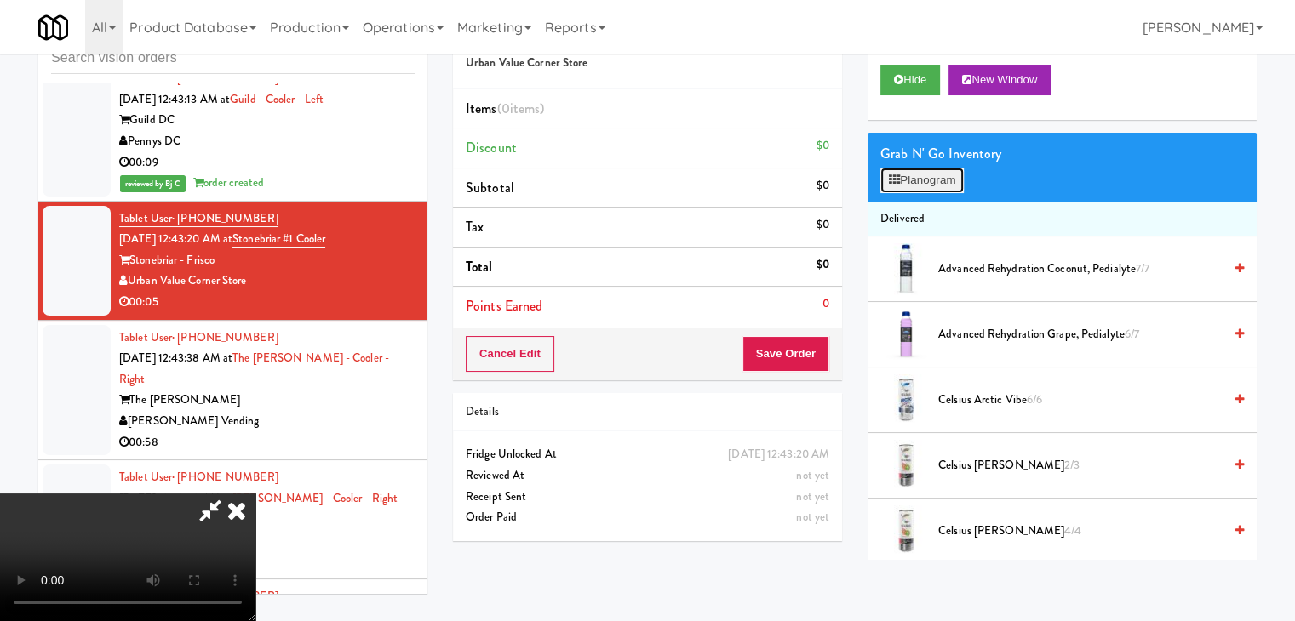
click at [929, 171] on button "Planogram" at bounding box center [921, 181] width 83 height 26
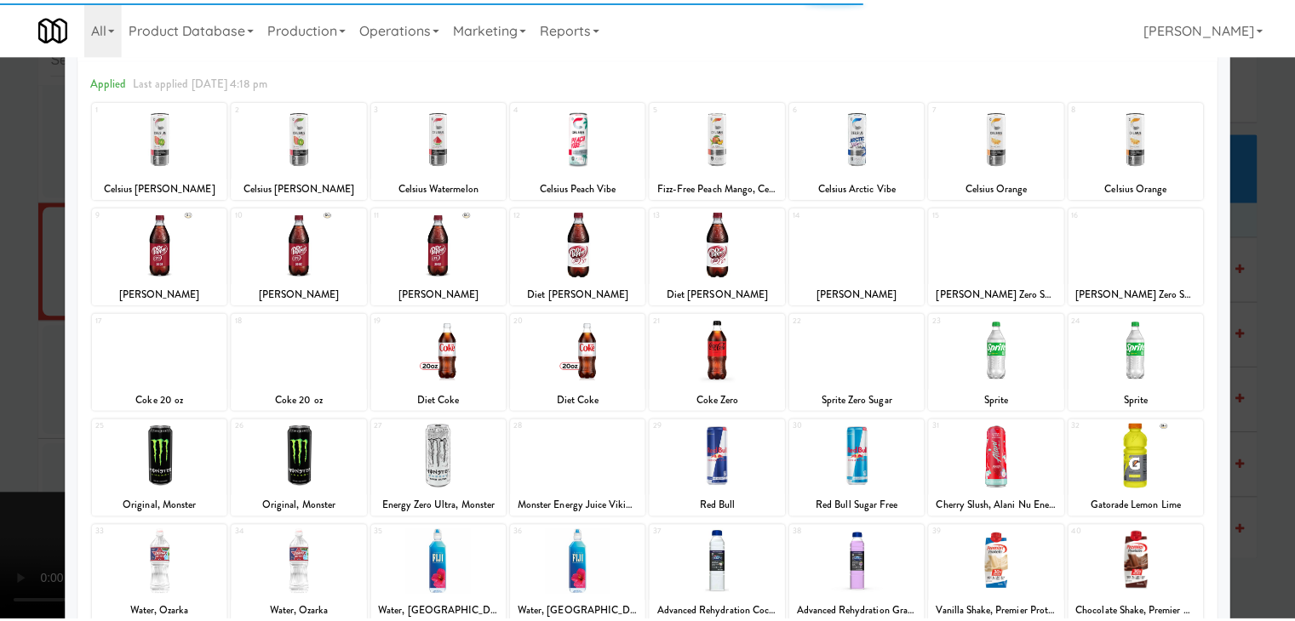
scroll to position [170, 0]
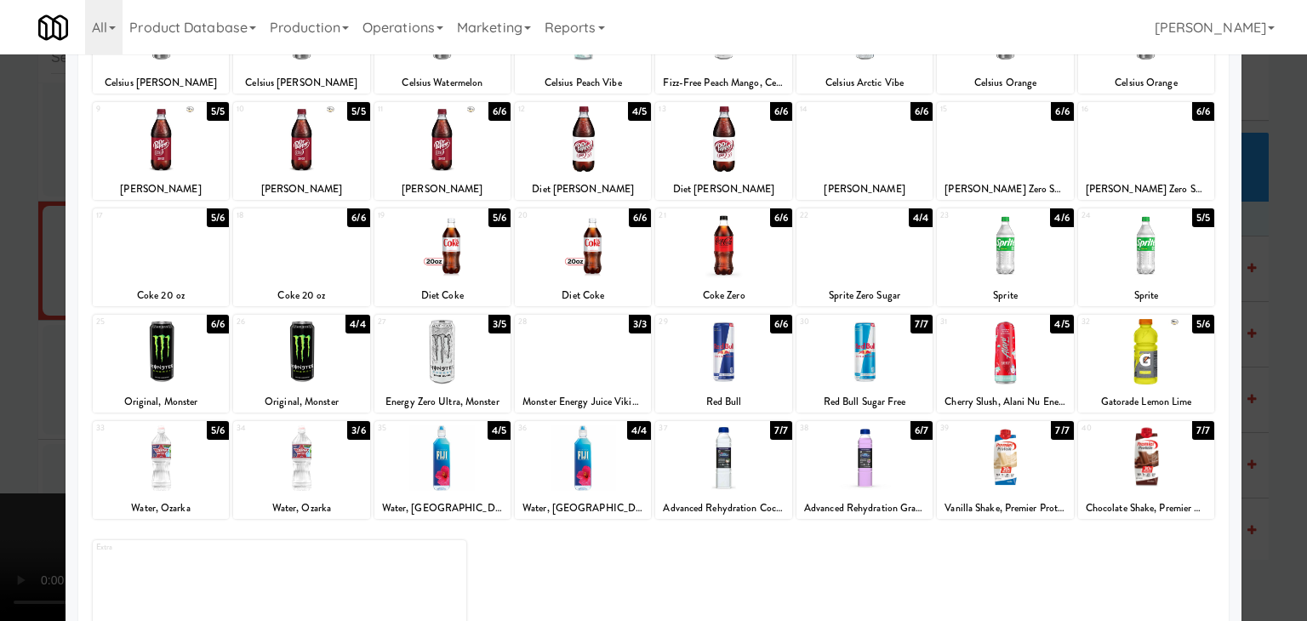
click at [569, 255] on div at bounding box center [583, 246] width 136 height 66
click at [3, 367] on div at bounding box center [653, 310] width 1307 height 621
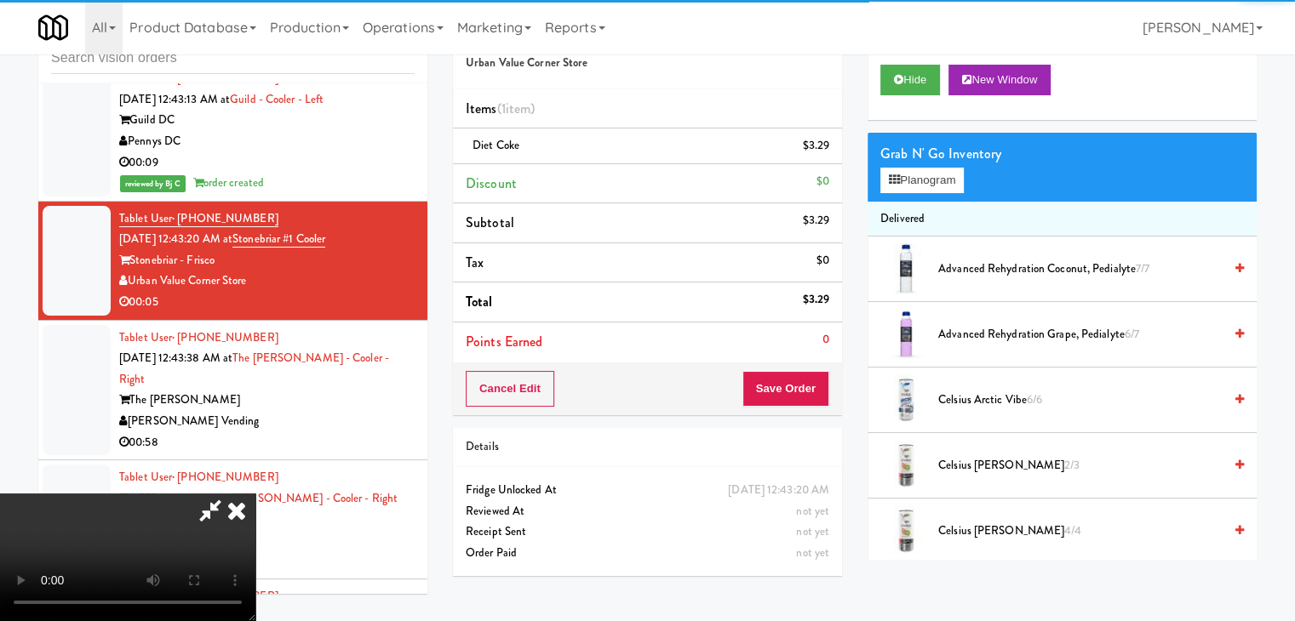
drag, startPoint x: 552, startPoint y: 388, endPoint x: 541, endPoint y: 392, distance: 11.1
click at [255, 494] on video at bounding box center [127, 558] width 255 height 128
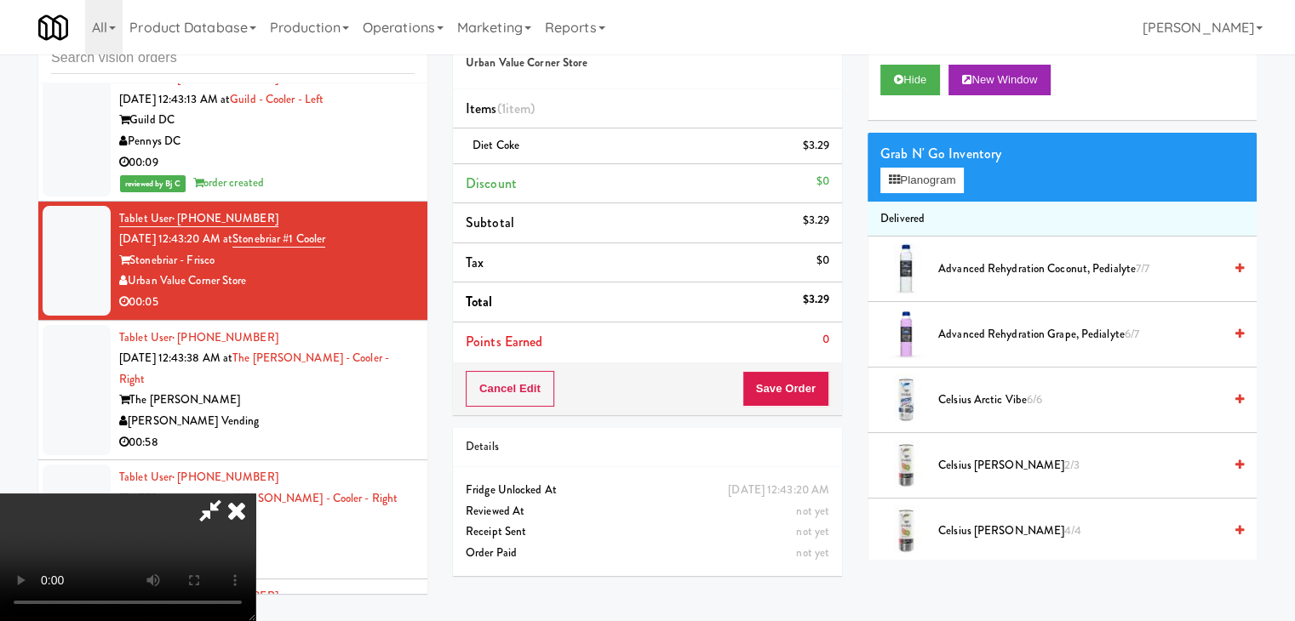
click at [255, 494] on video at bounding box center [127, 558] width 255 height 128
click at [807, 396] on button "Save Order" at bounding box center [785, 389] width 87 height 36
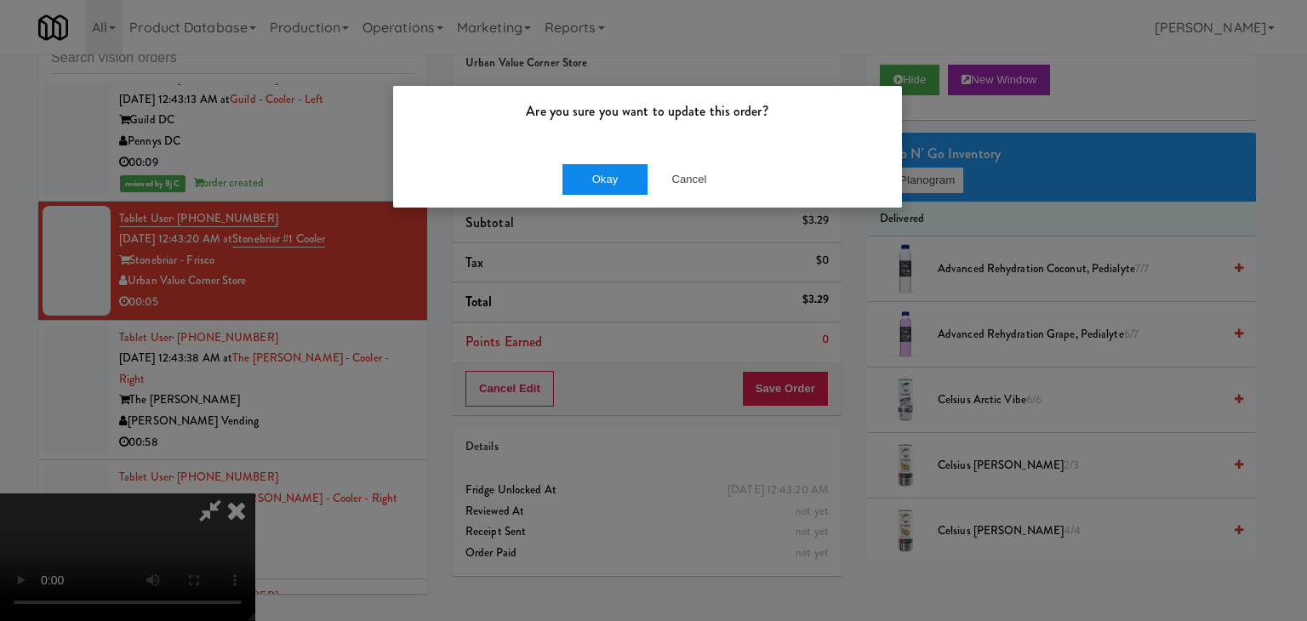
drag, startPoint x: 560, startPoint y: 188, endPoint x: 581, endPoint y: 184, distance: 20.9
click at [581, 184] on div "Okay Cancel" at bounding box center [647, 179] width 509 height 57
click at [581, 184] on button "Okay" at bounding box center [605, 179] width 85 height 31
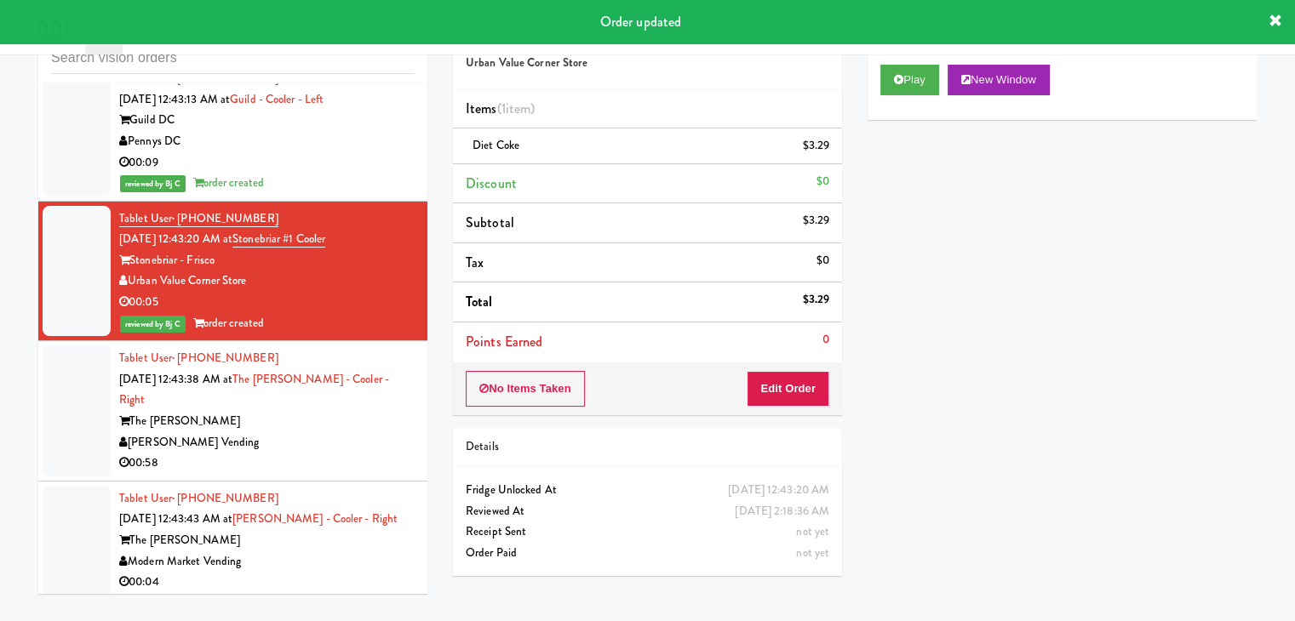
click at [302, 432] on div "[PERSON_NAME] Vending" at bounding box center [266, 442] width 295 height 21
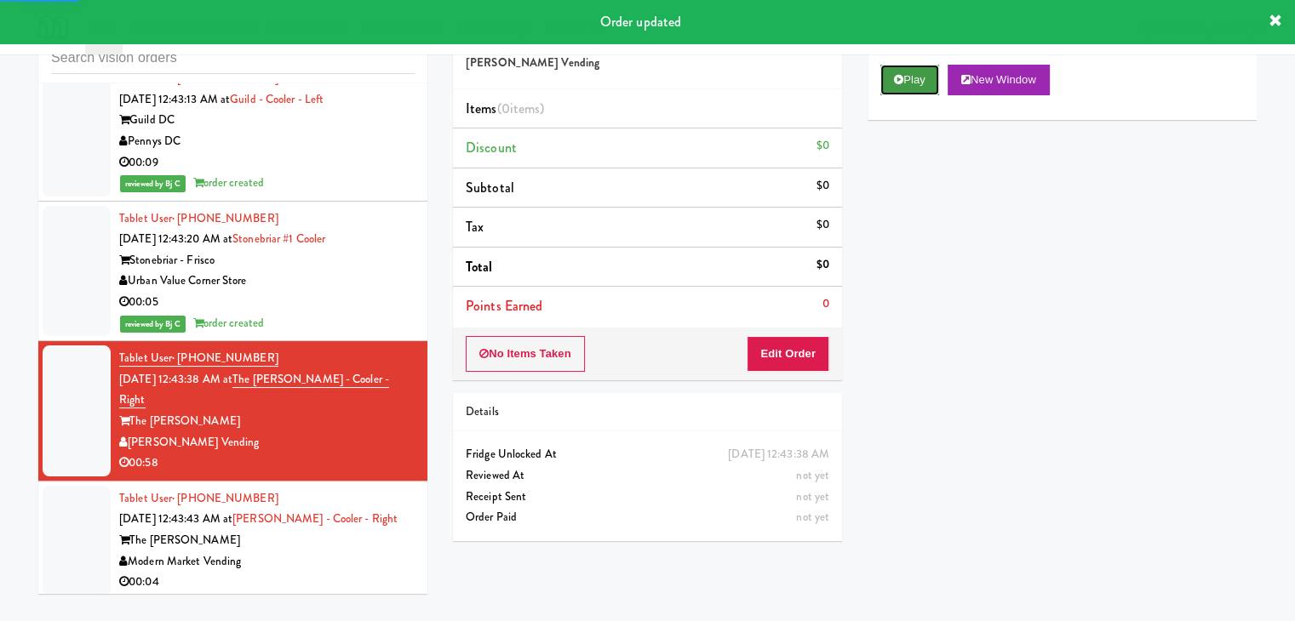
click at [916, 80] on button "Play" at bounding box center [909, 80] width 59 height 31
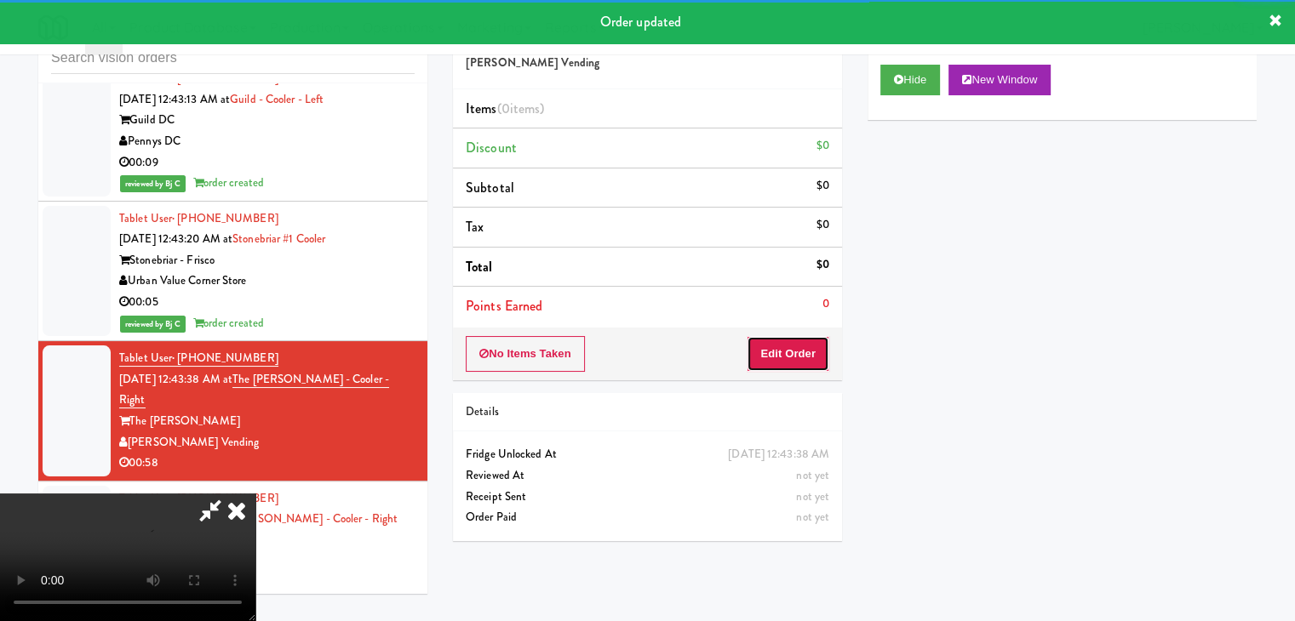
click at [796, 342] on button "Edit Order" at bounding box center [788, 354] width 83 height 36
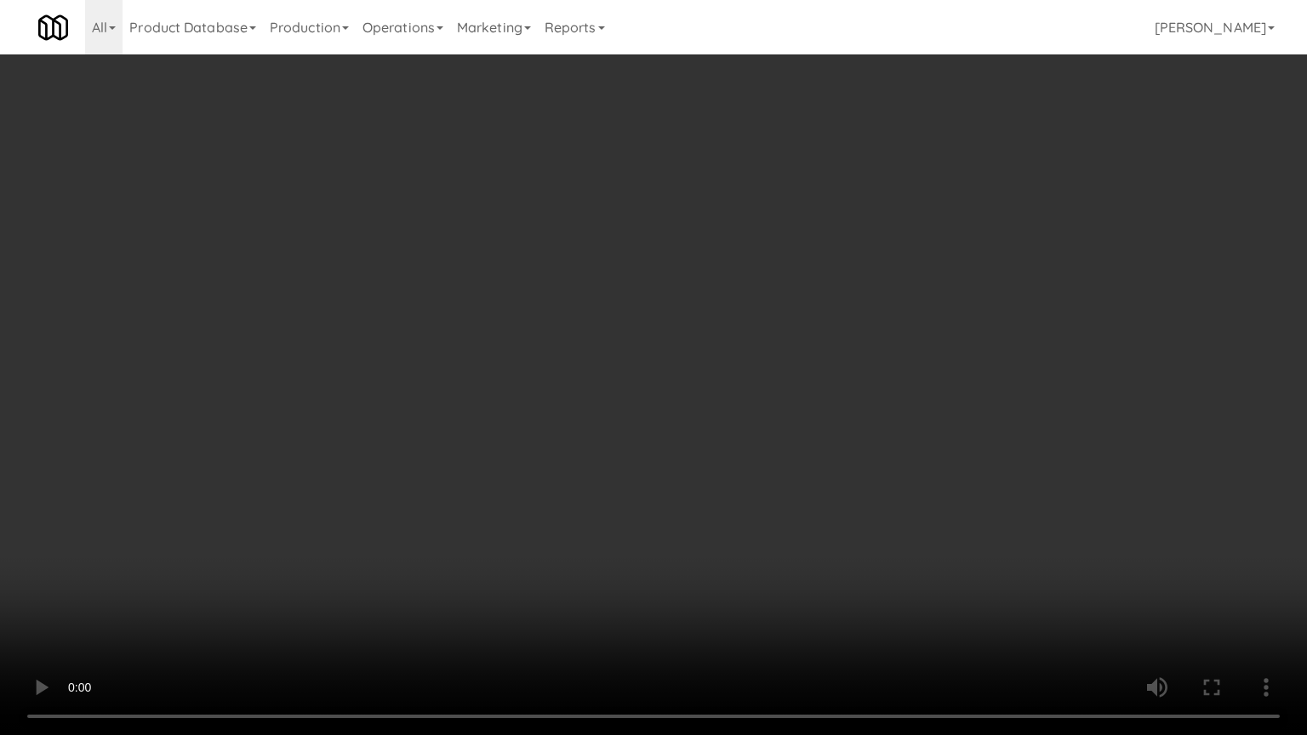
click at [787, 443] on video at bounding box center [653, 367] width 1307 height 735
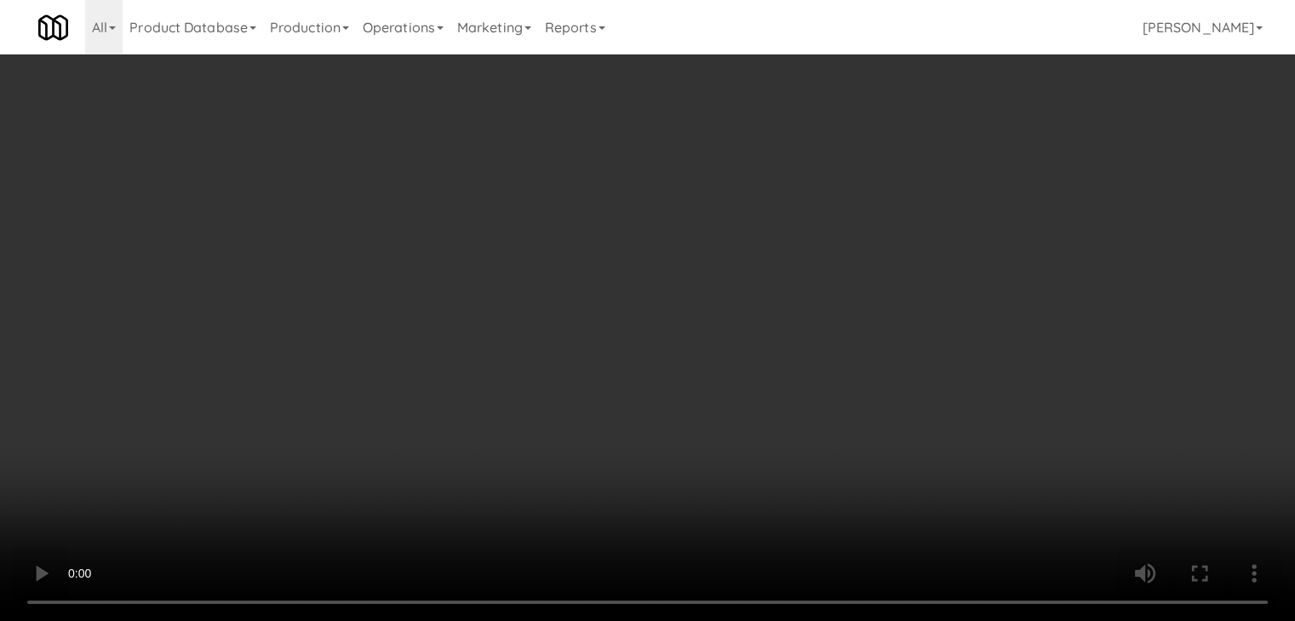
click at [691, 355] on video at bounding box center [647, 310] width 1295 height 621
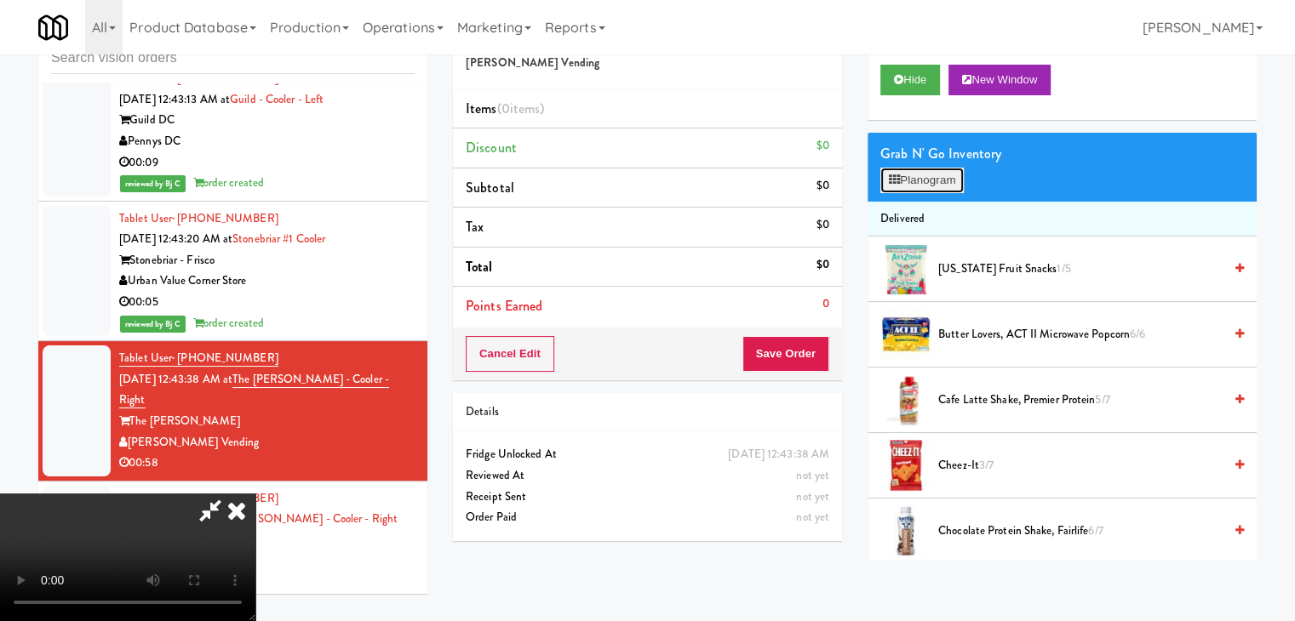
click at [919, 183] on button "Planogram" at bounding box center [921, 181] width 83 height 26
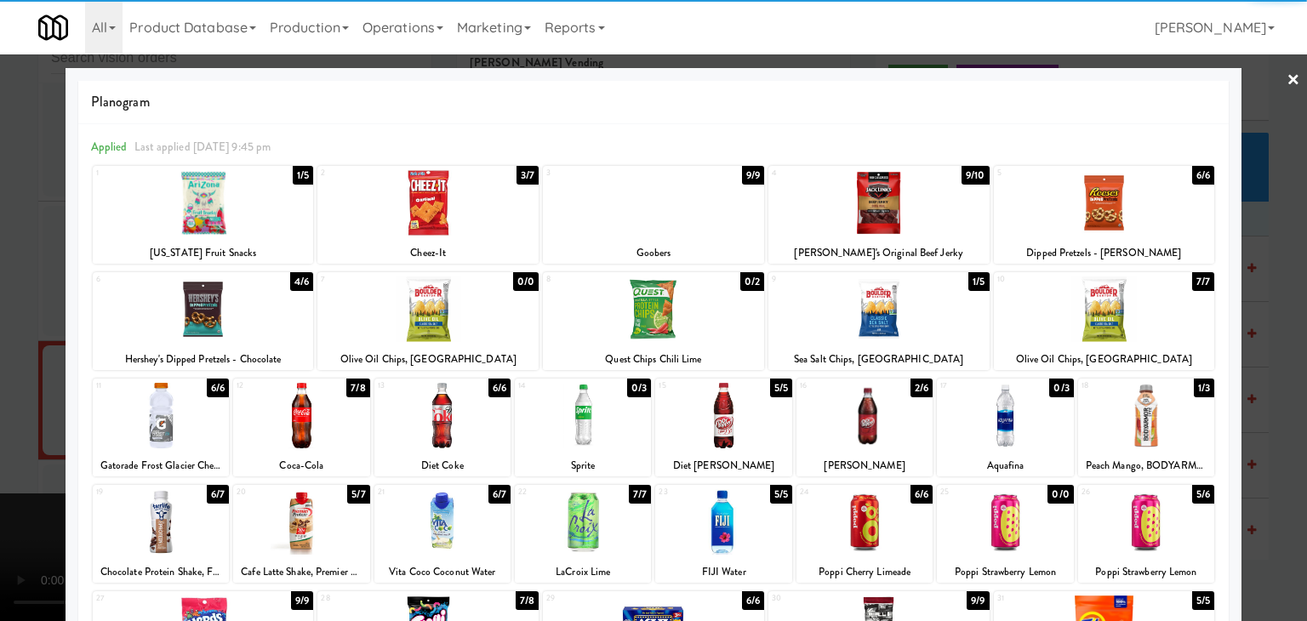
click at [200, 310] on div at bounding box center [203, 310] width 221 height 66
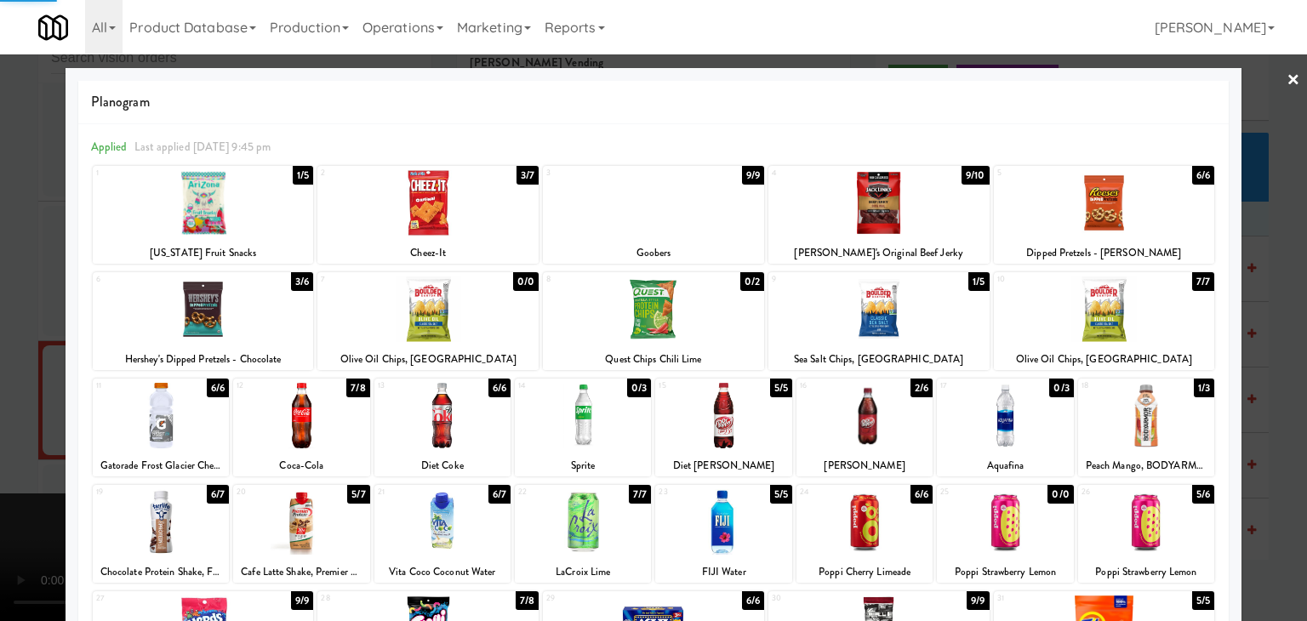
click at [8, 376] on div at bounding box center [653, 310] width 1307 height 621
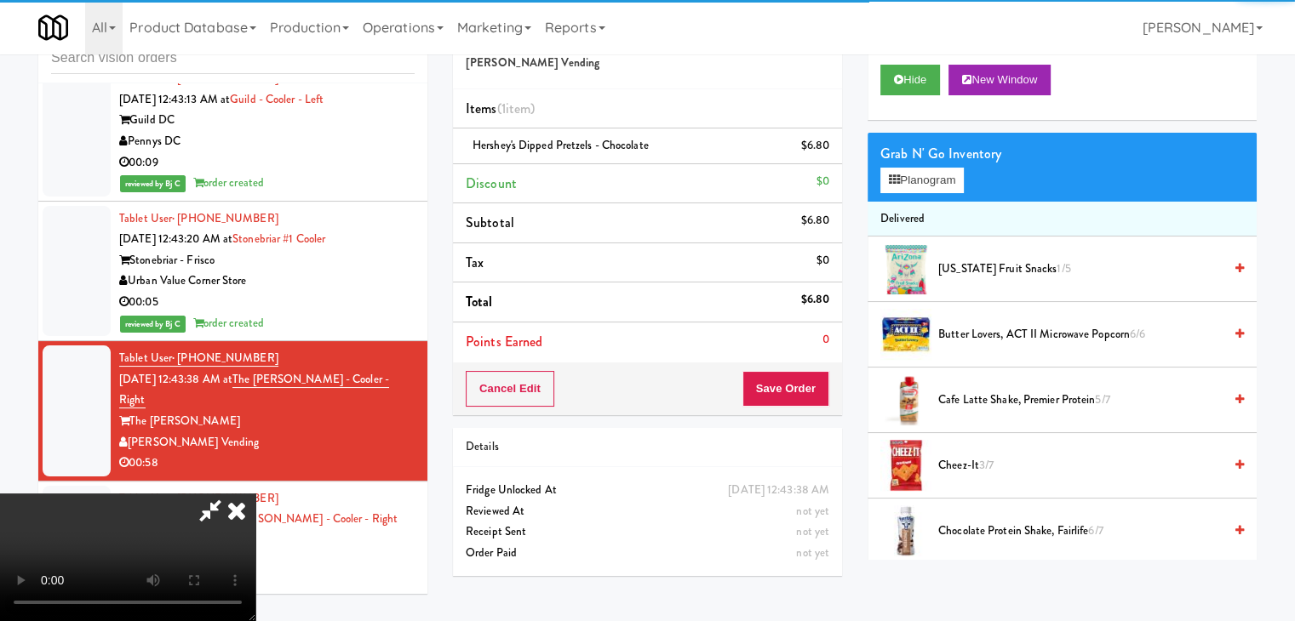
scroll to position [239, 0]
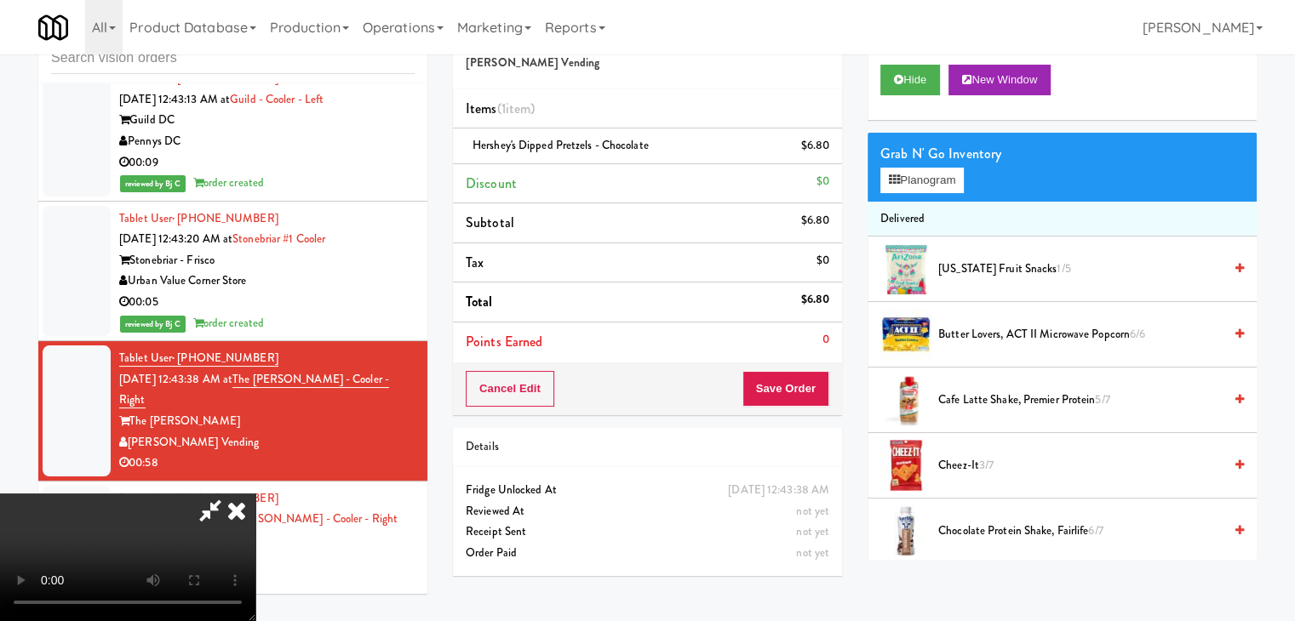
click at [255, 494] on video at bounding box center [127, 558] width 255 height 128
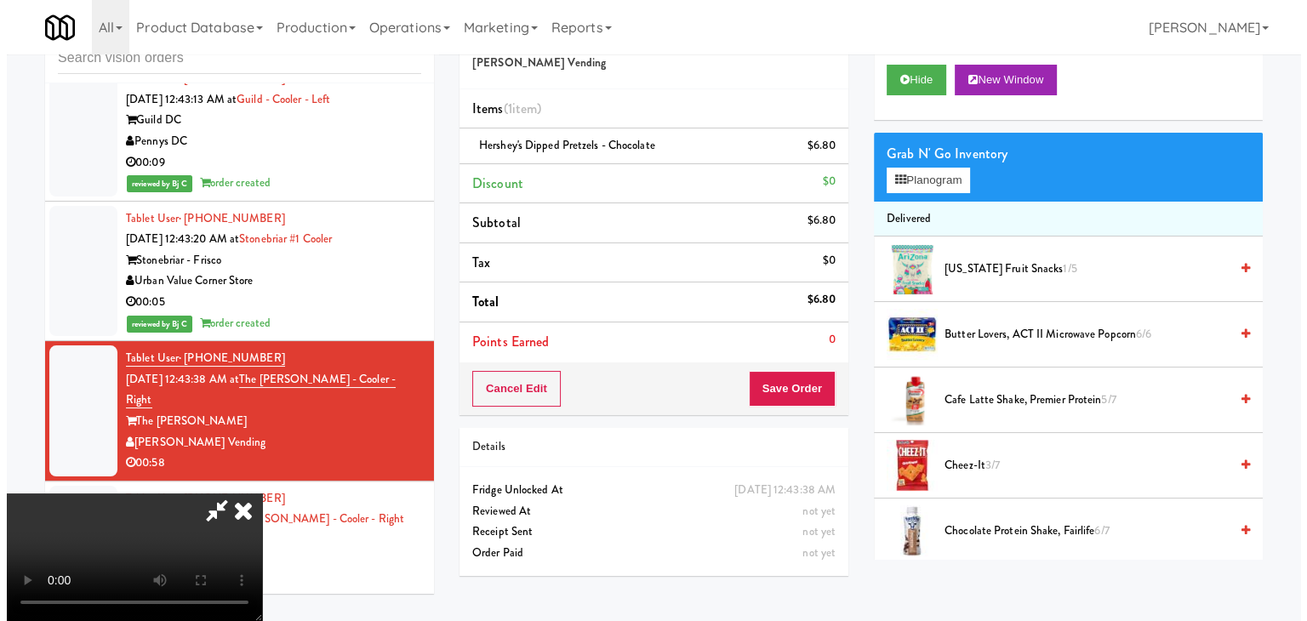
scroll to position [69, 0]
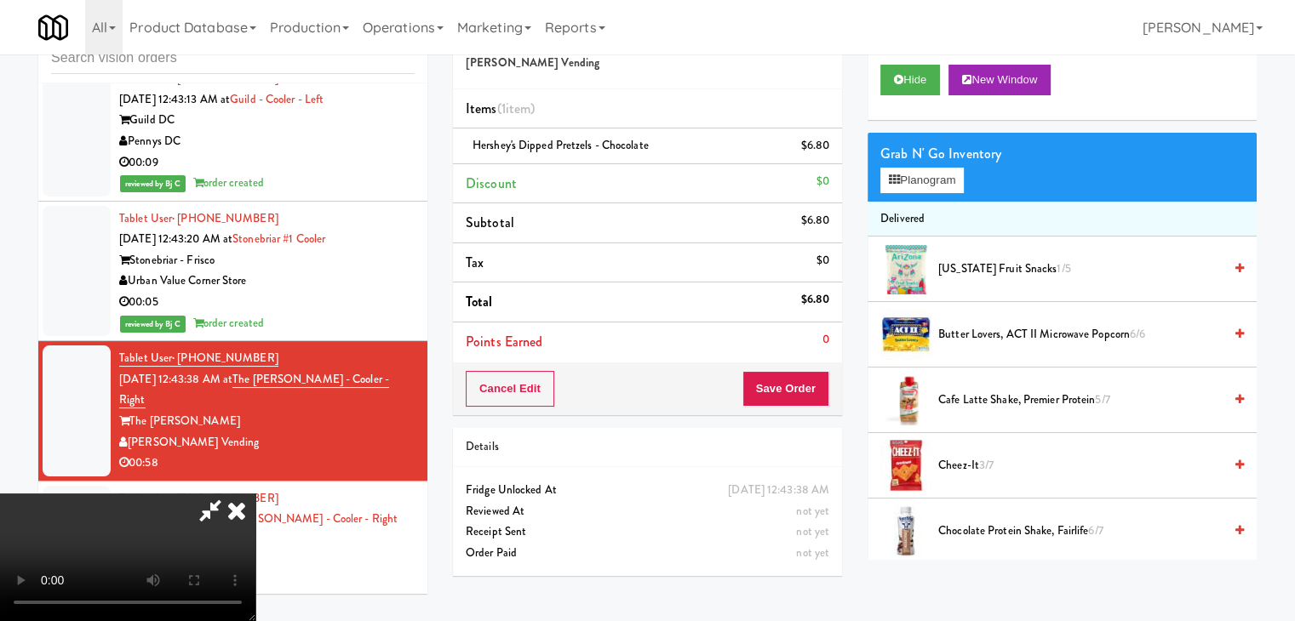
click at [255, 494] on video at bounding box center [127, 558] width 255 height 128
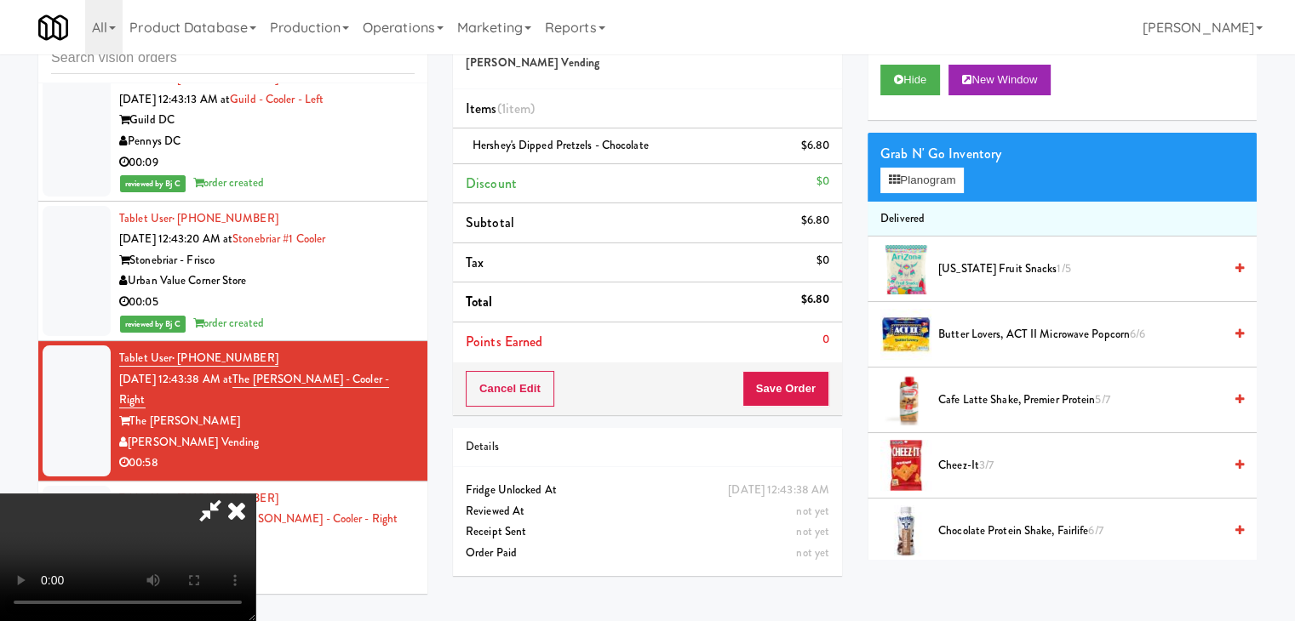
click at [255, 494] on video at bounding box center [127, 558] width 255 height 128
click at [926, 174] on button "Planogram" at bounding box center [921, 181] width 83 height 26
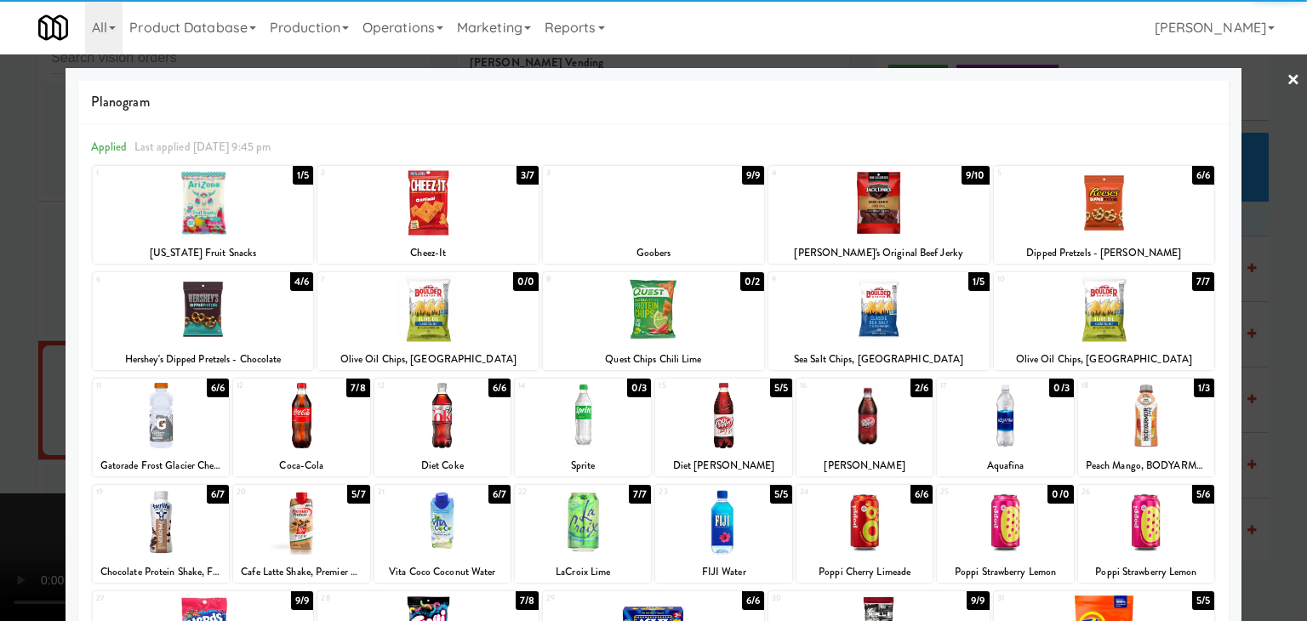
click at [861, 423] on div at bounding box center [865, 416] width 136 height 66
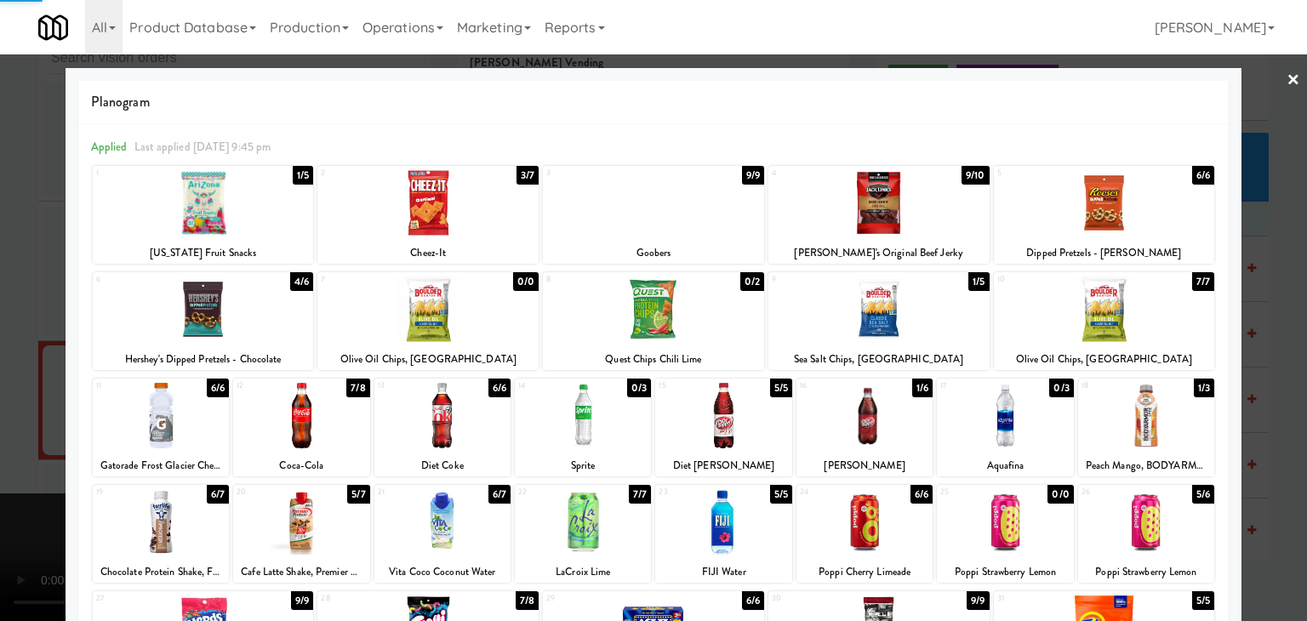
drag, startPoint x: 0, startPoint y: 466, endPoint x: 272, endPoint y: 464, distance: 271.6
click at [13, 466] on div at bounding box center [653, 310] width 1307 height 621
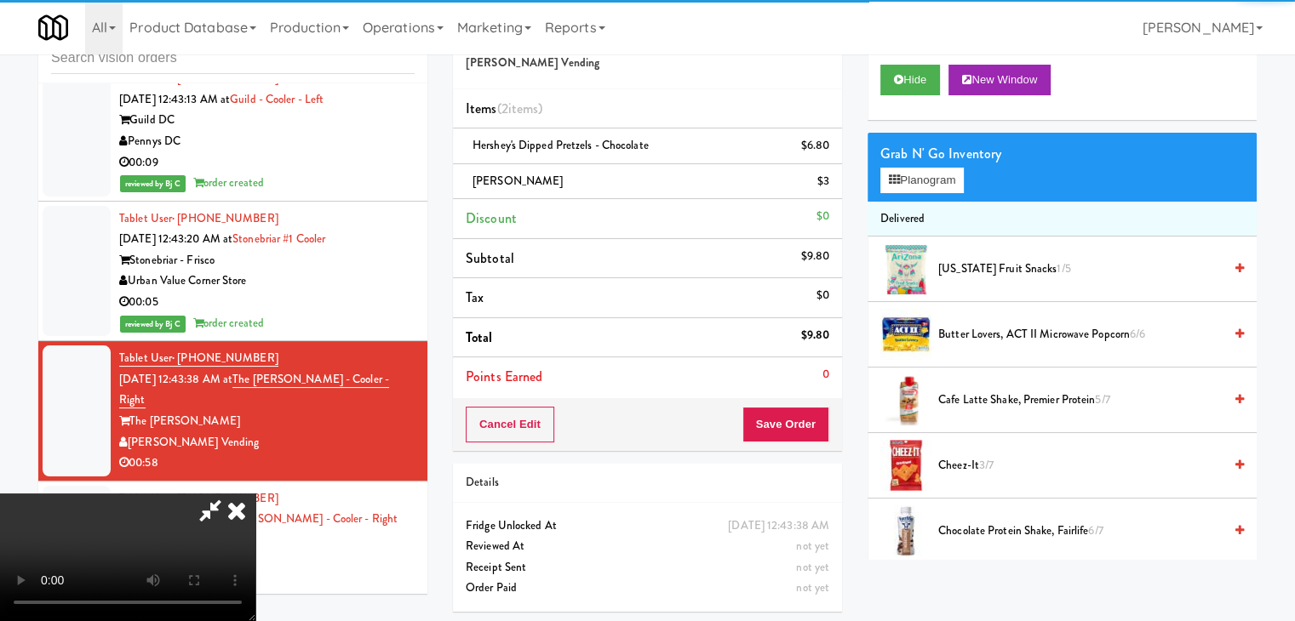
click at [255, 494] on video at bounding box center [127, 558] width 255 height 128
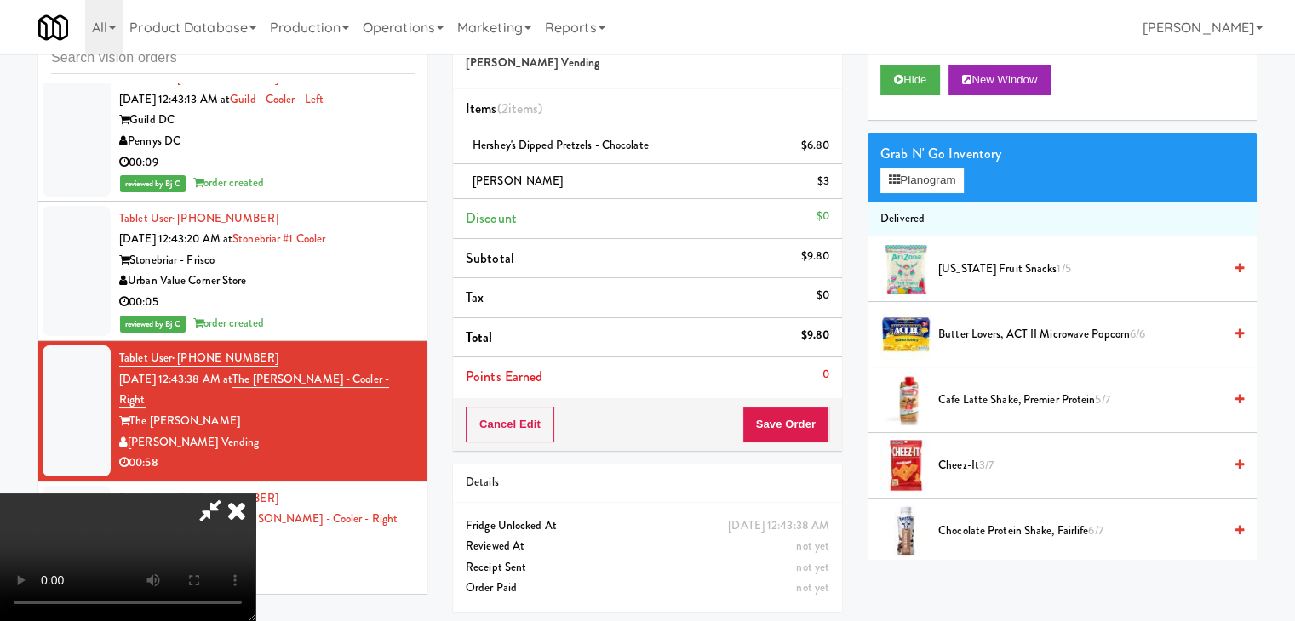
click at [255, 494] on video at bounding box center [127, 558] width 255 height 128
click at [913, 181] on button "Planogram" at bounding box center [921, 181] width 83 height 26
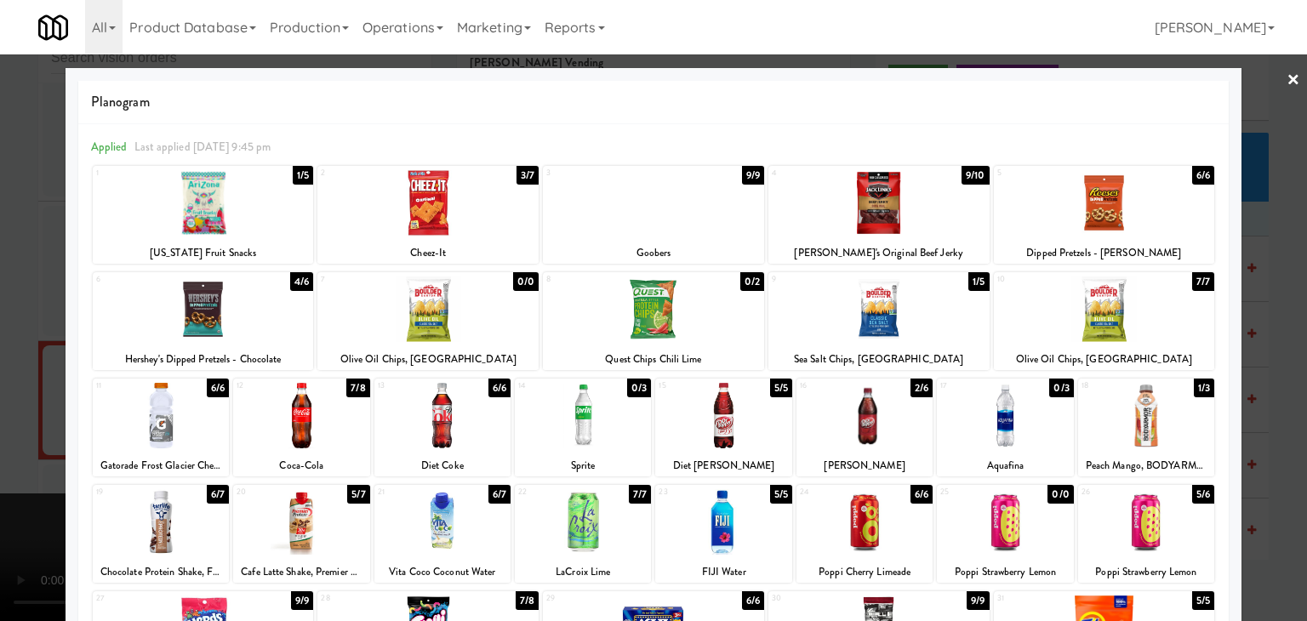
click at [205, 319] on div at bounding box center [203, 310] width 221 height 66
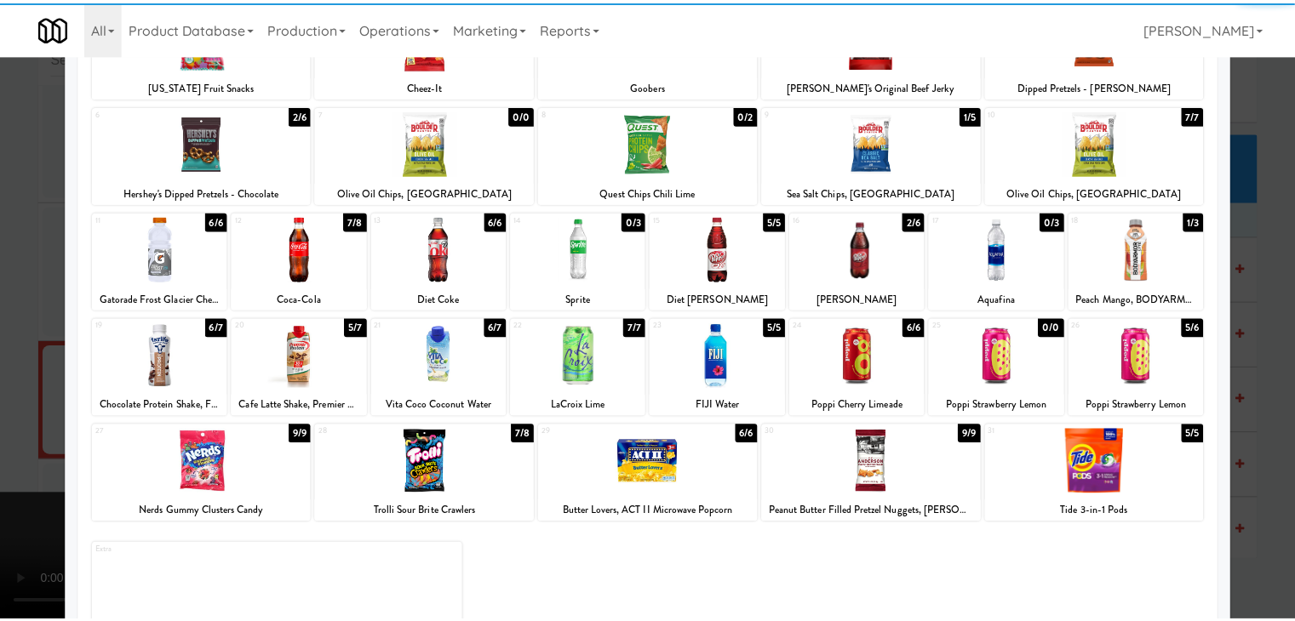
scroll to position [170, 0]
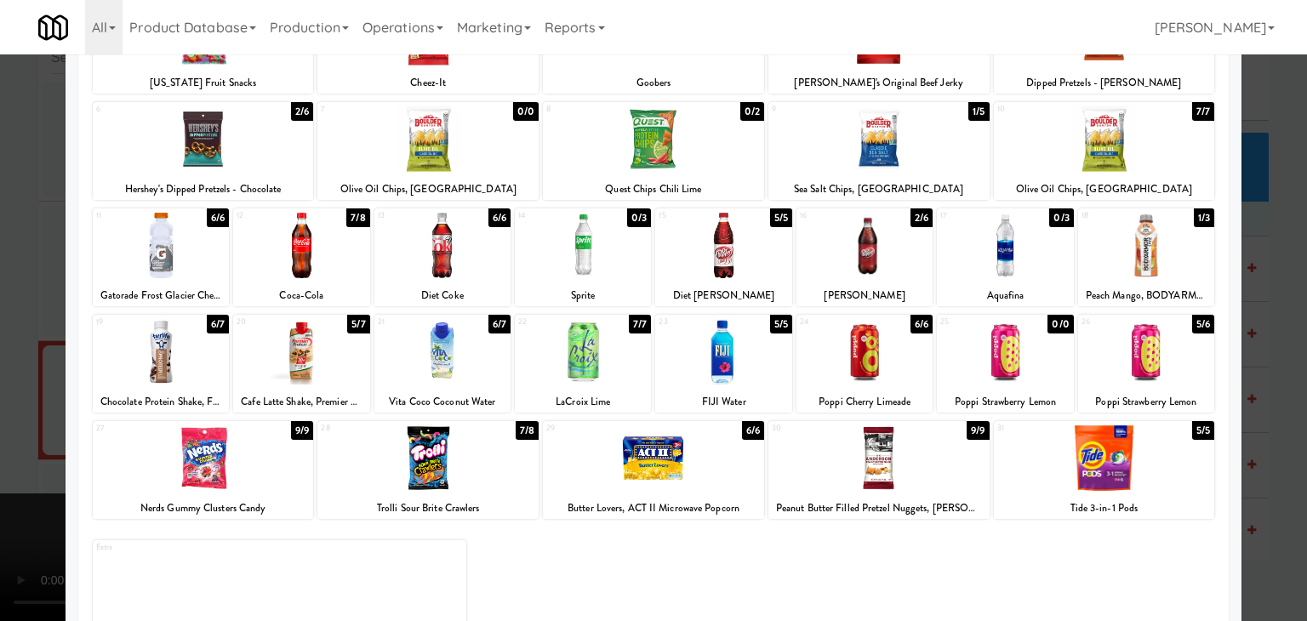
click at [238, 474] on div at bounding box center [203, 459] width 221 height 66
drag, startPoint x: 2, startPoint y: 438, endPoint x: 88, endPoint y: 434, distance: 86.0
click at [15, 437] on div at bounding box center [653, 310] width 1307 height 621
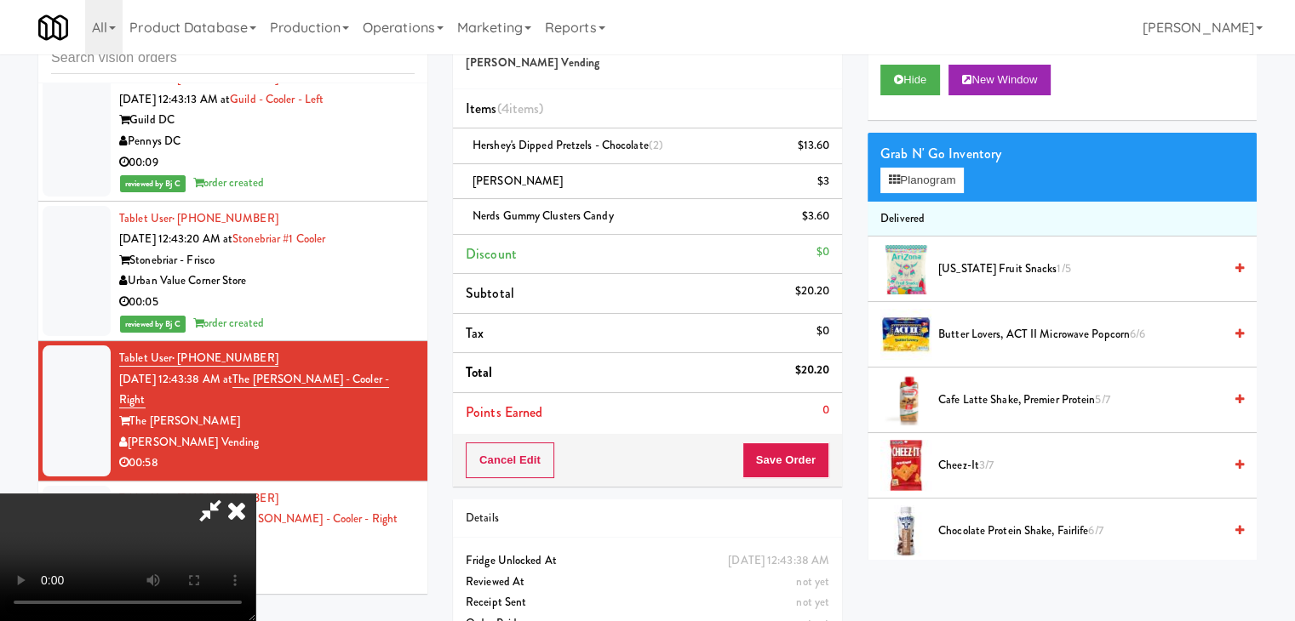
click at [255, 494] on video at bounding box center [127, 558] width 255 height 128
drag, startPoint x: 825, startPoint y: 217, endPoint x: 855, endPoint y: 206, distance: 31.8
click at [827, 217] on icon at bounding box center [831, 222] width 9 height 11
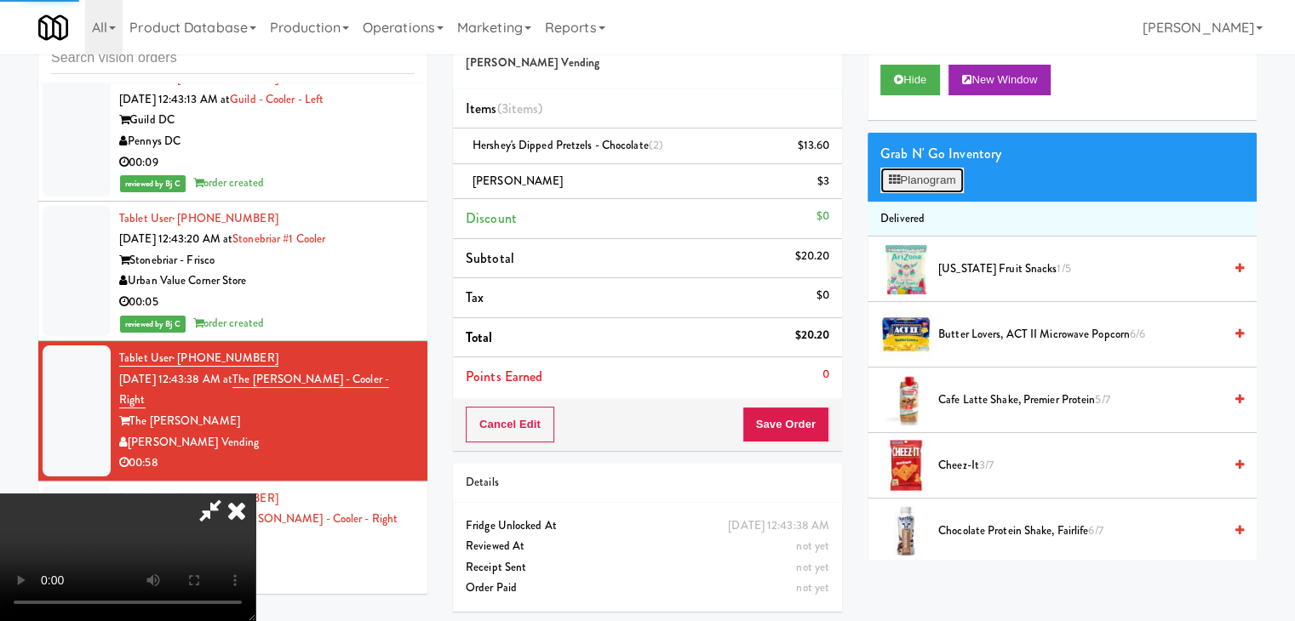
click at [905, 186] on button "Planogram" at bounding box center [921, 181] width 83 height 26
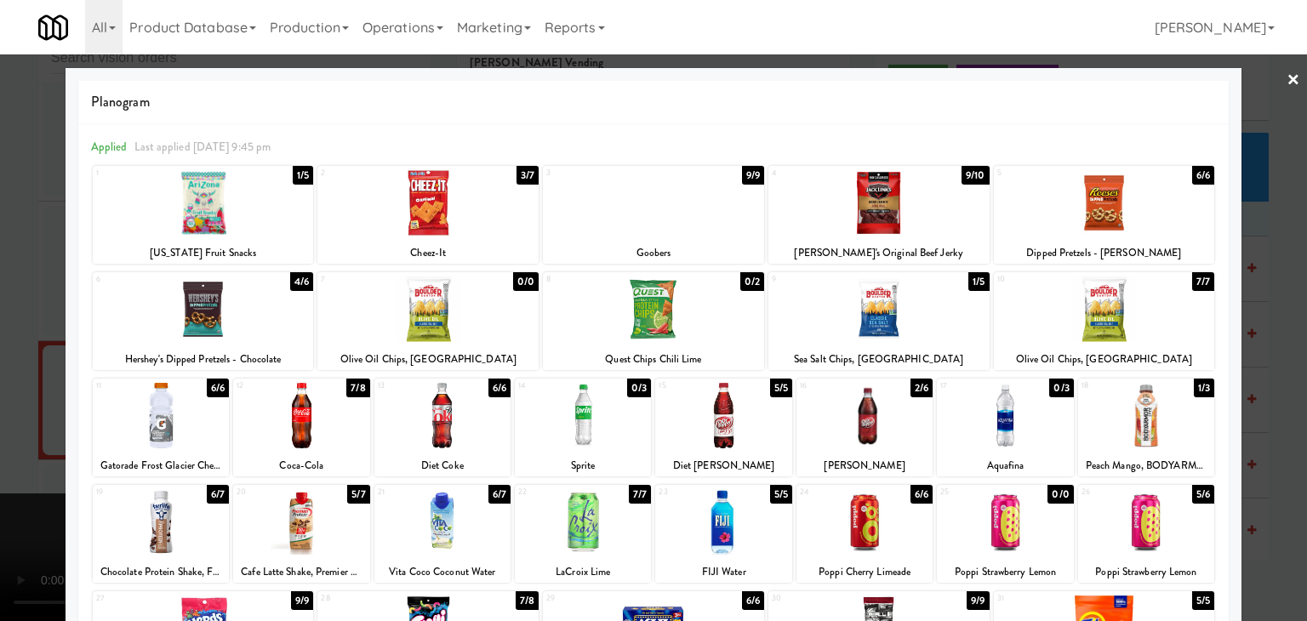
click at [235, 231] on div at bounding box center [203, 203] width 221 height 66
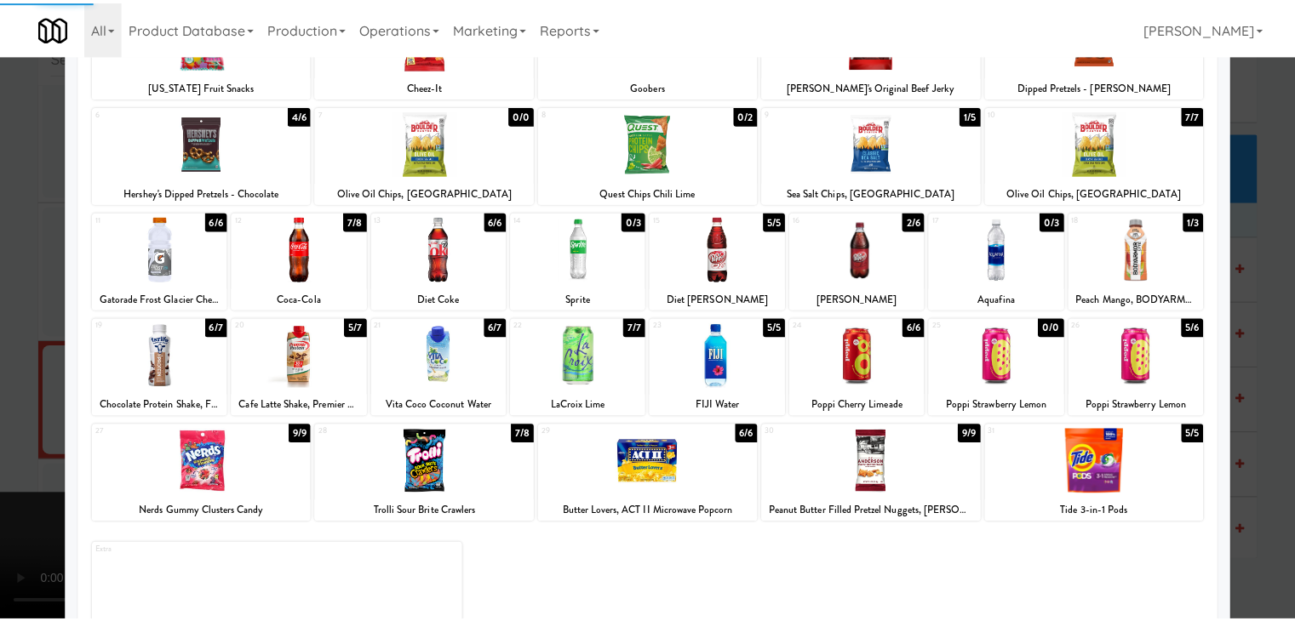
scroll to position [215, 0]
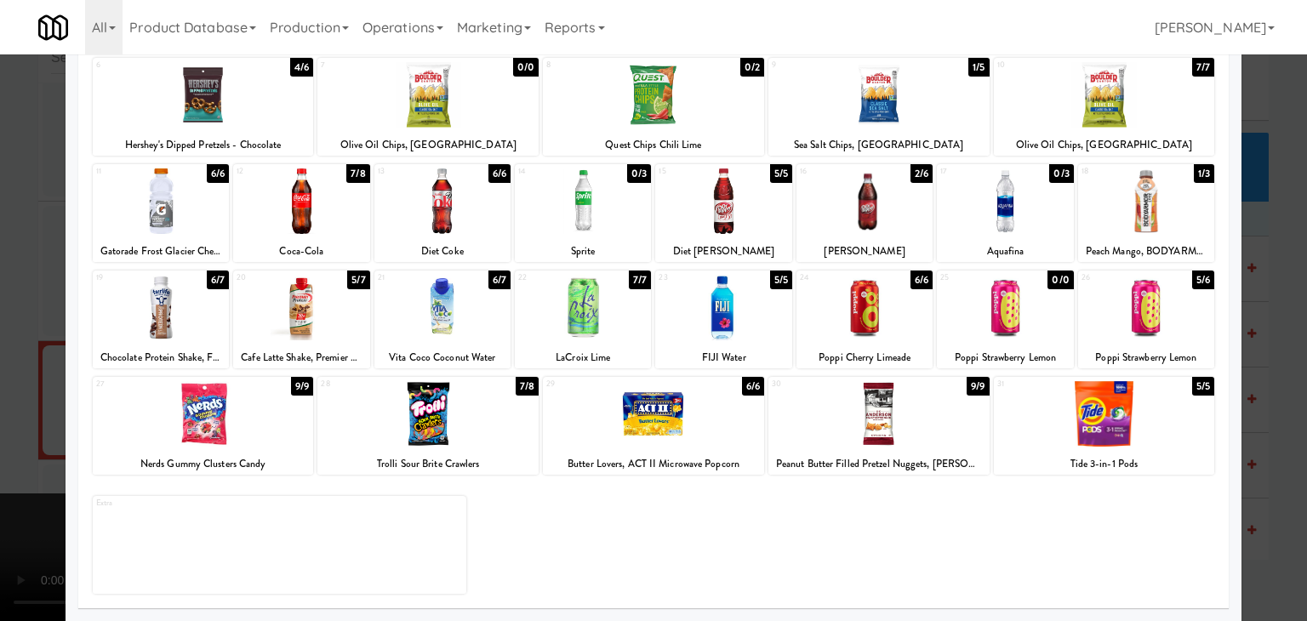
click at [280, 421] on div at bounding box center [203, 414] width 221 height 66
drag, startPoint x: 6, startPoint y: 389, endPoint x: 171, endPoint y: 387, distance: 165.1
click at [26, 389] on div at bounding box center [653, 310] width 1307 height 621
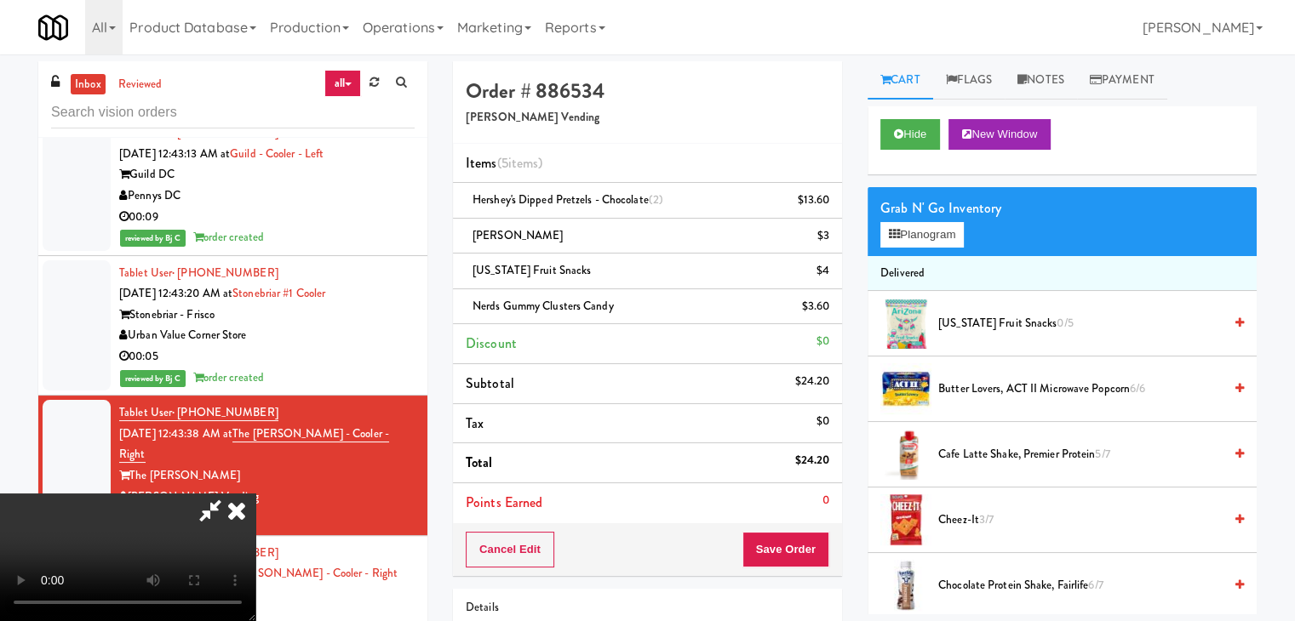
click at [255, 494] on icon at bounding box center [236, 511] width 37 height 34
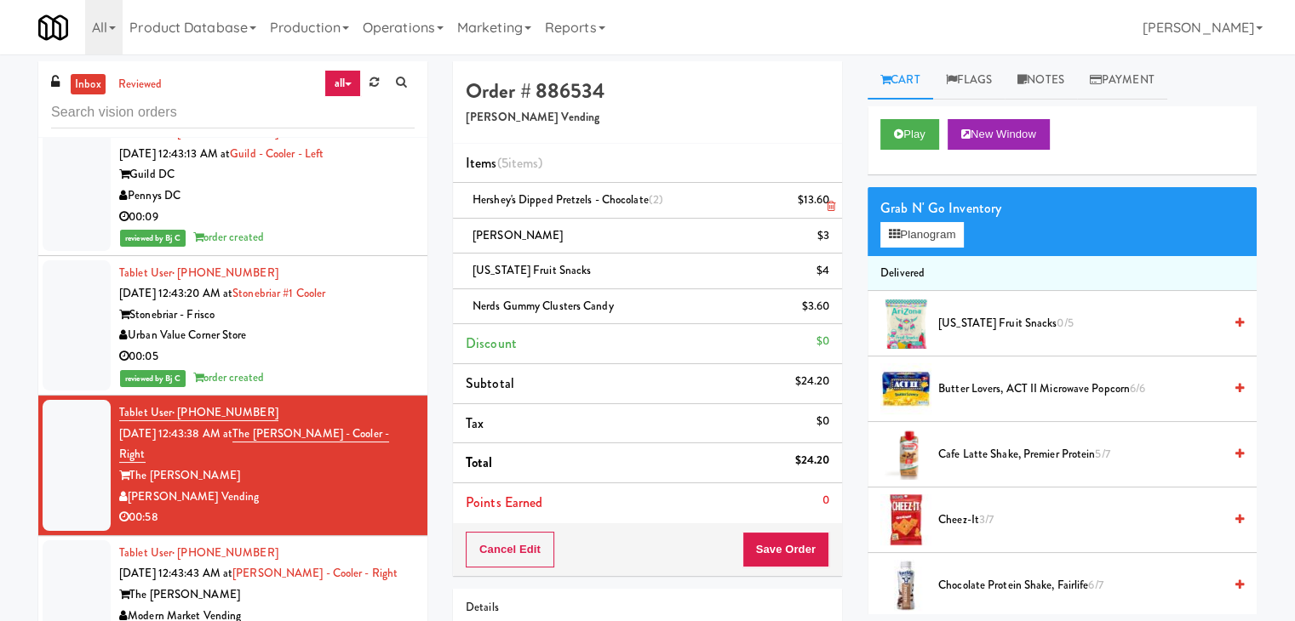
click at [832, 202] on icon at bounding box center [831, 206] width 9 height 11
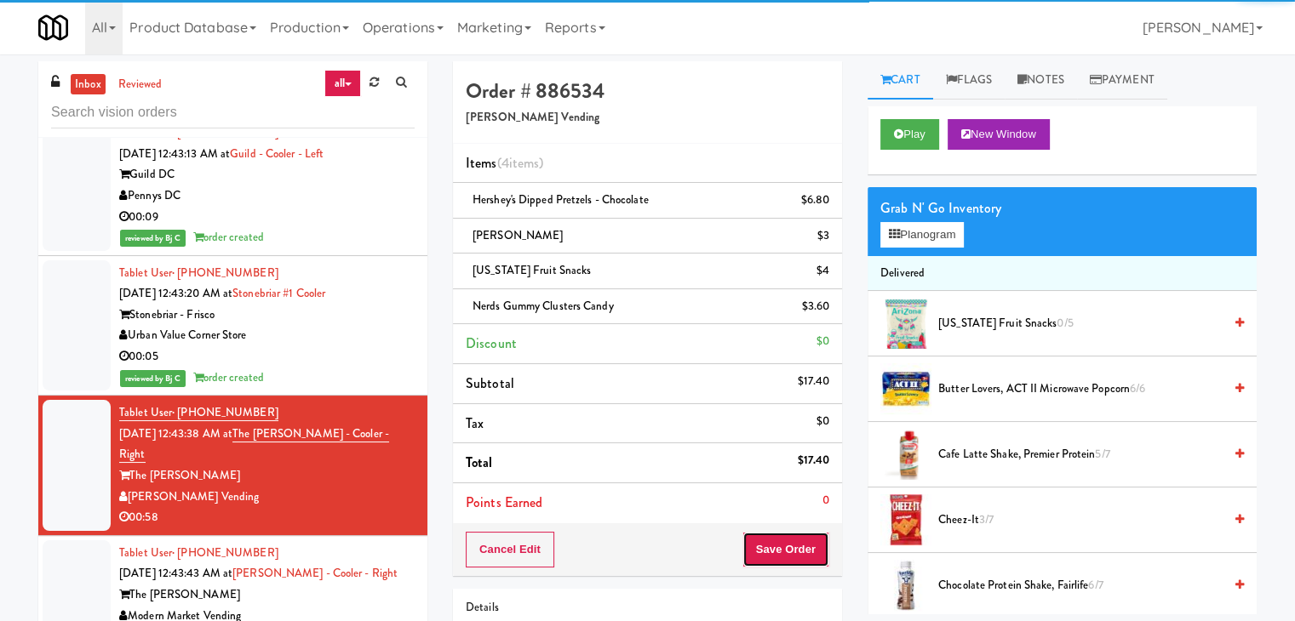
click at [798, 547] on button "Save Order" at bounding box center [785, 550] width 87 height 36
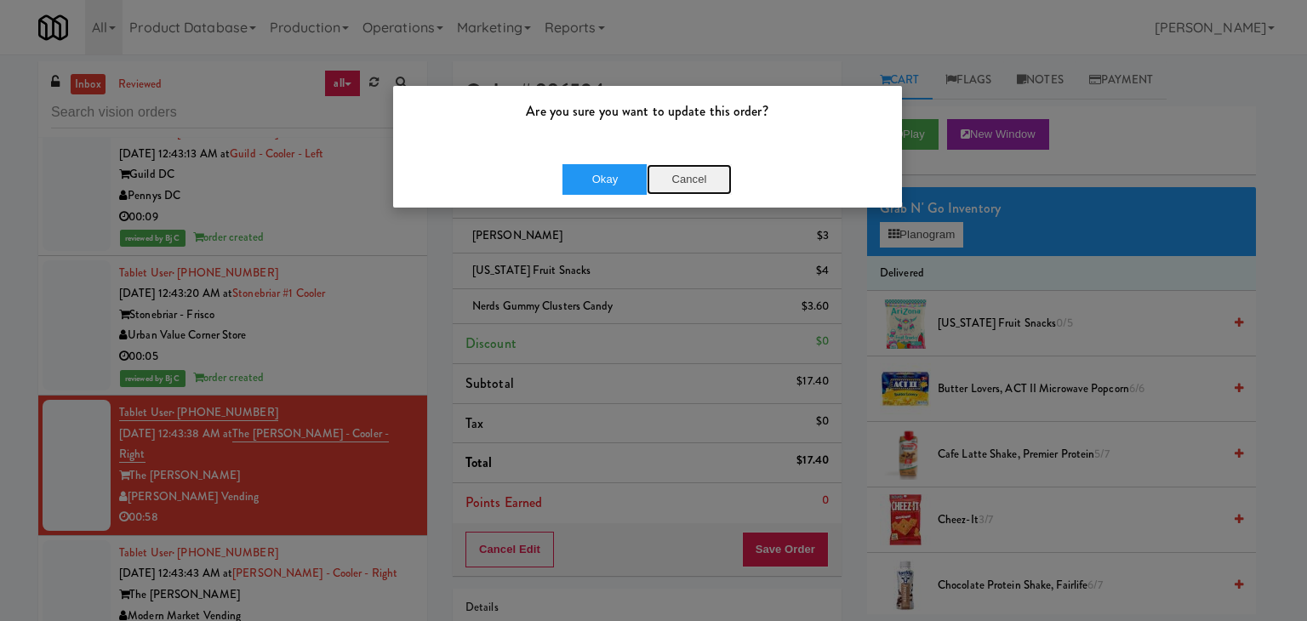
click at [674, 178] on button "Cancel" at bounding box center [689, 179] width 85 height 31
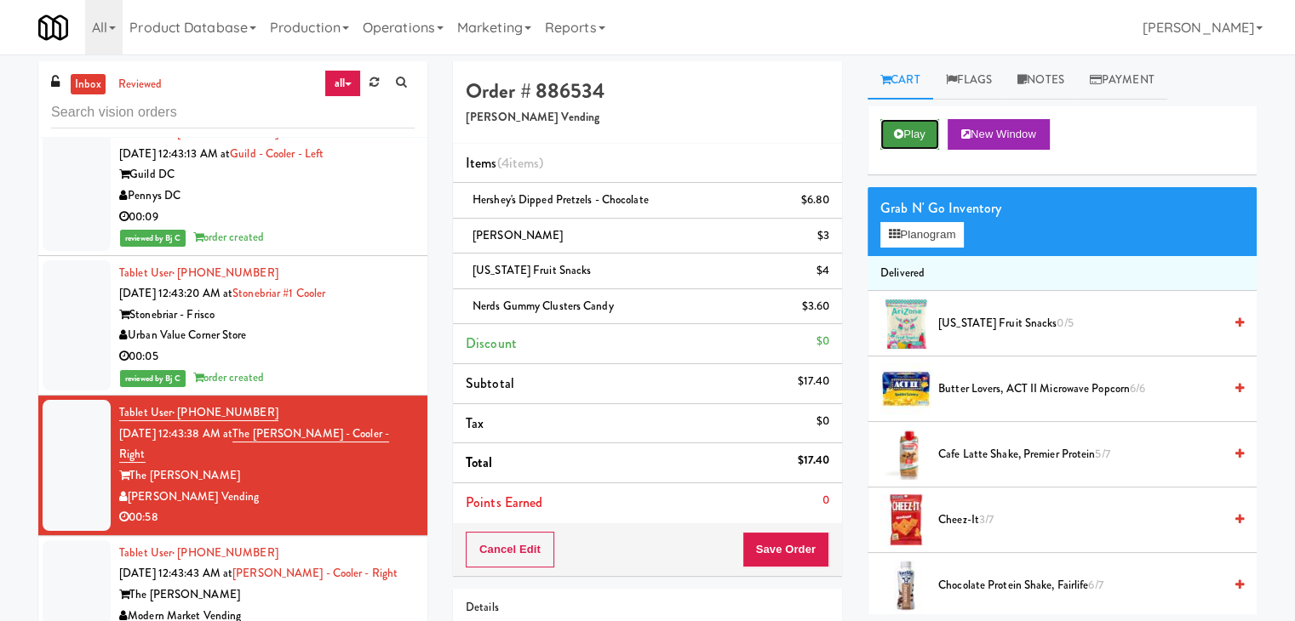
click at [915, 134] on button "Play" at bounding box center [909, 134] width 59 height 31
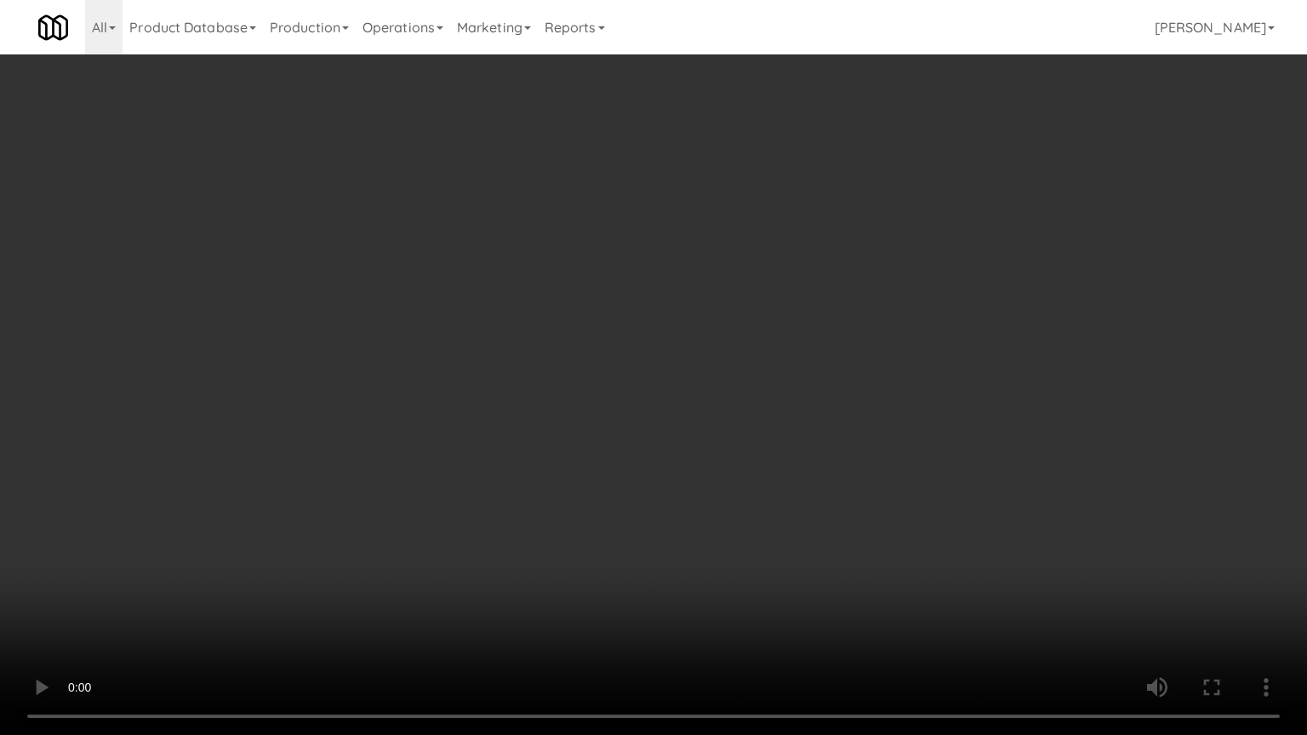
click at [825, 528] on video at bounding box center [653, 367] width 1307 height 735
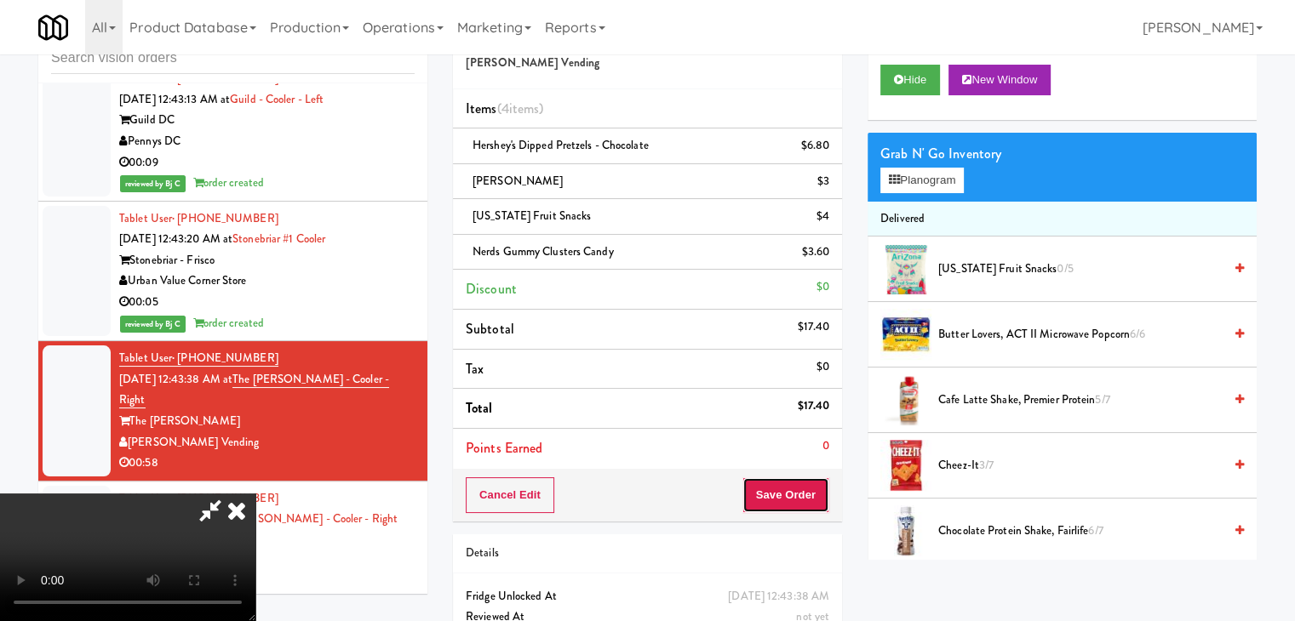
click at [810, 491] on button "Save Order" at bounding box center [785, 496] width 87 height 36
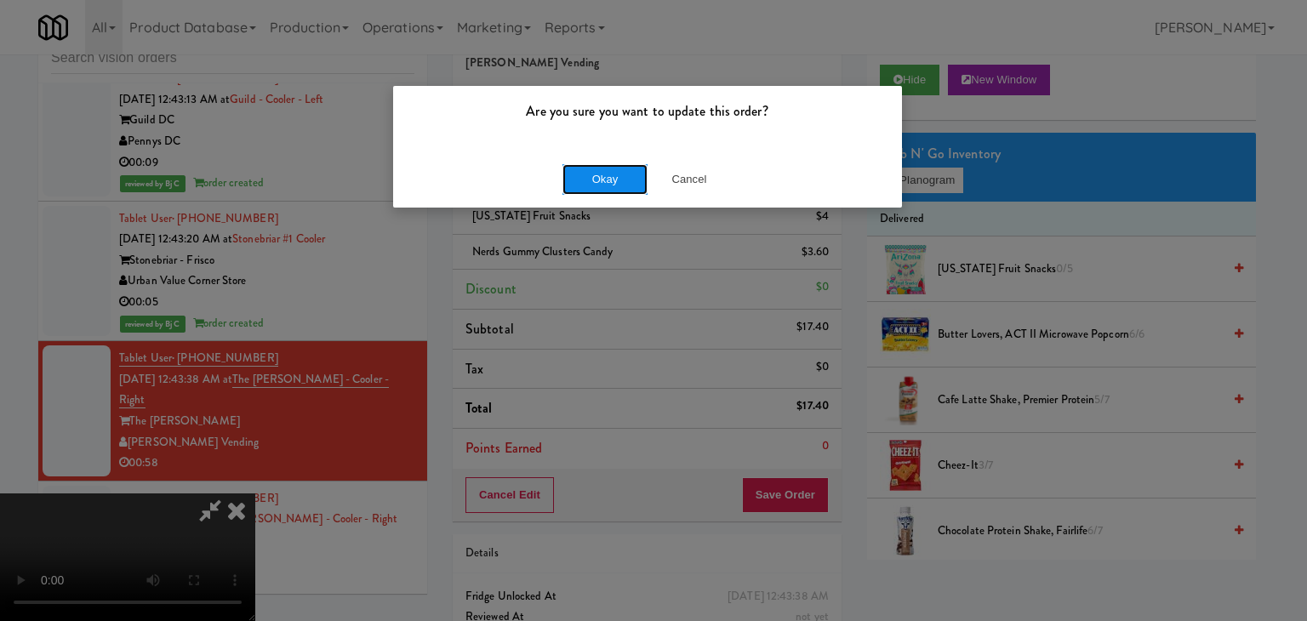
click at [620, 171] on button "Okay" at bounding box center [605, 179] width 85 height 31
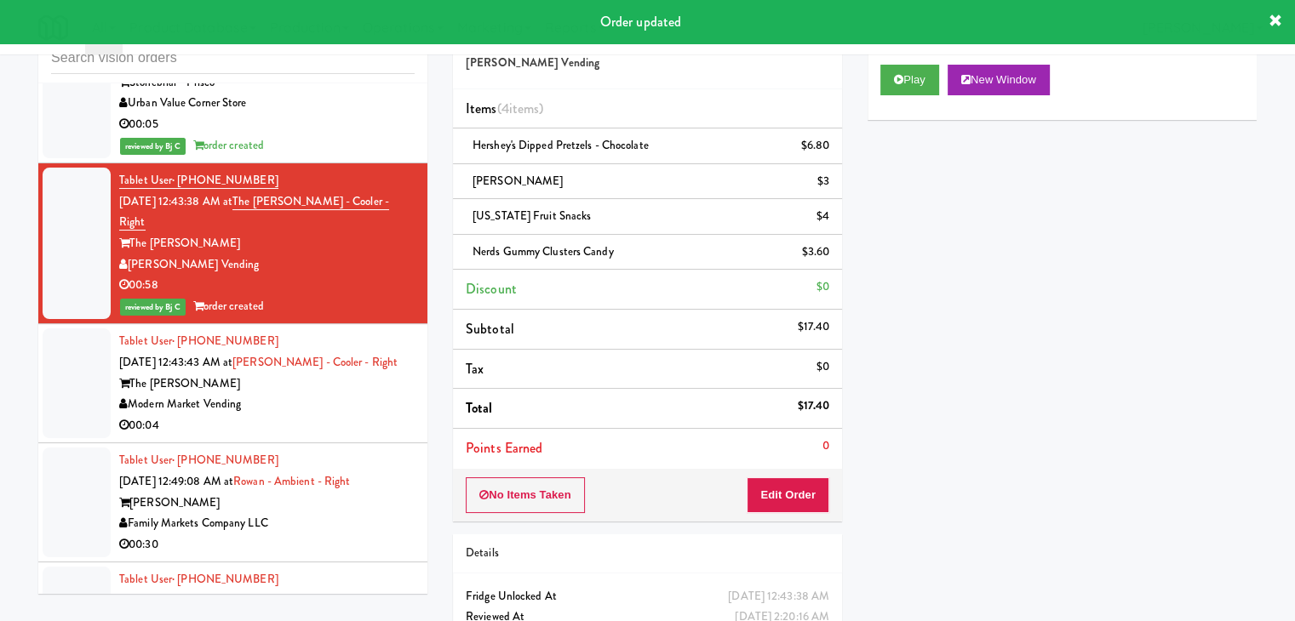
scroll to position [6623, 0]
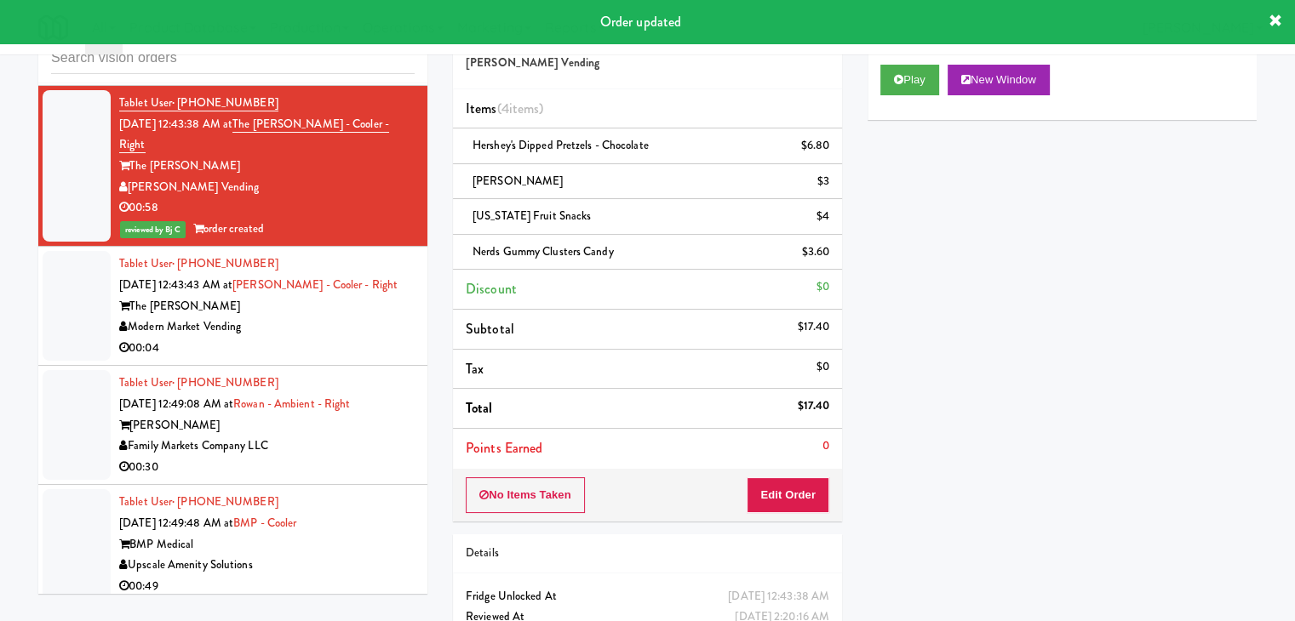
click at [328, 338] on div "00:04" at bounding box center [266, 348] width 295 height 21
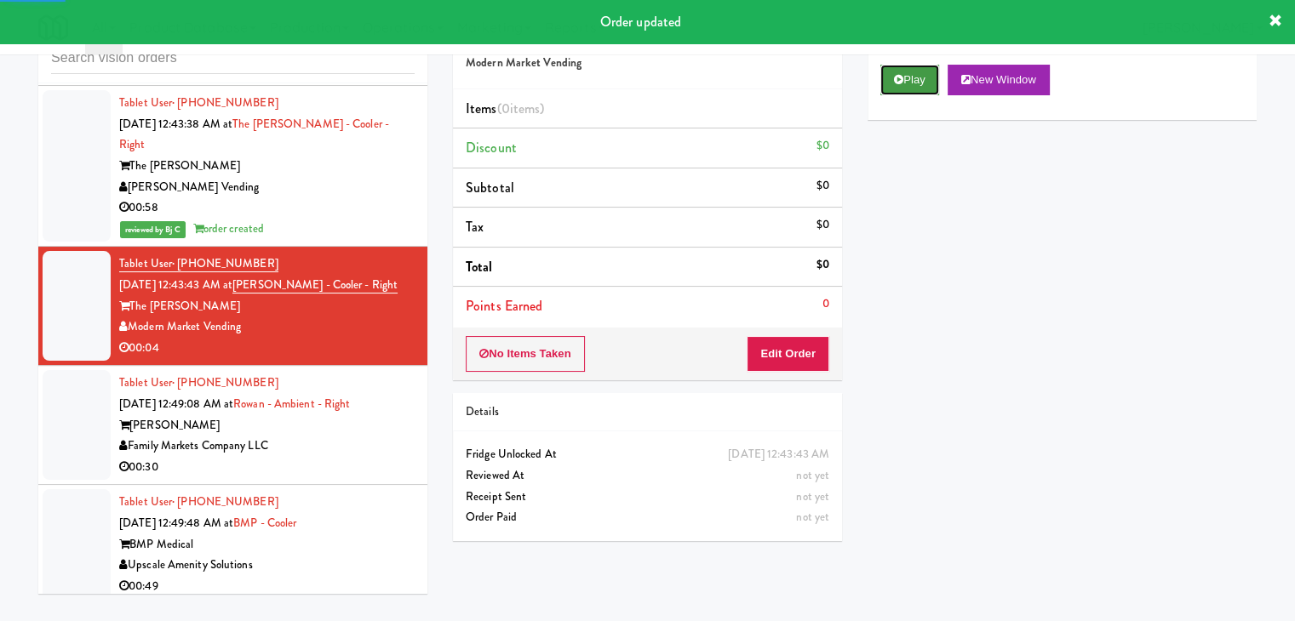
click at [921, 83] on button "Play" at bounding box center [909, 80] width 59 height 31
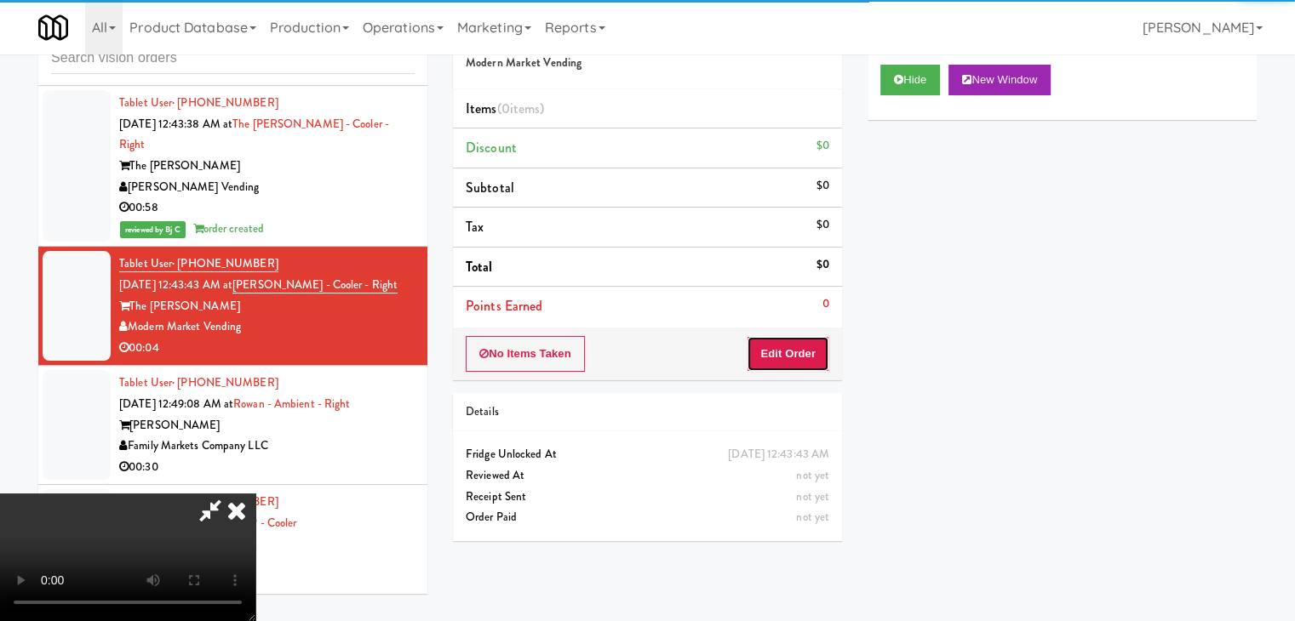
click at [802, 361] on button "Edit Order" at bounding box center [788, 354] width 83 height 36
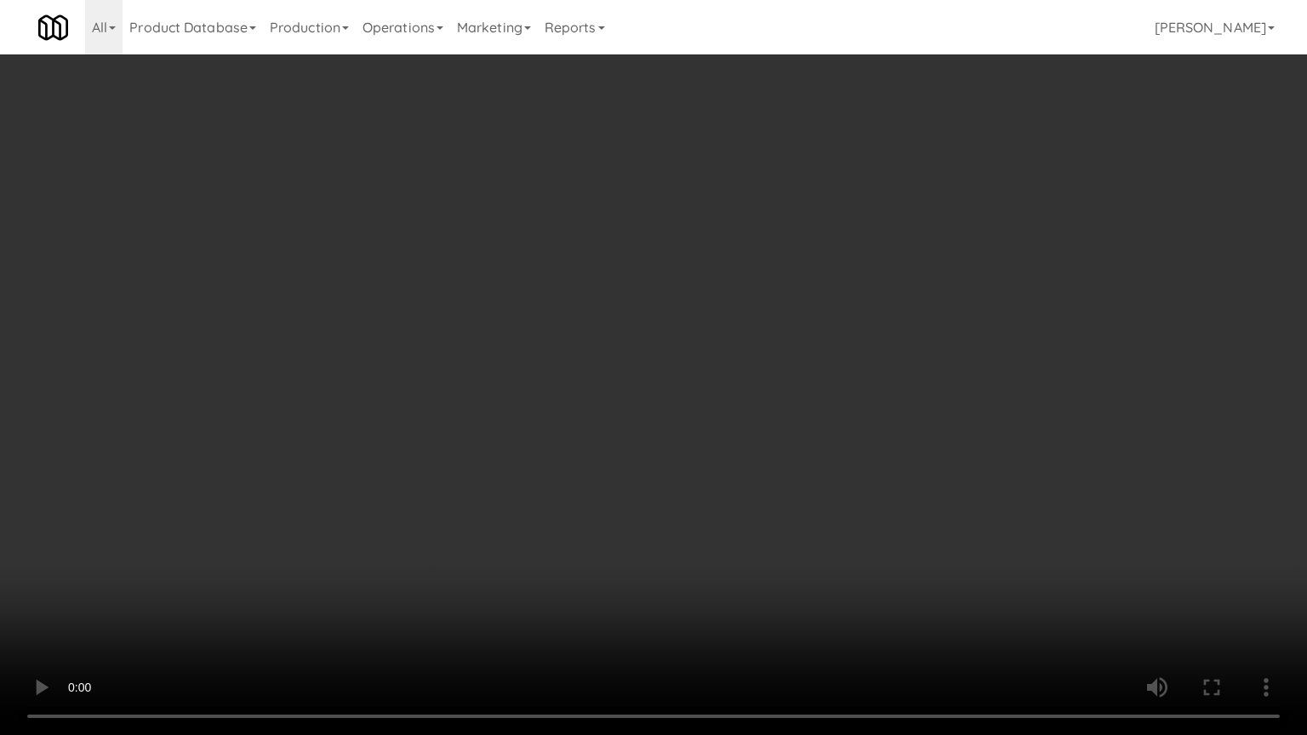
click at [779, 392] on video at bounding box center [653, 367] width 1307 height 735
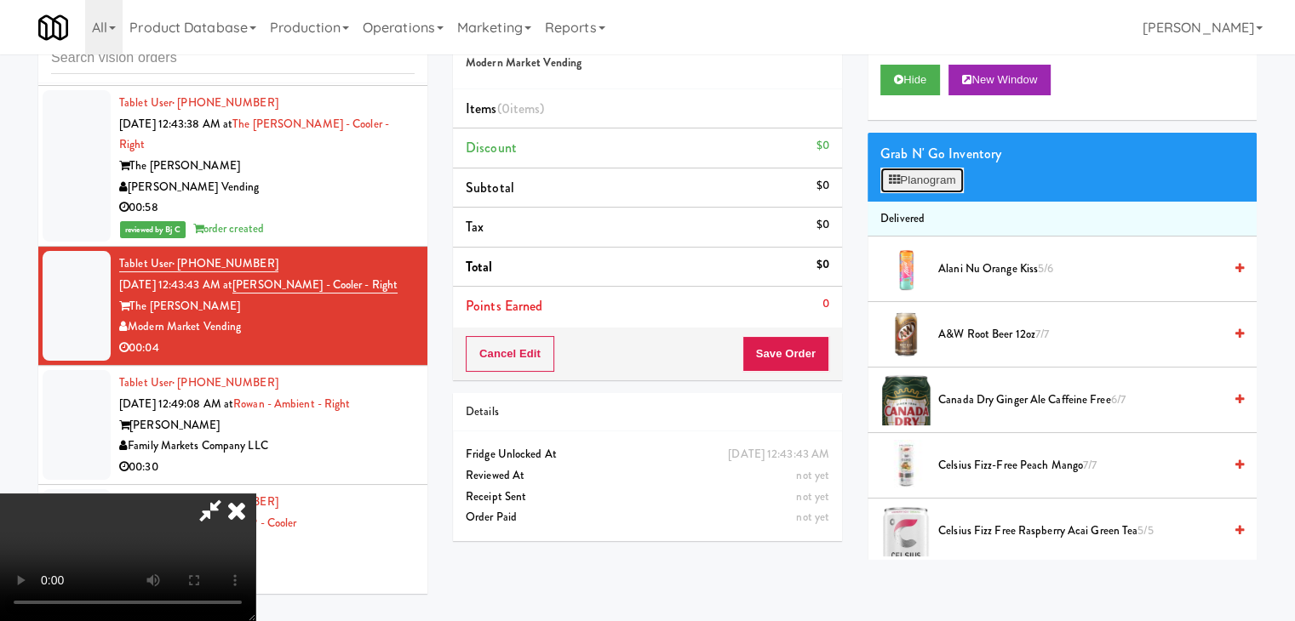
click at [930, 178] on button "Planogram" at bounding box center [921, 181] width 83 height 26
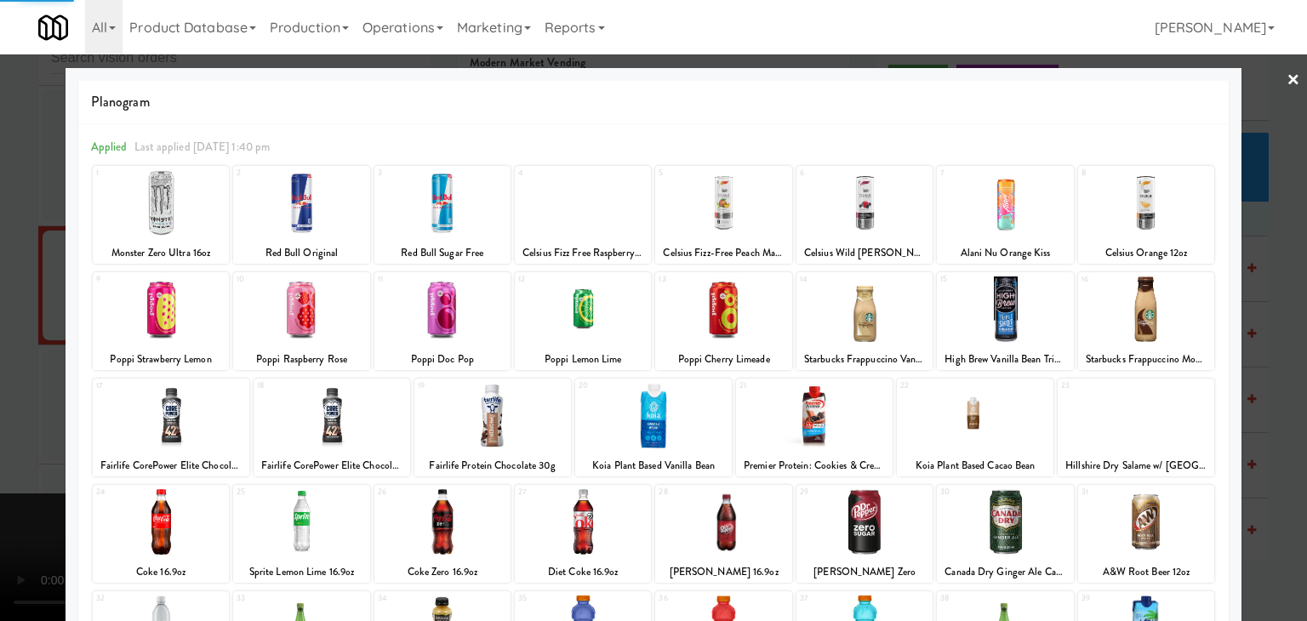
scroll to position [215, 0]
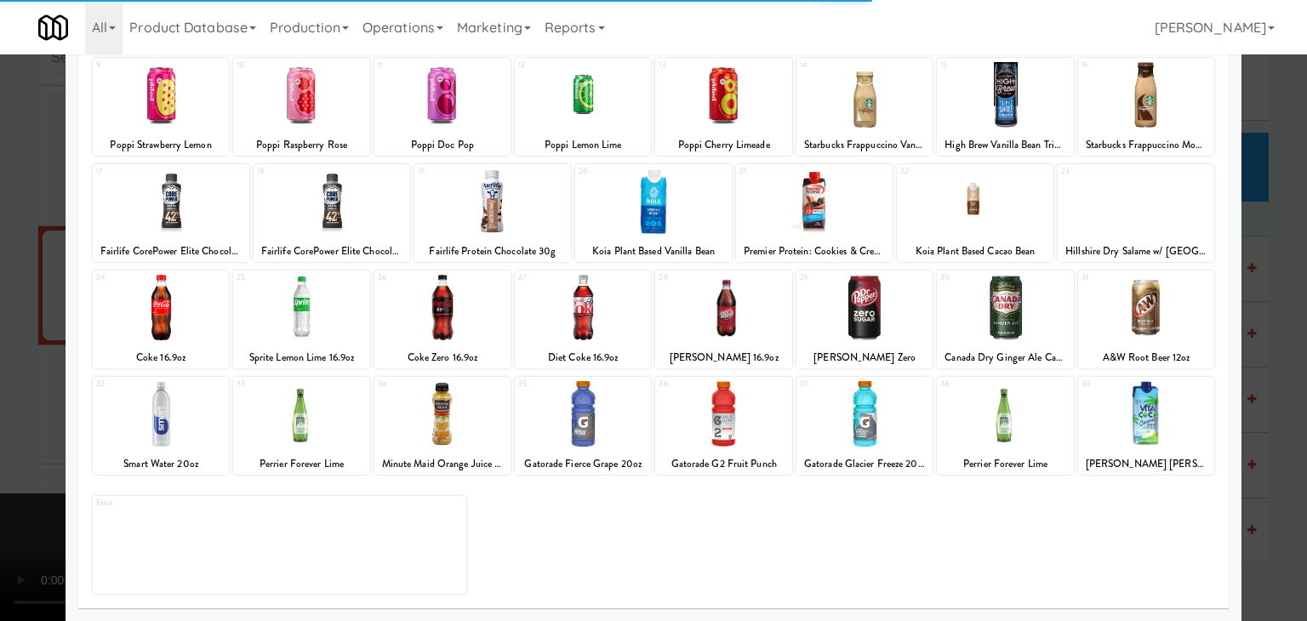
click at [566, 435] on div at bounding box center [583, 414] width 136 height 66
drag, startPoint x: 0, startPoint y: 435, endPoint x: 165, endPoint y: 426, distance: 165.4
click at [10, 433] on div at bounding box center [653, 310] width 1307 height 621
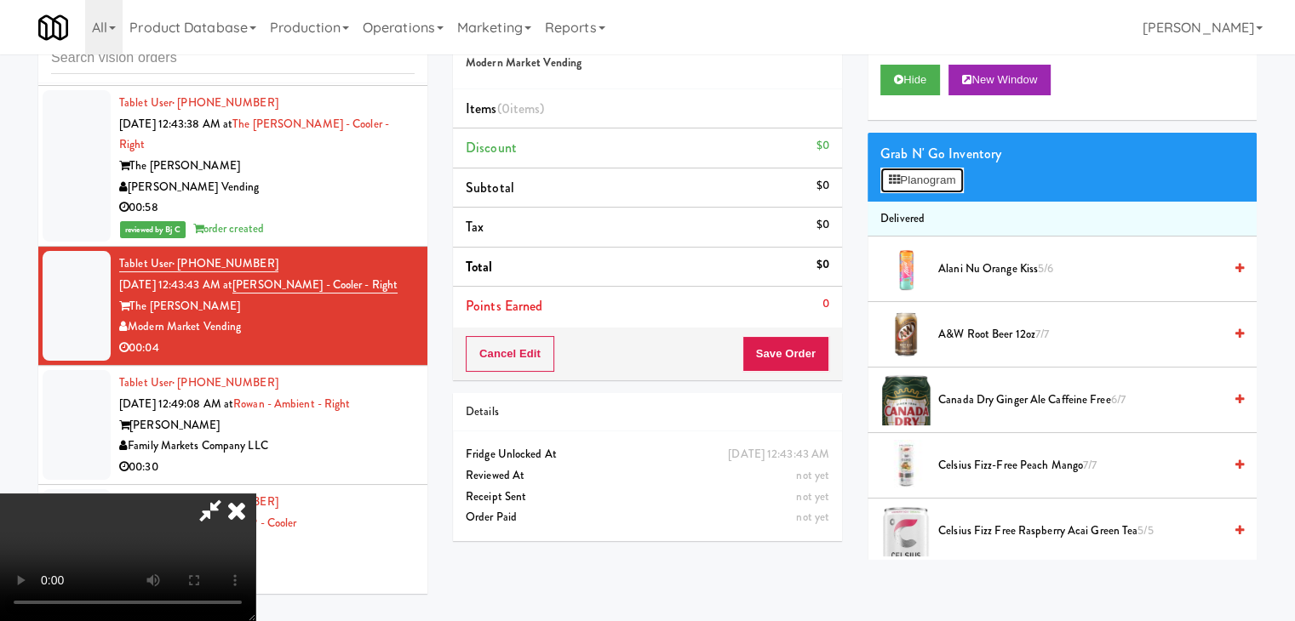
click at [941, 180] on button "Planogram" at bounding box center [921, 181] width 83 height 26
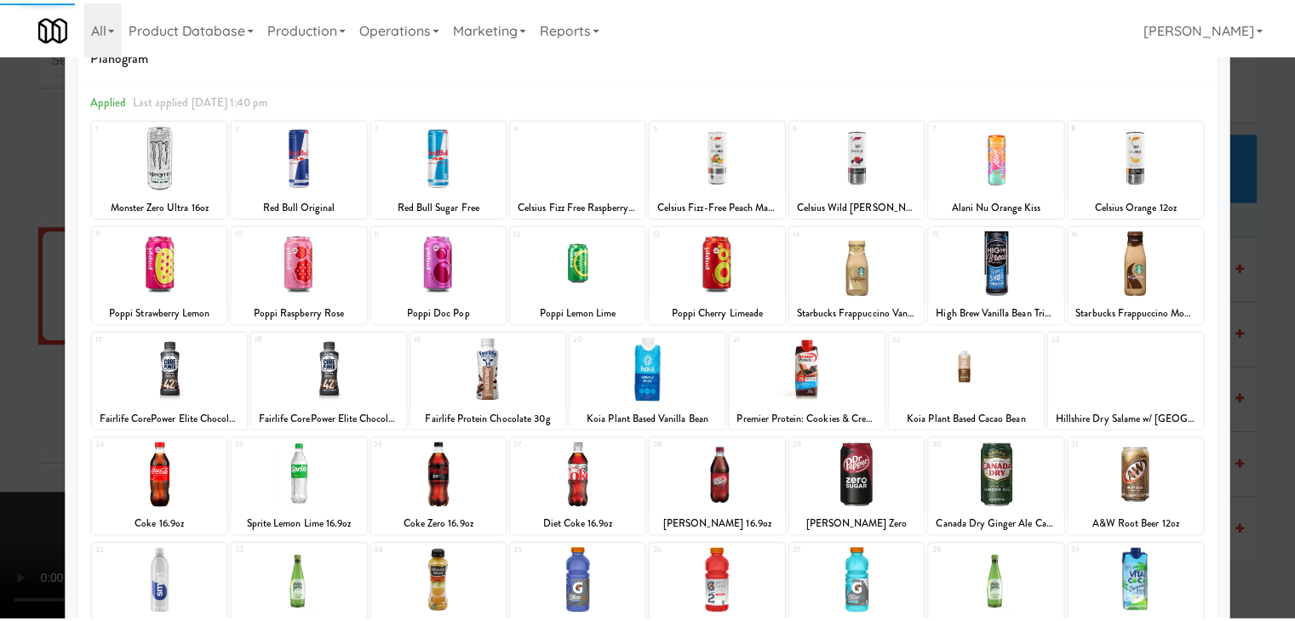
scroll to position [215, 0]
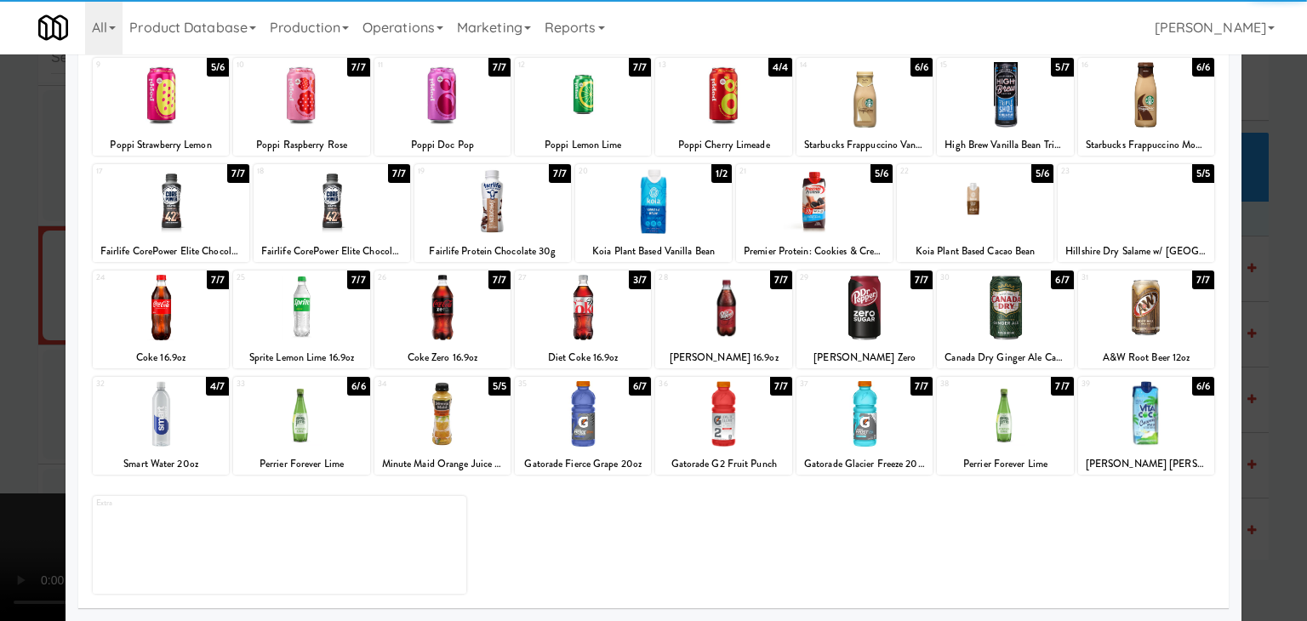
click at [554, 409] on div at bounding box center [583, 414] width 136 height 66
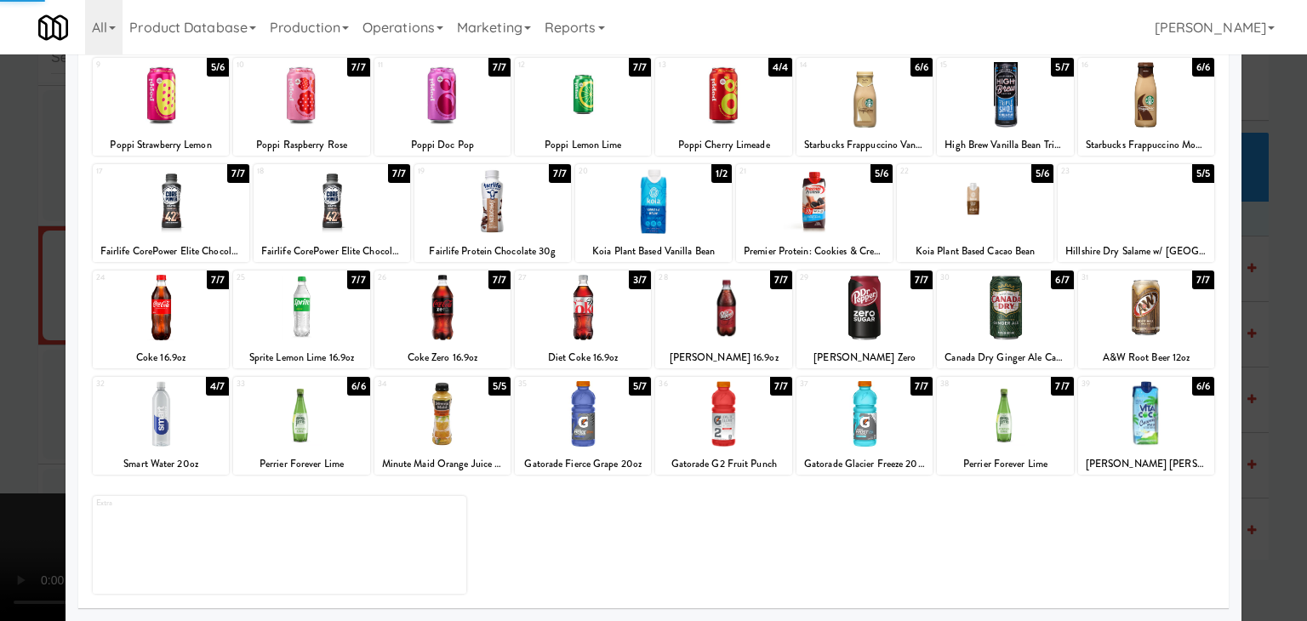
drag, startPoint x: 9, startPoint y: 397, endPoint x: 185, endPoint y: 380, distance: 177.0
click at [15, 396] on div at bounding box center [653, 310] width 1307 height 621
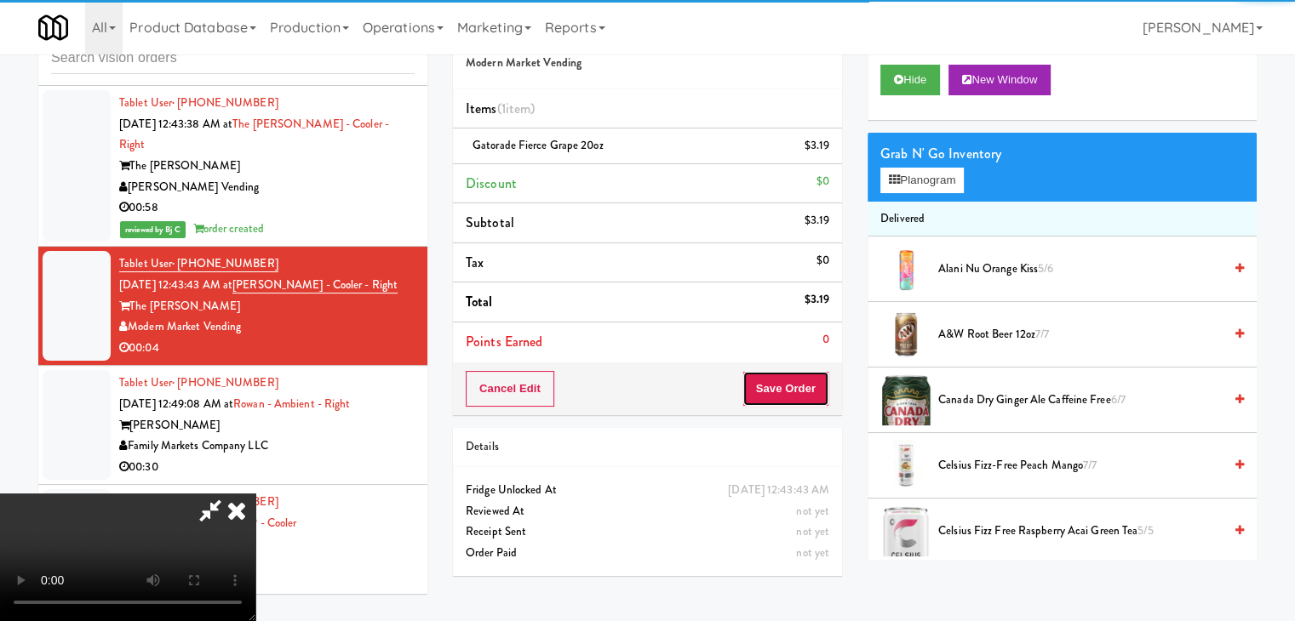
click at [807, 389] on button "Save Order" at bounding box center [785, 389] width 87 height 36
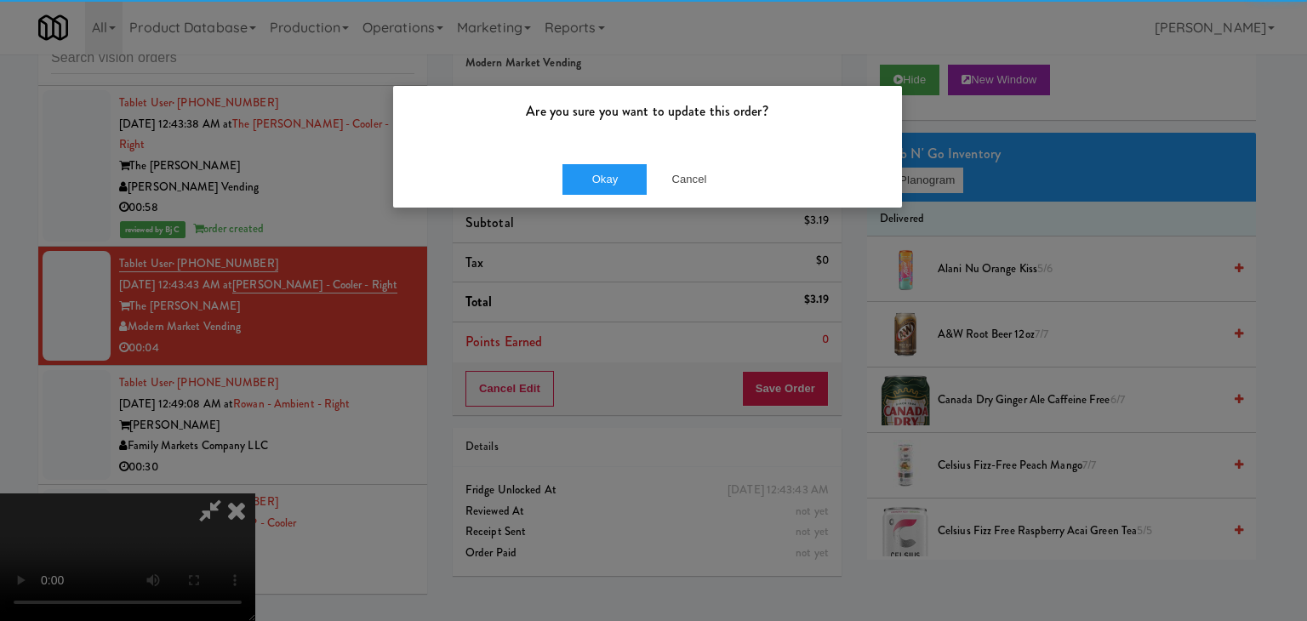
drag, startPoint x: 571, startPoint y: 159, endPoint x: 575, endPoint y: 168, distance: 9.5
click at [572, 161] on div "Okay Cancel" at bounding box center [647, 179] width 509 height 57
click at [579, 175] on button "Okay" at bounding box center [605, 179] width 85 height 31
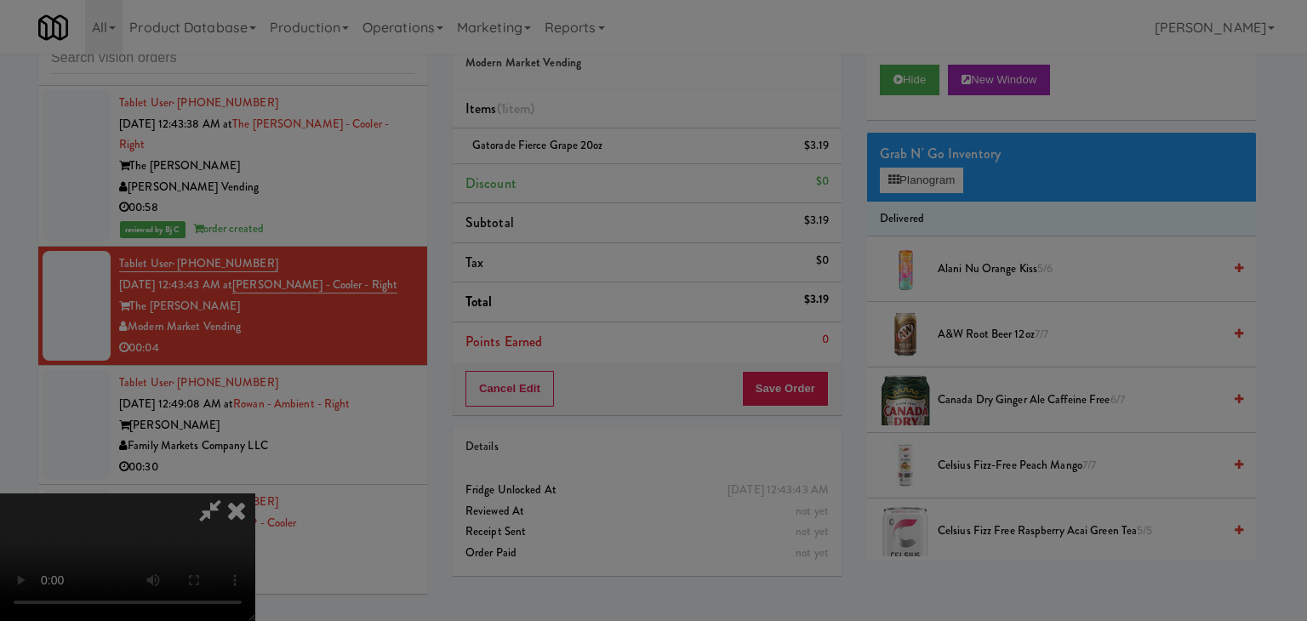
click at [579, 163] on button "Okay" at bounding box center [605, 148] width 85 height 31
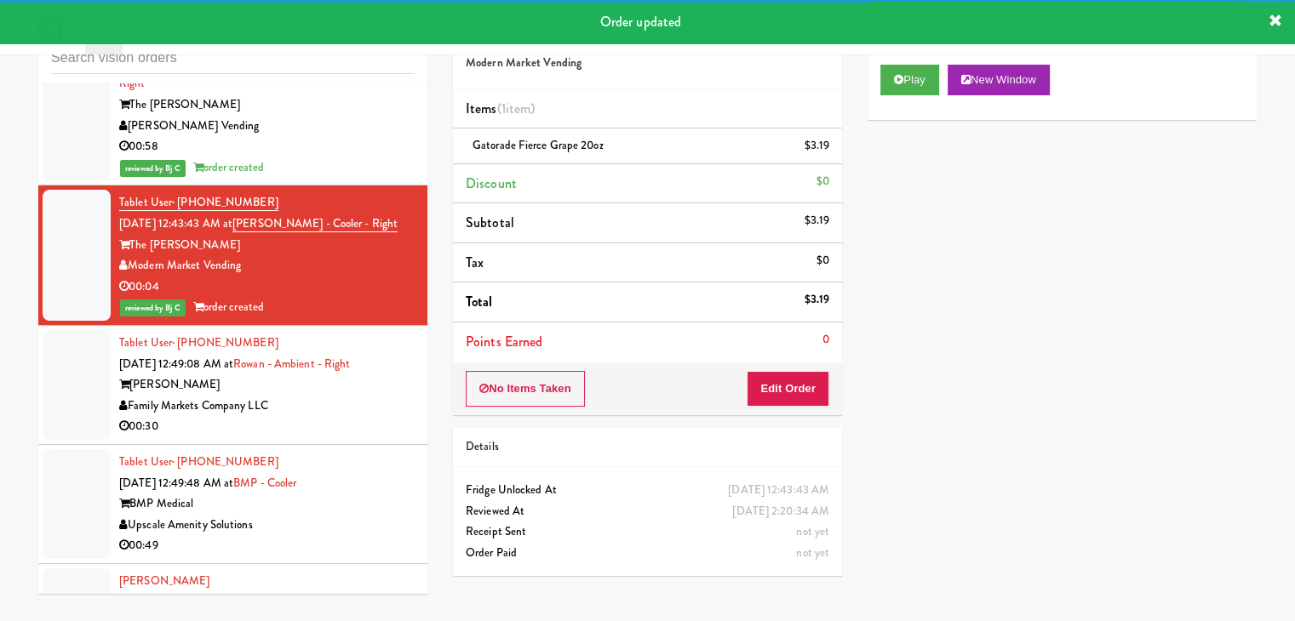
scroll to position [6878, 0]
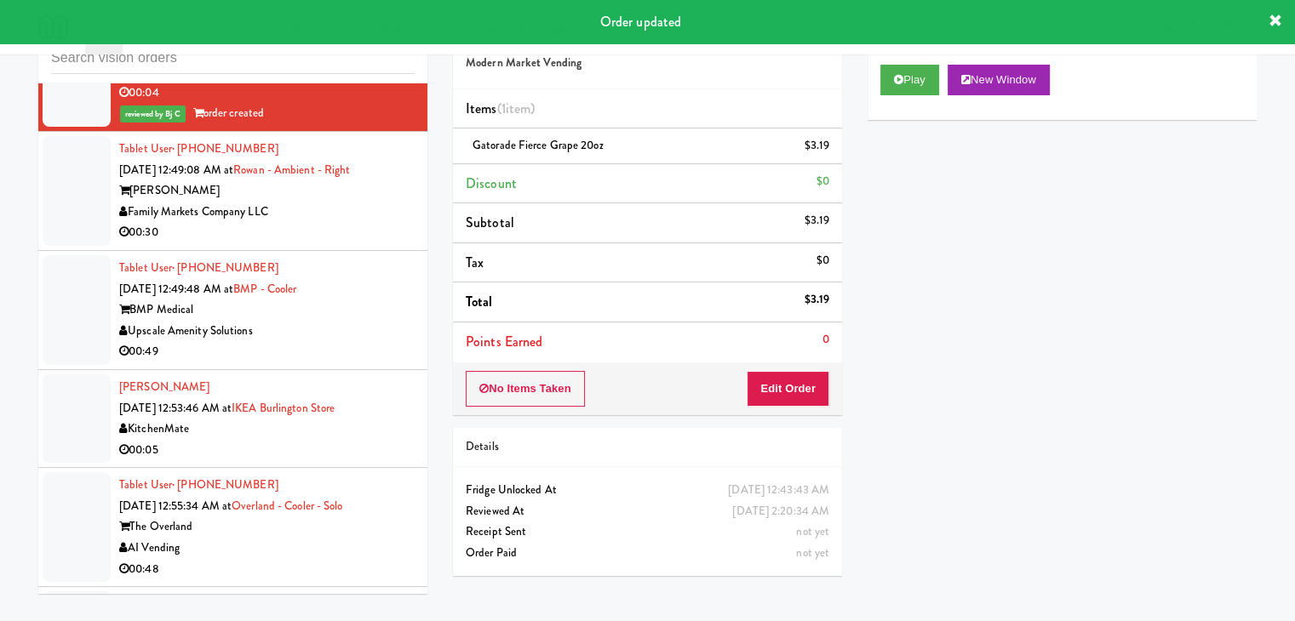
click at [398, 386] on div "[PERSON_NAME] [DATE] 12:53:46 AM at [GEOGRAPHIC_DATA] 00:05" at bounding box center [266, 418] width 295 height 83
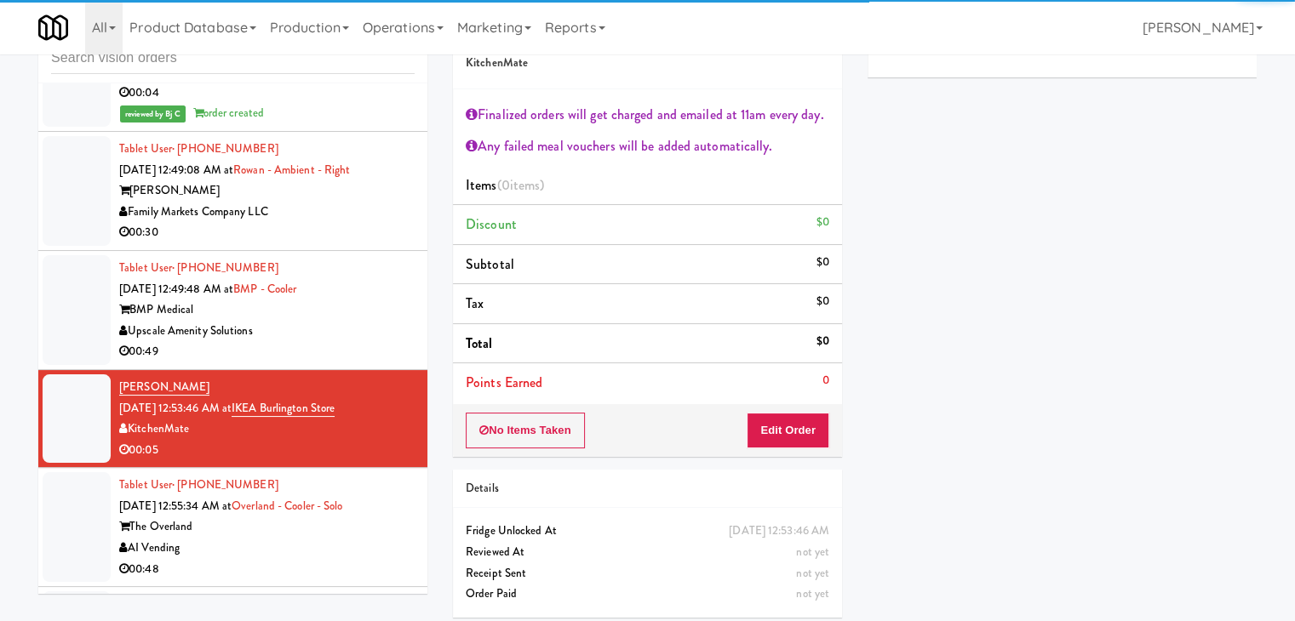
click at [383, 202] on div "Family Markets Company LLC" at bounding box center [266, 212] width 295 height 21
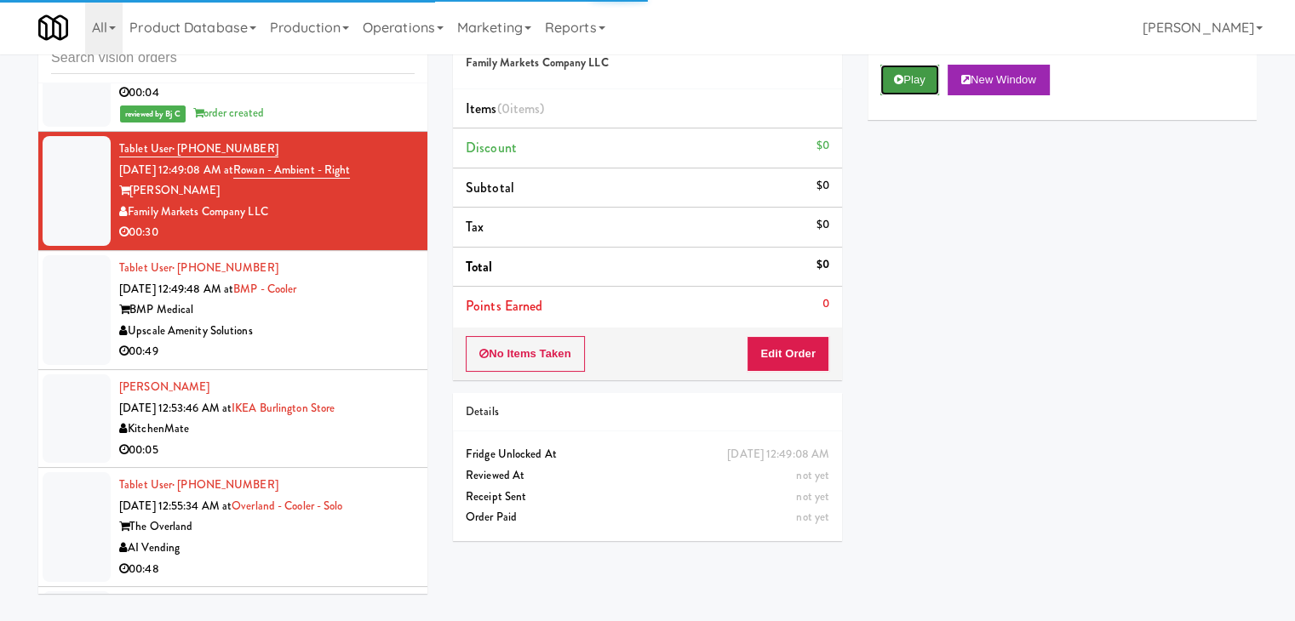
click at [918, 86] on button "Play" at bounding box center [909, 80] width 59 height 31
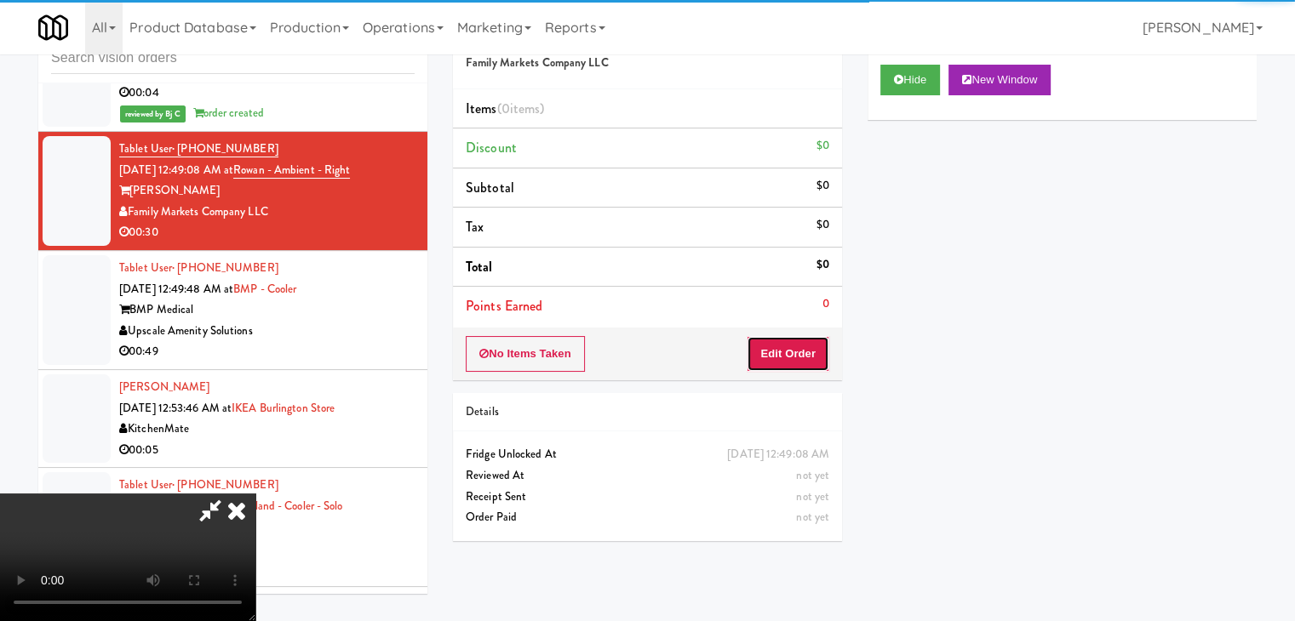
click at [795, 357] on button "Edit Order" at bounding box center [788, 354] width 83 height 36
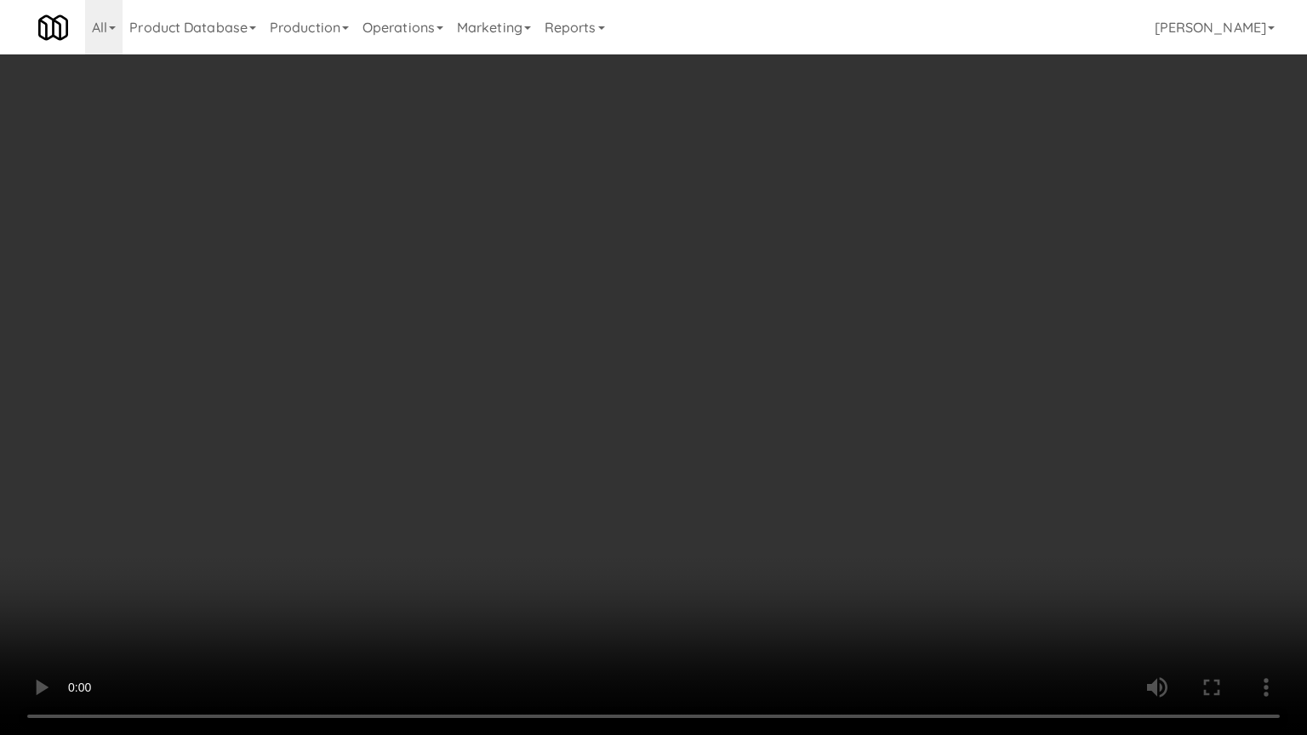
click at [752, 371] on video at bounding box center [653, 367] width 1307 height 735
click at [739, 348] on video at bounding box center [653, 367] width 1307 height 735
drag, startPoint x: 739, startPoint y: 348, endPoint x: 781, endPoint y: 209, distance: 144.9
click at [739, 342] on video at bounding box center [653, 367] width 1307 height 735
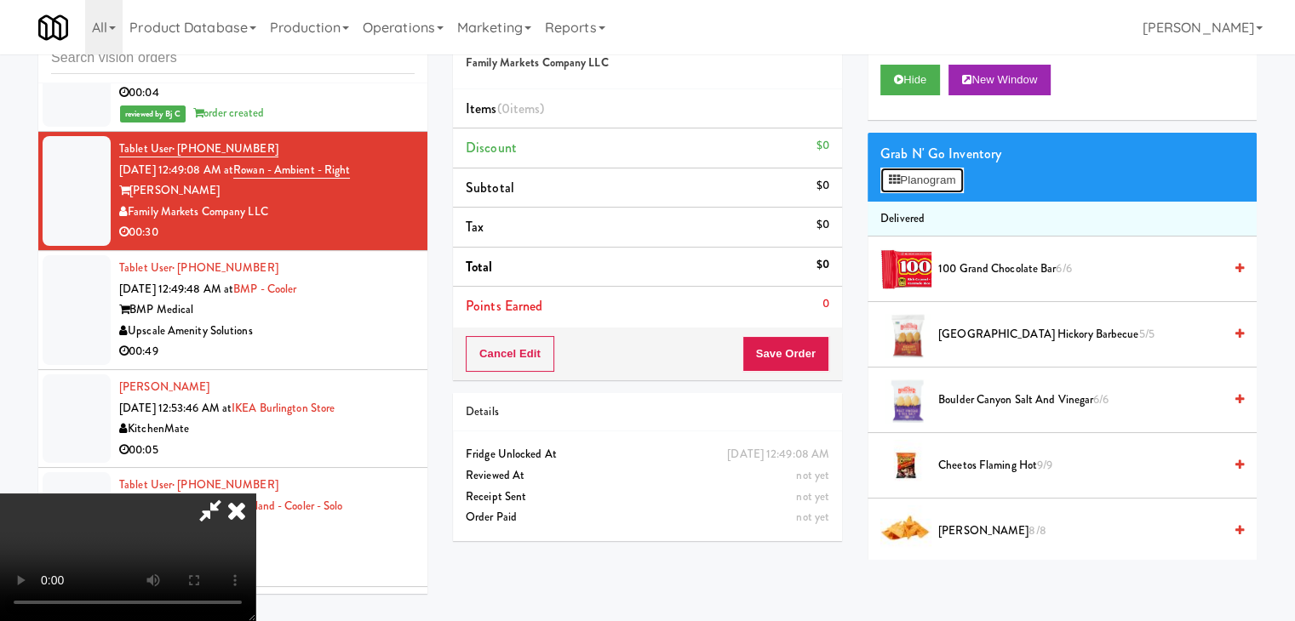
click at [909, 187] on button "Planogram" at bounding box center [921, 181] width 83 height 26
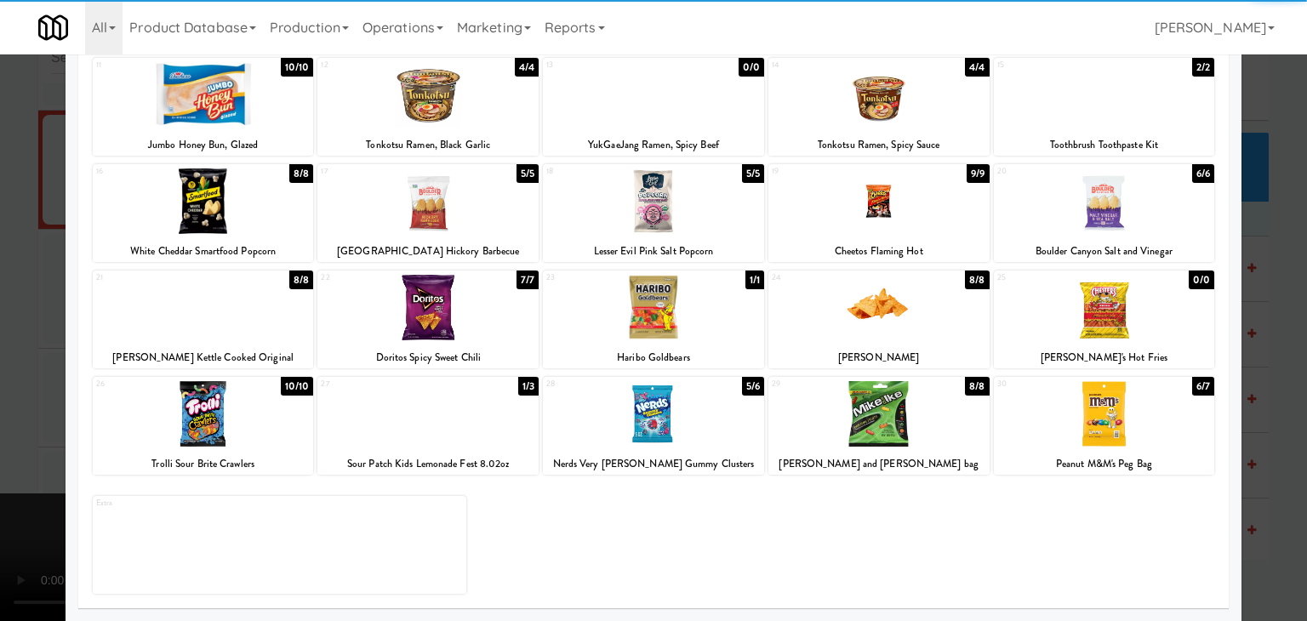
click at [860, 414] on div at bounding box center [879, 414] width 221 height 66
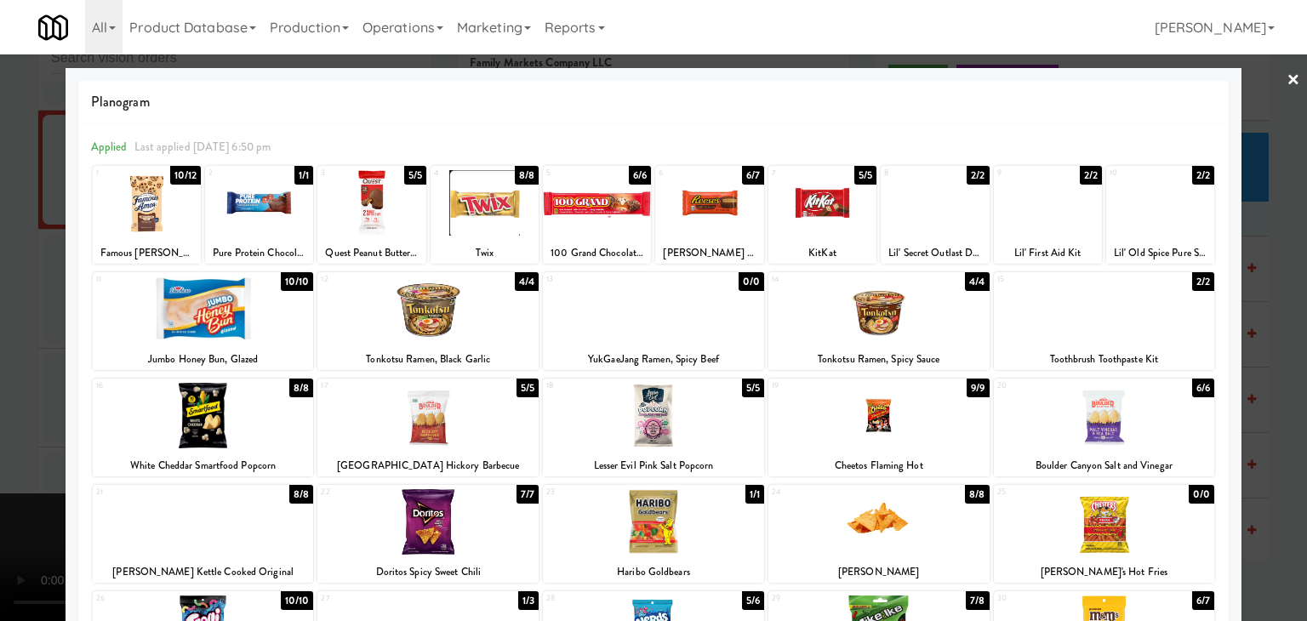
click at [174, 198] on div at bounding box center [147, 203] width 108 height 66
click at [10, 294] on div at bounding box center [653, 310] width 1307 height 621
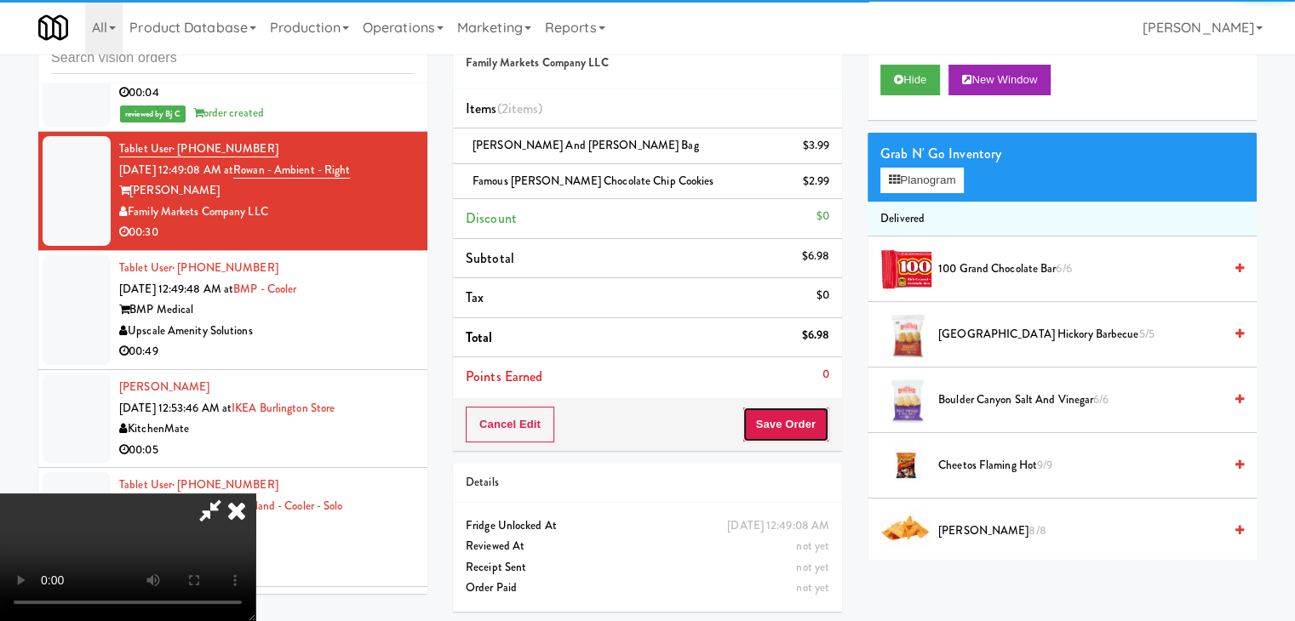
click at [808, 427] on button "Save Order" at bounding box center [785, 425] width 87 height 36
click at [810, 426] on button "Save Order" at bounding box center [785, 425] width 87 height 36
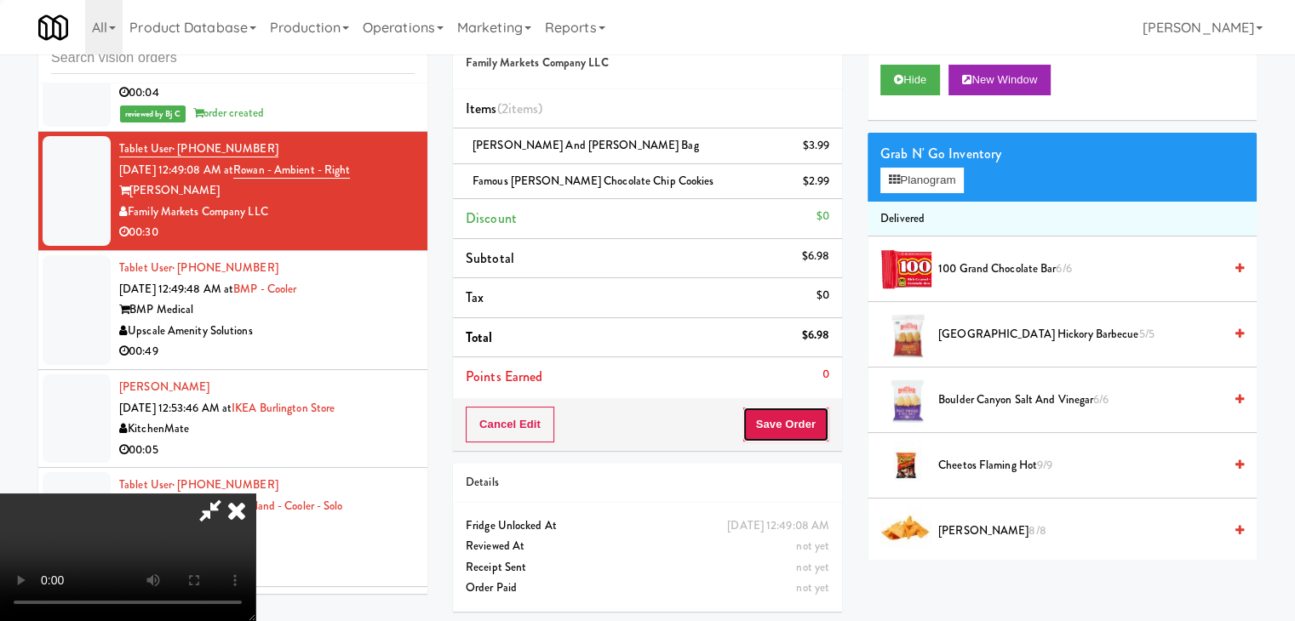
drag, startPoint x: 810, startPoint y: 426, endPoint x: 782, endPoint y: 400, distance: 38.0
click at [804, 420] on button "Save Order" at bounding box center [785, 425] width 87 height 36
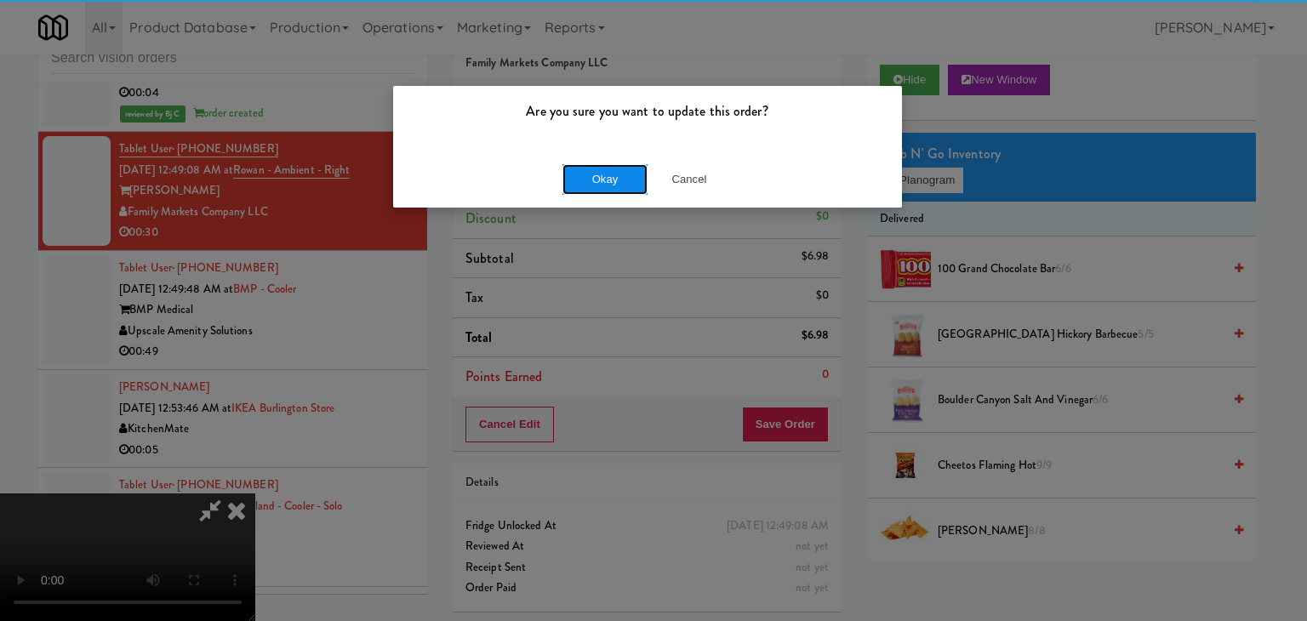
drag, startPoint x: 628, startPoint y: 164, endPoint x: 611, endPoint y: 177, distance: 21.3
click at [613, 175] on button "Okay" at bounding box center [605, 179] width 85 height 31
click at [611, 177] on div "Okay Cancel" at bounding box center [647, 179] width 509 height 57
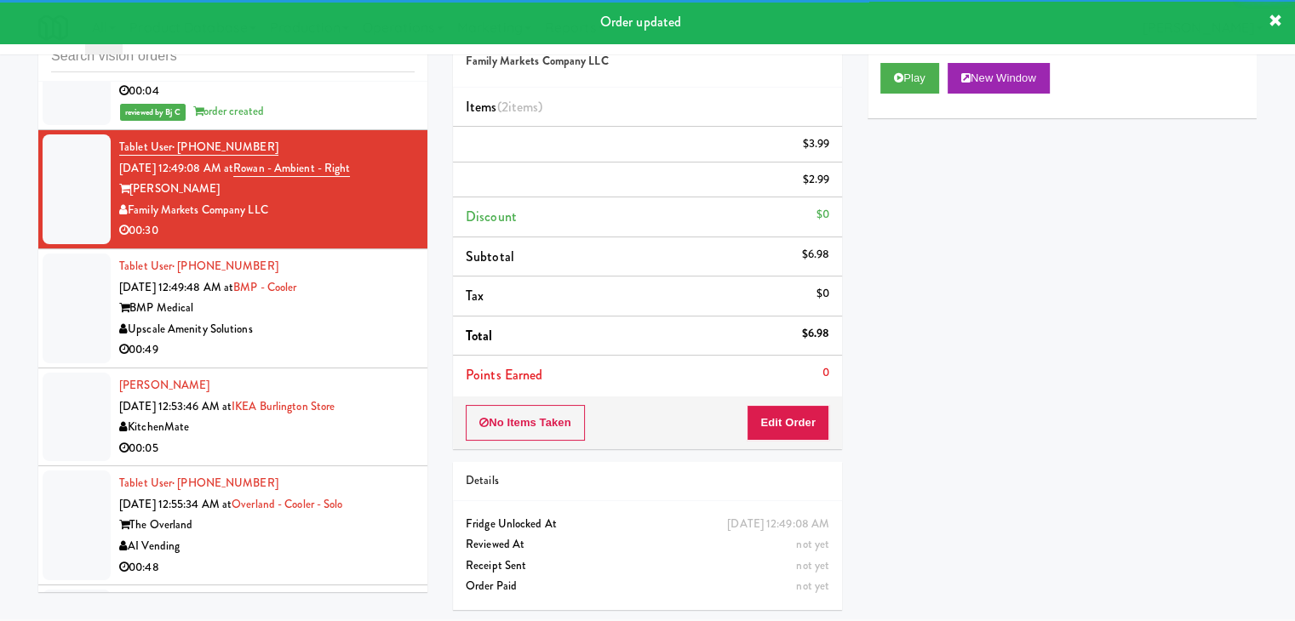
click at [367, 306] on div "BMP Medical" at bounding box center [266, 308] width 295 height 21
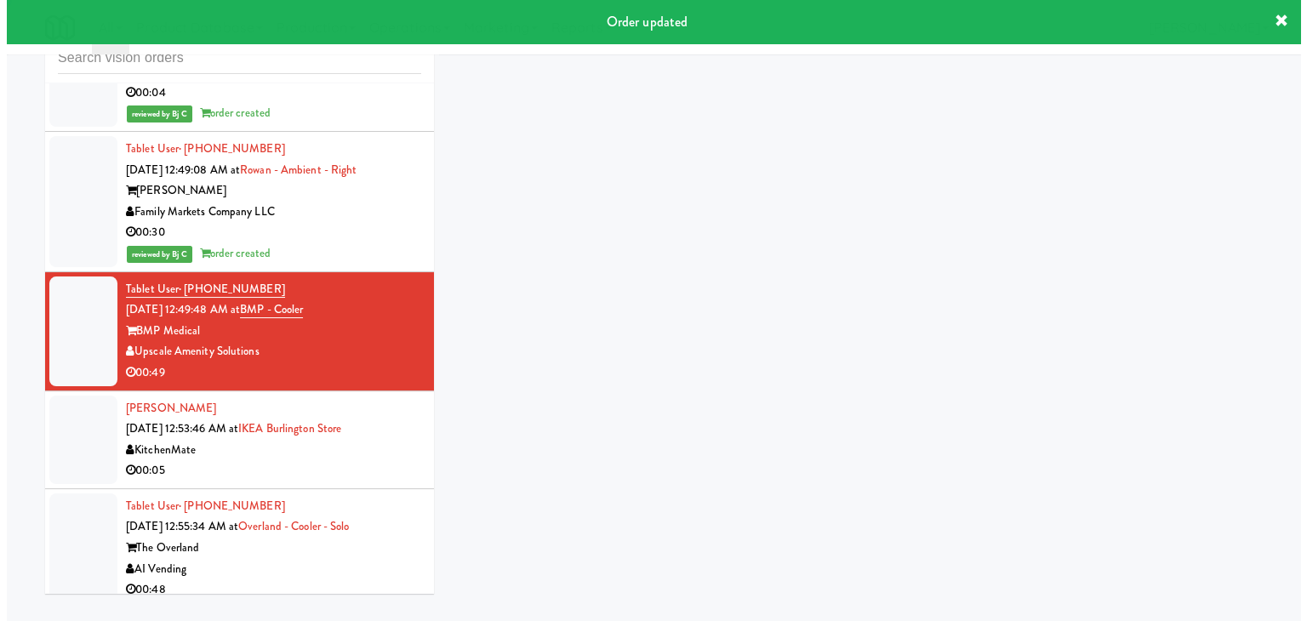
scroll to position [54, 0]
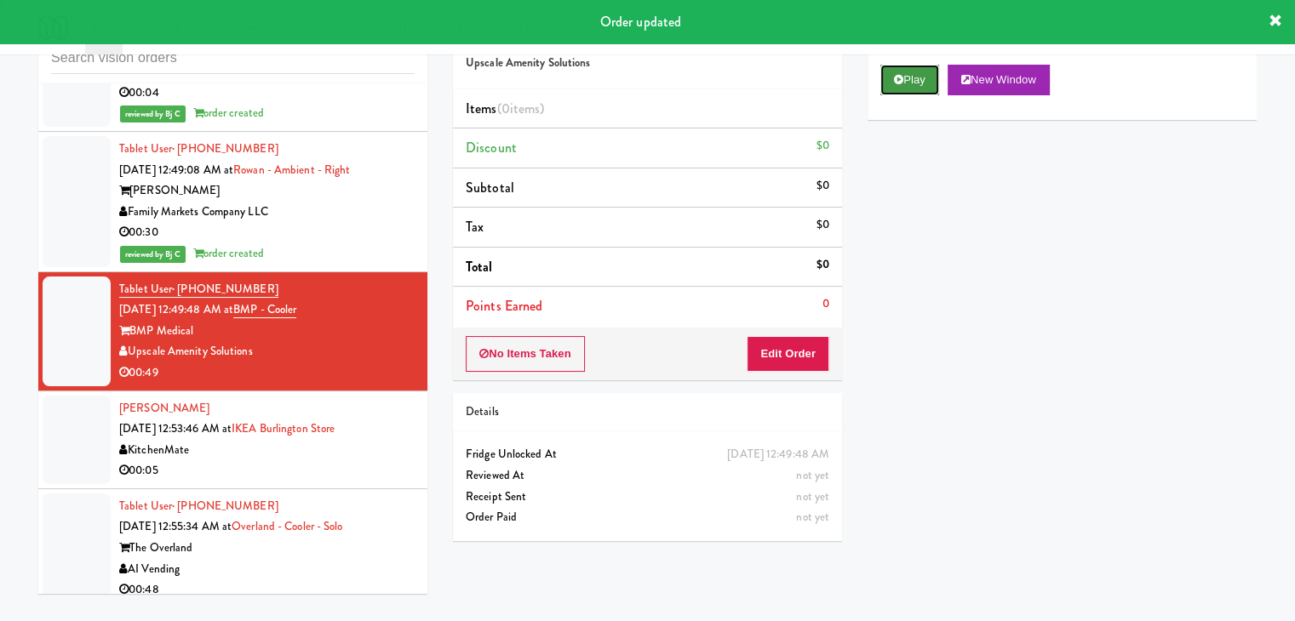
click at [924, 68] on button "Play" at bounding box center [909, 80] width 59 height 31
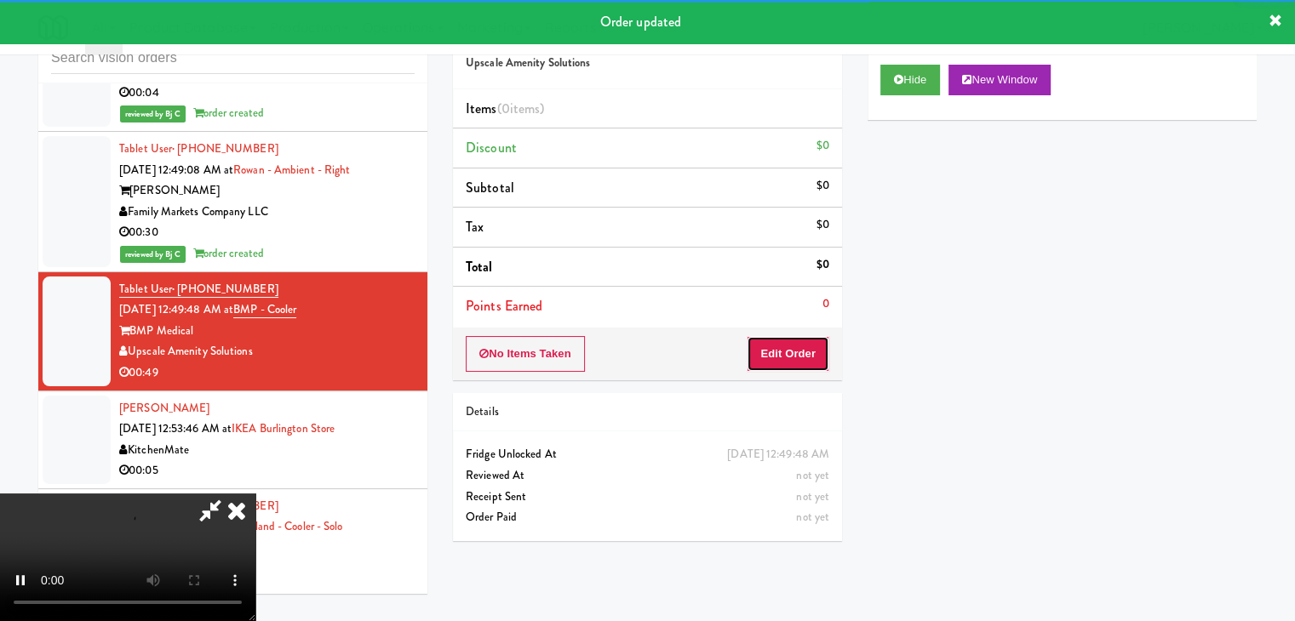
click at [793, 356] on button "Edit Order" at bounding box center [788, 354] width 83 height 36
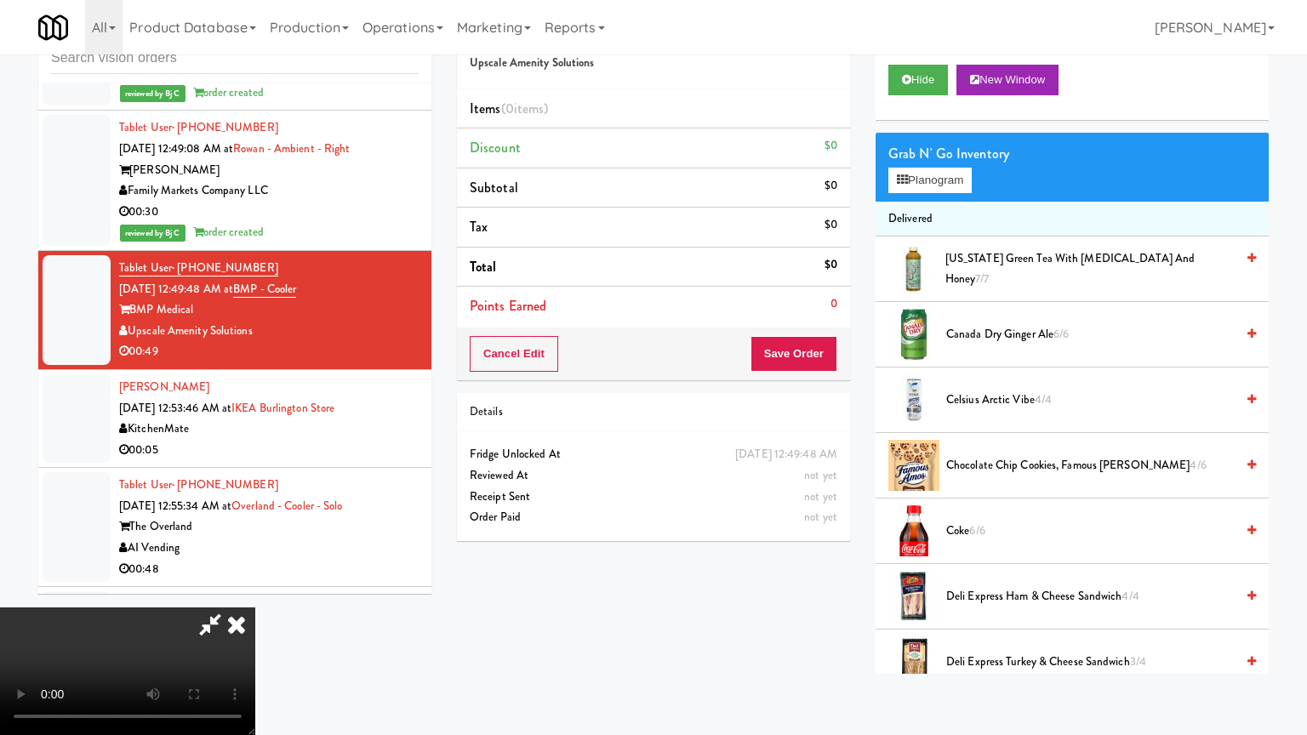
click at [255, 608] on video at bounding box center [127, 672] width 255 height 128
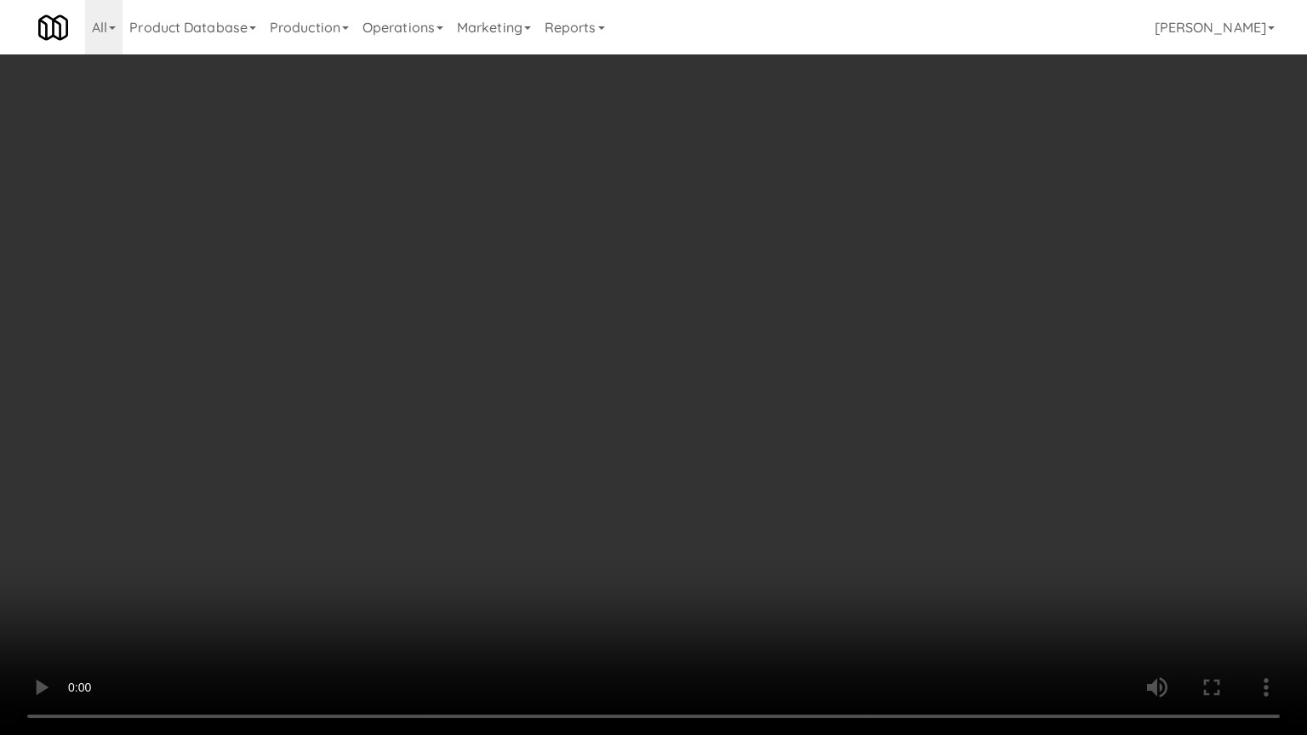
click at [885, 482] on video at bounding box center [653, 367] width 1307 height 735
click at [895, 484] on video at bounding box center [653, 367] width 1307 height 735
click at [895, 473] on video at bounding box center [653, 367] width 1307 height 735
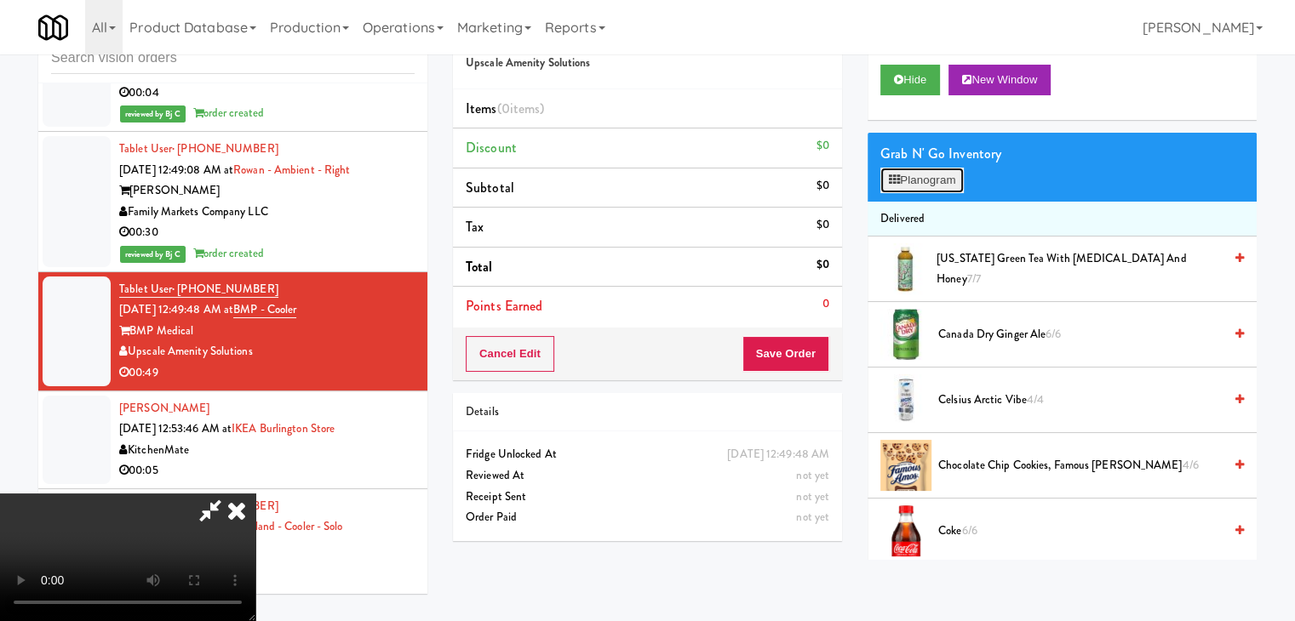
click at [953, 187] on button "Planogram" at bounding box center [921, 181] width 83 height 26
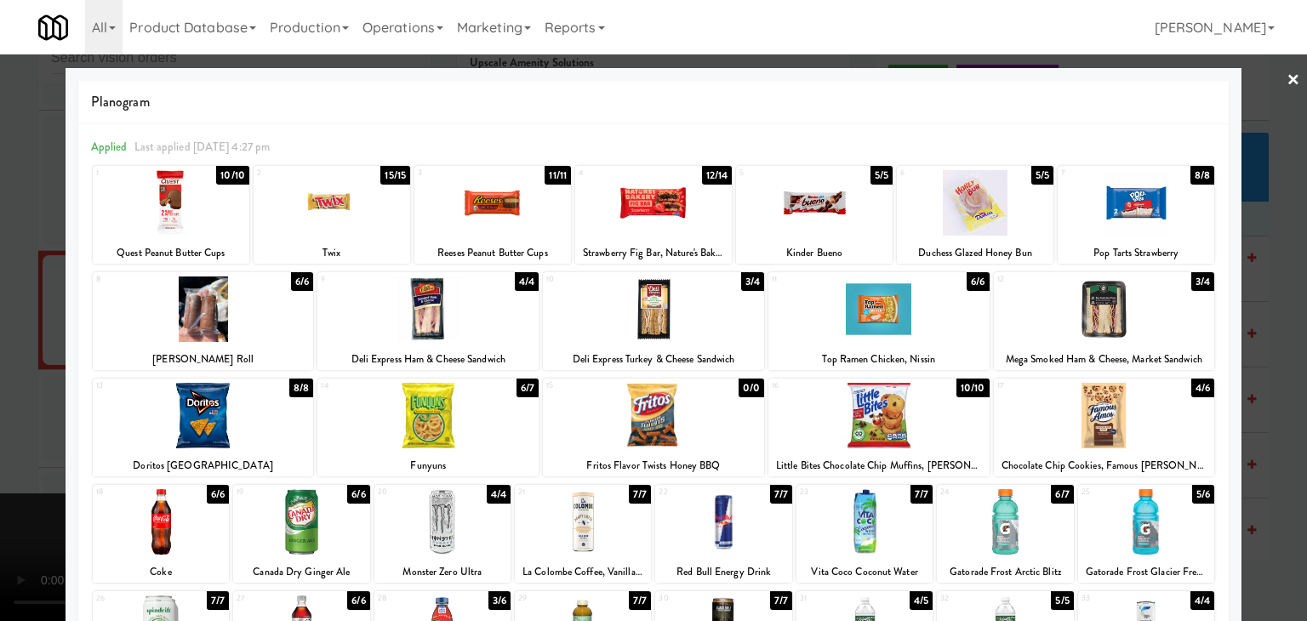
click at [674, 214] on div at bounding box center [653, 203] width 157 height 66
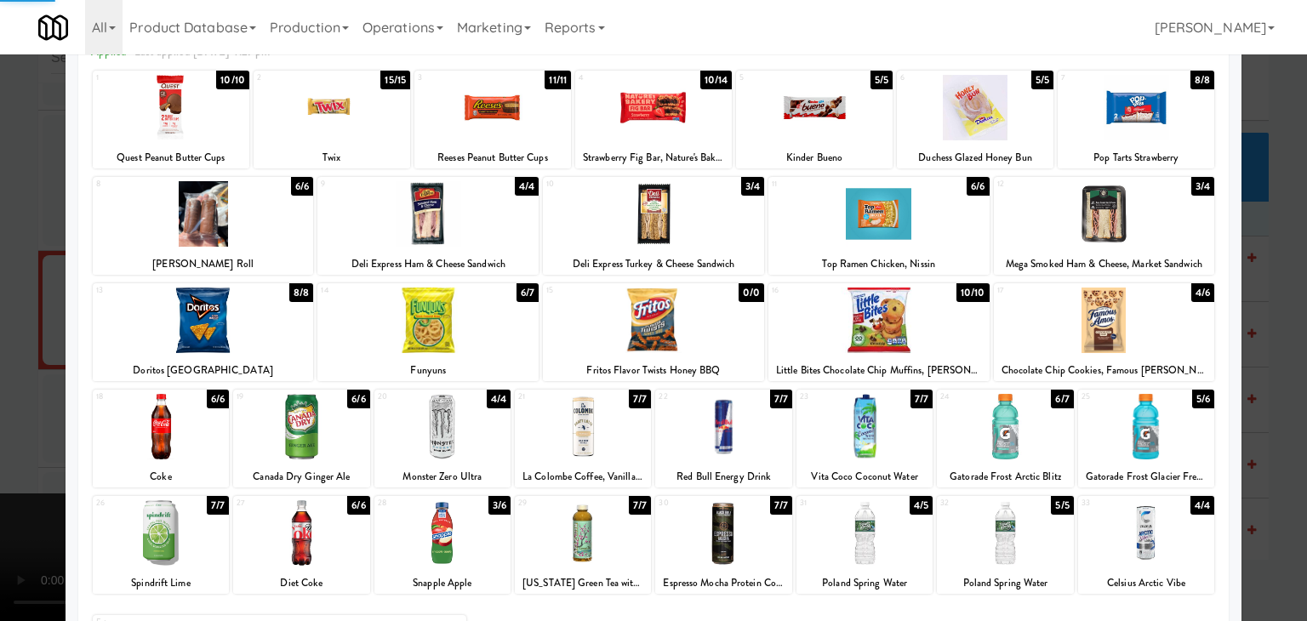
scroll to position [170, 0]
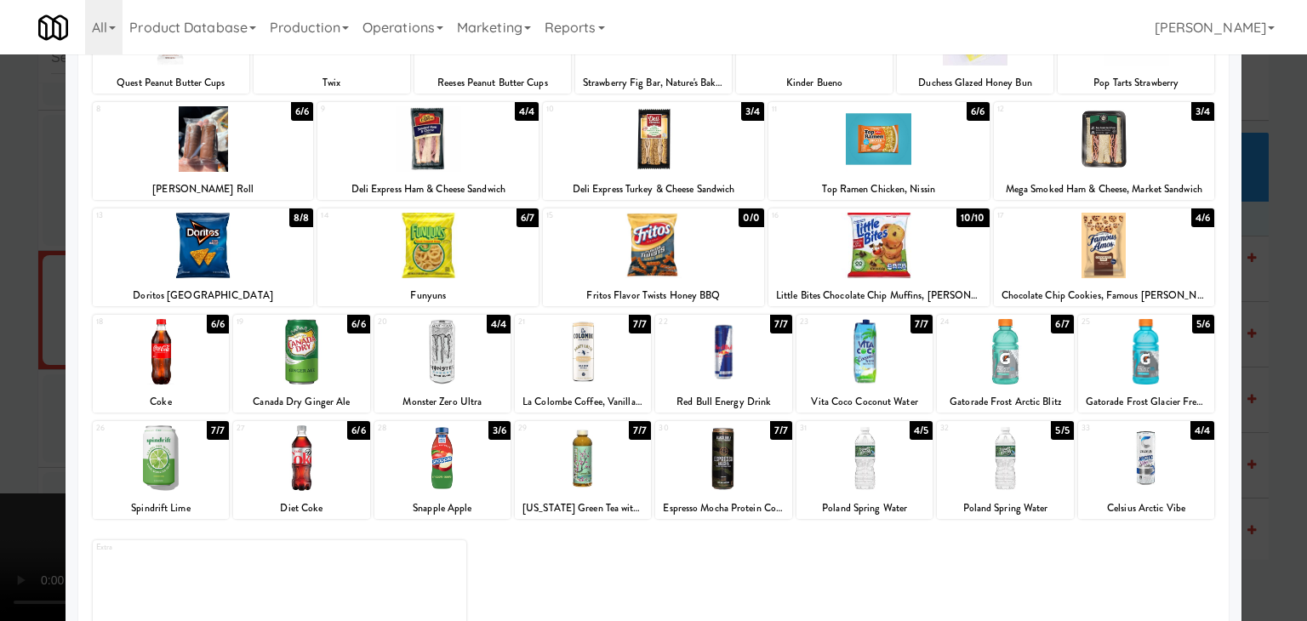
click at [1076, 256] on div at bounding box center [1104, 246] width 221 height 66
click at [0, 332] on div at bounding box center [653, 310] width 1307 height 621
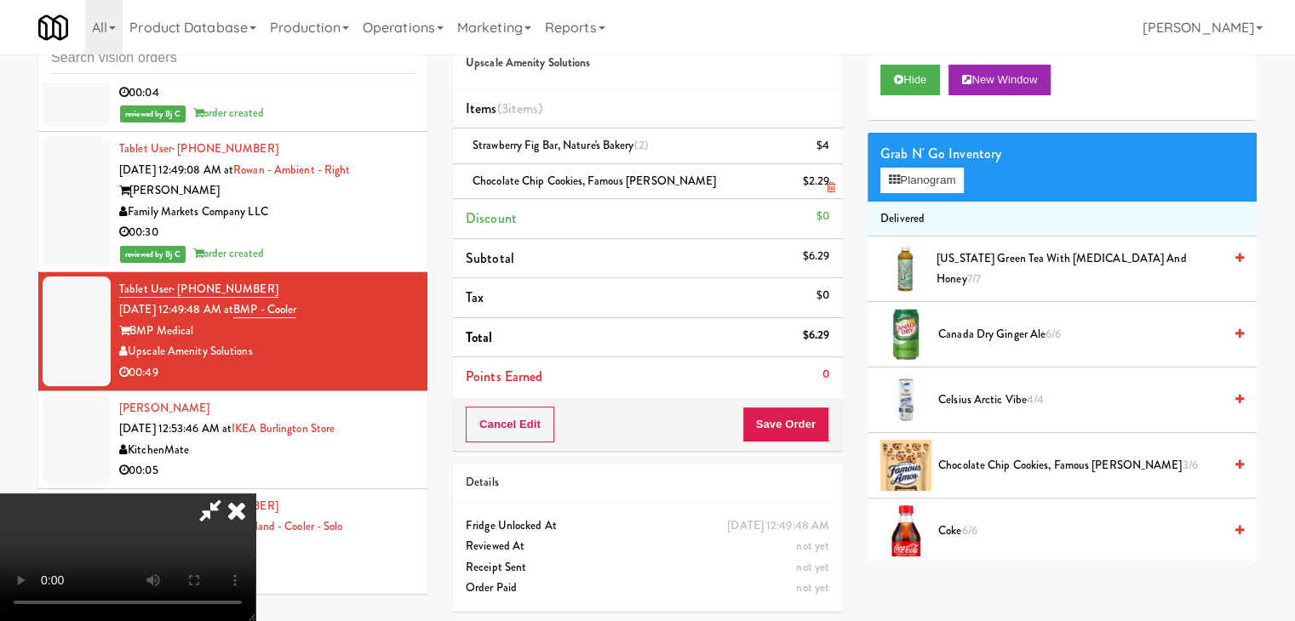
click at [831, 188] on icon at bounding box center [831, 187] width 9 height 11
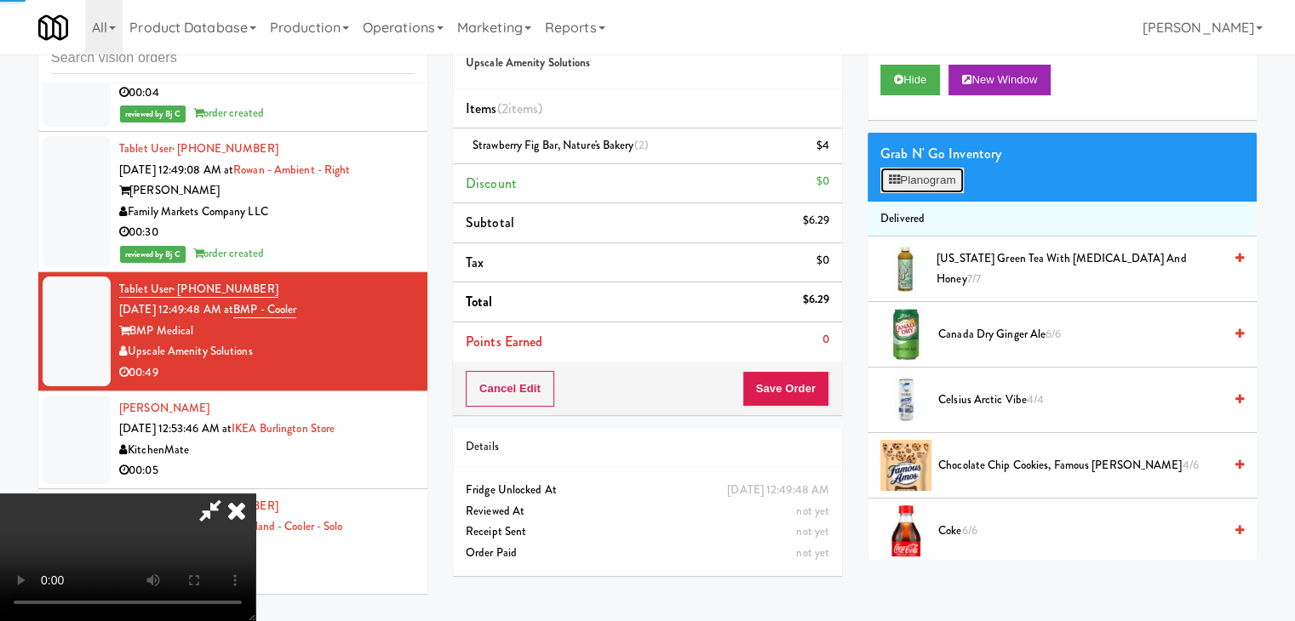
click at [957, 188] on button "Planogram" at bounding box center [921, 181] width 83 height 26
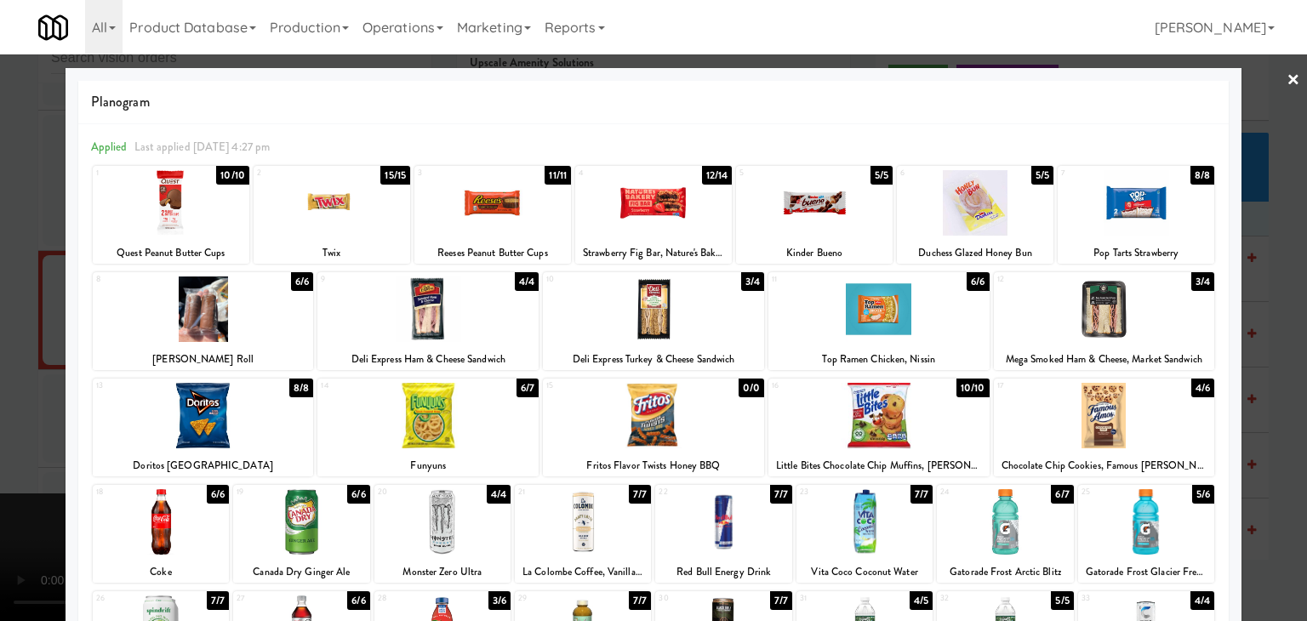
click at [860, 522] on div at bounding box center [865, 522] width 136 height 66
drag, startPoint x: 0, startPoint y: 445, endPoint x: 312, endPoint y: 443, distance: 311.6
click at [0, 445] on div at bounding box center [653, 310] width 1307 height 621
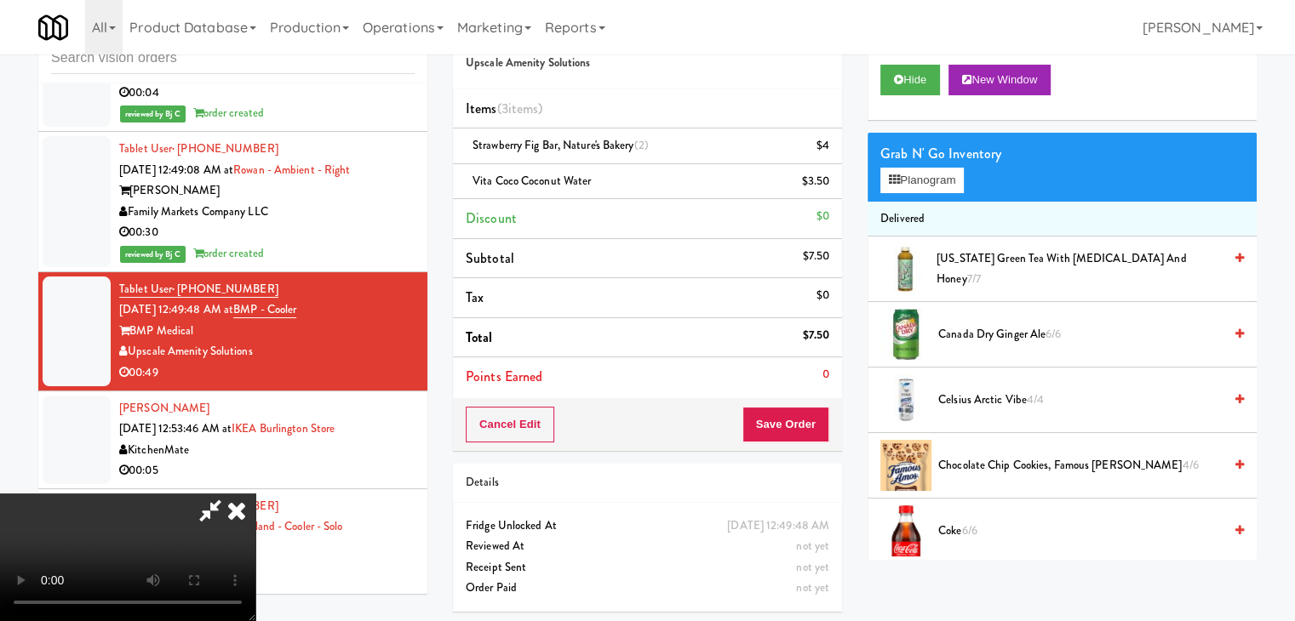
click at [255, 505] on video at bounding box center [127, 558] width 255 height 128
click at [255, 494] on video at bounding box center [127, 558] width 255 height 128
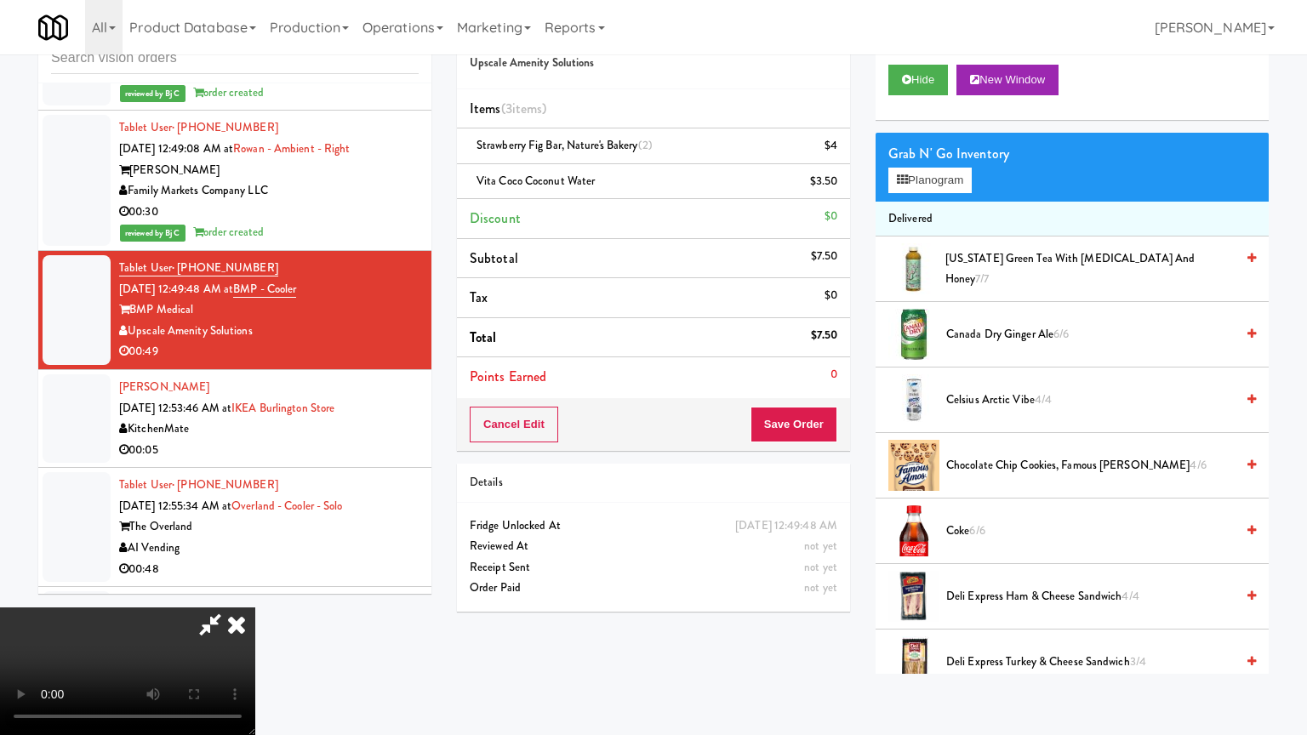
click at [255, 608] on video at bounding box center [127, 672] width 255 height 128
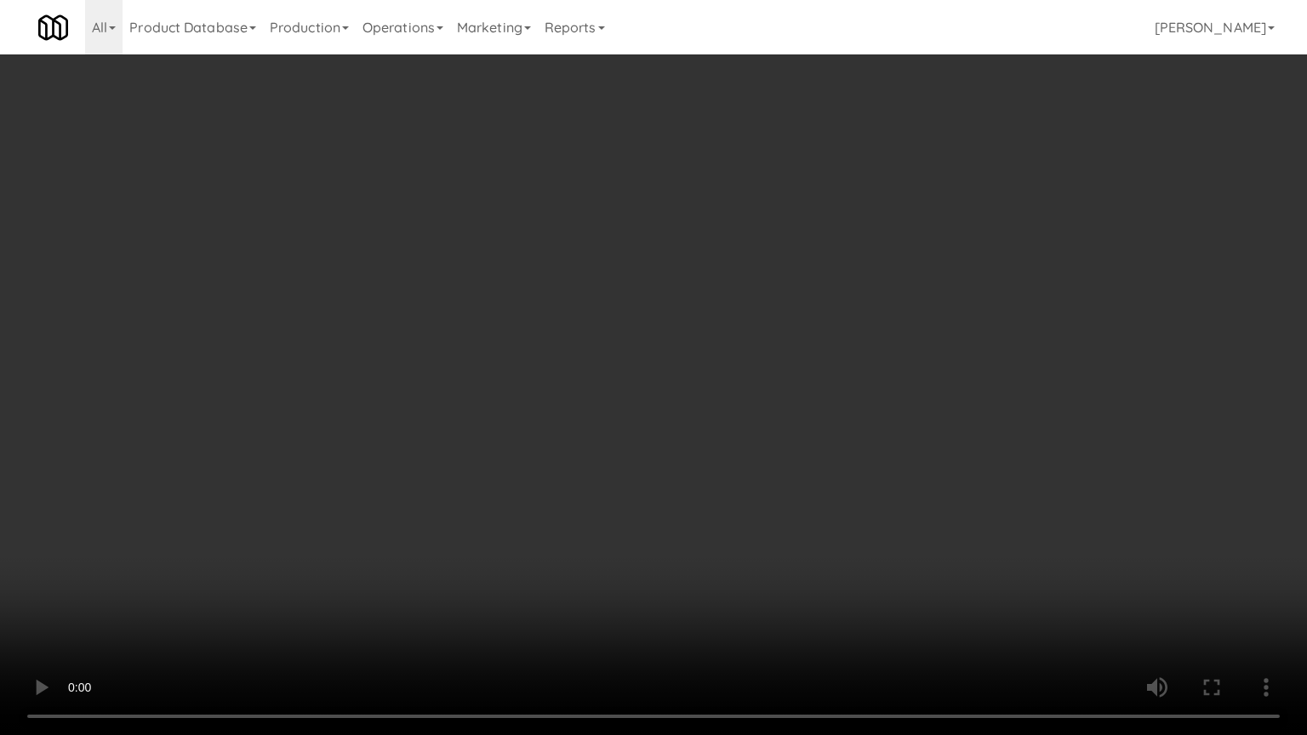
click at [786, 569] on video at bounding box center [653, 367] width 1307 height 735
click at [885, 470] on video at bounding box center [653, 367] width 1307 height 735
click at [875, 470] on video at bounding box center [653, 367] width 1307 height 735
click at [878, 466] on video at bounding box center [653, 367] width 1307 height 735
click at [876, 472] on video at bounding box center [653, 367] width 1307 height 735
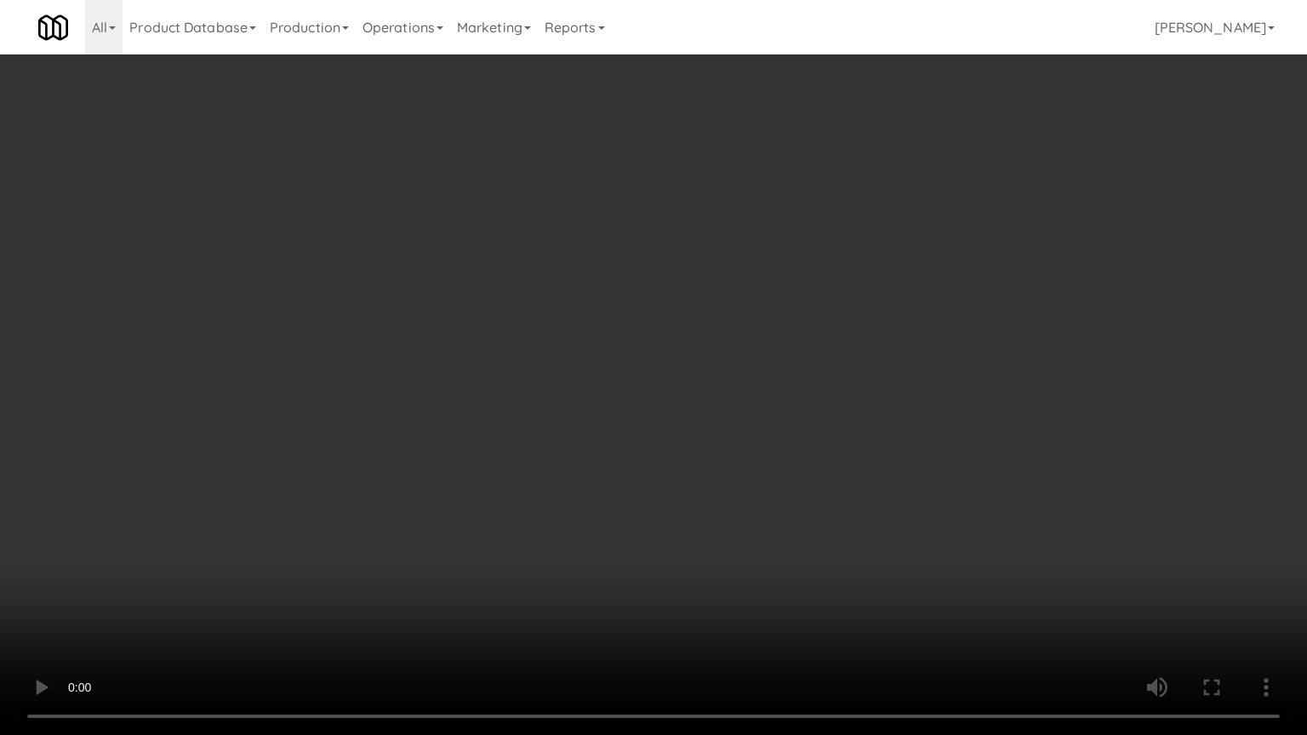
click at [869, 441] on video at bounding box center [653, 367] width 1307 height 735
click at [871, 443] on video at bounding box center [653, 367] width 1307 height 735
click at [872, 448] on video at bounding box center [653, 367] width 1307 height 735
click at [852, 358] on video at bounding box center [653, 367] width 1307 height 735
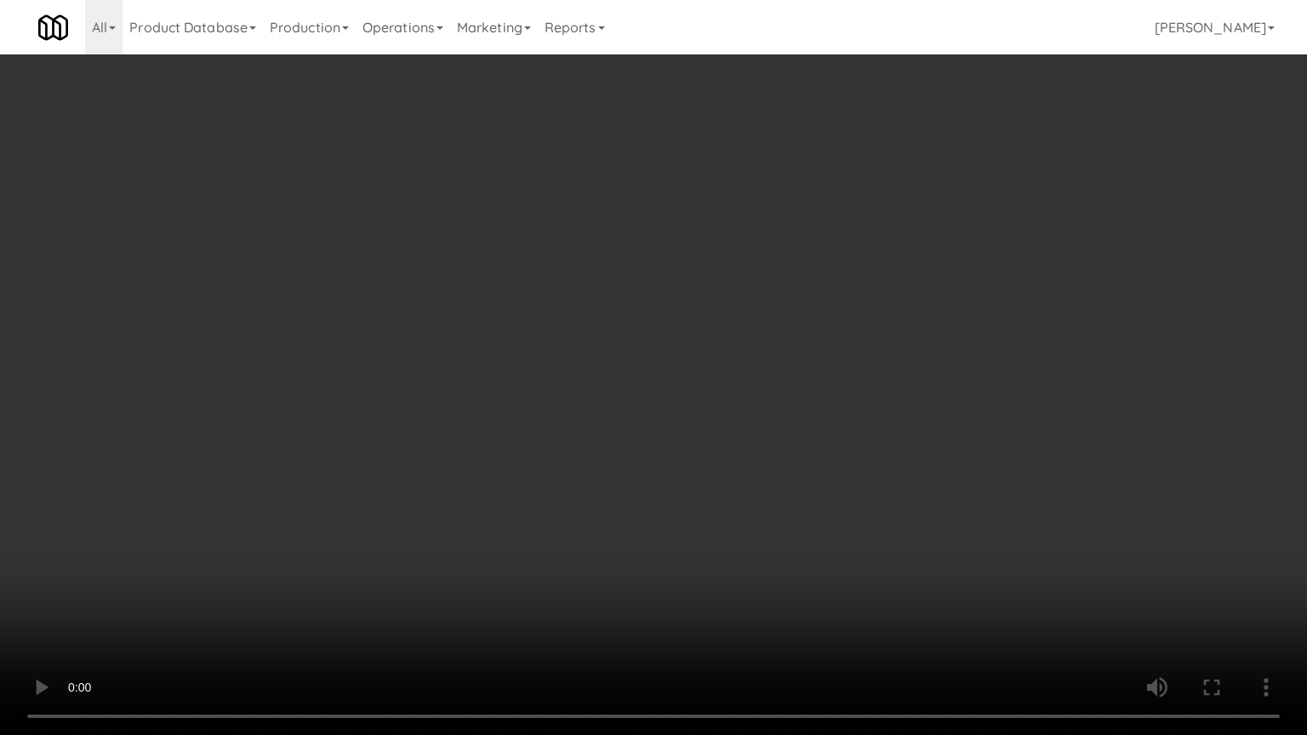
drag, startPoint x: 852, startPoint y: 358, endPoint x: 906, endPoint y: 215, distance: 153.5
click at [852, 358] on video at bounding box center [653, 367] width 1307 height 735
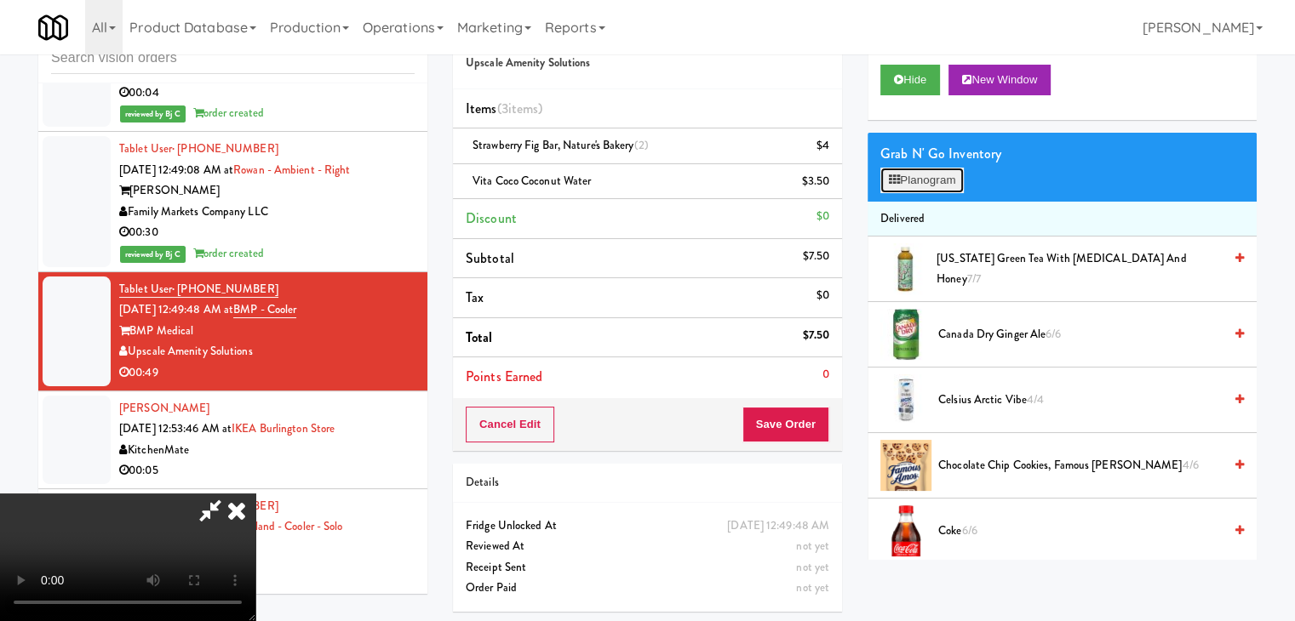
click at [935, 178] on button "Planogram" at bounding box center [921, 181] width 83 height 26
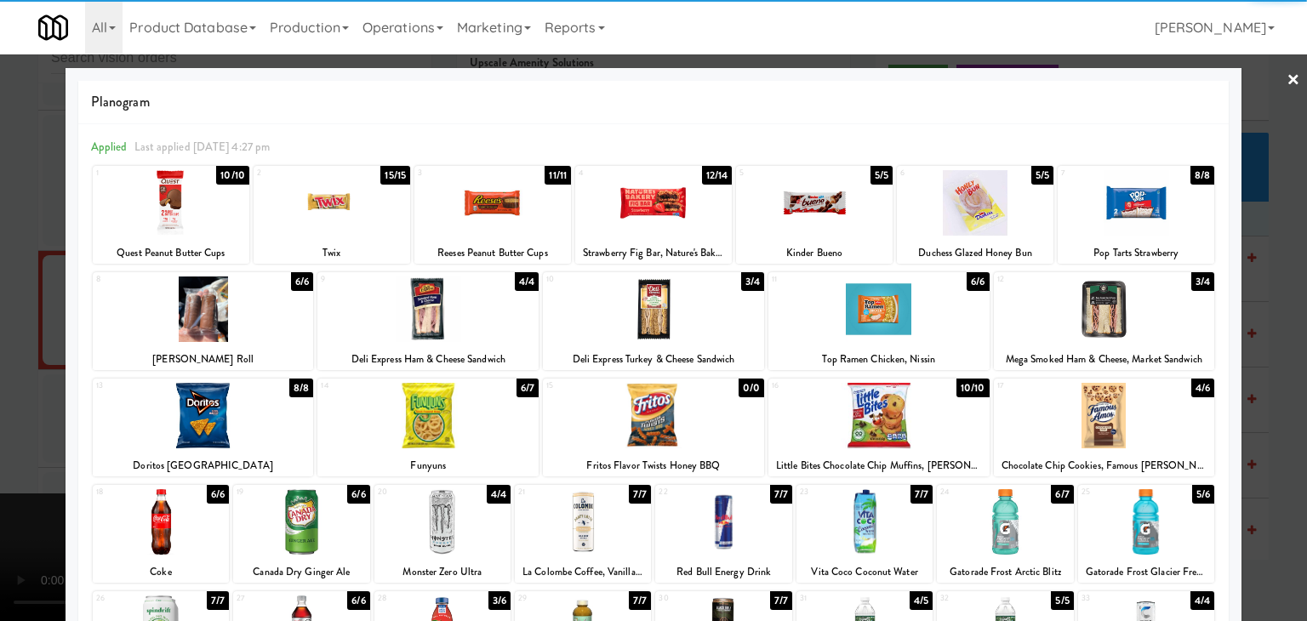
click at [684, 327] on div at bounding box center [653, 310] width 221 height 66
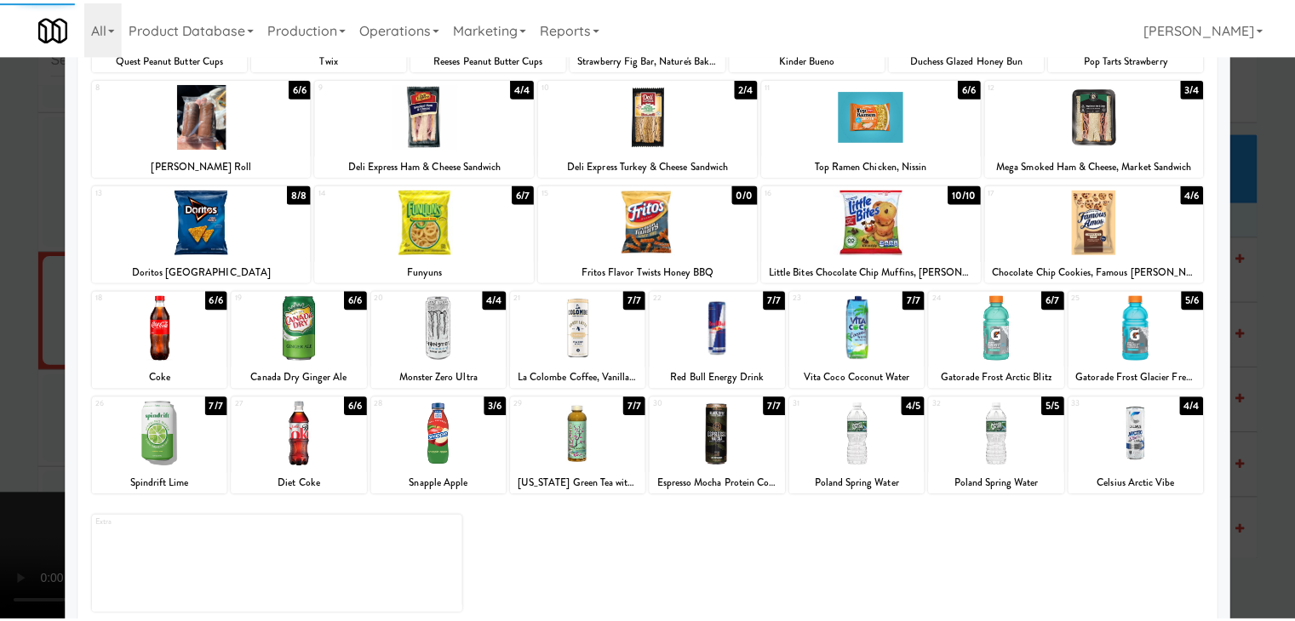
scroll to position [215, 0]
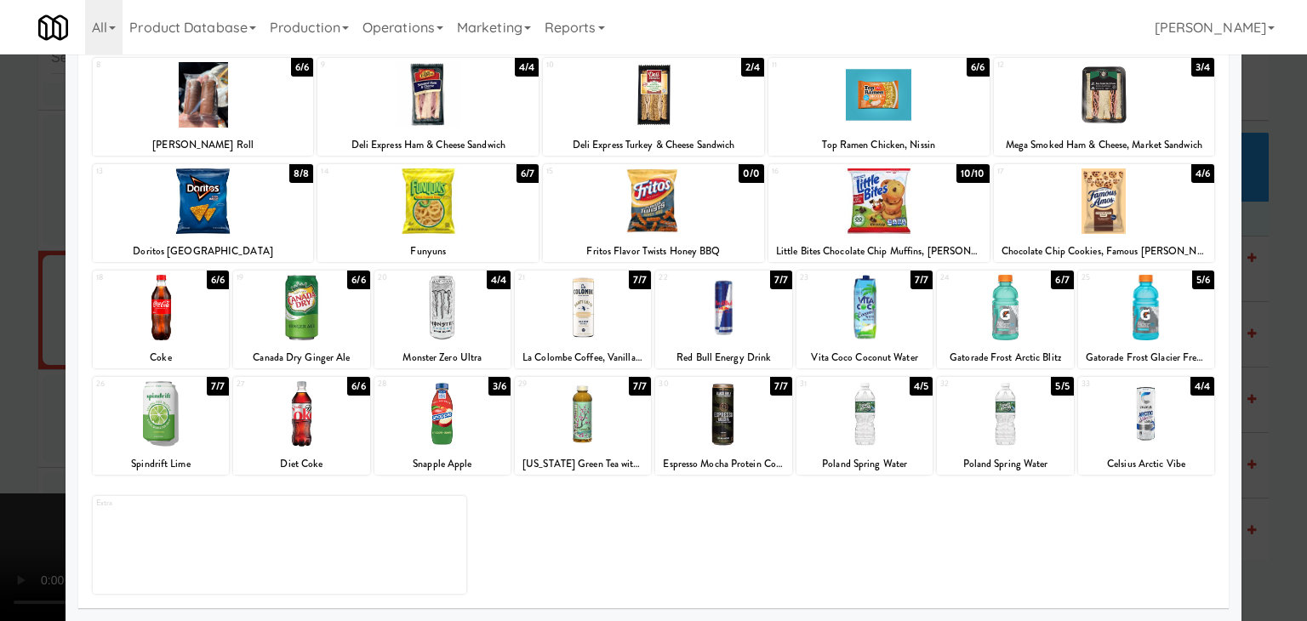
click at [848, 438] on div at bounding box center [865, 414] width 136 height 66
drag, startPoint x: 0, startPoint y: 456, endPoint x: 180, endPoint y: 439, distance: 180.4
click at [32, 451] on div at bounding box center [653, 310] width 1307 height 621
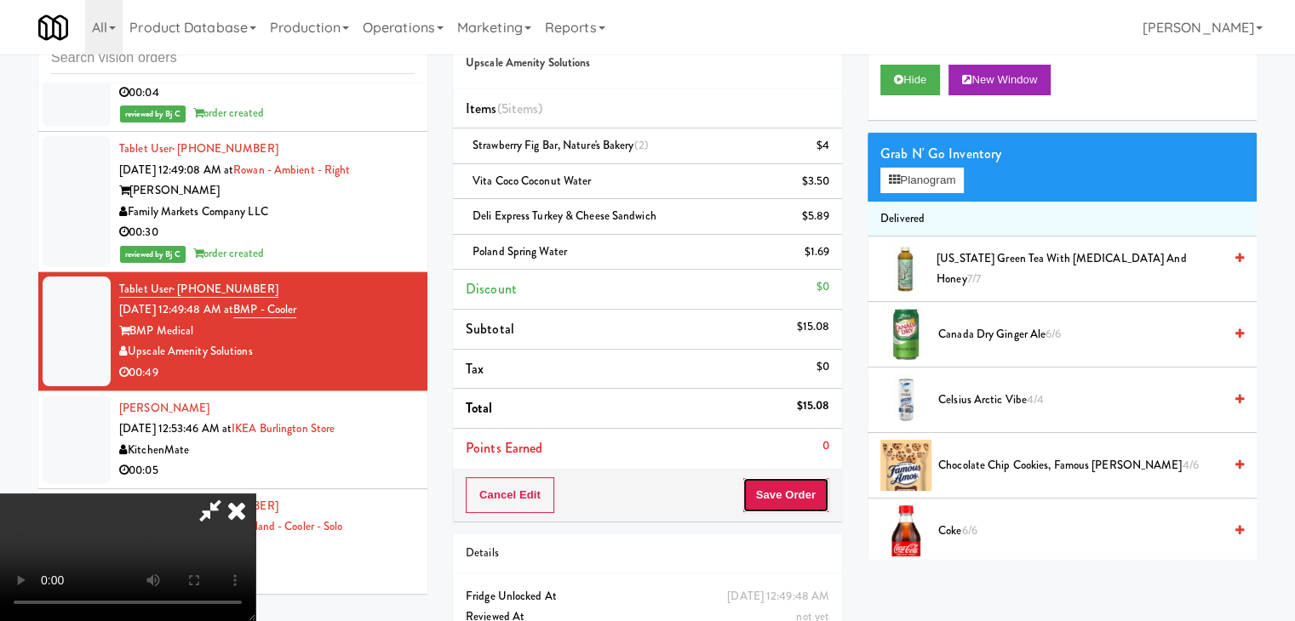
click at [814, 496] on button "Save Order" at bounding box center [785, 496] width 87 height 36
click at [813, 497] on button "Save Order" at bounding box center [785, 496] width 87 height 36
click at [805, 494] on button "Save Order" at bounding box center [785, 496] width 87 height 36
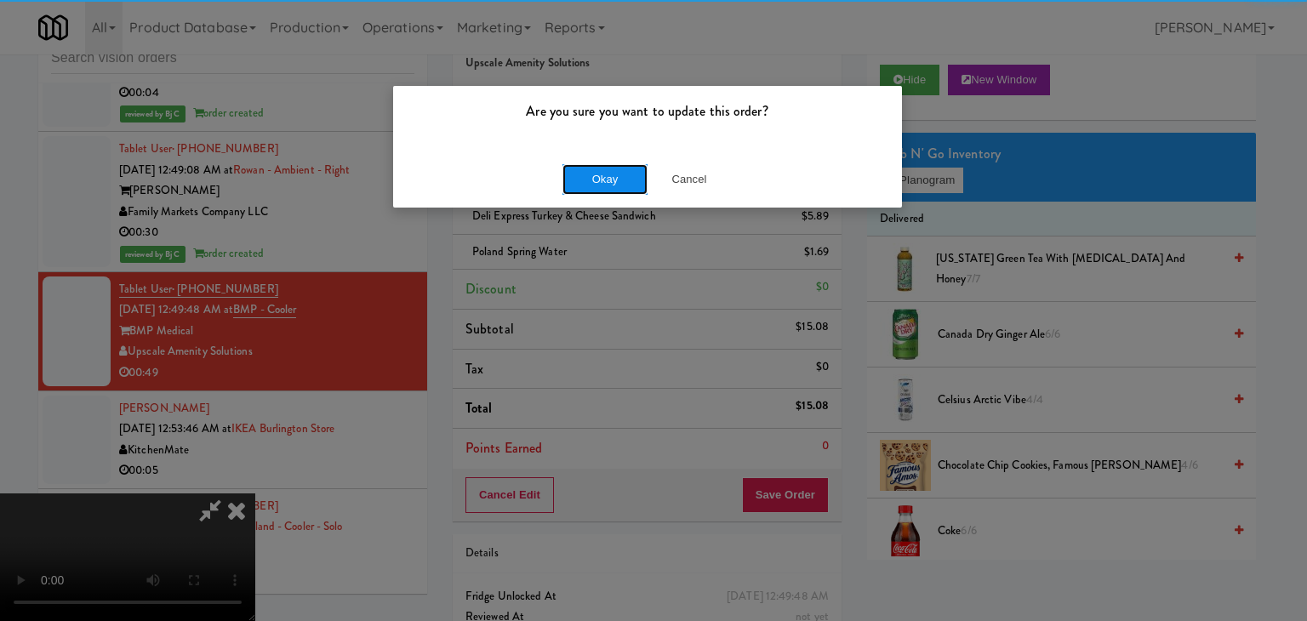
click at [620, 192] on button "Okay" at bounding box center [605, 179] width 85 height 31
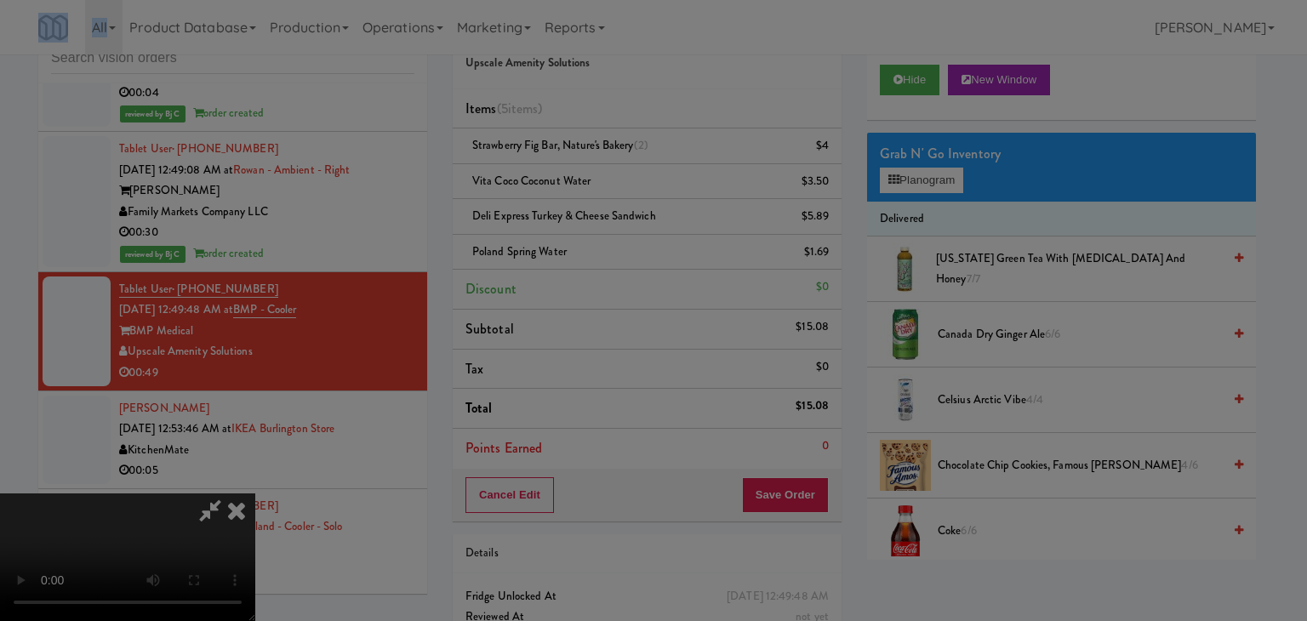
click at [620, 192] on div "Are you sure you want to update this order? Okay Cancel" at bounding box center [653, 310] width 1307 height 621
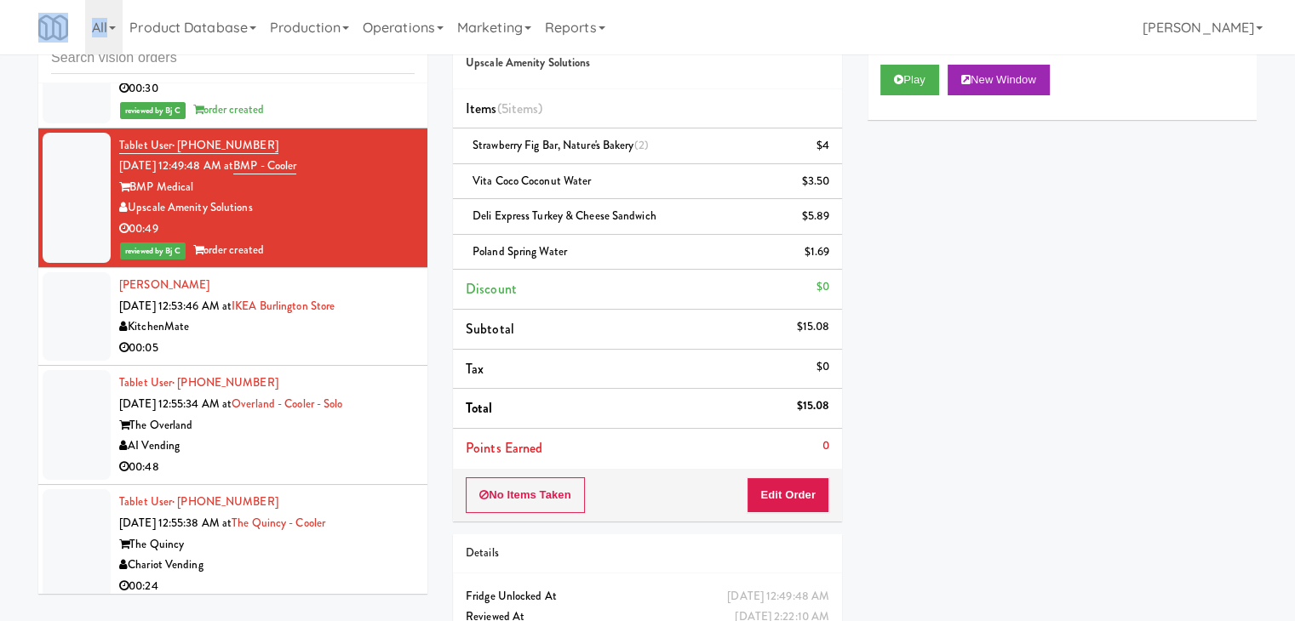
scroll to position [7048, 0]
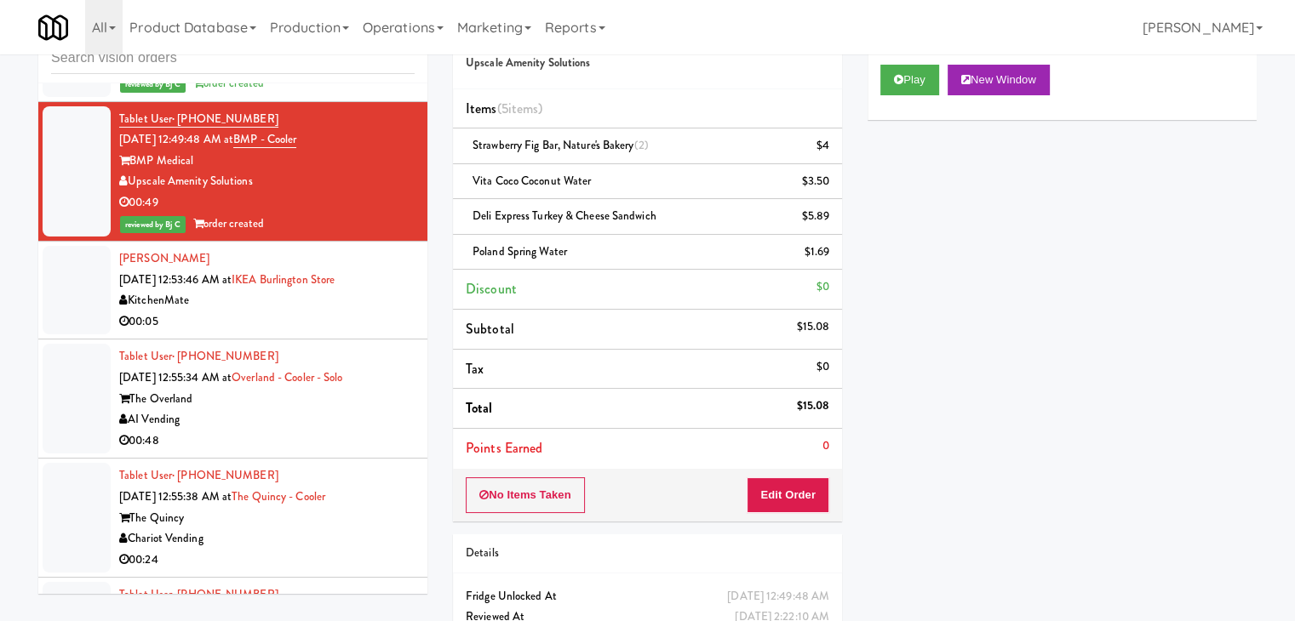
click at [311, 409] on div "AI Vending" at bounding box center [266, 419] width 295 height 21
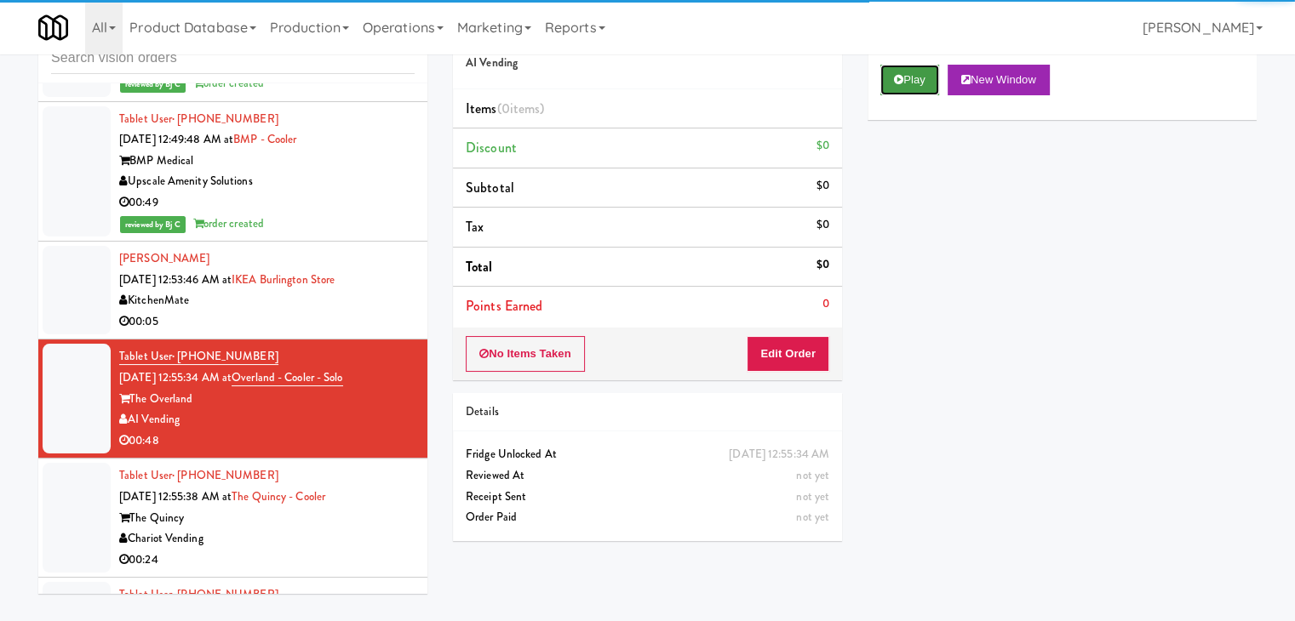
click at [906, 75] on button "Play" at bounding box center [909, 80] width 59 height 31
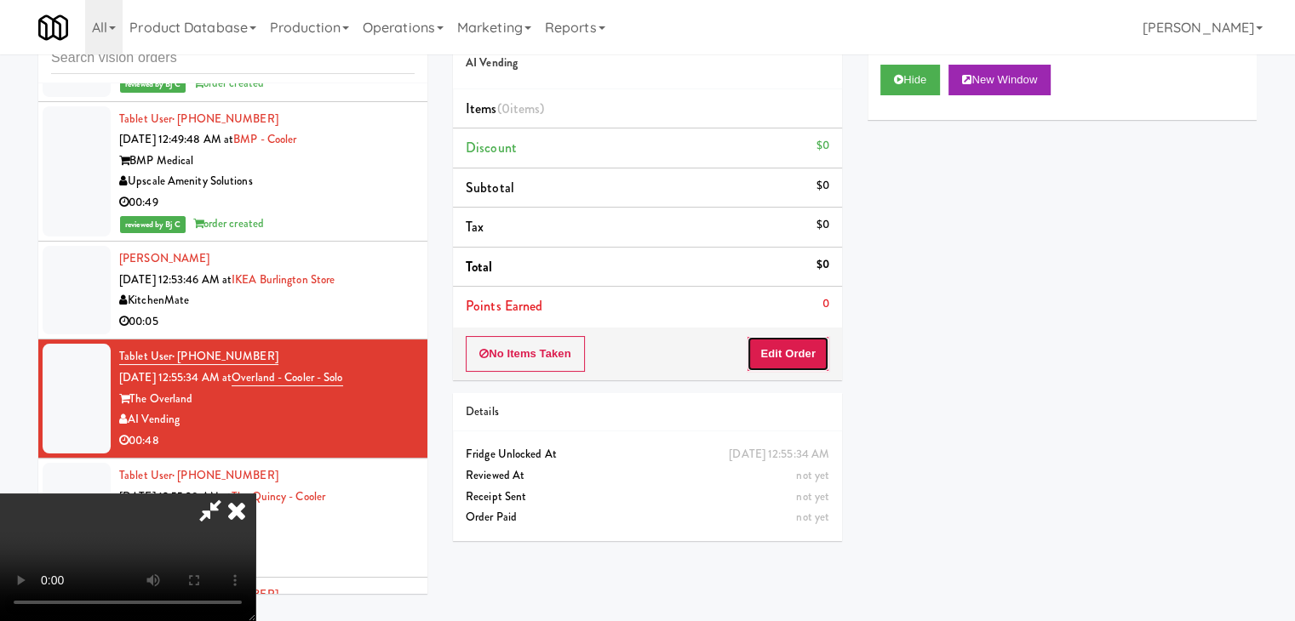
click at [787, 348] on button "Edit Order" at bounding box center [788, 354] width 83 height 36
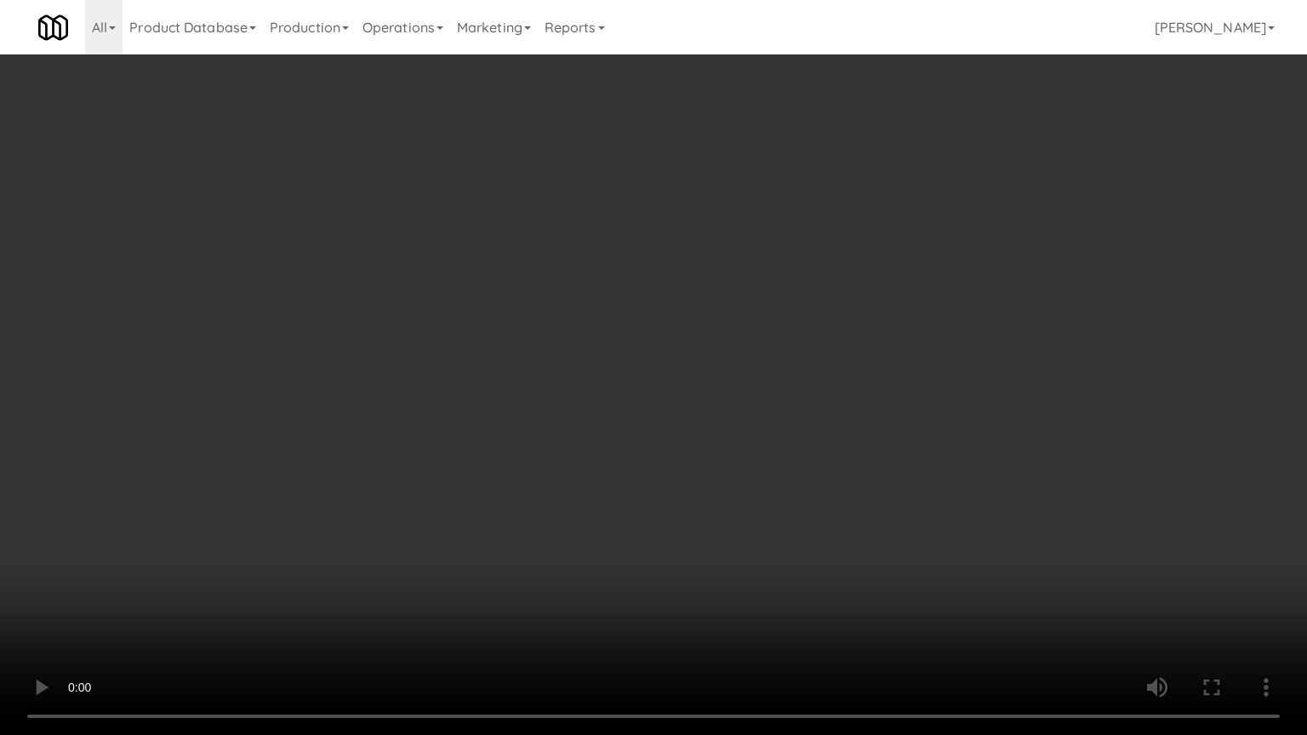
click at [771, 517] on video at bounding box center [653, 367] width 1307 height 735
click at [768, 518] on video at bounding box center [653, 367] width 1307 height 735
click at [765, 512] on video at bounding box center [653, 367] width 1307 height 735
click at [763, 507] on video at bounding box center [653, 367] width 1307 height 735
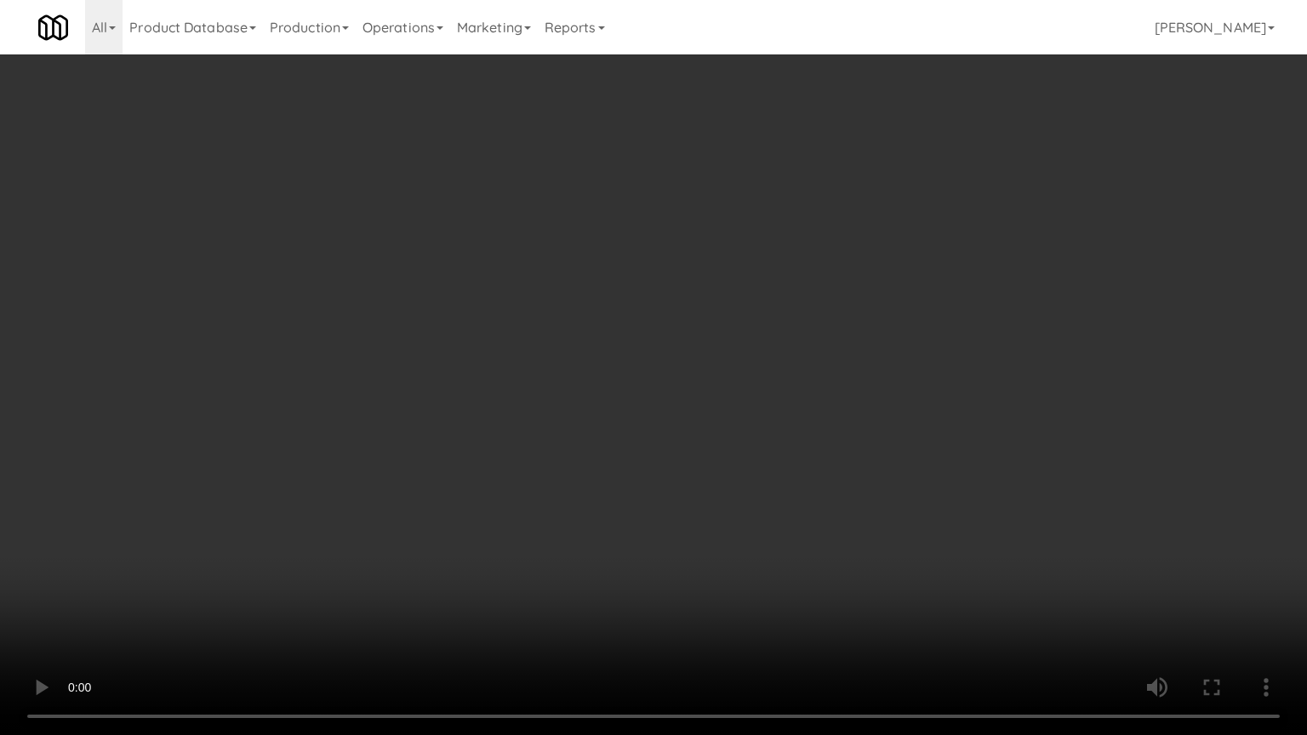
click at [756, 514] on video at bounding box center [653, 367] width 1307 height 735
click at [759, 512] on video at bounding box center [653, 367] width 1307 height 735
click at [760, 512] on video at bounding box center [653, 367] width 1307 height 735
click at [763, 511] on video at bounding box center [653, 367] width 1307 height 735
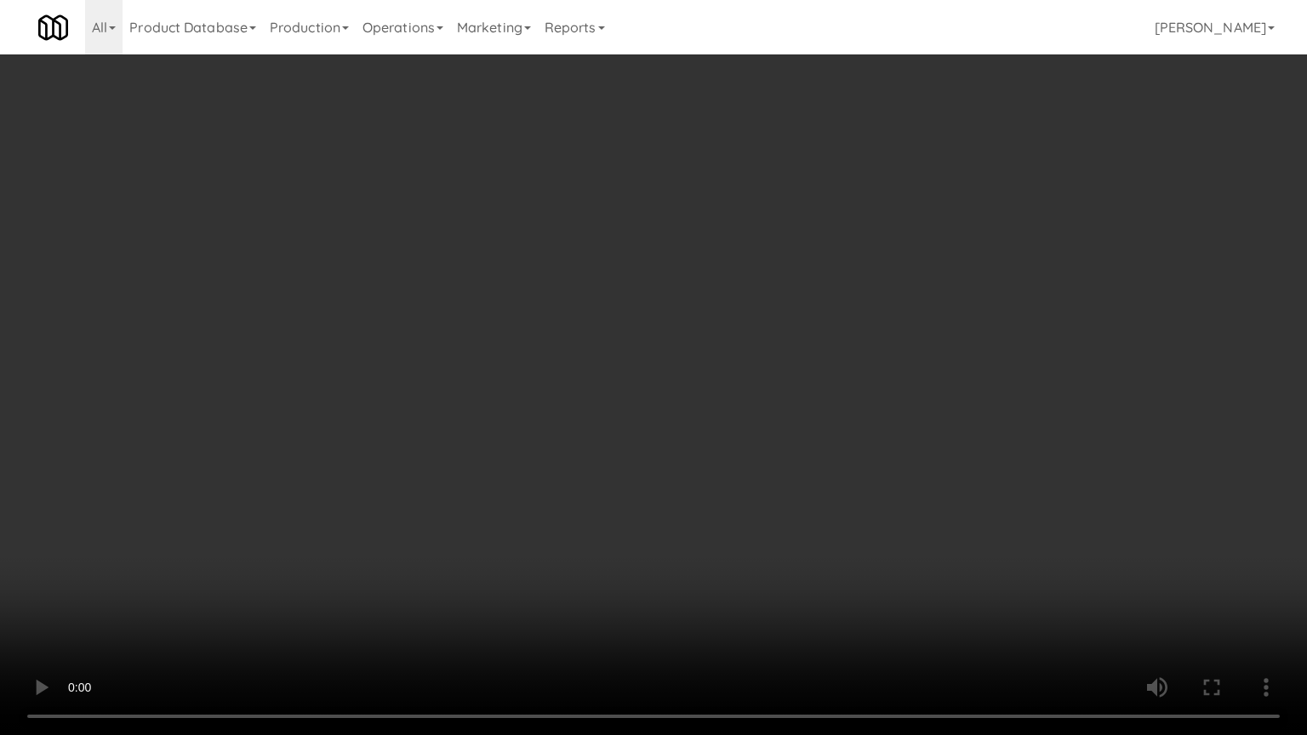
drag, startPoint x: 763, startPoint y: 511, endPoint x: 798, endPoint y: 379, distance: 136.5
click at [763, 509] on video at bounding box center [653, 367] width 1307 height 735
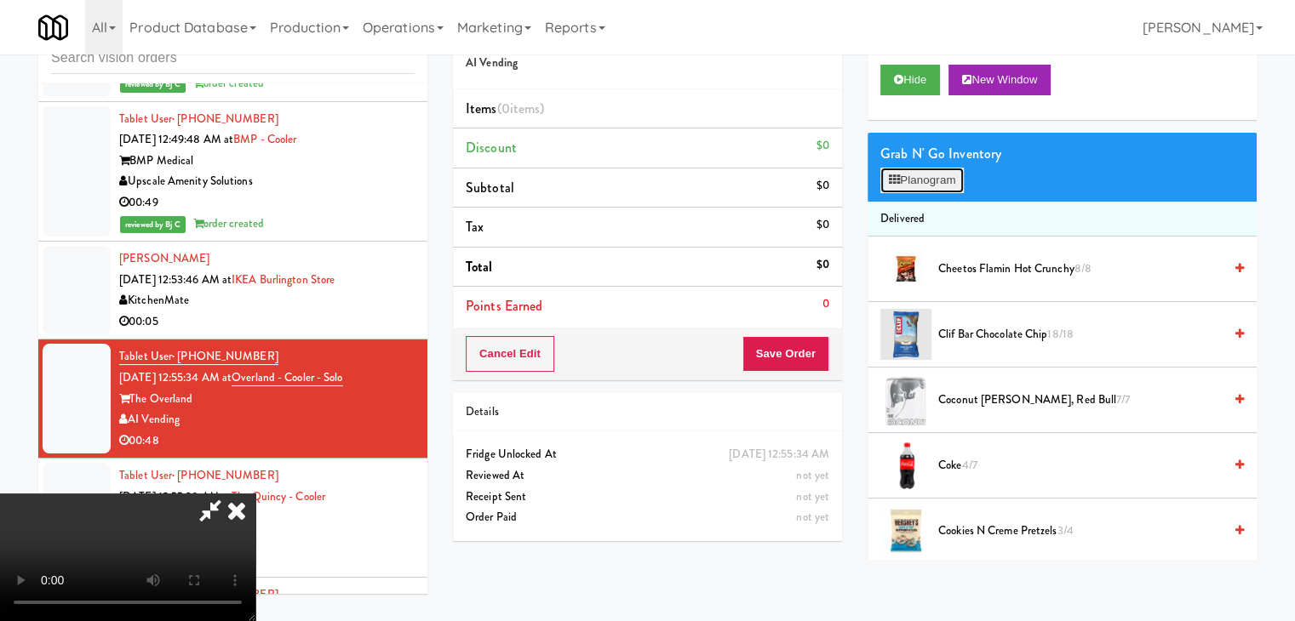
click at [936, 177] on button "Planogram" at bounding box center [921, 181] width 83 height 26
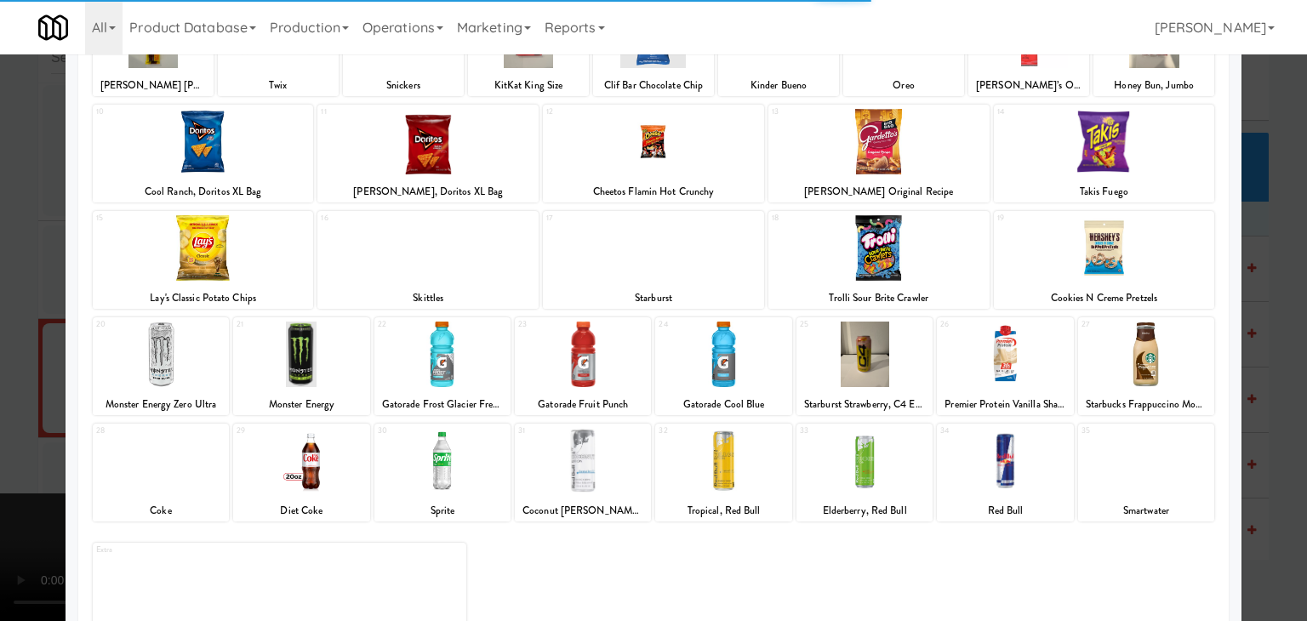
scroll to position [215, 0]
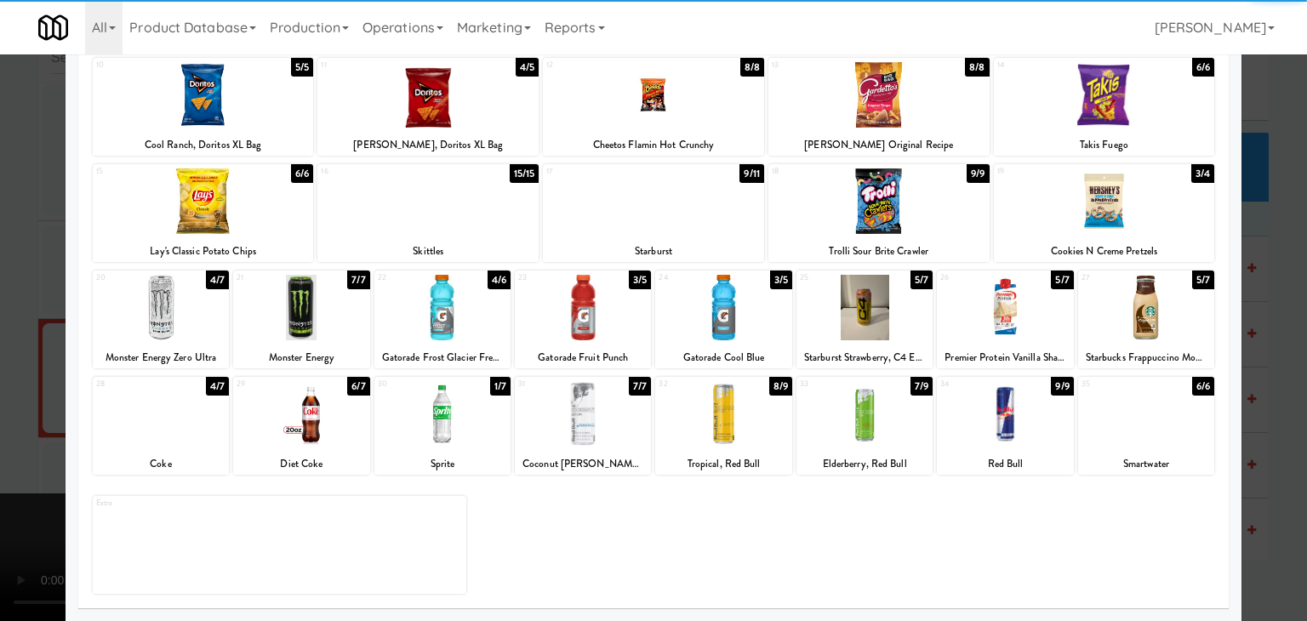
click at [745, 324] on div at bounding box center [723, 308] width 136 height 66
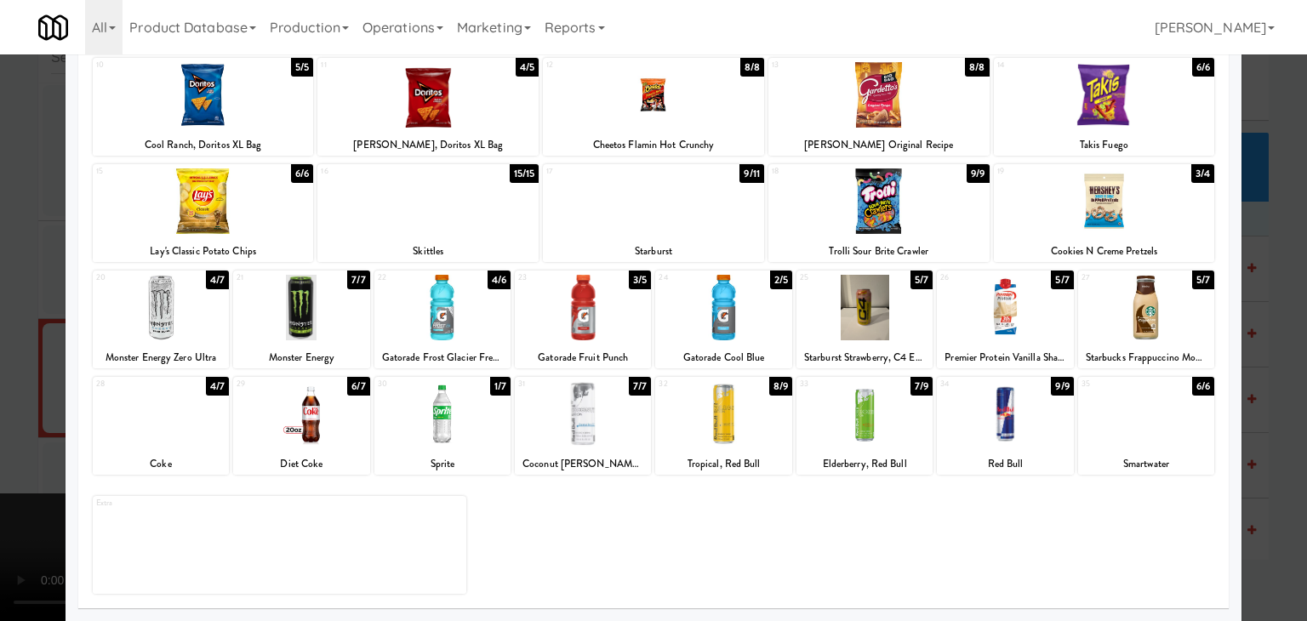
click at [1168, 437] on div at bounding box center [1147, 414] width 136 height 66
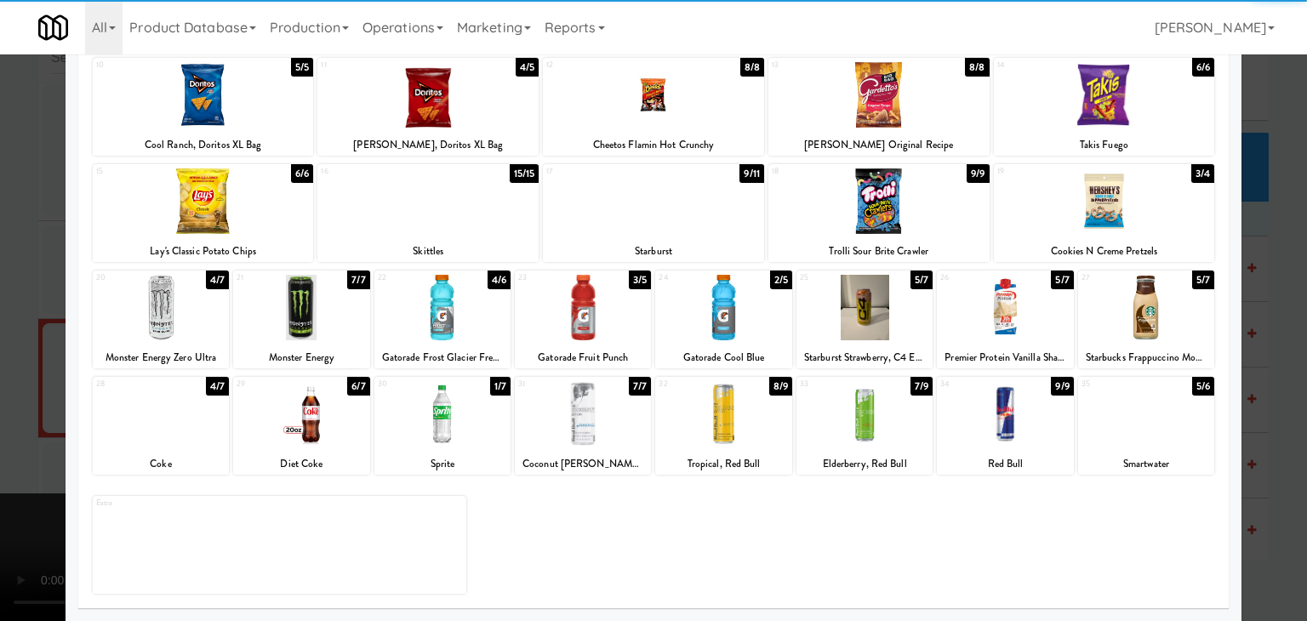
drag, startPoint x: 0, startPoint y: 440, endPoint x: 158, endPoint y: 440, distance: 158.3
click at [0, 440] on div at bounding box center [653, 310] width 1307 height 621
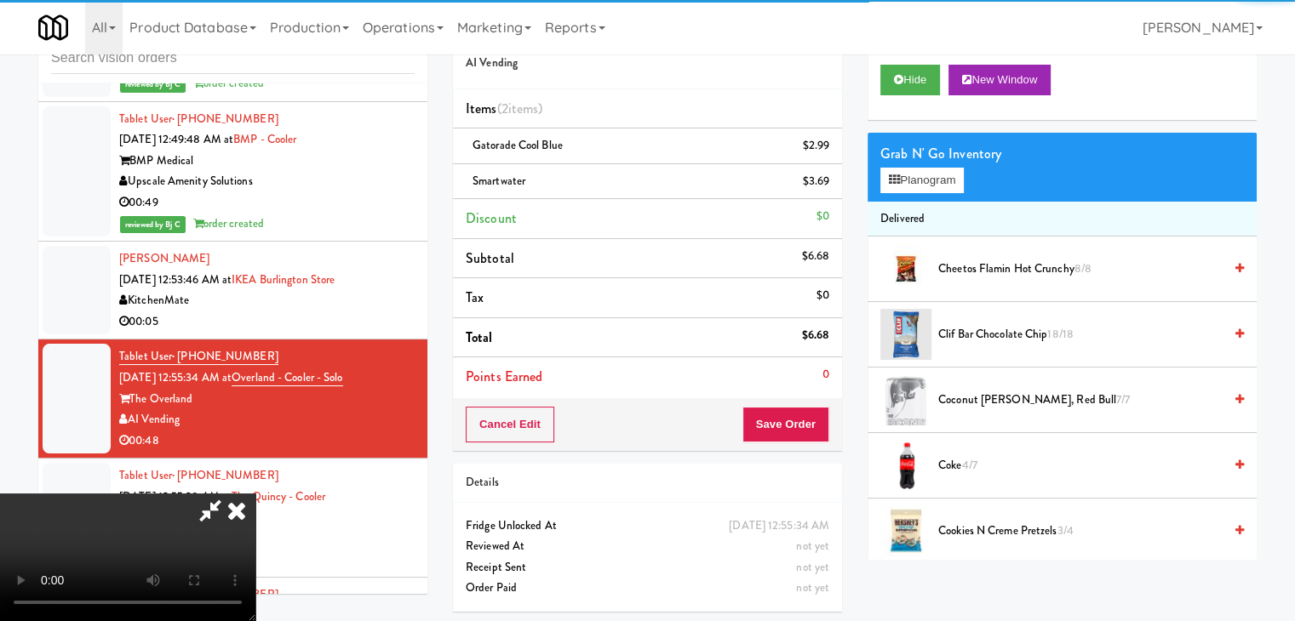
drag, startPoint x: 470, startPoint y: 454, endPoint x: 482, endPoint y: 455, distance: 12.0
click at [255, 494] on video at bounding box center [127, 558] width 255 height 128
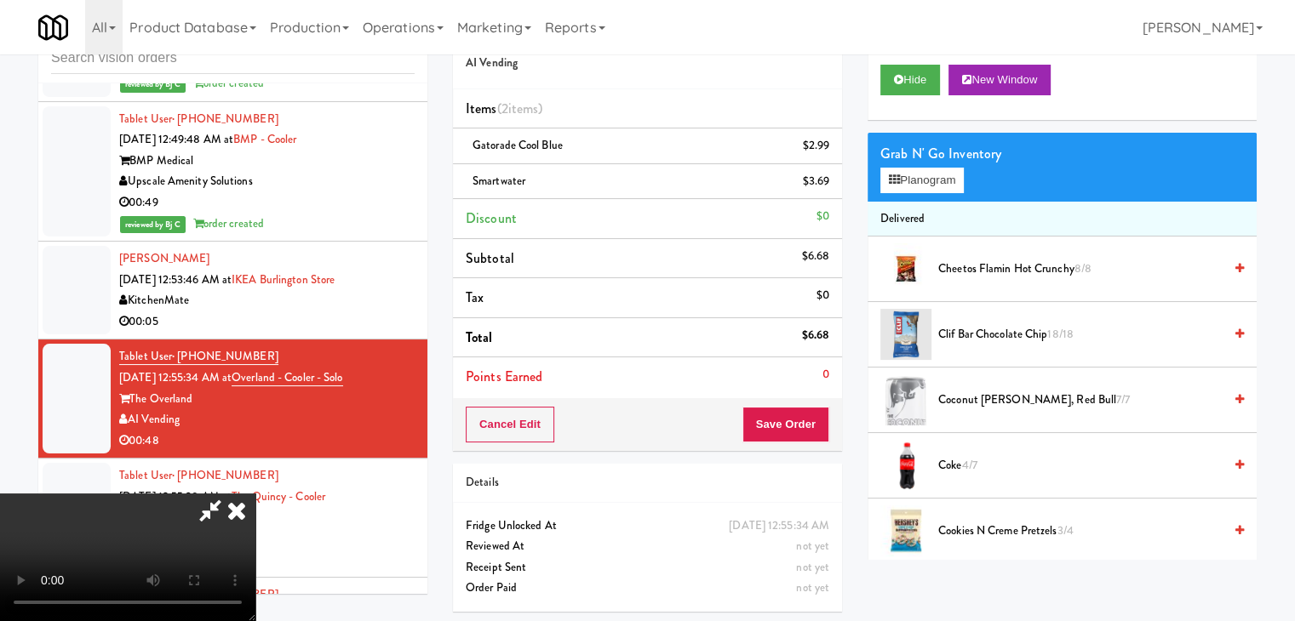
click at [255, 494] on video at bounding box center [127, 558] width 255 height 128
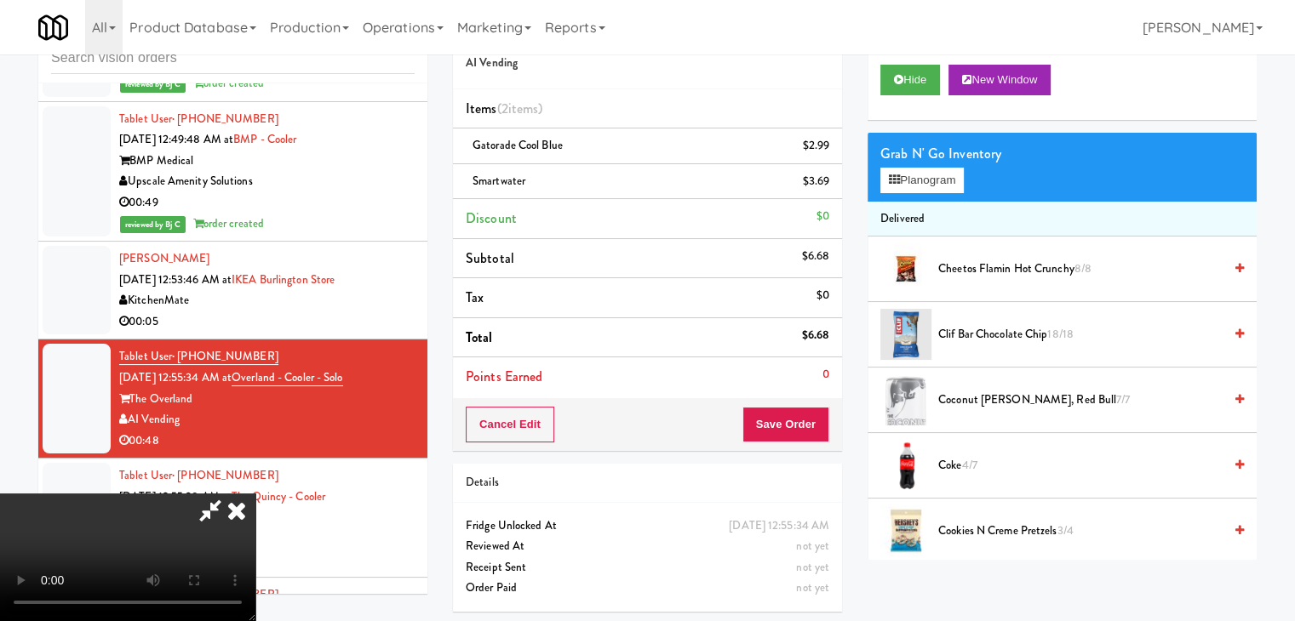
click at [255, 494] on video at bounding box center [127, 558] width 255 height 128
click at [944, 165] on div "Grab N' Go Inventory Planogram" at bounding box center [1061, 167] width 389 height 69
click at [941, 175] on button "Planogram" at bounding box center [921, 181] width 83 height 26
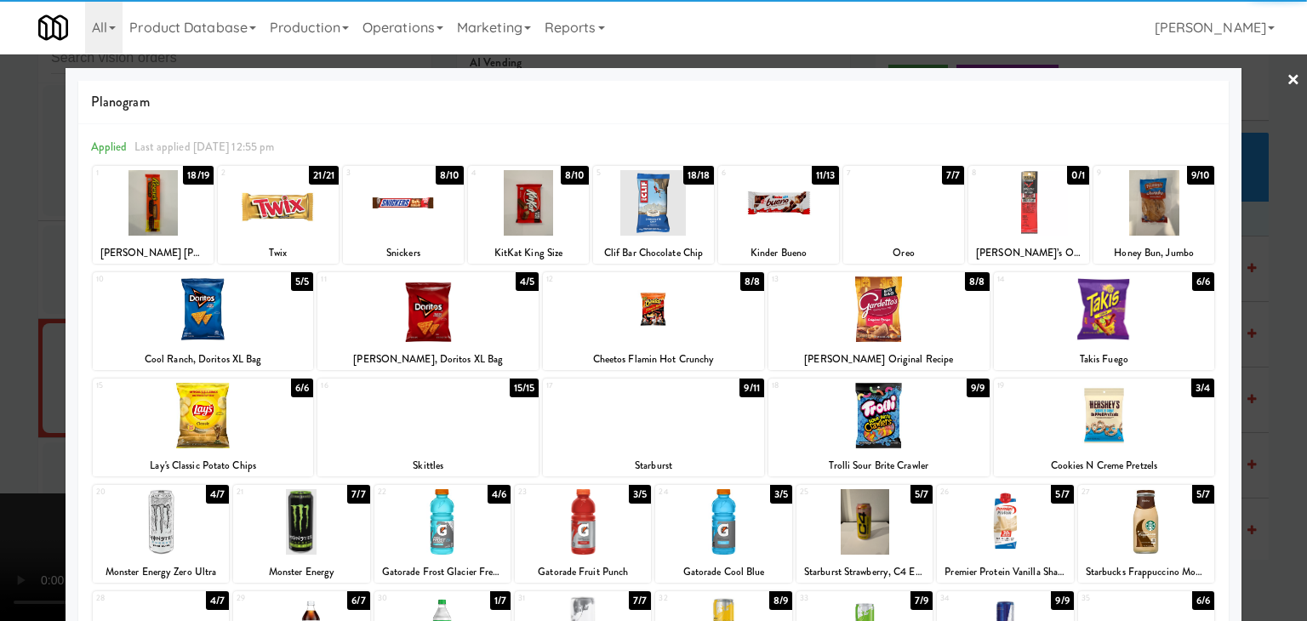
click at [709, 419] on div at bounding box center [653, 416] width 221 height 66
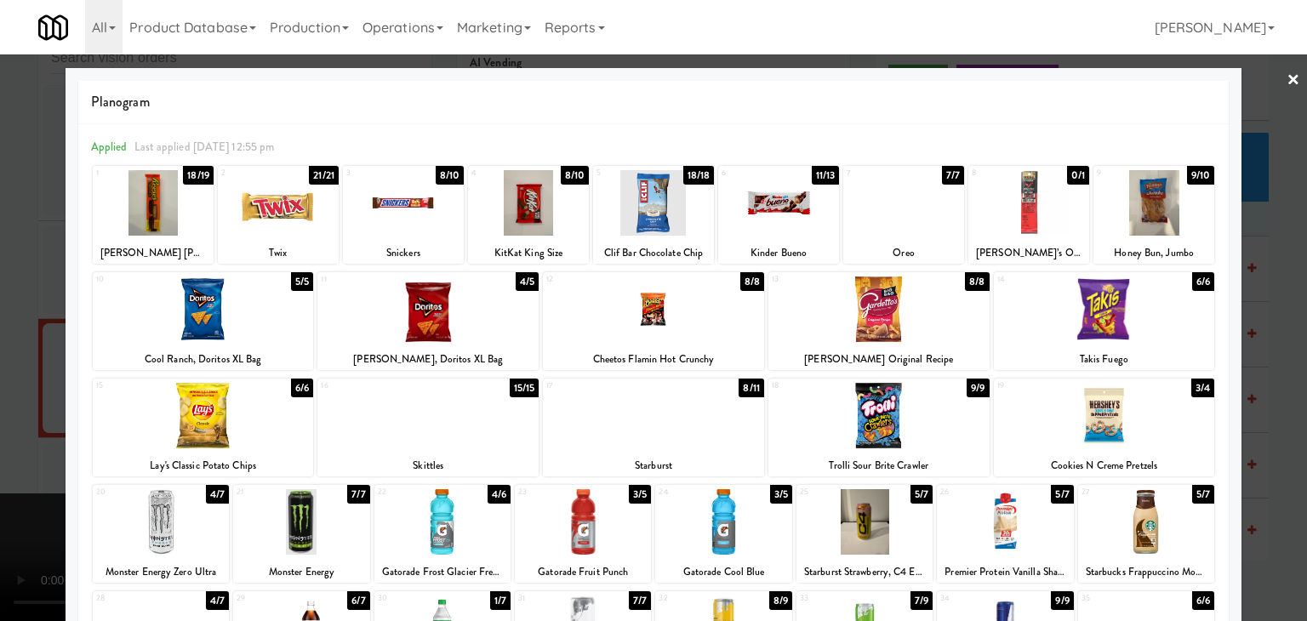
drag, startPoint x: 0, startPoint y: 418, endPoint x: 334, endPoint y: 413, distance: 333.7
click at [23, 416] on div at bounding box center [653, 310] width 1307 height 621
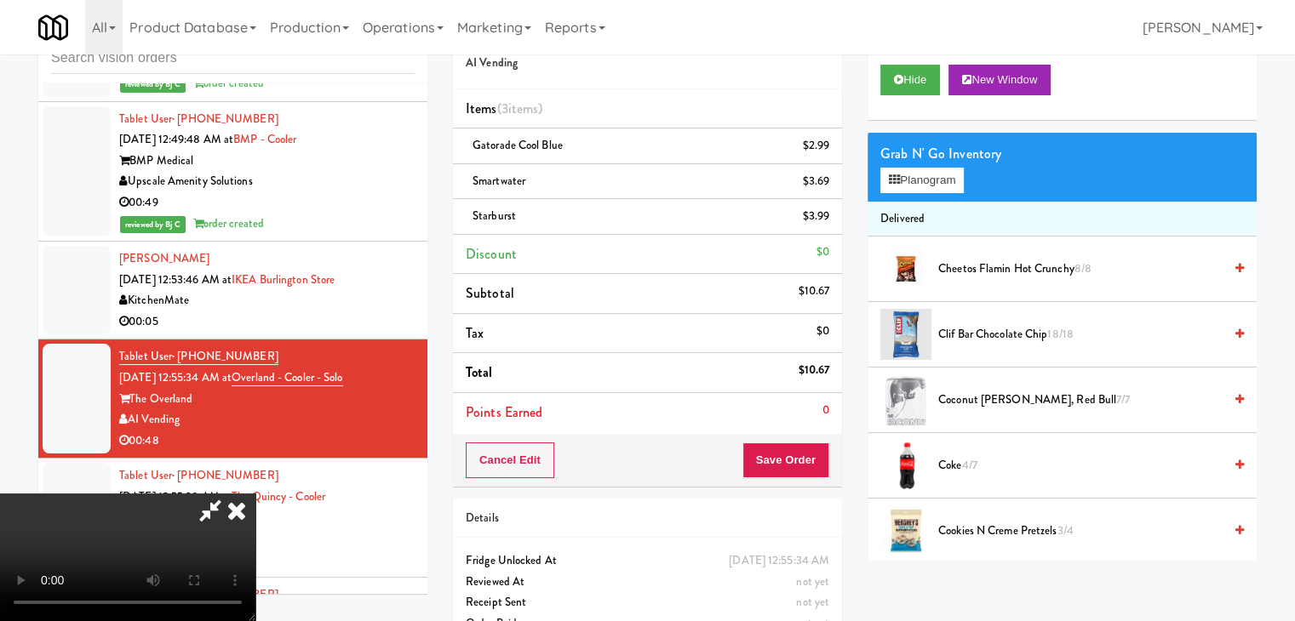
drag, startPoint x: 507, startPoint y: 416, endPoint x: 544, endPoint y: 425, distance: 37.6
click at [255, 494] on video at bounding box center [127, 558] width 255 height 128
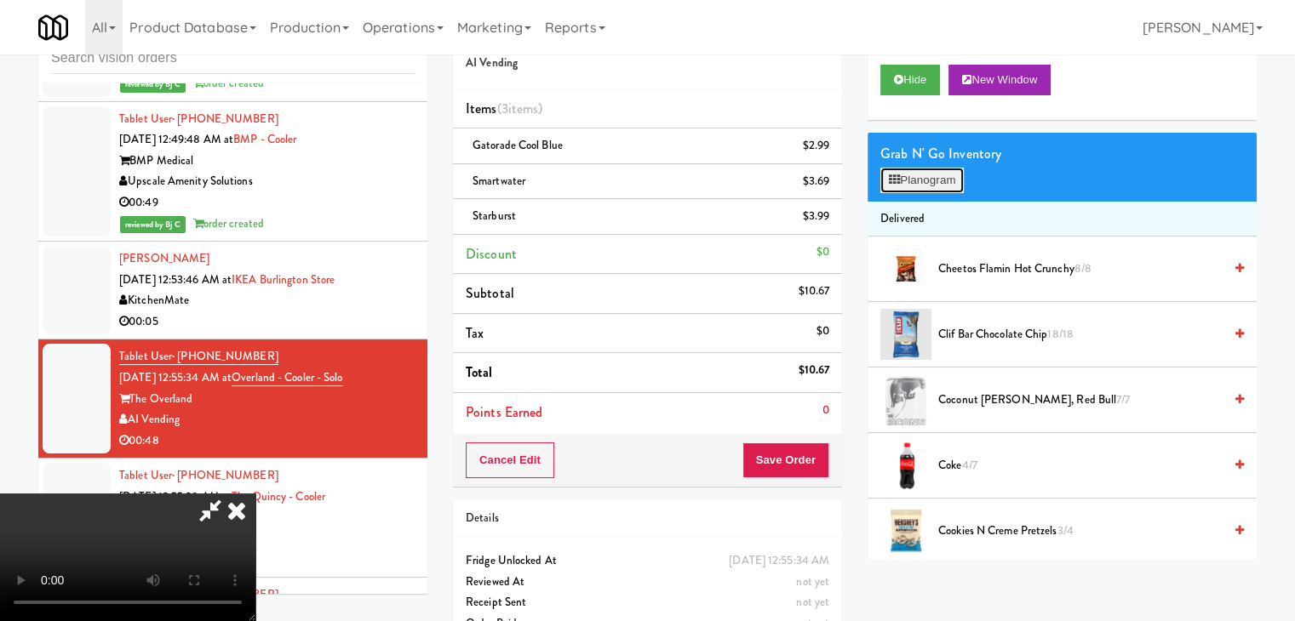
click at [938, 181] on button "Planogram" at bounding box center [921, 181] width 83 height 26
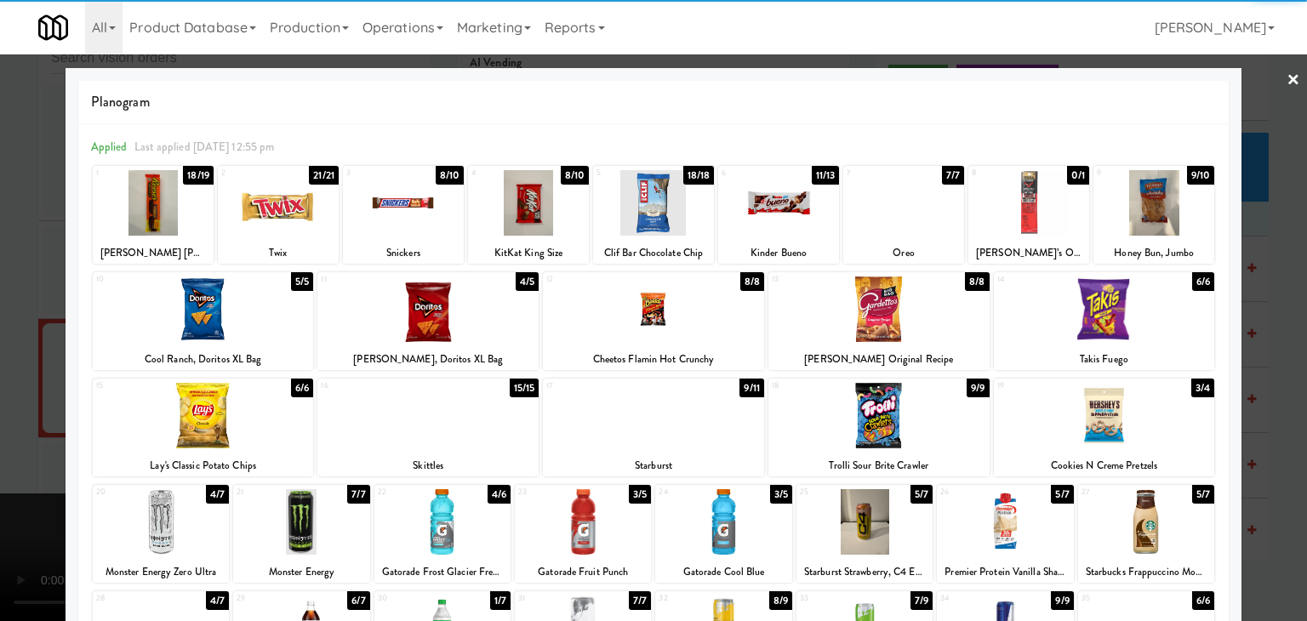
click at [460, 325] on div at bounding box center [428, 310] width 221 height 66
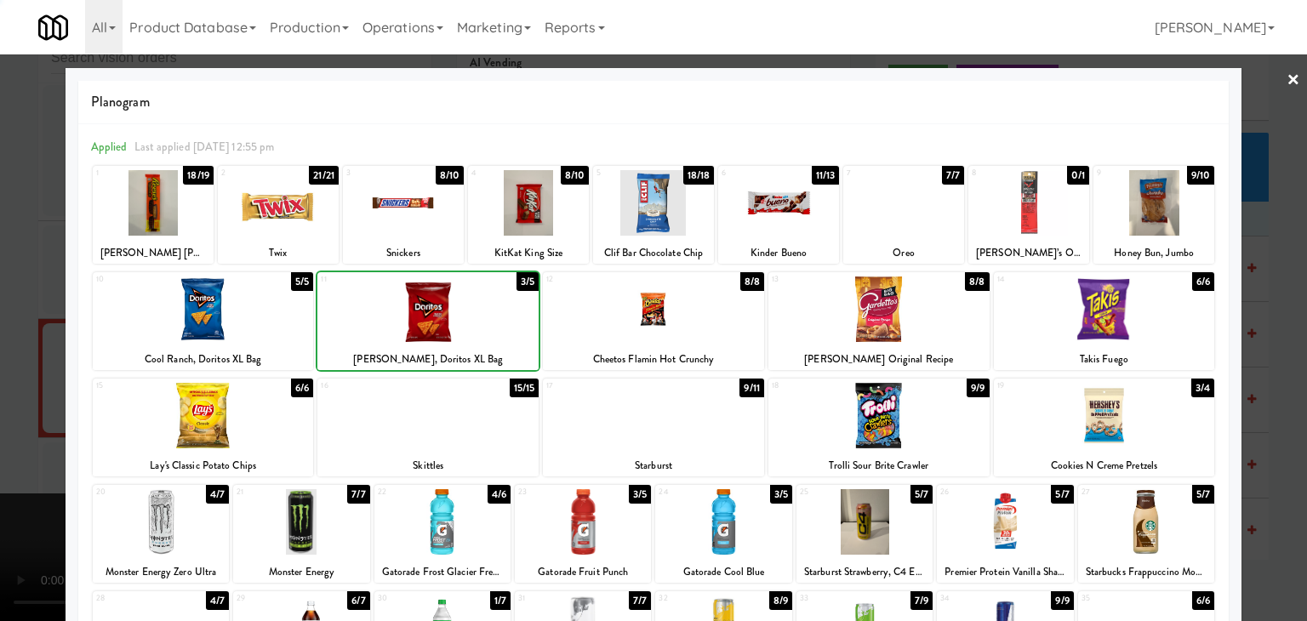
drag, startPoint x: 3, startPoint y: 456, endPoint x: 127, endPoint y: 457, distance: 123.4
click at [23, 455] on div at bounding box center [653, 310] width 1307 height 621
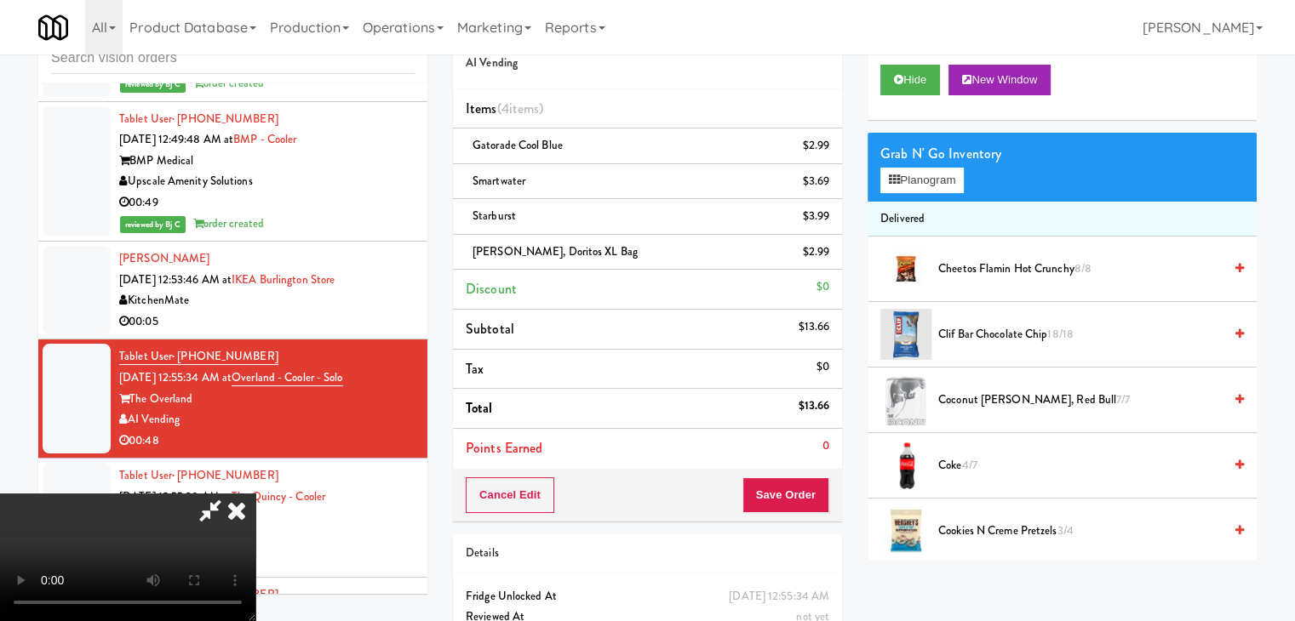
click at [833, 253] on icon at bounding box center [831, 258] width 9 height 11
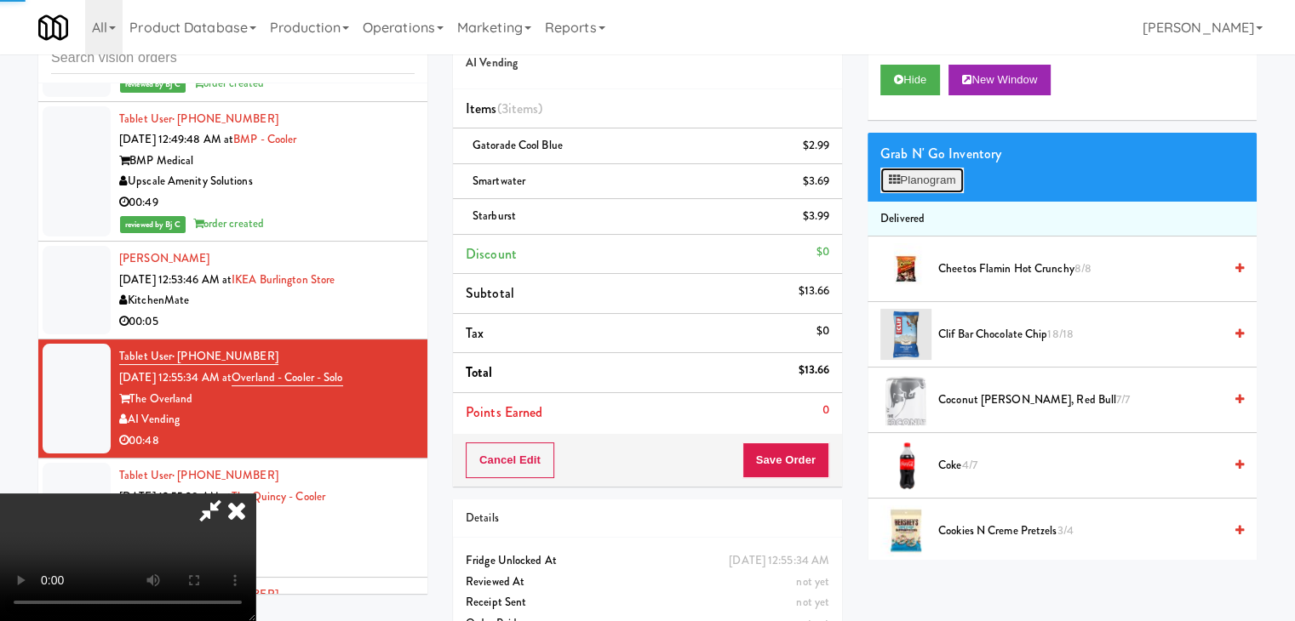
click at [948, 178] on button "Planogram" at bounding box center [921, 181] width 83 height 26
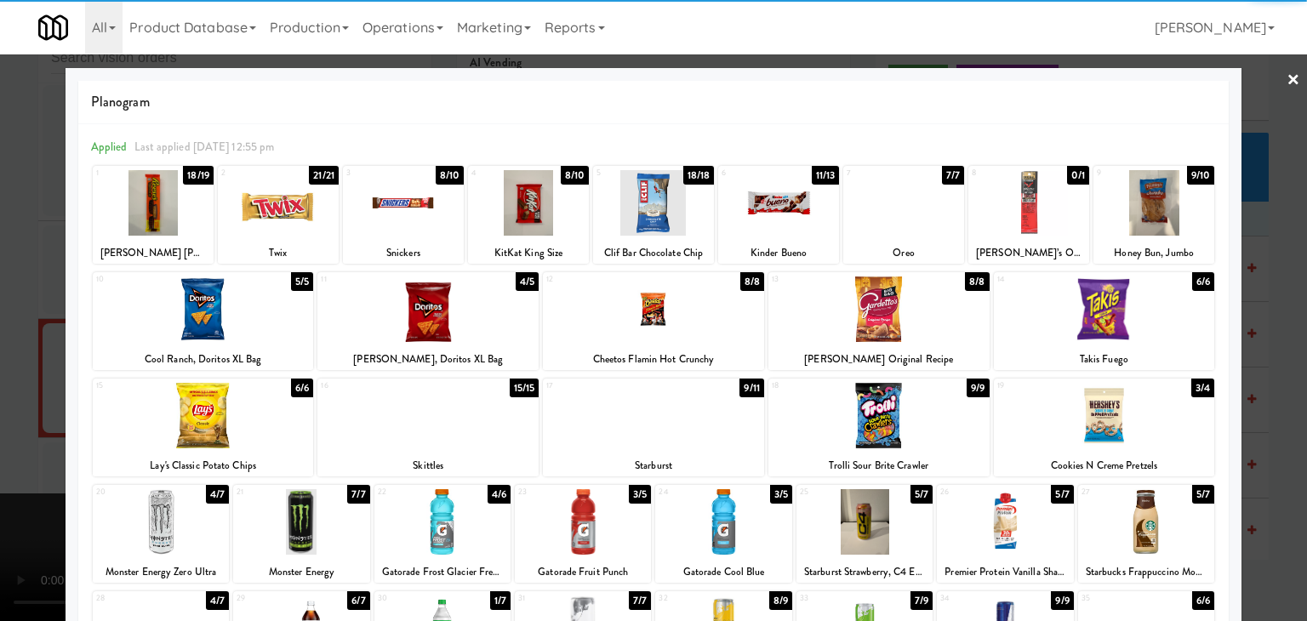
click at [413, 432] on div at bounding box center [428, 416] width 221 height 66
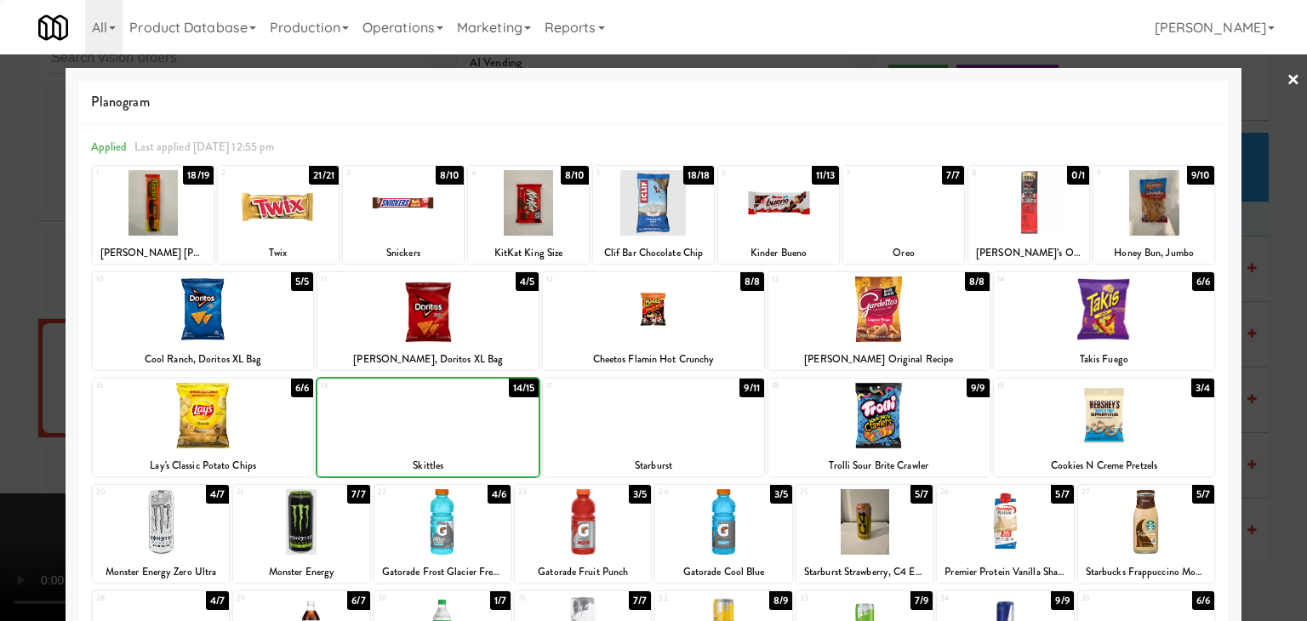
drag, startPoint x: 0, startPoint y: 437, endPoint x: 184, endPoint y: 430, distance: 184.0
click at [15, 433] on div at bounding box center [653, 310] width 1307 height 621
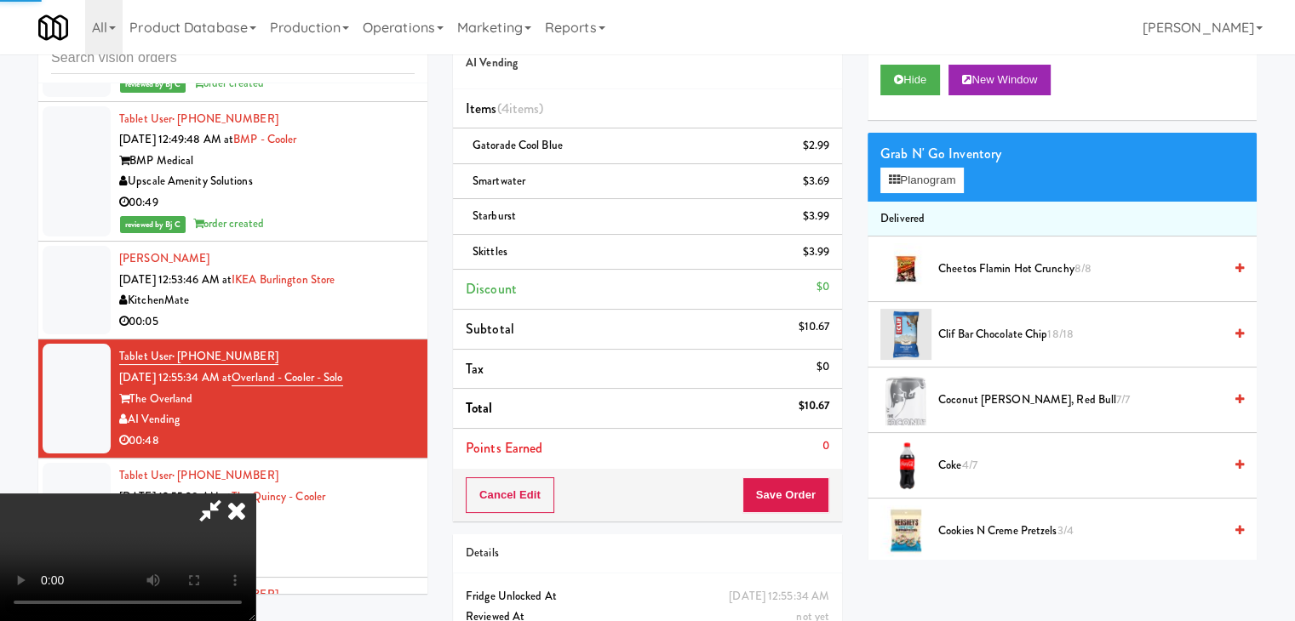
click at [255, 494] on video at bounding box center [127, 558] width 255 height 128
drag, startPoint x: 664, startPoint y: 345, endPoint x: 735, endPoint y: 302, distance: 83.2
click at [255, 494] on video at bounding box center [127, 558] width 255 height 128
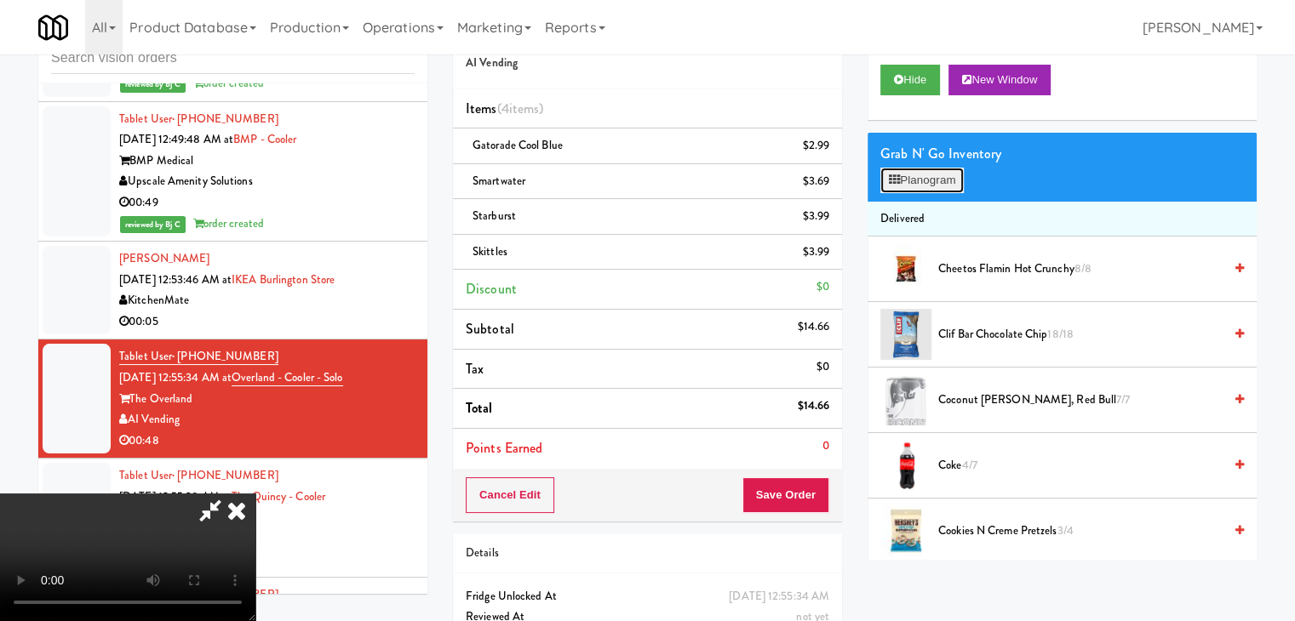
click at [939, 184] on button "Planogram" at bounding box center [921, 181] width 83 height 26
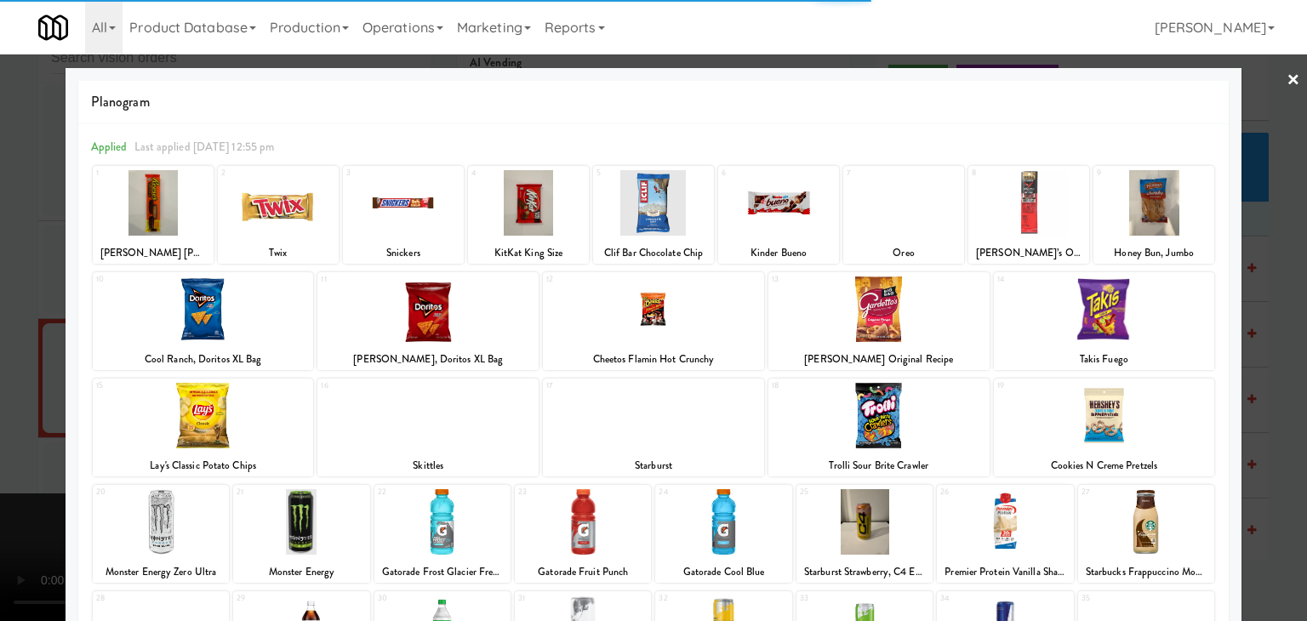
click at [453, 508] on div at bounding box center [443, 522] width 136 height 66
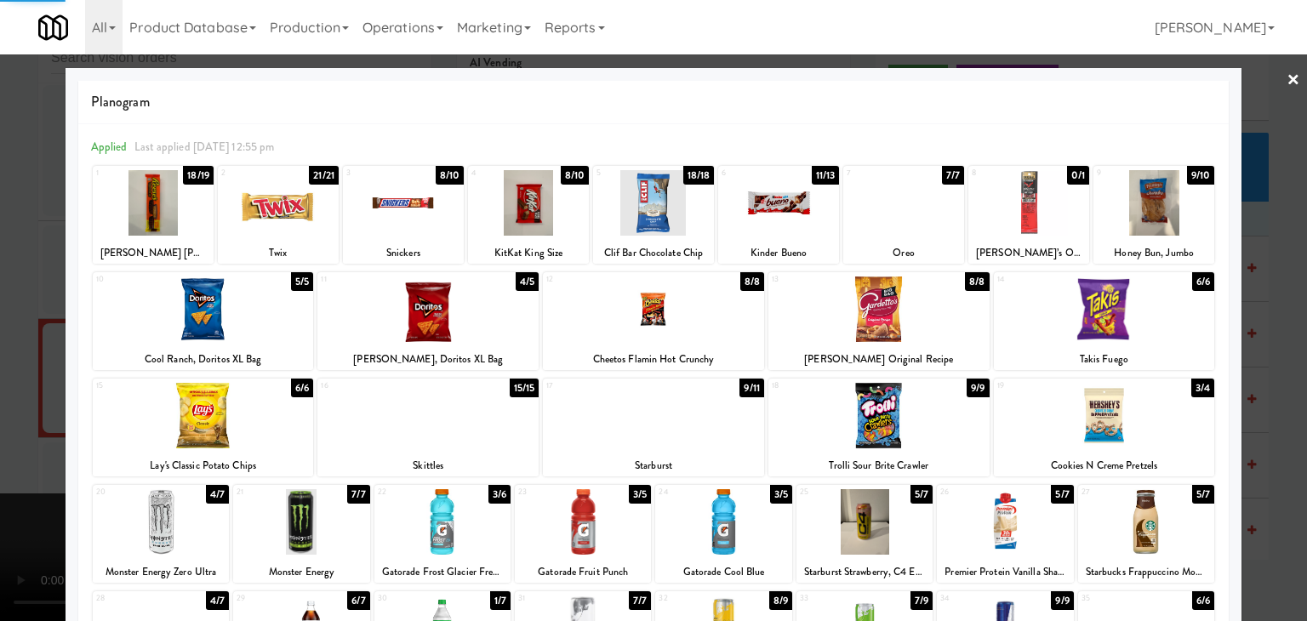
drag, startPoint x: 0, startPoint y: 505, endPoint x: 421, endPoint y: 476, distance: 422.3
click at [26, 498] on div at bounding box center [653, 310] width 1307 height 621
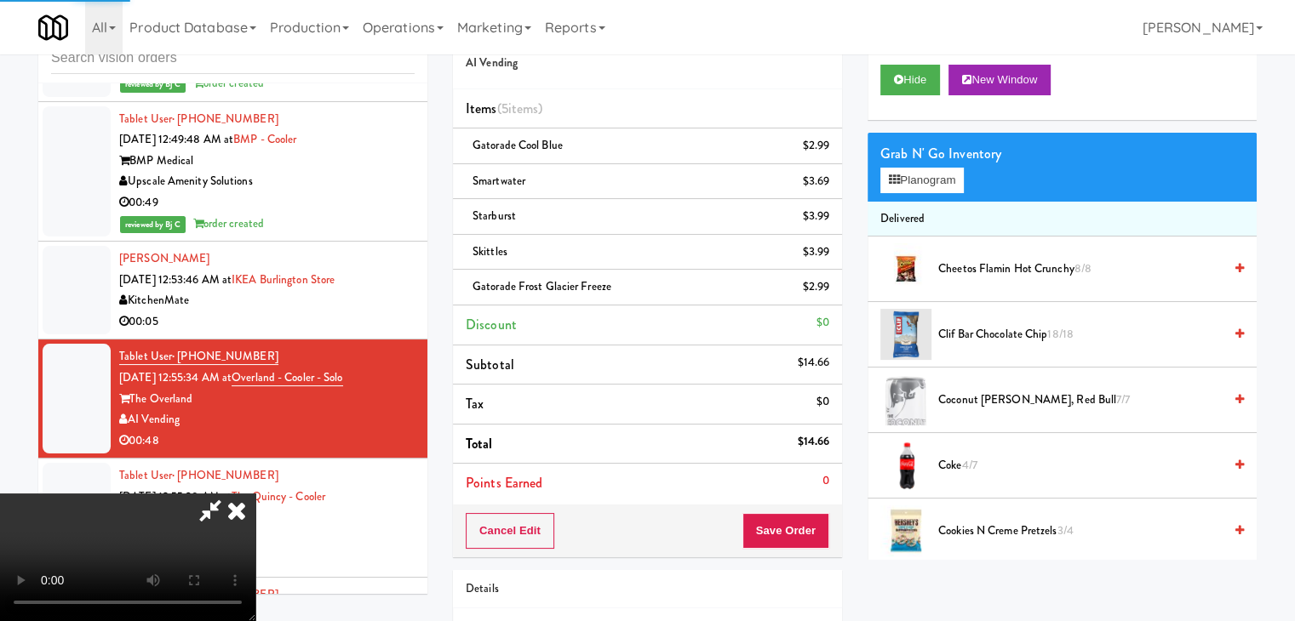
click at [255, 494] on video at bounding box center [127, 558] width 255 height 128
drag, startPoint x: 777, startPoint y: 524, endPoint x: 796, endPoint y: 526, distance: 18.8
click at [796, 526] on button "Save Order" at bounding box center [785, 531] width 87 height 36
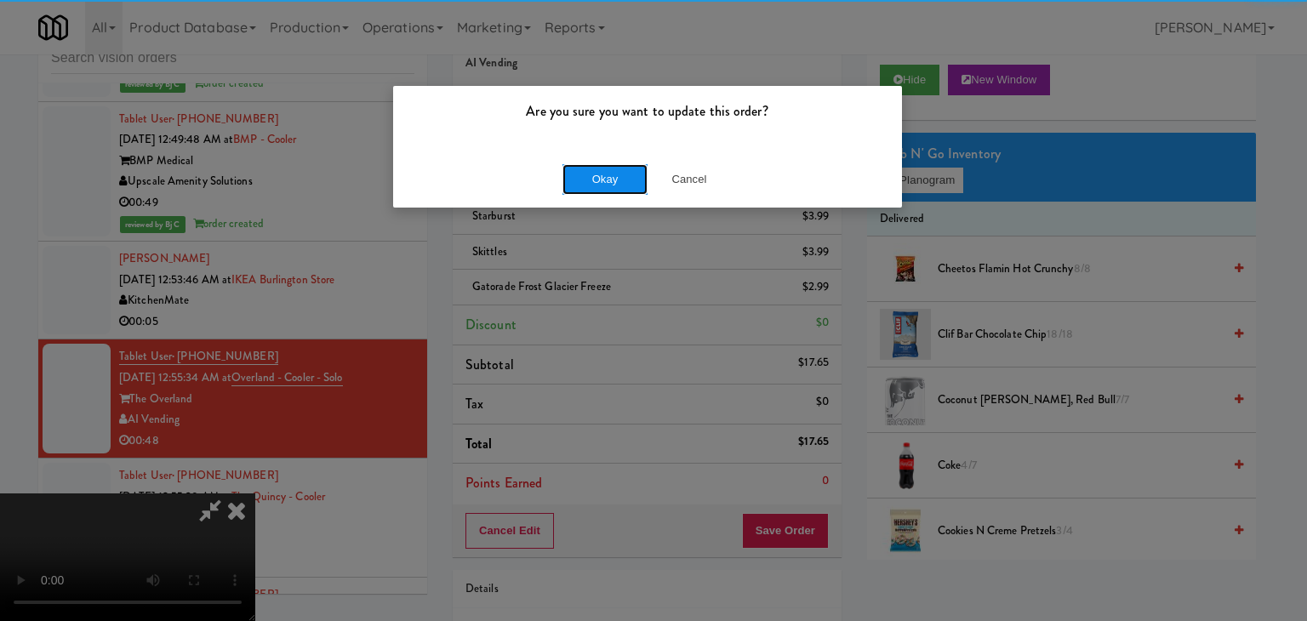
click at [609, 174] on button "Okay" at bounding box center [605, 179] width 85 height 31
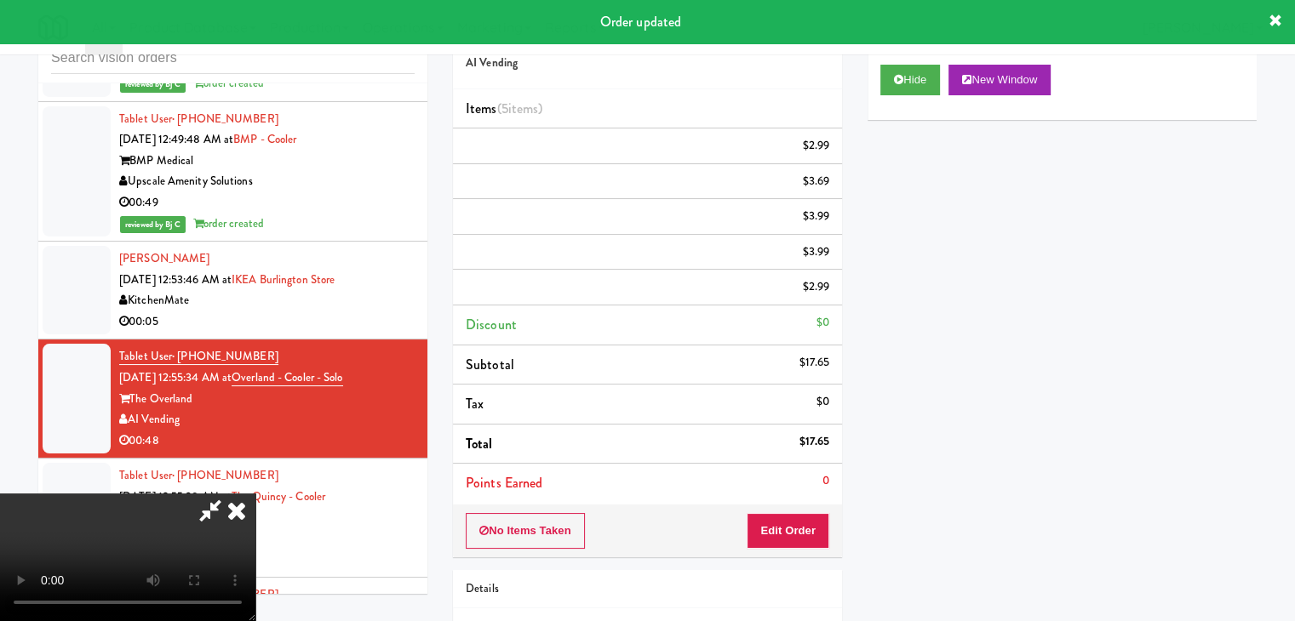
scroll to position [0, 0]
